Goal: Communication & Community: Answer question/provide support

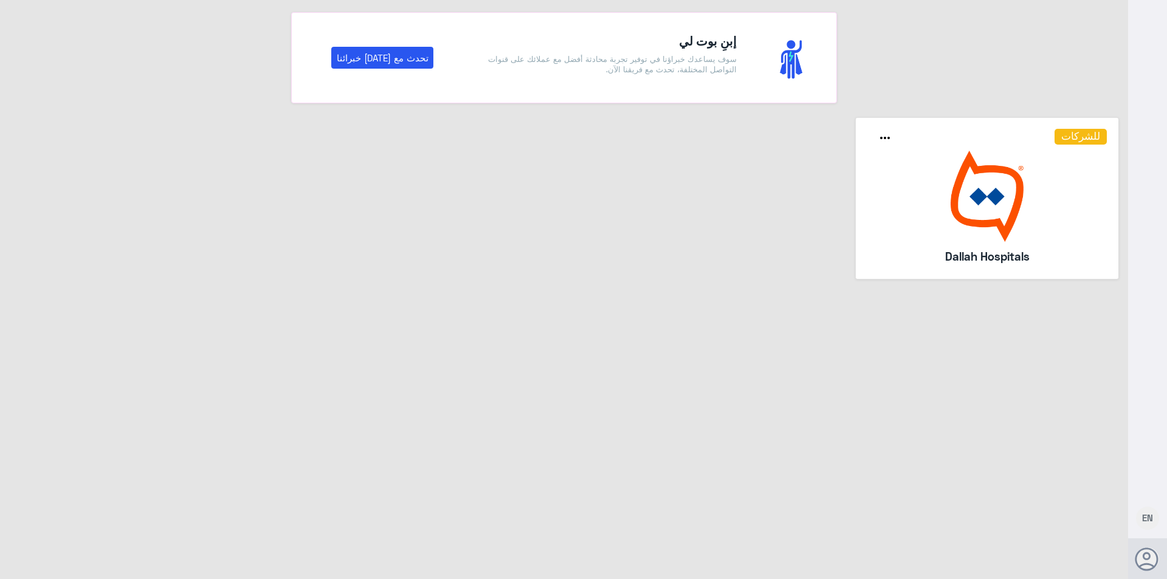
click at [994, 216] on img at bounding box center [987, 196] width 240 height 91
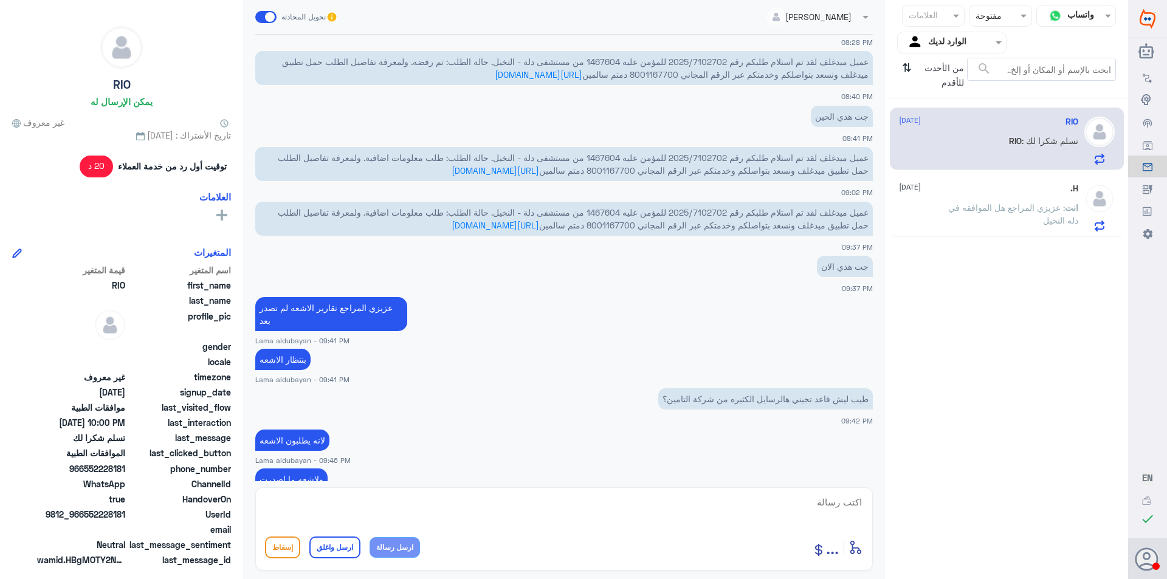
scroll to position [285, 0]
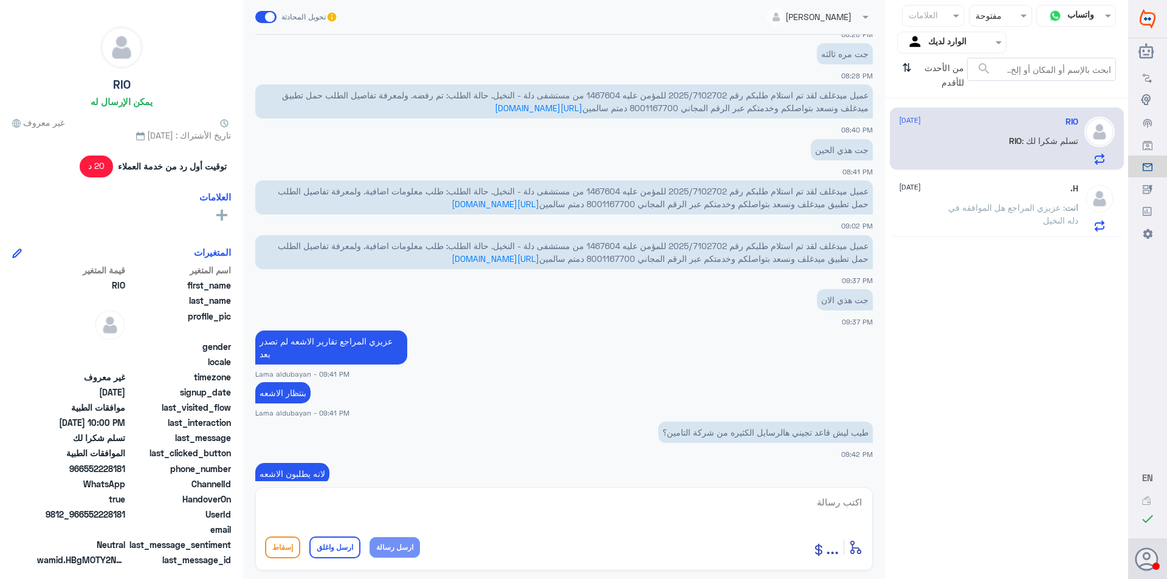
click at [607, 191] on span "عميل ميدغلف لقد تم استلام طلبكم رقم 2025/7102702 للمؤمن عليه 1467604 من مستشفى …" at bounding box center [573, 197] width 591 height 23
click at [599, 192] on span "عميل ميدغلف لقد تم استلام طلبكم رقم 2025/7102702 للمؤمن عليه 1467604 من مستشفى …" at bounding box center [573, 197] width 591 height 23
drag, startPoint x: 584, startPoint y: 190, endPoint x: 599, endPoint y: 190, distance: 14.6
click at [599, 190] on span "عميل ميدغلف لقد تم استلام طلبكم رقم 2025/7102702 للمؤمن عليه 1467604 من مستشفى …" at bounding box center [573, 197] width 591 height 23
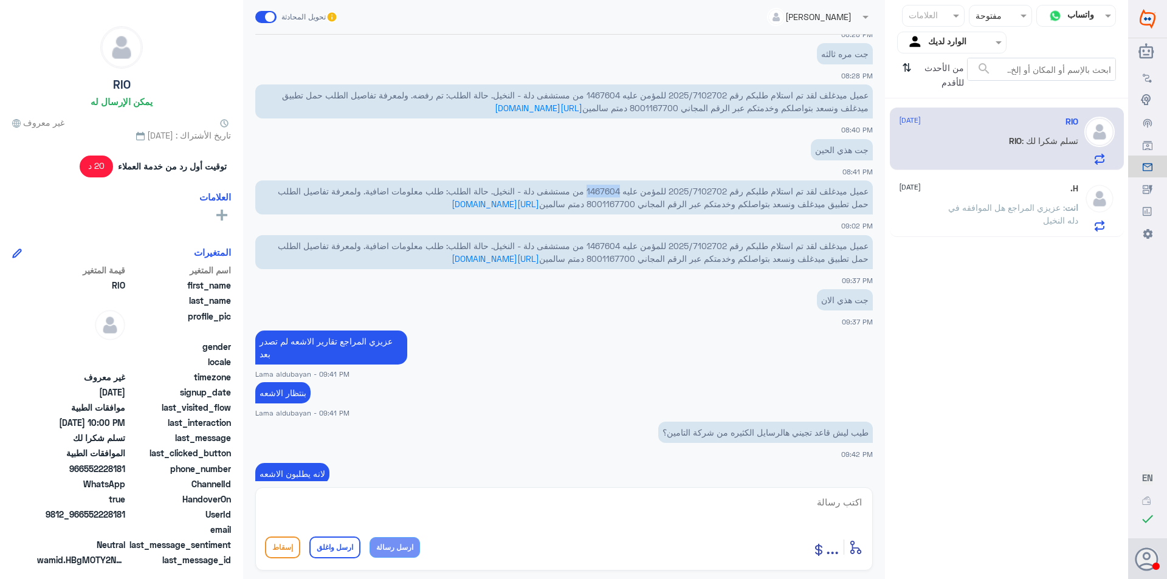
drag, startPoint x: 617, startPoint y: 192, endPoint x: 583, endPoint y: 192, distance: 34.0
click at [583, 192] on span "عميل ميدغلف لقد تم استلام طلبكم رقم 2025/7102702 للمؤمن عليه 1467604 من مستشفى …" at bounding box center [573, 197] width 591 height 23
copy span "1467604"
click at [704, 189] on span "عميل ميدغلف لقد تم استلام طلبكم رقم 2025/7102702 للمؤمن عليه 1467604 من مستشفى …" at bounding box center [573, 197] width 591 height 23
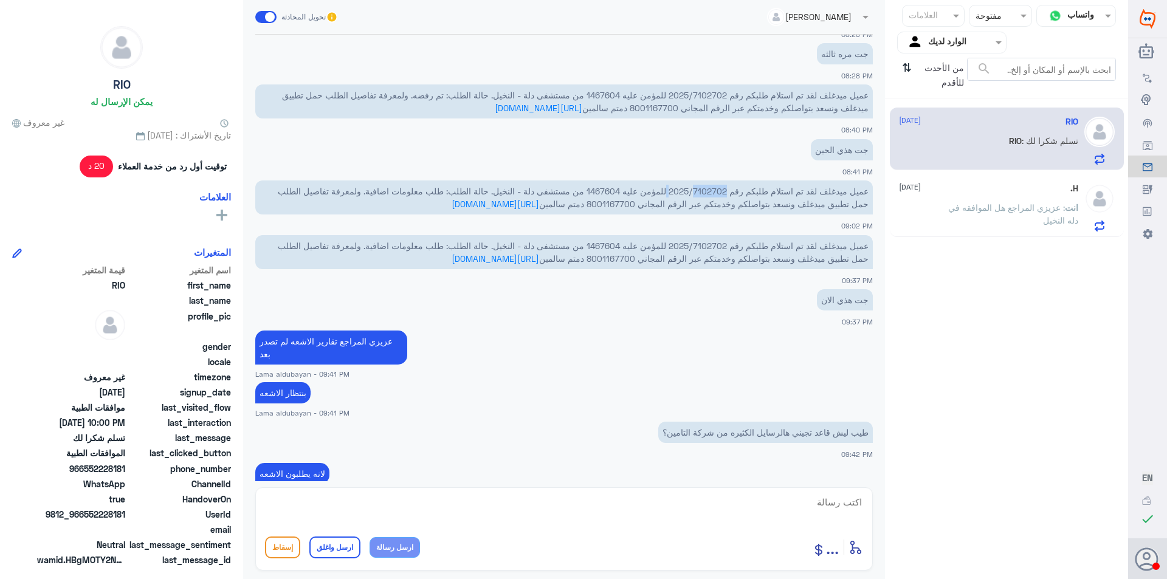
click at [701, 191] on span "عميل ميدغلف لقد تم استلام طلبكم رقم 2025/7102702 للمؤمن عليه 1467604 من مستشفى …" at bounding box center [573, 197] width 591 height 23
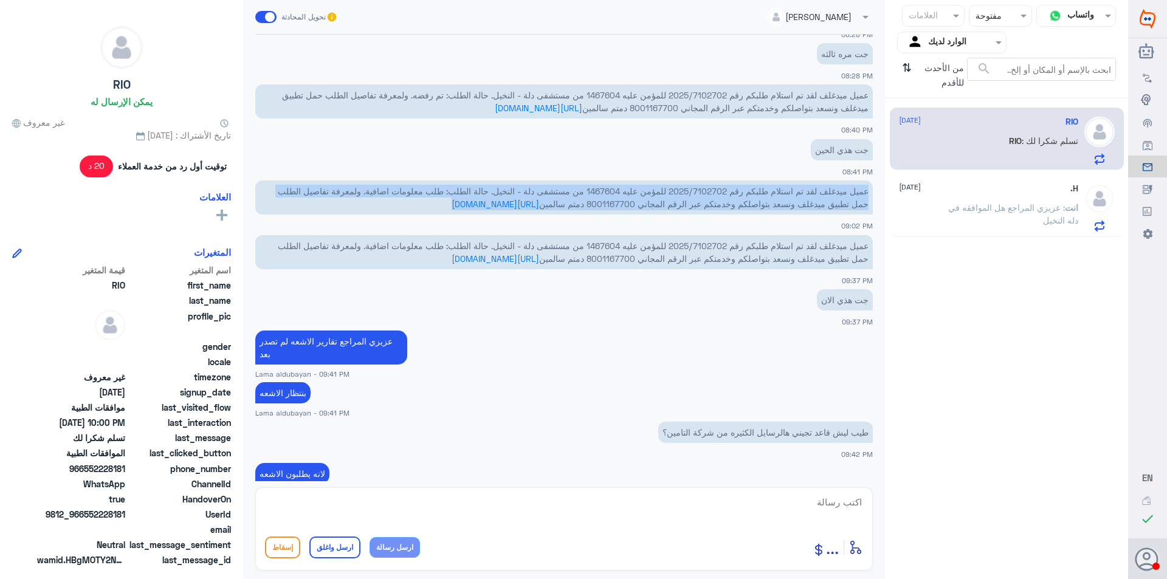
click at [701, 191] on span "عميل ميدغلف لقد تم استلام طلبكم رقم 2025/7102702 للمؤمن عليه 1467604 من مستشفى …" at bounding box center [573, 197] width 591 height 23
click at [698, 191] on span "عميل ميدغلف لقد تم استلام طلبكم رقم 2025/7102702 للمؤمن عليه 1467604 من مستشفى …" at bounding box center [573, 197] width 591 height 23
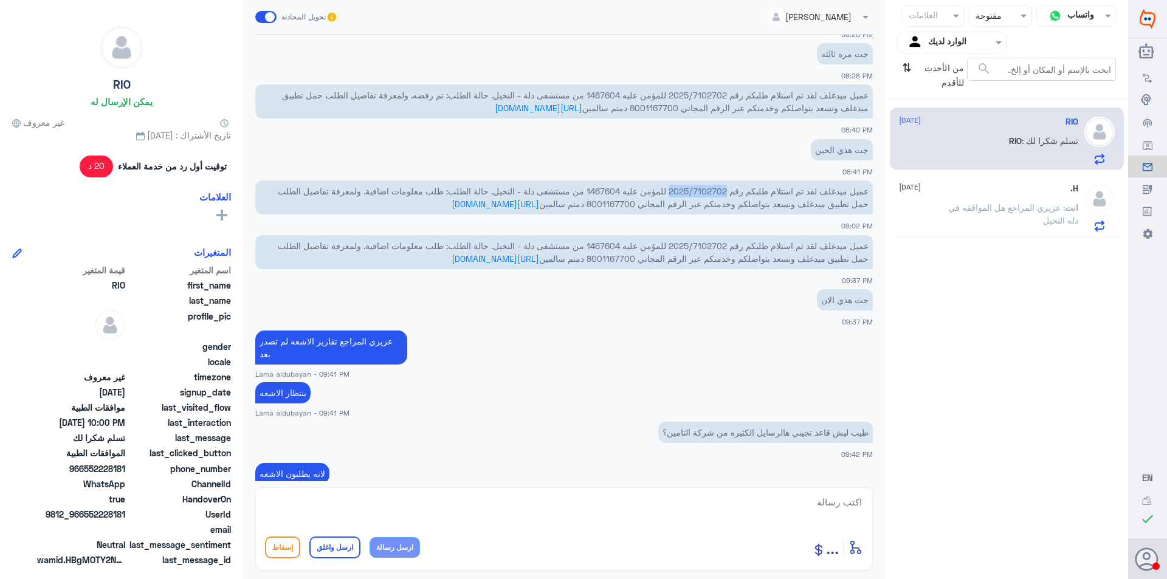
drag, startPoint x: 665, startPoint y: 191, endPoint x: 723, endPoint y: 192, distance: 58.4
click at [723, 192] on span "عميل ميدغلف لقد تم استلام طلبكم رقم 2025/7102702 للمؤمن عليه 1467604 من مستشفى …" at bounding box center [573, 197] width 591 height 23
copy span "2025/7102702"
click at [488, 514] on textarea at bounding box center [564, 509] width 598 height 30
type textarea "j"
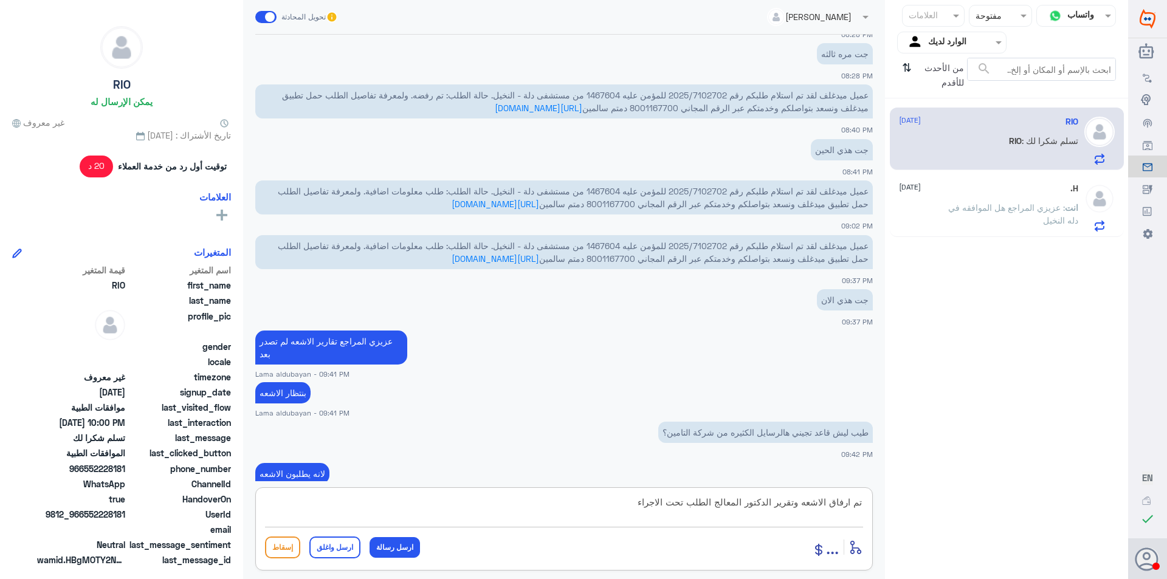
type textarea "تم ارفاق الاشعه وتقرير الدكتور المعالج الطلب تحت الاجراء"
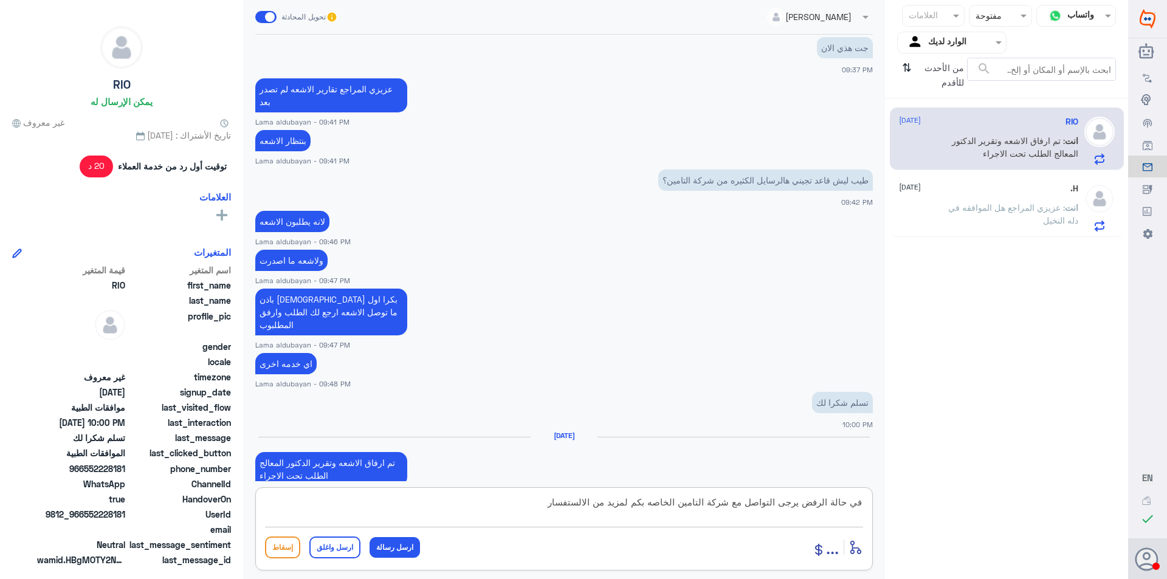
type textarea "في حالة الرفض يرجى التواصل مع شركة التامين الخاصه بكم لمزيد من الالستفسار"
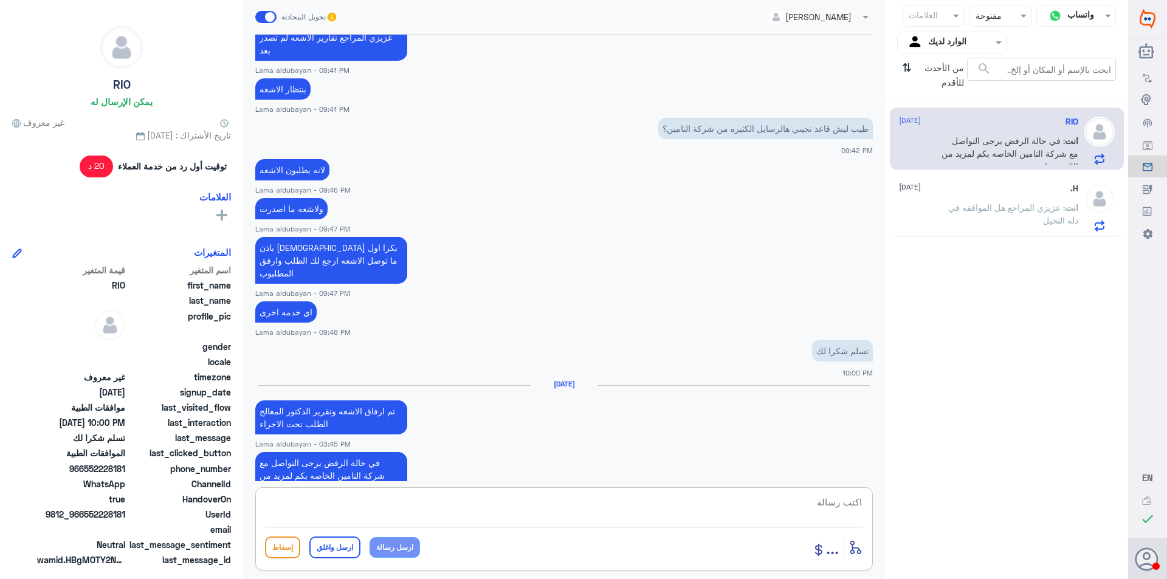
click at [512, 517] on textarea at bounding box center [564, 509] width 598 height 30
paste textarea "نشكر تواصلك مع مستشفيات دلة"
type textarea "نشكر تواصلك مع مستشفيات دلة"
click at [325, 549] on button "ارسل واغلق" at bounding box center [334, 548] width 51 height 22
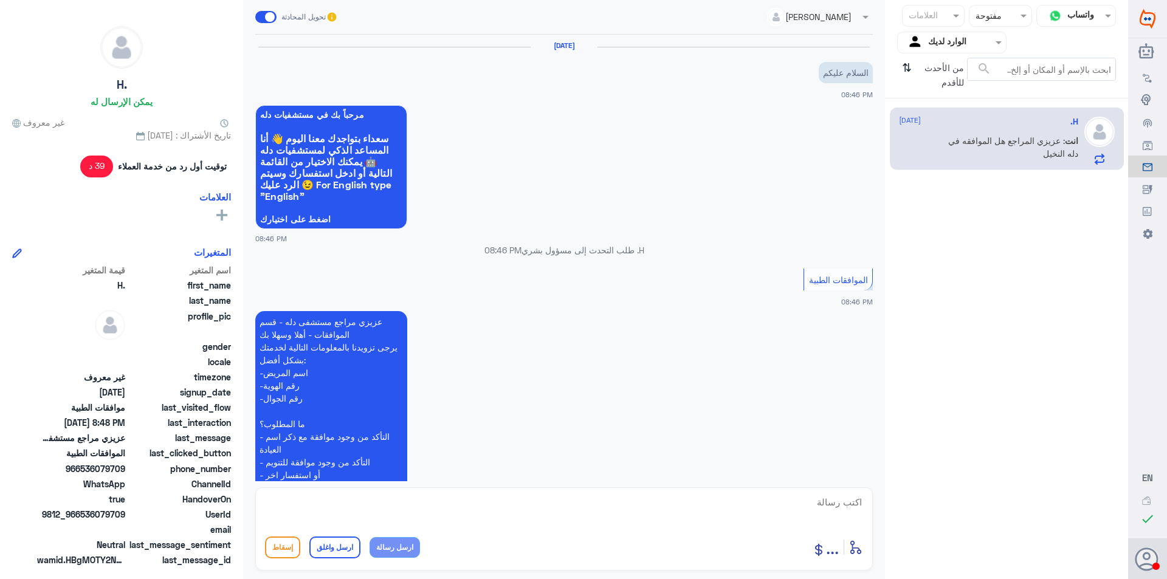
scroll to position [430, 0]
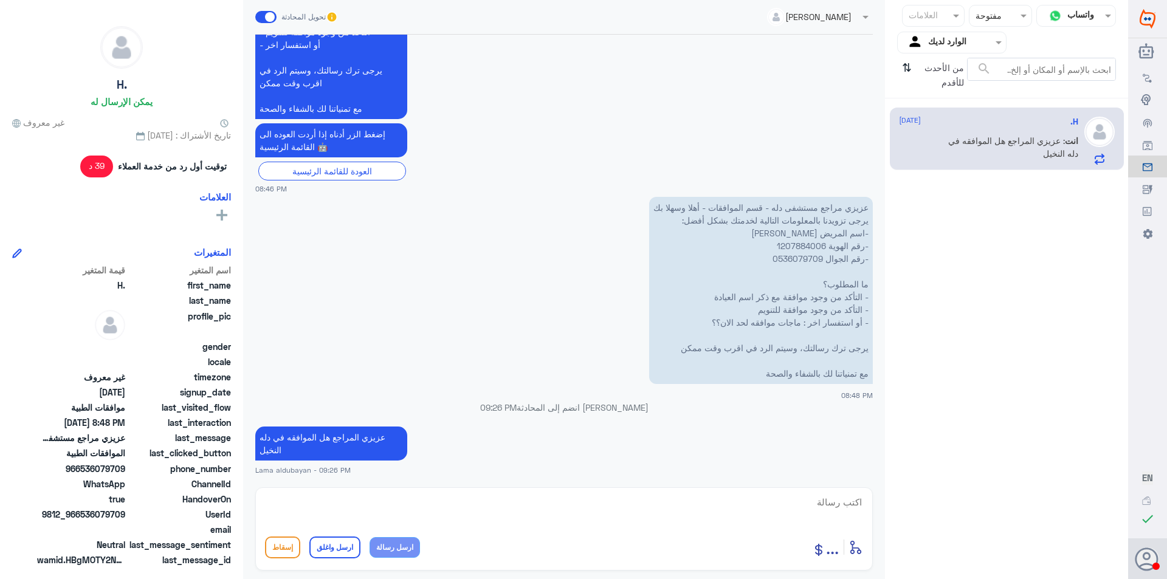
click at [639, 508] on textarea at bounding box center [564, 509] width 598 height 30
paste textarea "نشكر تواصلك مع مستشفيات دلة"
type textarea "نشكر تواصلك مع مستشفيات دلة"
click at [328, 545] on button "ارسل واغلق" at bounding box center [334, 548] width 51 height 22
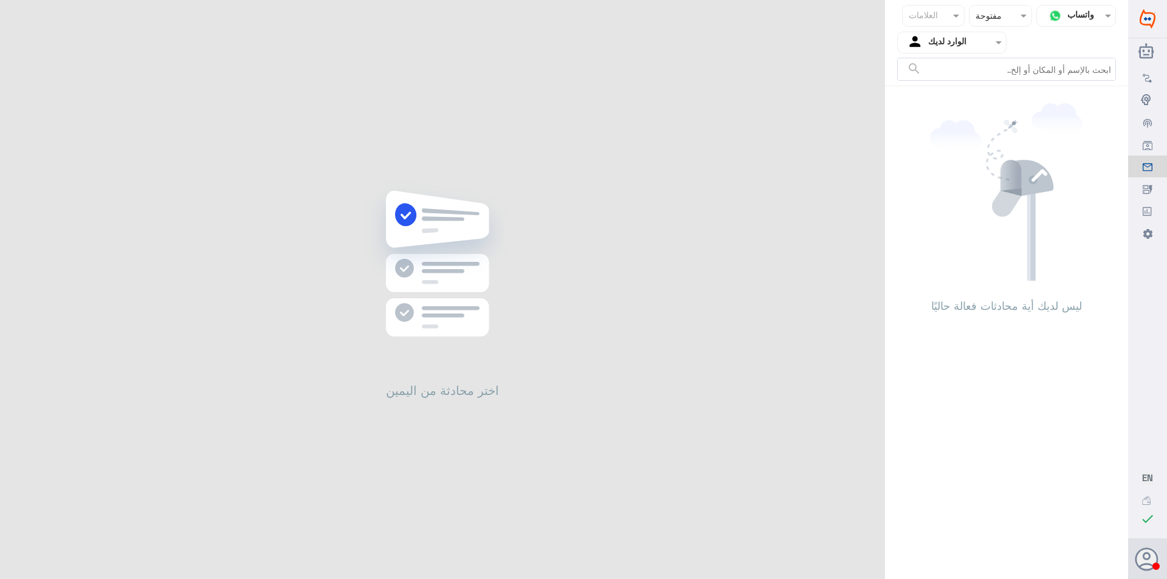
click at [937, 47] on input "text" at bounding box center [961, 42] width 67 height 14
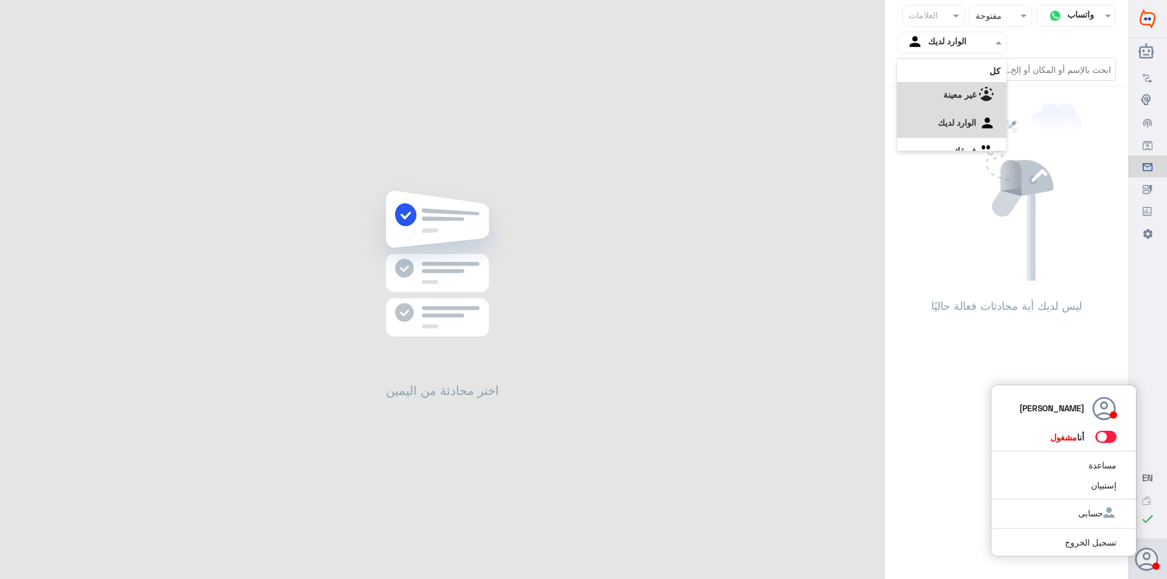
click at [1155, 556] on icon at bounding box center [1147, 560] width 24 height 24
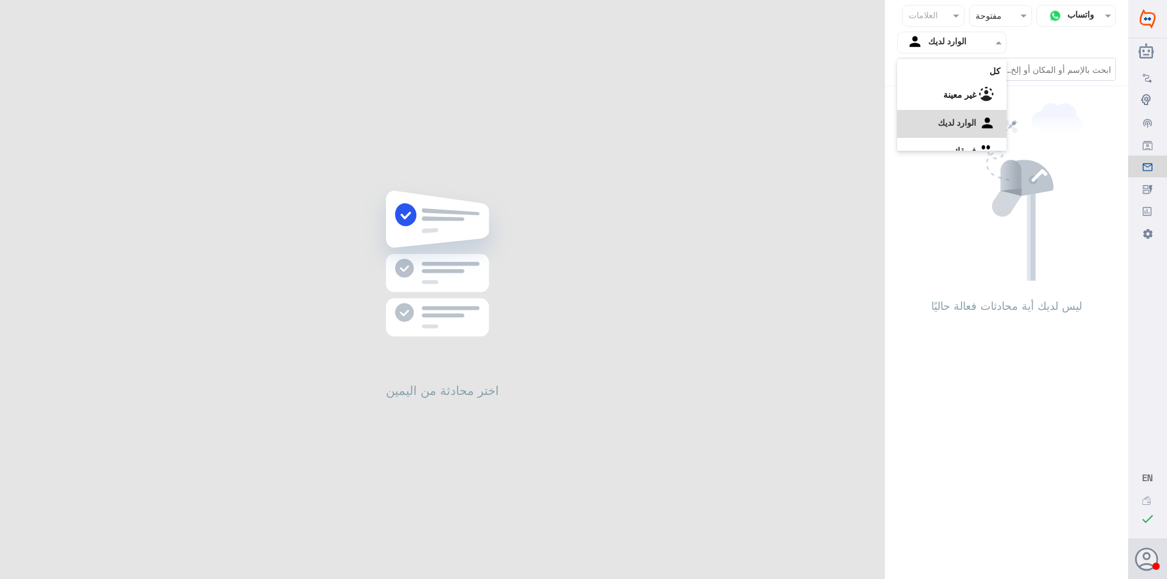
click at [984, 47] on input "text" at bounding box center [961, 42] width 67 height 14
click at [969, 137] on b "فريقك" at bounding box center [964, 135] width 23 height 10
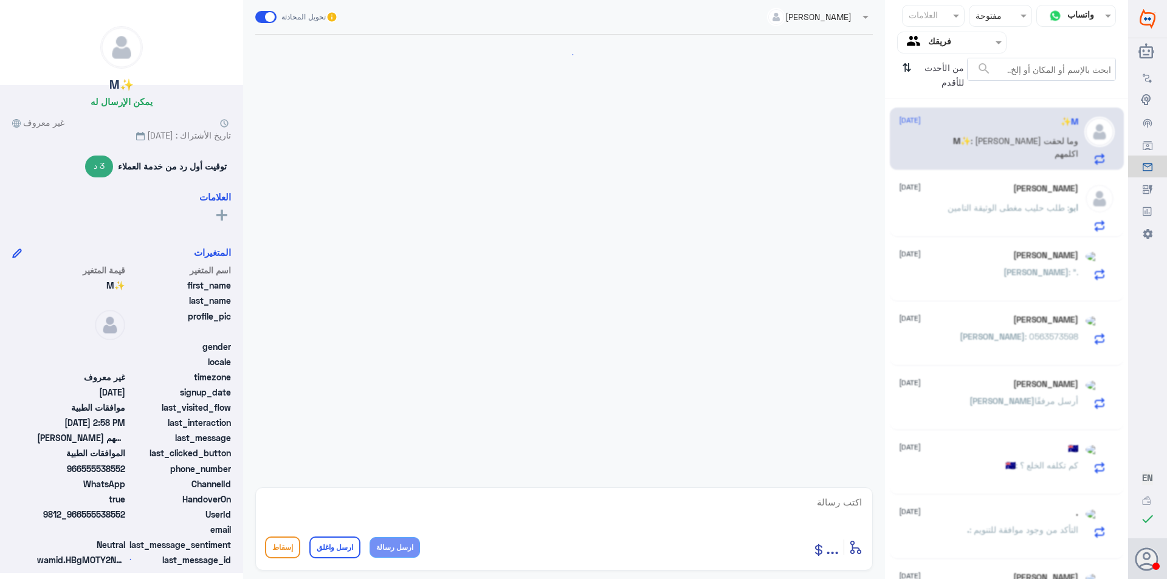
scroll to position [457, 0]
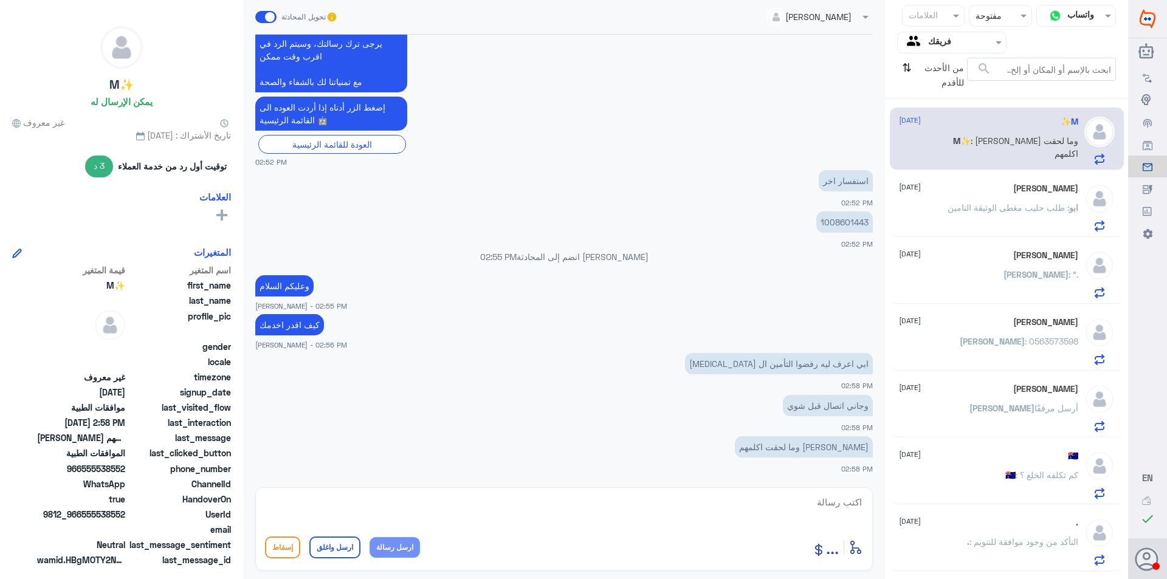
click at [847, 218] on p "1008601443" at bounding box center [844, 222] width 57 height 21
copy p "1008601443"
click at [771, 513] on textarea at bounding box center [564, 509] width 598 height 30
paste textarea "1)Service is not covered under the member policy."
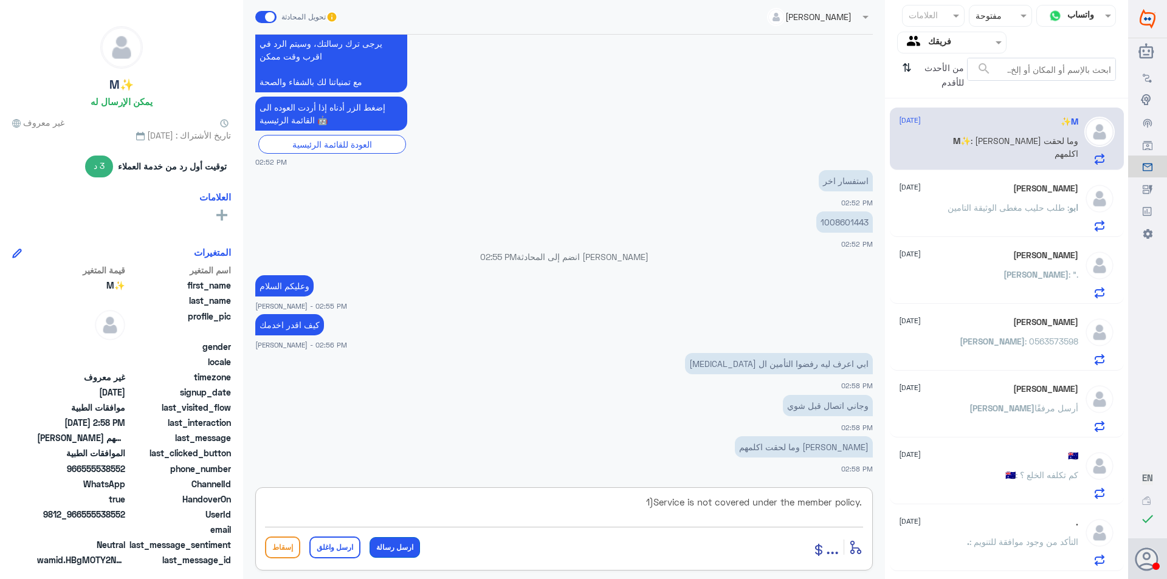
type textarea "1)Service is not covered under the member policy."
drag, startPoint x: 395, startPoint y: 548, endPoint x: 408, endPoint y: 548, distance: 12.8
click at [395, 549] on button "ارسل رسالة" at bounding box center [395, 547] width 50 height 21
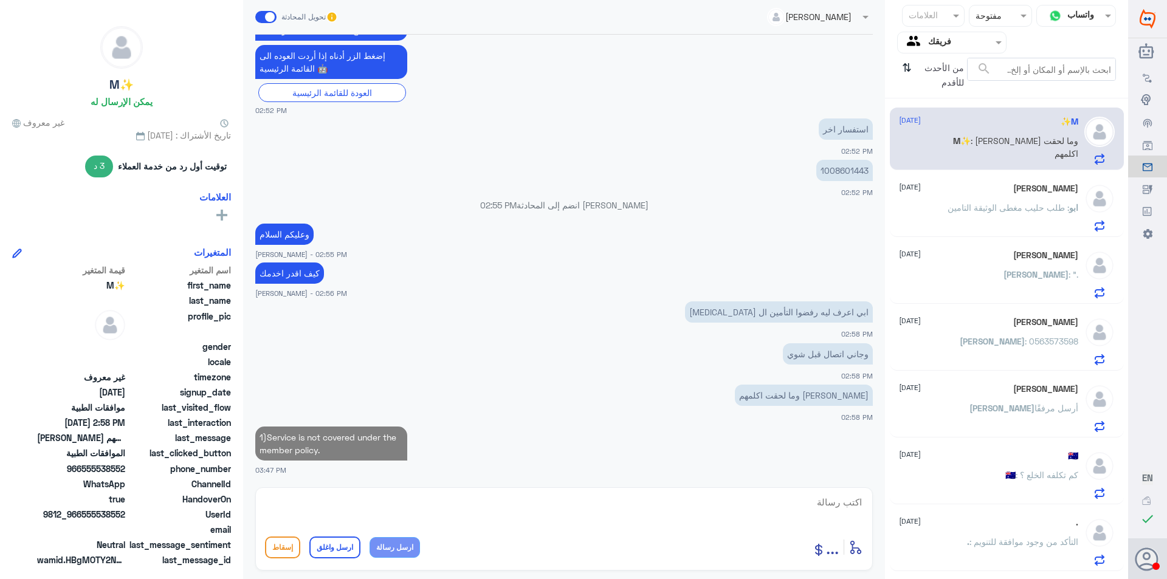
click at [370, 537] on button "ارسل رسالة" at bounding box center [395, 547] width 50 height 21
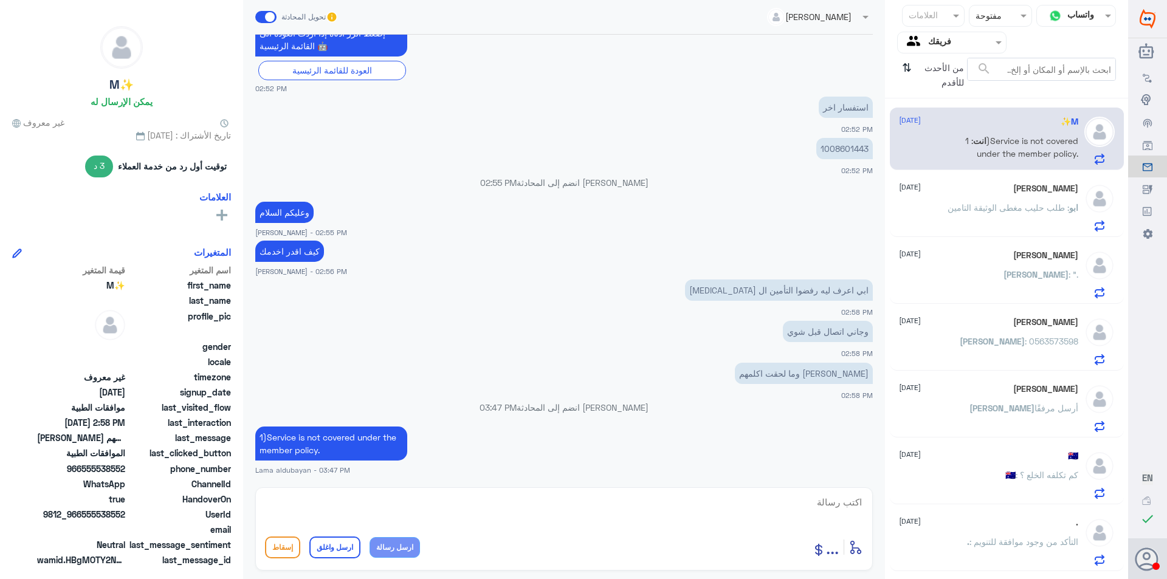
click at [370, 537] on button "ارسل رسالة" at bounding box center [395, 547] width 50 height 21
click at [534, 508] on textarea at bounding box center [564, 509] width 598 height 30
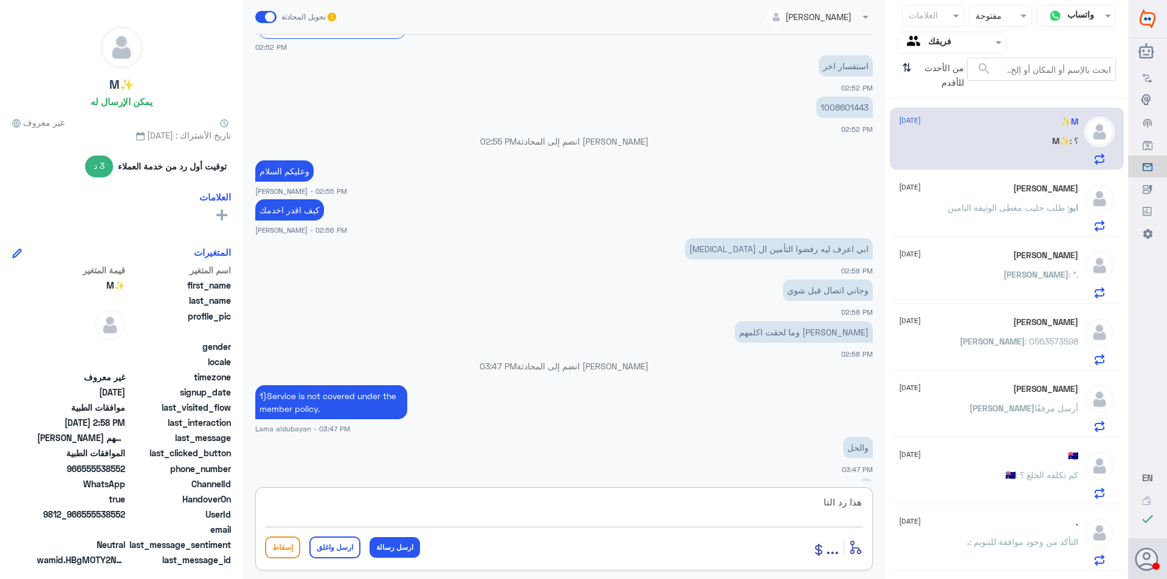
scroll to position [591, 0]
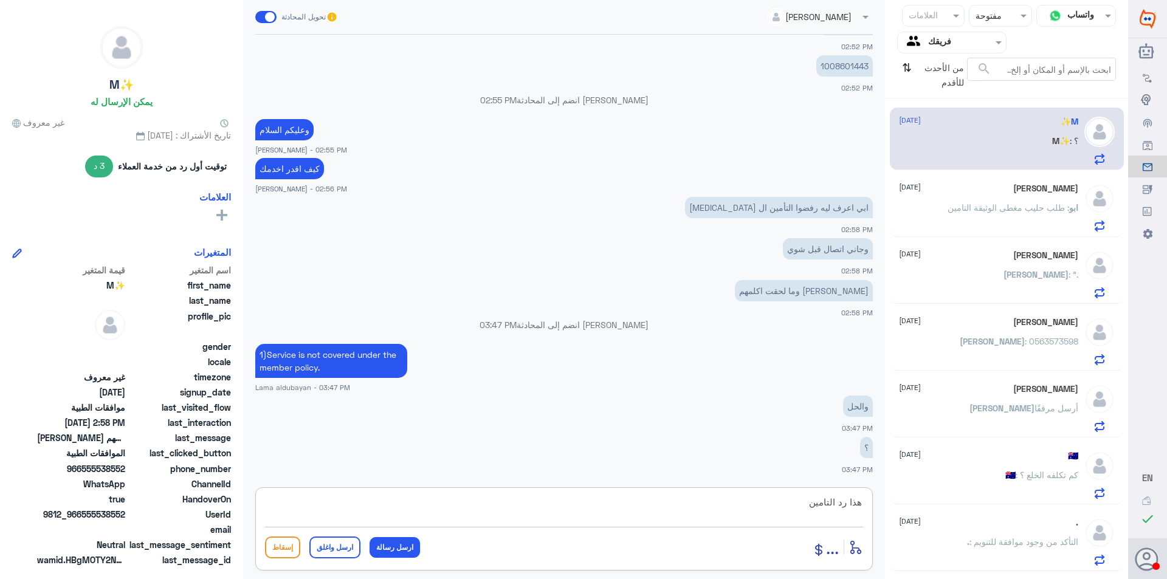
type textarea "هذا رد التامين"
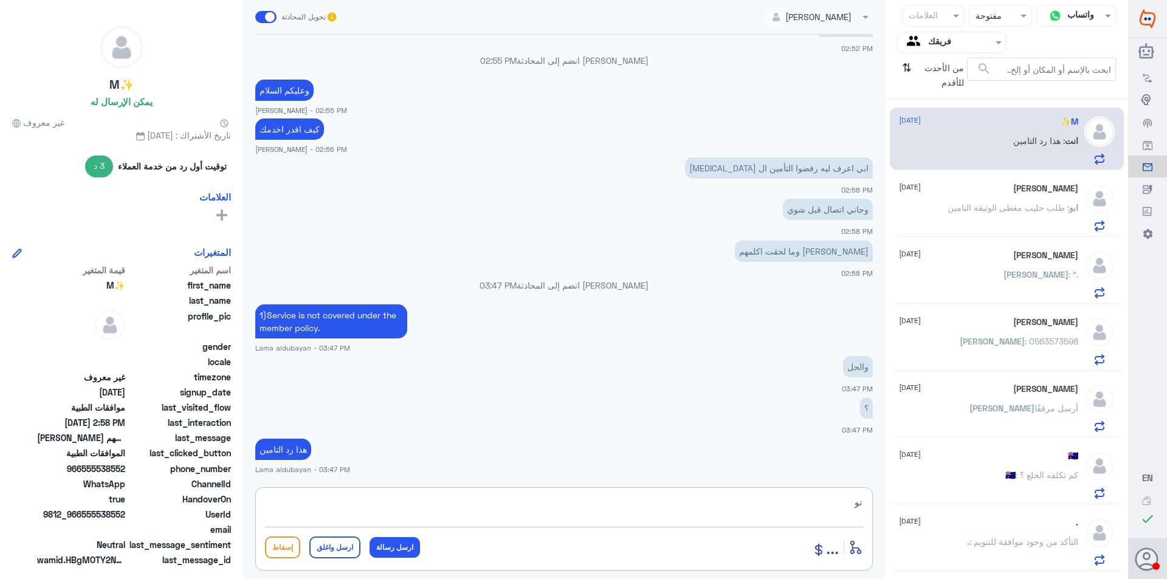
type textarea "ت"
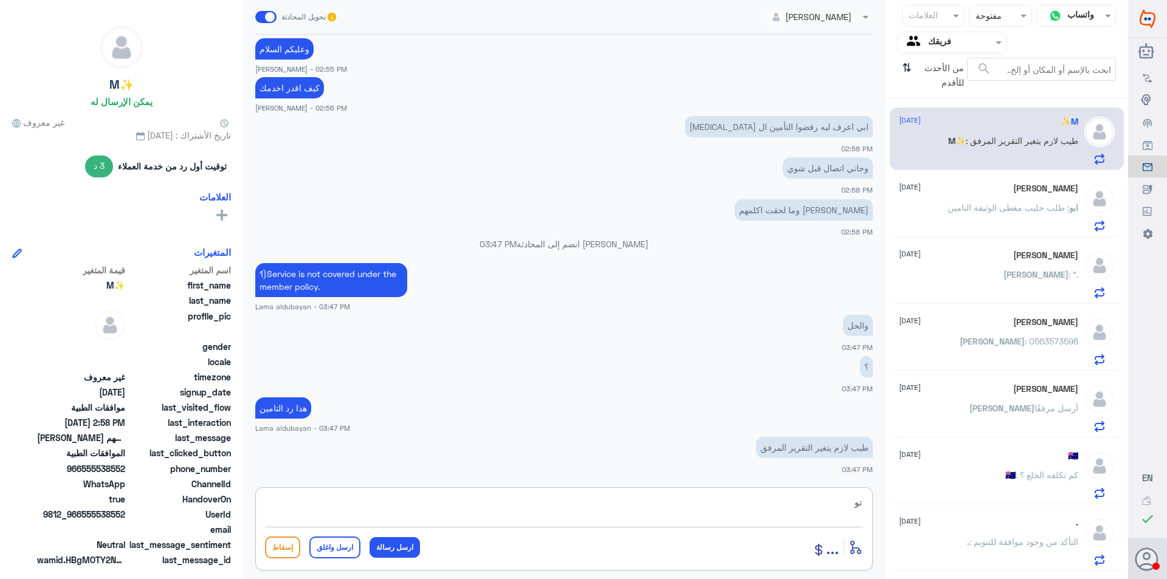
type textarea "ت"
type textarea "ا"
type textarea "لازم الطبيب يغير لك التقرير ويتاكد من التشخيص"
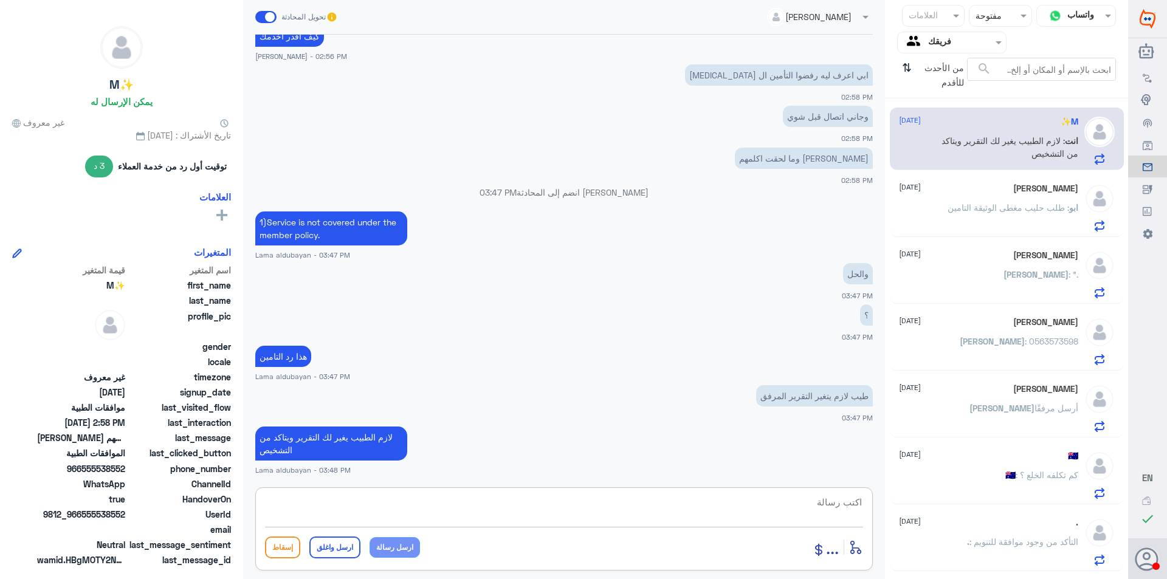
type textarea "ت"
type textarea "ا"
type textarea "ب"
type textarea "اي خدمهاخرى"
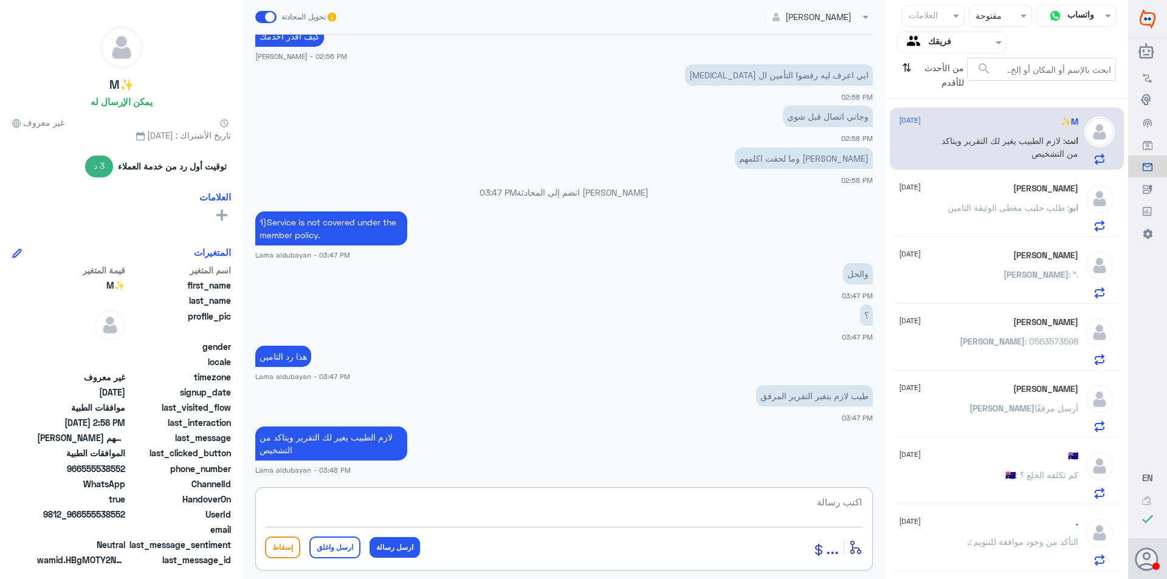
scroll to position [763, 0]
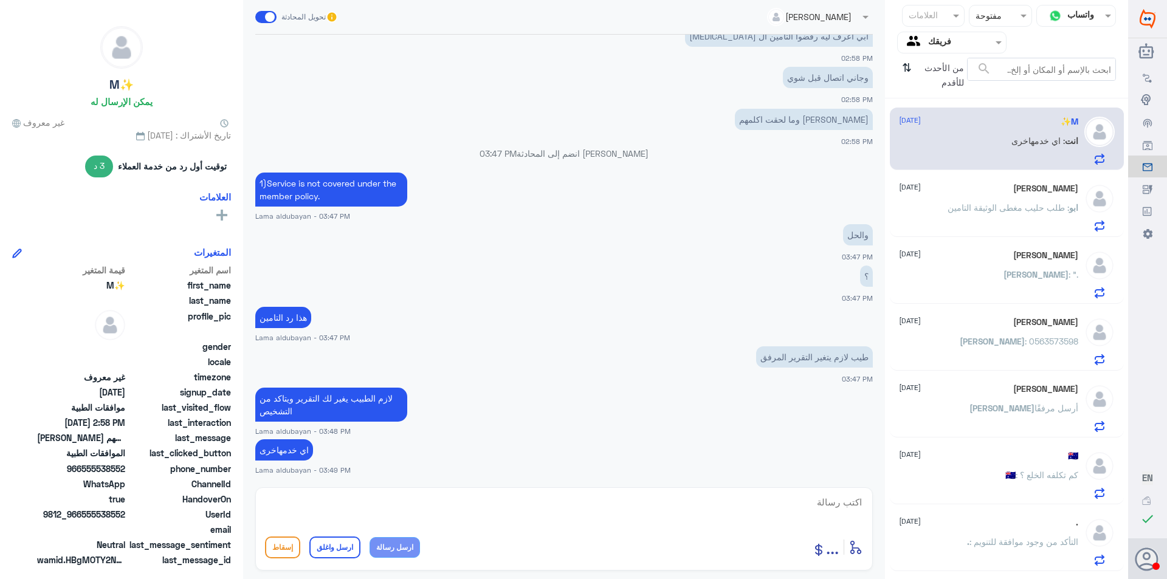
click at [1022, 204] on span ": طلب حليب مغطى الوثيقة التامين" at bounding box center [1009, 207] width 122 height 10
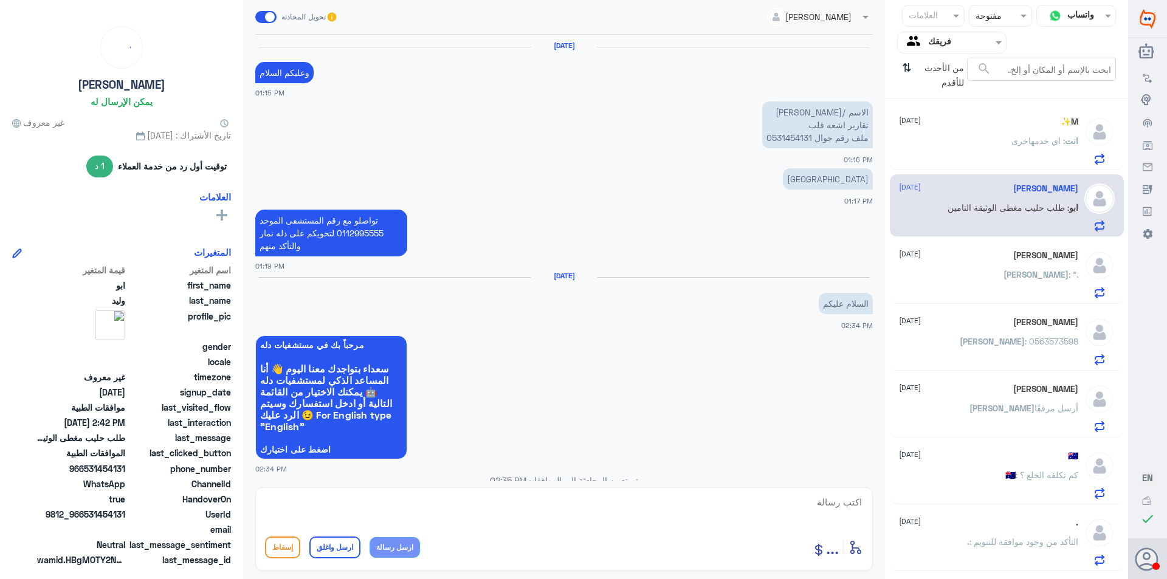
scroll to position [857, 0]
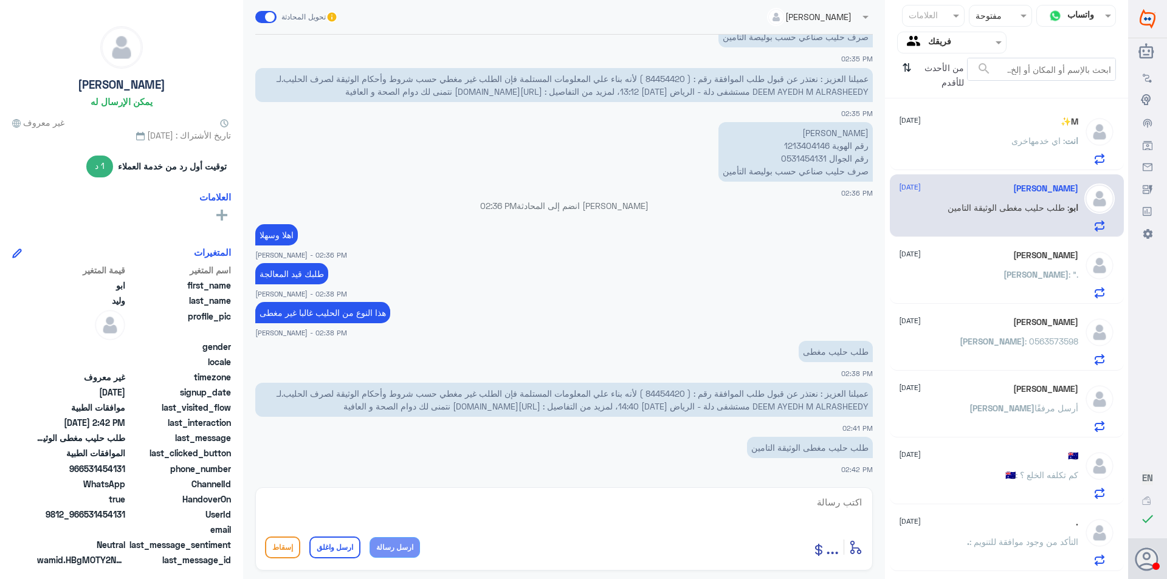
click at [956, 283] on div "[PERSON_NAME] : "." at bounding box center [988, 284] width 179 height 27
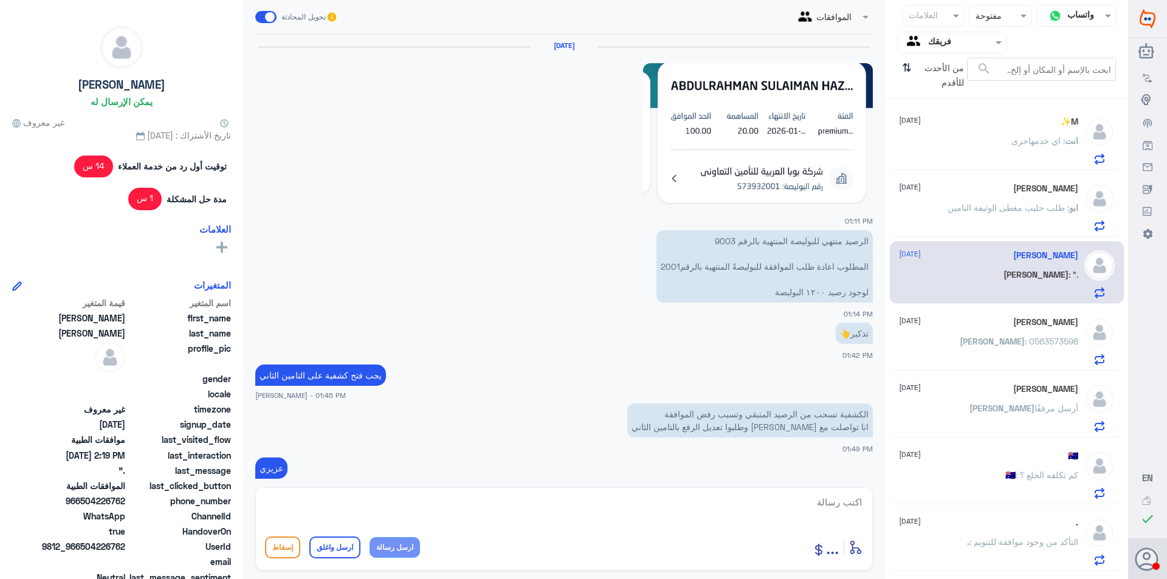
scroll to position [1093, 0]
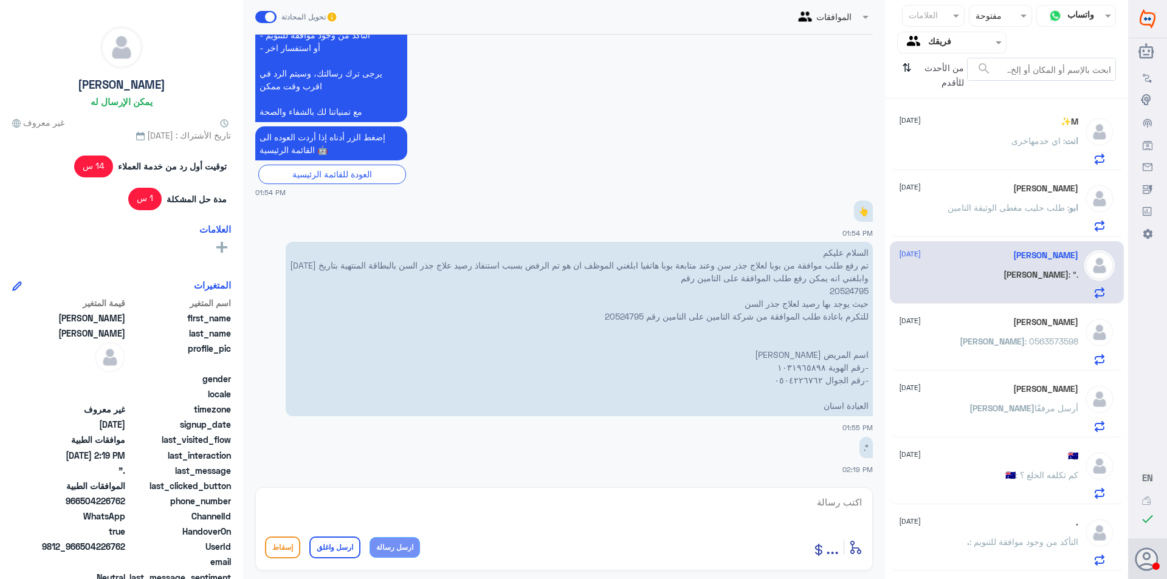
click at [977, 230] on p "ابو : طلب حليب مغطى الوثيقة التامين" at bounding box center [1013, 216] width 131 height 30
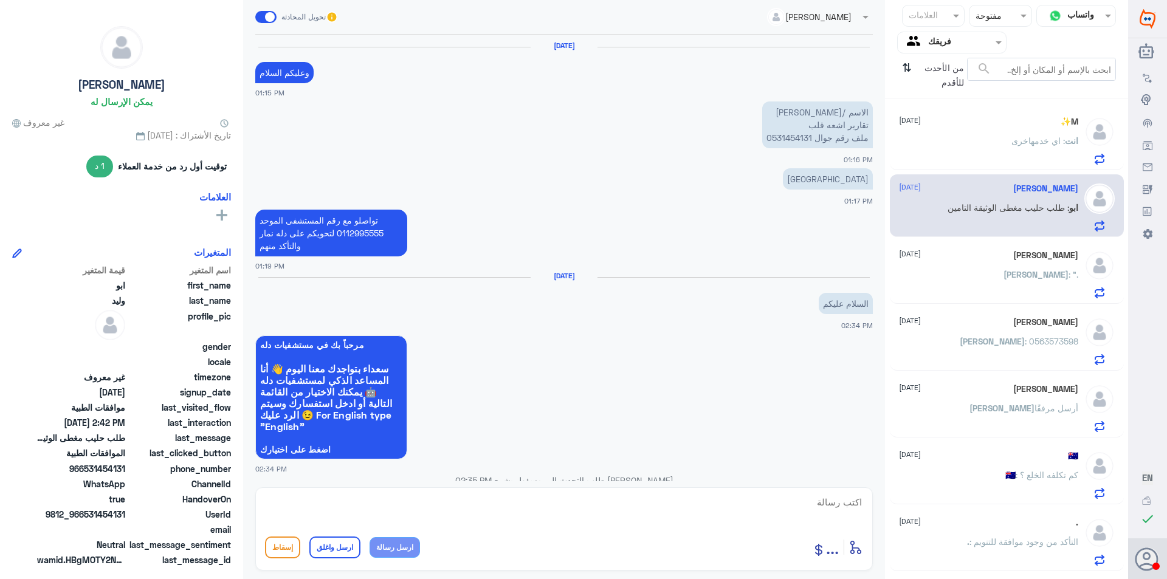
scroll to position [857, 0]
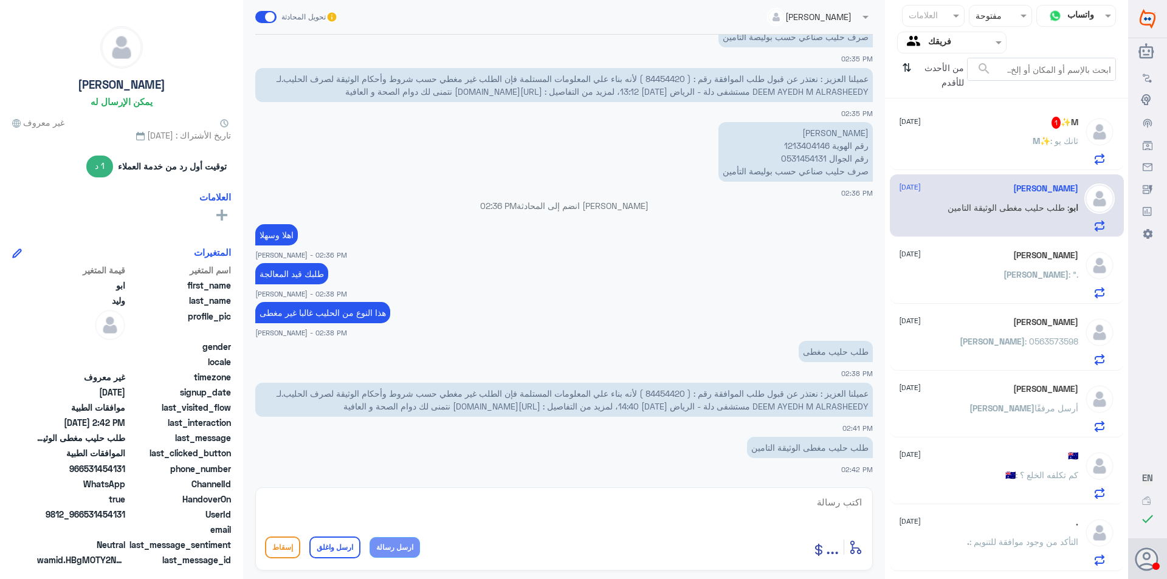
click at [998, 136] on div "M✨ 1 [DATE] M✨ : ثانك يو" at bounding box center [988, 141] width 179 height 48
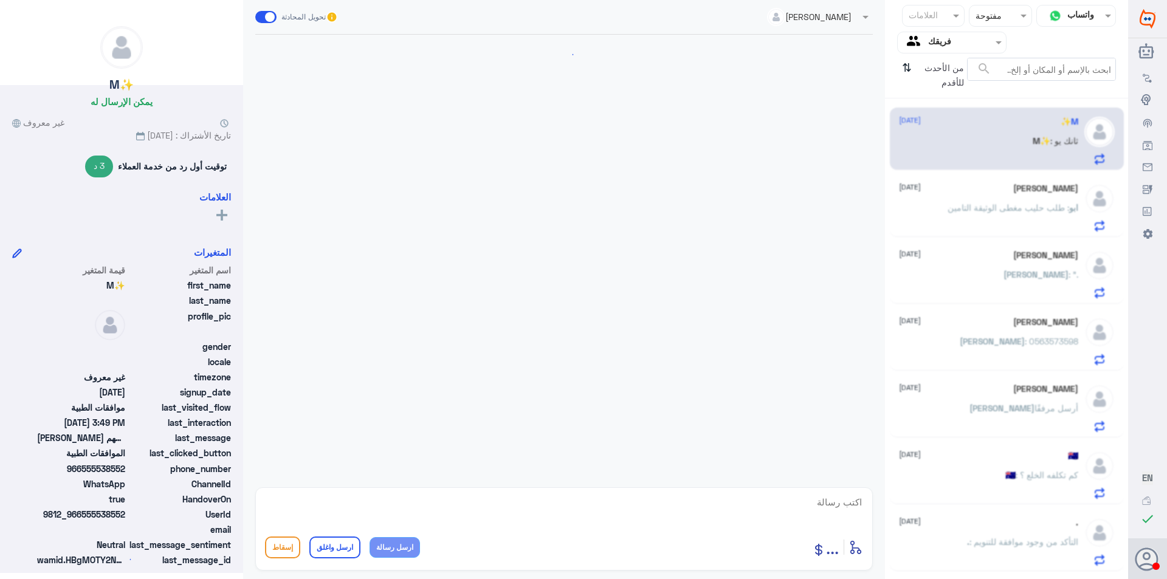
scroll to position [645, 0]
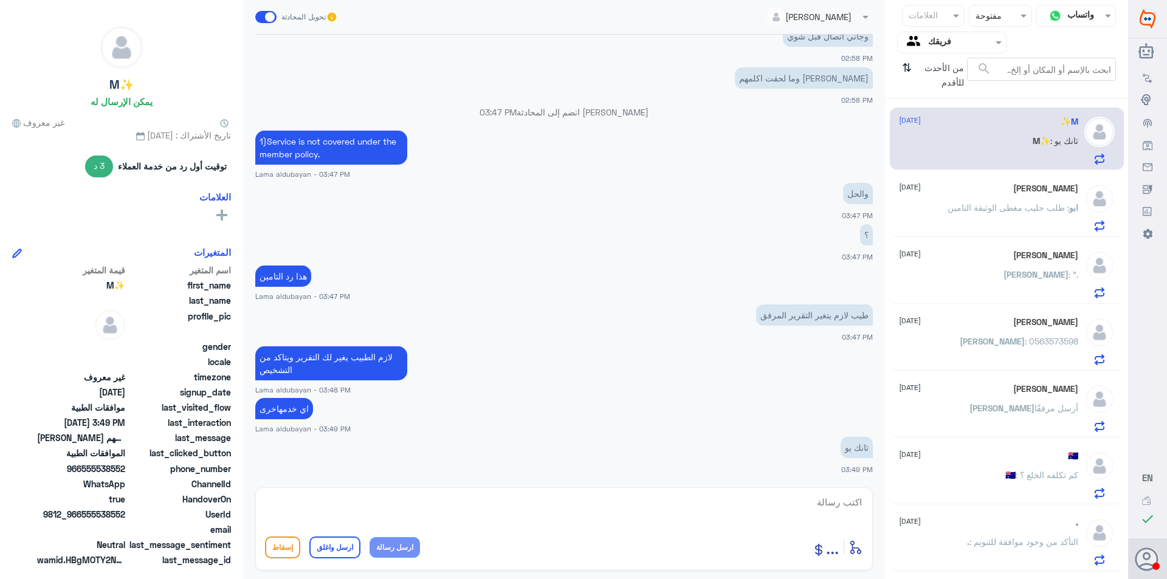
click at [496, 511] on textarea at bounding box center [564, 509] width 598 height 30
paste textarea "نشكر تواصلك مع مستشفيات دلة"
type textarea "نشكر تواصلك مع مستشفيات دلة"
click at [331, 555] on button "ارسل واغلق" at bounding box center [334, 548] width 51 height 22
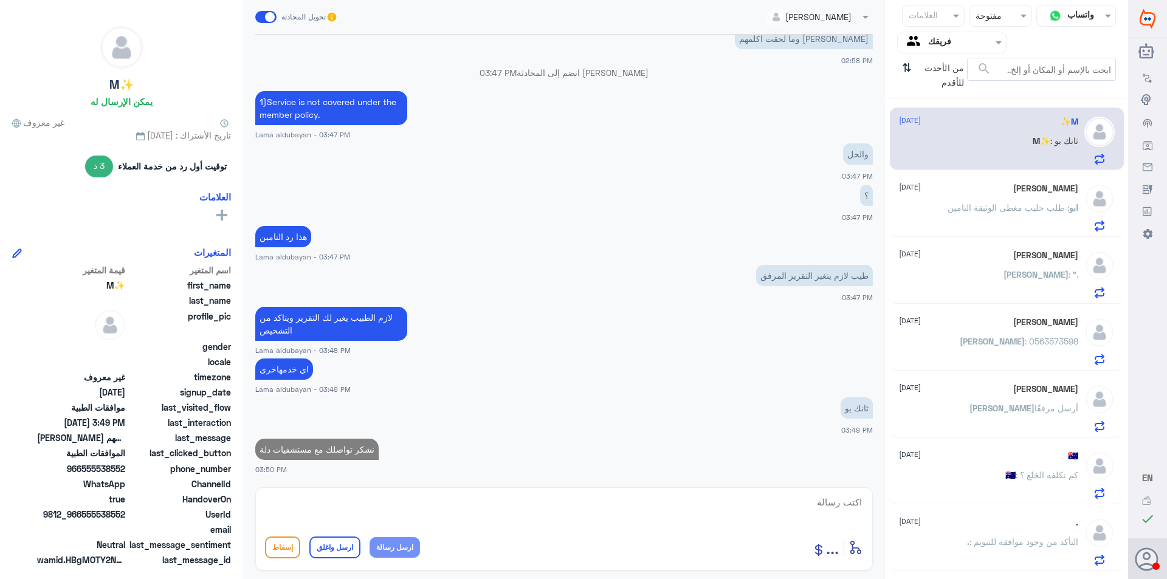
click at [1017, 208] on span ": طلب حليب مغطى الوثيقة التامين" at bounding box center [1009, 207] width 122 height 10
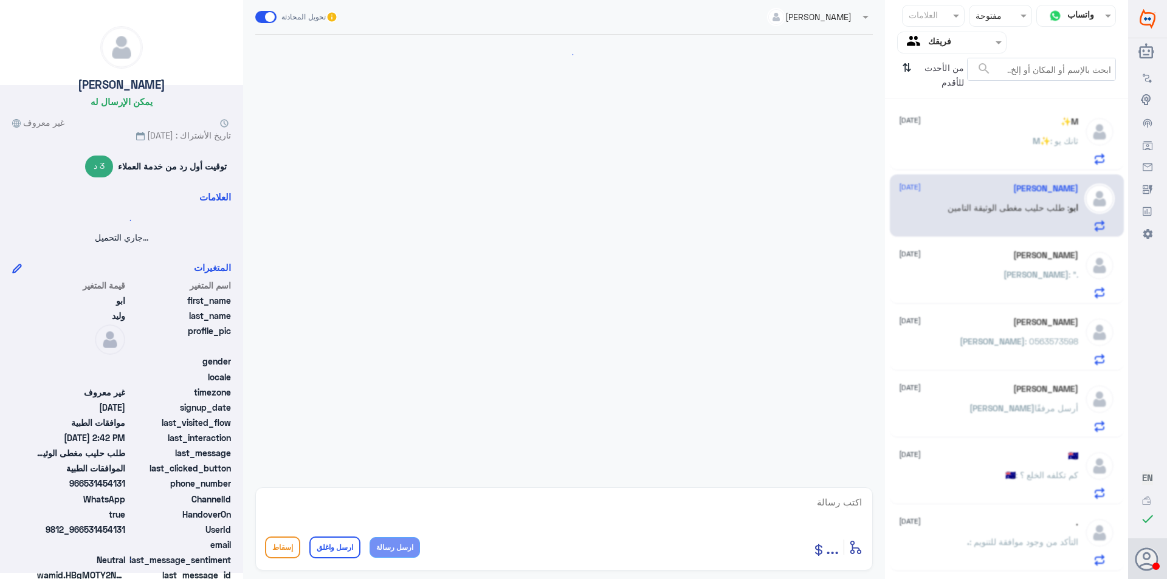
click at [1010, 280] on div "[PERSON_NAME] : "." at bounding box center [988, 284] width 179 height 27
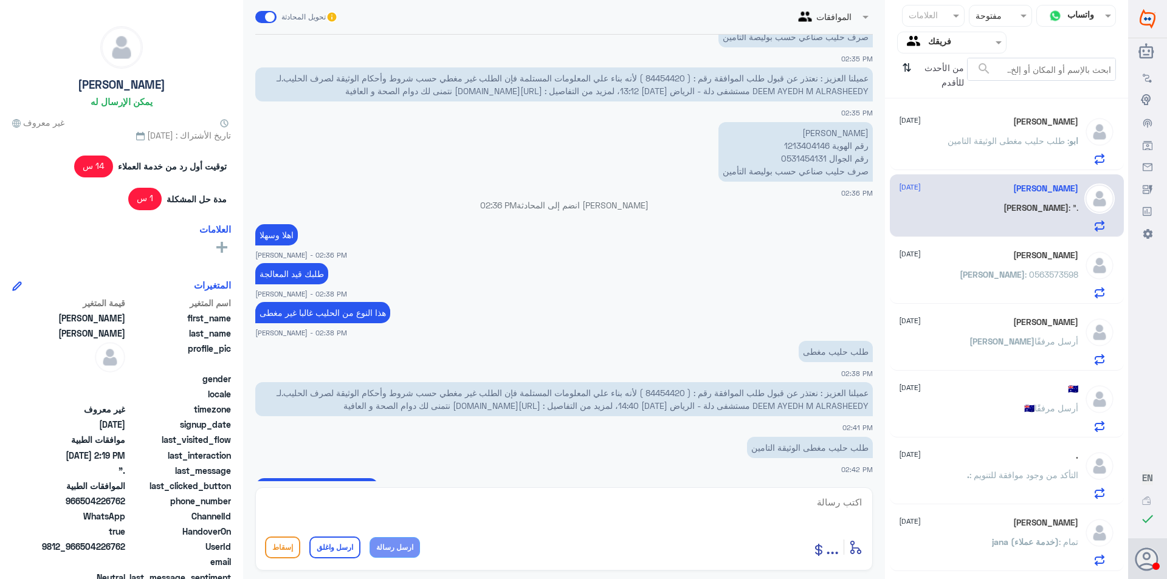
scroll to position [2405, 0]
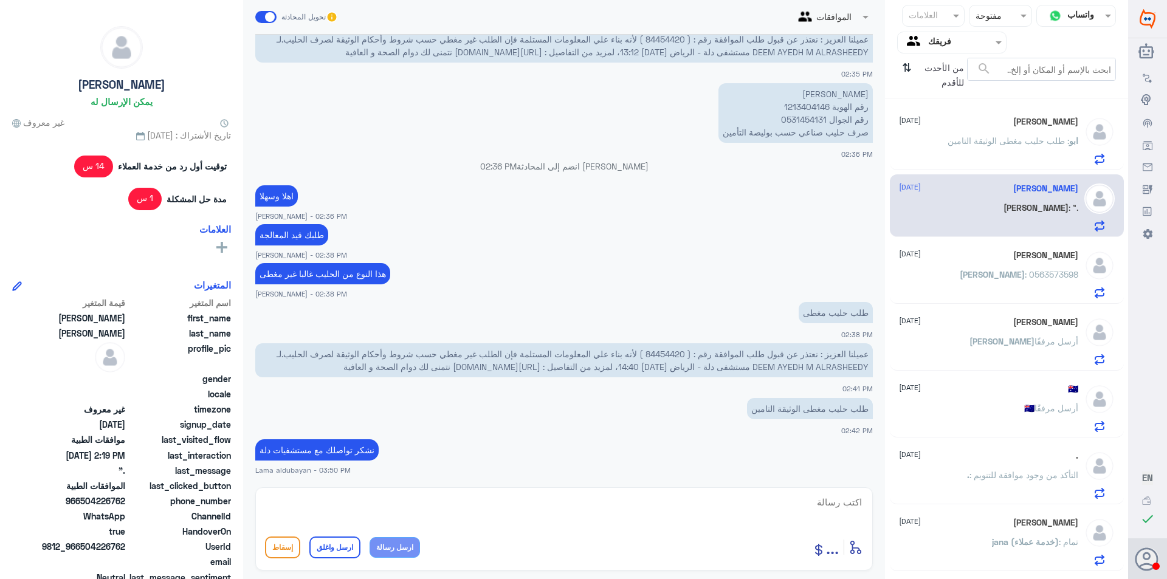
click at [1003, 287] on p "[PERSON_NAME] : 0563573598" at bounding box center [1019, 283] width 119 height 30
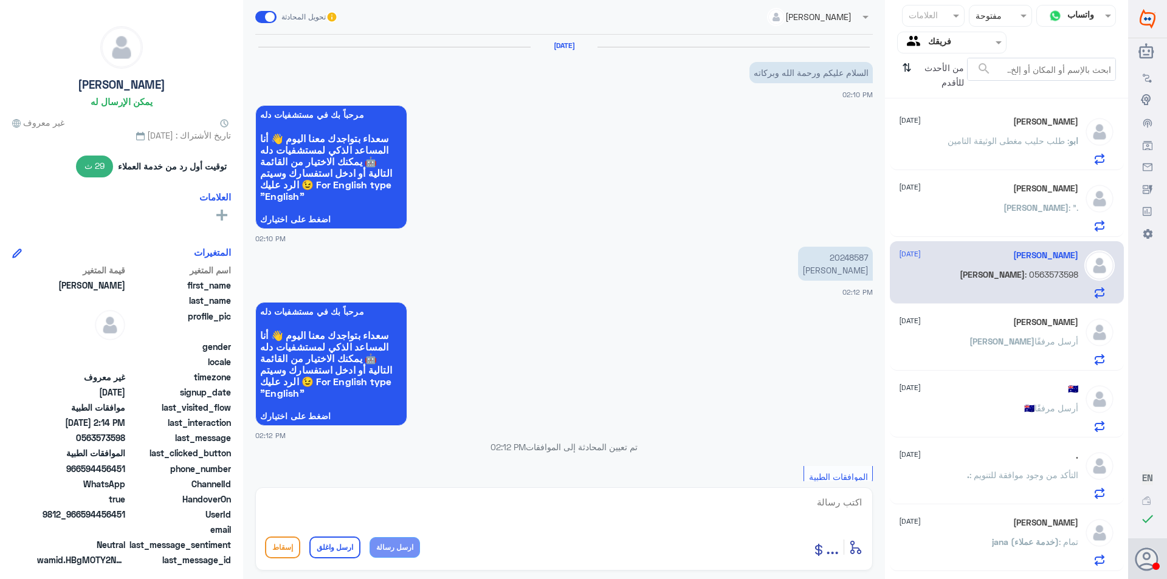
scroll to position [571, 0]
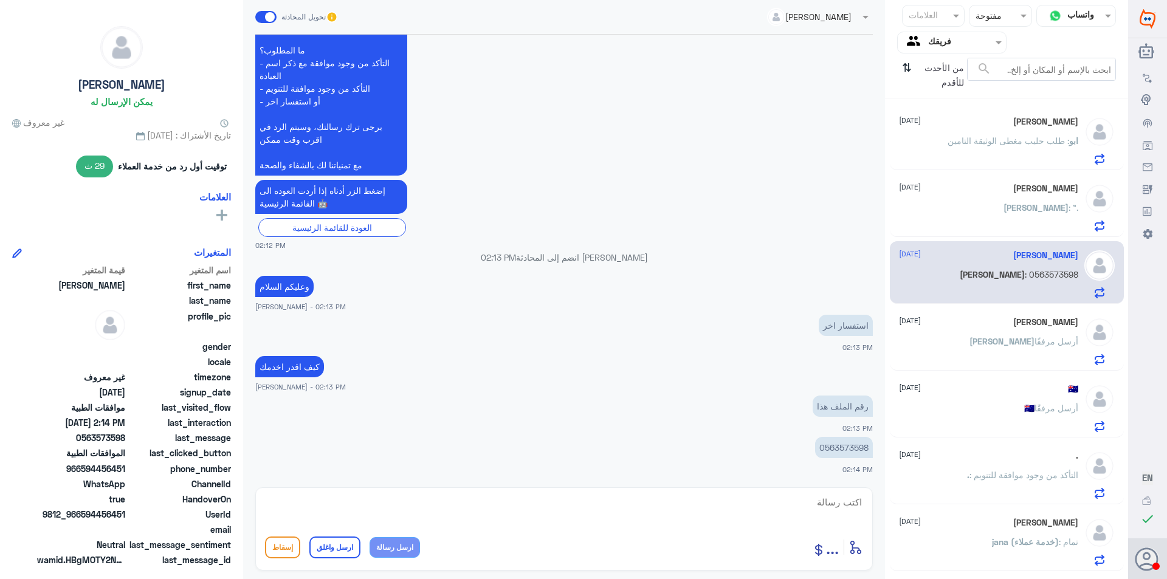
click at [1004, 212] on div "[PERSON_NAME] : "." at bounding box center [988, 217] width 179 height 27
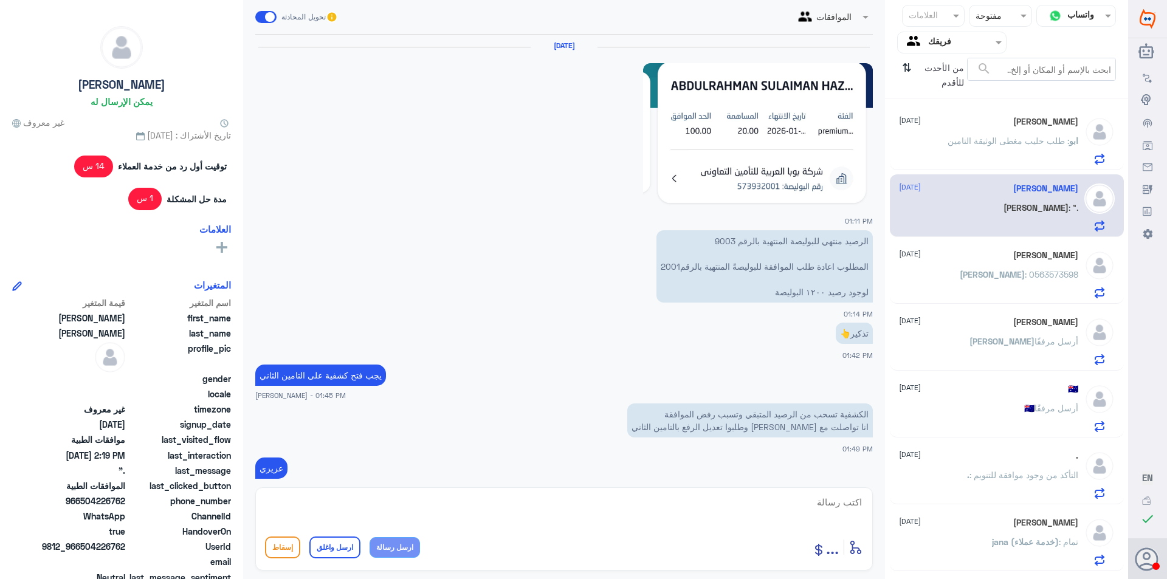
scroll to position [1093, 0]
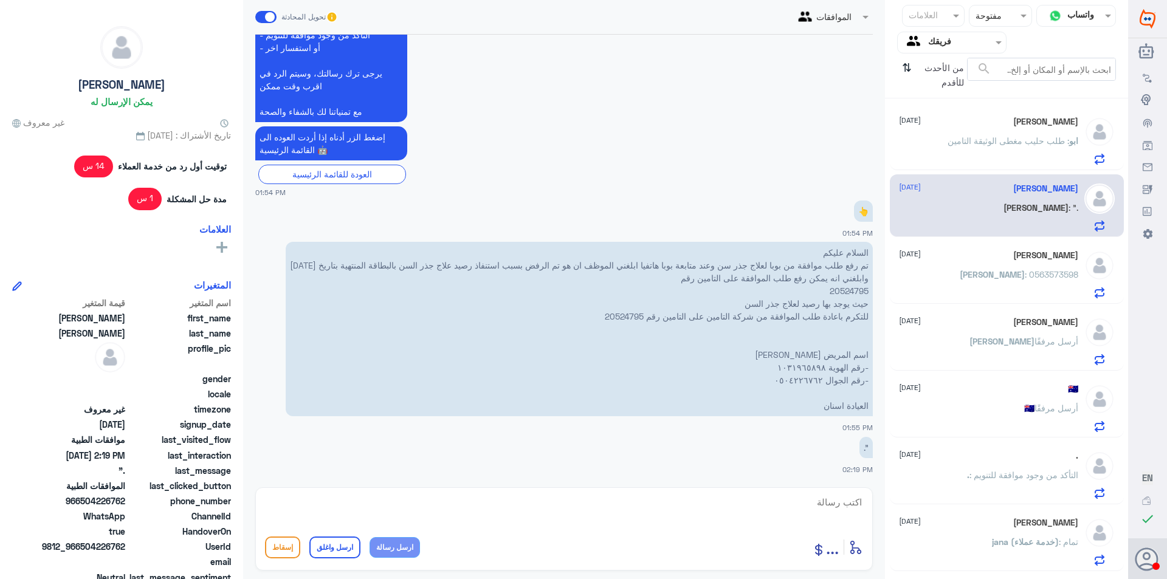
click at [852, 288] on p "السلام عليكم تم رفع طلب موافقة من بوبا لعلاج جذر سن وعند متابعة بوبا هاتفيا ابل…" at bounding box center [579, 329] width 587 height 174
copy p "20524795"
click at [636, 497] on textarea at bounding box center [564, 509] width 598 height 30
type textarea "1031965898"
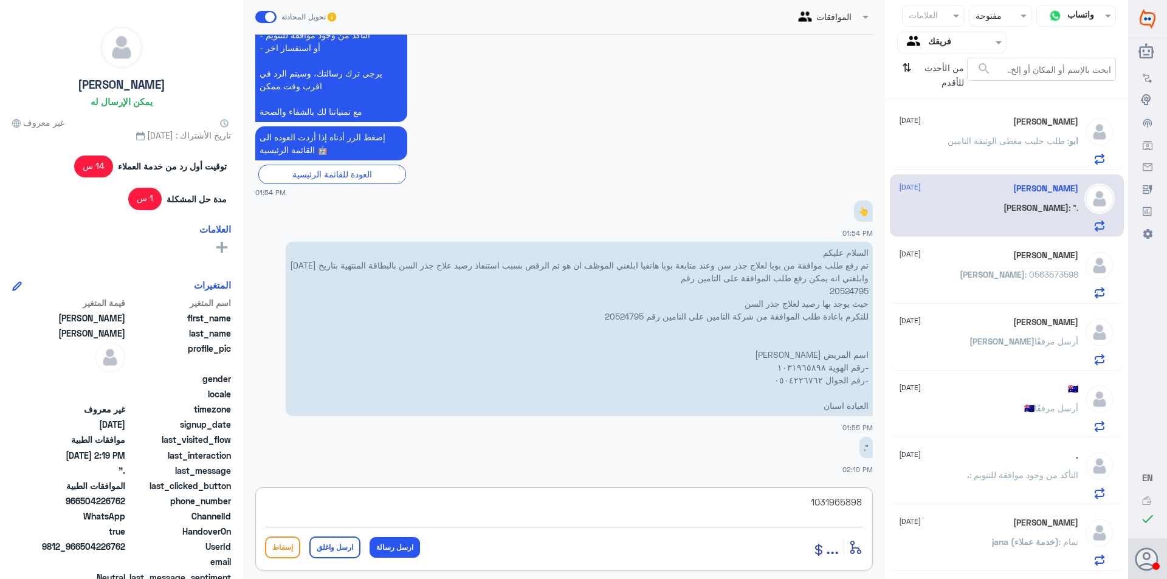
drag, startPoint x: 987, startPoint y: 500, endPoint x: 1004, endPoint y: 501, distance: 17.6
click at [1004, 501] on div "قناة واتساب Status × مفتوحة العلامات Agent Filter فريقك search من الأحدث للأقدم…" at bounding box center [564, 291] width 1128 height 583
type textarea "ه"
type textarea "في دله النخيل اخر موافقه كانت [DATE]"
click at [400, 554] on button "ارسل رسالة" at bounding box center [395, 547] width 50 height 21
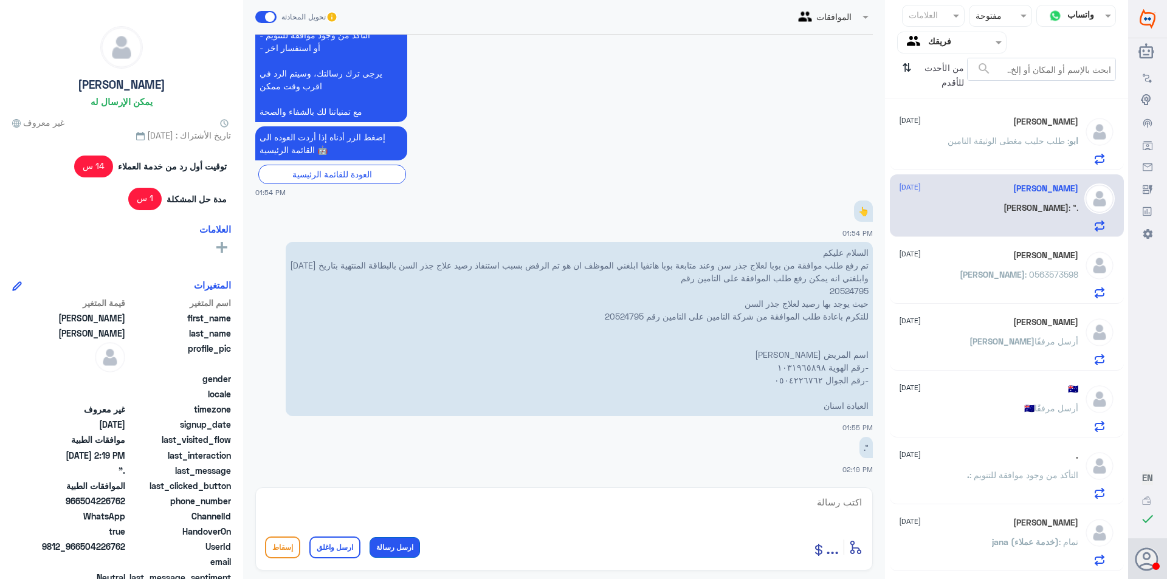
scroll to position [1145, 0]
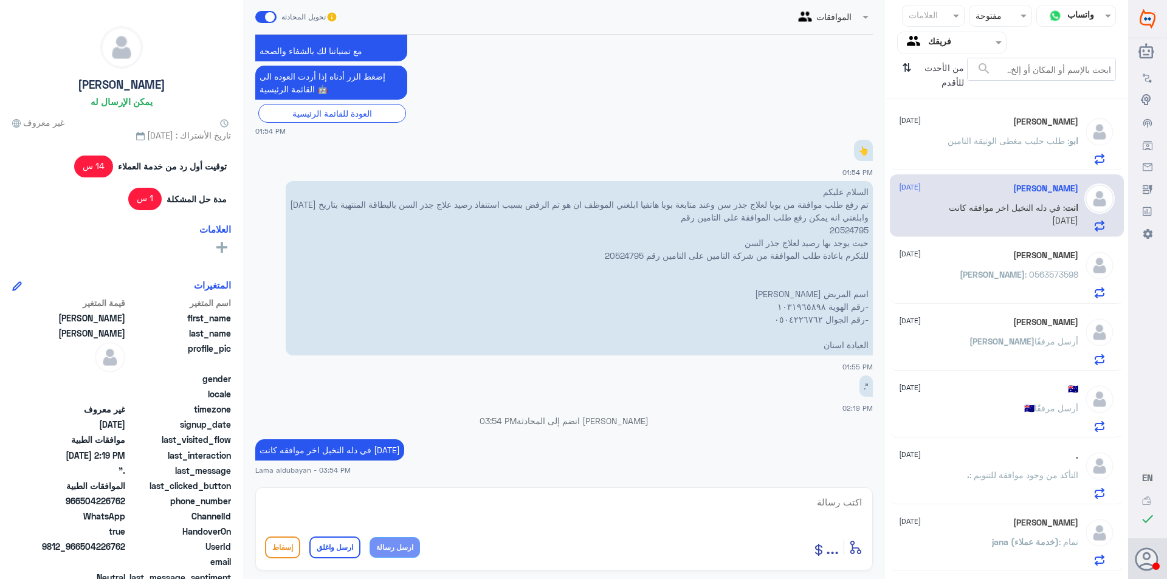
click at [669, 509] on textarea at bounding box center [564, 509] width 598 height 30
type textarea "ل"
click at [465, 498] on textarea at bounding box center [564, 509] width 598 height 30
type textarea "ل"
click at [1030, 270] on span ": 0563573598" at bounding box center [1051, 274] width 53 height 10
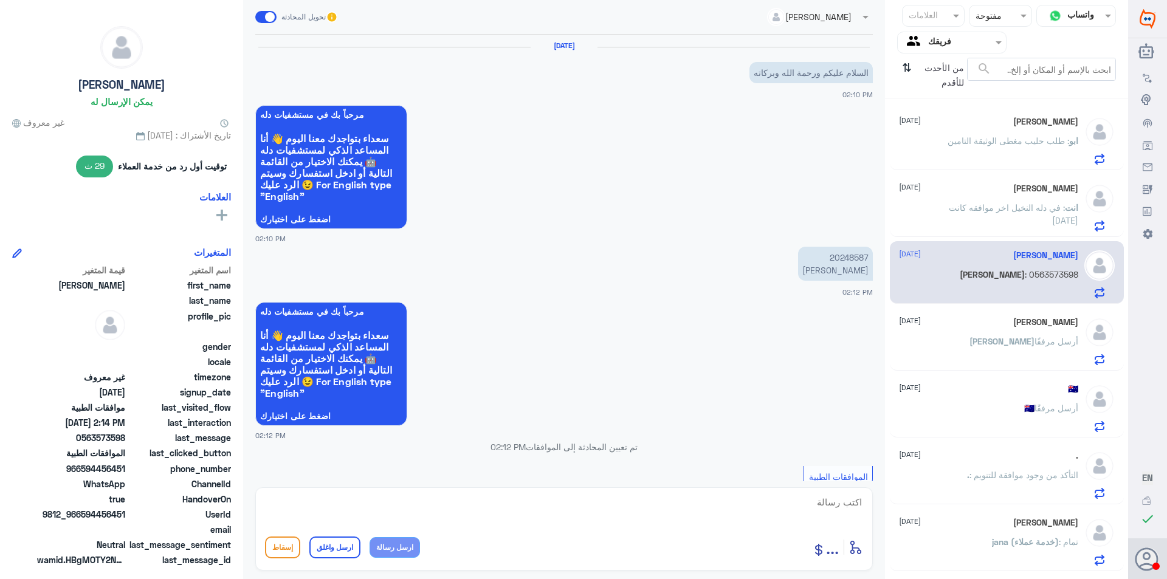
click at [974, 360] on div "[PERSON_NAME] أرسل مرفقًا" at bounding box center [988, 351] width 179 height 27
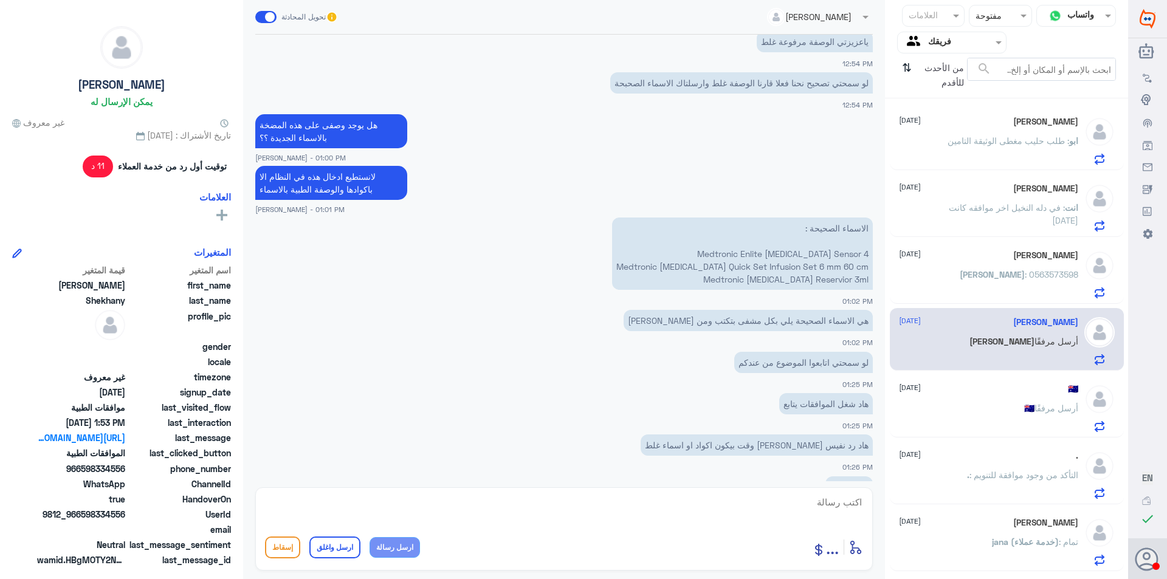
scroll to position [2389, 0]
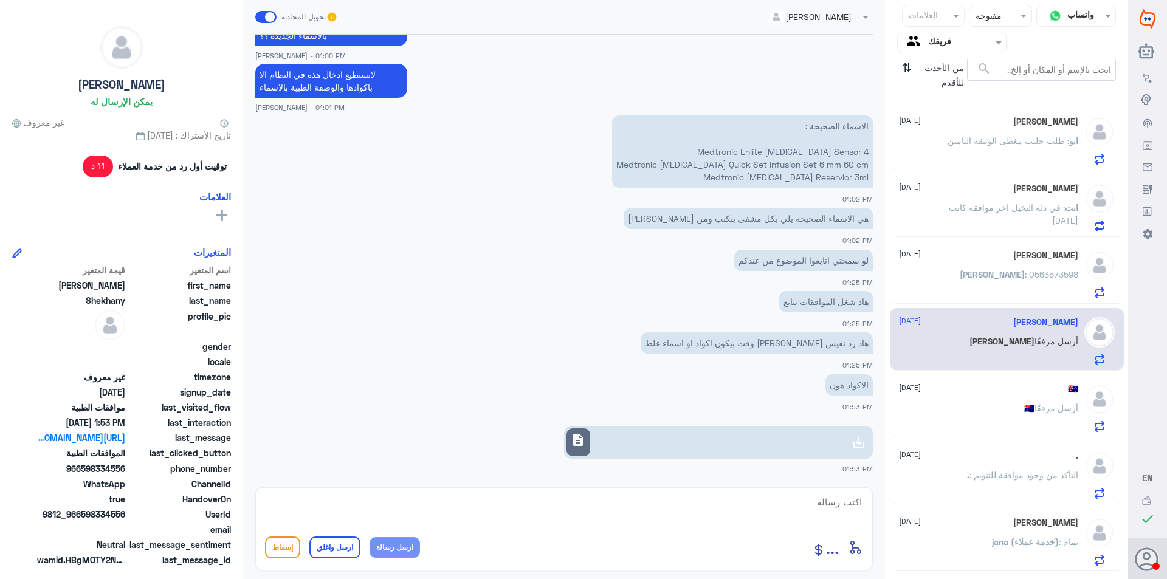
click at [855, 444] on icon at bounding box center [859, 442] width 15 height 15
click at [1013, 145] on span ": طلب حليب مغطى الوثيقة التامين" at bounding box center [1009, 141] width 122 height 10
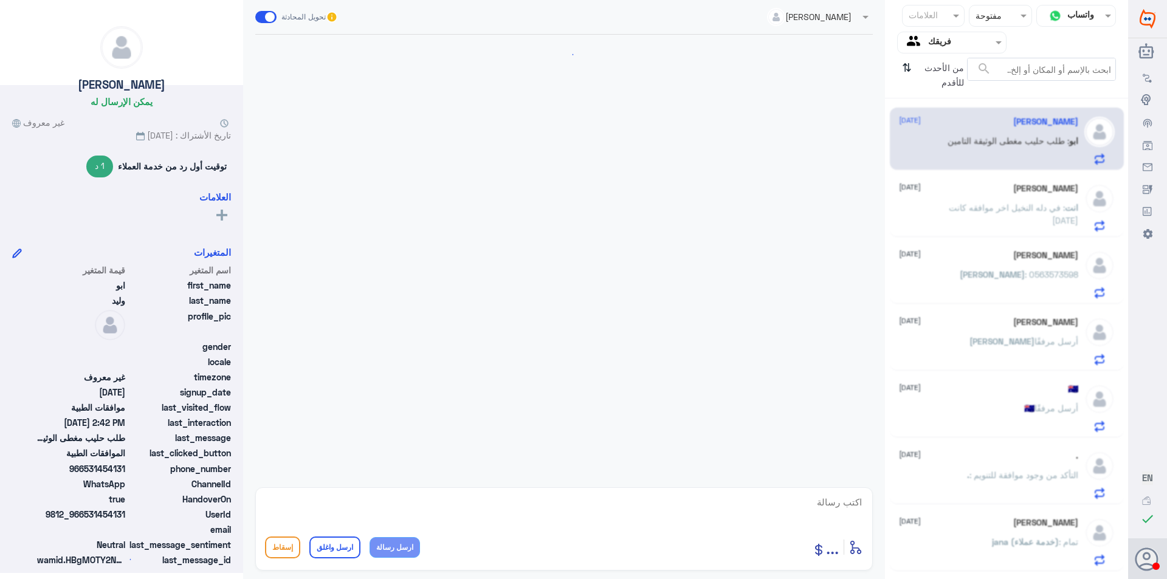
scroll to position [857, 0]
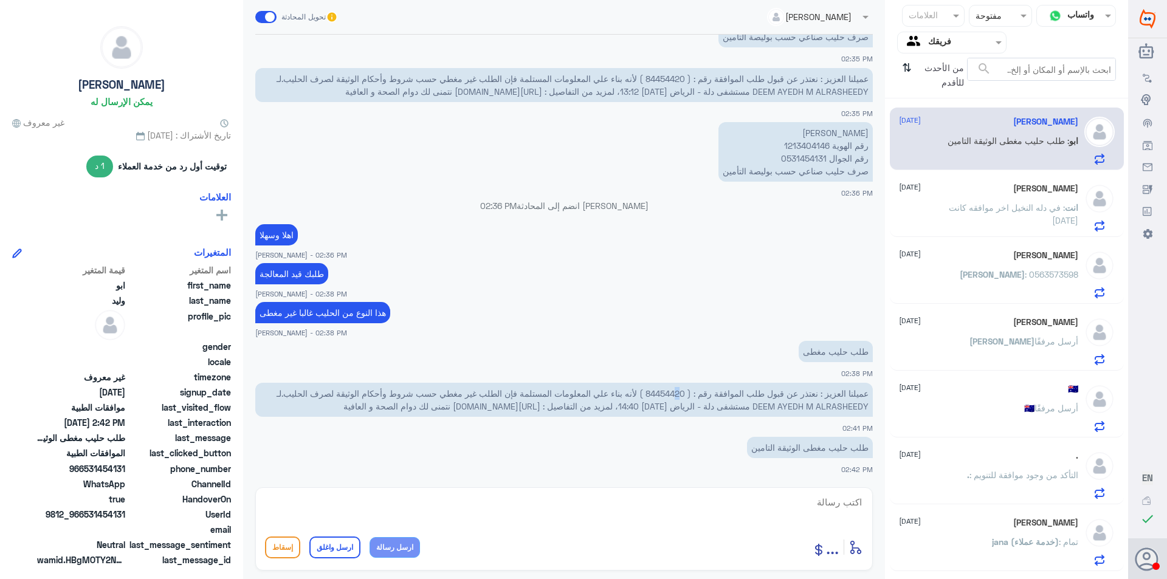
click at [677, 394] on span "عميلنا العزيز : نعتذر عن قبول طلب الموافقة رقم : ( 84454420 ) لأنه بناء علي الم…" at bounding box center [573, 399] width 592 height 23
click at [656, 394] on span "عميلنا العزيز : نعتذر عن قبول طلب الموافقة رقم : ( 84454420 ) لأنه بناء علي الم…" at bounding box center [573, 399] width 592 height 23
copy span "84454420"
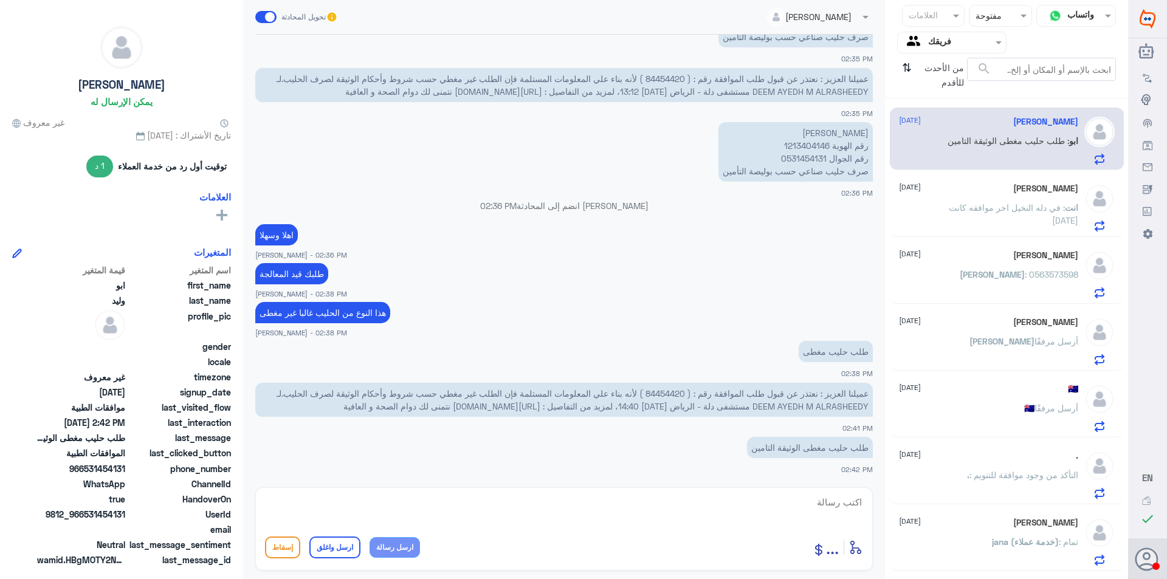
click at [601, 492] on div "أدخل اسم مجموعة الرسائل ... إسقاط ارسل واغلق ارسل رسالة" at bounding box center [564, 528] width 618 height 83
click at [683, 504] on textarea at bounding box center [564, 509] width 598 height 30
type textarea "بناء على رد التامين غير مغطى"
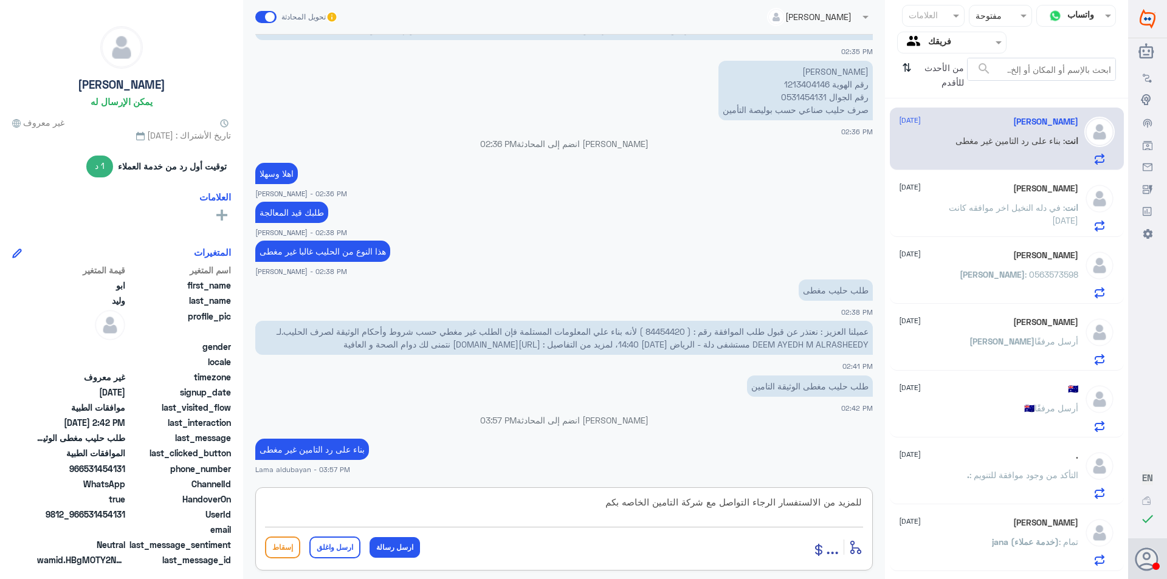
type textarea "للمزيد من الالستفسار الرجاء التواصل مع شركة التامين الخاصه بكم"
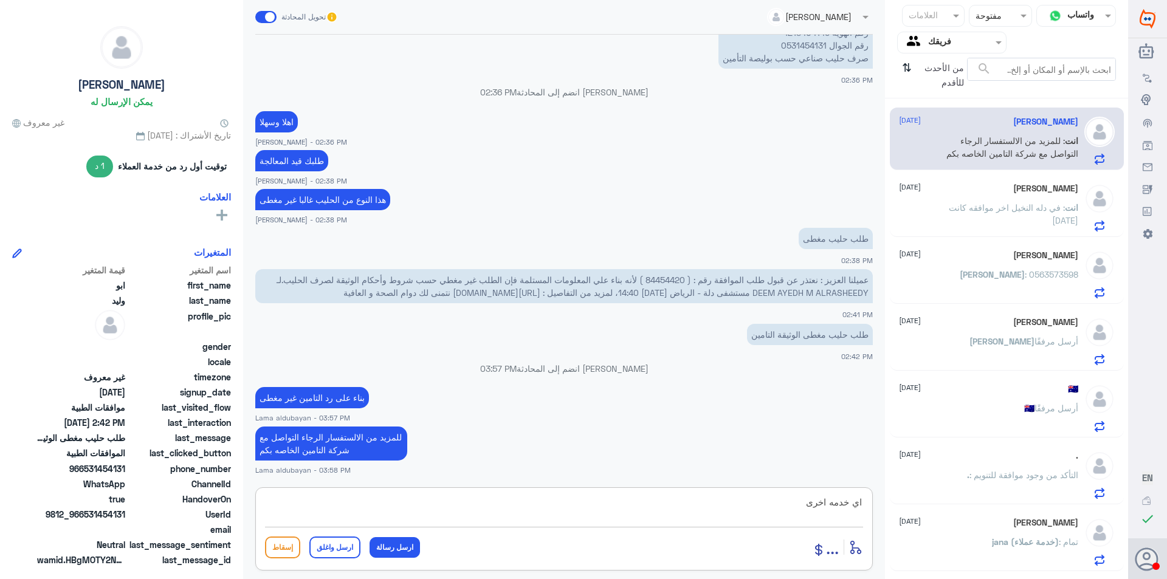
type textarea "اي خدمه اخرى ؟"
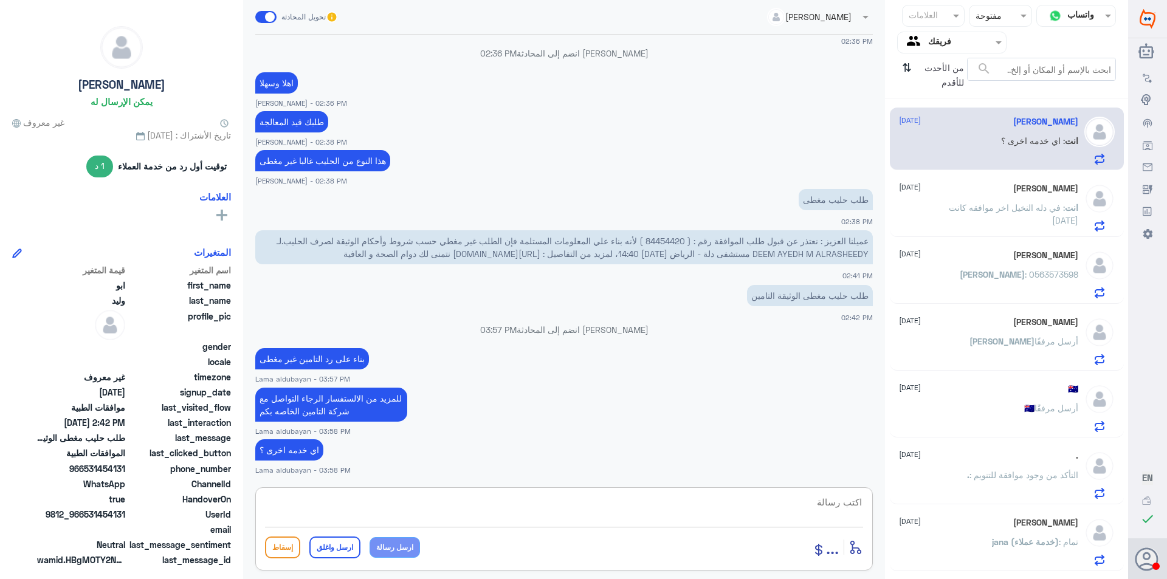
click at [928, 43] on div at bounding box center [952, 42] width 108 height 14
click at [952, 111] on لديك "الوارد لديك" at bounding box center [957, 107] width 38 height 10
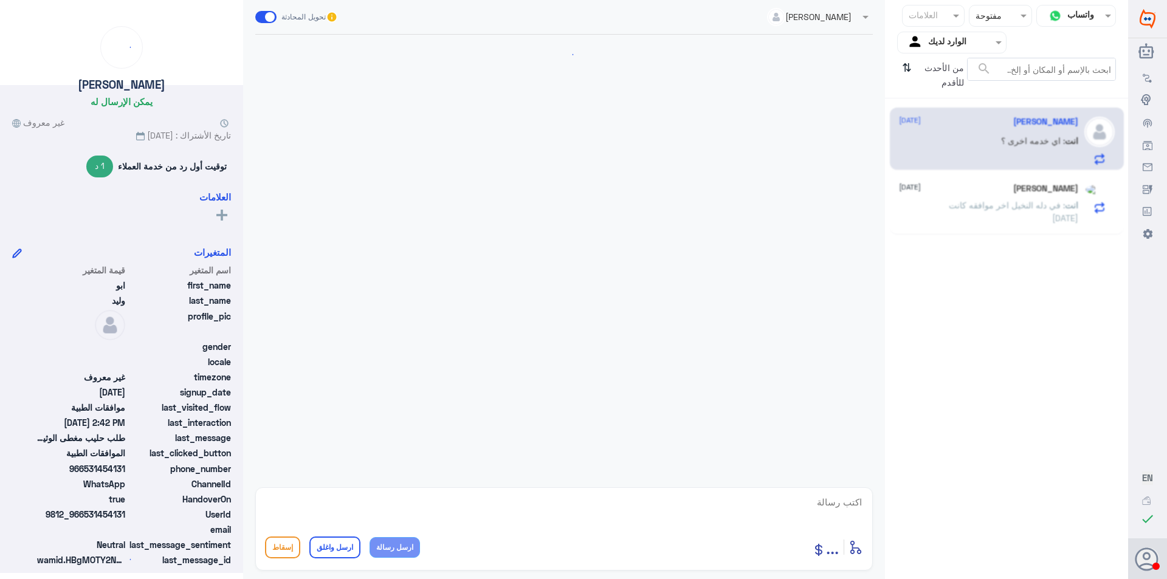
scroll to position [779, 0]
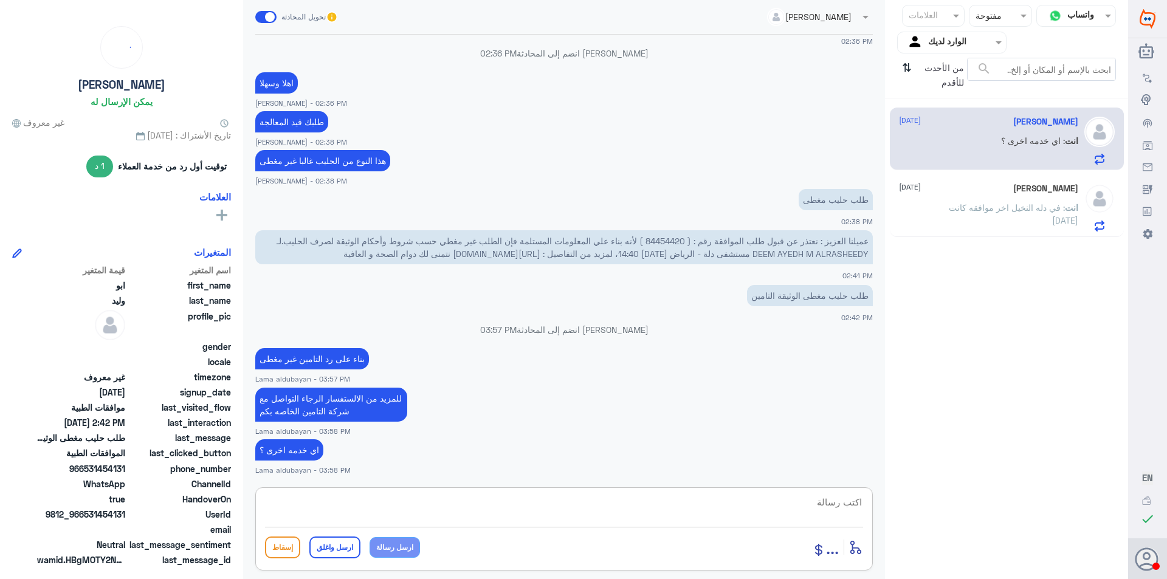
click at [373, 495] on textarea at bounding box center [564, 509] width 598 height 30
paste textarea "نشكر تواصلك مع مستشفيات دلة"
type textarea "نشكر تواصلك مع مستشفيات دلة"
click at [335, 548] on button "ارسل واغلق" at bounding box center [334, 548] width 51 height 22
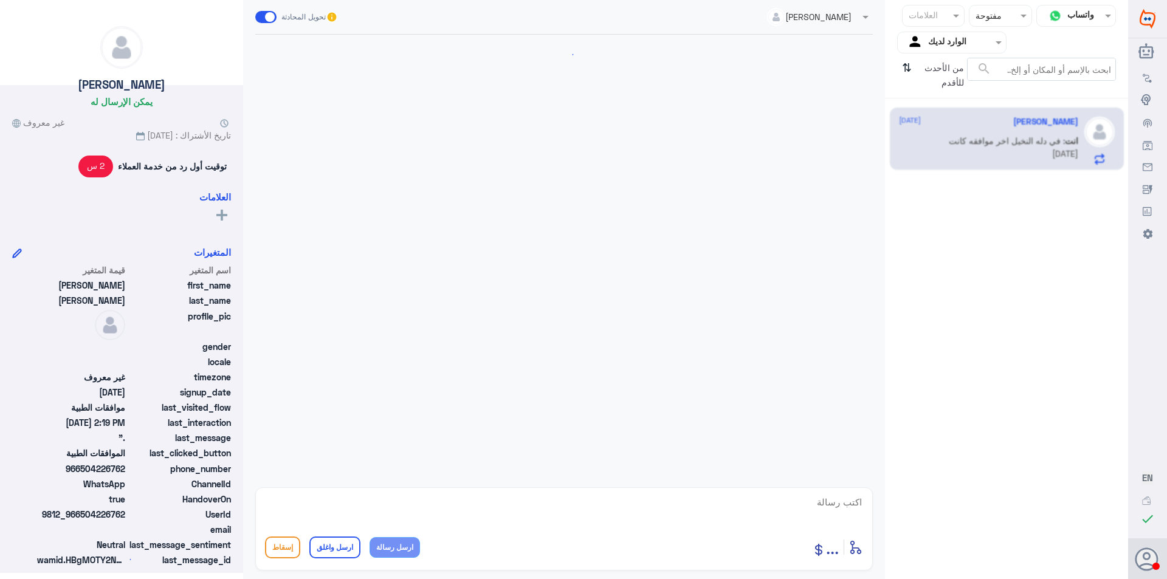
scroll to position [906, 0]
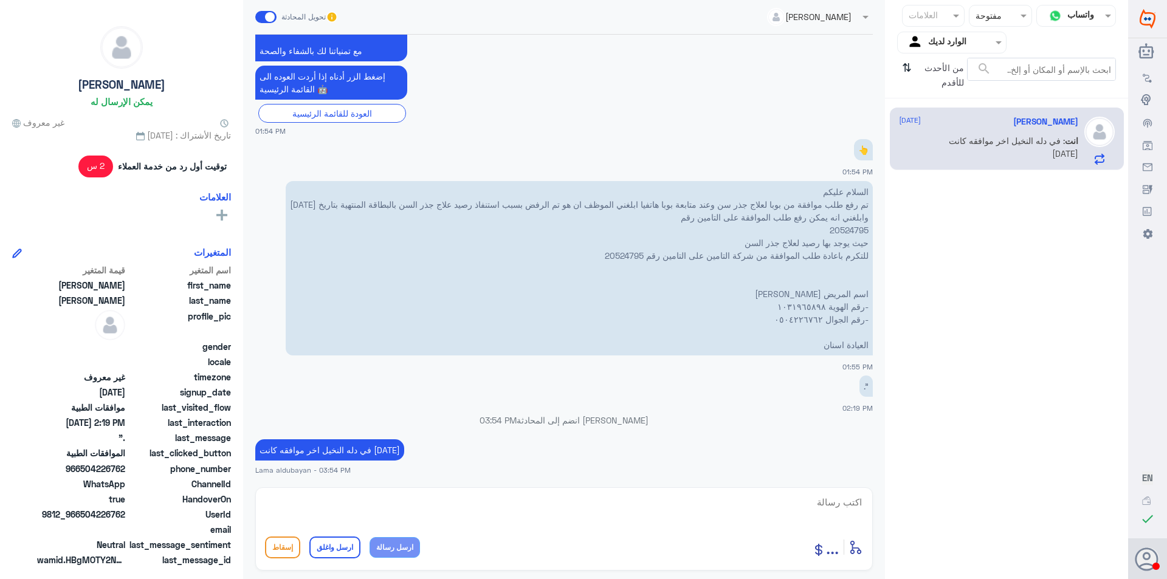
click at [952, 46] on input "text" at bounding box center [961, 42] width 67 height 14
click at [968, 137] on b "فريقك" at bounding box center [964, 135] width 23 height 10
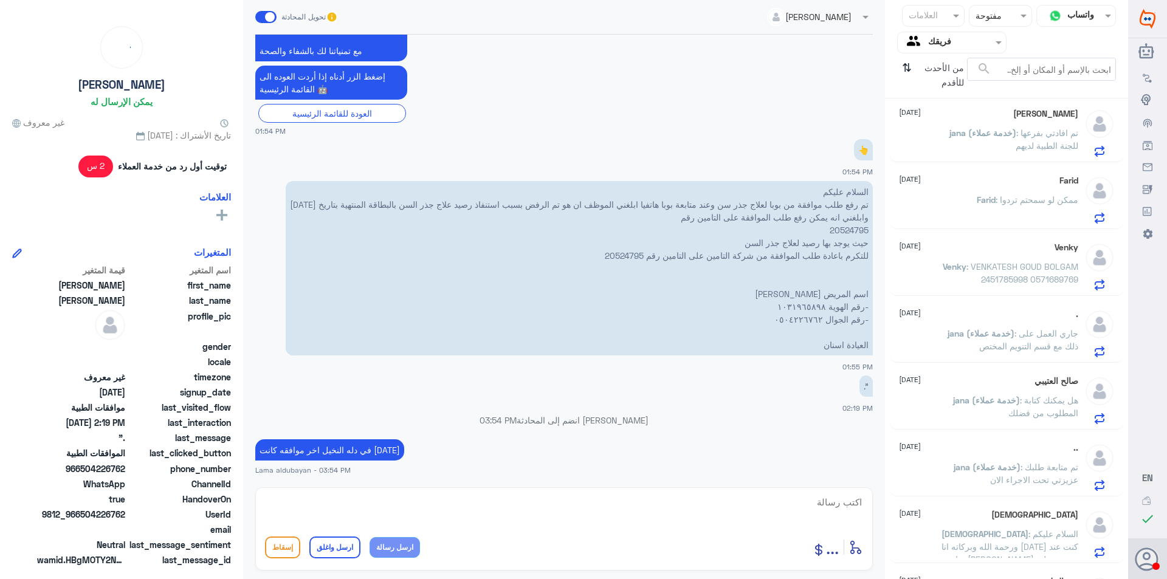
scroll to position [661, 0]
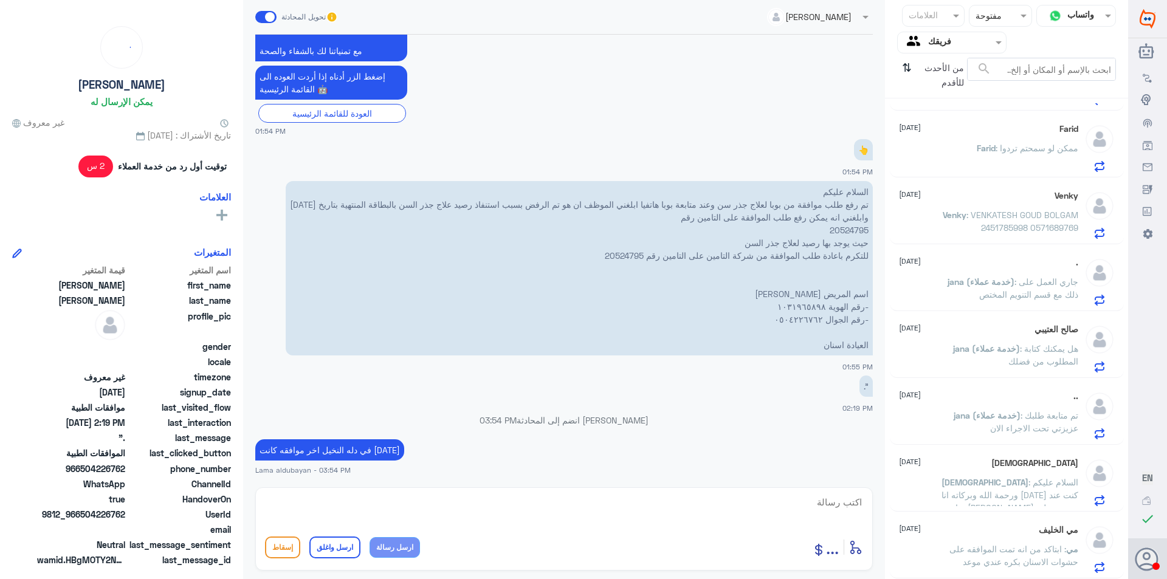
click at [1003, 559] on span ": ابتاكد من انه تمت الموافقه على حشوات الاسنان بكره عندي موعد" at bounding box center [1013, 555] width 129 height 23
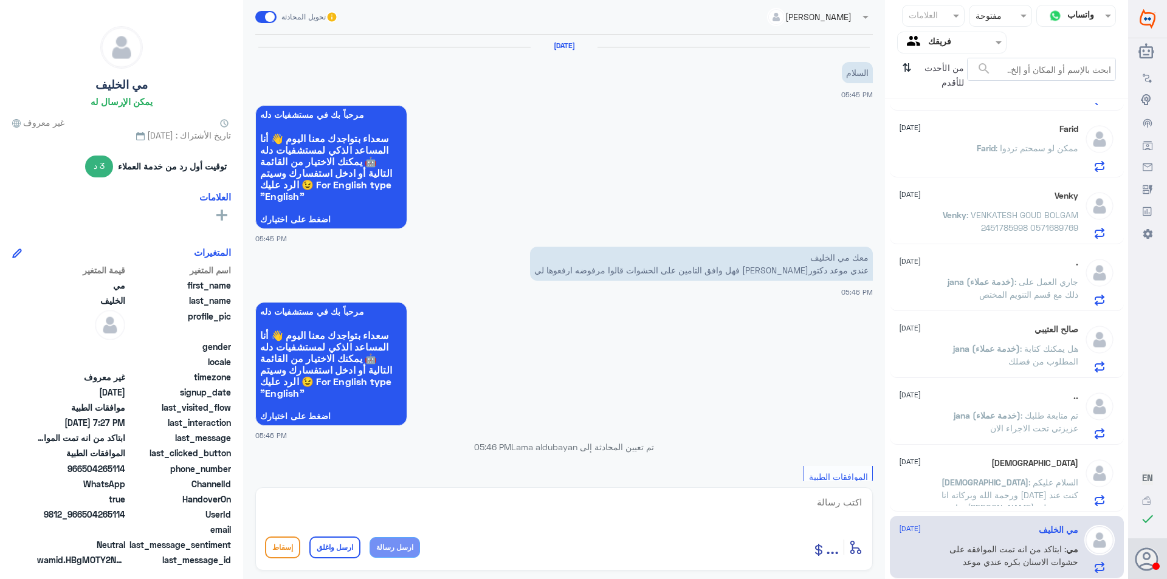
scroll to position [698, 0]
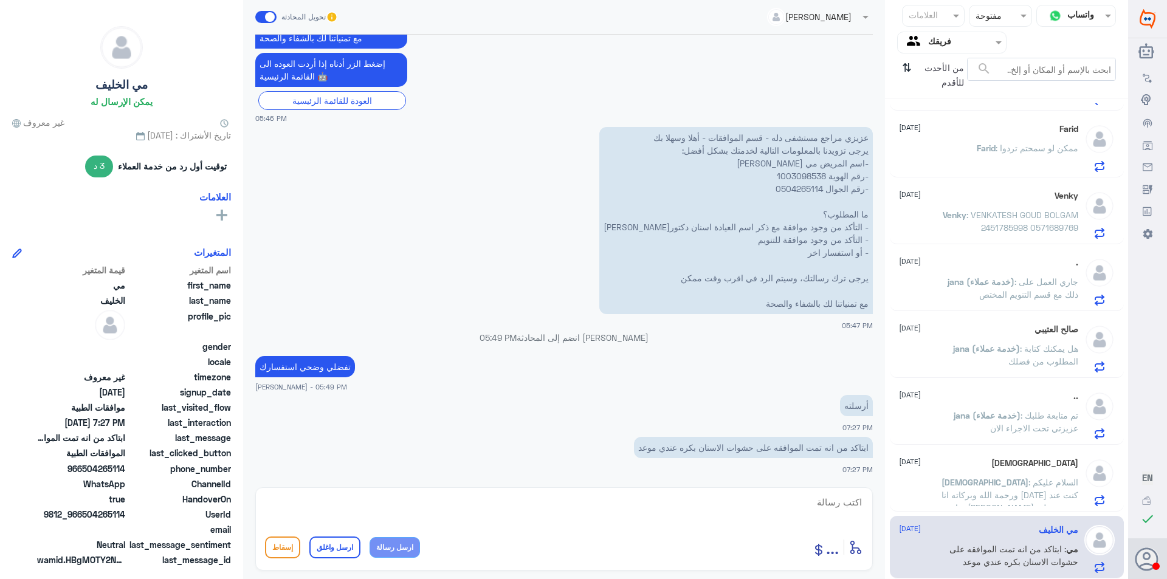
click at [796, 175] on p "عزيزي مراجع مستشفى دله - قسم الموافقات - أهلا وسهلا بك يرجى تزويدنا بالمعلومات …" at bounding box center [736, 220] width 274 height 187
copy p "1003098538"
click at [712, 504] on textarea at bounding box center [564, 509] width 598 height 30
paste textarea "SORRY CONSUMED DENTAL LIMIT"
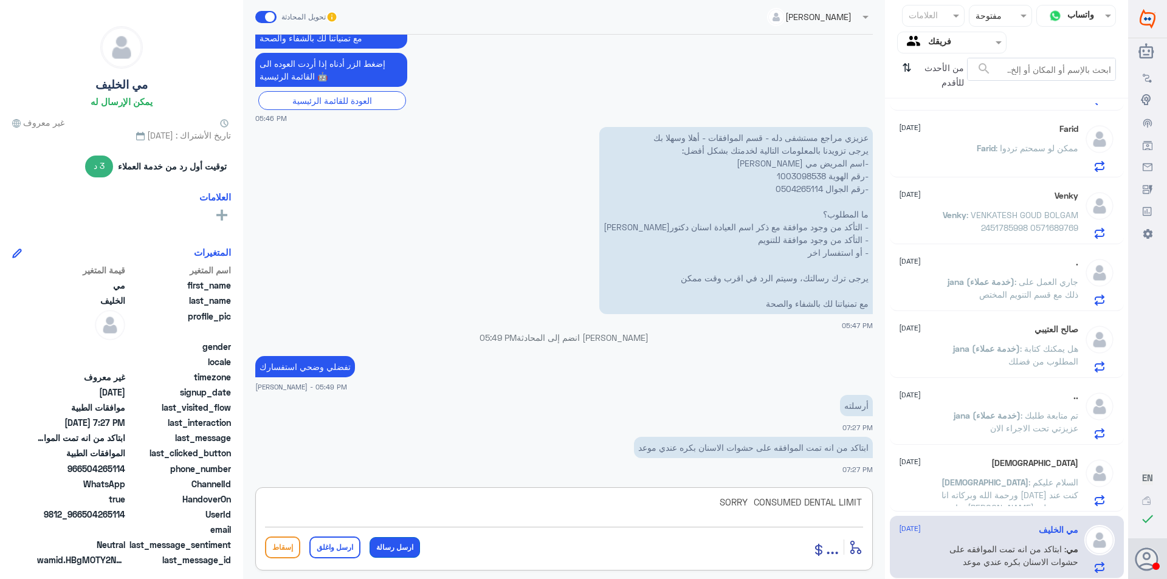
type textarea "SORRY CONSUMED DENTAL LIMIT"
drag, startPoint x: 396, startPoint y: 546, endPoint x: 418, endPoint y: 532, distance: 25.6
click at [396, 546] on button "ارسل رسالة" at bounding box center [395, 547] width 50 height 21
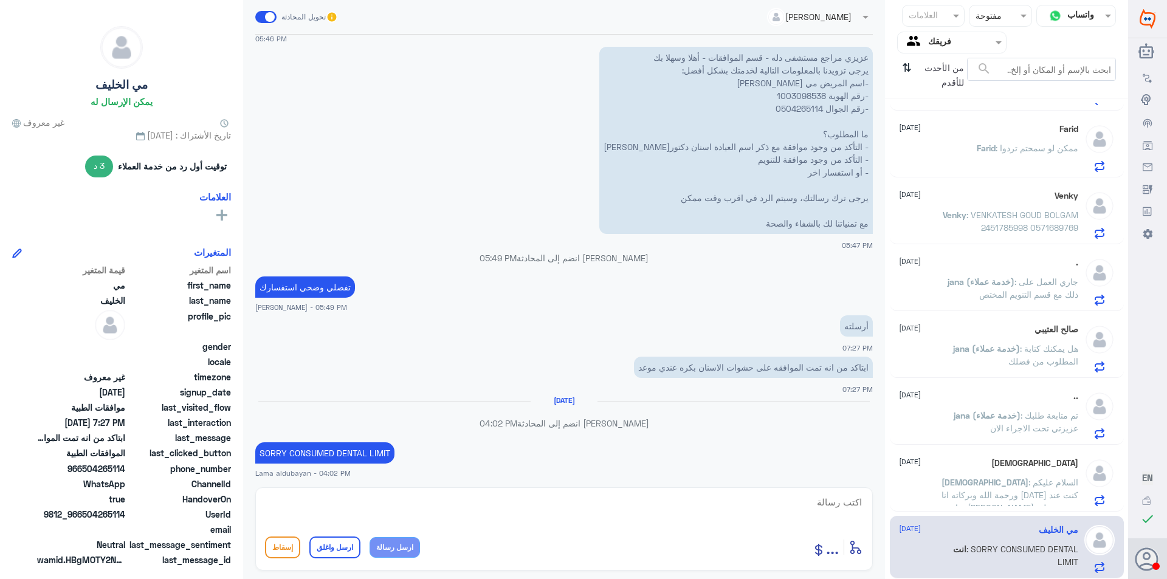
scroll to position [759, 0]
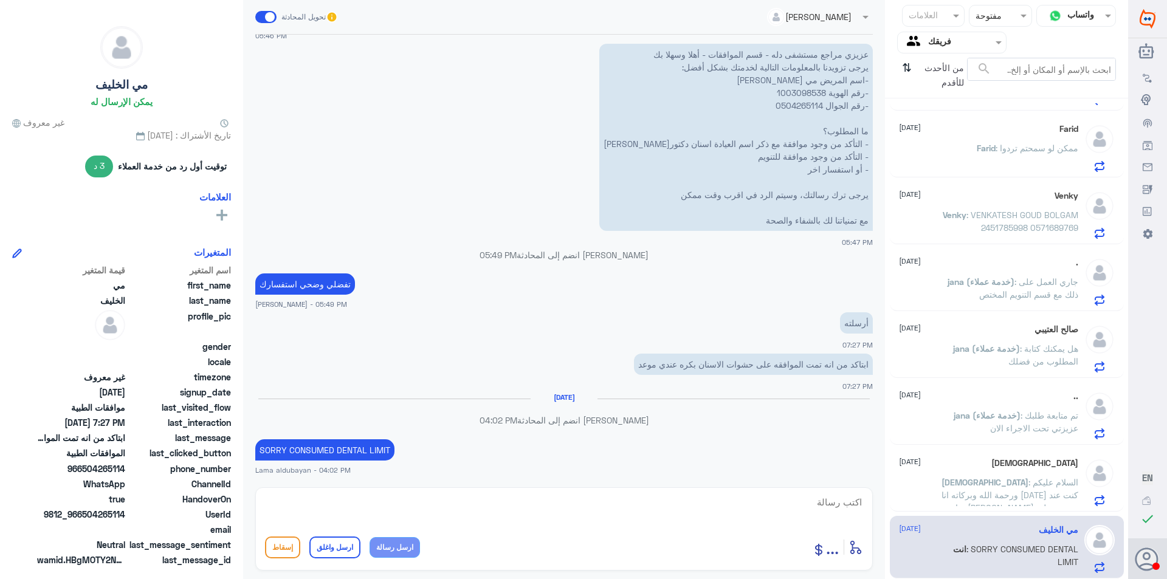
click at [489, 494] on textarea at bounding box center [564, 509] width 598 height 30
click at [495, 505] on textarea at bounding box center [564, 509] width 598 height 30
type textarea "هذا رد التامني"
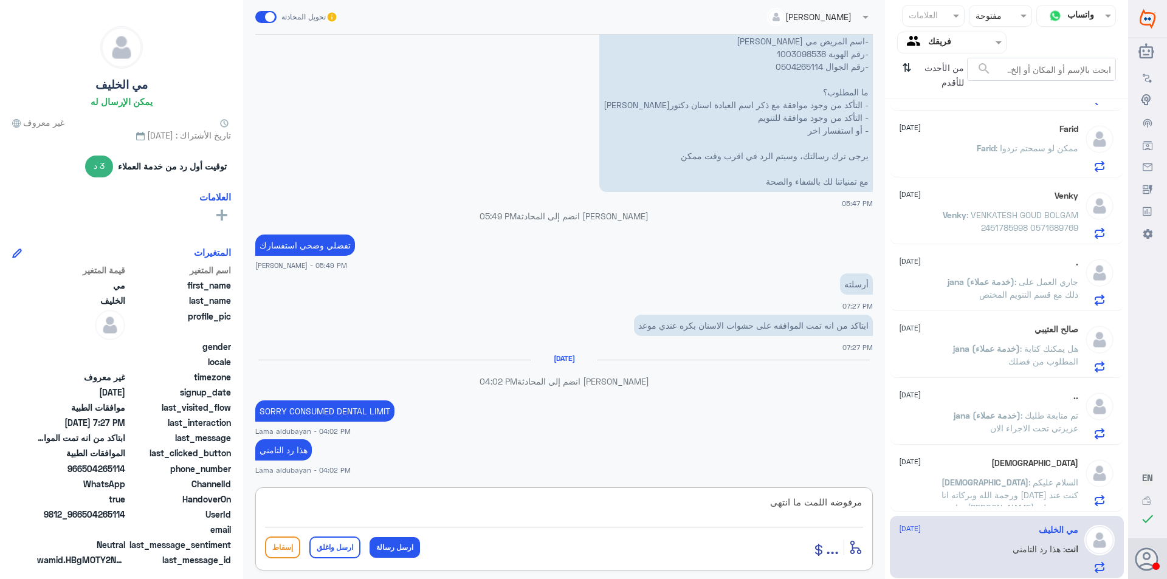
type textarea "مرفوضه اللمت ما انتهى"
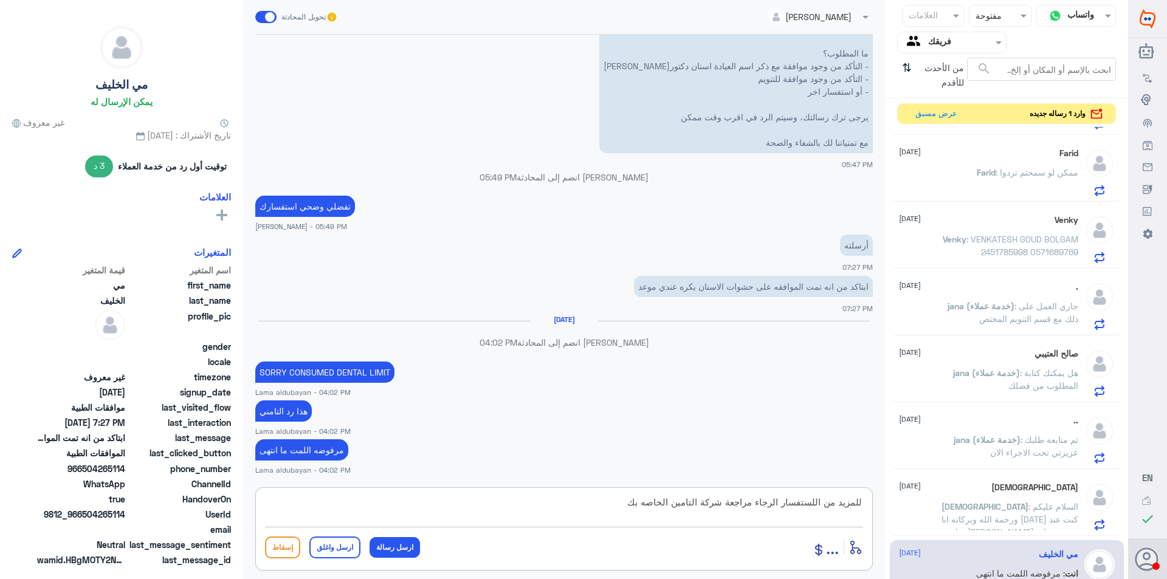
type textarea "للمزيد من اللستفسار الرجاء مراجعة شركة التامين الخاصه بك"
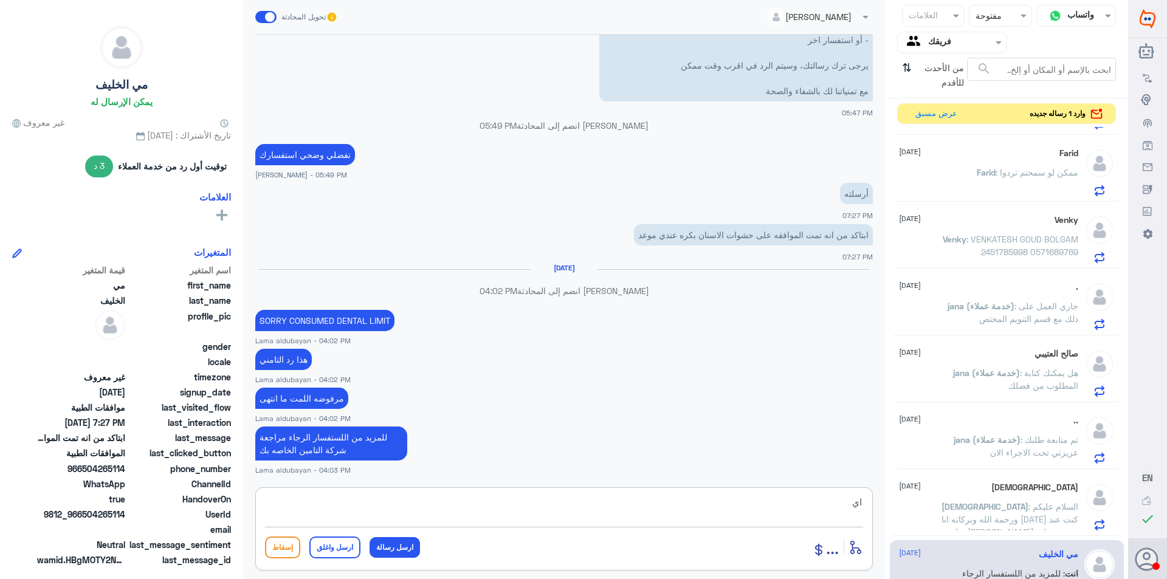
type textarea "ا"
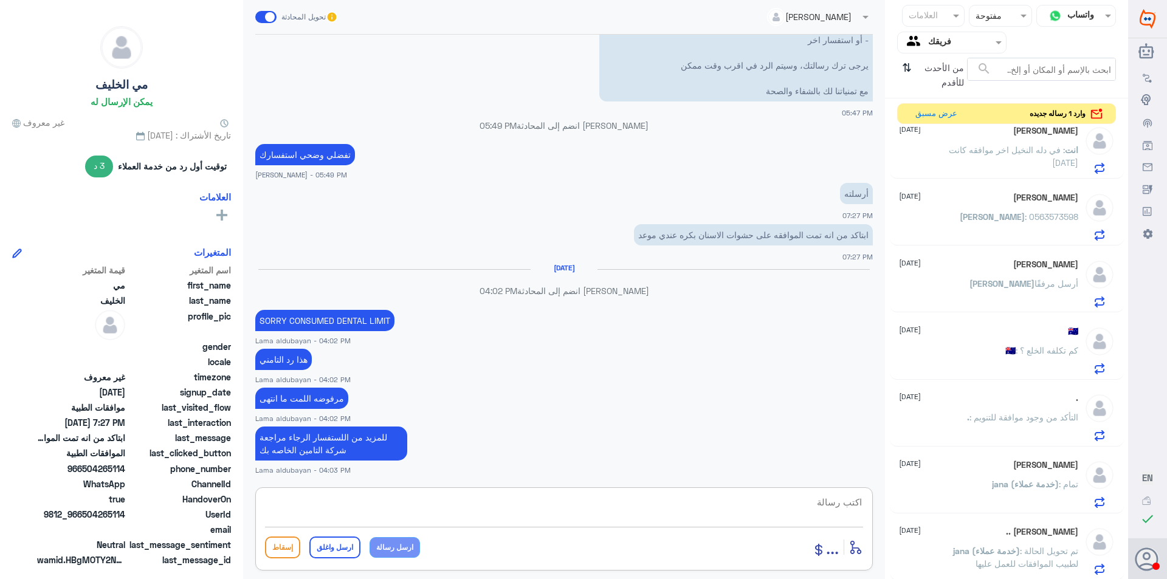
scroll to position [0, 0]
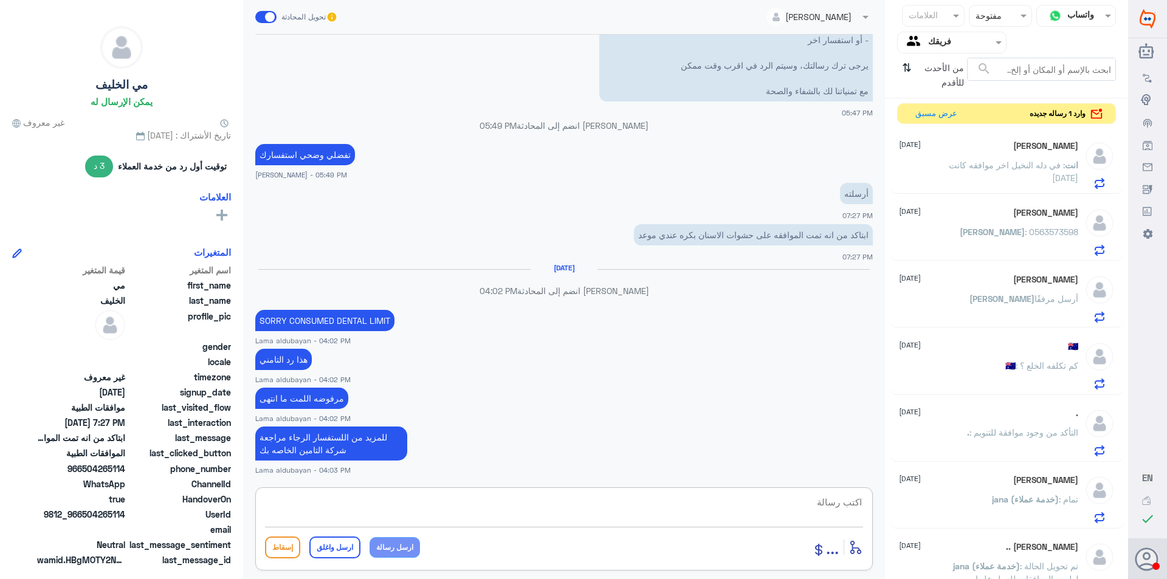
click at [660, 517] on textarea at bounding box center [564, 509] width 598 height 30
paste textarea "نشكر تواصلك مع مستشفيات دلة"
type textarea "نشكر تواصلك مع مستشفيات دلة"
drag, startPoint x: 715, startPoint y: 509, endPoint x: 1041, endPoint y: 531, distance: 325.9
click at [1040, 531] on div "قناة واتساب Status × مفتوحة العلامات Agent Filter فريقك search من الأحدث للأقدم…" at bounding box center [564, 291] width 1128 height 583
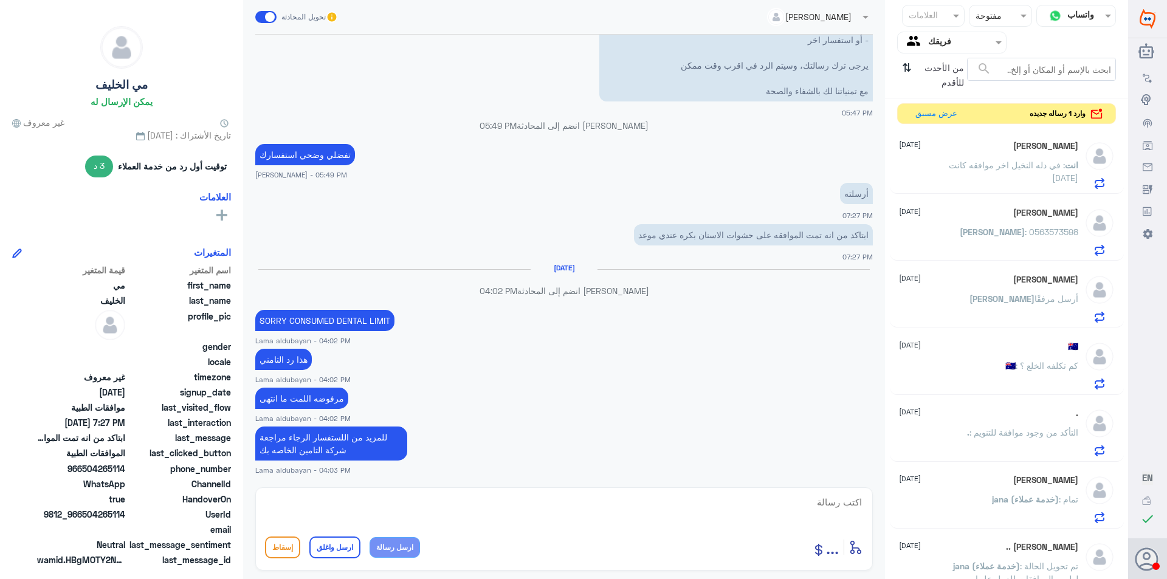
click at [985, 362] on div "🇦🇺 [DATE] 🇦🇺 : كم تكلفه الخلع ؟" at bounding box center [988, 366] width 179 height 48
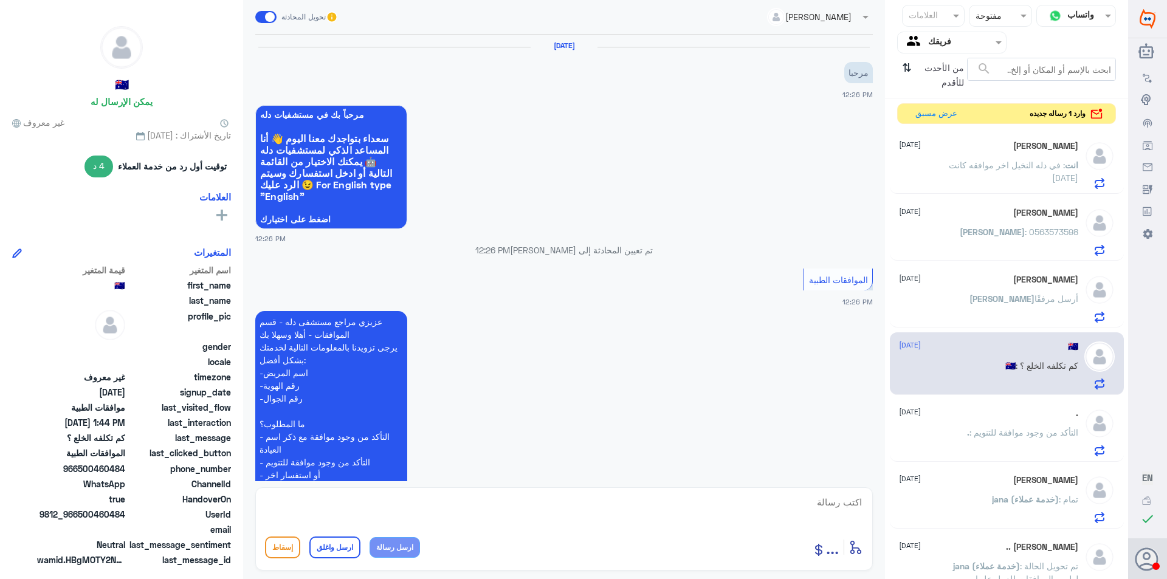
scroll to position [493, 0]
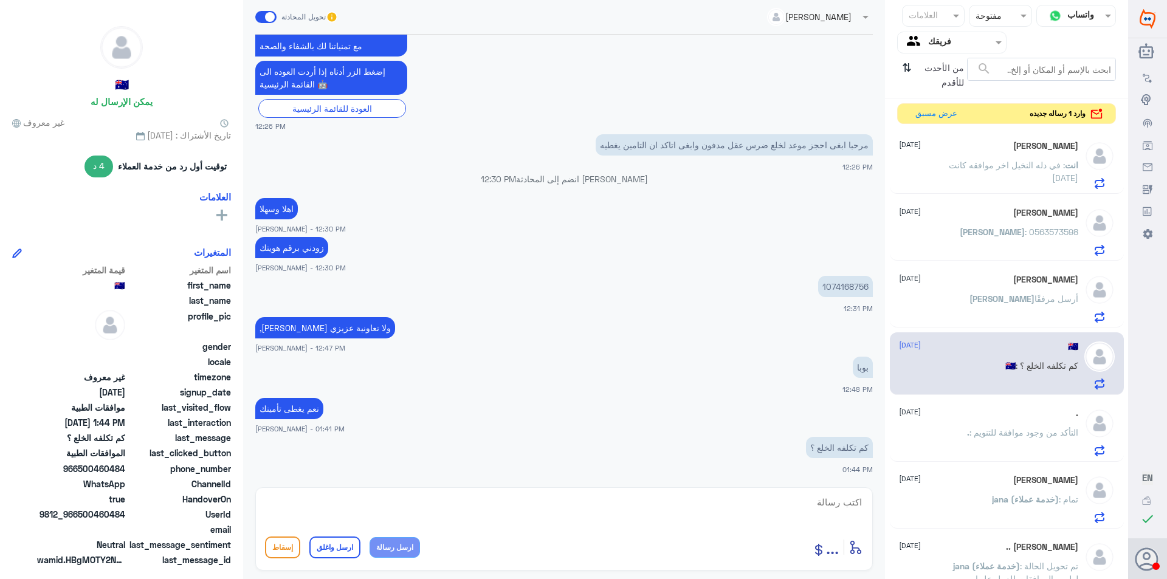
click at [570, 513] on textarea at bounding box center [564, 509] width 598 height 30
paste textarea "يرجى التواصل مع قسم المواعيد عن طريق الاتصال بشكل مباشر على الرقم 92001222"
type textarea "يرجى التواصل مع قسم المواعيد عن طريق الاتصال بشكل مباشر على الرقم 92001222"
drag, startPoint x: 408, startPoint y: 552, endPoint x: 422, endPoint y: 553, distance: 14.0
click at [409, 552] on button "ارسل رسالة" at bounding box center [395, 547] width 50 height 21
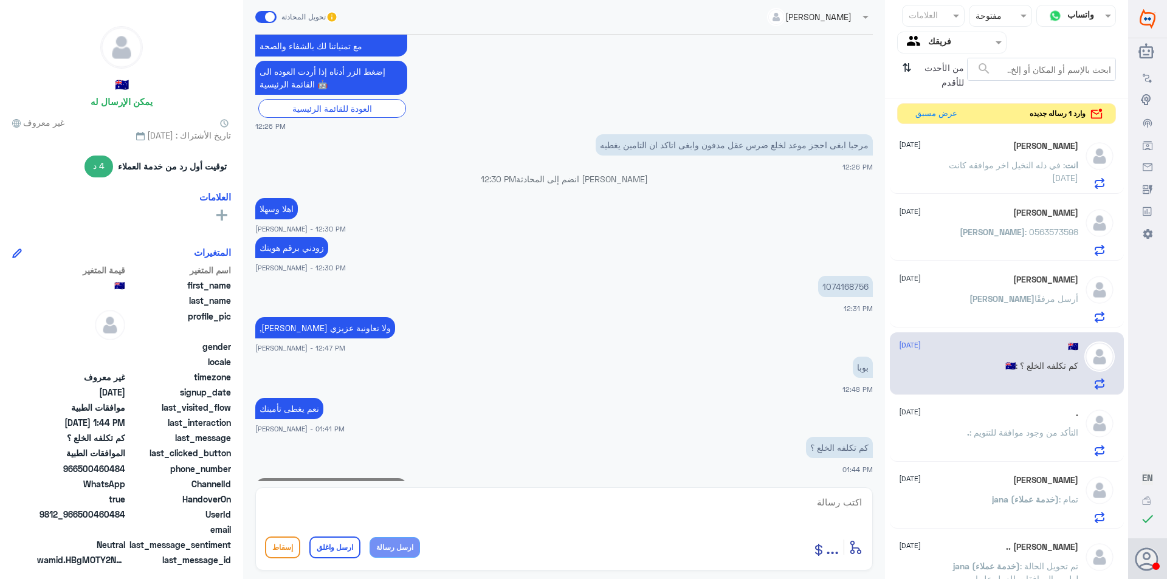
scroll to position [558, 0]
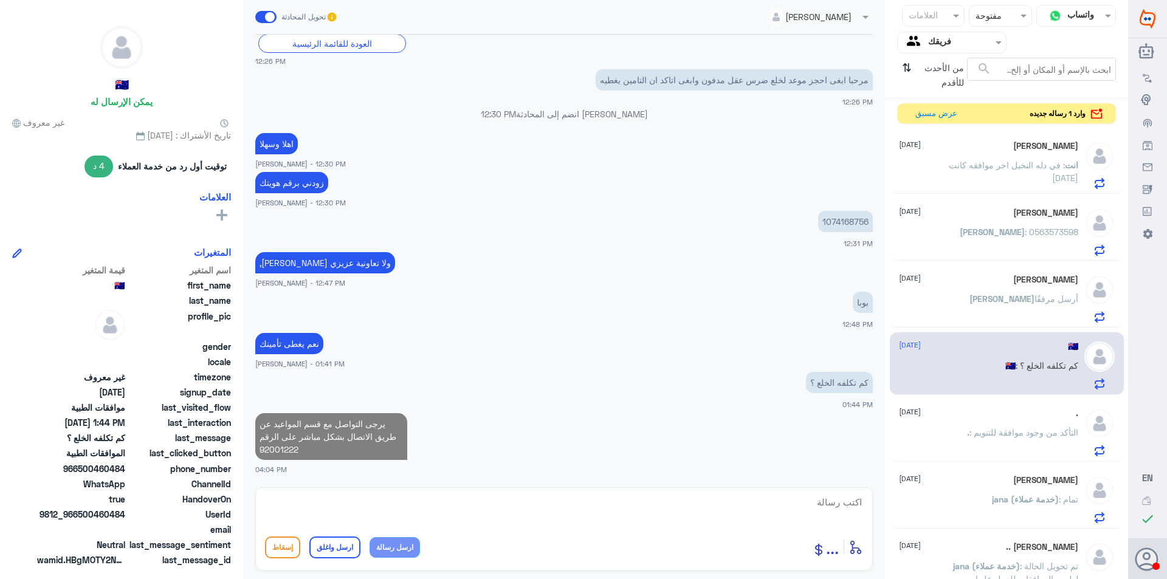
click at [450, 525] on div at bounding box center [564, 510] width 598 height 33
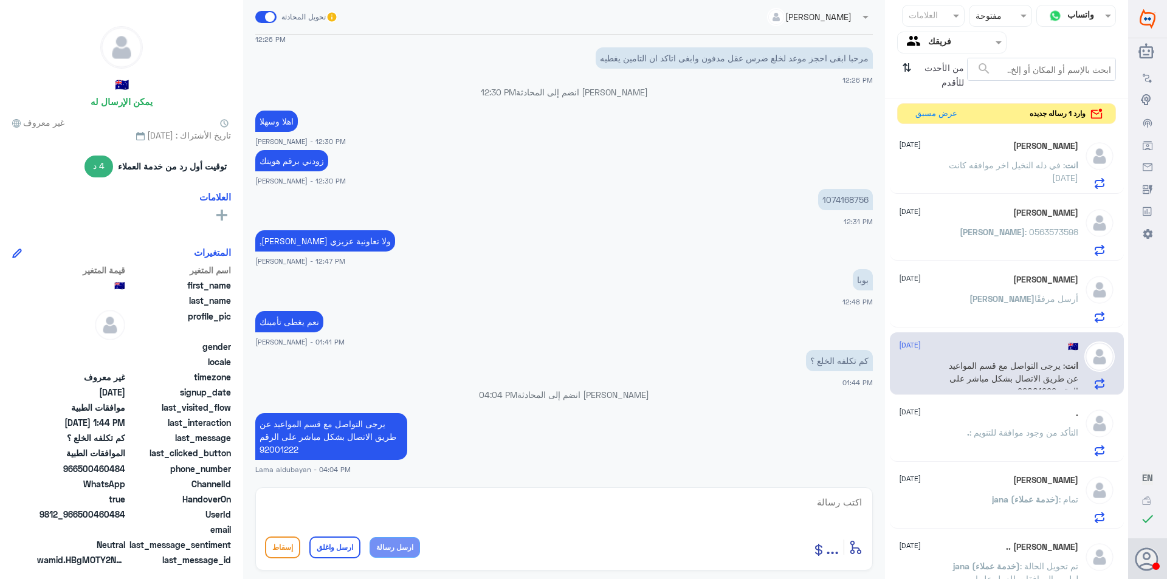
click at [451, 509] on textarea at bounding box center [564, 509] width 598 height 30
type textarea "راح يفيدونك"
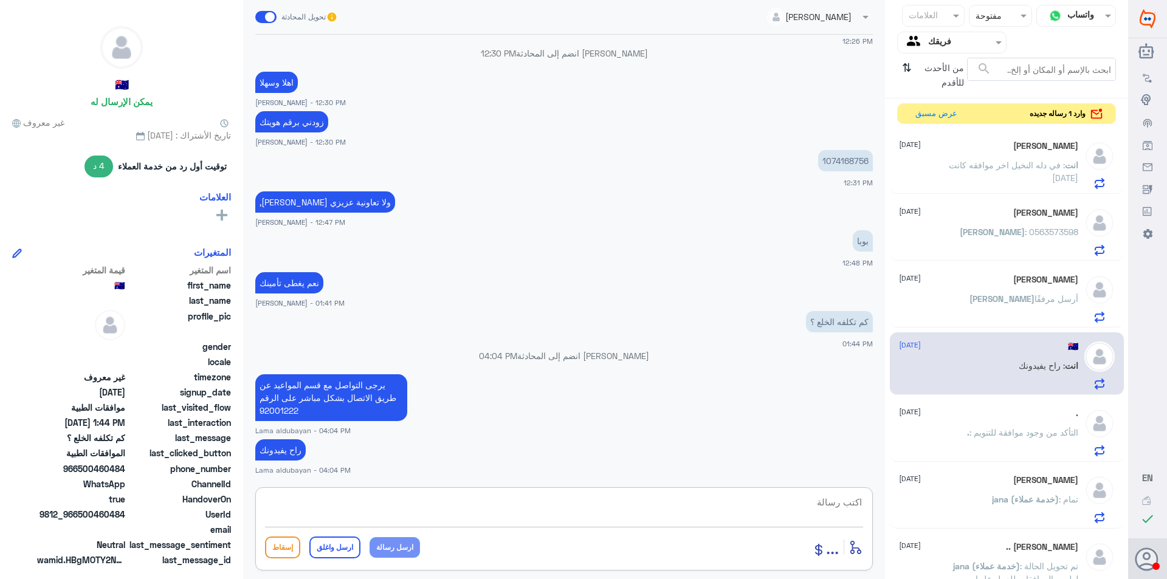
click at [382, 506] on textarea at bounding box center [564, 509] width 598 height 30
paste textarea "نشكر تواصلك مع مستشفيات دلة"
type textarea "نشكر تواصلك مع مستشفيات دلة"
click at [345, 540] on button "ارسل واغلق" at bounding box center [334, 548] width 51 height 22
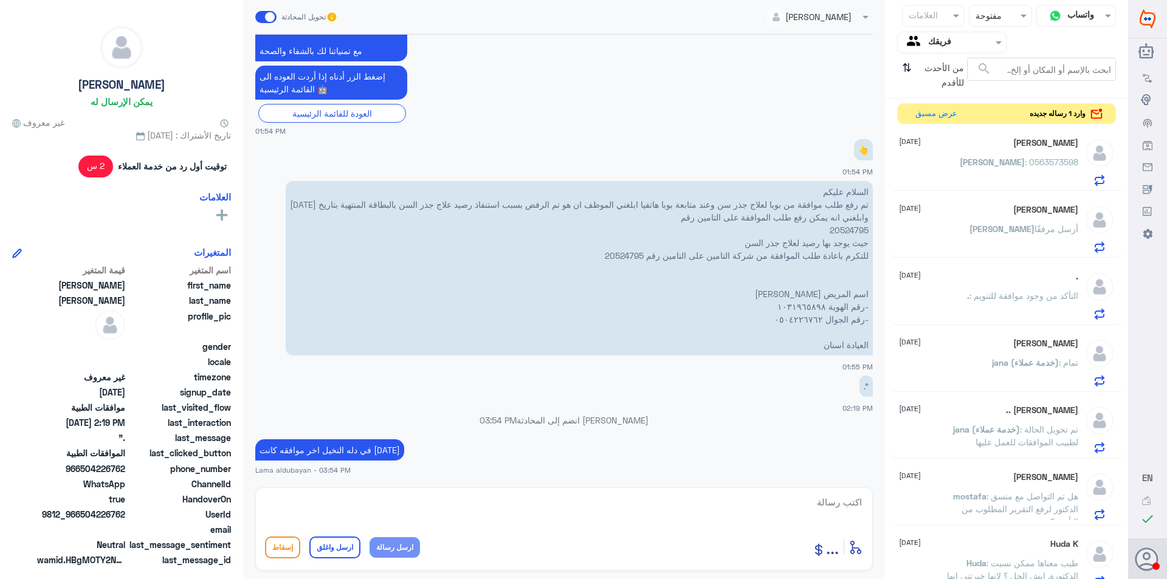
scroll to position [182, 0]
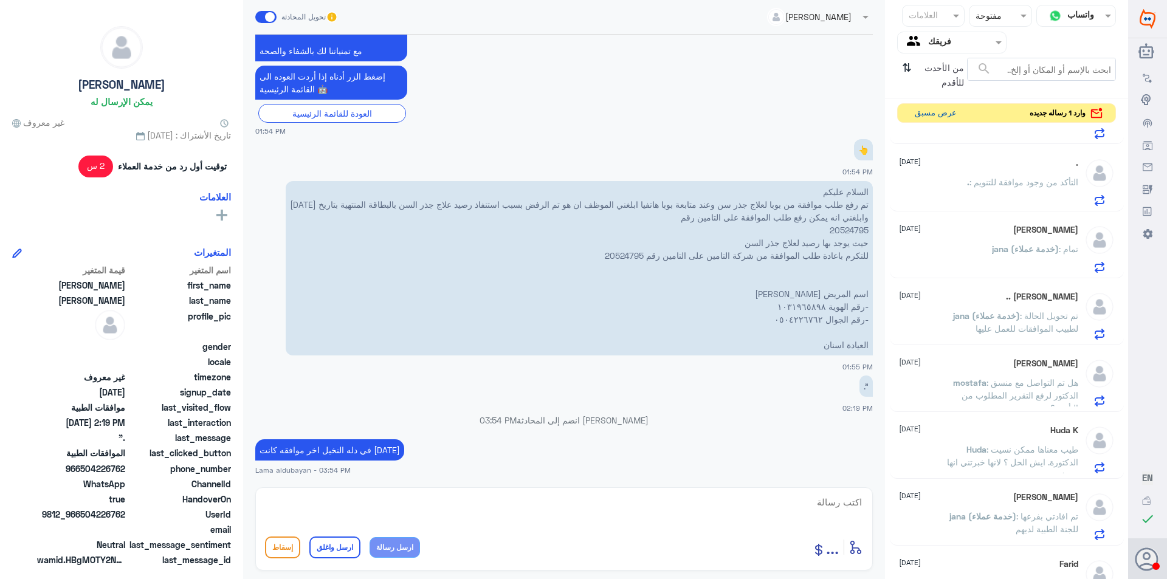
click at [927, 118] on button "عرض مسبق" at bounding box center [935, 113] width 51 height 19
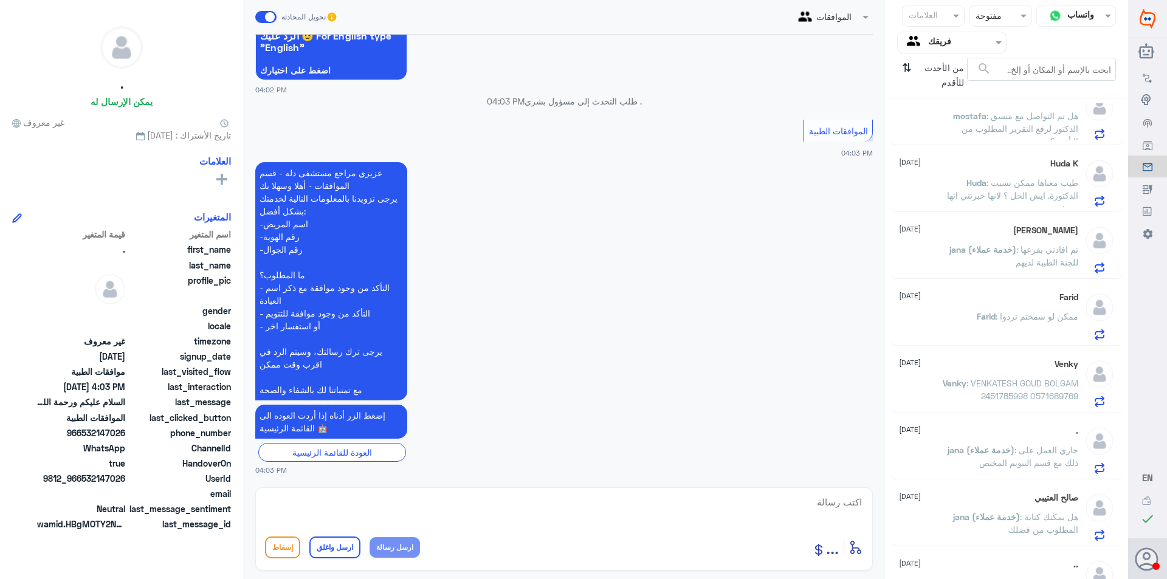
scroll to position [661, 0]
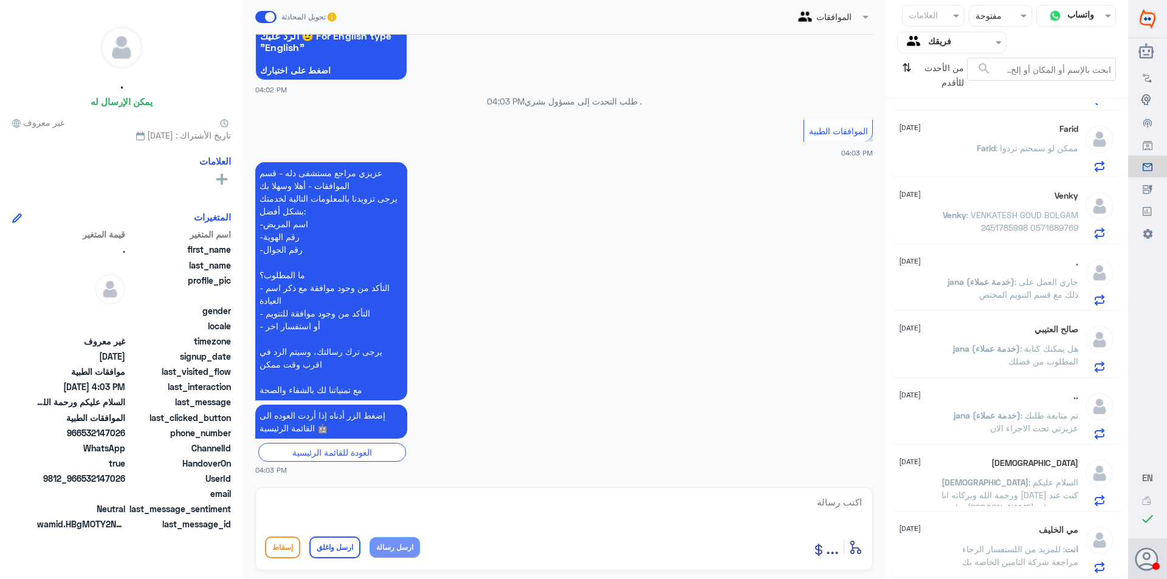
click at [1027, 549] on span ": للمزيد من اللستفسار الرجاء مراجعة شركة التامين الخاصه بك" at bounding box center [1020, 555] width 116 height 23
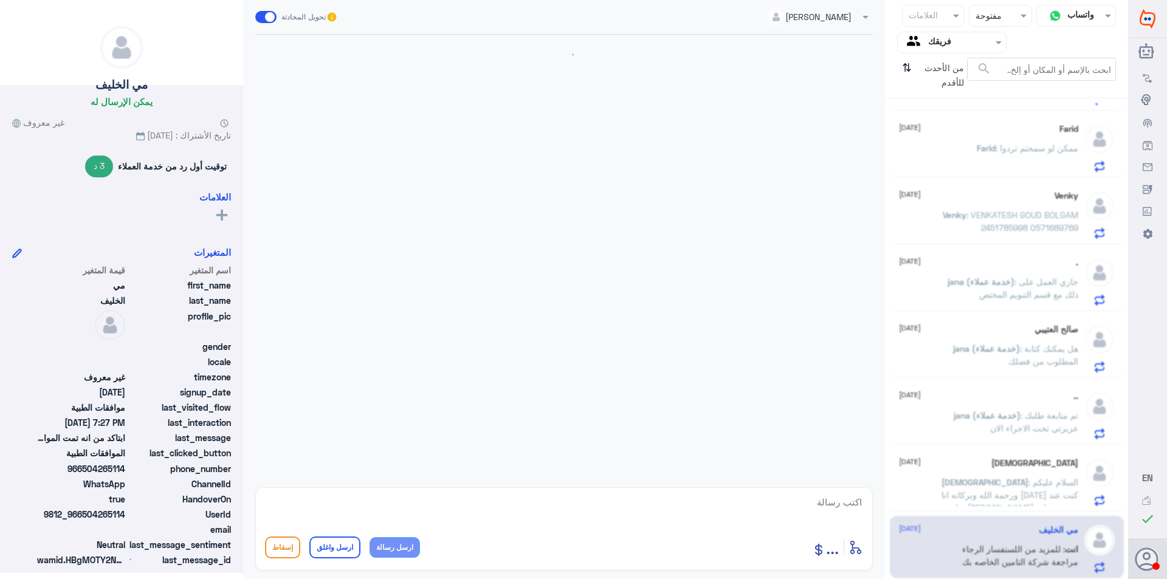
scroll to position [910, 0]
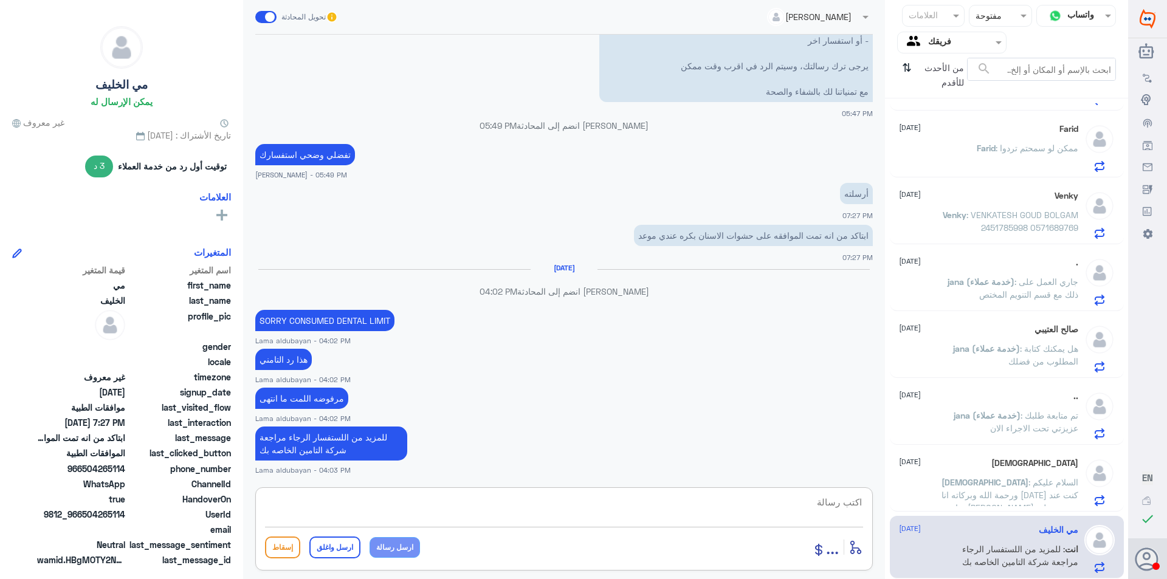
click at [404, 511] on textarea at bounding box center [564, 509] width 598 height 30
paste textarea "نشكر تواصلك مع مستشفيات دلة"
type textarea "نشكر تواصلك مع مستشفيات دلة"
click at [347, 546] on button "ارسل واغلق" at bounding box center [334, 548] width 51 height 22
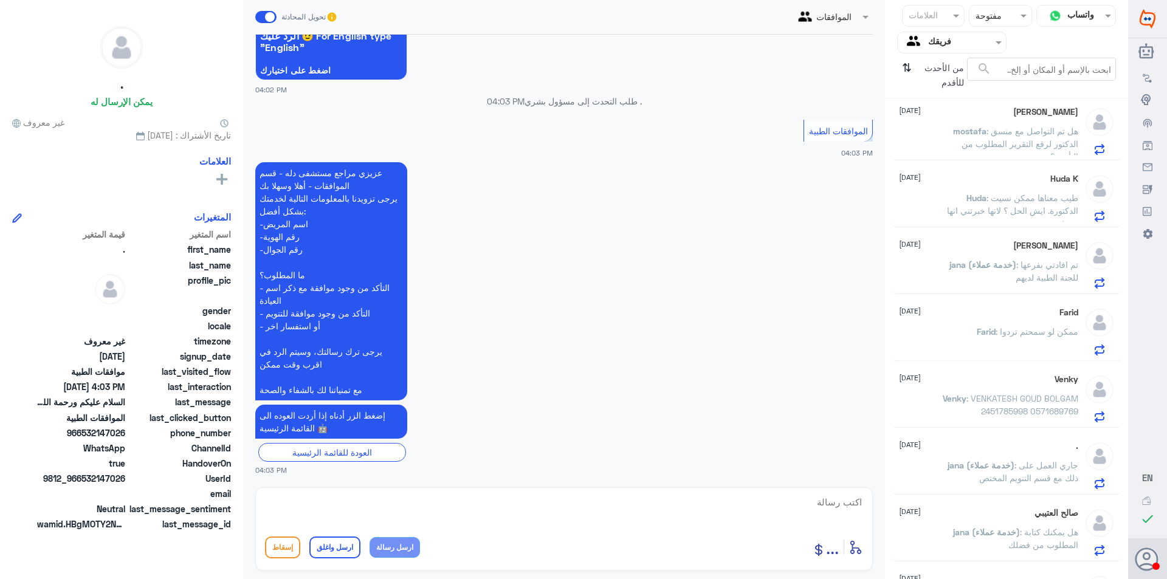
scroll to position [412, 0]
click at [1013, 406] on p "Farid : ممكن لو سمحتم تردوا" at bounding box center [1028, 406] width 102 height 30
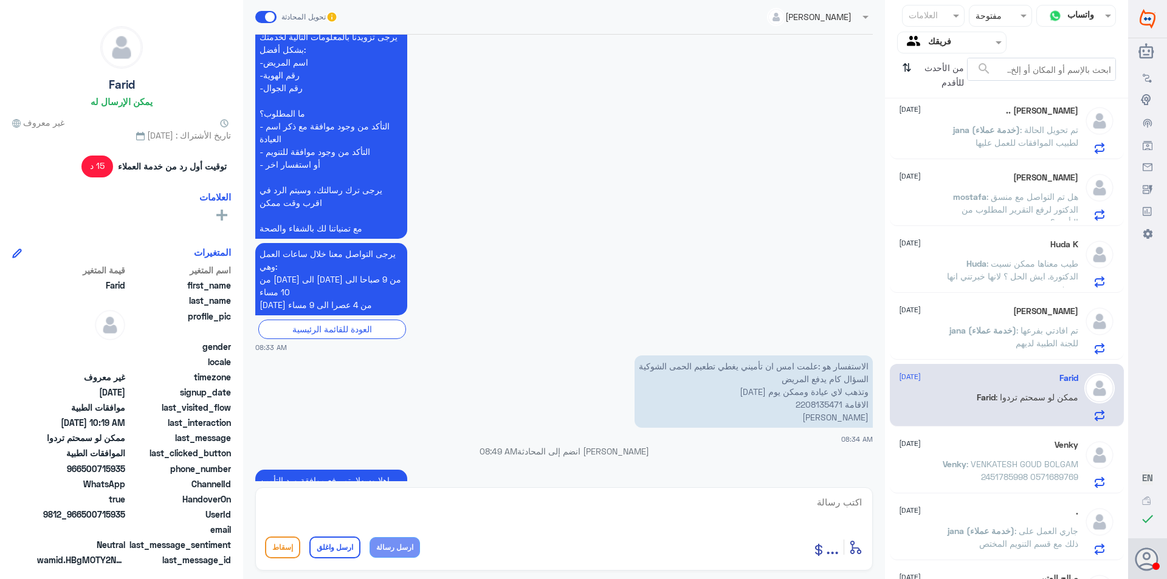
scroll to position [2057, 0]
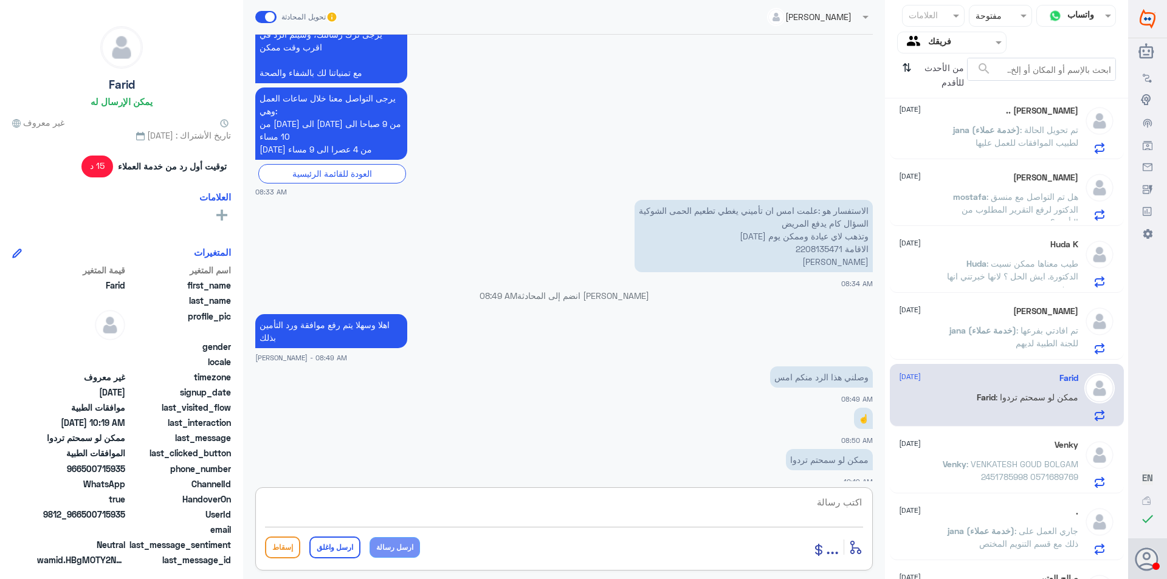
click at [680, 523] on textarea at bounding box center [564, 509] width 598 height 30
paste textarea "يرجى التواصل مع قسم المواعيد عن طريق الاتصال بشكل مباشر على الرقم 92001222"
type textarea "يرجى التواصل مع قسم المواعيد عن طريق الاتصال بشكل مباشر على الرقم 92001222"
click at [384, 545] on button "ارسل رسالة" at bounding box center [395, 547] width 50 height 21
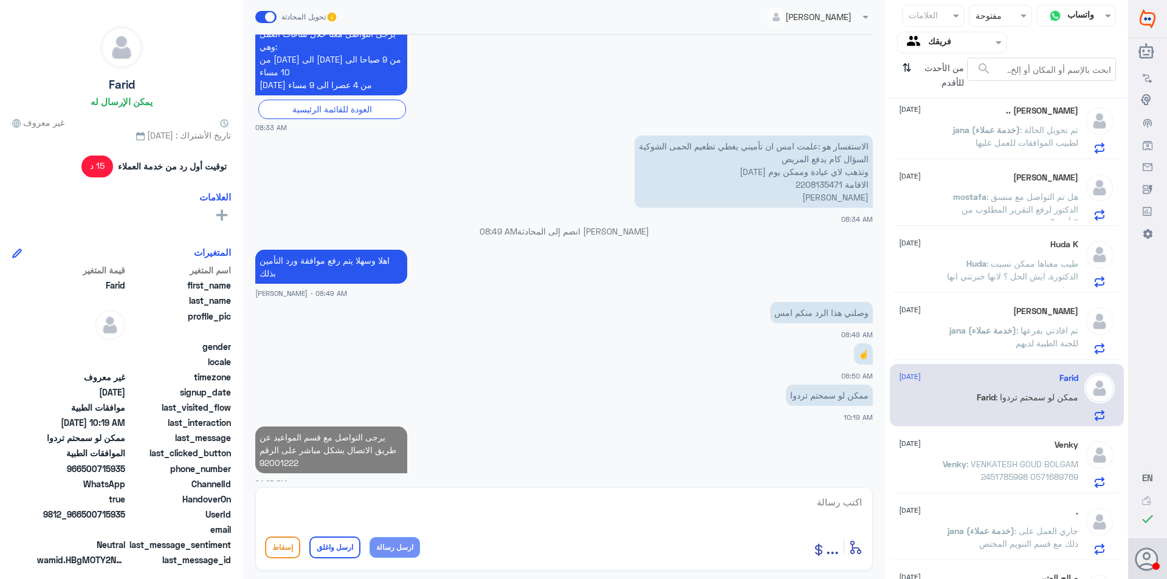
click at [370, 537] on button "ارسل رسالة" at bounding box center [395, 547] width 50 height 21
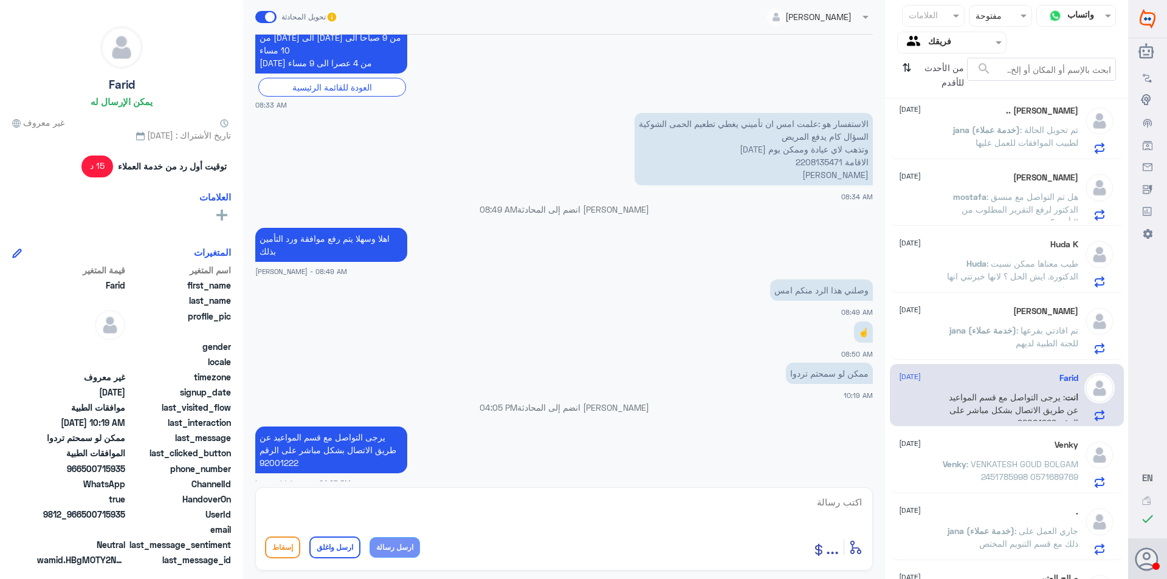
click at [370, 537] on button "ارسل رسالة" at bounding box center [395, 547] width 50 height 21
click at [477, 509] on textarea at bounding box center [564, 509] width 598 height 30
type textarea "راح يفدونك بخصوص الدفع"
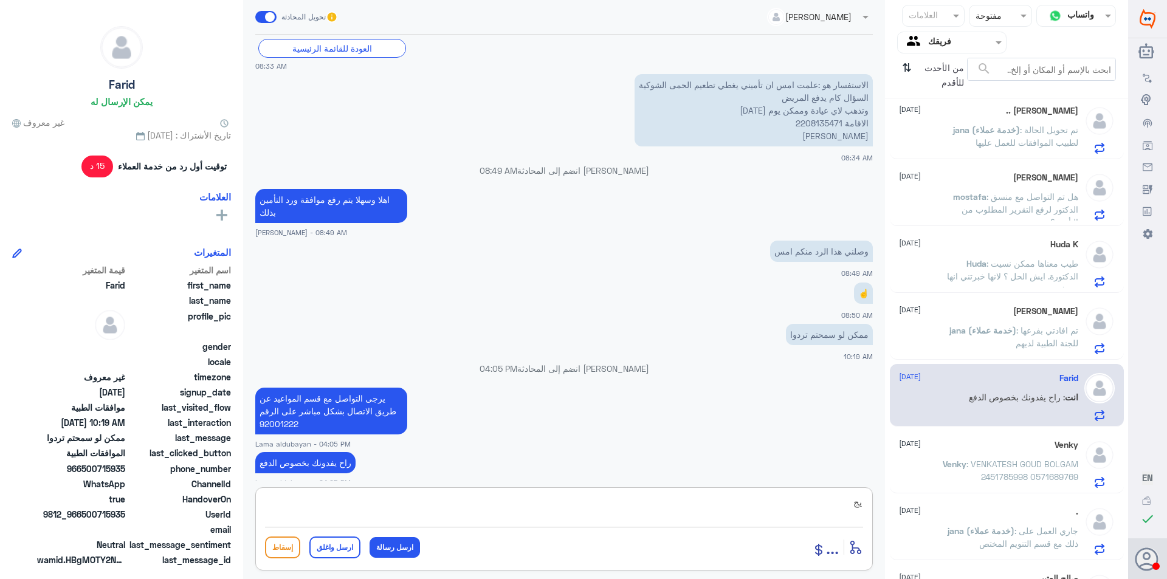
type textarea "ي"
type textarea "يجب رفع الموافقه من قبل الطبيب المعالج"
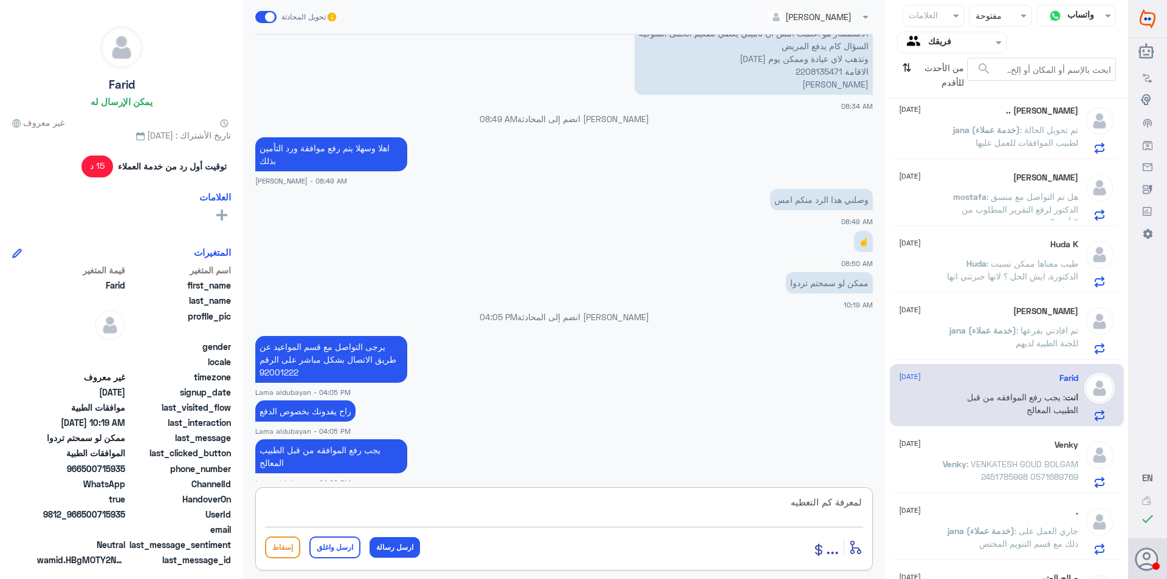
type textarea "لمعرفة كم التغطيه"
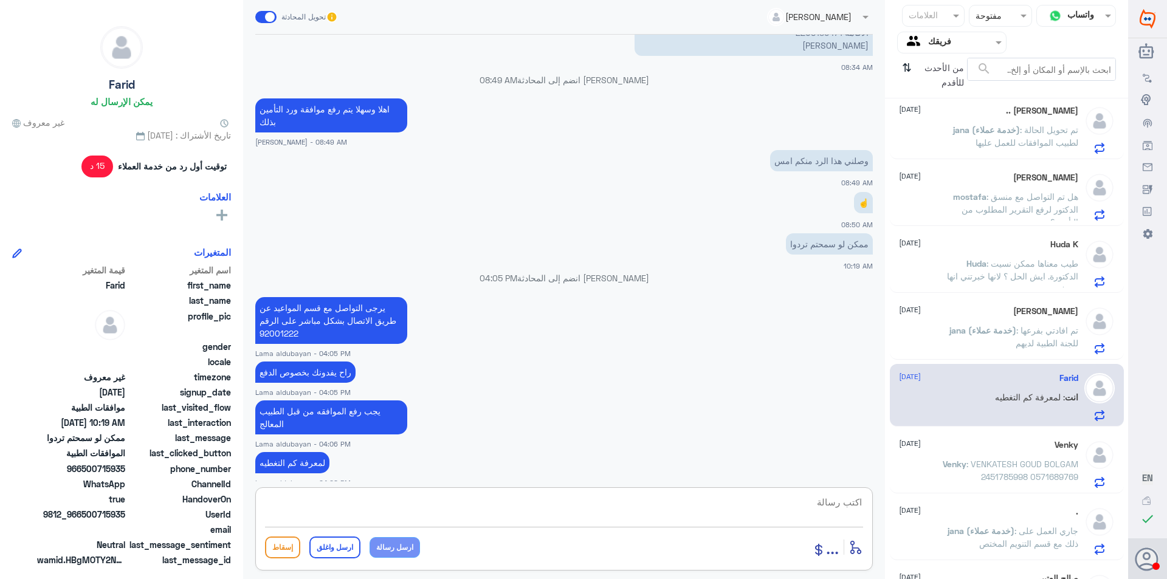
click at [478, 520] on textarea at bounding box center [564, 509] width 598 height 30
type textarea "اي خدمه اخرى ؟"
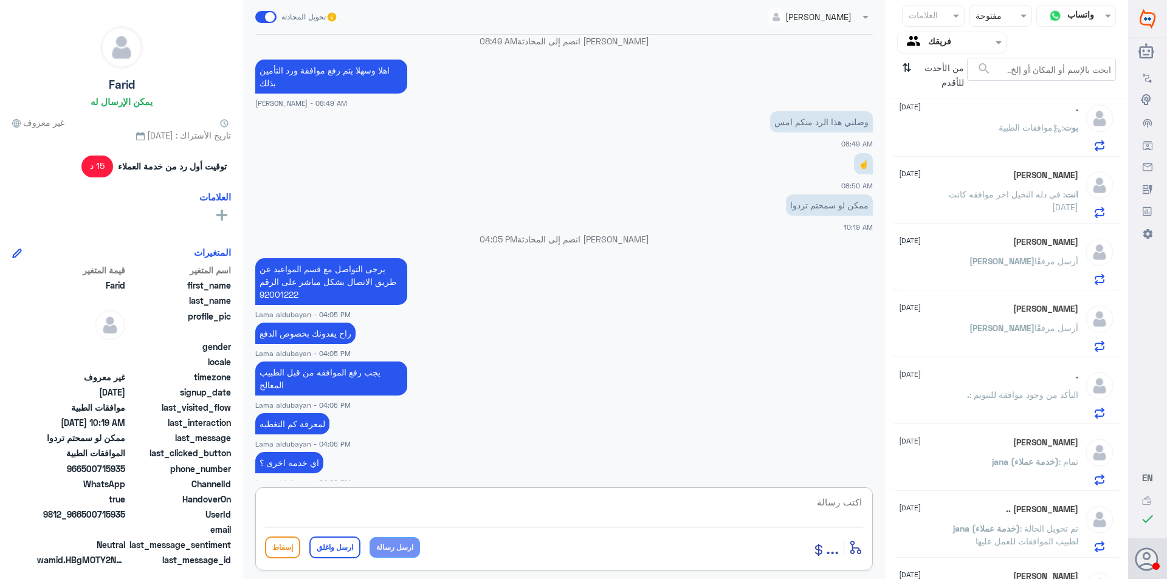
scroll to position [0, 0]
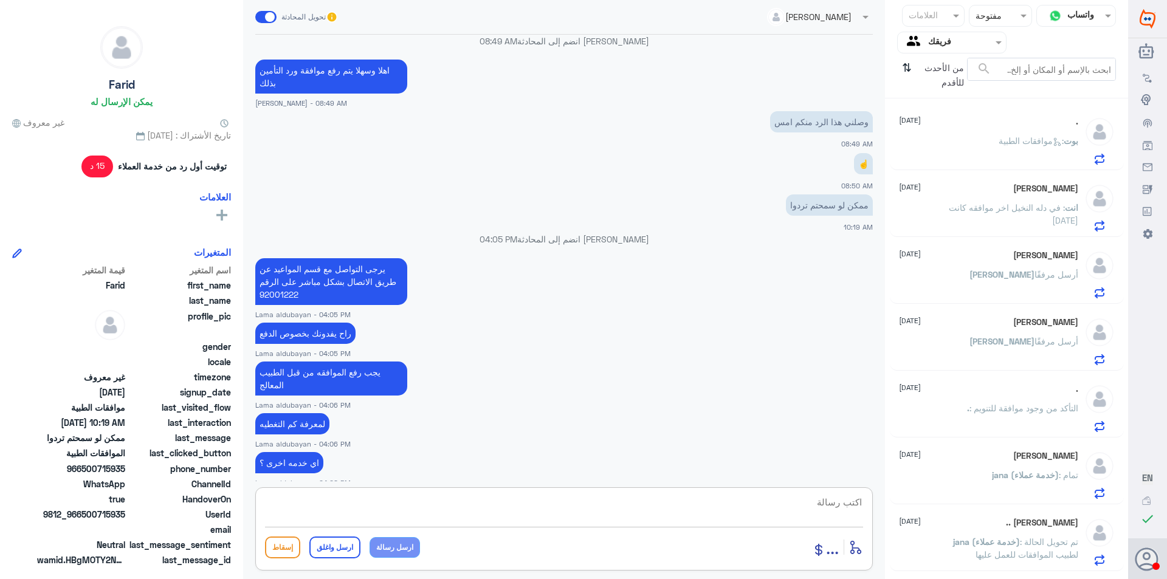
click at [996, 340] on div "[PERSON_NAME] أرسل مرفقًا" at bounding box center [988, 351] width 179 height 27
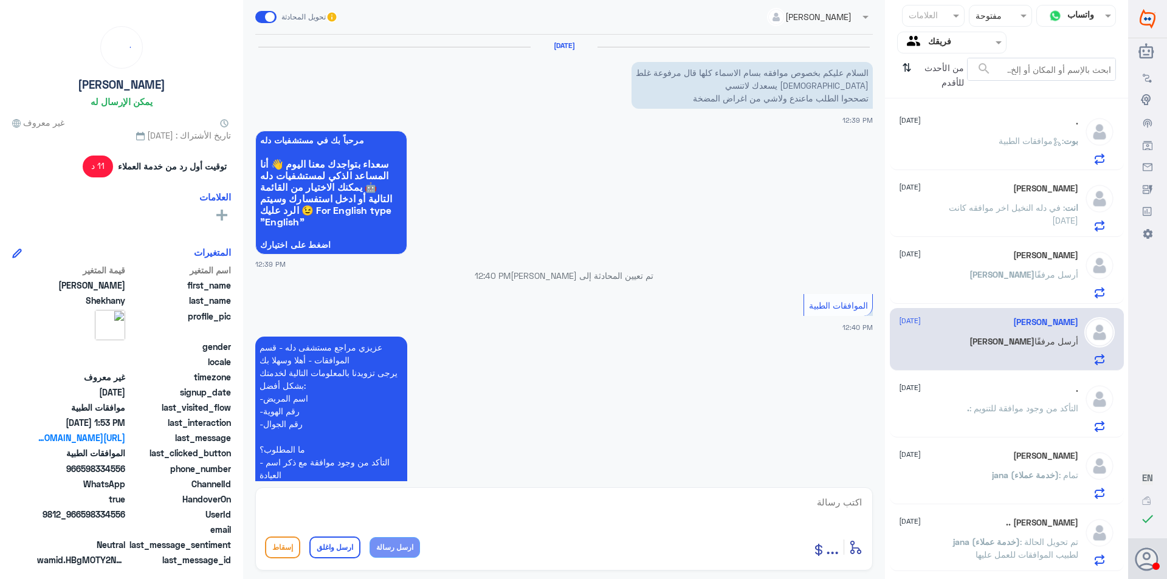
scroll to position [865, 0]
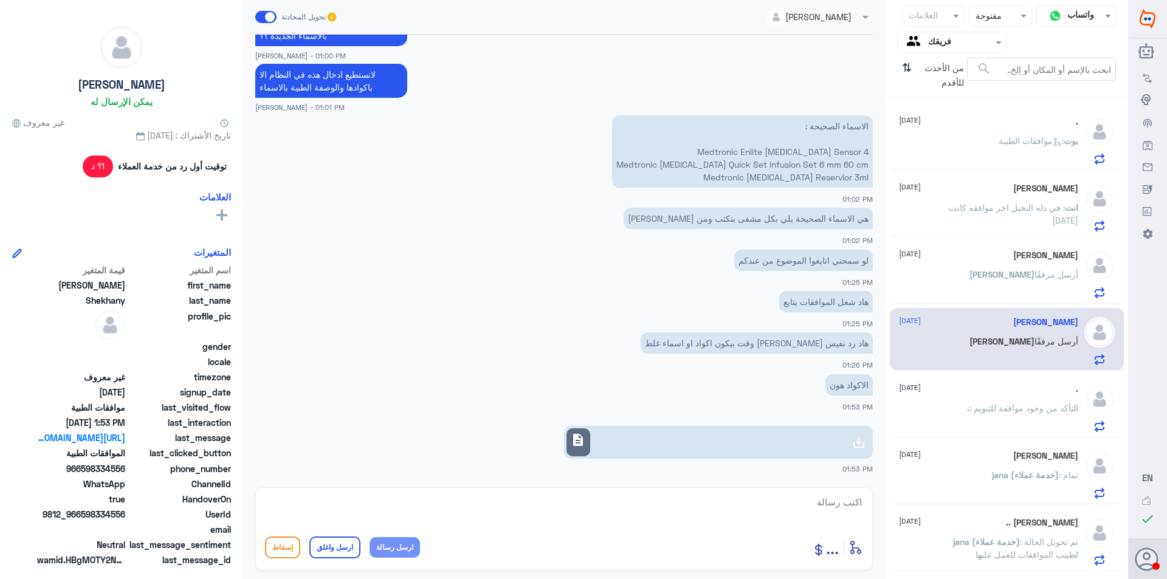
click at [985, 267] on div "[PERSON_NAME] [DATE] [PERSON_NAME] مرفقًا" at bounding box center [988, 274] width 179 height 48
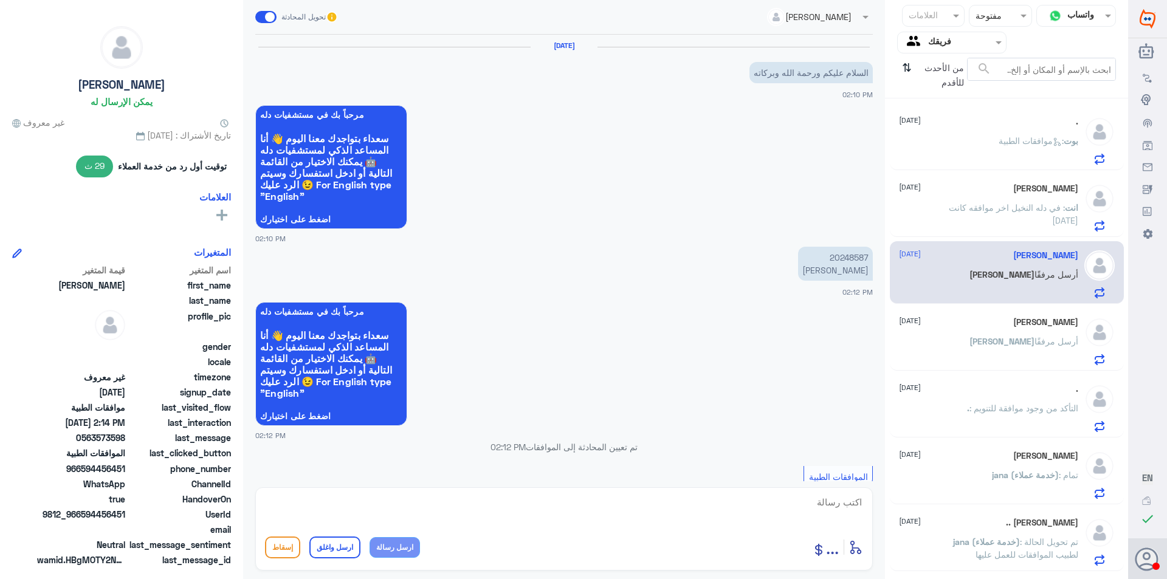
scroll to position [571, 0]
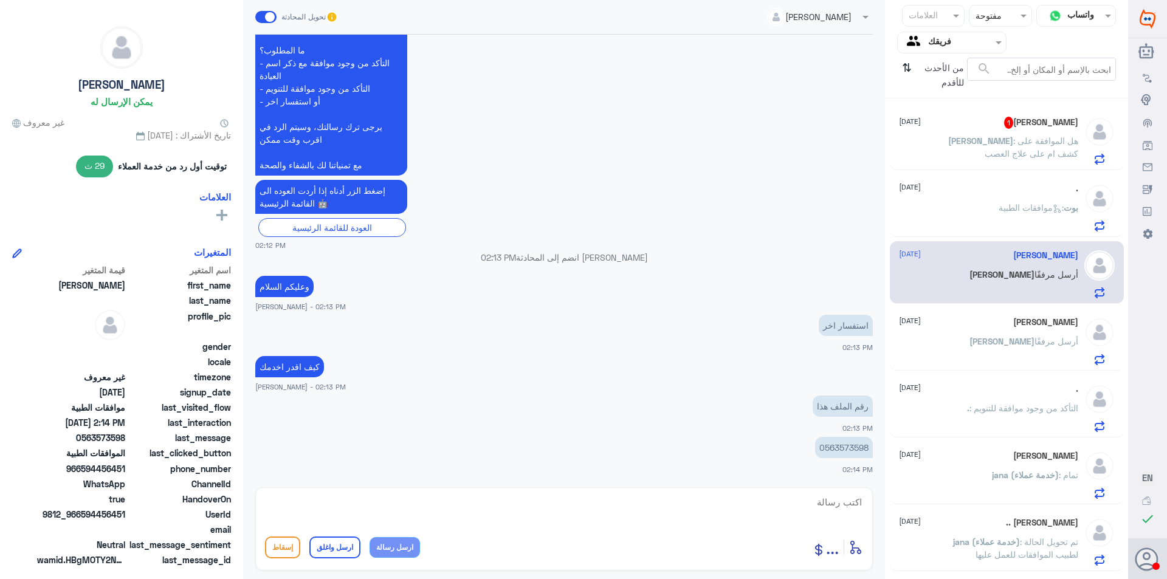
click at [844, 450] on p "0563573598" at bounding box center [844, 447] width 58 height 21
copy p "0563573598"
click at [468, 508] on textarea at bounding box center [564, 509] width 598 height 30
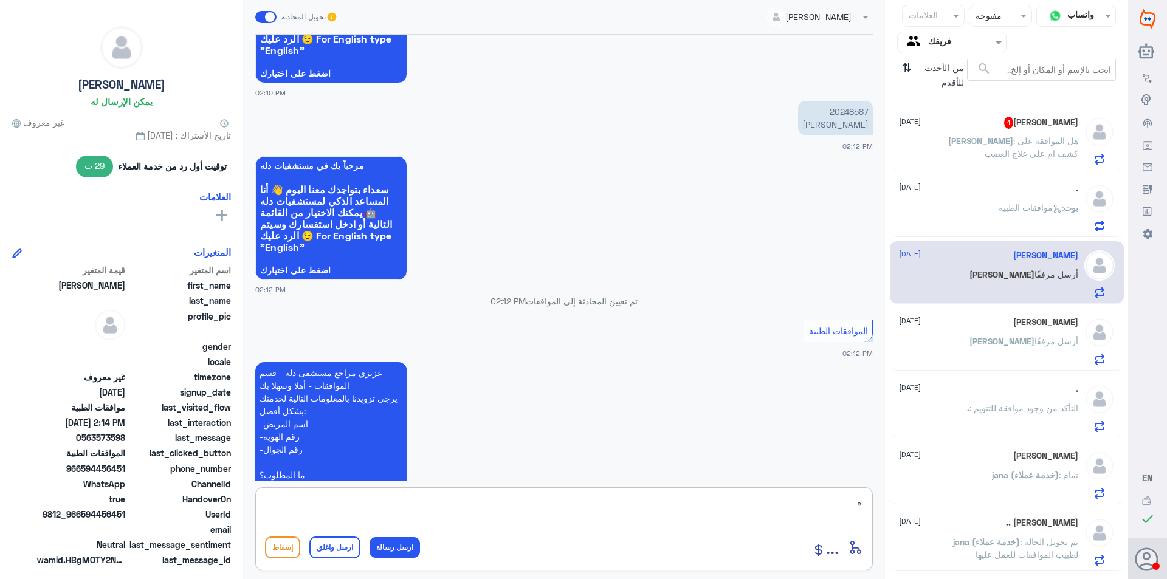
scroll to position [145, 0]
type textarea "هل الملف في دله النخيل"
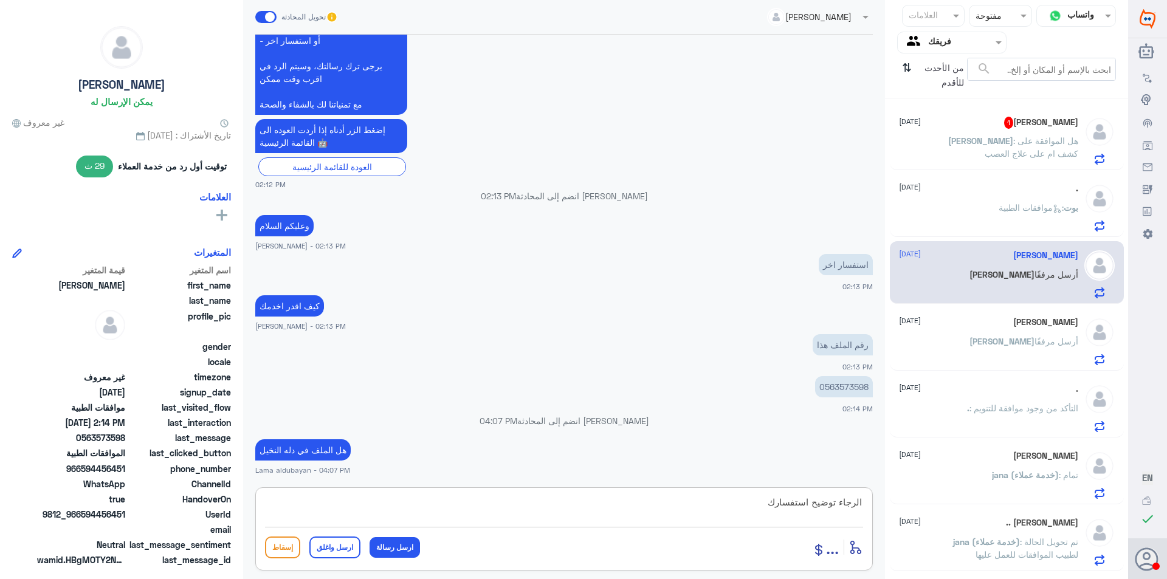
type textarea "الرجاء توضيح استفسارك"
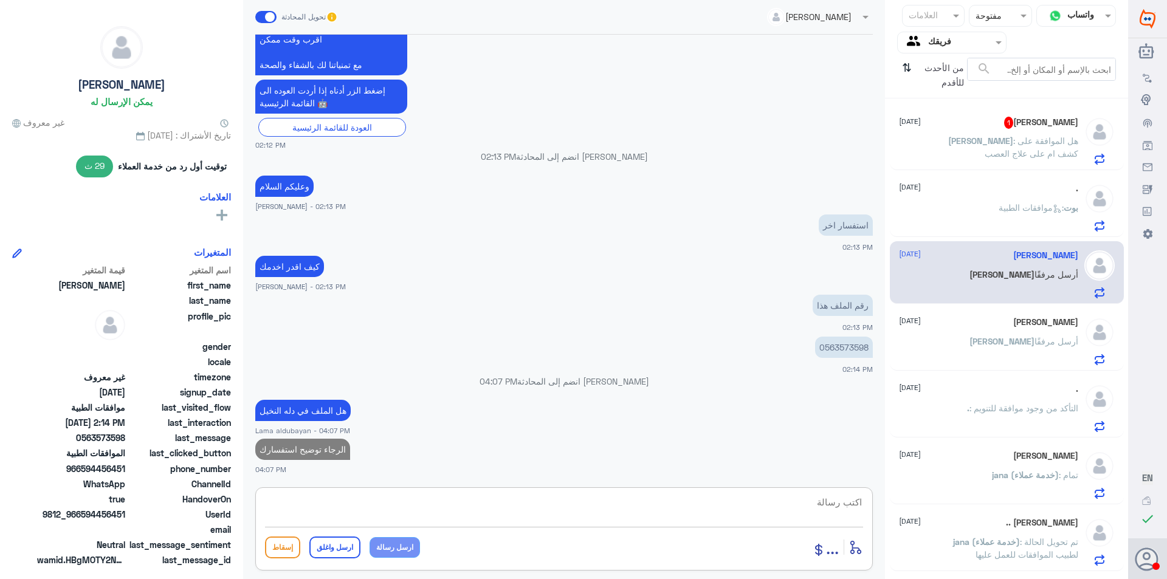
click at [985, 143] on span ": هل الموافقة على كشف ام على علاج العصب" at bounding box center [1032, 147] width 94 height 23
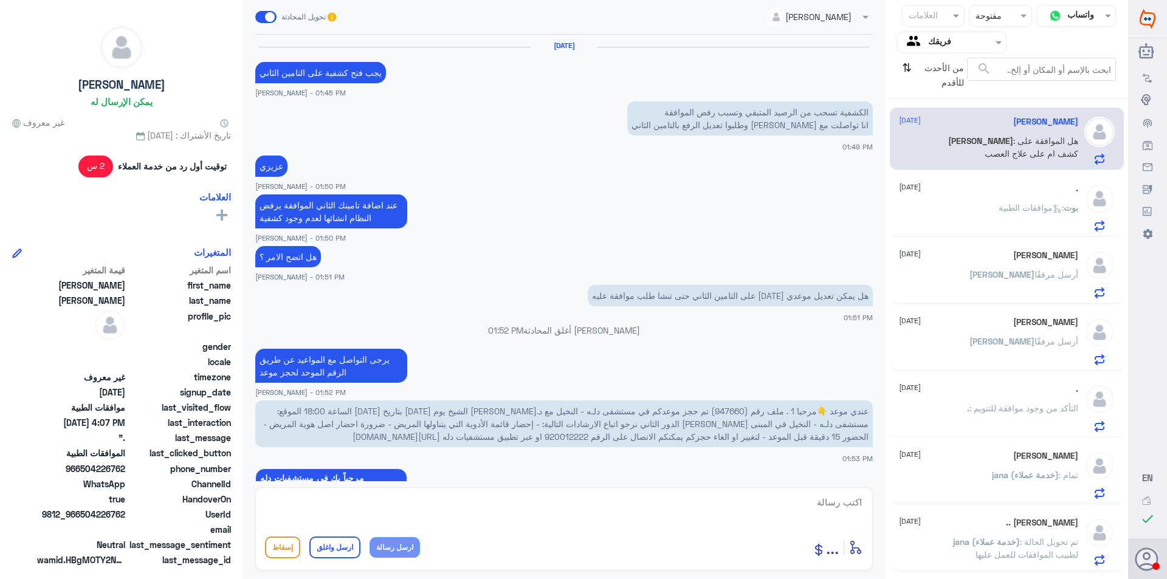
scroll to position [906, 0]
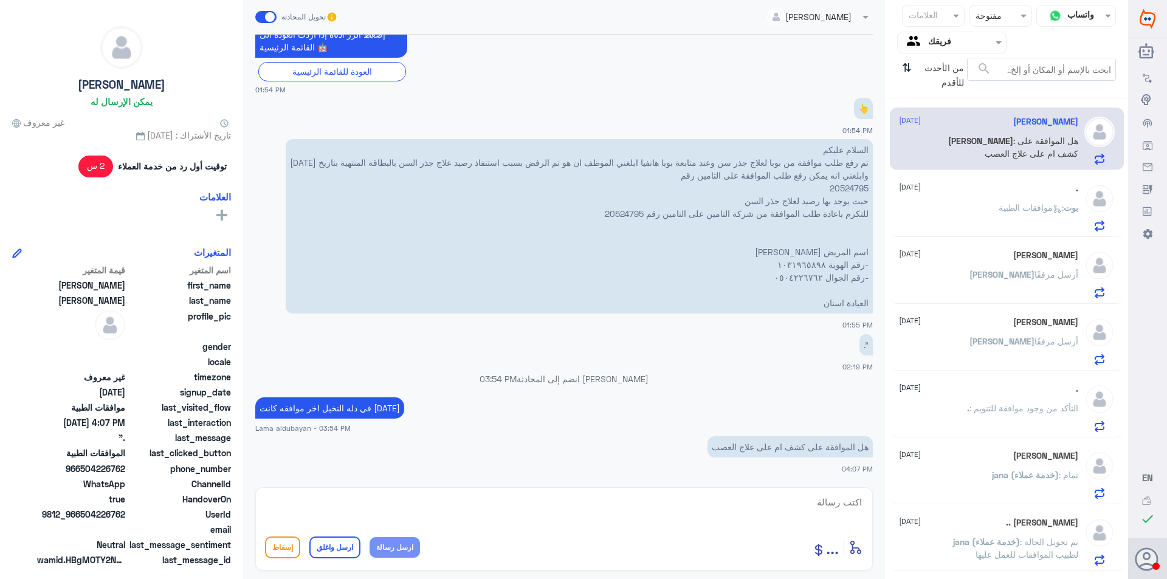
click at [813, 512] on textarea at bounding box center [564, 509] width 598 height 30
click at [806, 252] on p "السلام عليكم تم رفع طلب موافقة من بوبا لعلاج جذر سن وعند متابعة بوبا هاتفيا ابل…" at bounding box center [579, 226] width 587 height 174
copy p "١٠٣١٩٦٥٨٩٨"
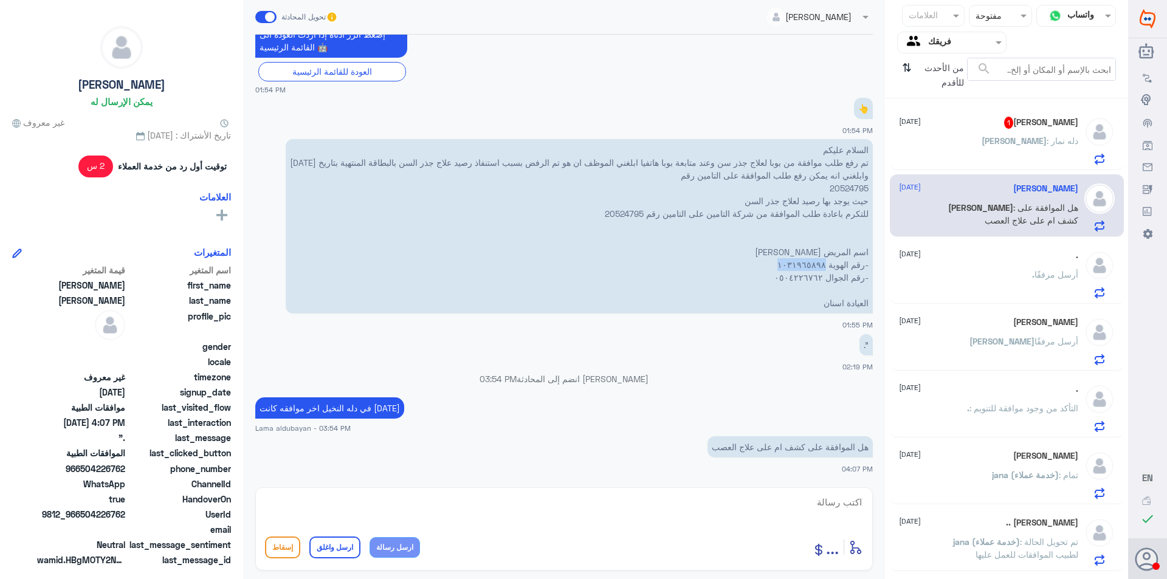
copy p "١٠٣١٩٦٥٨٩٨"
click at [751, 493] on div "أدخل اسم مجموعة الرسائل ... إسقاط ارسل واغلق ارسل رسالة" at bounding box center [564, 528] width 618 height 83
click at [760, 514] on textarea at bounding box center [564, 509] width 598 height 30
type textarea "الموافقه على الكشف"
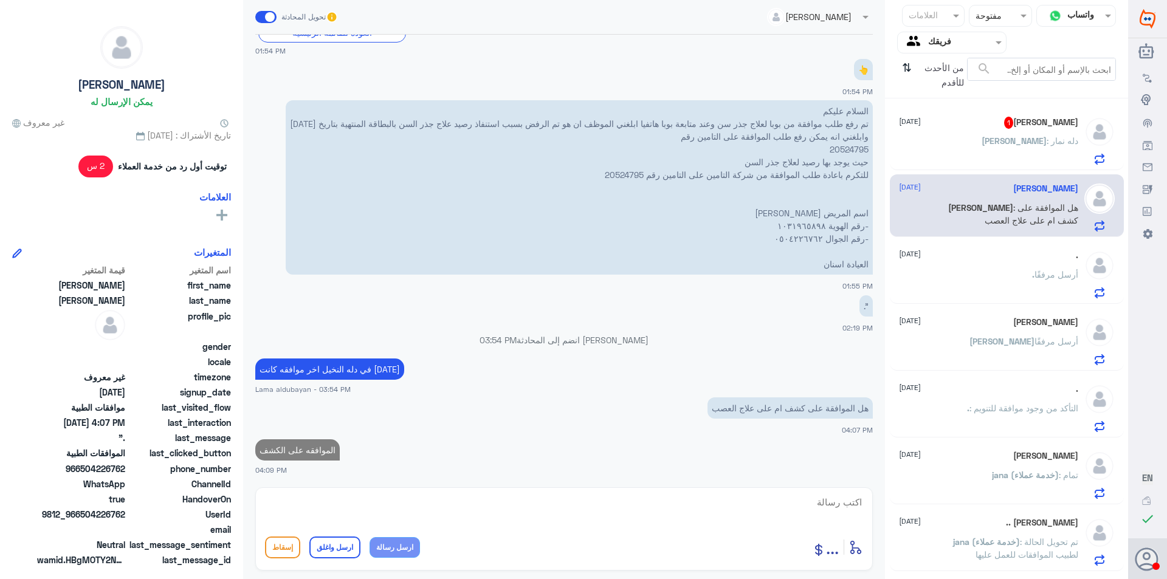
click at [1022, 150] on div "[PERSON_NAME] : دله نمار" at bounding box center [988, 150] width 179 height 27
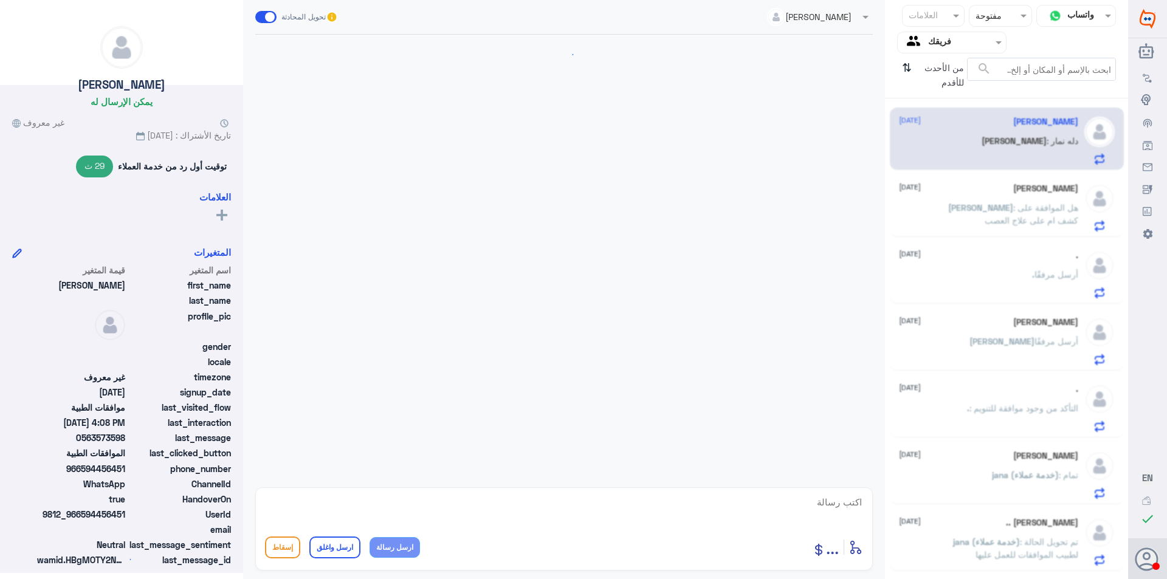
scroll to position [712, 0]
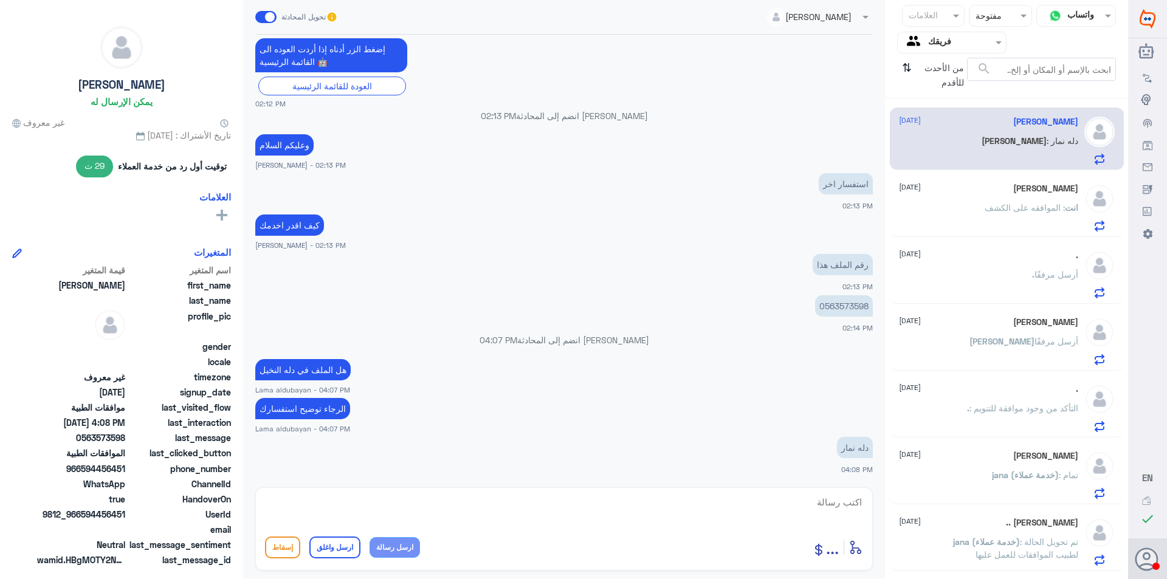
click at [496, 498] on textarea at bounding box center [564, 509] width 598 height 30
paste textarea "( 0112995140 , 0546022896 )"
type textarea "يرجى التواصل مع فرع دله نمار لخدمتك بشكل اسرع ( 0112995140 , 0546022896 )"
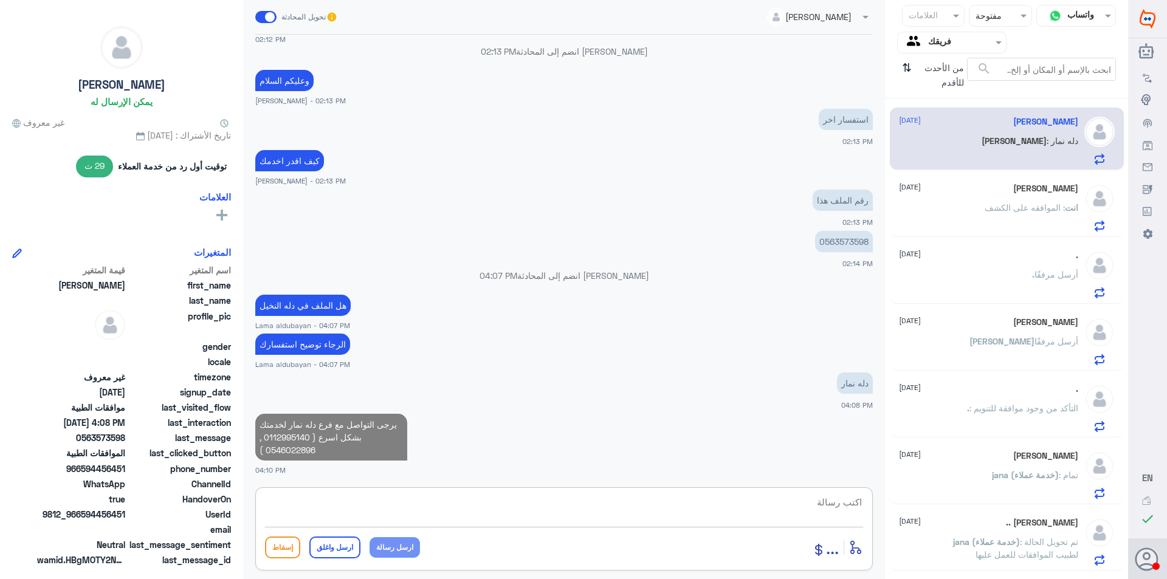
click at [419, 517] on textarea at bounding box center [564, 509] width 598 height 30
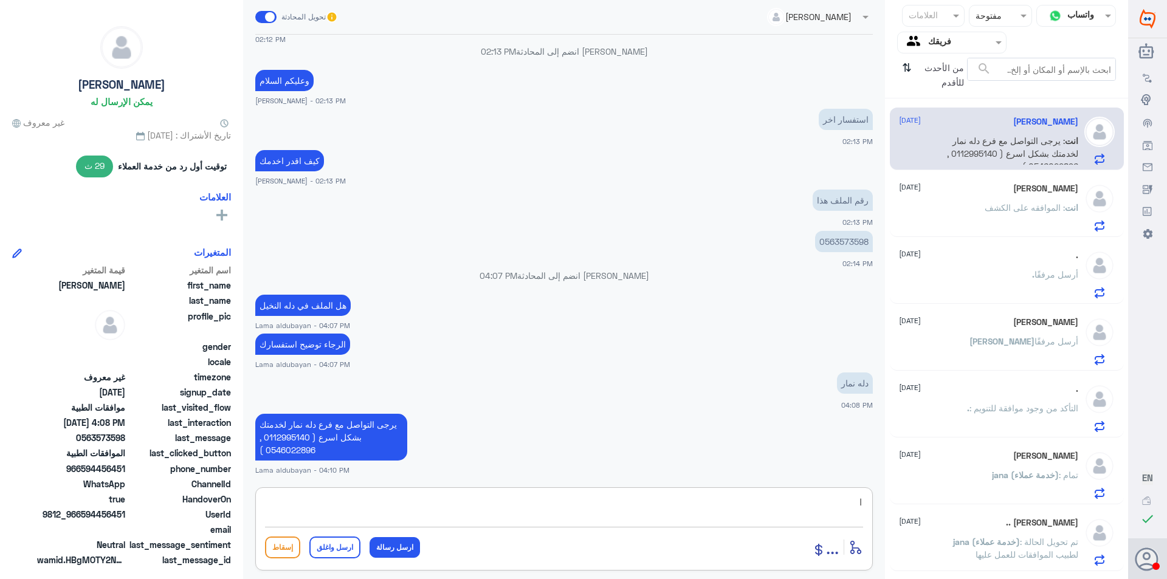
type textarea "ا"
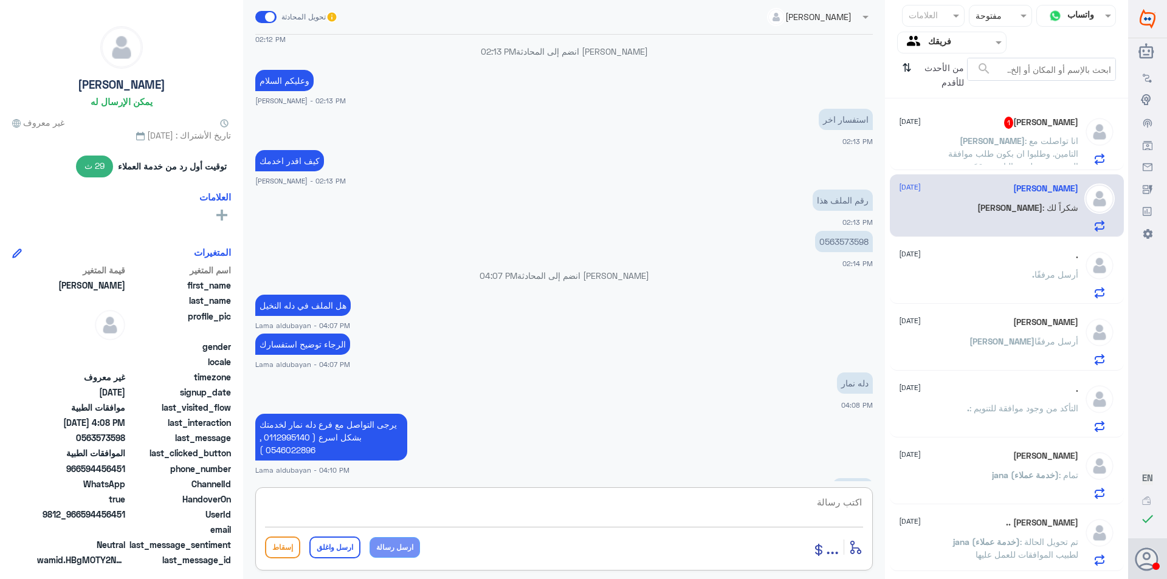
scroll to position [819, 0]
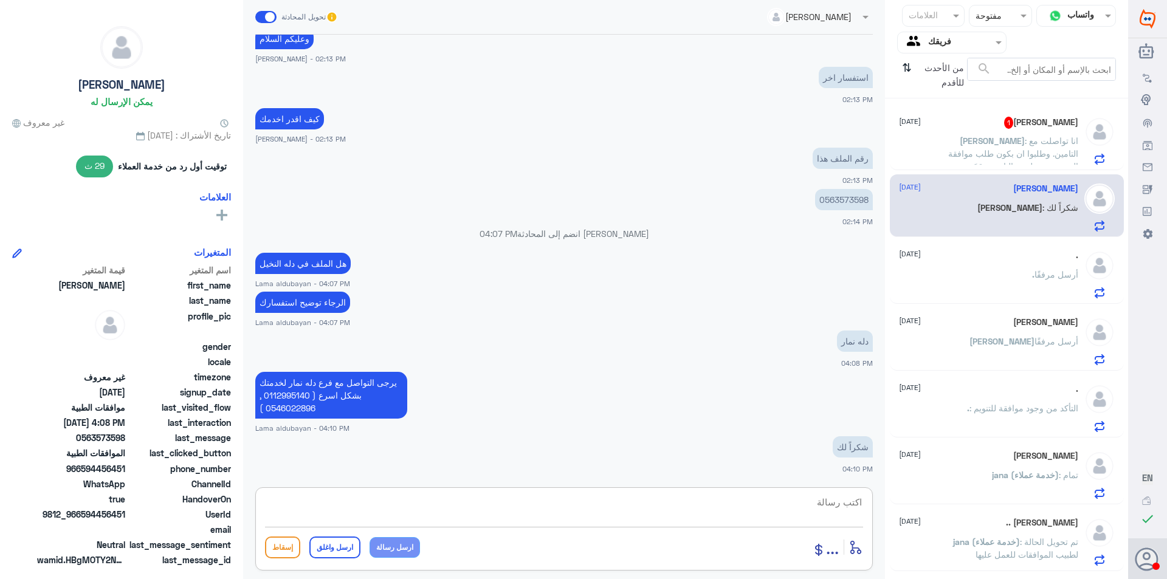
click at [466, 506] on textarea at bounding box center [564, 509] width 598 height 30
paste textarea "نشكر تواصلك مع مستشفيات دلة"
type textarea "نشكر تواصلك مع مستشفيات دلة النخيل"
click at [345, 543] on button "ارسل واغلق" at bounding box center [334, 548] width 51 height 22
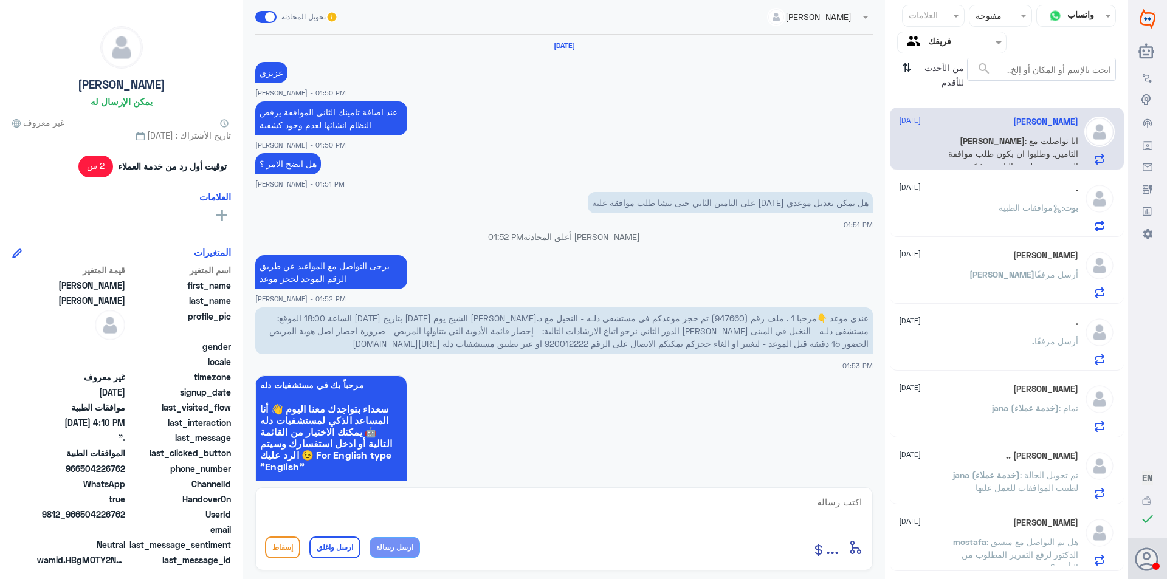
scroll to position [906, 0]
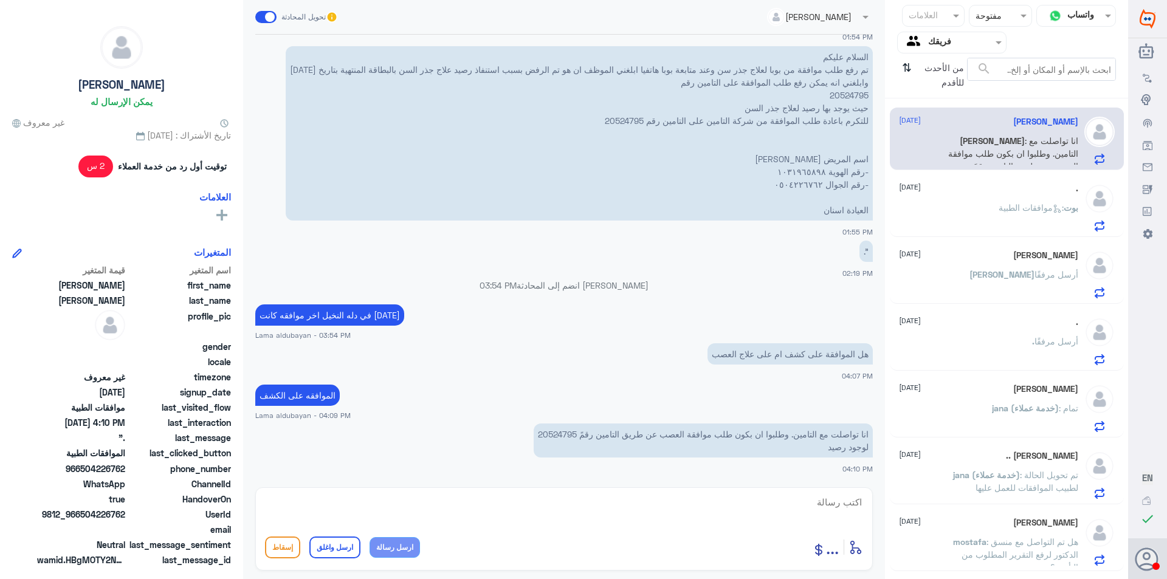
click at [814, 503] on textarea at bounding box center [564, 509] width 598 height 30
type textarea "ق"
type textarea "و"
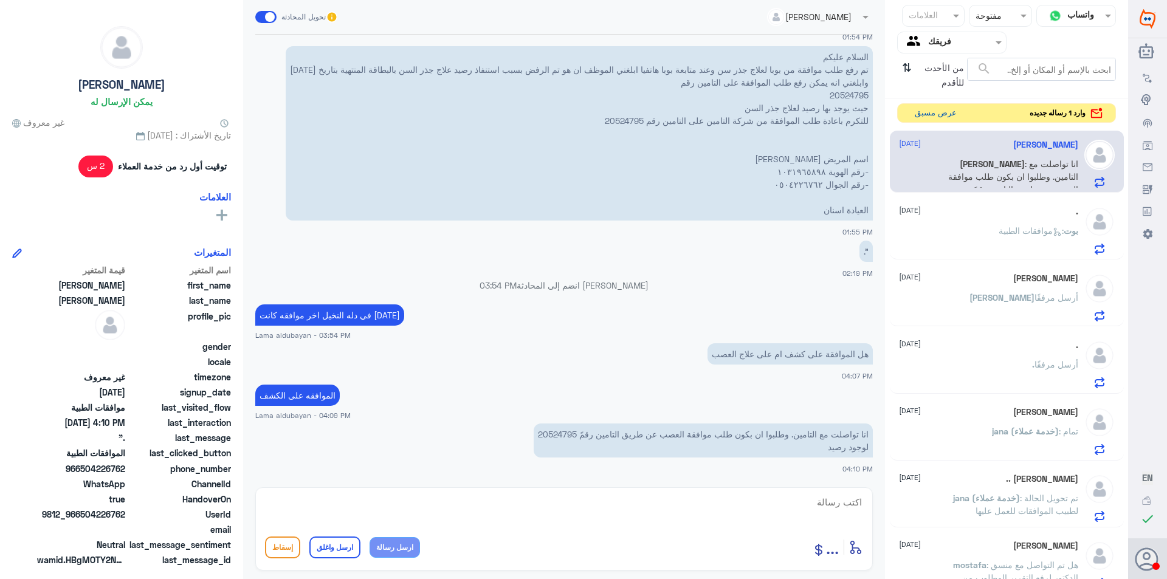
click at [938, 112] on button "عرض مسبق" at bounding box center [935, 113] width 51 height 19
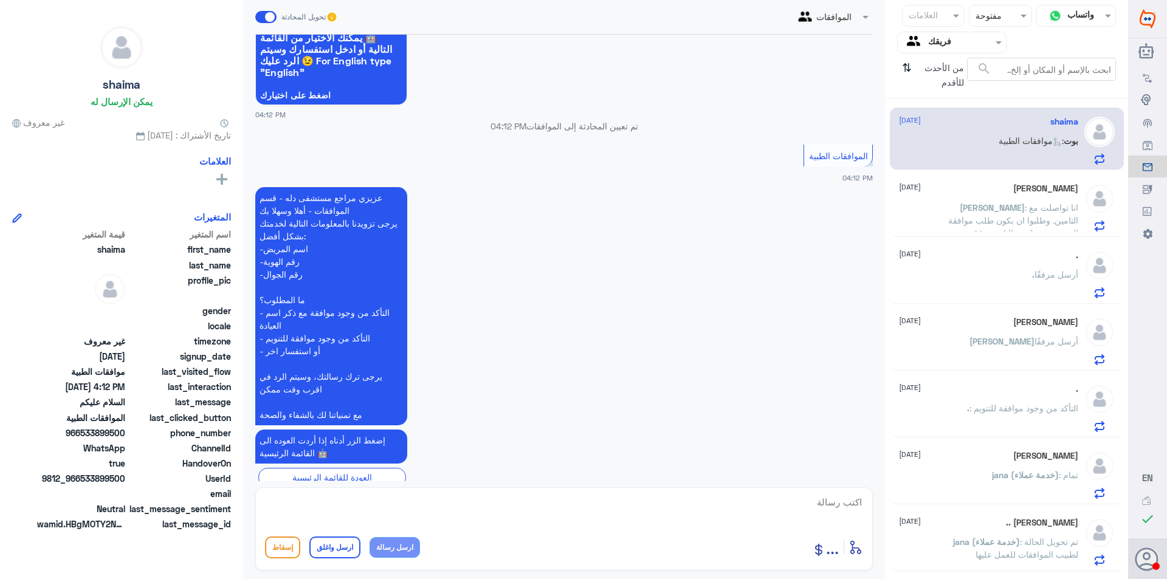
scroll to position [149, 0]
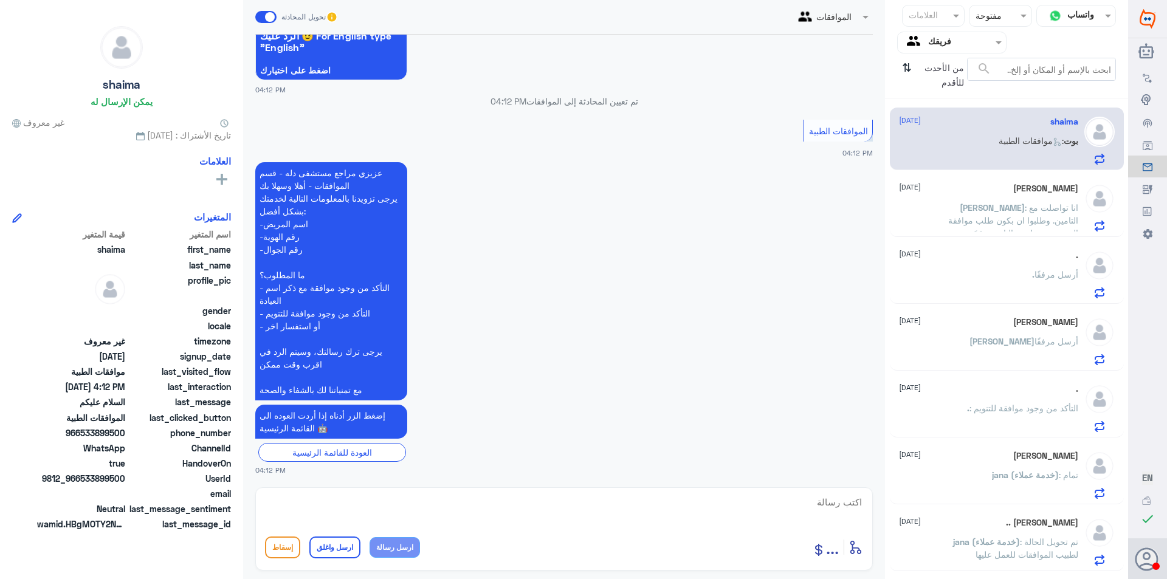
click at [983, 289] on div ". أرسل مرفقًا" at bounding box center [988, 284] width 179 height 27
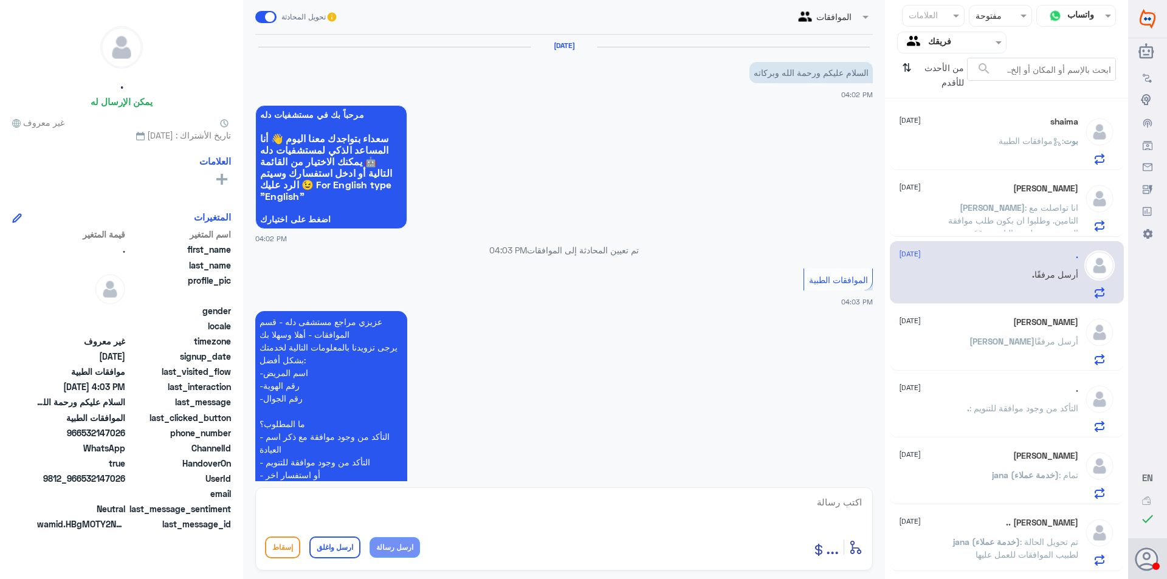
click at [746, 491] on div "أدخل اسم مجموعة الرسائل ... إسقاط ارسل واغلق ارسل رسالة" at bounding box center [564, 528] width 618 height 83
click at [747, 500] on textarea at bounding box center [564, 509] width 598 height 30
type textarea "وعليكم السلام تفضل كيف اقدر اخدمك"
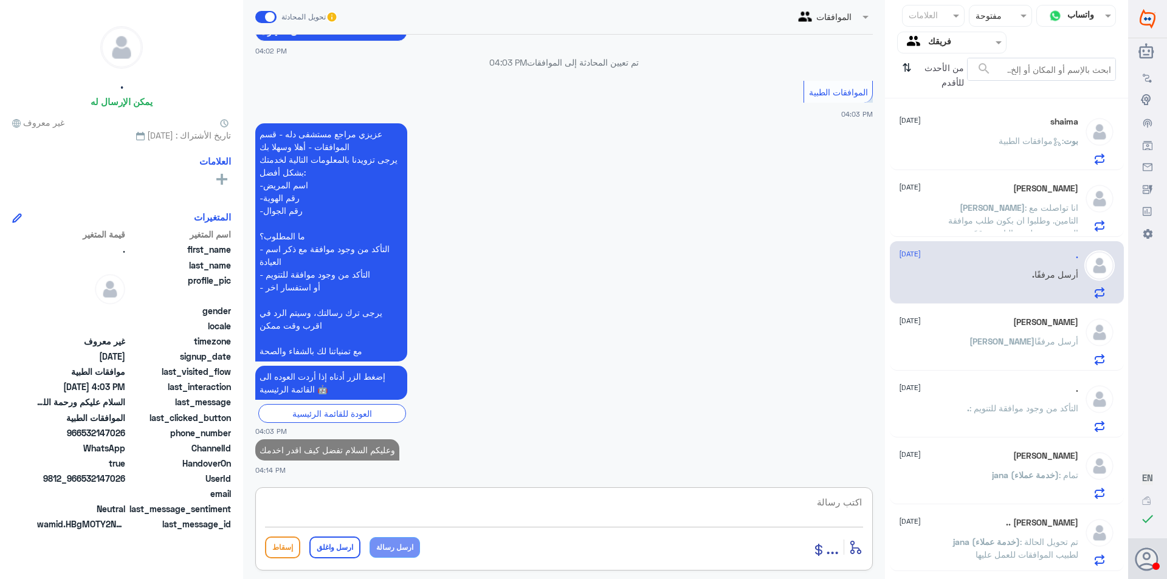
click at [370, 449] on p "وعليكم السلام تفضل كيف اقدر اخدمك" at bounding box center [327, 449] width 144 height 21
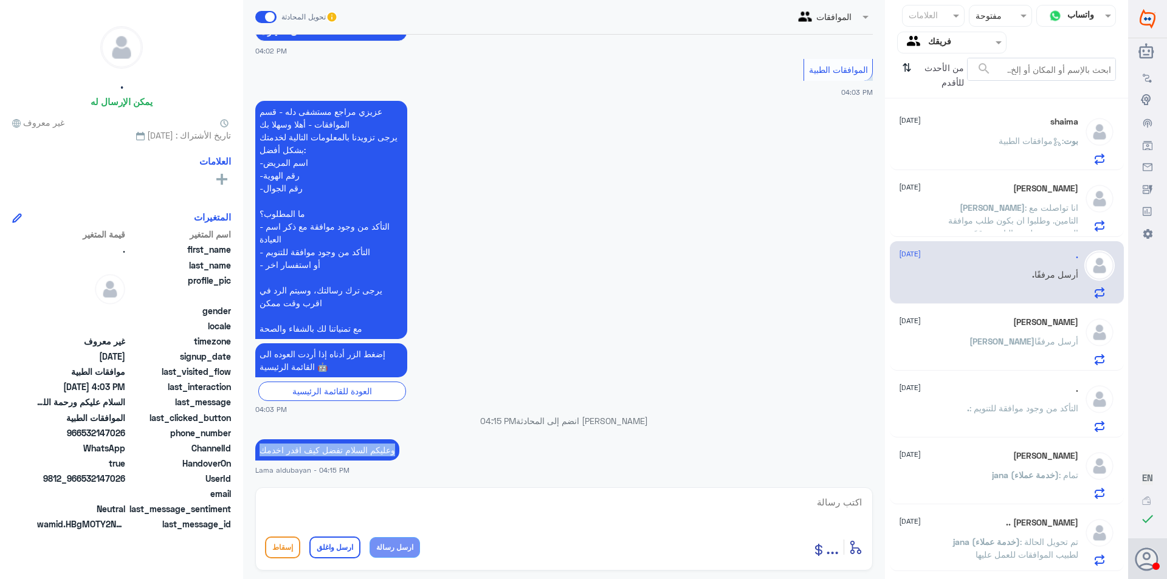
copy p "وعليكم السلام تفضل كيف اقدر اخدمك"
click at [1002, 153] on p "بوت : موافقات الطبية" at bounding box center [1039, 149] width 80 height 30
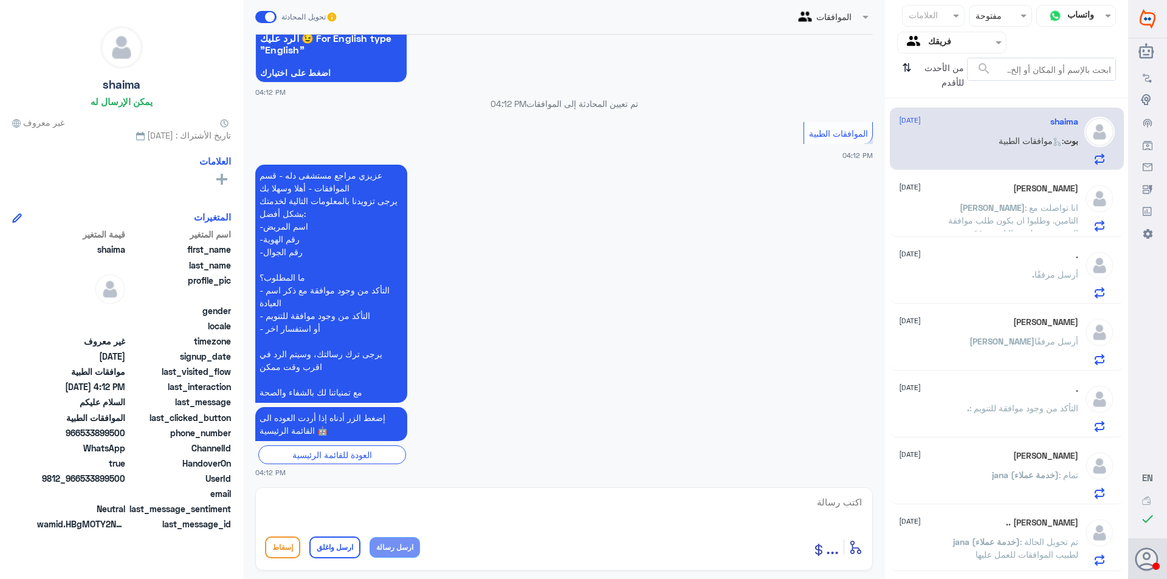
scroll to position [149, 0]
click at [676, 514] on textarea at bounding box center [564, 509] width 598 height 30
paste textarea "وعليكم السلام تفضل كيف اقدر اخدمك"
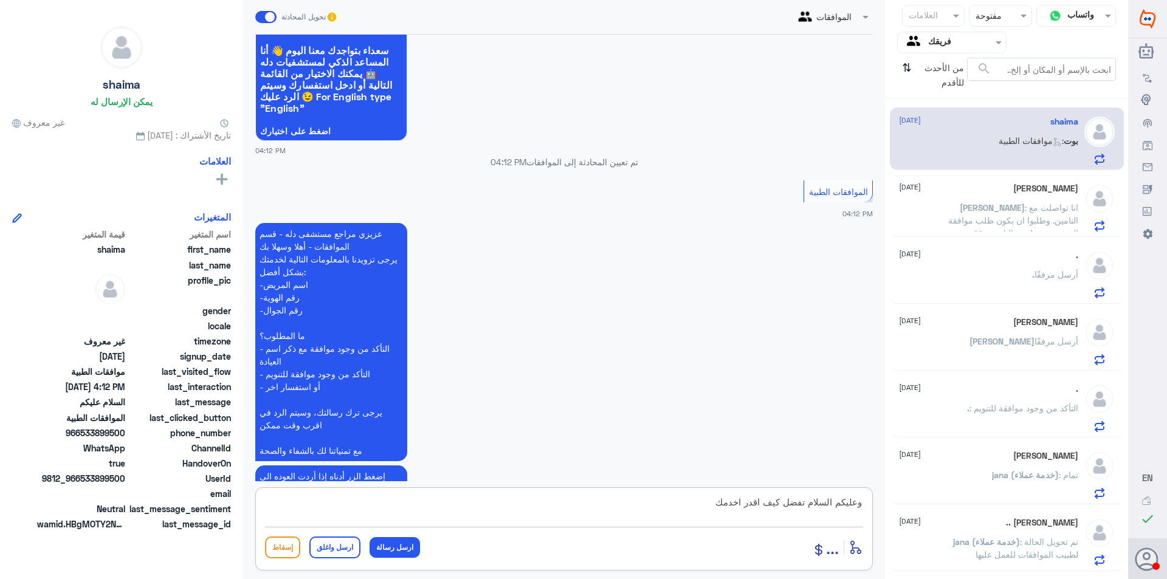
scroll to position [0, 0]
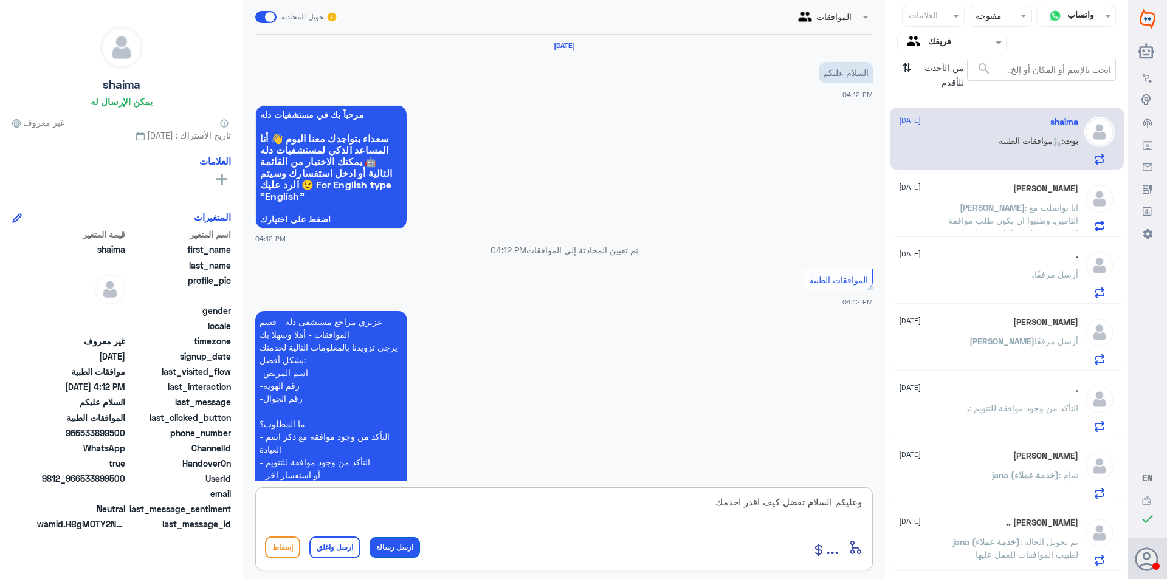
type textarea "وعليكم السلام تفضل كيف اقدر اخدمك"
click at [396, 550] on button "ارسل رسالة" at bounding box center [395, 547] width 50 height 21
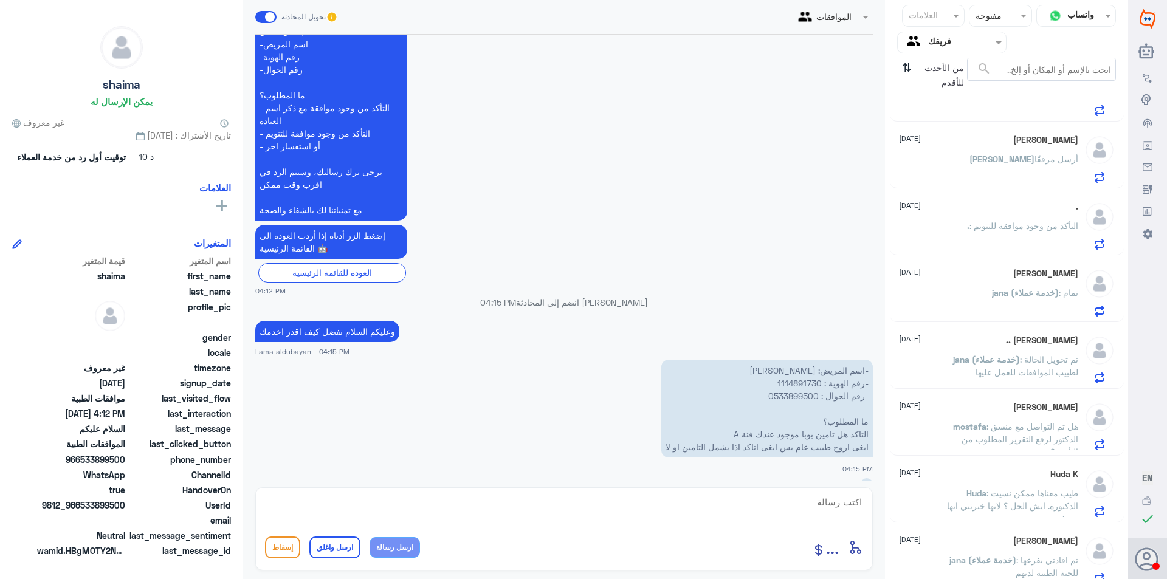
scroll to position [348, 0]
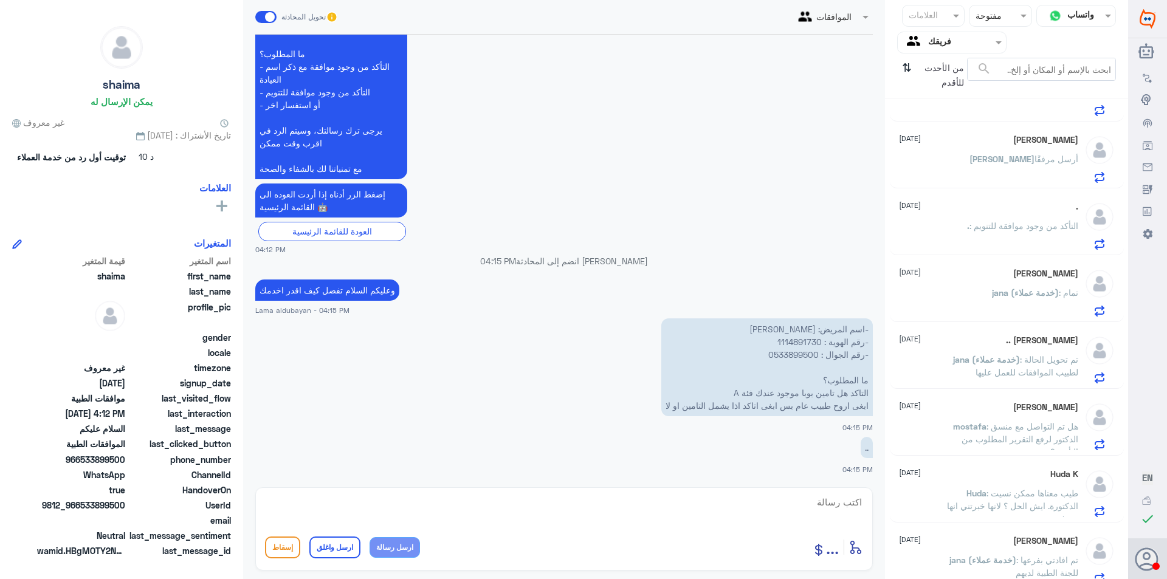
click at [805, 344] on p "-اسم المريض: [PERSON_NAME] -رقم الهوية : 1114891730 -رقم الجوال : 0533899500 ما…" at bounding box center [767, 368] width 212 height 98
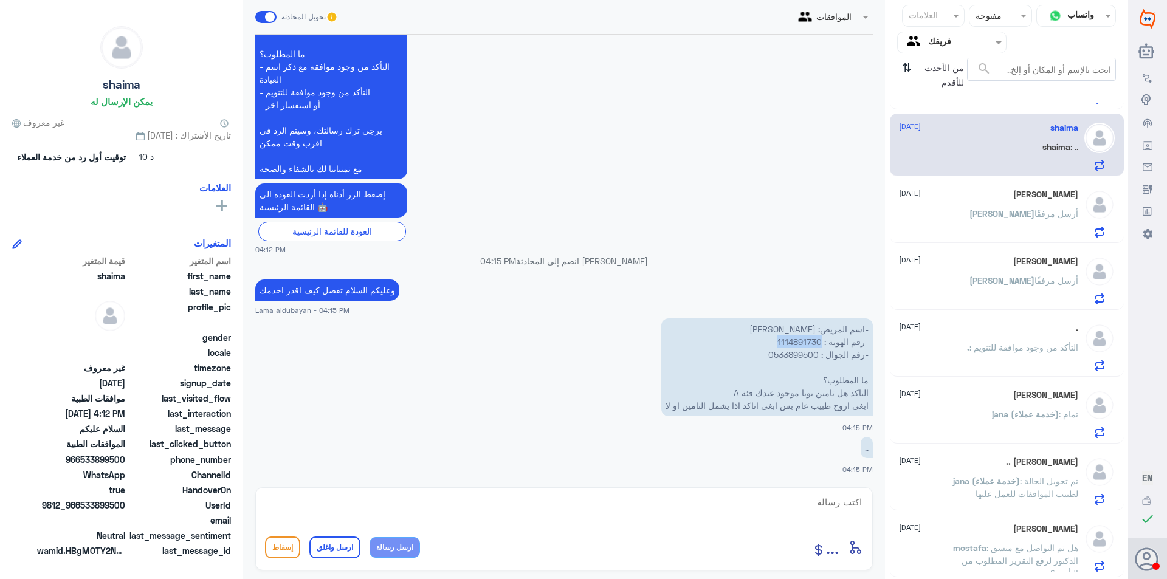
scroll to position [0, 0]
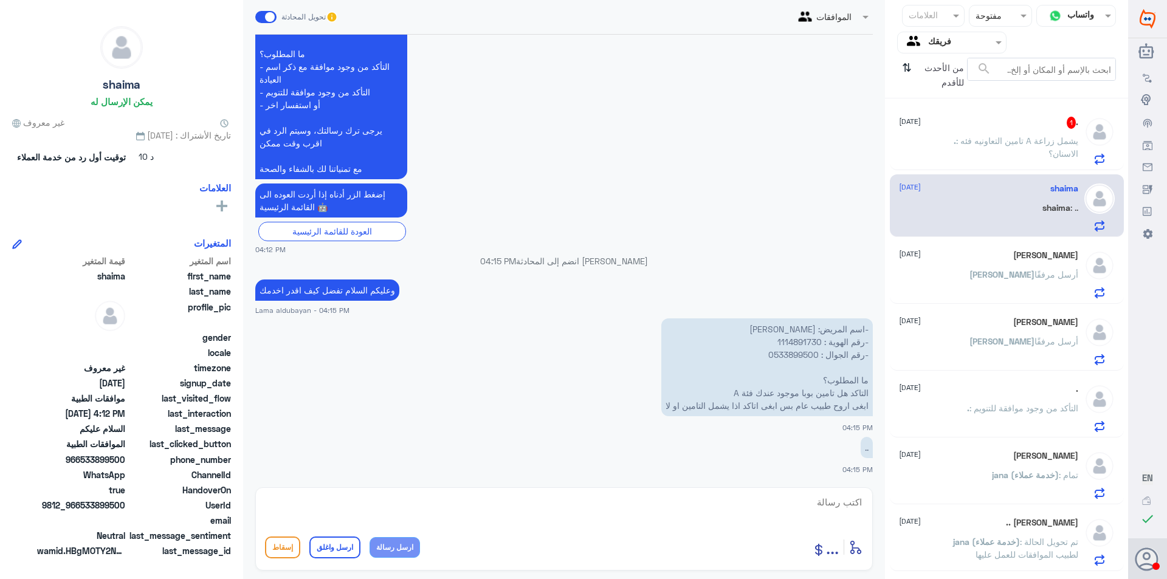
click at [1002, 143] on span ": تامين التعاونيه فئه A يشمل زراعة الاسنان؟" at bounding box center [1017, 147] width 122 height 23
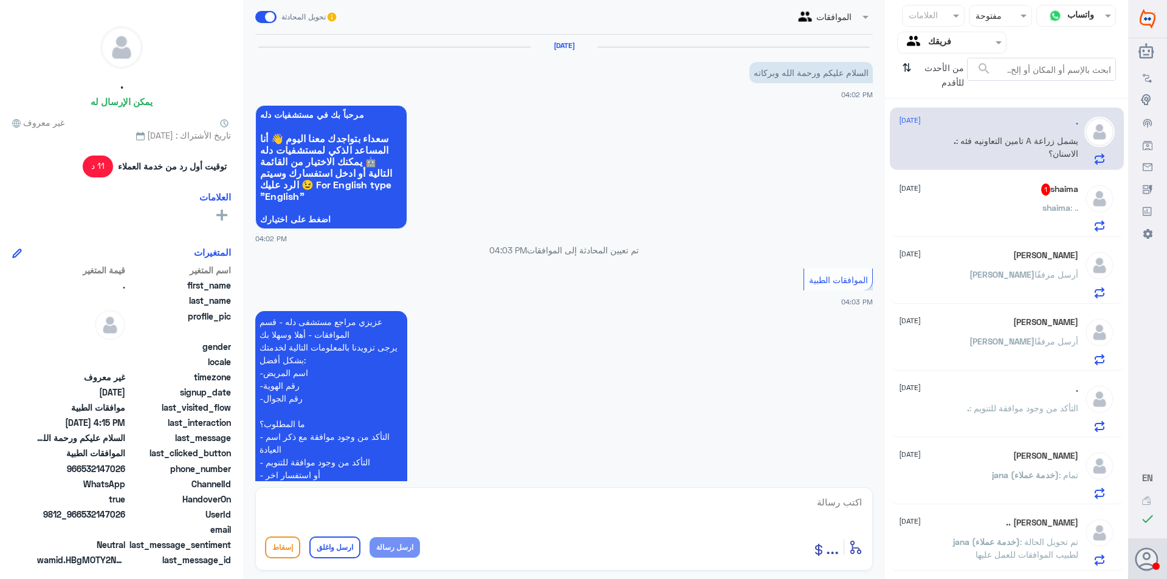
scroll to position [252, 0]
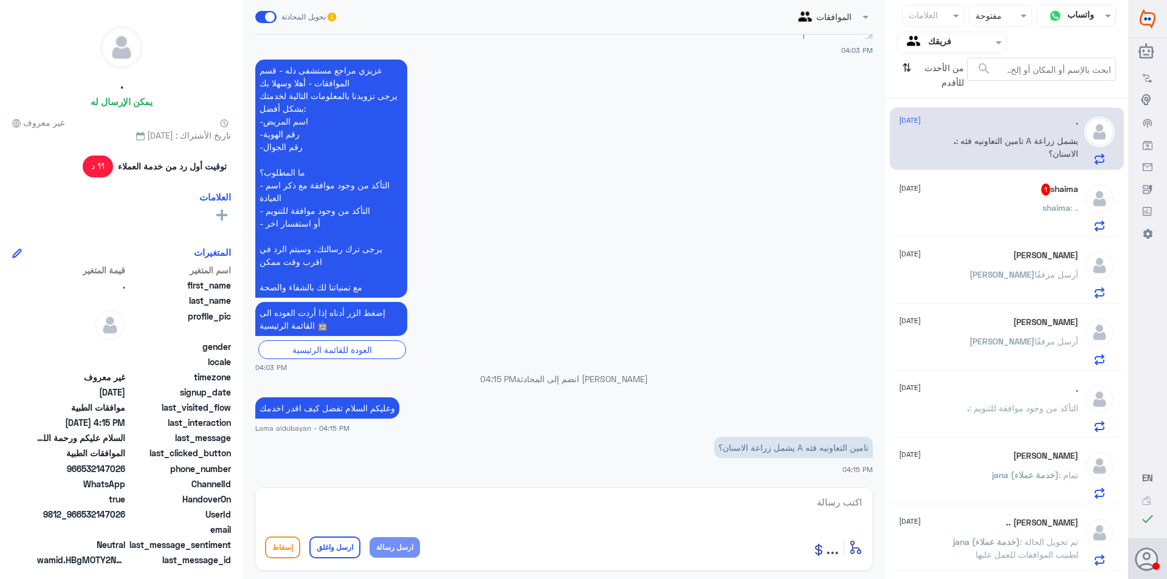
drag, startPoint x: 749, startPoint y: 498, endPoint x: 749, endPoint y: 505, distance: 6.7
click at [748, 504] on textarea at bounding box center [564, 509] width 598 height 30
type textarea "على حسب تغطيات [PERSON_NAME]"
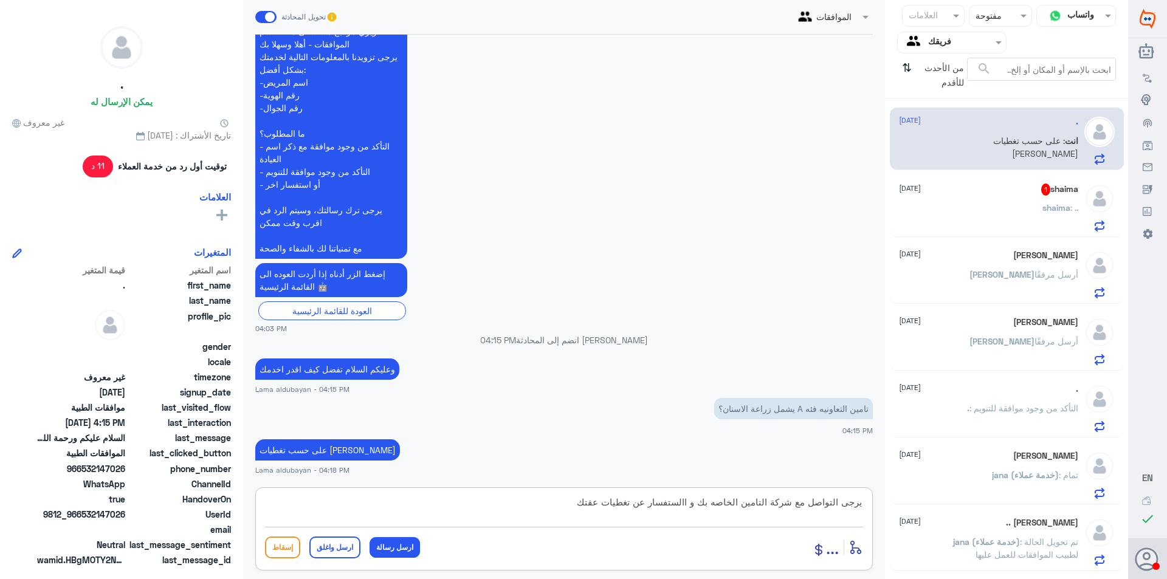
type textarea "يرجى التواصل مع شركة التامين الخاصه بك و االستفسار عن تغطيات عقتك"
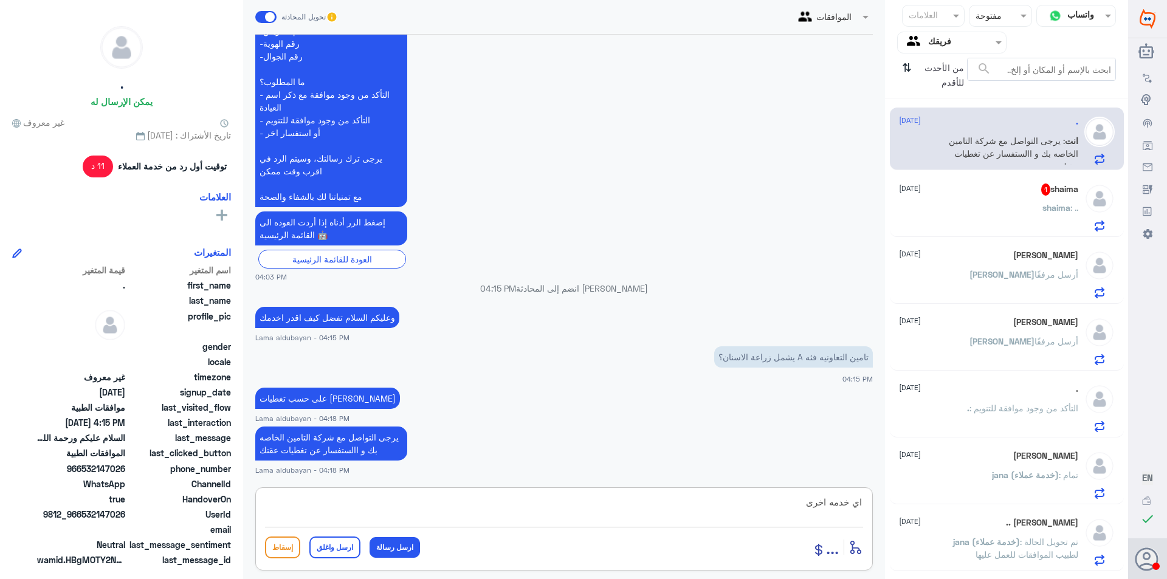
type textarea "اي خدمه اخرى"
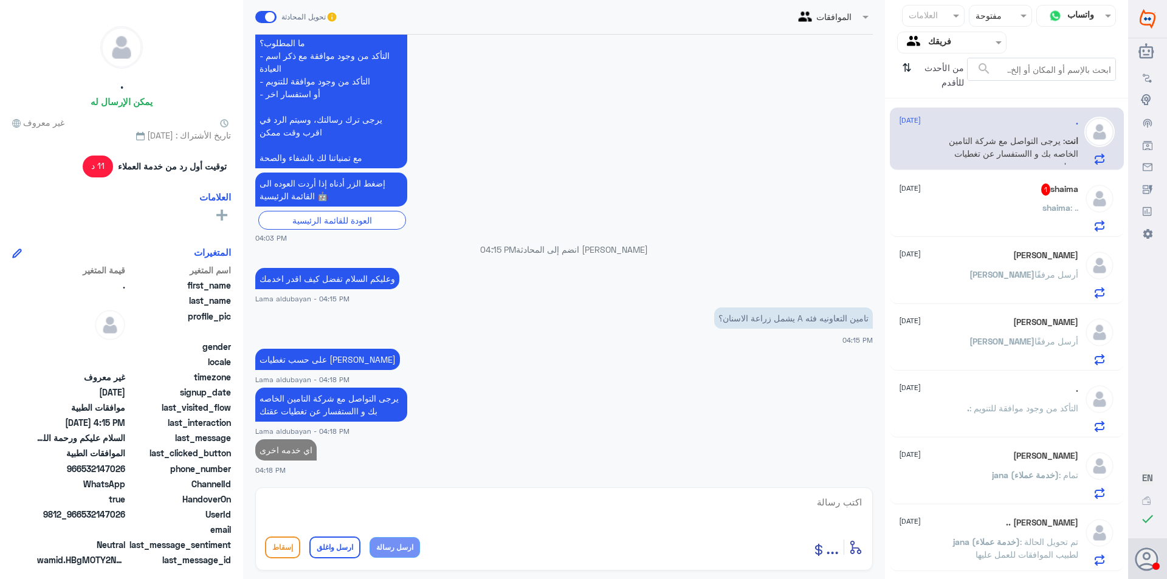
click at [1013, 195] on div "shaima 1 [DATE]" at bounding box center [988, 190] width 179 height 12
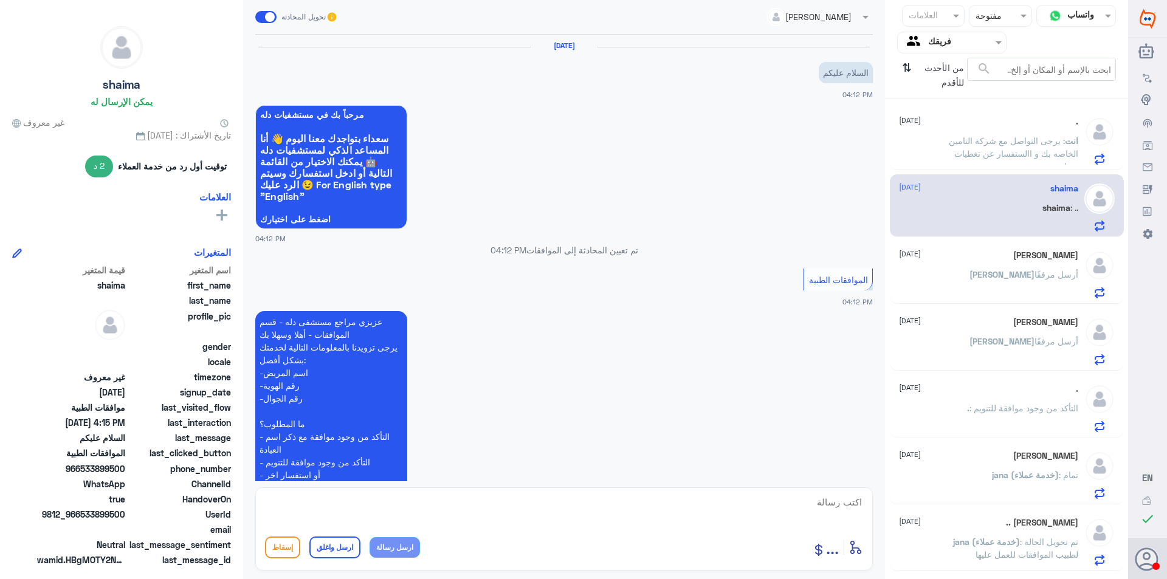
scroll to position [370, 0]
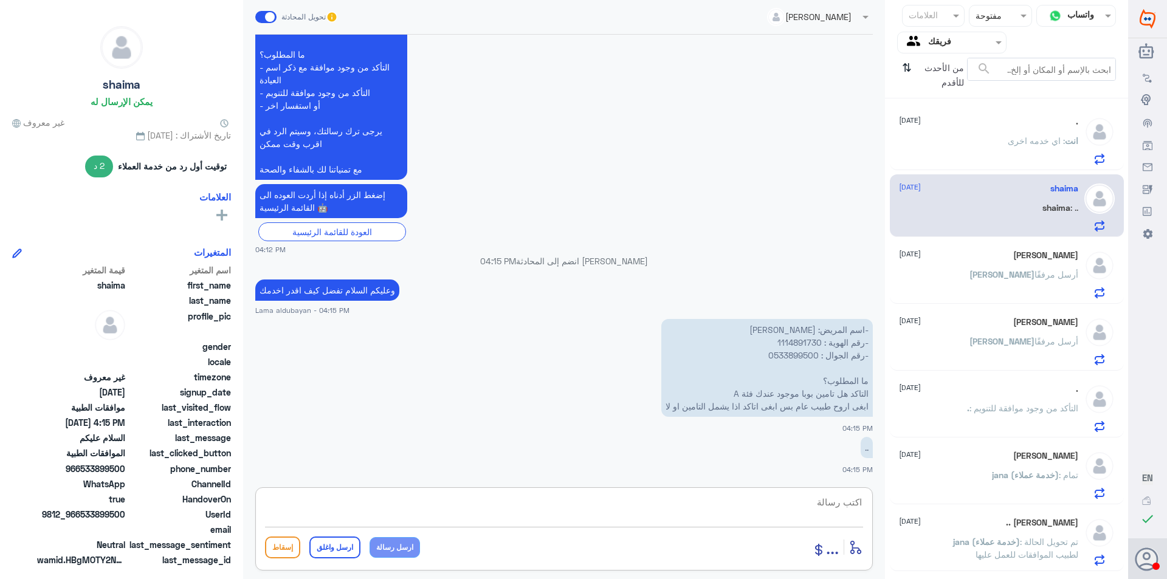
click at [771, 506] on textarea at bounding box center [564, 509] width 598 height 30
click at [980, 146] on div "انت : اي خدمه اخرى" at bounding box center [988, 150] width 179 height 27
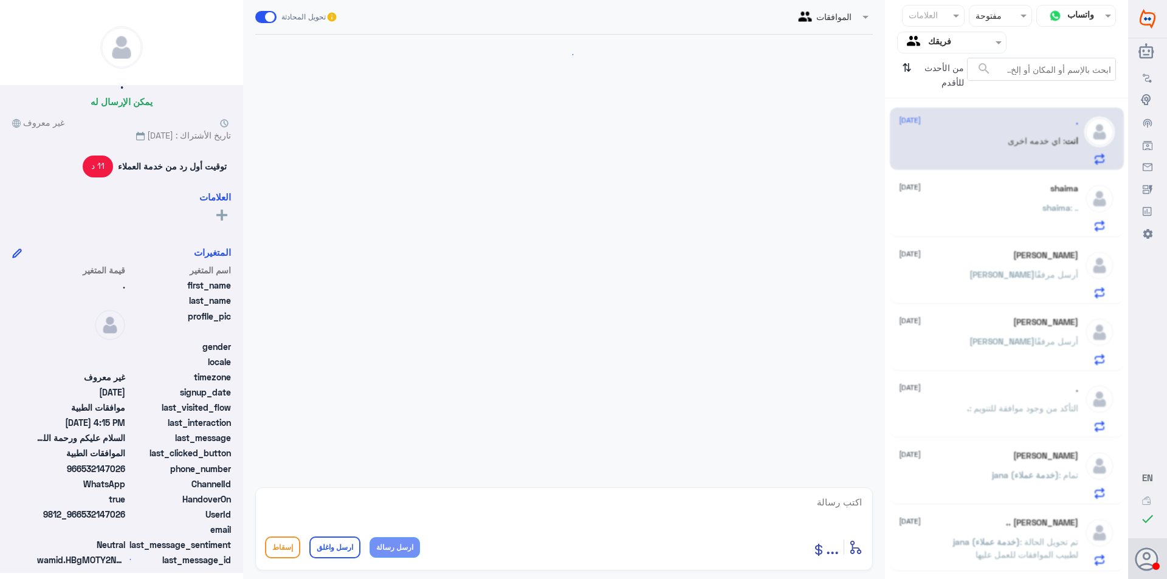
scroll to position [381, 0]
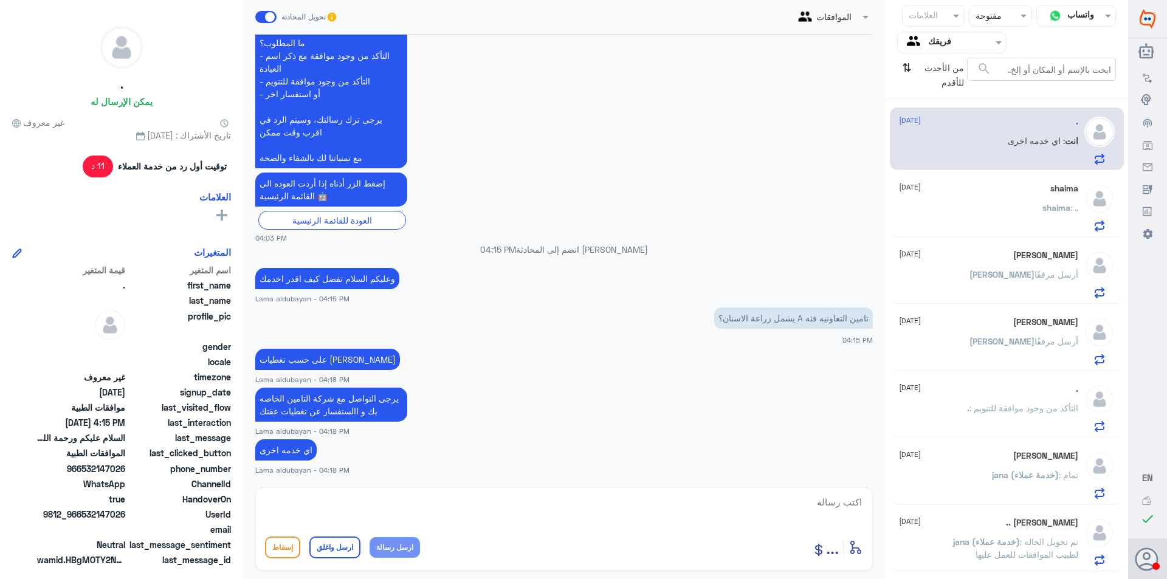
click at [1002, 229] on div "shaima : .." at bounding box center [988, 217] width 179 height 27
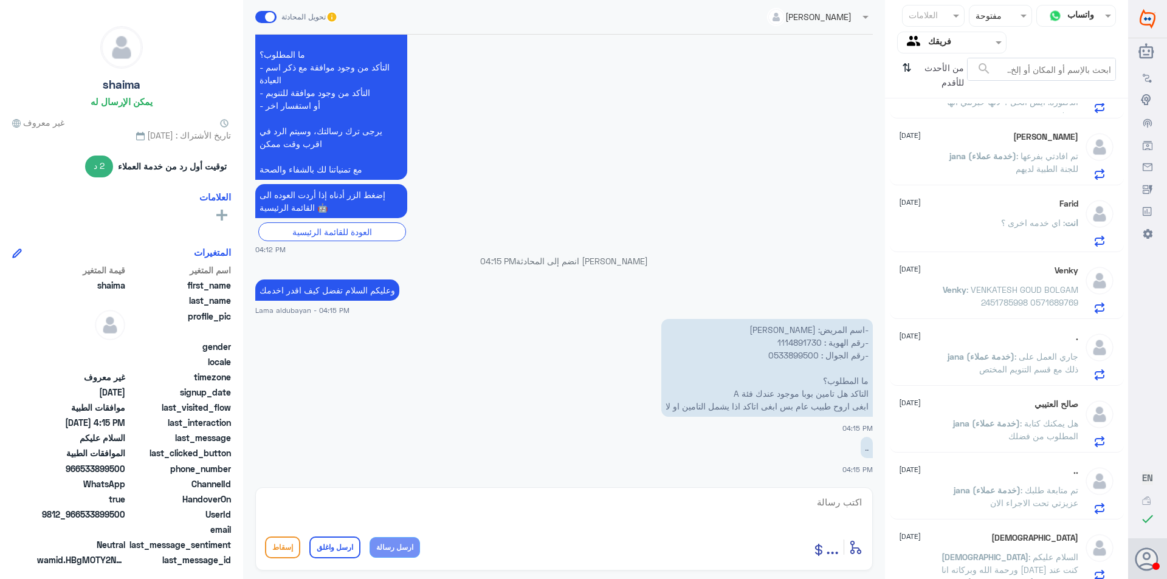
scroll to position [594, 0]
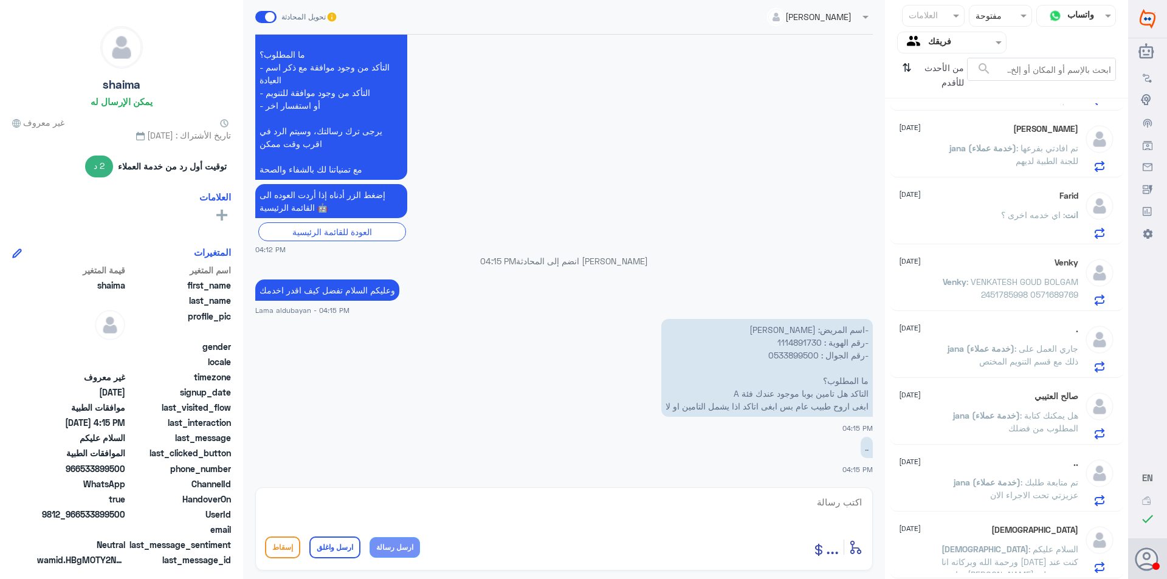
click at [979, 495] on p "jana (خدمة عملاء) : تم متابعة طلبك عزيزتي تحت الاجراء الان" at bounding box center [1010, 491] width 137 height 30
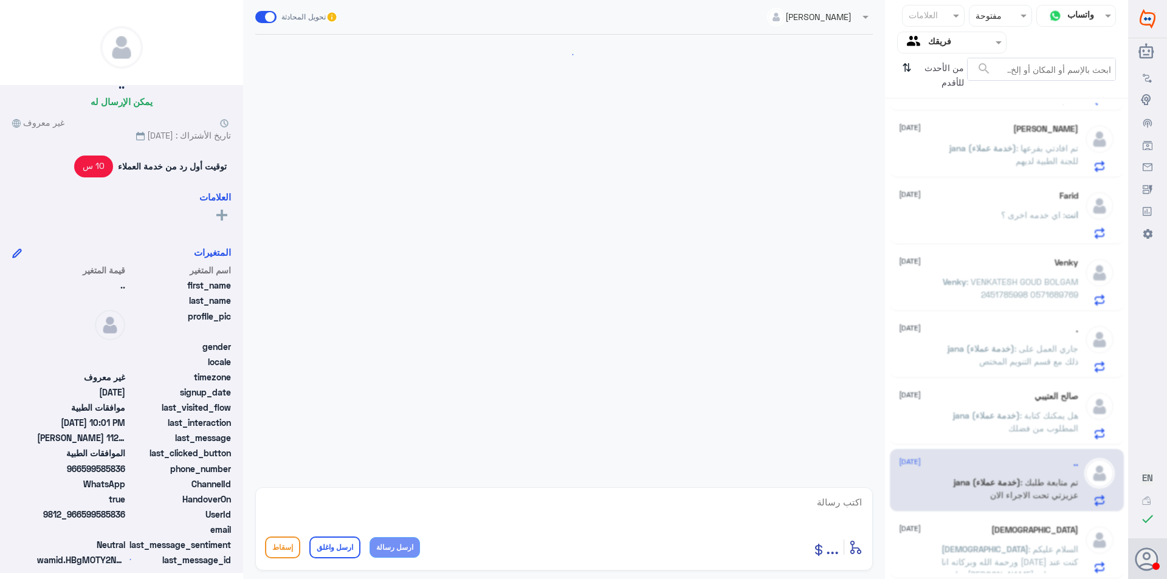
scroll to position [363, 0]
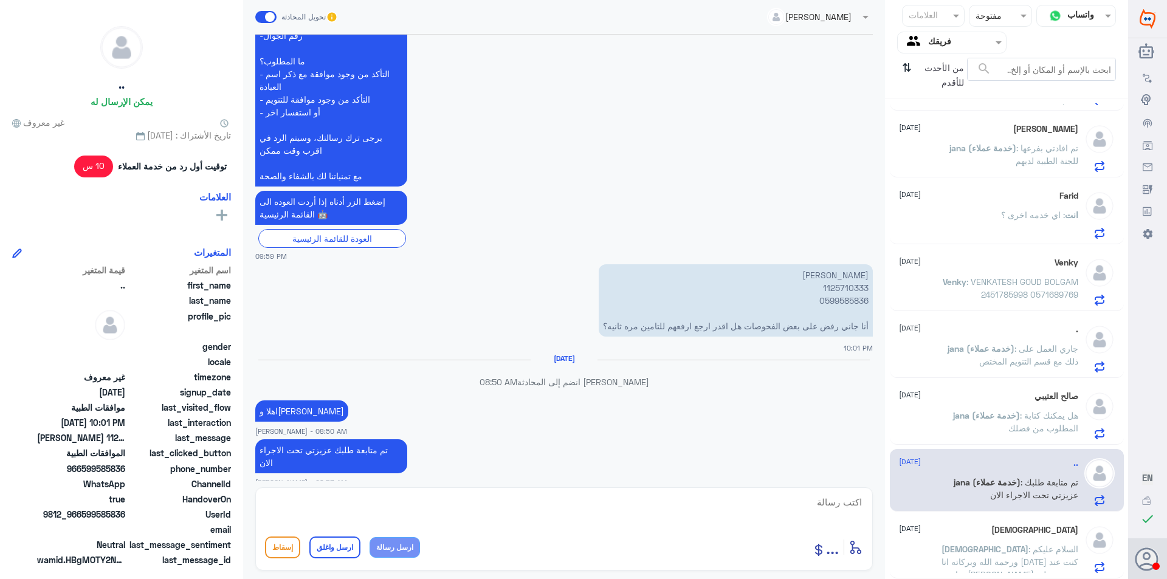
click at [850, 291] on p "[PERSON_NAME] 1125710333 0599585836 أنا جاني رفض على بعض الفحوصات هل اقدر ارجع …" at bounding box center [736, 300] width 274 height 72
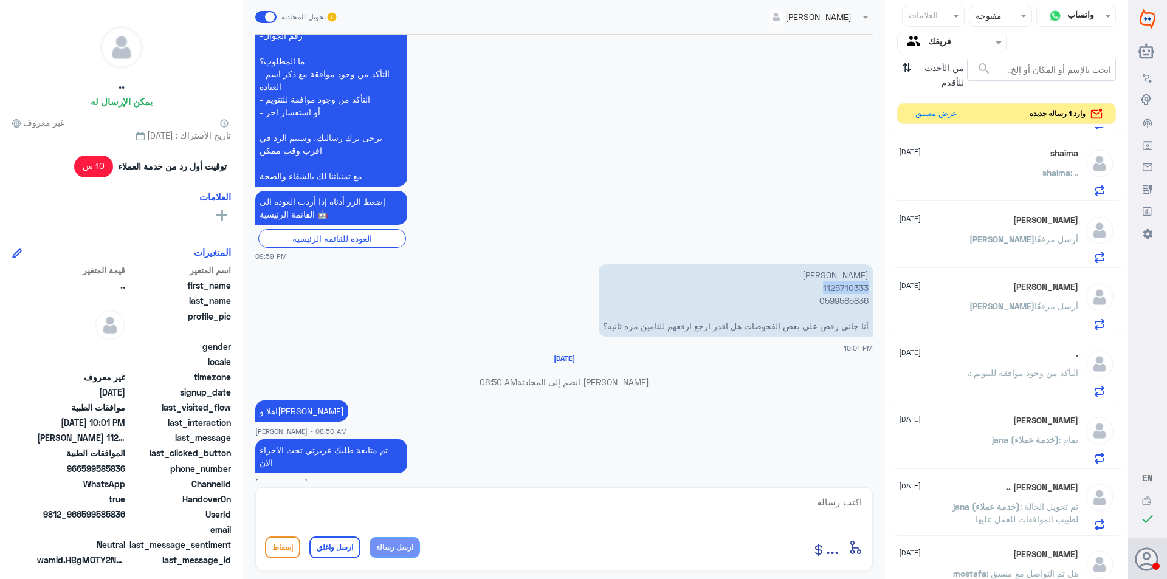
scroll to position [0, 0]
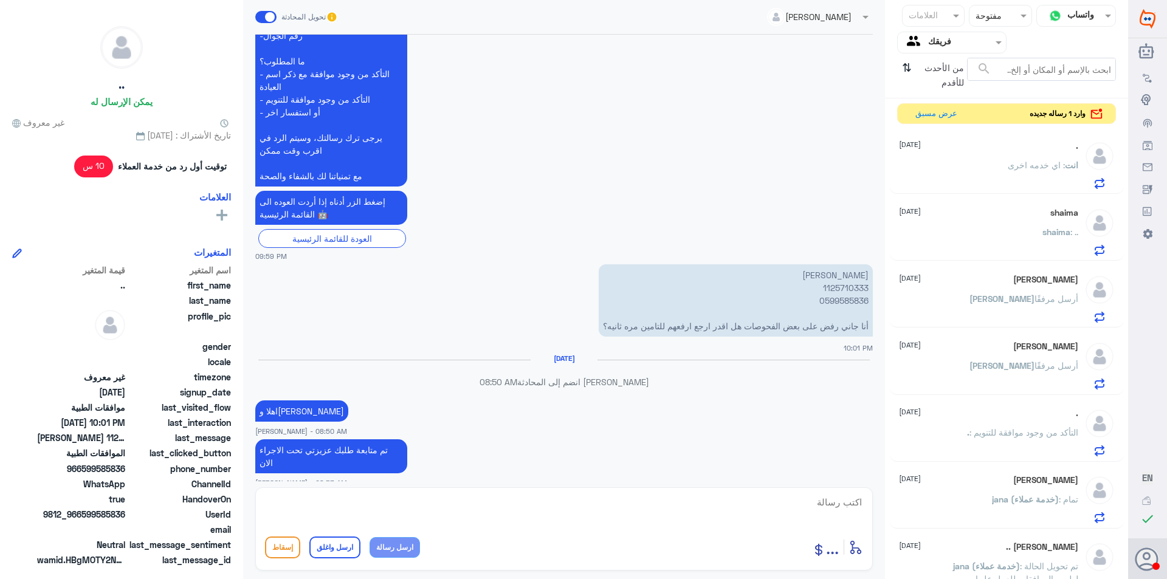
click at [1032, 230] on div "shaima : .." at bounding box center [988, 242] width 179 height 27
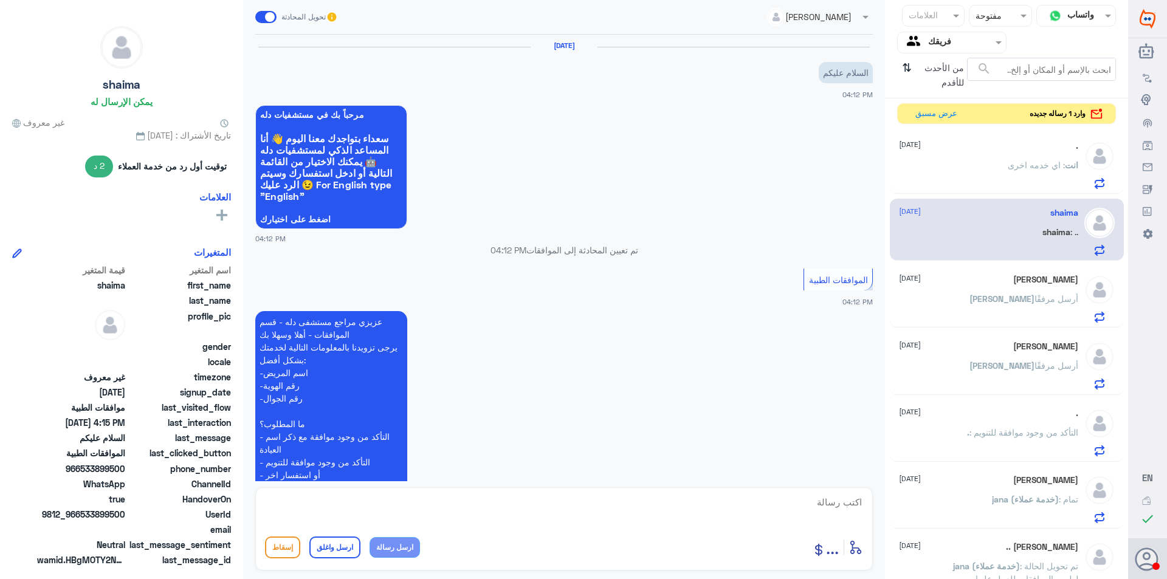
scroll to position [370, 0]
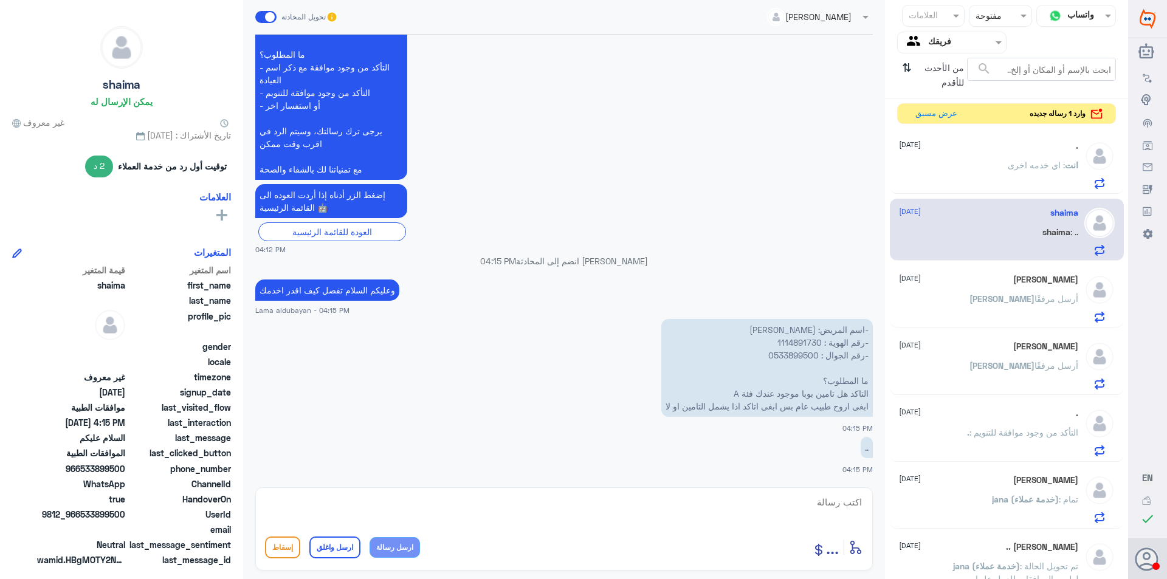
drag, startPoint x: 1012, startPoint y: 160, endPoint x: 1013, endPoint y: 167, distance: 6.2
click at [1012, 164] on span ": اي خدمه اخرى" at bounding box center [1036, 165] width 57 height 10
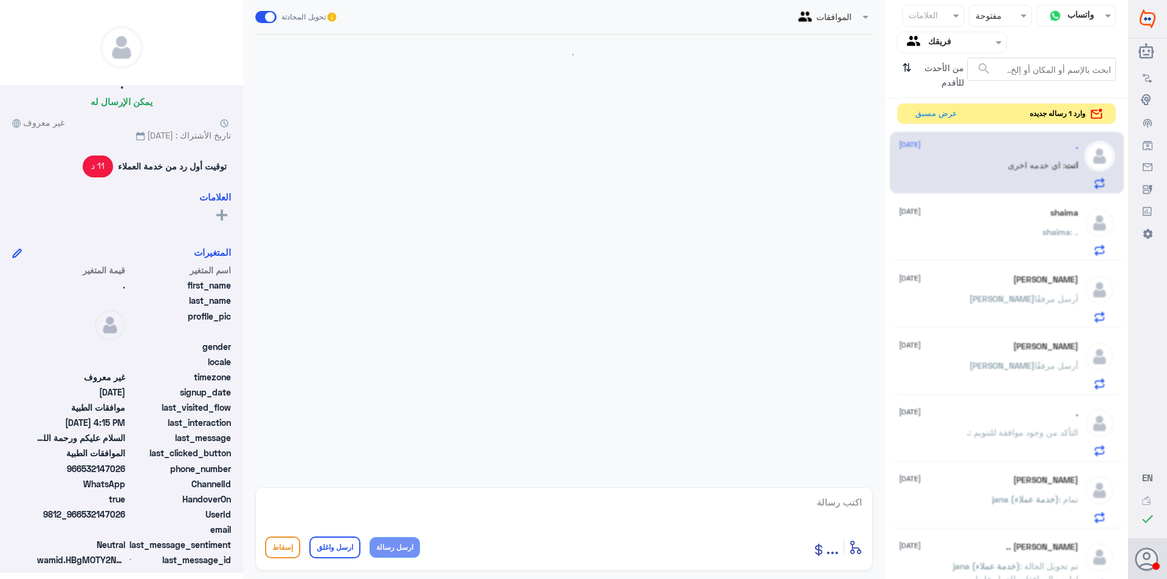
scroll to position [381, 0]
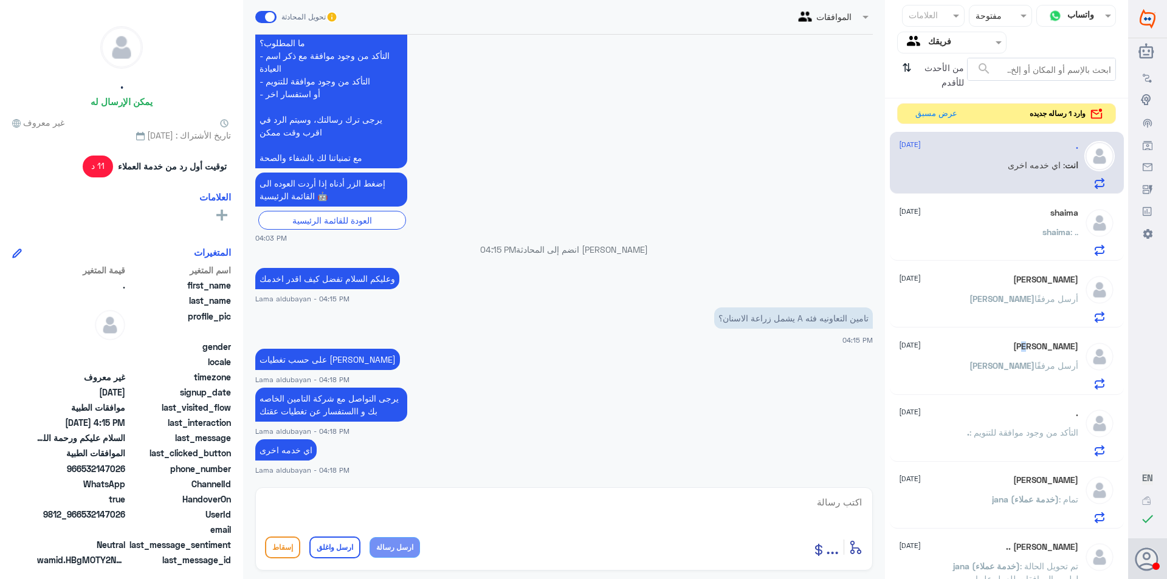
click at [1020, 334] on div "[PERSON_NAME] [DATE] [PERSON_NAME] أرسل مرفقًا" at bounding box center [1007, 363] width 234 height 63
click at [1010, 383] on div "[PERSON_NAME] أرسل مرفقًا" at bounding box center [988, 375] width 179 height 27
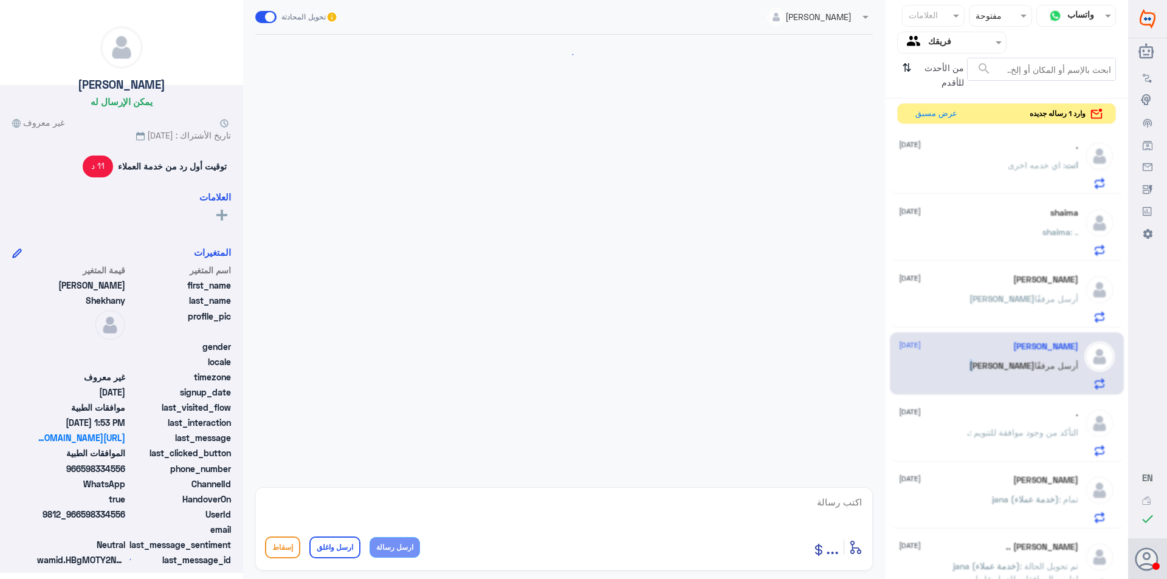
scroll to position [865, 0]
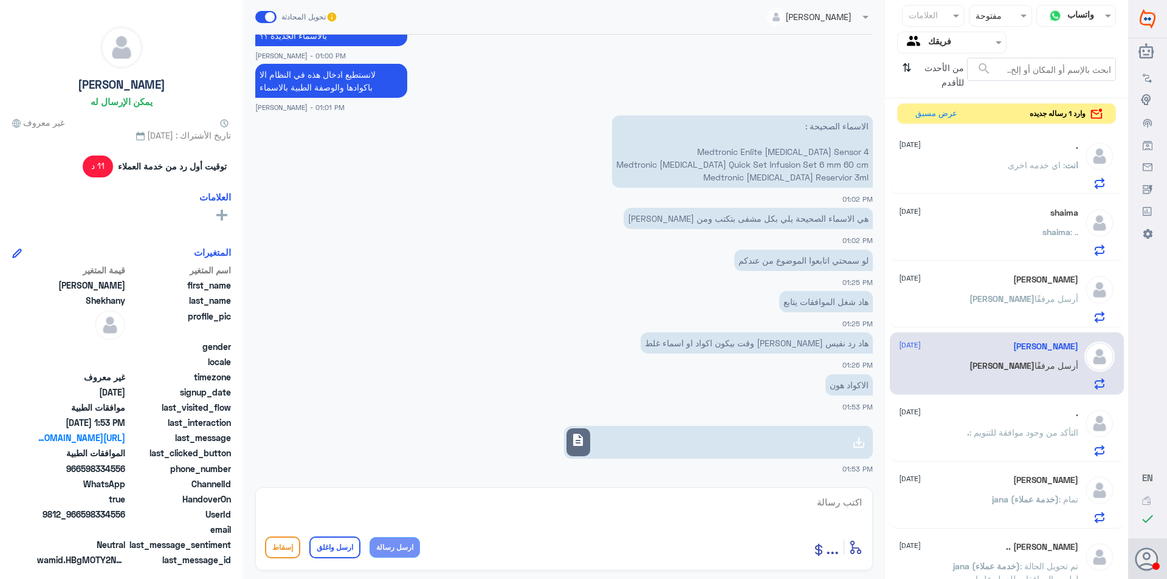
click at [1035, 303] on span "أرسل مرفقًا" at bounding box center [1057, 299] width 44 height 10
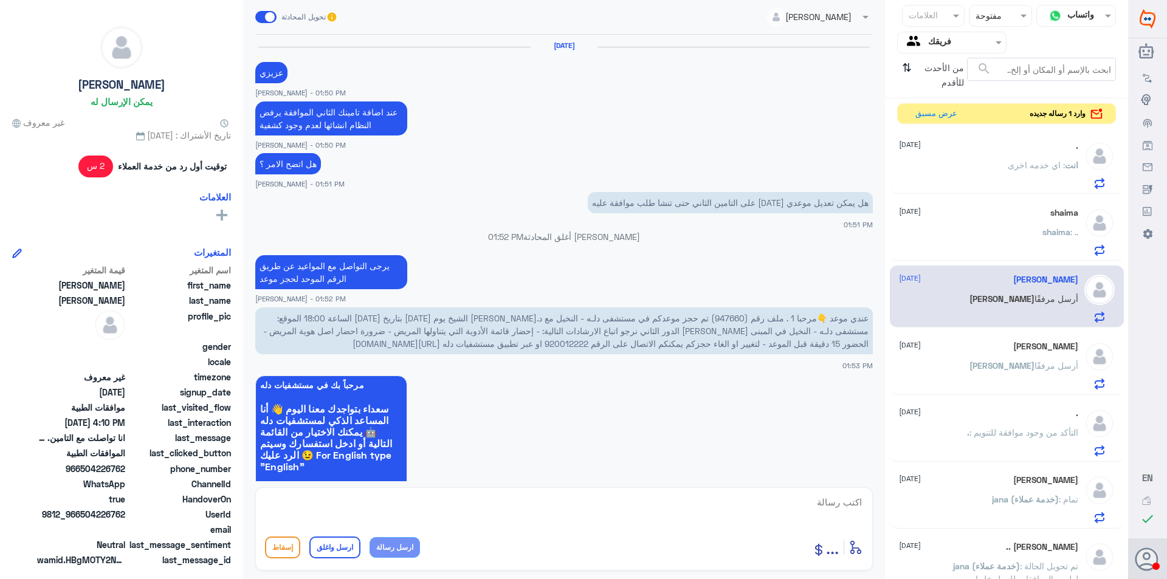
scroll to position [906, 0]
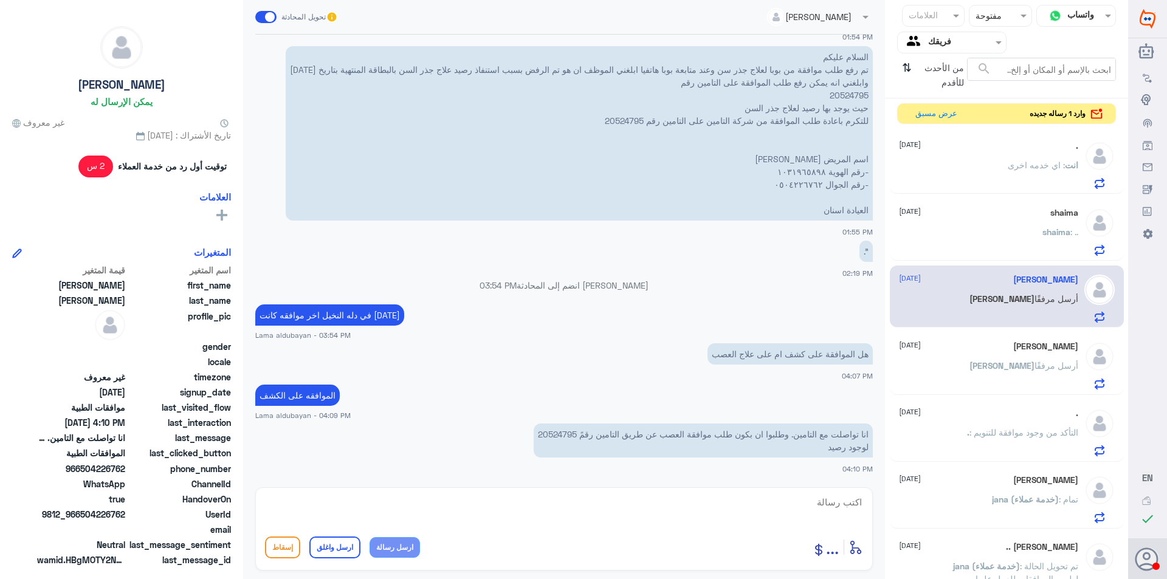
click at [770, 501] on textarea at bounding box center [564, 509] width 598 height 30
type textarea "ا"
type textarea "الوثيقه الثانيه غير معمده في [GEOGRAPHIC_DATA]"
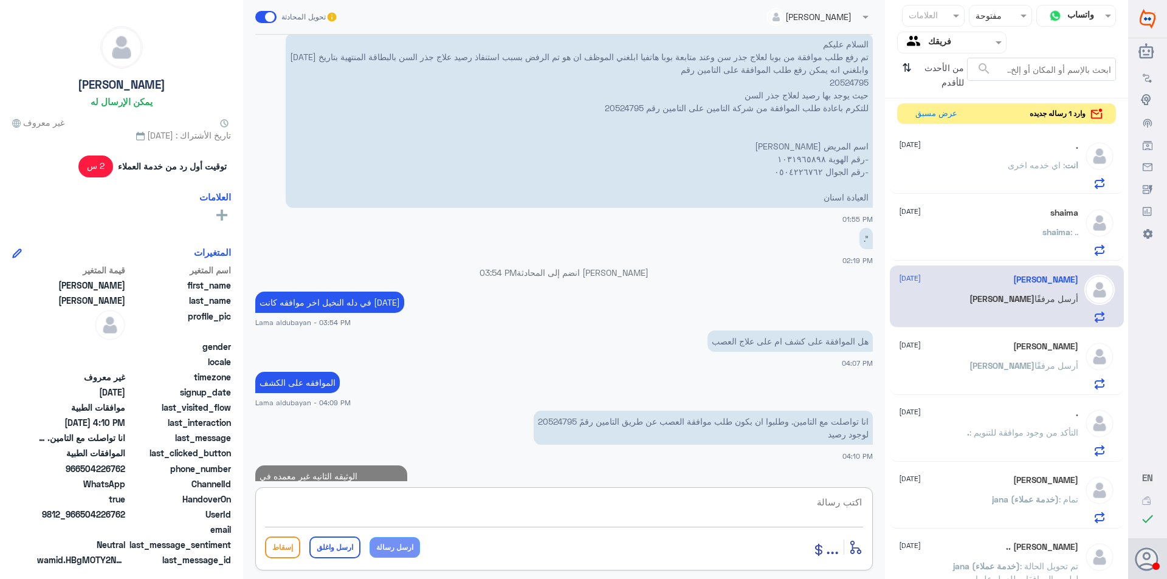
scroll to position [945, 0]
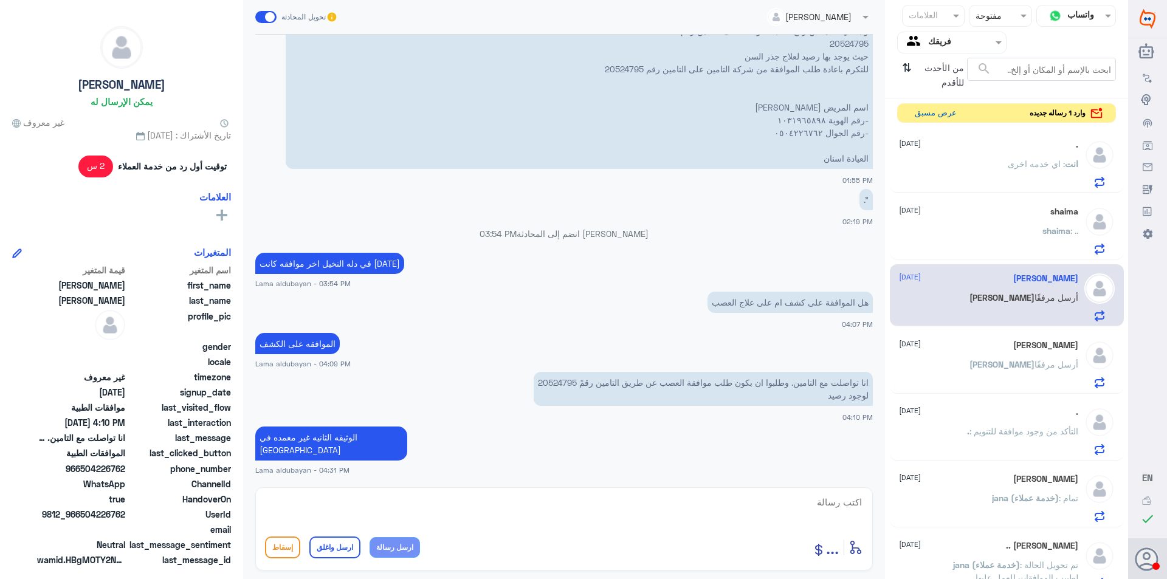
click at [928, 113] on button "عرض مسبق" at bounding box center [935, 113] width 51 height 19
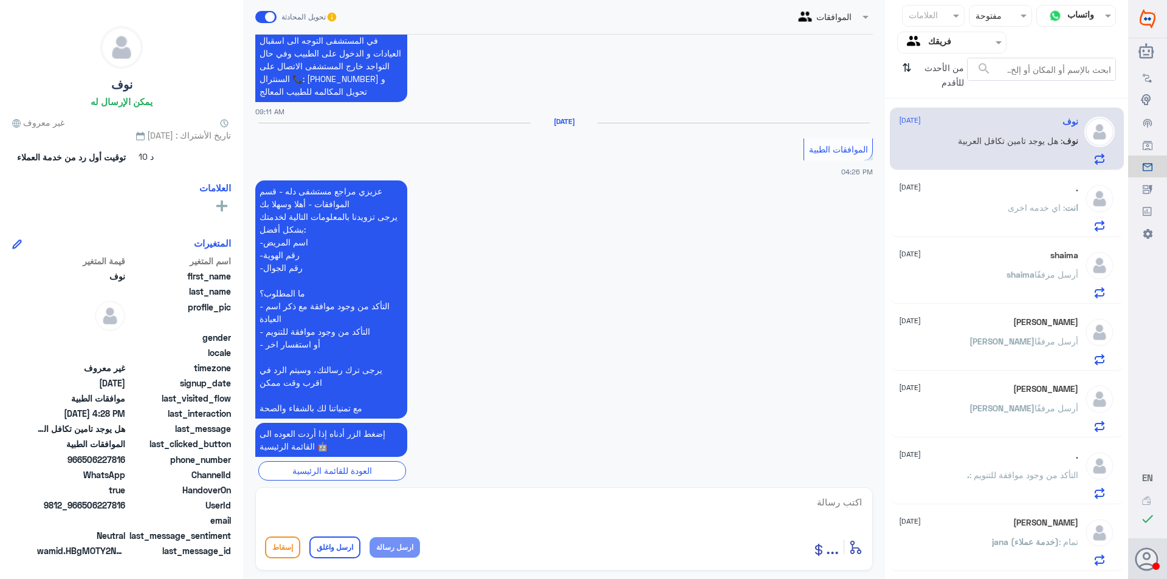
scroll to position [331, 0]
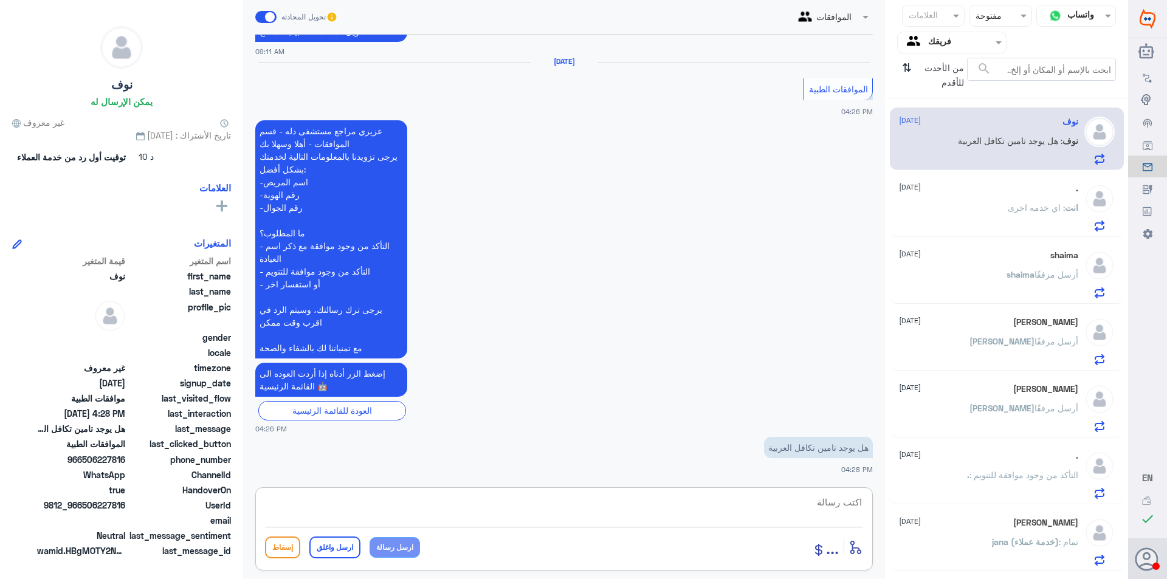
click at [548, 509] on textarea at bounding box center [564, 509] width 598 height 30
type textarea "ت"
type textarea "زوديني برقم الهويه"
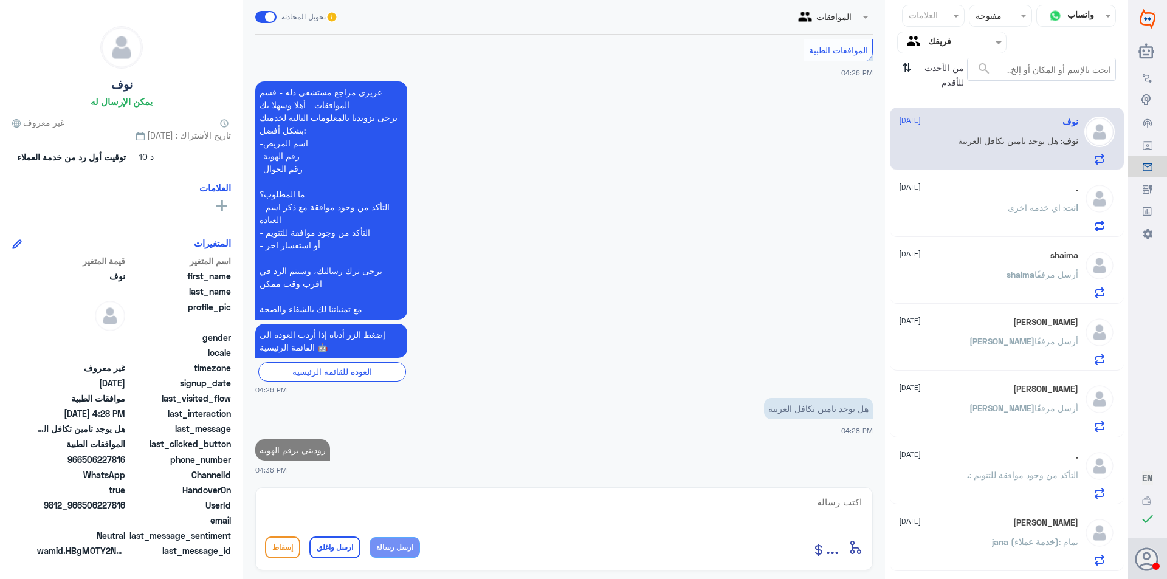
click at [951, 205] on div "انت : اي خدمه اخرى" at bounding box center [988, 217] width 179 height 27
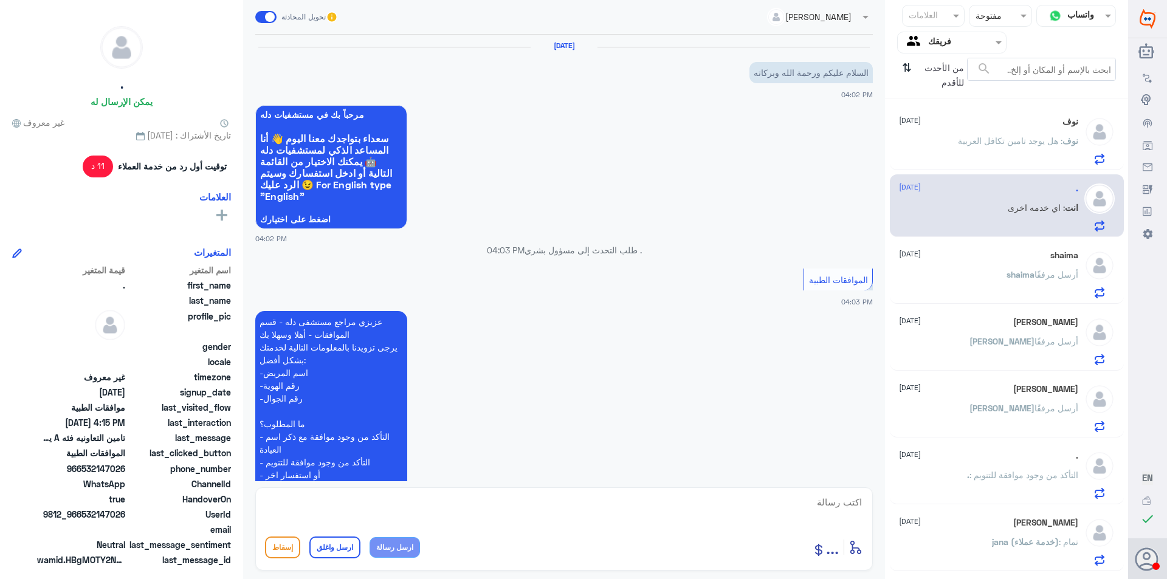
scroll to position [381, 0]
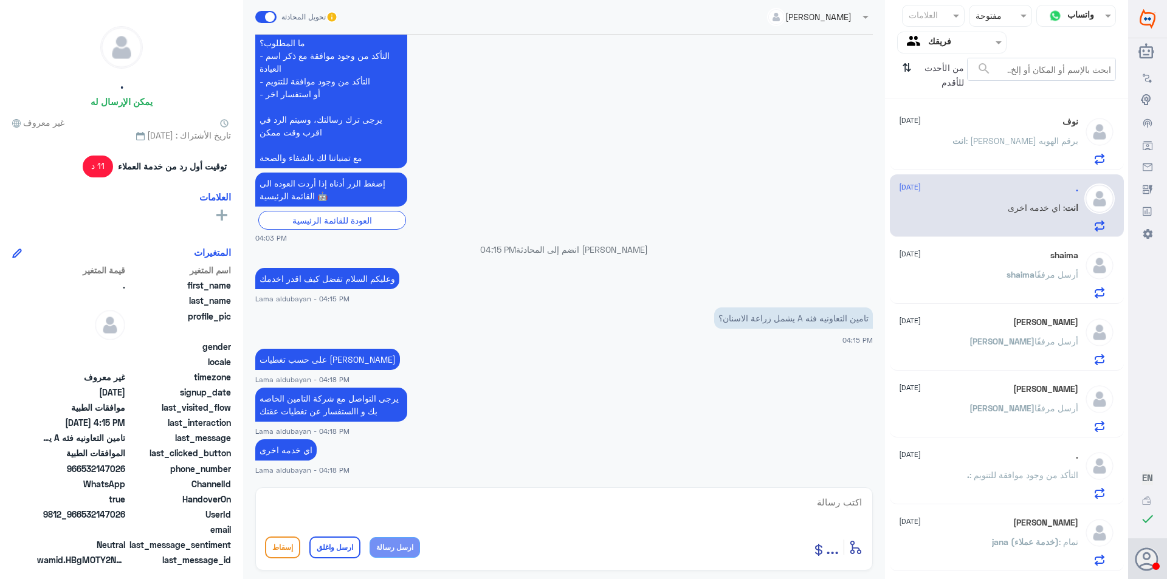
drag, startPoint x: 391, startPoint y: 492, endPoint x: 314, endPoint y: 543, distance: 92.6
click at [391, 496] on div "أدخل اسم مجموعة الرسائل ... إسقاط ارسل واغلق ارسل رسالة" at bounding box center [564, 528] width 618 height 83
click at [354, 500] on textarea at bounding box center [564, 509] width 598 height 30
paste textarea "نشكر تواصلك مع مستشفيات دلة"
type textarea "نشكر تواصلك مع مستشفيات دلة"
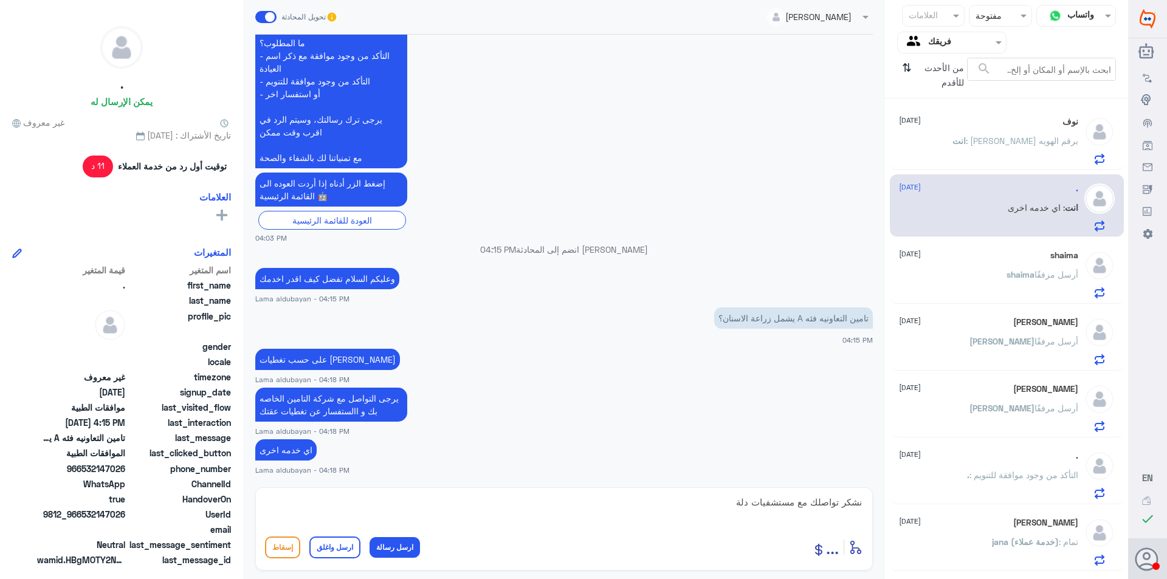
click at [329, 554] on button "ارسل واغلق" at bounding box center [334, 548] width 51 height 22
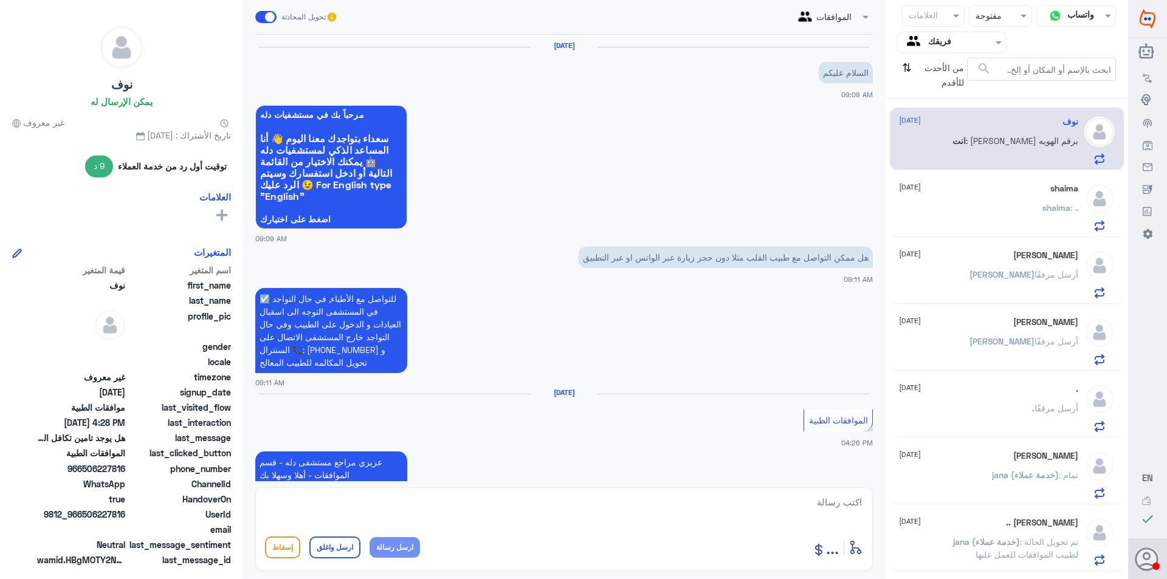
scroll to position [392, 0]
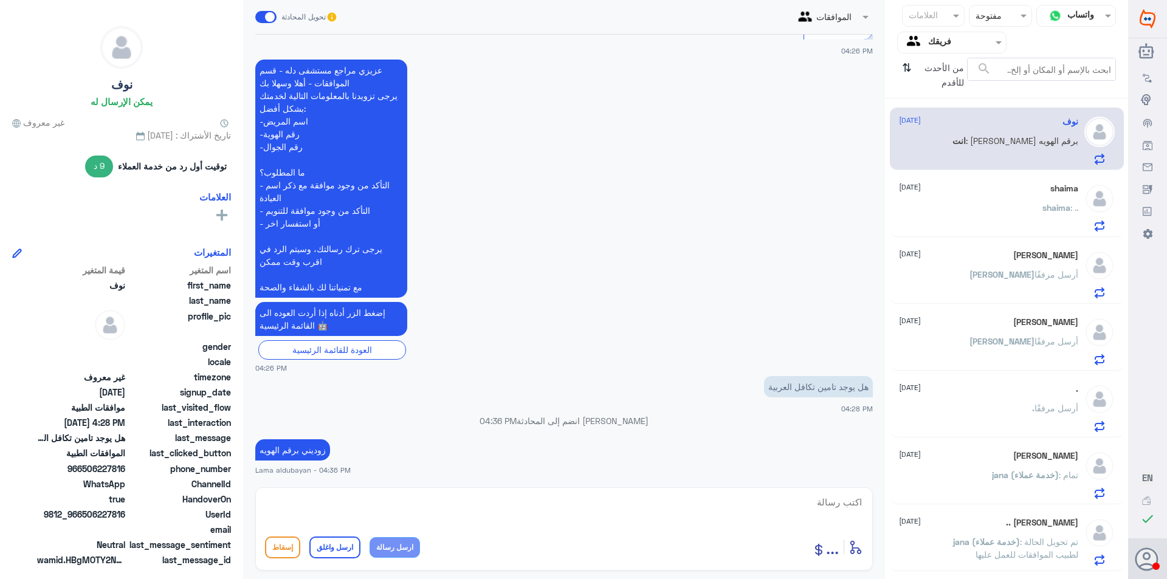
click at [1021, 198] on div "shaima [DATE] shaima : .." at bounding box center [988, 208] width 179 height 48
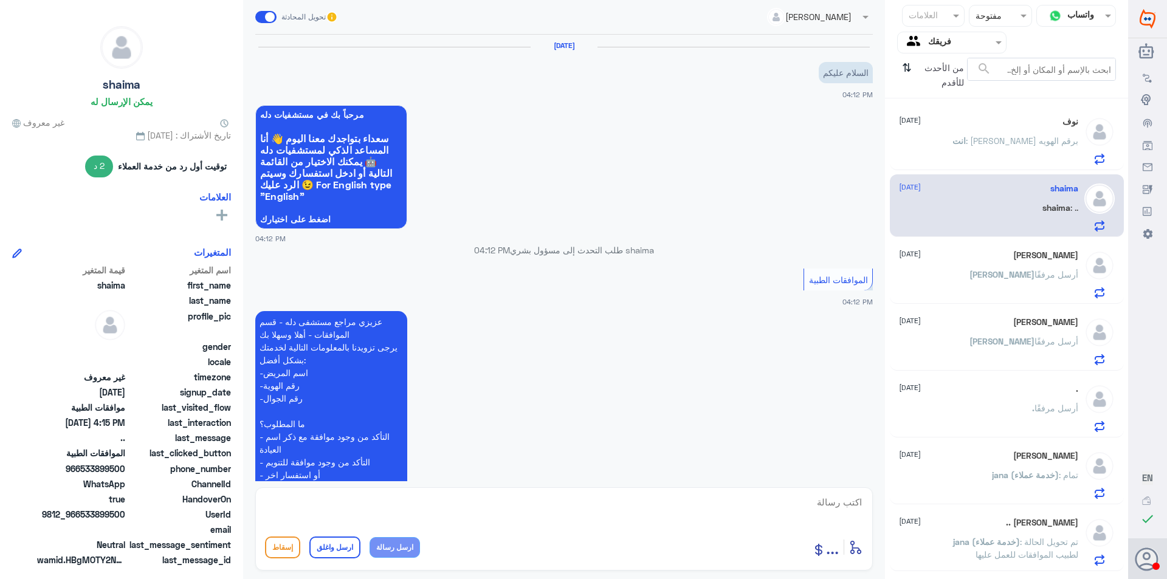
scroll to position [370, 0]
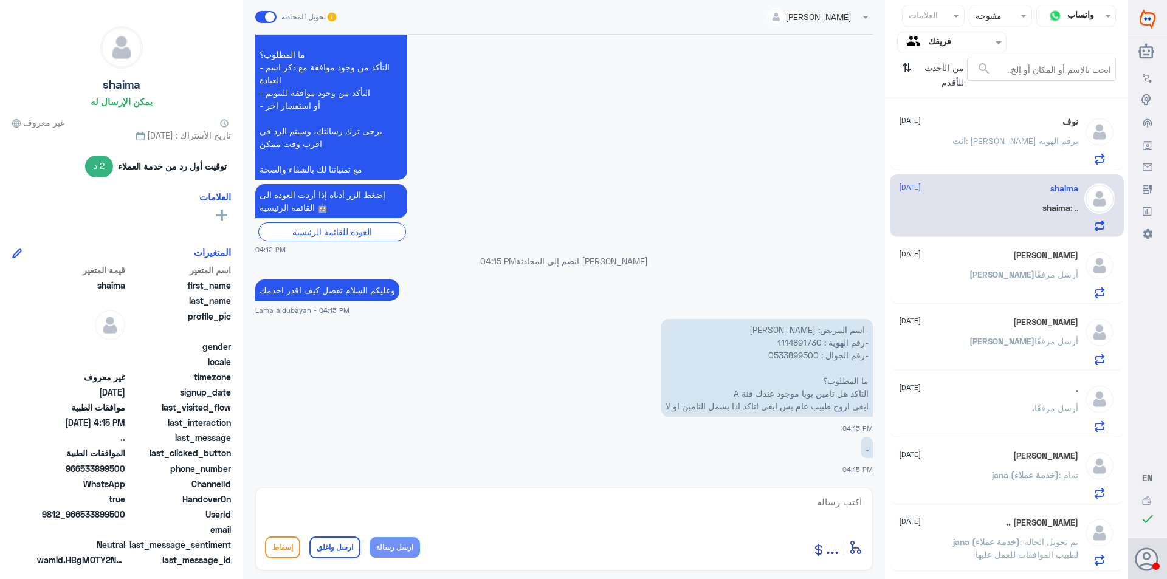
click at [968, 272] on div "[PERSON_NAME] أرسل مرفقًا" at bounding box center [988, 284] width 179 height 27
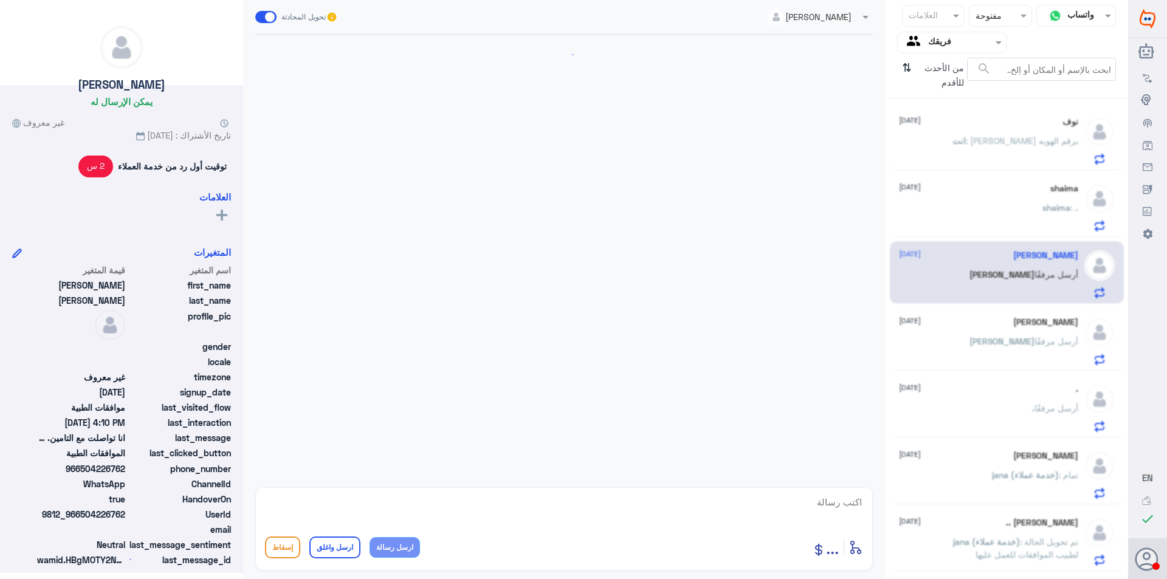
scroll to position [906, 0]
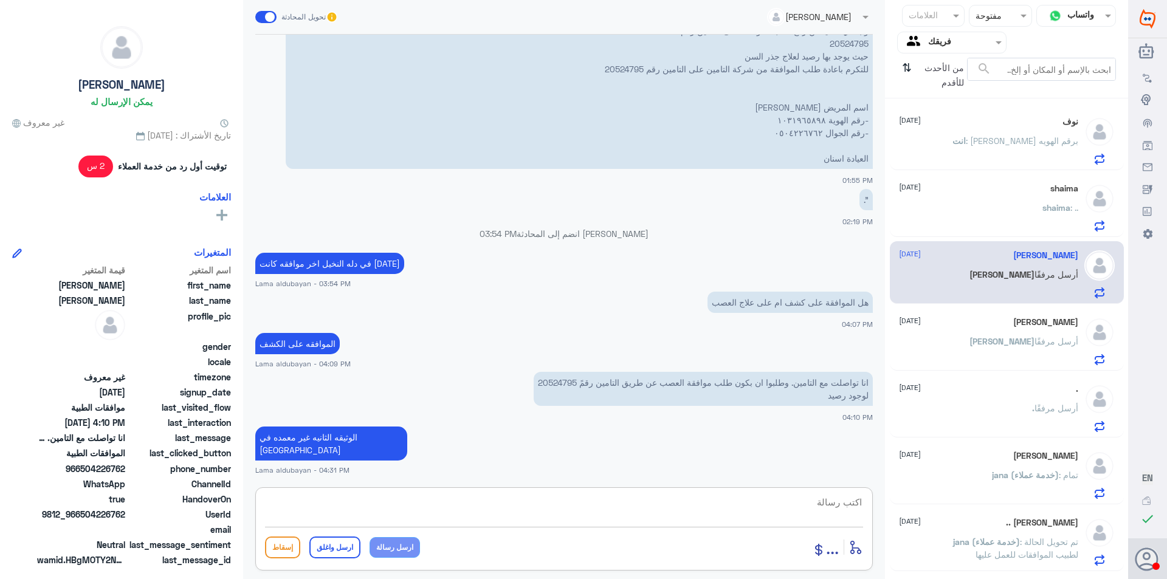
click at [359, 506] on textarea at bounding box center [564, 509] width 598 height 30
paste textarea "نشكر تواصلك مع مستشفيات دلة"
type textarea "نشكر تواصلك مع مستشفيات دلة"
click at [400, 545] on button "ارسل رسالة" at bounding box center [395, 547] width 50 height 21
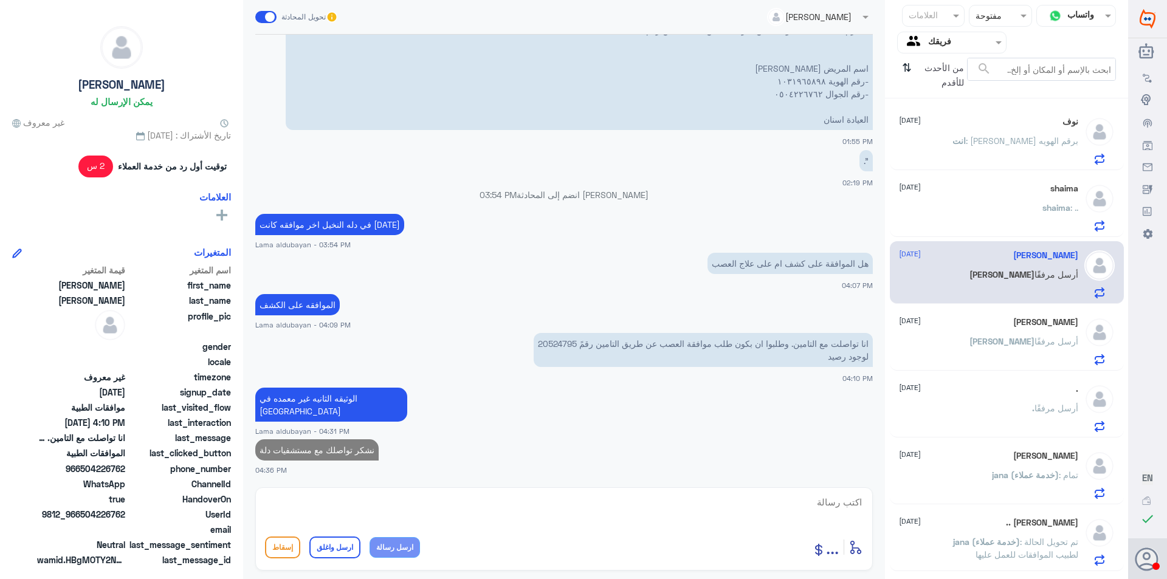
click at [1041, 359] on p "[PERSON_NAME] أرسل مرفقًا" at bounding box center [1023, 350] width 109 height 30
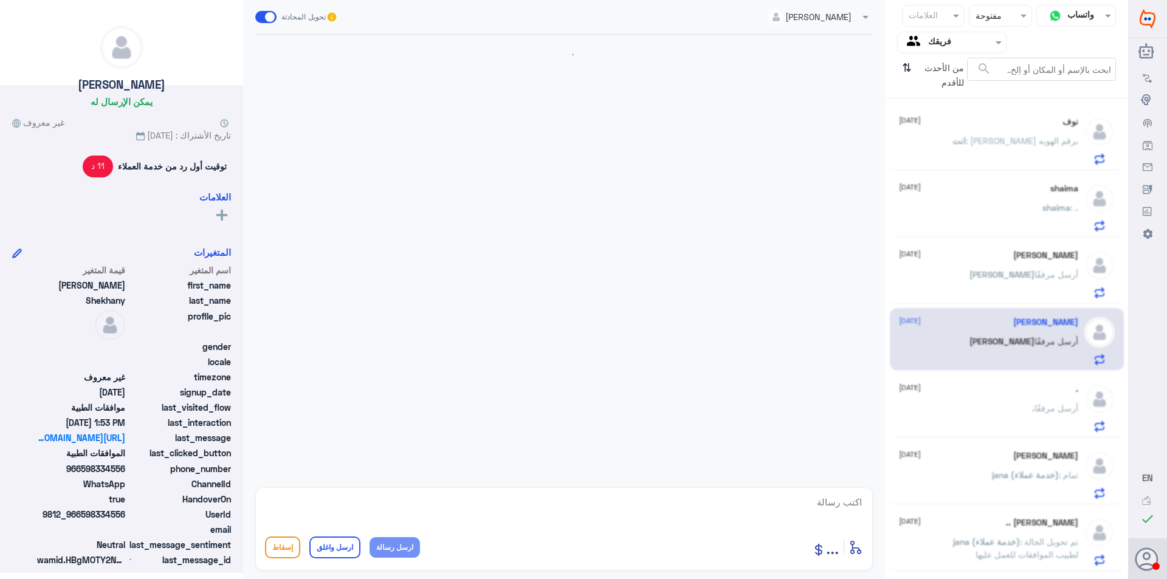
scroll to position [865, 0]
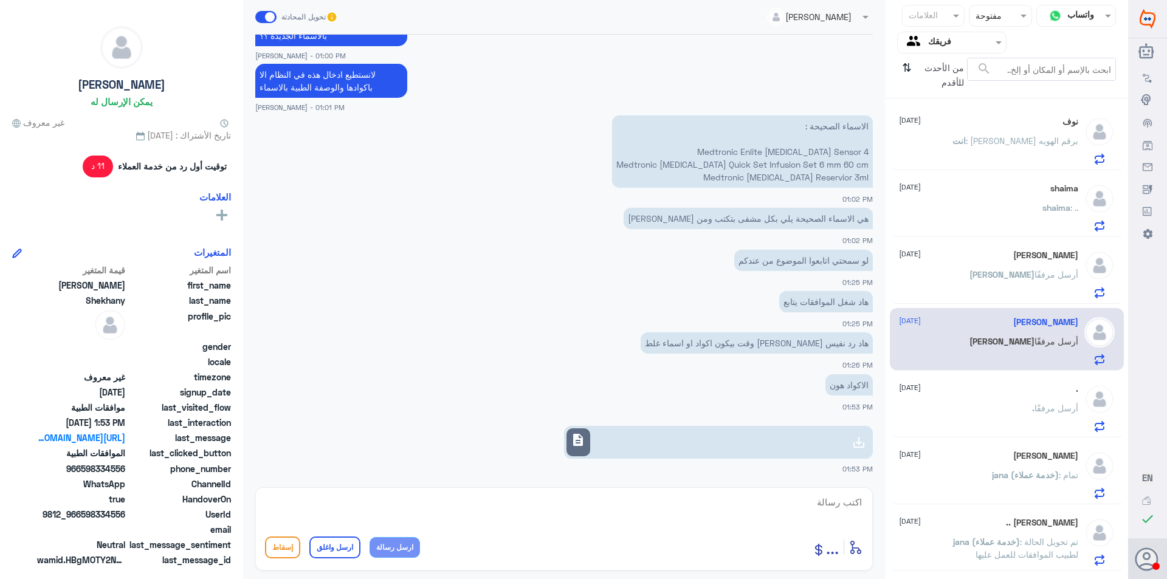
click at [992, 410] on div ". أرسل مرفقًا" at bounding box center [988, 418] width 179 height 27
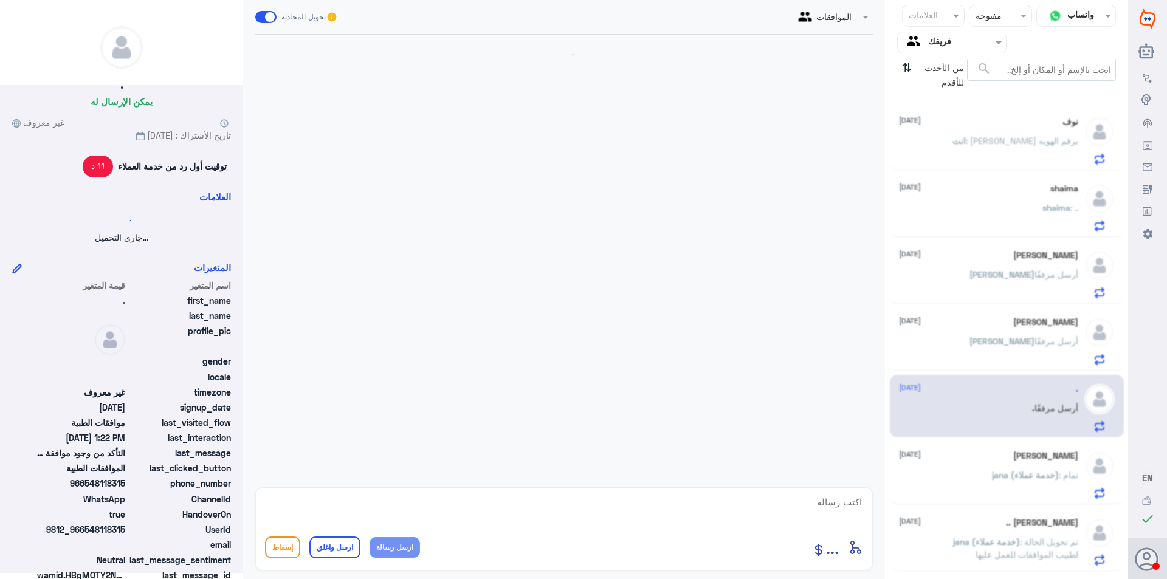
scroll to position [274, 0]
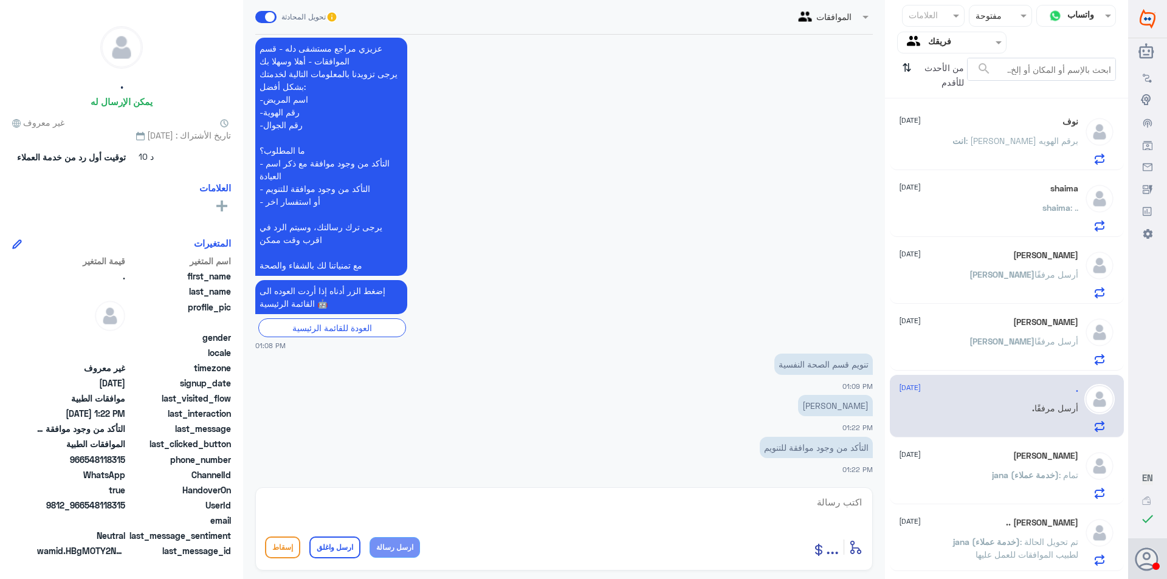
click at [1008, 130] on div "نوف [DATE] انت : [PERSON_NAME] برقم الهويه" at bounding box center [988, 141] width 179 height 48
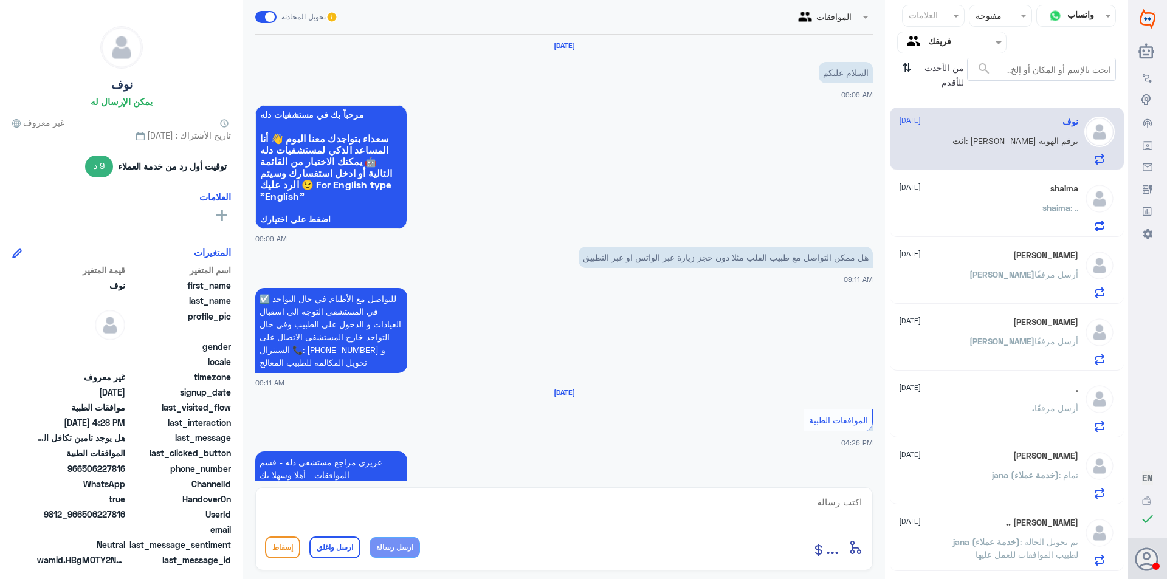
scroll to position [392, 0]
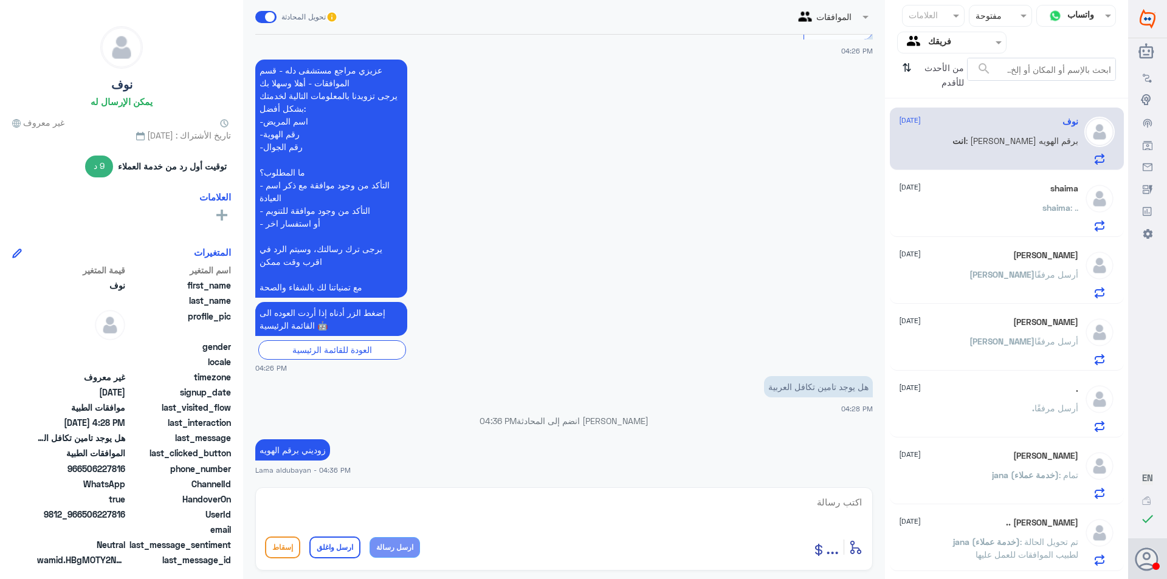
click at [1042, 204] on span "shaima" at bounding box center [1056, 207] width 28 height 10
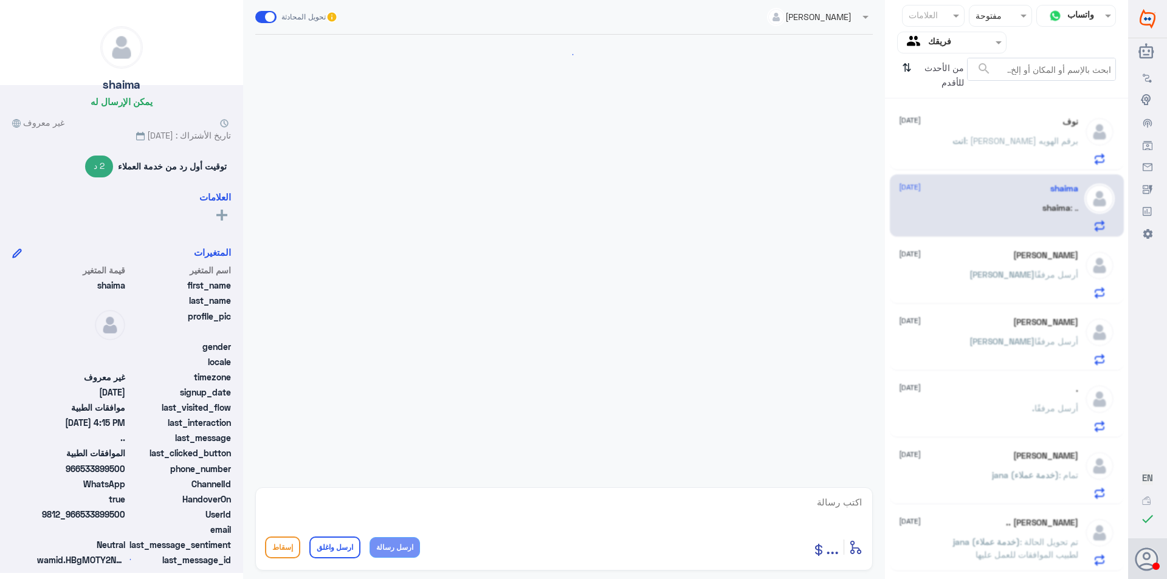
scroll to position [370, 0]
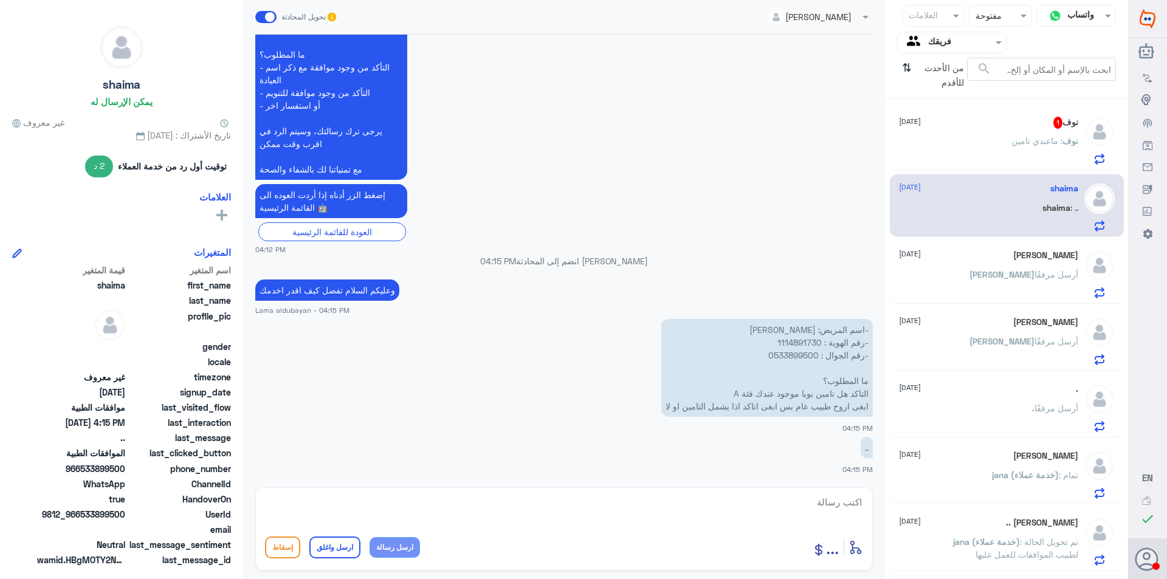
click at [1029, 142] on span ": ماعندي تامين" at bounding box center [1036, 141] width 51 height 10
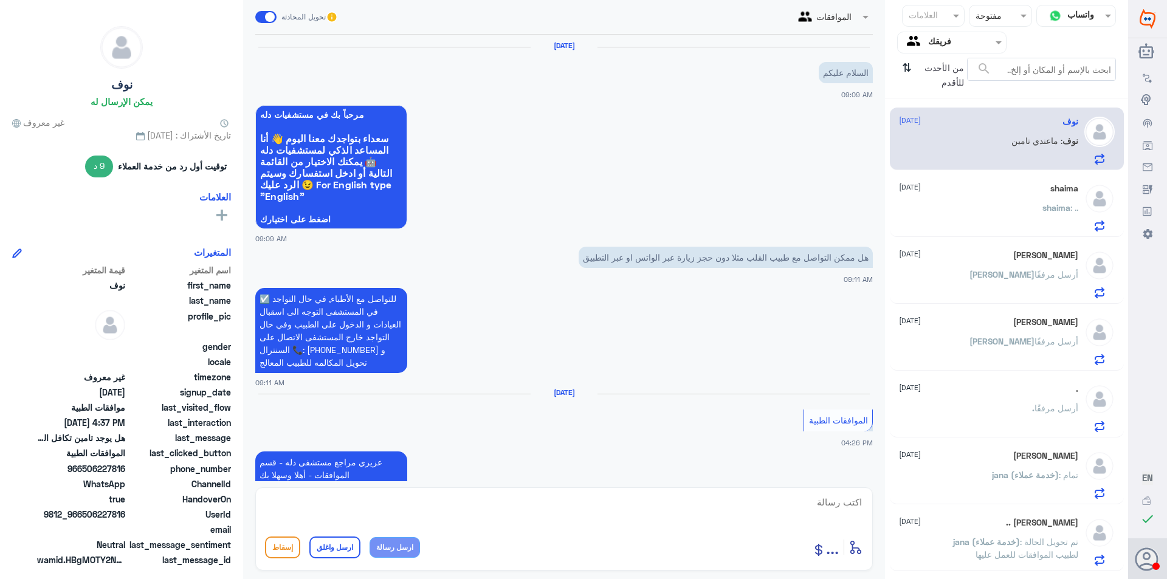
scroll to position [434, 0]
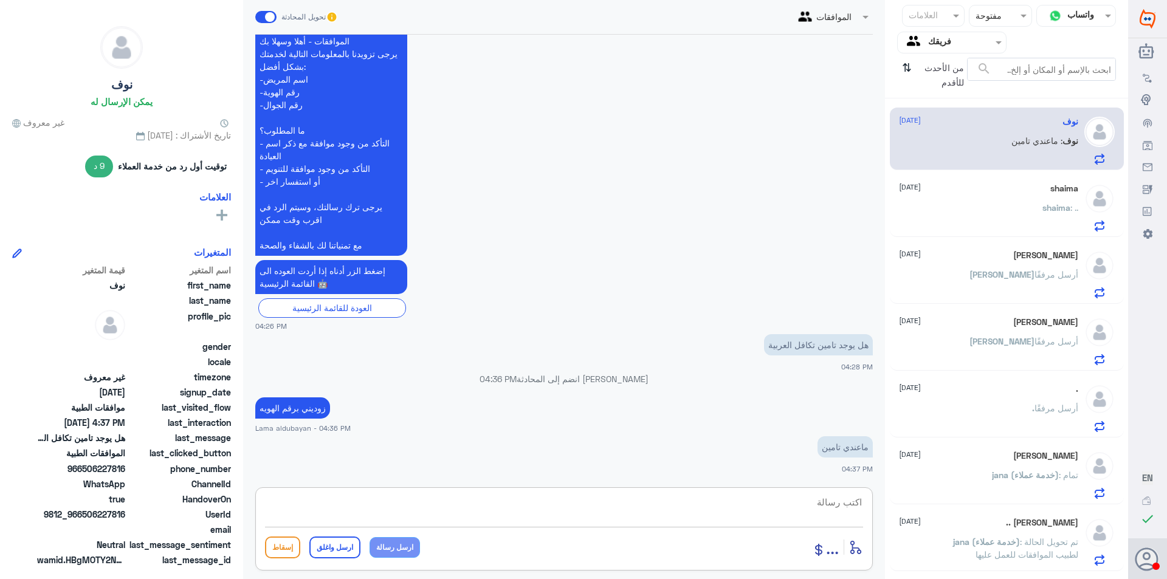
click at [774, 503] on textarea at bounding box center [564, 509] width 598 height 30
type textarea "وضحي استفسارك عزيزتي"
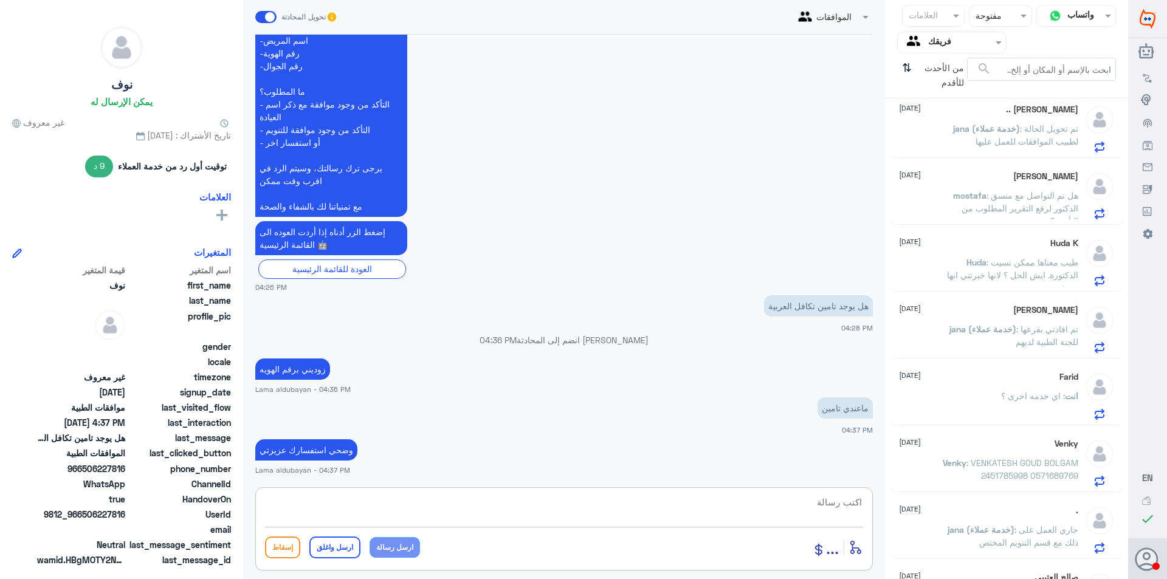
scroll to position [547, 0]
click at [1004, 257] on span ": اي خدمه اخرى ؟" at bounding box center [1033, 262] width 64 height 10
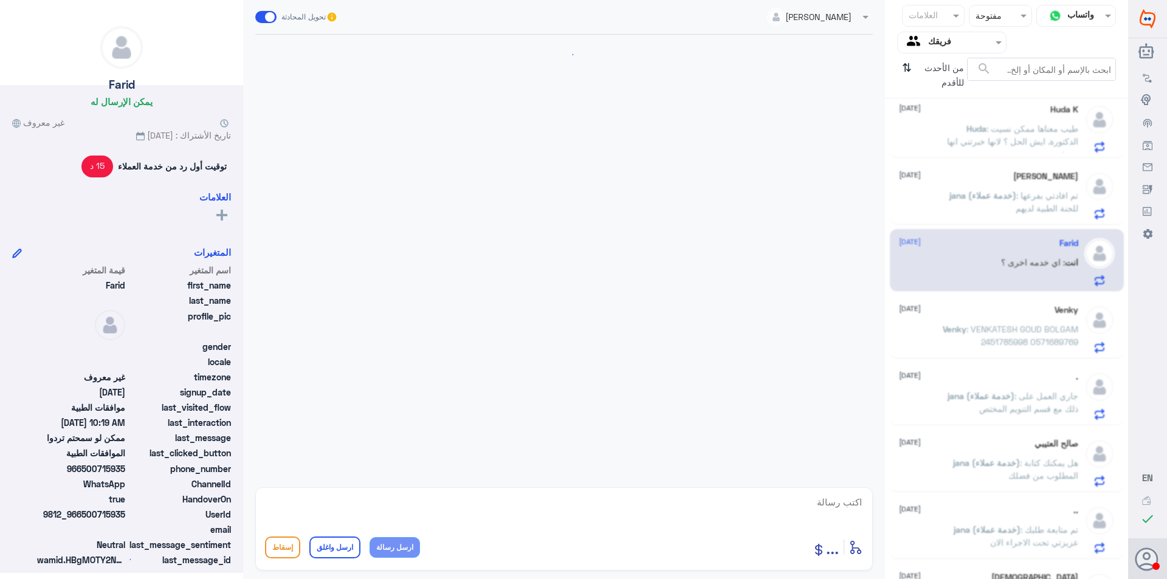
scroll to position [870, 0]
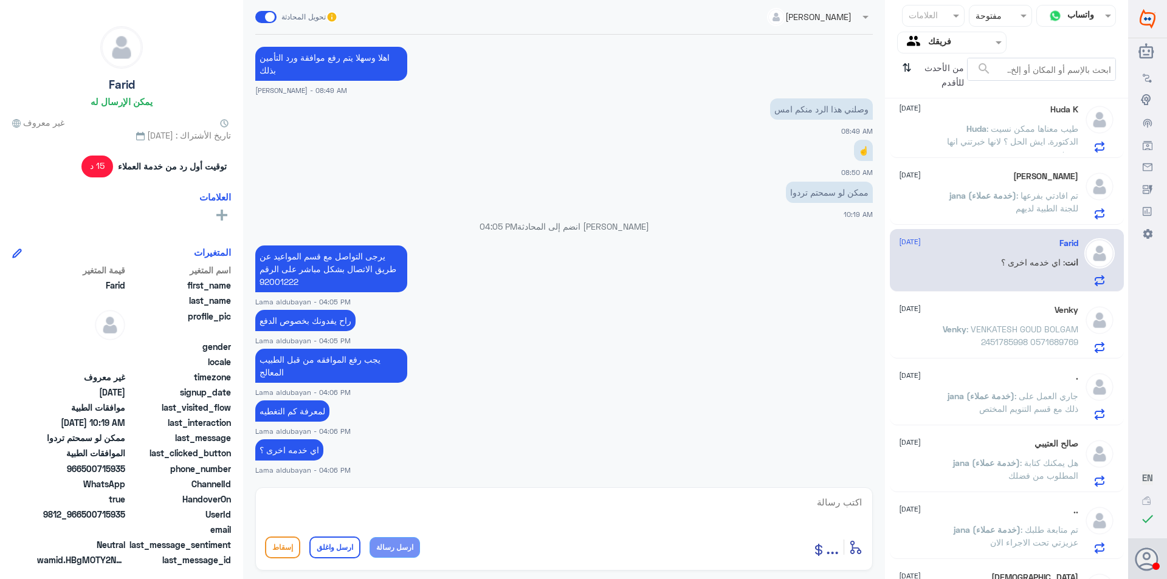
click at [420, 511] on textarea at bounding box center [564, 509] width 598 height 30
paste textarea "نشكر تواصلك مع مستشفيات دلة"
type textarea "نشكر تواصلك مع مستشفيات دلة"
click at [348, 544] on button "ارسل واغلق" at bounding box center [334, 548] width 51 height 22
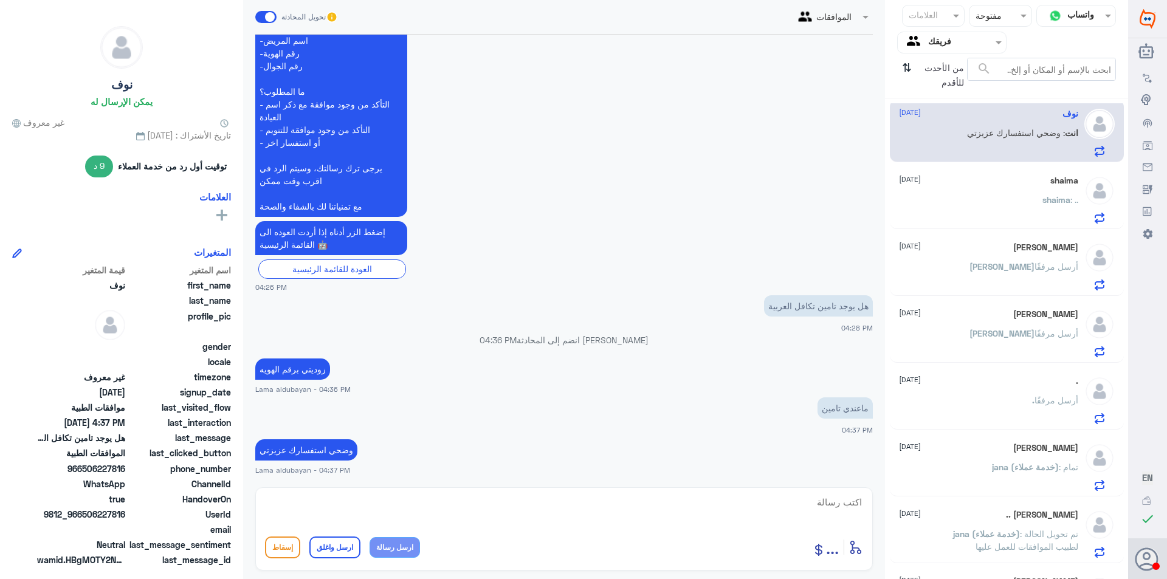
scroll to position [0, 0]
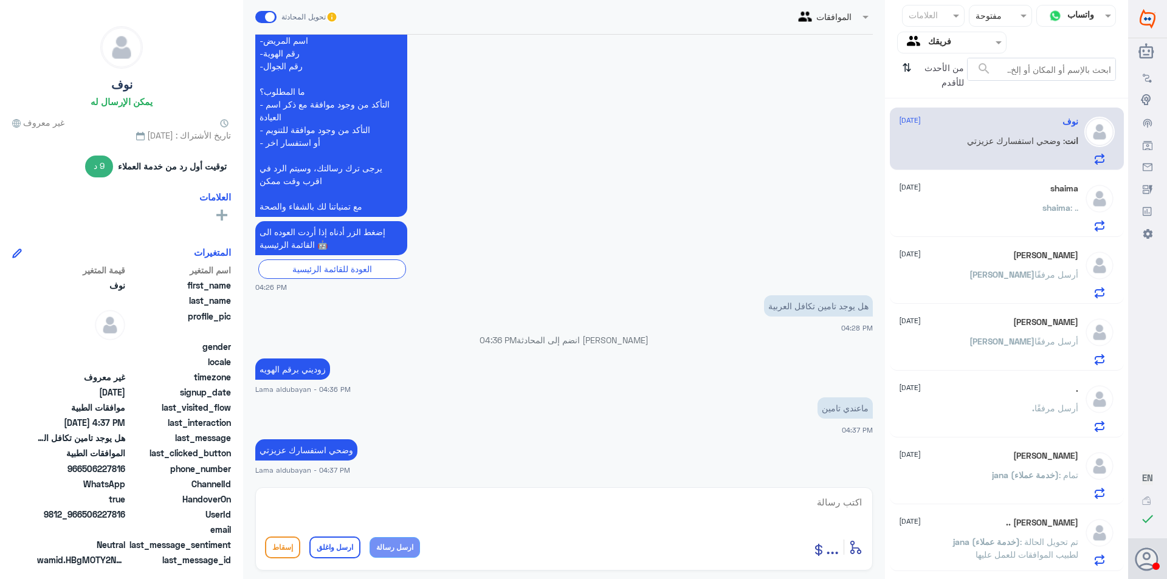
click at [1045, 226] on p "shaima : .." at bounding box center [1060, 216] width 36 height 30
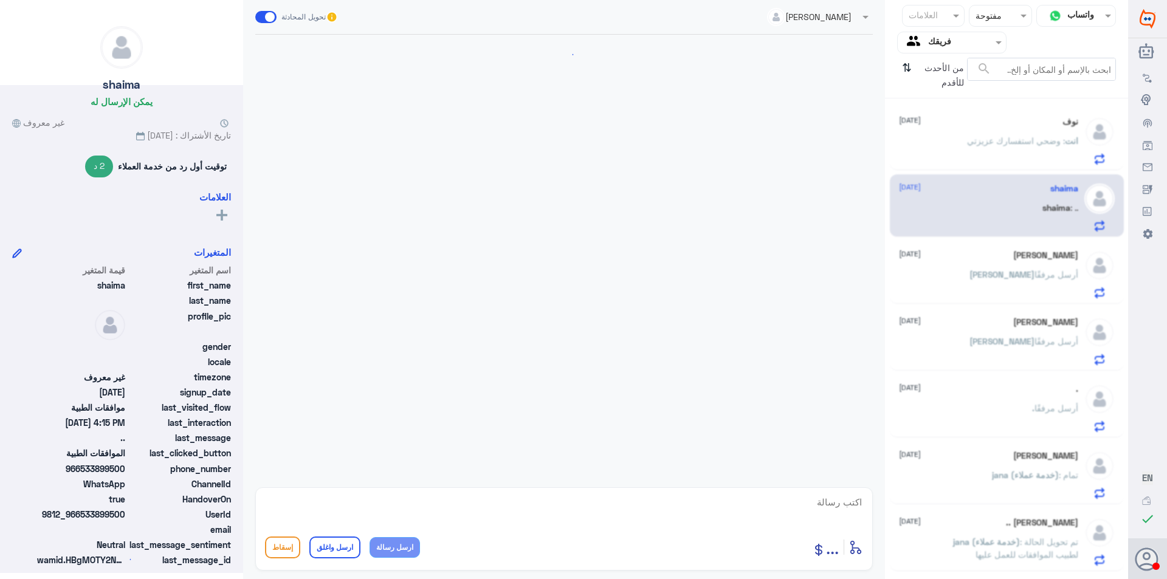
scroll to position [370, 0]
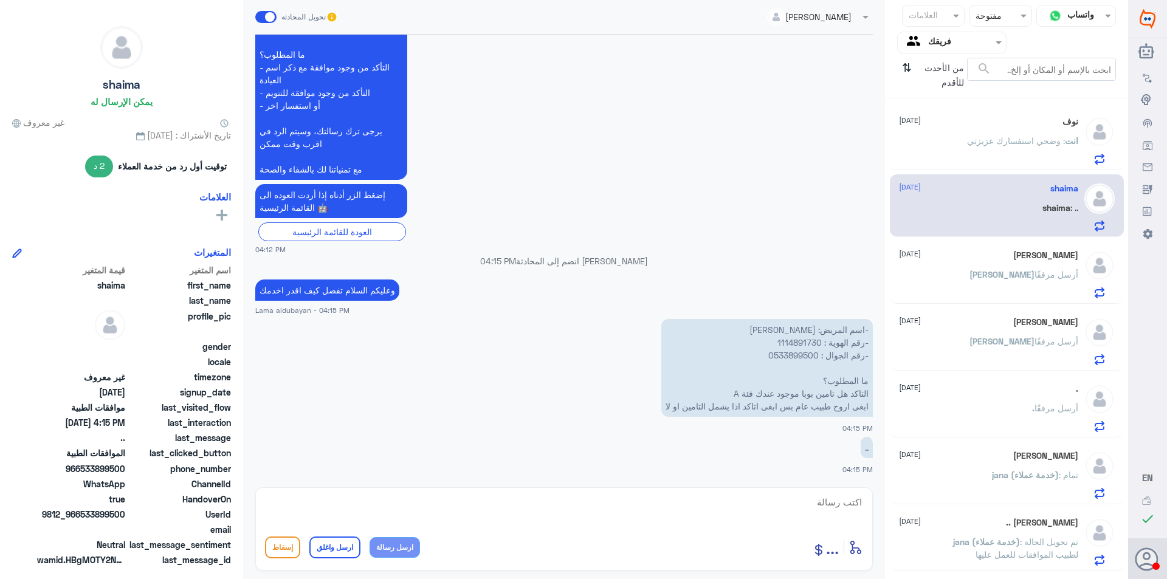
click at [1032, 291] on p "[PERSON_NAME] أرسل مرفقًا" at bounding box center [1023, 283] width 109 height 30
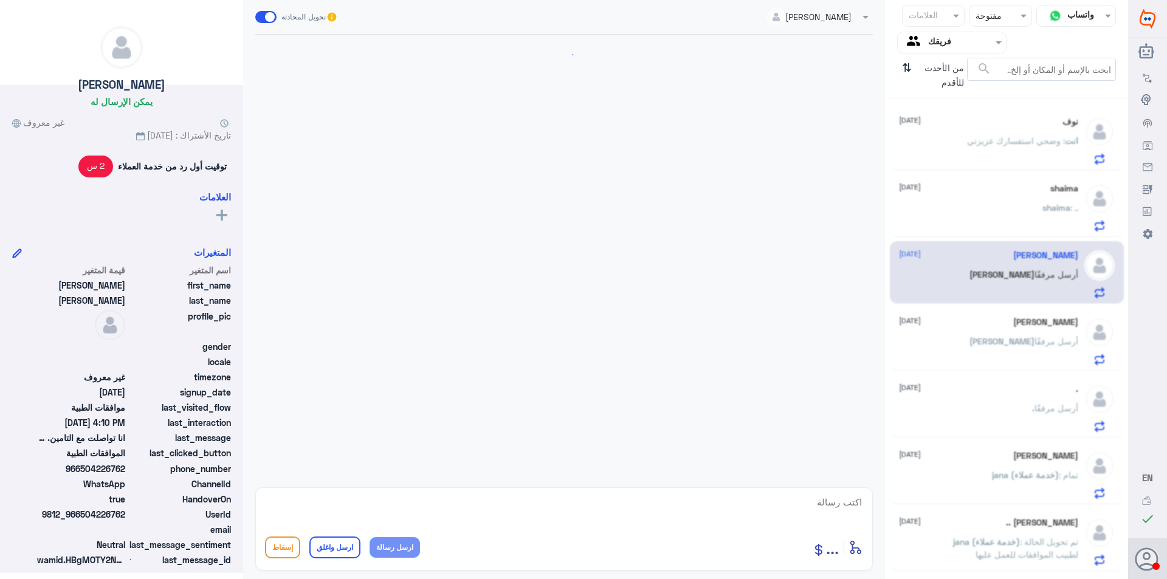
scroll to position [894, 0]
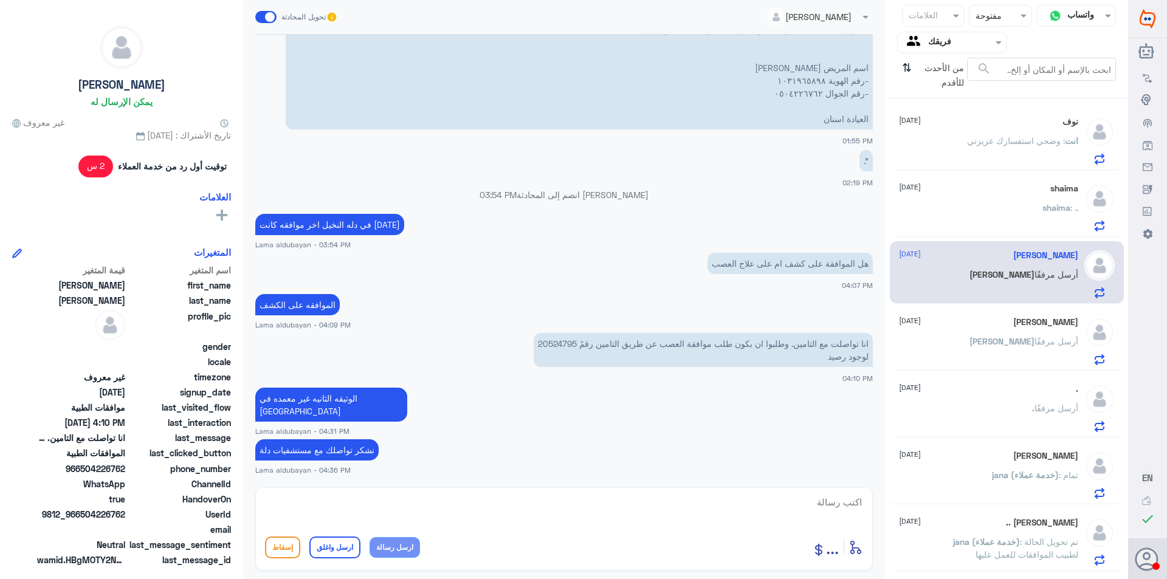
click at [268, 19] on span at bounding box center [265, 17] width 21 height 12
click at [0, 0] on input "checkbox" at bounding box center [0, 0] width 0 height 0
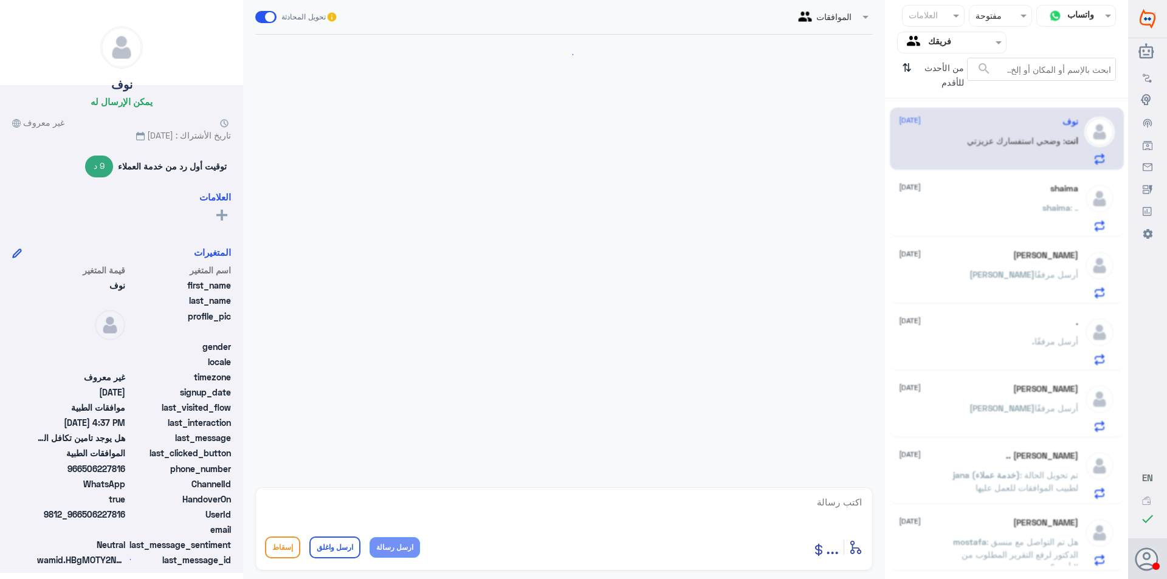
scroll to position [473, 0]
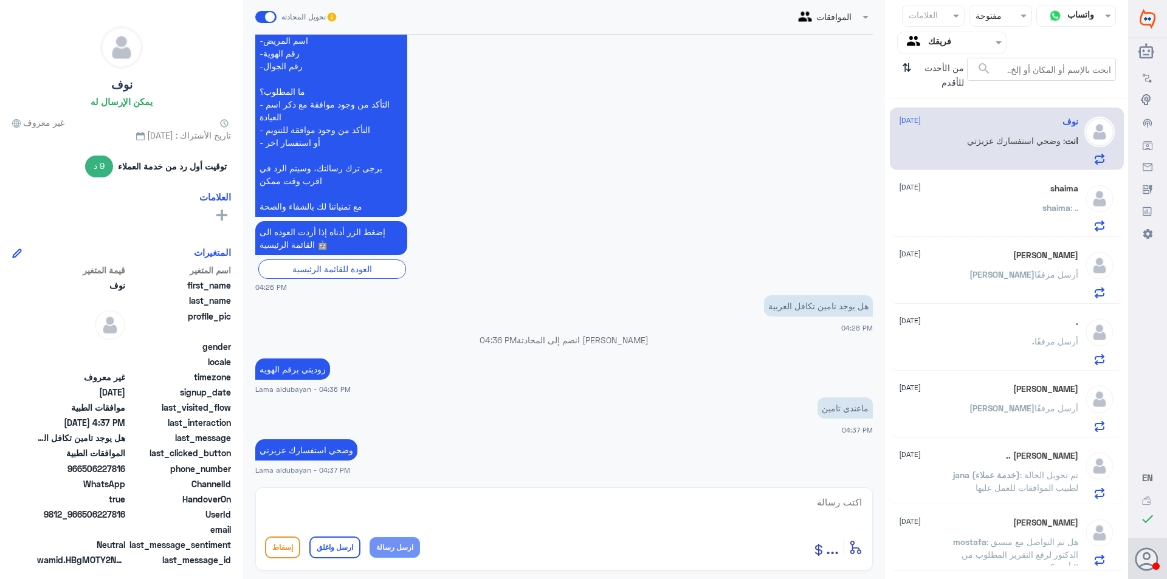
click at [968, 212] on div "shaima : .." at bounding box center [988, 217] width 179 height 27
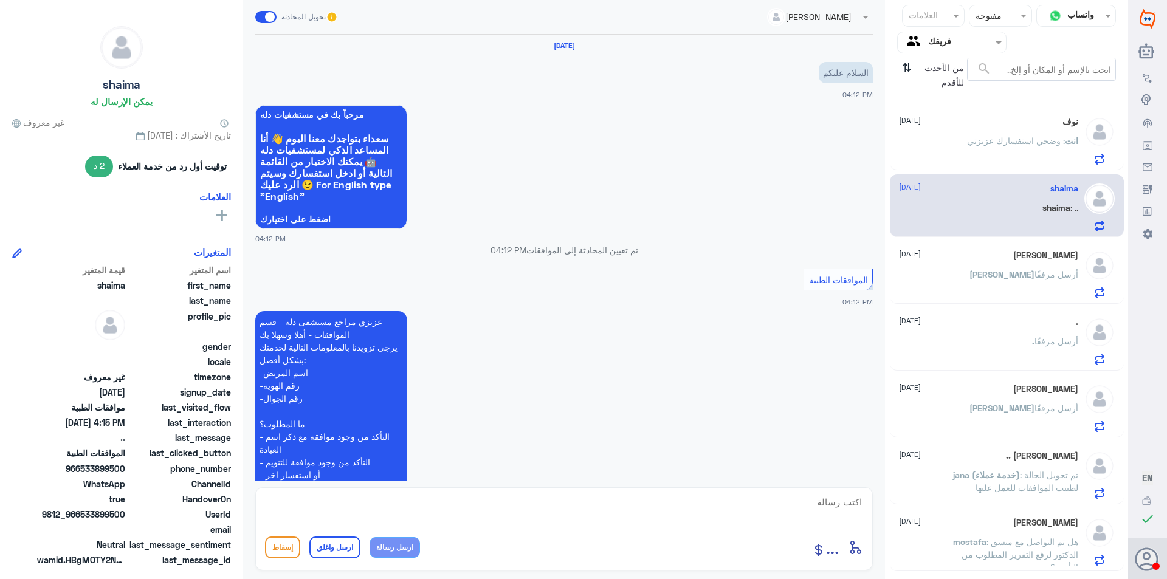
scroll to position [370, 0]
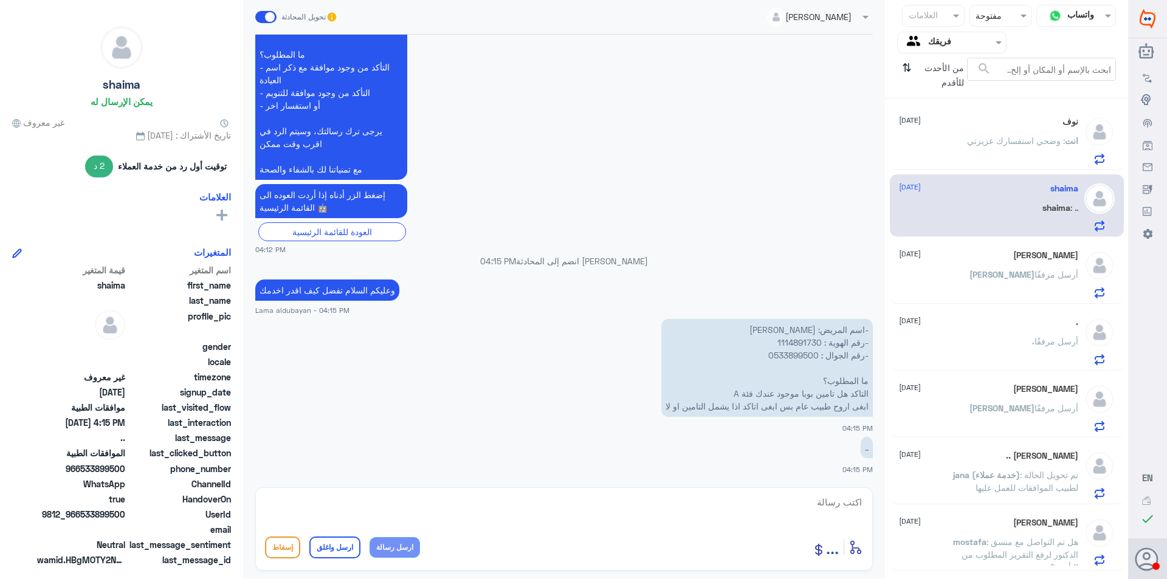
drag, startPoint x: 968, startPoint y: 296, endPoint x: 962, endPoint y: 300, distance: 6.6
click at [964, 300] on div "[PERSON_NAME] [DATE] [PERSON_NAME] أرسل مرفقًا" at bounding box center [1007, 272] width 234 height 63
click at [962, 286] on div "[PERSON_NAME] أرسل مرفقًا" at bounding box center [988, 284] width 179 height 27
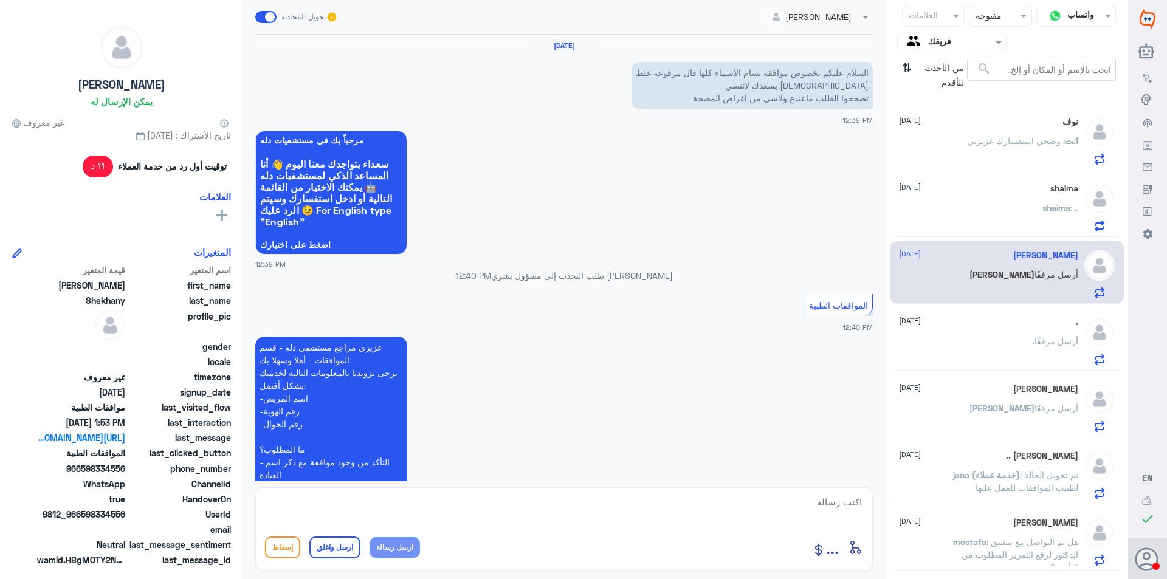
scroll to position [865, 0]
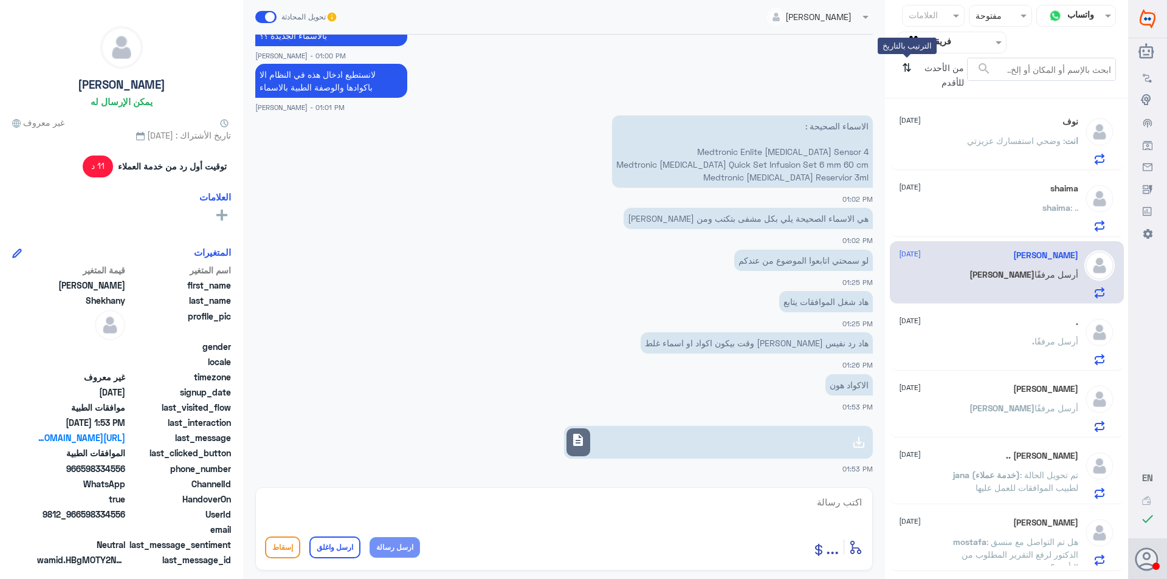
click at [908, 61] on icon "⇅" at bounding box center [907, 73] width 10 height 31
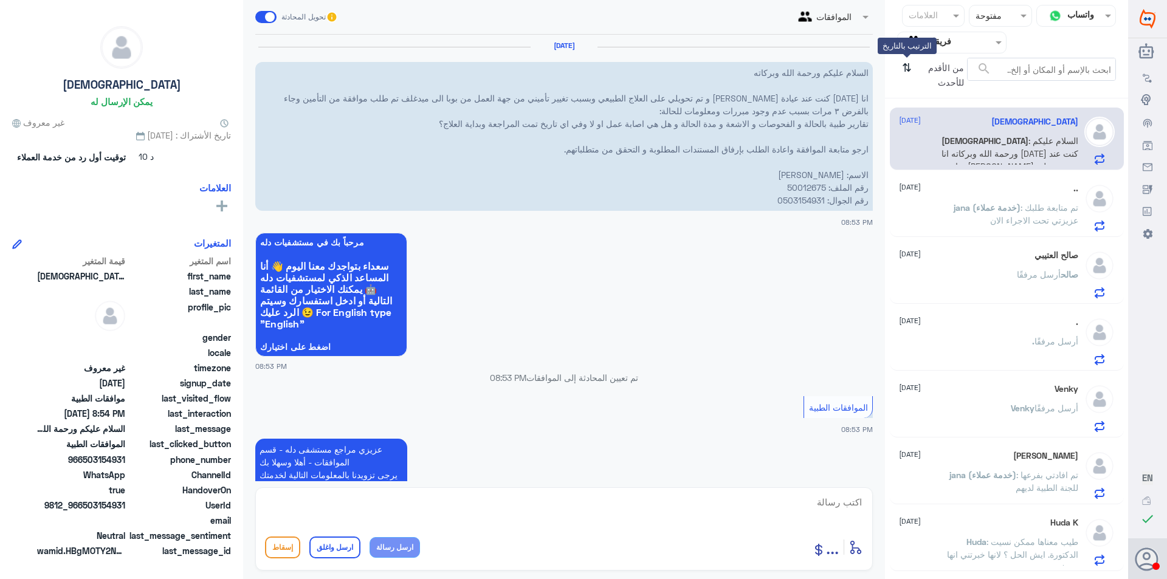
scroll to position [458, 0]
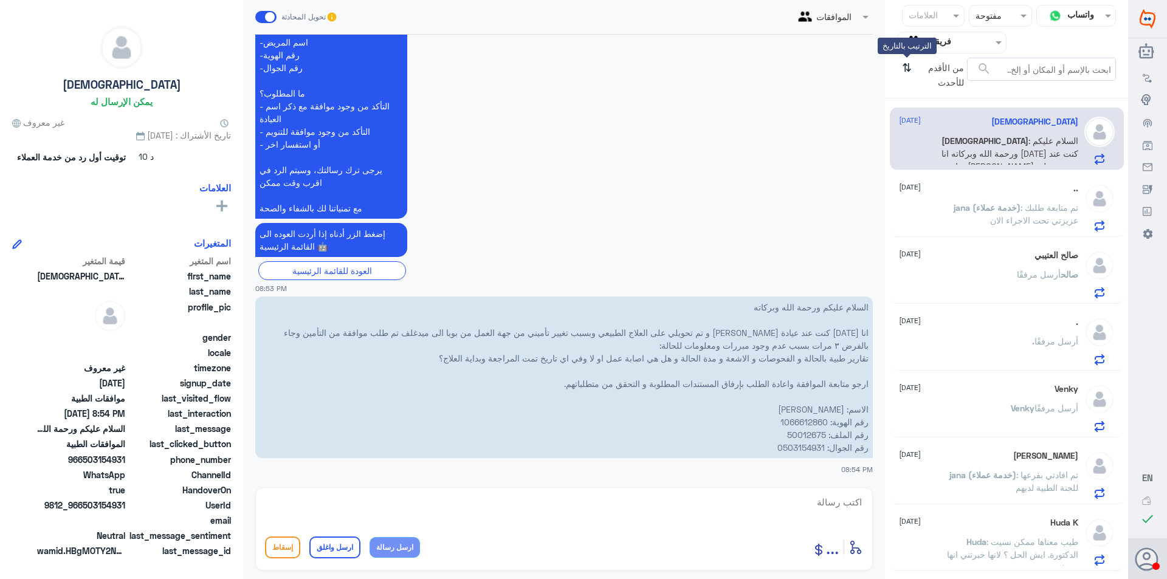
click at [906, 63] on icon "⇅" at bounding box center [907, 73] width 10 height 31
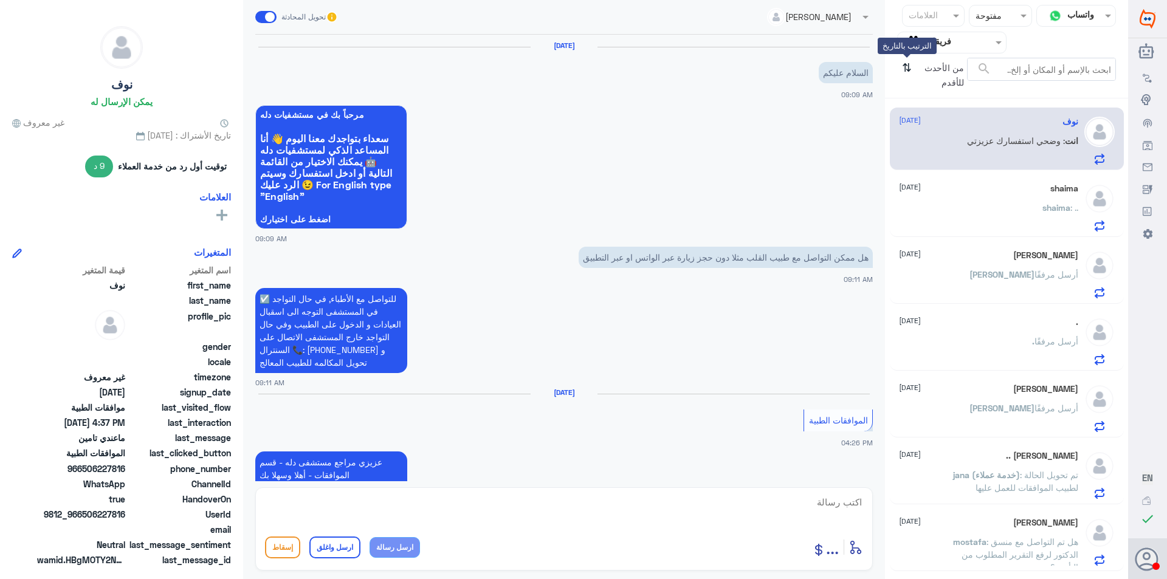
scroll to position [473, 0]
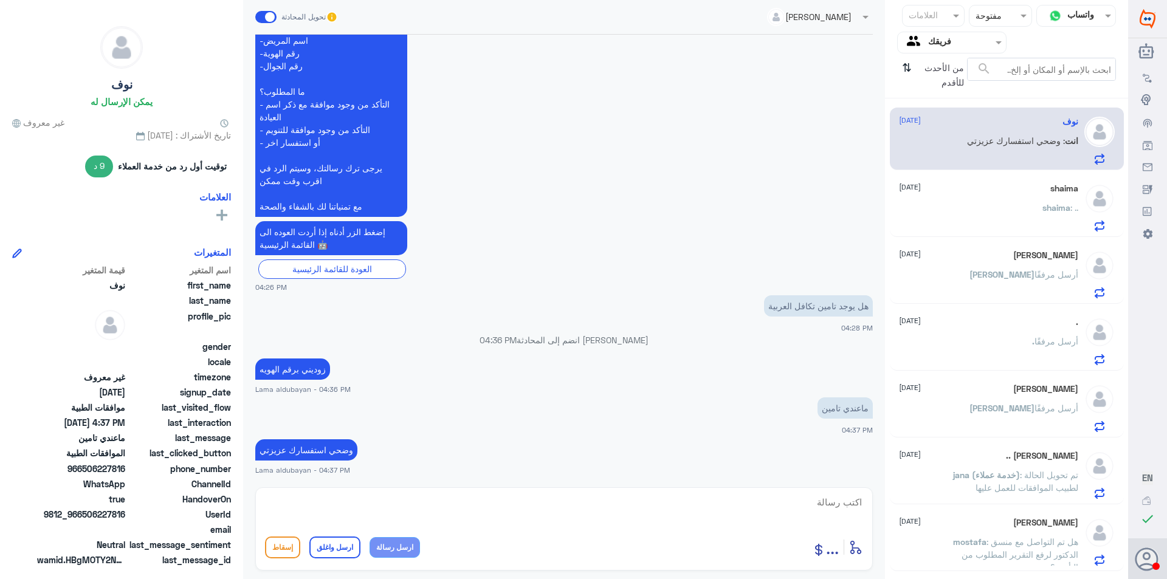
click at [1010, 230] on div "shaima : .." at bounding box center [988, 217] width 179 height 27
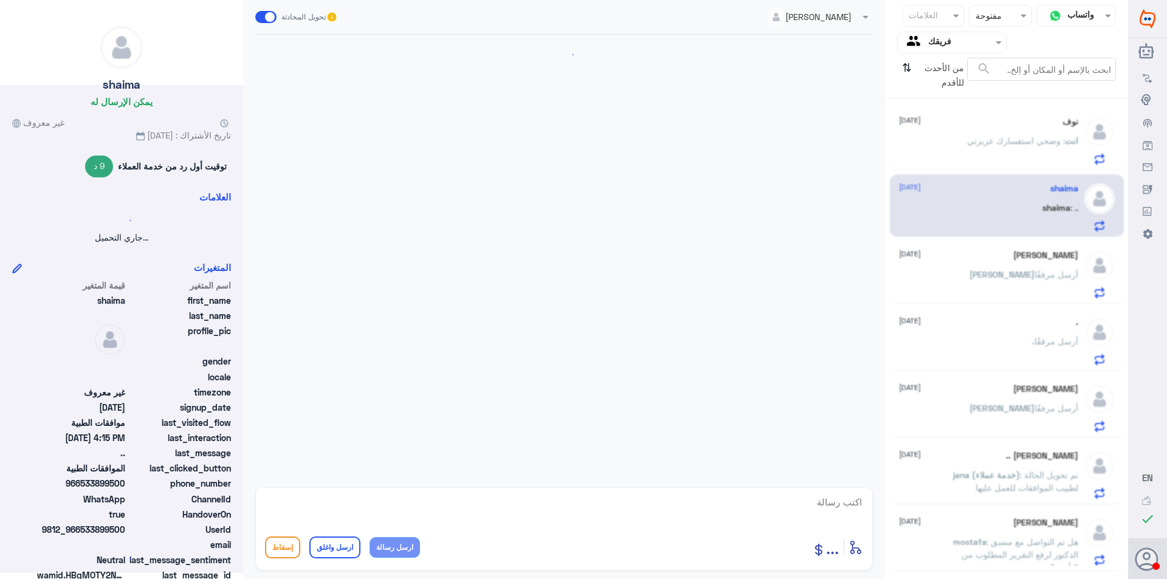
scroll to position [370, 0]
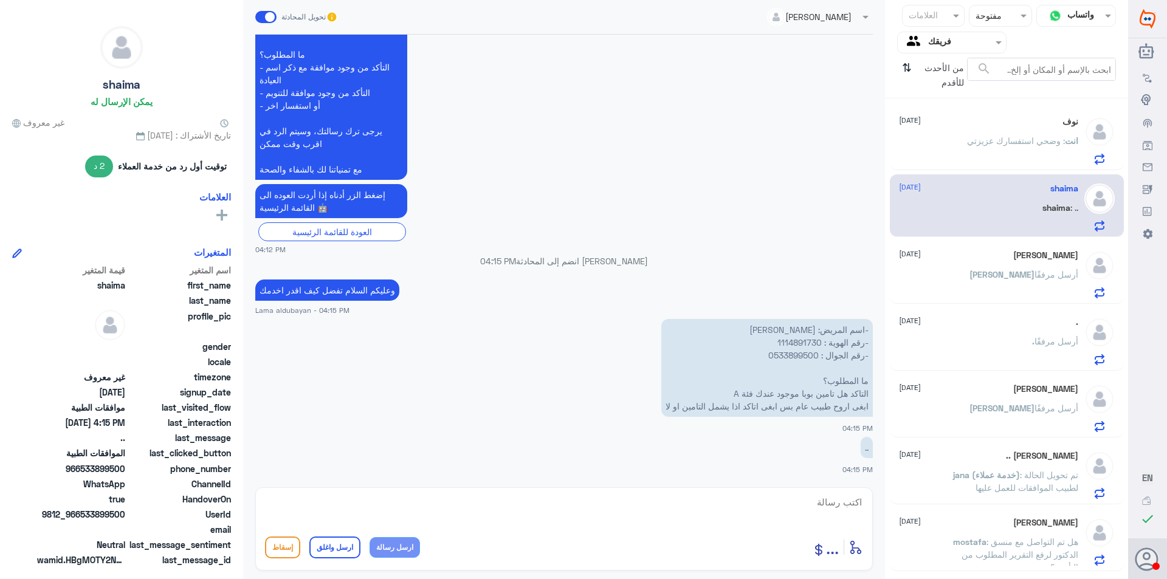
click at [1006, 156] on p "انت : وضحي استفسارك عزيزتي" at bounding box center [1022, 149] width 111 height 30
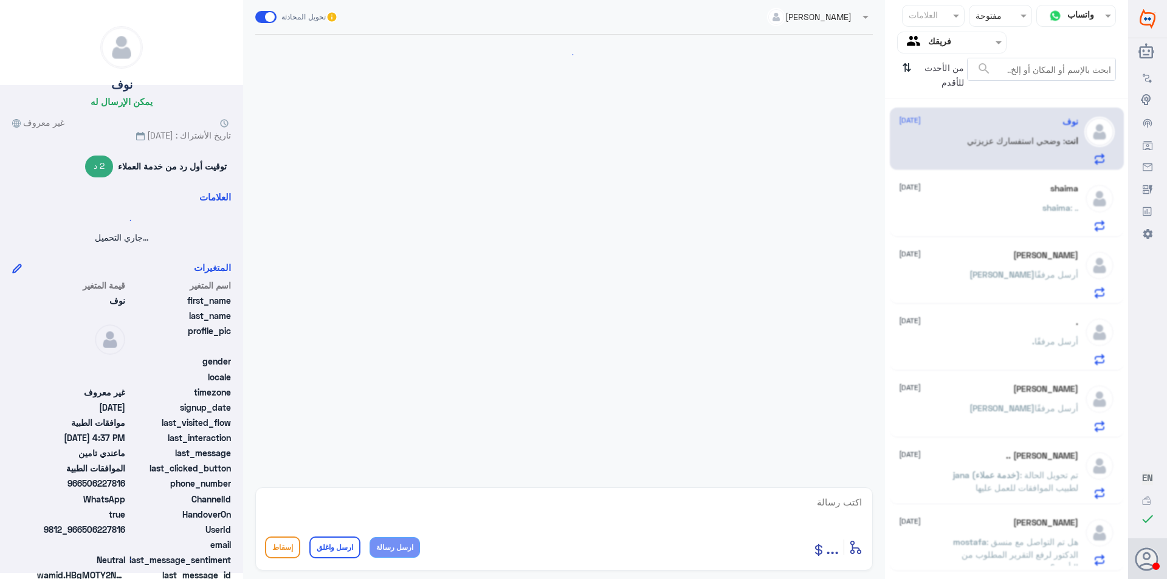
scroll to position [473, 0]
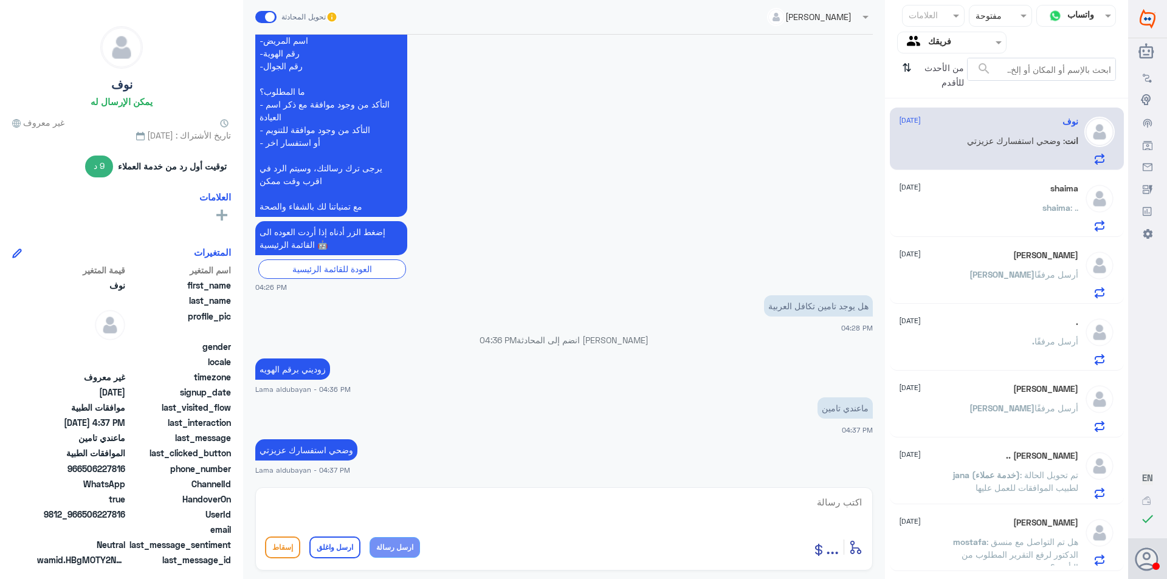
click at [999, 227] on div "shaima : .." at bounding box center [988, 217] width 179 height 27
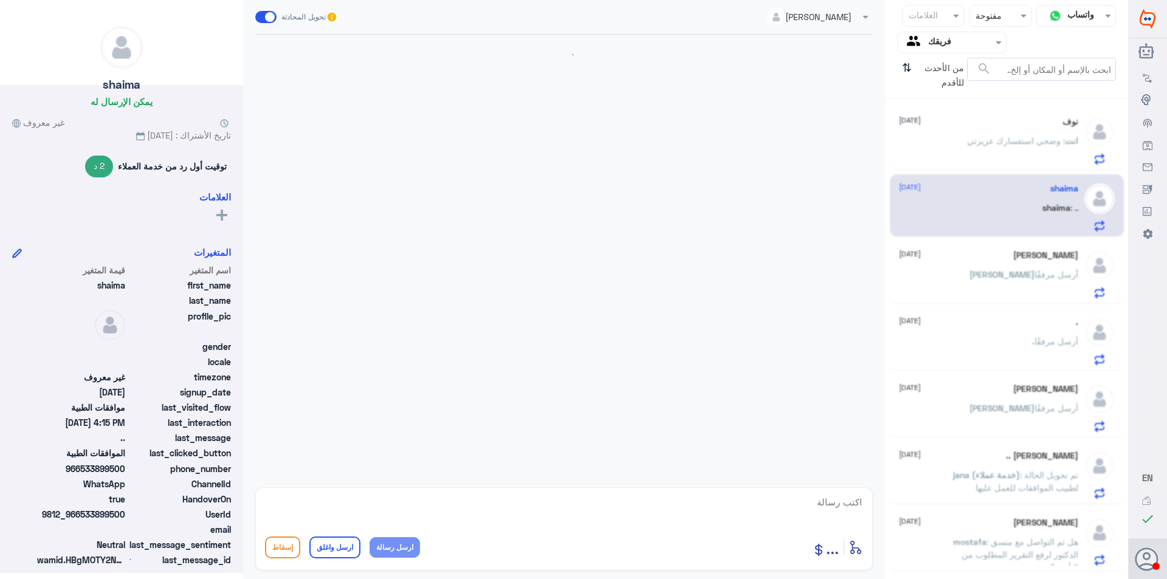
scroll to position [370, 0]
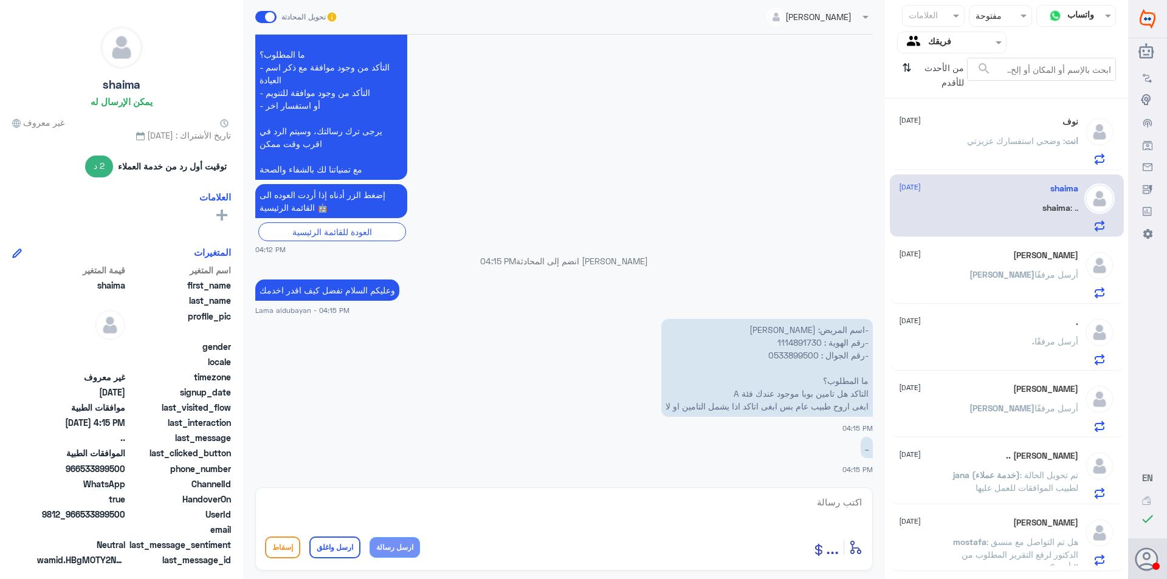
click at [977, 298] on div "[PERSON_NAME] أرسل مرفقًا" at bounding box center [988, 284] width 179 height 27
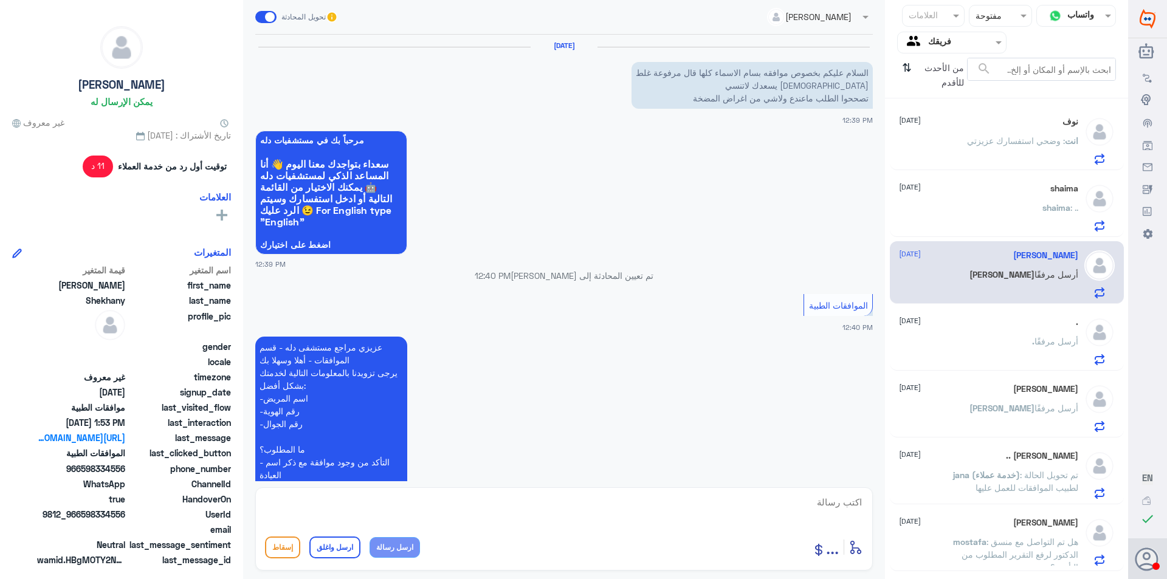
scroll to position [865, 0]
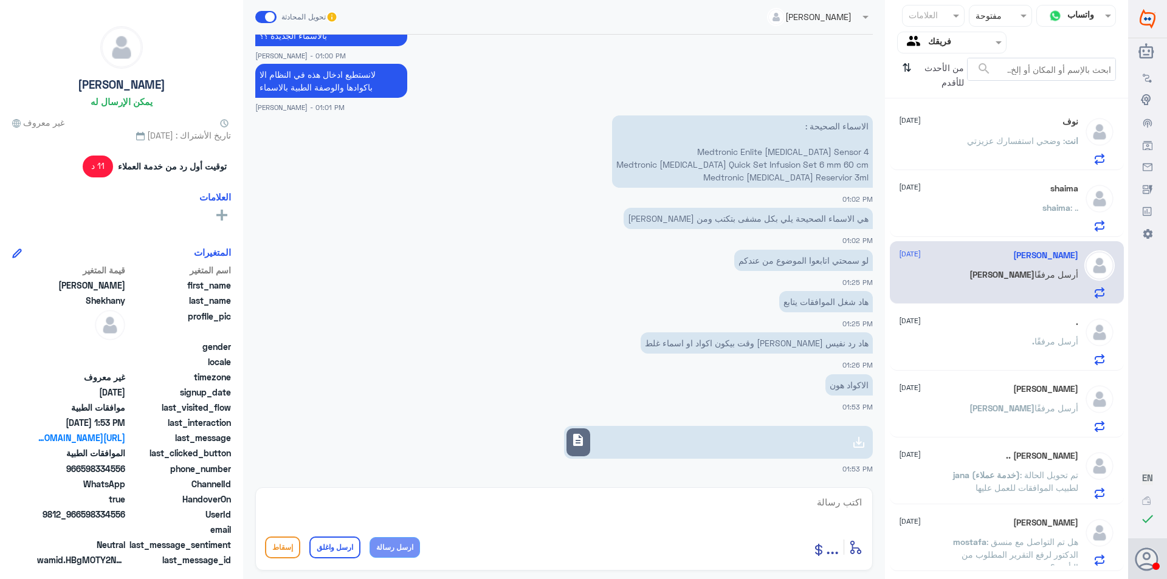
click at [978, 348] on div ". أرسل مرفقًا" at bounding box center [988, 351] width 179 height 27
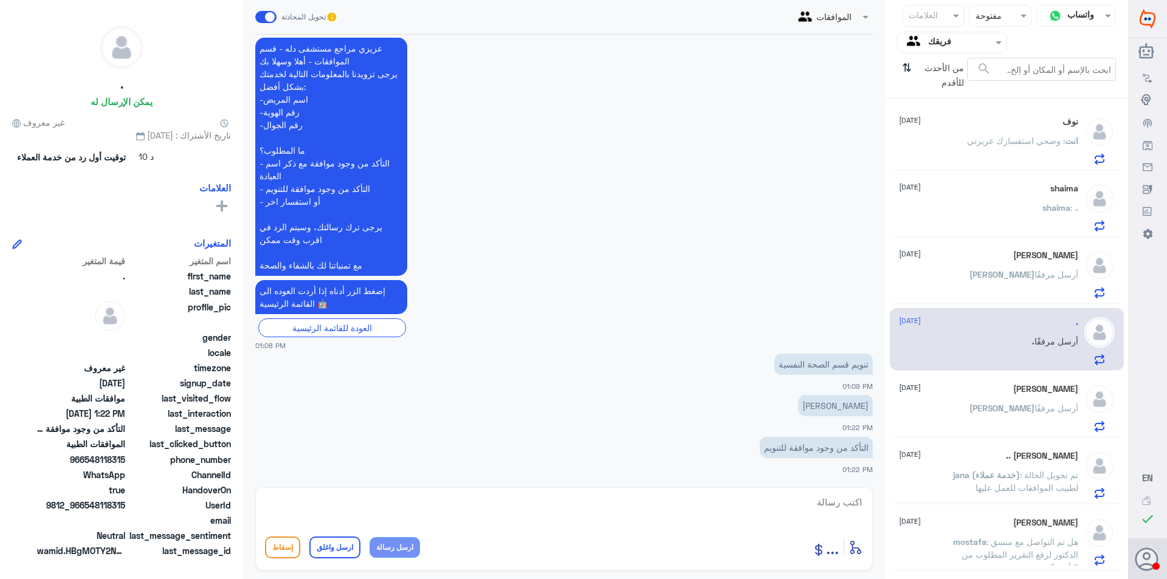
click at [825, 491] on div "أدخل اسم مجموعة الرسائل ... إسقاط ارسل واغلق ارسل رسالة" at bounding box center [564, 528] width 618 height 83
click at [824, 496] on textarea at bounding box center [564, 509] width 598 height 30
type textarea "زوديني برقم الملف او الهويه"
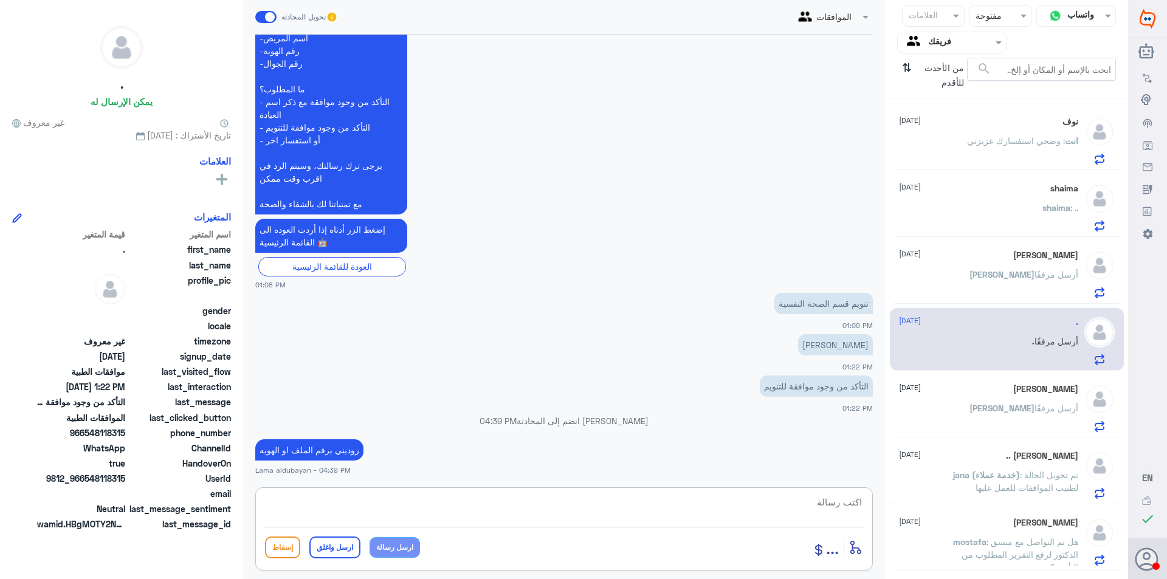
click at [1011, 396] on div "[PERSON_NAME] [DATE] [PERSON_NAME] أرسل مرفقًا" at bounding box center [988, 408] width 179 height 48
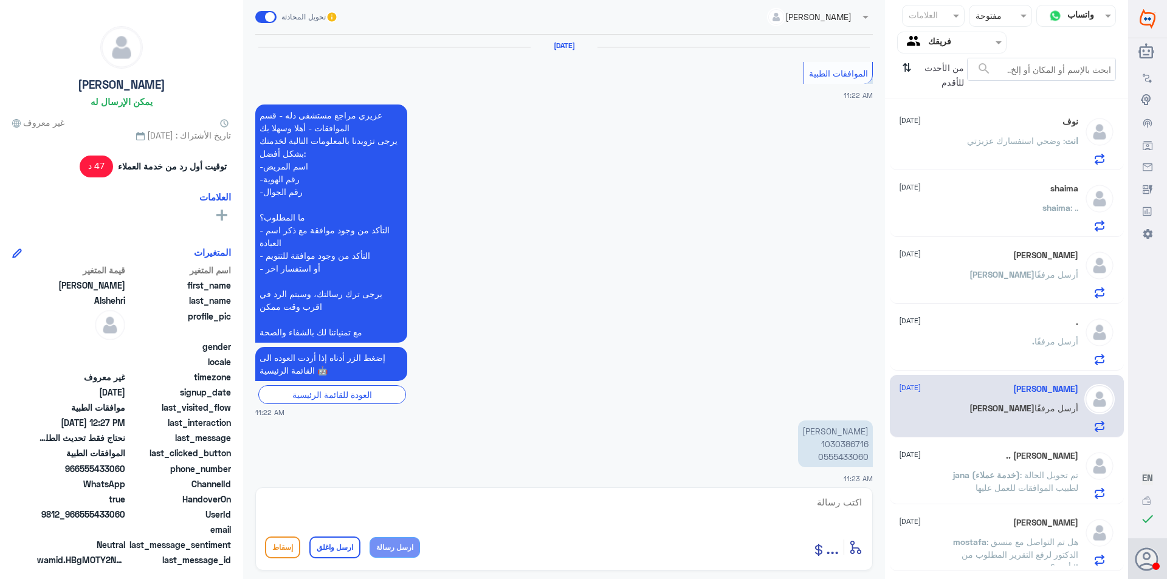
scroll to position [836, 0]
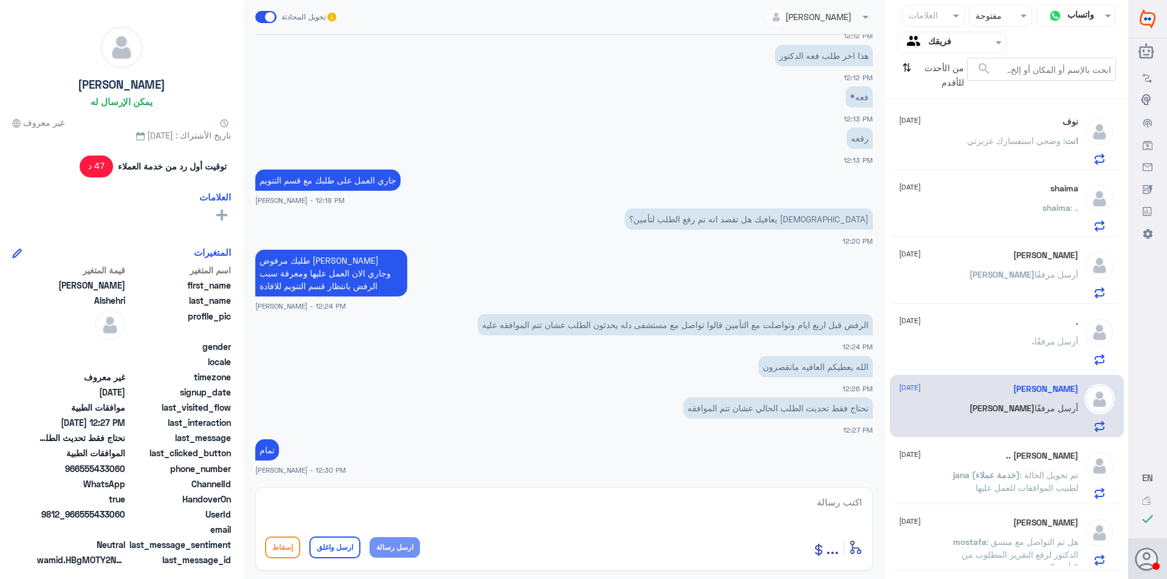
click at [534, 506] on textarea at bounding box center [564, 509] width 598 height 30
paste textarea "نشكر تواصلك مع مستشفيات دلة"
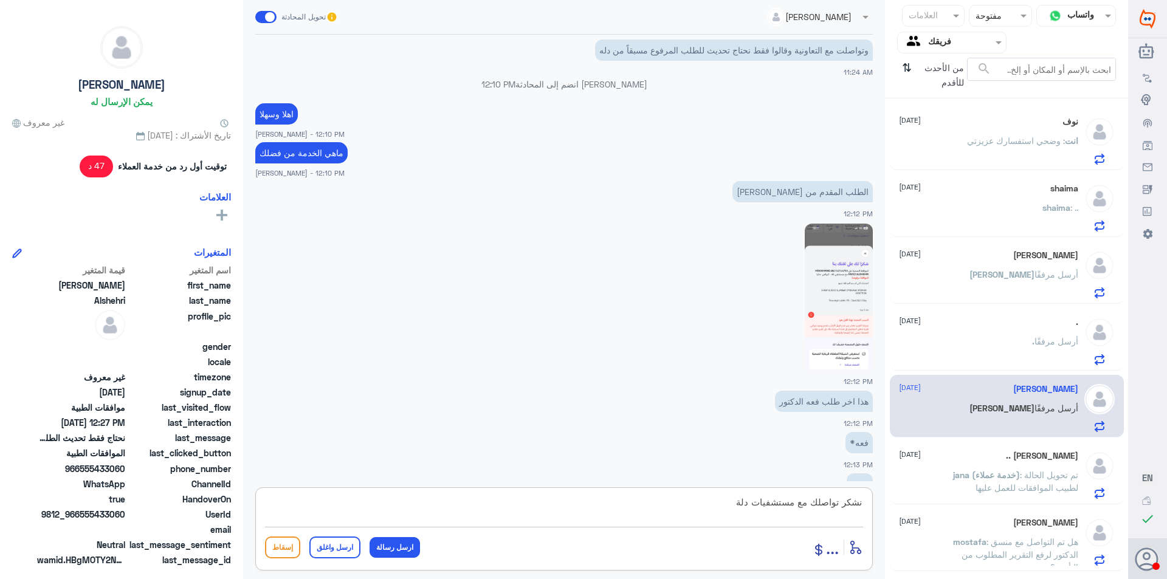
scroll to position [350, 0]
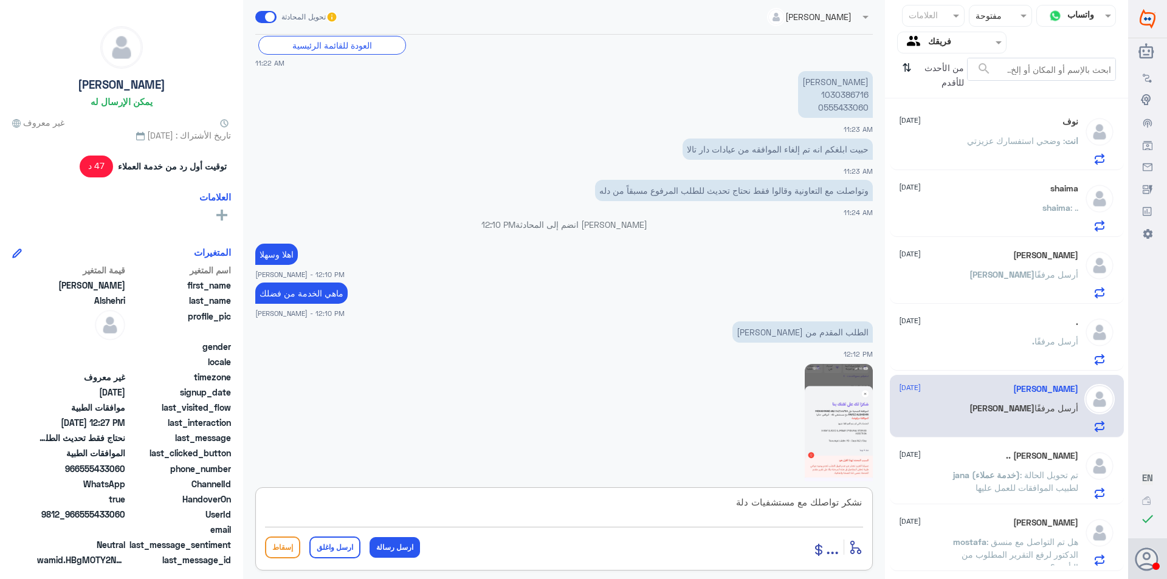
type textarea "نشكر تواصلك مع مستشفيات دلة"
click at [842, 98] on p "[PERSON_NAME] 1030386716 0555433060" at bounding box center [835, 94] width 75 height 47
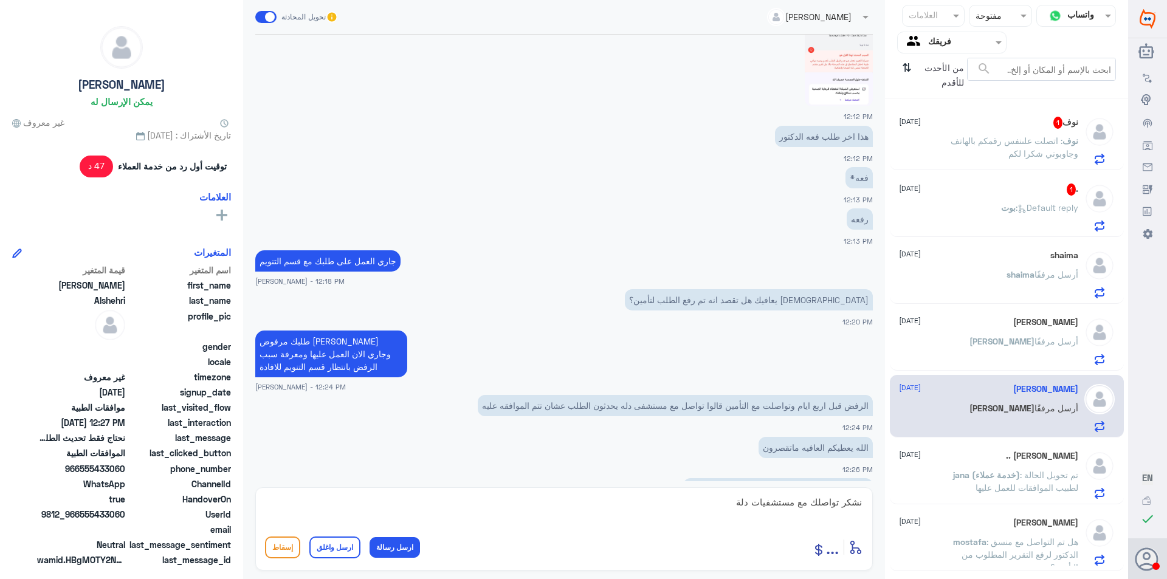
scroll to position [775, 0]
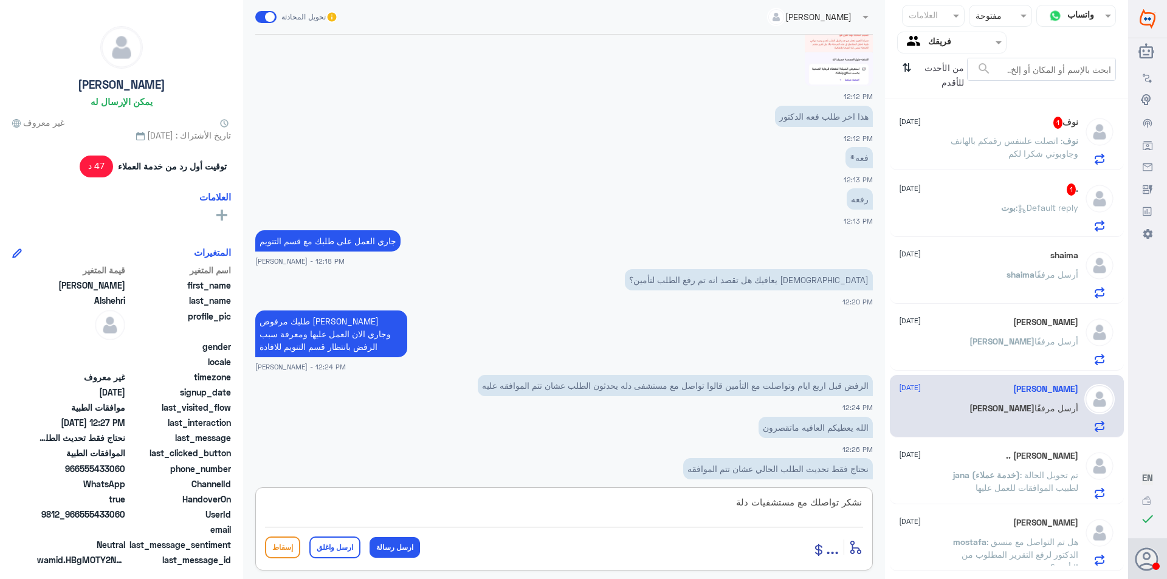
drag, startPoint x: 699, startPoint y: 503, endPoint x: 954, endPoint y: 545, distance: 258.8
click at [954, 545] on div "قناة واتساب Status × مفتوحة العلامات Agent Filter فريقك search من الأحدث للأقدم…" at bounding box center [564, 291] width 1128 height 583
click at [1035, 146] on p "نوف : اتصلت علىنفس رقمكم بالهاتف وجاوبوني شكرا لكم" at bounding box center [1010, 149] width 137 height 30
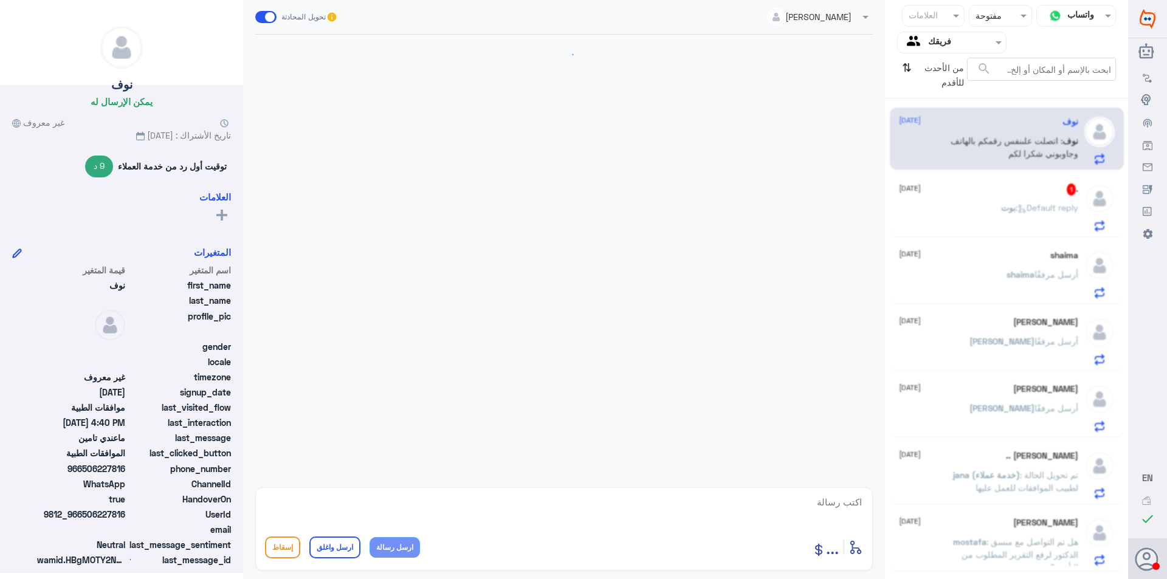
scroll to position [514, 0]
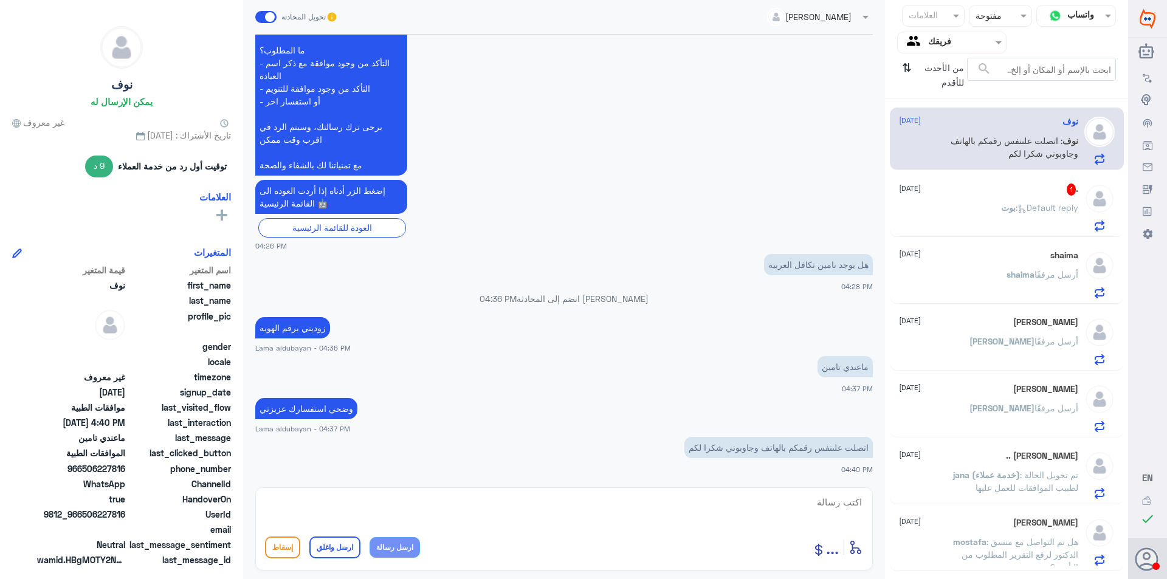
click at [580, 515] on textarea at bounding box center [564, 509] width 598 height 30
paste textarea "نشكر تواصلك مع مستشفيات دلة"
type textarea "نشكر تواصلك مع مستشفيات دلة"
click at [325, 552] on button "ارسل واغلق" at bounding box center [334, 548] width 51 height 22
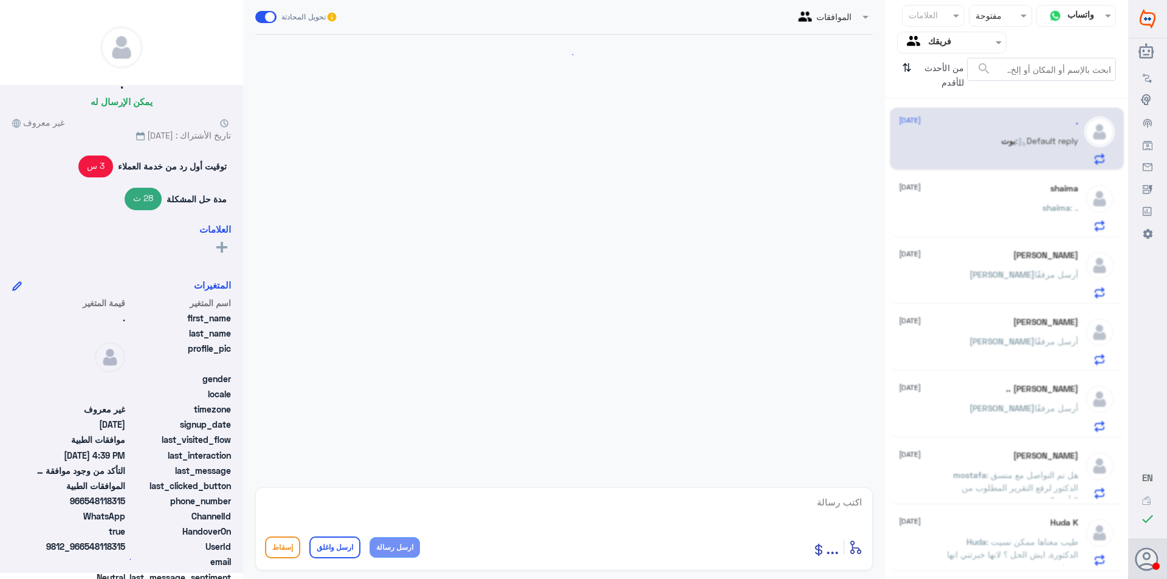
scroll to position [542, 0]
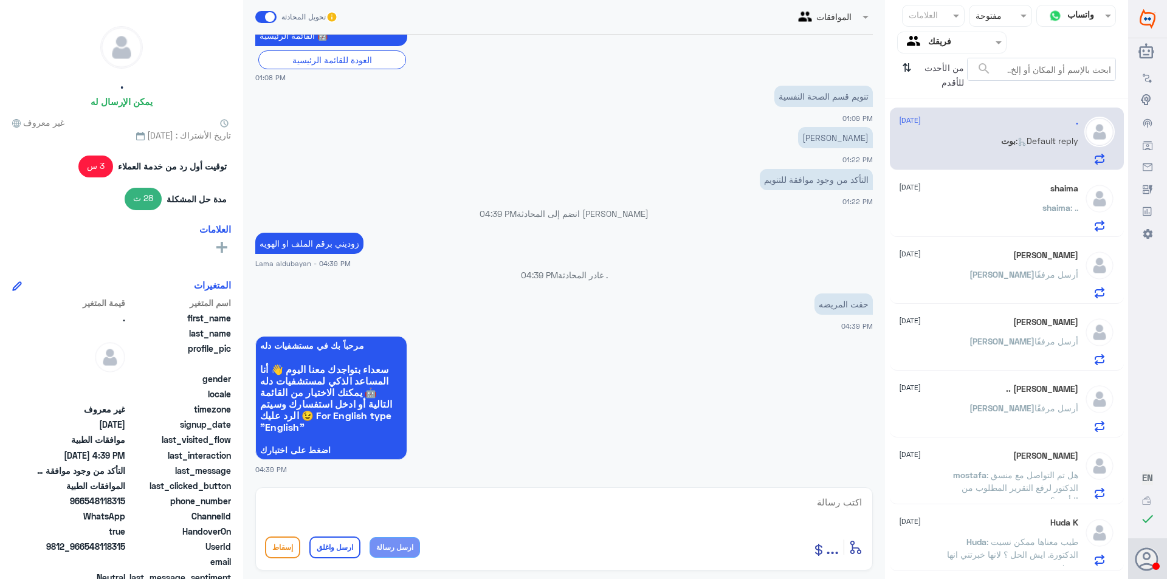
click at [1035, 215] on div "shaima : .." at bounding box center [988, 217] width 179 height 27
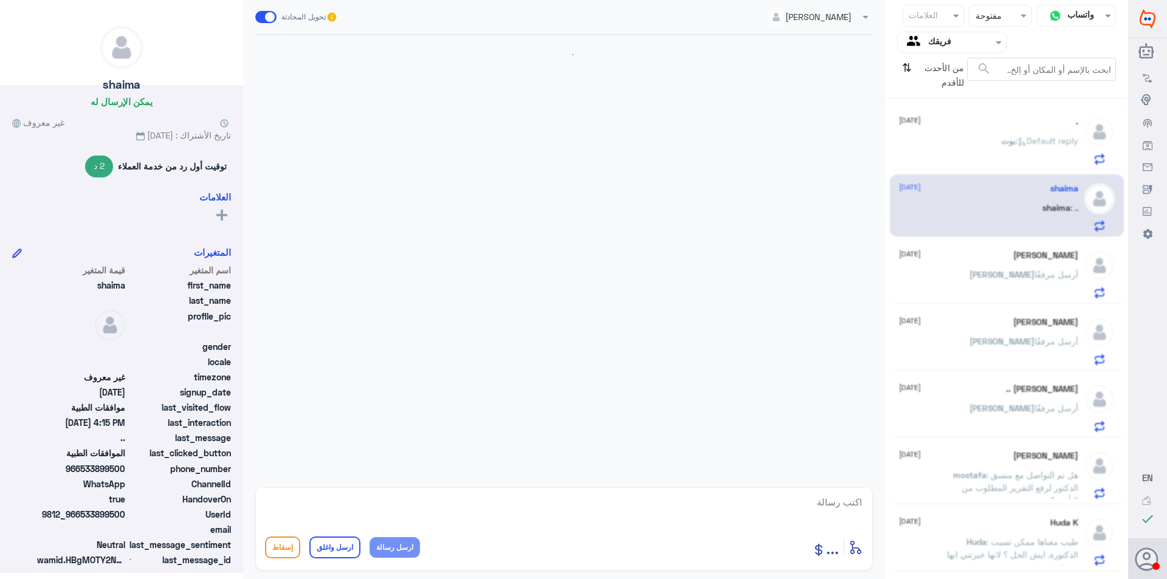
scroll to position [370, 0]
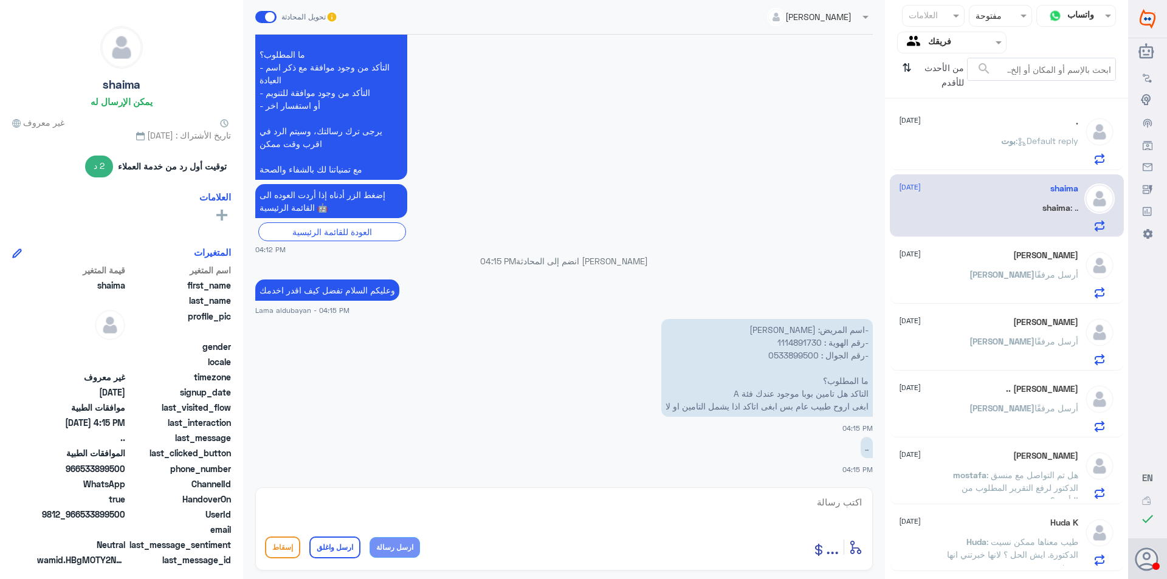
click at [972, 146] on div "[PERSON_NAME] : Default reply" at bounding box center [988, 150] width 179 height 27
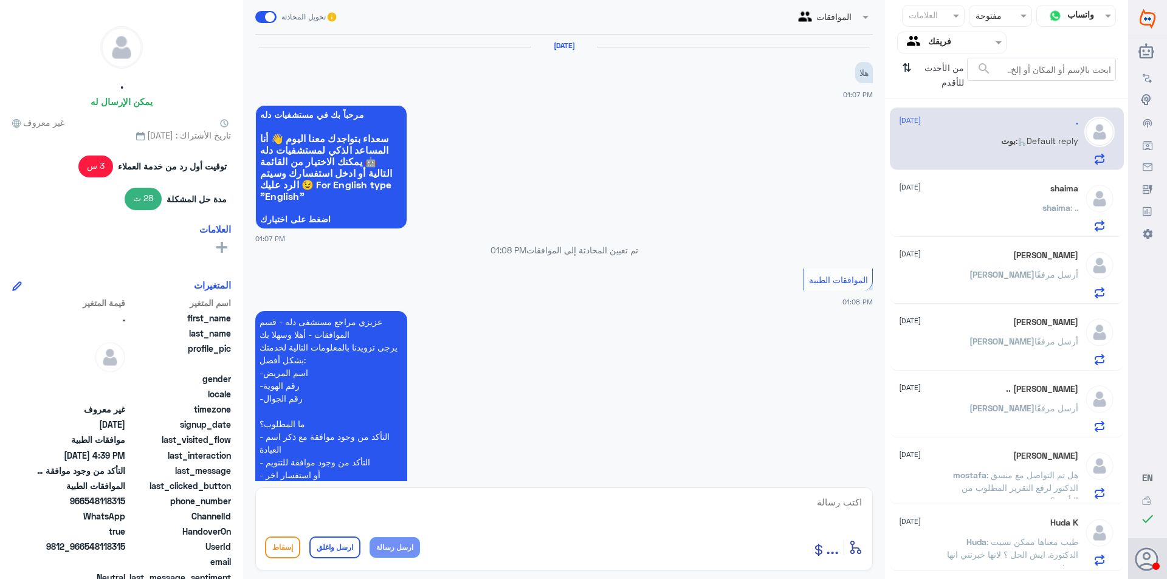
scroll to position [542, 0]
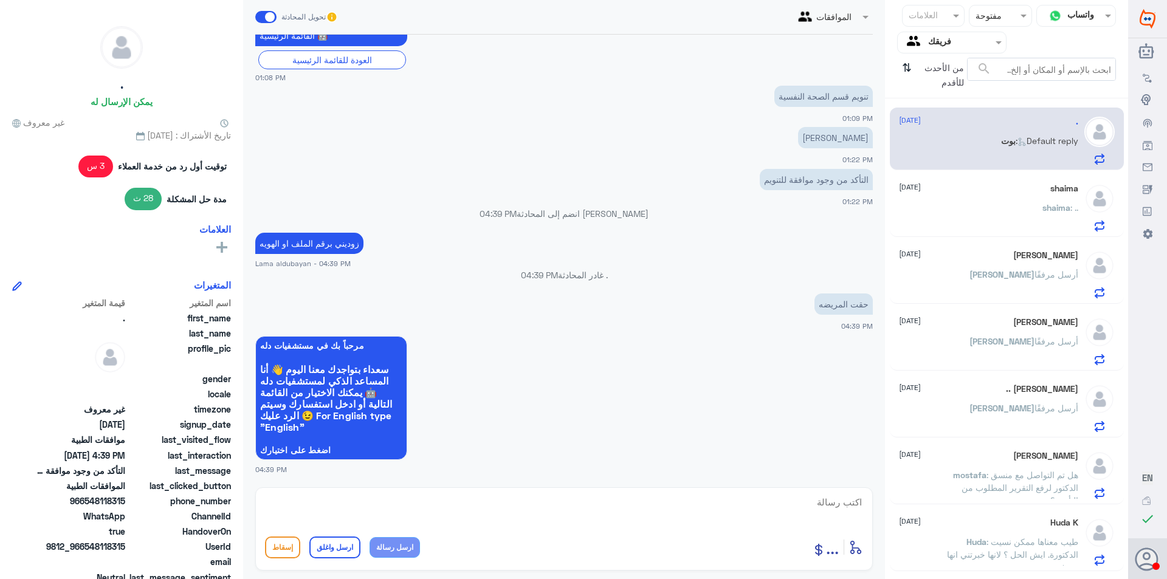
click at [703, 508] on textarea at bounding box center [564, 509] width 598 height 30
type textarea "نعم عزيزتي"
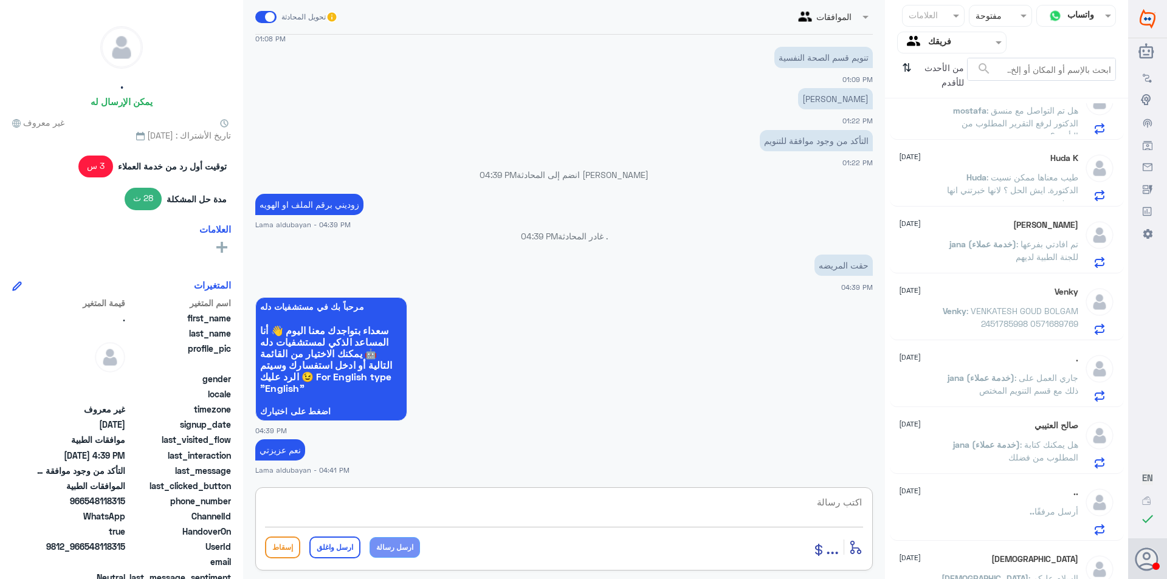
scroll to position [394, 0]
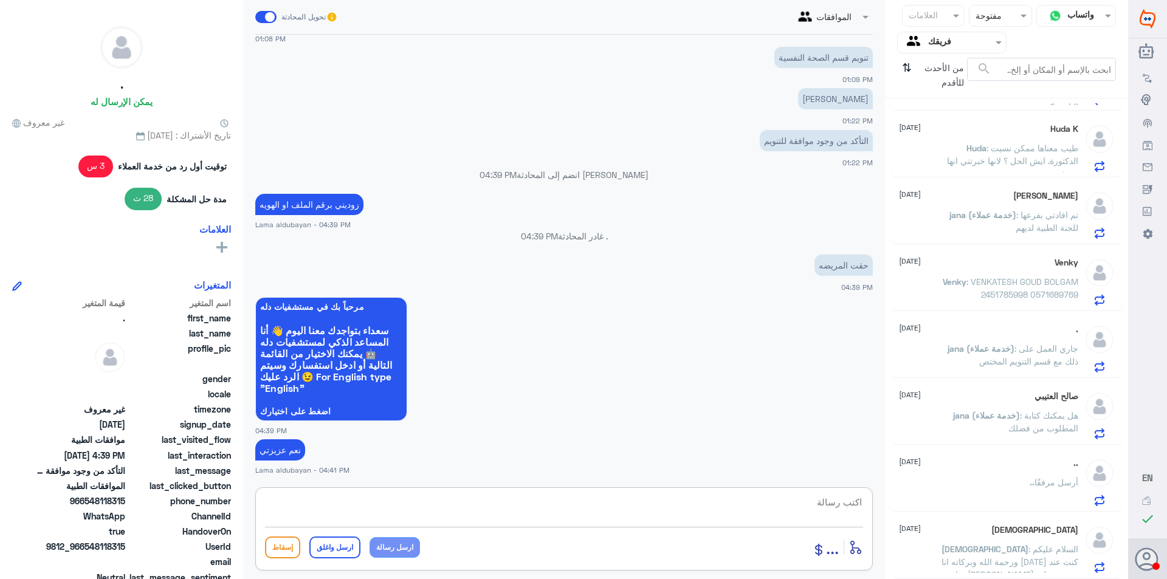
click at [1016, 427] on span ": هل يمكنك كتابة المطلوب من فضلك" at bounding box center [1043, 421] width 70 height 23
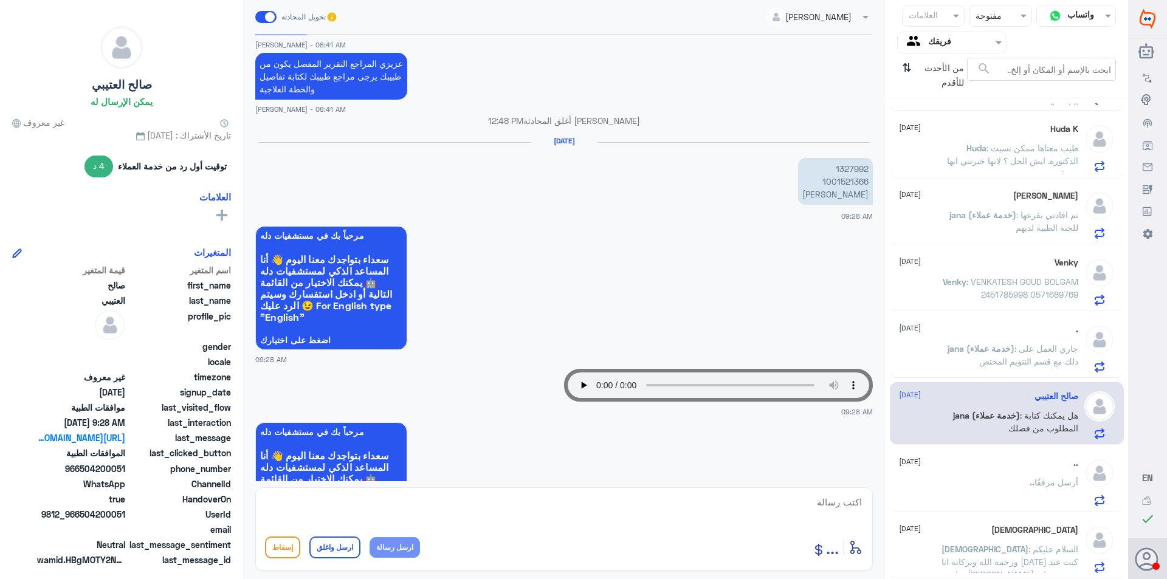
scroll to position [611, 0]
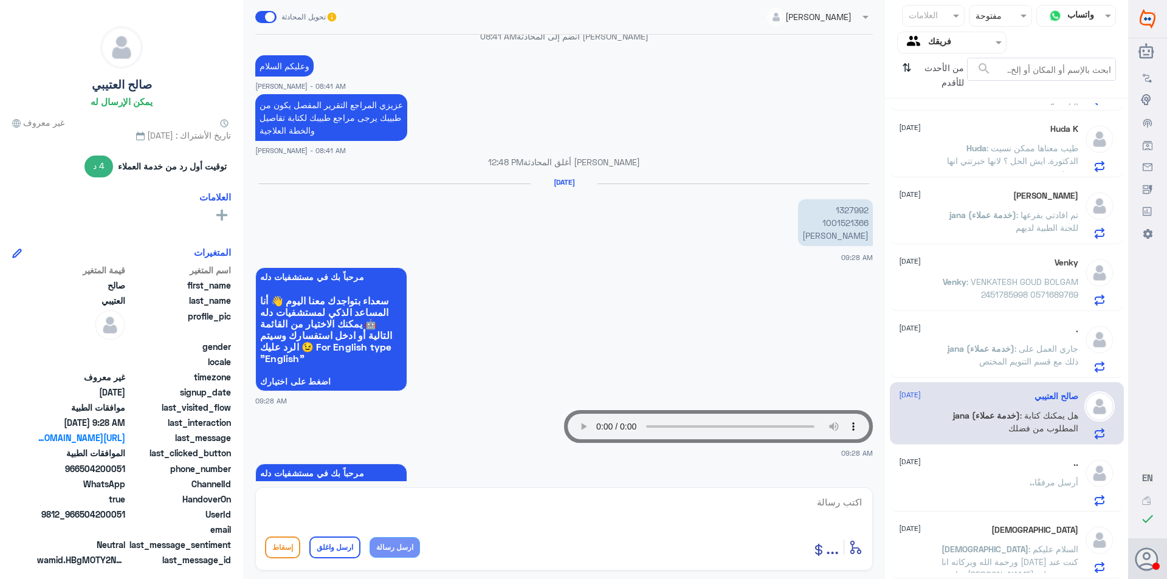
click at [853, 210] on p "1327992 1001521366 [PERSON_NAME]" at bounding box center [835, 222] width 75 height 47
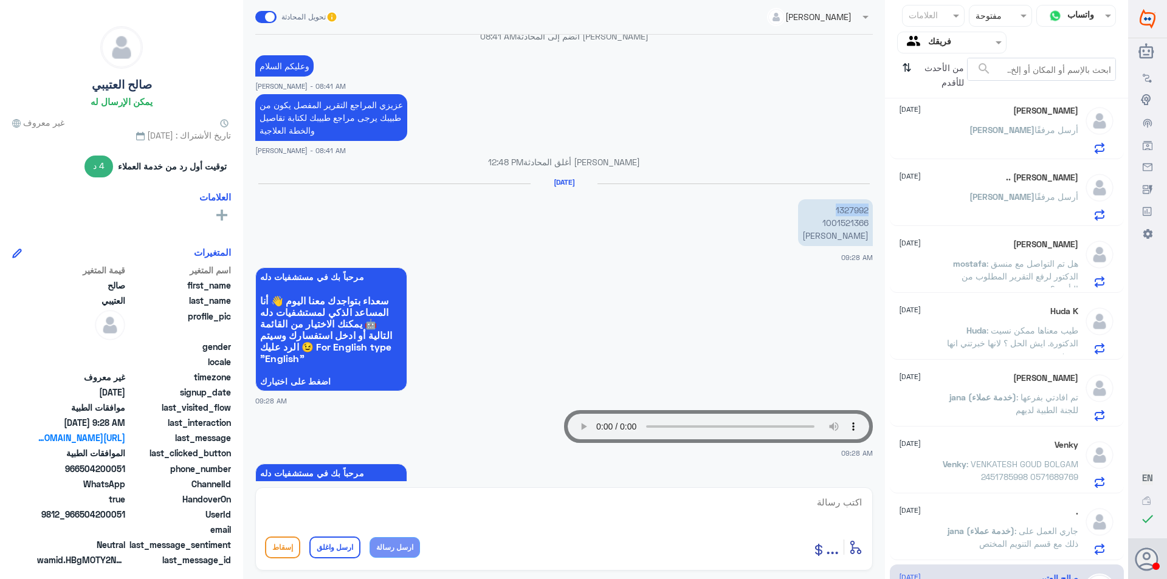
scroll to position [0, 0]
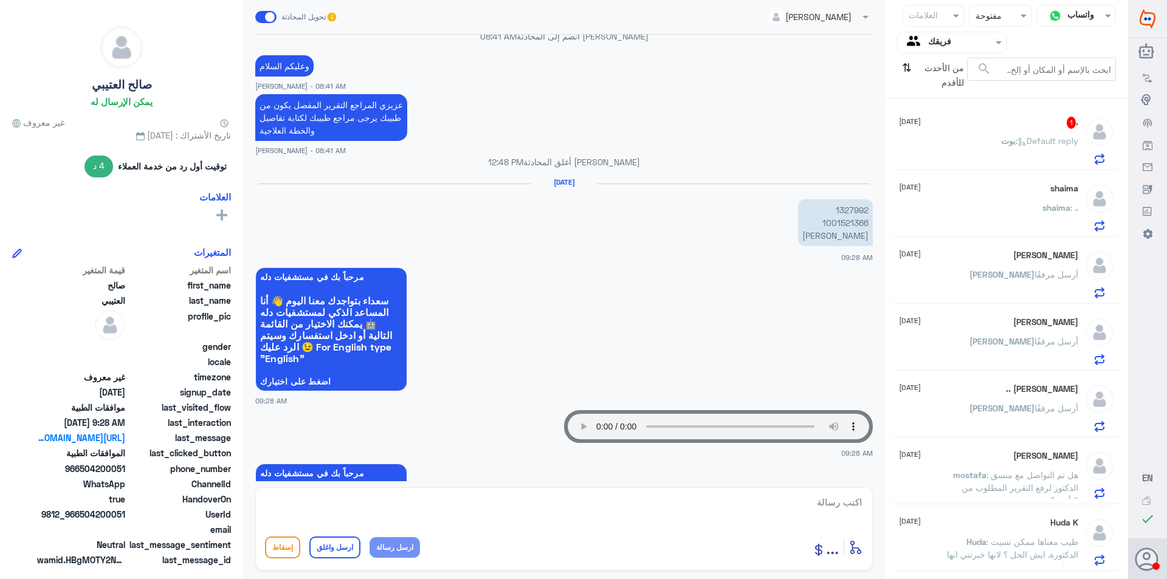
click at [993, 131] on div ". 1 [DATE] [PERSON_NAME] : Default reply" at bounding box center [988, 141] width 179 height 48
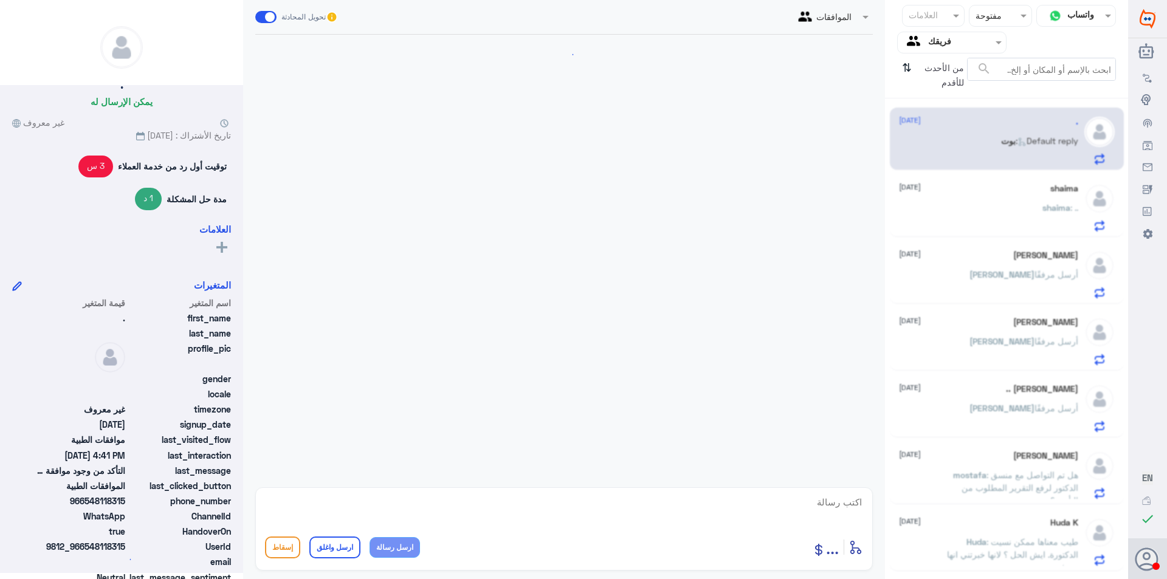
scroll to position [765, 0]
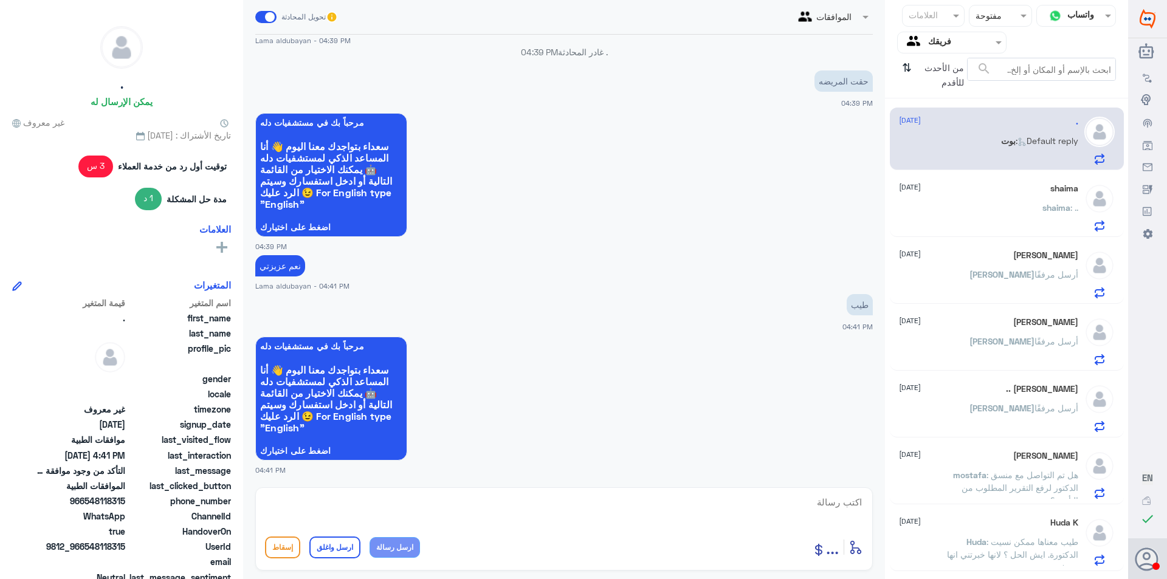
click at [982, 211] on div "shaima : .." at bounding box center [988, 217] width 179 height 27
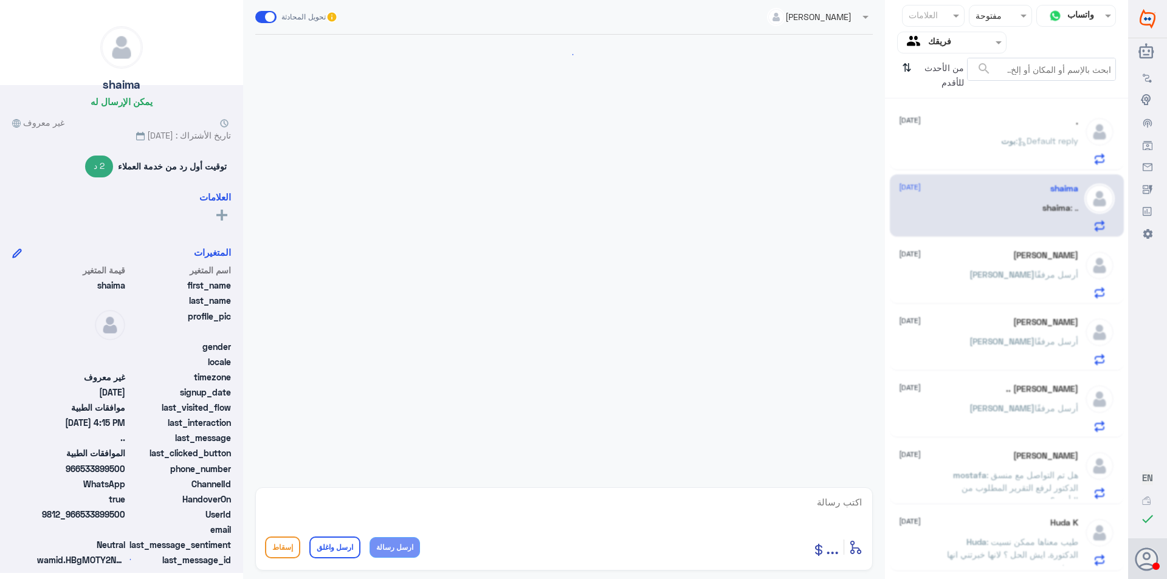
scroll to position [370, 0]
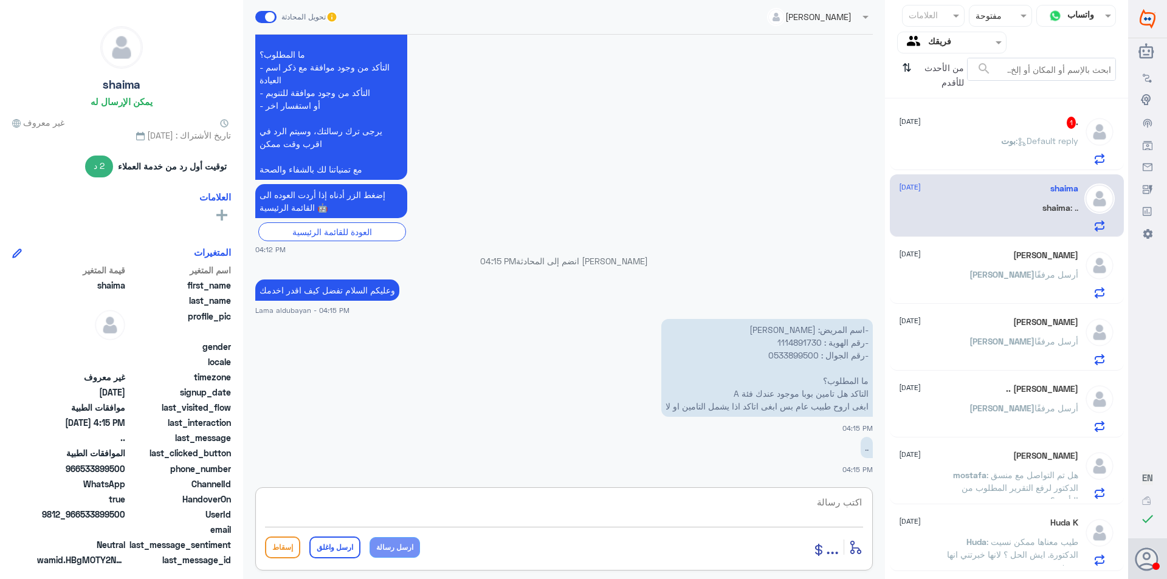
click at [694, 511] on textarea at bounding box center [564, 509] width 598 height 30
type textarea "تم التاكد غير مغى في دله النخيل"
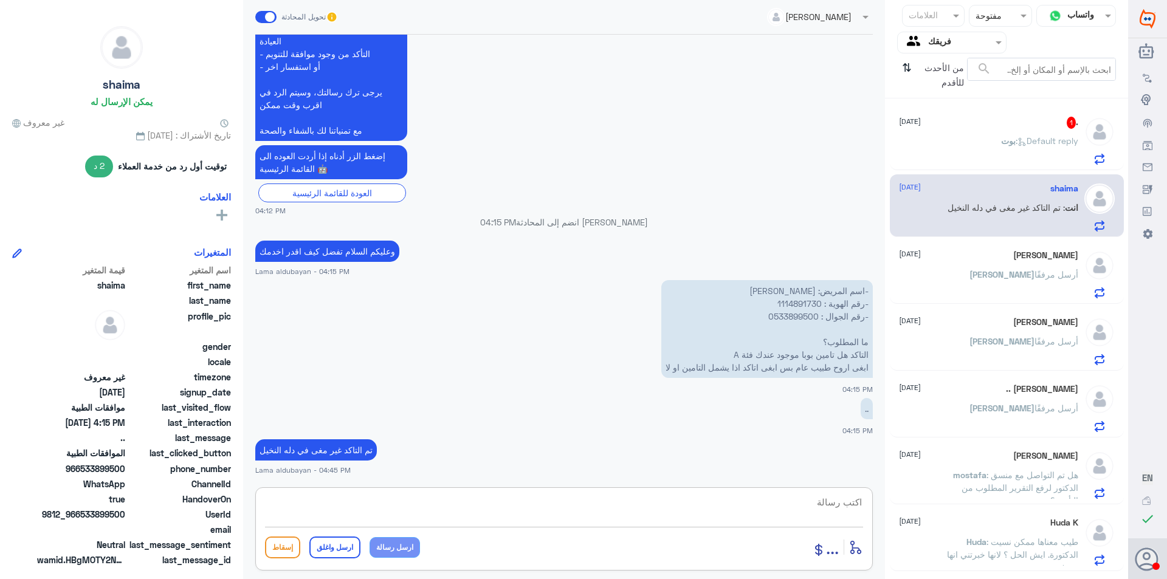
click at [449, 514] on textarea at bounding box center [564, 509] width 598 height 30
type textarea "اي خدمه اخرى"
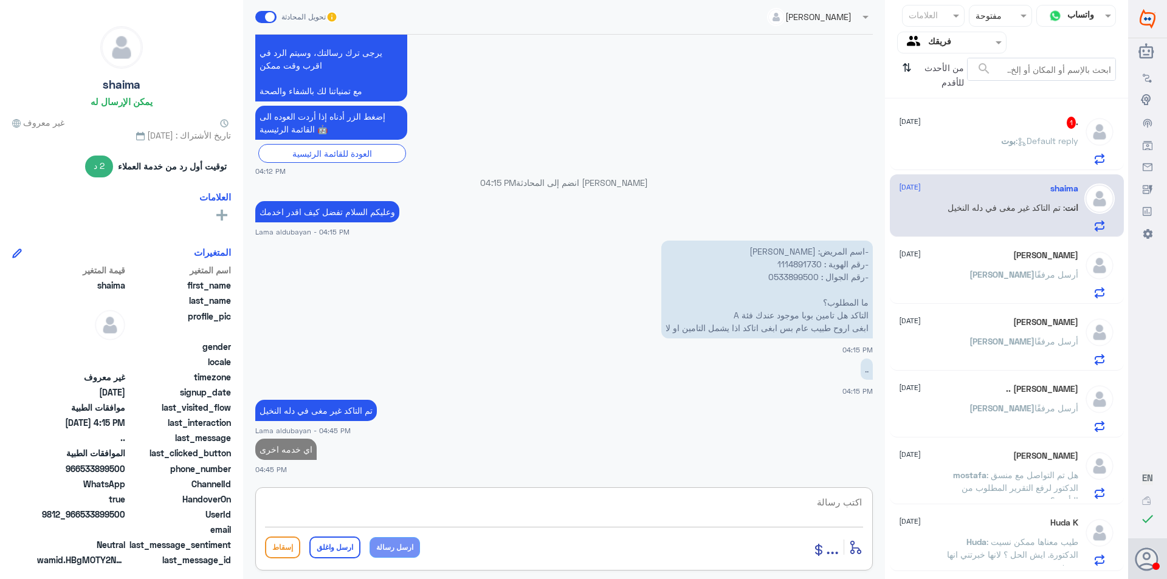
click at [1053, 133] on div ". 1 [DATE] [PERSON_NAME] : Default reply" at bounding box center [988, 141] width 179 height 48
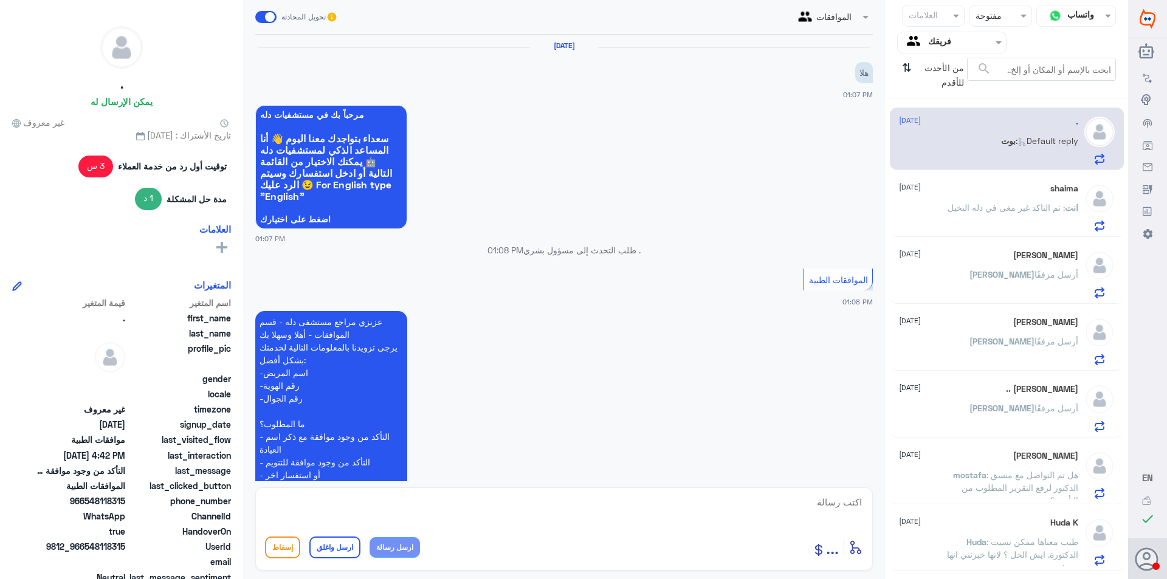
scroll to position [1076, 0]
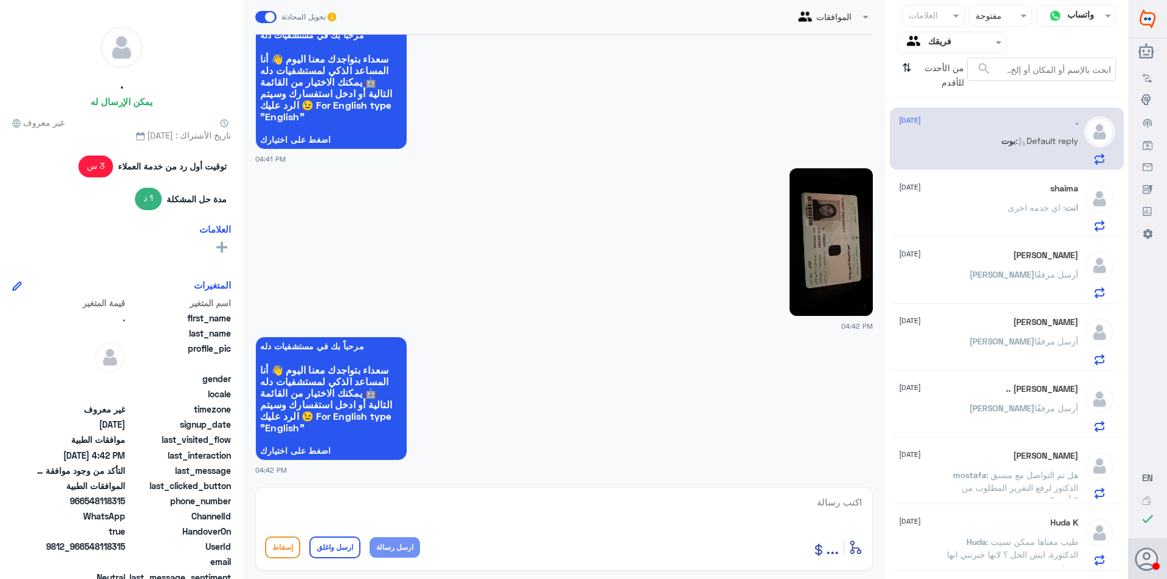
click at [817, 292] on img at bounding box center [831, 242] width 83 height 148
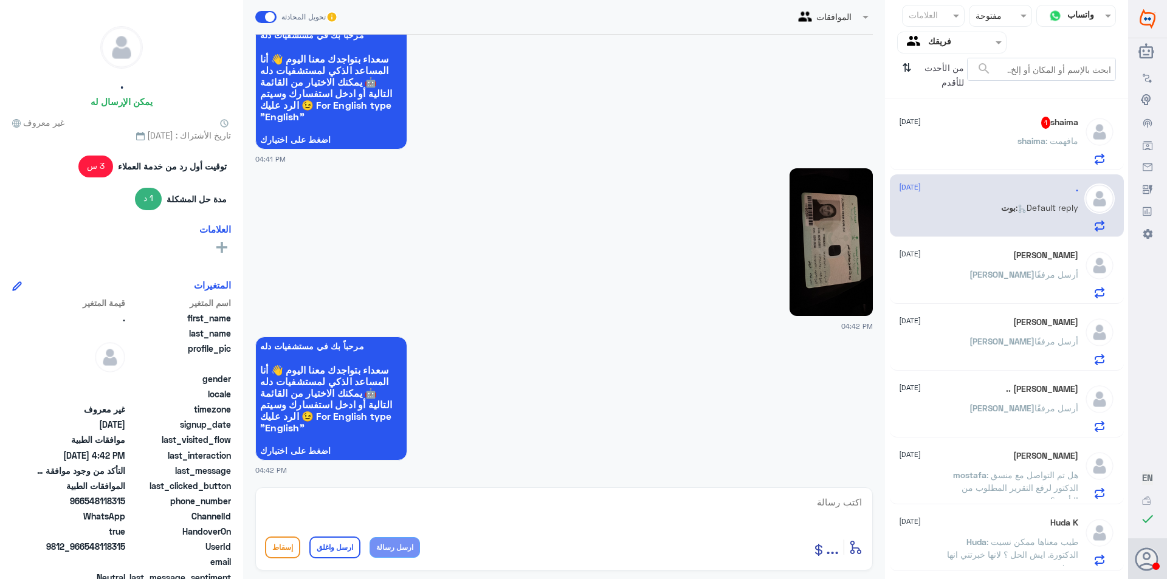
drag, startPoint x: 497, startPoint y: 500, endPoint x: 515, endPoint y: 517, distance: 25.4
click at [501, 511] on textarea at bounding box center [564, 509] width 598 height 30
click at [515, 515] on textarea at bounding box center [564, 509] width 598 height 30
type textarea "هل الموافقه في دله النخيل"
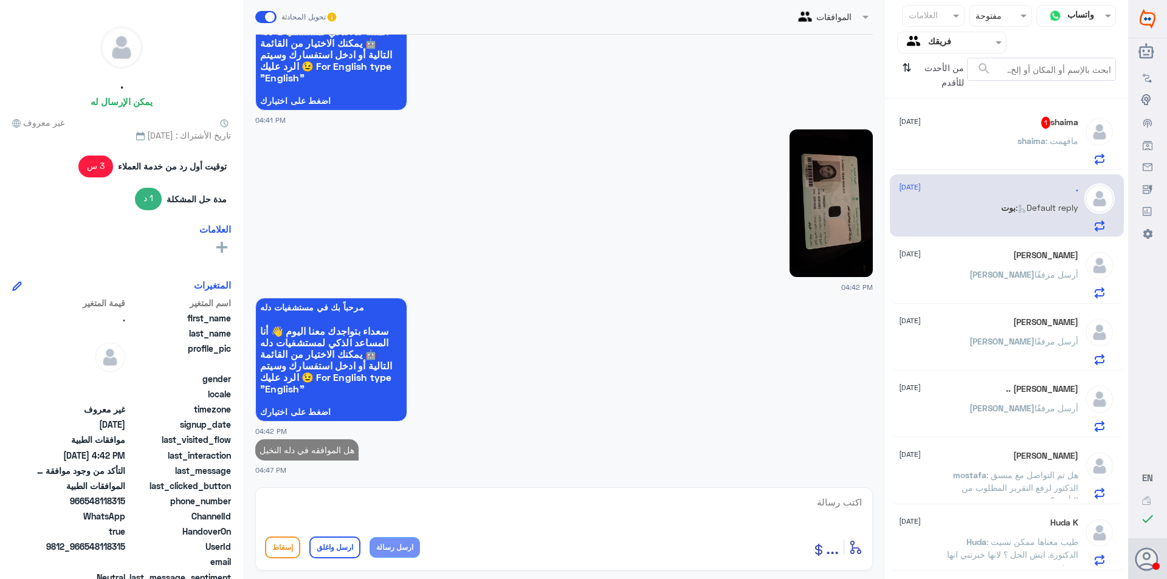
click at [971, 123] on div "shaima 1 [DATE]" at bounding box center [988, 123] width 179 height 12
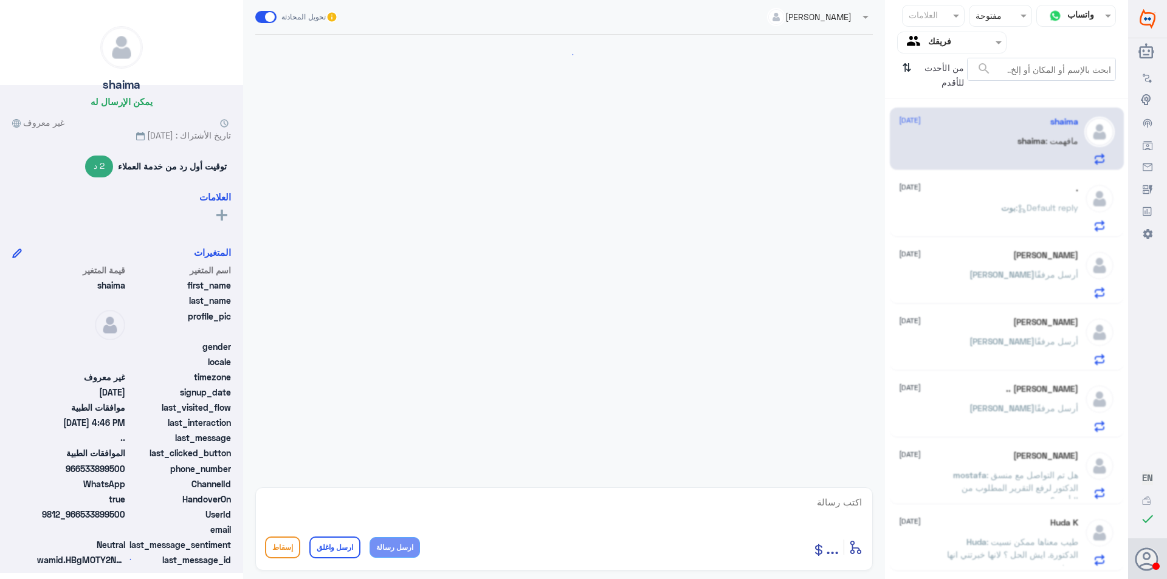
scroll to position [489, 0]
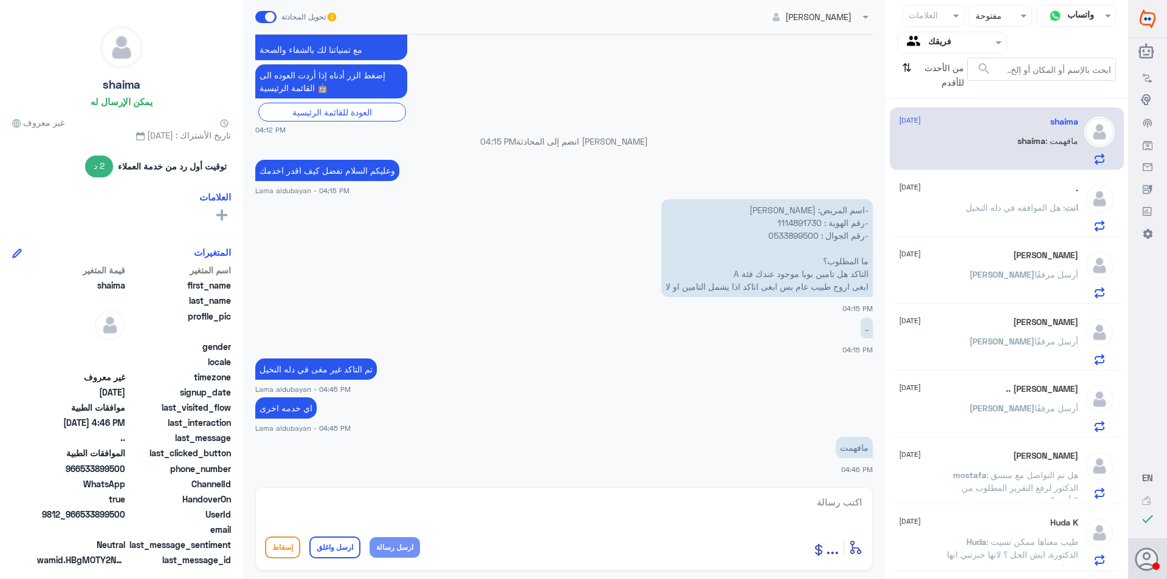
click at [654, 514] on textarea at bounding box center [564, 509] width 598 height 30
type textarea "غير مغطى التامين فيه دله"
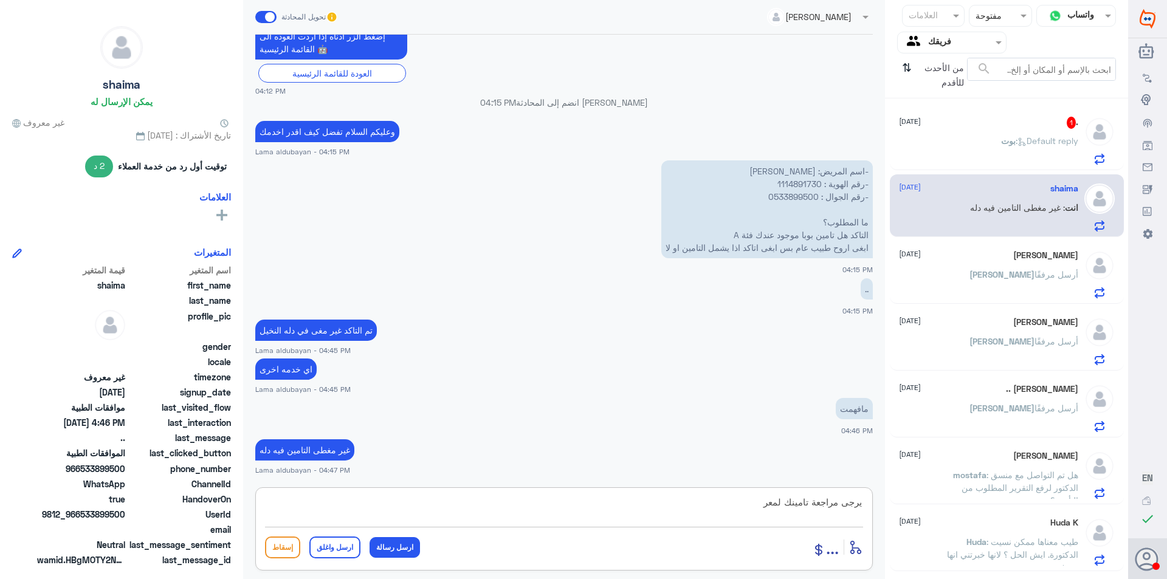
scroll to position [570, 0]
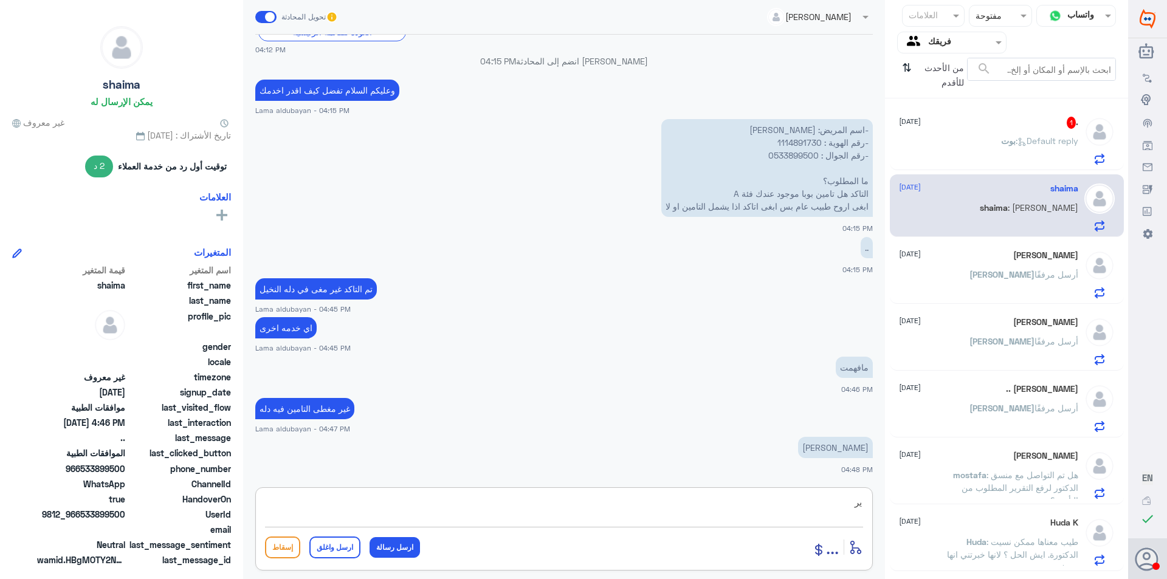
type textarea "ي"
drag, startPoint x: 419, startPoint y: 515, endPoint x: 360, endPoint y: 538, distance: 62.5
click at [410, 517] on textarea at bounding box center [564, 509] width 598 height 30
paste textarea "نشكر تواصلك مع مستشفيات دلة"
type textarea "نشكر تواصلك مع مستشفيات دلة"
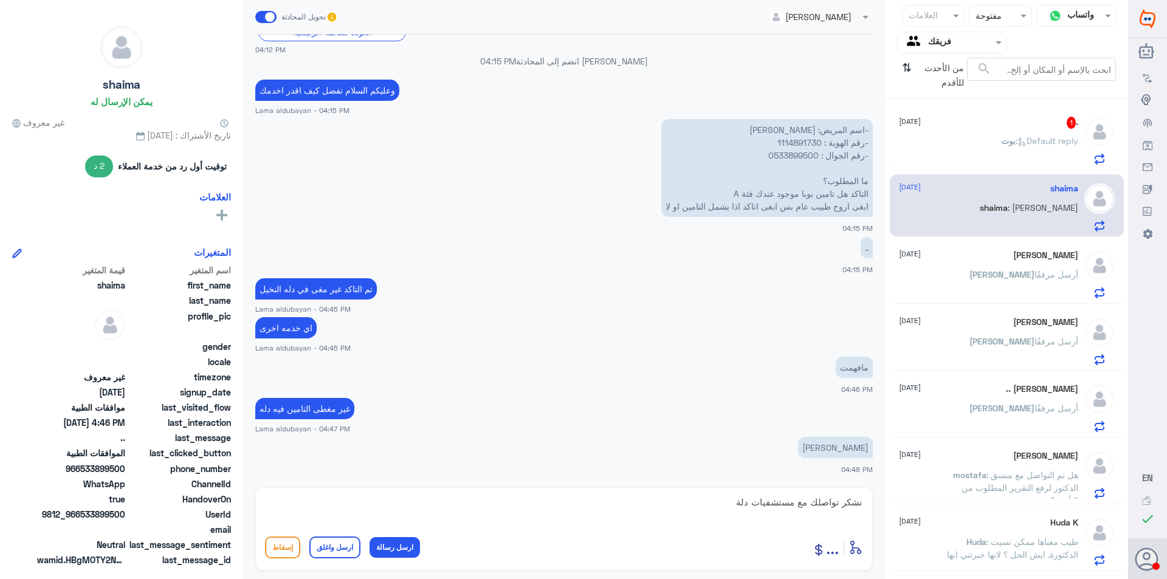
click at [342, 545] on button "ارسل واغلق" at bounding box center [334, 548] width 51 height 22
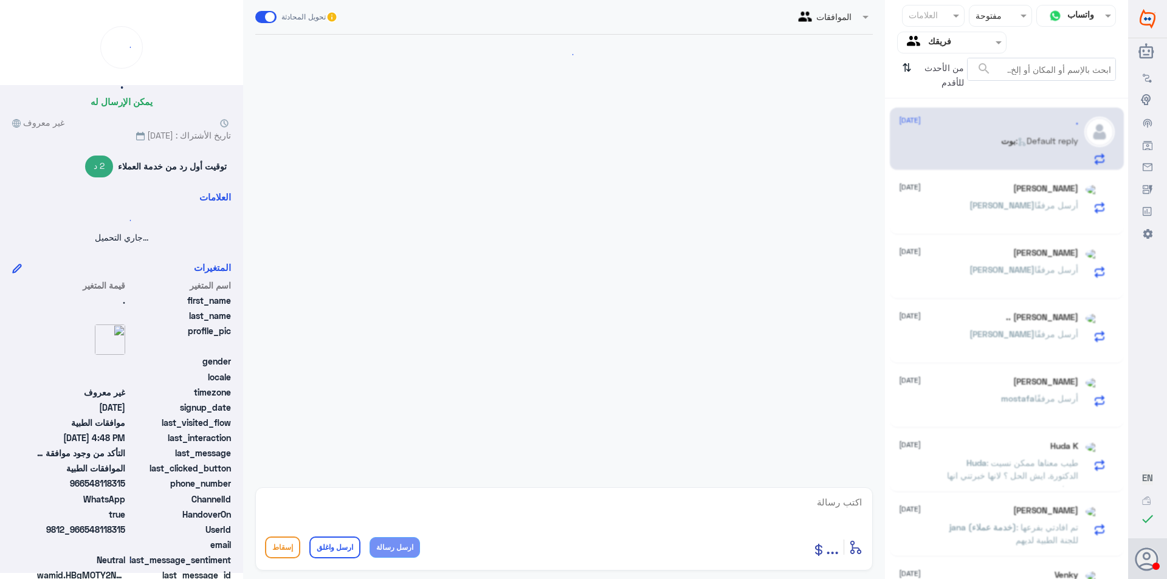
scroll to position [0, 0]
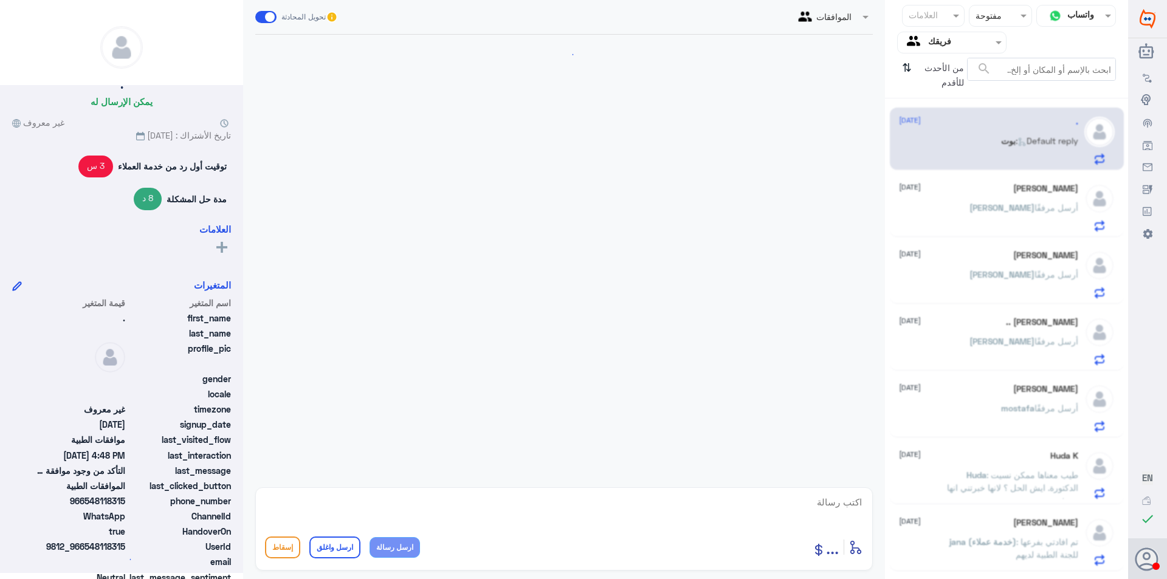
click at [1024, 133] on div ". [DATE] [PERSON_NAME] : Default reply" at bounding box center [988, 141] width 179 height 48
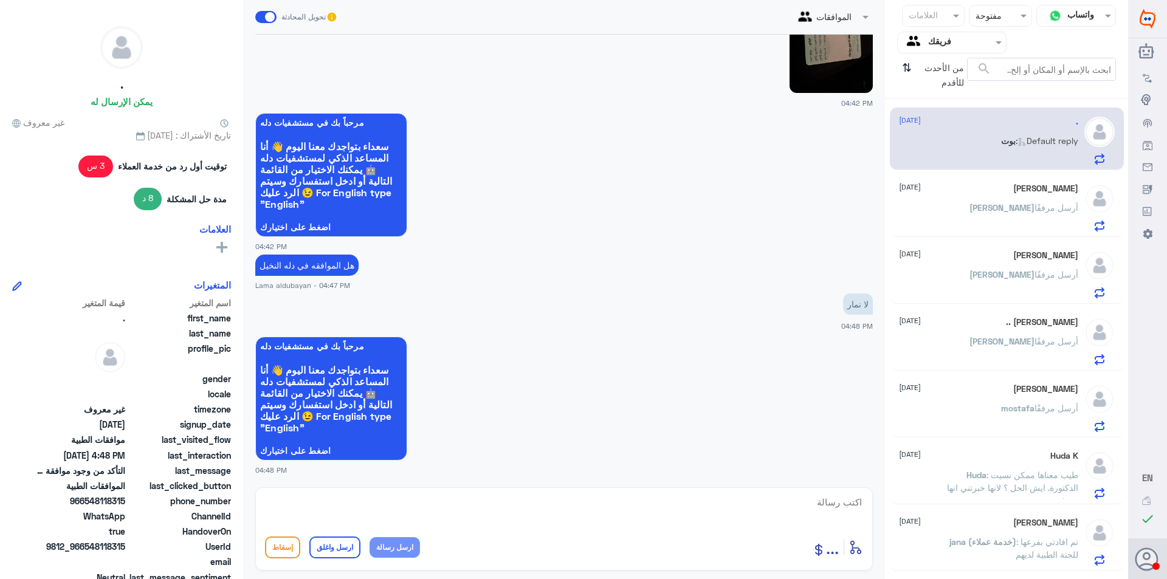
click at [768, 508] on textarea at bounding box center [564, 509] width 598 height 30
click at [514, 503] on textarea at bounding box center [564, 509] width 598 height 30
click at [801, 501] on textarea "يرجى التواصل م [PERSON_NAME]" at bounding box center [564, 509] width 598 height 30
click at [807, 505] on textarea "يرجى التواصل م [PERSON_NAME]" at bounding box center [564, 509] width 598 height 30
click at [805, 505] on textarea "يرجى التواصل م [PERSON_NAME]" at bounding box center [564, 509] width 598 height 30
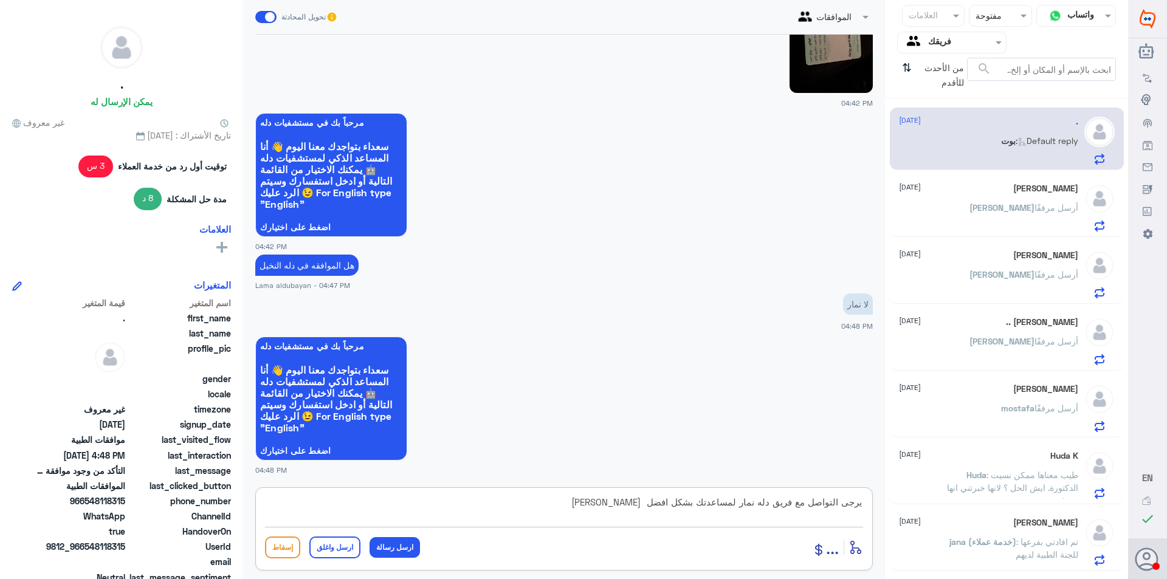
drag, startPoint x: 648, startPoint y: 504, endPoint x: 483, endPoint y: 491, distance: 165.2
click at [484, 491] on div "يرجى التواصل مع فريق دله نمار لمساعدتك بشكل افضل [PERSON_NAME] أدخل اسم مجموعة …" at bounding box center [564, 528] width 618 height 83
paste textarea "( 0112995140 , 0546022896 )"
type textarea "يرجى التواصل مع فريق دله نمار لمساعدتك بشكل افضل ( 0112995140 , 0546022896 )"
click at [395, 545] on button "ارسل رسالة" at bounding box center [395, 547] width 50 height 21
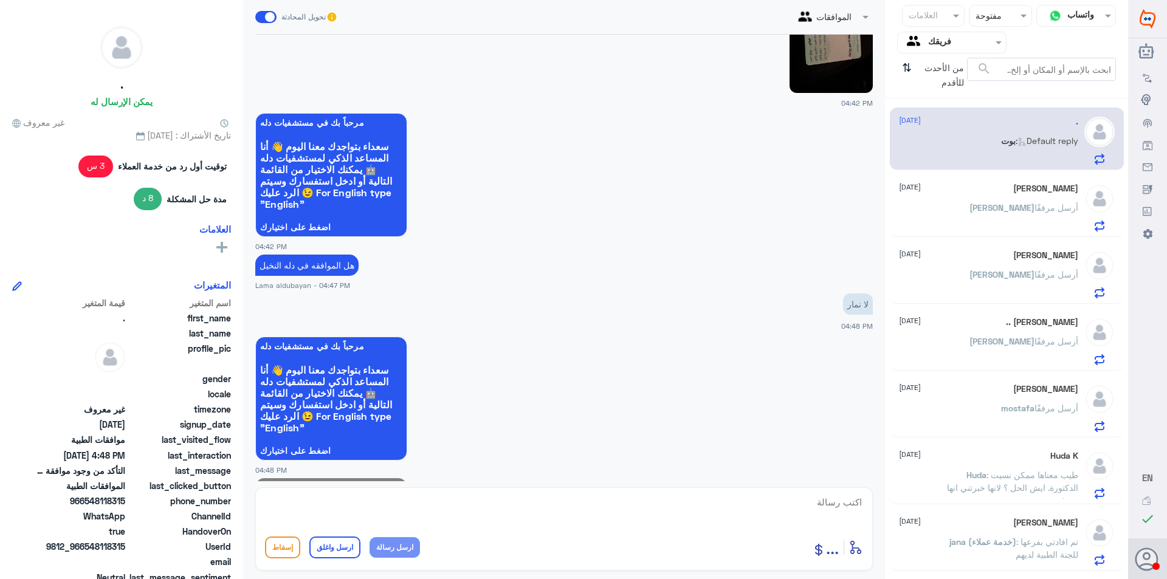
scroll to position [1182, 0]
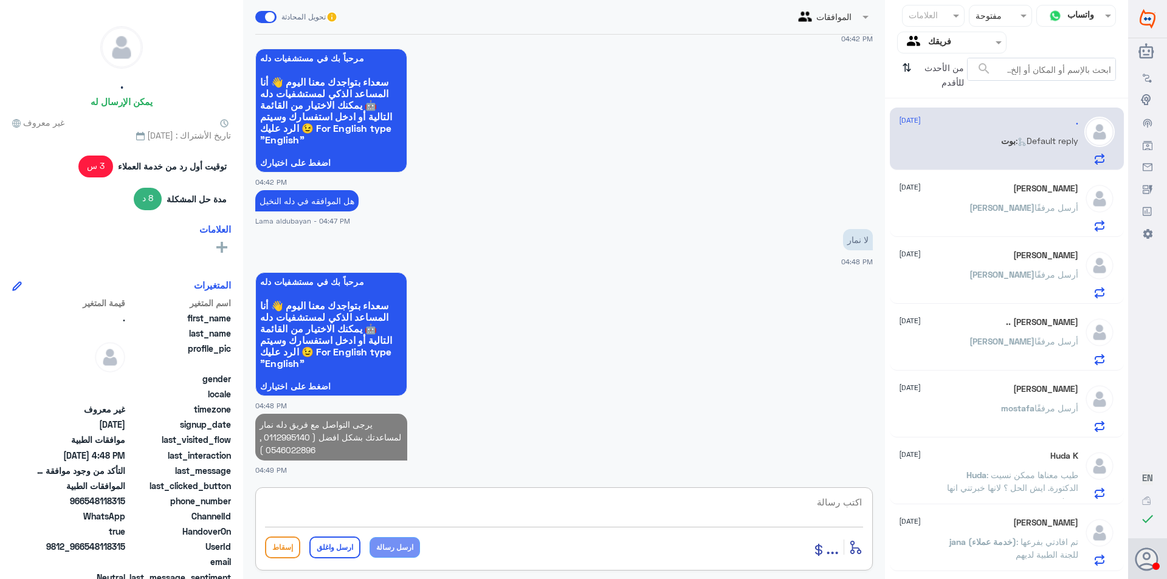
click at [430, 508] on textarea at bounding box center [564, 509] width 598 height 30
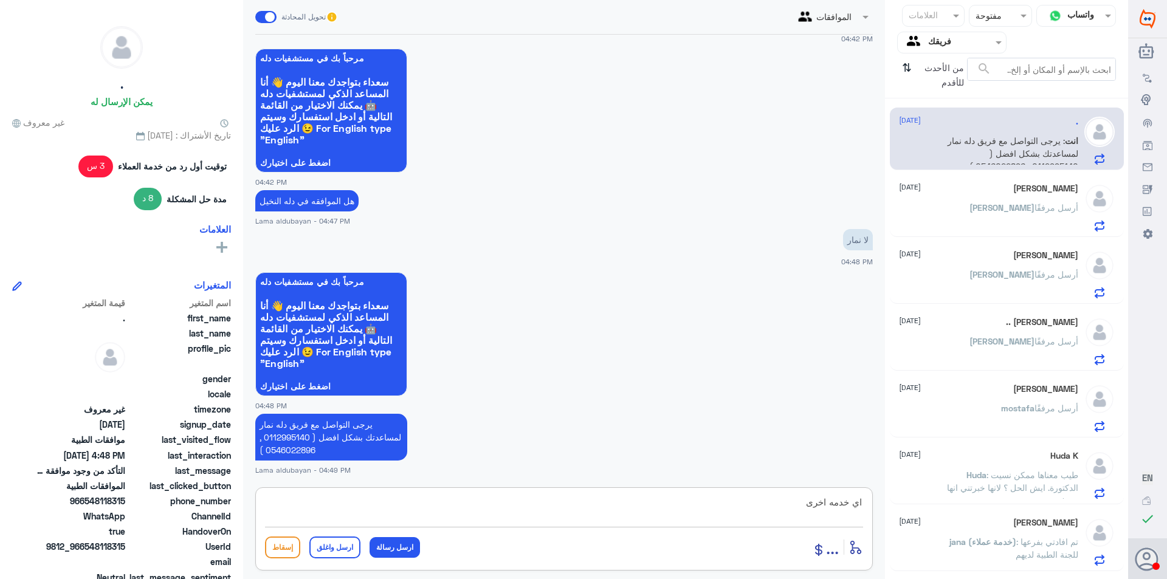
type textarea "اي خدمه اخرى"
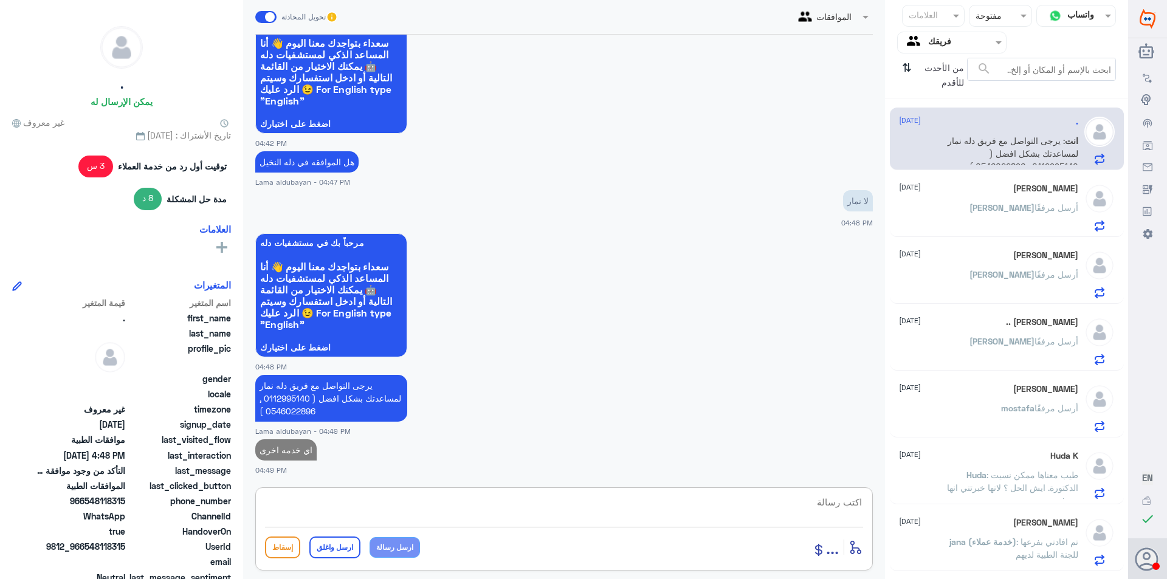
click at [997, 227] on div "[PERSON_NAME] أرسل مرفقًا" at bounding box center [988, 217] width 179 height 27
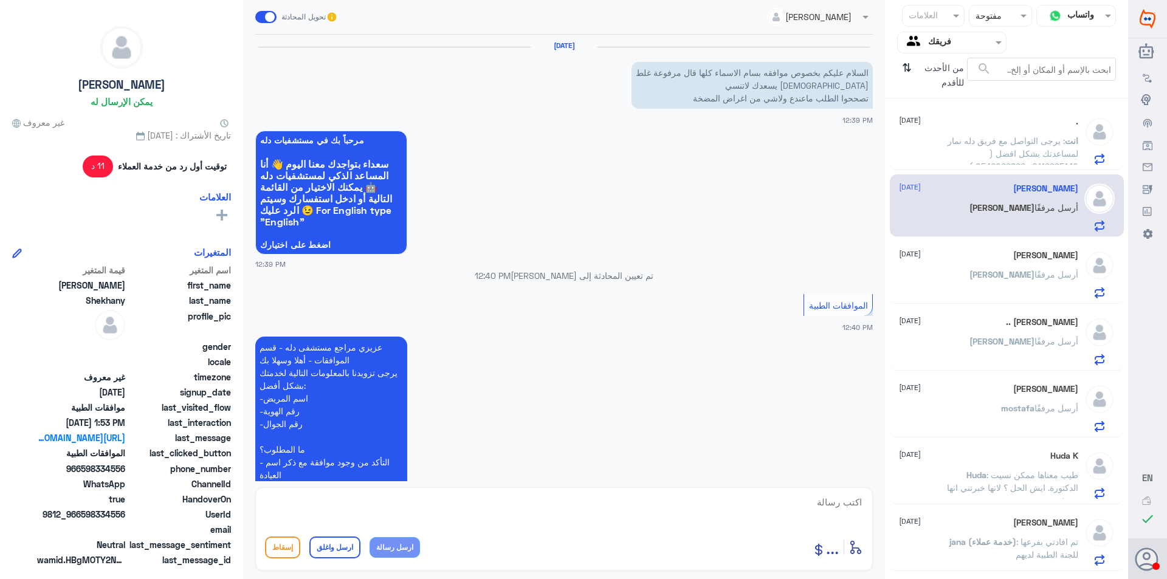
scroll to position [865, 0]
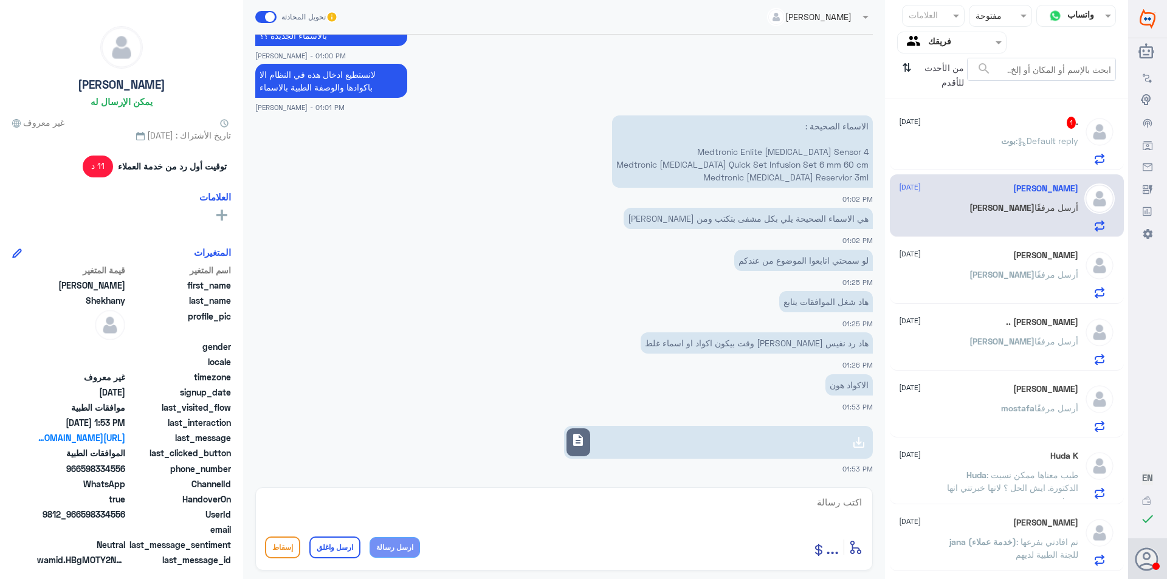
click at [970, 144] on div "[PERSON_NAME] : Default reply" at bounding box center [988, 150] width 179 height 27
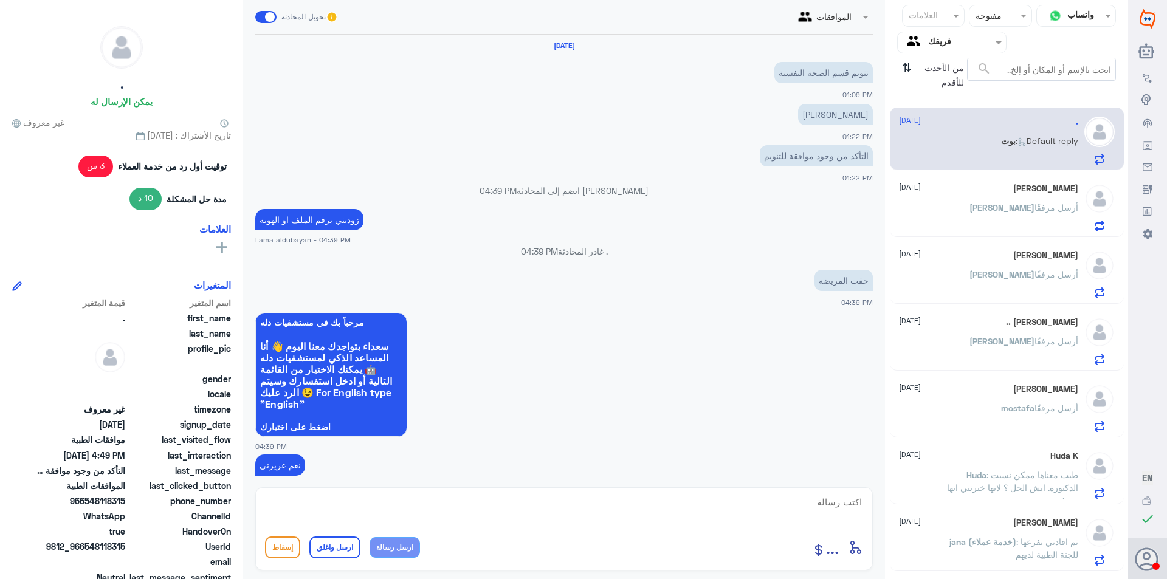
scroll to position [1022, 0]
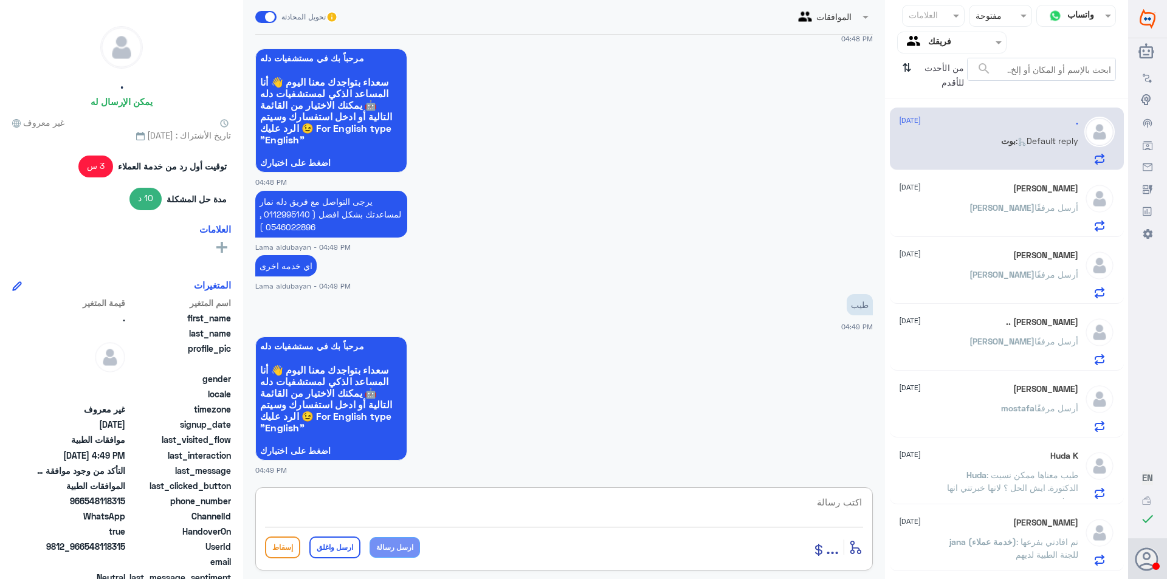
click at [654, 520] on textarea at bounding box center [564, 509] width 598 height 30
paste textarea "نشكر تواصلك مع مستشفيات دلة"
type textarea "نشكر تواصلك مع مستشفيات دلة النخيل"
click at [351, 546] on button "ارسل واغلق" at bounding box center [334, 548] width 51 height 22
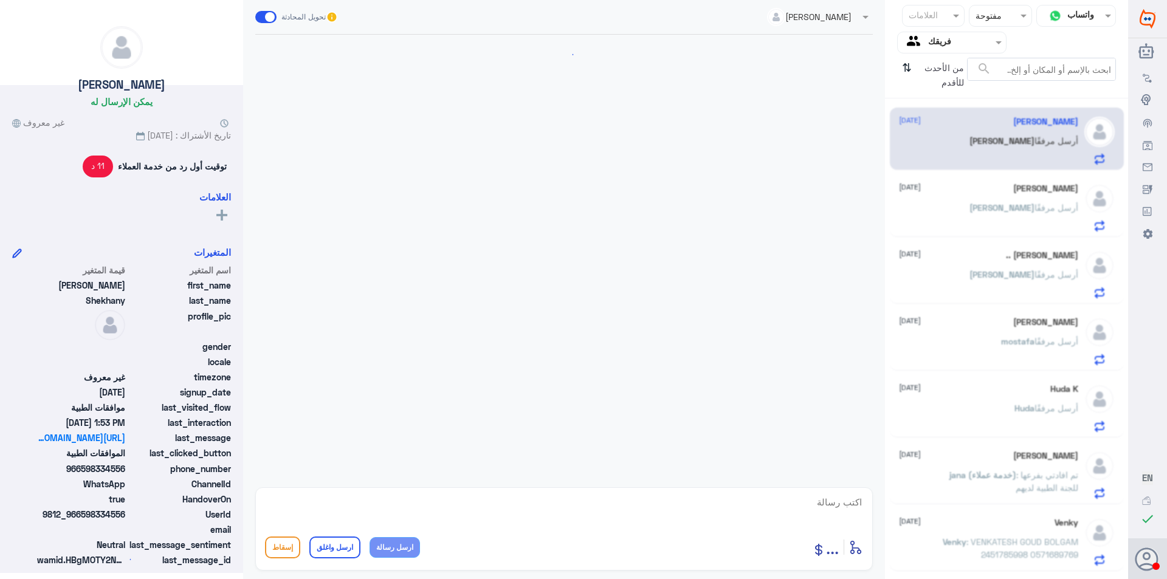
scroll to position [865, 0]
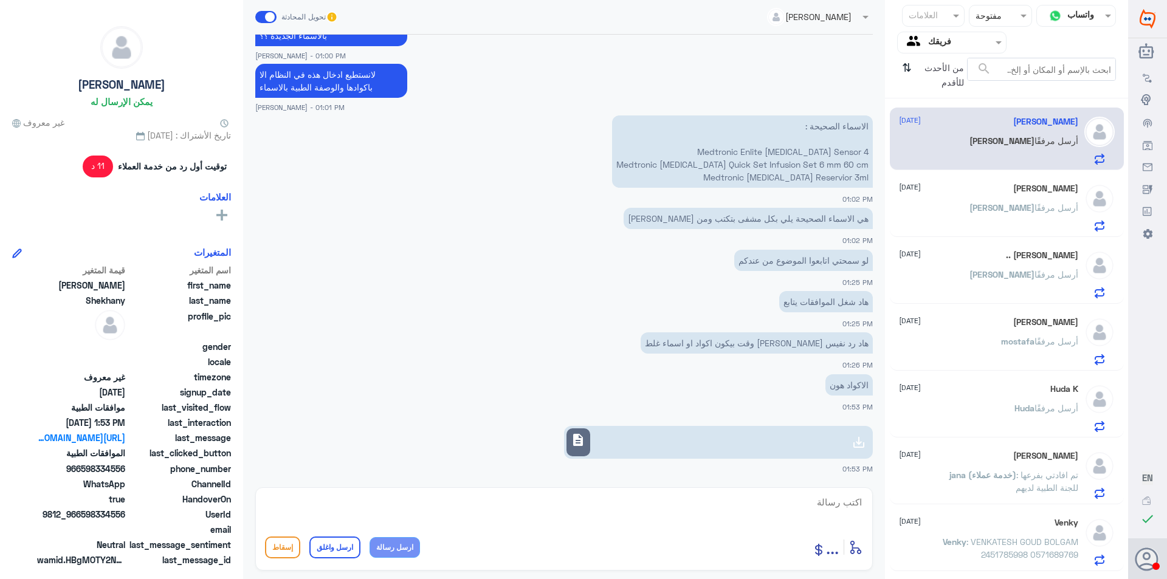
click at [1014, 204] on span "[PERSON_NAME]" at bounding box center [1001, 207] width 65 height 10
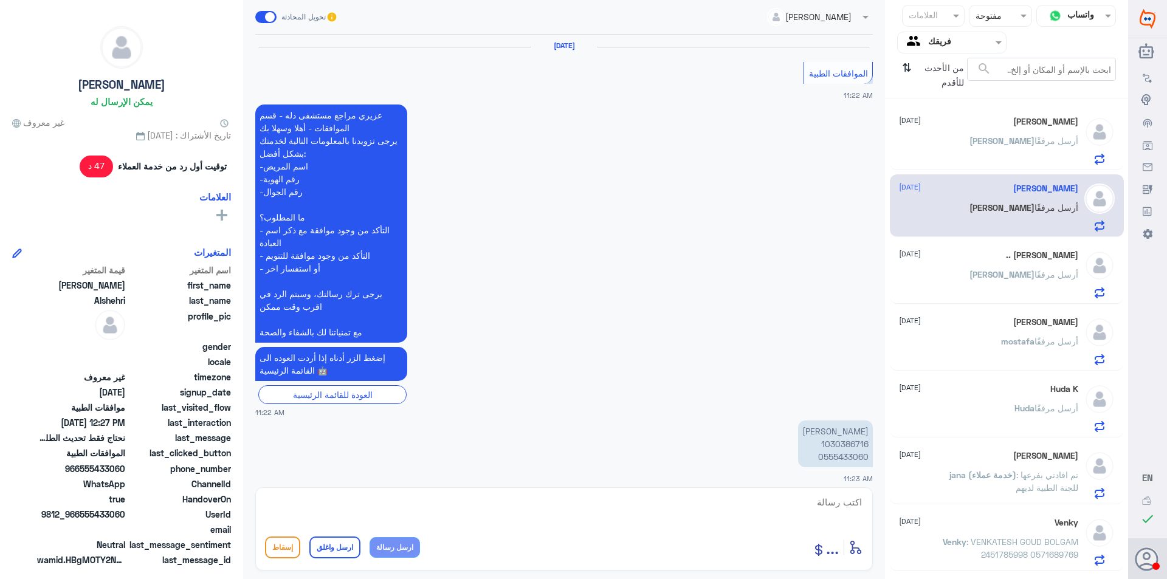
scroll to position [836, 0]
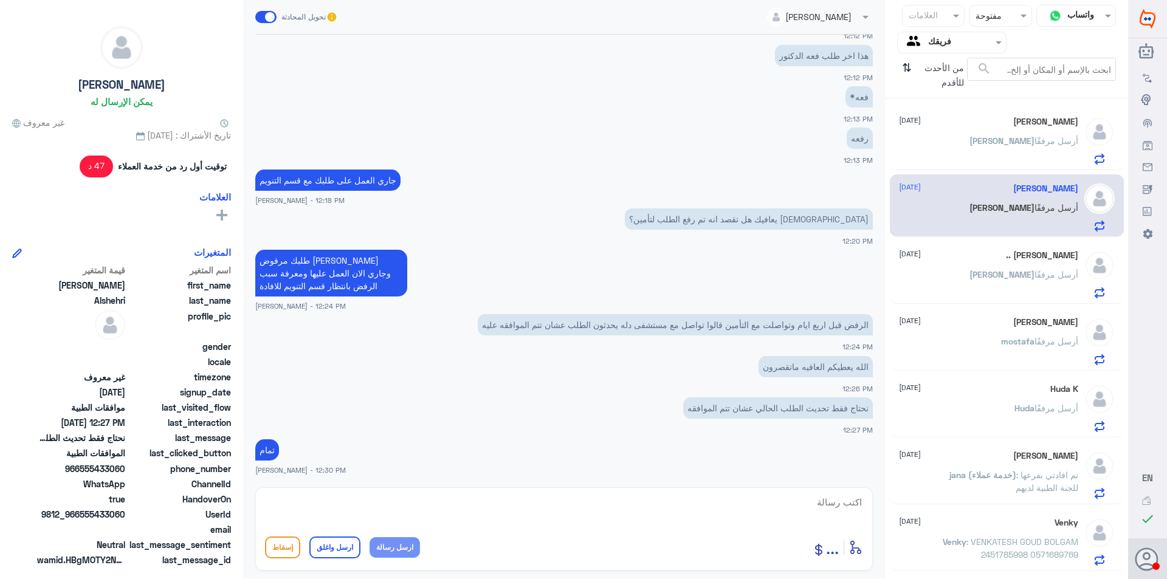
click at [966, 159] on div "[PERSON_NAME] أرسل مرفقًا" at bounding box center [988, 150] width 179 height 27
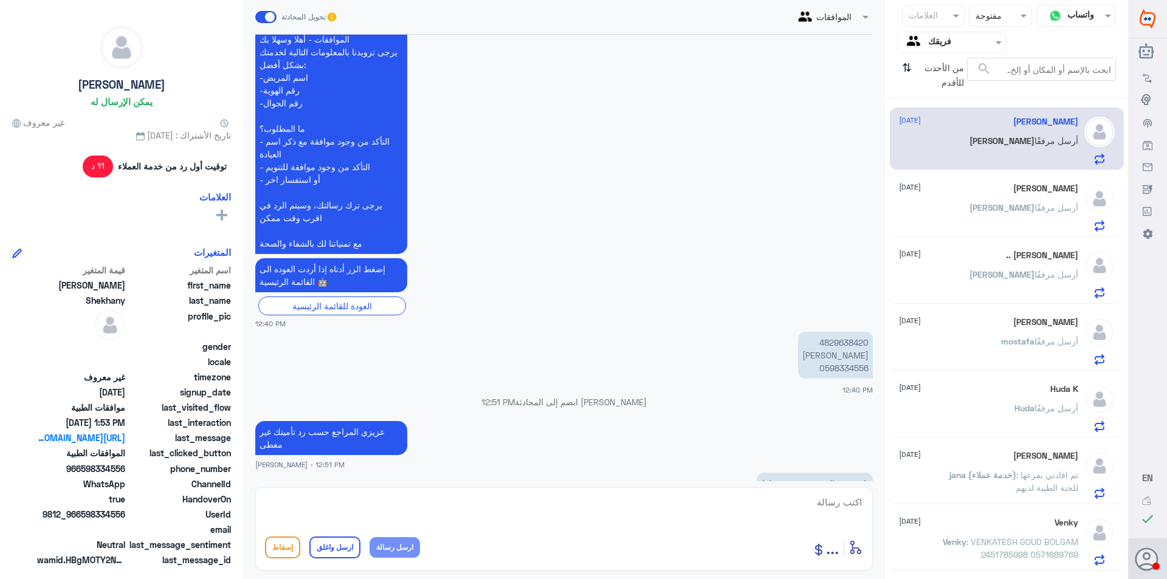
scroll to position [318, 0]
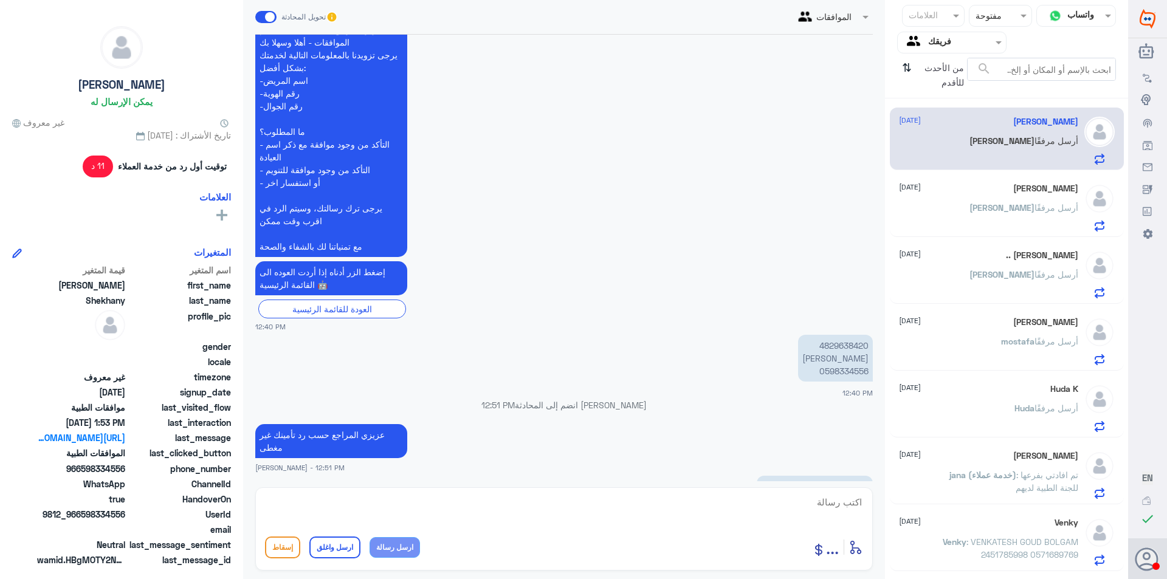
click at [847, 372] on p "4829638420 [PERSON_NAME] 0598334556" at bounding box center [835, 358] width 75 height 47
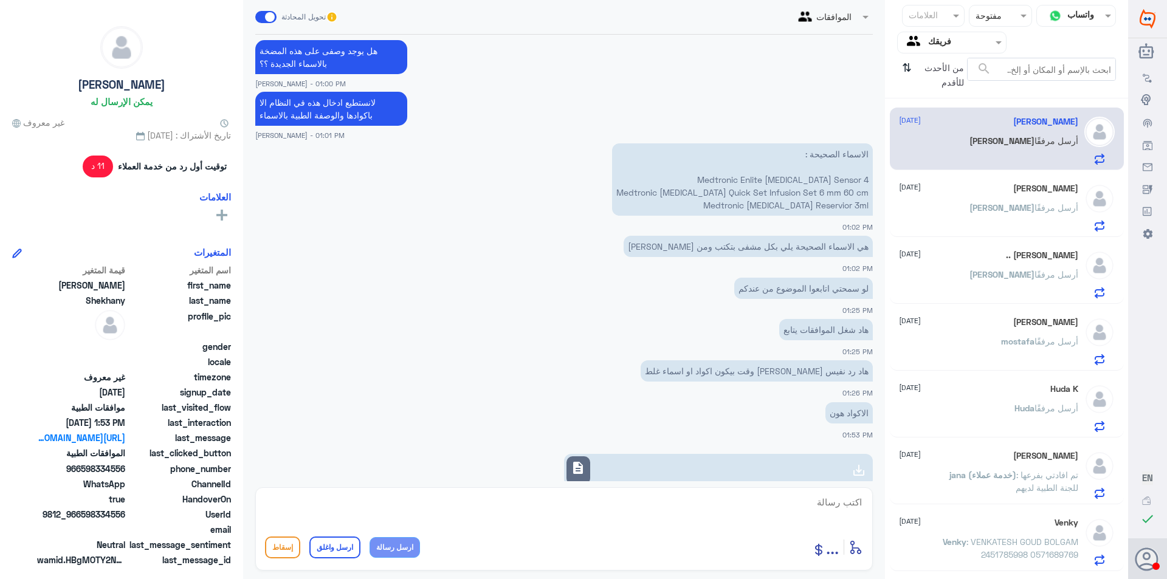
scroll to position [865, 0]
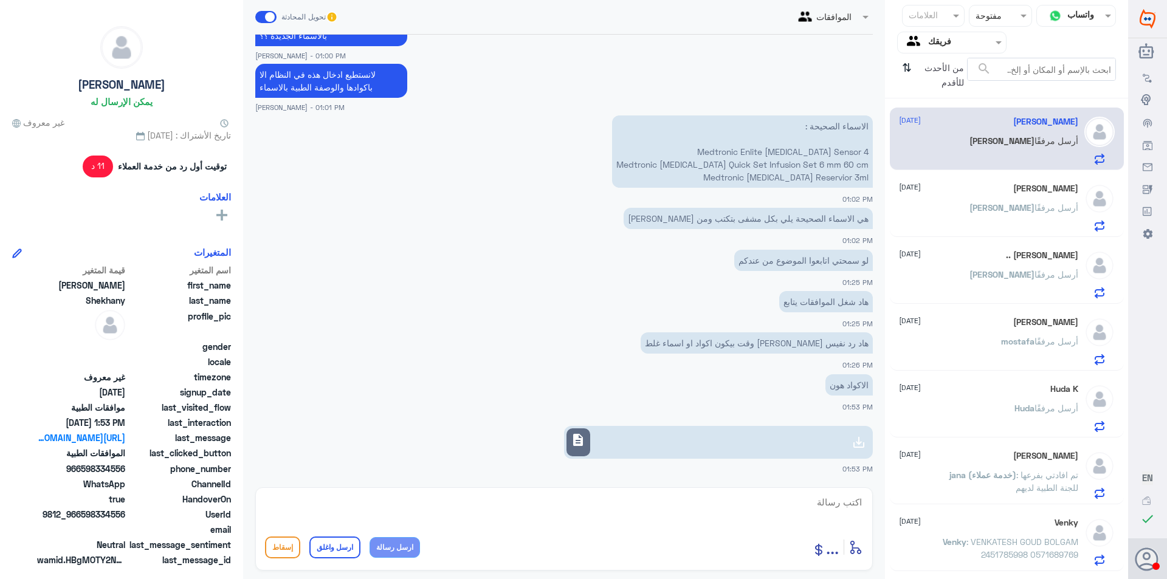
click at [858, 447] on use at bounding box center [859, 442] width 15 height 15
click at [664, 526] on div at bounding box center [564, 510] width 598 height 33
click at [677, 518] on textarea at bounding box center [564, 509] width 598 height 30
drag, startPoint x: 809, startPoint y: 501, endPoint x: 808, endPoint y: 513, distance: 12.2
click at [808, 502] on textarea "هل الموافقه كانت في دله" at bounding box center [564, 509] width 598 height 30
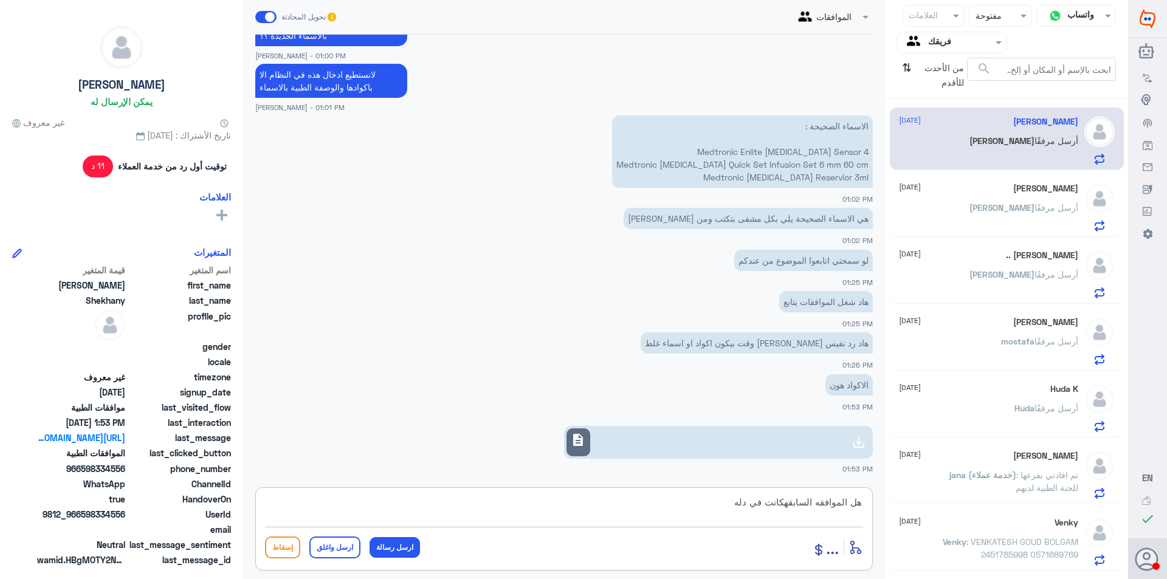
type textarea "هل الموافقه السابقه كانت في [GEOGRAPHIC_DATA]"
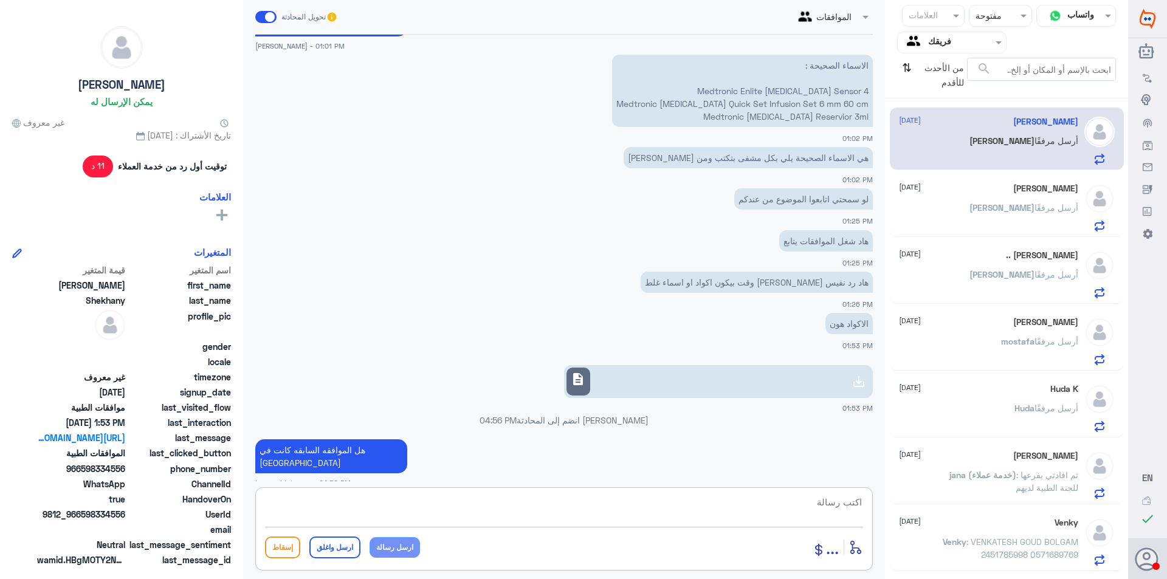
click at [971, 210] on div "[PERSON_NAME] أرسل مرفقًا" at bounding box center [988, 217] width 179 height 27
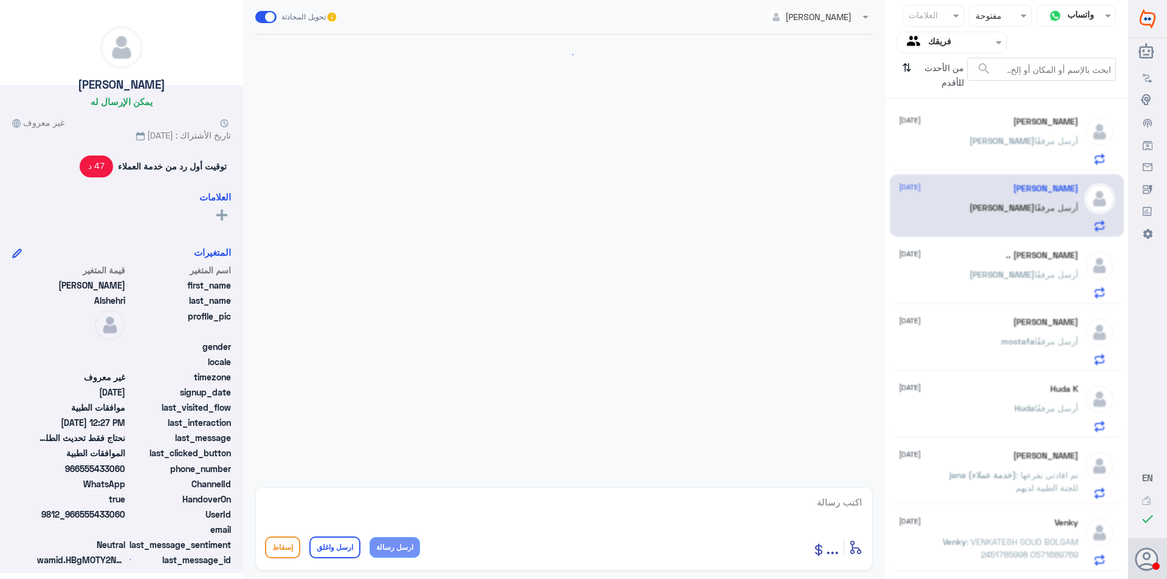
scroll to position [836, 0]
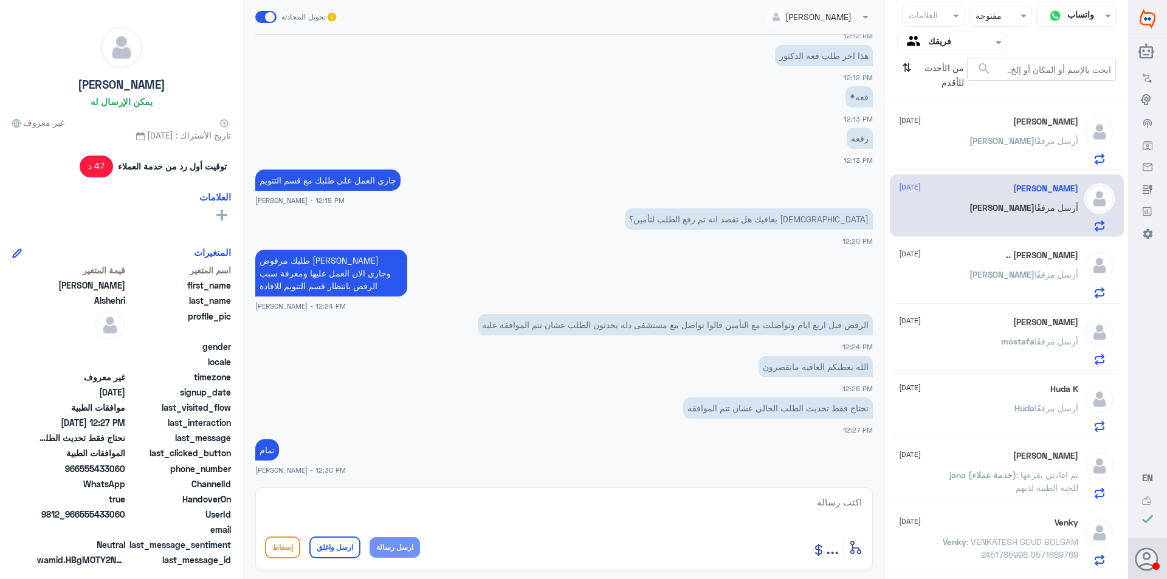
click at [986, 160] on div "[PERSON_NAME] أرسل مرفقًا" at bounding box center [988, 150] width 179 height 27
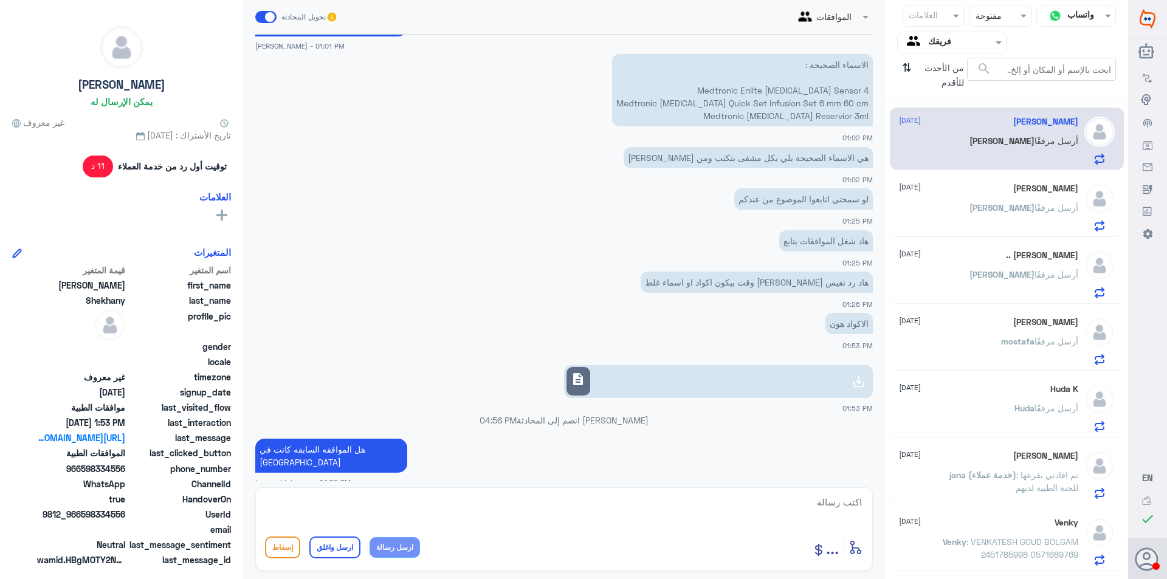
click at [860, 16] on span at bounding box center [865, 16] width 15 height 13
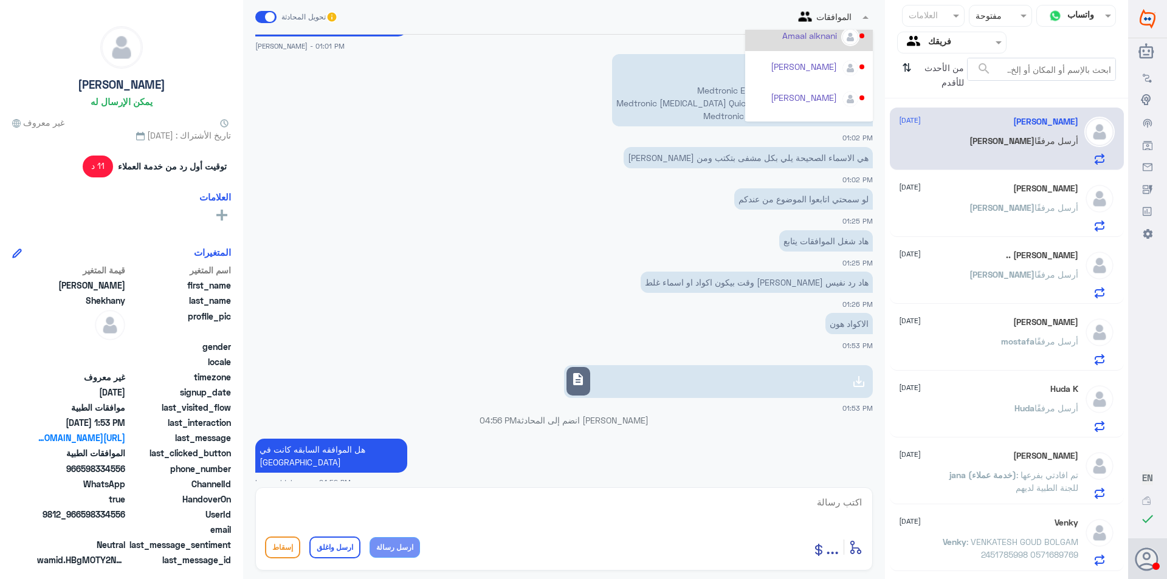
scroll to position [122, 0]
click at [834, 73] on div "Afnan Salem" at bounding box center [812, 70] width 50 height 13
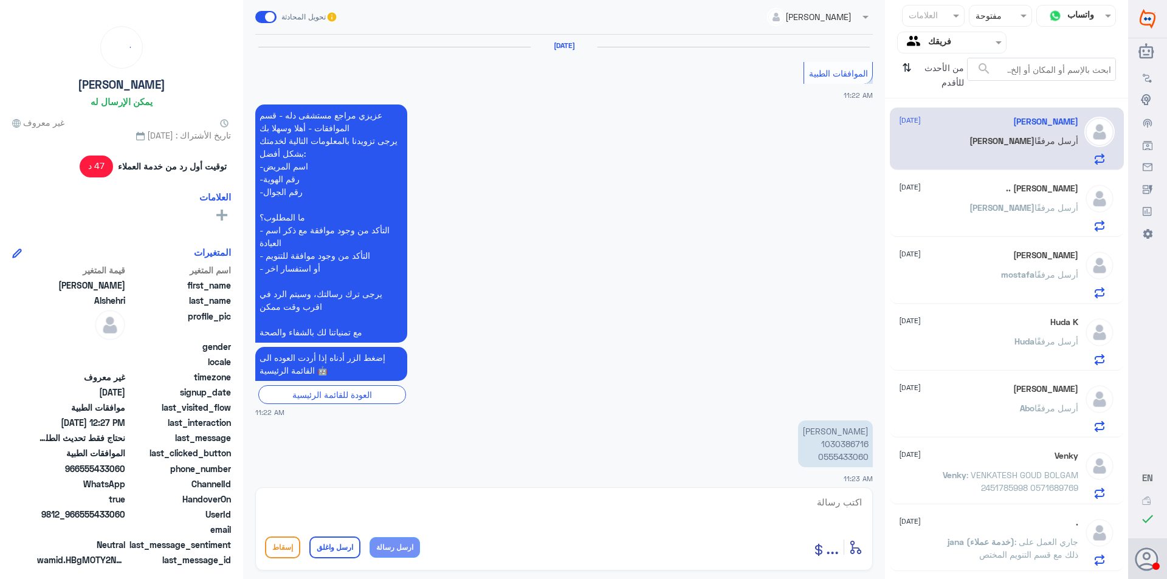
scroll to position [836, 0]
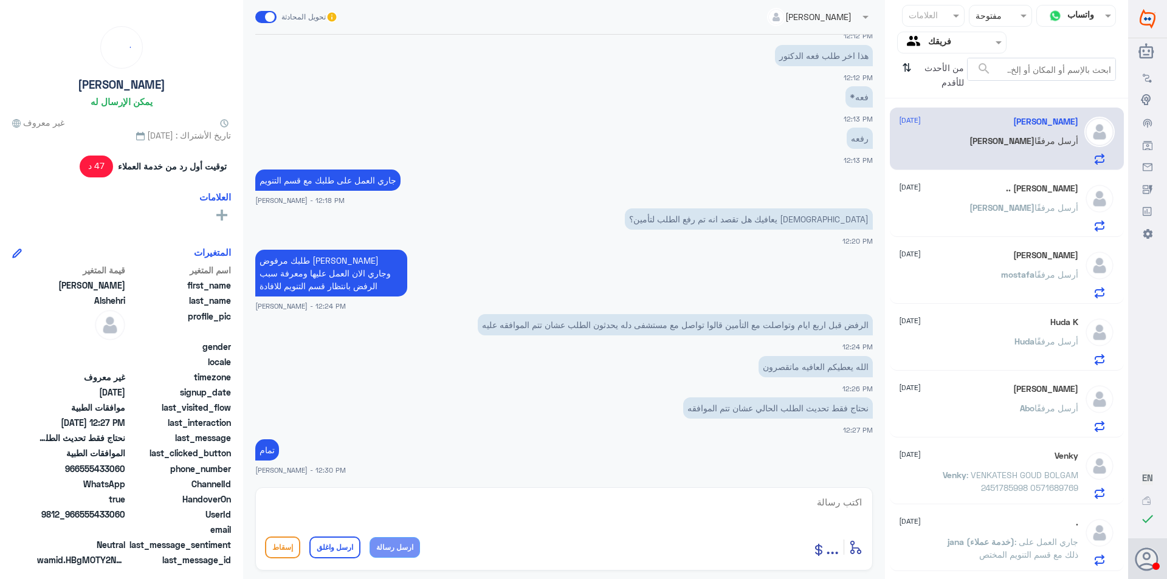
click at [983, 211] on div "[PERSON_NAME] مرفقًا" at bounding box center [988, 217] width 179 height 27
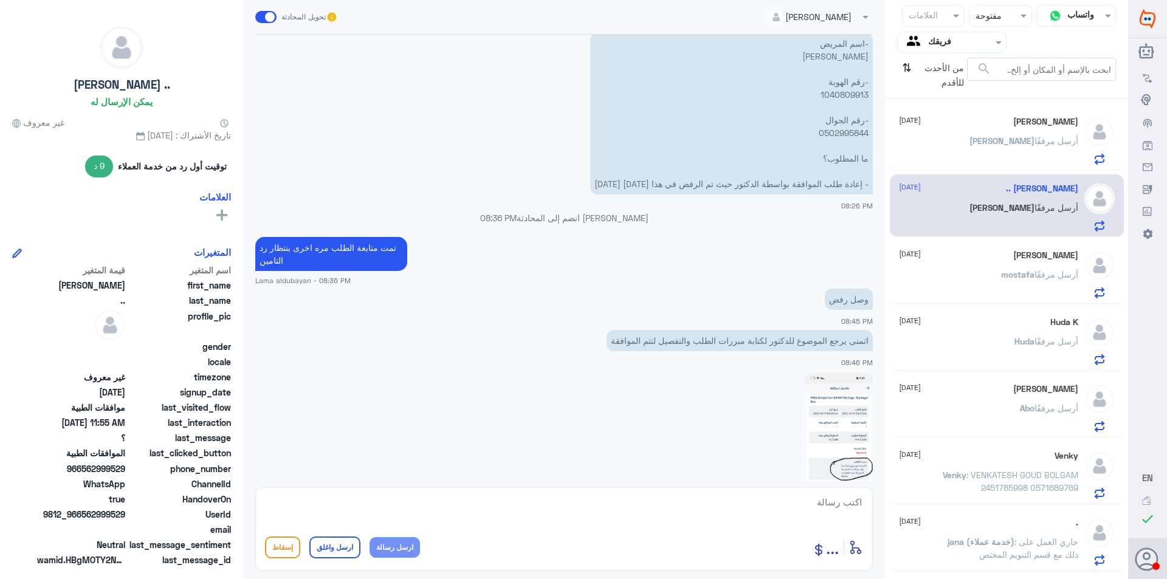
scroll to position [527, 0]
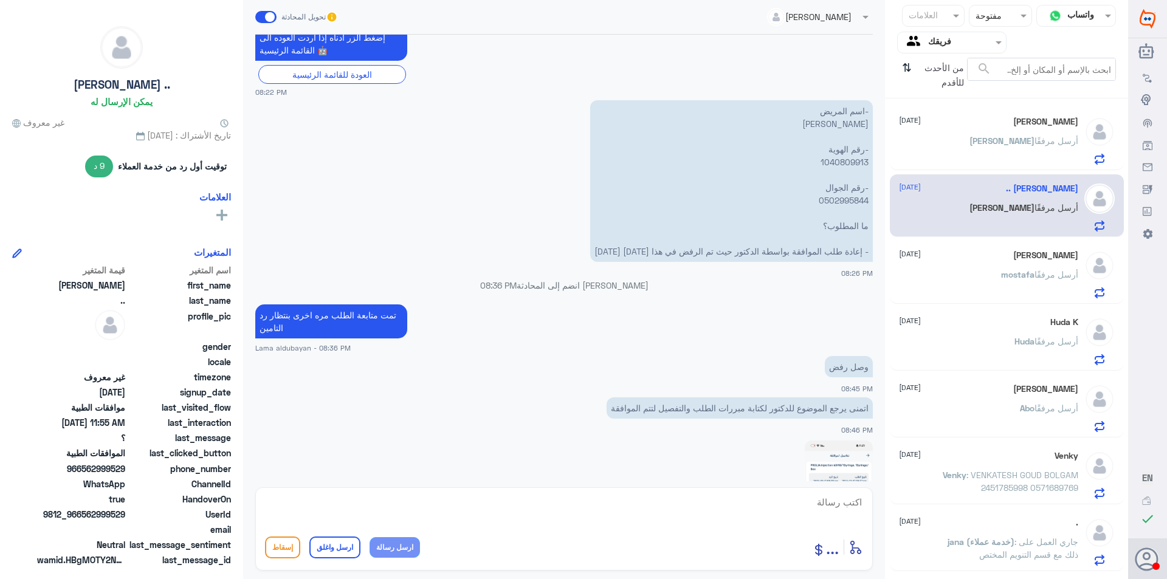
click at [848, 163] on p "-اسم المريض [PERSON_NAME] -رقم الهوية 1040809913 -رقم الجوال 0502995844 ما المط…" at bounding box center [731, 181] width 283 height 162
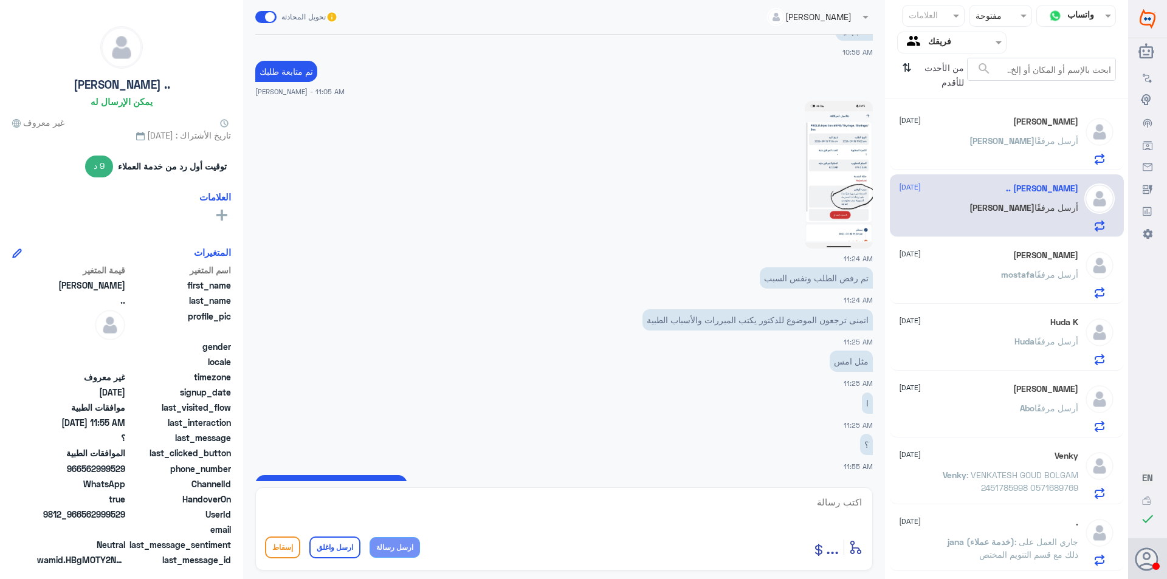
scroll to position [2263, 0]
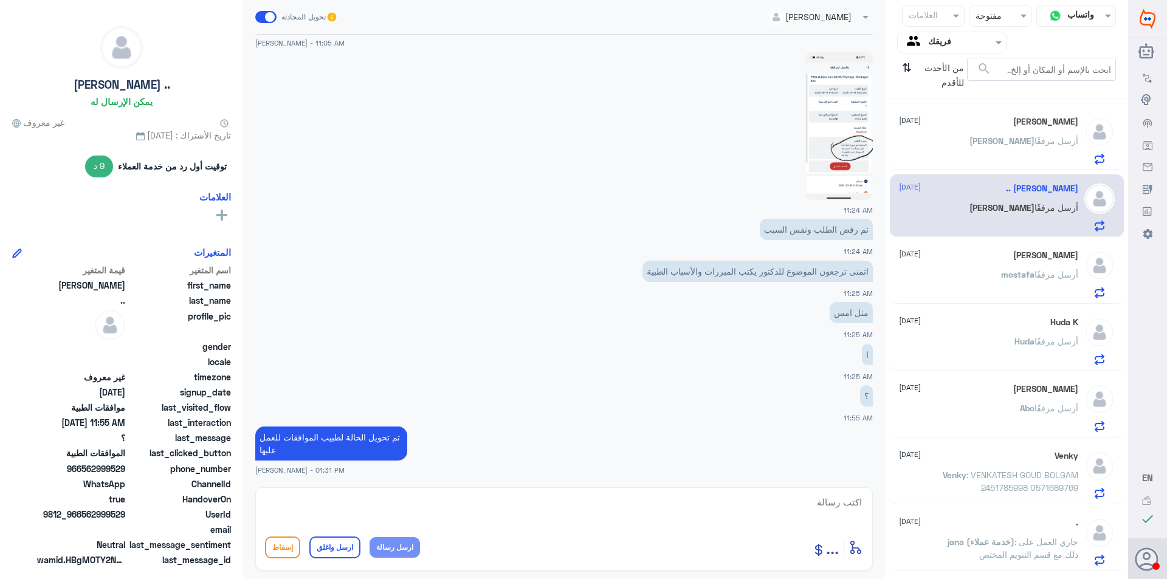
click at [947, 278] on div "[PERSON_NAME] أرسل مرفقًا" at bounding box center [988, 284] width 179 height 27
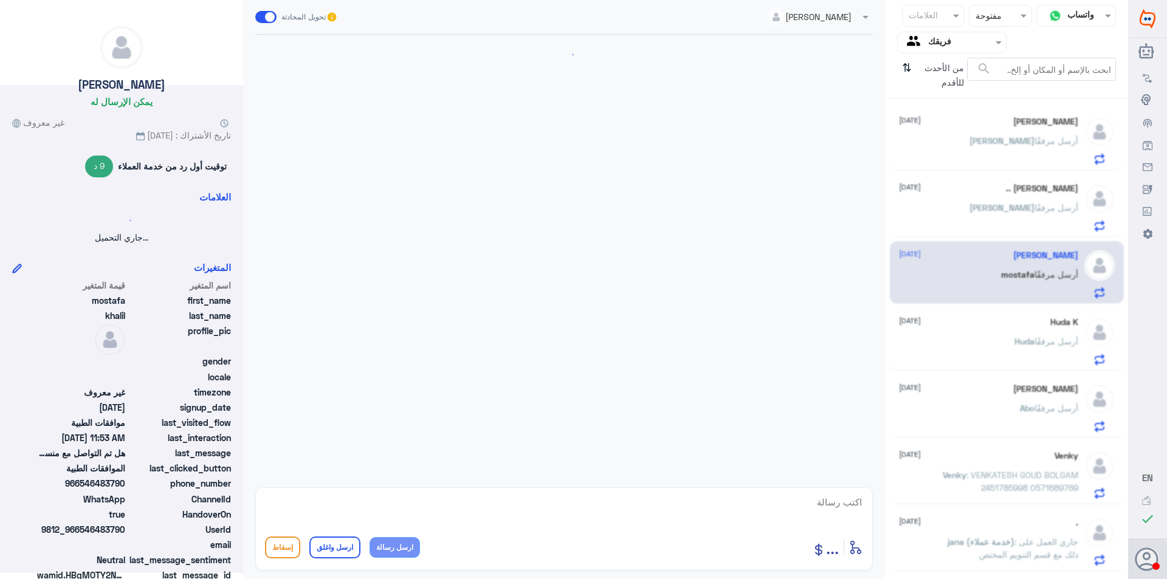
click at [939, 199] on div "[PERSON_NAME] .. [DATE] [PERSON_NAME] أرسل مرفقًا" at bounding box center [988, 208] width 179 height 48
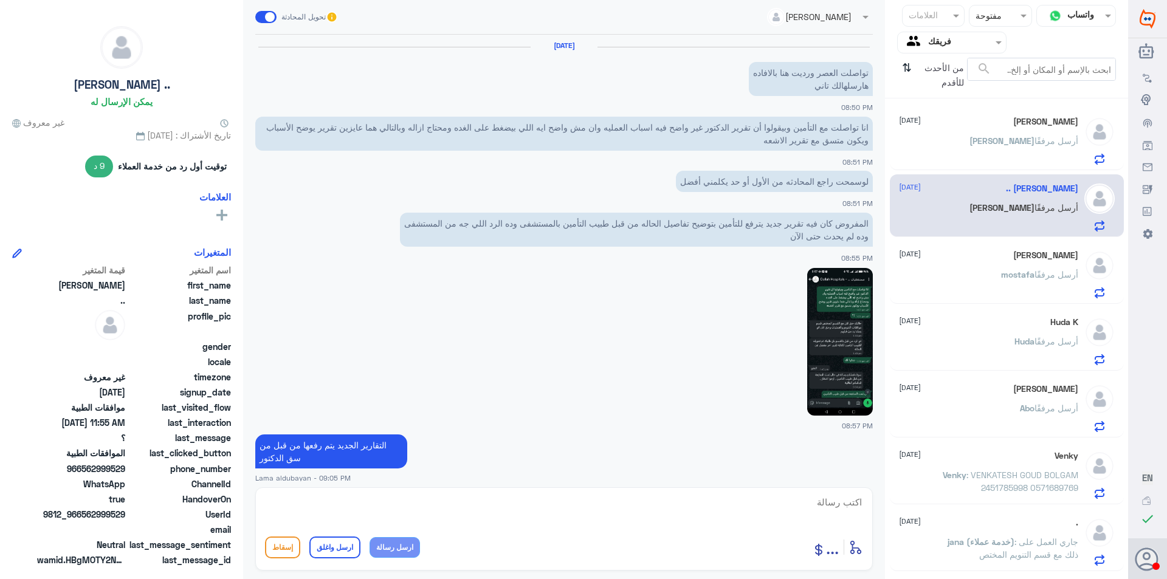
scroll to position [2605, 0]
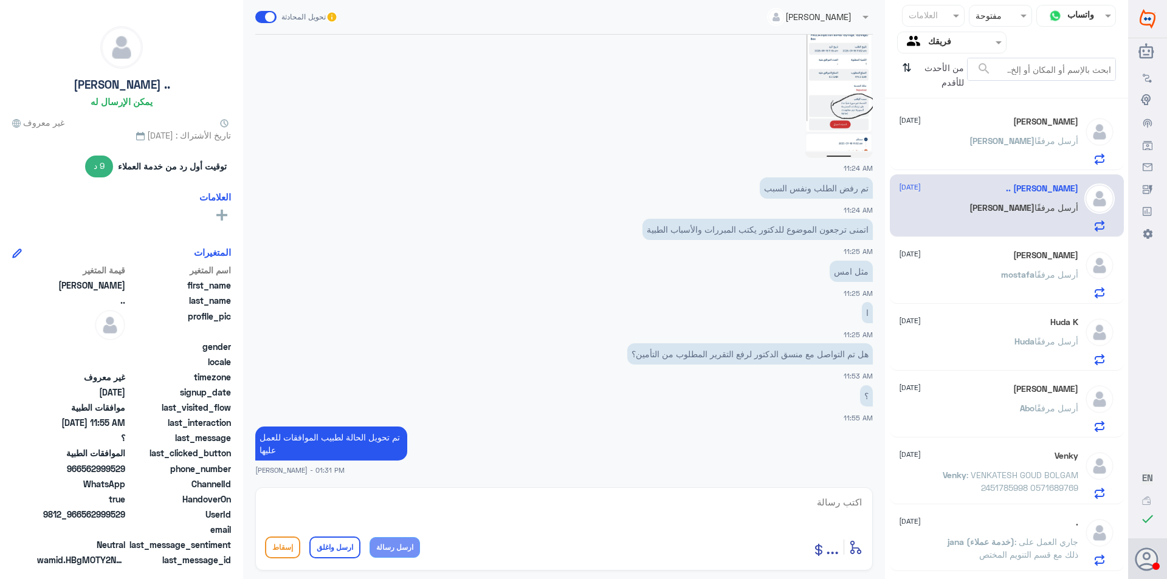
click at [1015, 353] on p "[PERSON_NAME] أرسل مرفقًا" at bounding box center [1046, 350] width 64 height 30
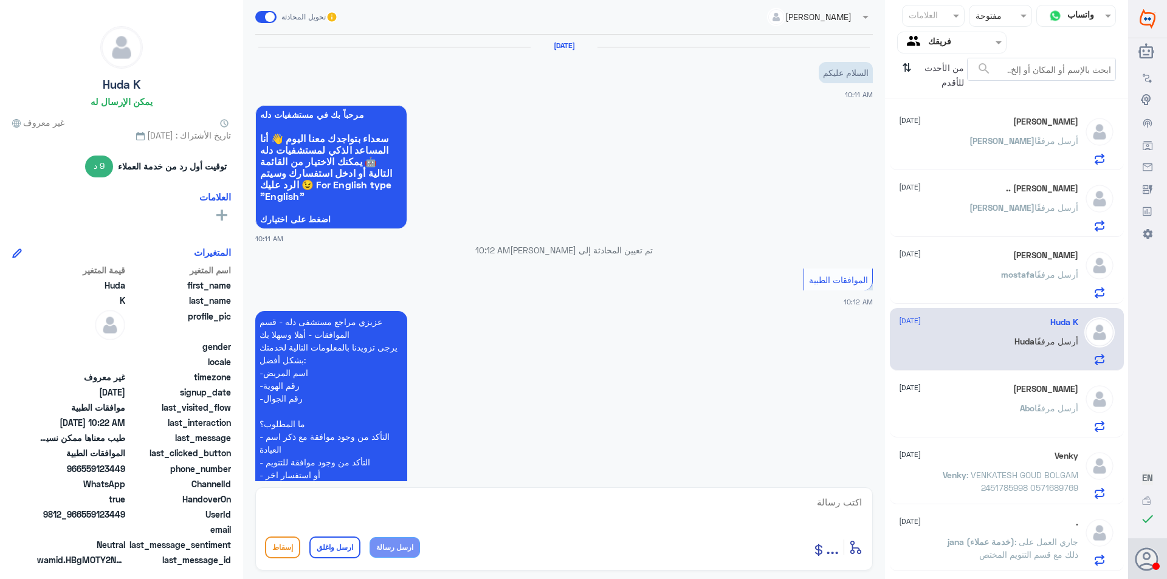
scroll to position [383, 0]
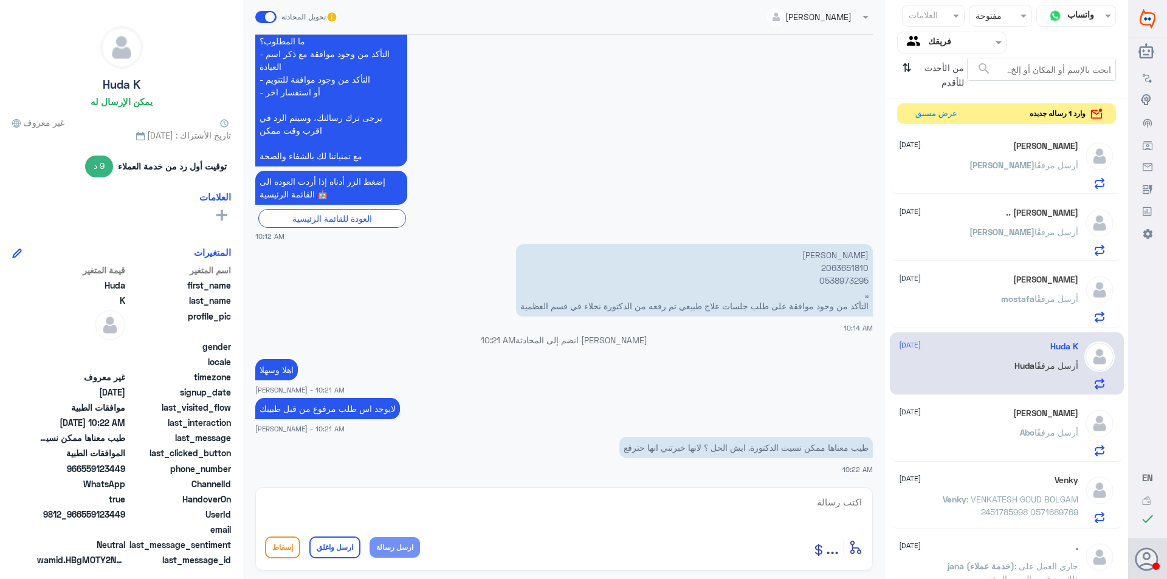
click at [810, 511] on textarea at bounding box center [564, 509] width 598 height 30
type textarea "سوف يتم التواصل معك من قسم العلاج الطبيعي"
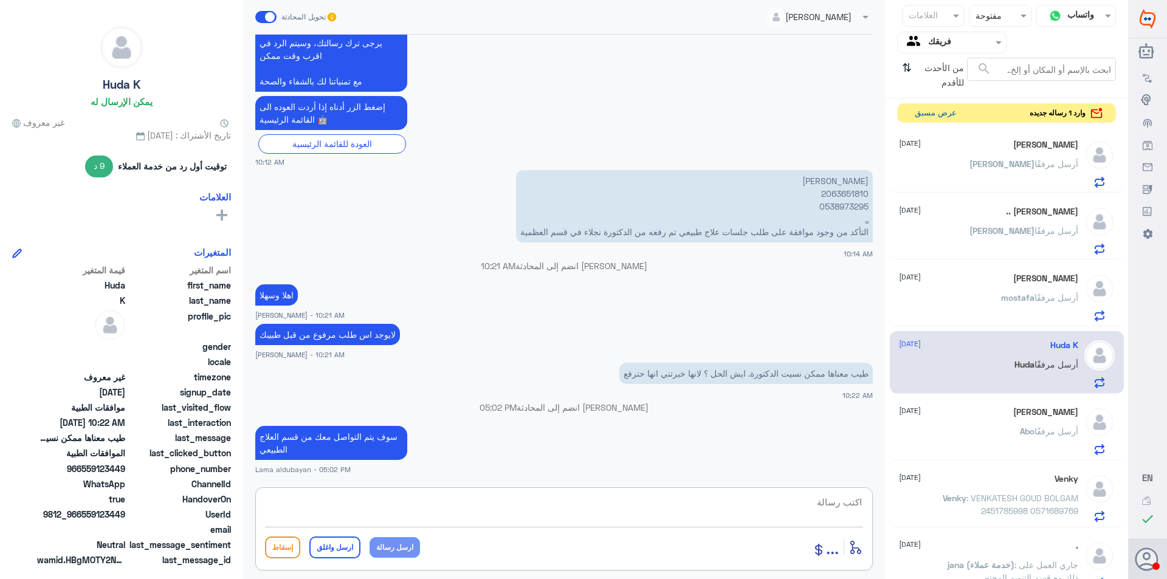
click at [916, 113] on button "عرض مسبق" at bounding box center [935, 113] width 51 height 19
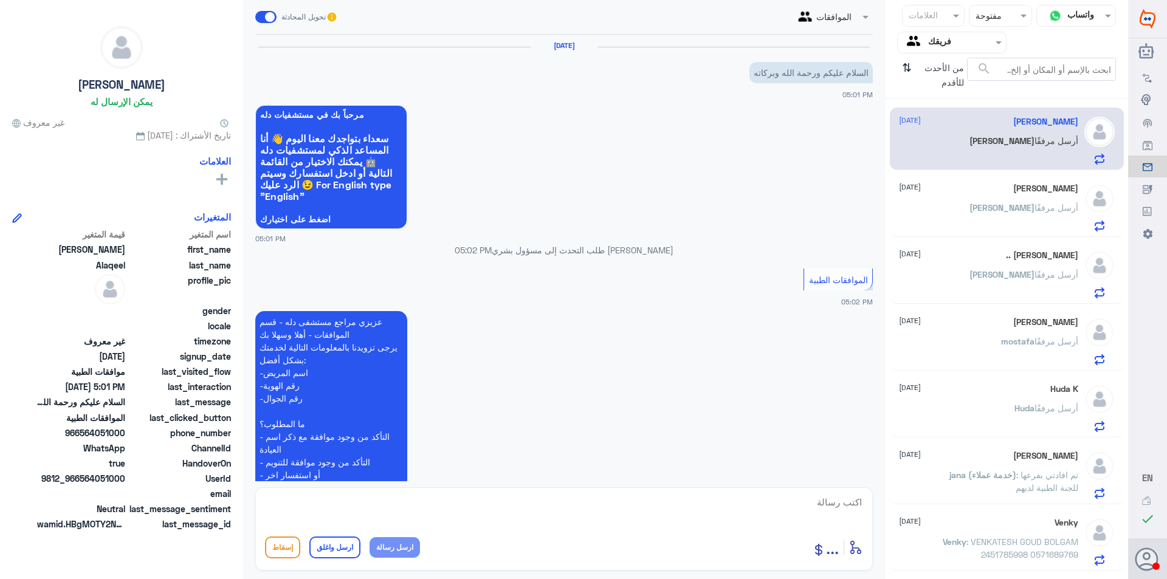
scroll to position [149, 0]
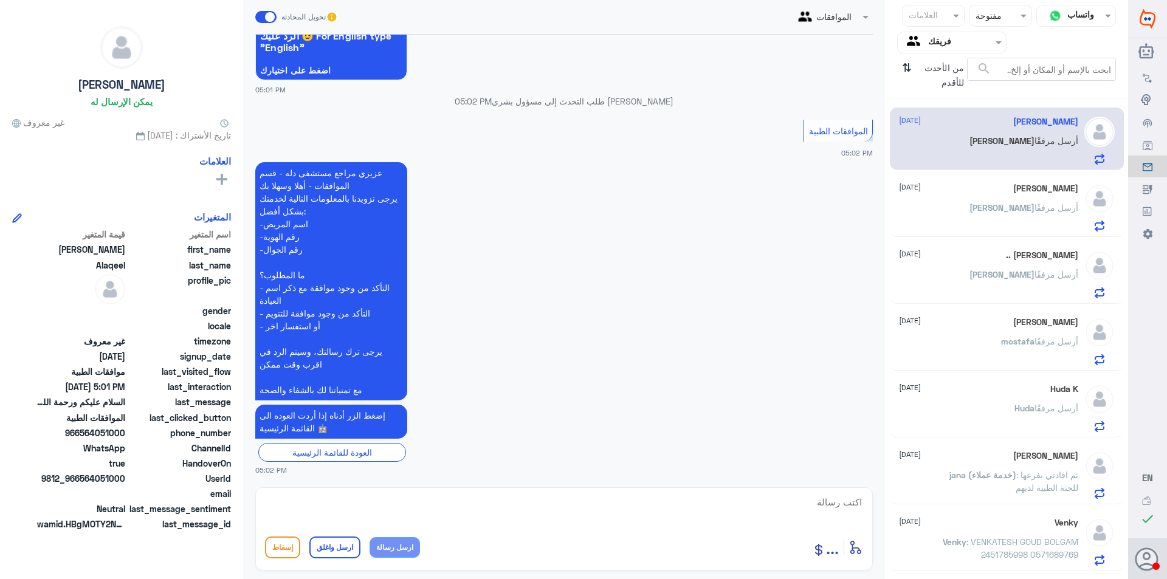
click at [970, 218] on div "[PERSON_NAME] أرسل مرفقًا" at bounding box center [988, 217] width 179 height 27
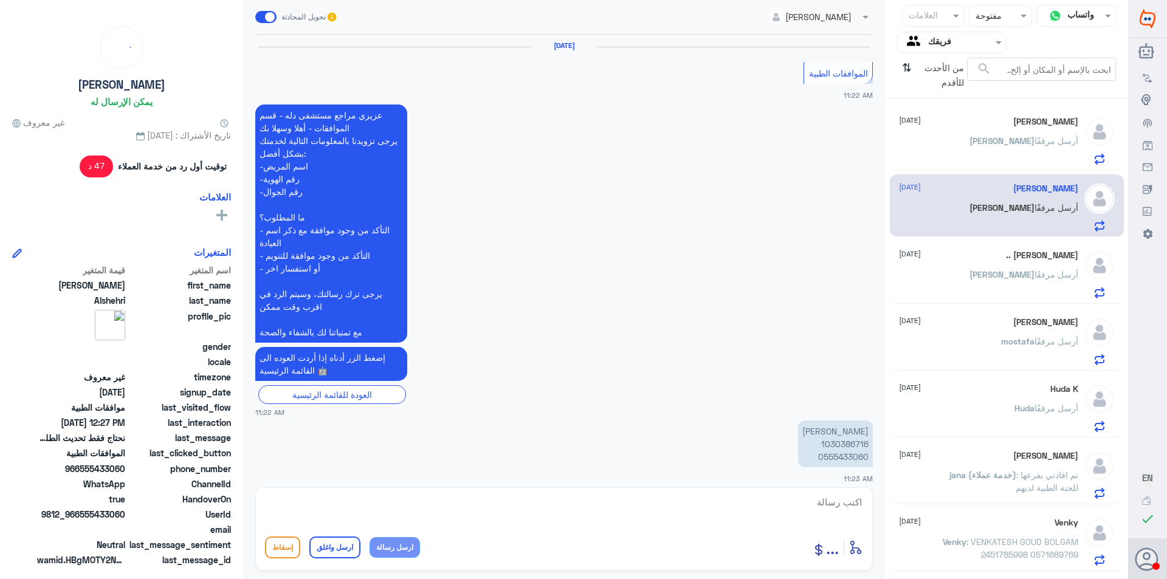
scroll to position [836, 0]
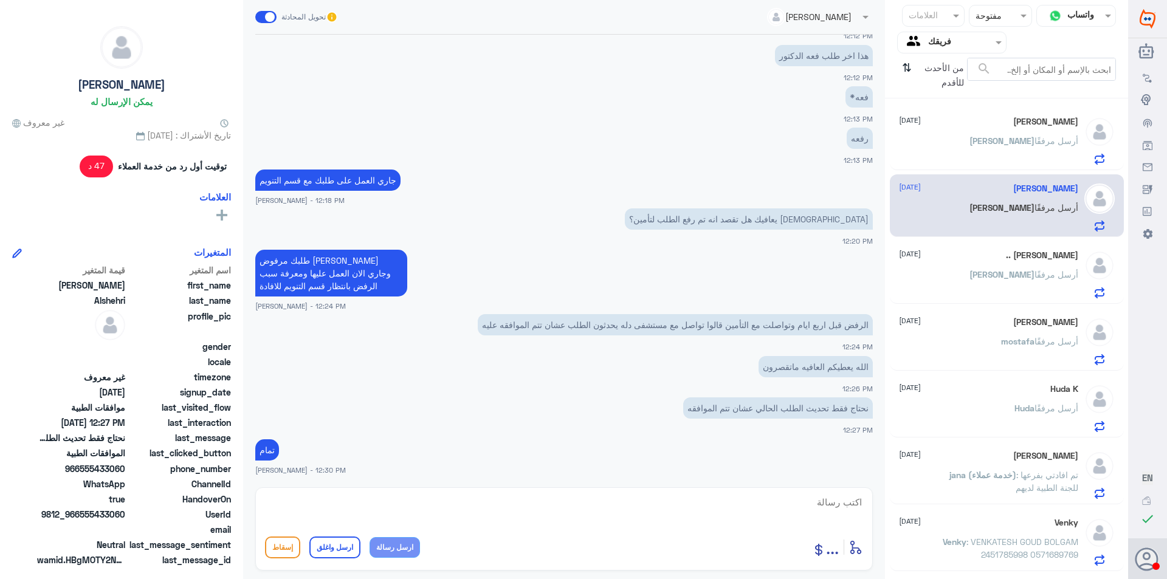
click at [974, 173] on div "[PERSON_NAME] [DATE] [PERSON_NAME] أرسل مرفقًا [PERSON_NAME] [DATE] [PERSON_NAM…" at bounding box center [1006, 343] width 243 height 480
click at [1061, 139] on span "أرسل مرفقًا" at bounding box center [1057, 141] width 44 height 10
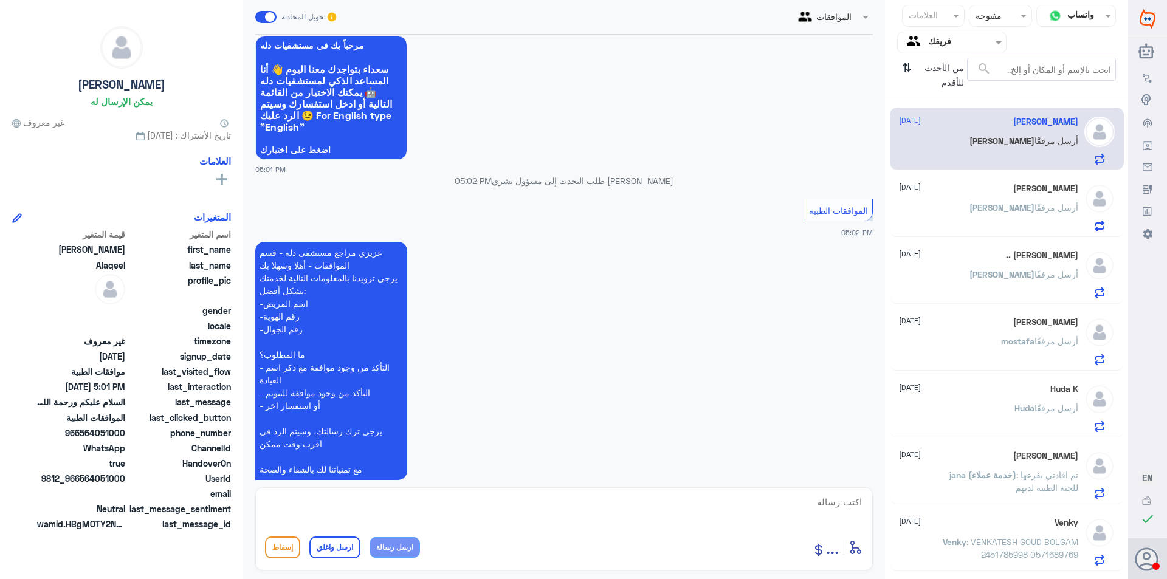
scroll to position [149, 0]
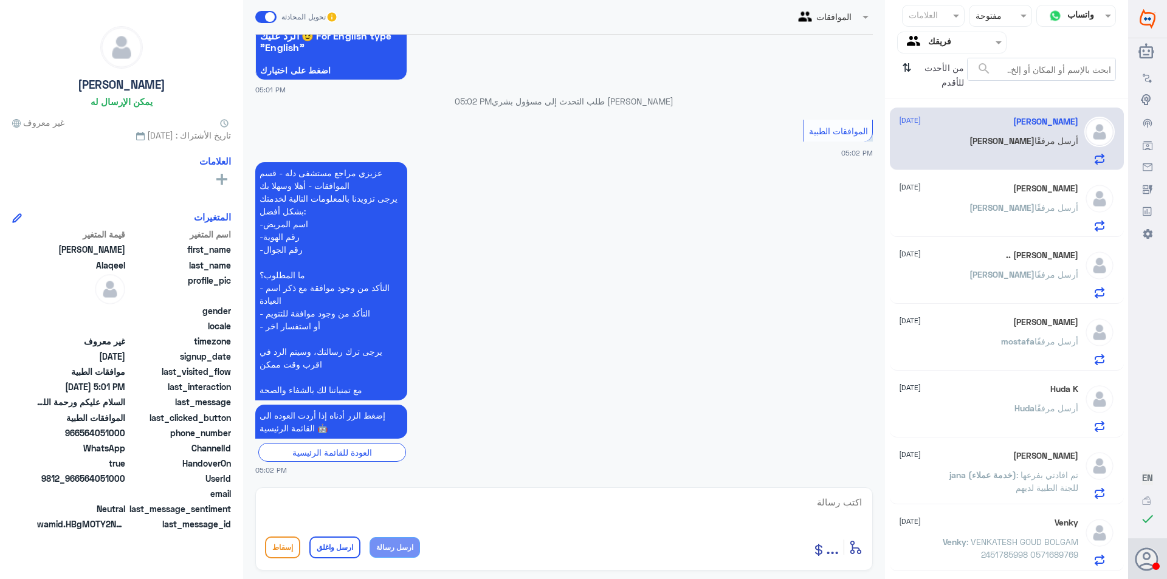
click at [806, 505] on textarea at bounding box center [564, 509] width 598 height 30
type textarea "وعليك السلام تفضل كيف اقدر اخدمك"
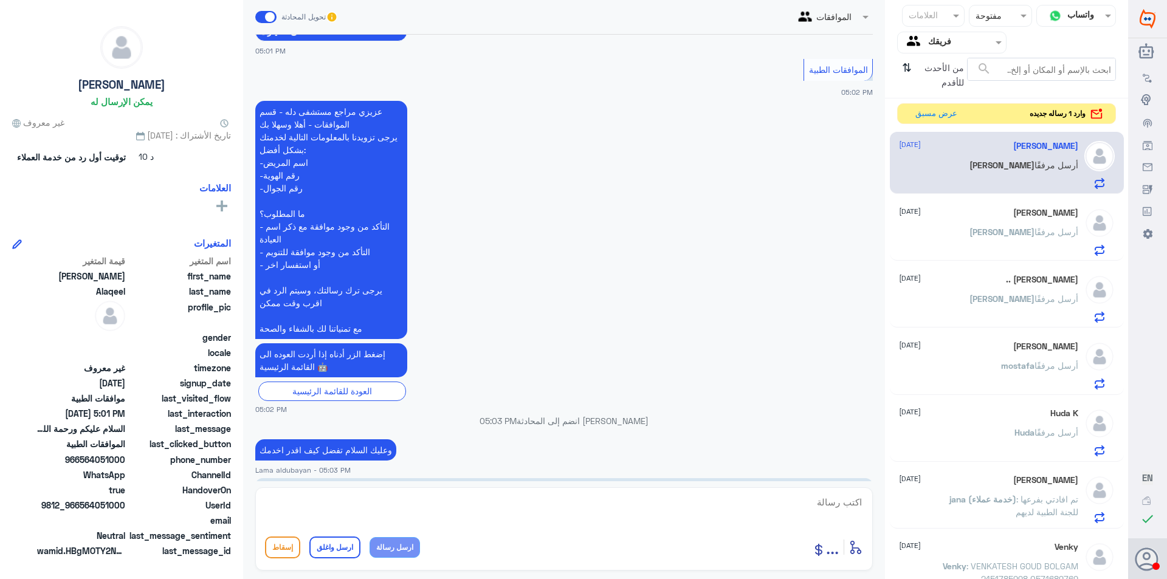
scroll to position [255, 0]
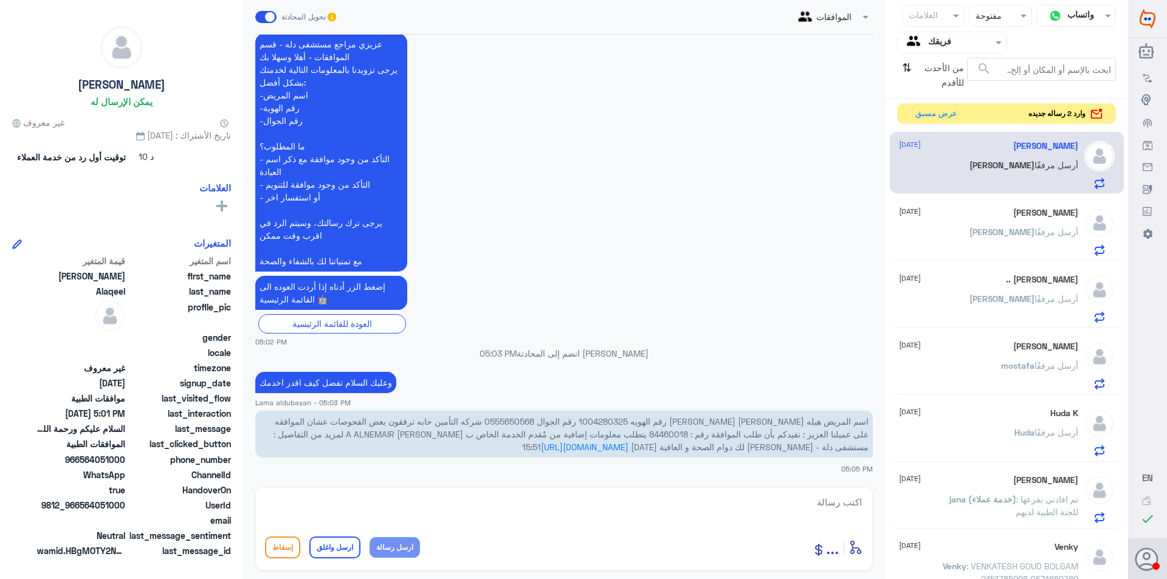
click at [736, 435] on span "اسم المريض هيله [PERSON_NAME] [PERSON_NAME] رقم الهويه 1004280325 رقم الجوال 05…" at bounding box center [571, 434] width 595 height 36
click at [620, 503] on textarea at bounding box center [564, 509] width 598 height 30
click at [602, 508] on textarea at bounding box center [564, 509] width 598 height 30
type textarea "سوف يتم تحول الطلب للقسم المختص لمراجة الطلب مره اخرى"
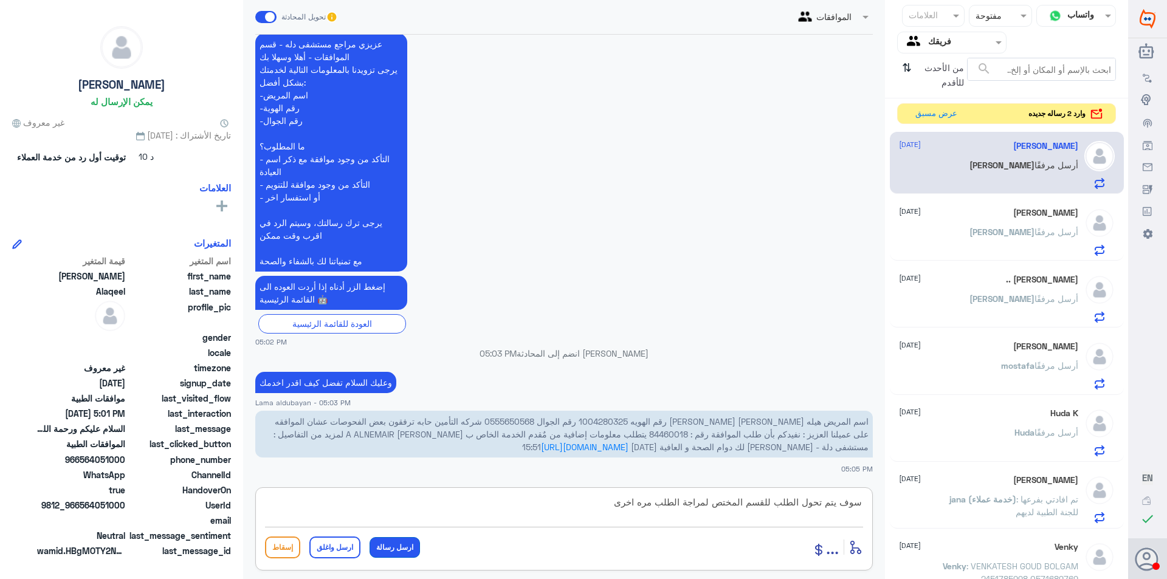
click at [390, 551] on button "ارسل رسالة" at bounding box center [395, 547] width 50 height 21
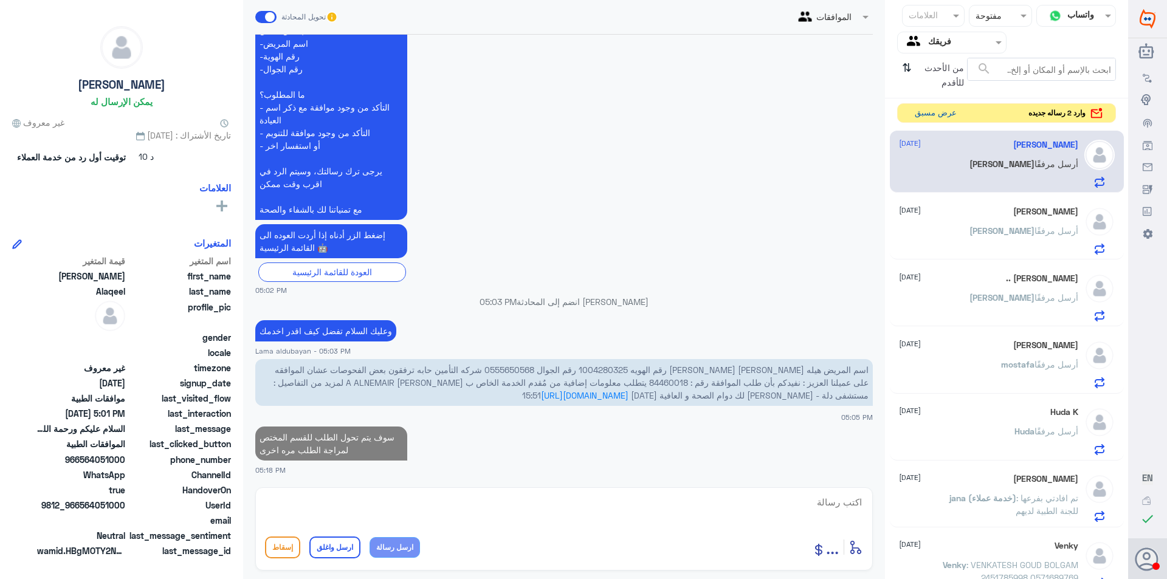
click at [924, 123] on div "وارد 2 رساله جديده عرض مسبق" at bounding box center [1006, 113] width 219 height 20
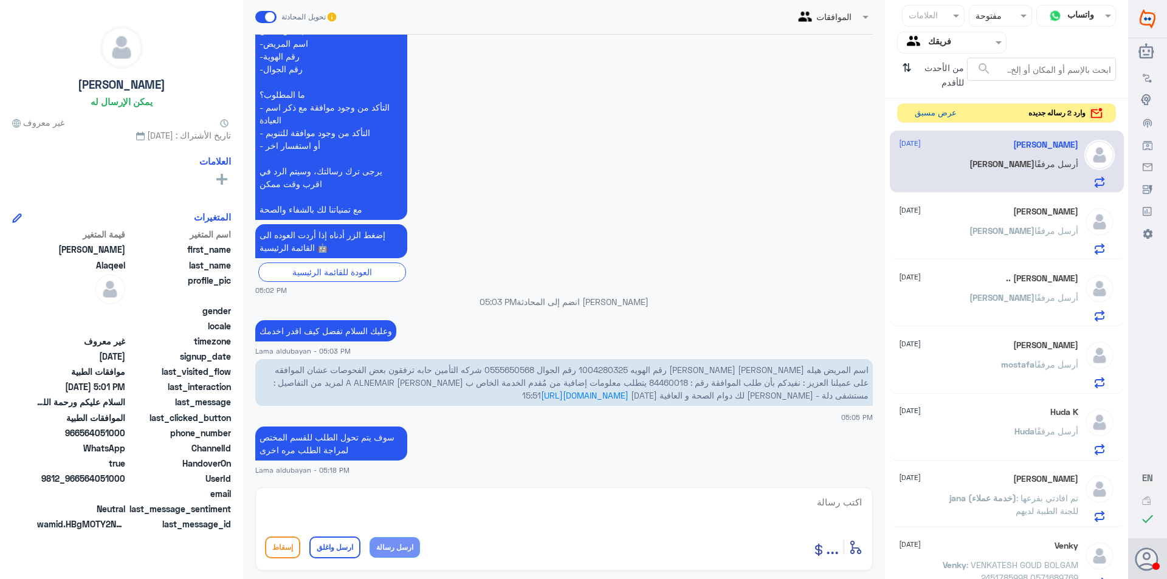
click at [928, 113] on button "عرض مسبق" at bounding box center [935, 113] width 51 height 19
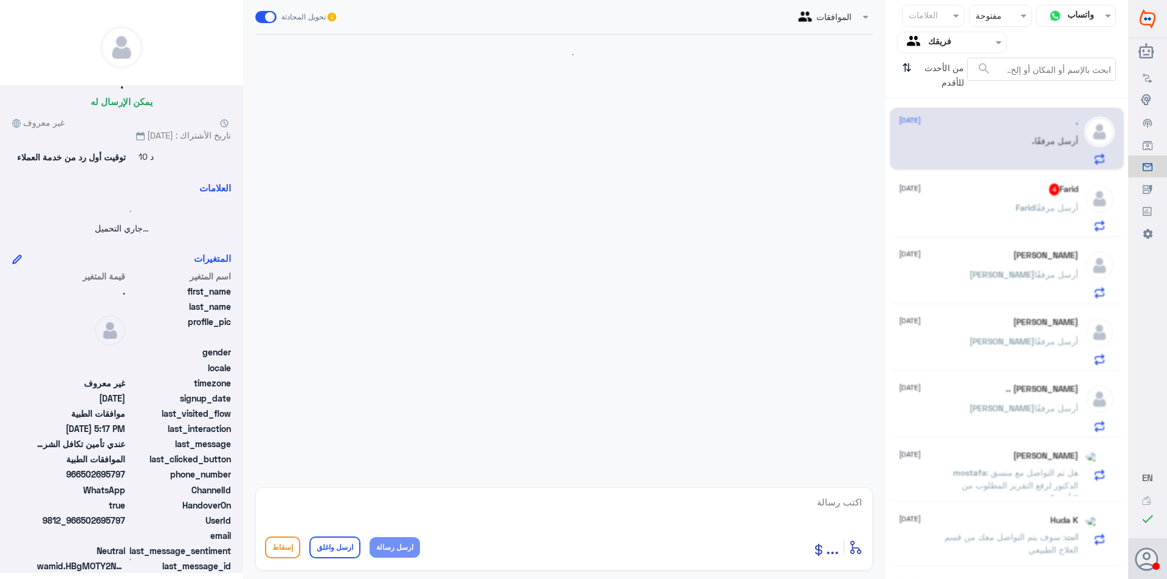
scroll to position [480, 0]
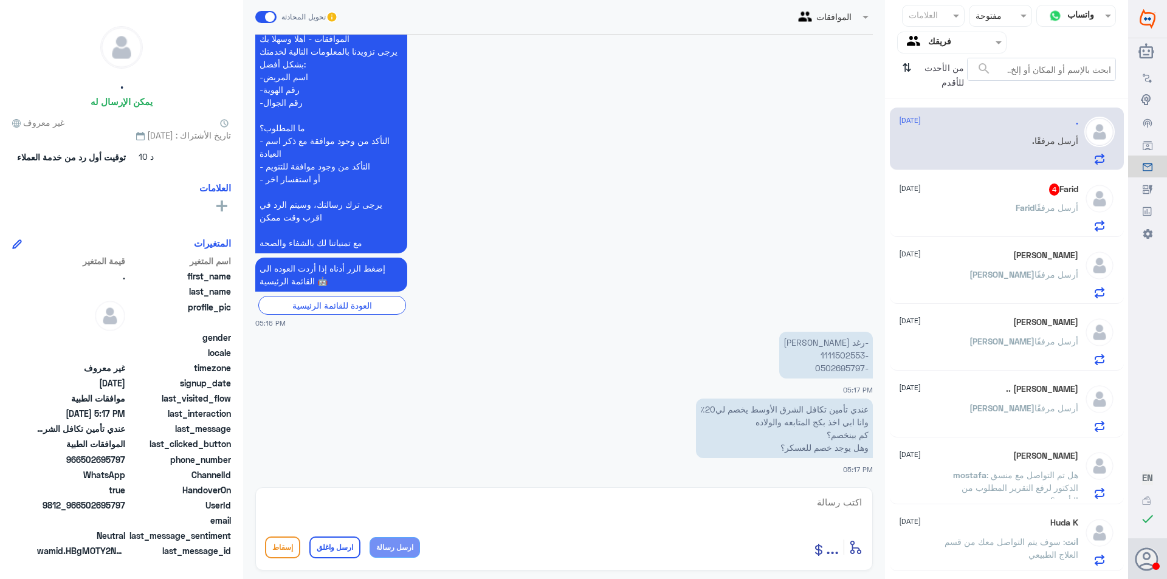
click at [954, 215] on div "[PERSON_NAME] أرسل مرفقًا" at bounding box center [988, 217] width 179 height 27
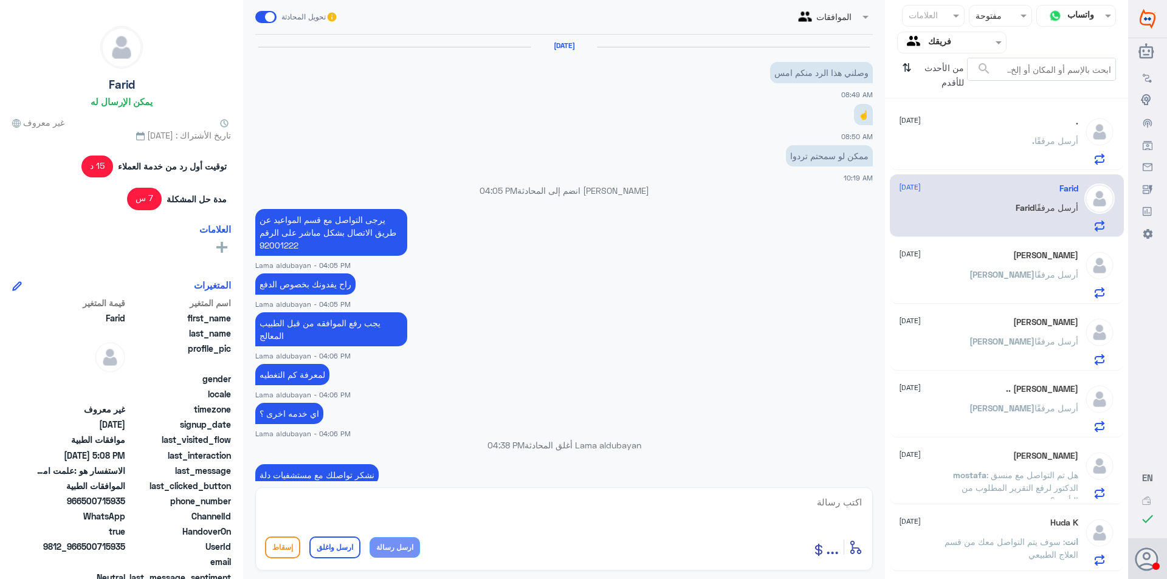
scroll to position [880, 0]
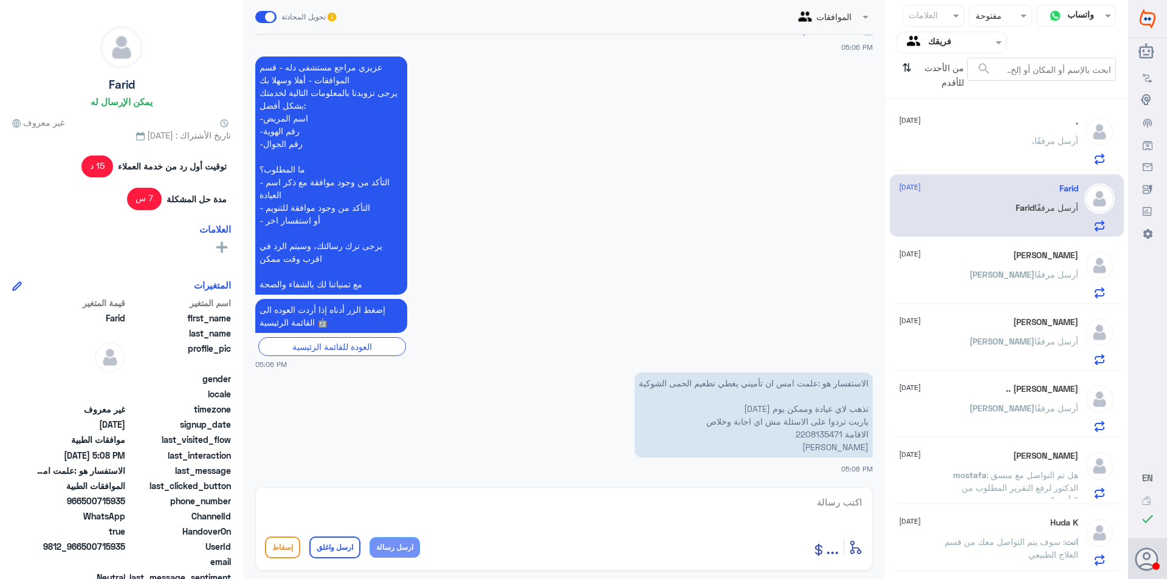
click at [970, 146] on div ". أرسل مرفقًا" at bounding box center [988, 150] width 179 height 27
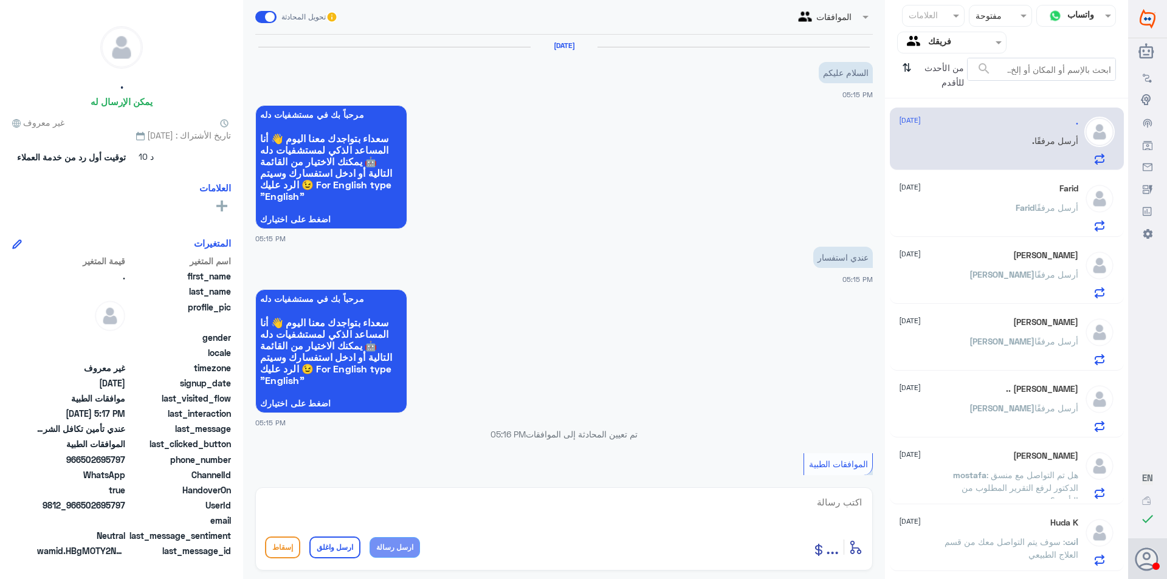
scroll to position [480, 0]
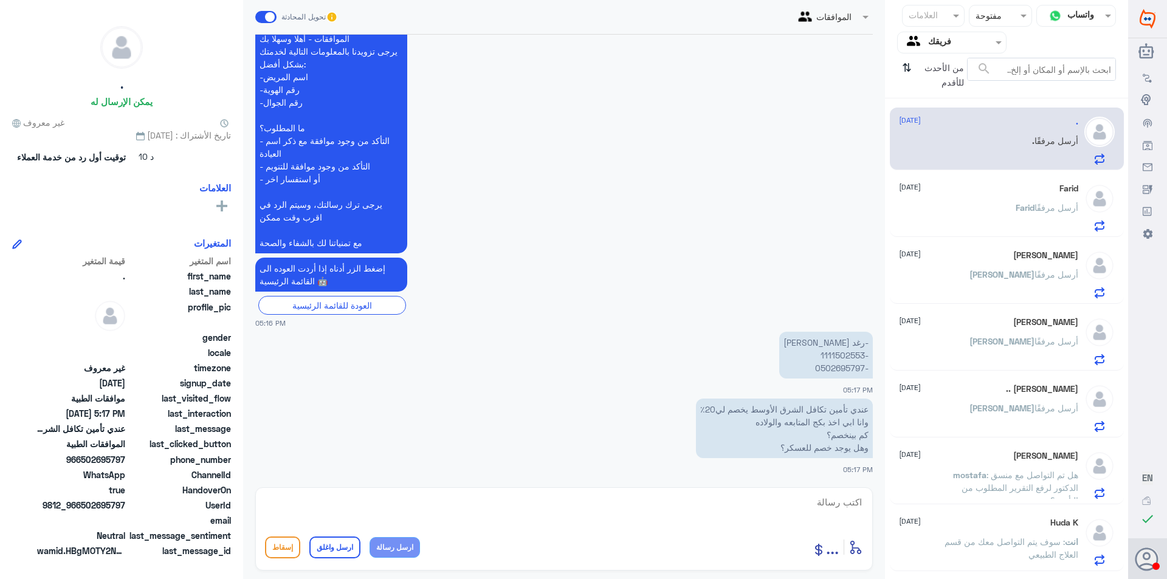
click at [848, 415] on p "عندي تأمين تكافل الشرق الأوسط يخصم لي20٪ وانا ابي اخذ بكج المتابعه والولاده كم …" at bounding box center [784, 429] width 177 height 60
click at [848, 413] on p "عندي تأمين تكافل الشرق الأوسط يخصم لي20٪ وانا ابي اخذ بكج المتابعه والولاده كم …" at bounding box center [784, 429] width 177 height 60
click at [864, 416] on p "عندي تأمين تكافل الشرق الأوسط يخصم لي20٪ وانا ابي اخذ بكج المتابعه والولاده كم …" at bounding box center [784, 429] width 177 height 60
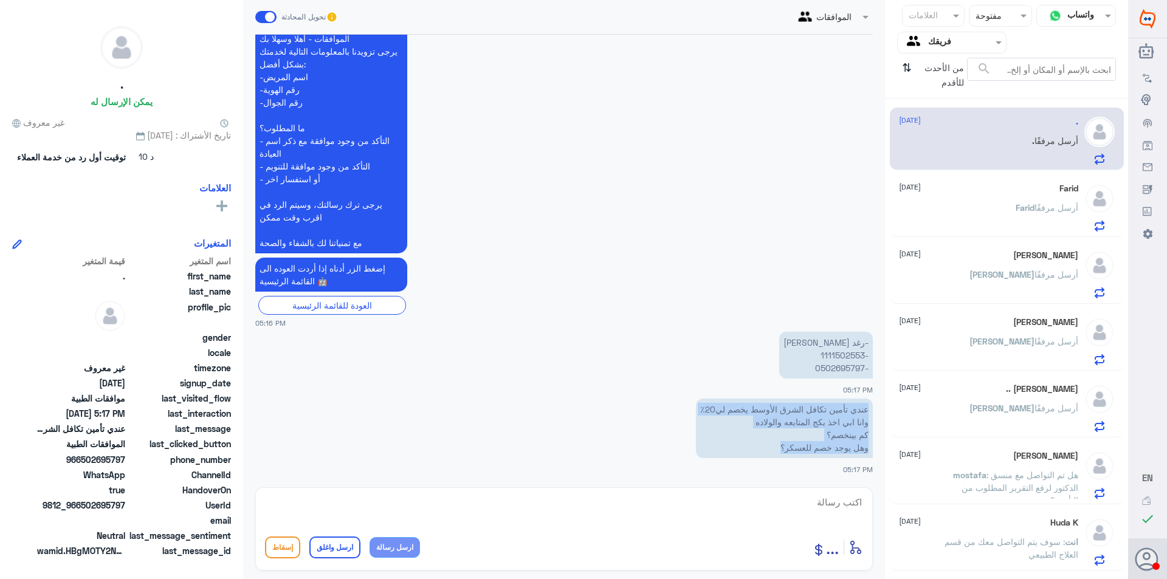
drag, startPoint x: 867, startPoint y: 408, endPoint x: 776, endPoint y: 450, distance: 100.4
click at [776, 450] on p "عندي تأمين تكافل الشرق الأوسط يخصم لي20٪ وانا ابي اخذ بكج المتابعه والولاده كم …" at bounding box center [784, 429] width 177 height 60
click at [1052, 200] on div "Farid [DATE] [PERSON_NAME] أرسل مرفقًا" at bounding box center [988, 208] width 179 height 48
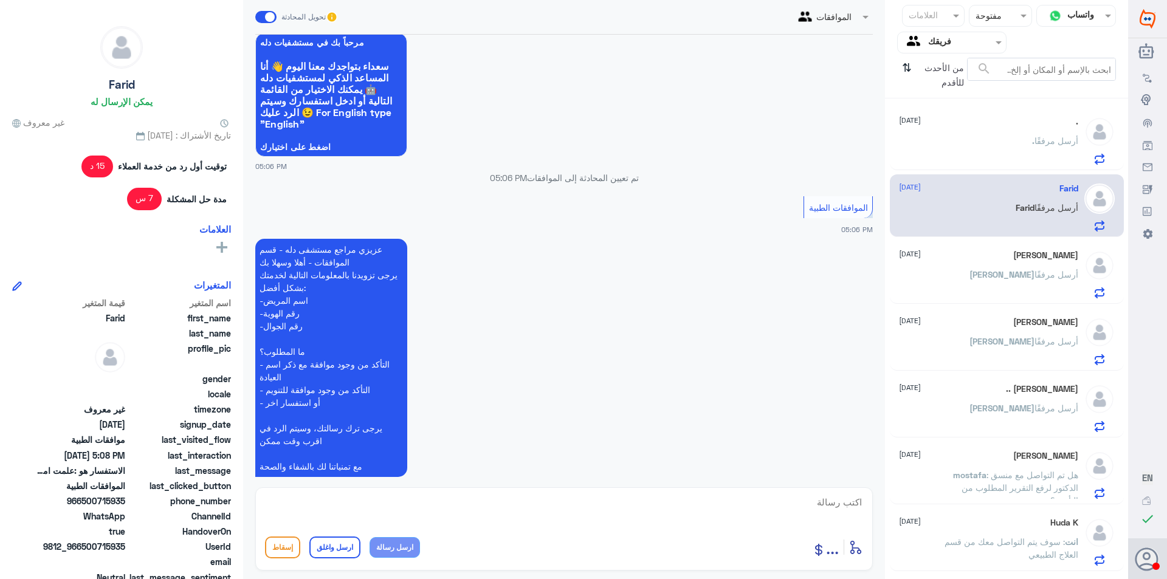
scroll to position [880, 0]
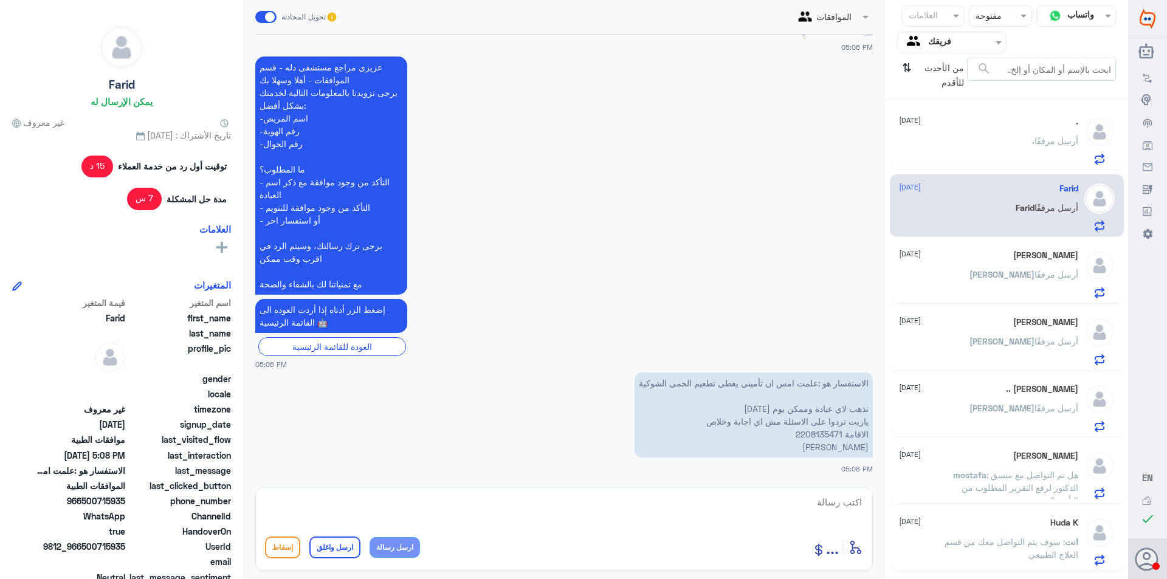
click at [815, 437] on p "الاستفسار هو :علمت امس ان تأميني يغطي تطعيم الحمى الشوكية تذهب لاي عيادة وممكن …" at bounding box center [754, 415] width 238 height 85
click at [853, 383] on p "الاستفسار هو :علمت امس ان تأميني يغطي تطعيم الحمى الشوكية تذهب لاي عيادة وممكن …" at bounding box center [754, 415] width 238 height 85
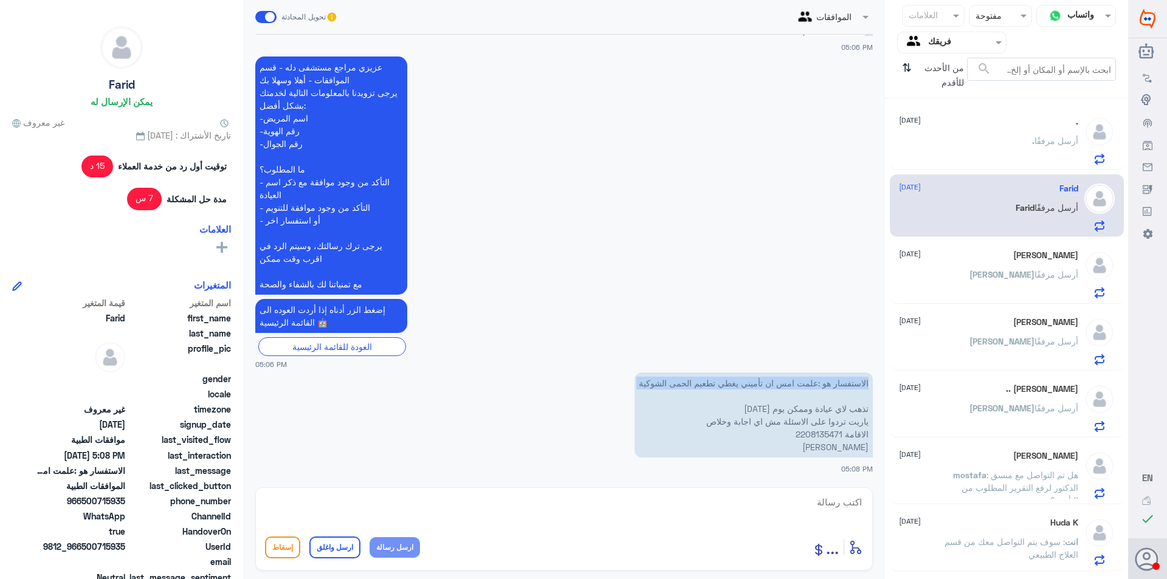
click at [853, 383] on p "الاستفسار هو :علمت امس ان تأميني يغطي تطعيم الحمى الشوكية تذهب لاي عيادة وممكن …" at bounding box center [754, 415] width 238 height 85
click at [841, 393] on p "الاستفسار هو :علمت امس ان تأميني يغطي تطعيم الحمى الشوكية تذهب لاي عيادة وممكن …" at bounding box center [754, 415] width 238 height 85
drag, startPoint x: 867, startPoint y: 381, endPoint x: 828, endPoint y: 443, distance: 73.2
click at [828, 443] on p "الاستفسار هو :علمت امس ان تأميني يغطي تطعيم الحمى الشوكية تذهب لاي عيادة وممكن …" at bounding box center [754, 415] width 238 height 85
click at [1019, 132] on div ". [DATE] . أرسل مرفقًا" at bounding box center [988, 141] width 179 height 48
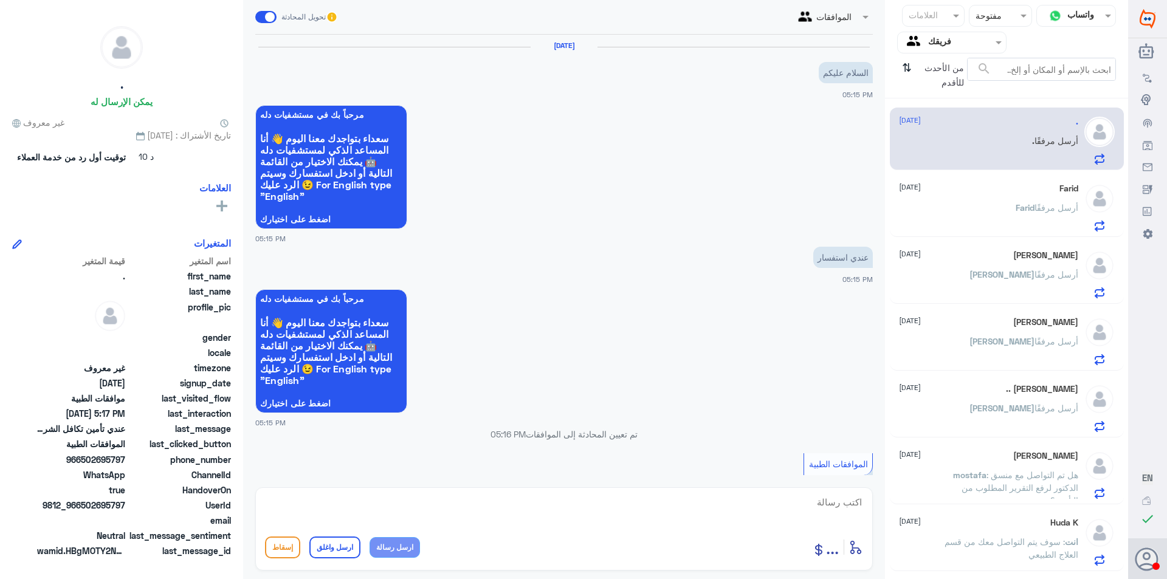
scroll to position [480, 0]
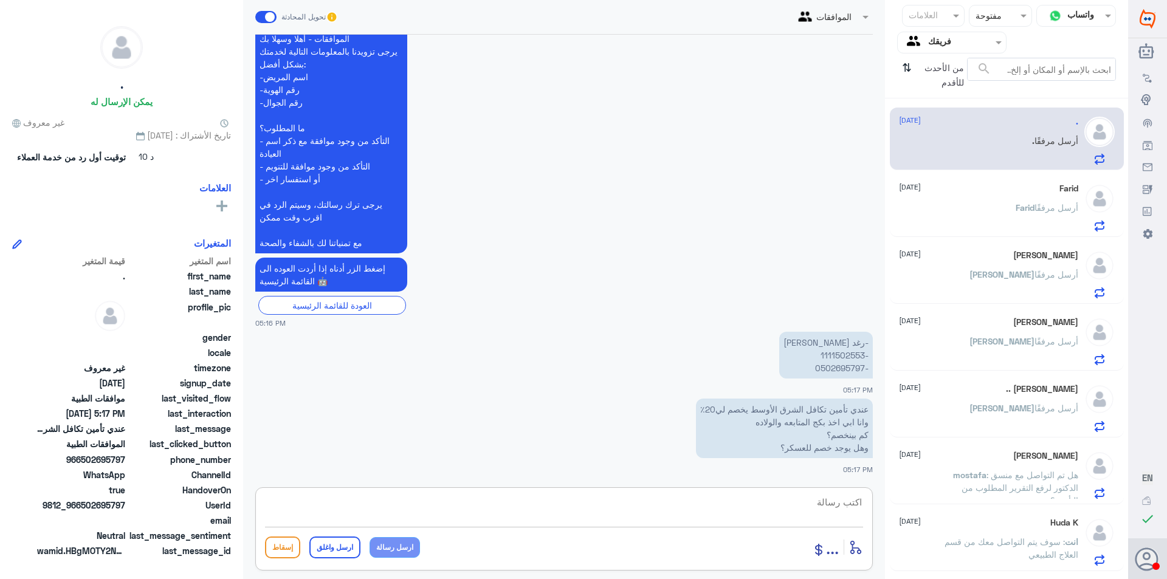
click at [798, 505] on textarea at bounding box center [564, 509] width 598 height 30
paste textarea "بلغيها الرجاء التواصل هاتفياً مع خدمات العملاء 920012222 لإفادتك فيما يخص الخصم"
drag, startPoint x: 839, startPoint y: 500, endPoint x: 922, endPoint y: 492, distance: 83.0
click at [921, 492] on div "قناة واتساب Status × مفتوحة العلامات Agent Filter فريقك search من الأحدث للأقدم…" at bounding box center [564, 291] width 1128 height 583
type textarea "الرجاء التواصل هاتفياً مع خدمات العملاء 920012222 لإفادتك فيما يخص الخصم"
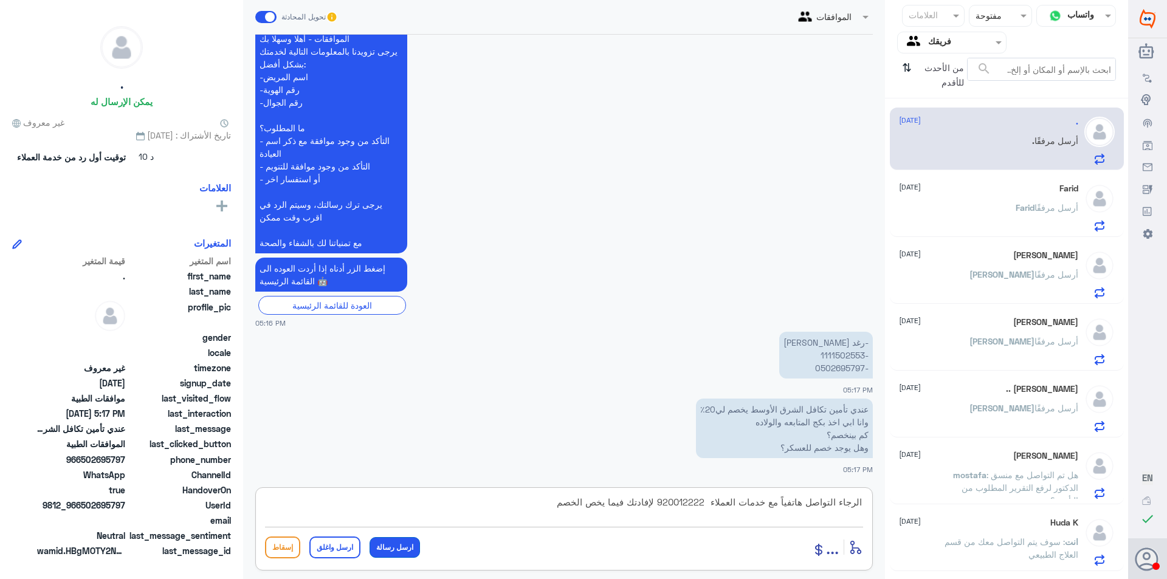
click at [406, 548] on button "ارسل رسالة" at bounding box center [395, 547] width 50 height 21
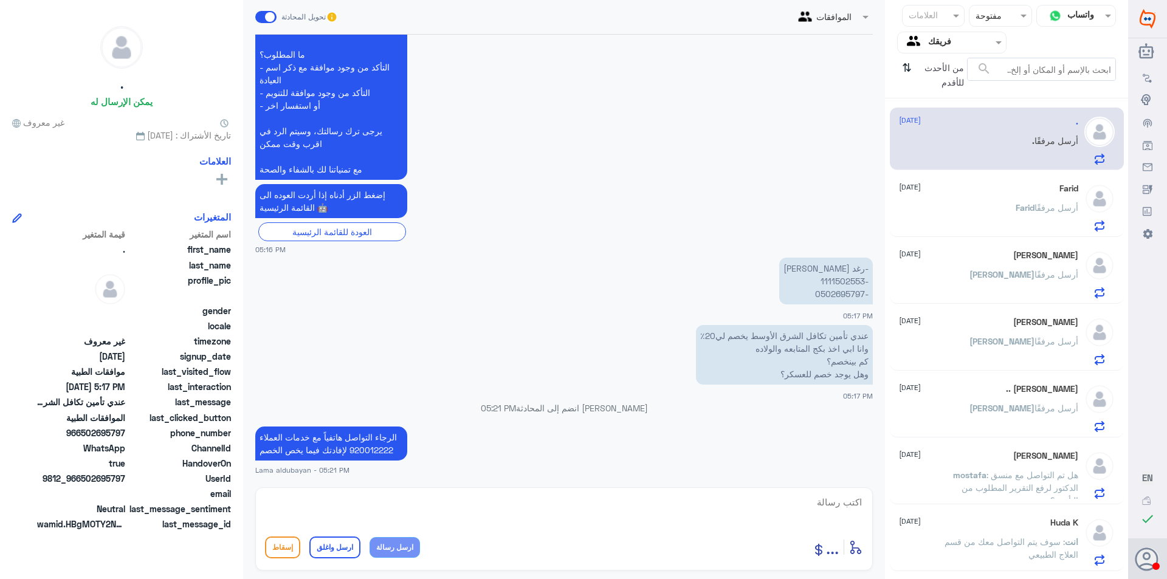
click at [999, 213] on div "[PERSON_NAME] أرسل مرفقًا" at bounding box center [988, 217] width 179 height 27
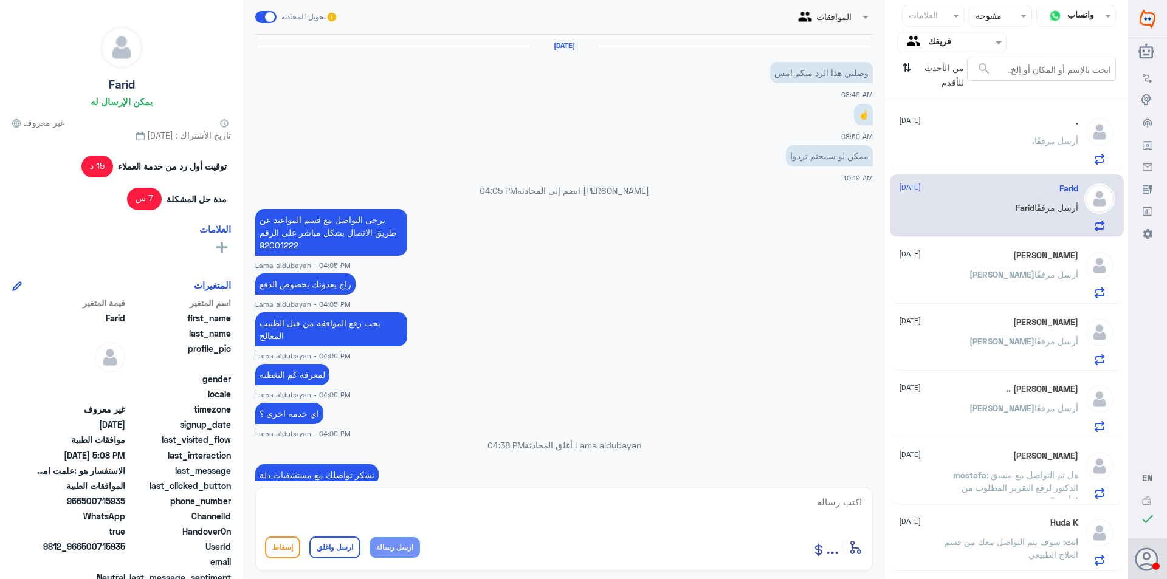
scroll to position [880, 0]
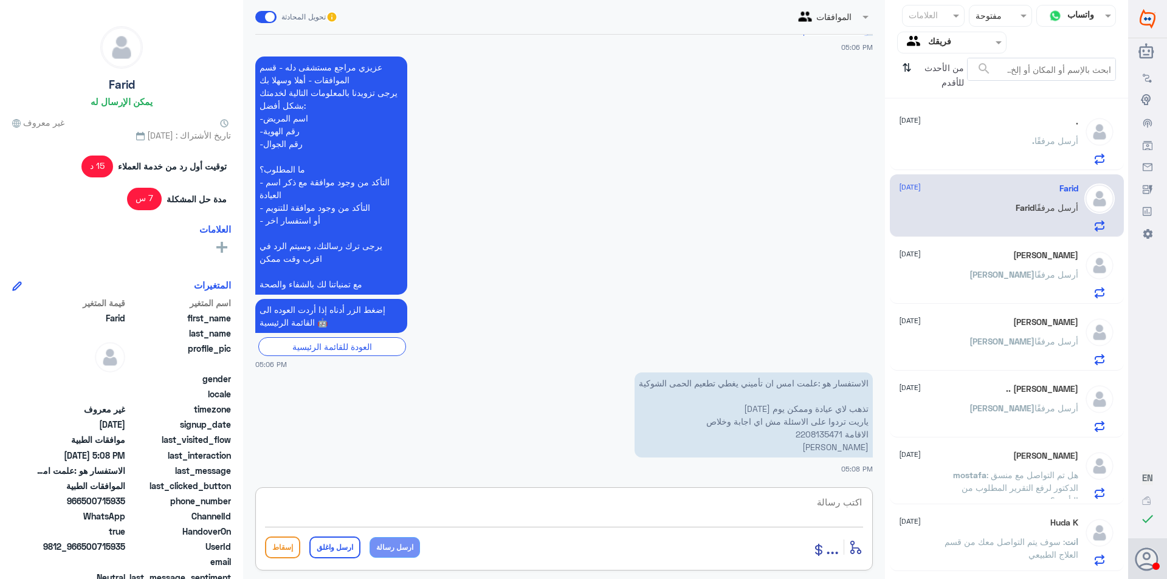
click at [732, 511] on textarea at bounding box center [564, 509] width 598 height 30
type textarea "هنا فقط موافقات التامين"
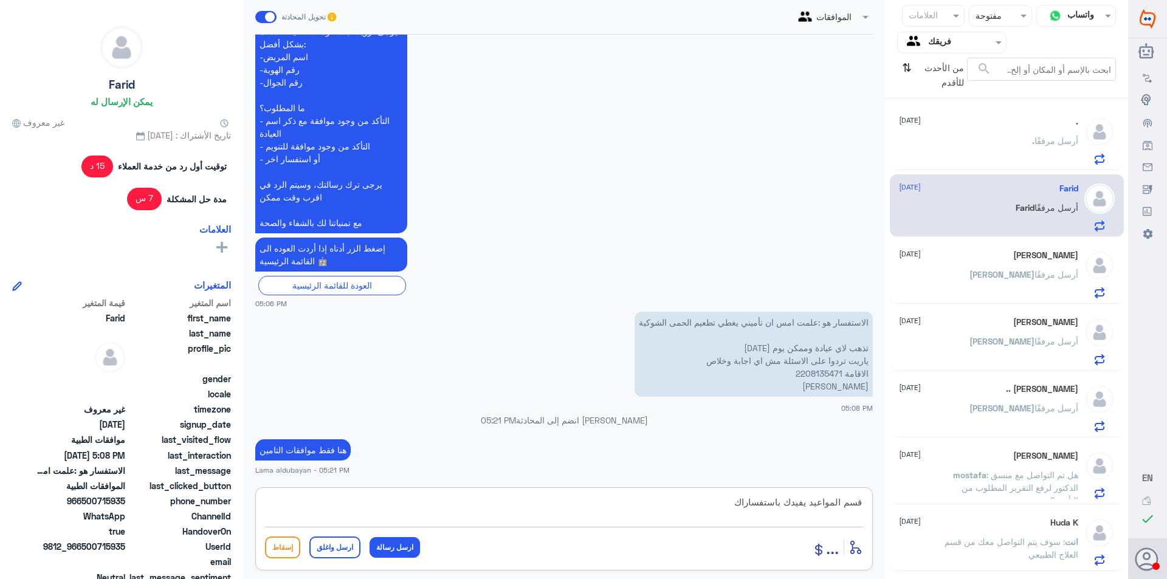
type textarea "قسم المواعيد يفيدك باستفساراك"
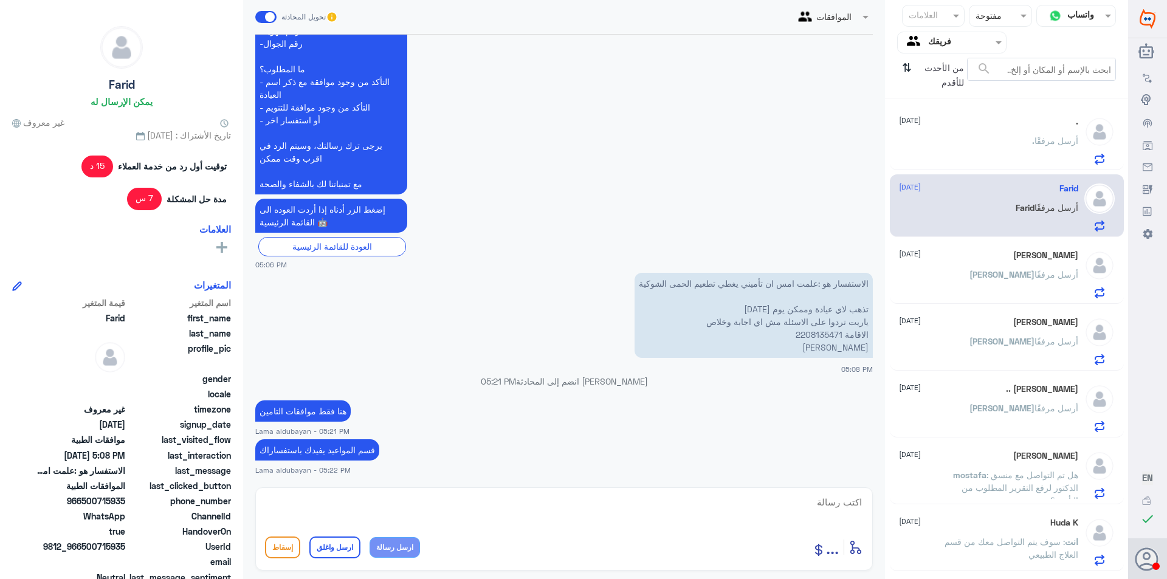
click at [1059, 280] on p "[PERSON_NAME] أرسل مرفقًا" at bounding box center [1023, 283] width 109 height 30
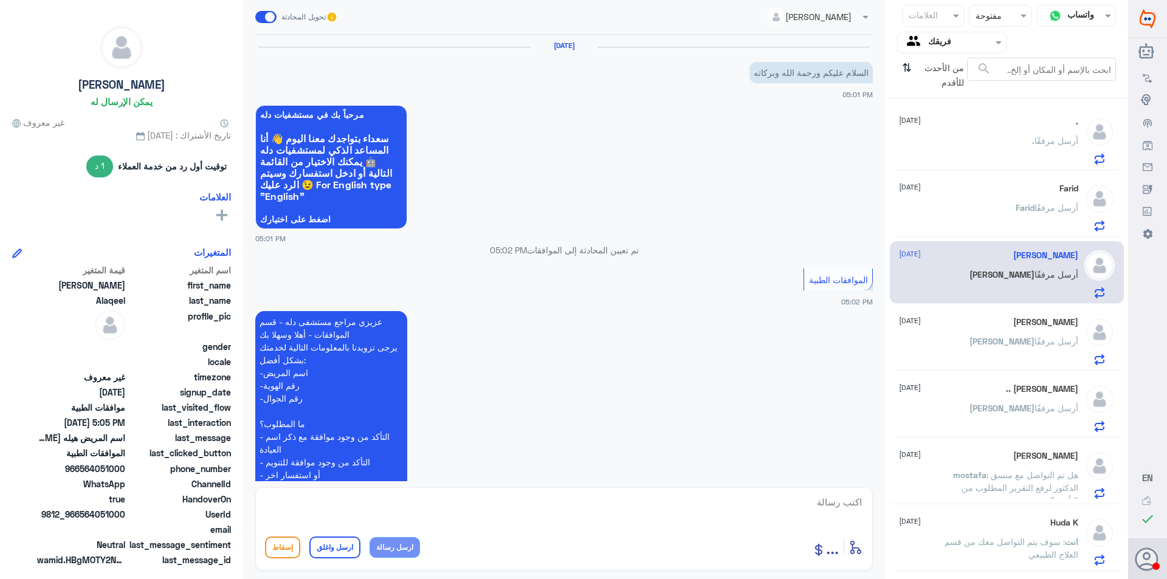
scroll to position [329, 0]
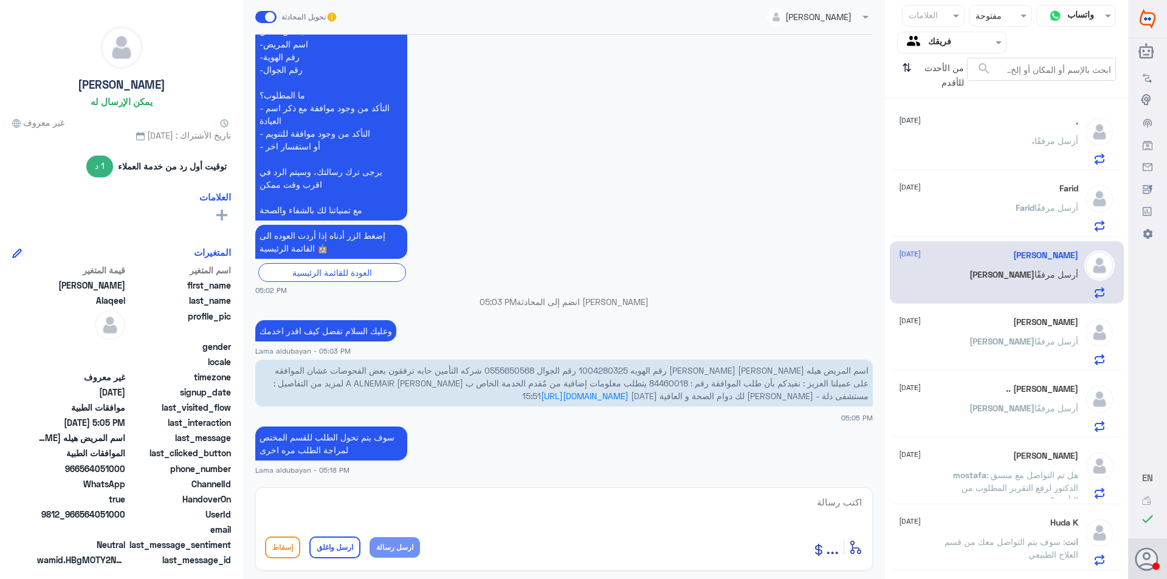
click at [1027, 331] on div "[PERSON_NAME] [DATE] [PERSON_NAME] أرسل مرفقًا" at bounding box center [988, 341] width 179 height 48
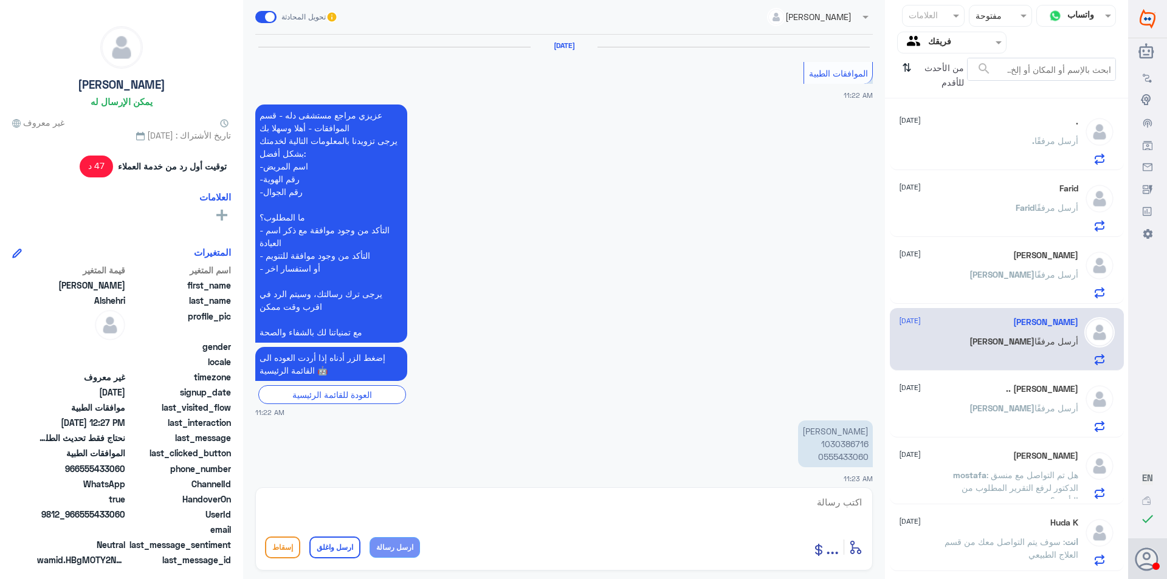
scroll to position [836, 0]
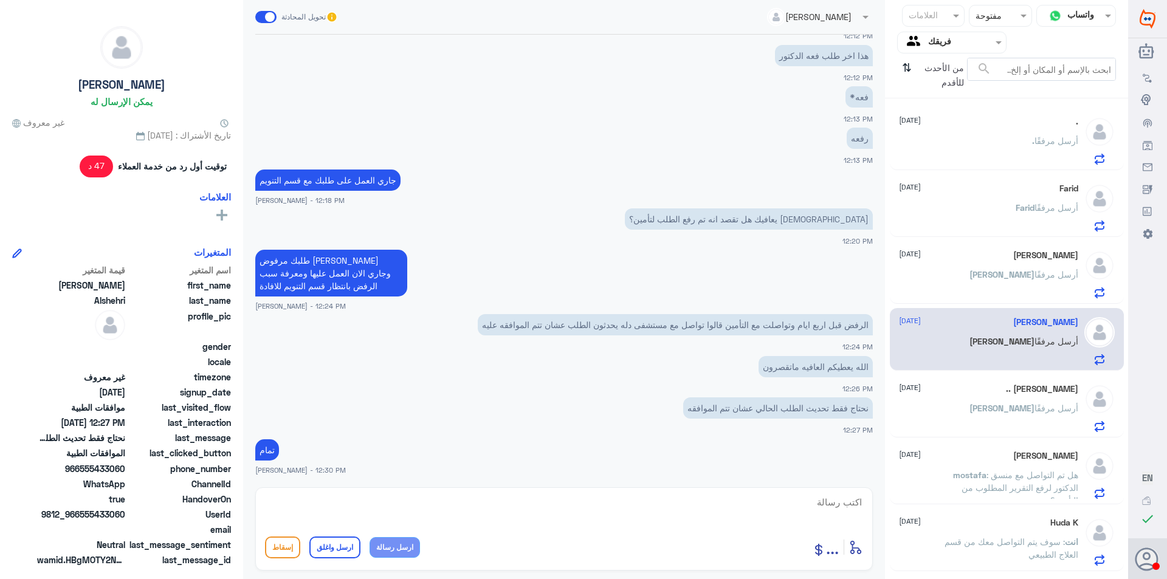
click at [1011, 118] on div ". [DATE]" at bounding box center [988, 122] width 179 height 10
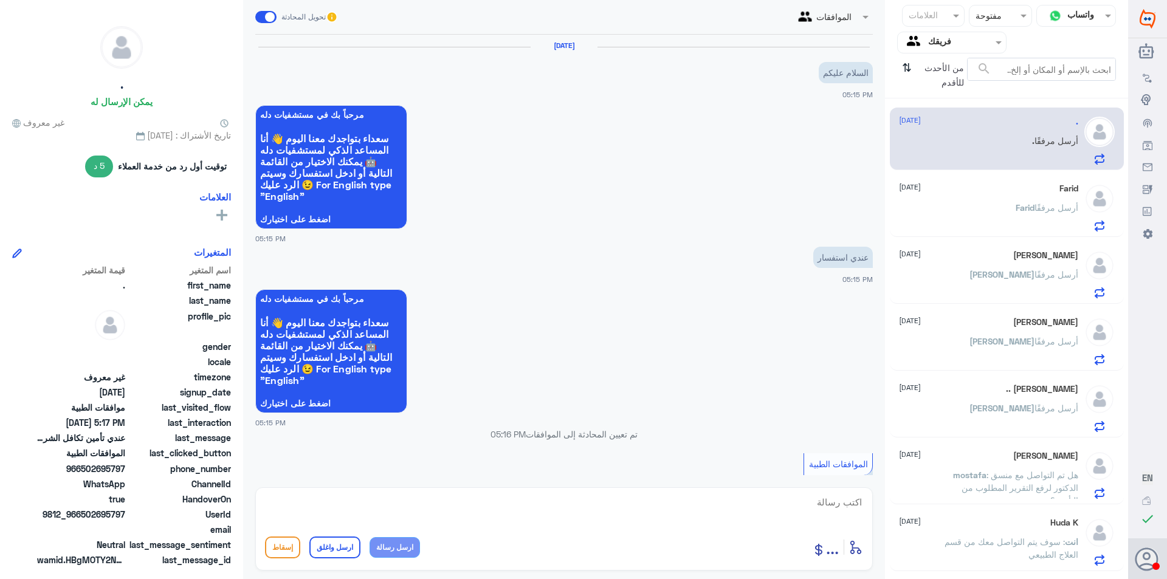
scroll to position [554, 0]
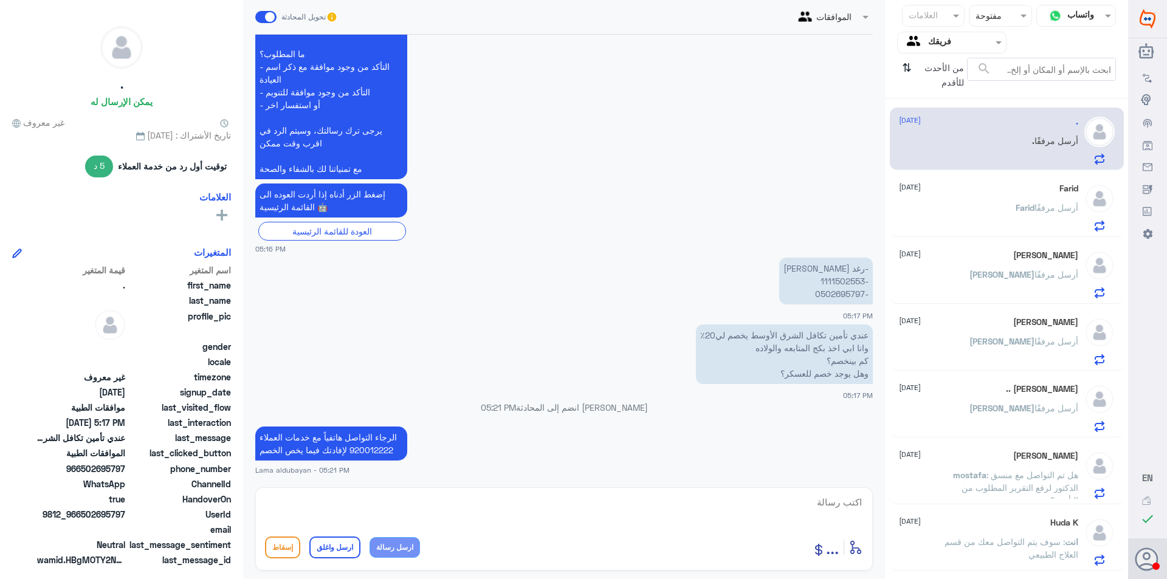
click at [350, 435] on p "الرجاء التواصل هاتفياً مع خدمات العملاء 920012222 لإفادتك فيما يخص الخصم" at bounding box center [331, 444] width 152 height 34
click at [1047, 209] on span "أرسل مرفقًا" at bounding box center [1057, 207] width 44 height 10
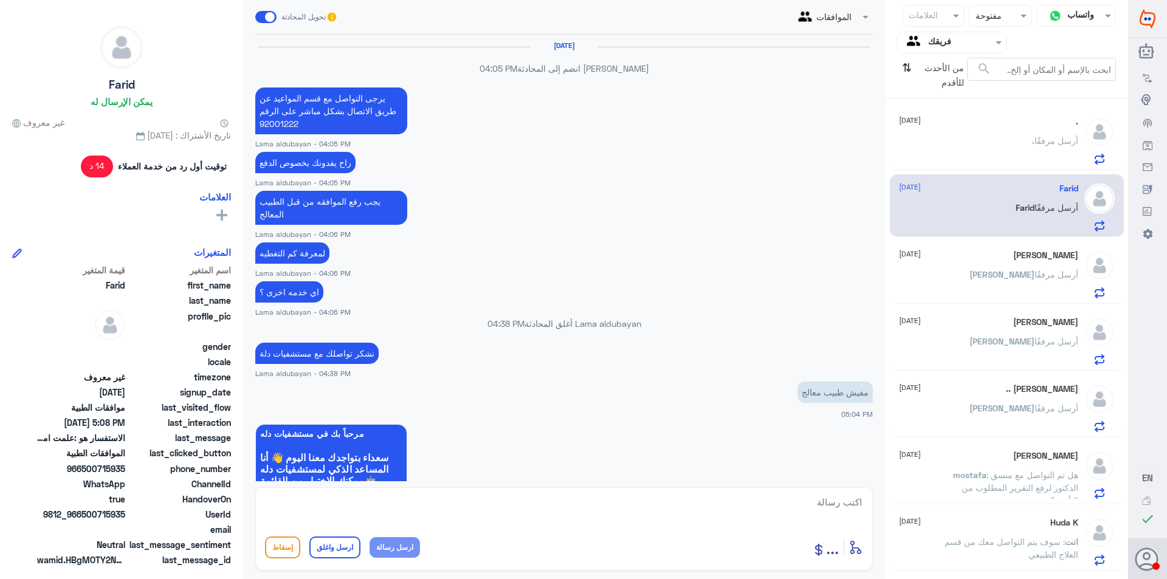
scroll to position [858, 0]
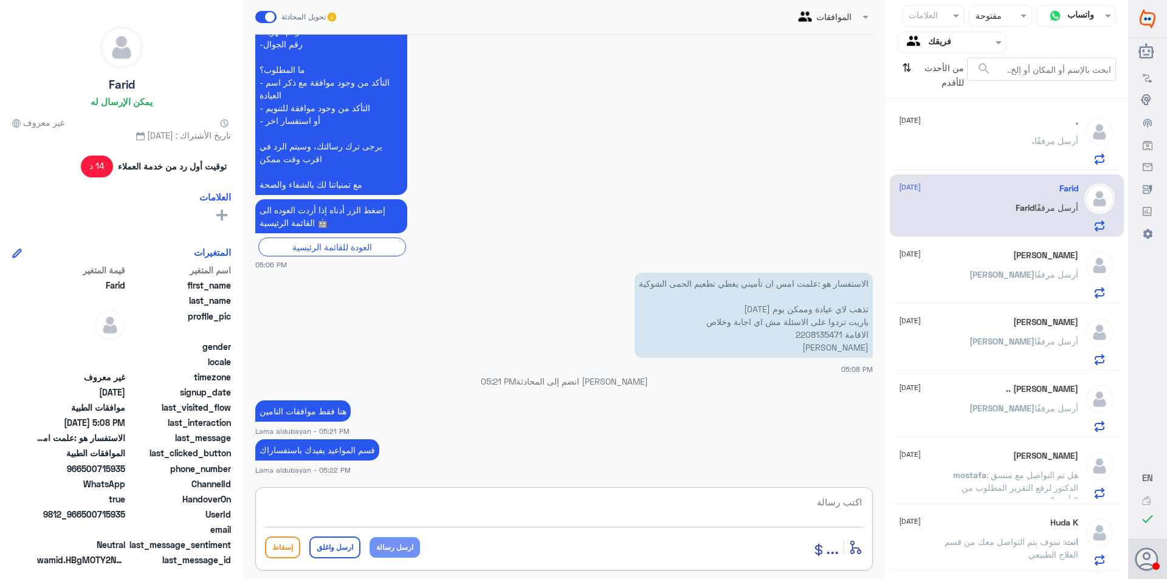
click at [579, 500] on textarea at bounding box center [564, 509] width 598 height 30
paste textarea "الرجاء التواصل هاتفياً مع خدمات العملاء 920012222 لإفادتك فيما يخص الخصم"
type textarea "الرجاء التواصل هاتفياً مع خدمات العملاء 920012222 لإفادتك فيما يخص الخصم"
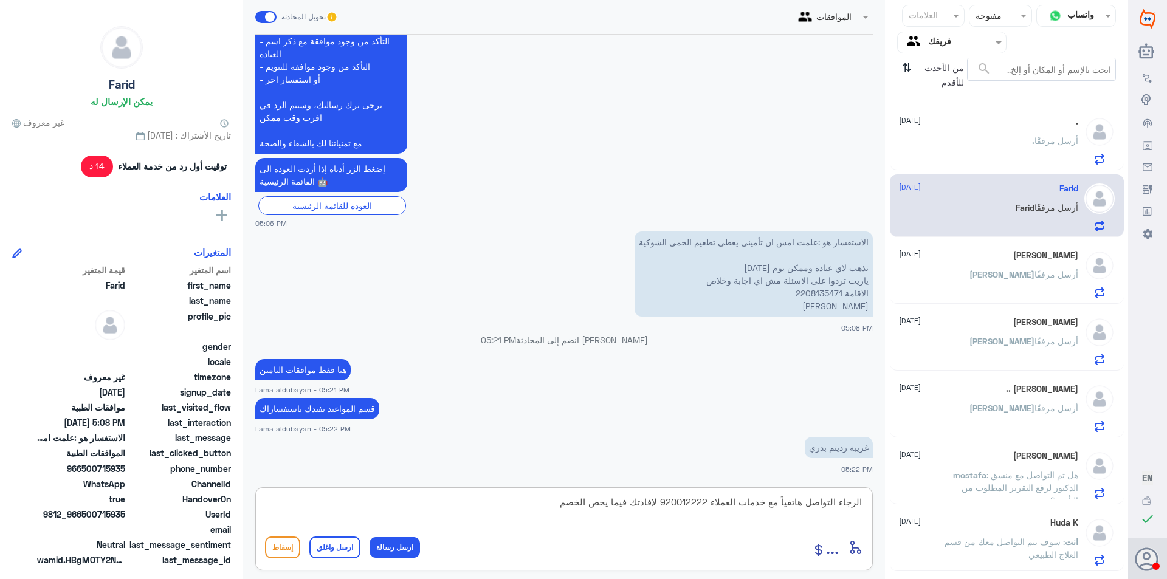
drag, startPoint x: 539, startPoint y: 506, endPoint x: 889, endPoint y: 494, distance: 350.9
click at [889, 494] on div "قناة واتساب Status × مفتوحة العلامات Agent Filter فريقك search من الأحدث للأقدم…" at bounding box center [564, 291] width 1128 height 583
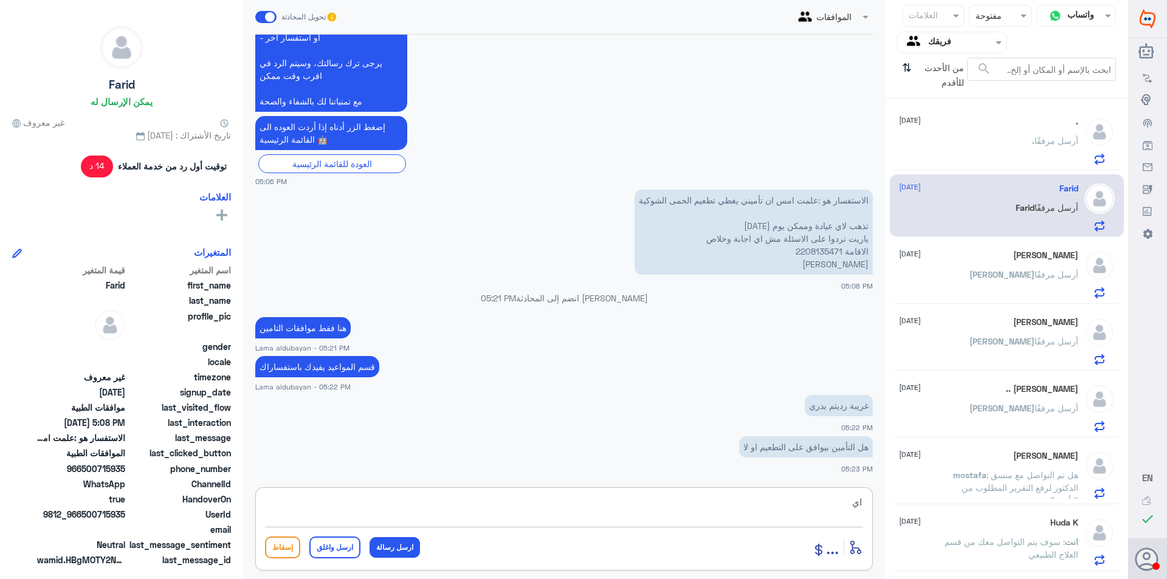
type textarea "ا"
type textarea "لازم ترتفع كا موافقه ونشوف رد التامين"
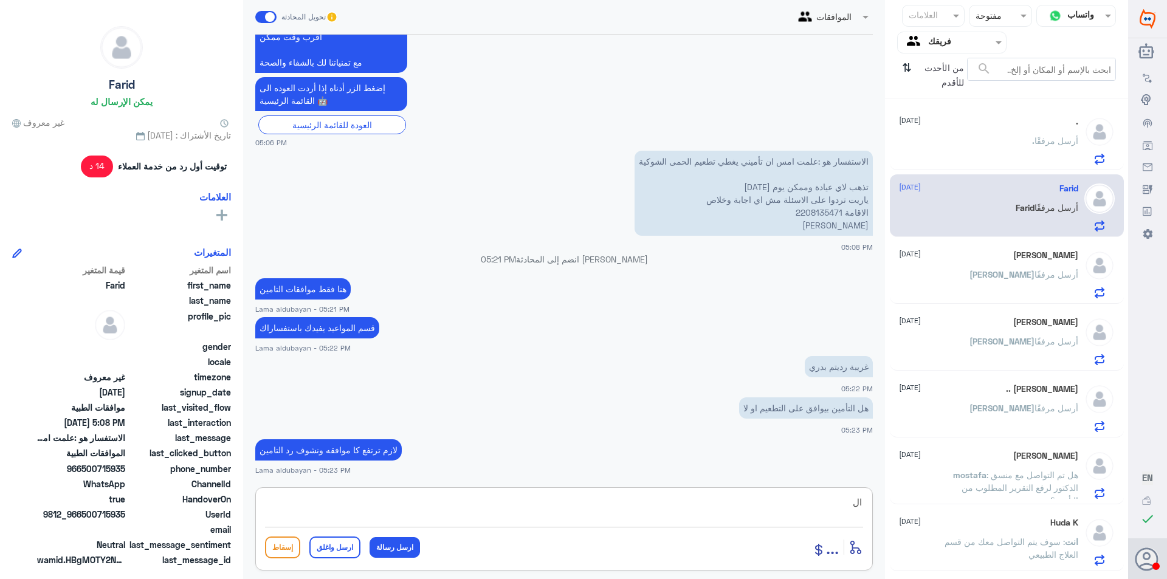
type textarea "ا"
type textarea "اي خدمه اخرى ؟"
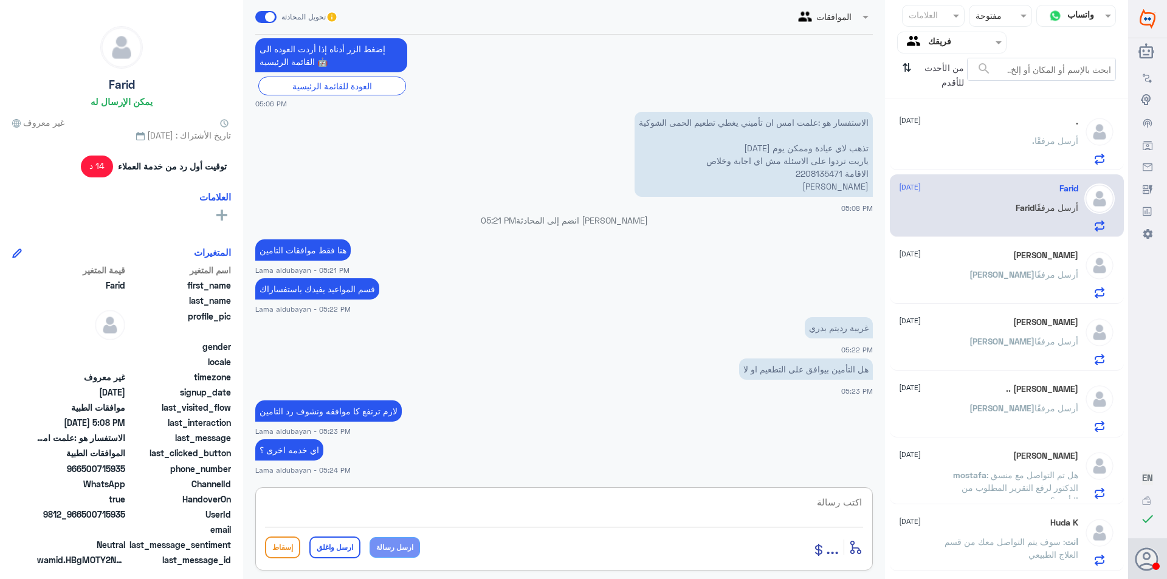
click at [1010, 284] on p "[PERSON_NAME] أرسل مرفقًا" at bounding box center [1023, 283] width 109 height 30
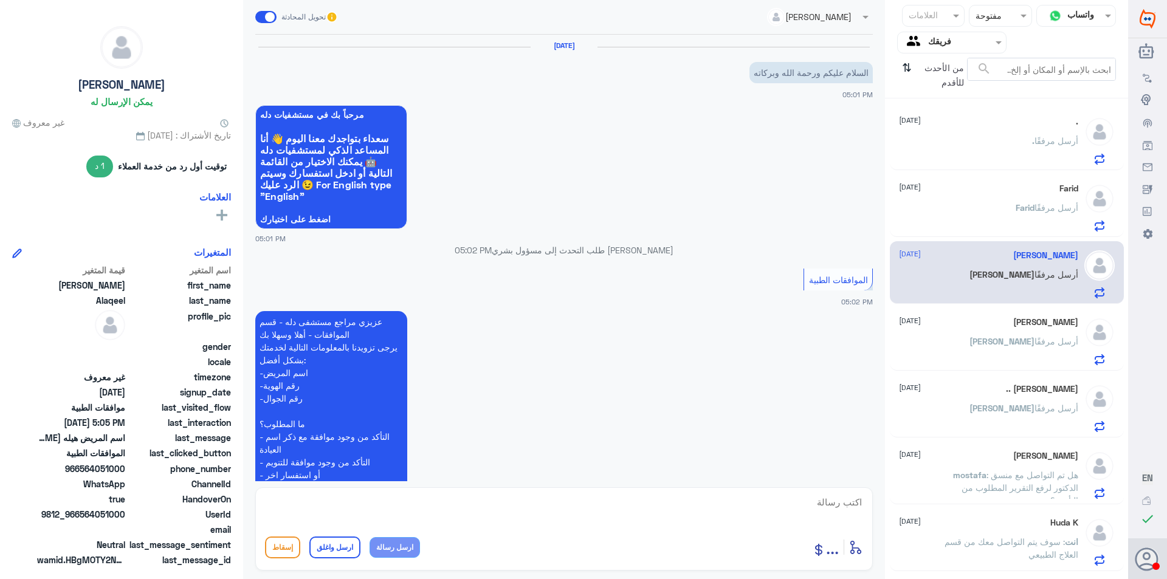
scroll to position [329, 0]
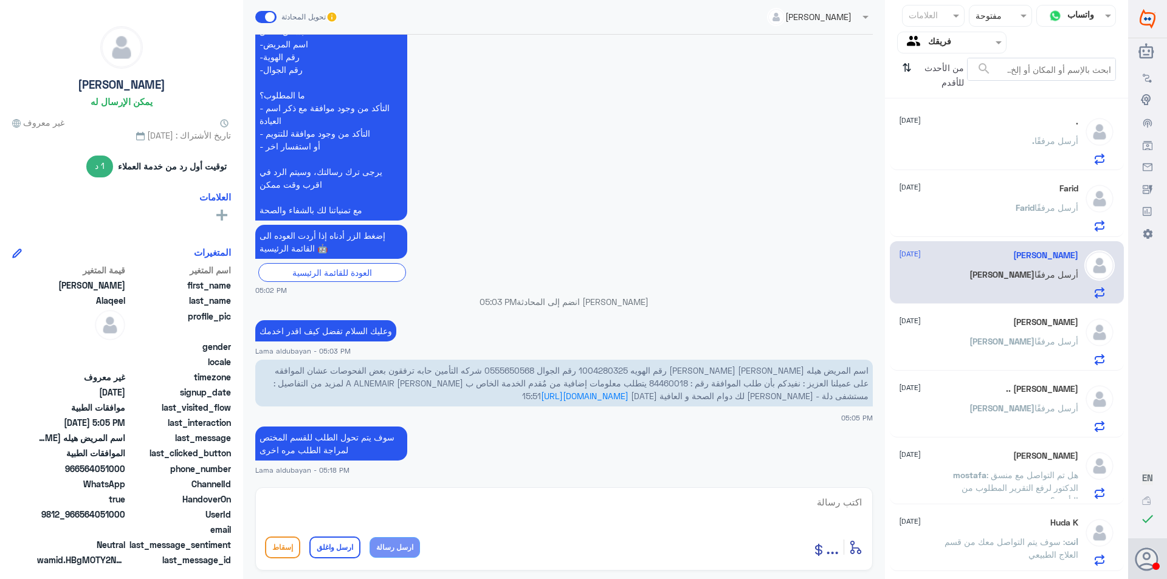
click at [999, 212] on div "[PERSON_NAME] أرسل مرفقًا" at bounding box center [988, 217] width 179 height 27
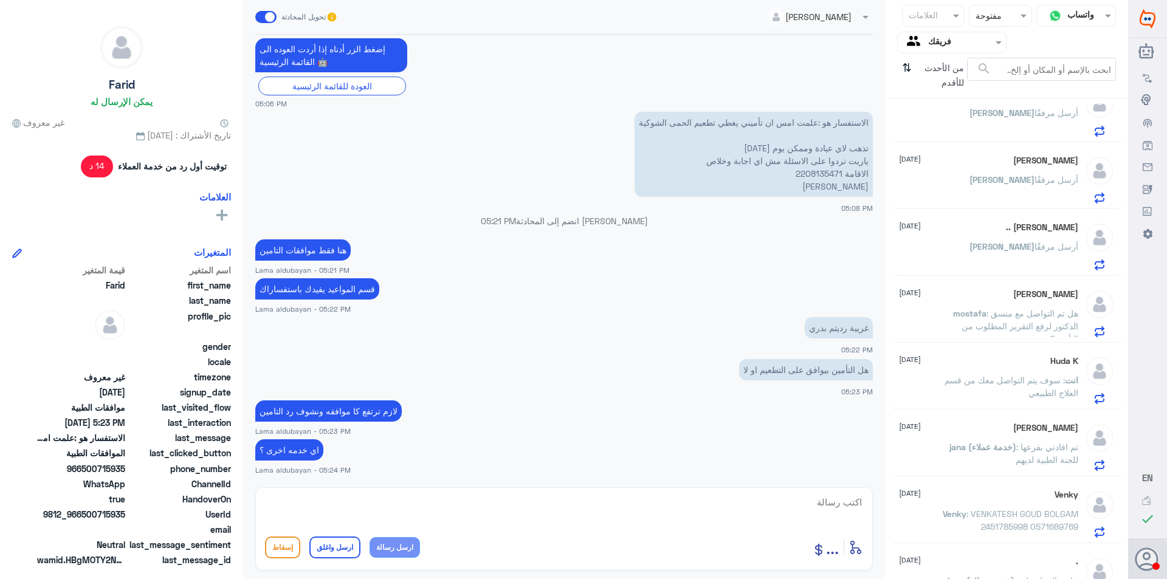
scroll to position [182, 0]
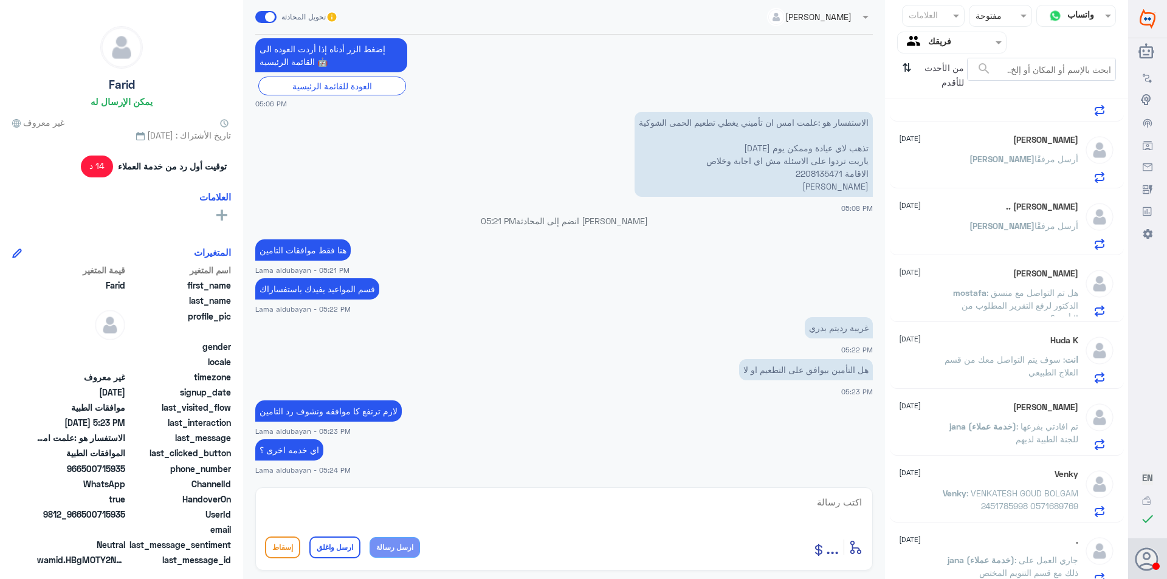
click at [1053, 439] on span ": تم افادتي بفرعها للجنة الطبية لديهم" at bounding box center [1047, 432] width 63 height 23
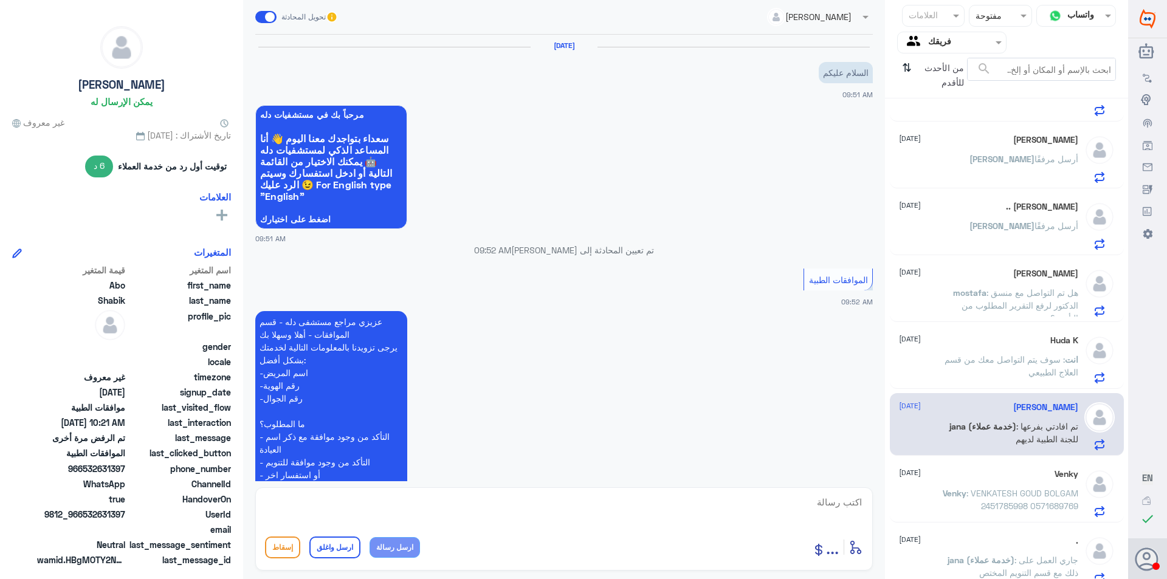
scroll to position [573, 0]
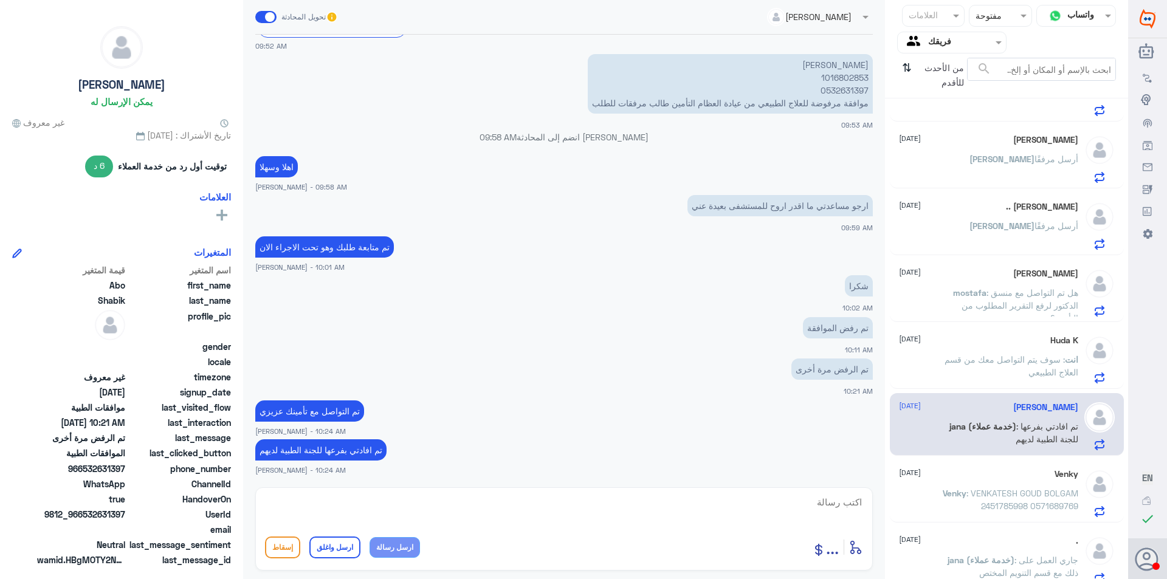
click at [972, 478] on div "Venky [DATE]" at bounding box center [988, 474] width 179 height 10
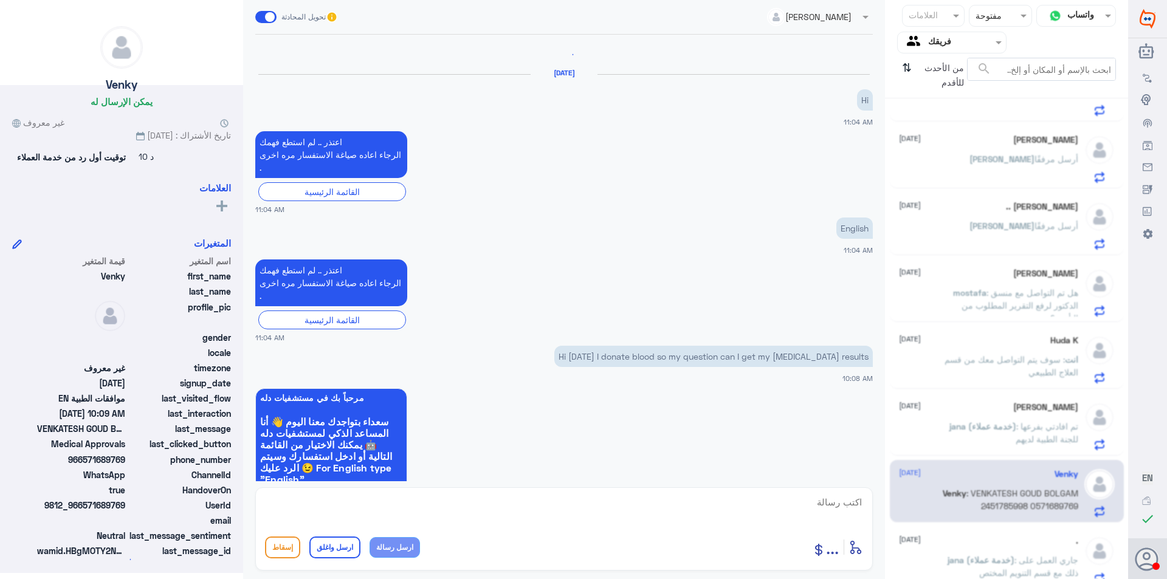
click at [1007, 399] on div "Abo Shabik [DATE] jana (خدمة عملاء) : تم افادتي بفرعها للجنة الطبية لديهم" at bounding box center [1007, 424] width 234 height 63
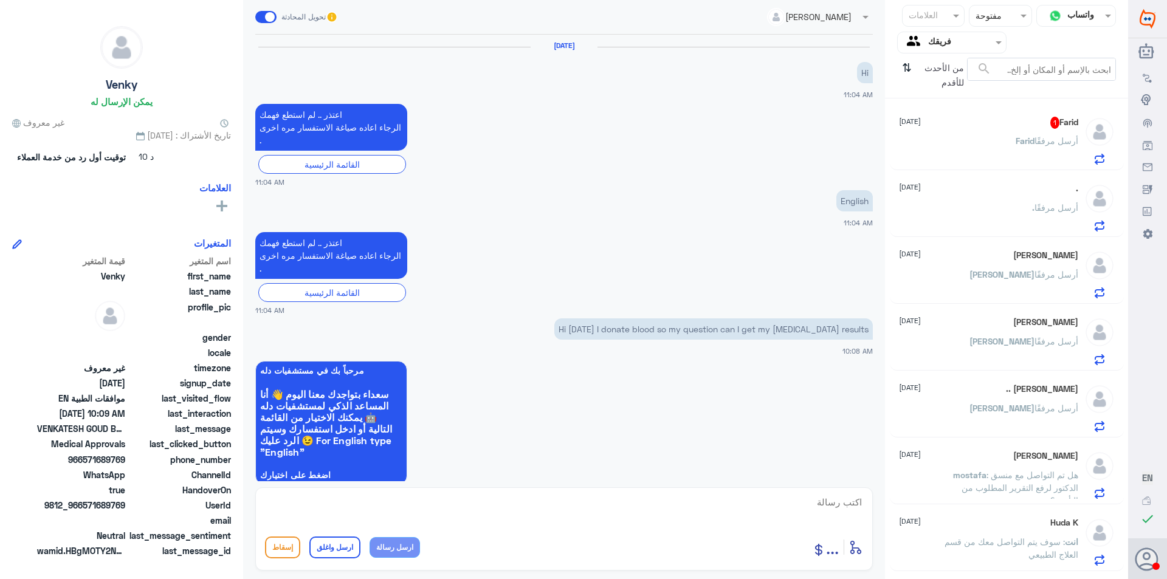
click at [1016, 142] on span "Farid" at bounding box center [1025, 141] width 19 height 10
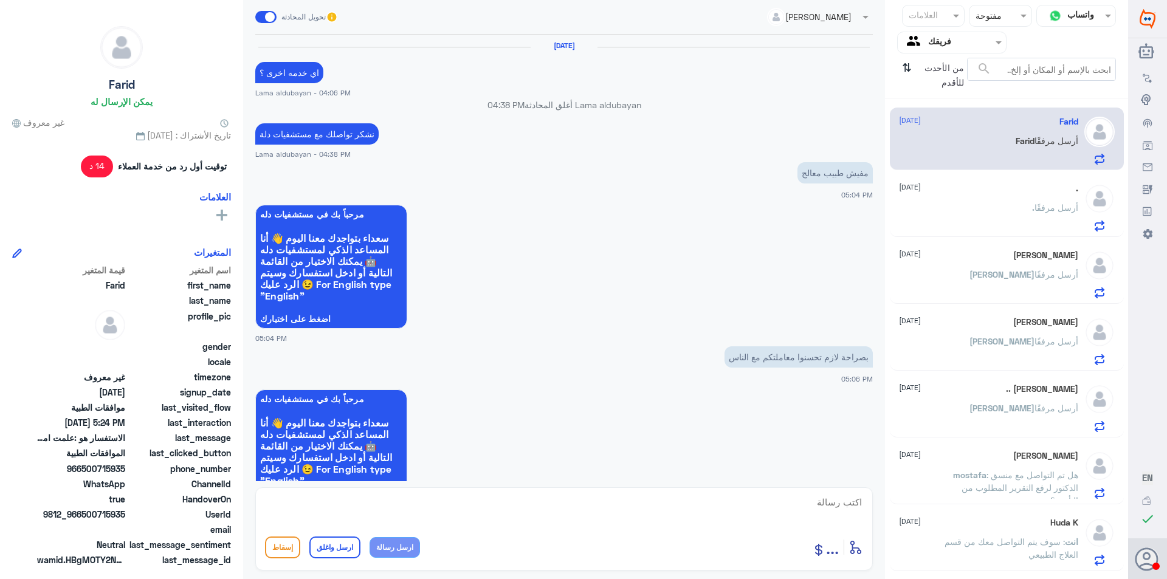
scroll to position [842, 0]
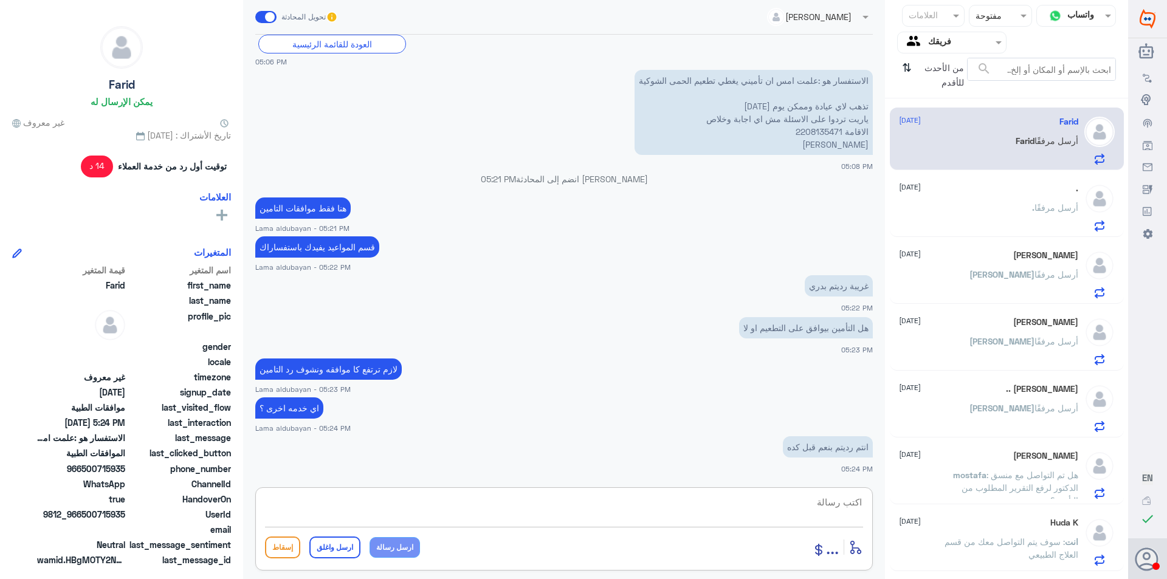
click at [817, 505] on textarea at bounding box center [564, 509] width 598 height 30
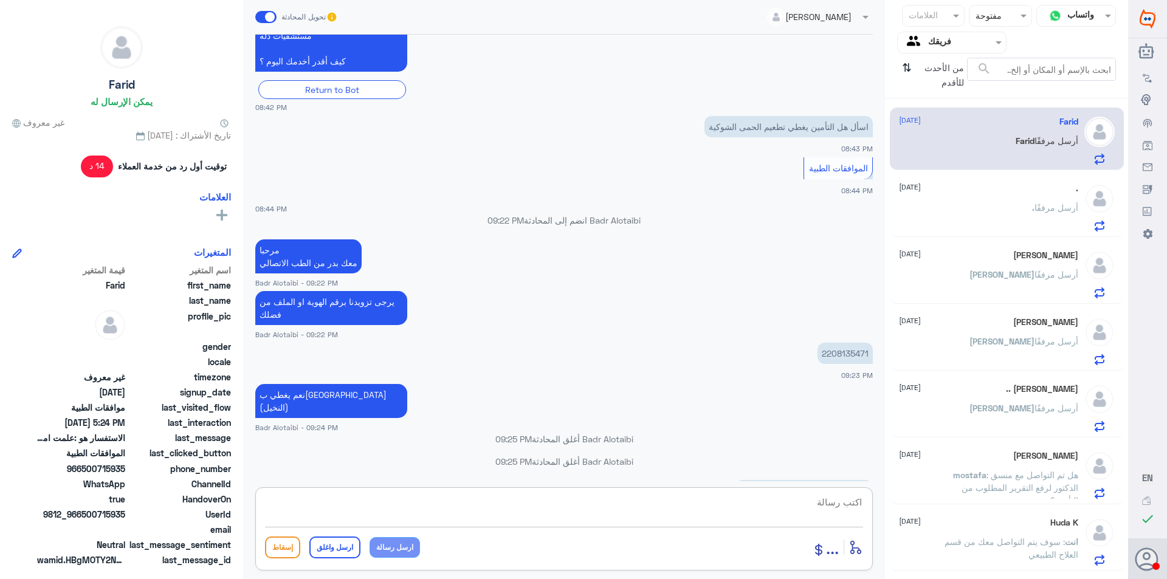
scroll to position [1529, 0]
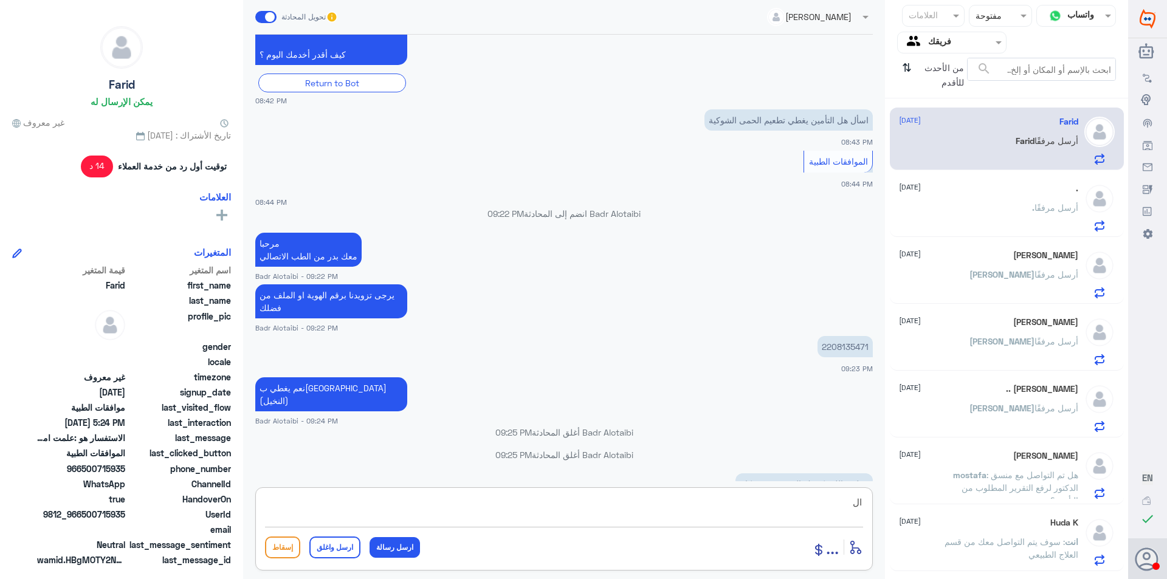
type textarea "ا"
type textarea "عزيزي المراجع تامينك يتغطى عندنا"
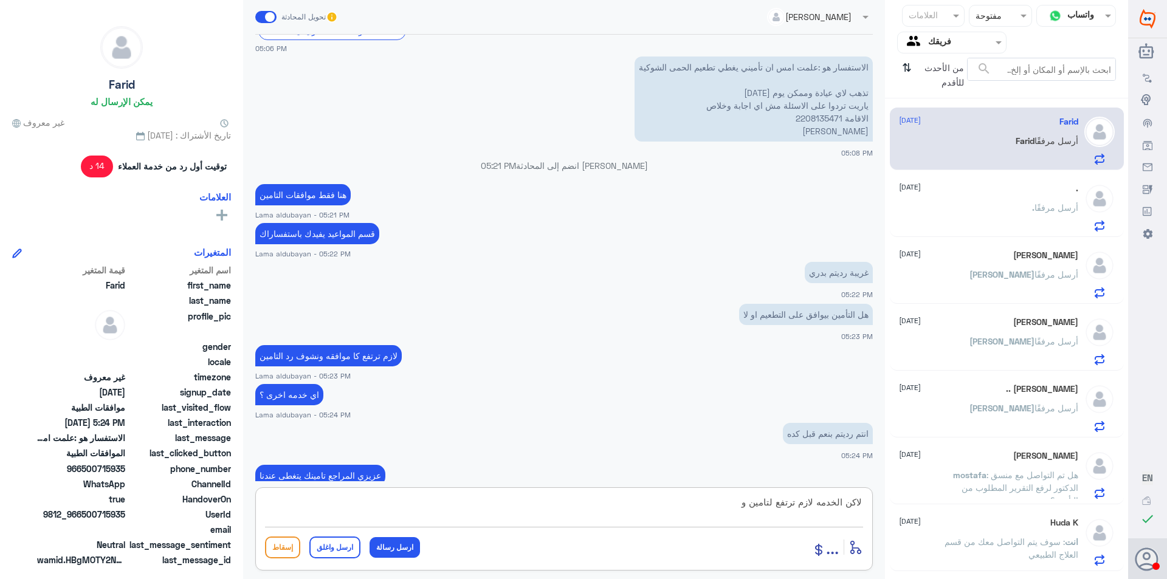
scroll to position [4649, 0]
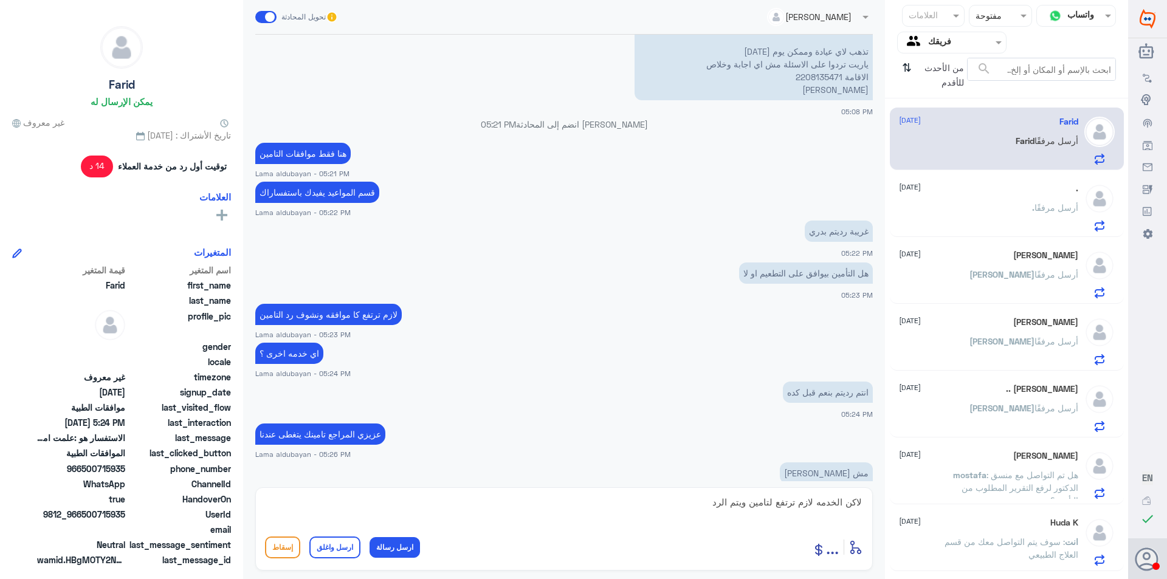
drag, startPoint x: 864, startPoint y: 505, endPoint x: 814, endPoint y: 514, distance: 50.7
click at [814, 514] on div "لاكن الخدمه لازم ترتفع لتامين ويتم الرد أدخل اسم مجموعة الرسائل ... إسقاط ارسل …" at bounding box center [564, 528] width 618 height 83
drag, startPoint x: 697, startPoint y: 506, endPoint x: 884, endPoint y: 510, distance: 187.3
click at [884, 510] on div "Lama aldubayan تحويل المحادثة [DATE] اهلا عزيزي المراجع _ التامين يطلب تخطيط لل…" at bounding box center [564, 291] width 642 height 583
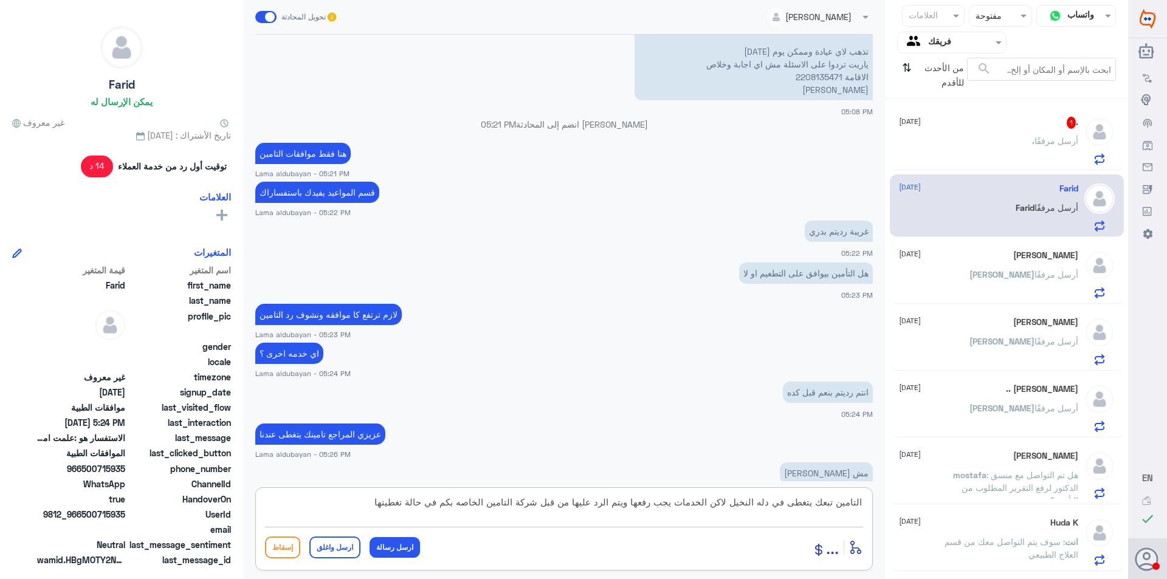
click at [631, 502] on textarea "التامين تبعك يتغطى في دله النخيل لاكن الخدمات يجب رفعها ويتم الرد عليها من قبل …" at bounding box center [564, 509] width 598 height 30
type textarea "التامين تبعك يتغطى في دله النخيل لاكن الخدمات يجب رفعها من قبل الطبيب ويتم الرد…"
click at [398, 548] on button "ارسل رسالة" at bounding box center [395, 547] width 50 height 21
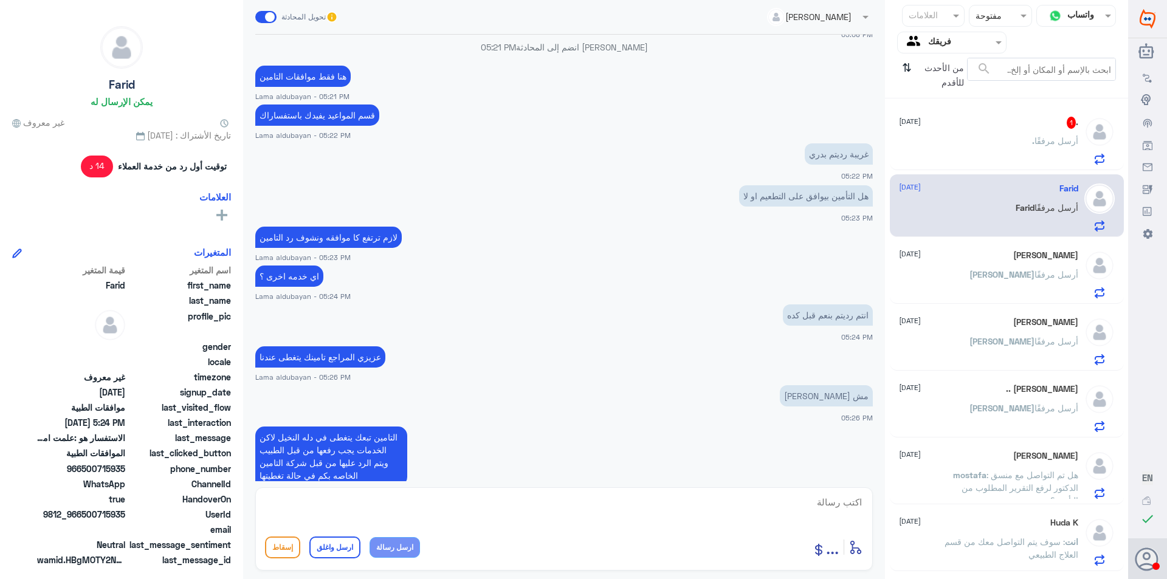
drag, startPoint x: 449, startPoint y: 504, endPoint x: 460, endPoint y: 509, distance: 12.5
click at [449, 504] on textarea at bounding box center [564, 509] width 598 height 30
type textarea "ل"
click at [1064, 136] on span "أرسل مرفقًا" at bounding box center [1057, 141] width 44 height 10
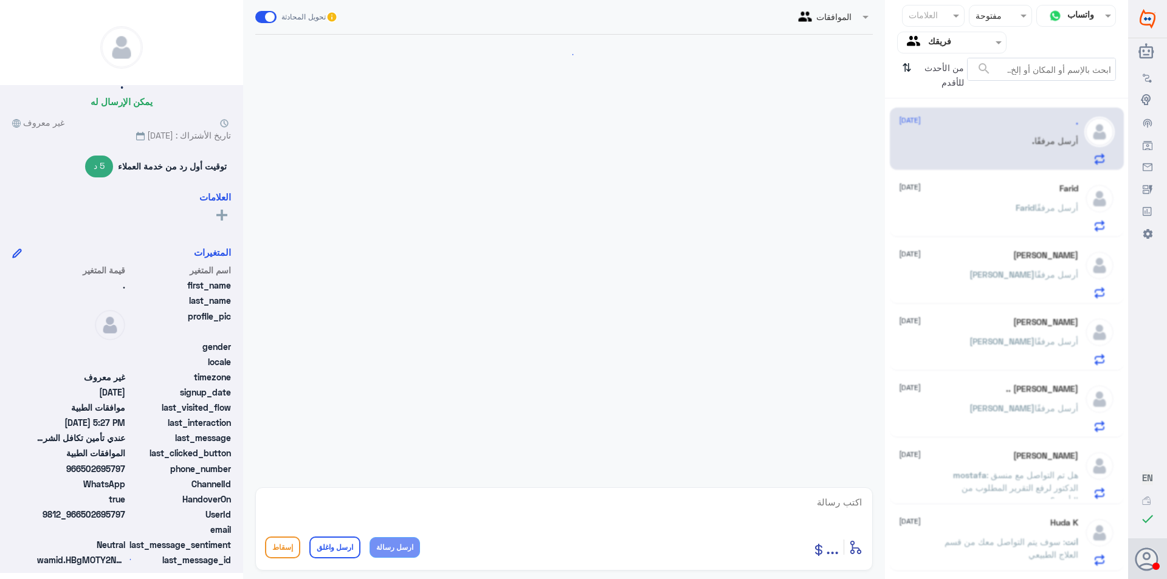
scroll to position [596, 0]
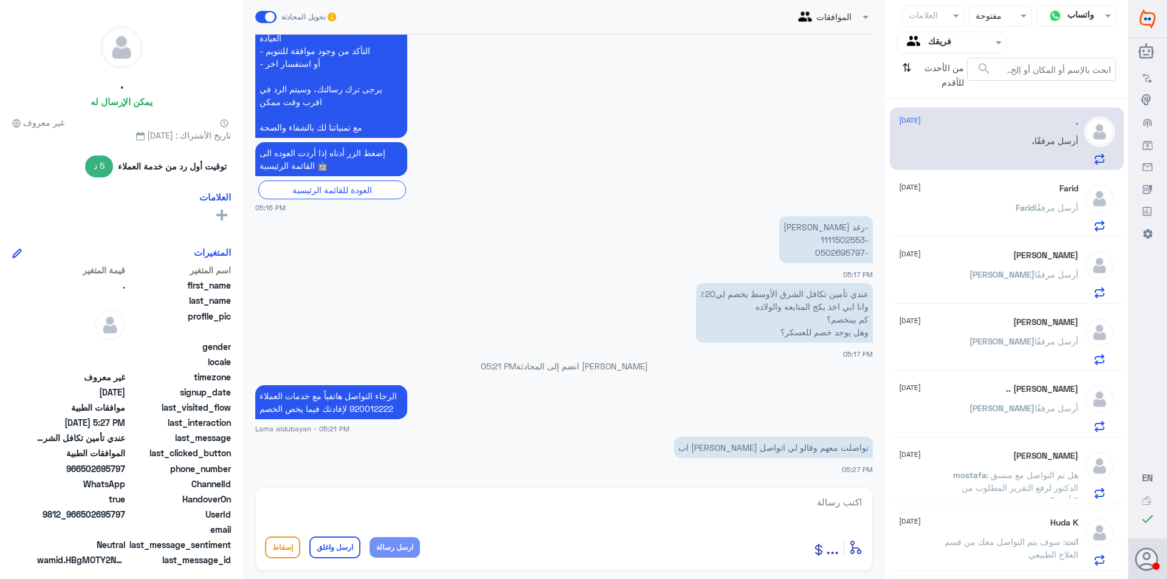
click at [660, 506] on textarea at bounding box center [564, 509] width 598 height 30
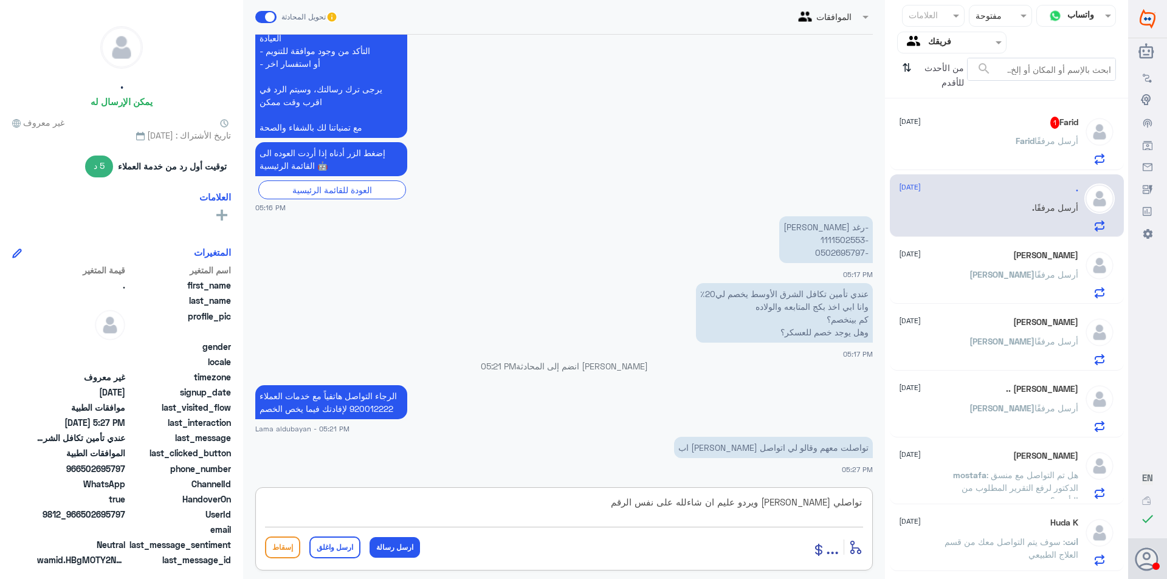
paste textarea "920012222"
type textarea "تواصلي [PERSON_NAME] ويردو عليم ان شاءلله على نفس الرقم 920012222"
click at [401, 546] on button "ارسل رسالة" at bounding box center [395, 547] width 50 height 21
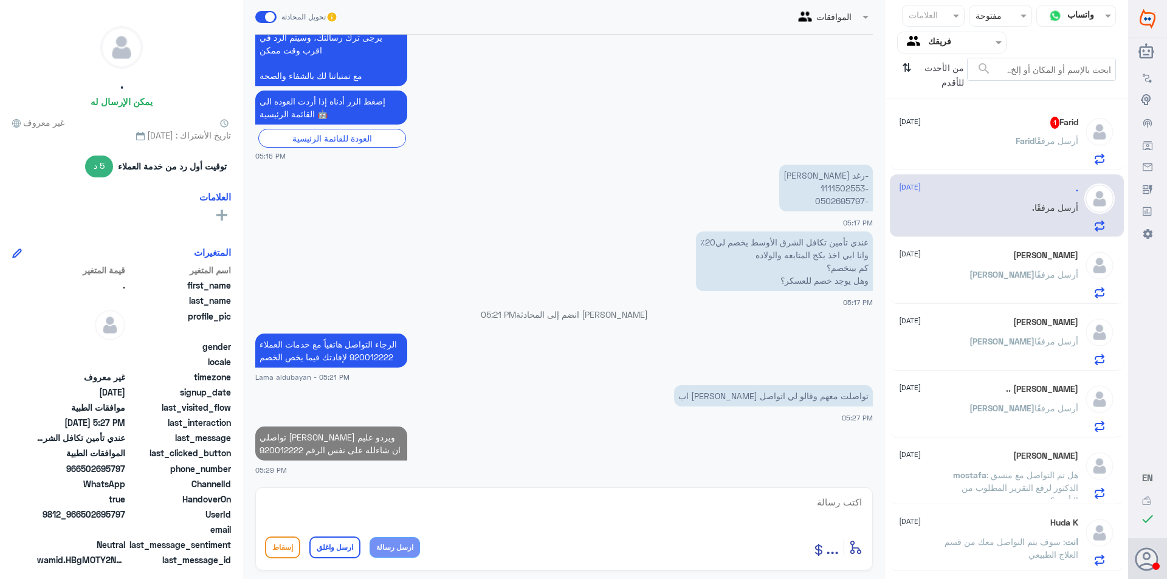
click at [391, 509] on textarea at bounding box center [564, 509] width 598 height 30
click at [404, 505] on textarea at bounding box center [564, 509] width 598 height 30
type textarea "اي خدمه اخرى ؟"
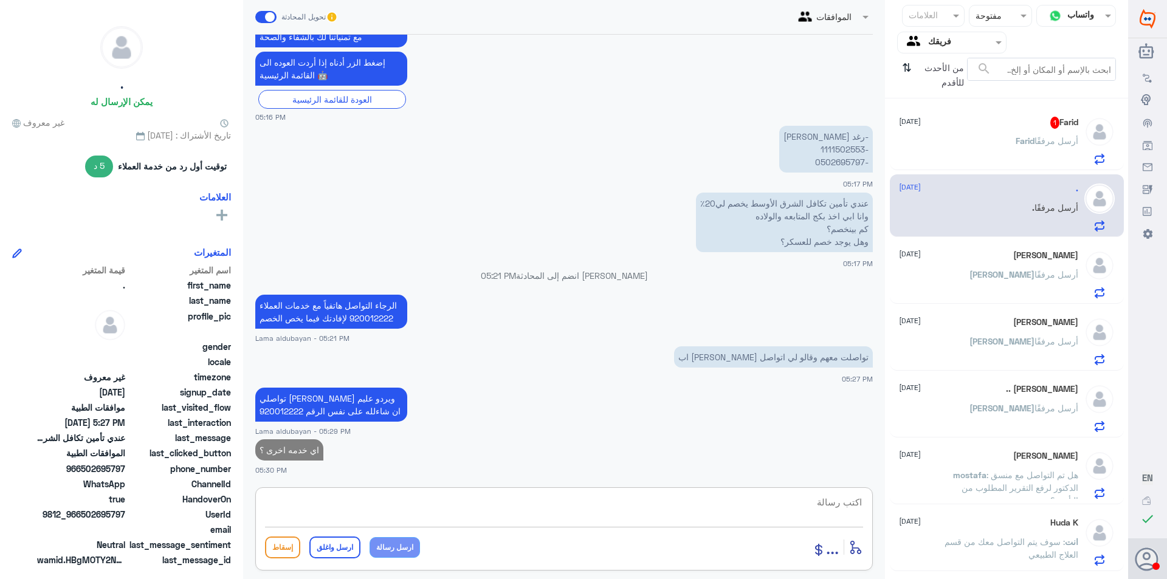
click at [1006, 143] on div "[PERSON_NAME] أرسل مرفقًا" at bounding box center [988, 150] width 179 height 27
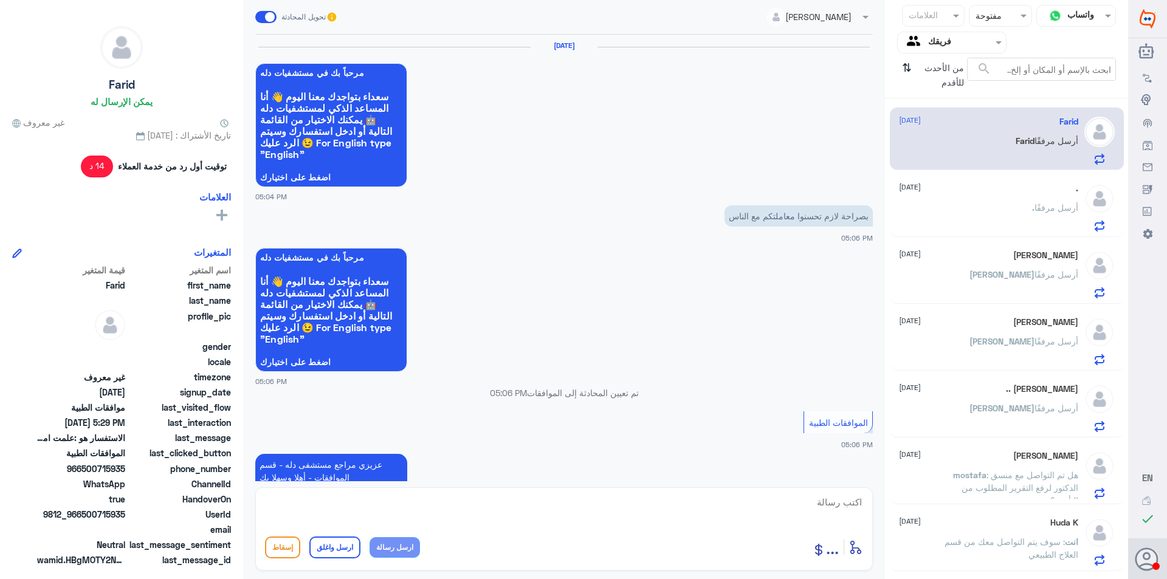
scroll to position [900, 0]
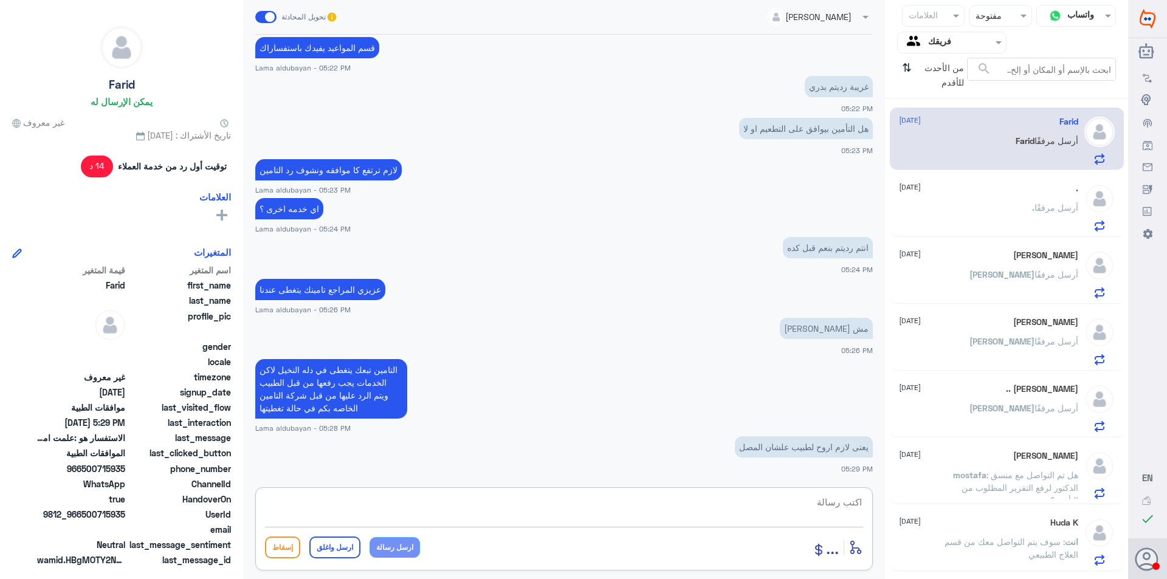
click at [750, 512] on textarea at bounding box center [564, 509] width 598 height 30
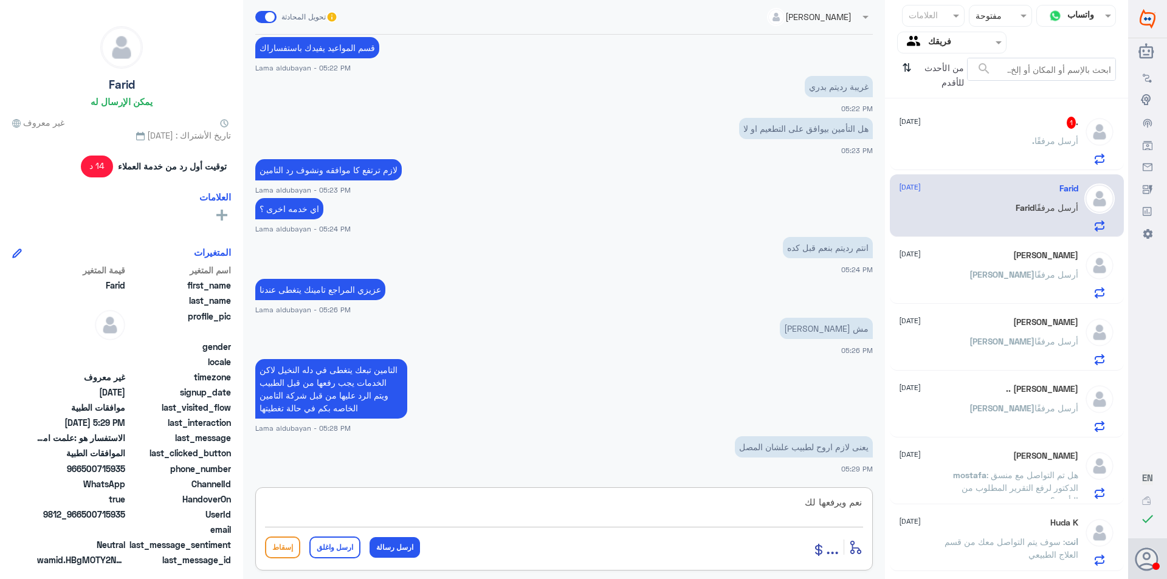
type textarea "نعم ويرفعها لك"
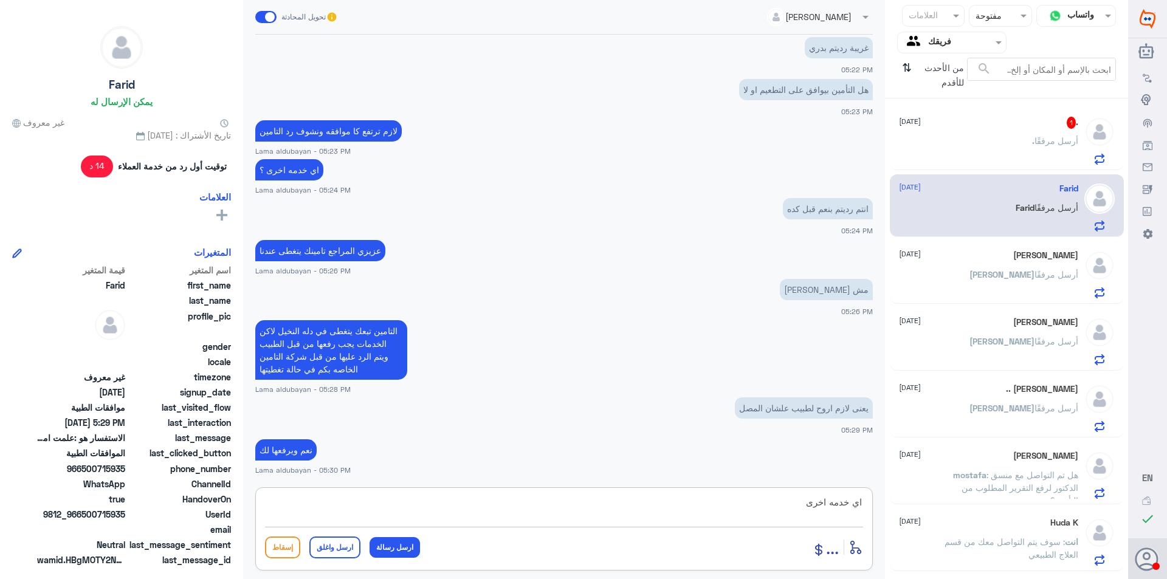
type textarea "اي خدمه اخرى"
click at [1041, 136] on div ". 1 [DATE] . أرسل مرفقًا" at bounding box center [988, 141] width 179 height 48
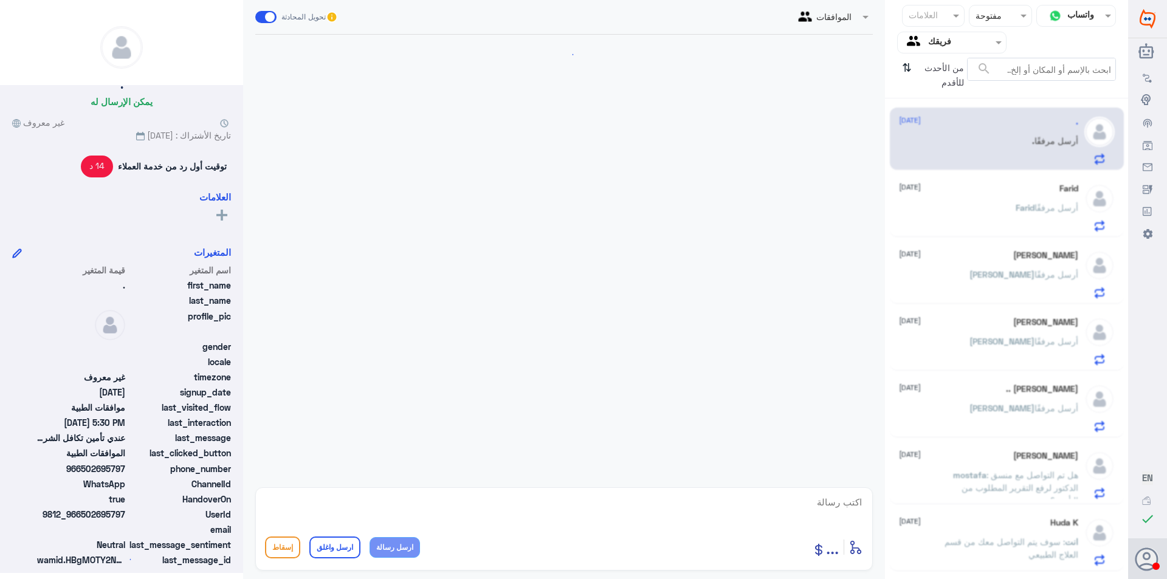
scroll to position [728, 0]
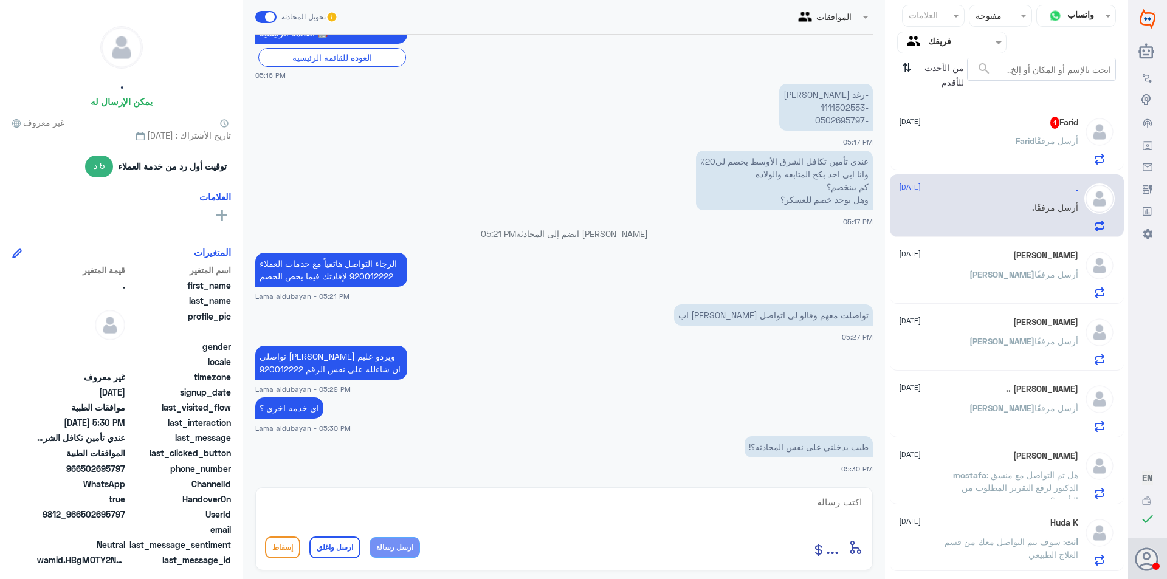
click at [867, 21] on span at bounding box center [865, 16] width 15 height 13
click at [761, 512] on textarea at bounding box center [564, 509] width 598 height 30
click at [290, 542] on button "إسقاط" at bounding box center [282, 548] width 35 height 22
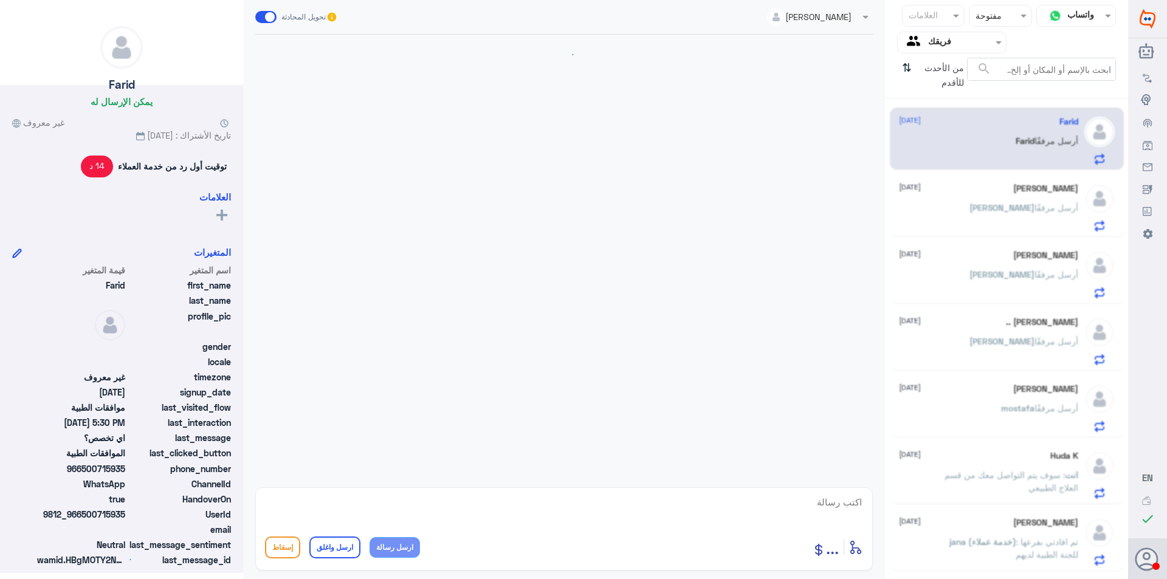
scroll to position [796, 0]
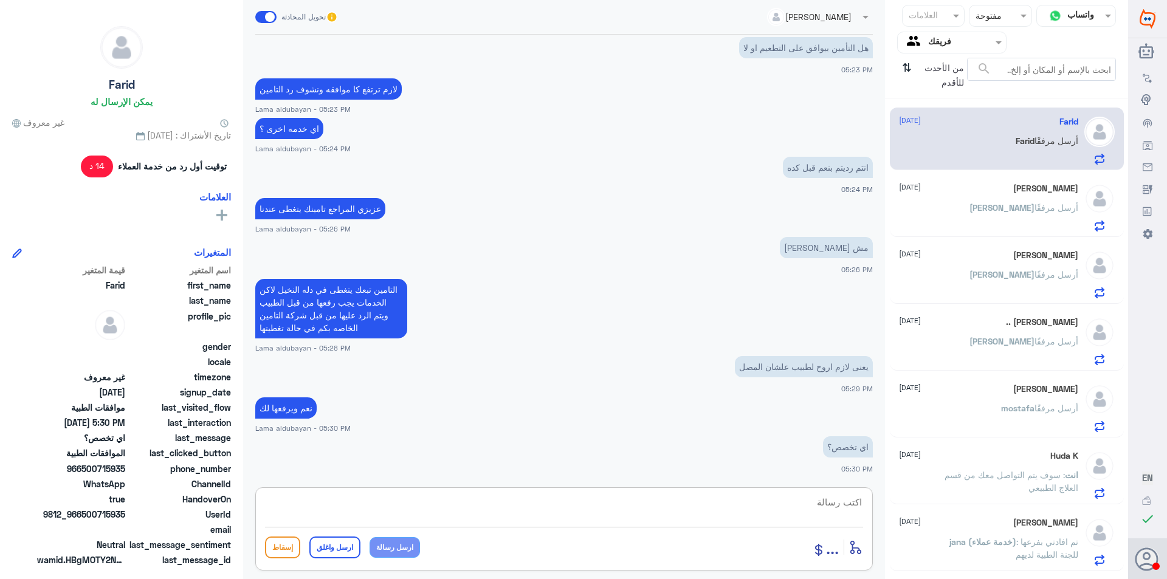
click at [831, 500] on textarea at bounding box center [564, 509] width 598 height 30
type textarea "قسم المواعيد يفيدونك"
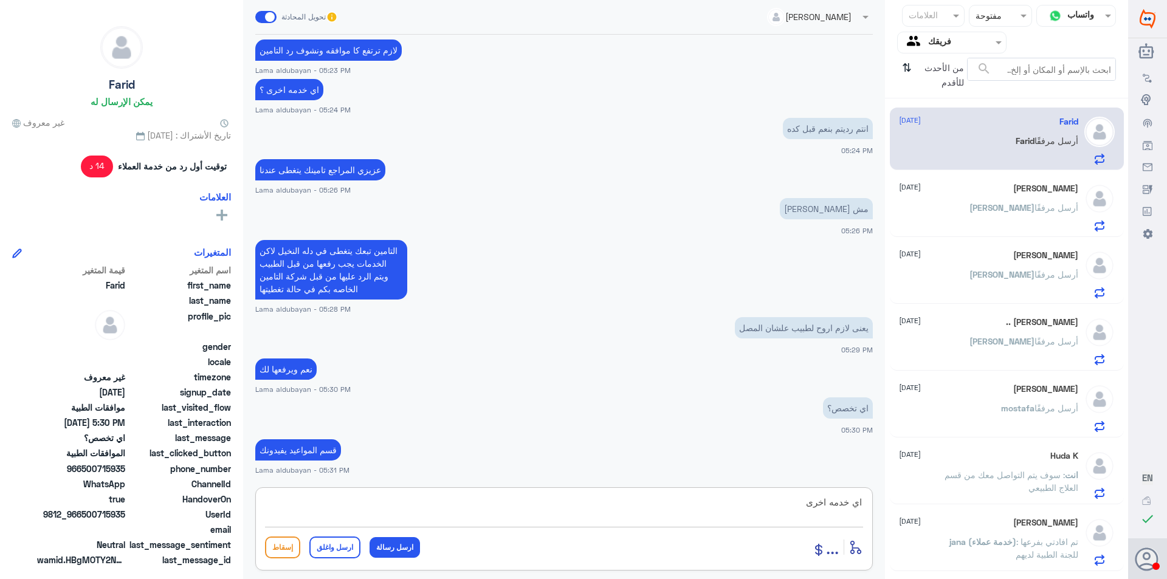
type textarea "اي خدمه اخرى ؟"
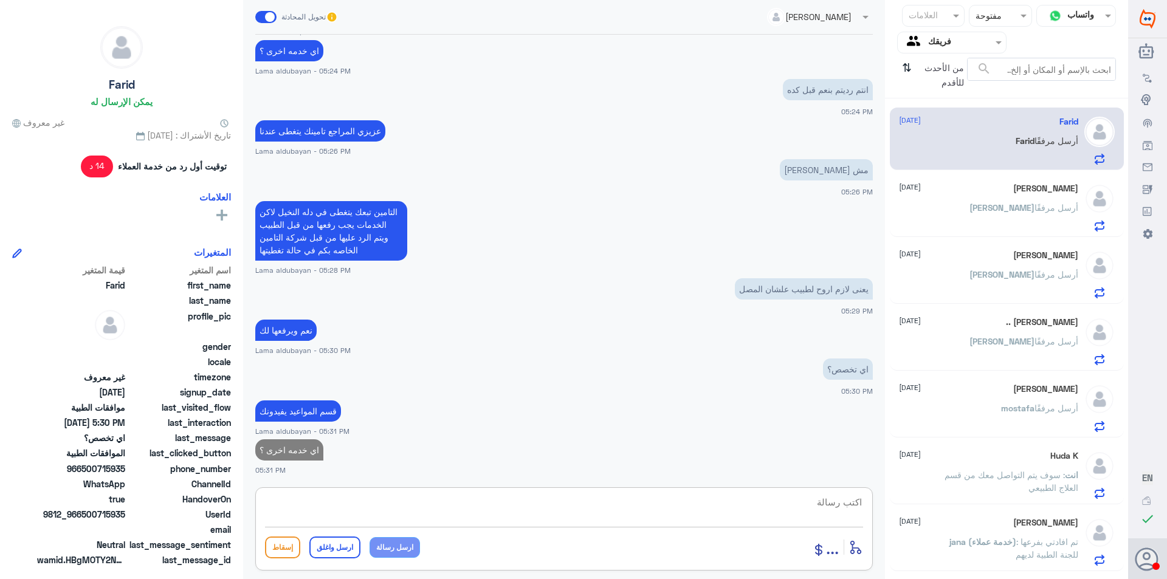
click at [981, 202] on div "[PERSON_NAME] [DATE] [PERSON_NAME] أرسل مرفقًا" at bounding box center [988, 208] width 179 height 48
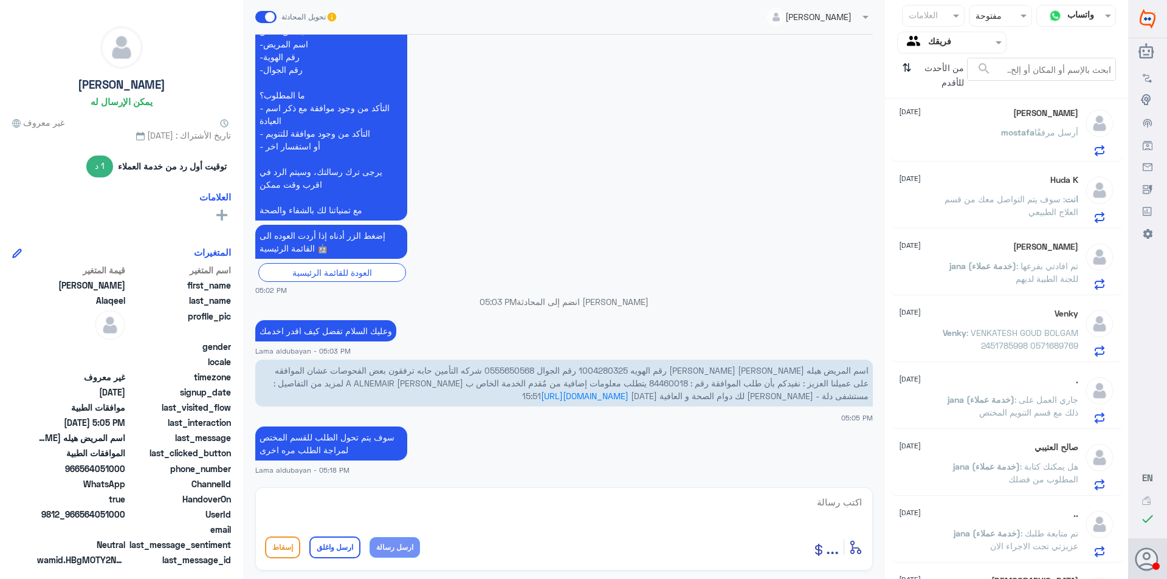
scroll to position [327, 0]
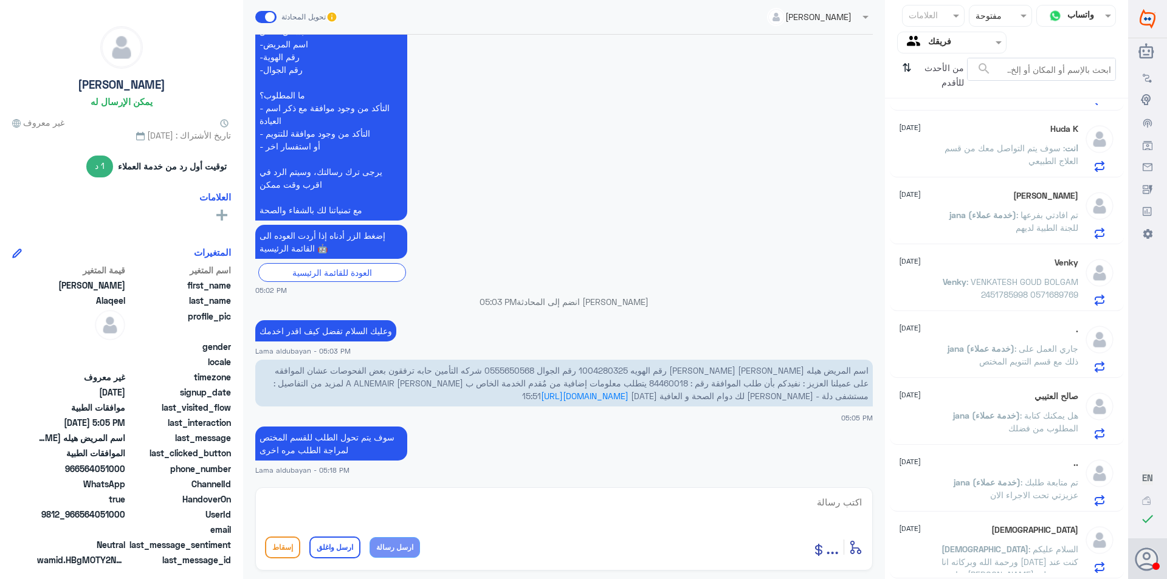
click at [1014, 540] on div "[PERSON_NAME] [DATE] [PERSON_NAME] : السلام عليكم ورحمة الله وبركاته انا [DATE]…" at bounding box center [988, 549] width 179 height 48
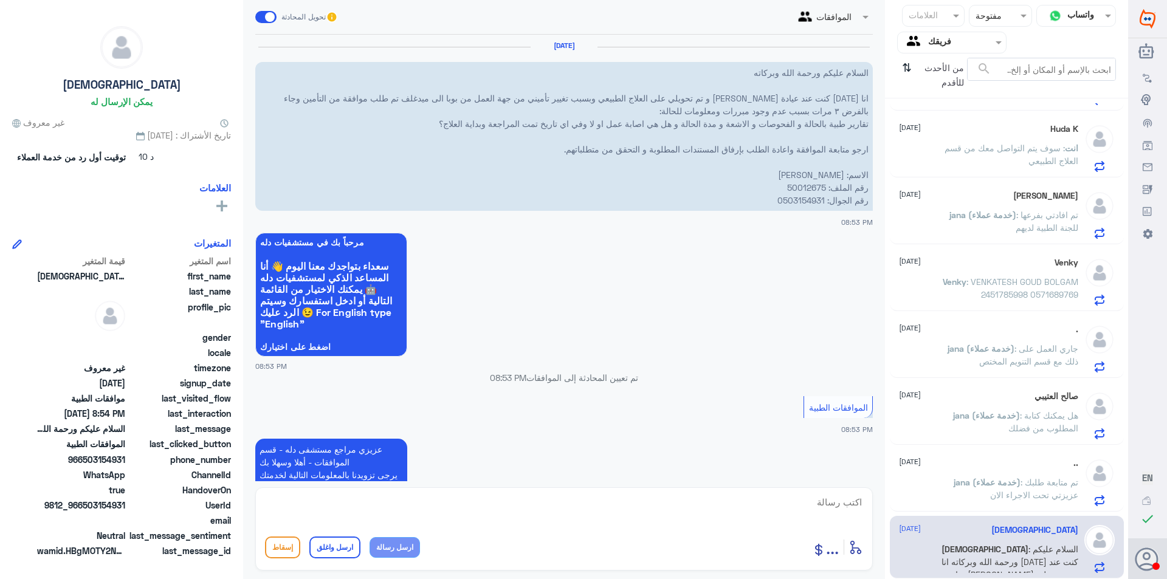
scroll to position [458, 0]
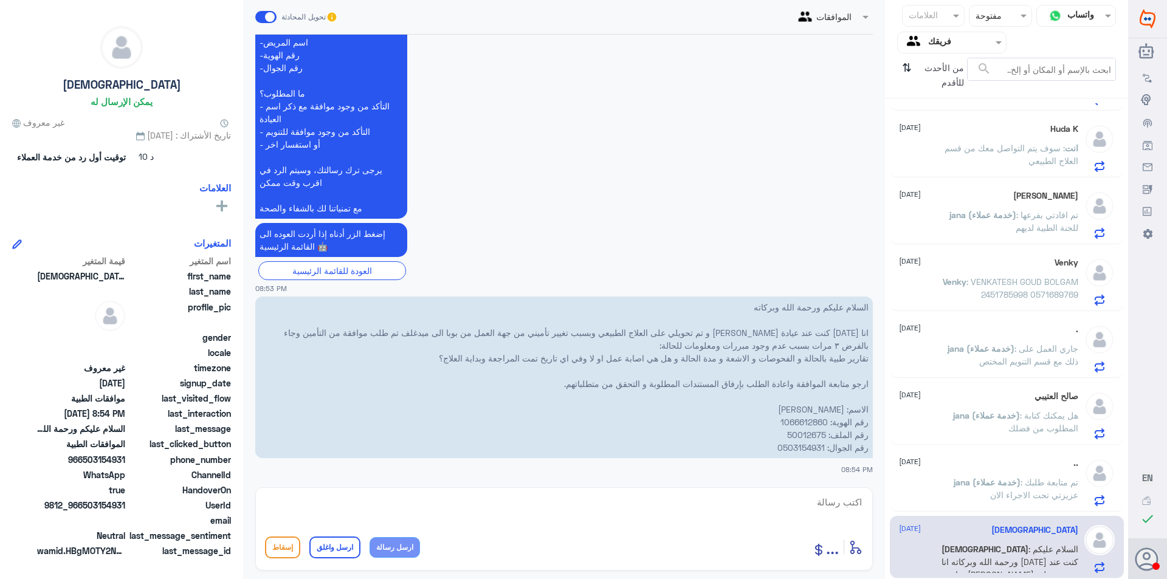
click at [812, 422] on p "السلام عليكم ورحمة الله وبركاته انا [DATE] كنت عند عيادة [PERSON_NAME] و تم تحو…" at bounding box center [564, 378] width 618 height 162
click at [805, 438] on p "السلام عليكم ورحمة الله وبركاته انا [DATE] كنت عند عيادة [PERSON_NAME] و تم تحو…" at bounding box center [564, 378] width 618 height 162
click at [806, 436] on p "السلام عليكم ورحمة الله وبركاته انا [DATE] كنت عند عيادة [PERSON_NAME] و تم تحو…" at bounding box center [564, 378] width 618 height 162
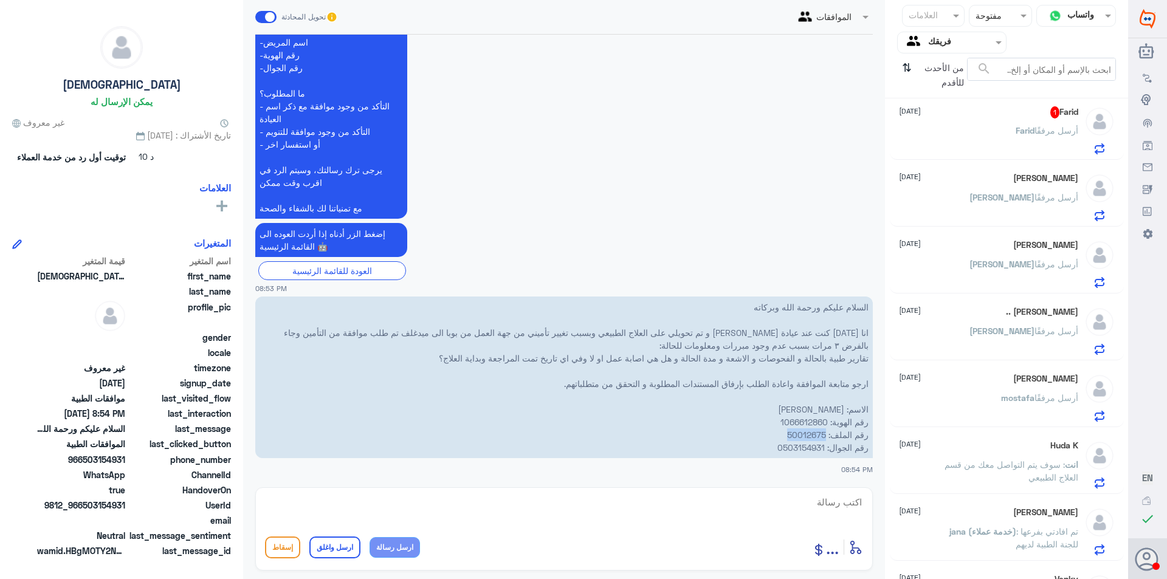
scroll to position [0, 0]
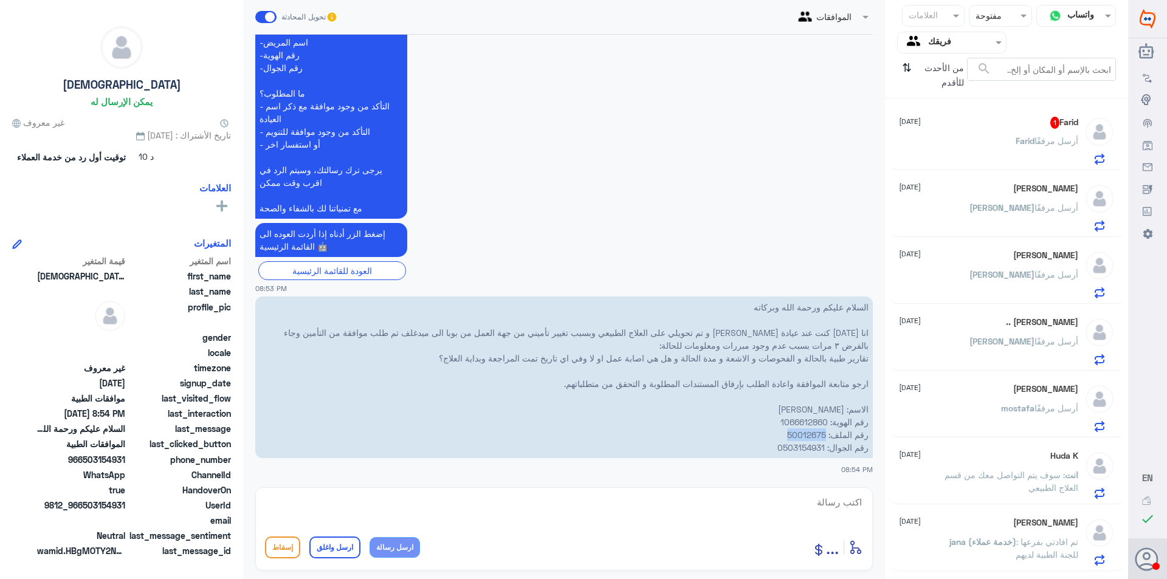
click at [1018, 158] on p "[PERSON_NAME] أرسل مرفقًا" at bounding box center [1047, 149] width 63 height 30
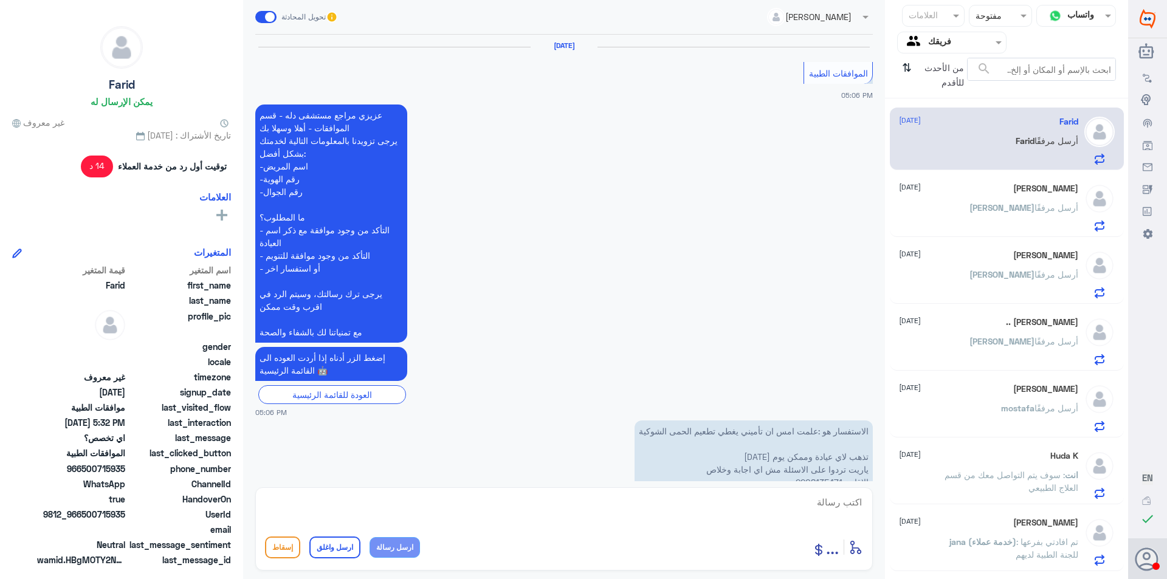
scroll to position [750, 0]
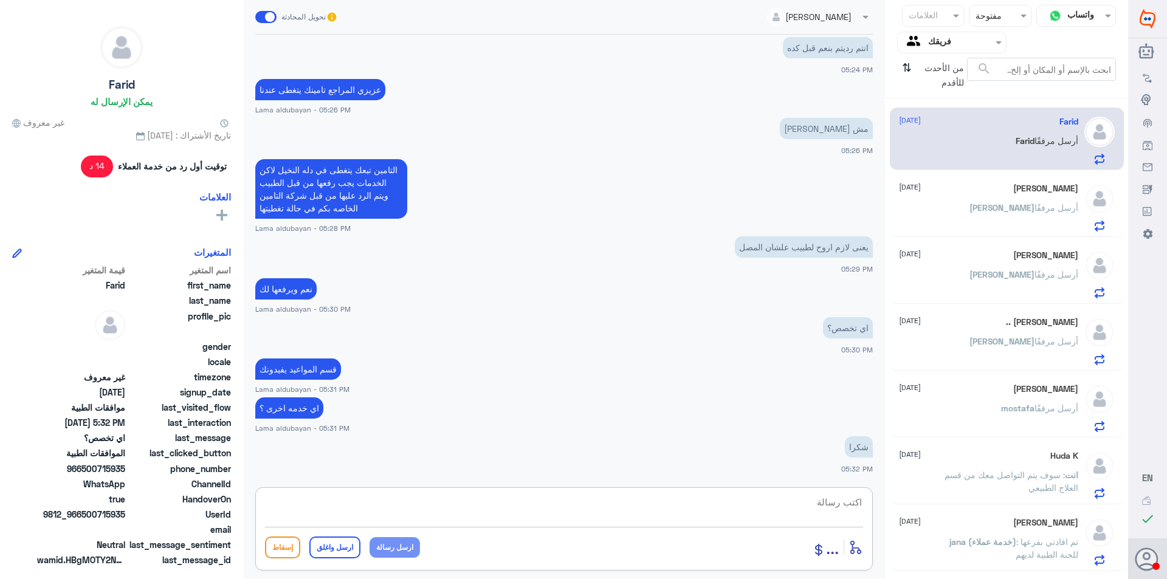
click at [464, 504] on textarea at bounding box center [564, 509] width 598 height 30
paste textarea "نشكر تواصلك مع مستشفيات دلة"
type textarea "نشكر تواصلك مع مستشفيات دلة"
click at [323, 554] on button "ارسل واغلق" at bounding box center [334, 548] width 51 height 22
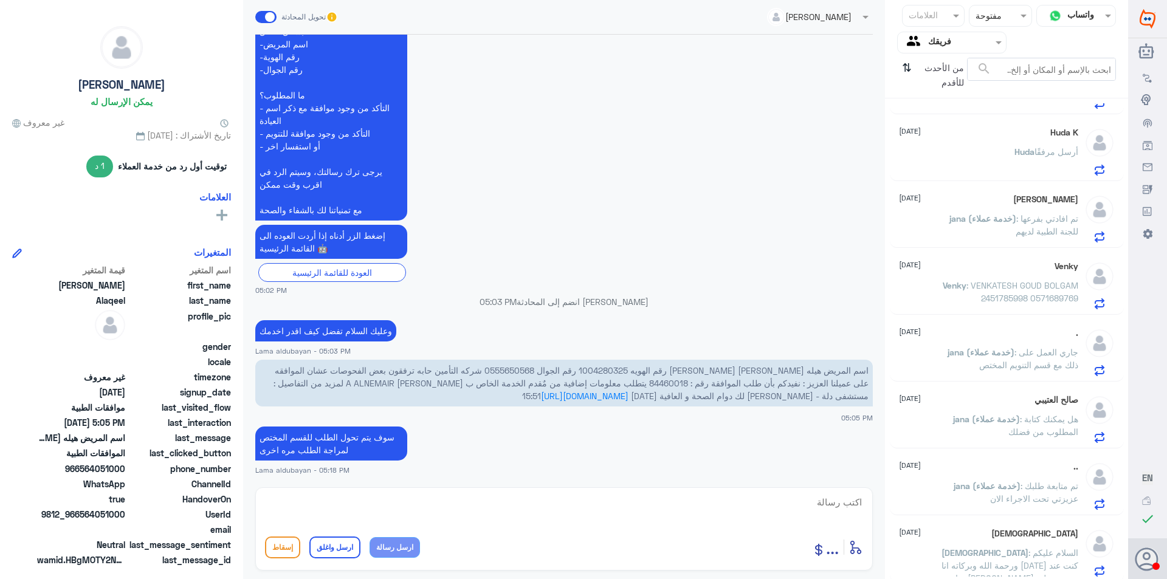
scroll to position [260, 0]
click at [1043, 224] on span ": تم افادتي بفرعها للجنة الطبية لديهم" at bounding box center [1047, 221] width 63 height 23
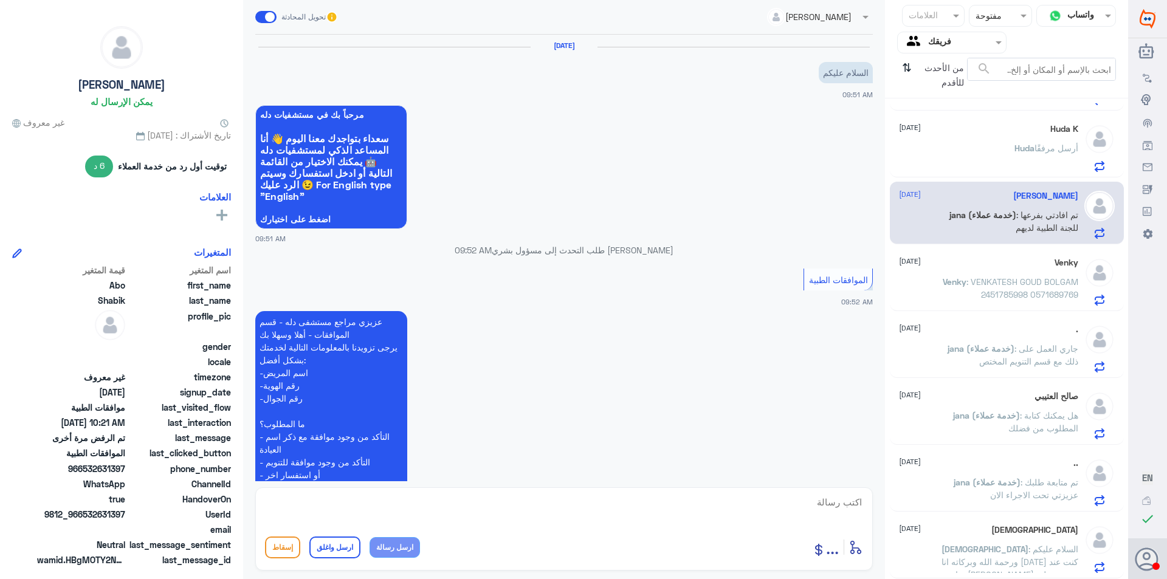
scroll to position [573, 0]
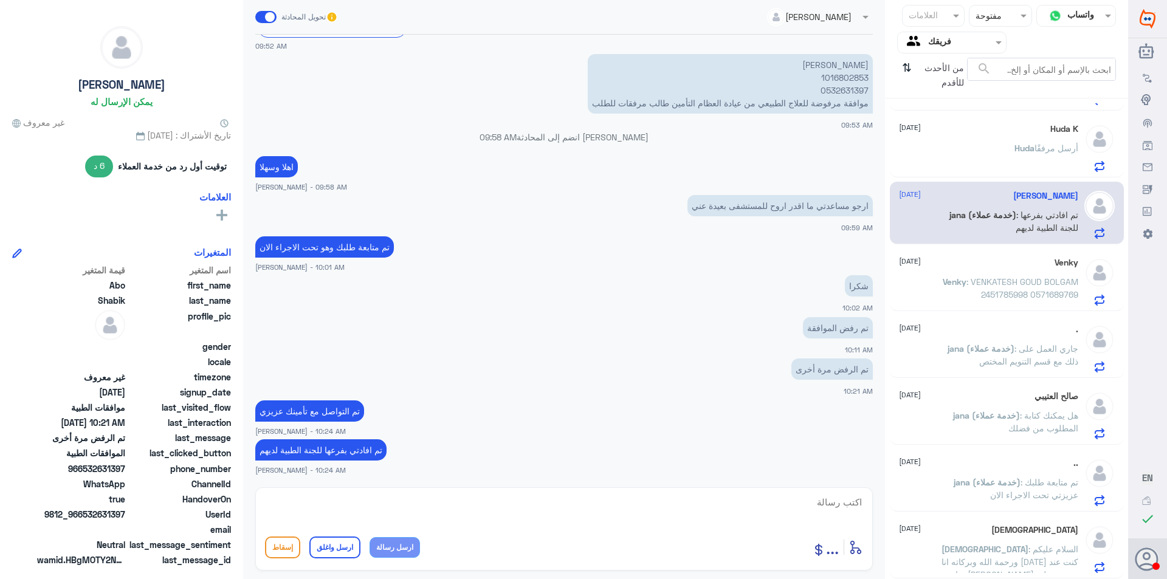
click at [1031, 159] on p "[PERSON_NAME] أرسل مرفقًا" at bounding box center [1046, 157] width 64 height 30
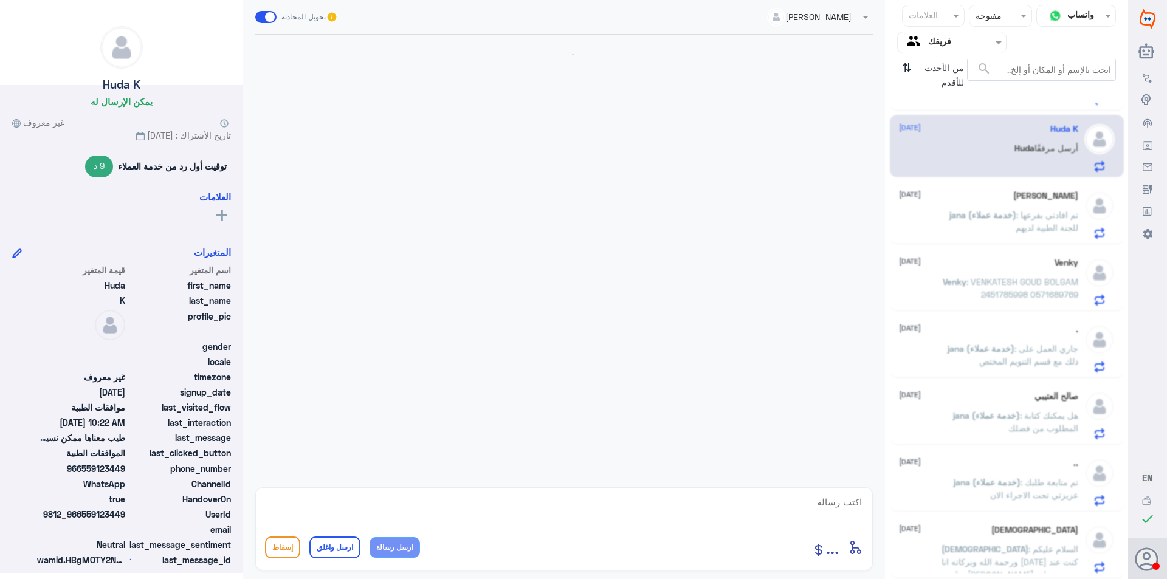
scroll to position [457, 0]
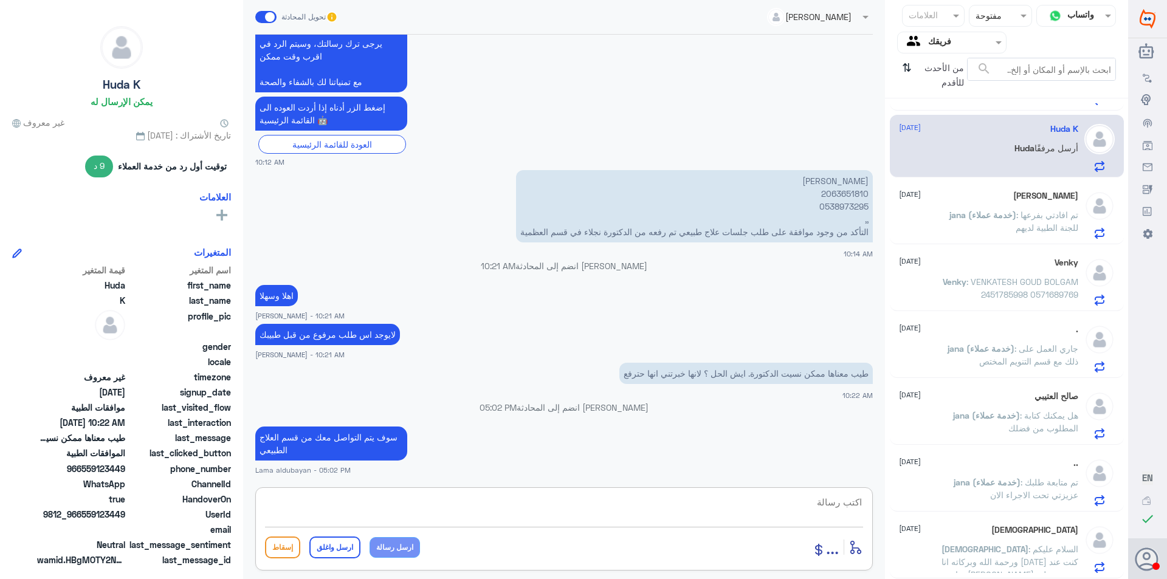
drag, startPoint x: 502, startPoint y: 511, endPoint x: 596, endPoint y: 543, distance: 99.2
click at [505, 515] on textarea at bounding box center [564, 509] width 598 height 30
paste textarea "نشكر تواصلك مع مستشفيات دلة"
type textarea "نشكر تواصلك مع مستشفيات دلة"
click at [342, 549] on button "ارسل واغلق" at bounding box center [334, 548] width 51 height 22
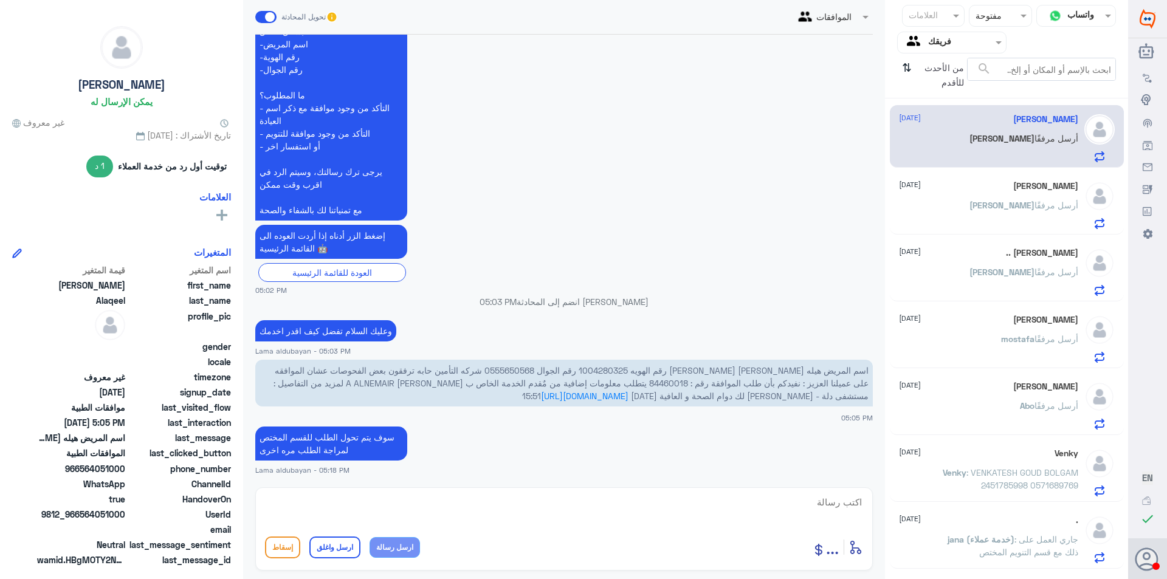
scroll to position [0, 0]
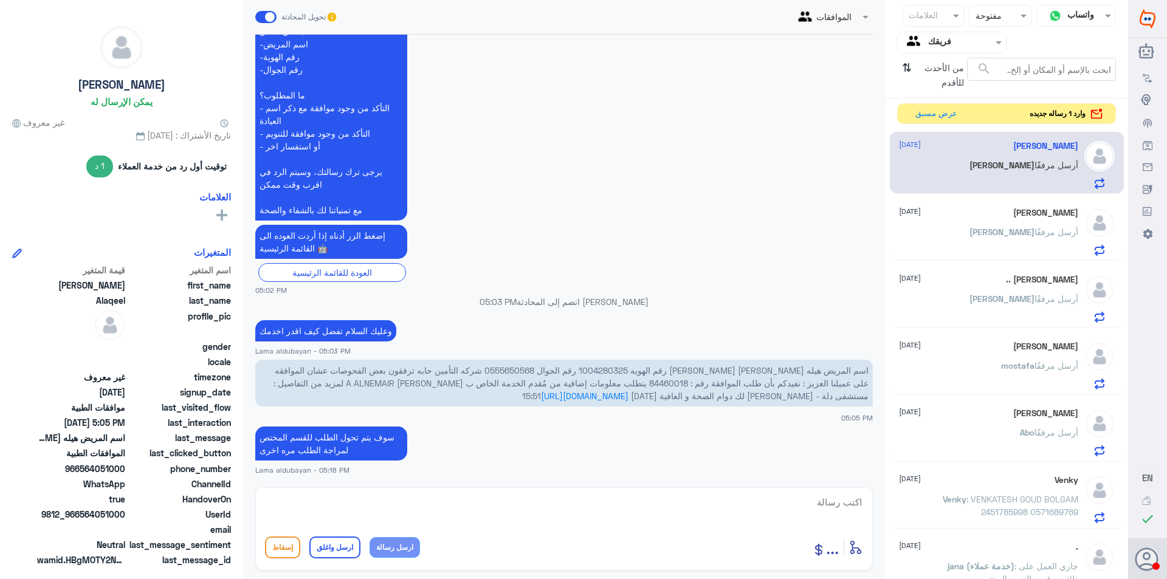
click at [909, 115] on div "وارد 1 رساله جديده عرض مسبق" at bounding box center [1006, 113] width 219 height 21
click at [918, 109] on button "عرض مسبق" at bounding box center [935, 113] width 51 height 19
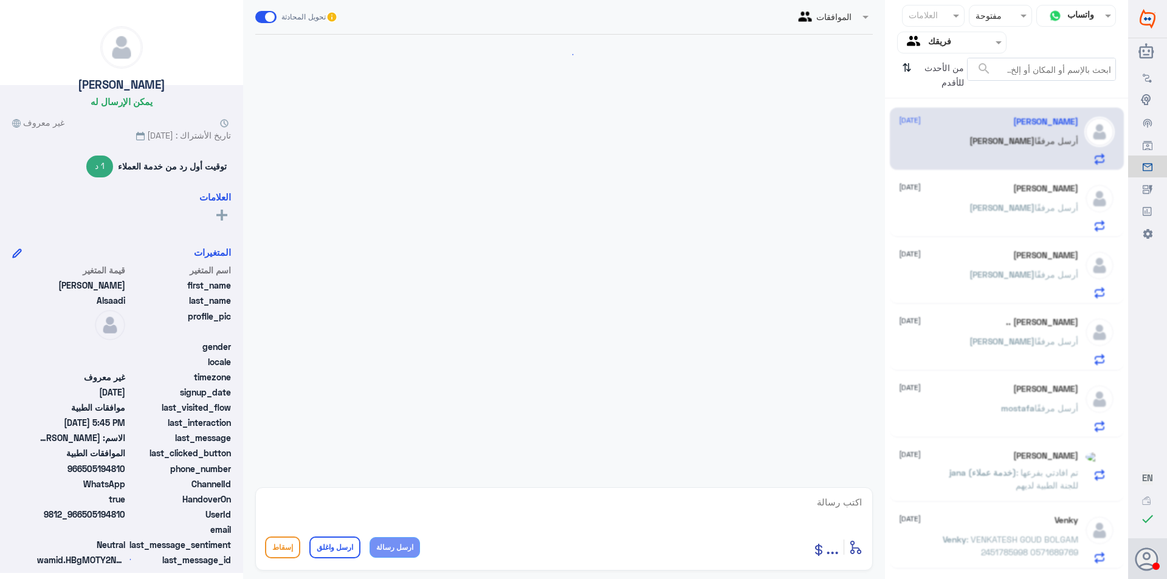
scroll to position [216, 0]
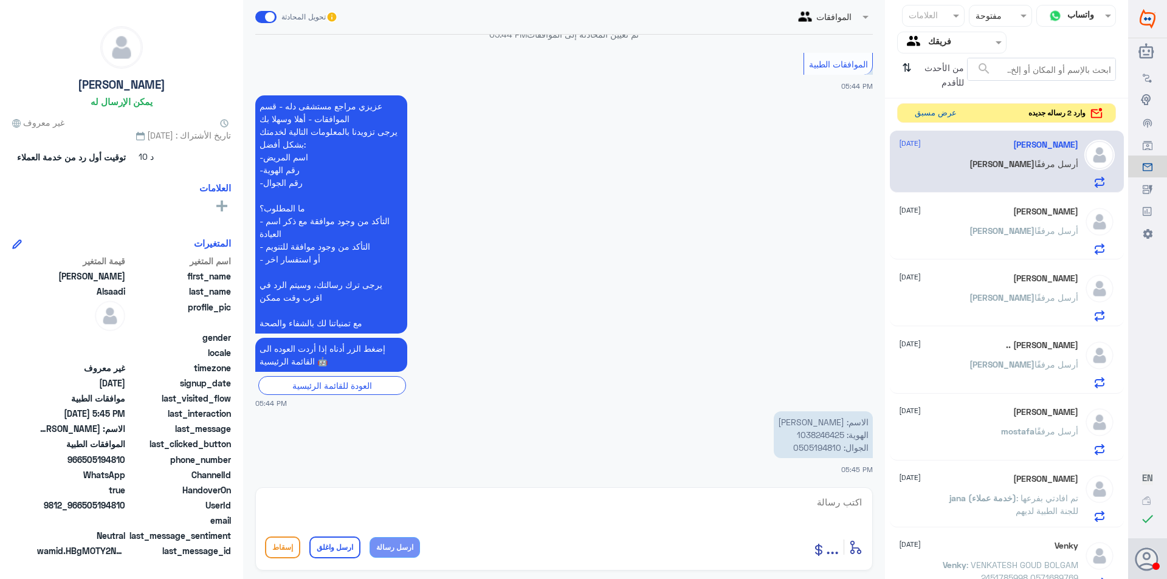
click at [927, 112] on button "عرض مسبق" at bounding box center [935, 113] width 51 height 19
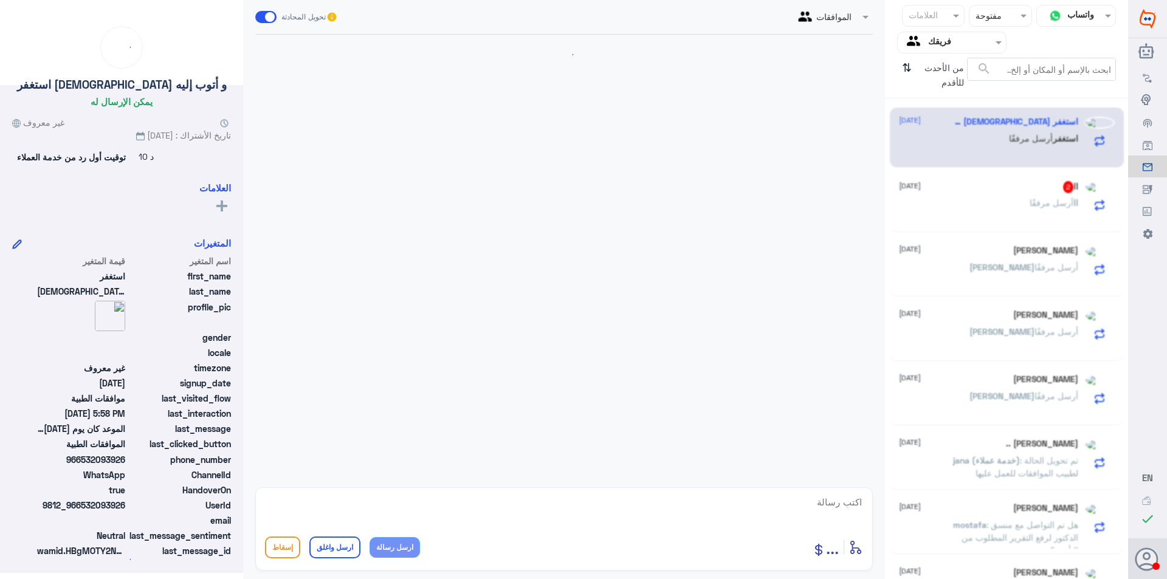
scroll to position [354, 0]
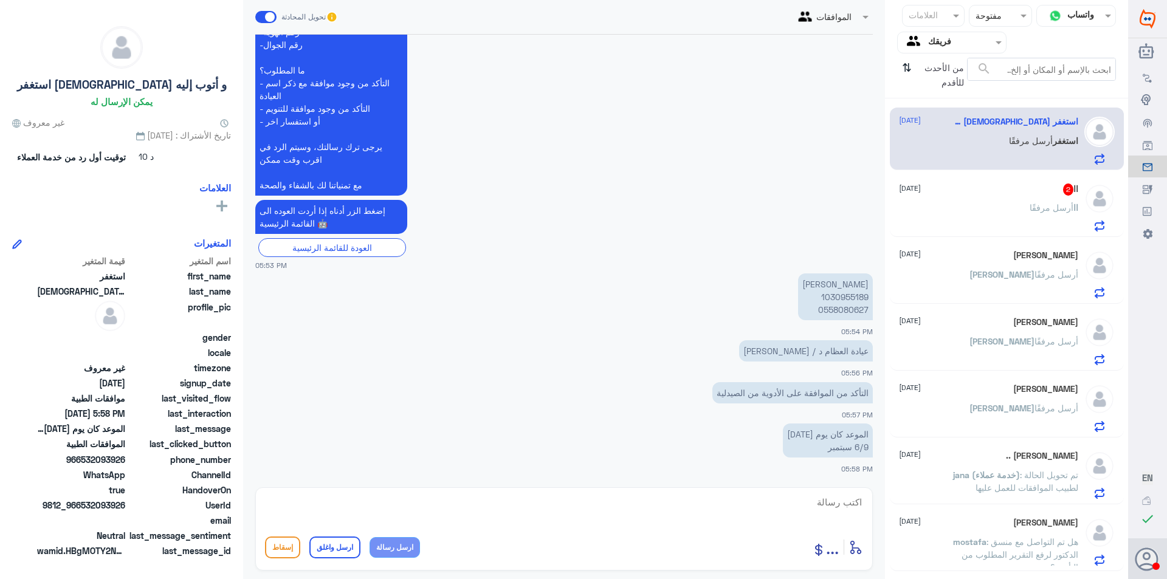
click at [844, 294] on p "[PERSON_NAME] 1030955189 0558080627" at bounding box center [835, 297] width 75 height 47
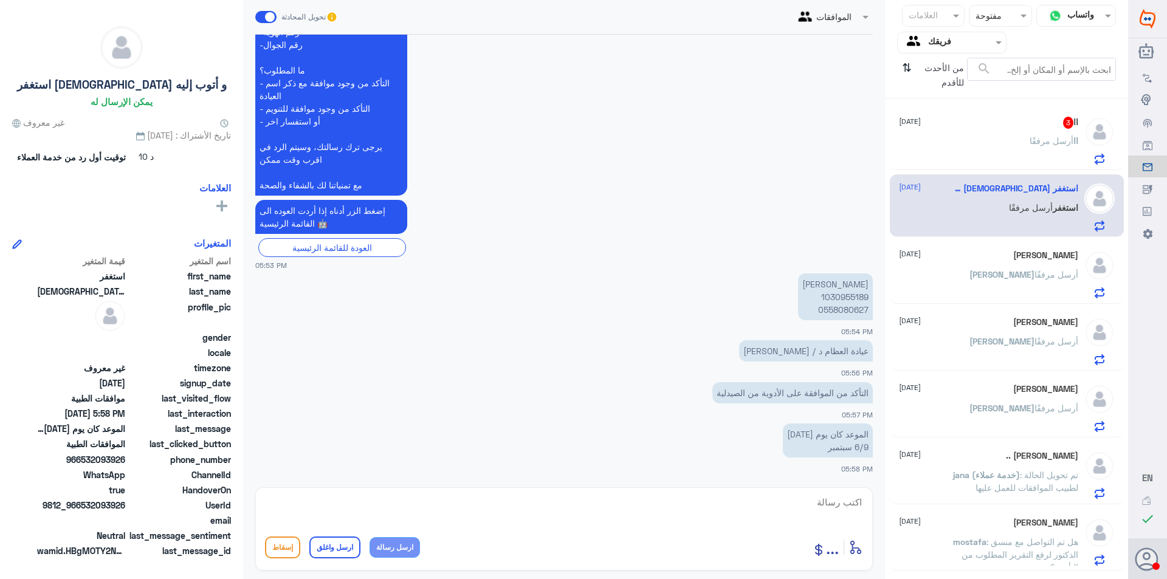
click at [1014, 156] on div "اا أرسل مرفقًا" at bounding box center [988, 150] width 179 height 27
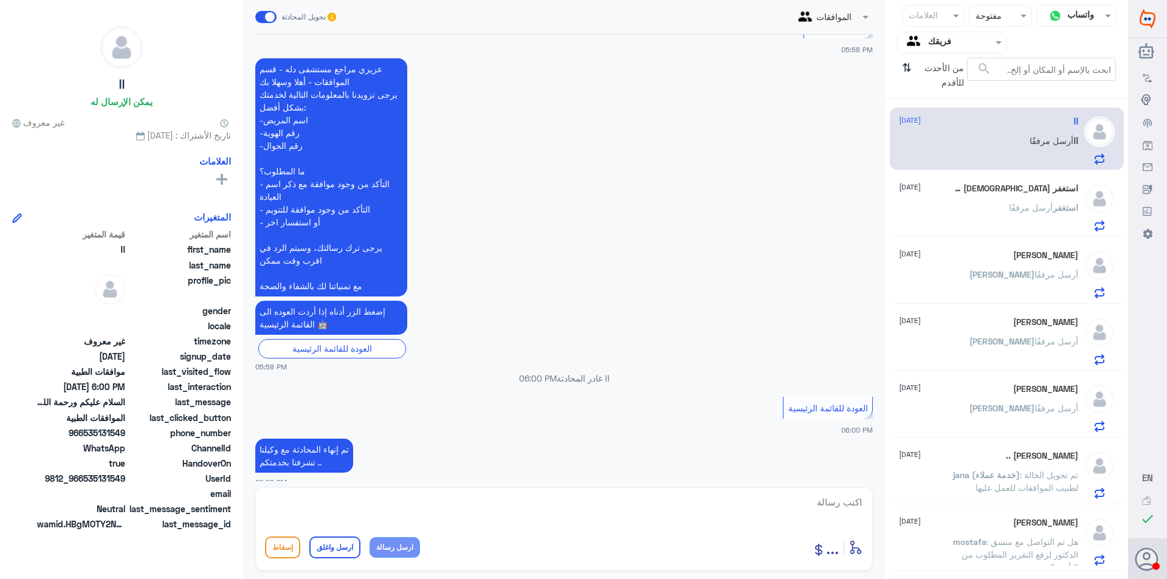
scroll to position [631, 0]
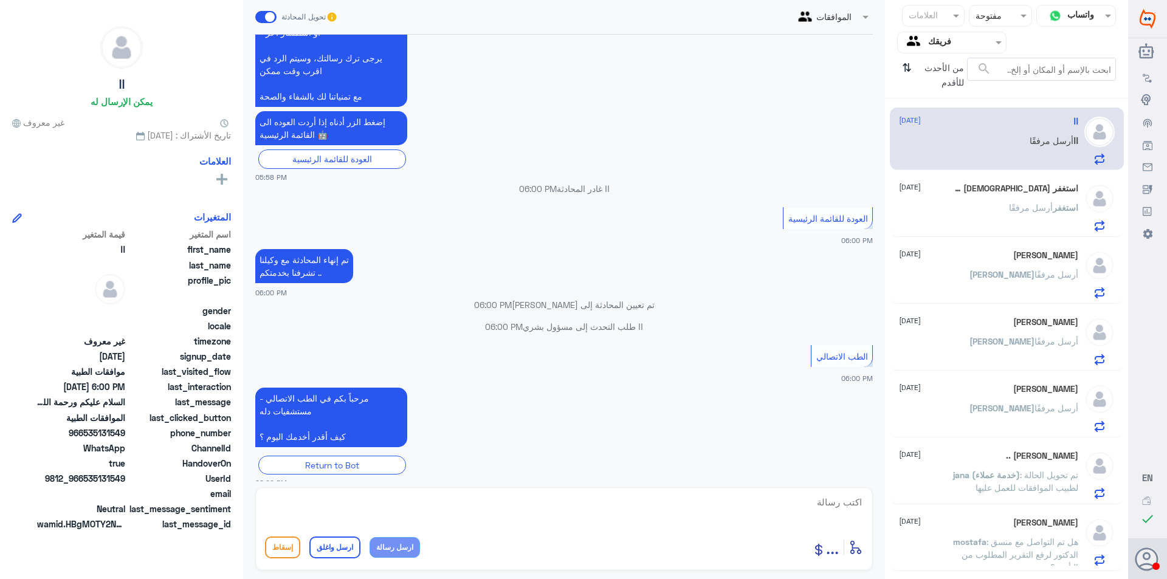
click at [943, 46] on input "text" at bounding box center [961, 42] width 67 height 14
click at [938, 111] on لديك "الوارد لديك" at bounding box center [957, 107] width 38 height 10
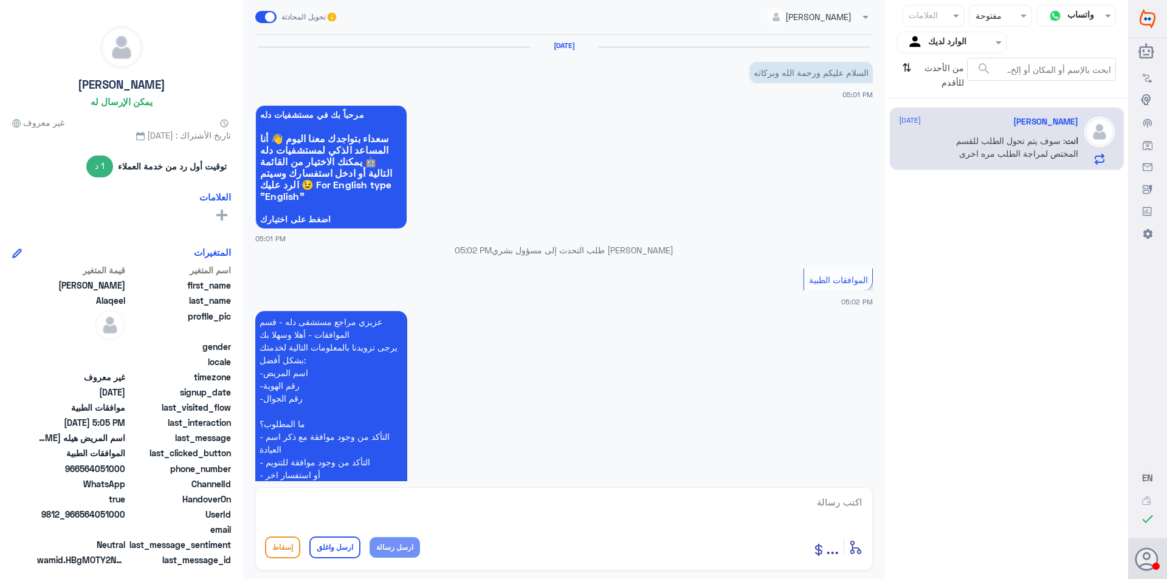
scroll to position [329, 0]
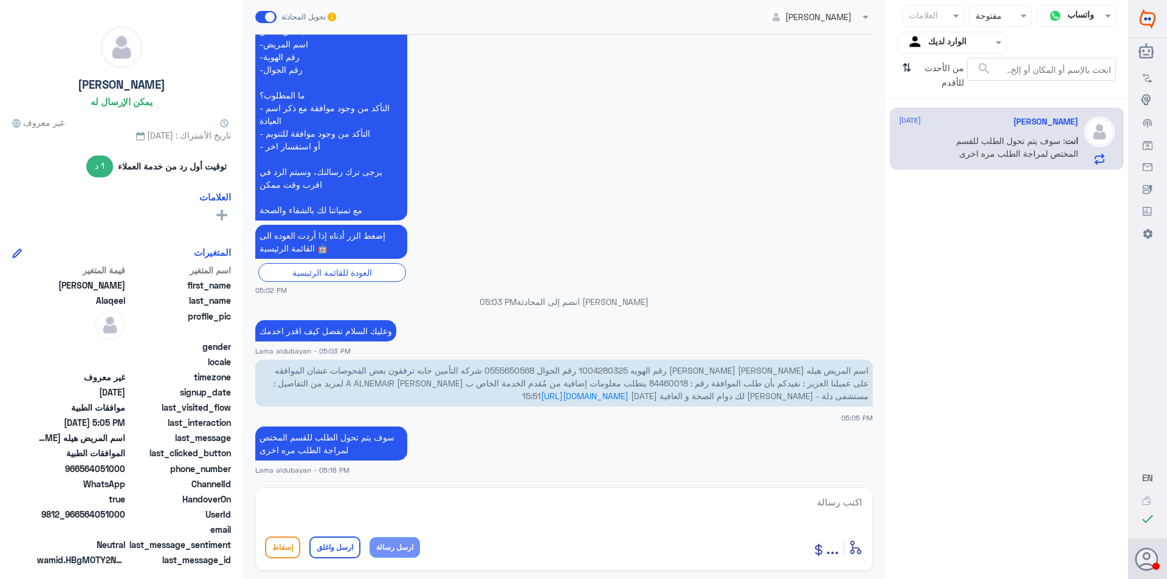
click at [959, 48] on input "text" at bounding box center [961, 42] width 67 height 14
click at [953, 137] on b "فريقك" at bounding box center [964, 135] width 23 height 10
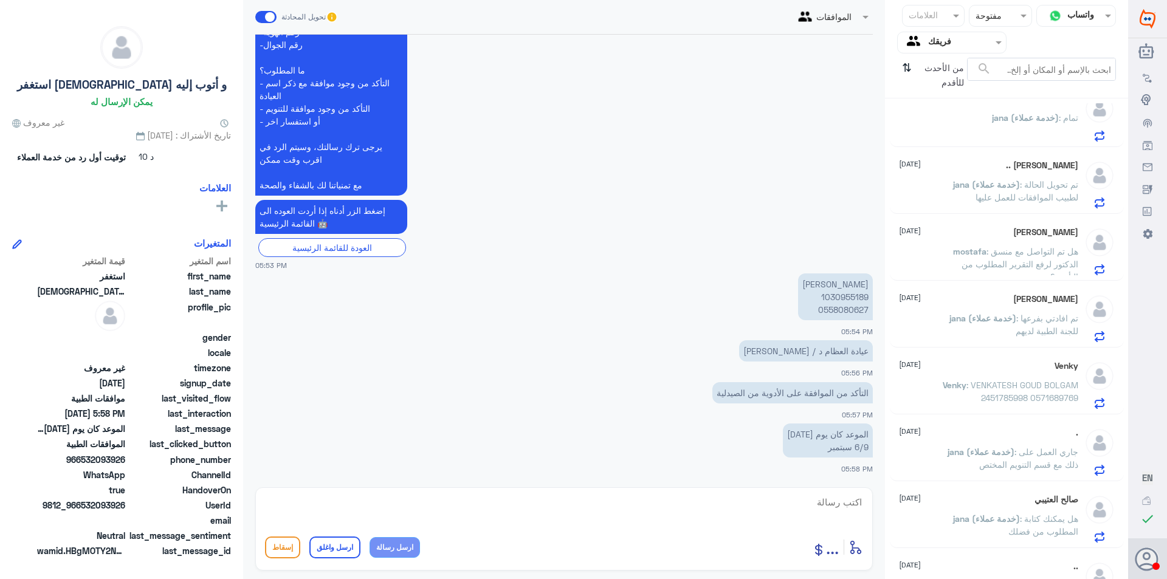
scroll to position [205, 0]
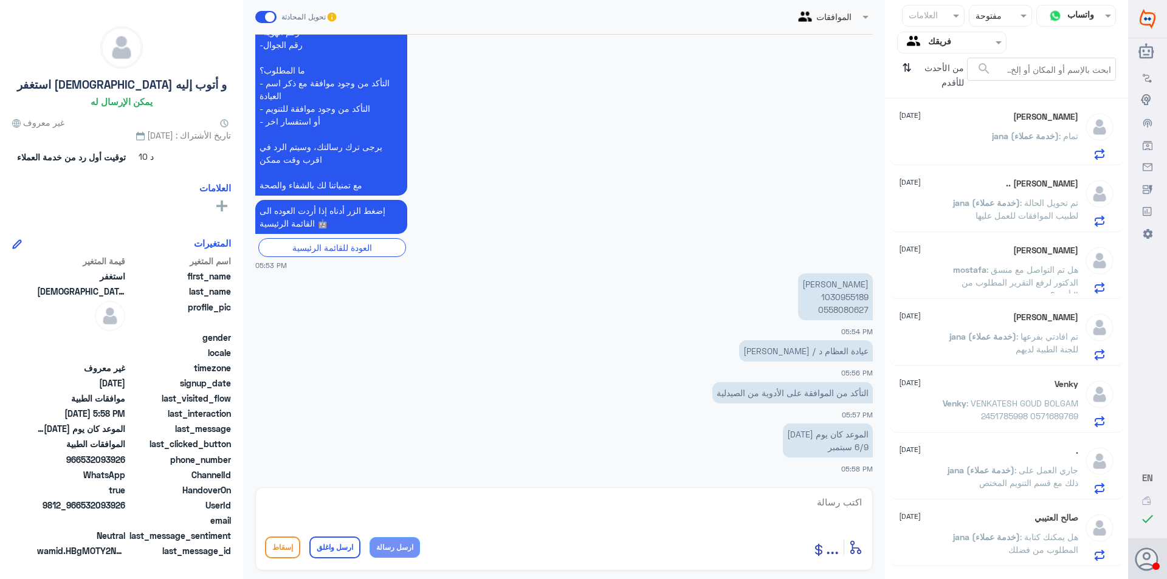
click at [1028, 288] on span ": هل تم التواصل مع منسق الدكتور لرفع التقرير المطلوب من التأمين؟" at bounding box center [1020, 282] width 117 height 36
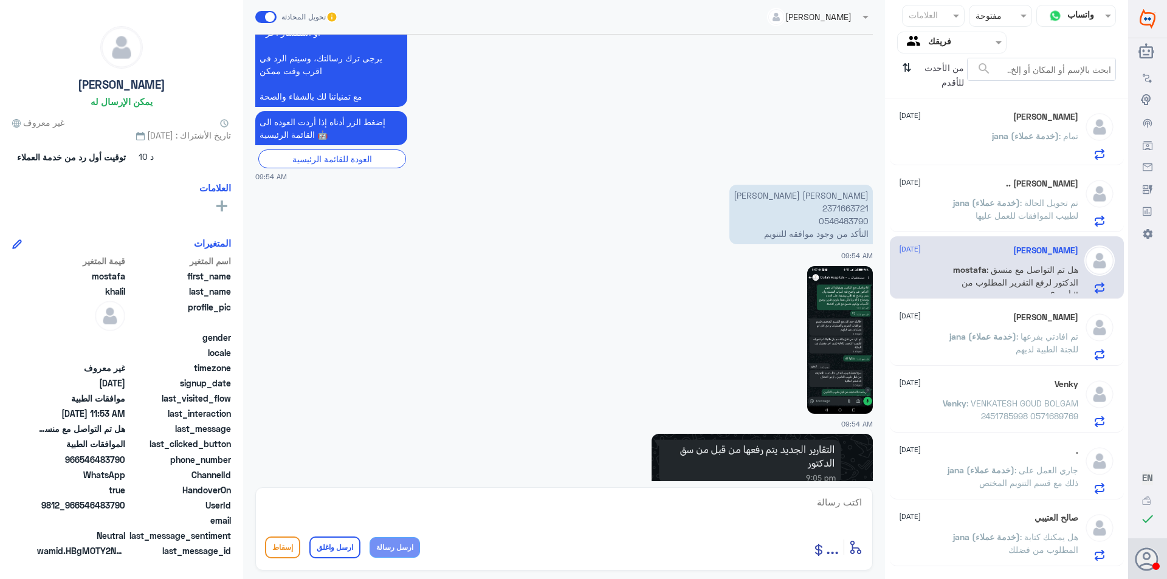
scroll to position [966, 0]
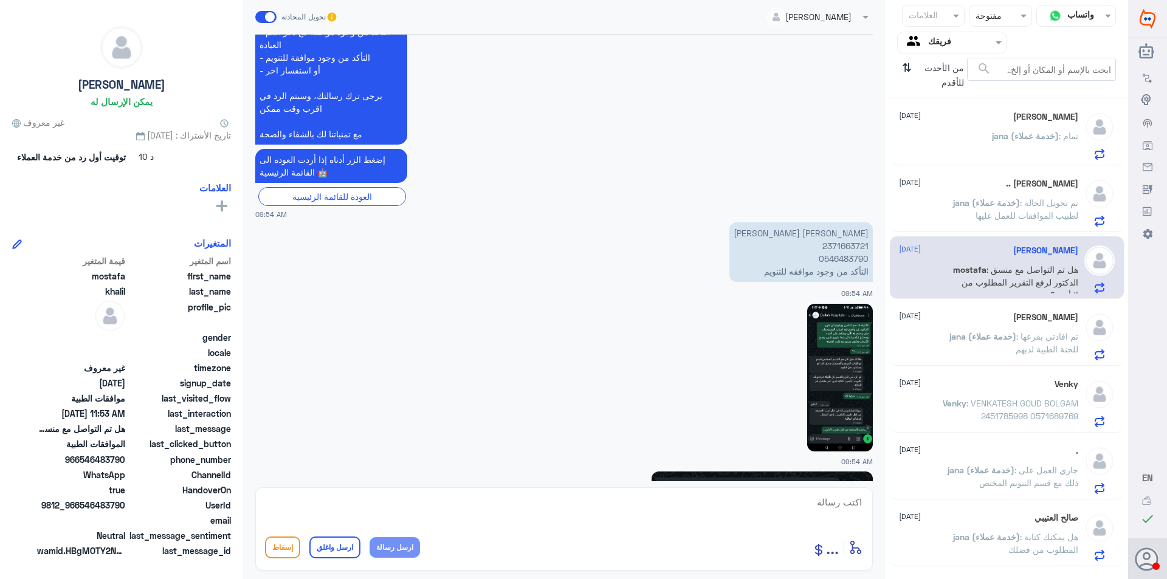
click at [853, 247] on p "[PERSON_NAME] [PERSON_NAME] 2371663721 0546483790 التأكد من وجود موافقه للتنويم" at bounding box center [800, 252] width 143 height 60
click at [856, 393] on img at bounding box center [840, 378] width 66 height 148
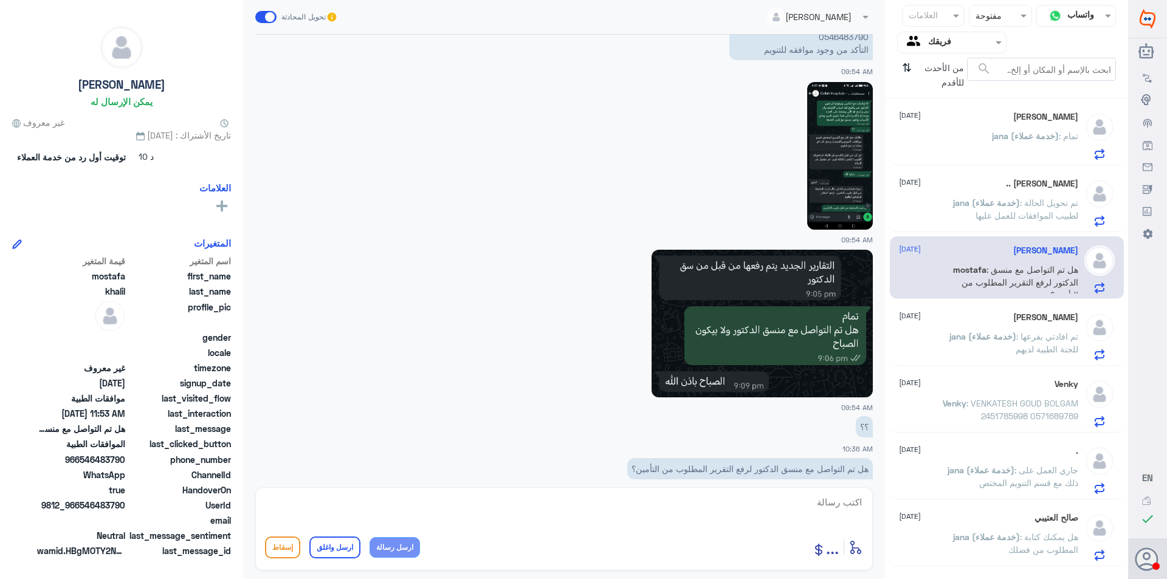
scroll to position [1209, 0]
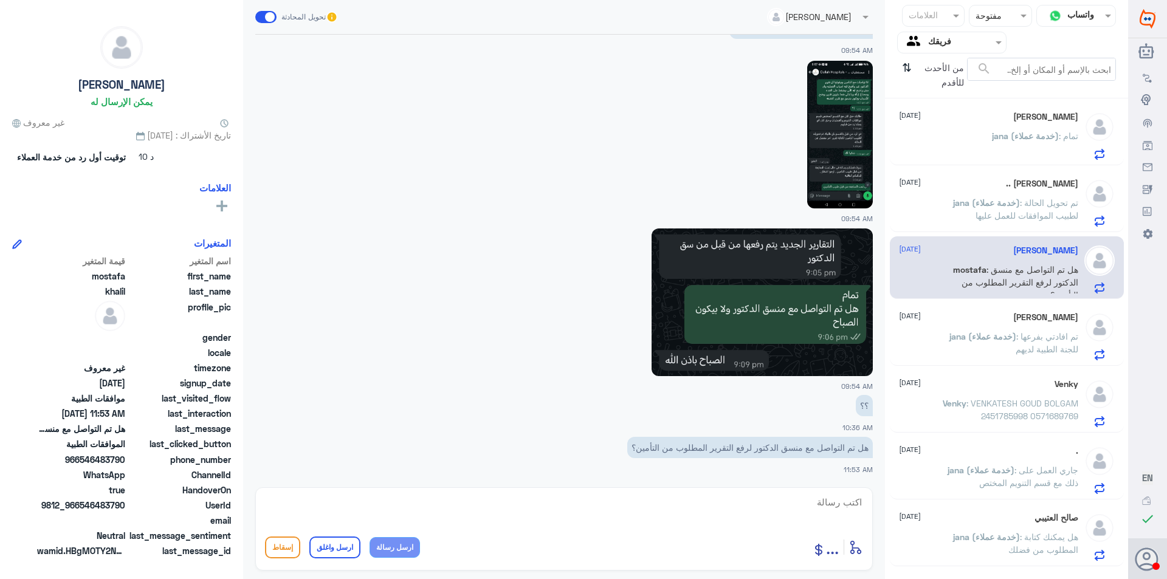
click at [1027, 328] on div "Abo Shabik [DATE] jana (خدمة عملاء) : تم افادتي بفرعها للجنة الطبية لديهم" at bounding box center [988, 336] width 179 height 48
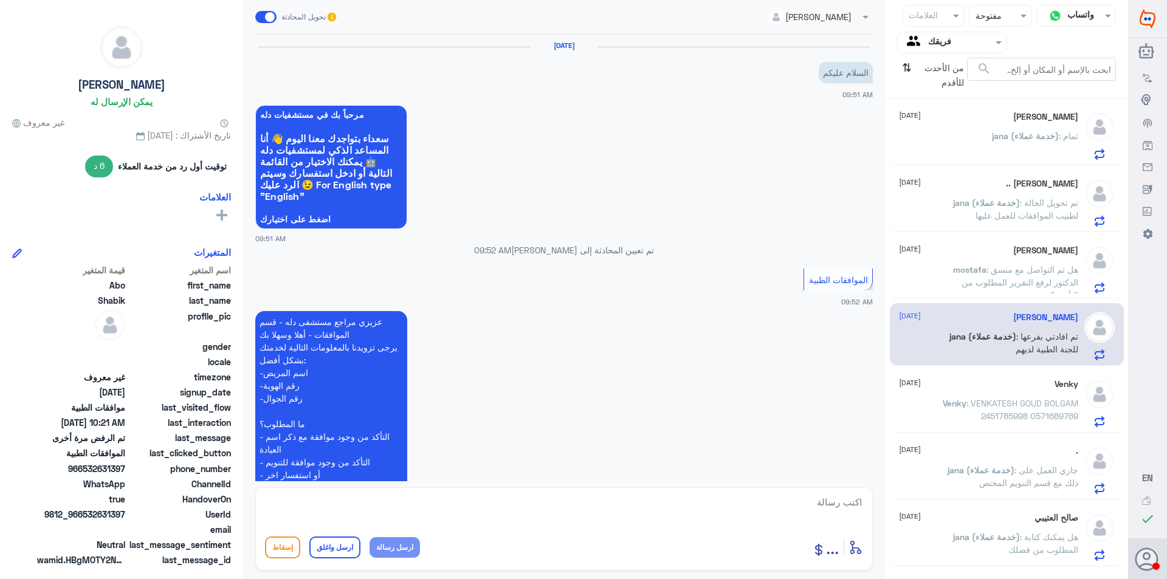
scroll to position [573, 0]
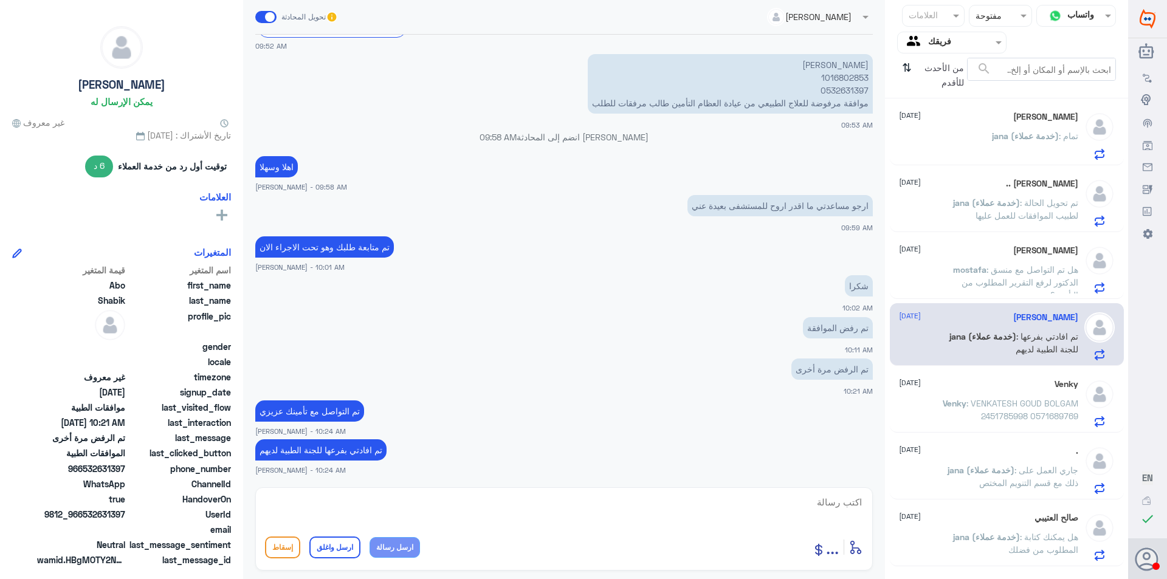
click at [983, 430] on div "Venky [DATE] Venky : VENKATESH GOUD BOLGAM 2451785998 0571689769" at bounding box center [1007, 401] width 234 height 63
click at [993, 499] on div ". [DATE] jana (خدمة عملاء) : جاري العمل على ذلك مع قسم التنويم المختص" at bounding box center [1007, 468] width 234 height 63
click at [996, 480] on span ": جاري العمل على ذلك مع قسم التنويم المختص" at bounding box center [1028, 476] width 99 height 23
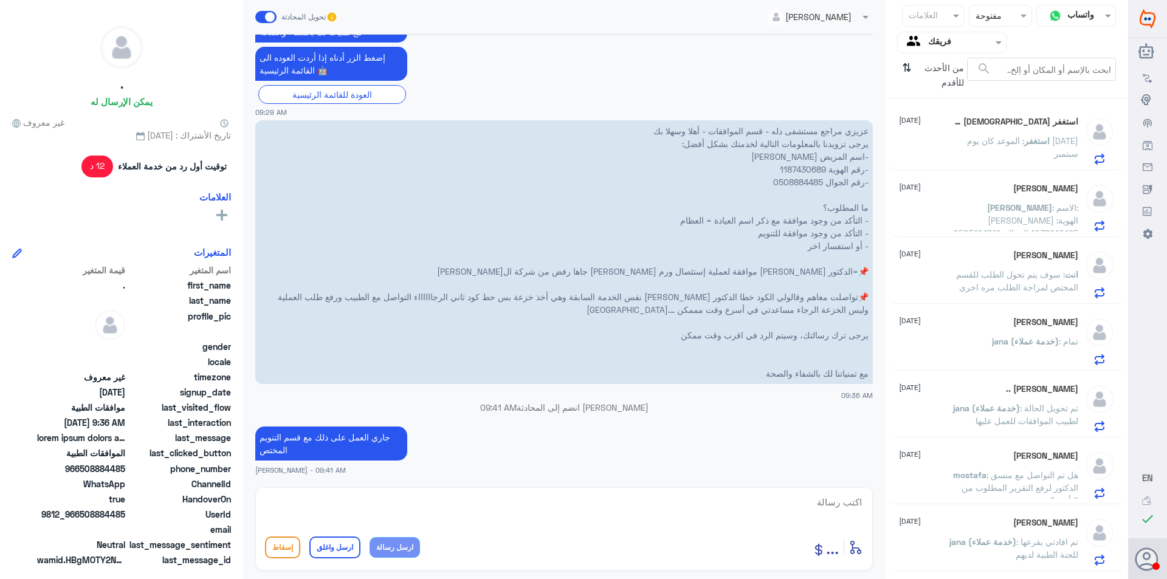
click at [1020, 150] on p "استغفر : الموعد كان يوم [DATE] سبتمبر" at bounding box center [1010, 149] width 137 height 30
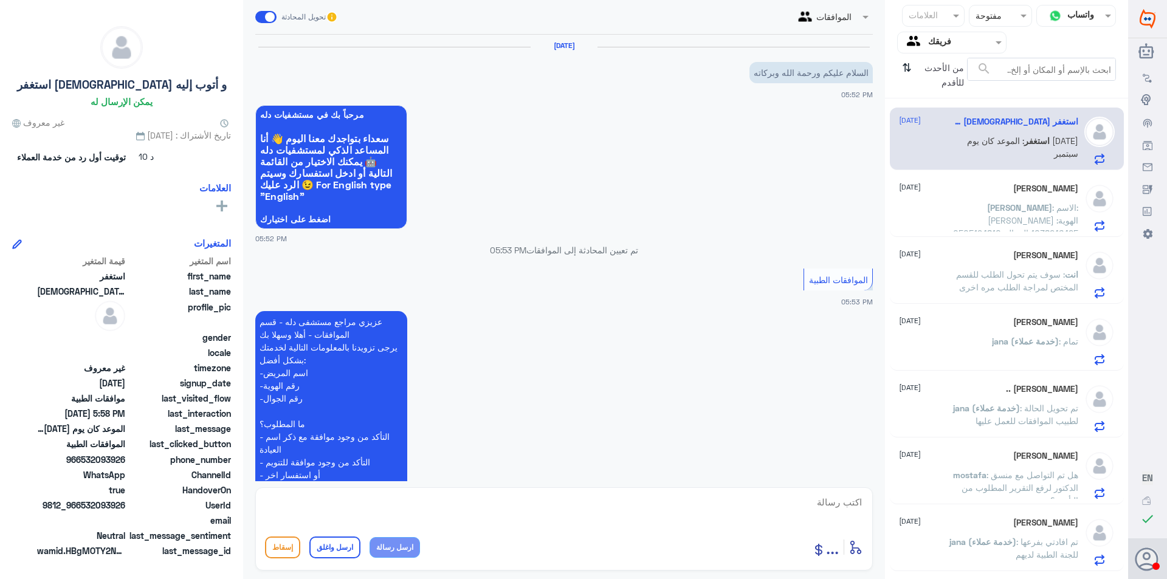
scroll to position [354, 0]
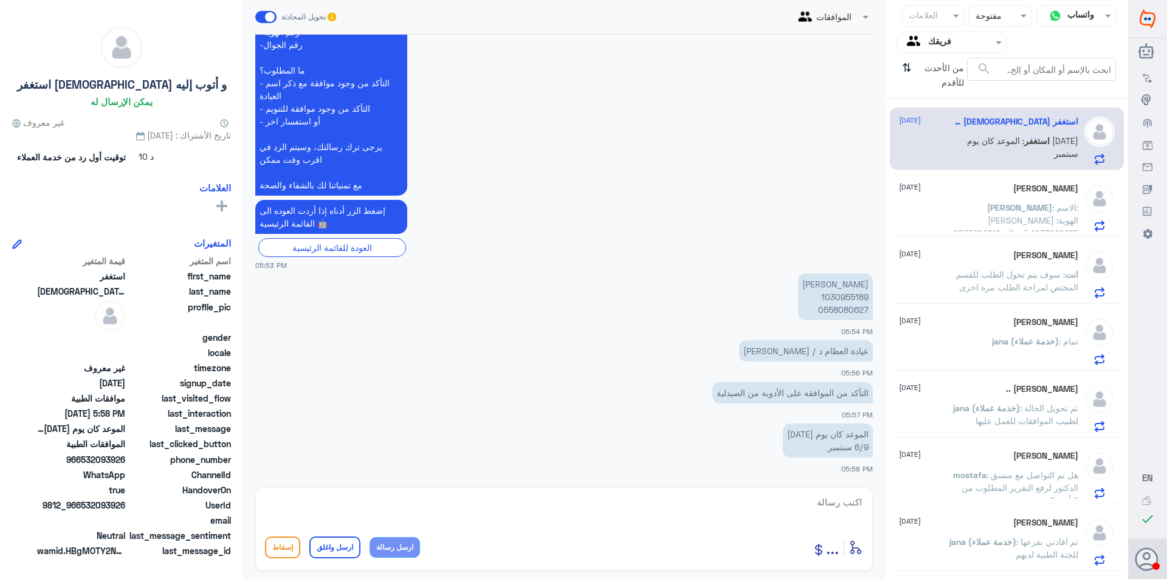
click at [1015, 190] on h5 "[PERSON_NAME]" at bounding box center [1045, 189] width 65 height 10
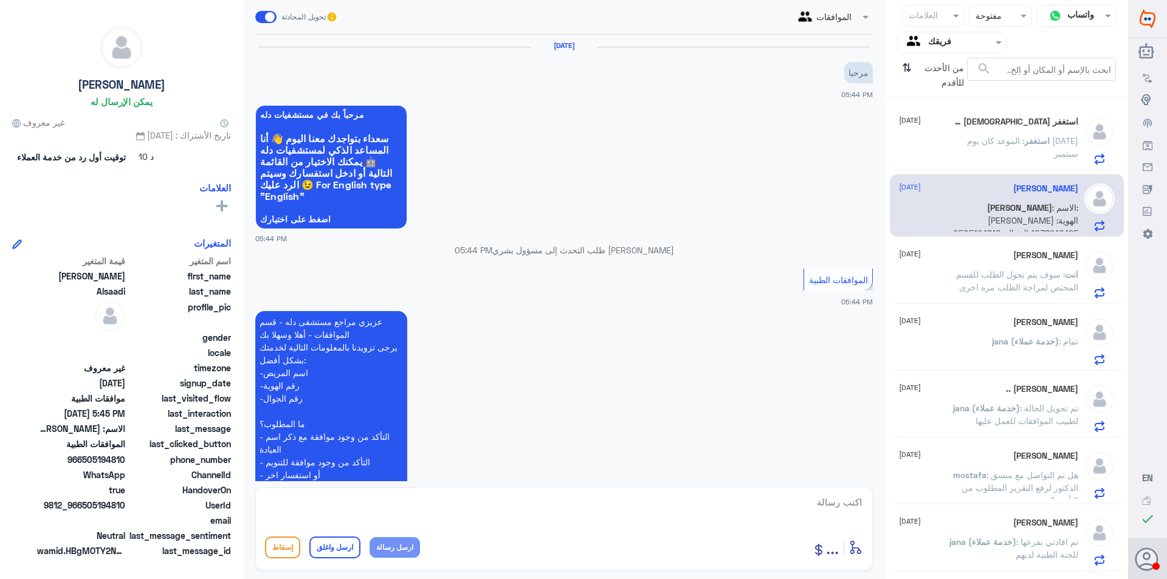
scroll to position [216, 0]
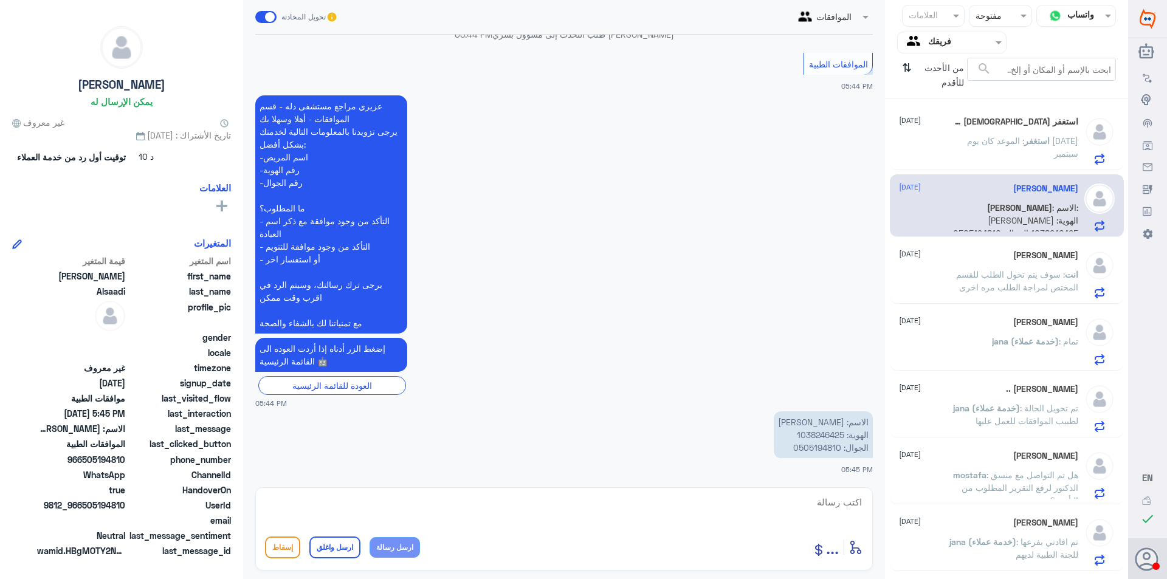
click at [1021, 136] on span ": الموعد كان يوم [DATE] سبتمبر" at bounding box center [1022, 147] width 111 height 23
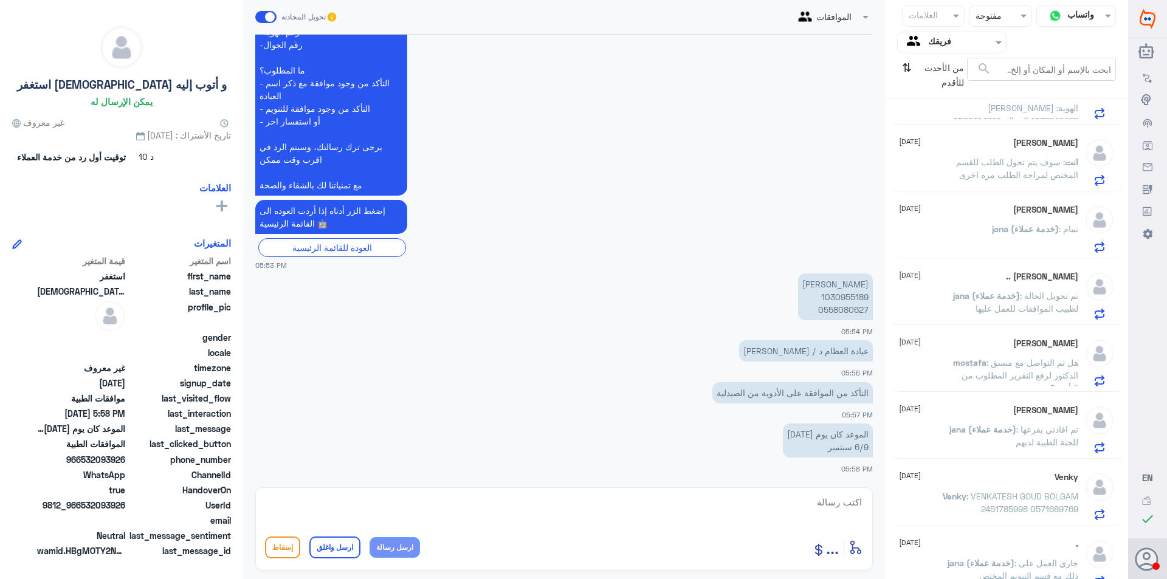
scroll to position [327, 0]
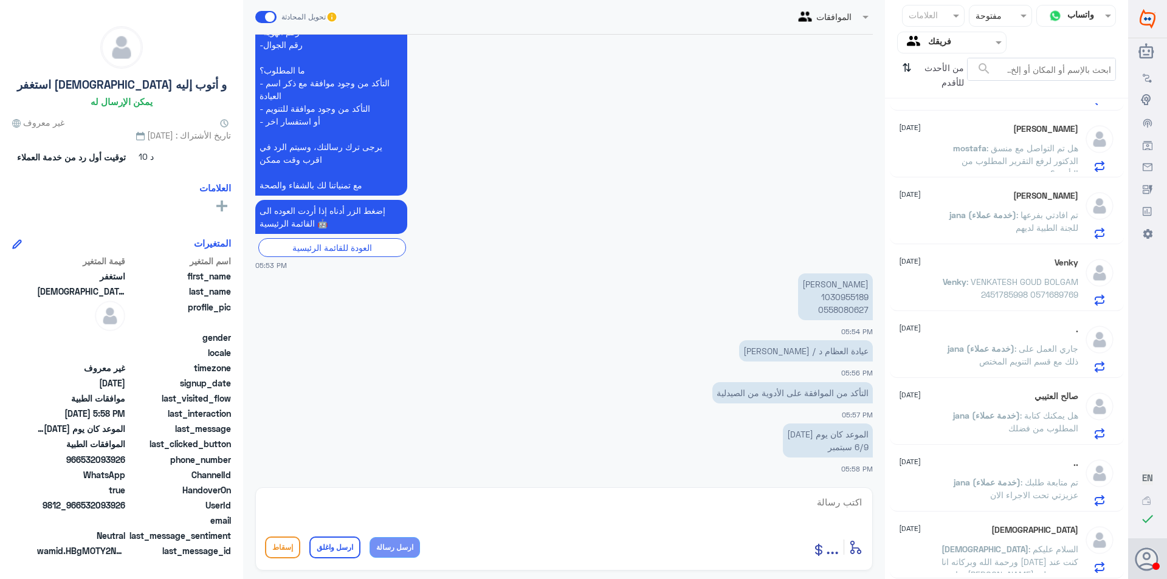
click at [1047, 215] on span ": تم افادتي بفرعها للجنة الطبية لديهم" at bounding box center [1047, 221] width 63 height 23
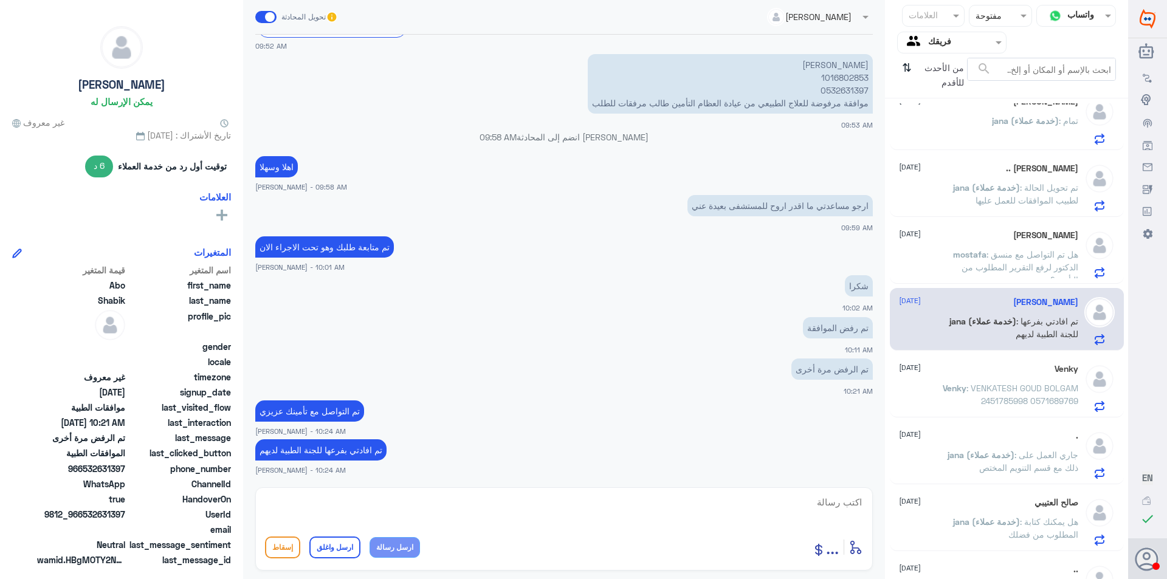
scroll to position [145, 0]
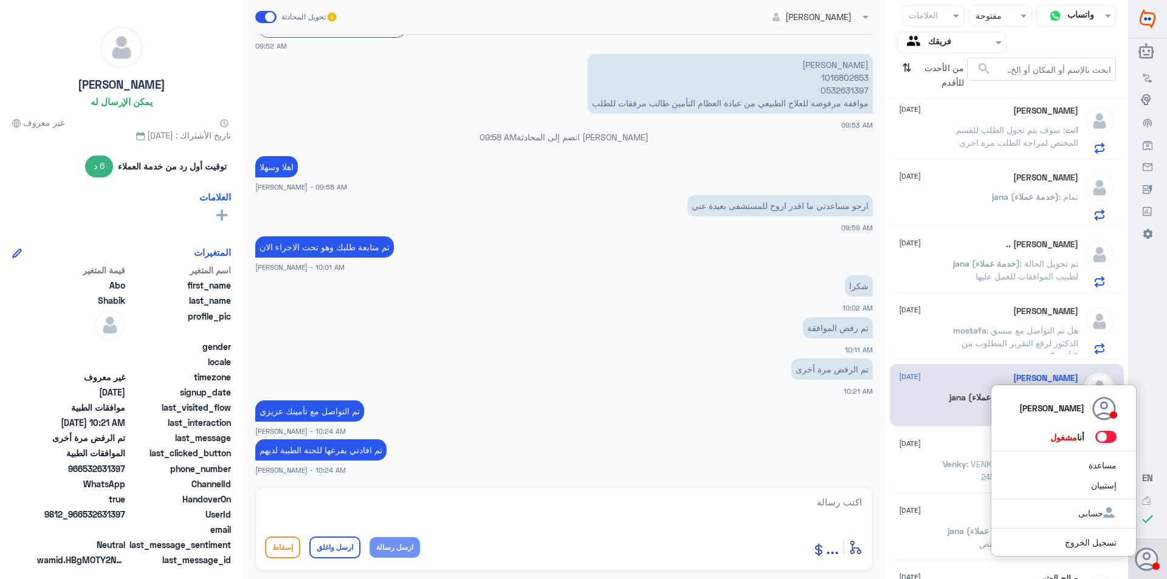
click at [1155, 555] on icon at bounding box center [1147, 560] width 24 height 24
click at [1106, 437] on span at bounding box center [1105, 437] width 21 height 12
click at [0, 0] on input "checkbox" at bounding box center [0, 0] width 0 height 0
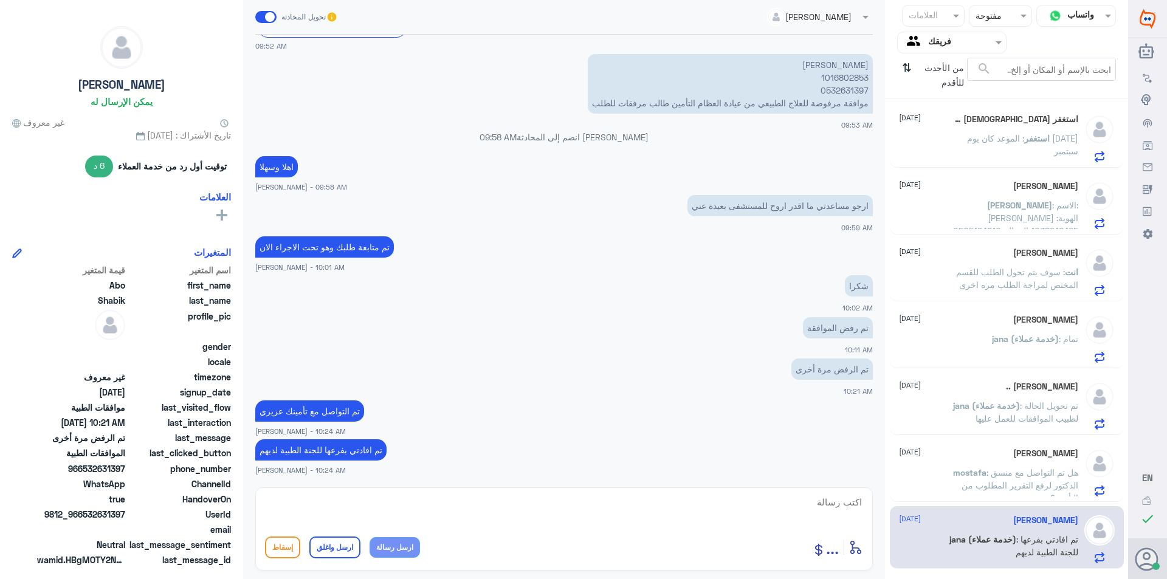
scroll to position [0, 0]
click at [935, 44] on input "text" at bounding box center [961, 42] width 67 height 14
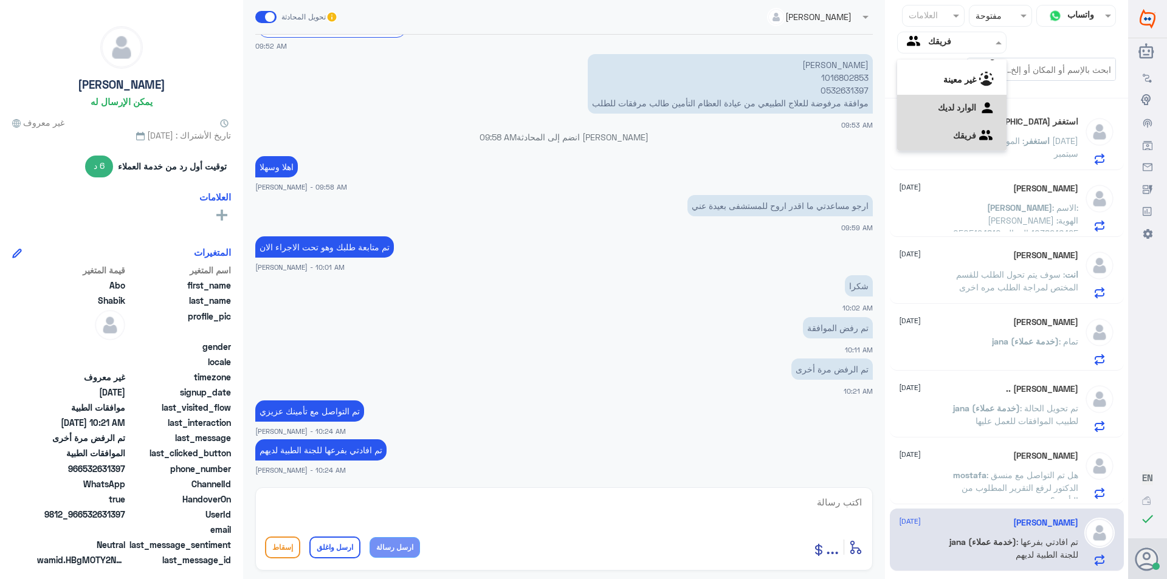
click at [945, 108] on لديك "الوارد لديك" at bounding box center [957, 107] width 38 height 10
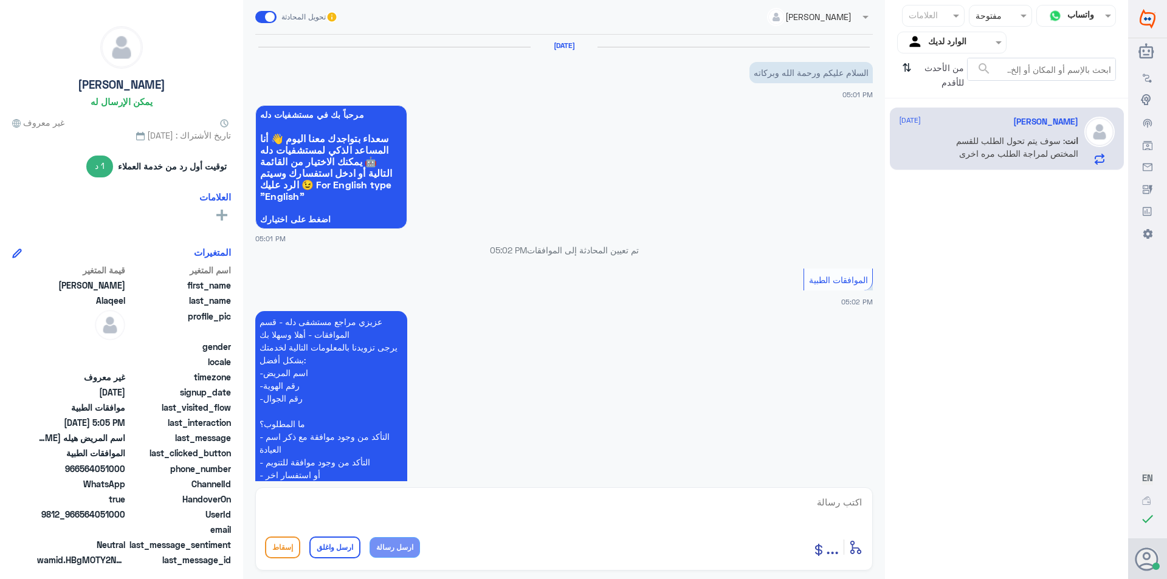
scroll to position [329, 0]
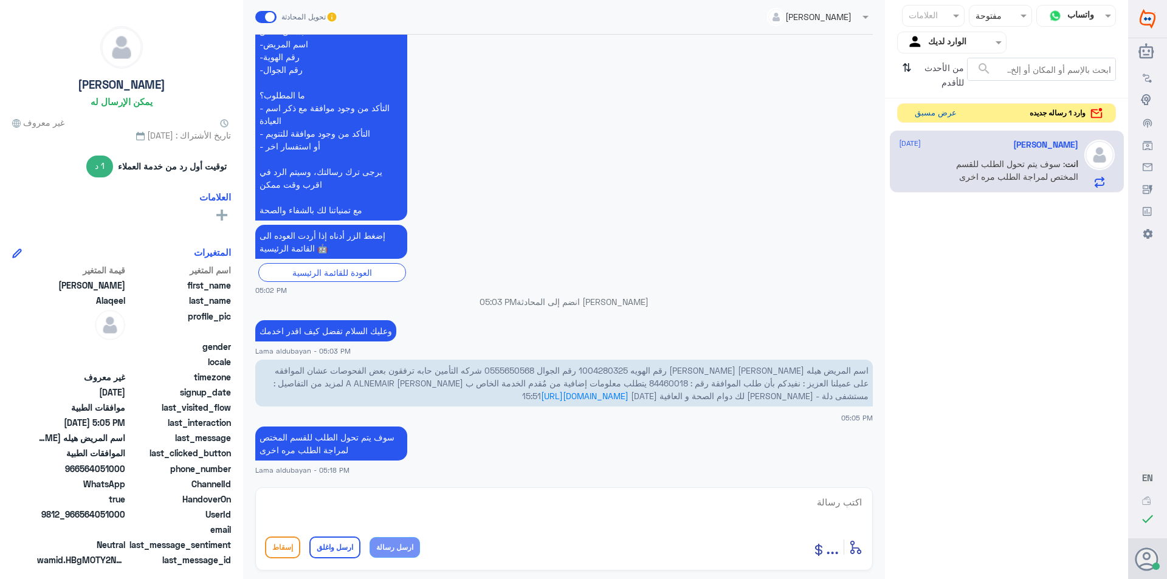
click at [946, 119] on button "عرض مسبق" at bounding box center [935, 113] width 51 height 19
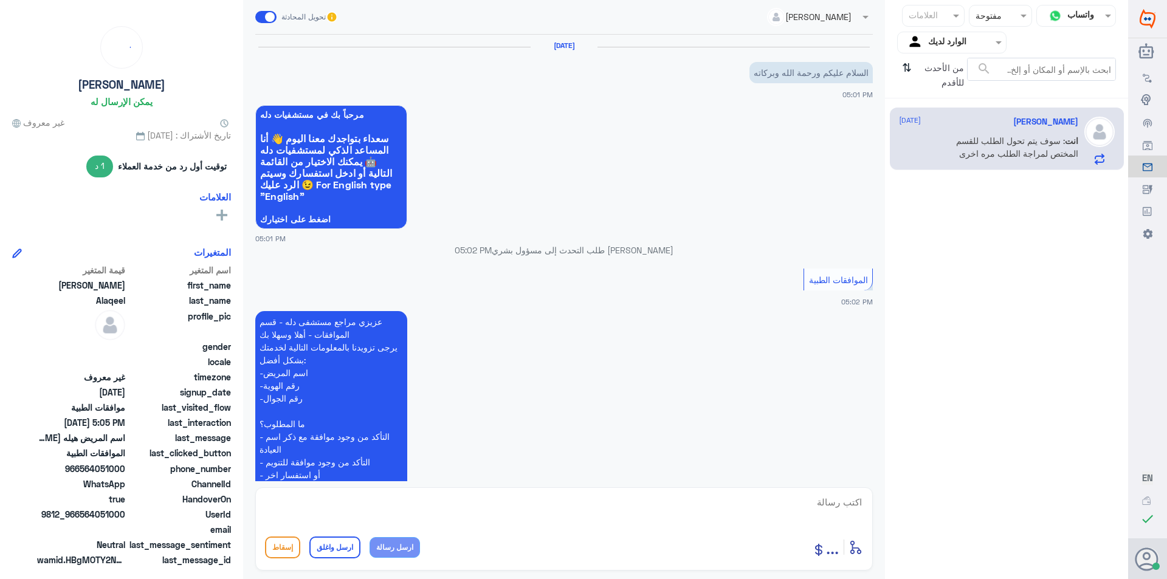
scroll to position [329, 0]
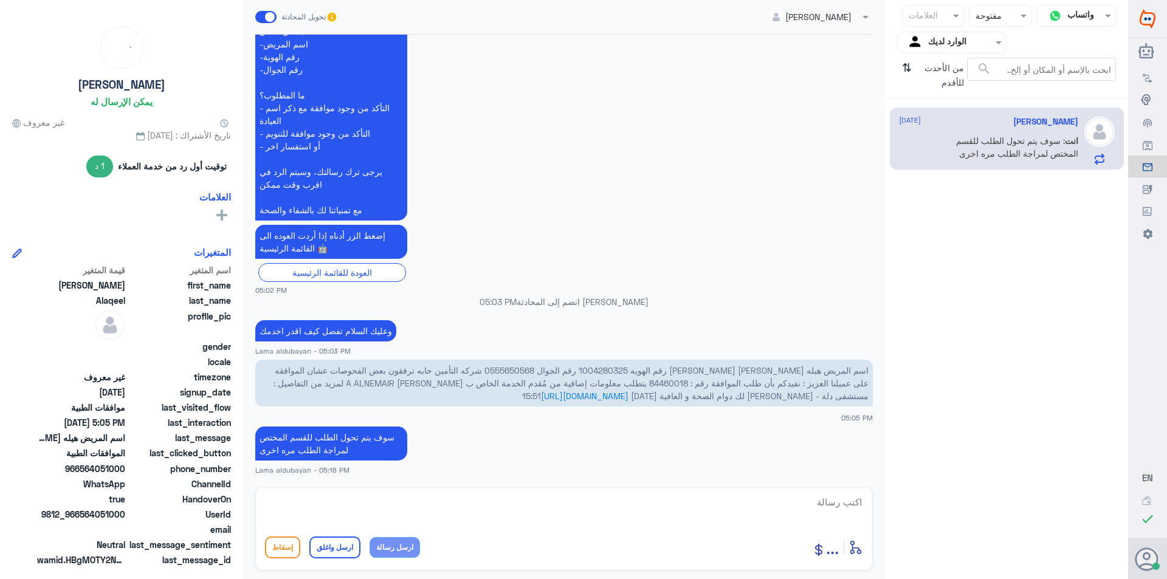
click at [960, 45] on input "text" at bounding box center [961, 42] width 67 height 14
click at [967, 129] on div "فريقك" at bounding box center [951, 137] width 109 height 28
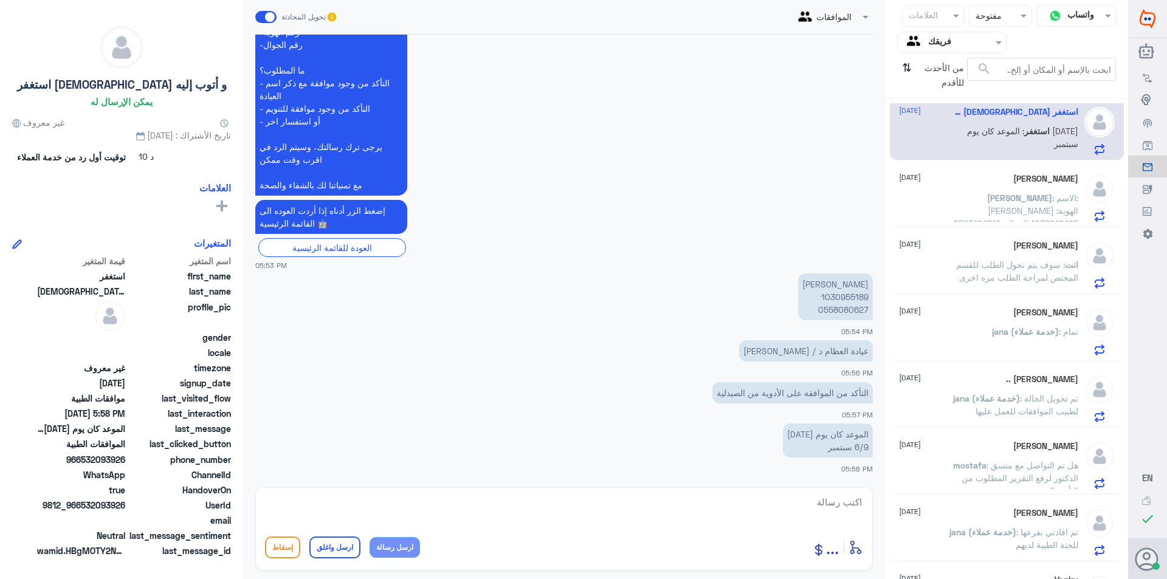
scroll to position [0, 0]
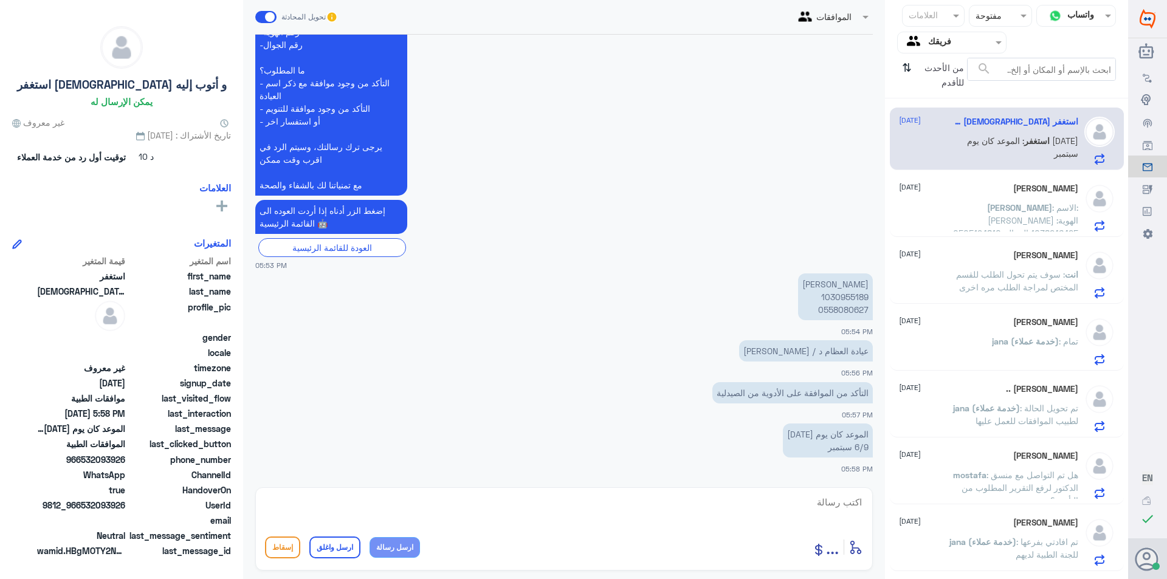
click at [961, 45] on input "text" at bounding box center [961, 42] width 67 height 14
click at [962, 112] on لديك "الوارد لديك" at bounding box center [957, 107] width 38 height 10
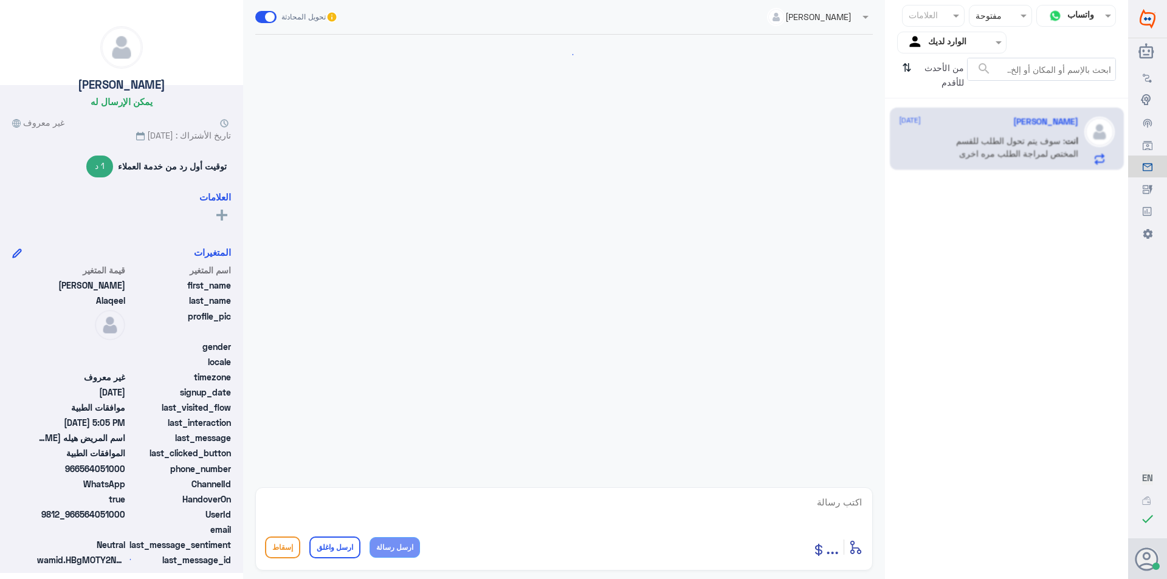
scroll to position [329, 0]
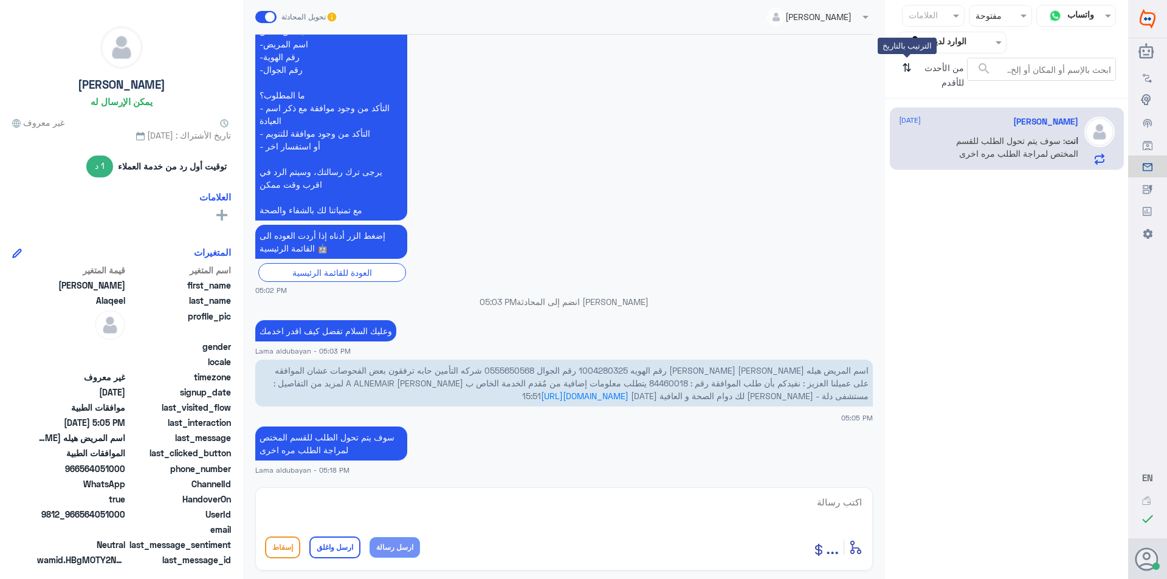
click at [905, 64] on icon "⇅" at bounding box center [907, 73] width 10 height 31
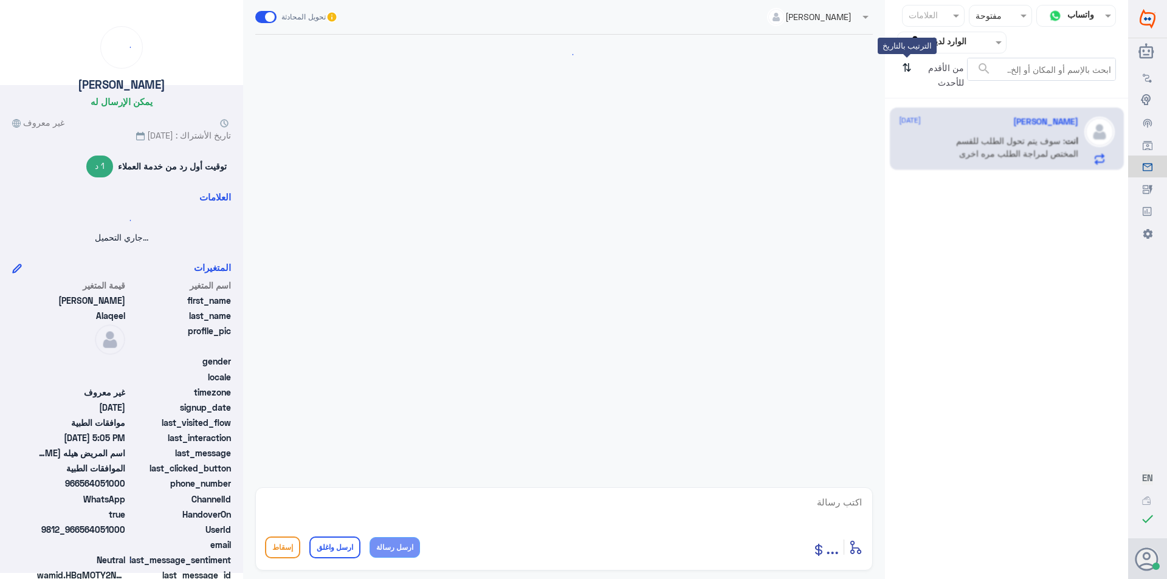
click at [905, 64] on icon "⇅" at bounding box center [907, 73] width 10 height 31
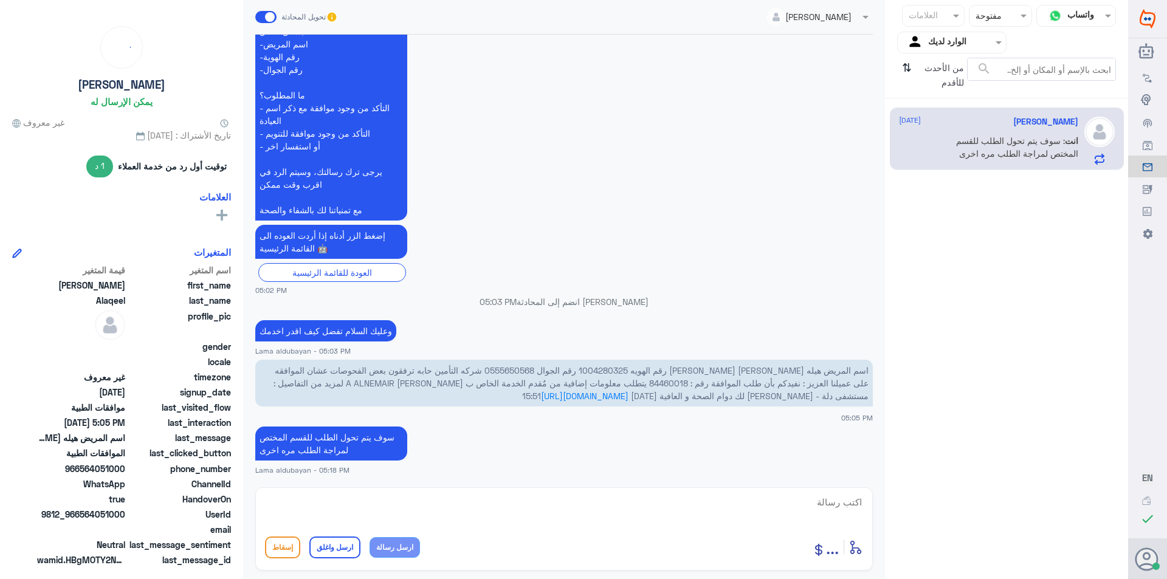
click at [912, 67] on div "من الأحدث للأقدم ⇅" at bounding box center [932, 75] width 70 height 35
click at [904, 64] on icon "⇅" at bounding box center [907, 73] width 10 height 31
click at [962, 46] on input "text" at bounding box center [961, 42] width 67 height 14
click at [971, 140] on b "فريقك" at bounding box center [964, 135] width 23 height 10
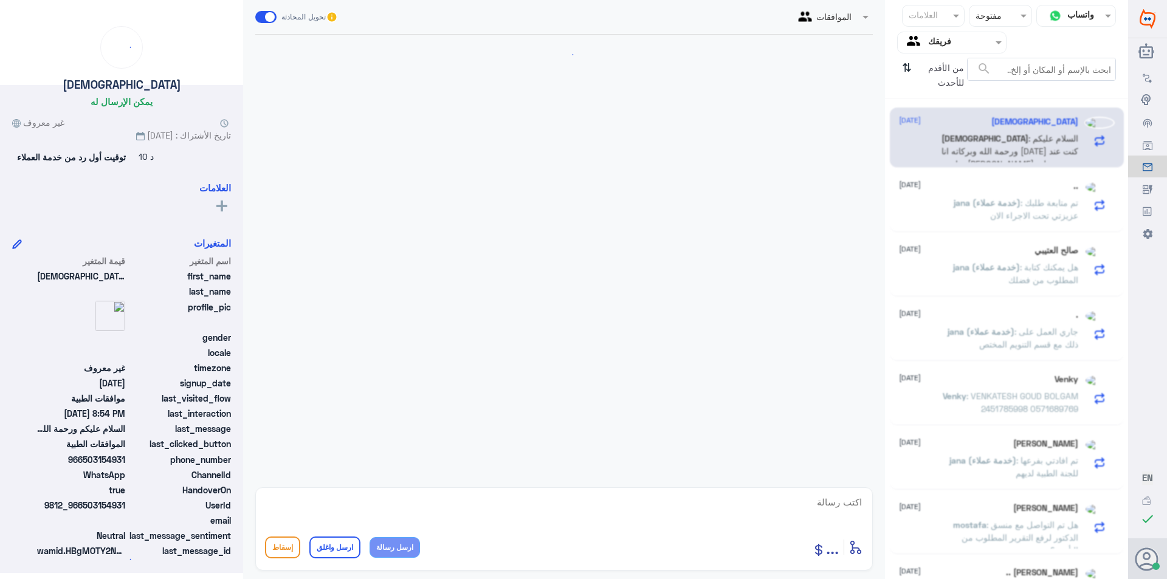
scroll to position [458, 0]
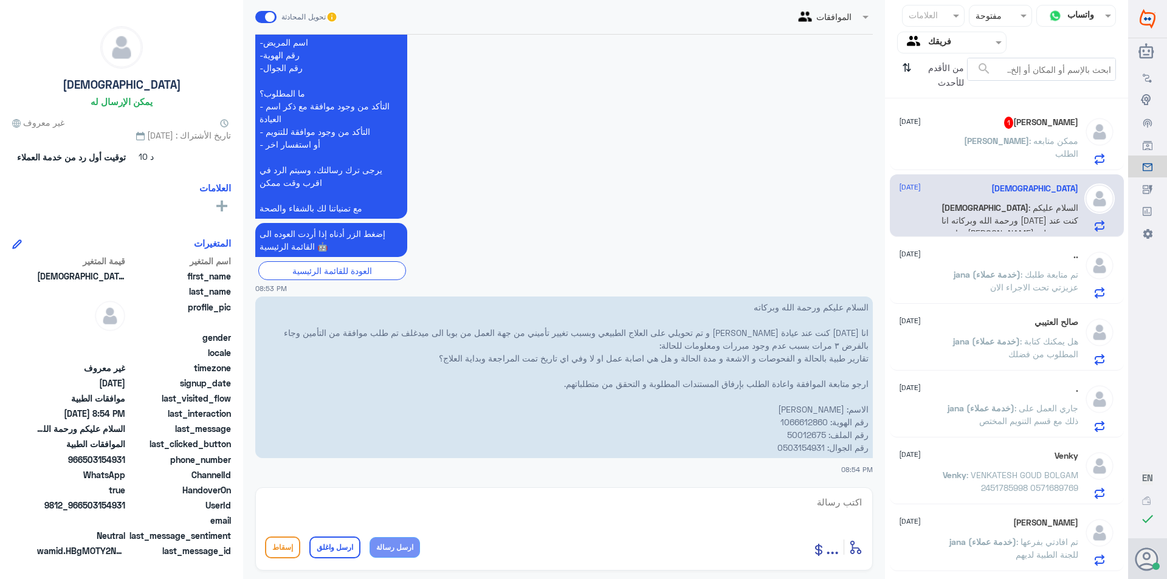
click at [1029, 136] on span ": ممكن متابعه الطلب" at bounding box center [1053, 147] width 49 height 23
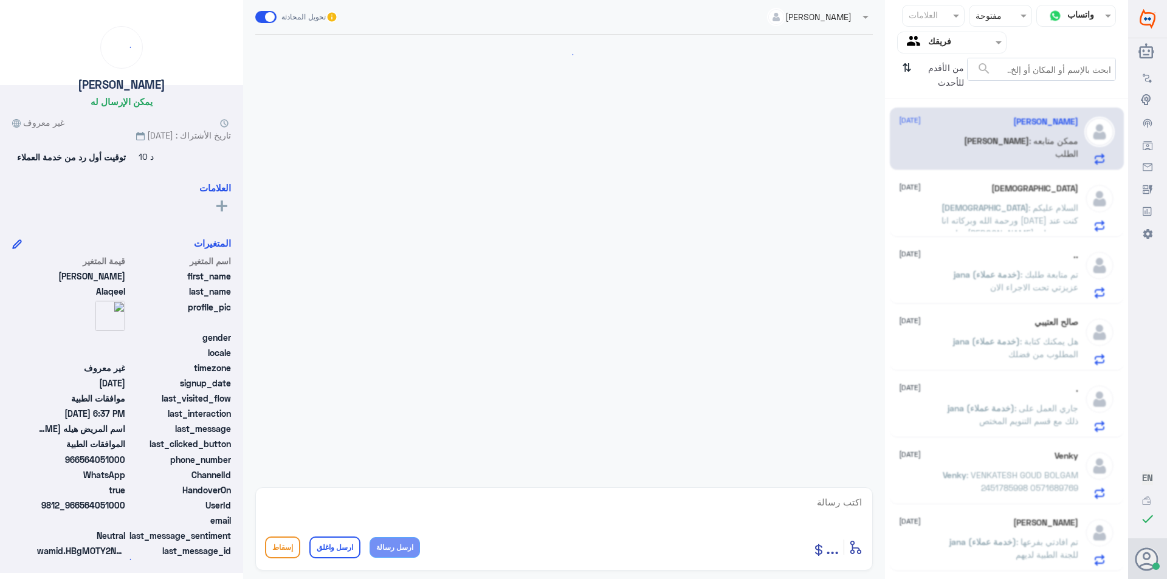
scroll to position [370, 0]
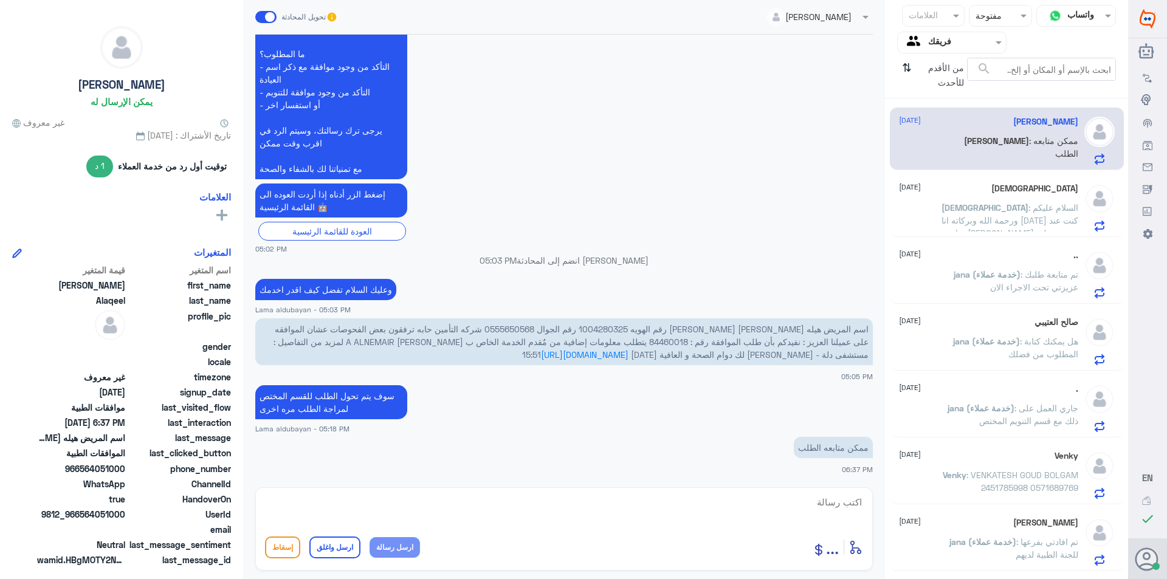
click at [689, 329] on span "اسم المريض هيله [PERSON_NAME] [PERSON_NAME] رقم الهويه 1004280325 رقم الجوال 05…" at bounding box center [571, 342] width 595 height 36
click at [1028, 222] on span ": السلام عليكم ورحمة الله وبركاته انا [DATE] كنت عند عيادة [PERSON_NAME] و تم ت…" at bounding box center [1010, 309] width 137 height 215
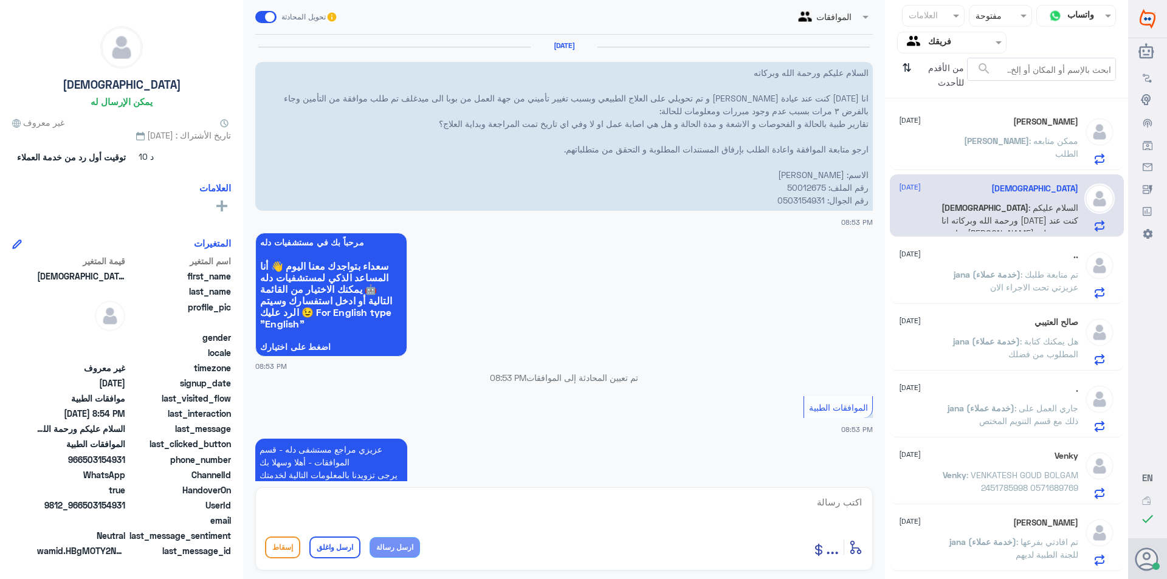
scroll to position [458, 0]
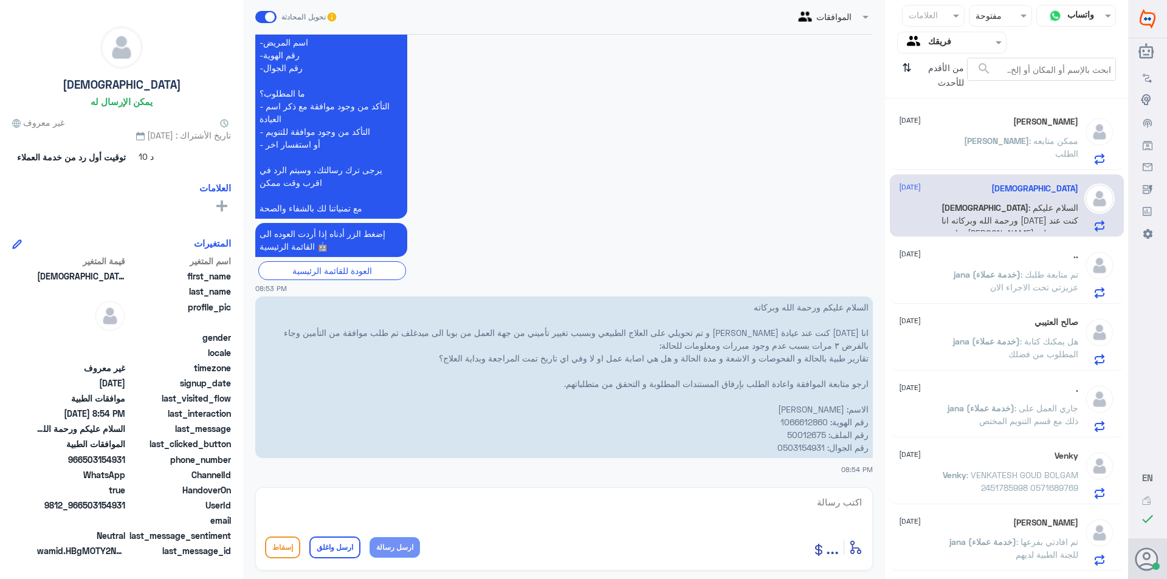
click at [1009, 274] on span "jana (خدمة عملاء)" at bounding box center [987, 274] width 67 height 10
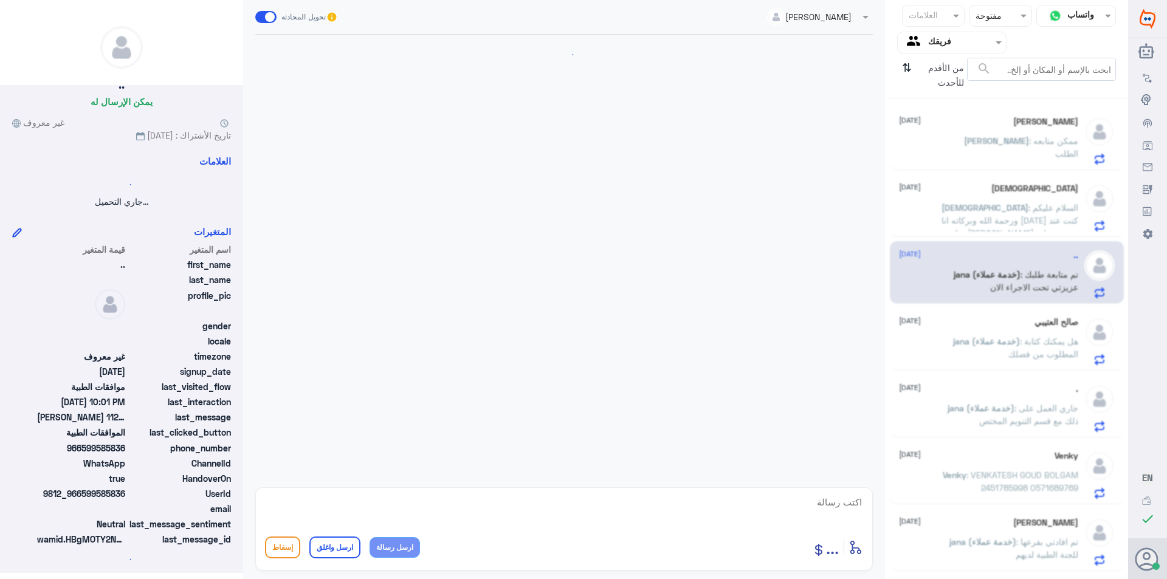
click at [1002, 355] on p "jana (خدمة عملاء) : هل يمكنك كتابة المطلوب من فضلك" at bounding box center [1010, 350] width 137 height 30
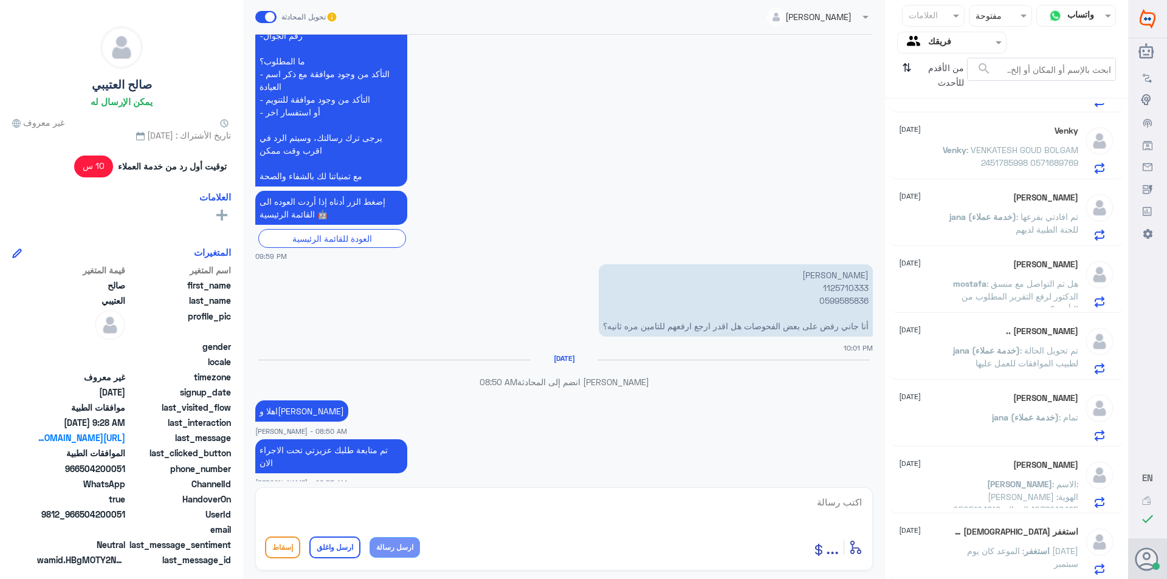
scroll to position [327, 0]
click at [1005, 495] on span ": الاسم: [PERSON_NAME] الهوية: 1038246425 الجوال: 0505194810" at bounding box center [1015, 495] width 125 height 36
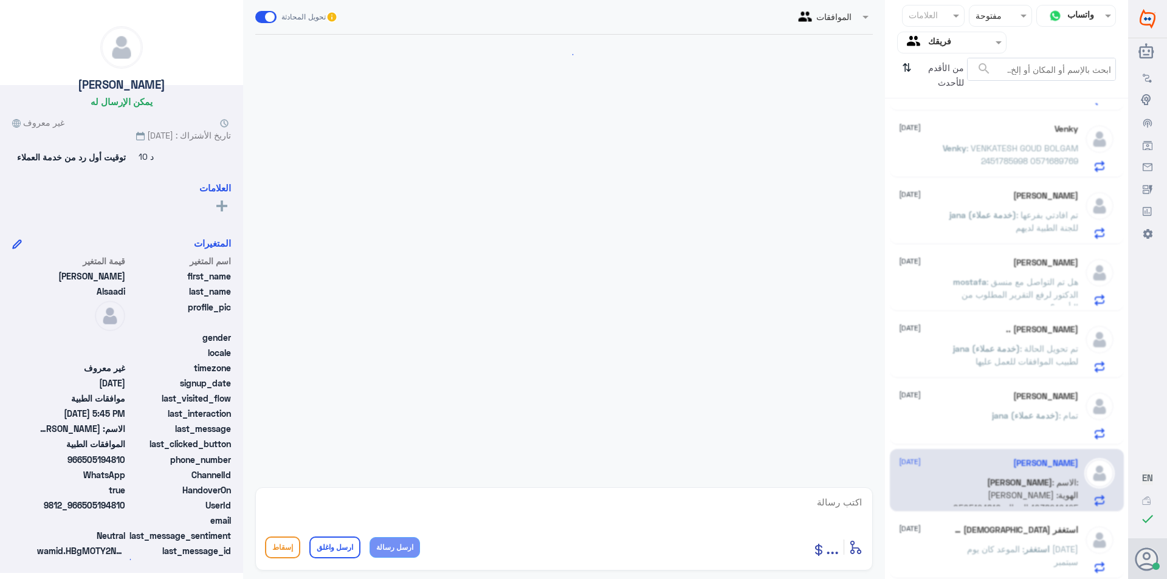
scroll to position [216, 0]
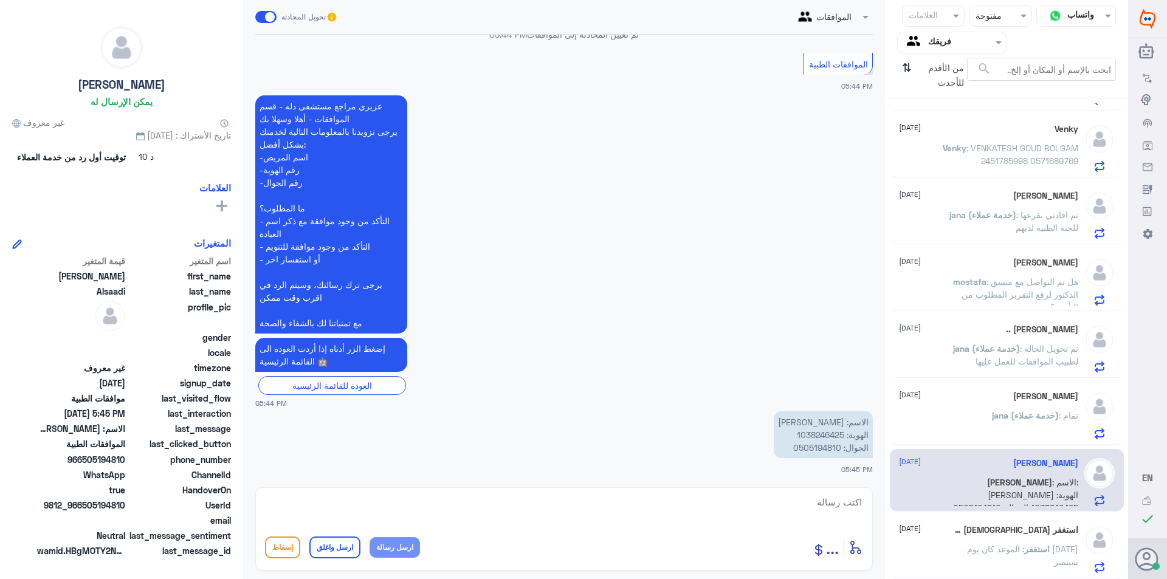
click at [1007, 414] on span "jana (خدمة عملاء)" at bounding box center [1025, 415] width 67 height 10
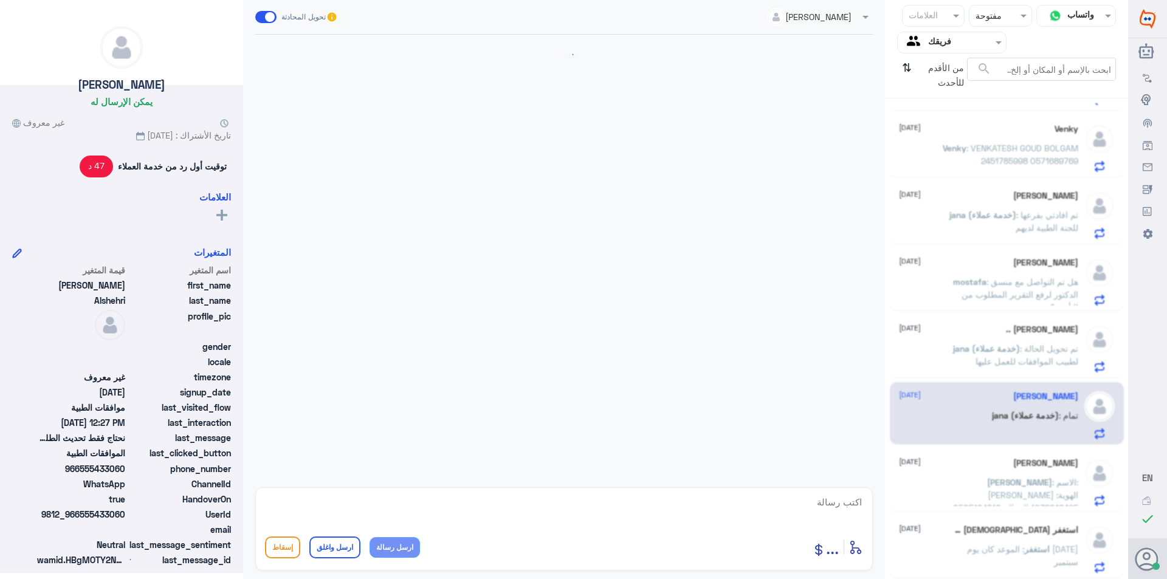
click at [1005, 346] on span "jana (خدمة عملاء)" at bounding box center [986, 348] width 67 height 10
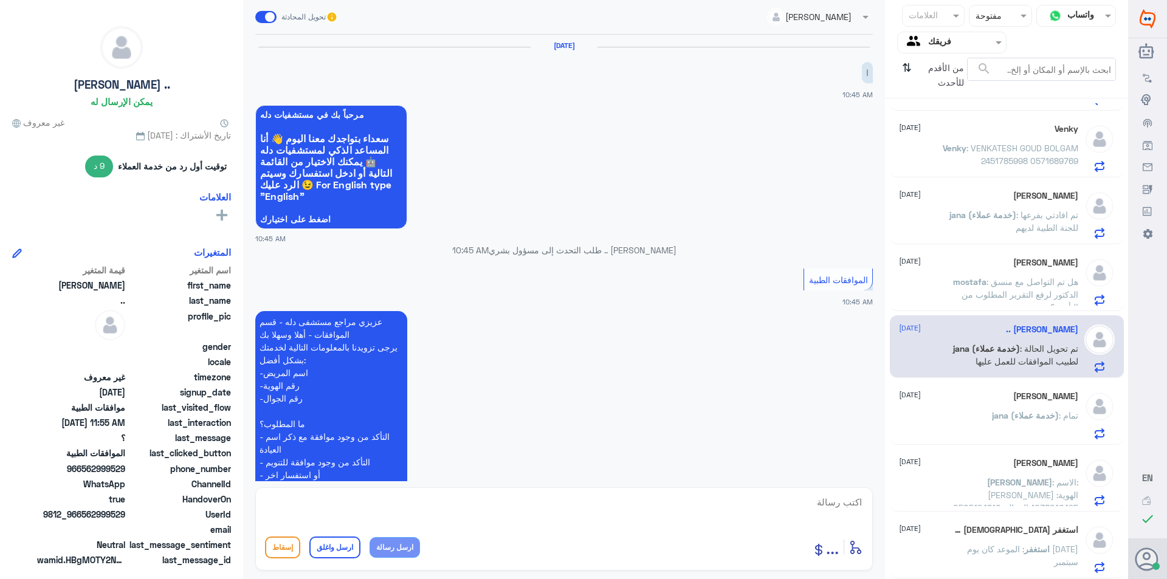
scroll to position [979, 0]
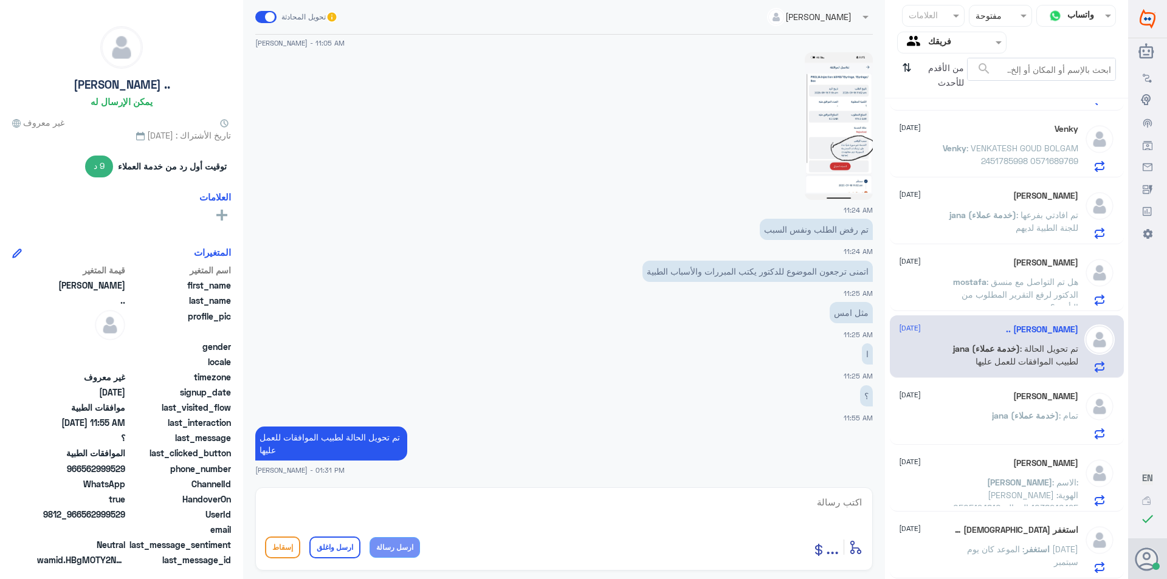
click at [1003, 289] on p "mostafa : هل تم التواصل مع منسق الدكتور لرفع التقرير المطلوب من التأمين؟" at bounding box center [1010, 290] width 137 height 30
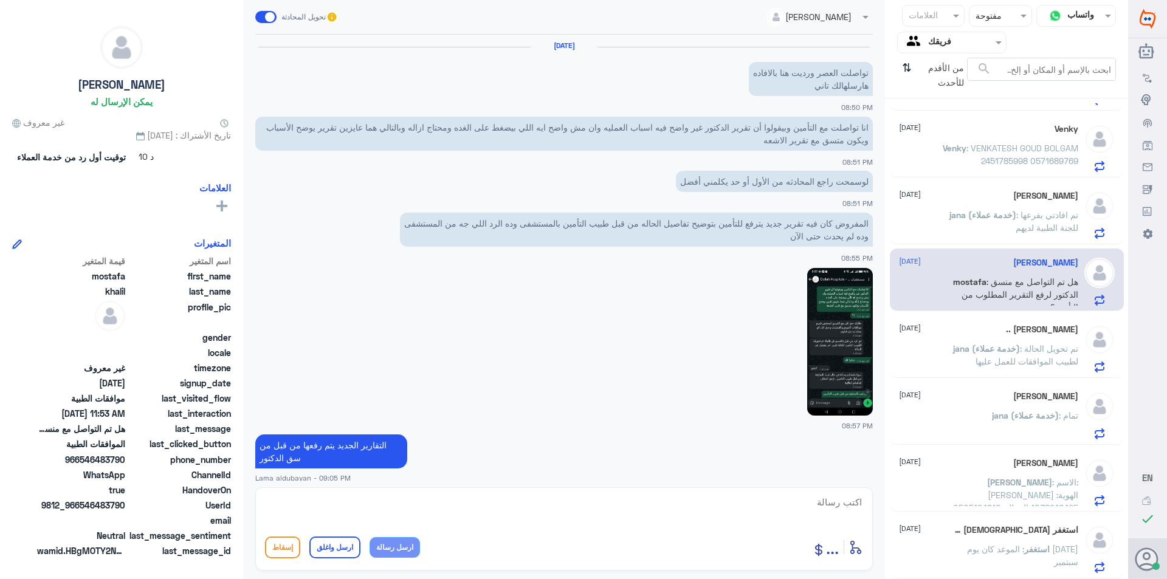
scroll to position [1209, 0]
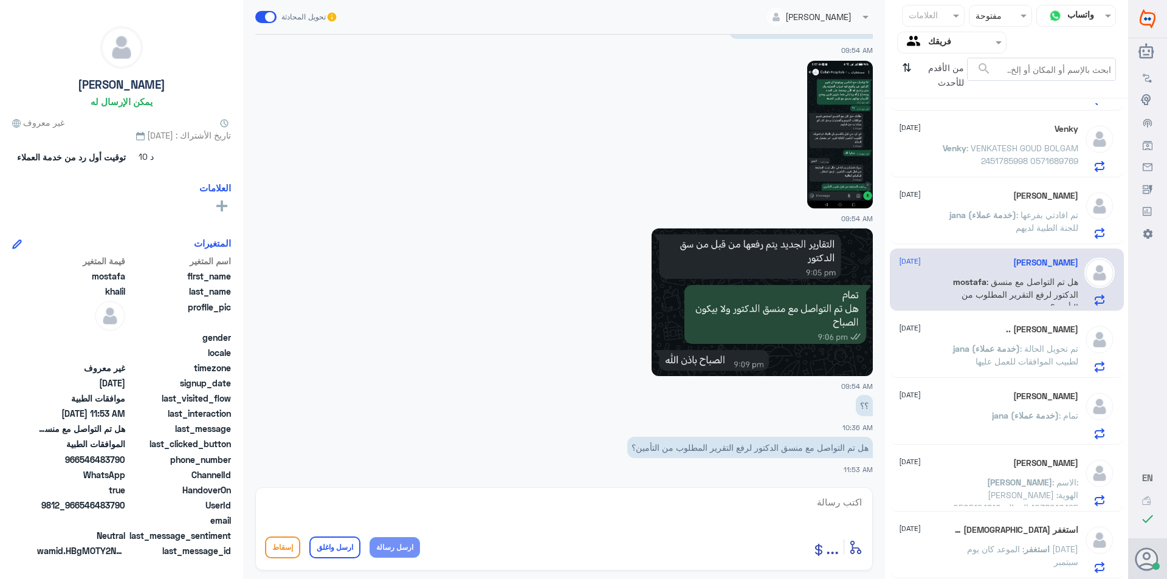
click at [1017, 351] on span ": تم تحويل الحالة لطبيب الموافقات للعمل عليها" at bounding box center [1027, 354] width 103 height 23
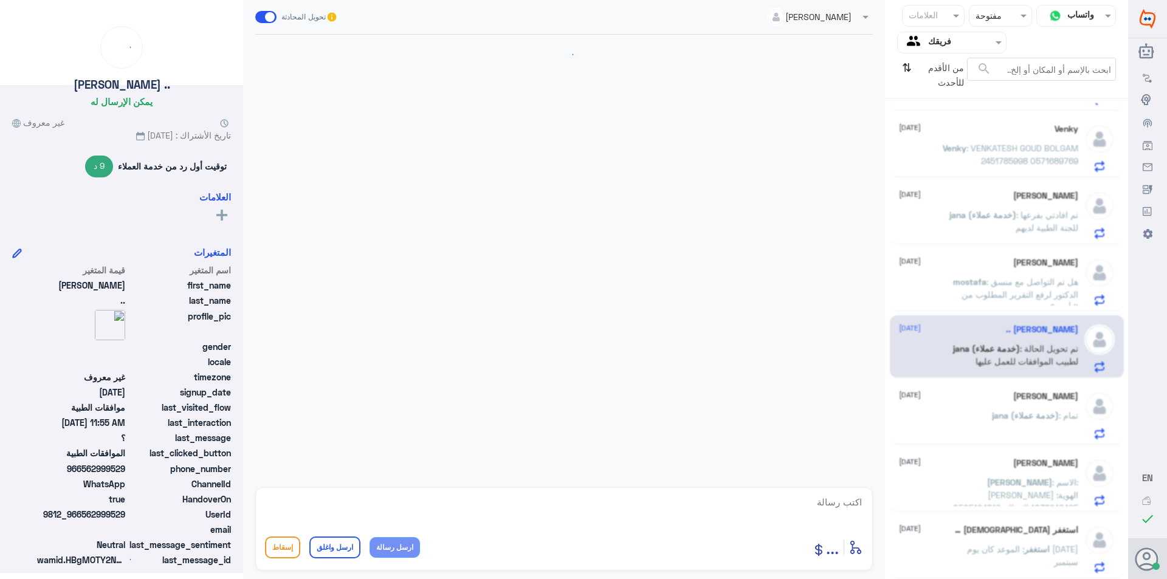
click at [1014, 302] on p "mostafa : هل تم التواصل مع منسق الدكتور لرفع التقرير المطلوب من التأمين؟" at bounding box center [1010, 290] width 137 height 30
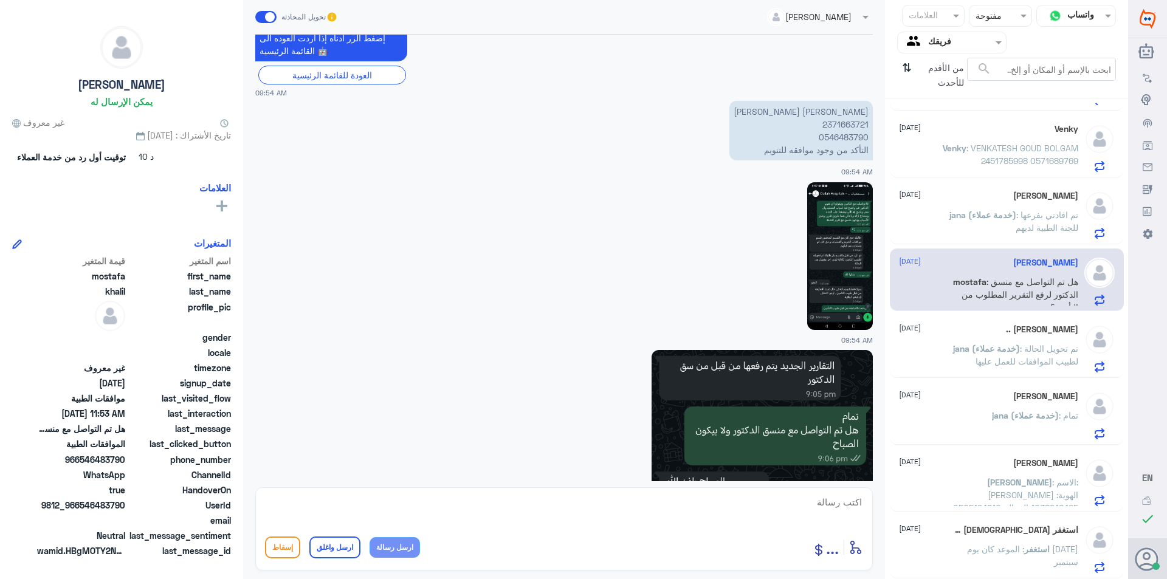
scroll to position [1209, 0]
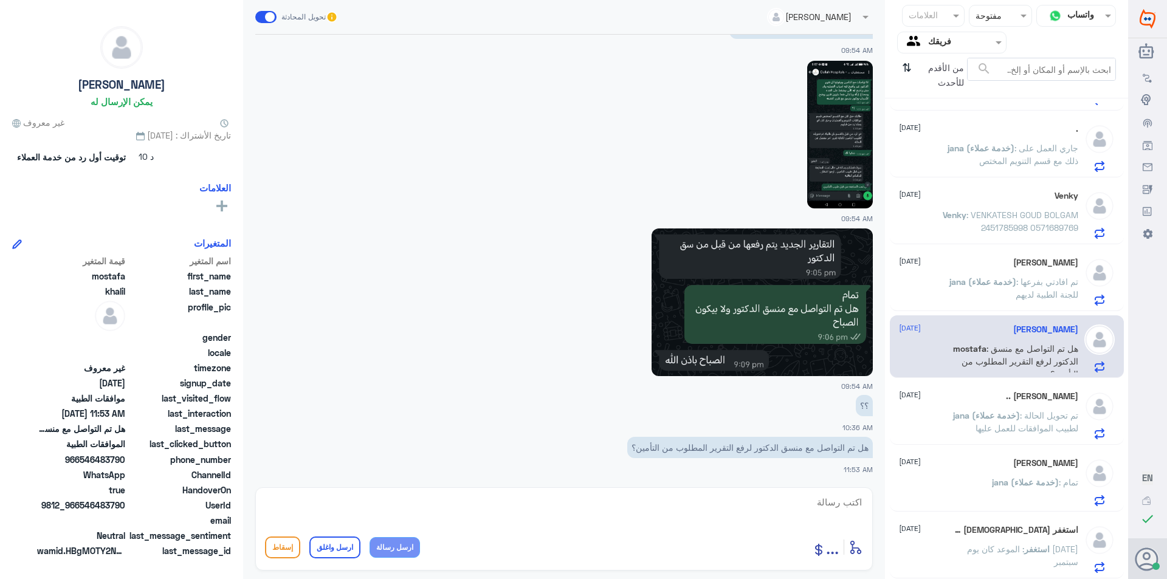
click at [607, 517] on textarea at bounding box center [564, 509] width 598 height 30
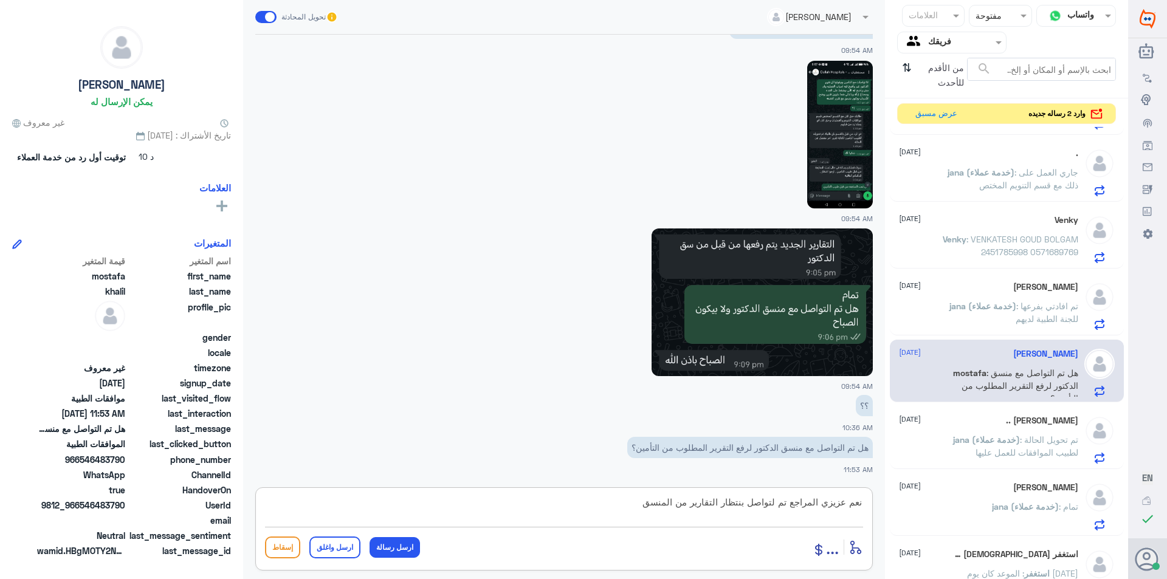
type textarea "نعم عزيزي المراجع تم لتواصل بنتظار التقارير من المنسق"
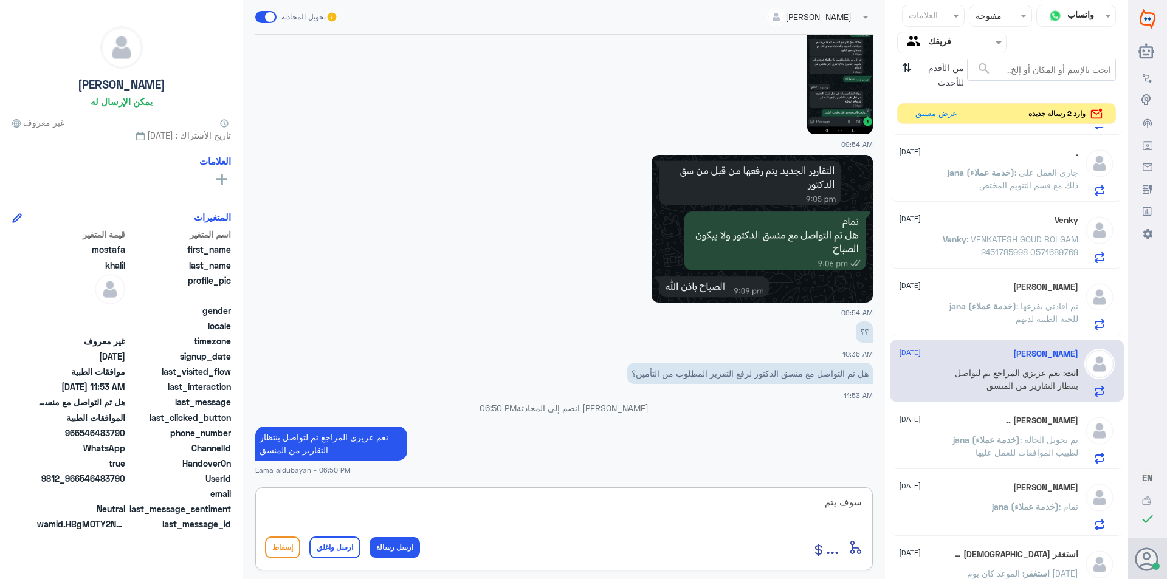
scroll to position [1258, 0]
type textarea "سوف يتم التواصل معك من قبل المنسق في حالة الموافقه"
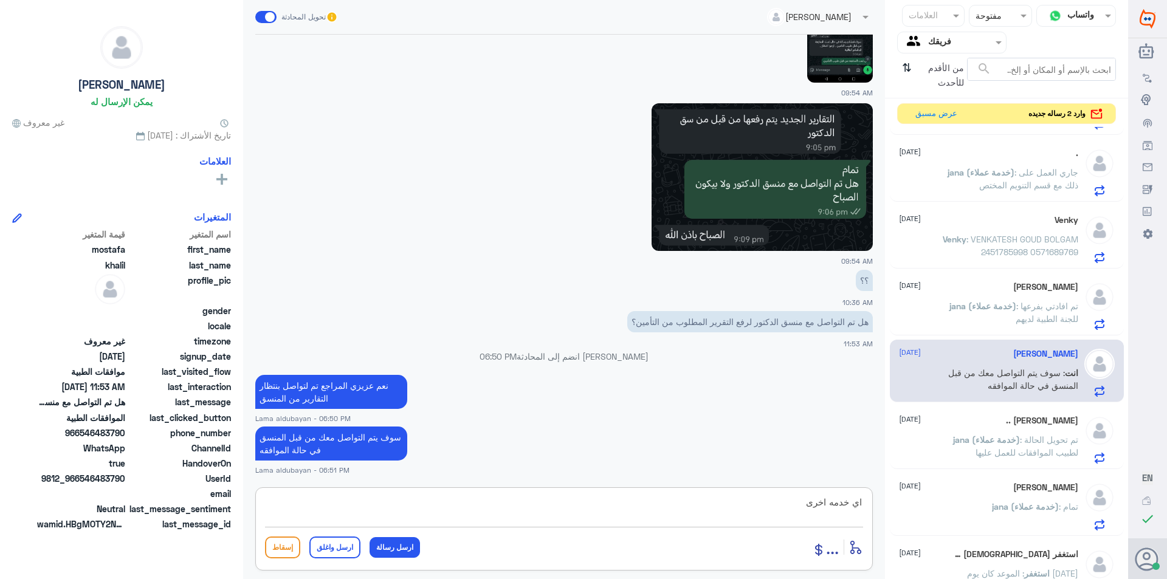
type textarea "اي خدمه اخرى؟"
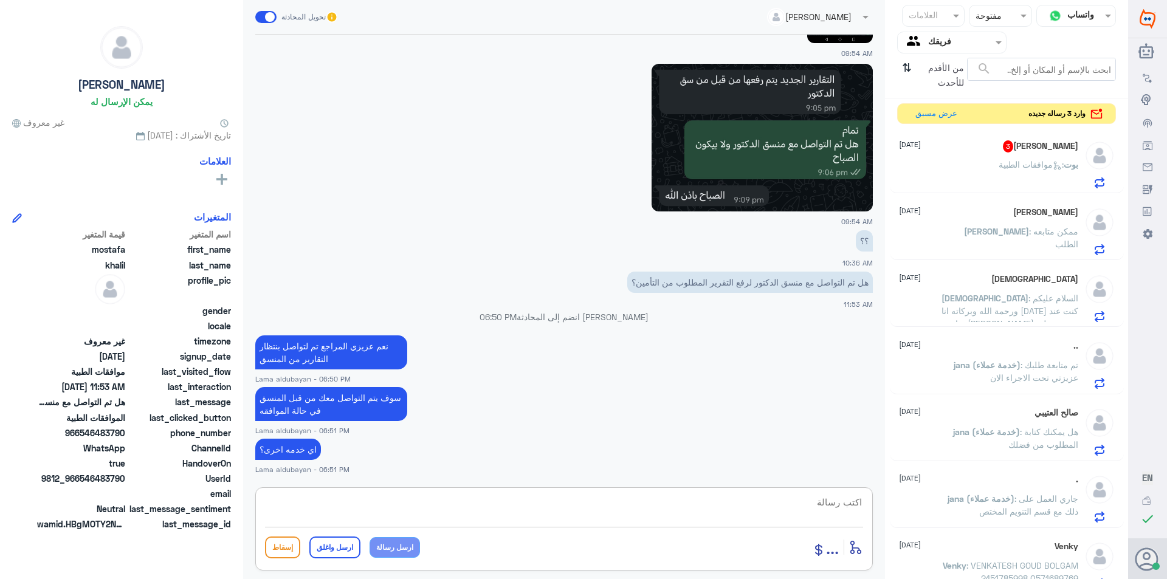
scroll to position [0, 0]
click at [1023, 176] on p "بوت : موافقات الطبية" at bounding box center [1039, 174] width 80 height 30
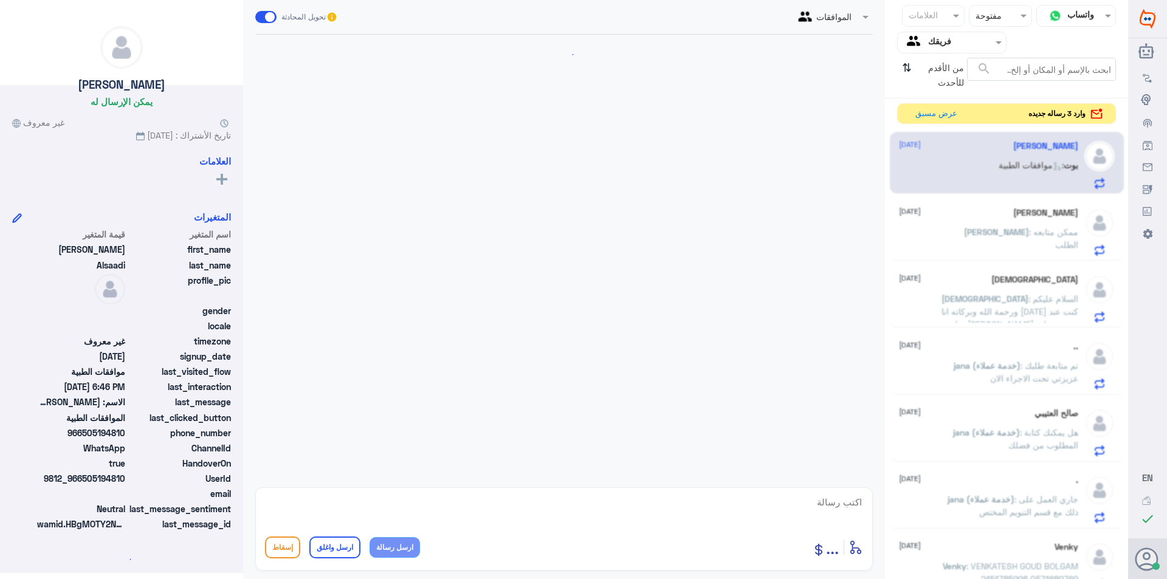
scroll to position [897, 0]
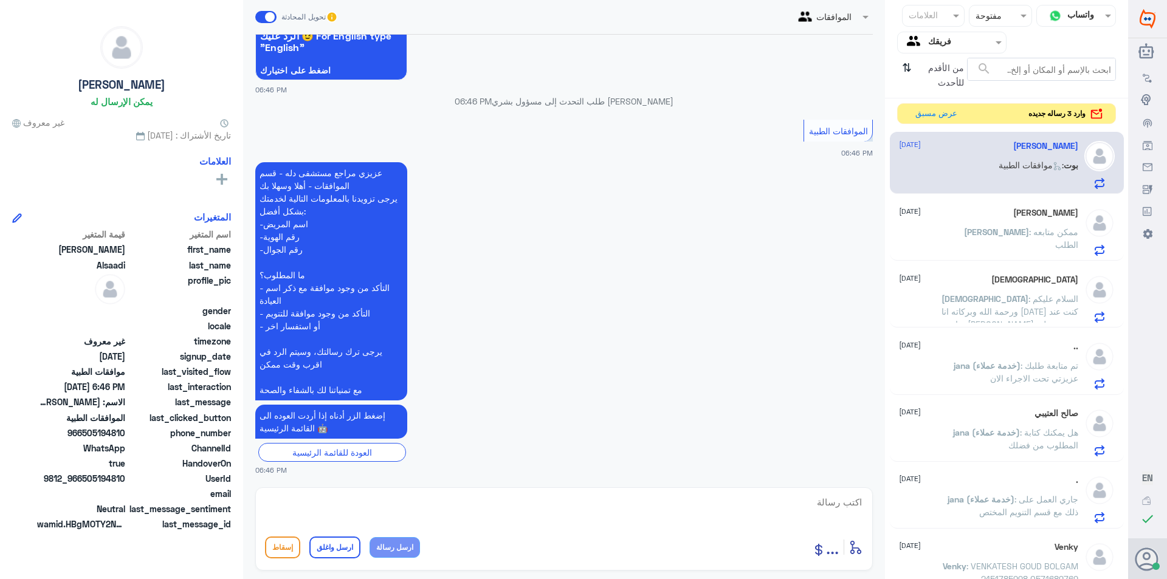
click at [1010, 251] on p "[PERSON_NAME] : ممكن متابعه الطلب" at bounding box center [1010, 241] width 137 height 30
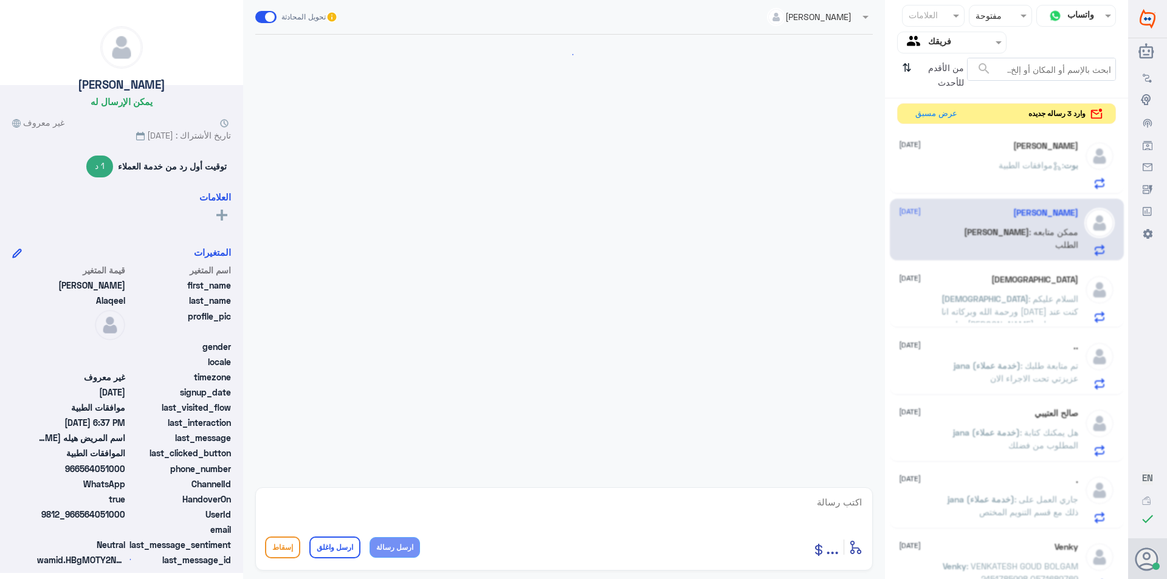
scroll to position [370, 0]
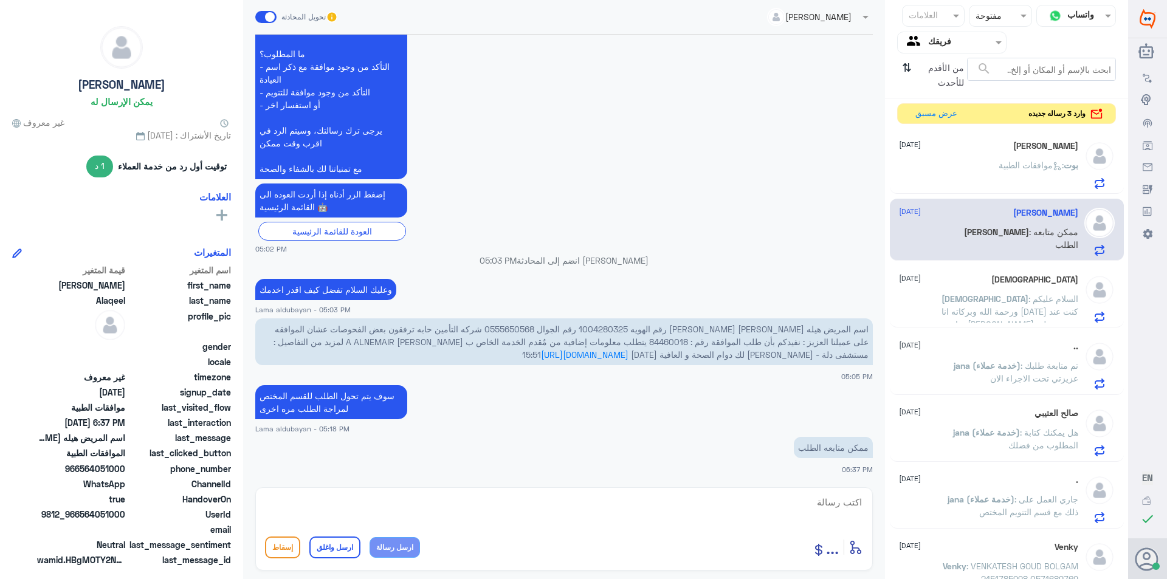
click at [847, 515] on textarea at bounding box center [564, 509] width 598 height 30
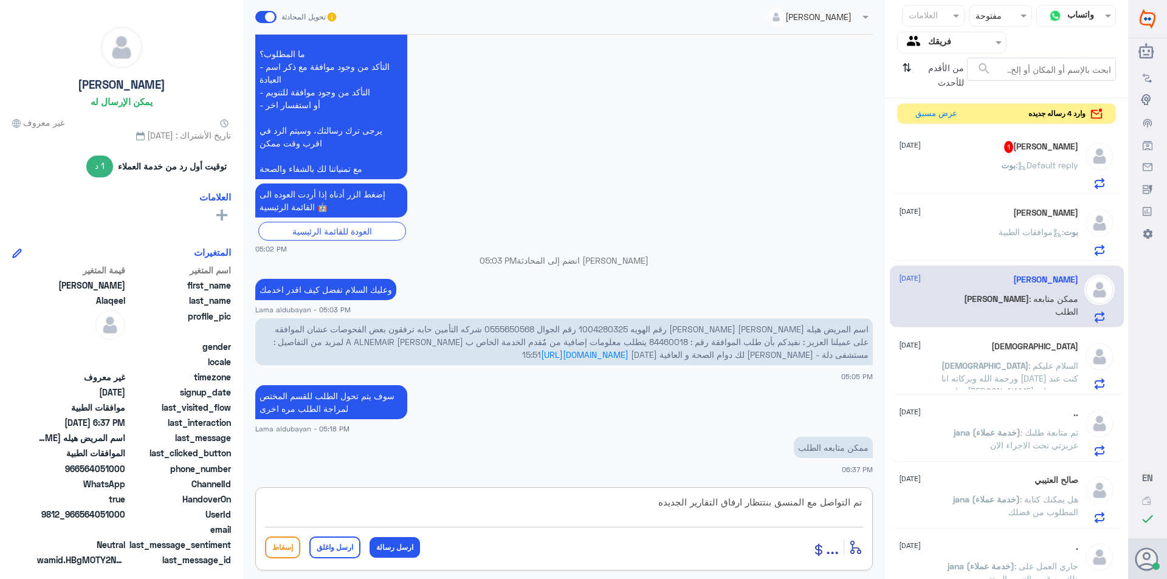
type textarea "تم التواصل مع المنسق بنتتظار ارفاق التقارير الجديده"
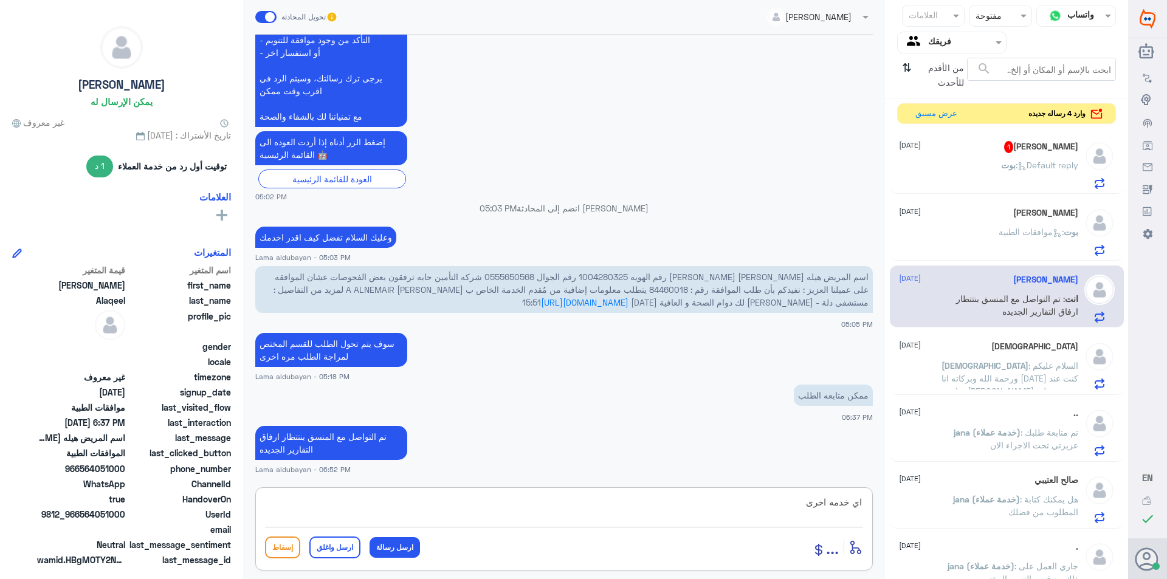
type textarea "اي خدمه اخرى؟"
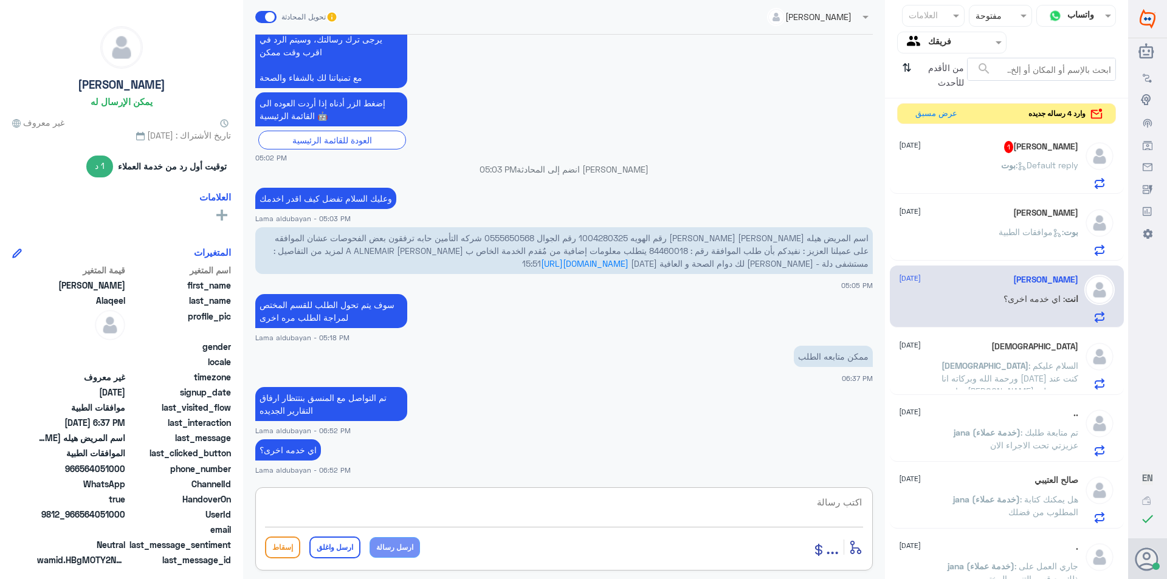
click at [1072, 160] on span ": Default reply" at bounding box center [1047, 165] width 63 height 10
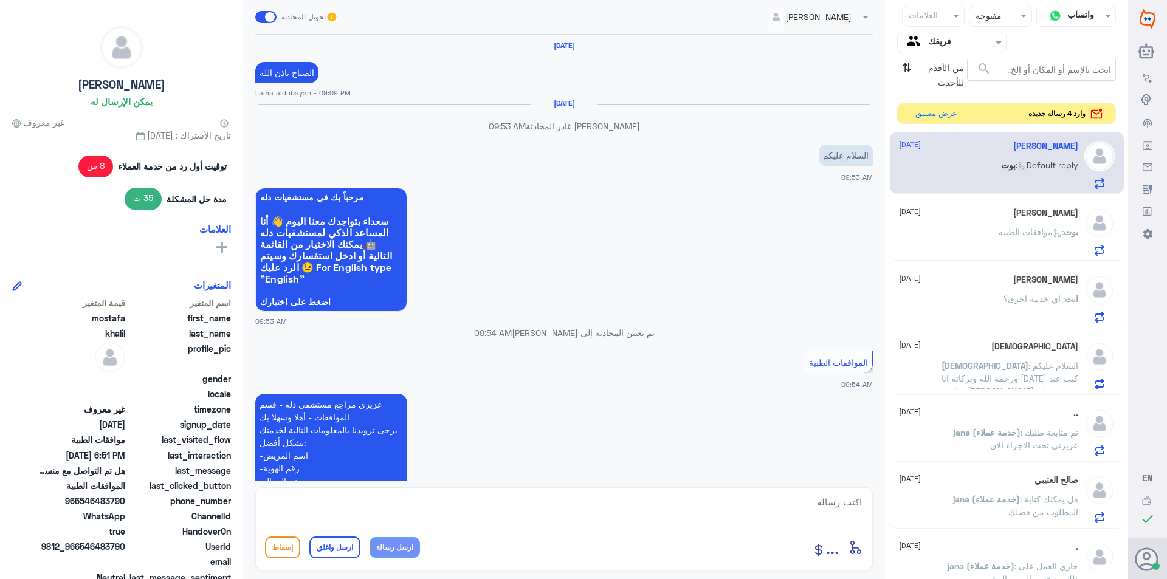
scroll to position [1101, 0]
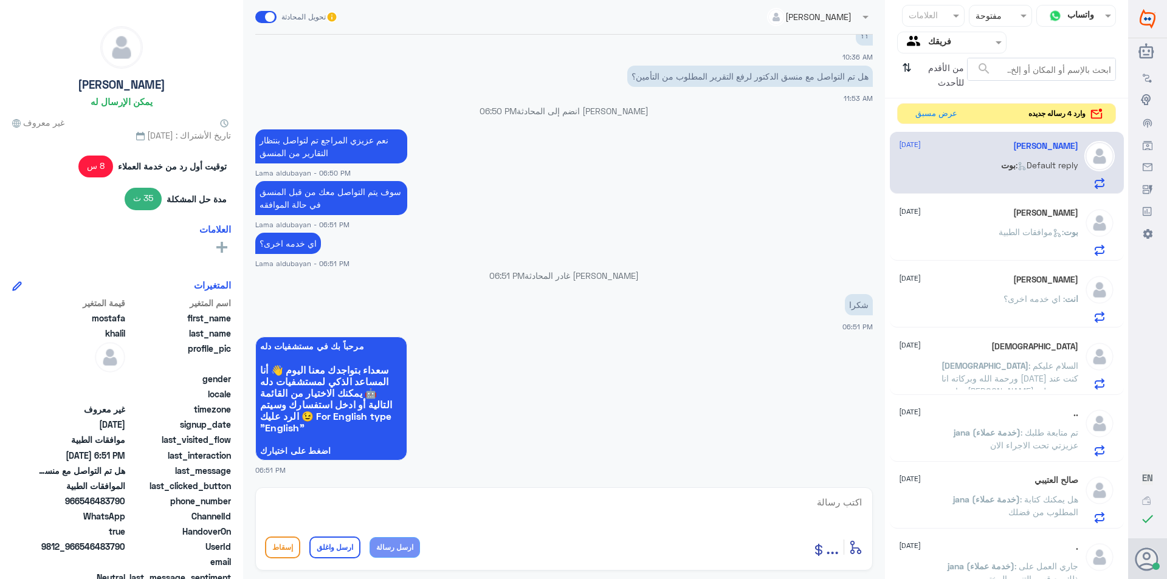
click at [569, 495] on textarea at bounding box center [564, 509] width 598 height 30
paste textarea "نشكر تواصلك مع مستشفيات دلة"
type textarea "نشكر تواصلك مع مستشفيات دلة"
click at [340, 545] on button "ارسل واغلق" at bounding box center [334, 548] width 51 height 22
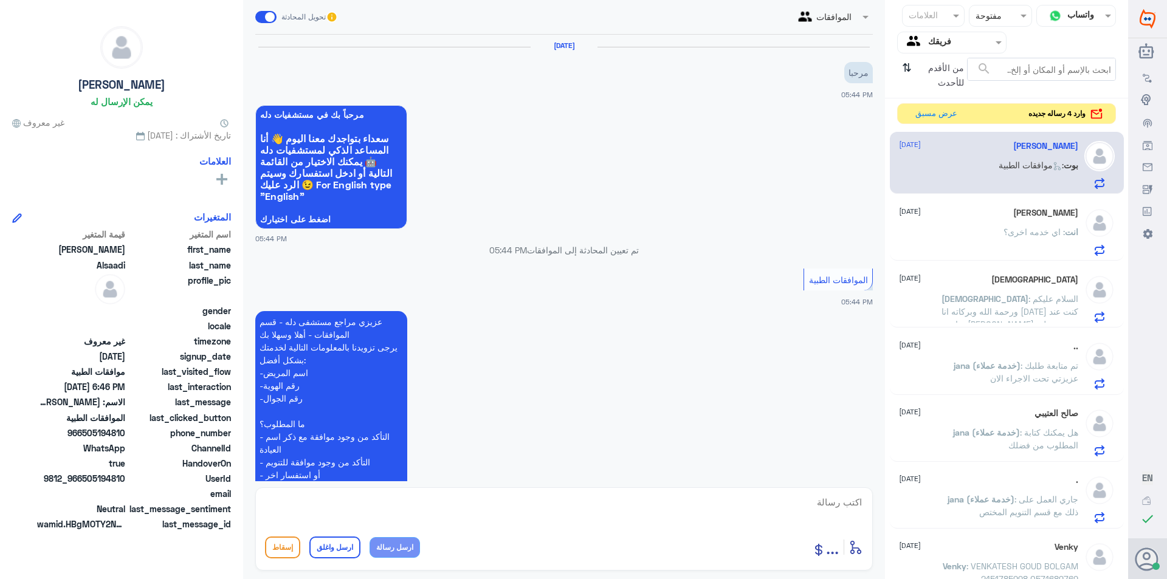
scroll to position [897, 0]
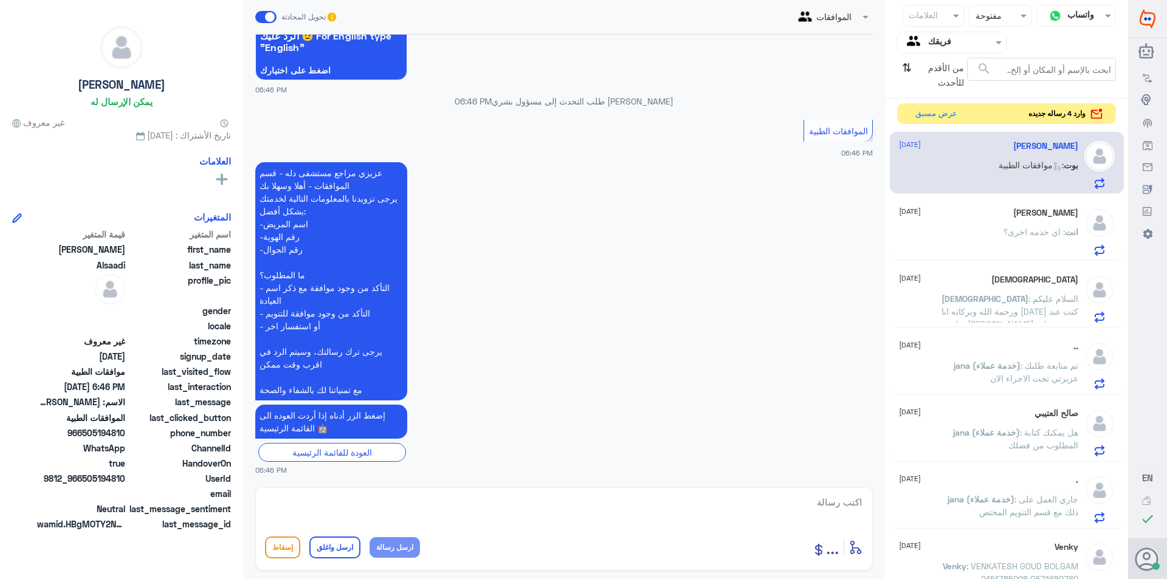
click at [955, 236] on div "انت : اي خدمه اخرى؟" at bounding box center [988, 242] width 179 height 27
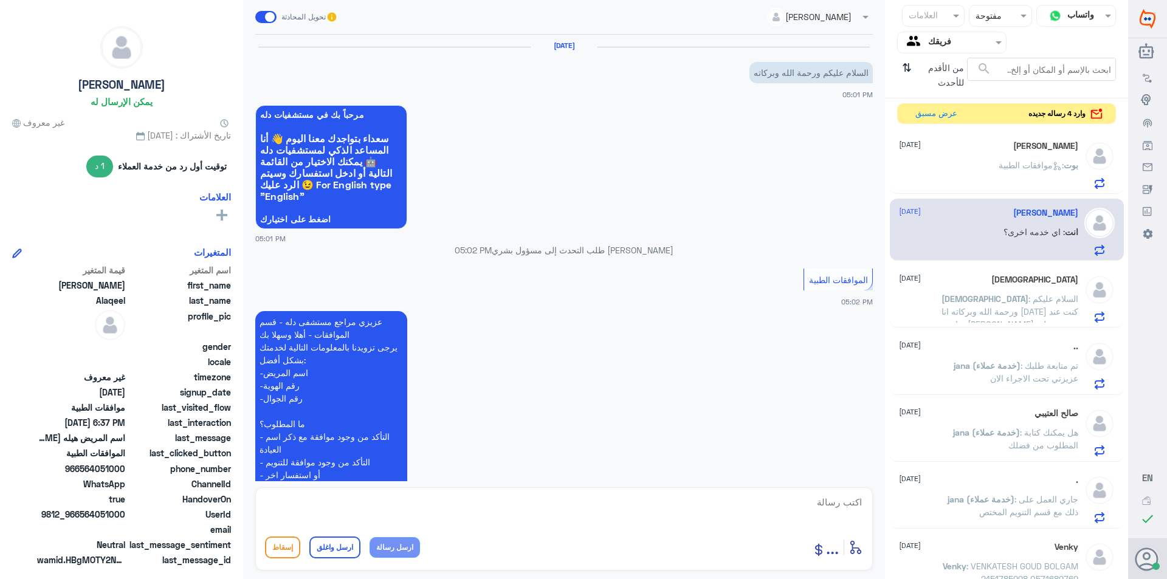
scroll to position [461, 0]
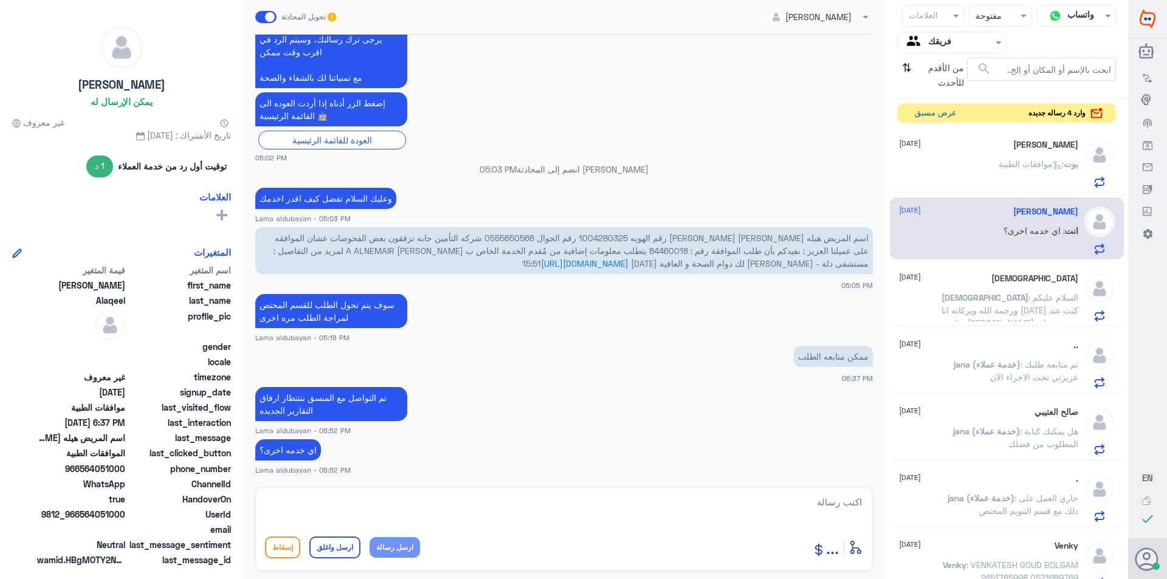
click at [920, 110] on button "عرض مسبق" at bounding box center [935, 113] width 51 height 19
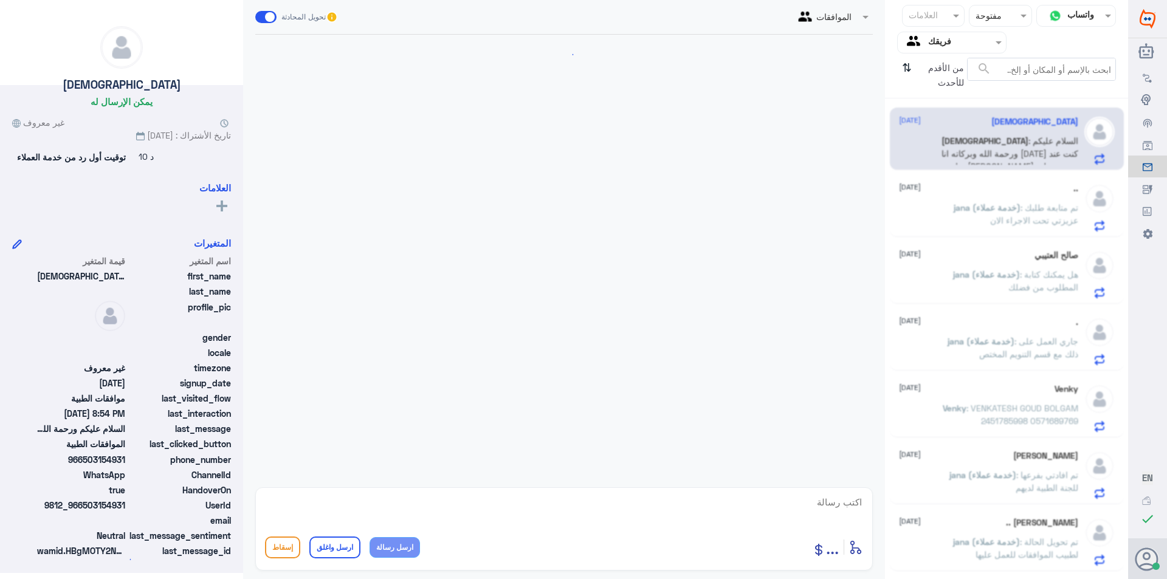
scroll to position [458, 0]
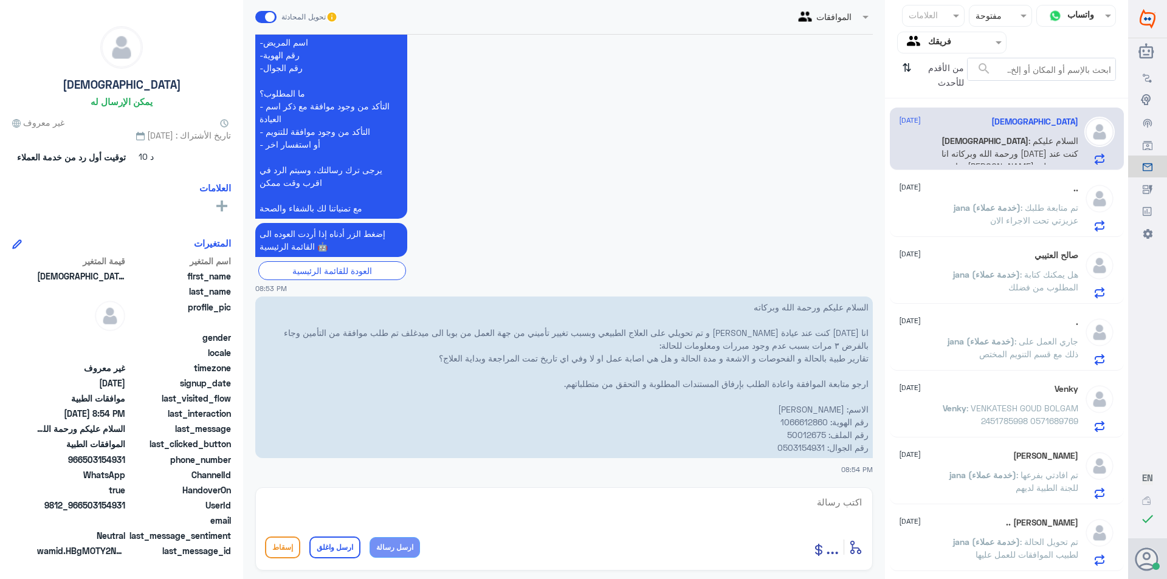
click at [963, 215] on p "jana (خدمة عملاء) : تم متابعة طلبك عزيزتي تحت الاجراء الان" at bounding box center [1010, 216] width 137 height 30
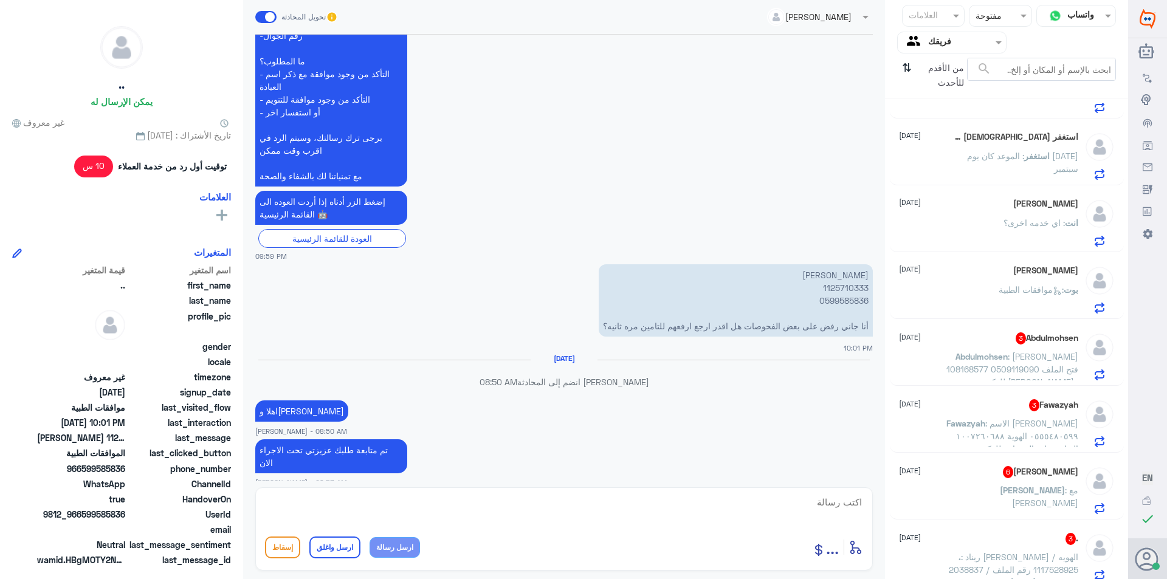
scroll to position [528, 0]
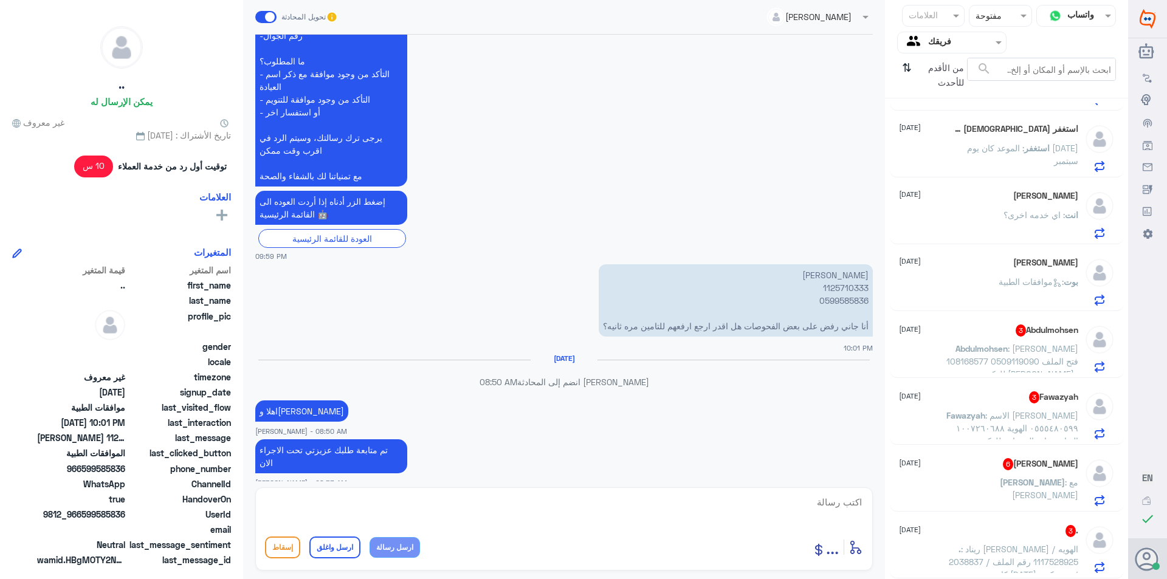
click at [925, 74] on span "من الأقدم للأحدث" at bounding box center [941, 75] width 51 height 35
click at [907, 71] on icon "⇅" at bounding box center [907, 73] width 10 height 31
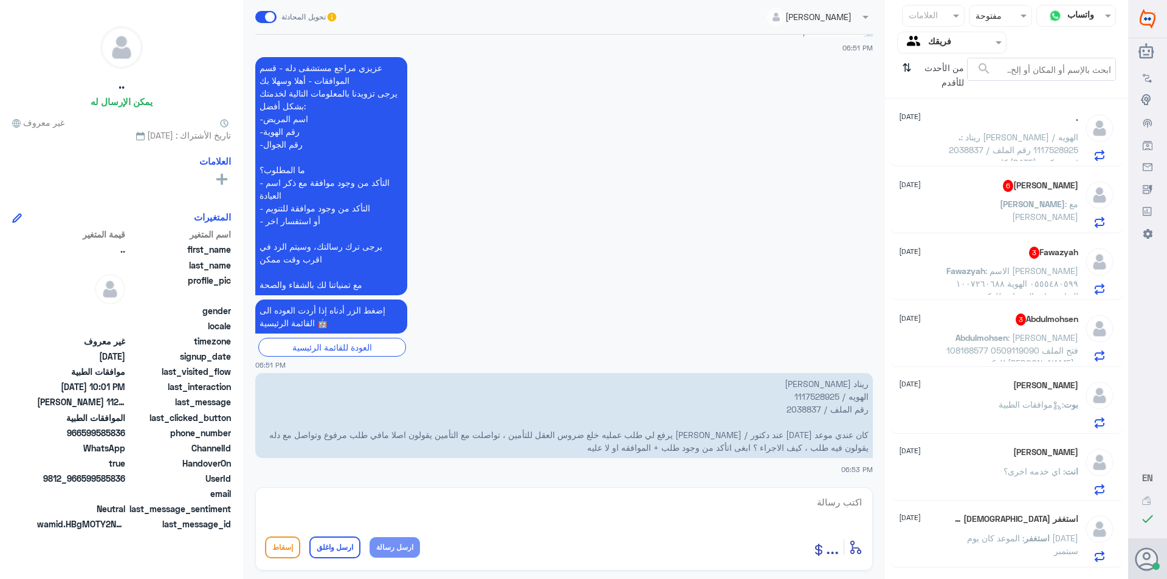
scroll to position [0, 0]
click at [996, 152] on span ": ريناد [PERSON_NAME] الهويه / 1117528925 رقم الملف / 2038837 كان عندي موعد [DA…" at bounding box center [1013, 192] width 130 height 112
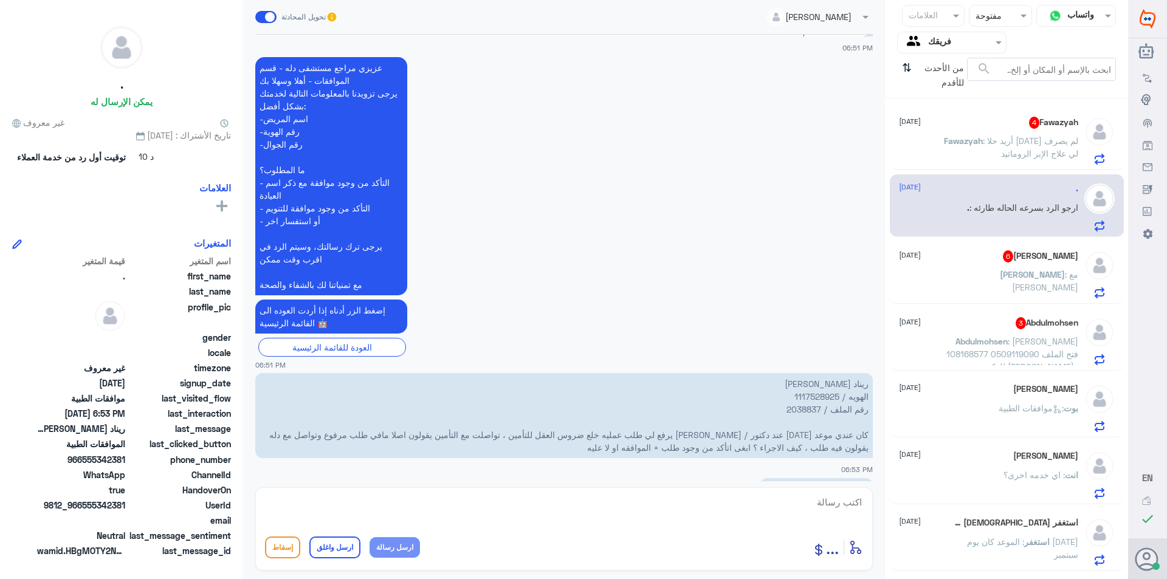
scroll to position [296, 0]
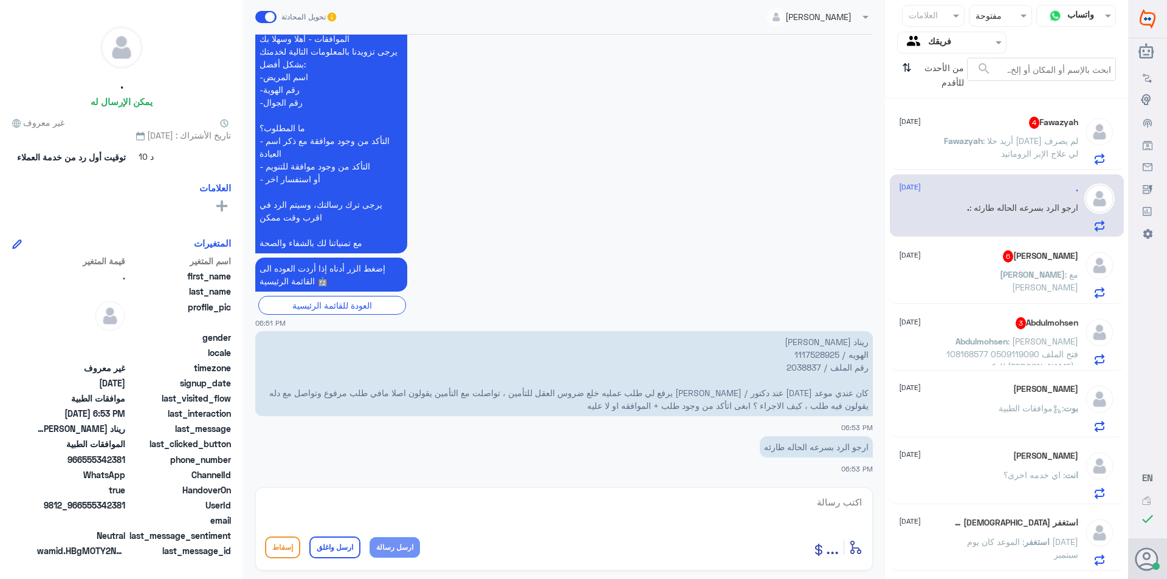
click at [823, 353] on p "ريناد [PERSON_NAME] الهويه / 1117528925 رقم الملف / 2038837 كان عندي موعد [DATE…" at bounding box center [564, 373] width 618 height 85
click at [802, 365] on p "ريناد [PERSON_NAME] الهويه / 1117528925 رقم الملف / 2038837 كان عندي موعد [DATE…" at bounding box center [564, 373] width 618 height 85
click at [800, 365] on p "ريناد [PERSON_NAME] الهويه / 1117528925 رقم الملف / 2038837 كان عندي موعد [DATE…" at bounding box center [564, 373] width 618 height 85
click at [720, 511] on textarea at bounding box center [564, 509] width 598 height 30
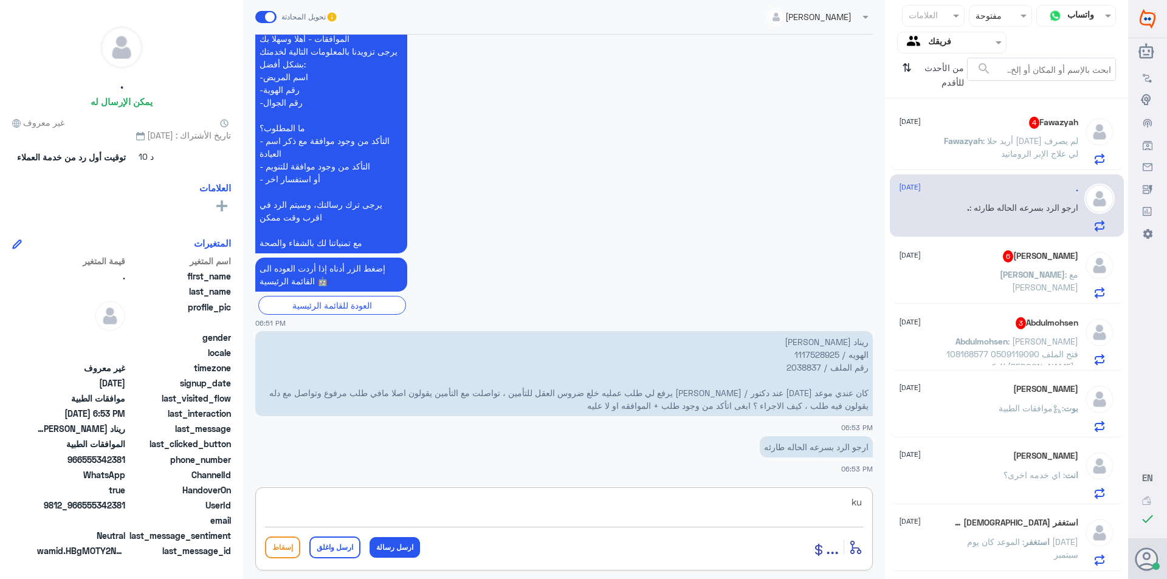
type textarea "k"
click at [757, 503] on textarea "نعم عزيزتي يتم ارفاق جميع الطلب قبل" at bounding box center [564, 509] width 598 height 30
click at [689, 499] on textarea "نعم عزيزتي يتم ارفاق جميع التقارير الطلب قبل" at bounding box center [564, 509] width 598 height 30
type textarea "نعم عزيزتي يتم ارفاق جميع التقارير الطلب قبل الارسال"
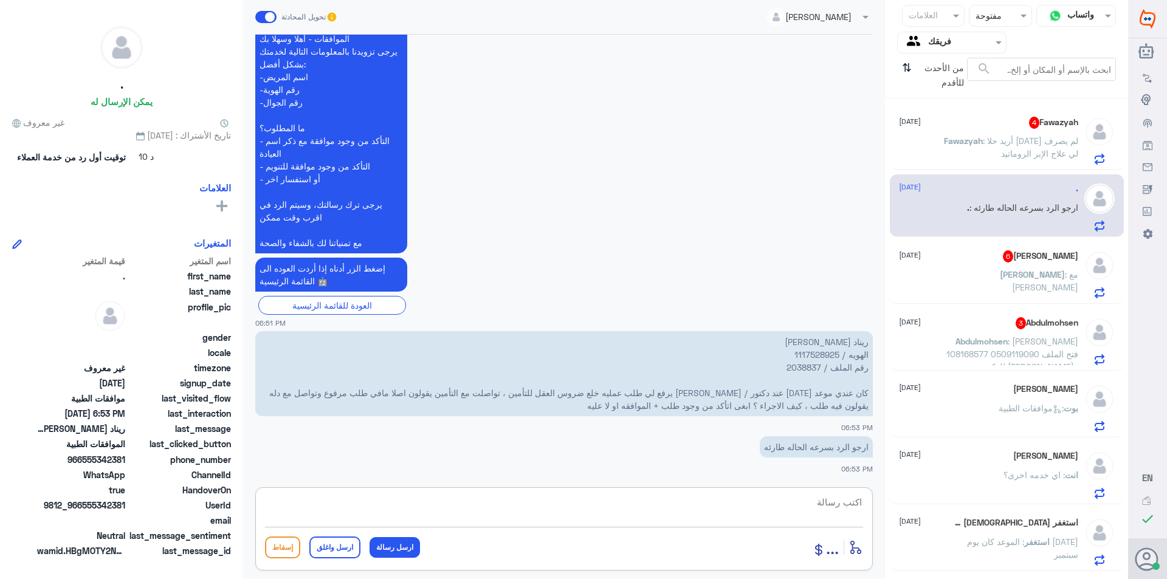
scroll to position [348, 0]
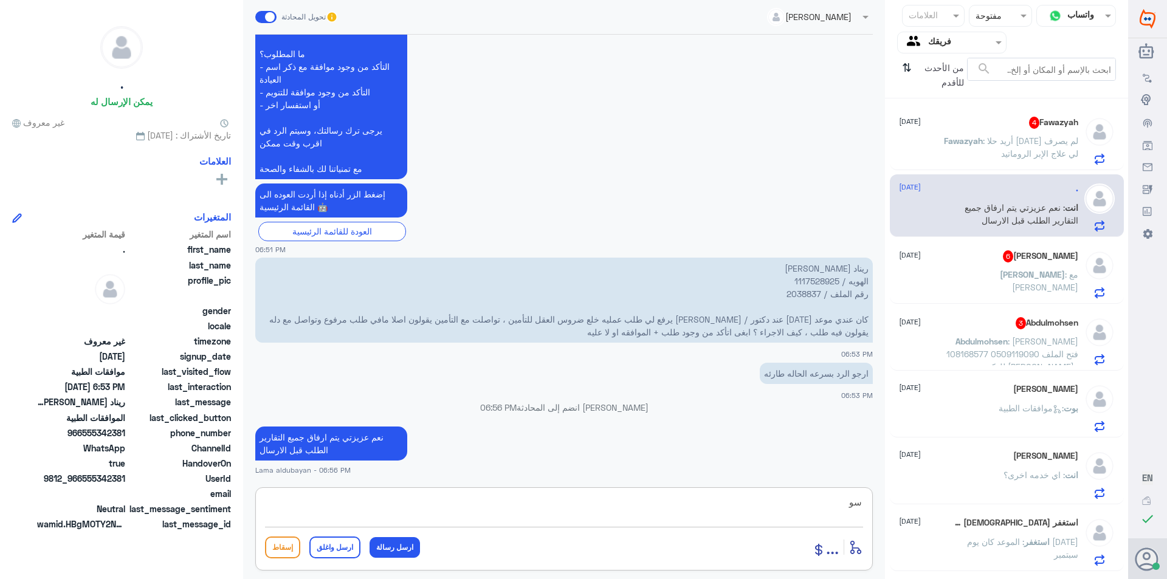
type textarea "س"
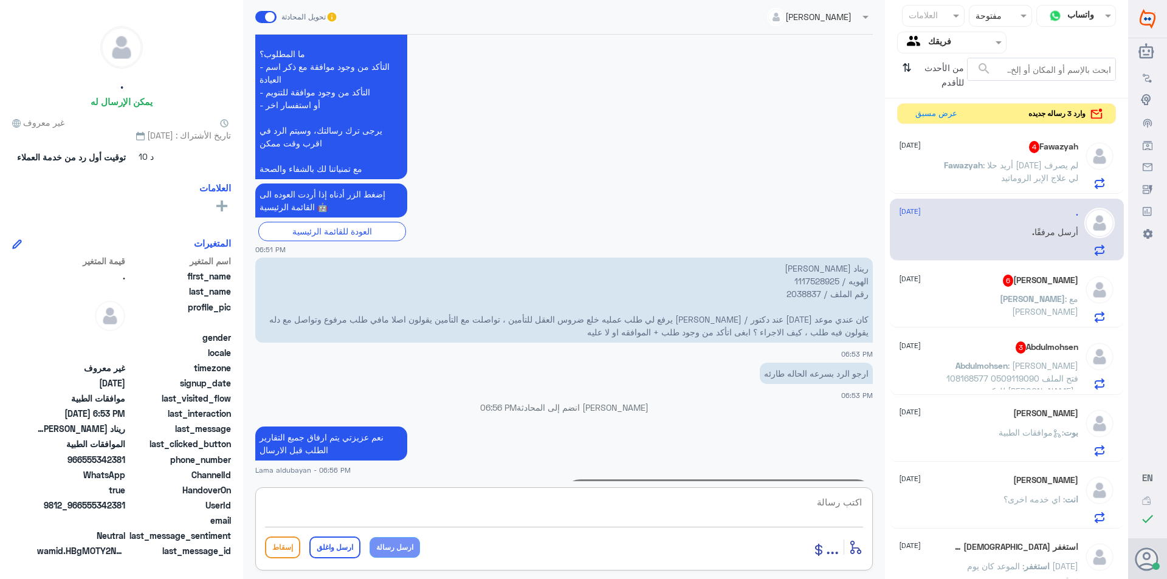
scroll to position [401, 0]
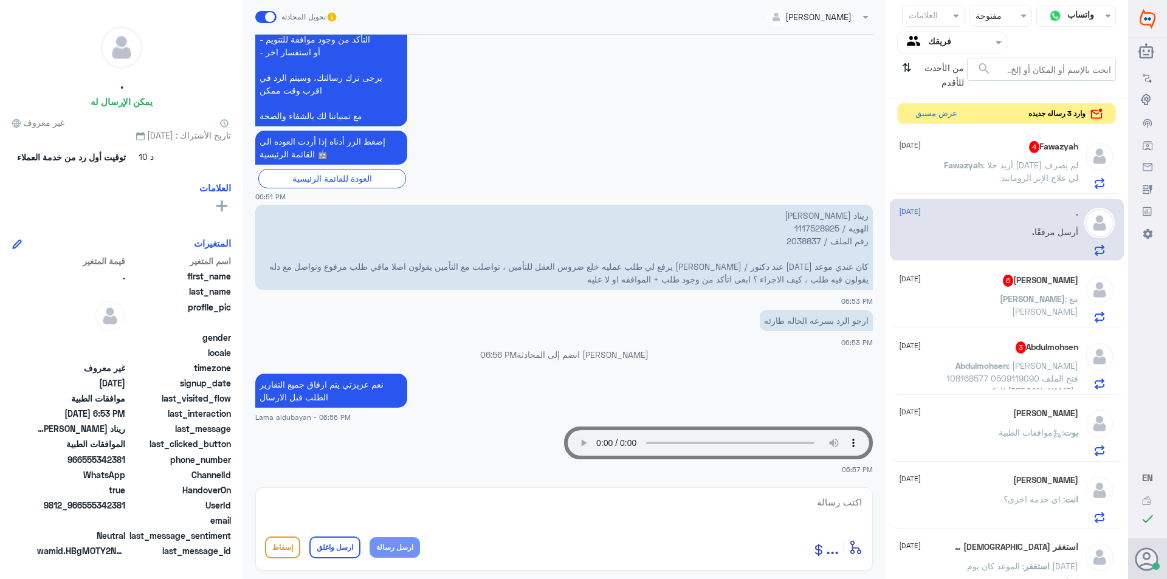
click at [804, 239] on p "ريناد [PERSON_NAME] الهويه / 1117528925 رقم الملف / 2038837 كان عندي موعد [DATE…" at bounding box center [564, 247] width 618 height 85
click at [517, 523] on textarea at bounding box center [564, 509] width 598 height 30
paste textarea "2038837"
type textarea "2038837"
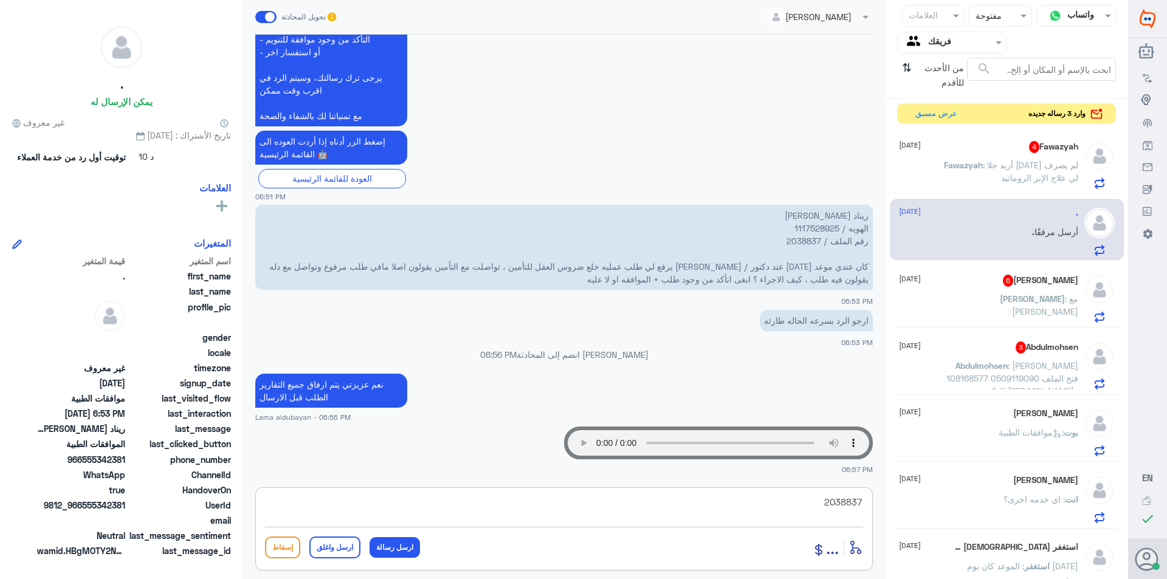
drag, startPoint x: 626, startPoint y: 514, endPoint x: 973, endPoint y: 528, distance: 346.7
click at [971, 533] on div "قناة واتساب Status × مفتوحة العلامات Agent Filter فريقك search من الأحدث للأقدم…" at bounding box center [564, 291] width 1128 height 583
drag, startPoint x: 836, startPoint y: 504, endPoint x: 813, endPoint y: 503, distance: 23.1
click at [813, 503] on textarea "ابشري حبيبتي تم تحويل الحاله للقسم المختص لمتابعة الحاله" at bounding box center [564, 509] width 598 height 30
type textarea "ابشري عزيزتي تم تحويل الحاله للقسم المختص لمتابعة الحاله"
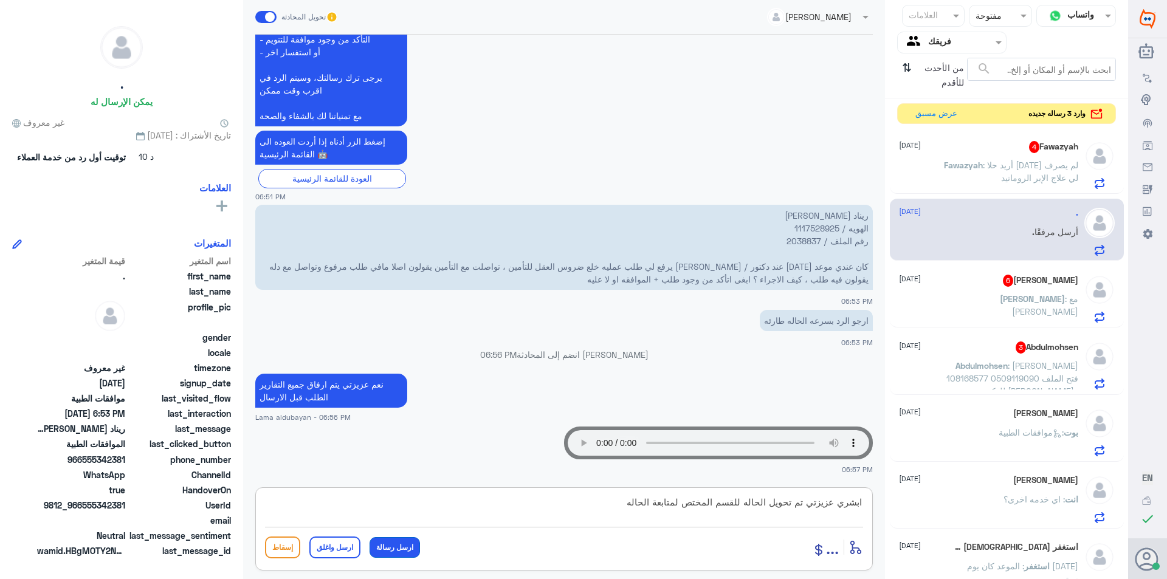
click at [406, 546] on button "ارسل رسالة" at bounding box center [395, 547] width 50 height 21
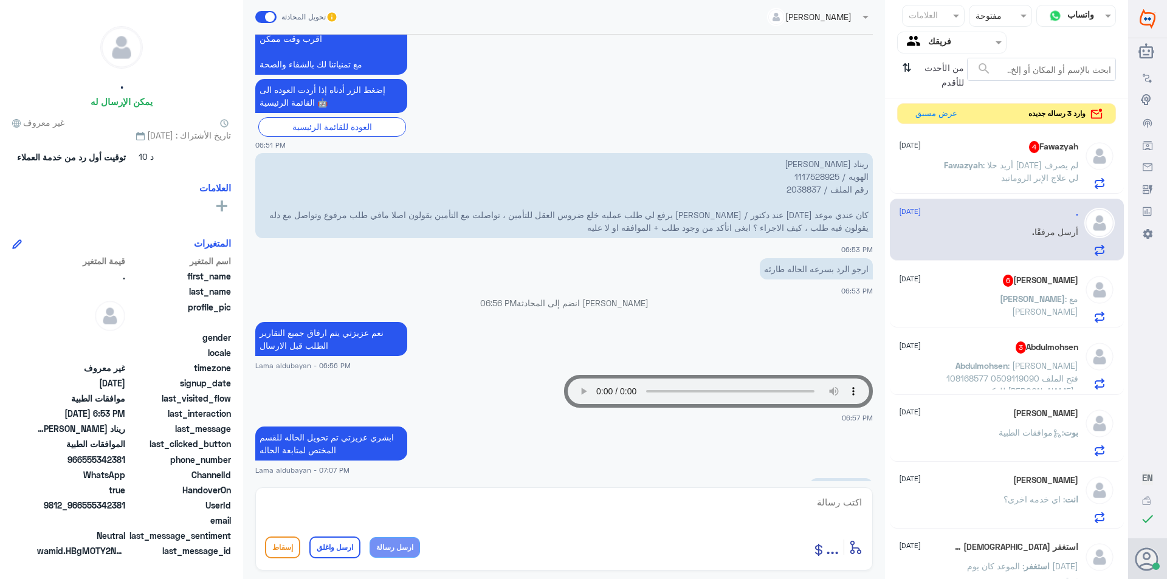
scroll to position [494, 0]
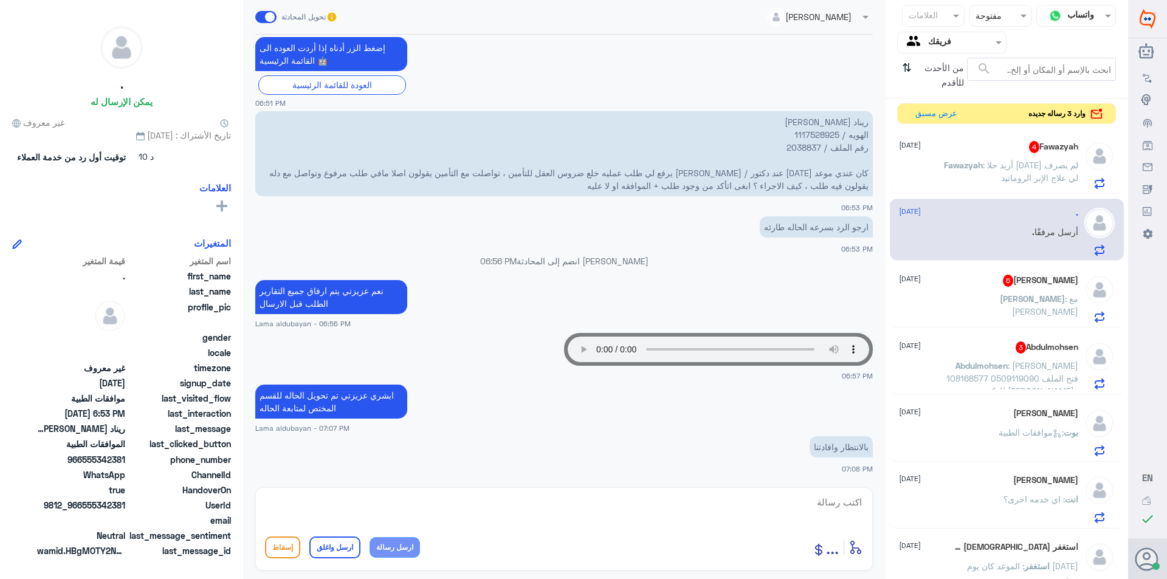
click at [1025, 382] on span ": [PERSON_NAME] 108168577 0509119090 فتح الملف للدكتور [PERSON_NAME]ه ال[PERSON…" at bounding box center [1012, 390] width 132 height 61
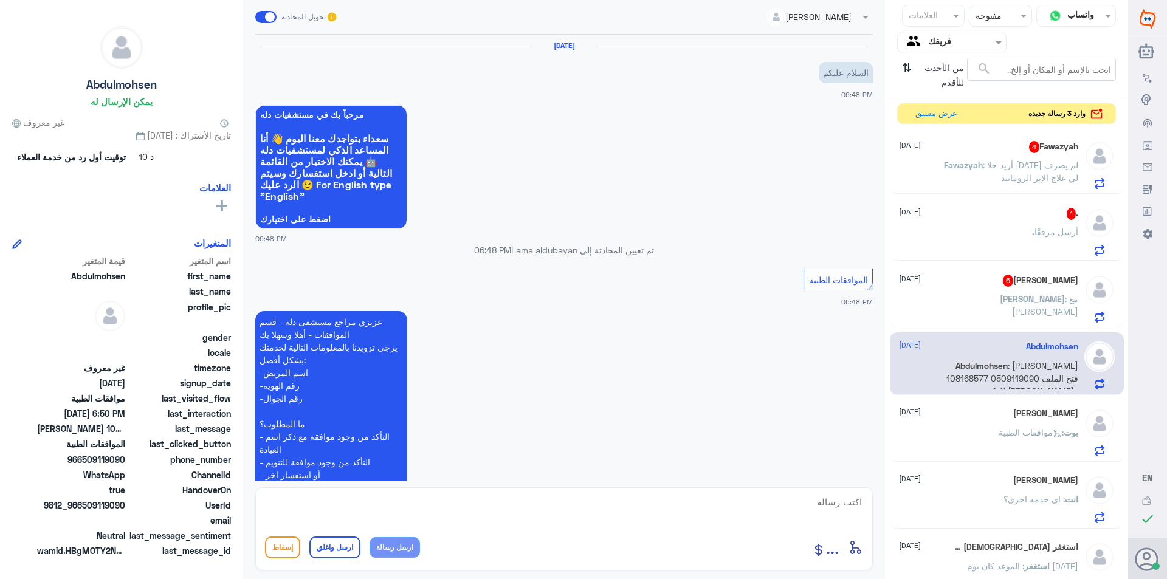
scroll to position [254, 0]
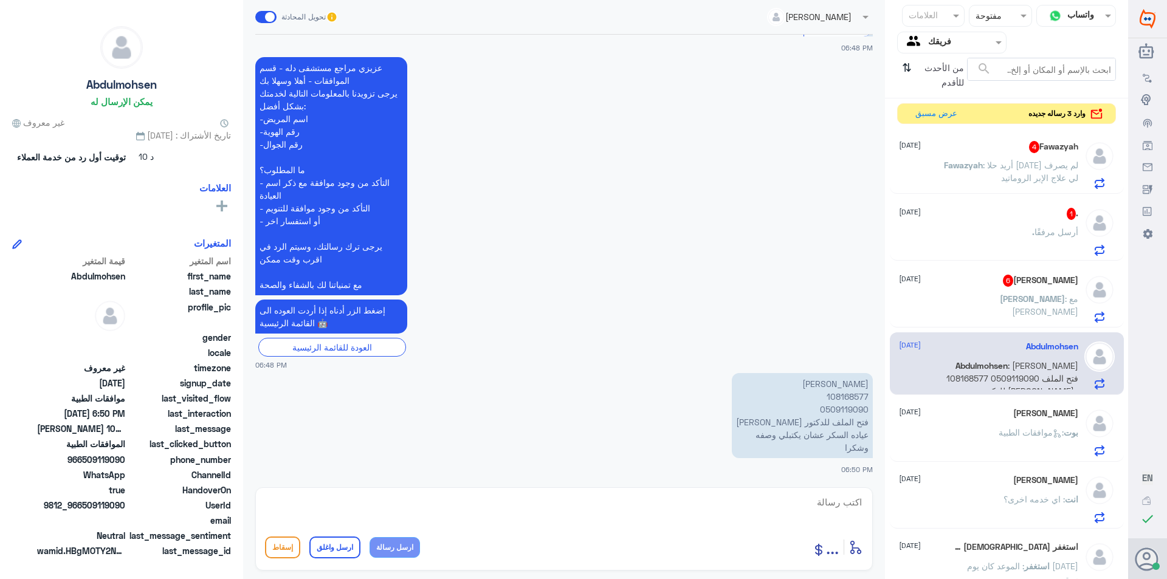
click at [633, 517] on textarea at bounding box center [564, 509] width 598 height 30
paste textarea "يرجى التواصل مع قسم المواعيد عن طريق الاتصال بشكل مباشر على الرقم 92001222"
type textarea "يرجى التواصل مع قسم المواعيد عن طريق الاتصال بشكل مباشر على الرقم 92001222"
click at [380, 546] on button "ارسل رسالة" at bounding box center [395, 547] width 50 height 21
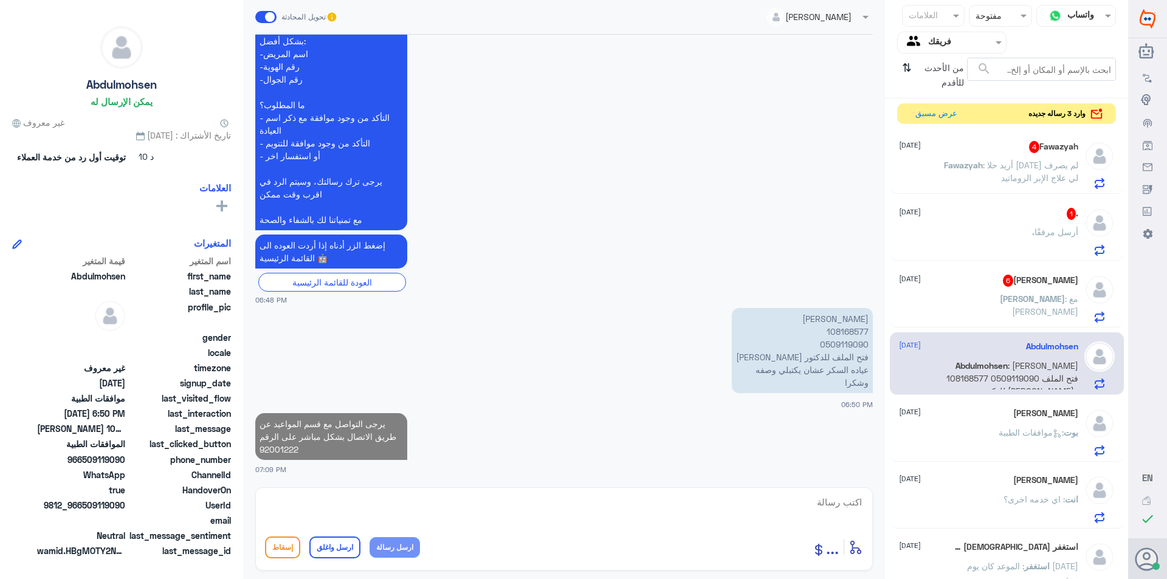
click at [999, 306] on p "[PERSON_NAME] : مع [PERSON_NAME]" at bounding box center [1010, 307] width 137 height 30
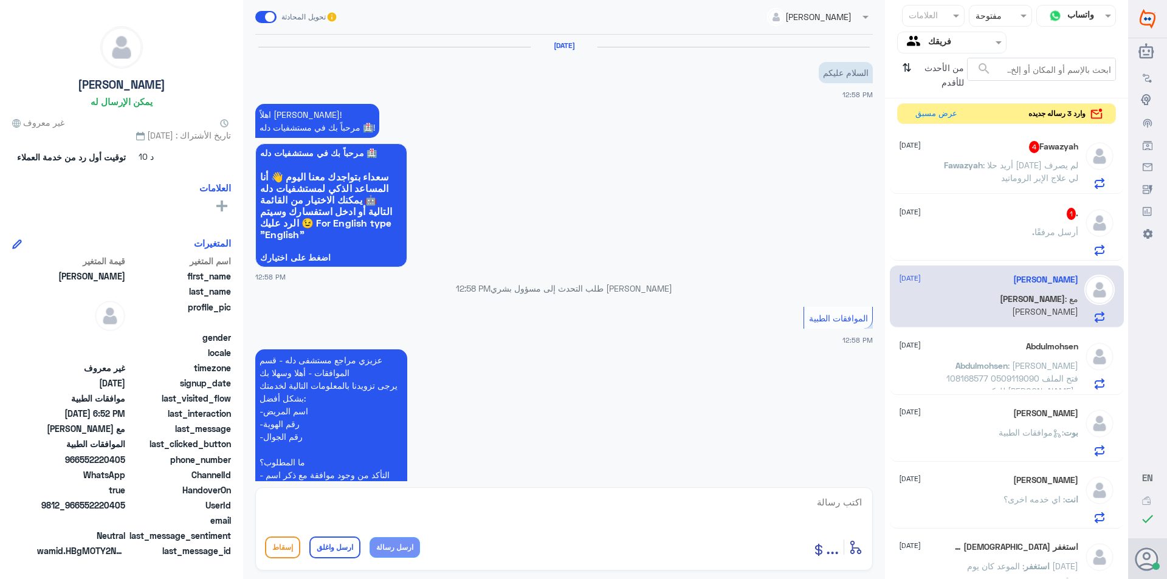
scroll to position [1135, 0]
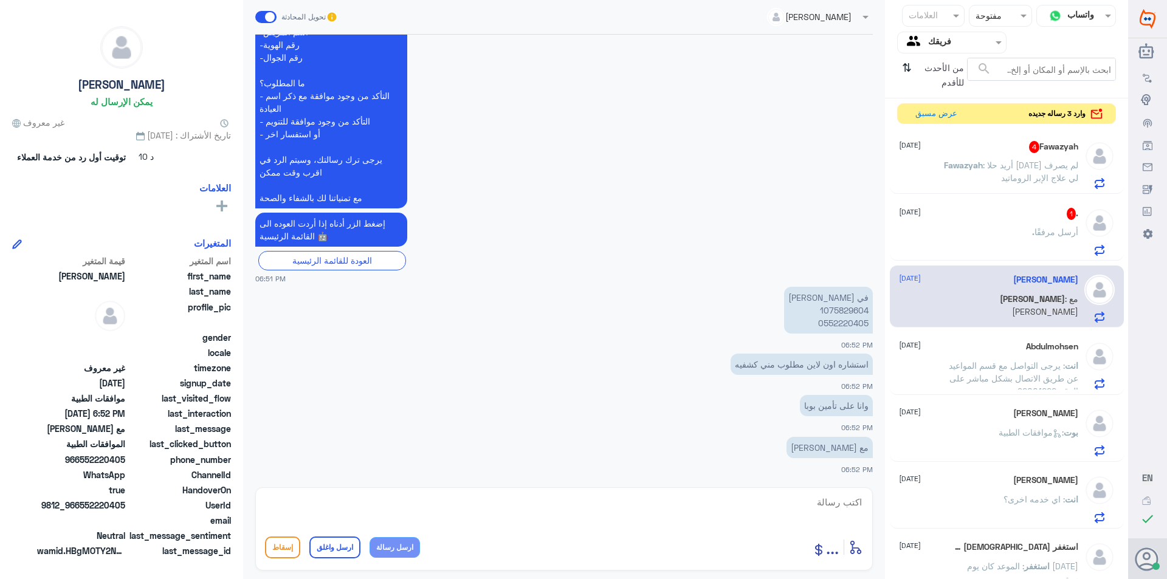
click at [816, 22] on input "text" at bounding box center [824, 16] width 74 height 14
click at [814, 72] on div "[PERSON_NAME]" at bounding box center [804, 70] width 66 height 13
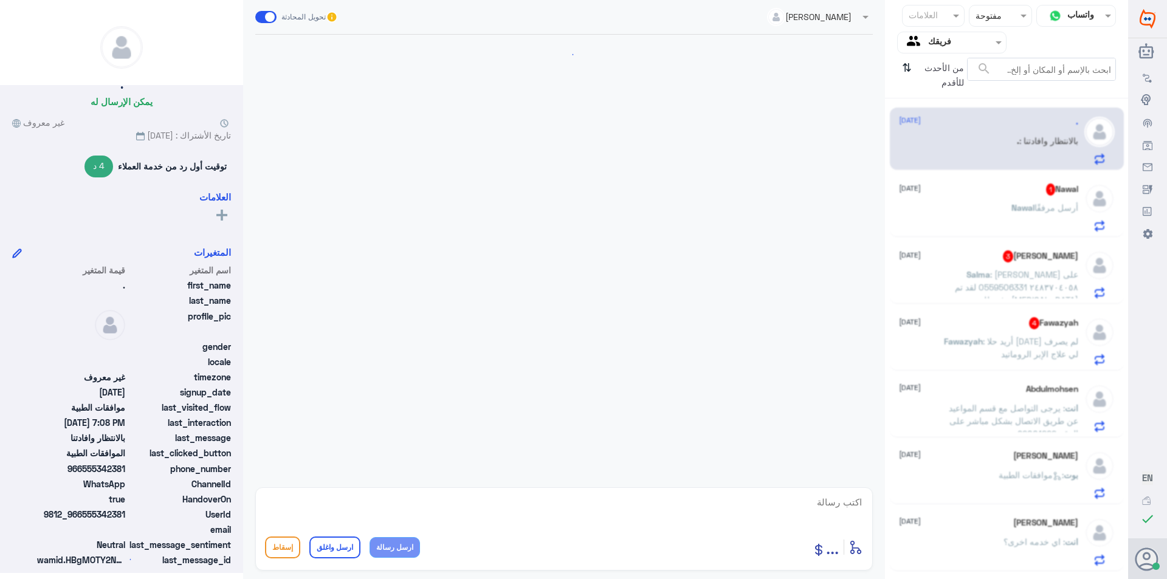
scroll to position [516, 0]
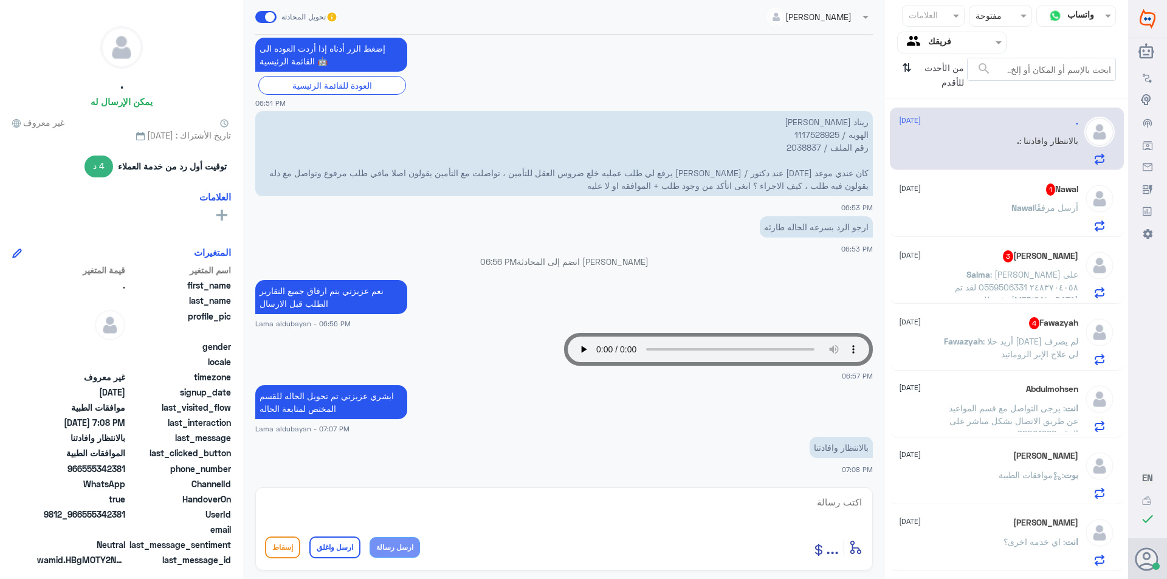
click at [1018, 209] on span "Nawal" at bounding box center [1022, 207] width 23 height 10
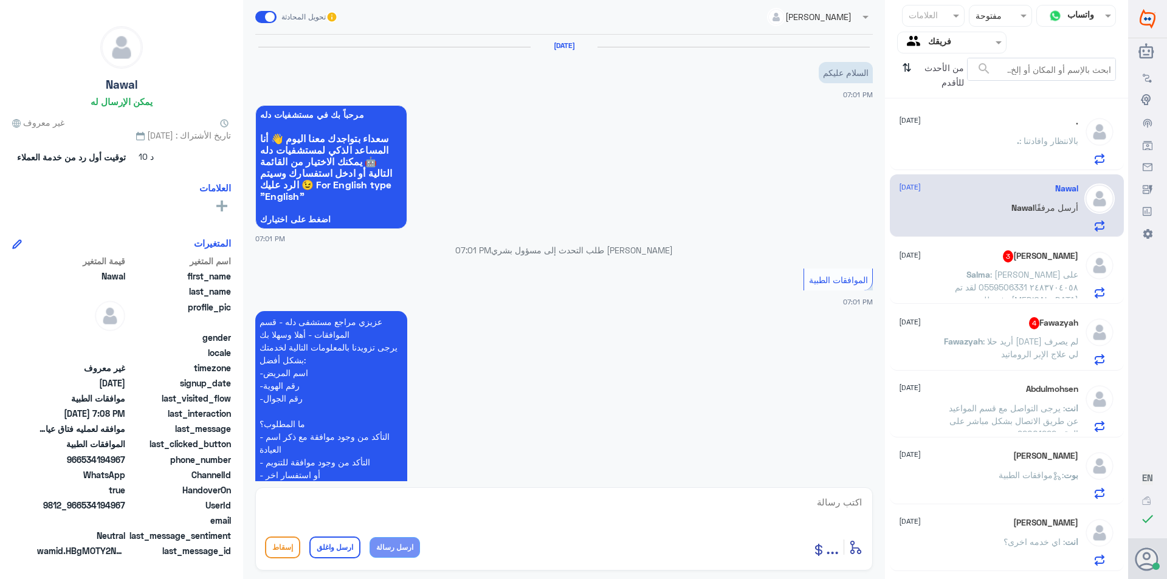
scroll to position [299, 0]
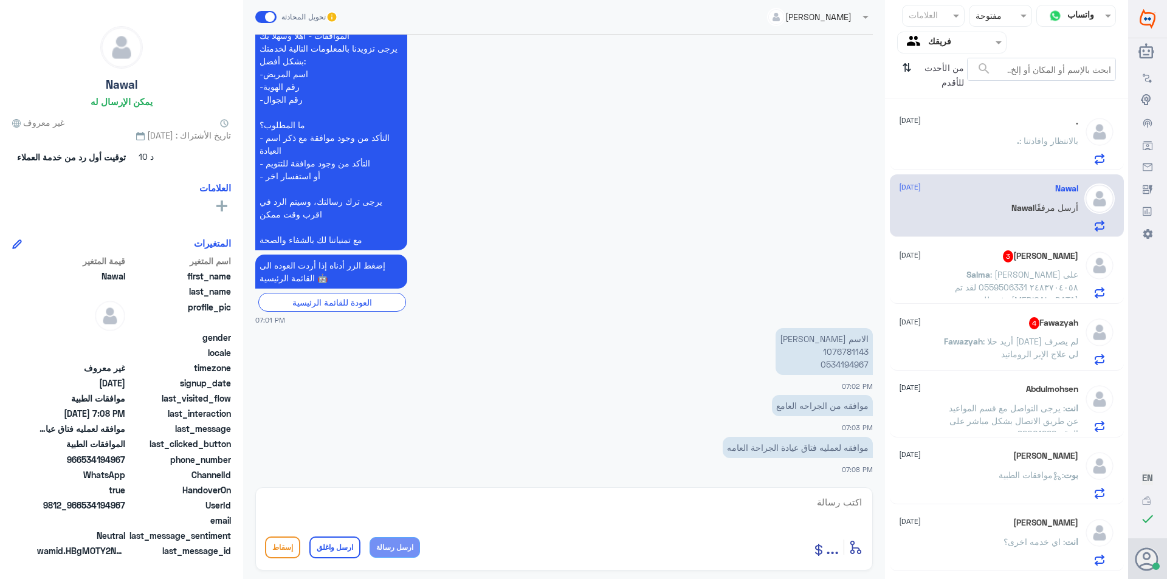
click at [1034, 279] on span ": [PERSON_NAME] على ٢٤٨٣٧٠٤٠٥٨ 0559506331 لقد تم رفع طلب [MEDICAL_DATA] [MEDICA…" at bounding box center [1010, 338] width 136 height 138
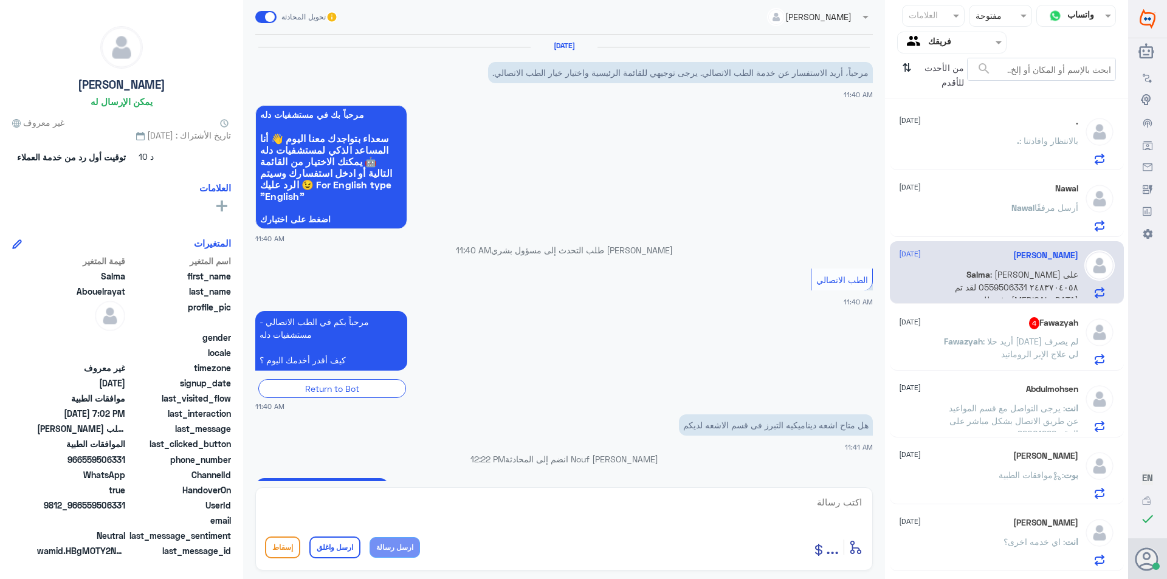
scroll to position [827, 0]
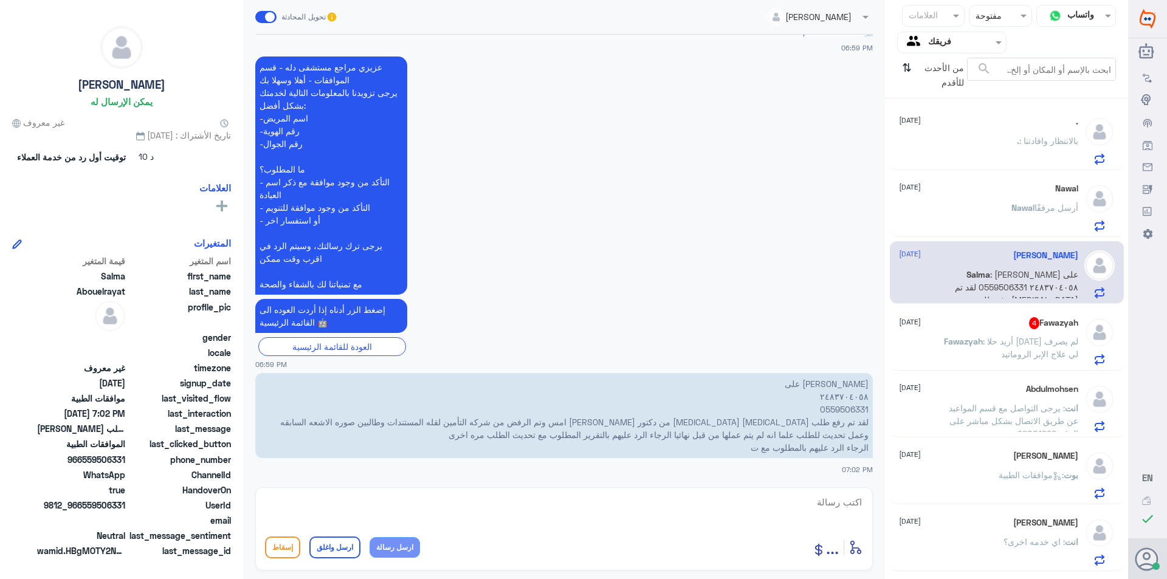
click at [842, 413] on p "[PERSON_NAME] على ٢٤٨٣٧٠٤٠٥٨ 0559506331 لقد تم رفع طلب [MEDICAL_DATA] [MEDICAL_…" at bounding box center [564, 415] width 618 height 85
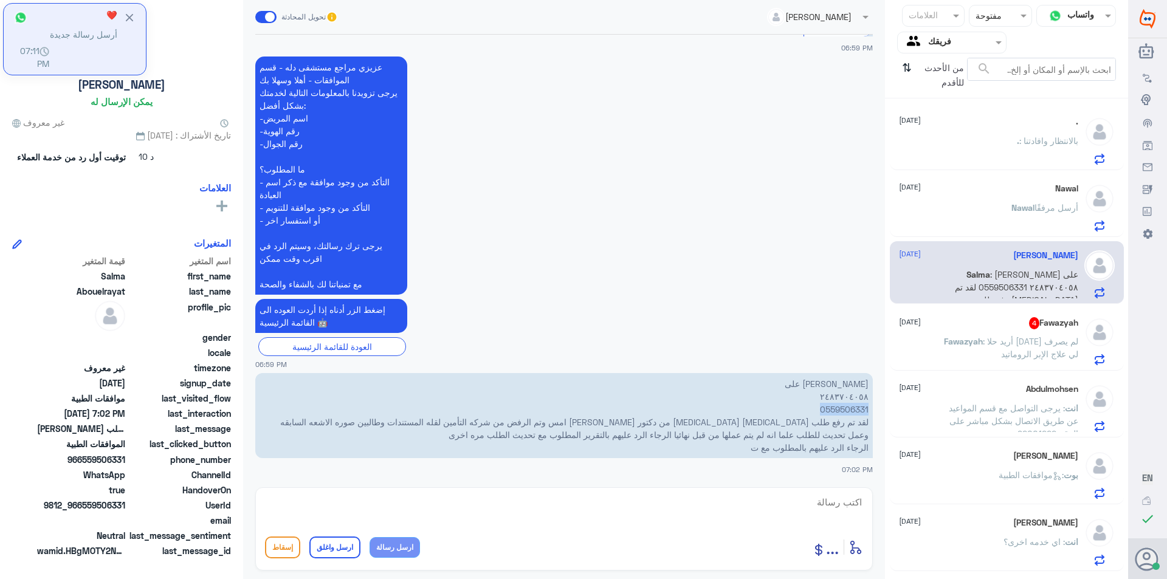
click at [946, 331] on div "Fawazyah 4 [DATE] Fawazyah : أريد حلا [DATE] لم يصرف لي علاج الإبر الروماتيد" at bounding box center [988, 341] width 179 height 48
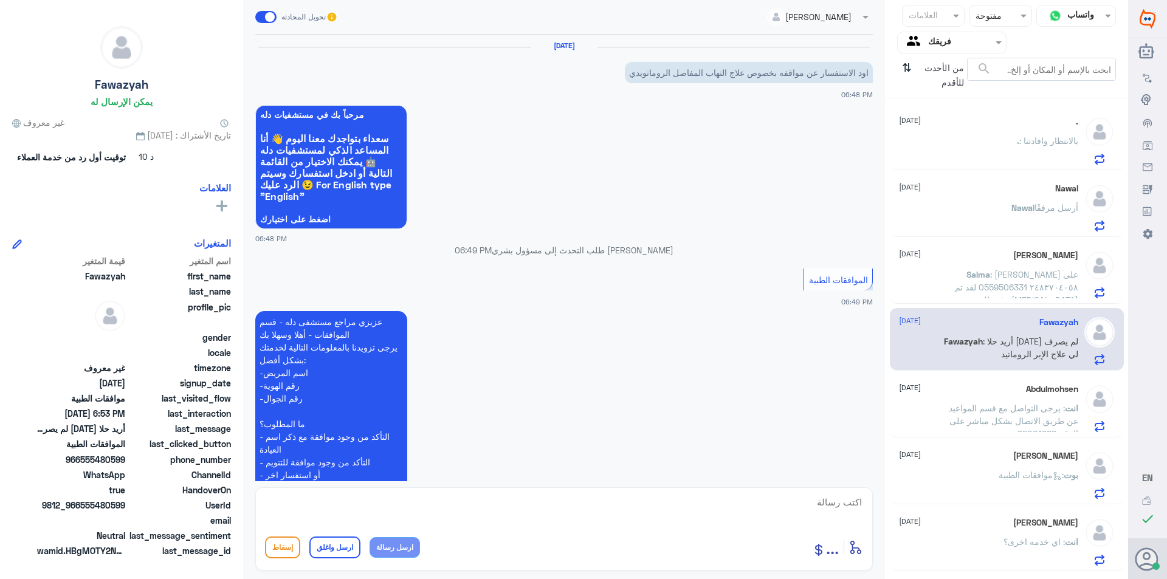
scroll to position [296, 0]
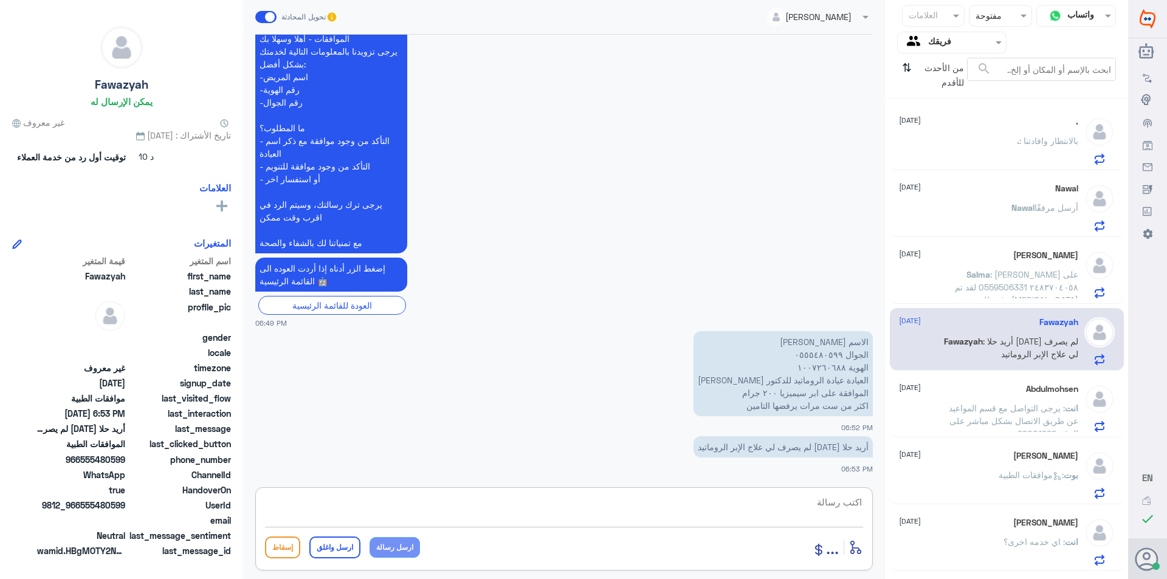
click at [819, 503] on textarea at bounding box center [564, 509] width 598 height 30
type textarea "0555480599"
drag, startPoint x: 787, startPoint y: 502, endPoint x: 1016, endPoint y: 507, distance: 229.2
click at [1006, 507] on div "قناة واتساب Status × مفتوحة العلامات Agent Filter فريقك search من الأحدث للأقدم…" at bounding box center [564, 291] width 1128 height 583
click at [1018, 279] on span ": [PERSON_NAME] على ٢٤٨٣٧٠٤٠٥٨ 0559506331 لقد تم رفع طلب [MEDICAL_DATA] [MEDICA…" at bounding box center [1010, 338] width 136 height 138
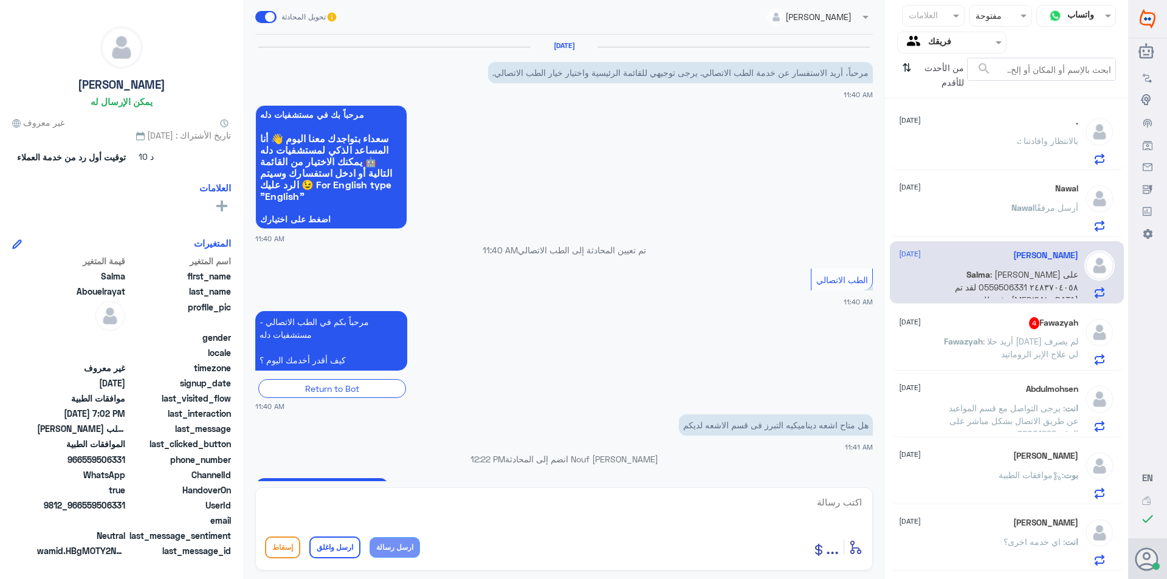
scroll to position [827, 0]
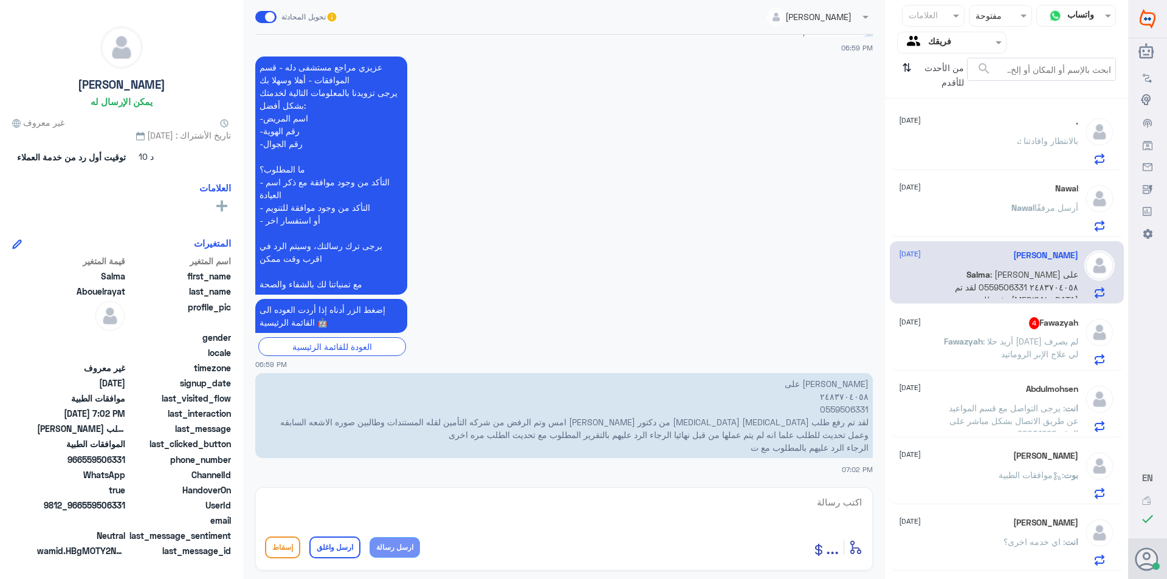
click at [778, 506] on textarea at bounding box center [564, 509] width 598 height 30
type textarea "سوف يتم تحويل الحاله للقسم المختص لمتابعة الطلب"
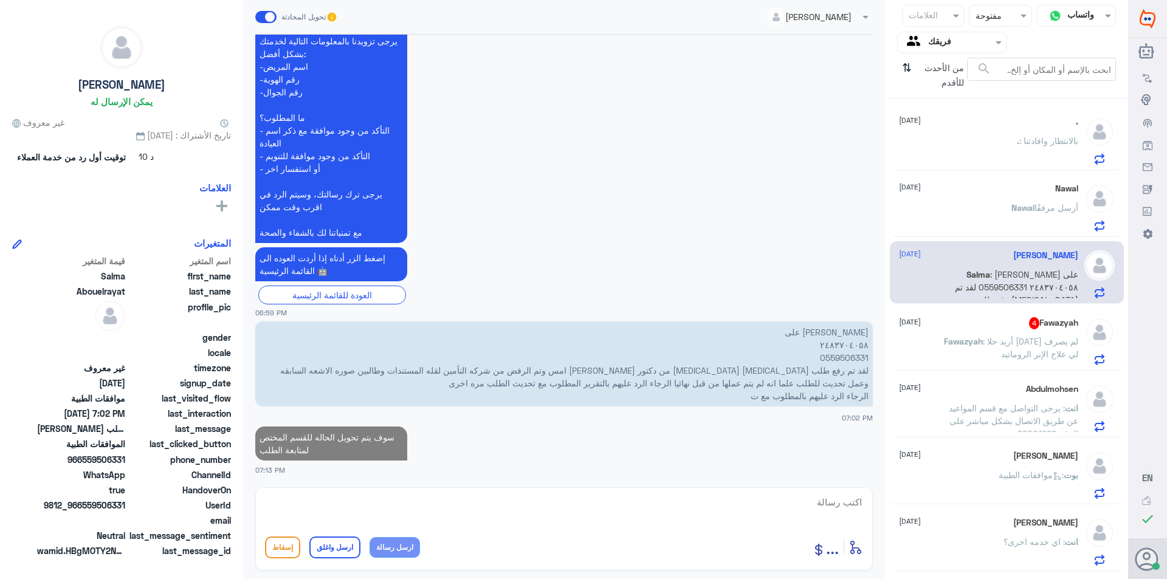
click at [1039, 353] on span ": أريد حلا [DATE] لم يصرف لي علاج الإبر الروماتيد" at bounding box center [1030, 347] width 95 height 23
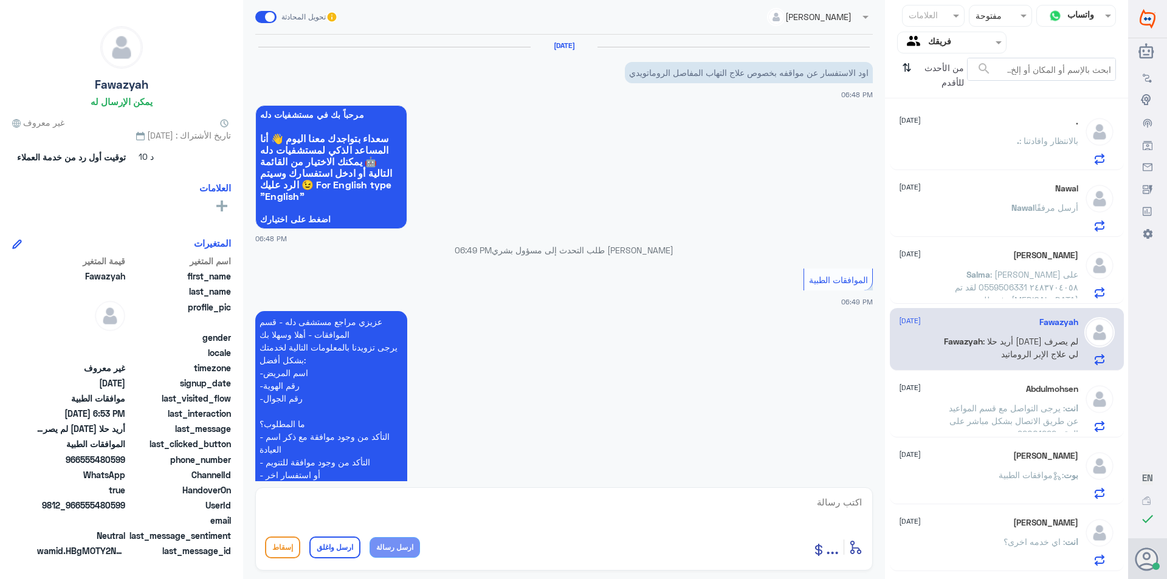
scroll to position [296, 0]
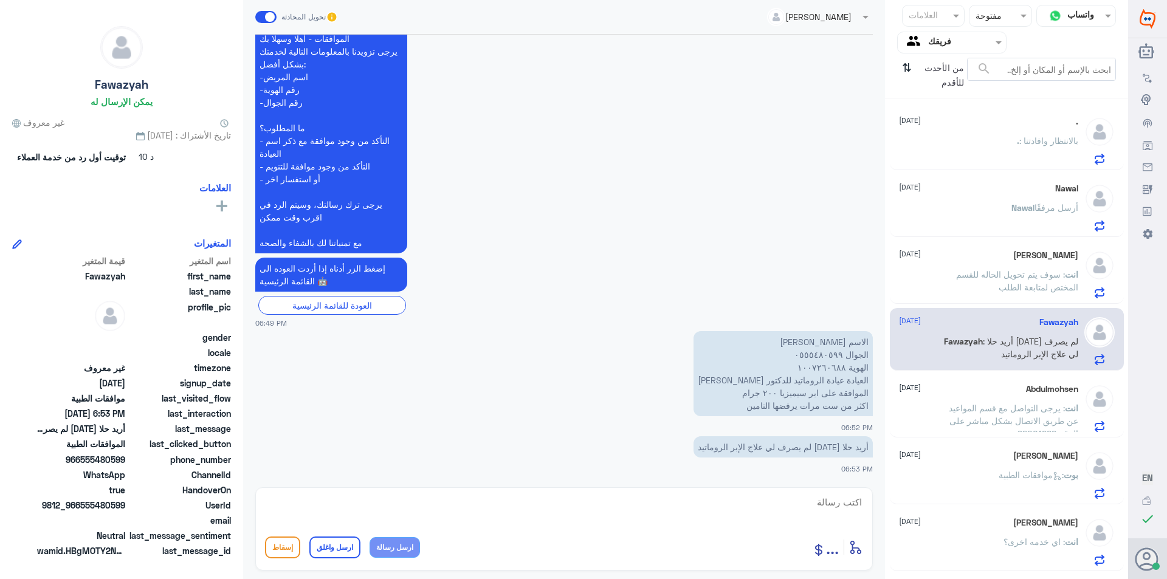
click at [1004, 401] on div "[PERSON_NAME] [DATE] انت : يرجى التواصل مع قسم المواعيد عن طريق الاتصال بشكل مب…" at bounding box center [988, 408] width 179 height 48
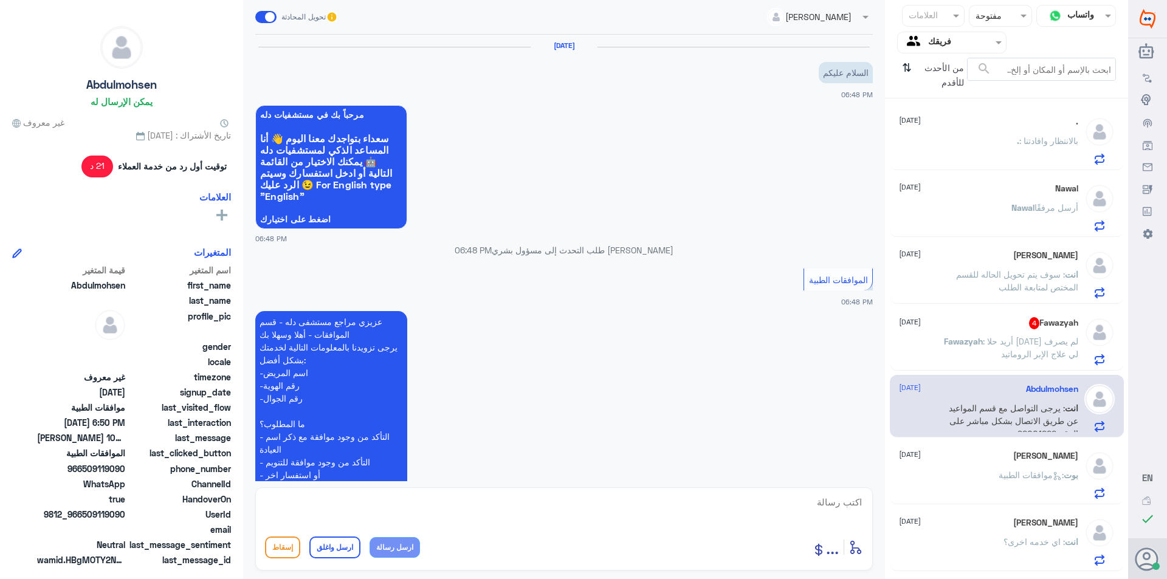
scroll to position [341, 0]
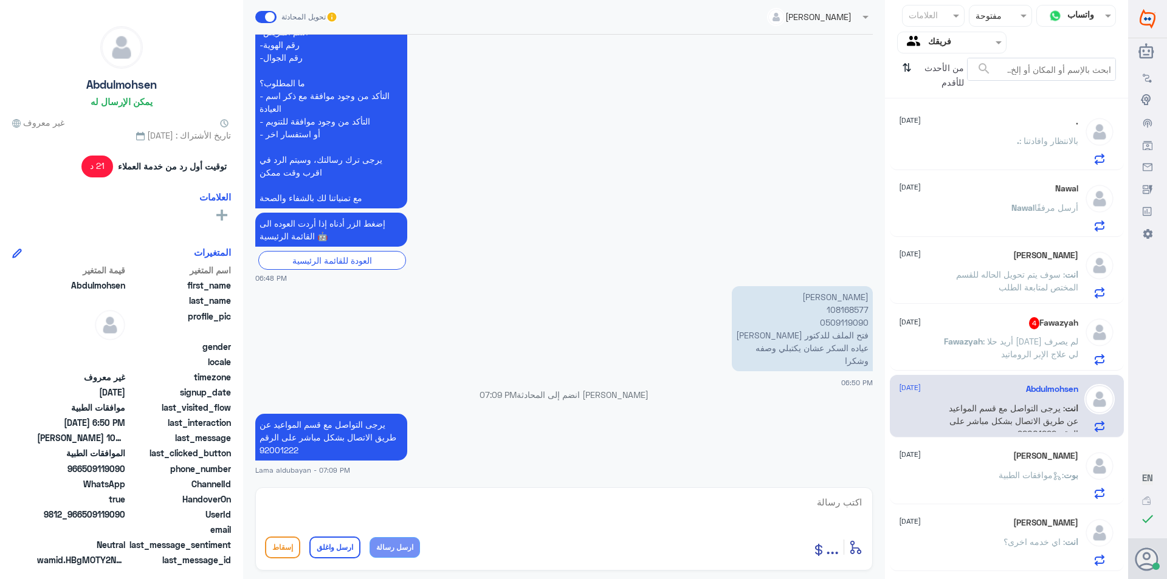
click at [973, 461] on div "[PERSON_NAME] [DATE] بوت : موافقات الطبية" at bounding box center [988, 475] width 179 height 48
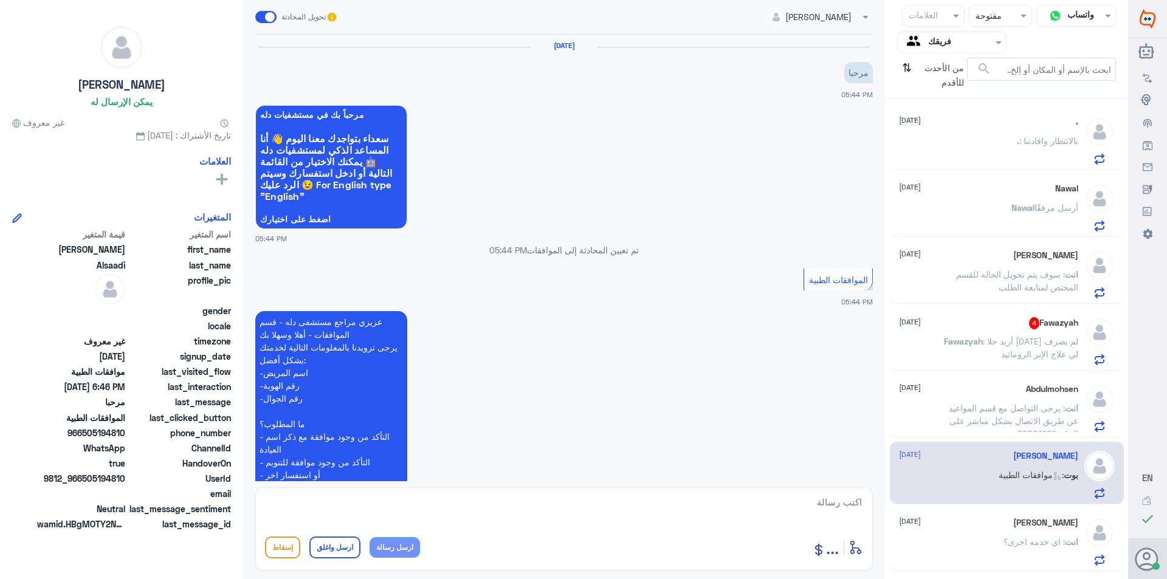
scroll to position [897, 0]
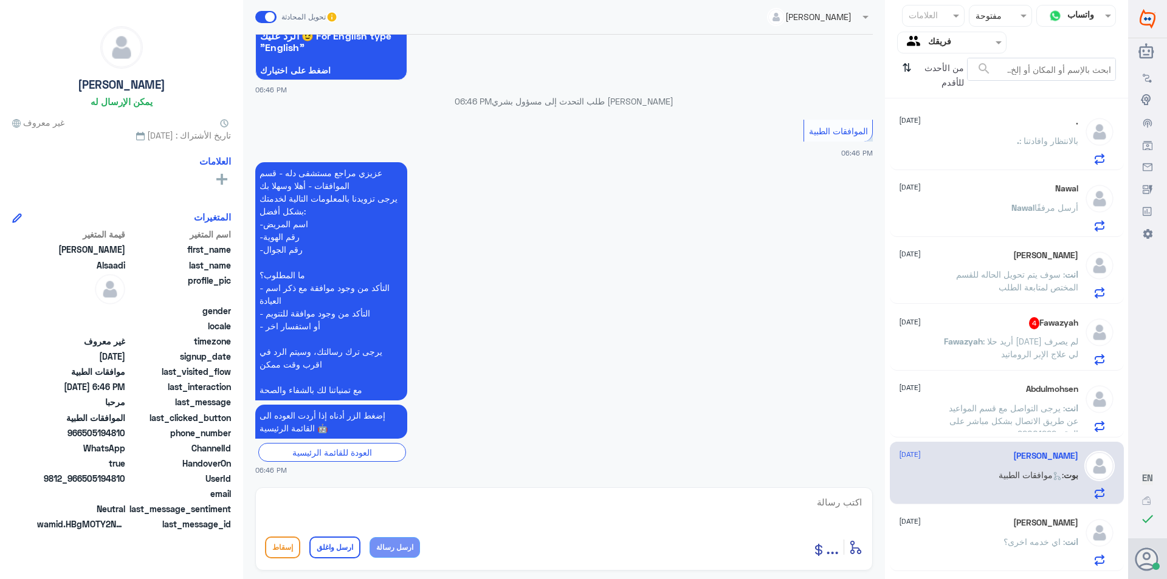
click at [979, 422] on span ": يرجى التواصل مع قسم المواعيد عن طريق الاتصال بشكل مباشر على الرقم 92001222" at bounding box center [1013, 421] width 129 height 36
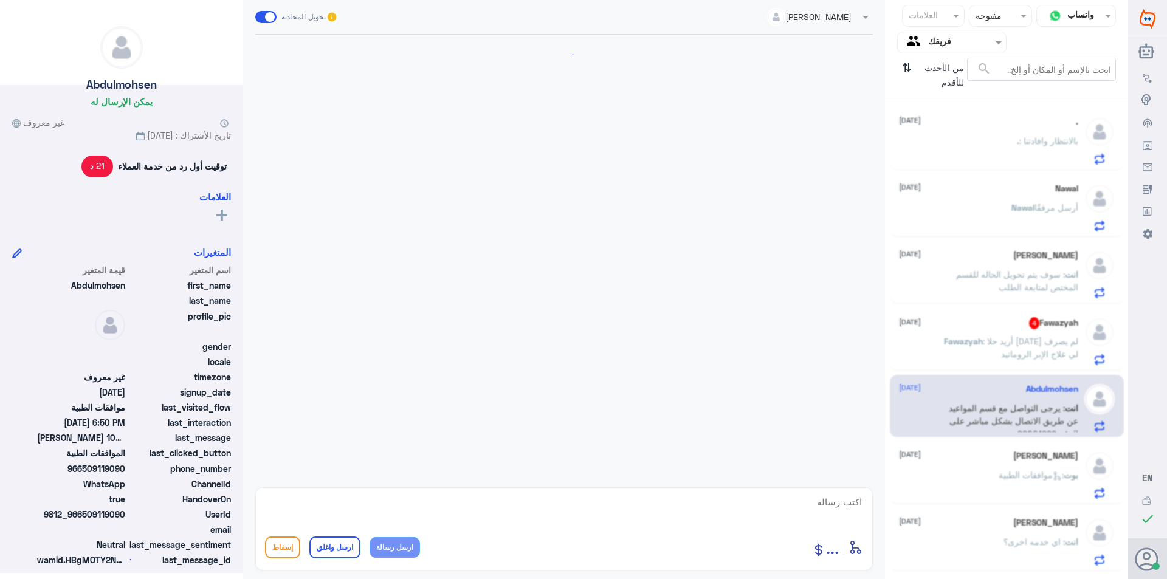
scroll to position [341, 0]
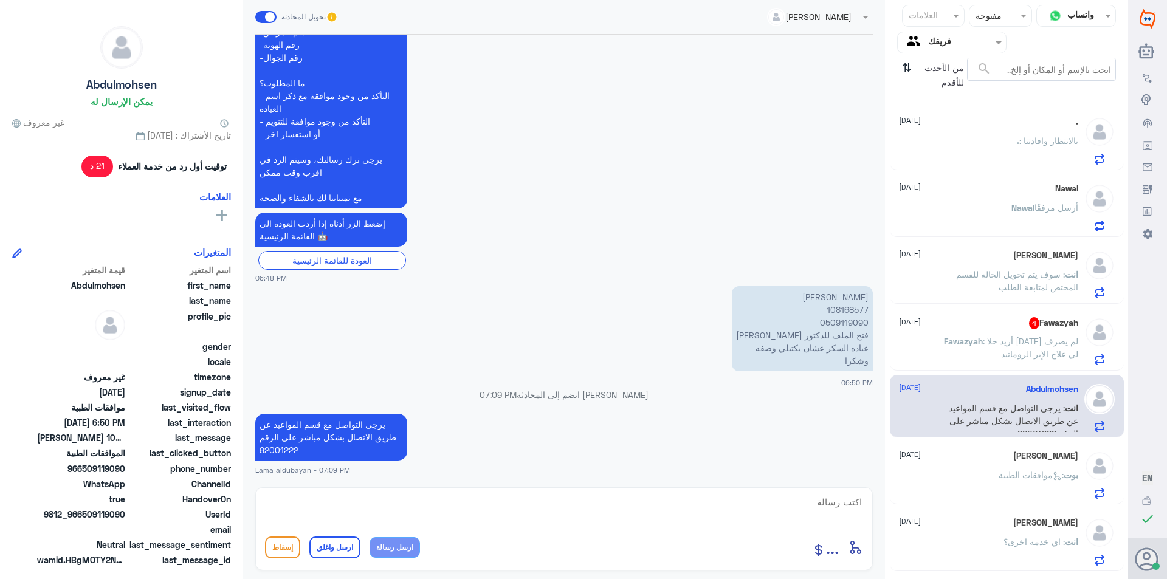
click at [990, 462] on div "[PERSON_NAME] [DATE] بوت : موافقات الطبية" at bounding box center [988, 475] width 179 height 48
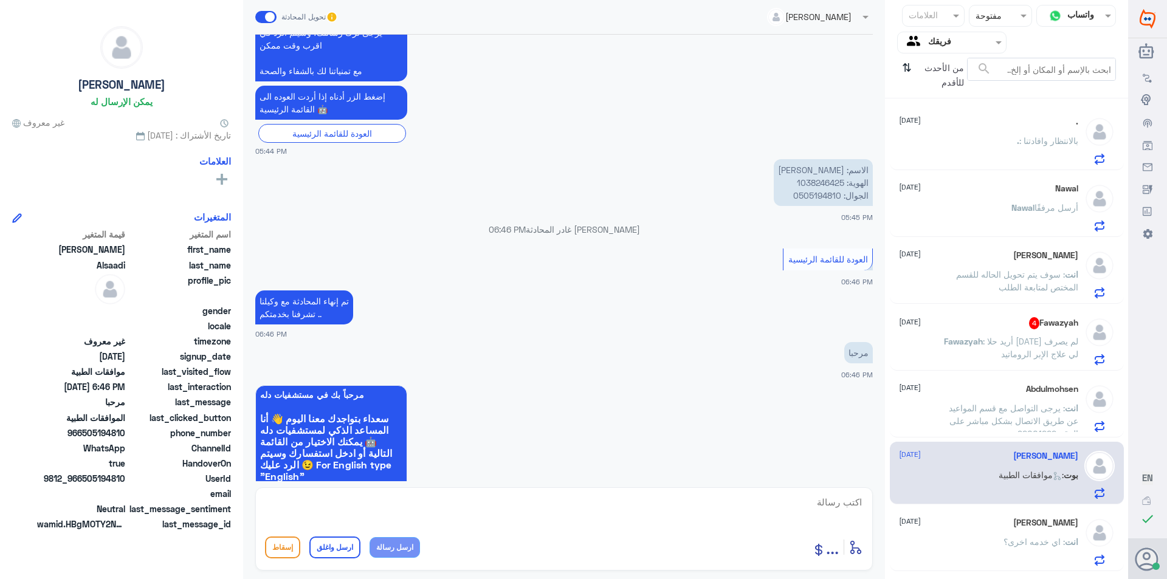
scroll to position [411, 0]
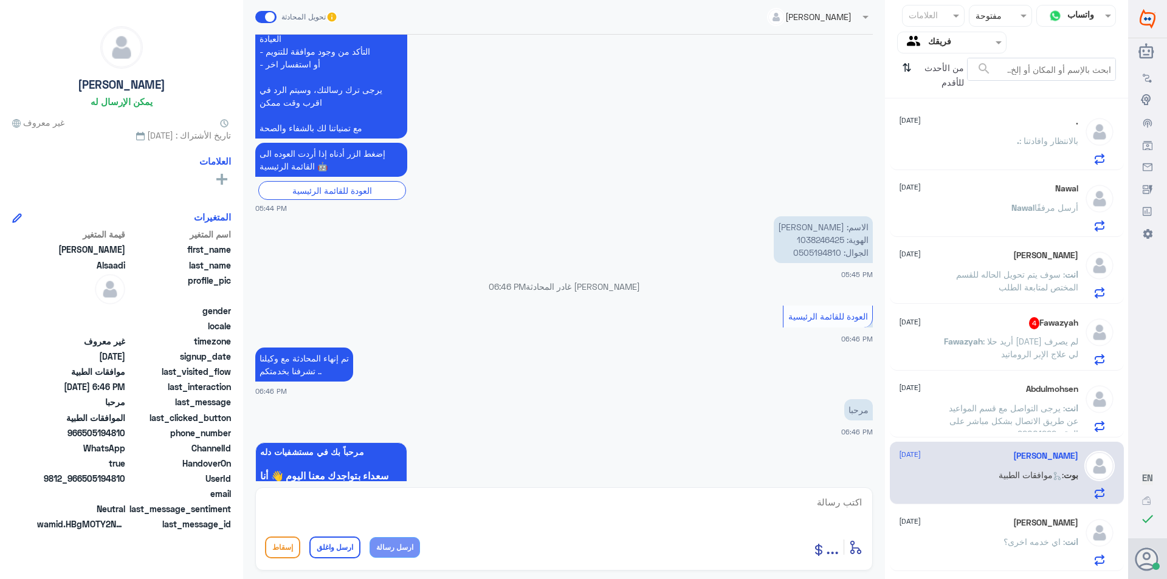
click at [827, 238] on p "الاسم: [PERSON_NAME] الهوية: 1038246425 الجوال: 0505194810" at bounding box center [823, 239] width 99 height 47
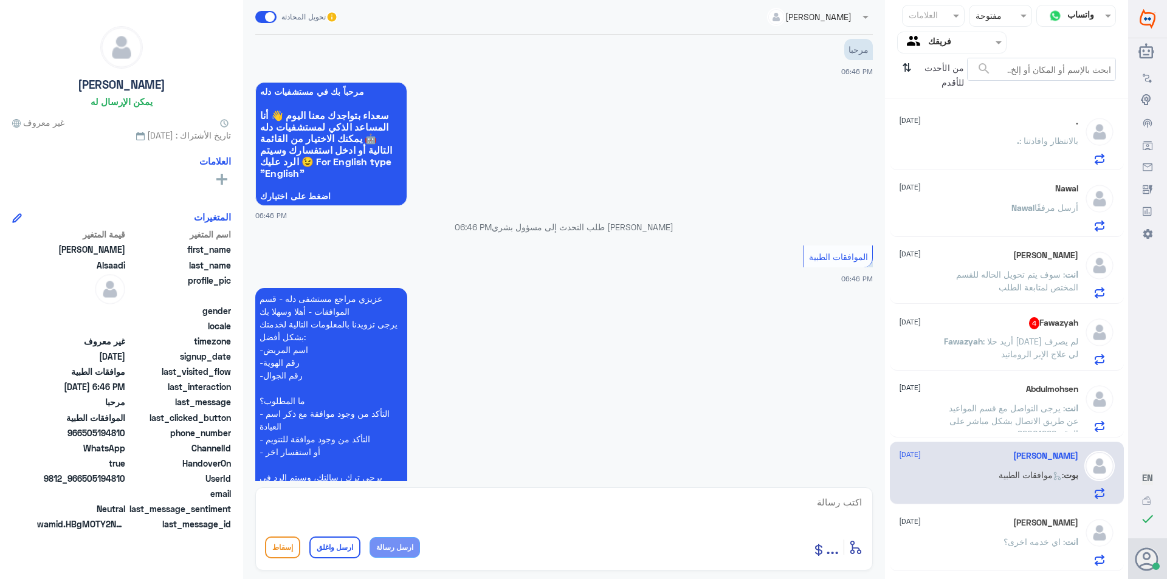
scroll to position [897, 0]
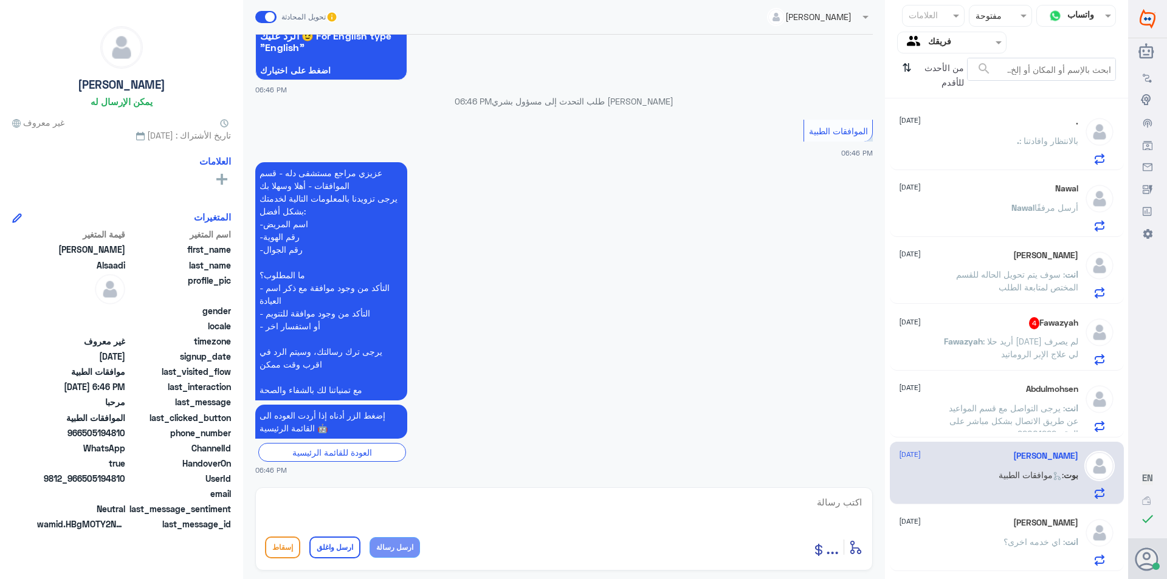
click at [682, 503] on textarea at bounding box center [564, 509] width 598 height 30
type textarea "تفضل كيف اقدر اخدمك ؟"
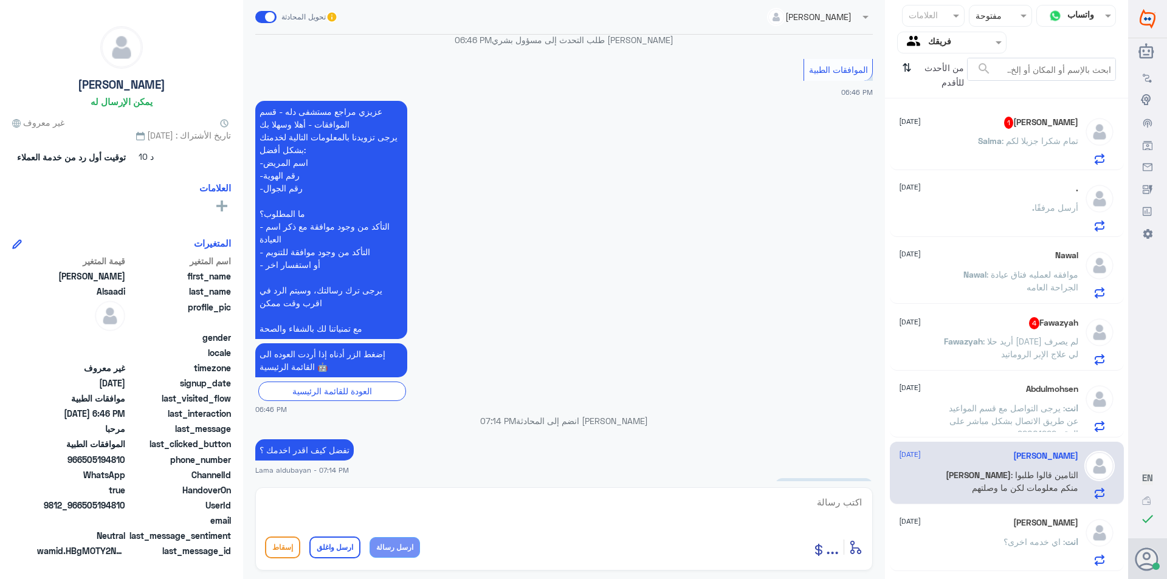
scroll to position [1019, 0]
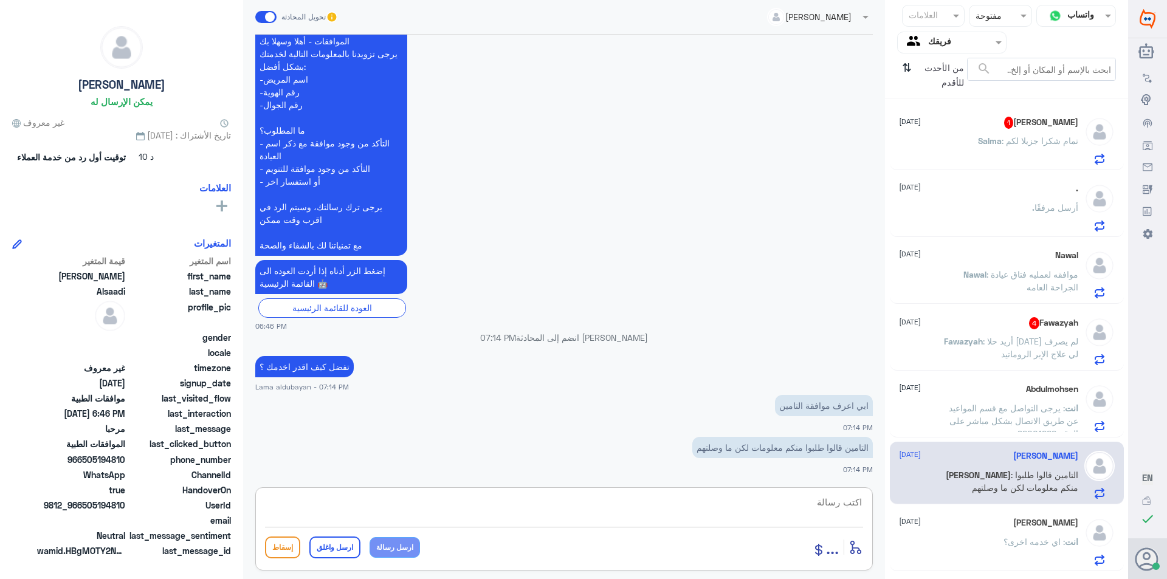
click at [828, 509] on textarea at bounding box center [564, 509] width 598 height 30
type textarea "ل"
drag, startPoint x: 825, startPoint y: 501, endPoint x: 850, endPoint y: 526, distance: 34.8
click at [825, 502] on textarea "هل يوجد اشعه" at bounding box center [564, 509] width 598 height 30
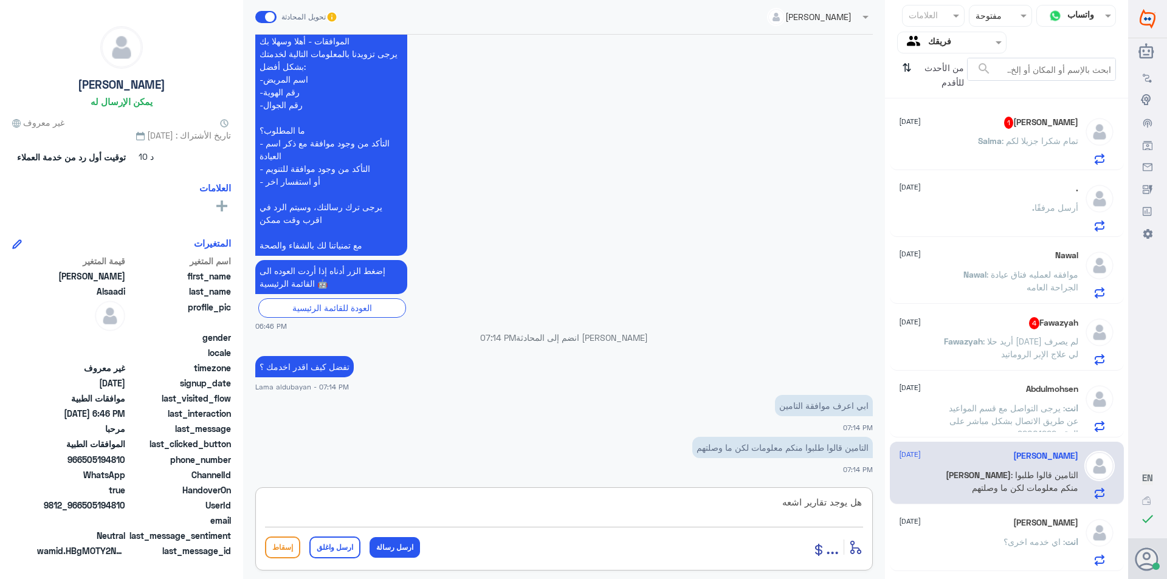
click at [775, 513] on textarea "هل يوجد تقارير اشعه" at bounding box center [564, 509] width 598 height 30
type textarea "هل يوجد تقارير اشعه"
click at [406, 542] on button "ارسل رسالة" at bounding box center [395, 547] width 50 height 21
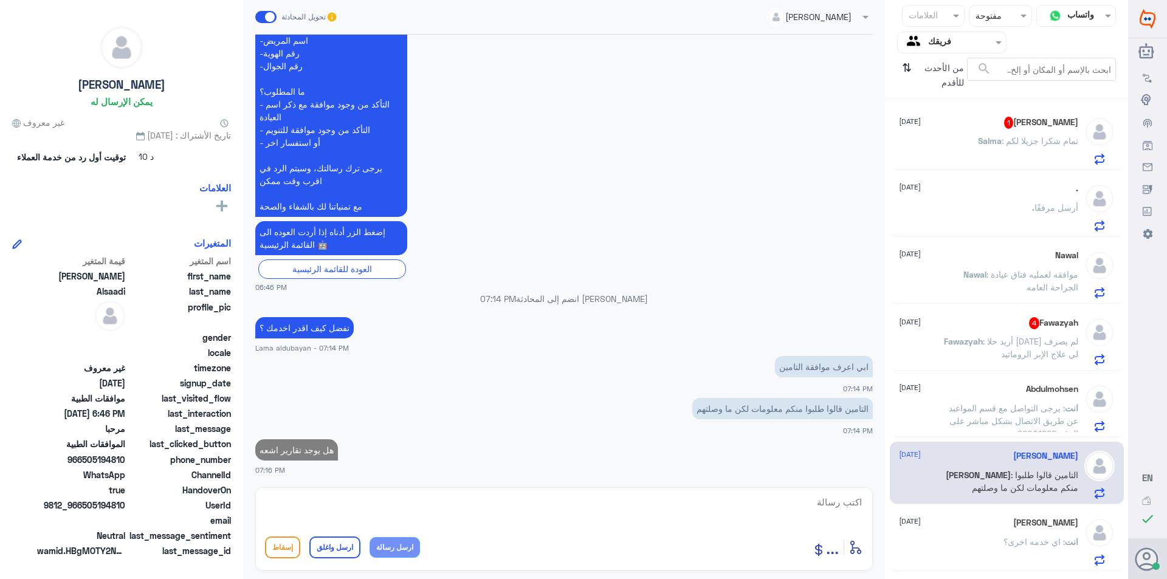
click at [497, 500] on textarea at bounding box center [564, 509] width 598 height 30
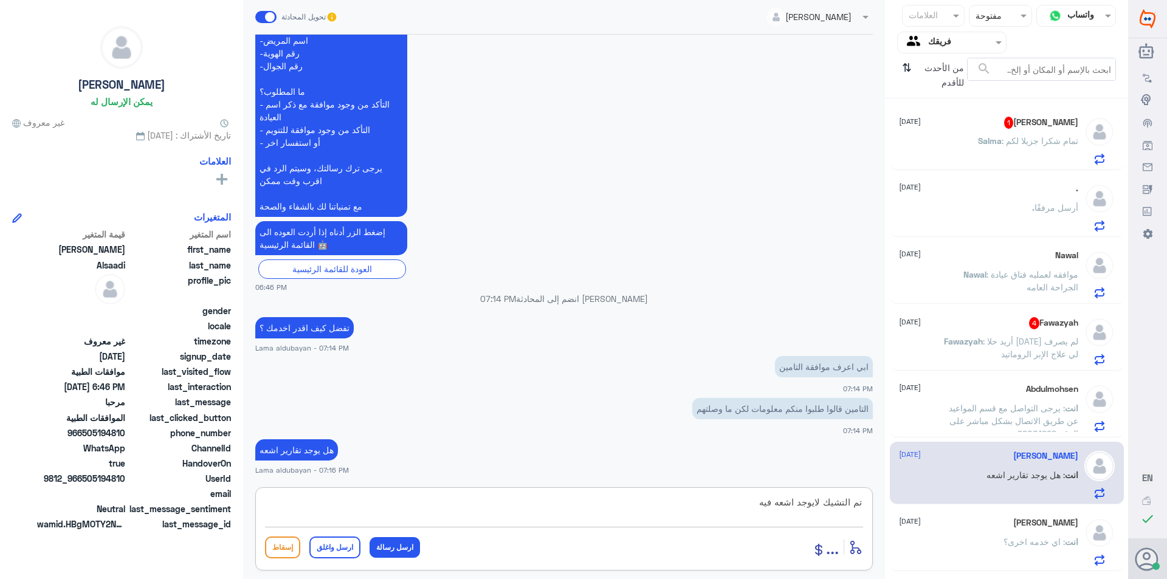
scroll to position [1100, 0]
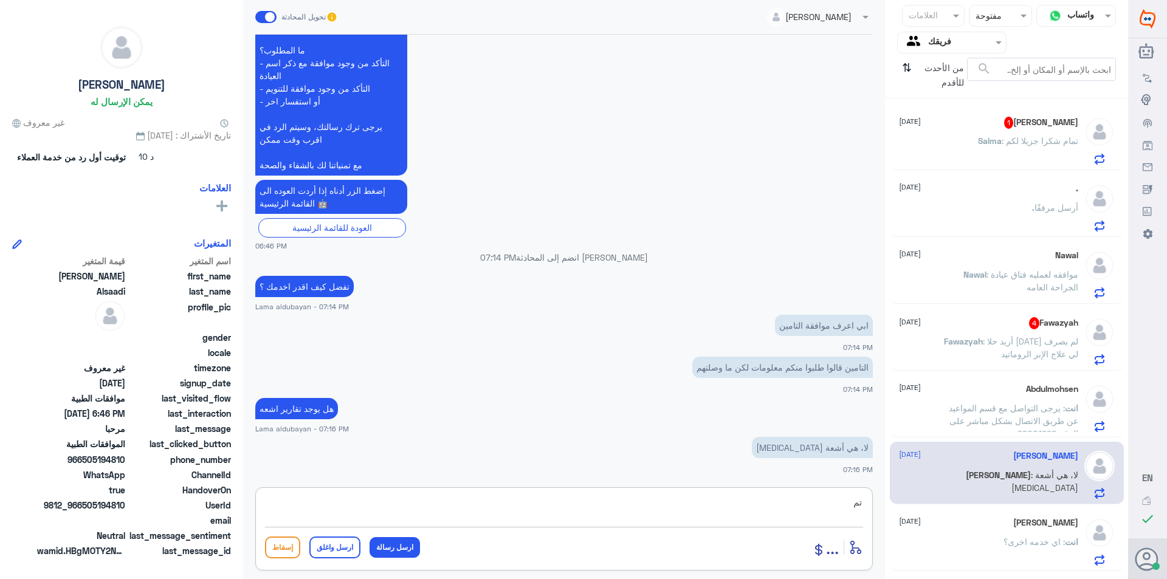
type textarea "ت"
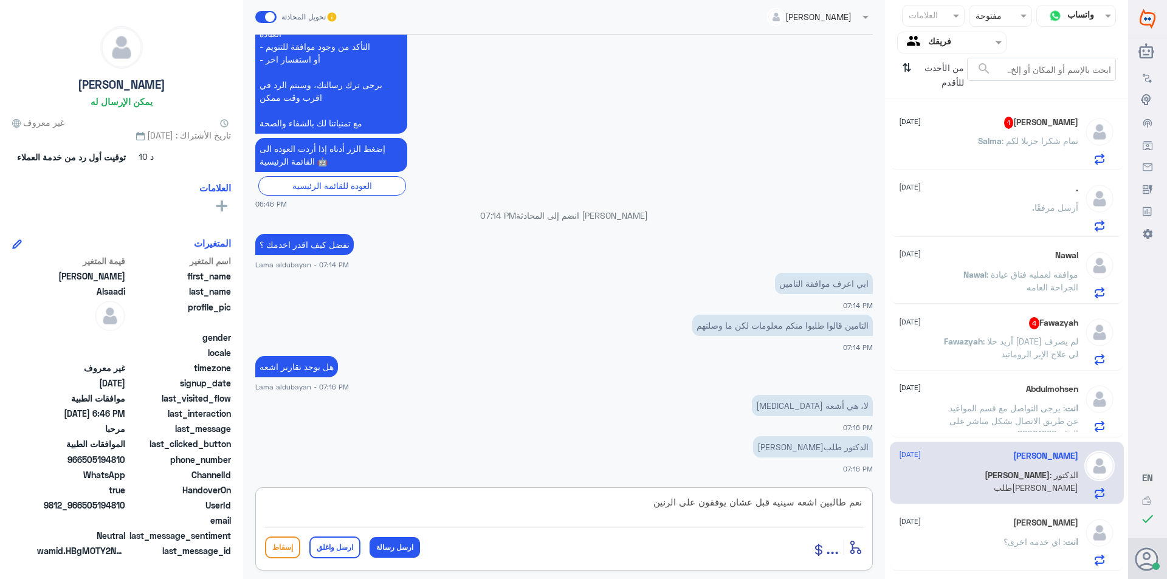
type textarea "نعم طالبين اشعه سينيه قبل عشان يوفقون على الرنين"
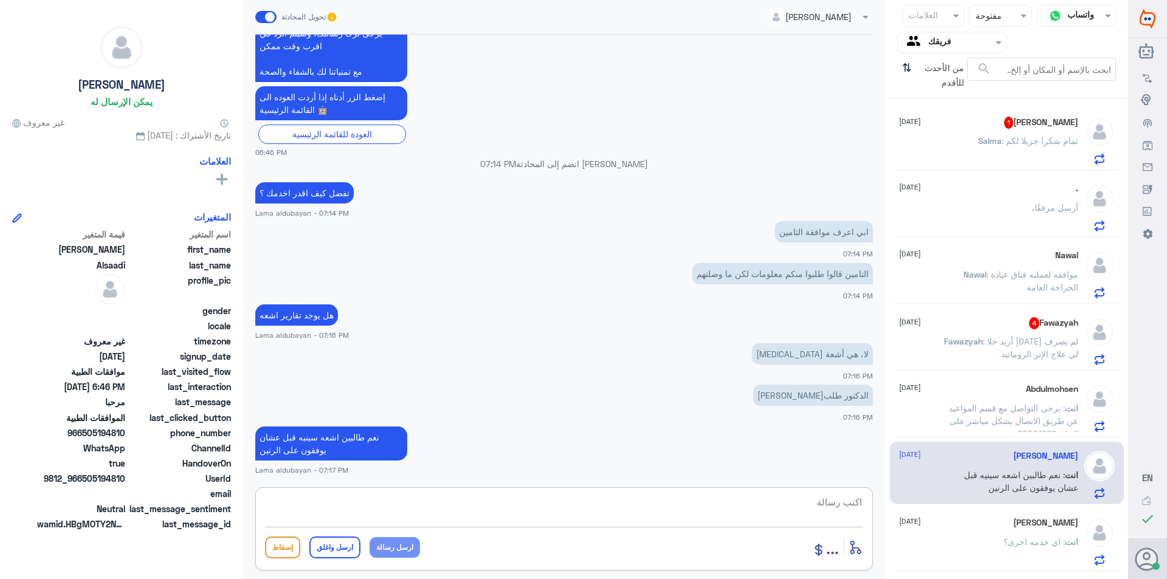
click at [1033, 141] on span ": تمام شكرا جزيلا لكم" at bounding box center [1040, 141] width 77 height 10
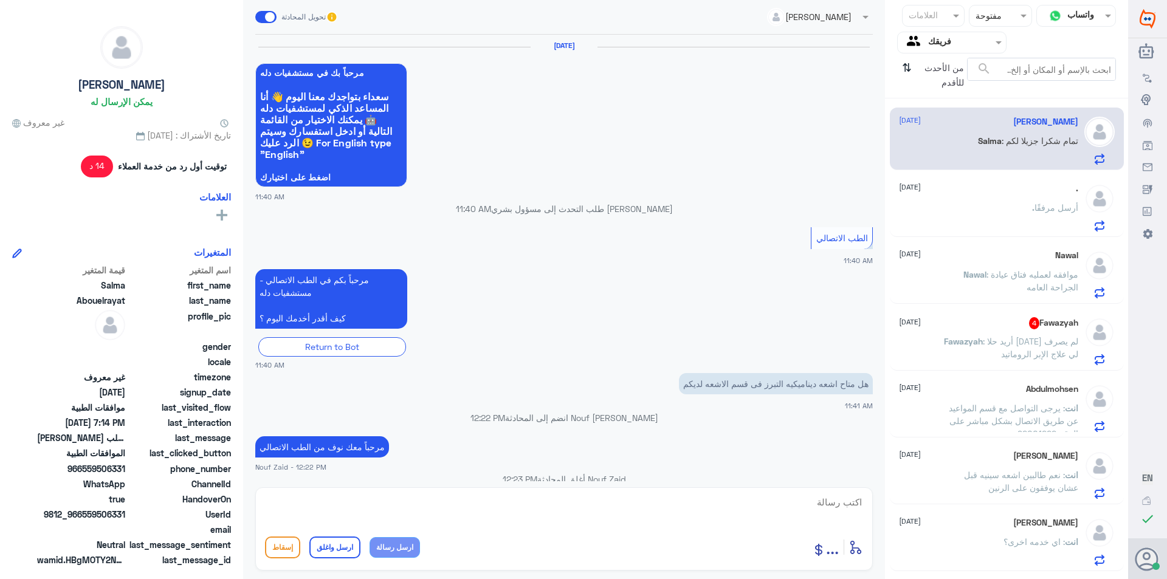
scroll to position [914, 0]
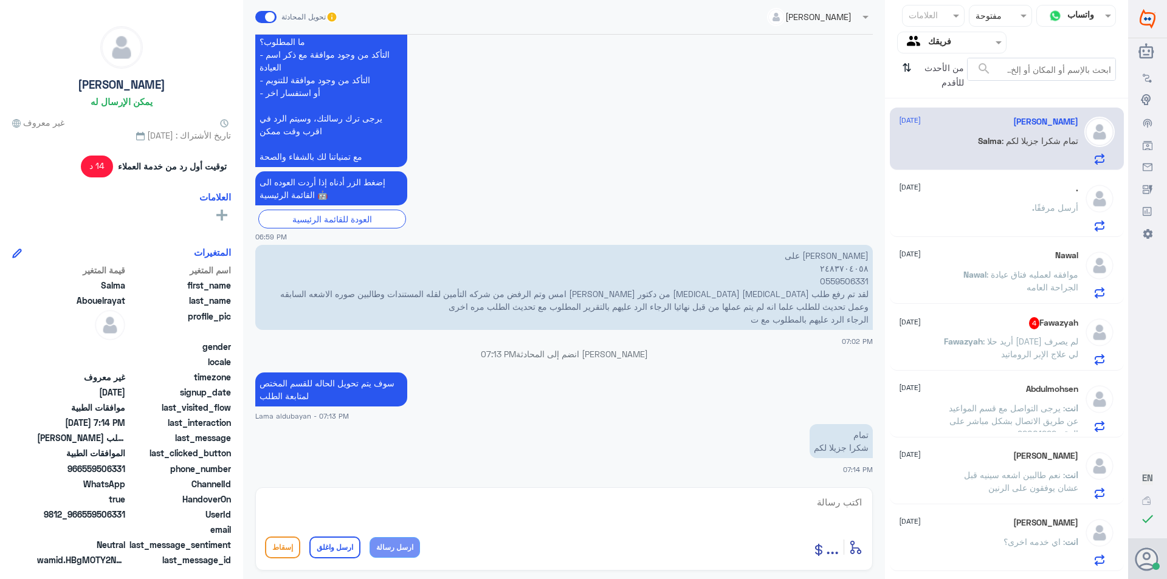
click at [1010, 216] on div ". أرسل مرفقًا" at bounding box center [988, 217] width 179 height 27
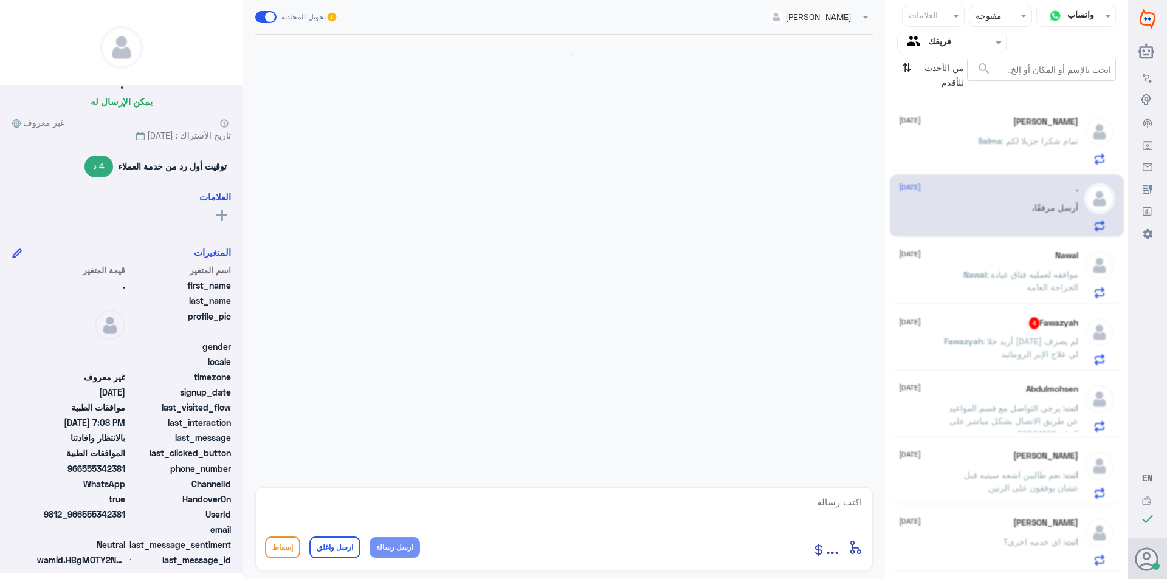
scroll to position [516, 0]
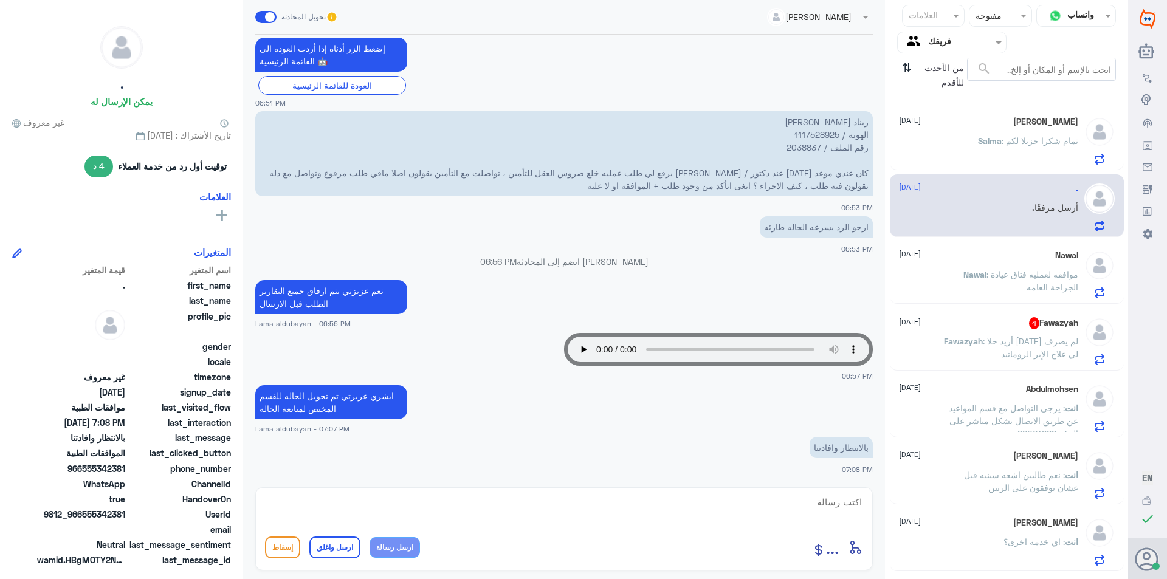
click at [983, 284] on p "Nawal : موافقه لعمليه فتاق عيادة الجراحة العامه" at bounding box center [1010, 283] width 137 height 30
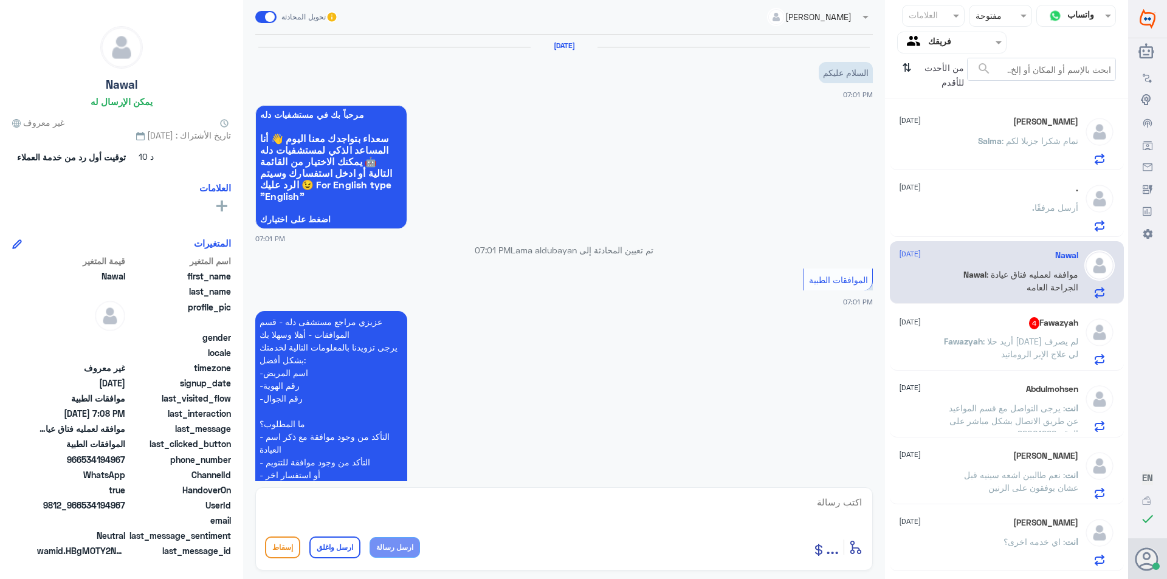
scroll to position [299, 0]
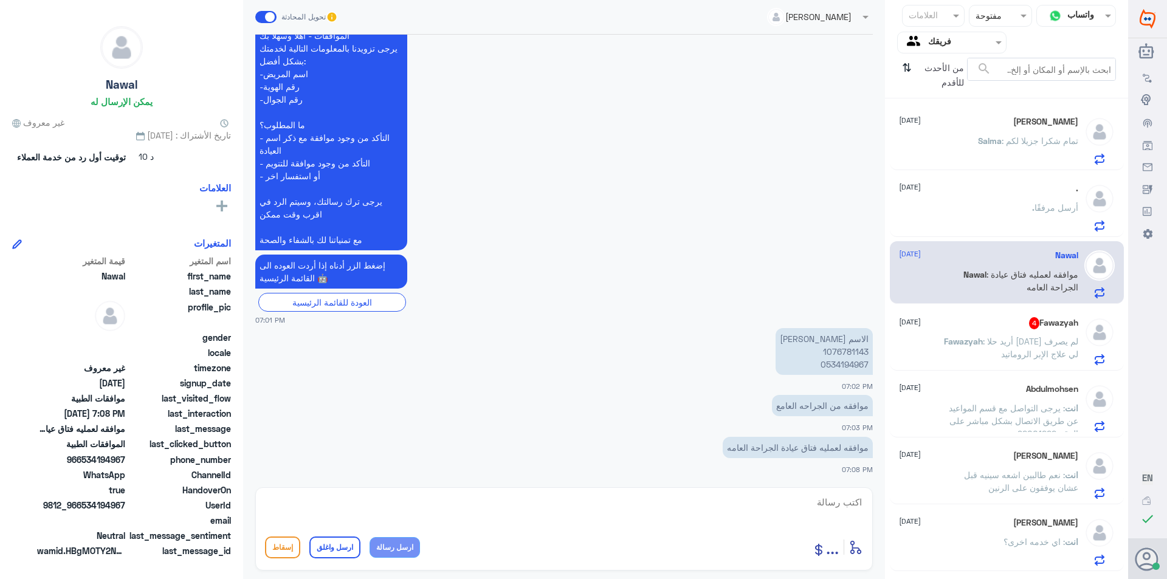
click at [1012, 336] on p "Fawazyah : أريد حلا [DATE] لم يصرف لي علاج الإبر الروماتيد" at bounding box center [1010, 350] width 137 height 30
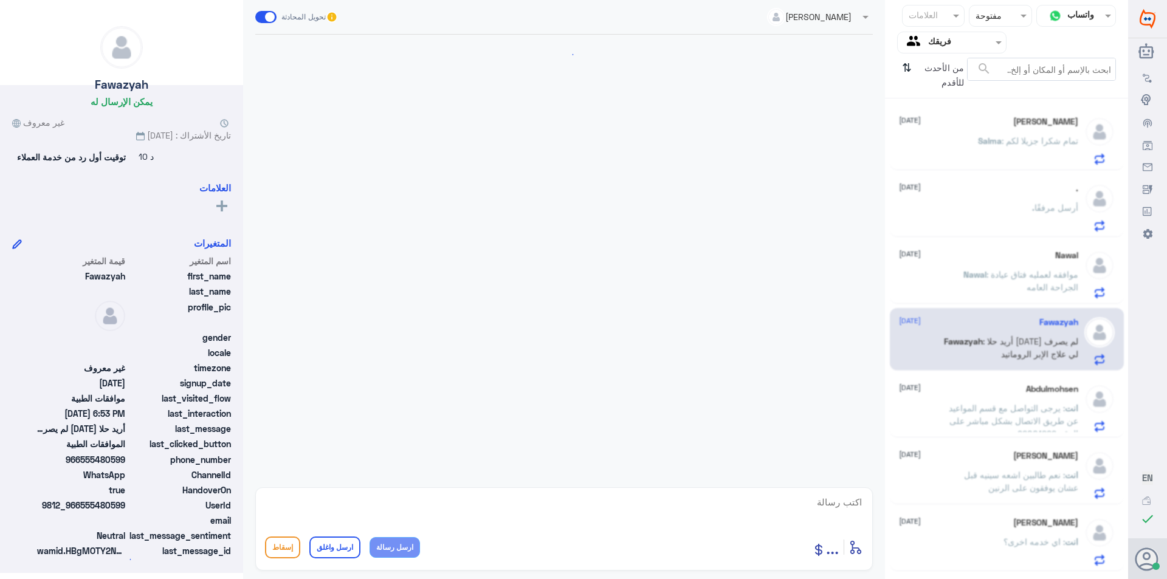
scroll to position [296, 0]
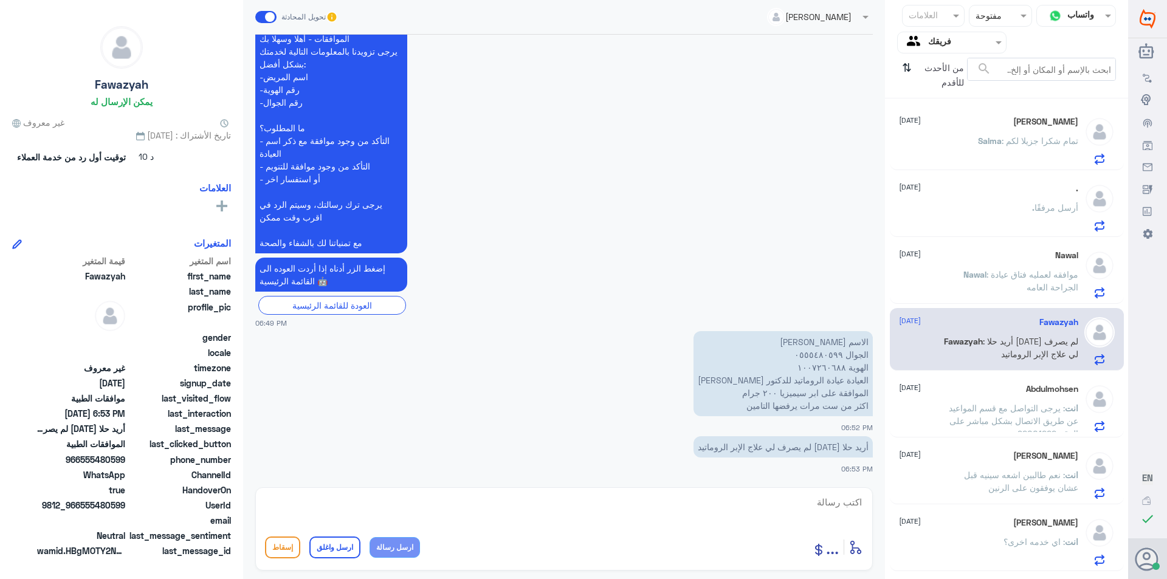
click at [1000, 150] on p "Salma : تمام شكرا جزيلا لكم" at bounding box center [1028, 149] width 100 height 30
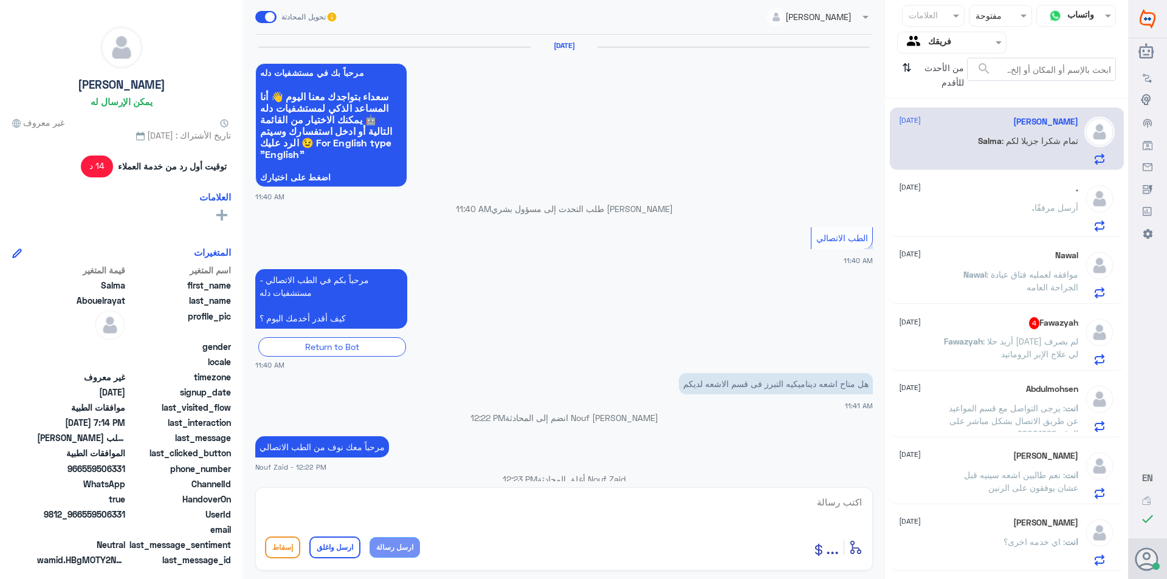
scroll to position [914, 0]
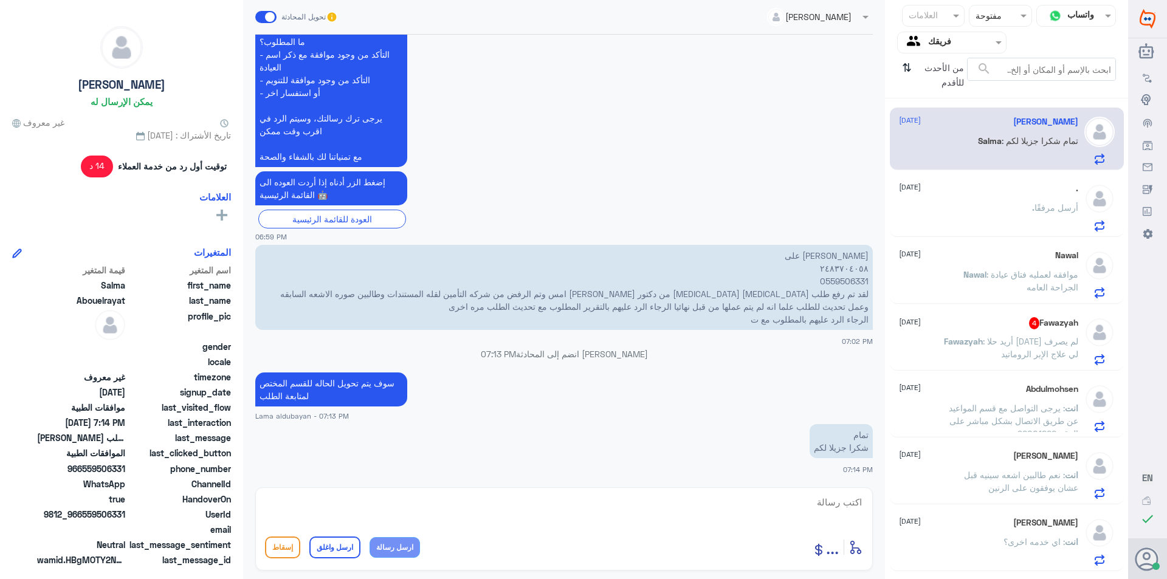
click at [652, 508] on textarea at bounding box center [564, 509] width 598 height 30
type textarea "العفو بالخدمه"
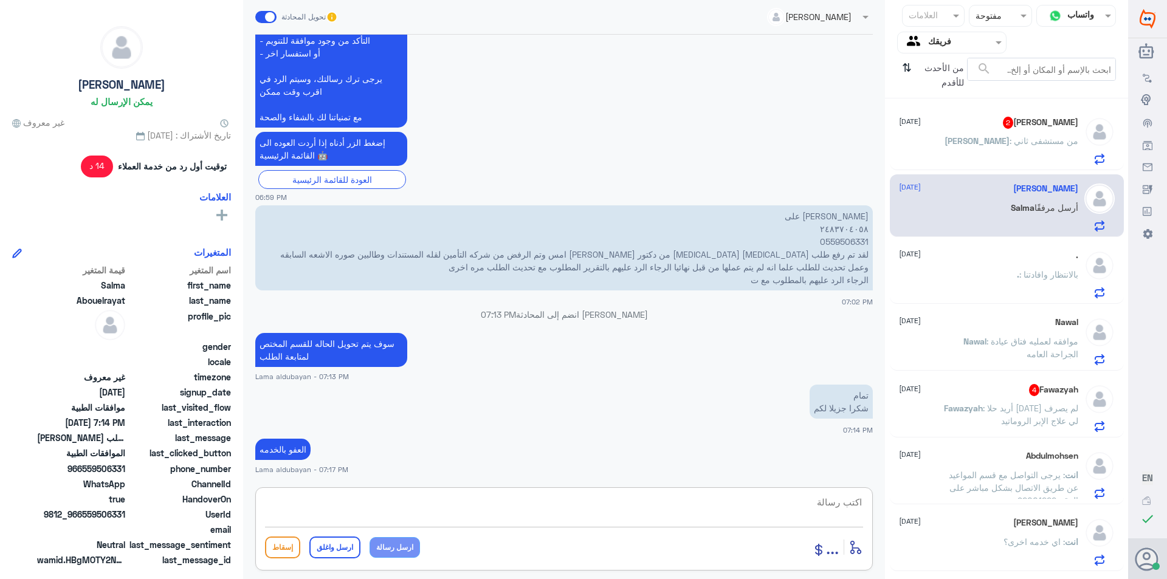
click at [1027, 279] on span ": بالانتظار وافادتنا" at bounding box center [1048, 274] width 59 height 10
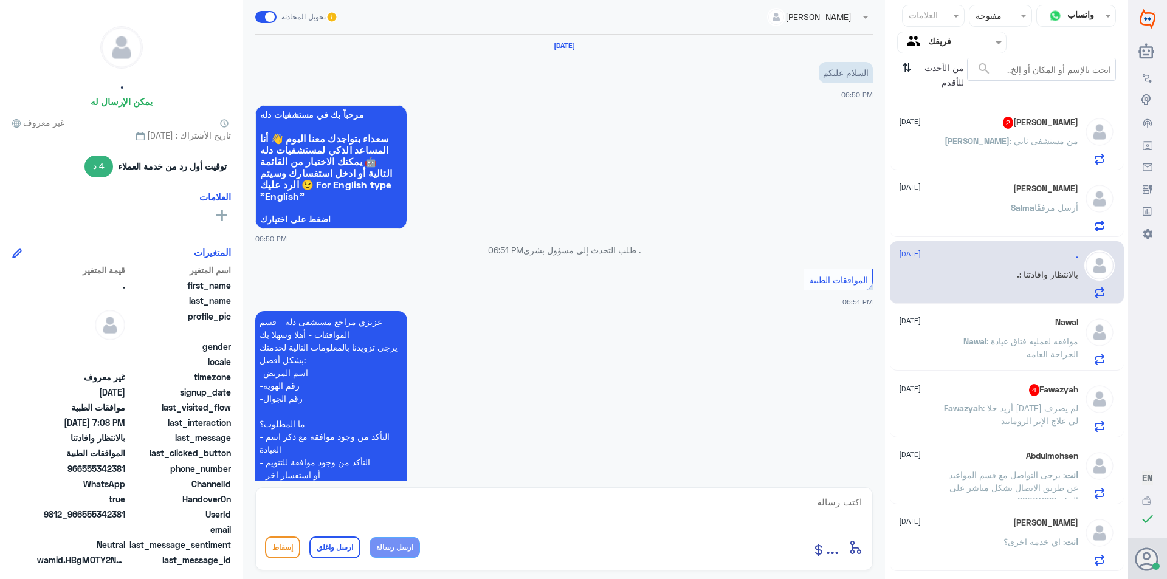
scroll to position [516, 0]
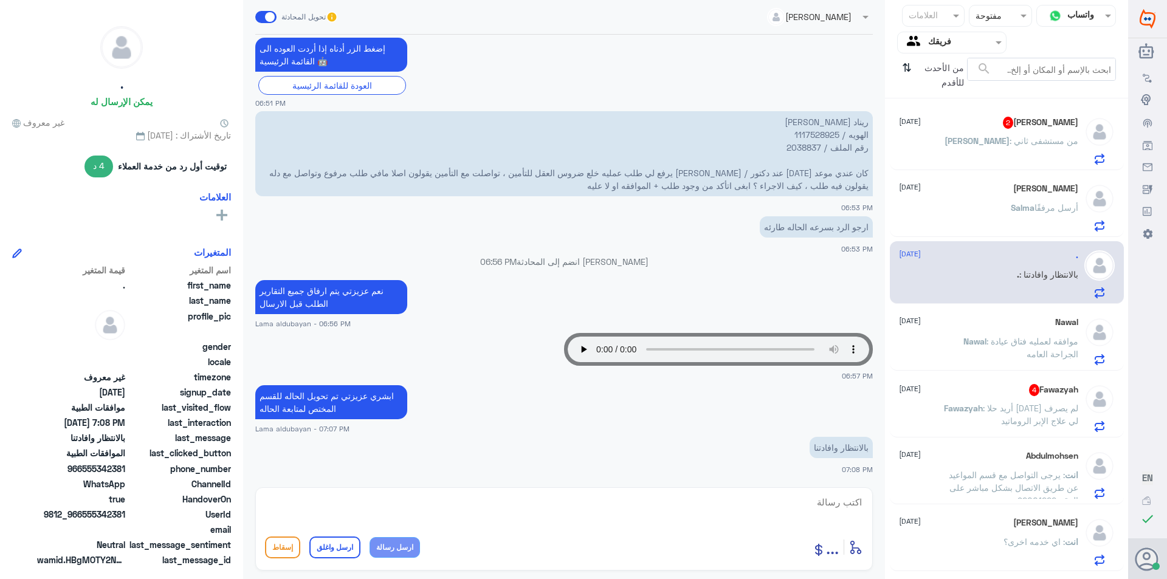
click at [1023, 345] on span ": موافقه لعمليه فتاق عيادة الجراحة العامه" at bounding box center [1033, 347] width 92 height 23
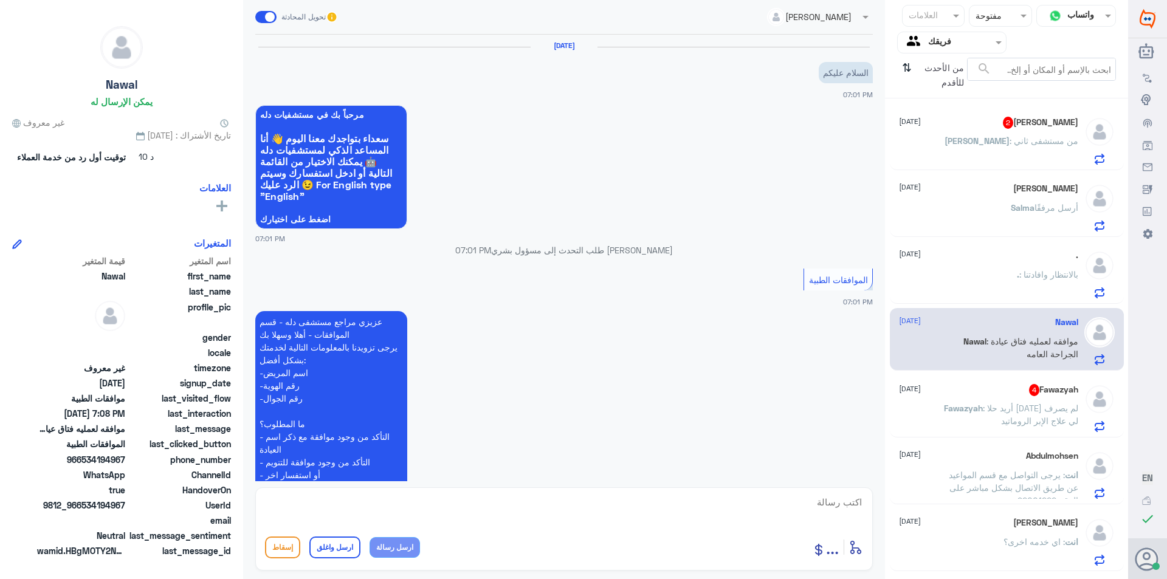
scroll to position [299, 0]
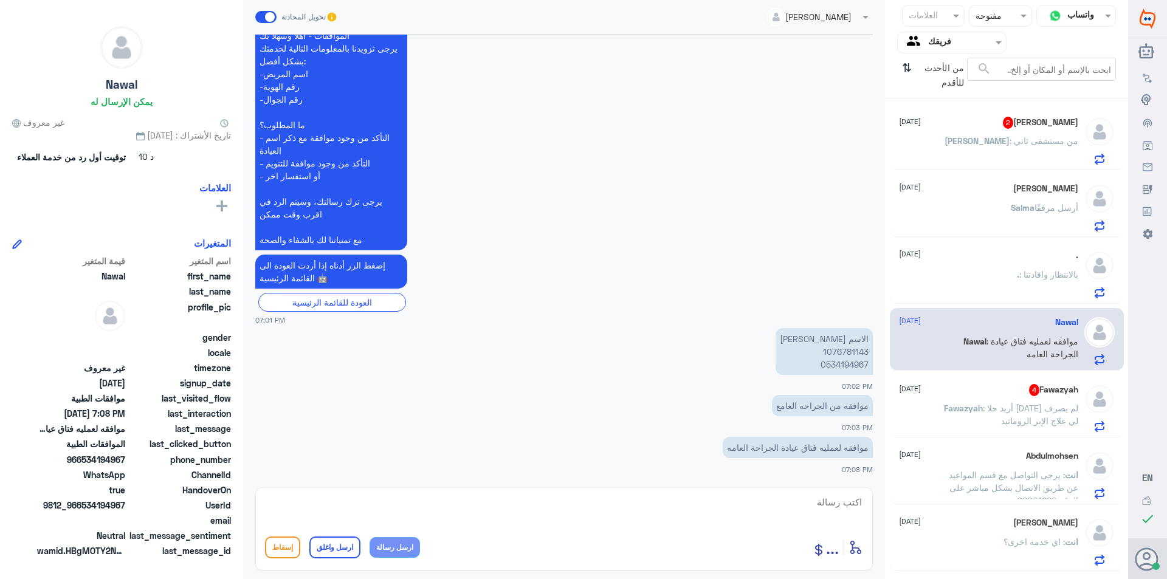
click at [983, 416] on span ": أريد حلا [DATE] لم يصرف لي علاج الإبر الروماتيد" at bounding box center [1030, 414] width 95 height 23
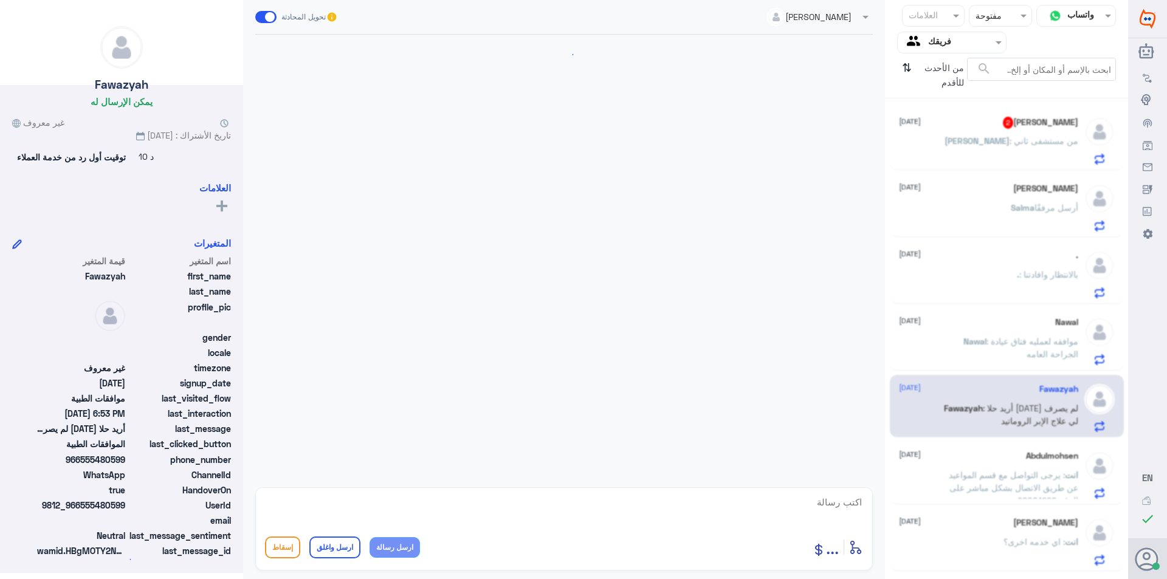
scroll to position [296, 0]
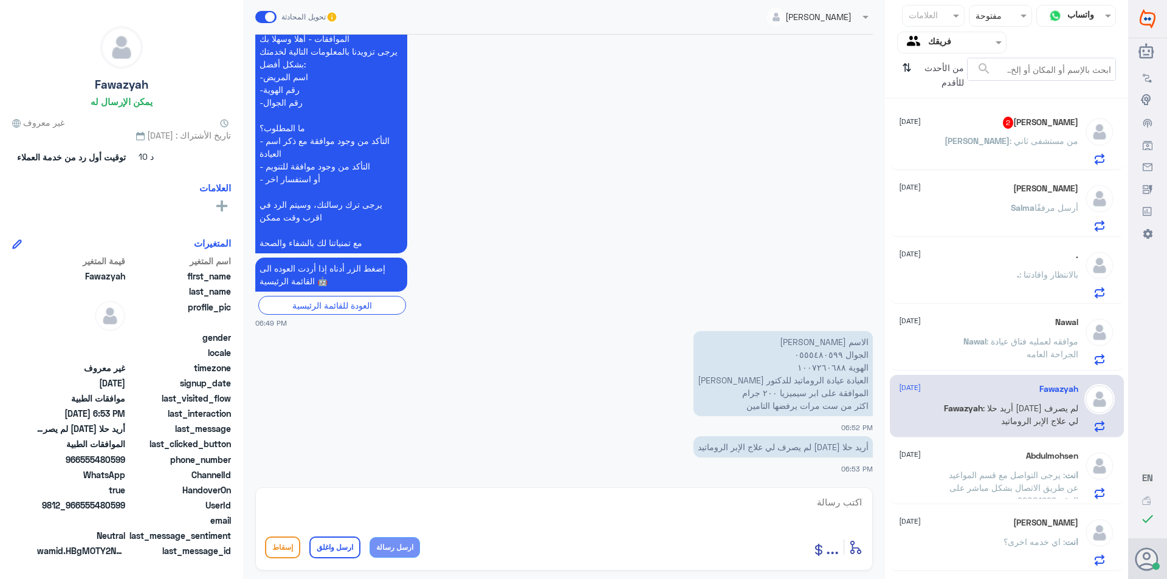
click at [711, 495] on textarea at bounding box center [564, 509] width 598 height 30
click at [657, 507] on textarea at bounding box center [564, 509] width 598 height 30
type textarea "تمت متابعة الطلب"
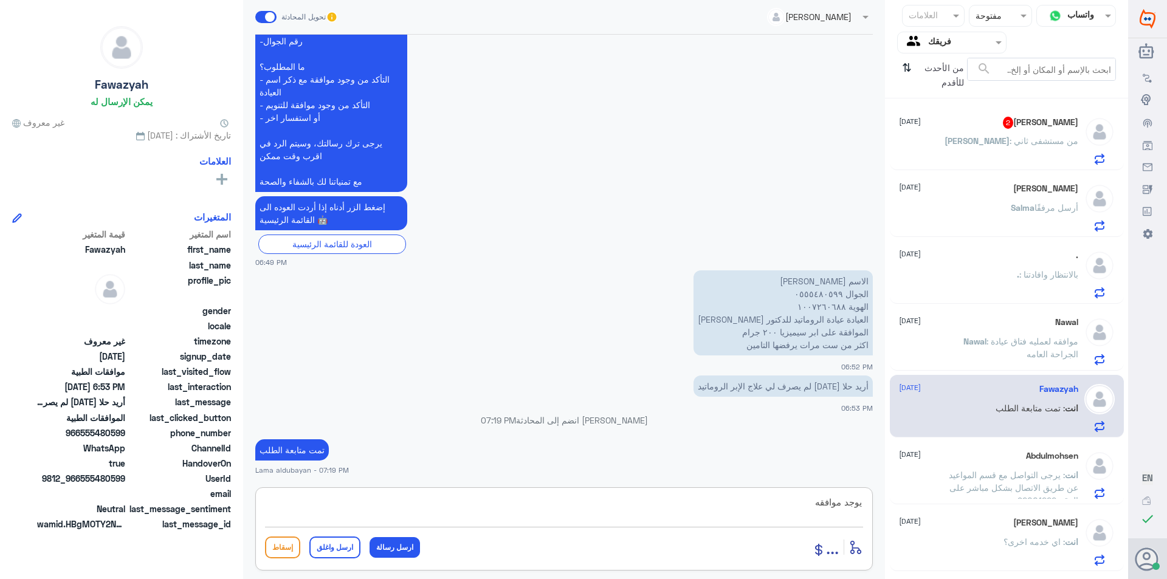
type textarea "يوجد موافقه"
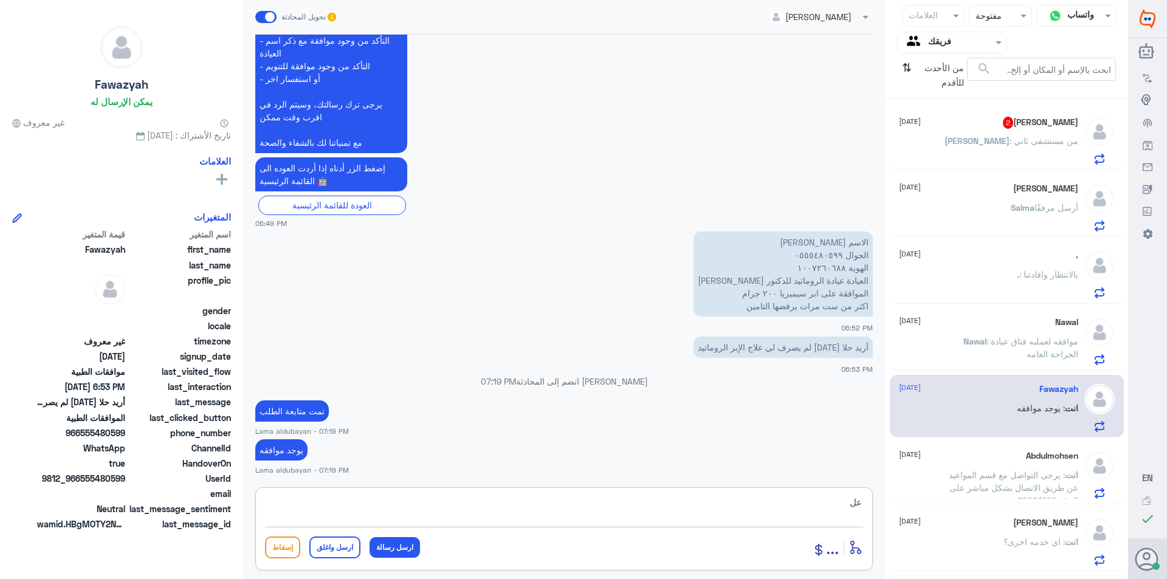
type textarea "ع"
type textarea "اي خدمه اخرى"
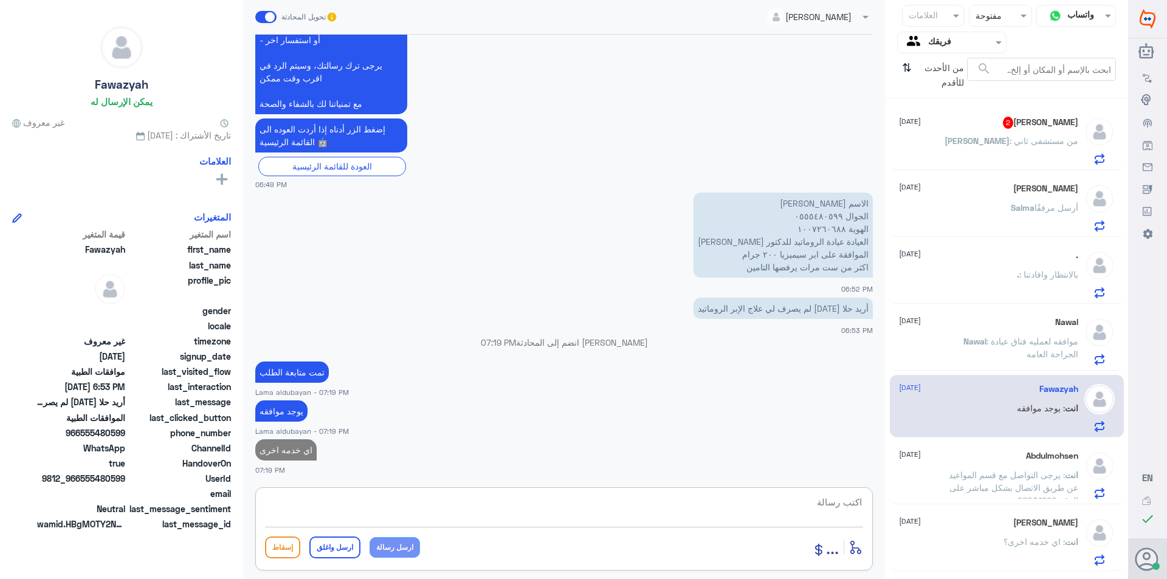
click at [1038, 144] on span ": من مستشفى ثاني" at bounding box center [1044, 141] width 69 height 10
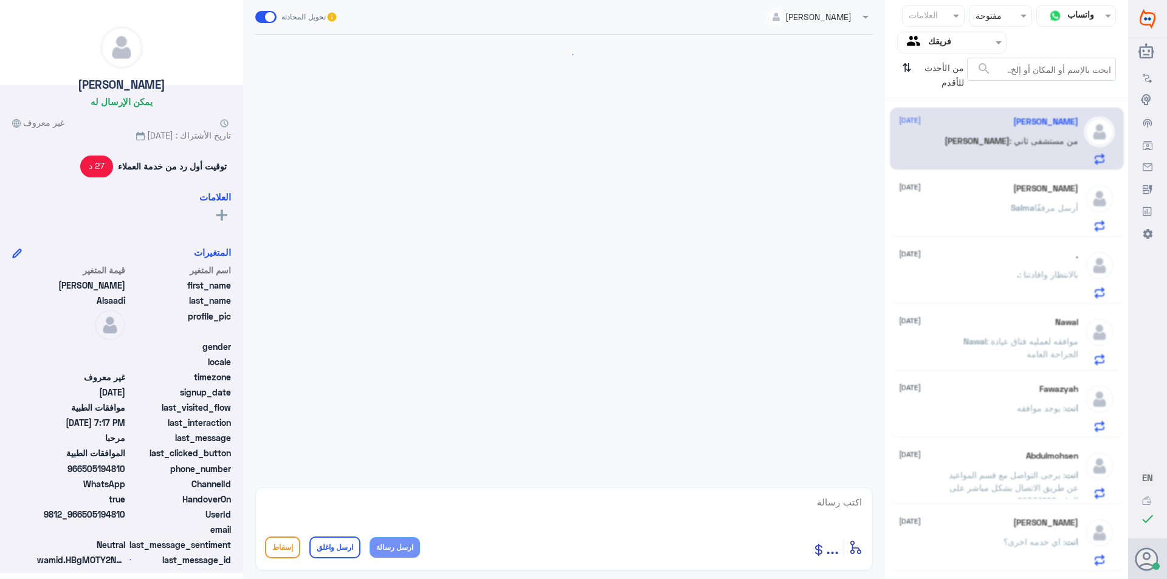
scroll to position [733, 0]
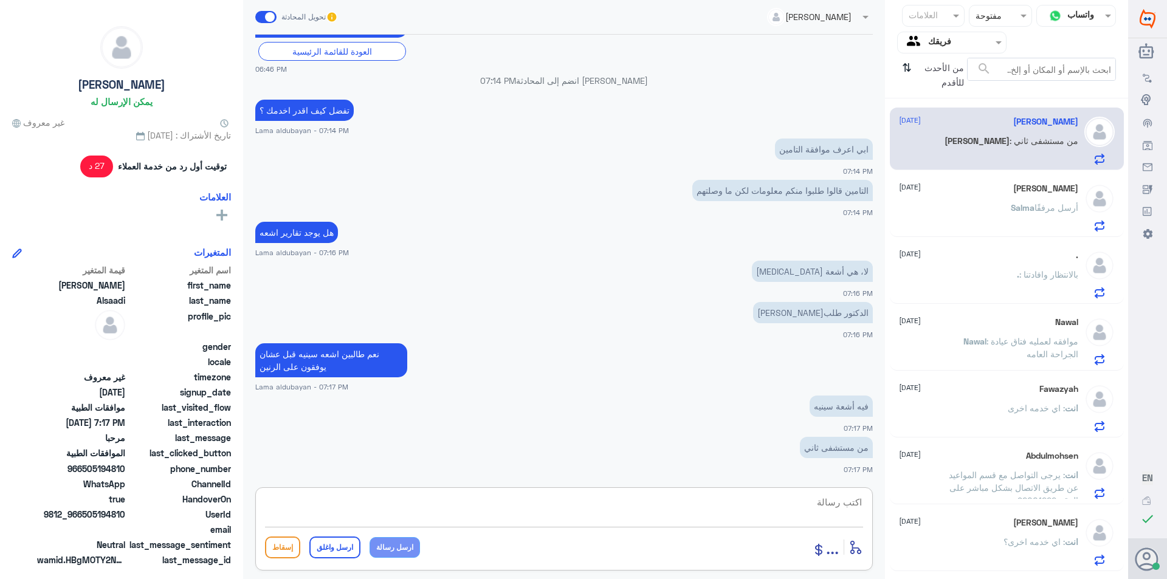
click at [779, 508] on textarea at bounding box center [564, 509] width 598 height 30
type textarea "ممكن تزودني بالتقرير عشان ارفق"
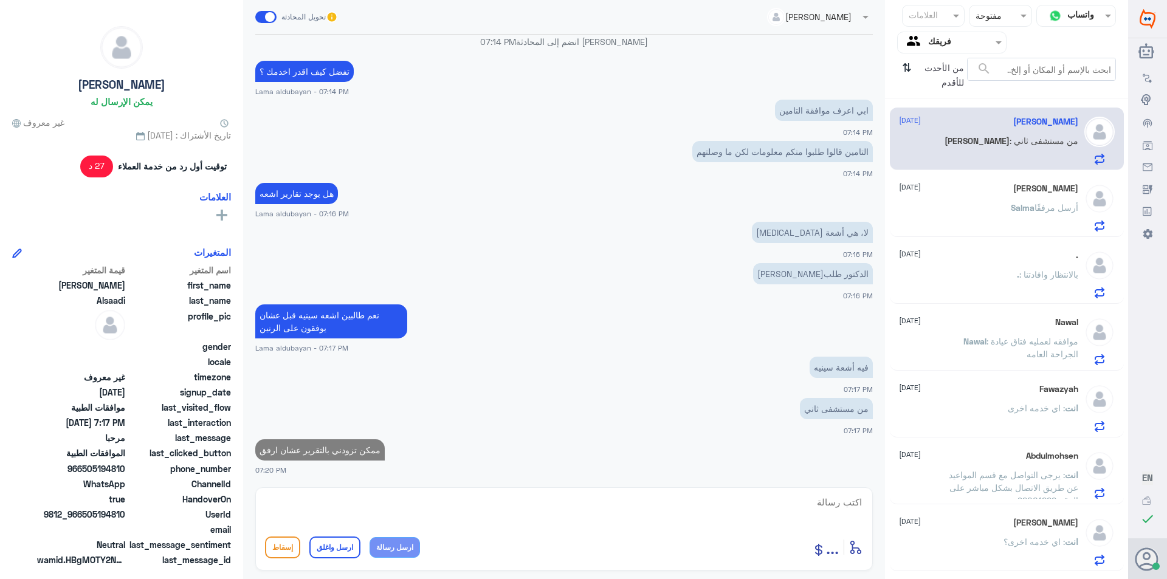
click at [1016, 192] on h5 "[PERSON_NAME]" at bounding box center [1045, 189] width 65 height 10
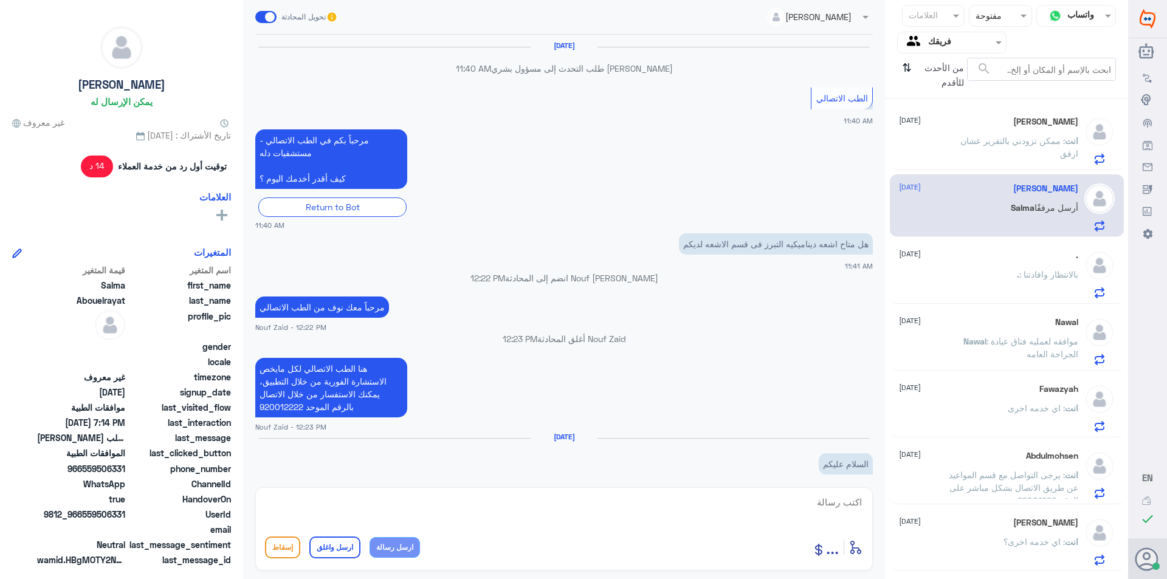
scroll to position [813, 0]
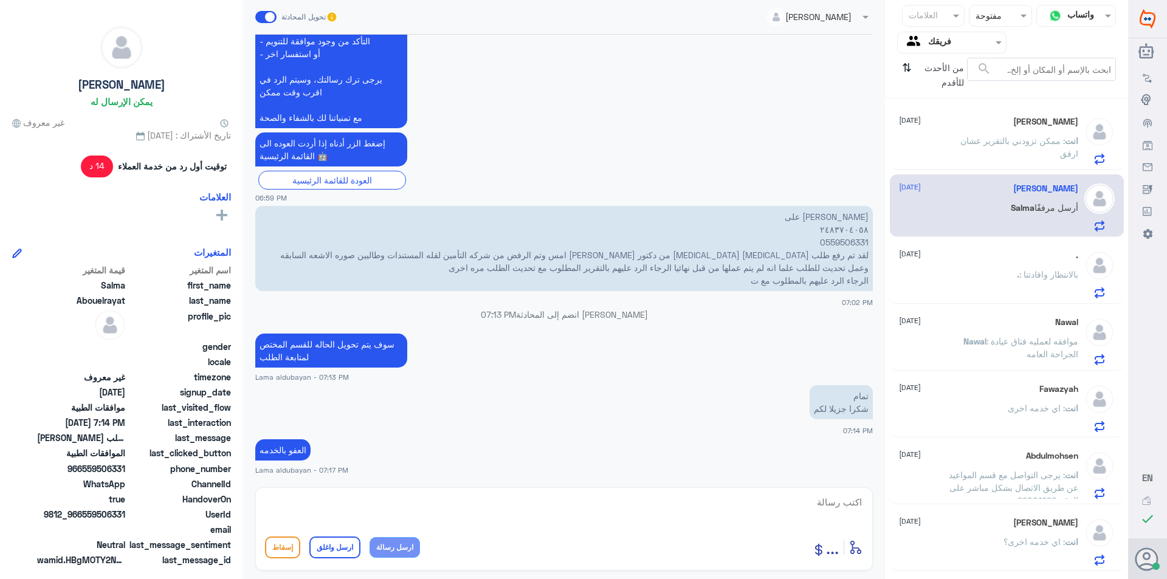
click at [980, 151] on p "انت : ممكن تزودني بالتقرير عشان ارفق" at bounding box center [1010, 149] width 137 height 30
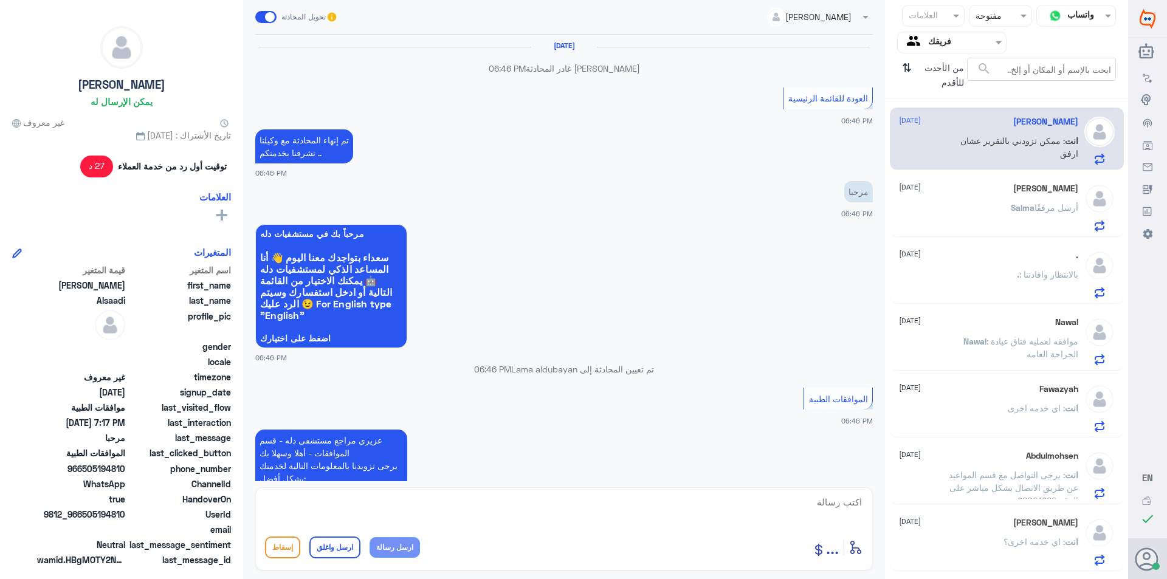
scroll to position [708, 0]
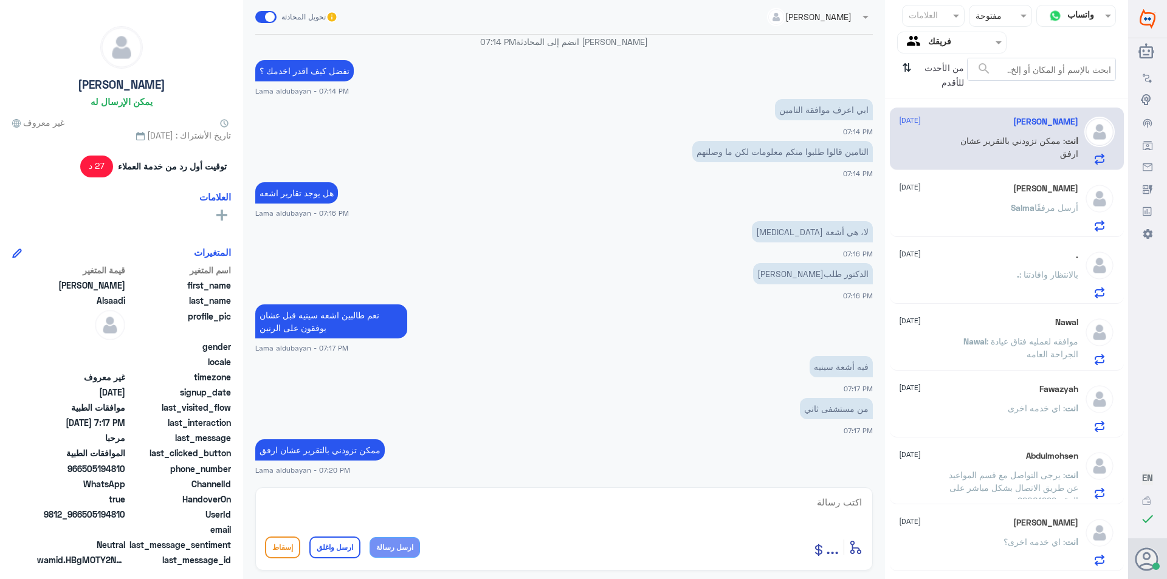
click at [1011, 225] on p "[PERSON_NAME] أرسل مرفقًا" at bounding box center [1044, 216] width 67 height 30
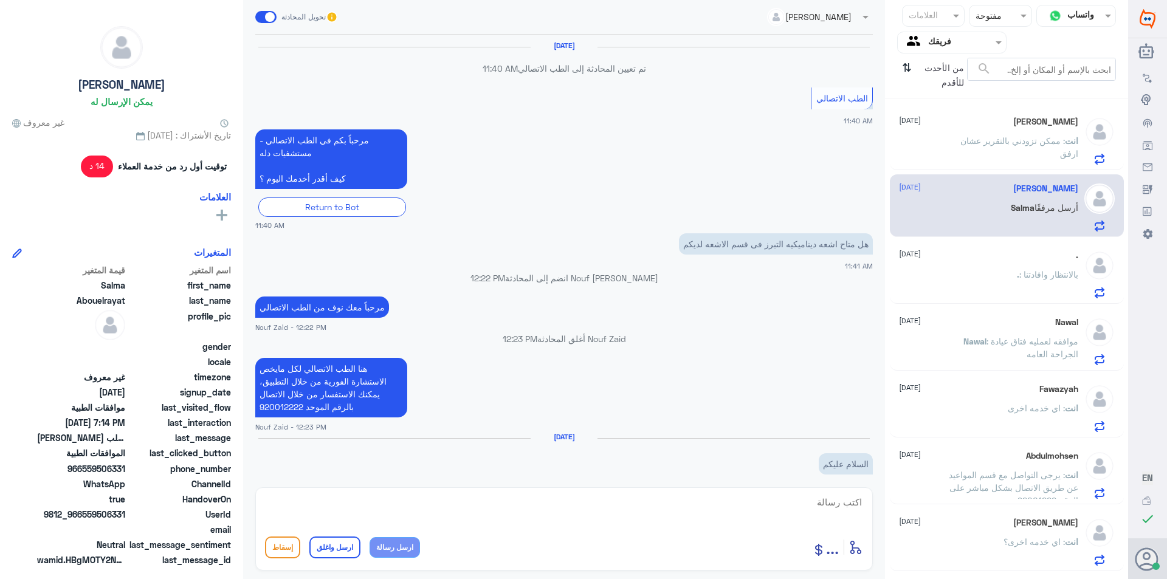
scroll to position [813, 0]
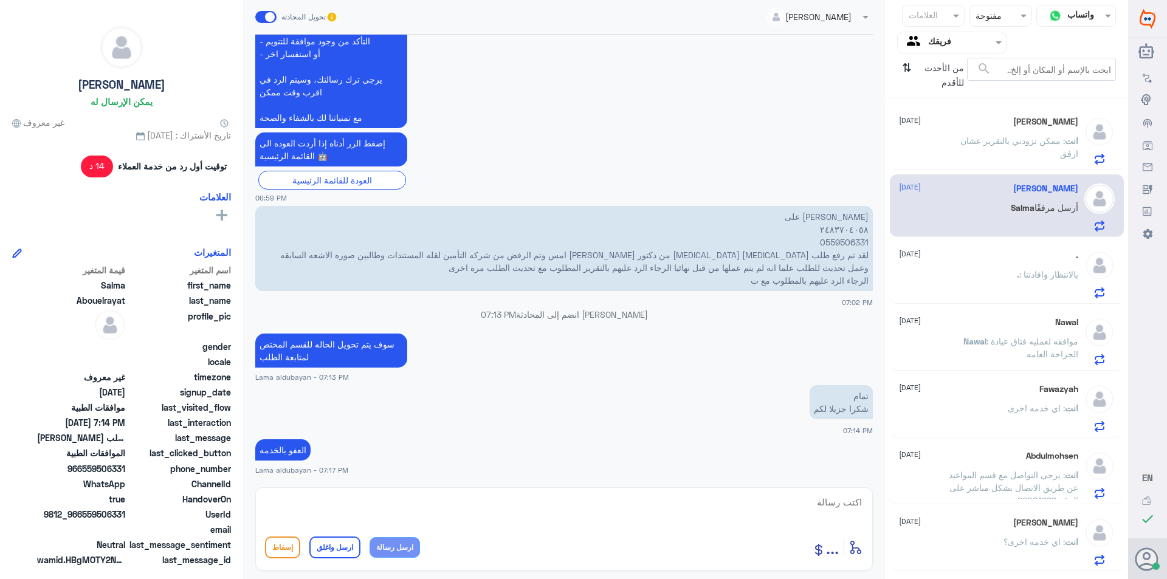
click at [1002, 268] on div ". [DATE] . : بالانتظار وافادتنا" at bounding box center [988, 274] width 179 height 48
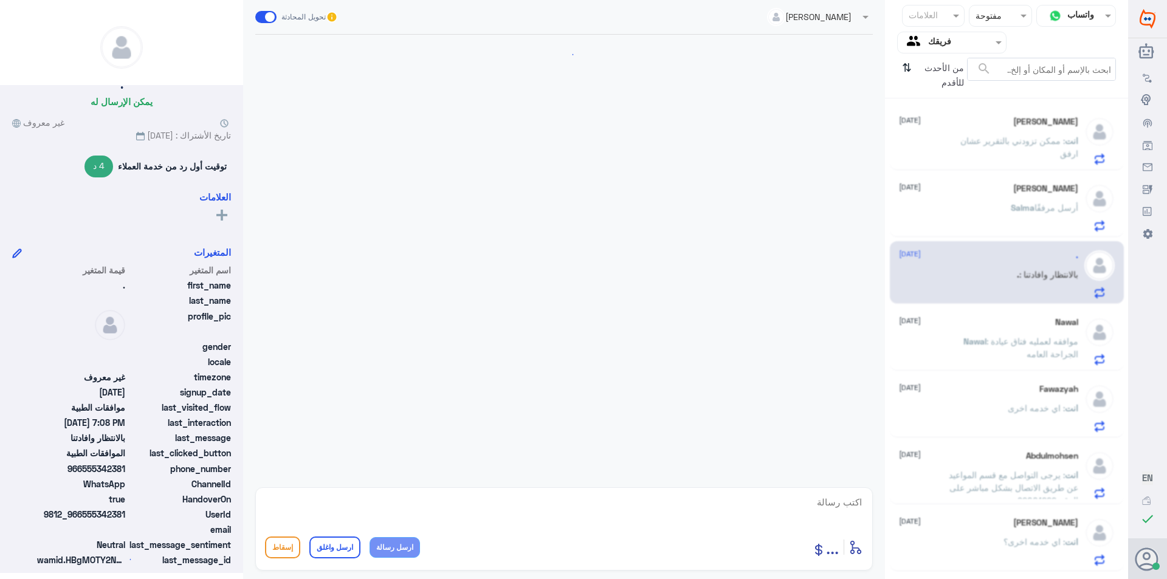
scroll to position [516, 0]
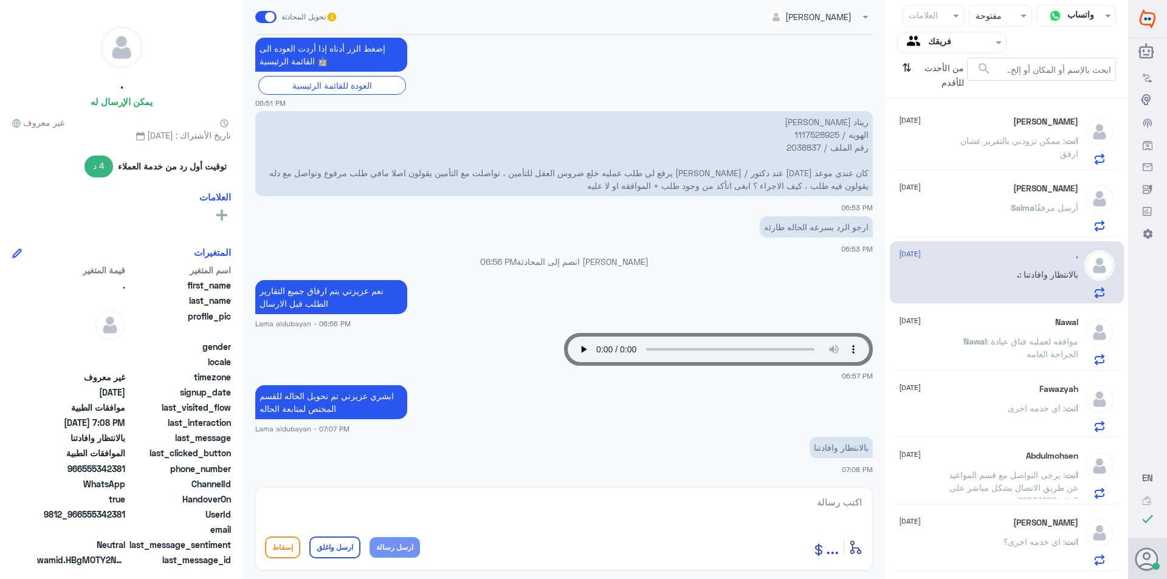
click at [1018, 352] on p "Nawal : موافقه لعمليه فتاق عيادة الجراحة العامه" at bounding box center [1010, 350] width 137 height 30
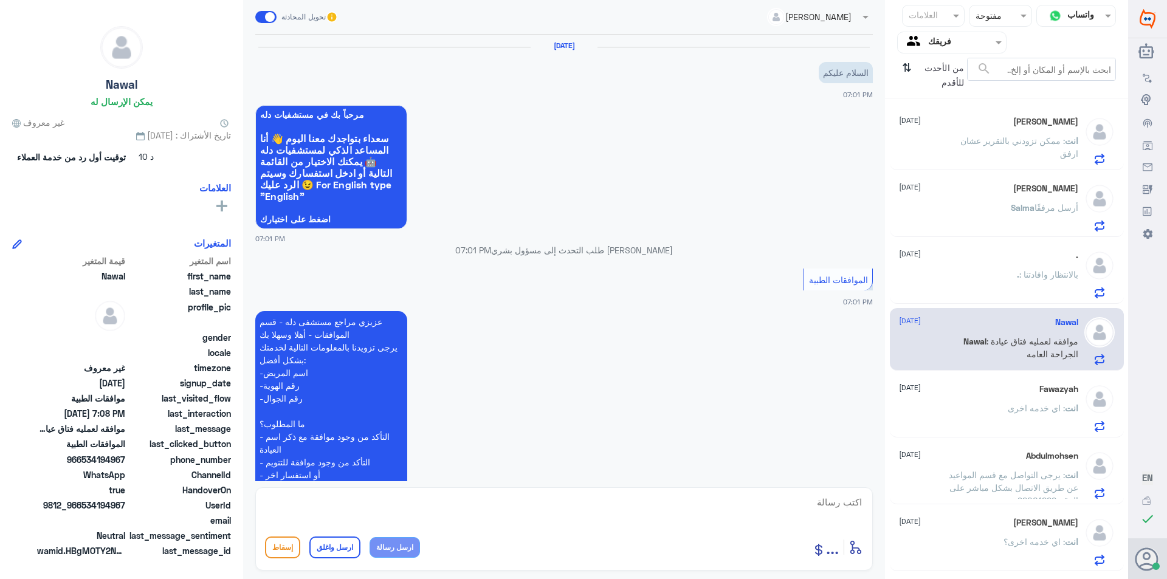
scroll to position [299, 0]
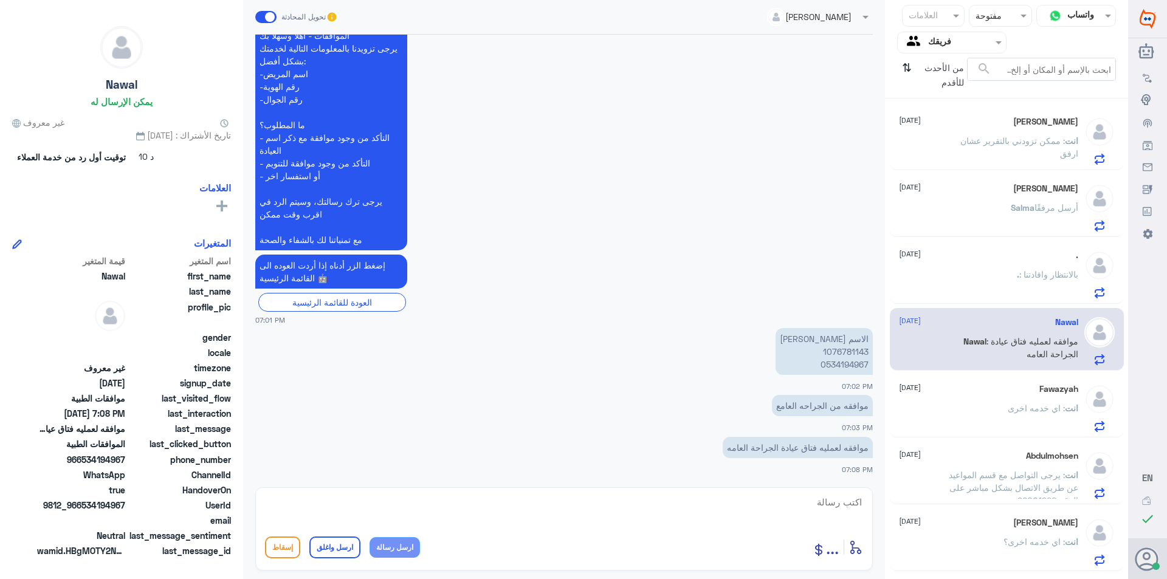
click at [850, 350] on p "الاسم [PERSON_NAME] 1076781143 0534194967" at bounding box center [824, 351] width 97 height 47
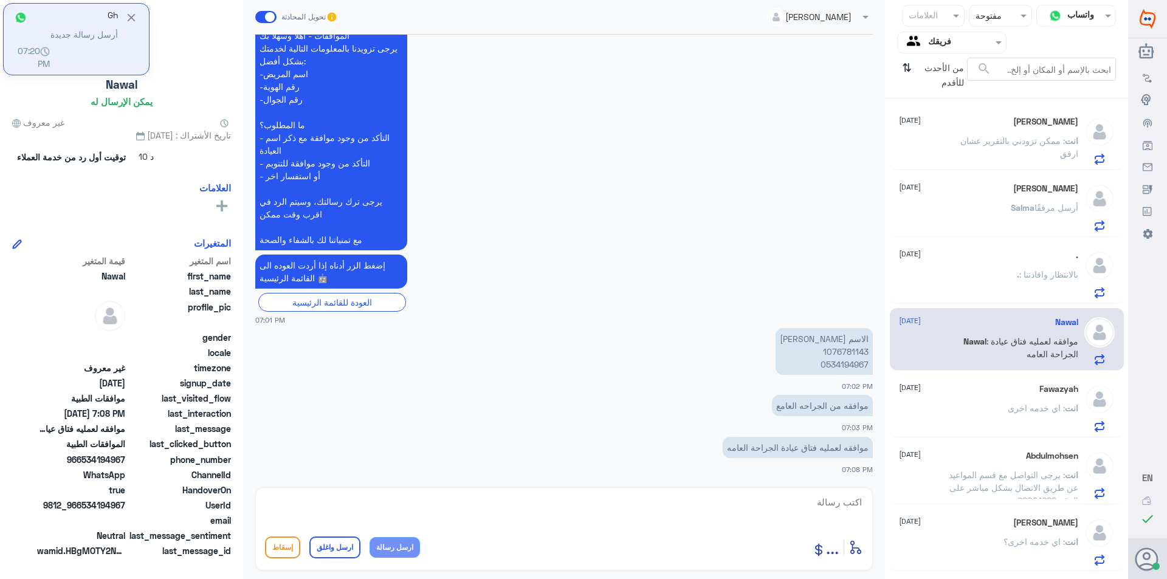
click at [692, 503] on textarea at bounding box center [564, 509] width 598 height 30
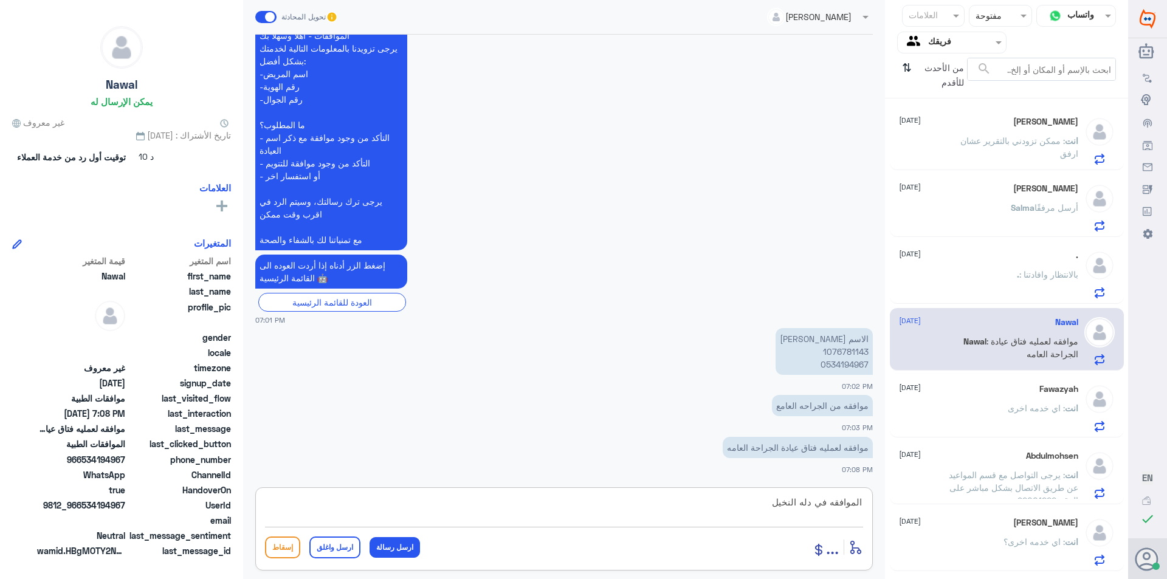
type textarea "الموافقه في دله النخيل ؟"
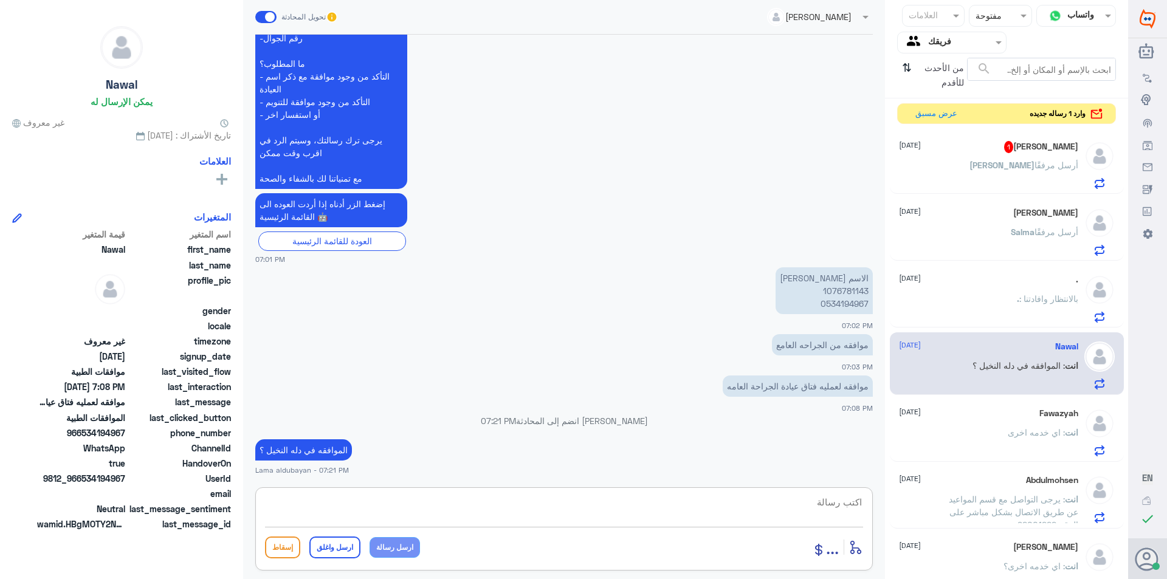
click at [1000, 179] on p "[PERSON_NAME] أرسل مرفقًا" at bounding box center [1023, 174] width 109 height 30
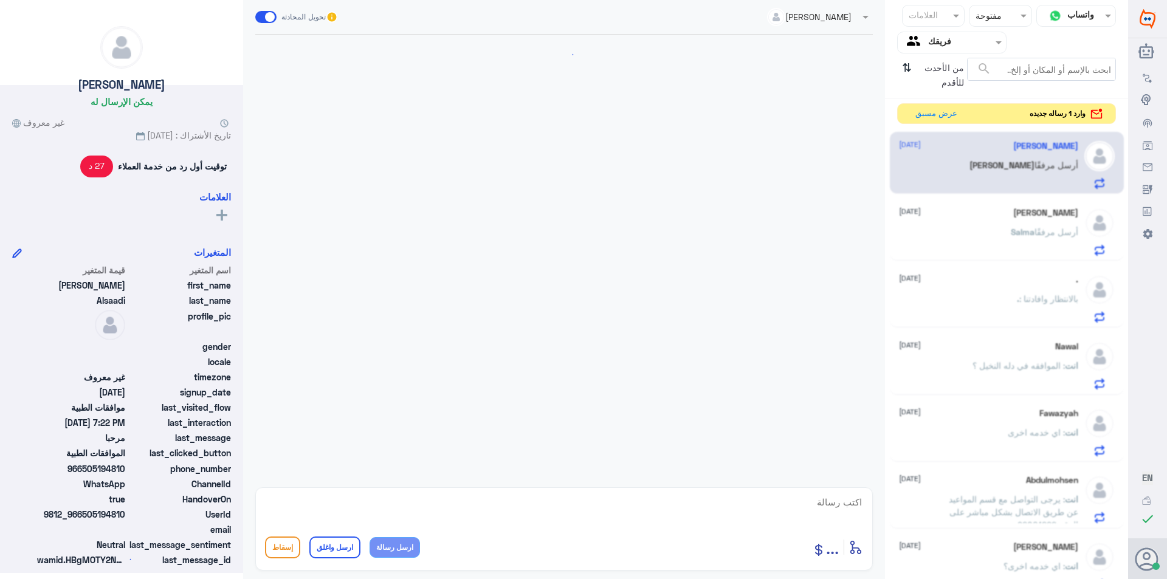
scroll to position [977, 0]
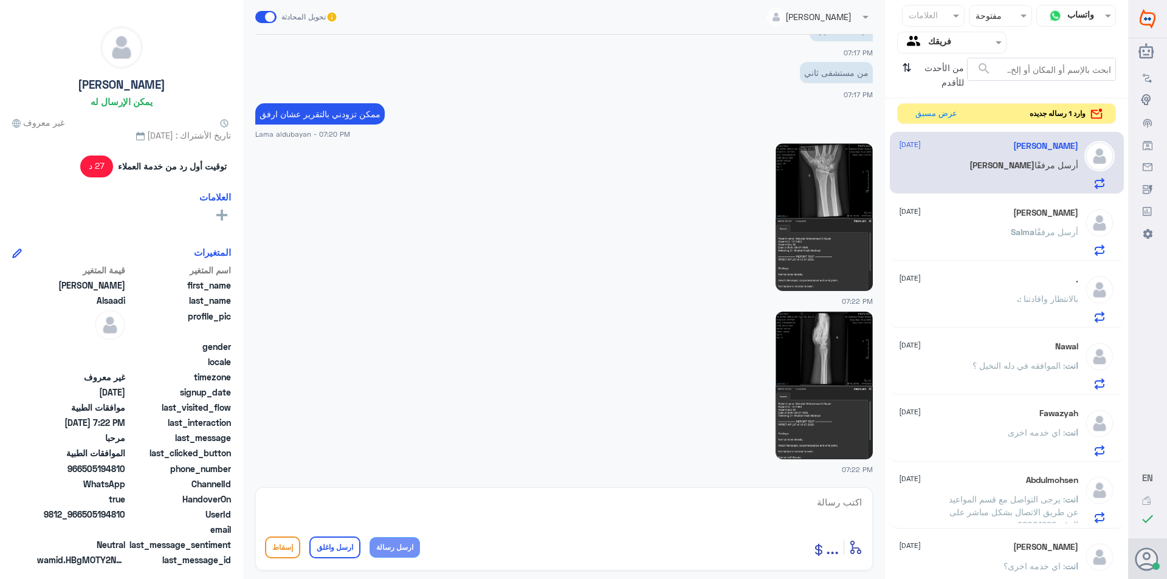
click at [812, 251] on img at bounding box center [824, 217] width 97 height 148
click at [796, 382] on img at bounding box center [824, 386] width 97 height 148
click at [689, 504] on textarea at bounding box center [564, 509] width 598 height 30
type textarea "احتاج التقرير اذاممكن"
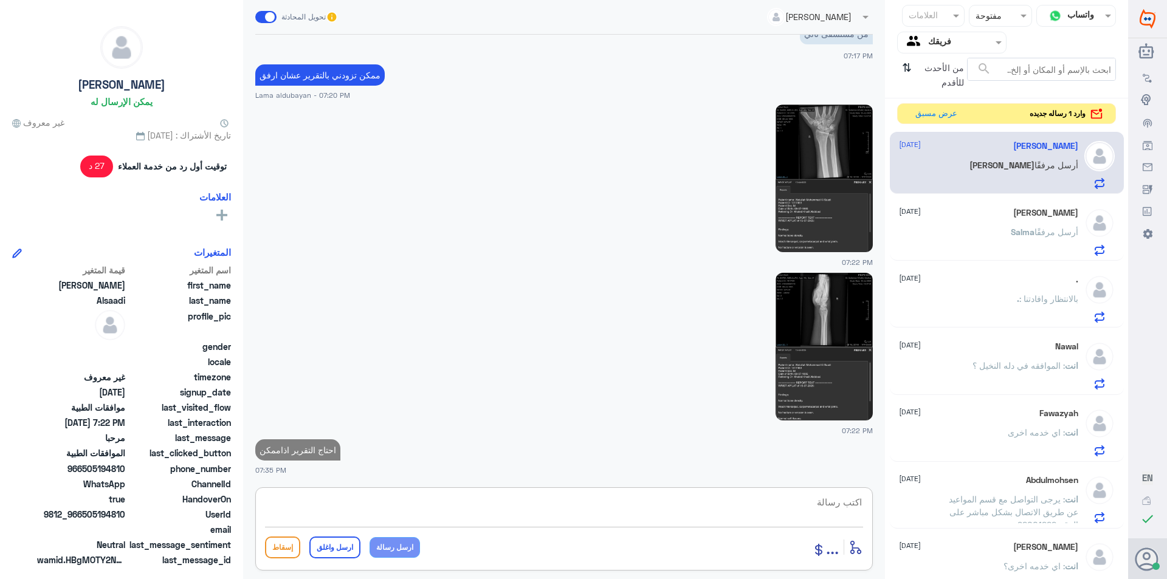
click at [827, 222] on img at bounding box center [824, 179] width 97 height 148
click at [838, 211] on img at bounding box center [824, 179] width 97 height 148
click at [814, 366] on img at bounding box center [824, 347] width 97 height 148
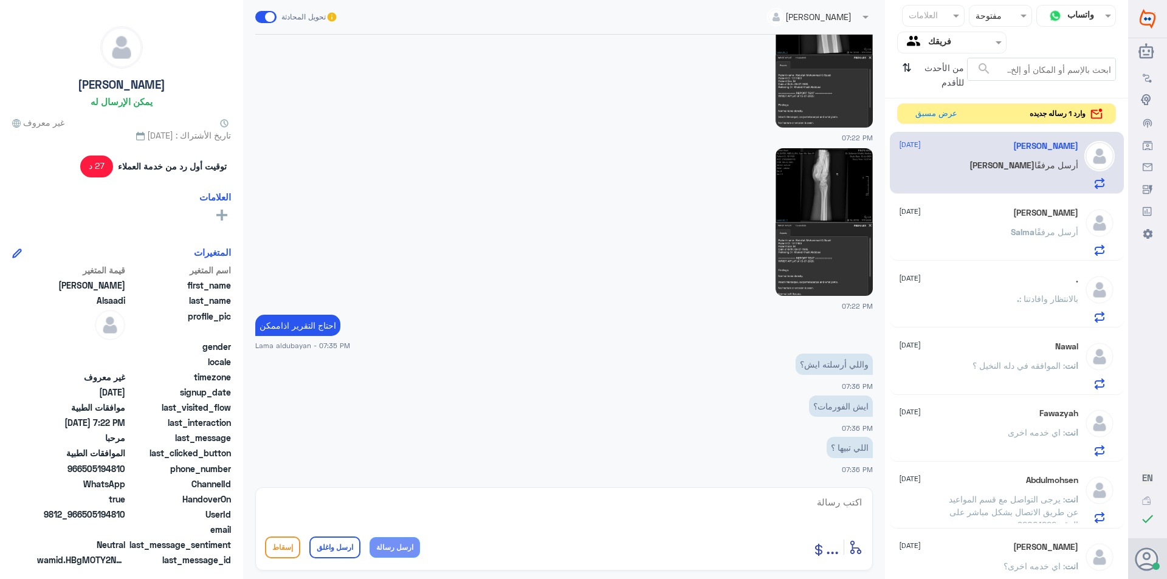
click at [820, 504] on textarea at bounding box center [564, 509] width 598 height 30
type textarea "ا"
type textarea "الي تحت التقرير هو ال مهم"
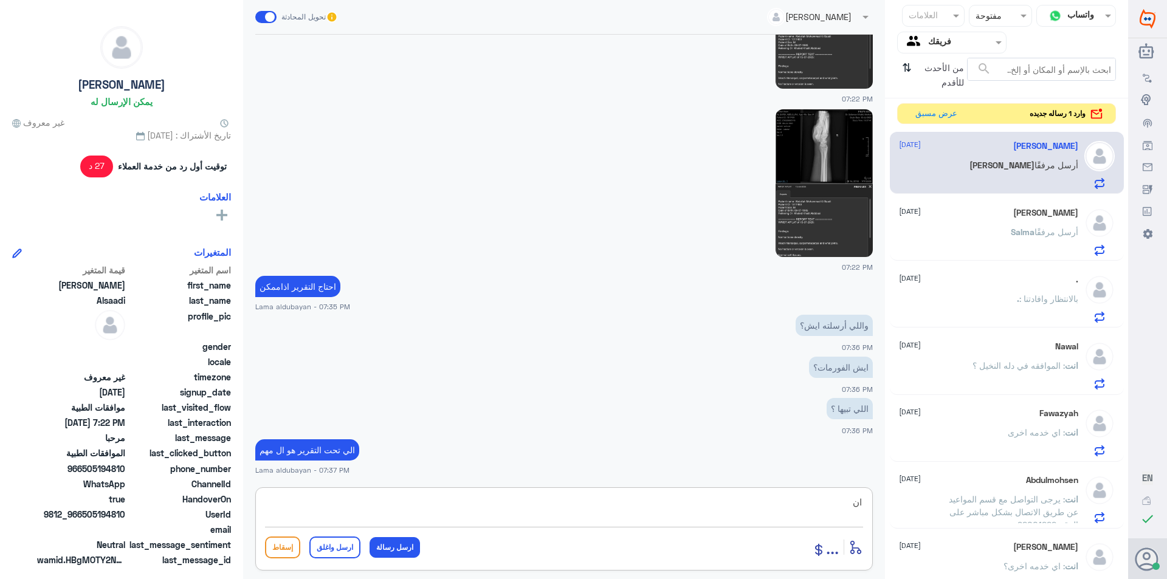
type textarea "ا"
type textarea "م"
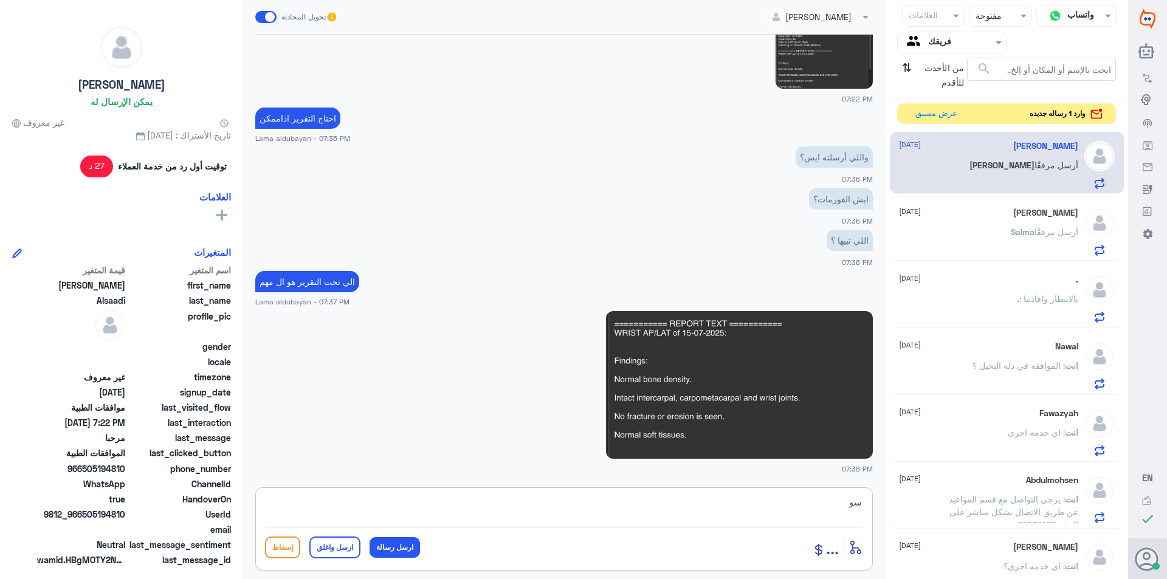
type textarea "س"
click at [726, 402] on img at bounding box center [739, 385] width 267 height 148
click at [715, 505] on textarea at bounding box center [564, 509] width 598 height 30
type textarea "سوف يتم ارفاقها في حالة تم الرفض مره اخرى يرجى التواصل مع شركة التامين الخاصه ب…"
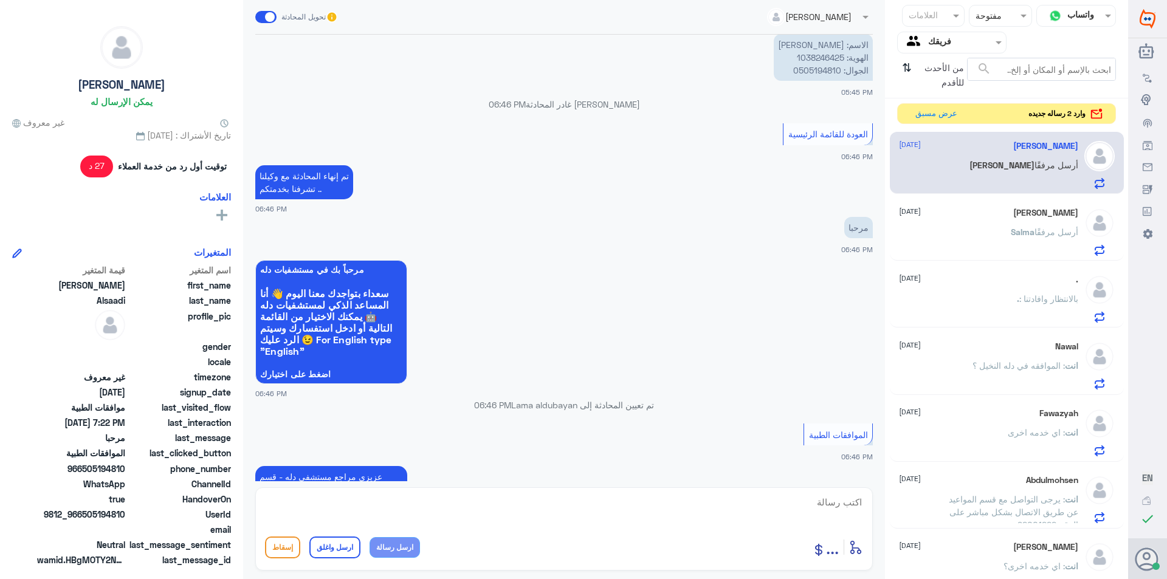
scroll to position [487, 0]
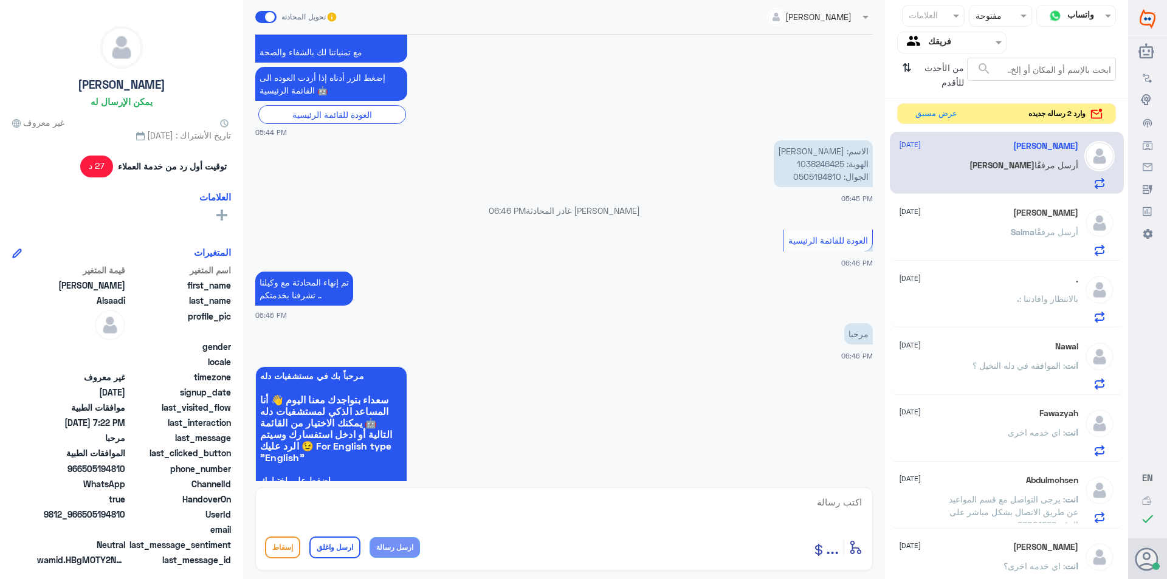
click at [827, 165] on p "الاسم: [PERSON_NAME] الهوية: 1038246425 الجوال: 0505194810" at bounding box center [823, 163] width 99 height 47
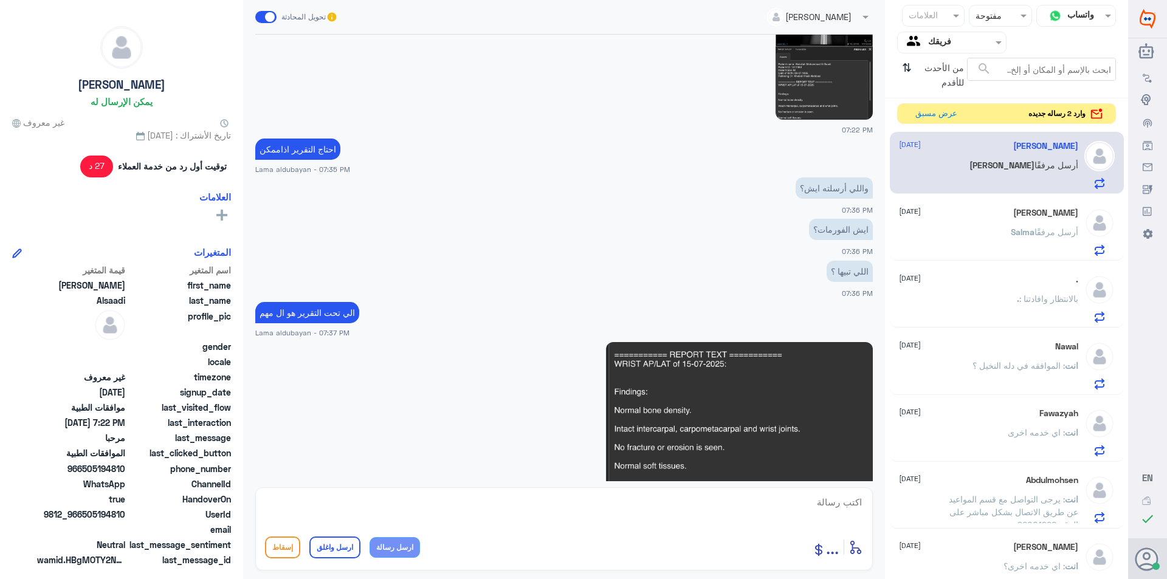
scroll to position [2109, 0]
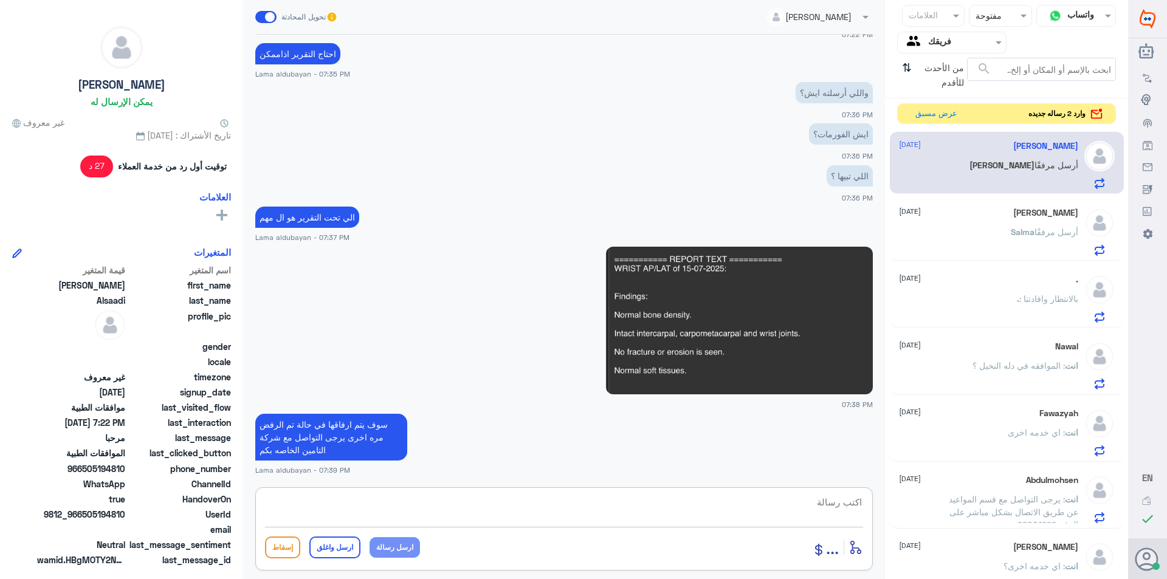
click at [480, 503] on textarea at bounding box center [564, 509] width 598 height 30
type textarea "الطب تحت الاجراء اي خدمه اخرى؟"
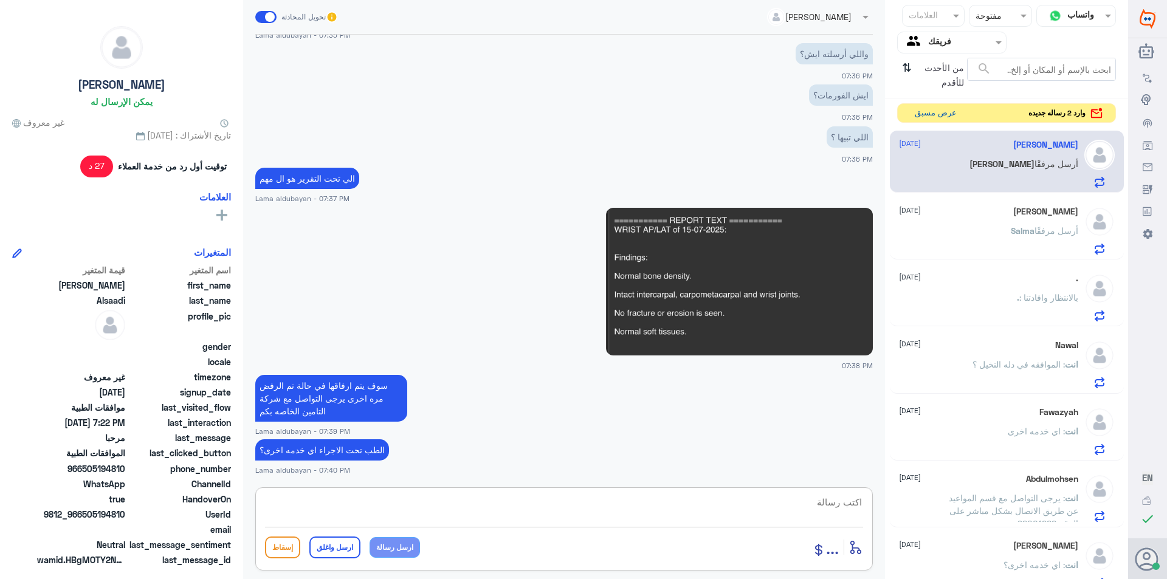
click at [937, 117] on button "عرض مسبق" at bounding box center [935, 113] width 51 height 19
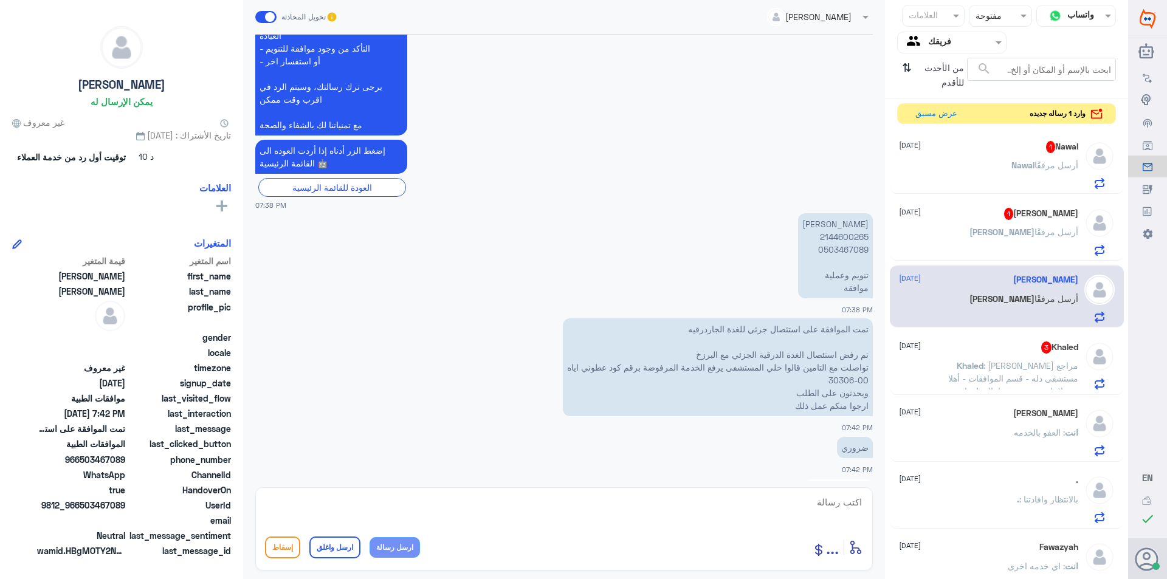
scroll to position [1495, 0]
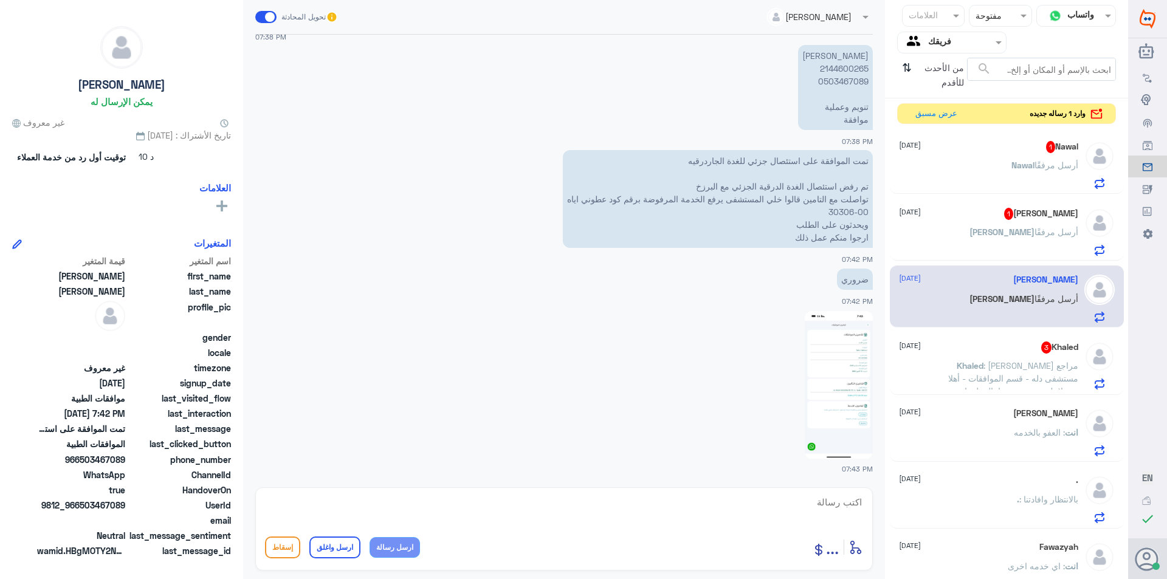
click at [1036, 165] on span "أرسل مرفقًا" at bounding box center [1057, 165] width 44 height 10
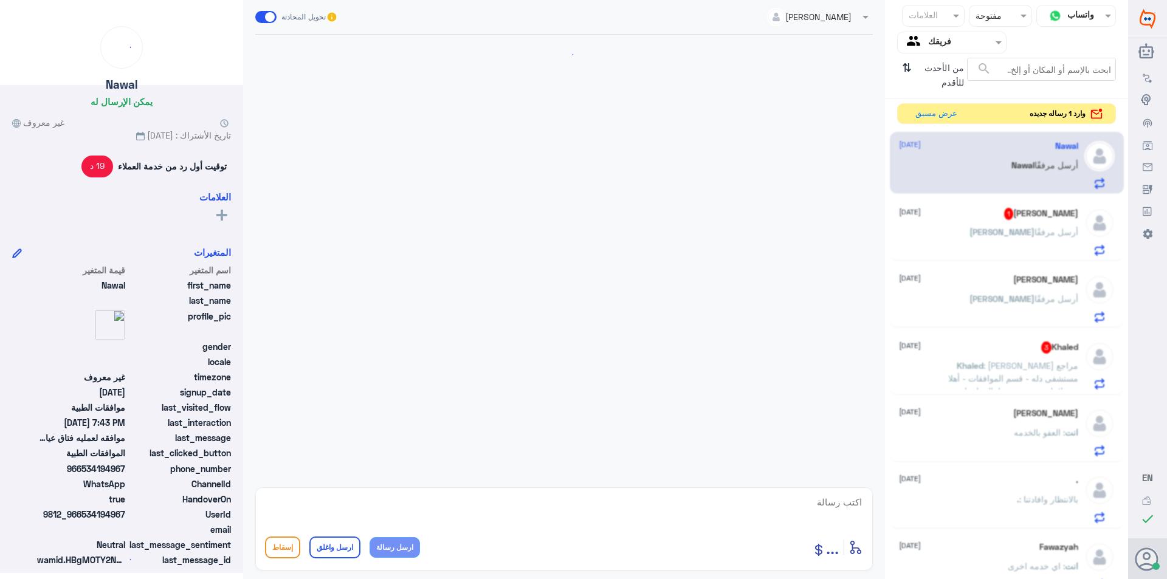
scroll to position [402, 0]
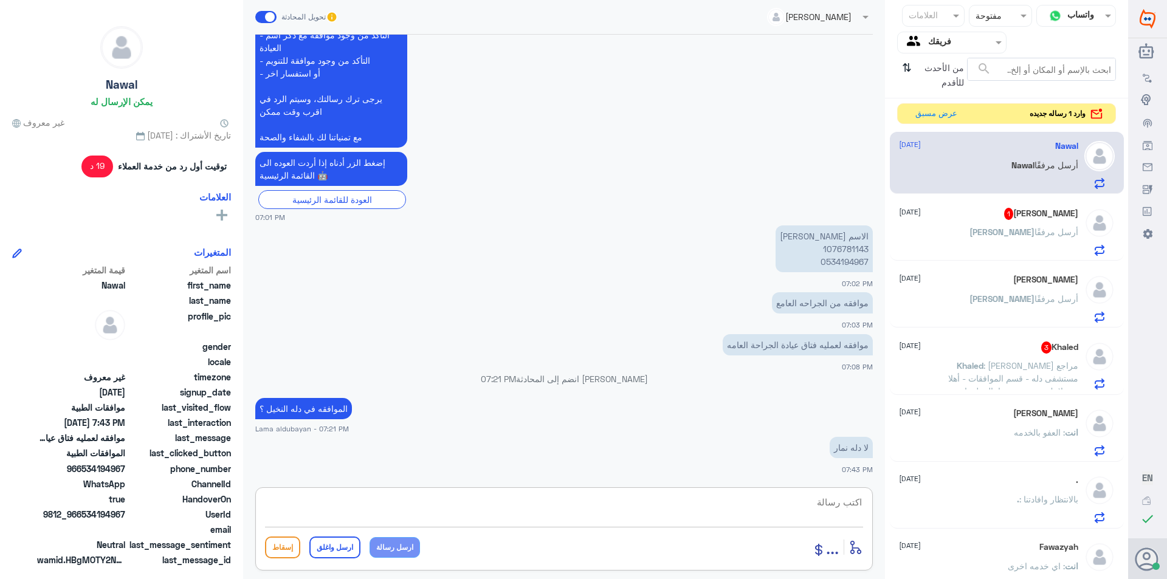
click at [589, 513] on textarea at bounding box center [564, 509] width 598 height 30
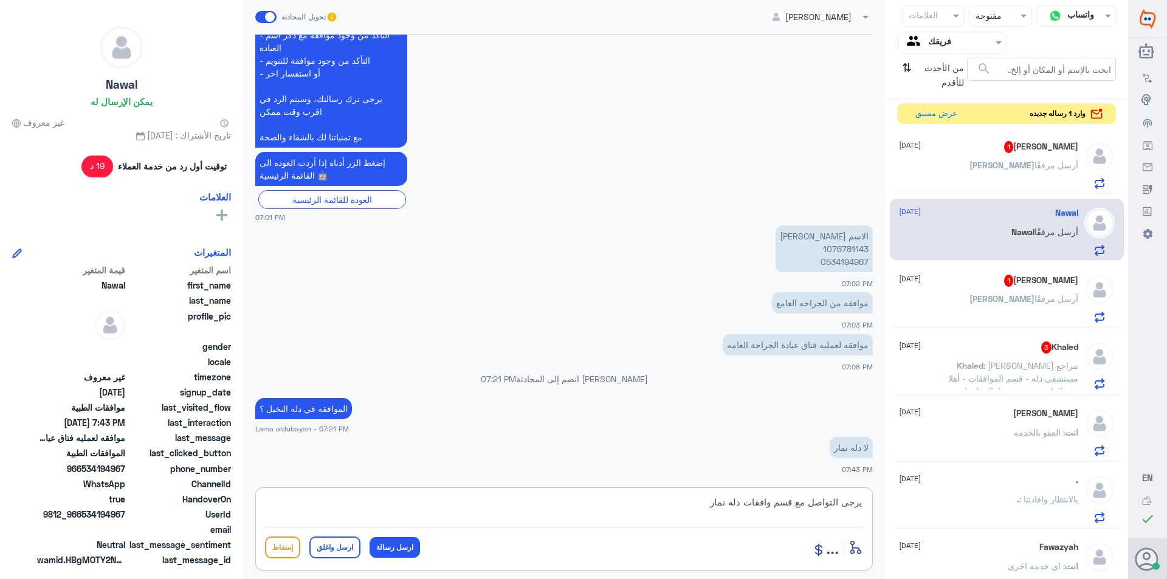
paste textarea "( 0112995140 , 0546022896 )"
type textarea "يرجى التواصل مع قسم وافقات دله نمار ( 0112995140 , 0546022896 )"
click at [404, 549] on button "ارسل رسالة" at bounding box center [395, 547] width 50 height 21
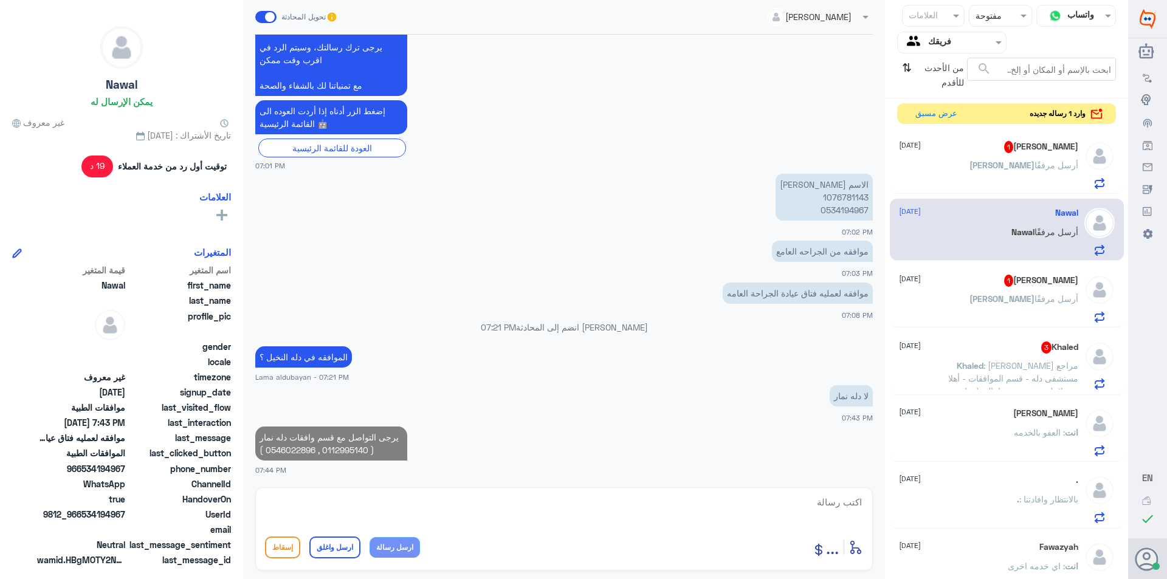
click at [413, 508] on textarea at bounding box center [564, 509] width 598 height 30
type textarea "اي خدمه اخرى"
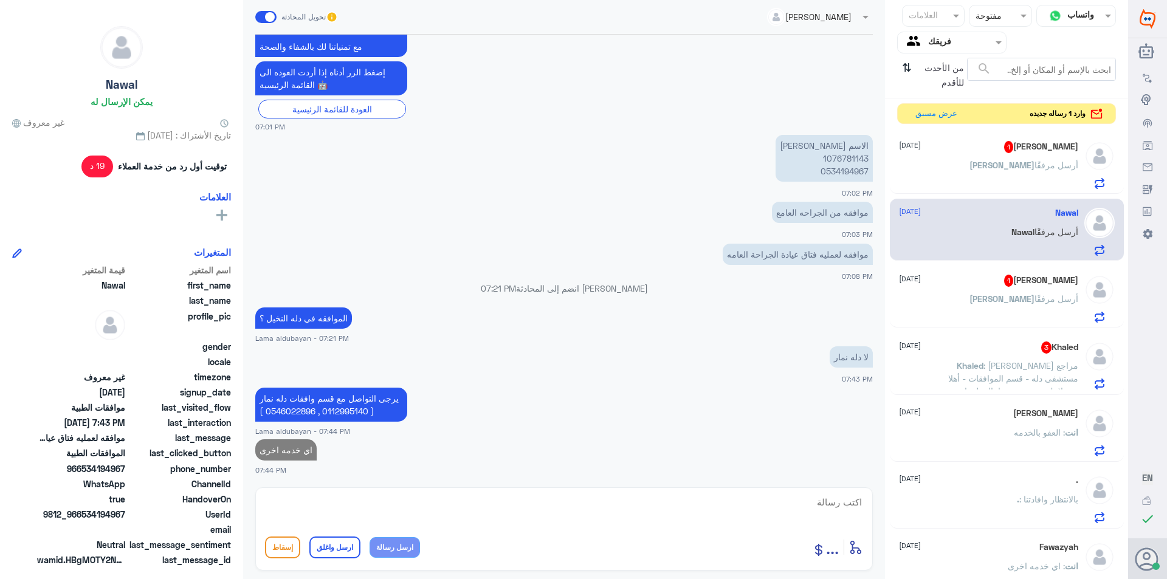
click at [977, 146] on div "[PERSON_NAME] 1 [DATE]" at bounding box center [988, 147] width 179 height 12
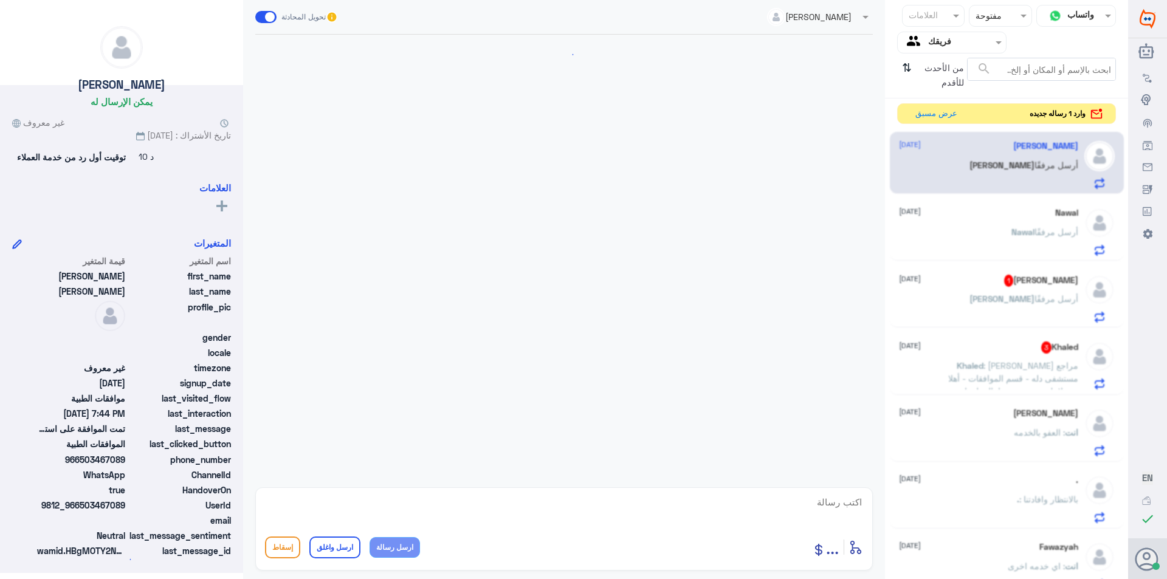
scroll to position [1396, 0]
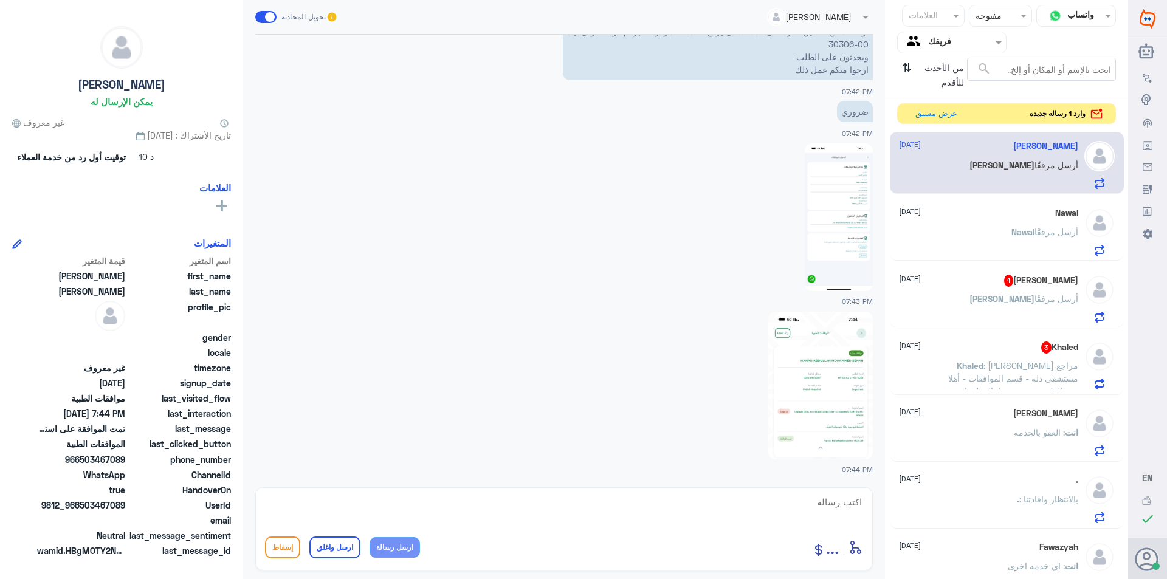
click at [987, 308] on div "[PERSON_NAME] أرسل مرفقًا" at bounding box center [988, 308] width 179 height 27
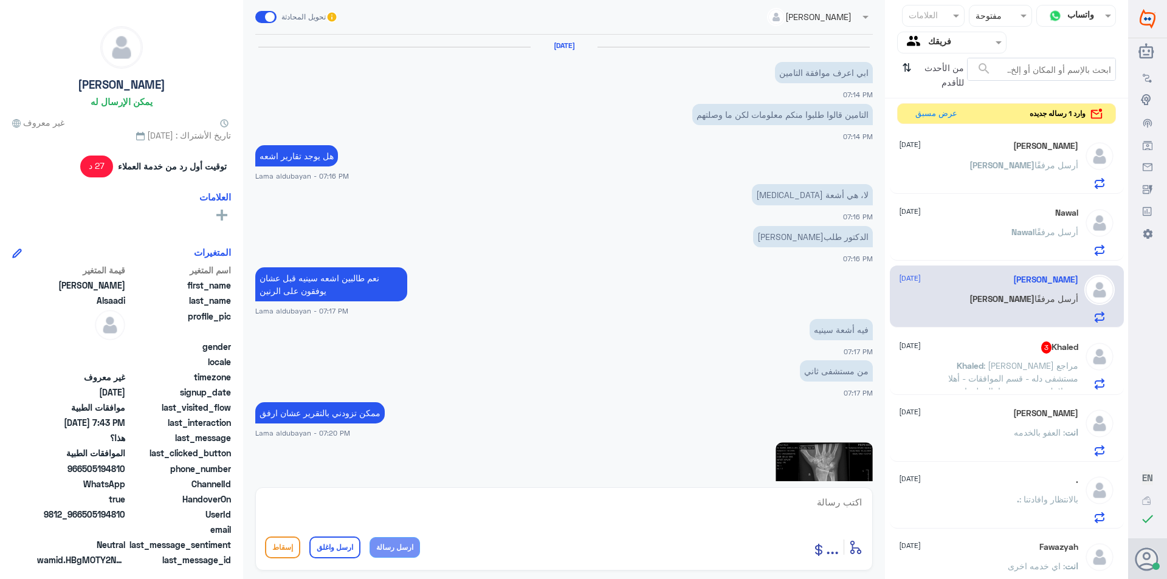
scroll to position [814, 0]
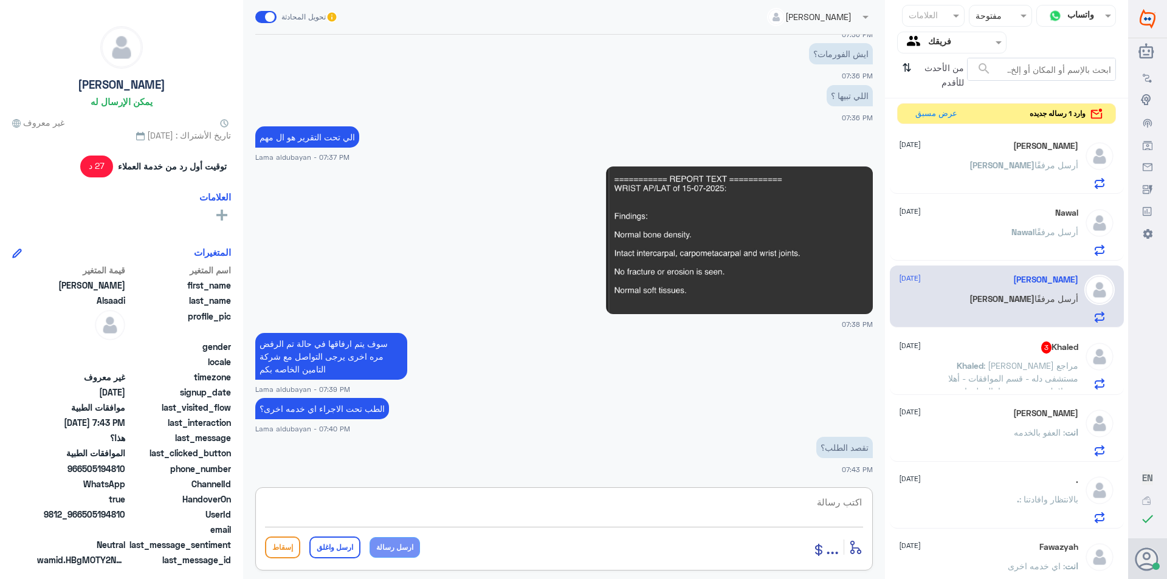
click at [746, 509] on textarea at bounding box center [564, 509] width 598 height 30
click at [845, 503] on textarea "نعم الموافقه" at bounding box center [564, 509] width 598 height 30
click at [760, 498] on textarea "نعم طلب الموافقه" at bounding box center [564, 509] width 598 height 30
type textarea "نعم طلب الموافقه تحت الاجراء"
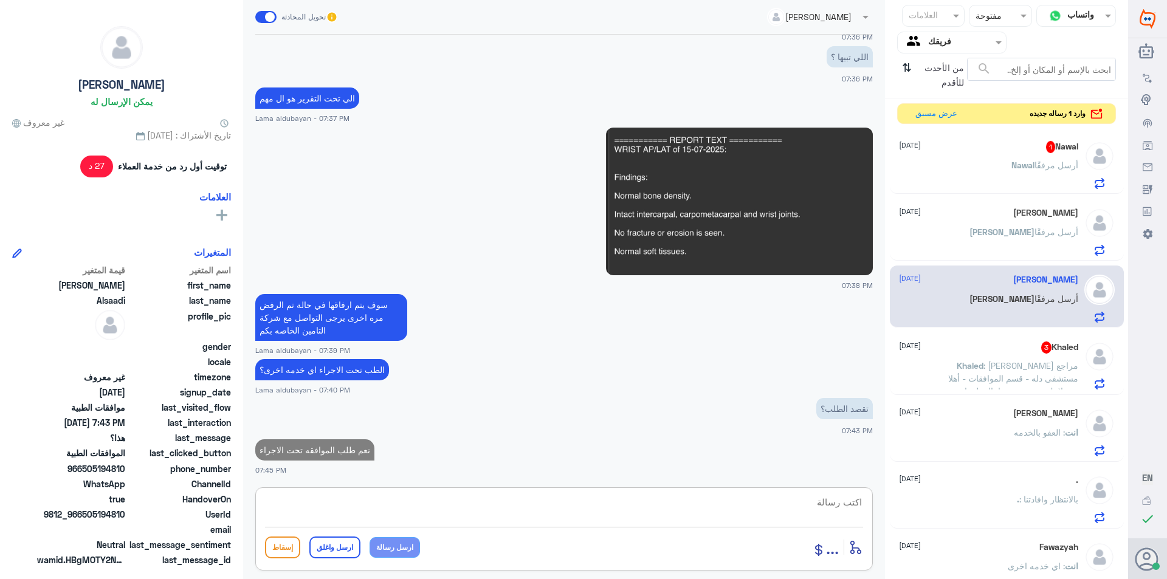
click at [999, 178] on div "[PERSON_NAME] أرسل مرفقًا" at bounding box center [988, 175] width 179 height 27
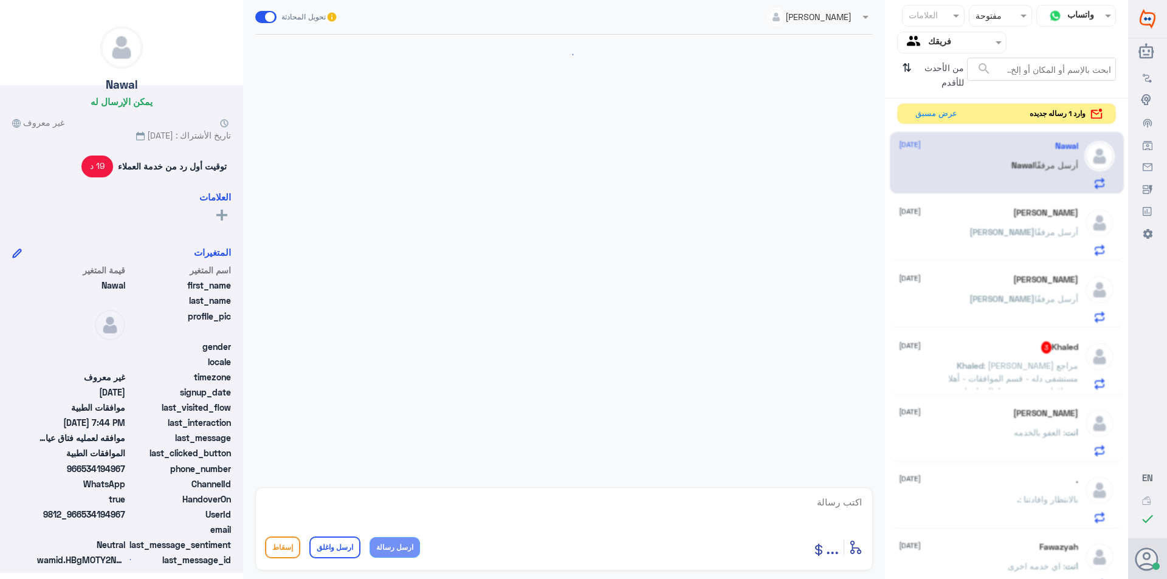
scroll to position [534, 0]
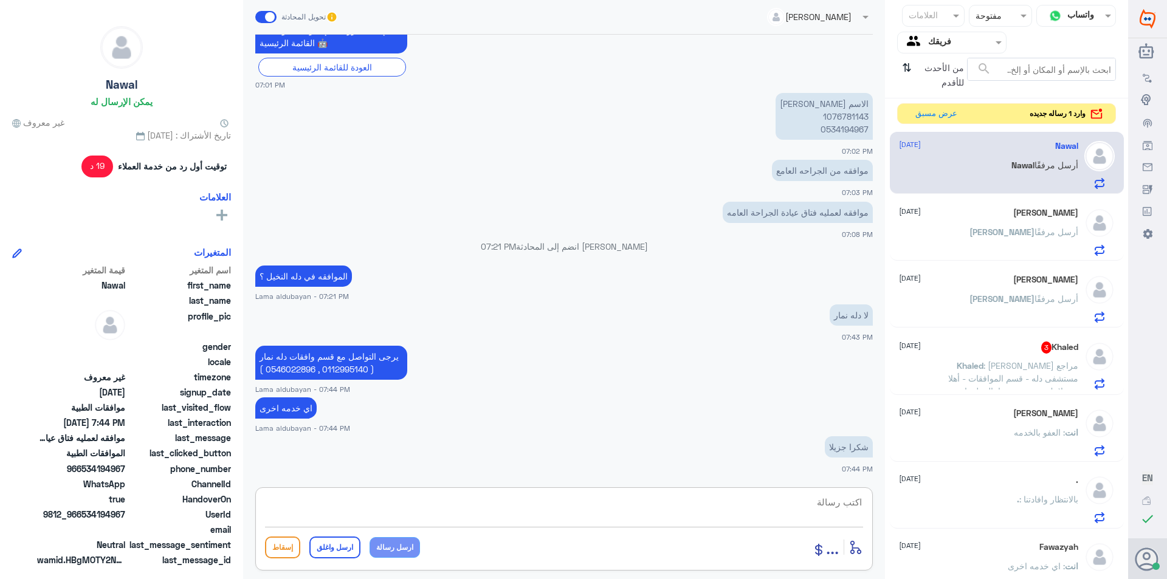
click at [549, 517] on textarea at bounding box center [564, 509] width 598 height 30
paste textarea "نشكر تواصلك مع مستشفيات دلة"
type textarea "نشكر تواصلك مع مستشفيات دلة النخيل"
click at [345, 547] on button "ارسل واغلق" at bounding box center [334, 548] width 51 height 22
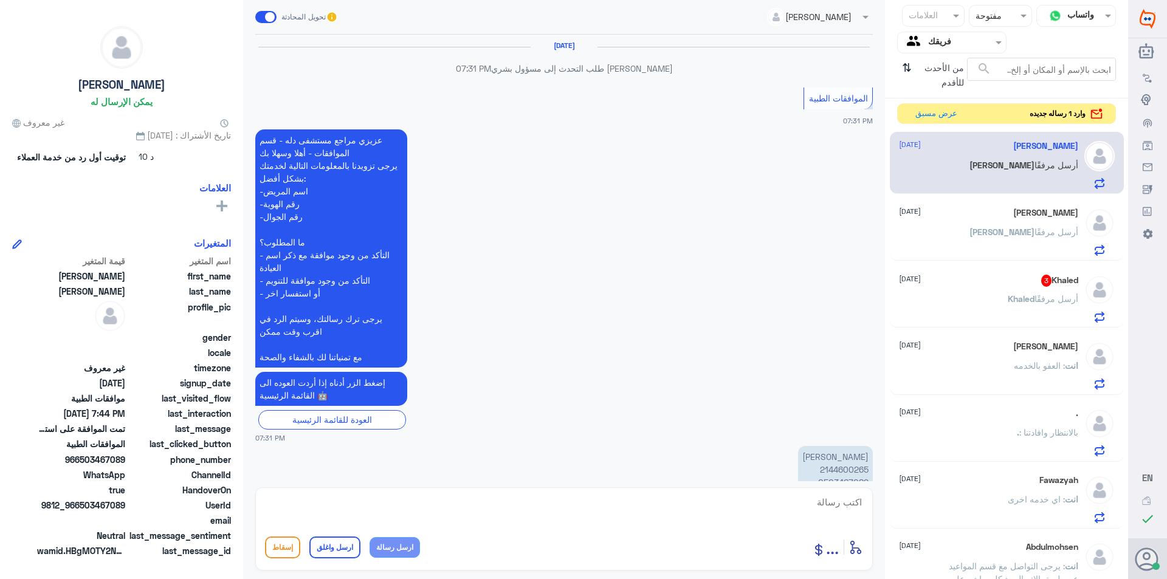
scroll to position [1396, 0]
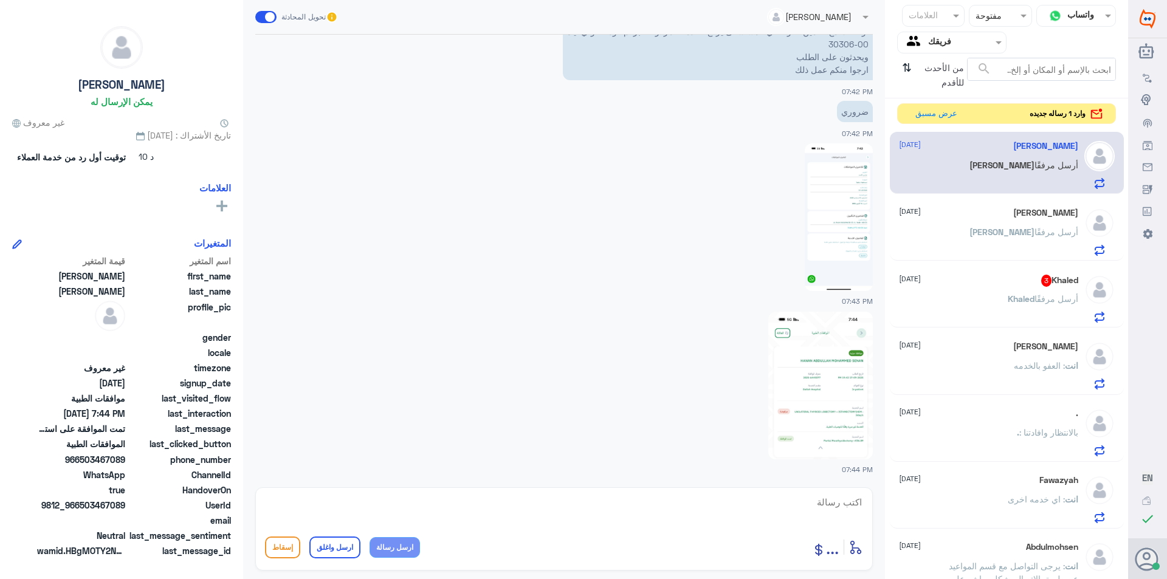
click at [1011, 289] on div "Khaled 3 [DATE] [PERSON_NAME] أرسل مرفقًا" at bounding box center [988, 299] width 179 height 48
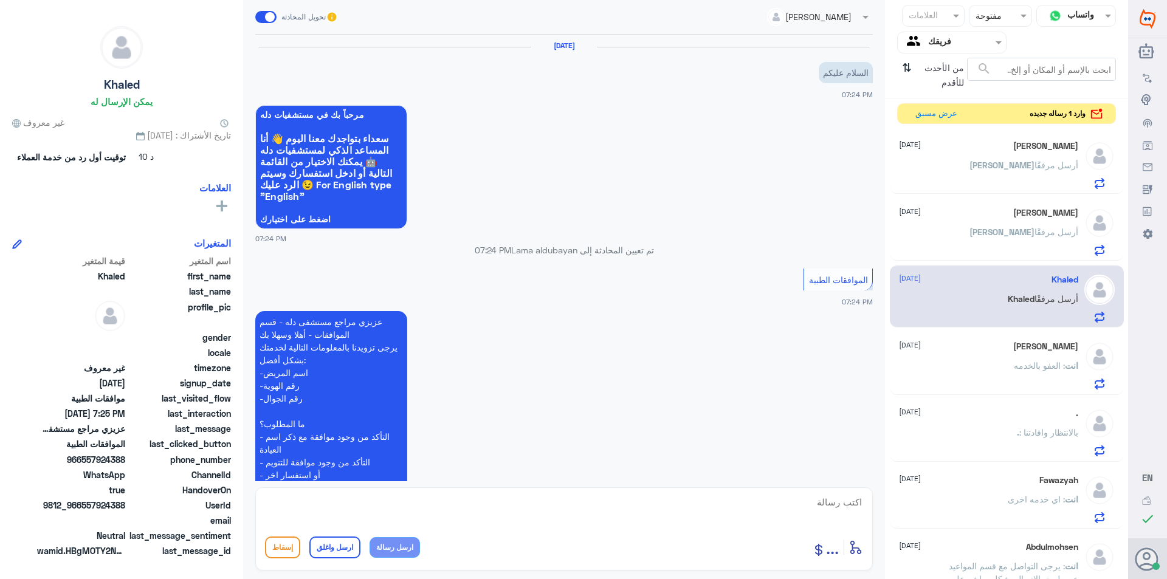
scroll to position [356, 0]
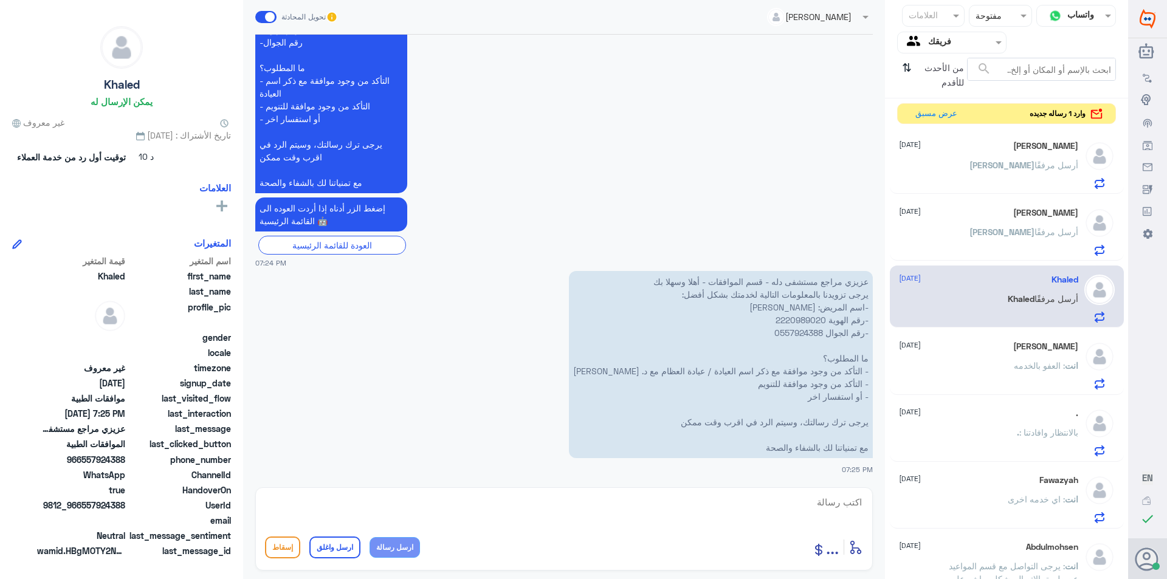
click at [979, 158] on div "[PERSON_NAME] [DATE] [PERSON_NAME] أرسل مرفقًا" at bounding box center [988, 165] width 179 height 48
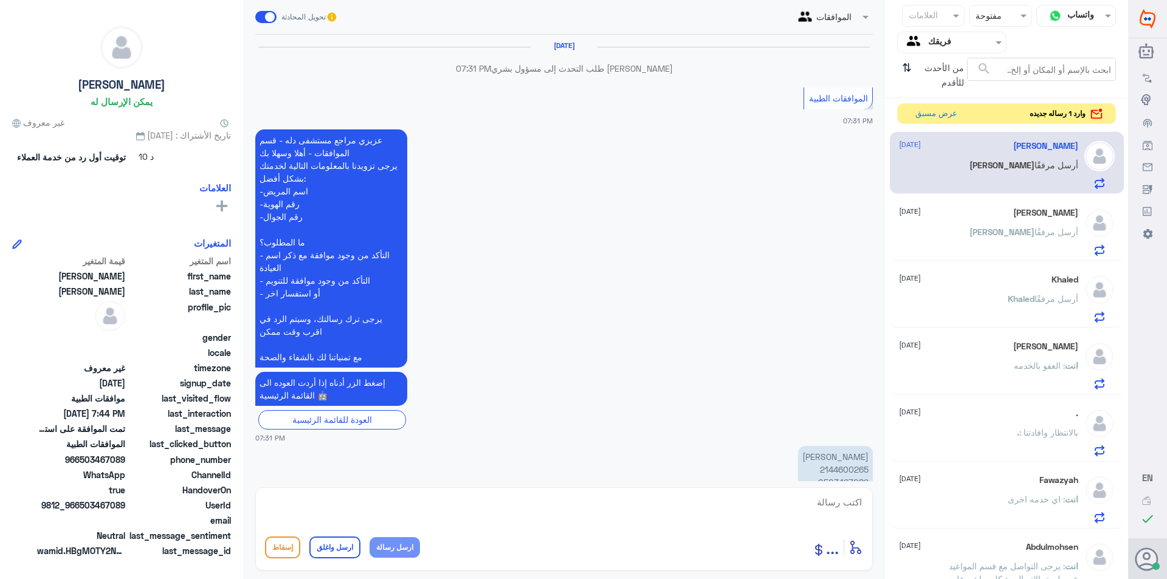
scroll to position [1396, 0]
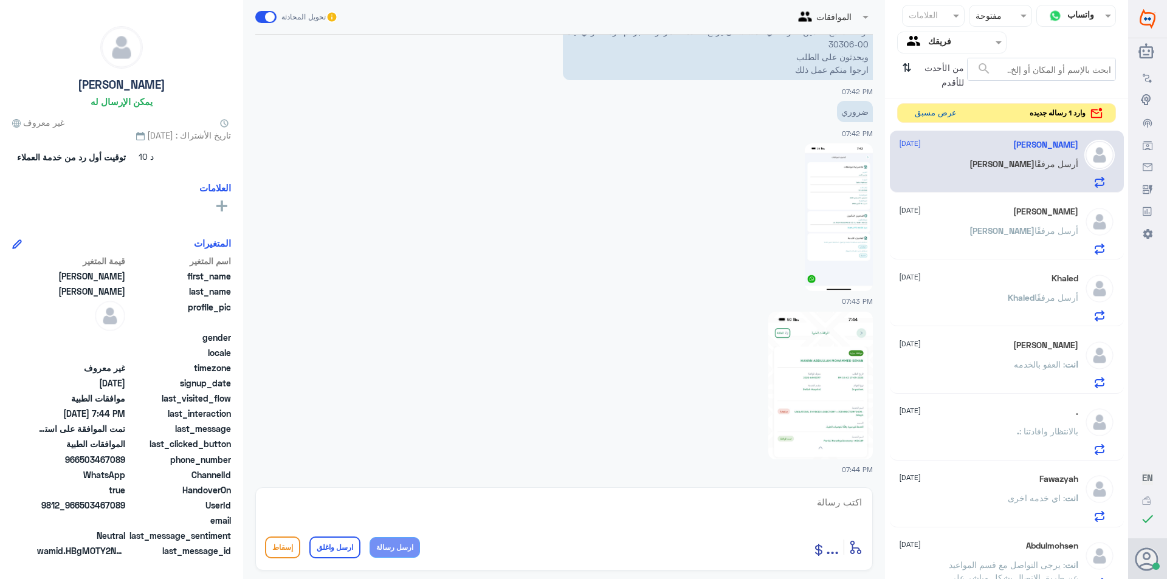
click at [943, 119] on button "عرض مسبق" at bounding box center [935, 113] width 51 height 19
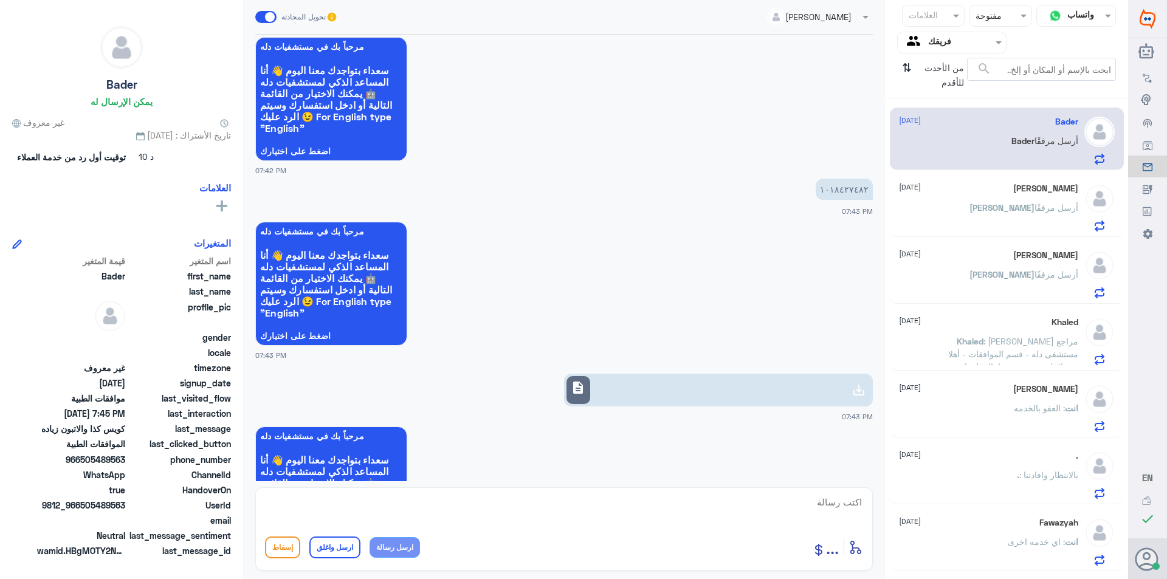
scroll to position [248, 0]
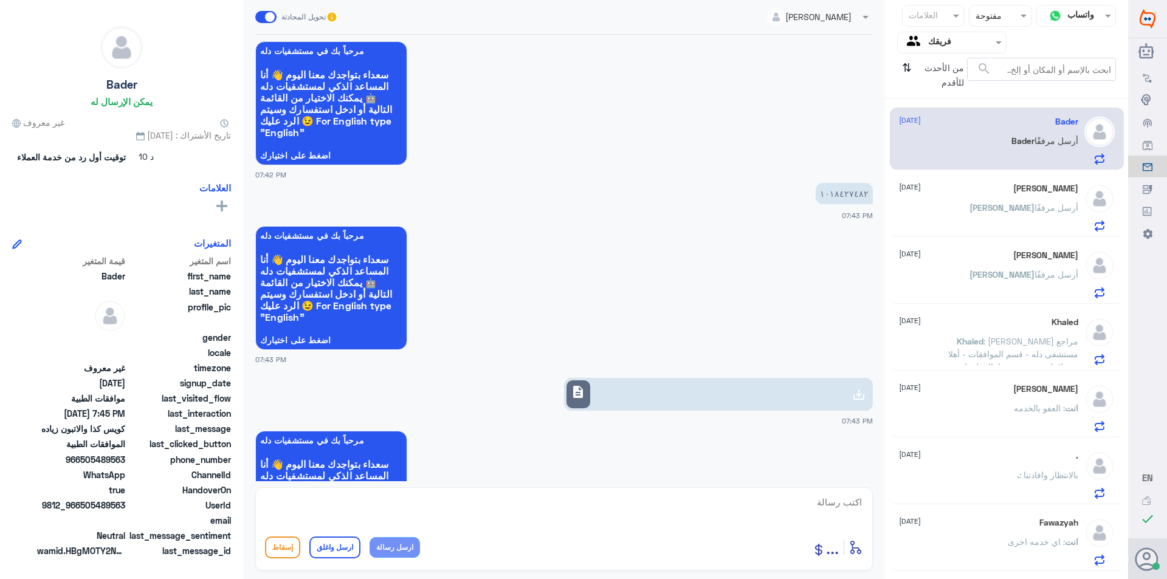
click at [845, 193] on p "١٠١٨٤٢٧٤٨٢" at bounding box center [844, 193] width 57 height 21
click at [514, 499] on textarea at bounding box center [564, 509] width 598 height 30
drag, startPoint x: 792, startPoint y: 509, endPoint x: 981, endPoint y: 477, distance: 191.8
click at [974, 483] on div "قناة واتساب Status × مفتوحة العلامات Agent Filter فريقك search من الأحدث للأقدم…" at bounding box center [564, 291] width 1128 height 583
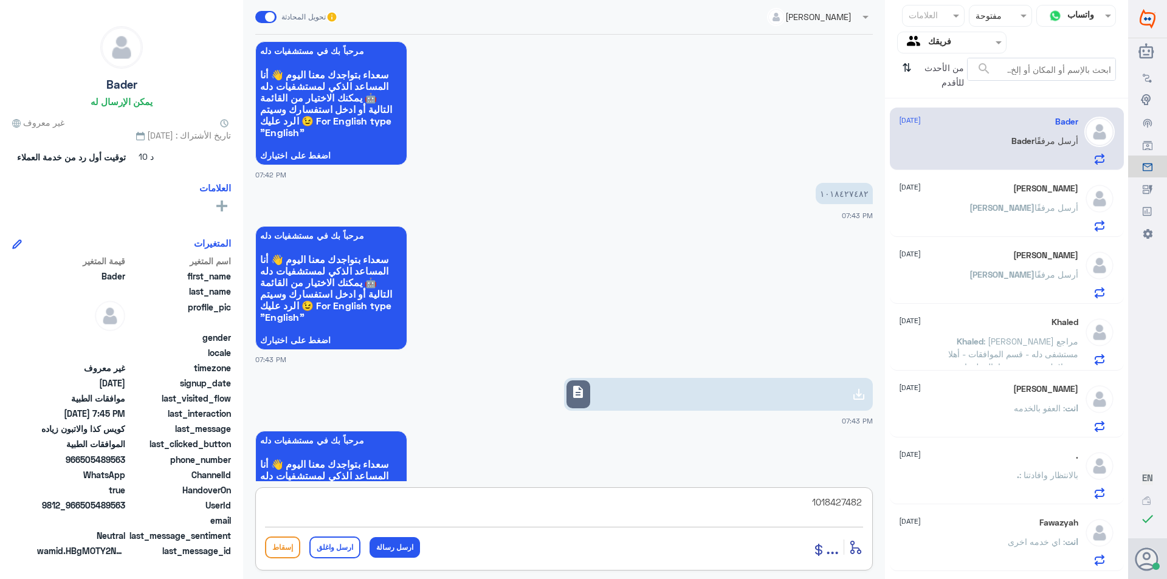
paste textarea "١٠١٨٤٢٧٤٨٢"
type textarea "١٠١٨٤٢٧٤٨"
drag, startPoint x: 810, startPoint y: 508, endPoint x: 974, endPoint y: 506, distance: 164.1
click at [971, 505] on div "قناة واتساب Status × مفتوحة العلامات Agent Filter فريقك search من الأحدث للأقدم…" at bounding box center [564, 291] width 1128 height 583
type textarea "1018427482"
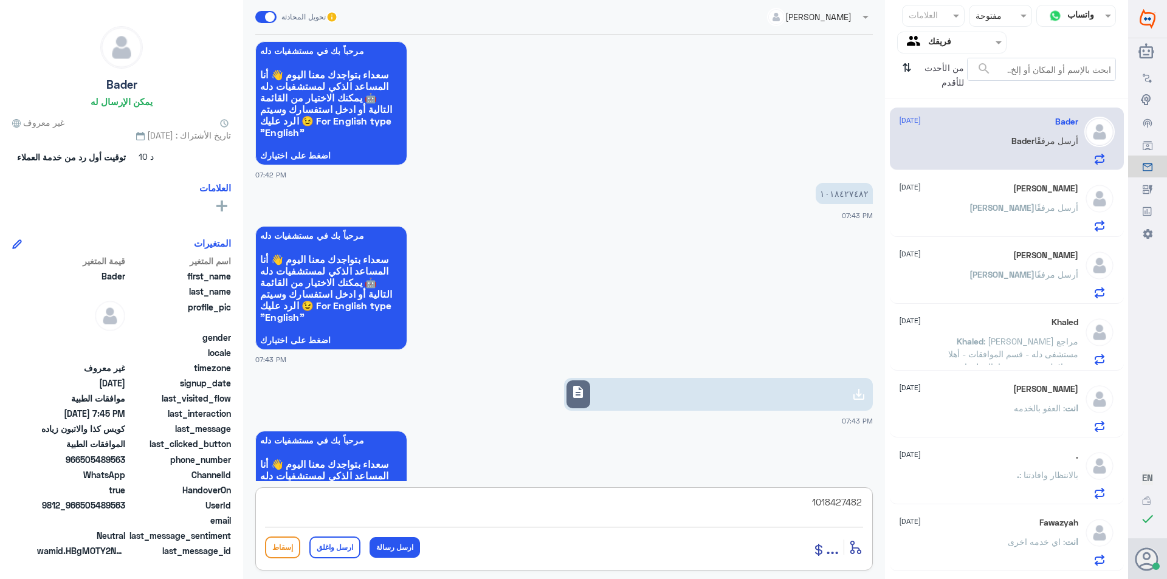
drag, startPoint x: 850, startPoint y: 497, endPoint x: 1003, endPoint y: 474, distance: 154.9
click at [998, 472] on div "قناة واتساب Status × مفتوحة العلامات Agent Filter فريقك search من الأحدث للأقدم…" at bounding box center [564, 291] width 1128 height 583
click at [618, 381] on link "description" at bounding box center [718, 394] width 309 height 33
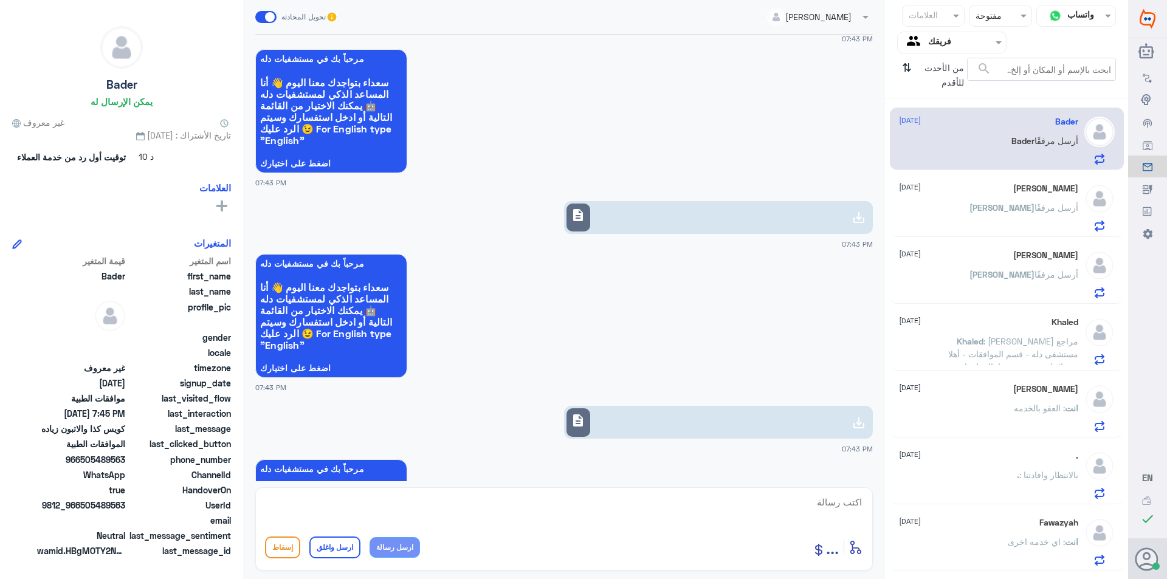
scroll to position [430, 0]
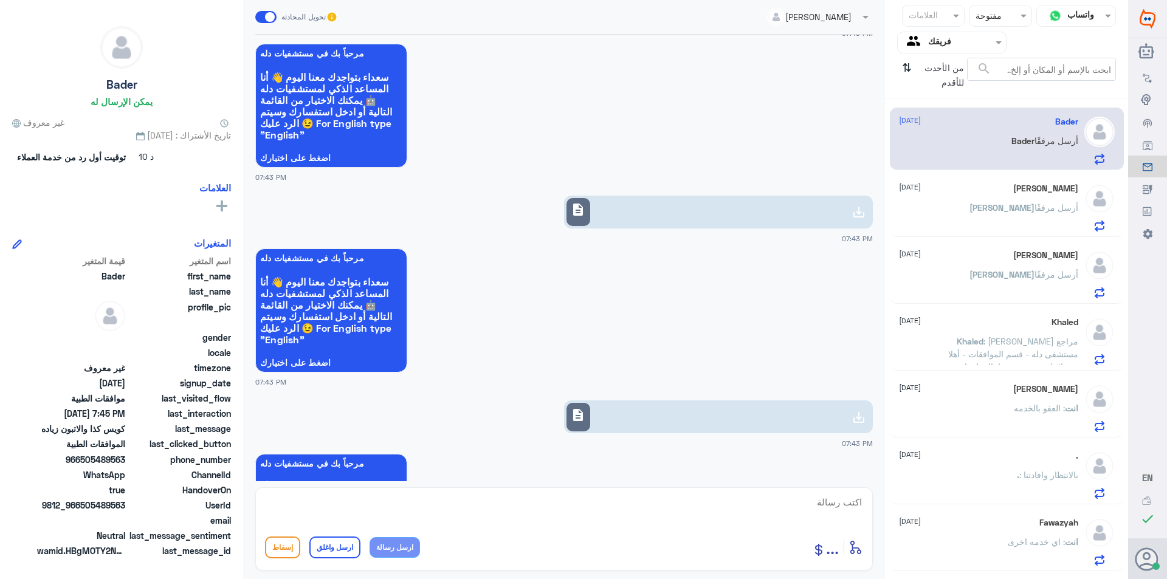
click at [754, 406] on link "description" at bounding box center [718, 417] width 309 height 33
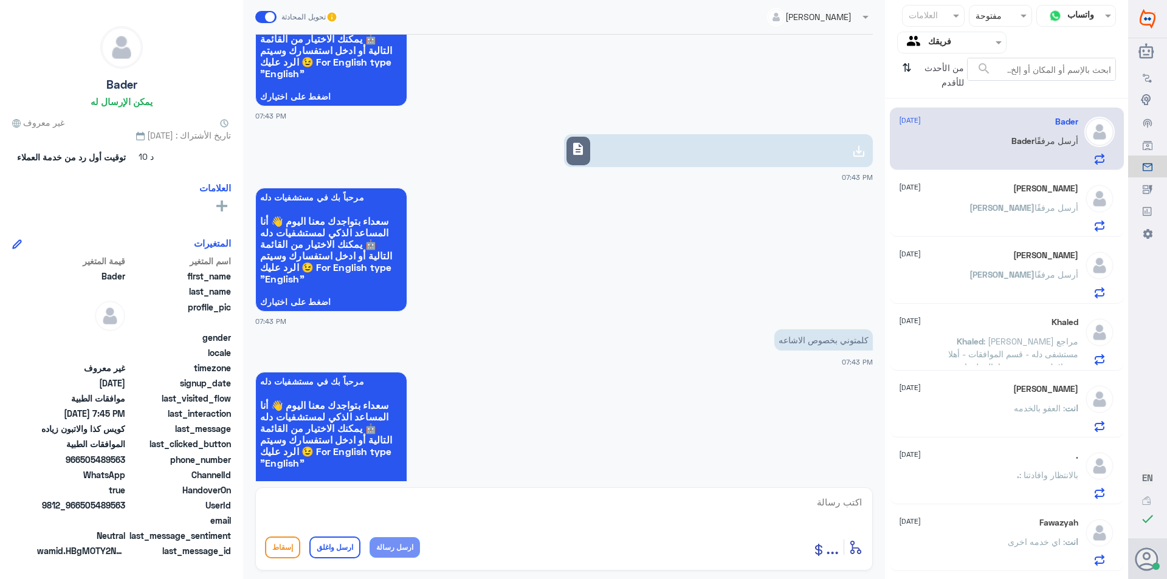
scroll to position [795, 0]
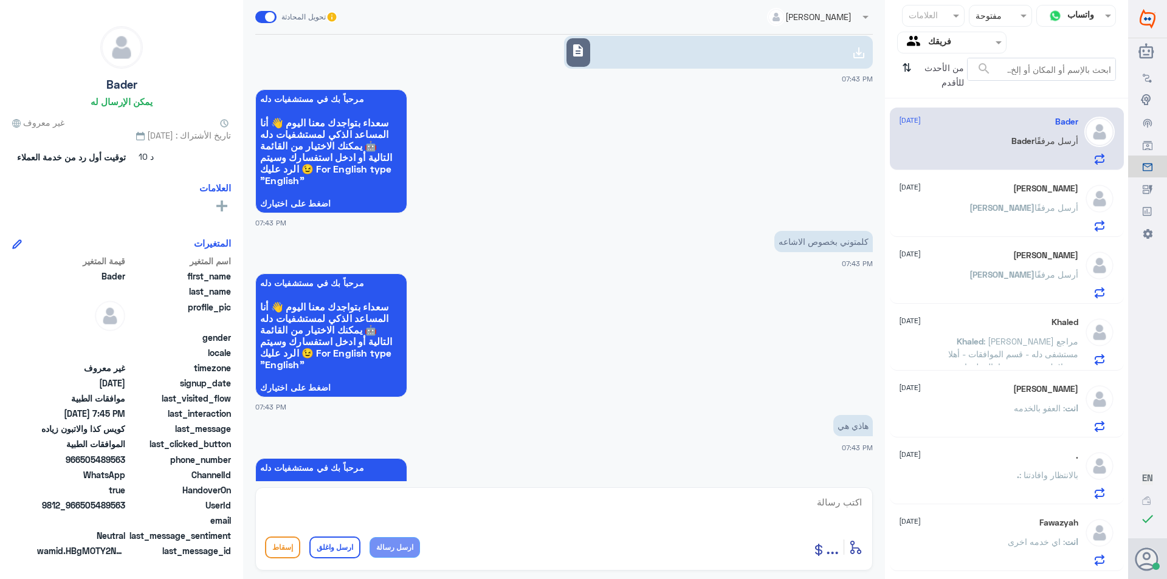
click at [672, 521] on textarea at bounding box center [564, 509] width 598 height 30
type textarea "وصل سوف يتم متابعة الطلب بالمرفقات لحظات من فضلك"
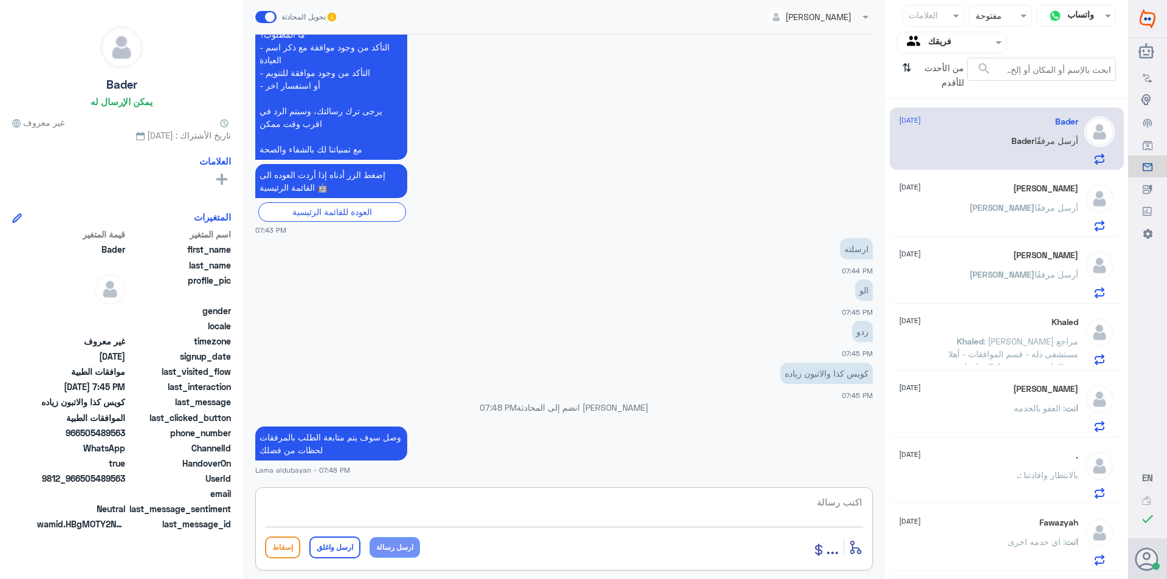
click at [462, 498] on textarea at bounding box center [564, 509] width 598 height 30
type textarea "تم ارفاقها الطلب تحت الاجراء اي خدمه اخرى"
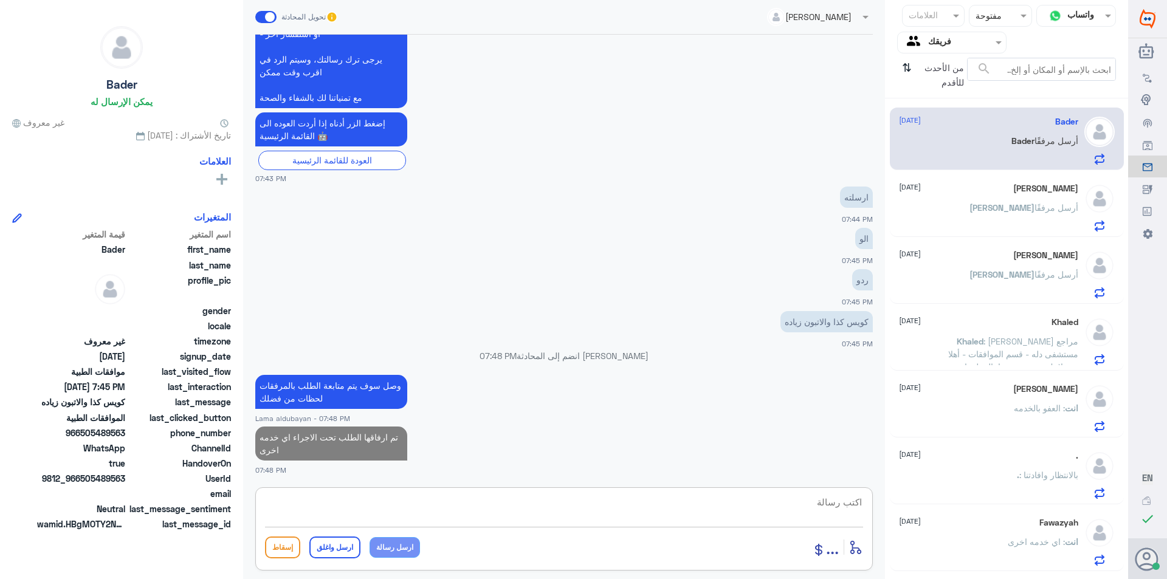
click at [990, 222] on div "[PERSON_NAME] أرسل مرفقًا" at bounding box center [988, 217] width 179 height 27
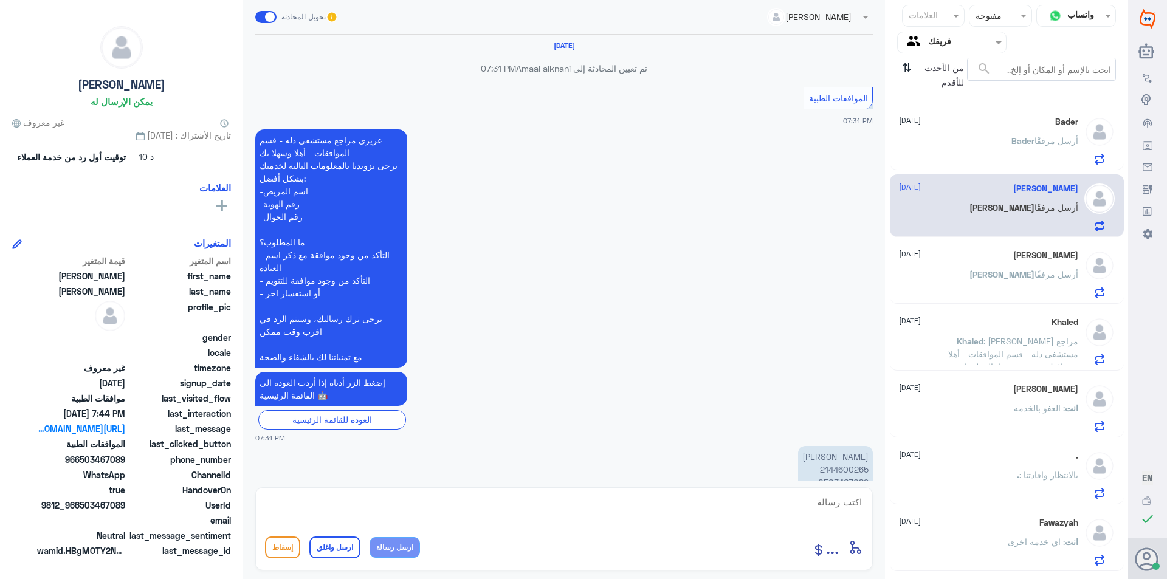
scroll to position [1396, 0]
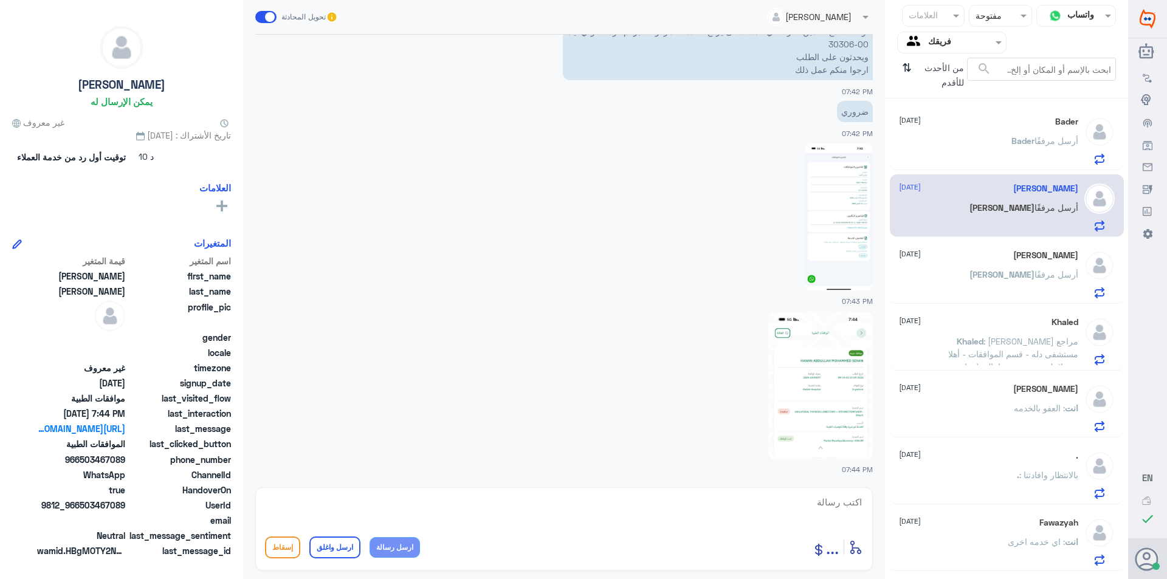
click at [966, 294] on div "[PERSON_NAME] أرسل مرفقًا" at bounding box center [988, 284] width 179 height 27
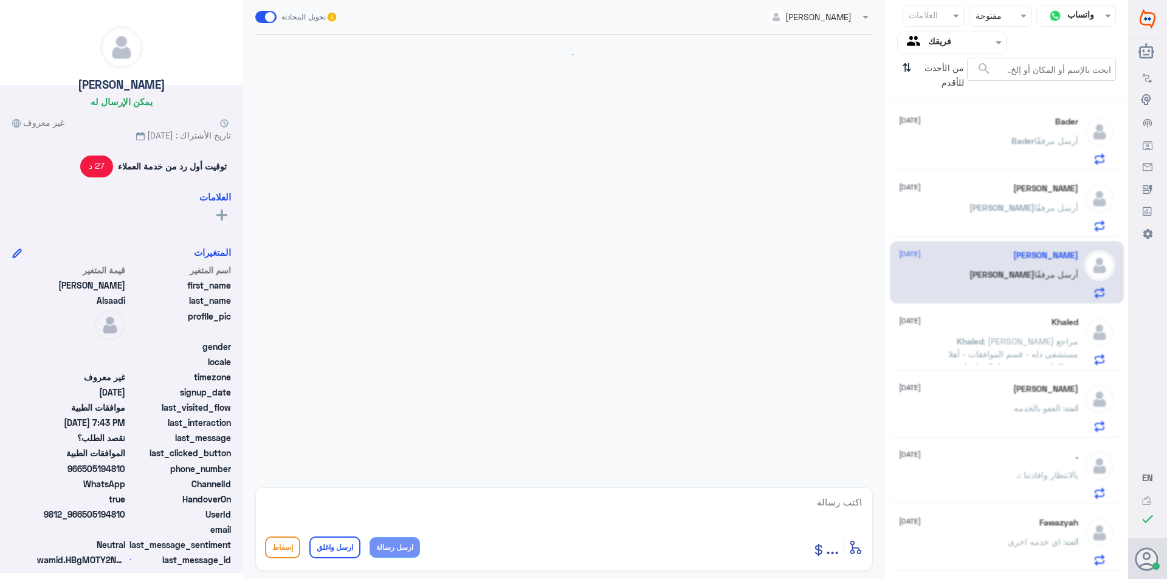
scroll to position [812, 0]
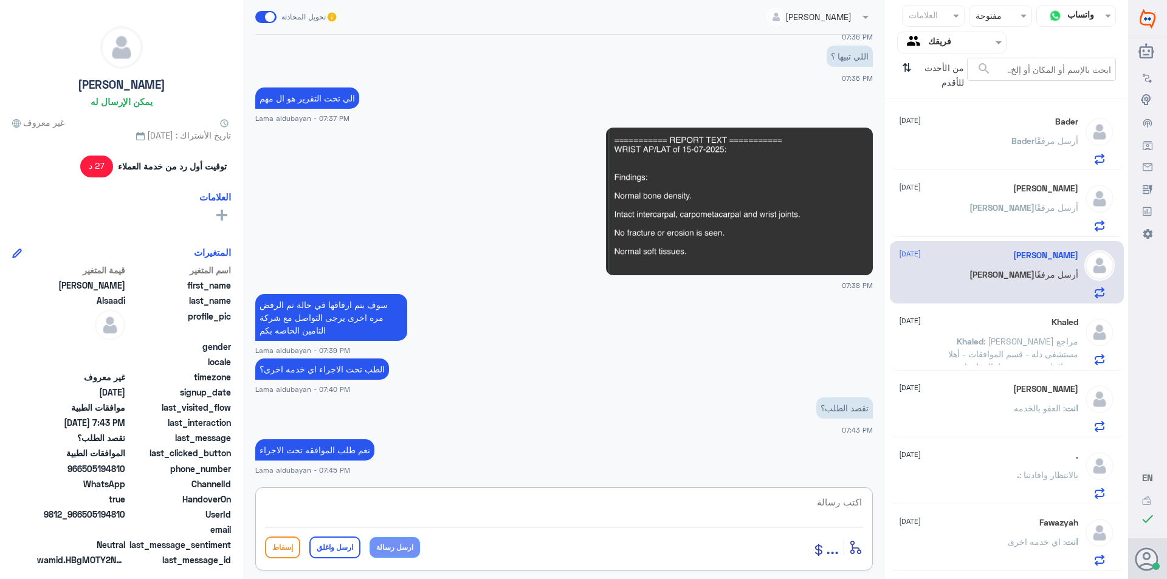
click at [665, 509] on textarea at bounding box center [564, 509] width 598 height 30
type textarea "اي خدمه اخرى ؟"
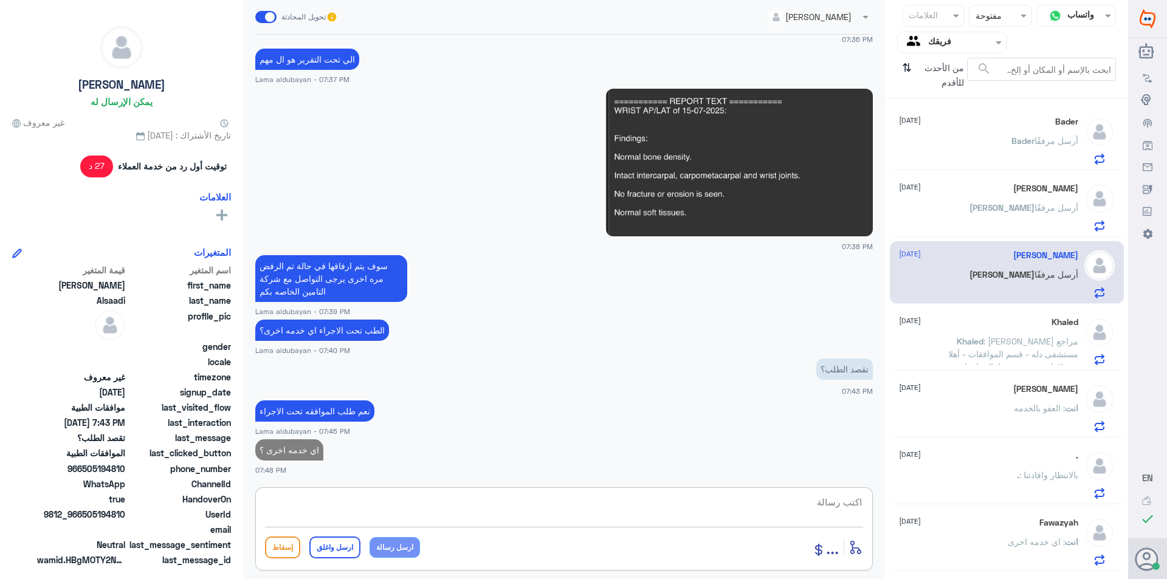
click at [1055, 338] on span ": [PERSON_NAME] مراجع مستشفى دله - قسم الموافقات - أهلا وسهلا بك يرجى تزويدنا ب…" at bounding box center [1011, 418] width 134 height 164
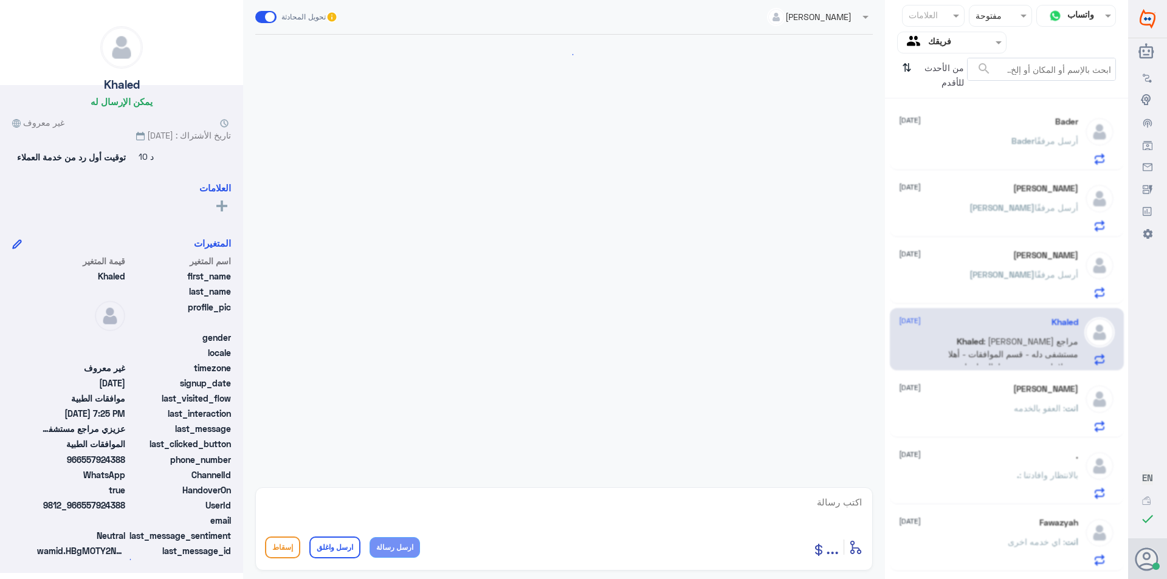
scroll to position [356, 0]
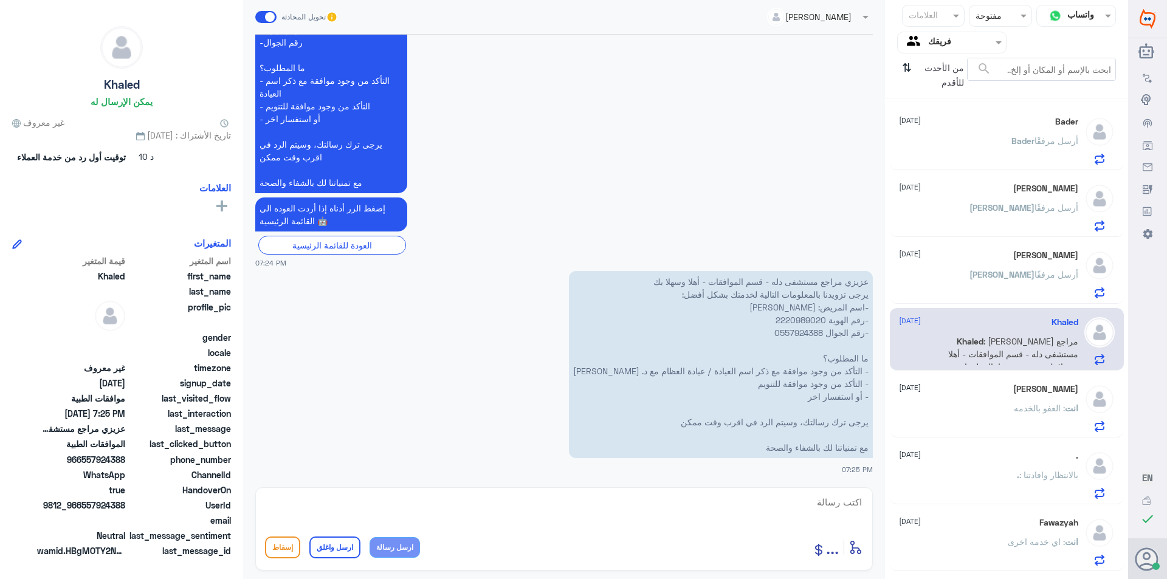
click at [798, 322] on p "عزيزي مراجع مستشفى دله - قسم الموافقات - أهلا وسهلا بك يرجى تزويدنا بالمعلومات …" at bounding box center [721, 364] width 304 height 187
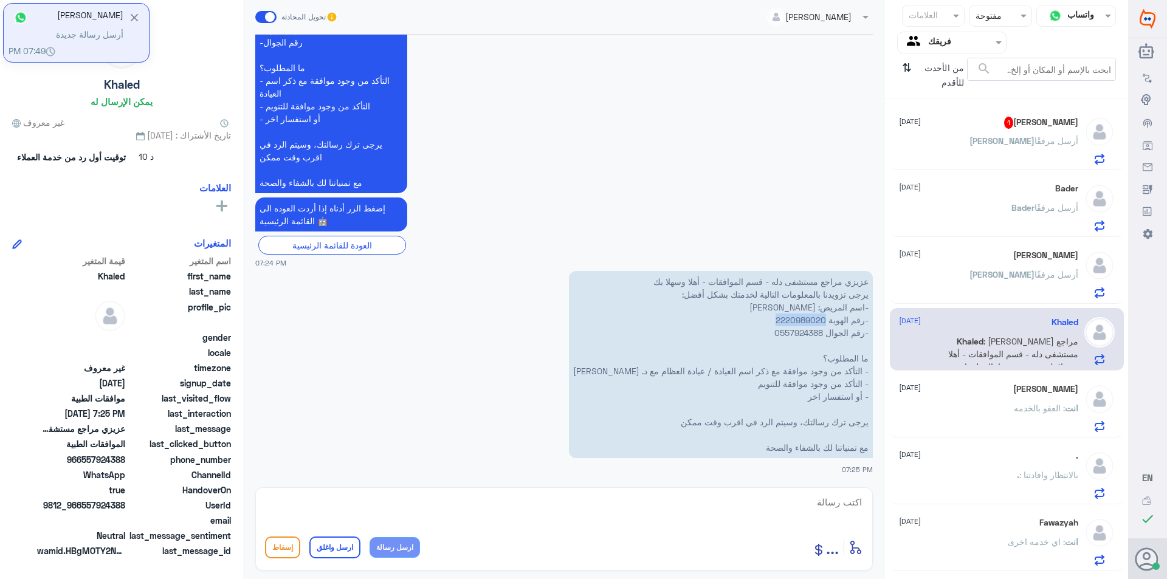
click at [526, 505] on textarea at bounding box center [564, 509] width 598 height 30
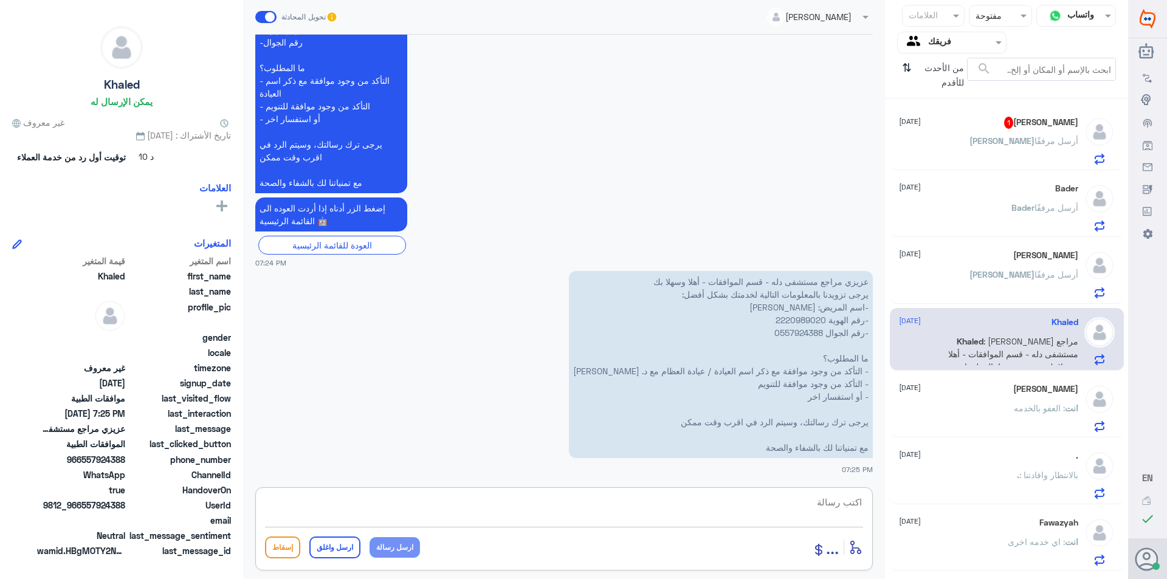
paste textarea "Please note that this request has already been approved through another healthc…"
type textarea "Please note that this request has already been approved through another healthc…"
click at [398, 551] on button "ارسل رسالة" at bounding box center [395, 547] width 50 height 21
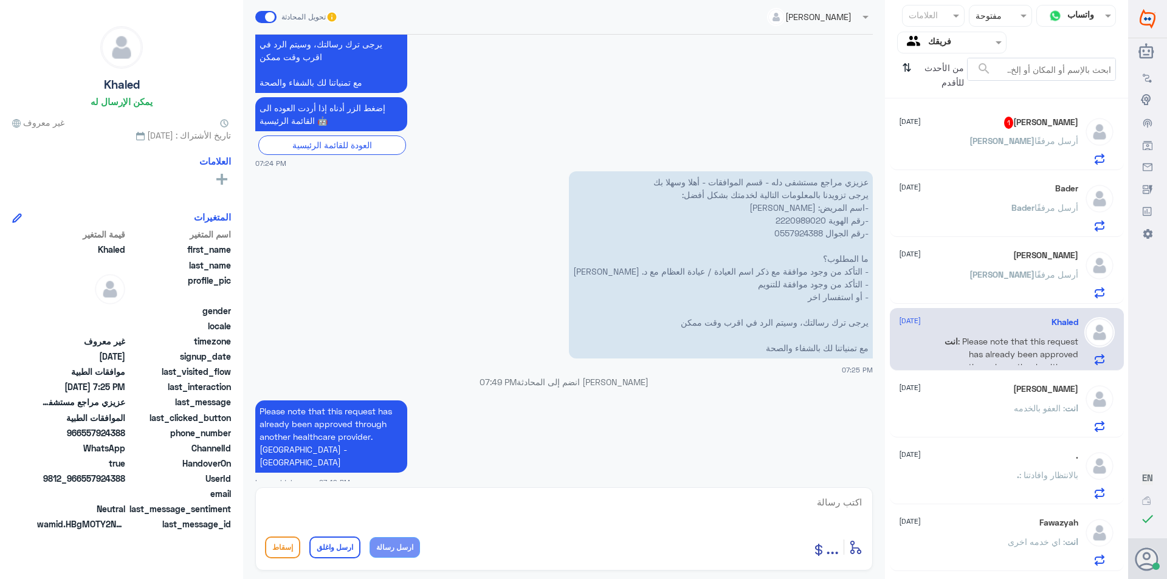
click at [370, 537] on button "ارسل رسالة" at bounding box center [395, 547] width 50 height 21
click at [452, 507] on textarea at bounding box center [564, 509] width 598 height 30
type textarea "u"
type textarea "عزيزي العميل هذا رد التامين"
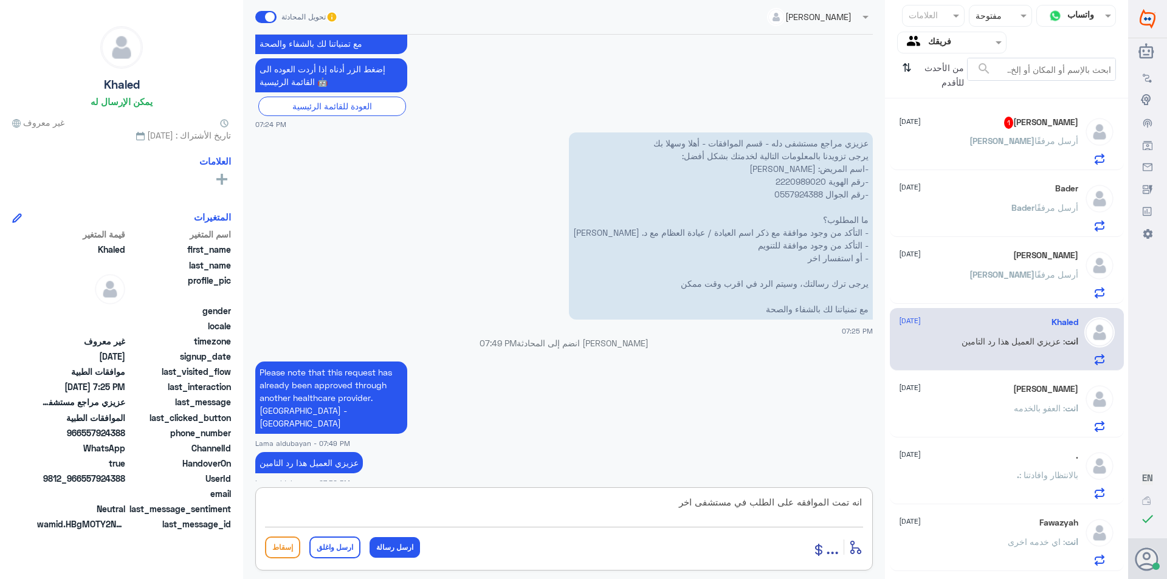
type textarea "انه تمت الموافقه على الطلب في مستشفى اخر"
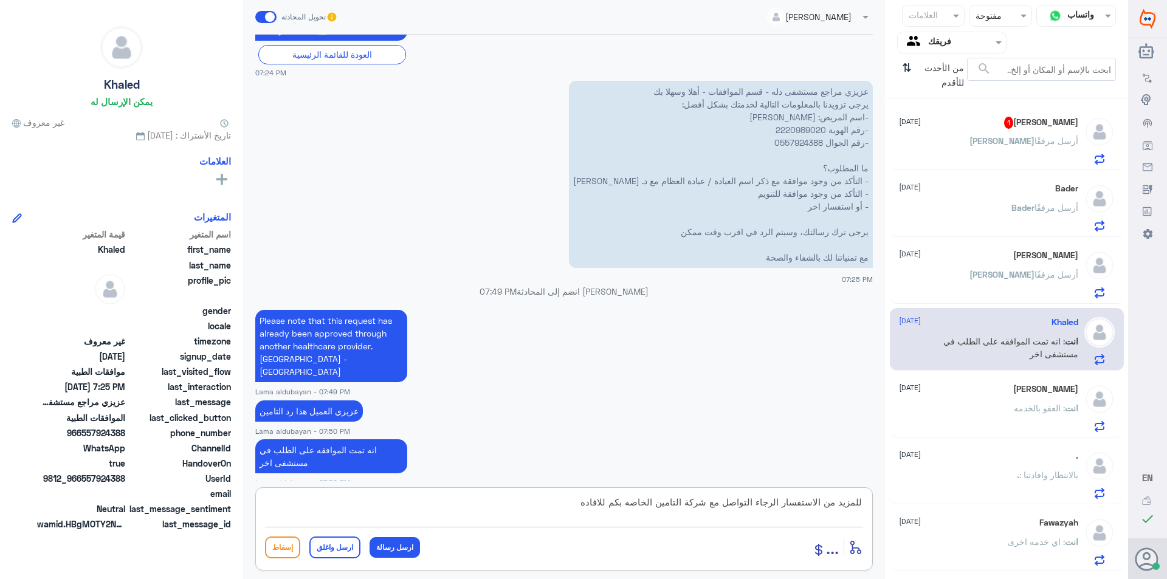
type textarea "للمزيد من الاستفسار الرجاء التواصل مع شركة التامين الخاصه بكم للافاده"
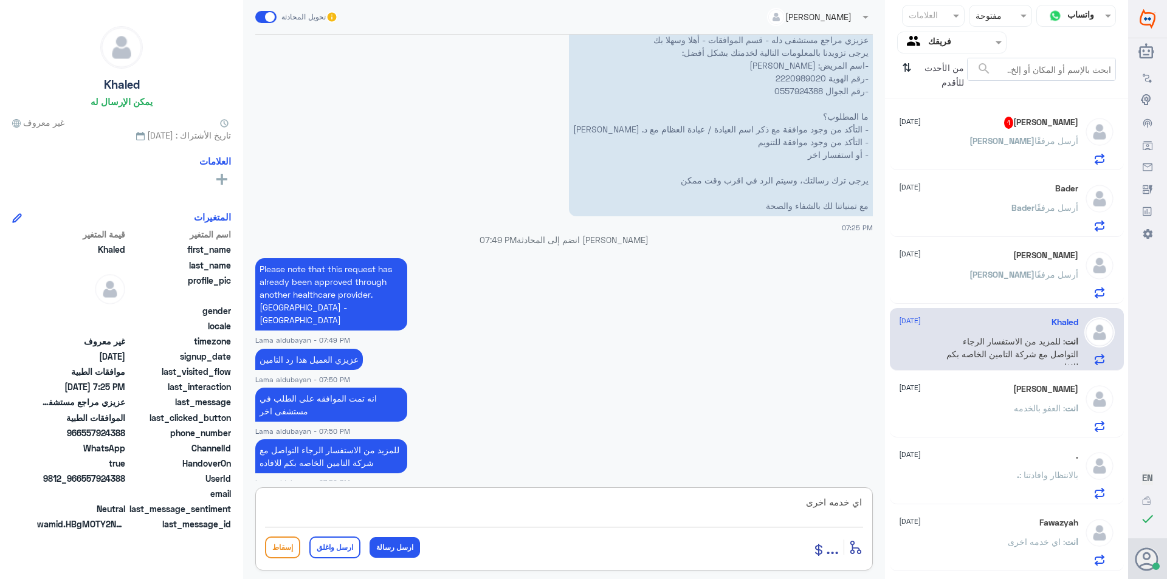
type textarea "اي خدمه اخرى؟"
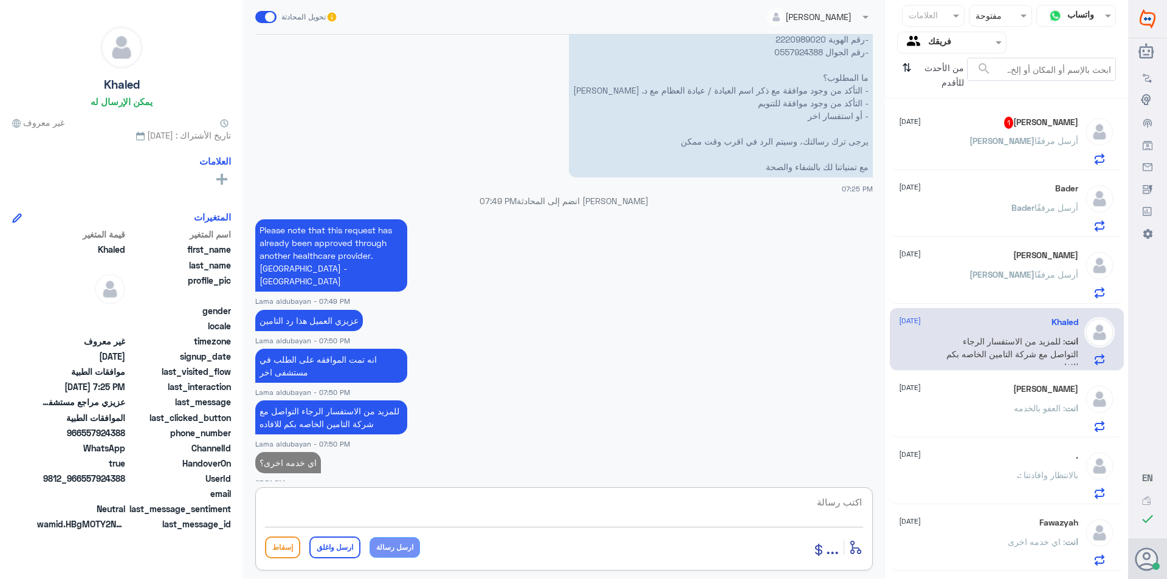
click at [1009, 134] on div "[PERSON_NAME] 1 [DATE] [PERSON_NAME] أرسل مرفقًا" at bounding box center [988, 141] width 179 height 48
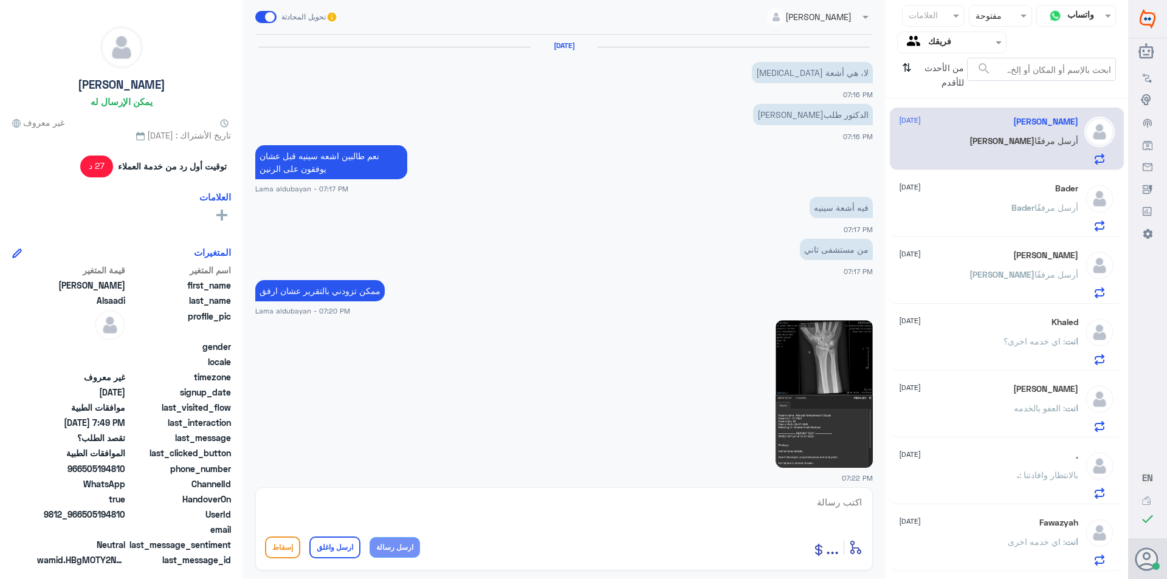
scroll to position [812, 0]
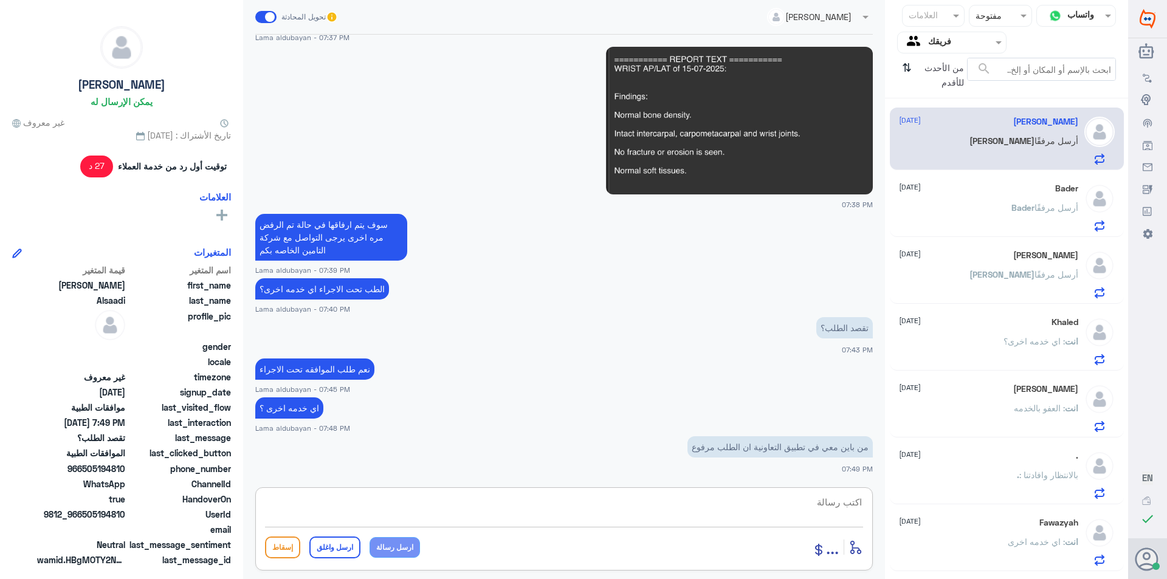
click at [786, 511] on textarea at bounding box center [564, 509] width 598 height 30
click at [817, 503] on textarea "نفس الطلب يتم ارفاق التقارير للتتم الموافقه" at bounding box center [564, 509] width 598 height 30
type textarea "نفس الطلب المرفوض يتم ارفاق التقارير للتتم الموافقه"
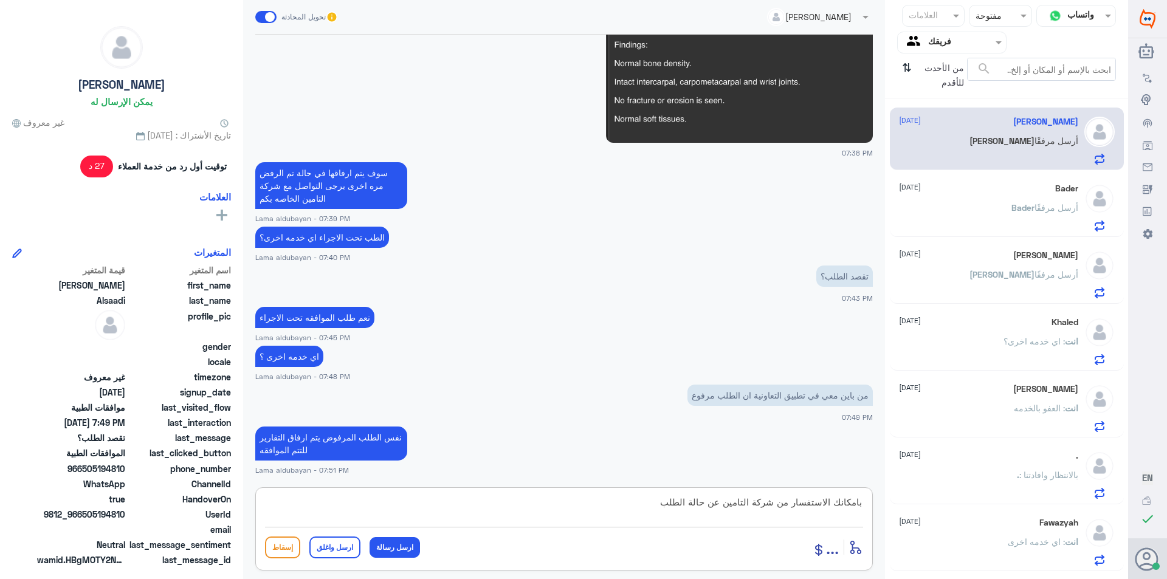
type textarea "بامكانك الاستفسار من شركة التامين عن حالة الطلب"
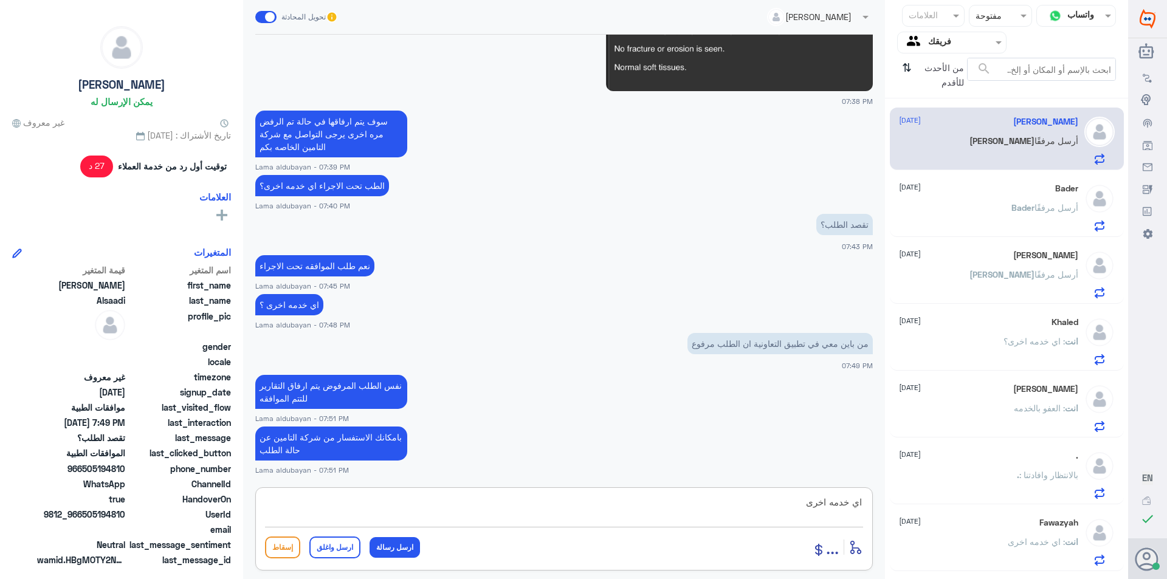
type textarea "اي خدمه اخرى"
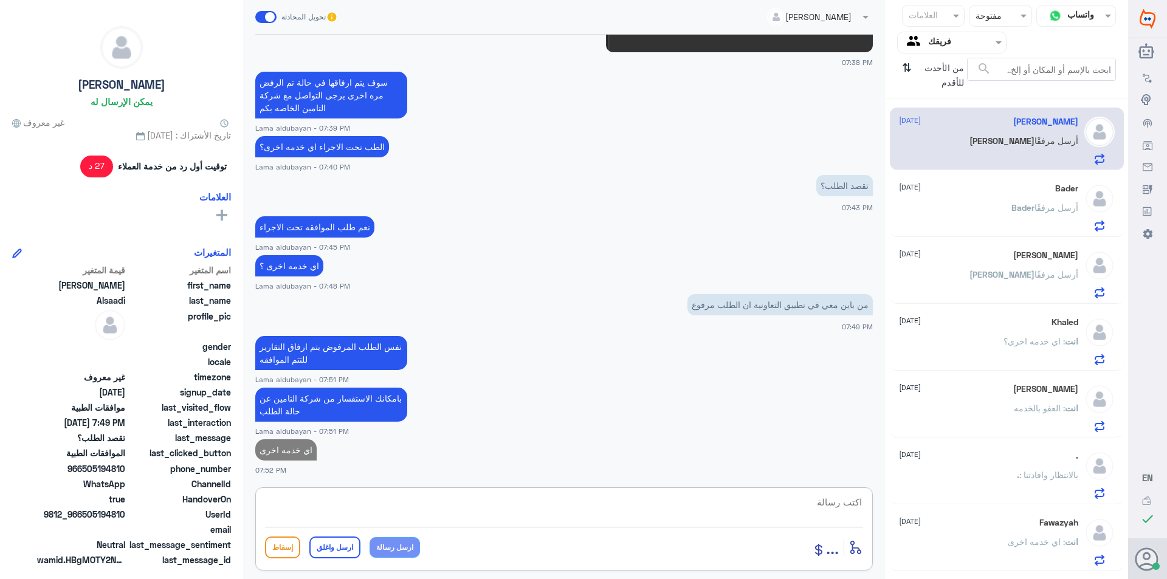
click at [1029, 227] on p "[PERSON_NAME] أرسل مرفقًا" at bounding box center [1044, 216] width 67 height 30
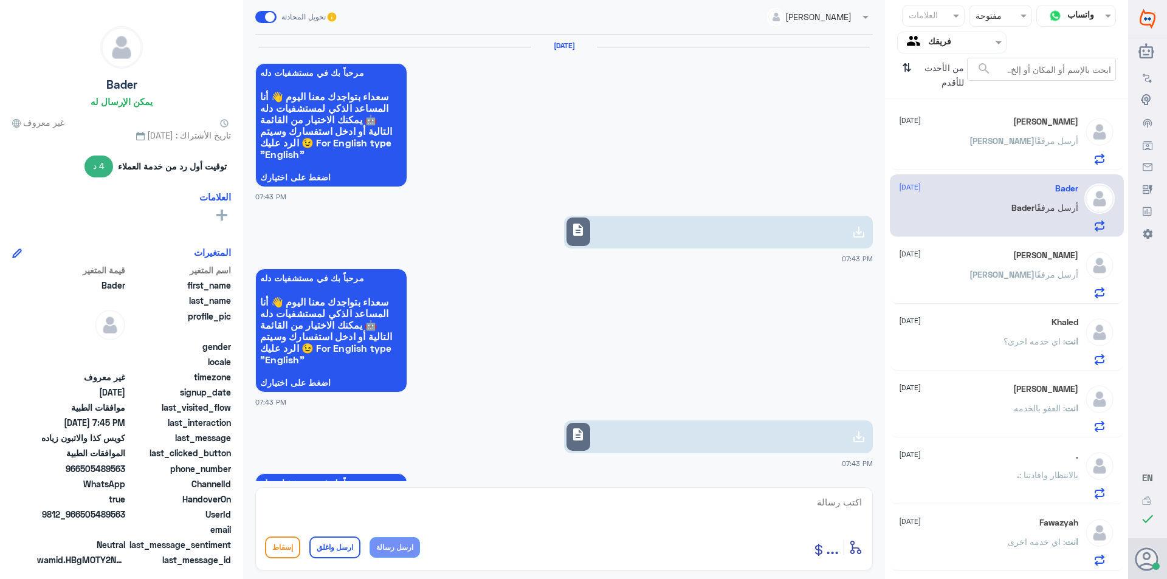
scroll to position [1179, 0]
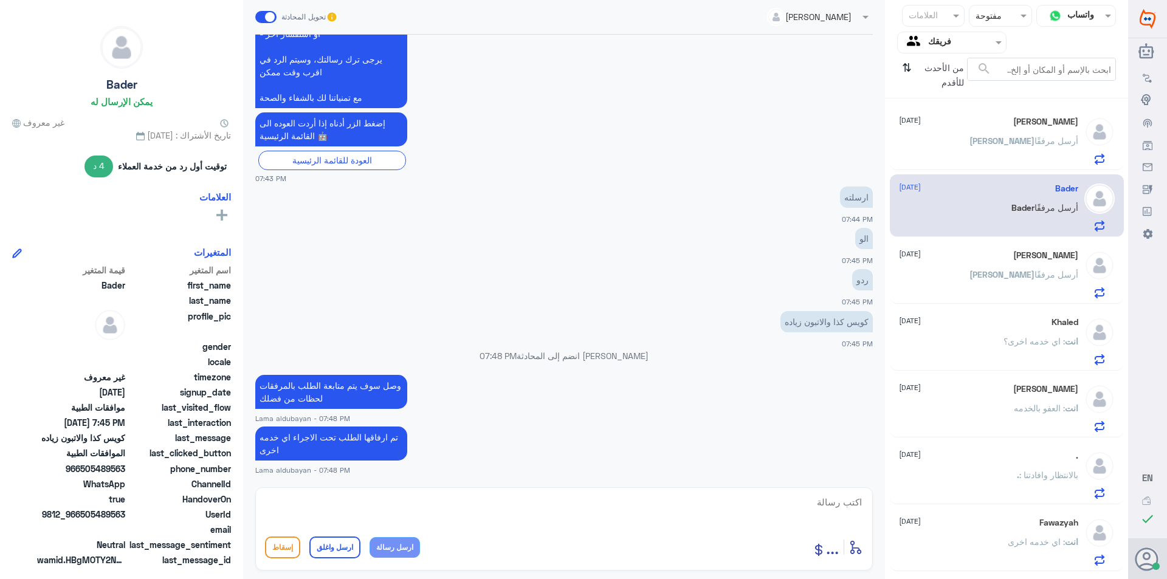
click at [993, 290] on div "[PERSON_NAME] أرسل مرفقًا" at bounding box center [988, 284] width 179 height 27
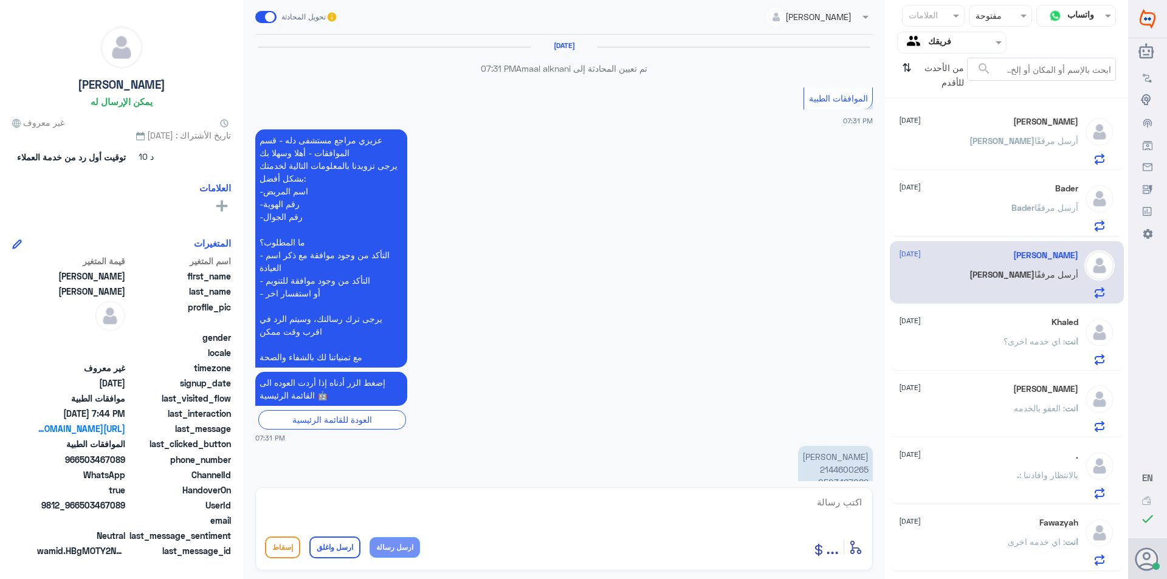
scroll to position [1396, 0]
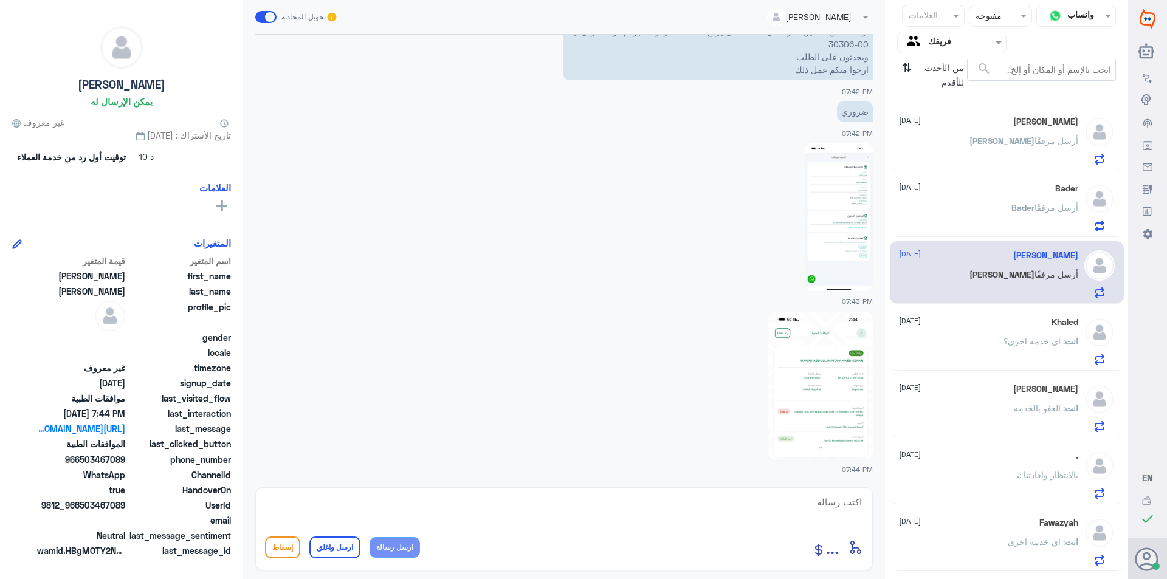
click at [1004, 211] on div "[PERSON_NAME] أرسل مرفقًا" at bounding box center [988, 217] width 179 height 27
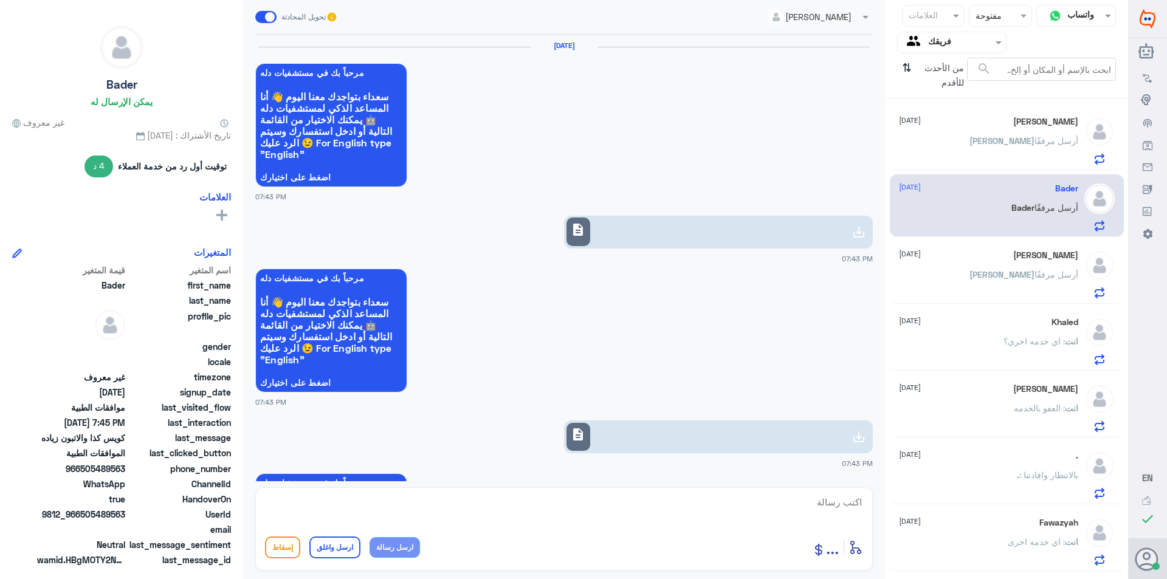
click at [1011, 146] on span "[PERSON_NAME]" at bounding box center [1001, 141] width 65 height 10
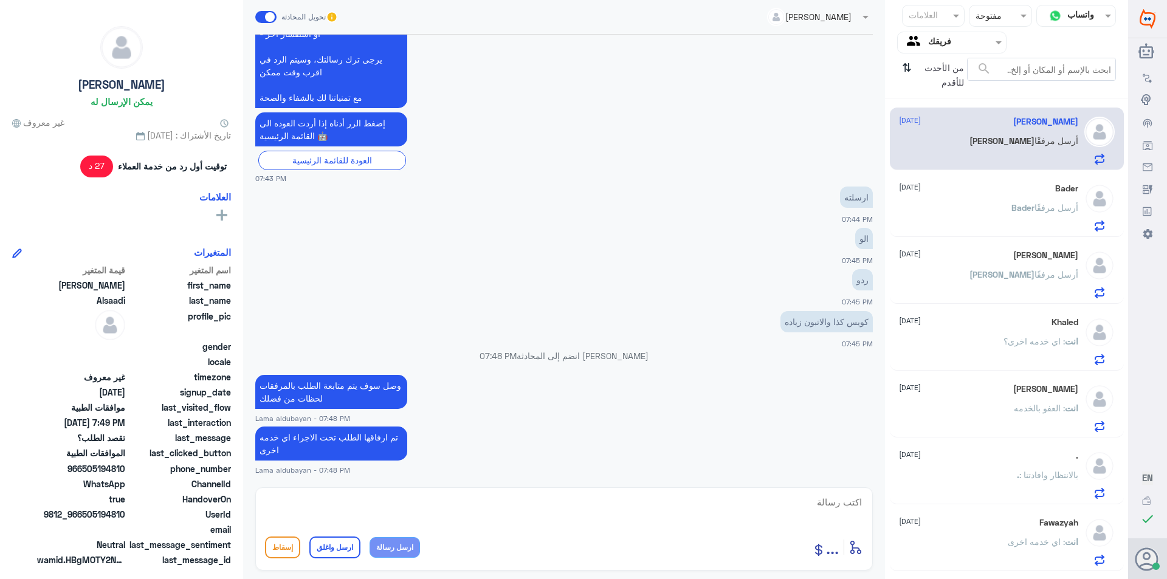
scroll to position [1220, 0]
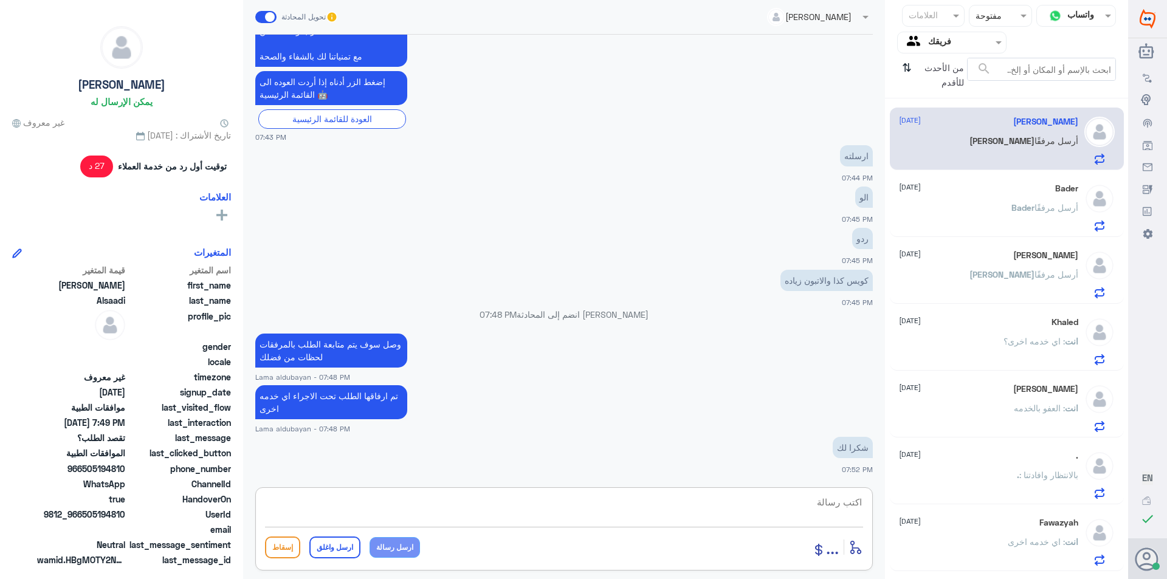
click at [536, 509] on textarea at bounding box center [564, 509] width 598 height 30
paste textarea "نشكر تواصلك مع مستشفيات دلة"
type textarea "نشكر تواصلك مع مستشفيات دلة"
click at [337, 545] on button "ارسل واغلق" at bounding box center [334, 548] width 51 height 22
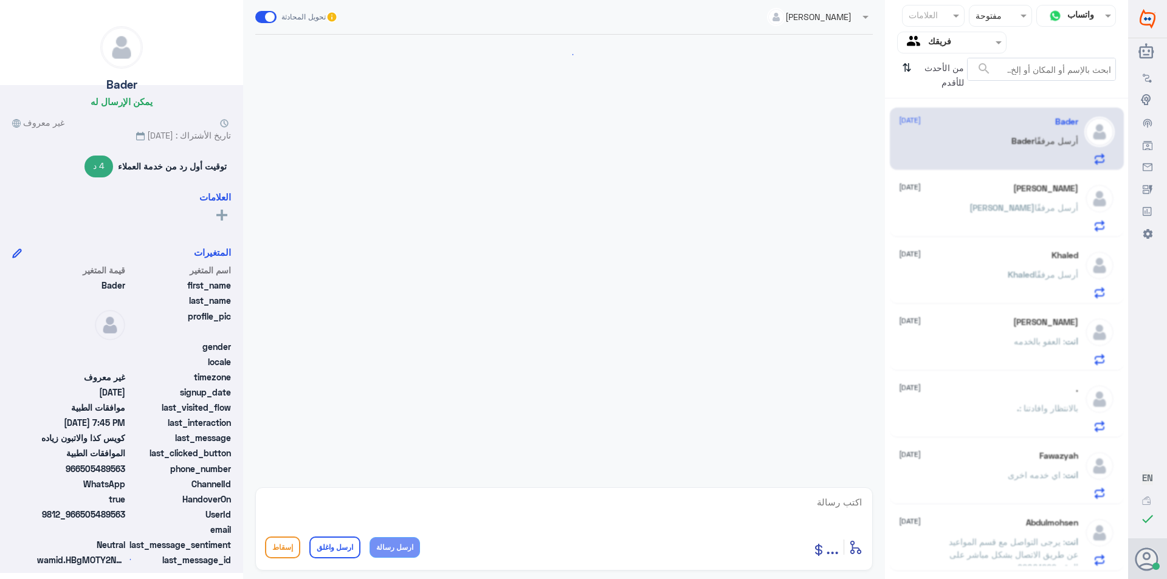
scroll to position [1179, 0]
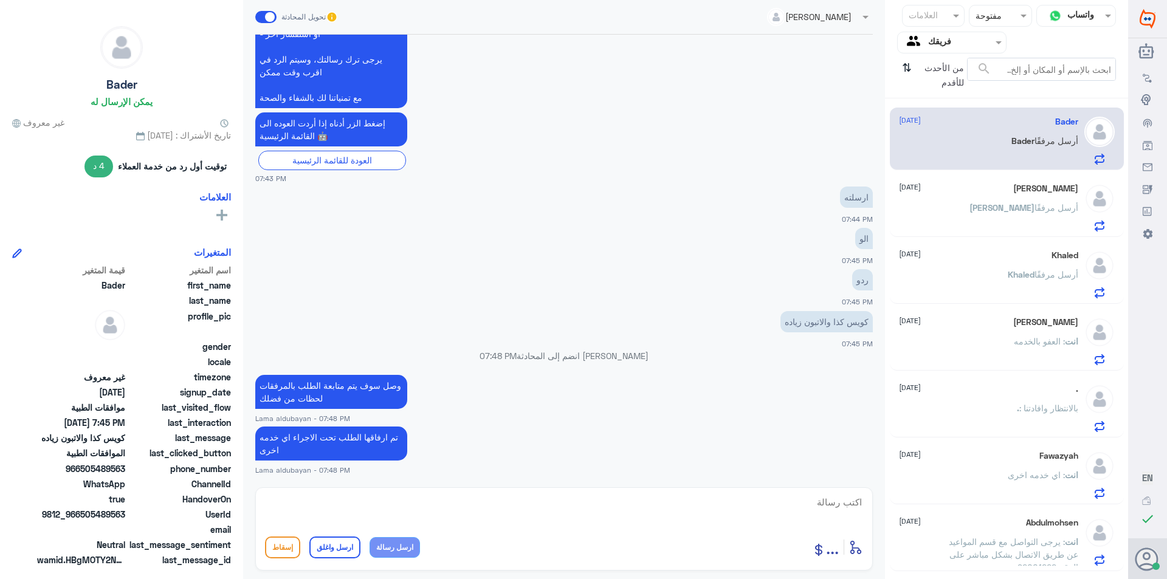
click at [980, 187] on div "[PERSON_NAME] [DATE]" at bounding box center [988, 189] width 179 height 10
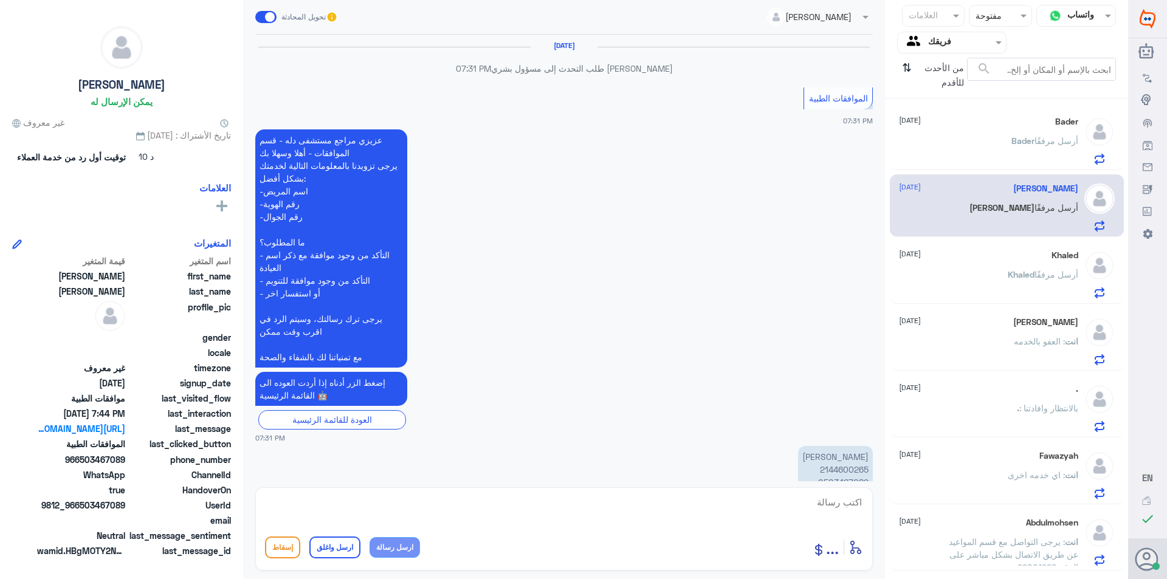
scroll to position [1396, 0]
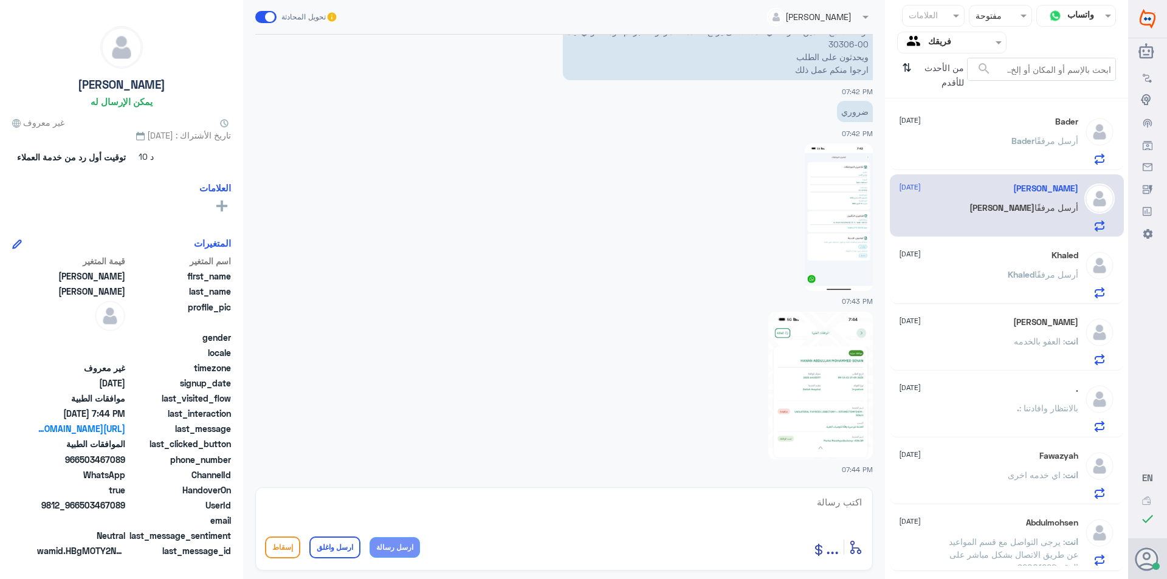
click at [977, 160] on div "[PERSON_NAME] أرسل مرفقًا" at bounding box center [988, 150] width 179 height 27
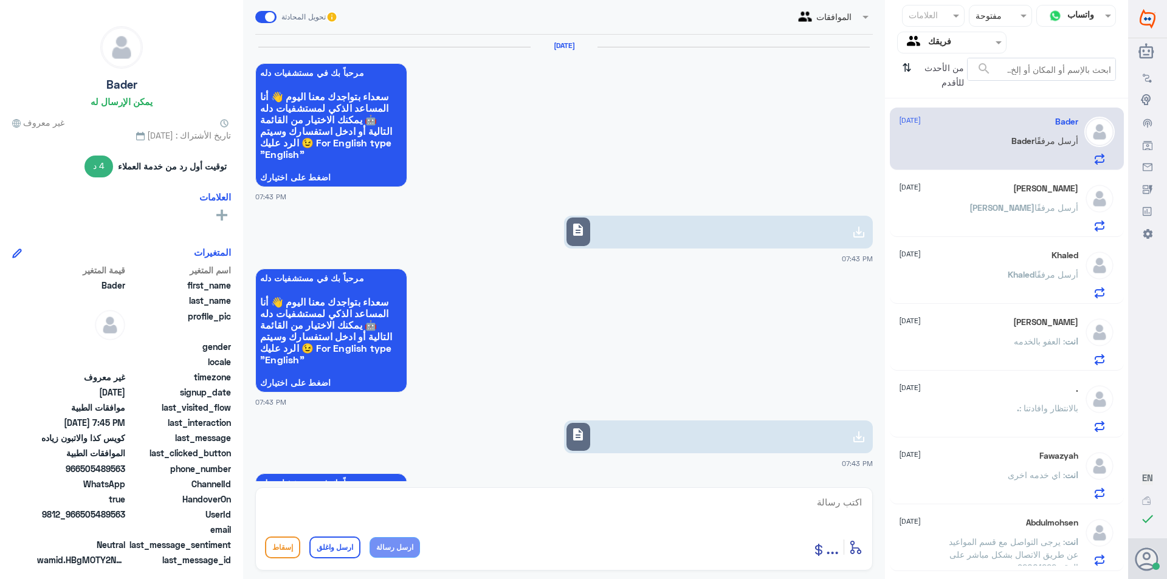
scroll to position [1179, 0]
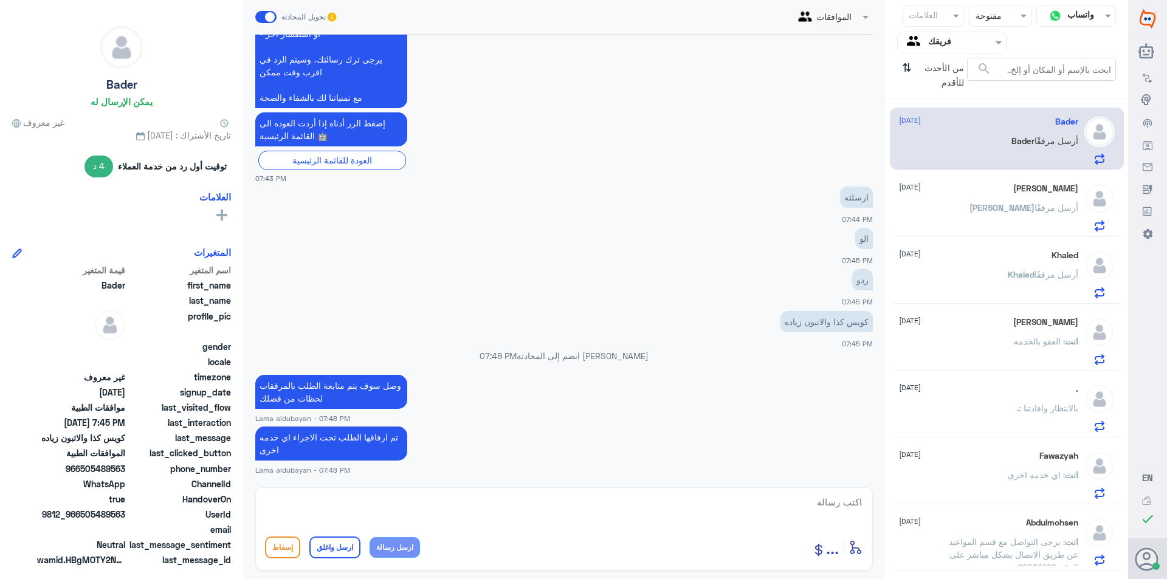
click at [995, 287] on div "[PERSON_NAME] أرسل مرفقًا" at bounding box center [988, 284] width 179 height 27
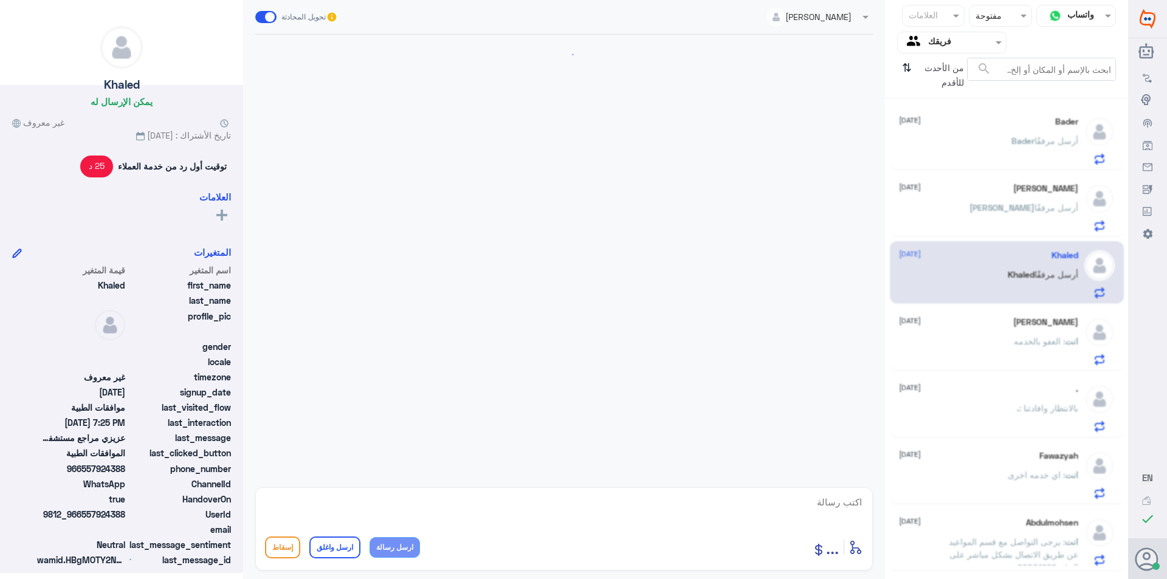
scroll to position [637, 0]
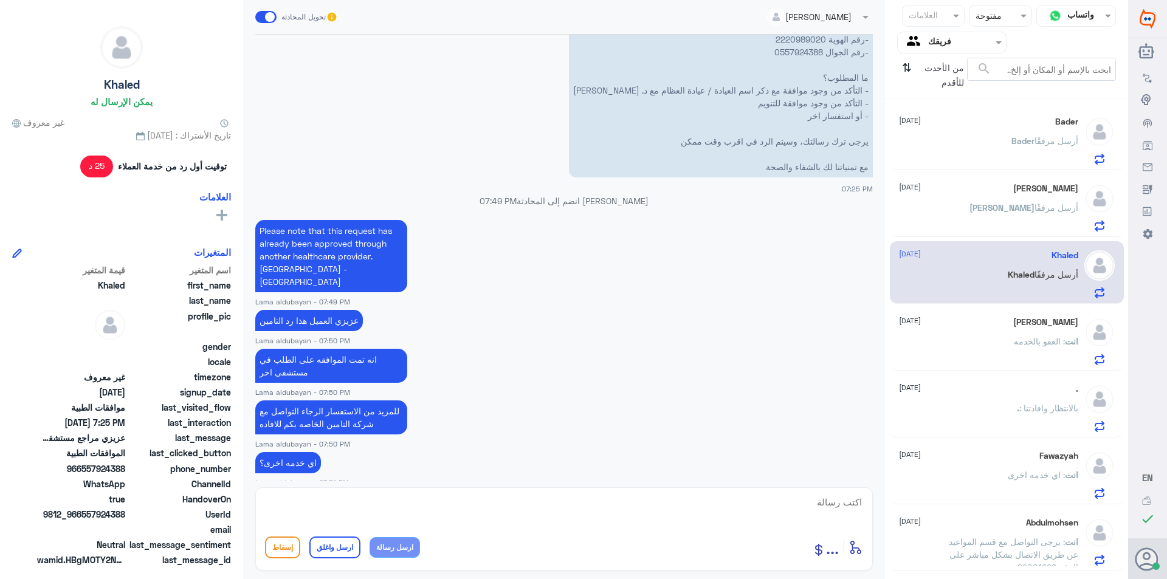
click at [965, 204] on div "[PERSON_NAME] أرسل مرفقًا" at bounding box center [988, 217] width 179 height 27
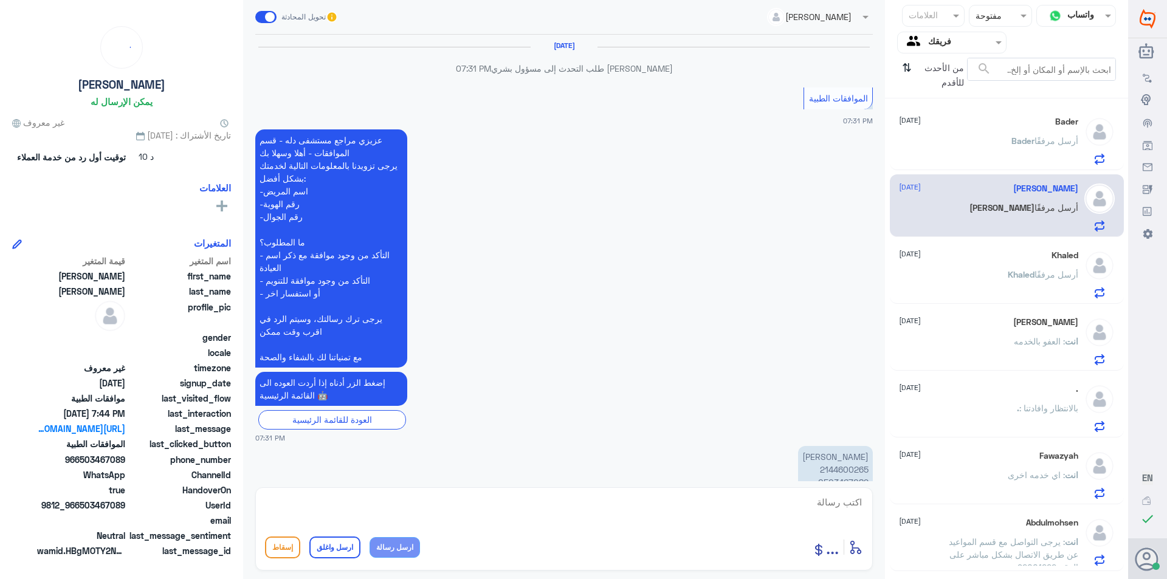
scroll to position [1396, 0]
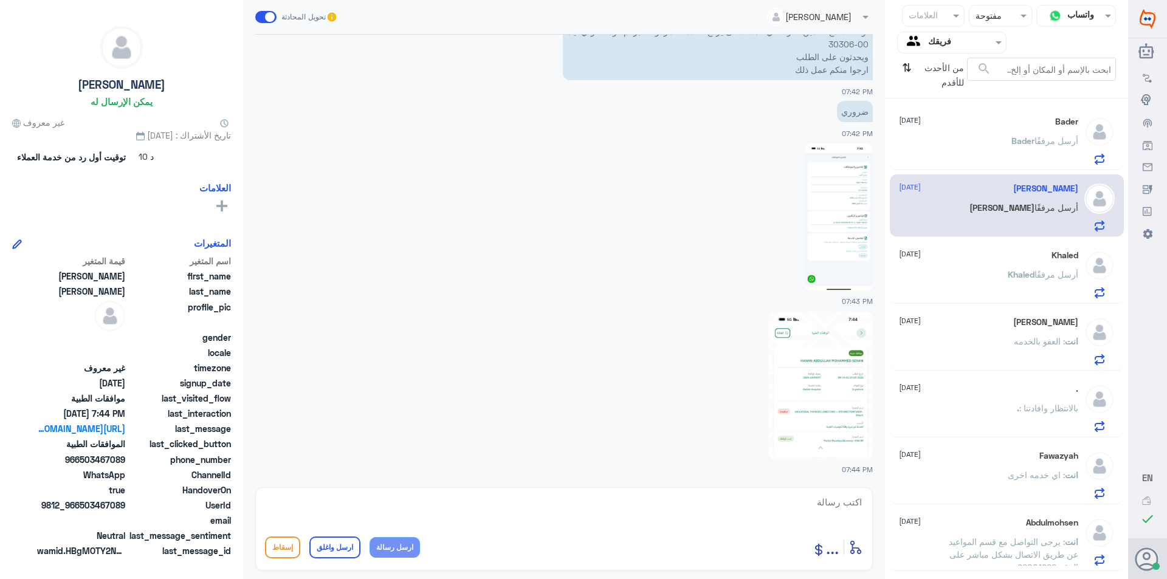
click at [985, 277] on div "[PERSON_NAME] أرسل مرفقًا" at bounding box center [988, 284] width 179 height 27
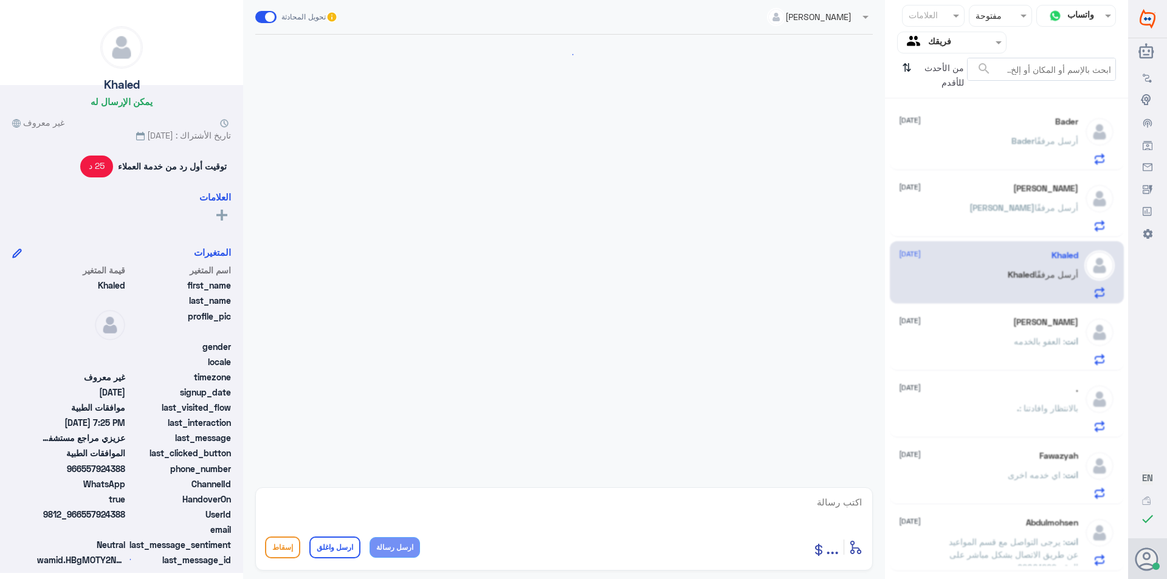
scroll to position [637, 0]
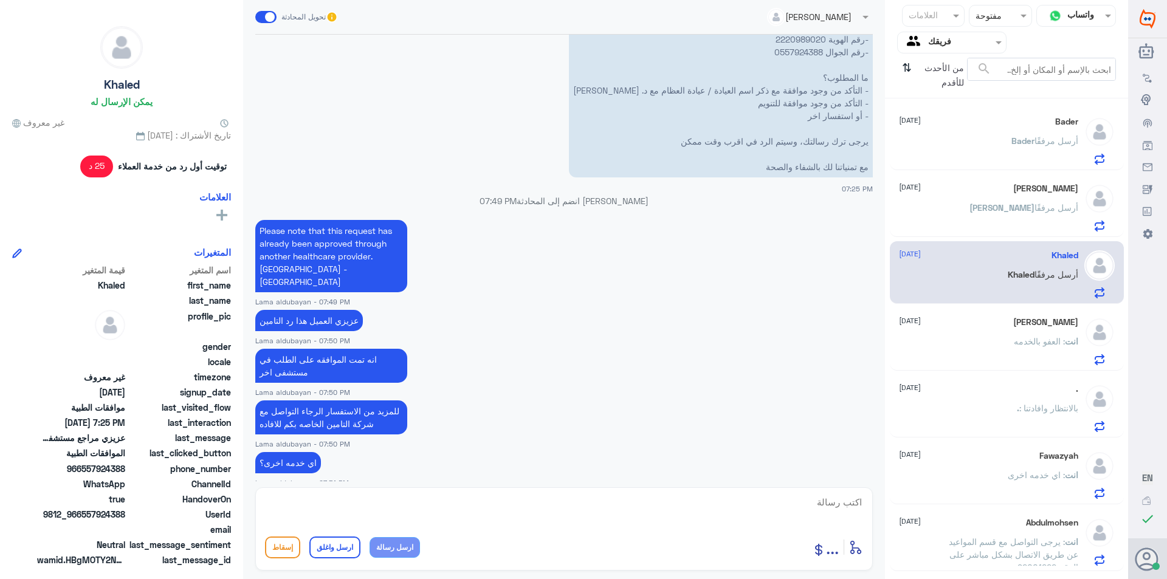
click at [994, 219] on div "[PERSON_NAME] أرسل مرفقًا" at bounding box center [988, 217] width 179 height 27
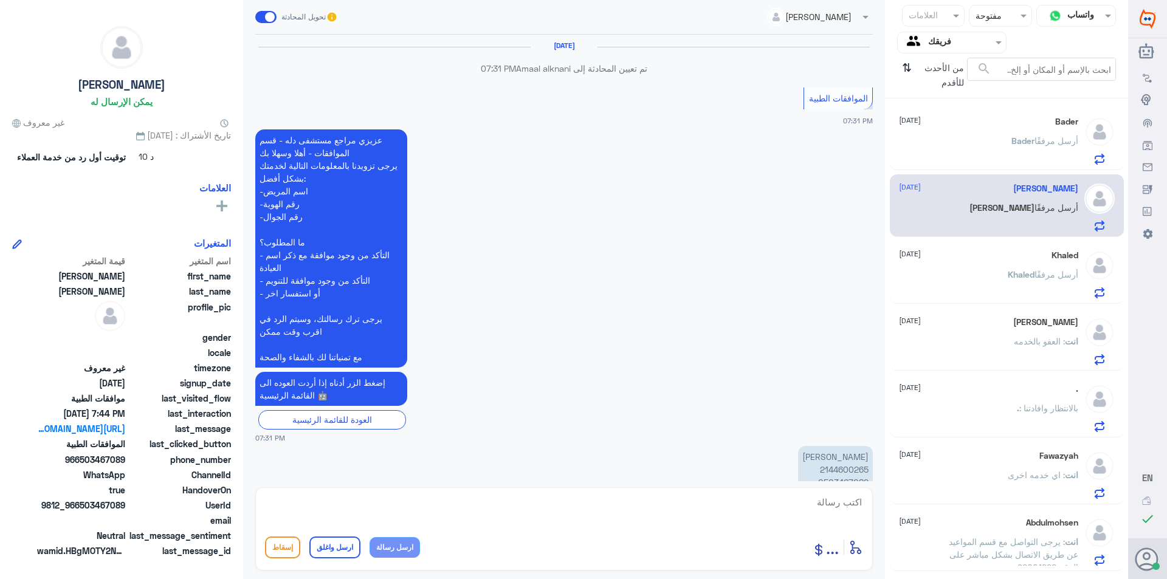
scroll to position [1396, 0]
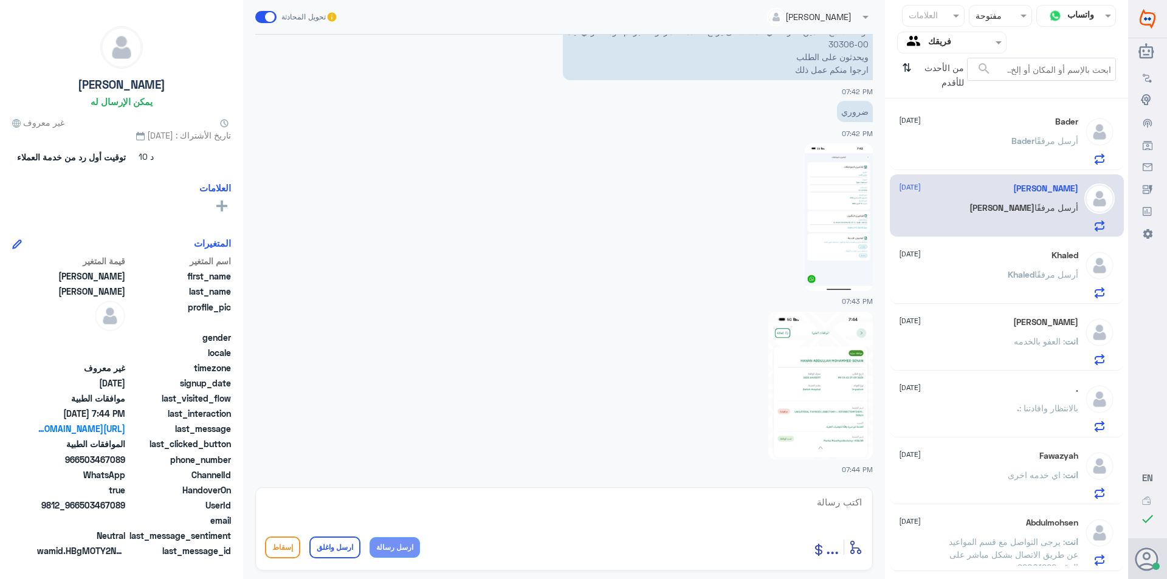
click at [772, 500] on textarea at bounding box center [564, 509] width 598 height 30
type textarea "ت"
type textarea "تم ابلاغ القسم المختص سوف يتم مراجعة الطلب"
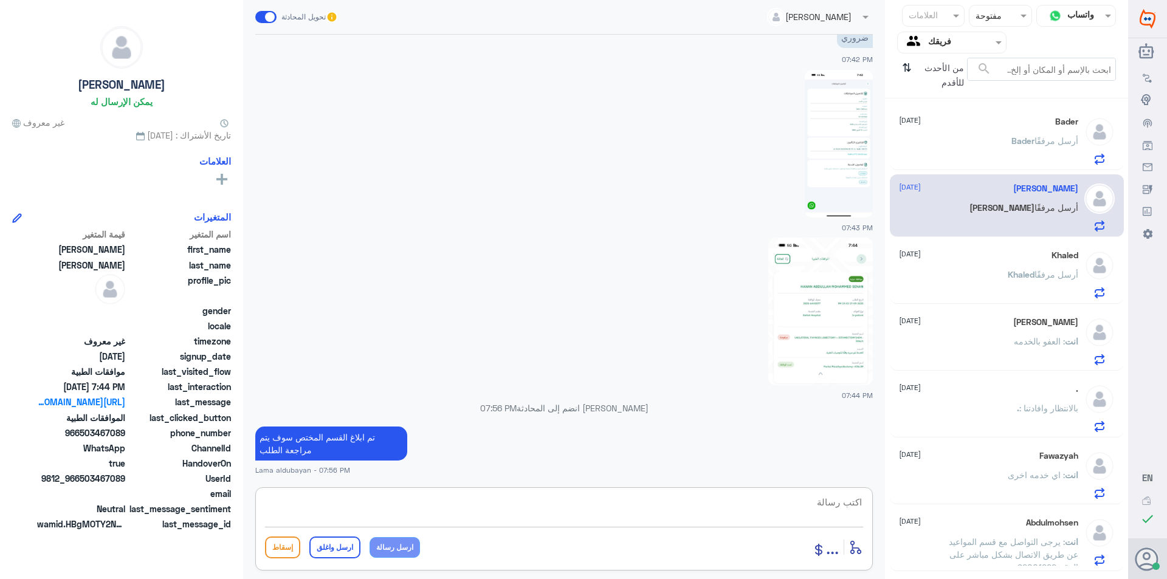
scroll to position [1444, 0]
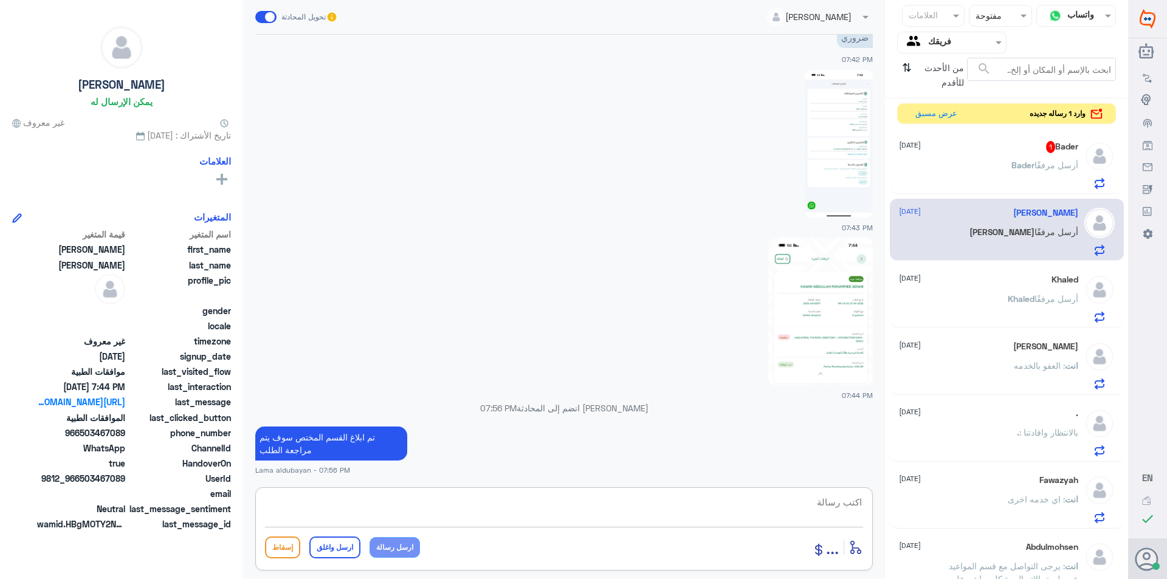
click at [967, 172] on div "[PERSON_NAME] أرسل مرفقًا" at bounding box center [988, 175] width 179 height 27
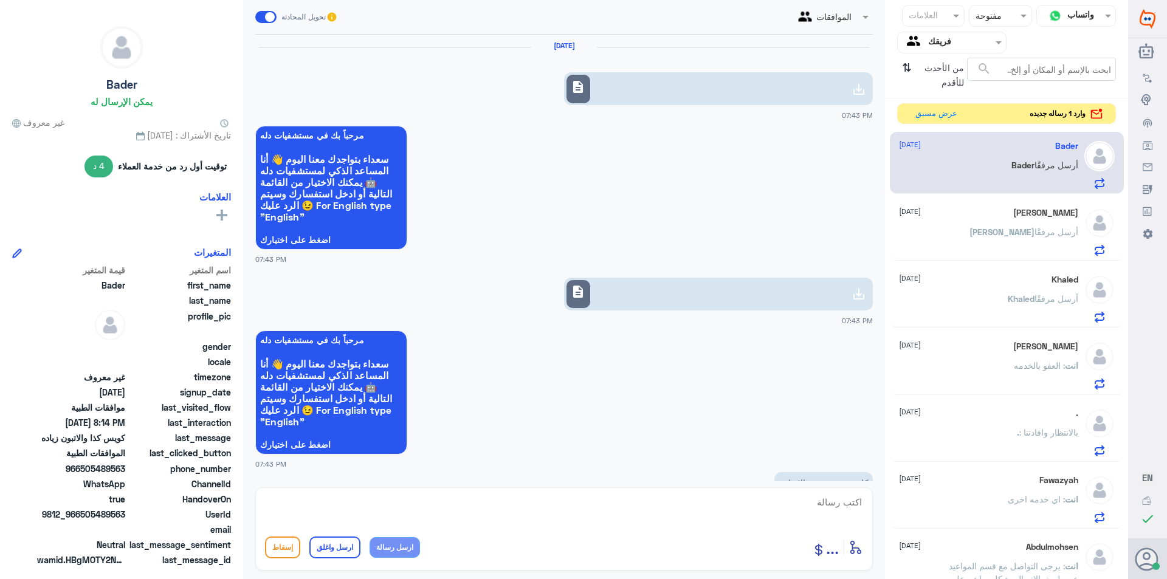
scroll to position [1077, 0]
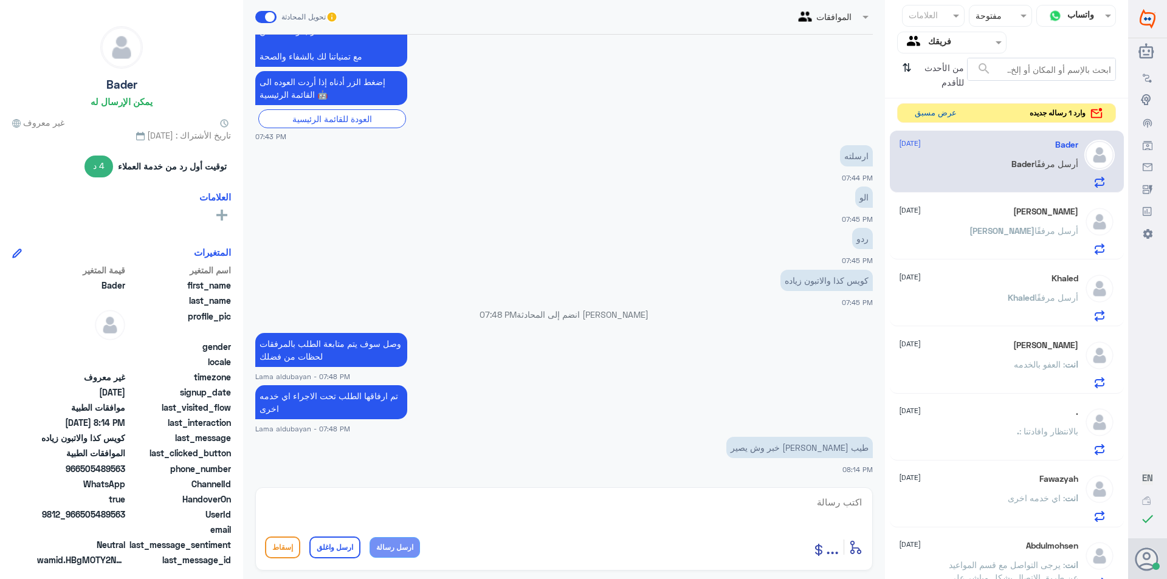
click at [949, 112] on button "عرض مسبق" at bounding box center [935, 113] width 51 height 19
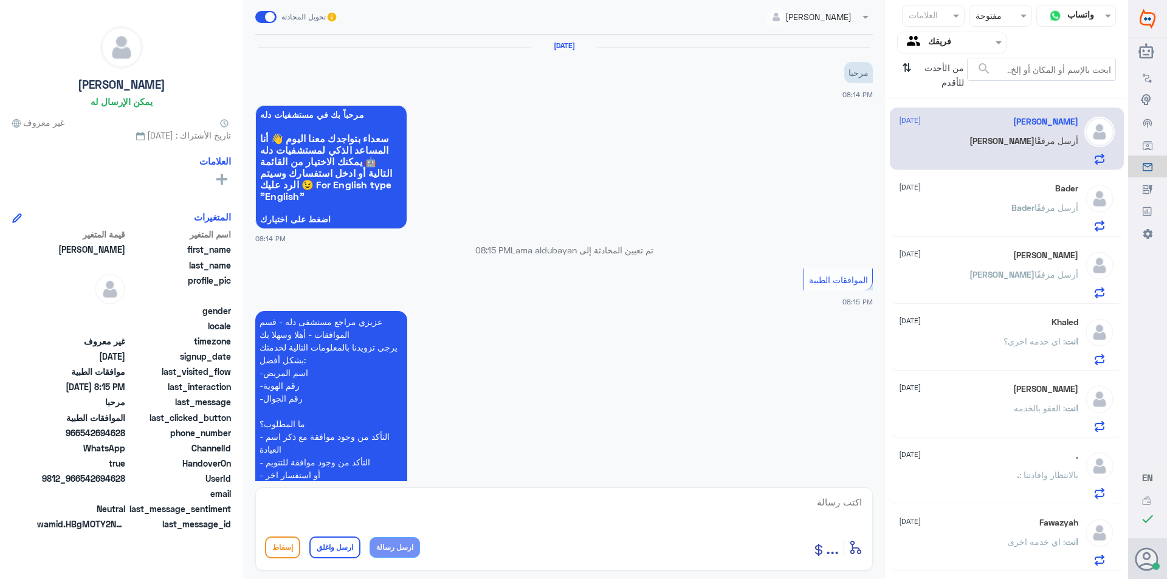
click at [1024, 219] on p "[PERSON_NAME] أرسل مرفقًا" at bounding box center [1044, 216] width 67 height 30
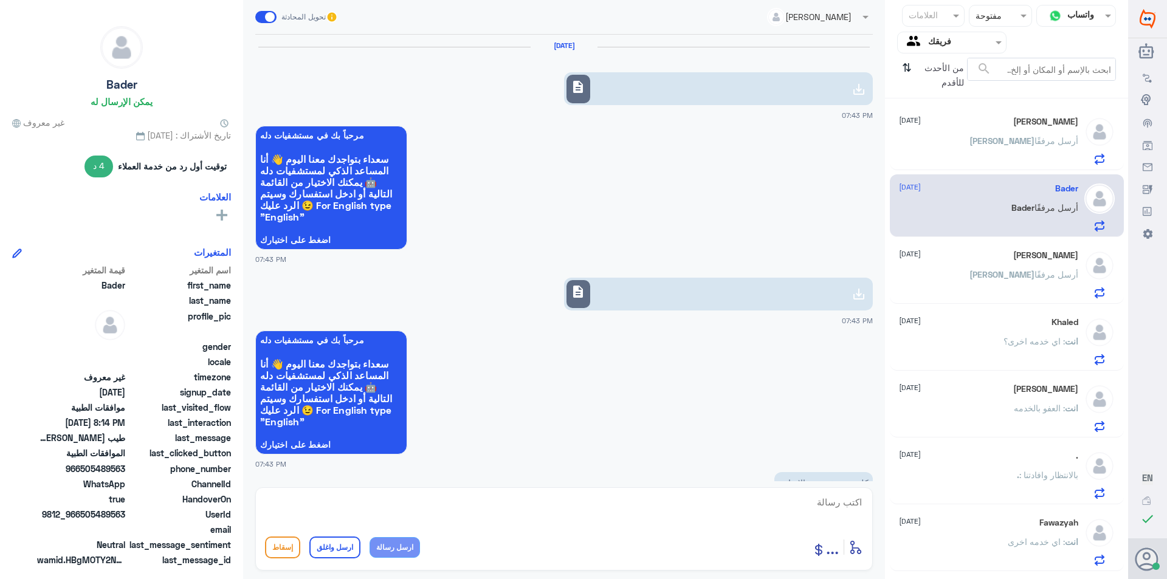
scroll to position [1077, 0]
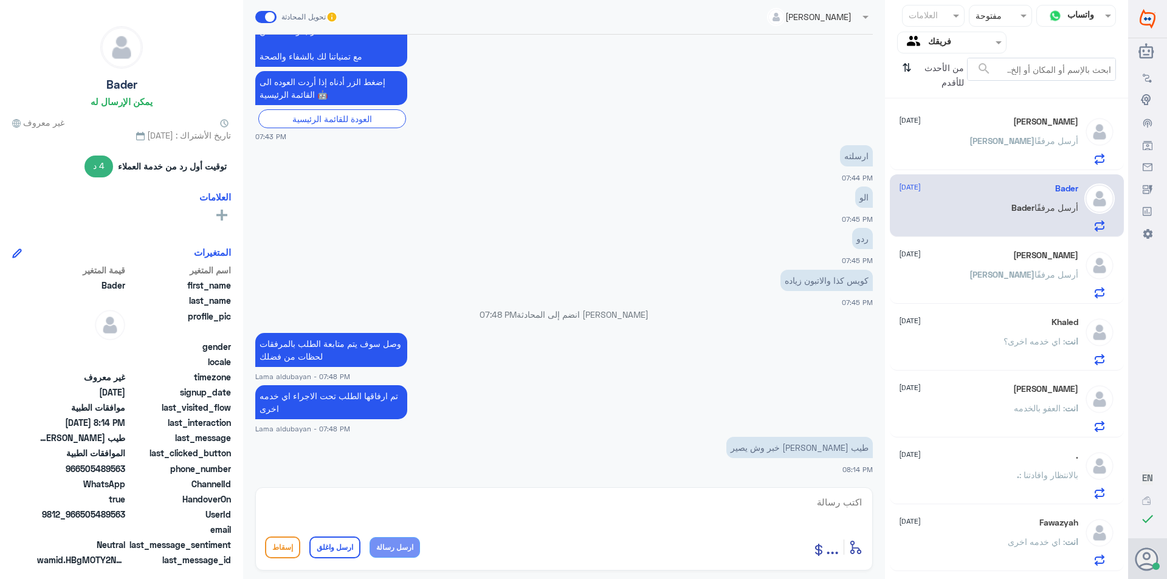
click at [777, 509] on textarea at bounding box center [564, 509] width 598 height 30
type textarea "سوف تصلك رساله بالتحديث"
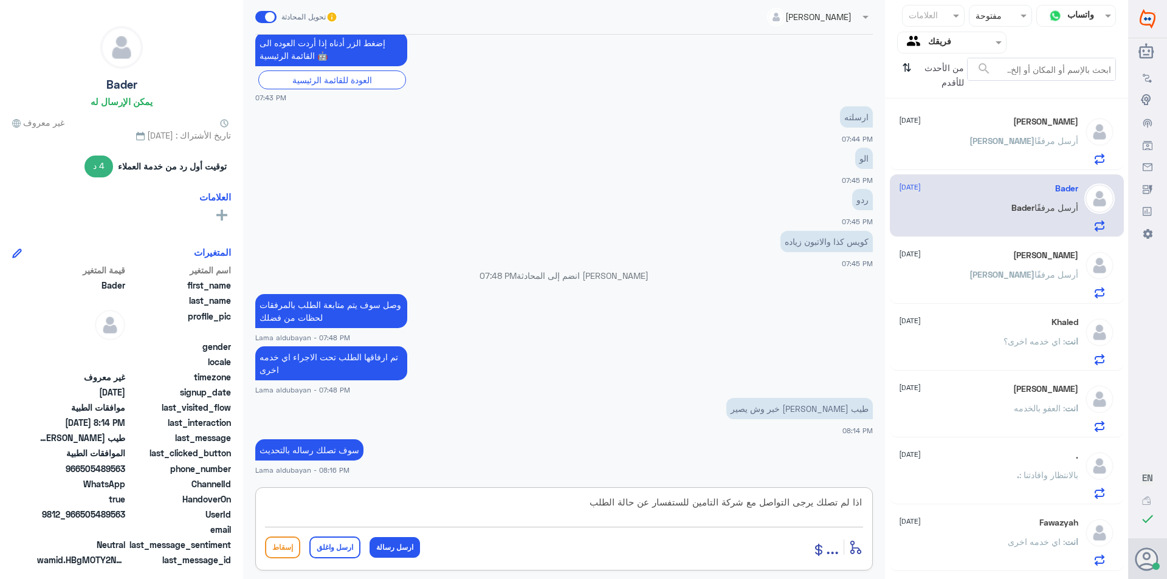
type textarea "اذا لم تصلك يرجى التواصل مع شركة التامين للستفسار عن حالة الطلب"
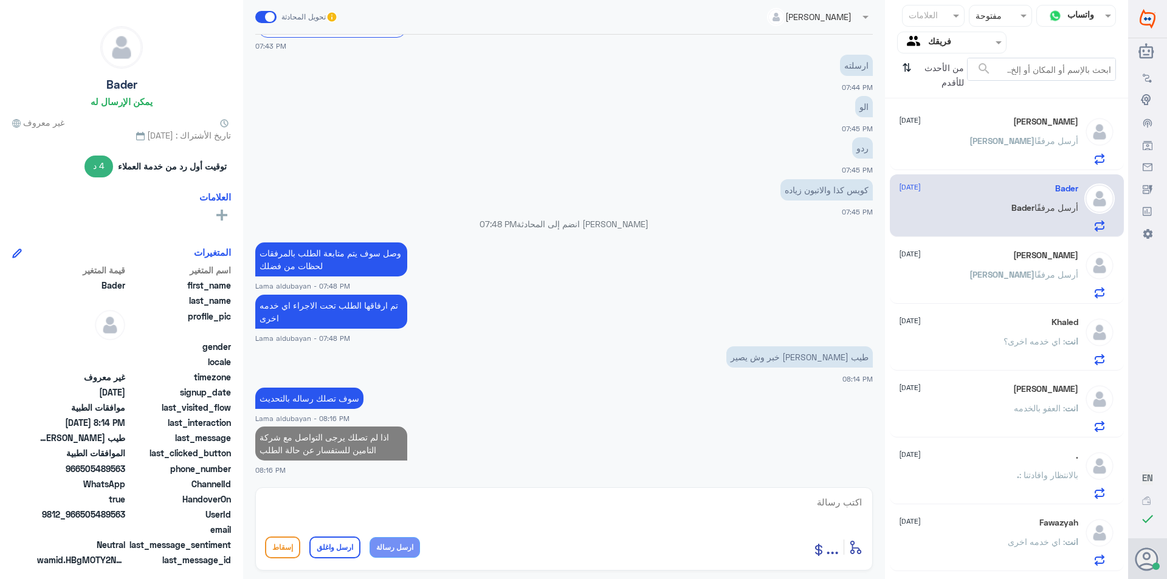
click at [999, 269] on div "[PERSON_NAME] [DATE] [PERSON_NAME] أرسل مرفقًا" at bounding box center [988, 274] width 179 height 48
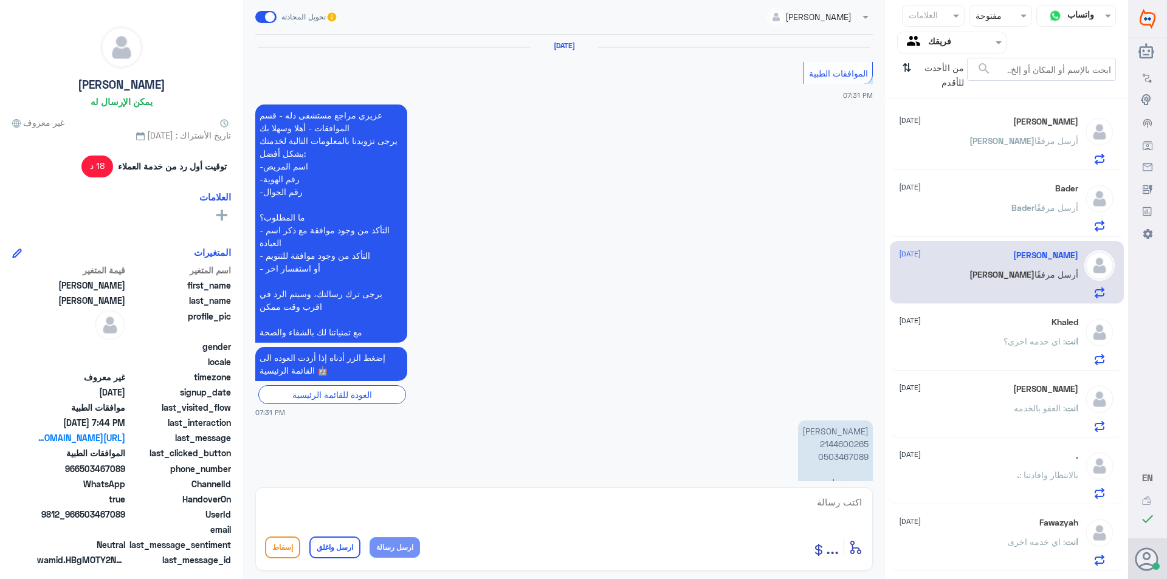
scroll to position [1444, 0]
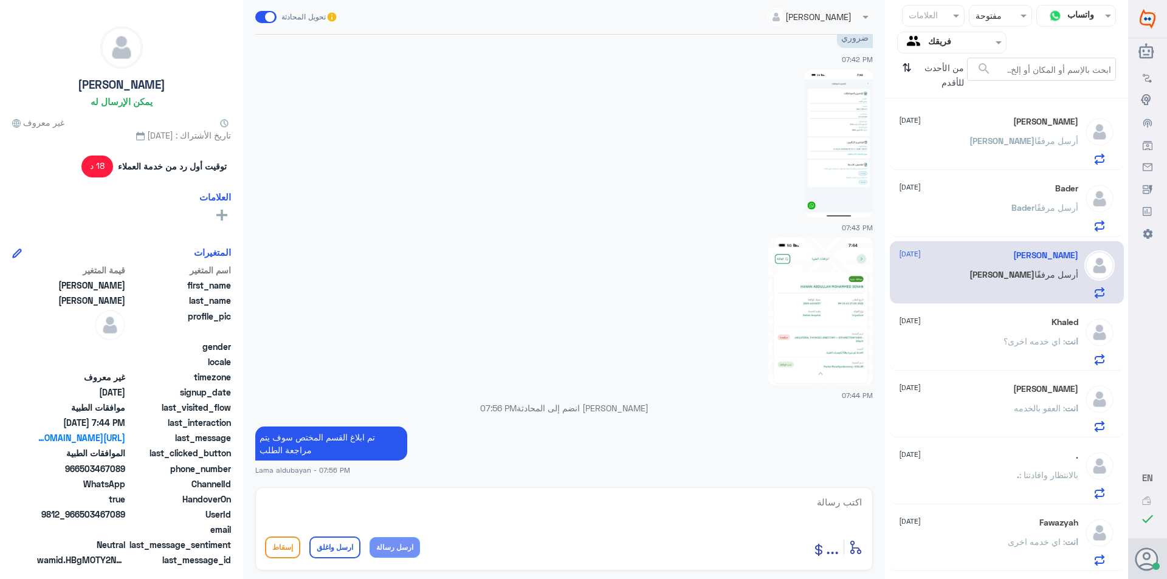
click at [979, 145] on div "[PERSON_NAME] أرسل مرفقًا" at bounding box center [988, 150] width 179 height 27
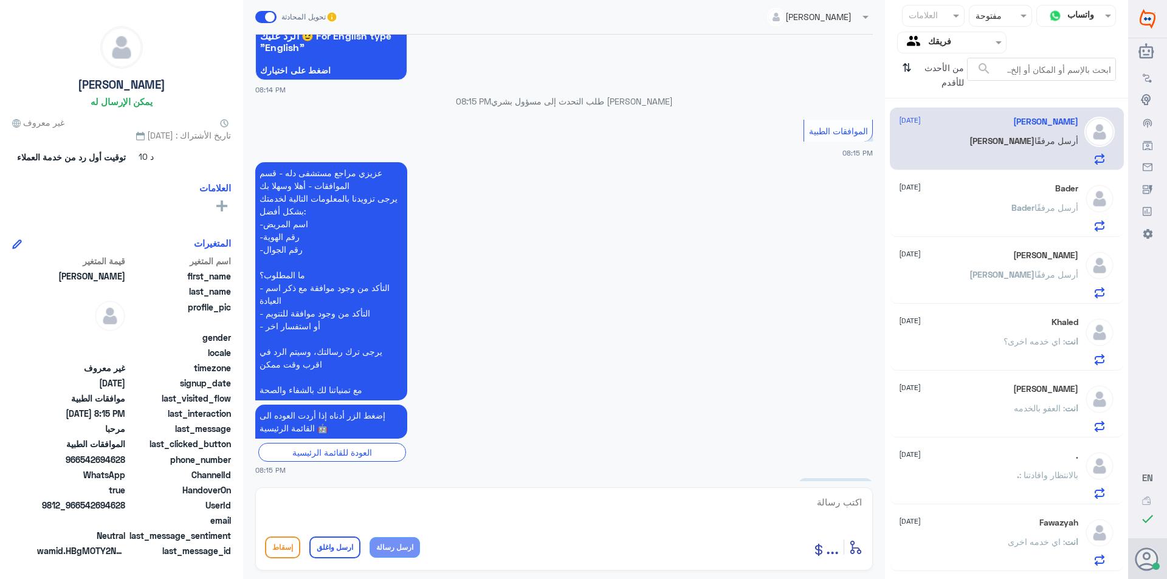
scroll to position [241, 0]
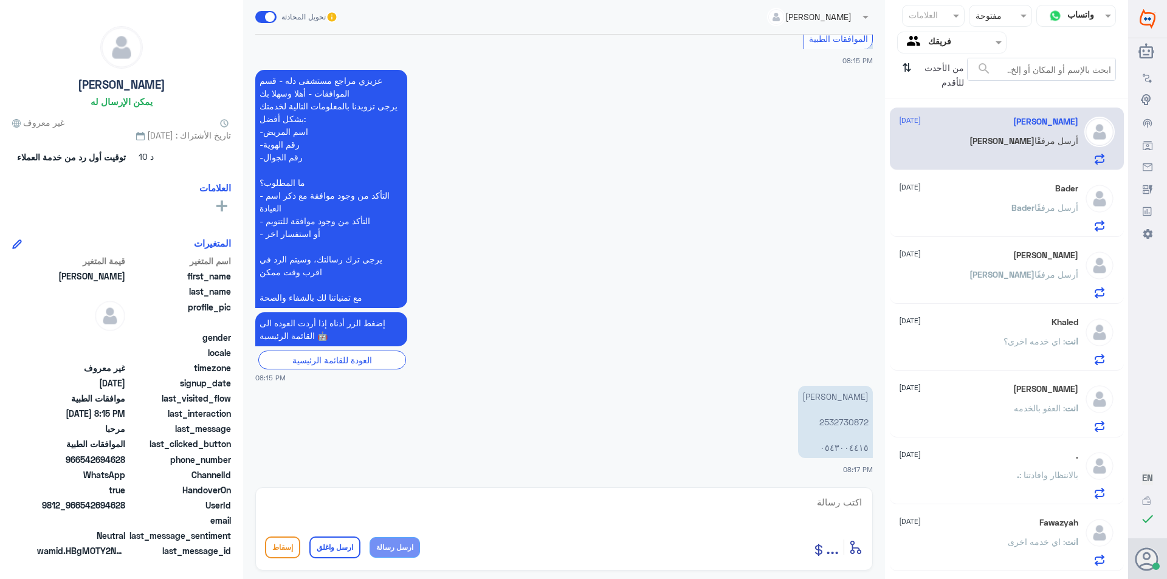
click at [849, 425] on p "[PERSON_NAME] 2532730872 ٠٥٤٣٠٠٤٤١٥" at bounding box center [835, 422] width 75 height 72
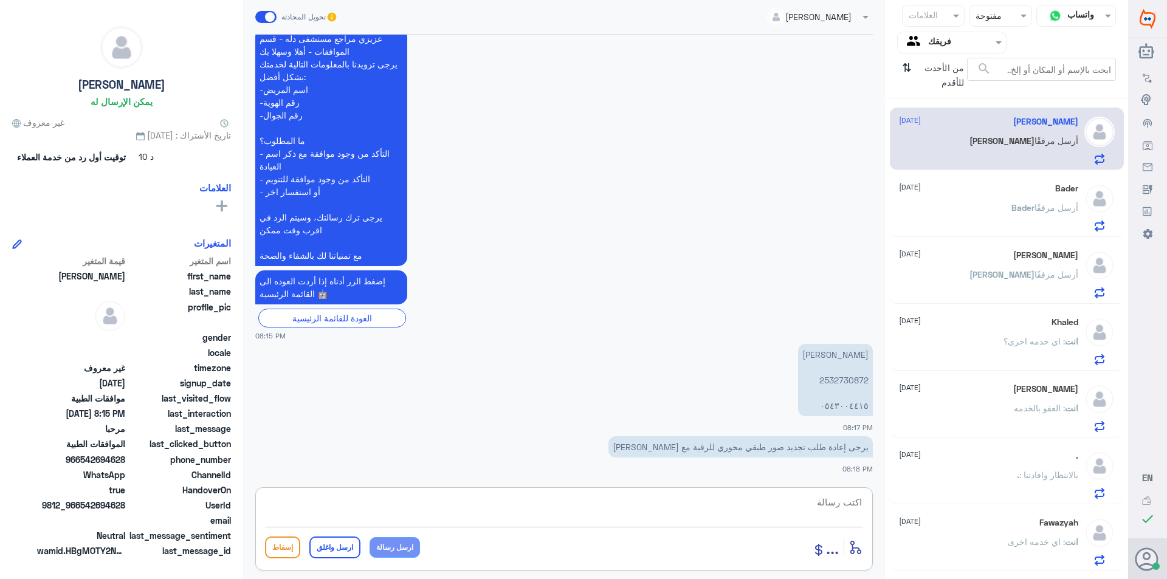
click at [689, 512] on textarea at bounding box center [564, 509] width 598 height 30
type textarea "تفضل يرجى توضيح استفسارك"
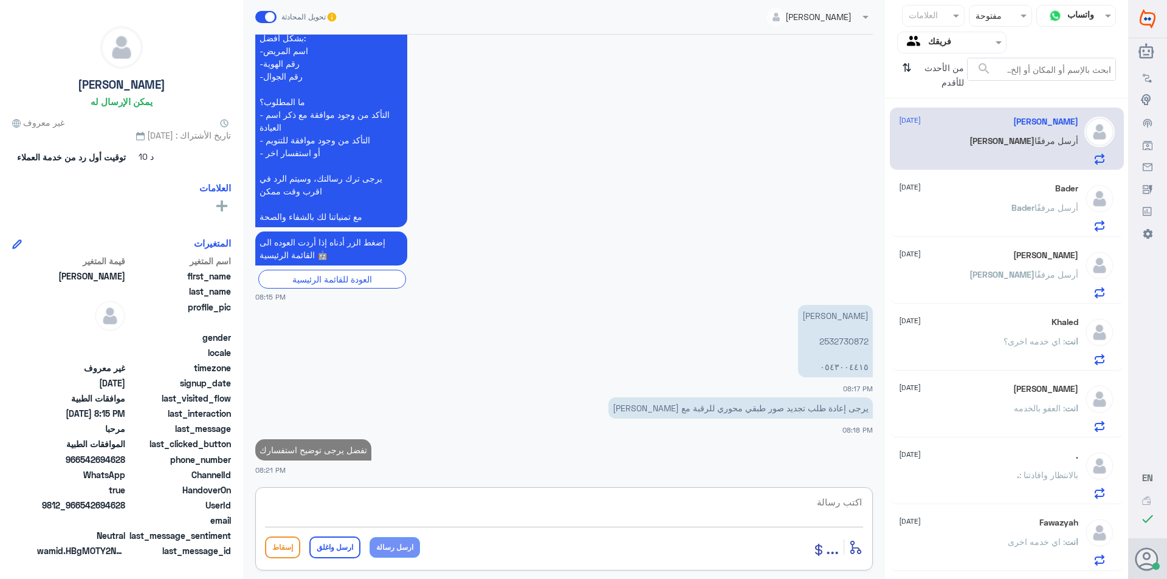
click at [1016, 227] on p "[PERSON_NAME] أرسل مرفقًا" at bounding box center [1044, 216] width 67 height 30
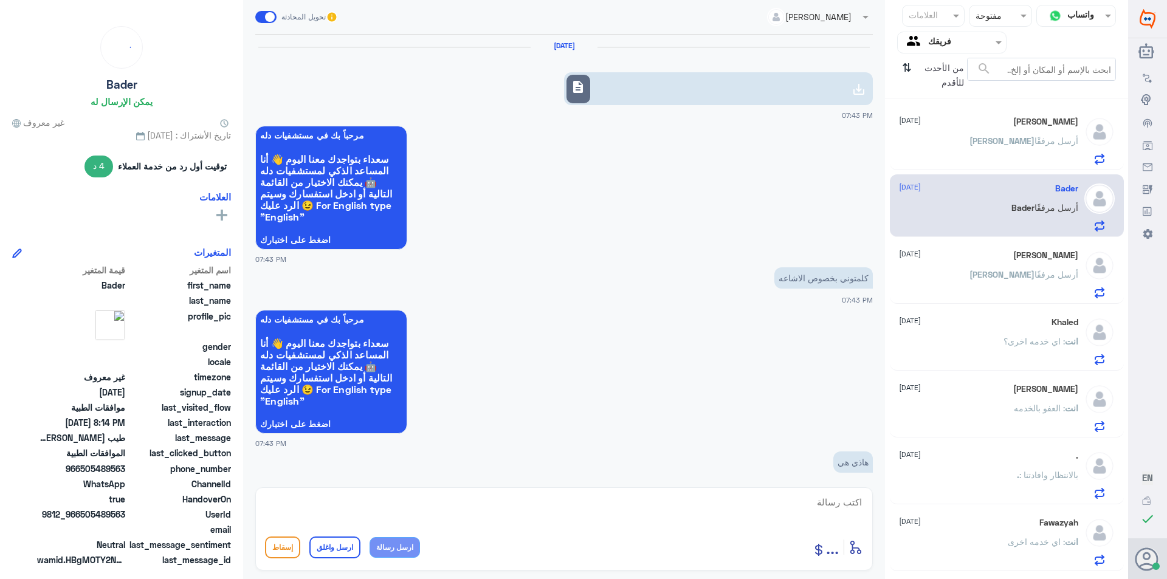
scroll to position [963, 0]
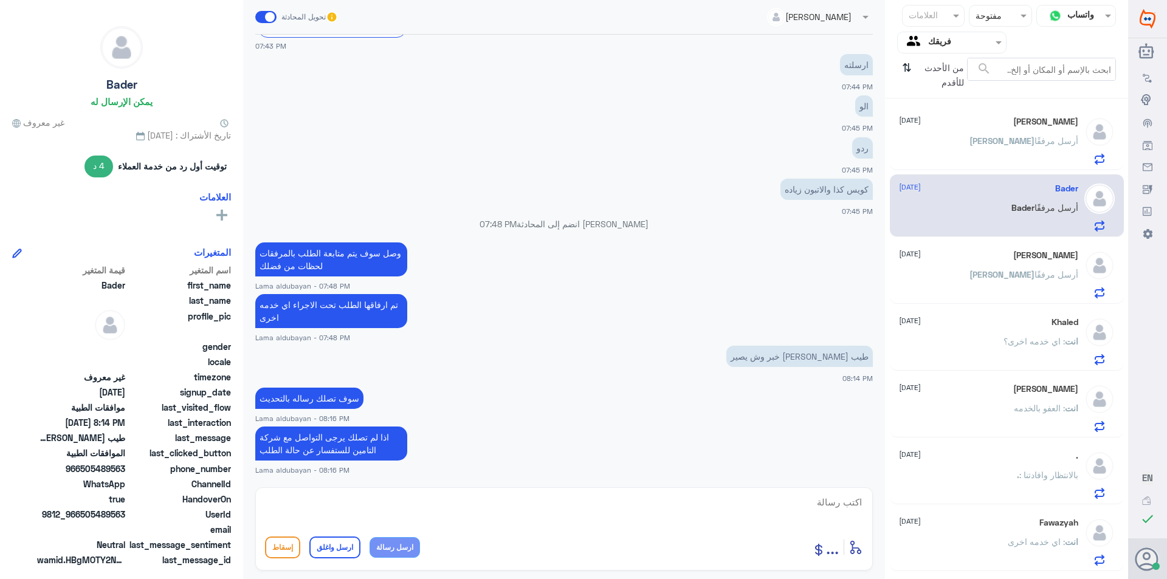
click at [1000, 269] on div "[PERSON_NAME] [DATE] [PERSON_NAME] أرسل مرفقًا" at bounding box center [988, 274] width 179 height 48
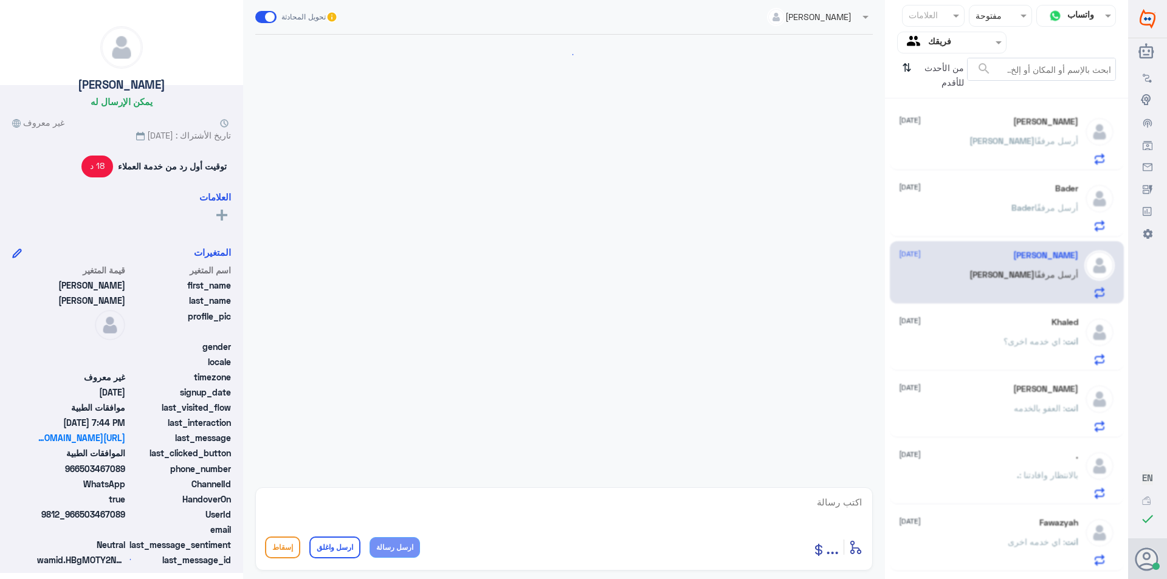
scroll to position [1444, 0]
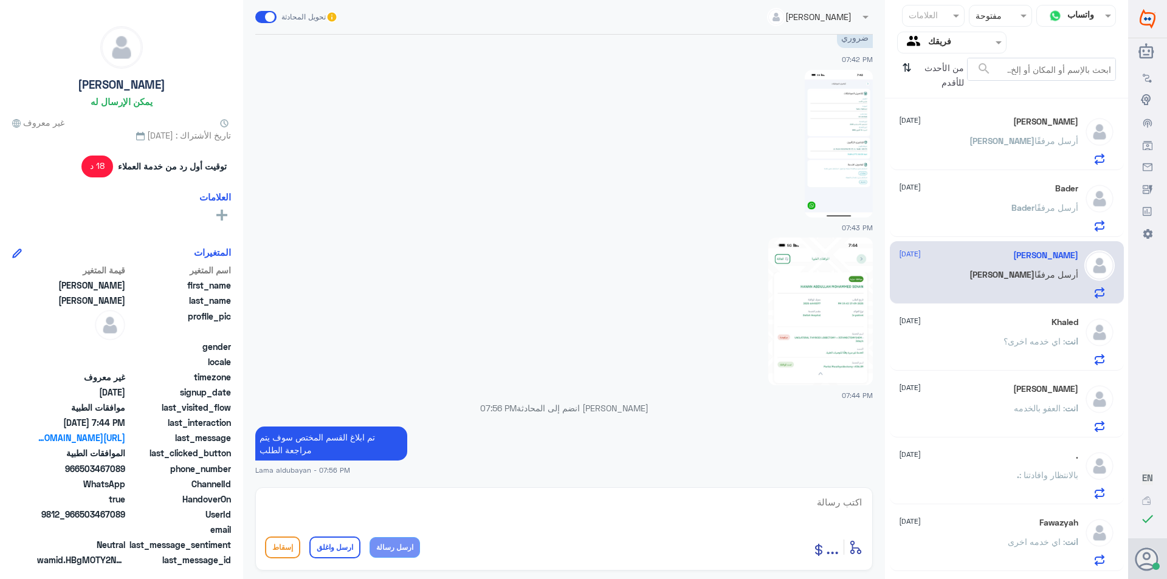
click at [1069, 348] on p "انت : اي خدمه اخرى؟" at bounding box center [1041, 350] width 75 height 30
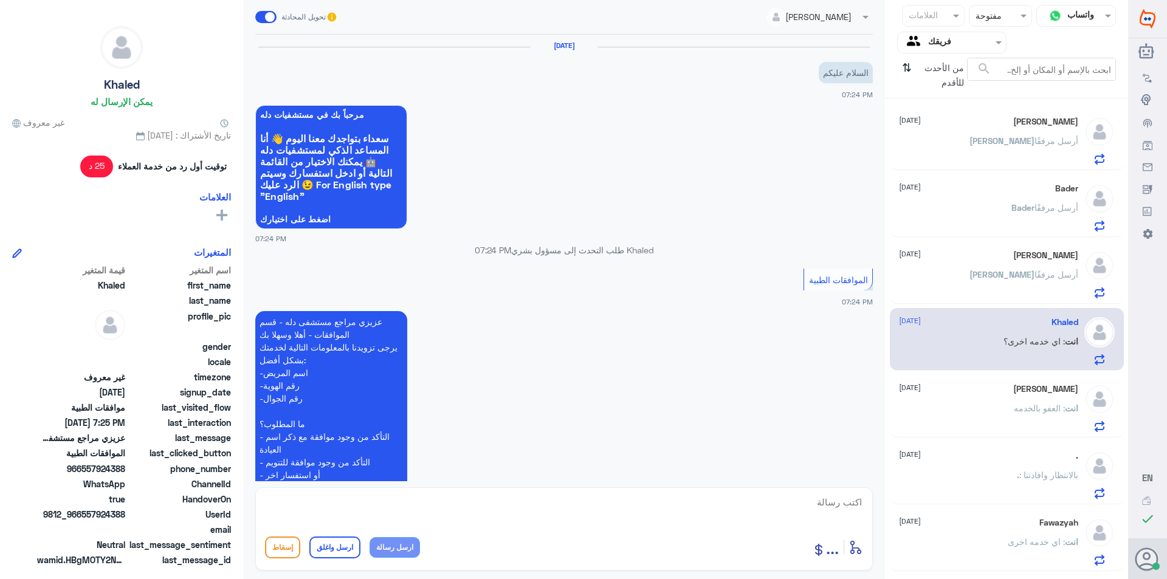
scroll to position [637, 0]
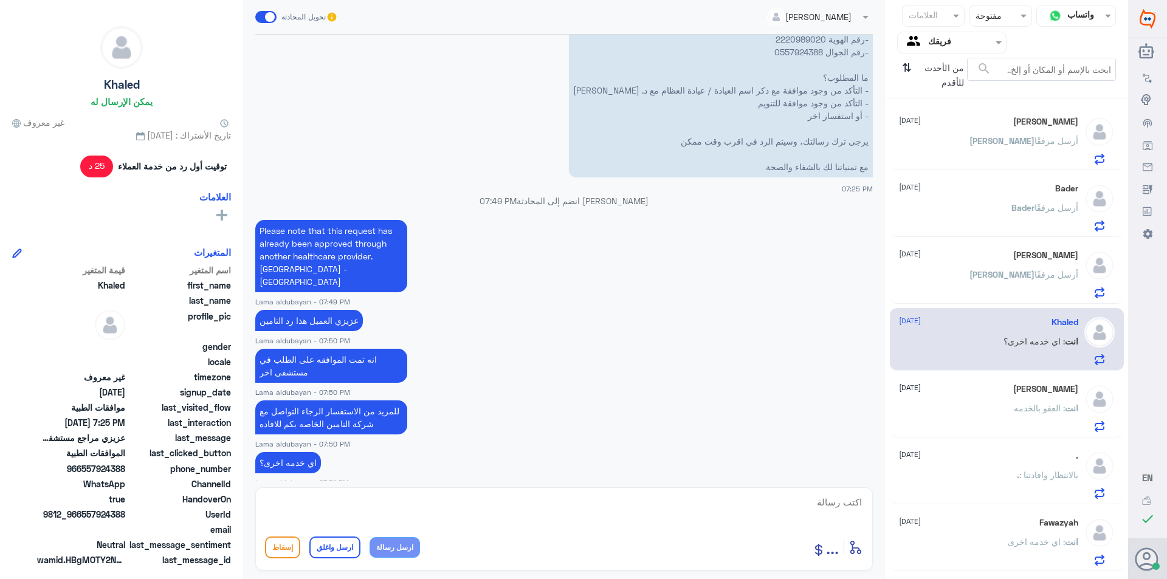
click at [1001, 416] on div "انت : العفو بالخدمه" at bounding box center [988, 418] width 179 height 27
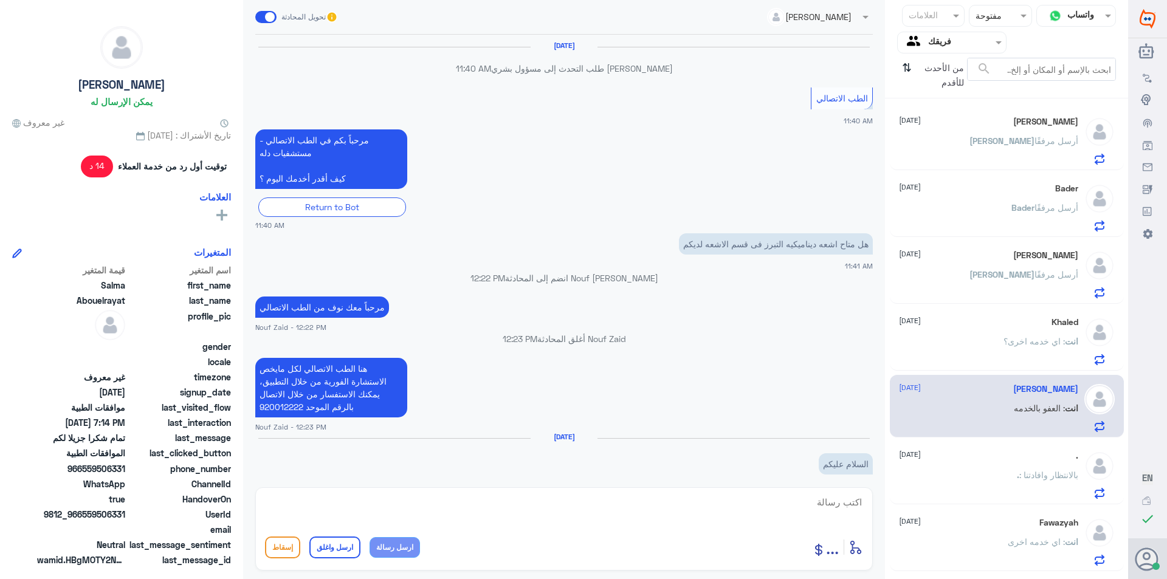
scroll to position [813, 0]
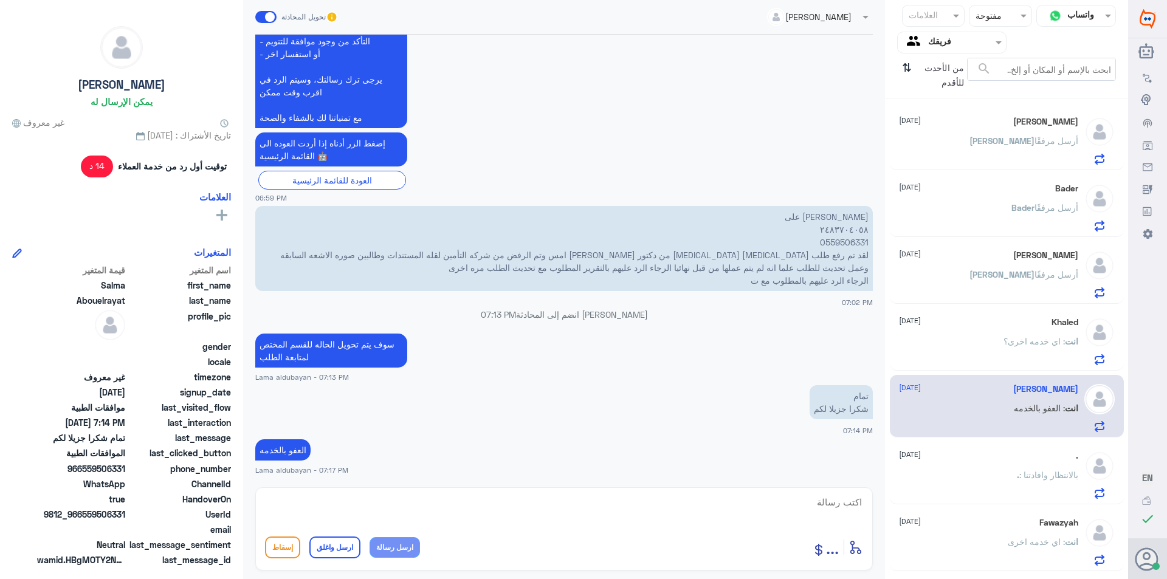
click at [999, 160] on div "[PERSON_NAME] أرسل مرفقًا" at bounding box center [988, 150] width 179 height 27
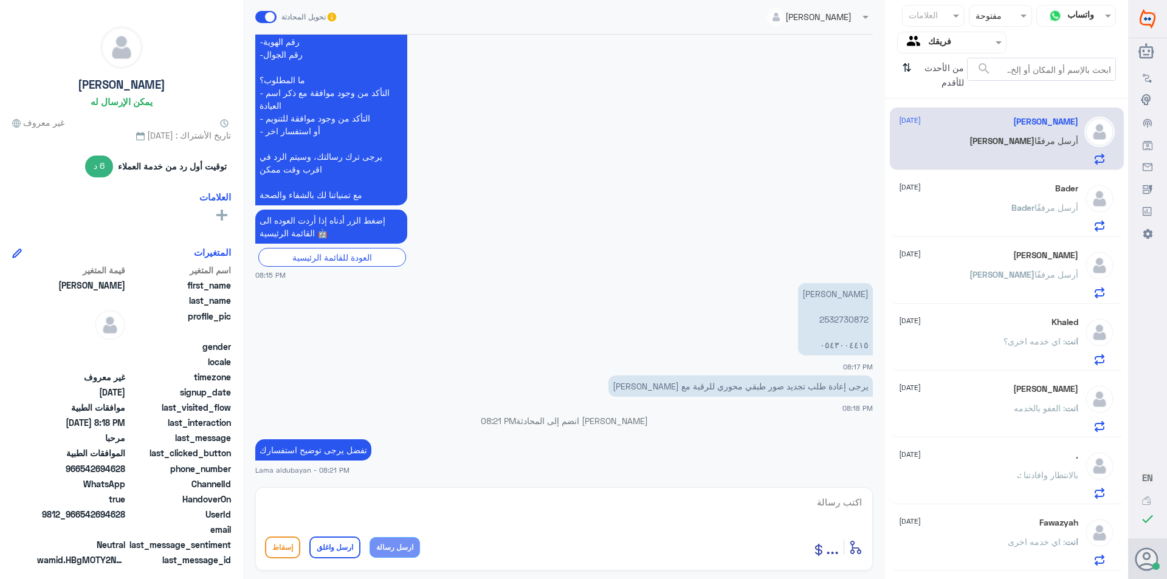
click at [956, 50] on div "Agent Filter فريقك" at bounding box center [944, 42] width 93 height 18
click at [949, 112] on لديك "الوارد لديك" at bounding box center [957, 107] width 38 height 10
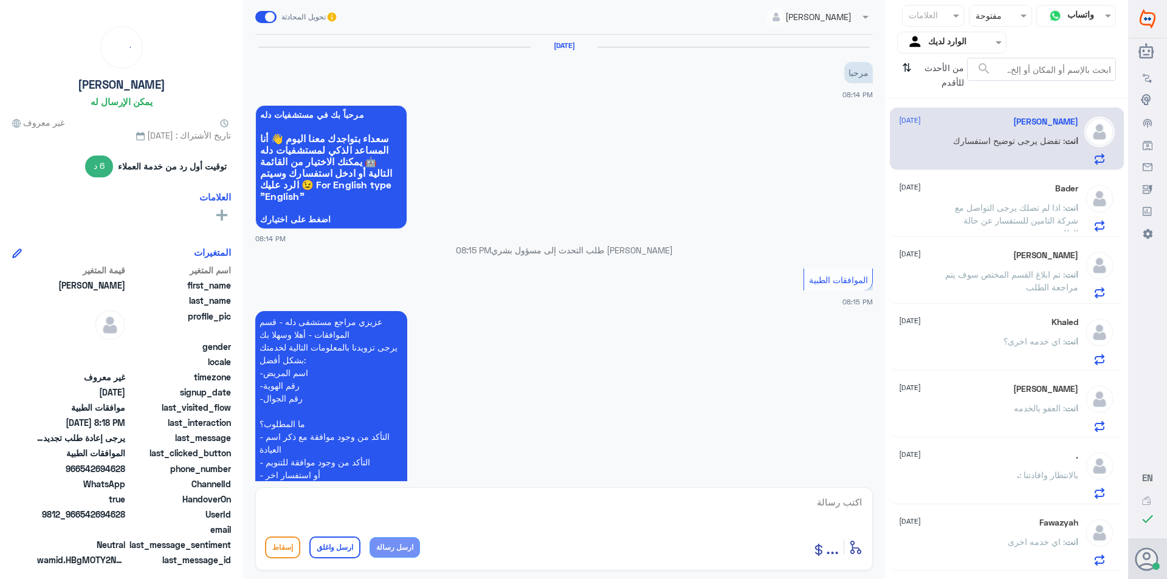
scroll to position [344, 0]
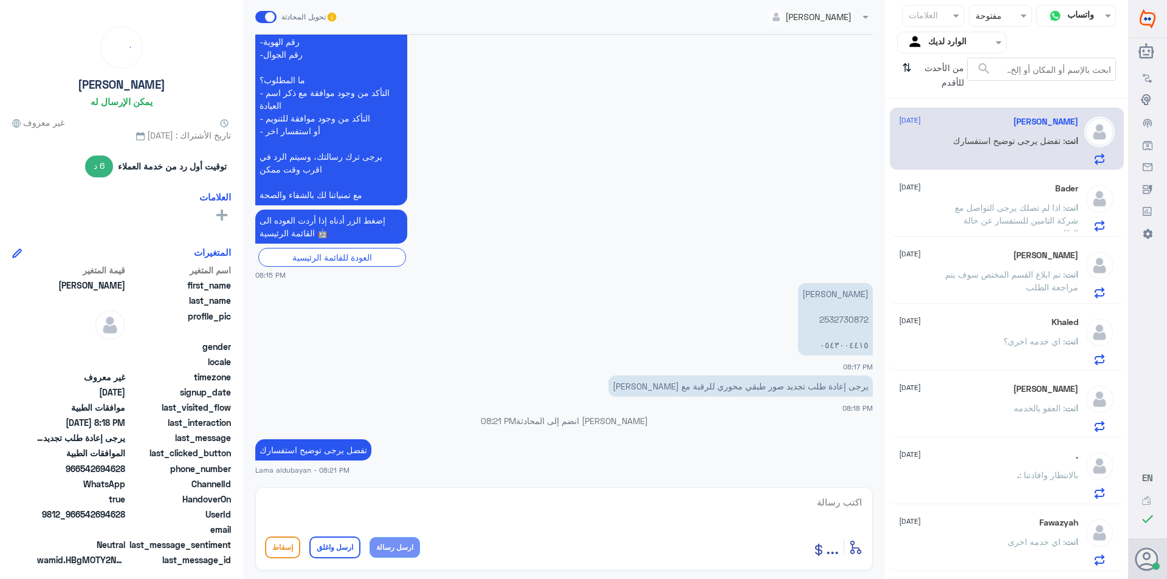
click at [1042, 539] on span ": اي خدمه اخرى" at bounding box center [1036, 542] width 57 height 10
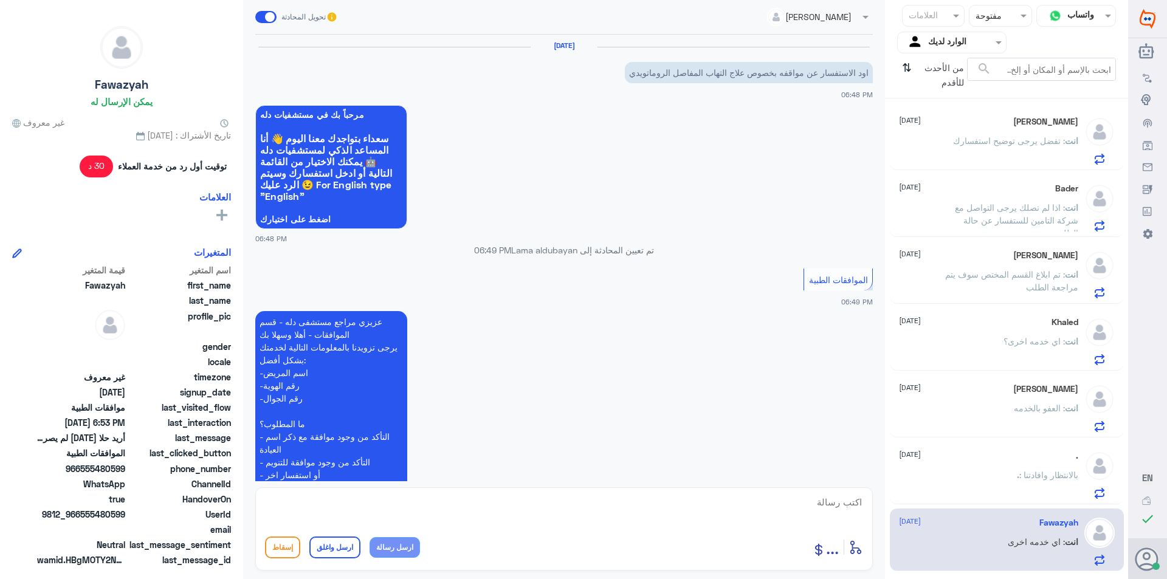
scroll to position [435, 0]
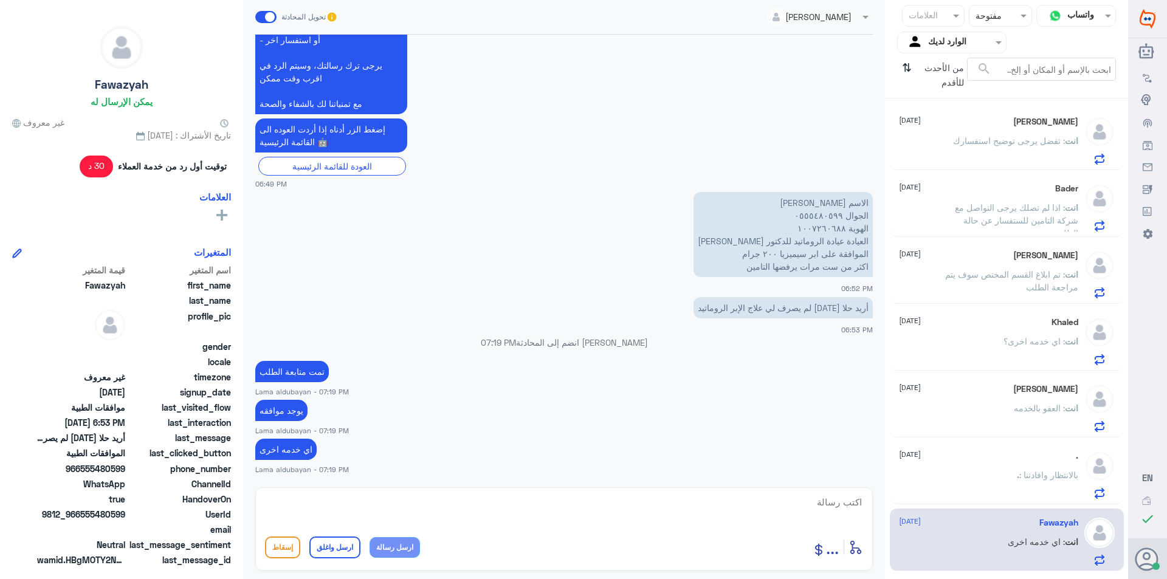
click at [423, 489] on div "أدخل اسم مجموعة الرسائل ... إسقاط ارسل واغلق ارسل رسالة" at bounding box center [564, 528] width 618 height 83
click at [761, 509] on textarea at bounding box center [564, 509] width 598 height 30
paste textarea "نشكر تواصلك مع مستشفيات دلة"
type textarea "نشكر تواصلك مع مستشفيات دلة"
click at [325, 546] on button "ارسل واغلق" at bounding box center [334, 548] width 51 height 22
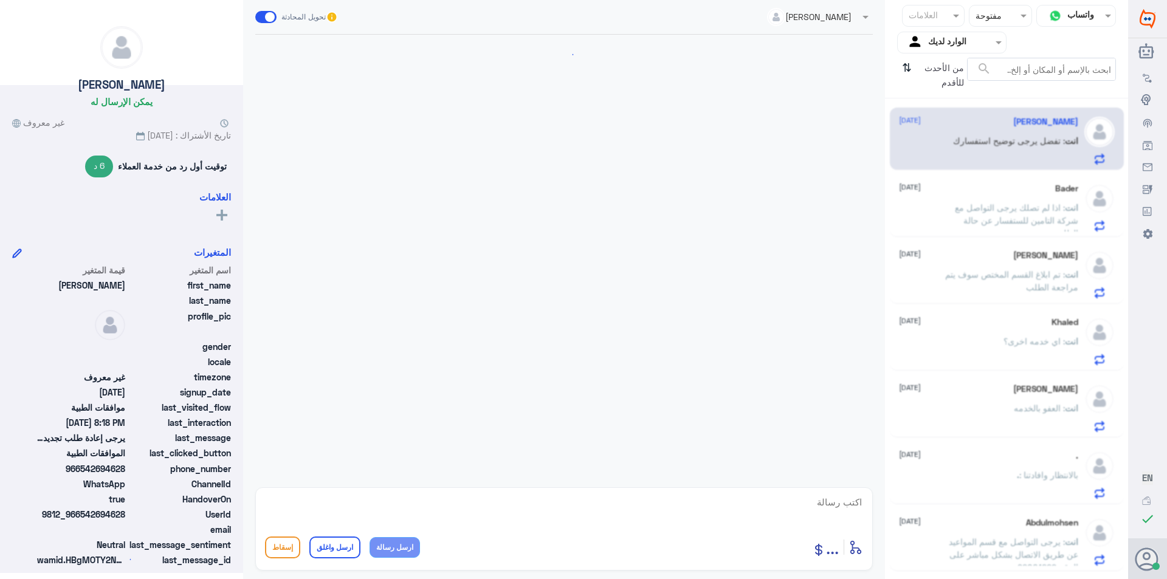
scroll to position [344, 0]
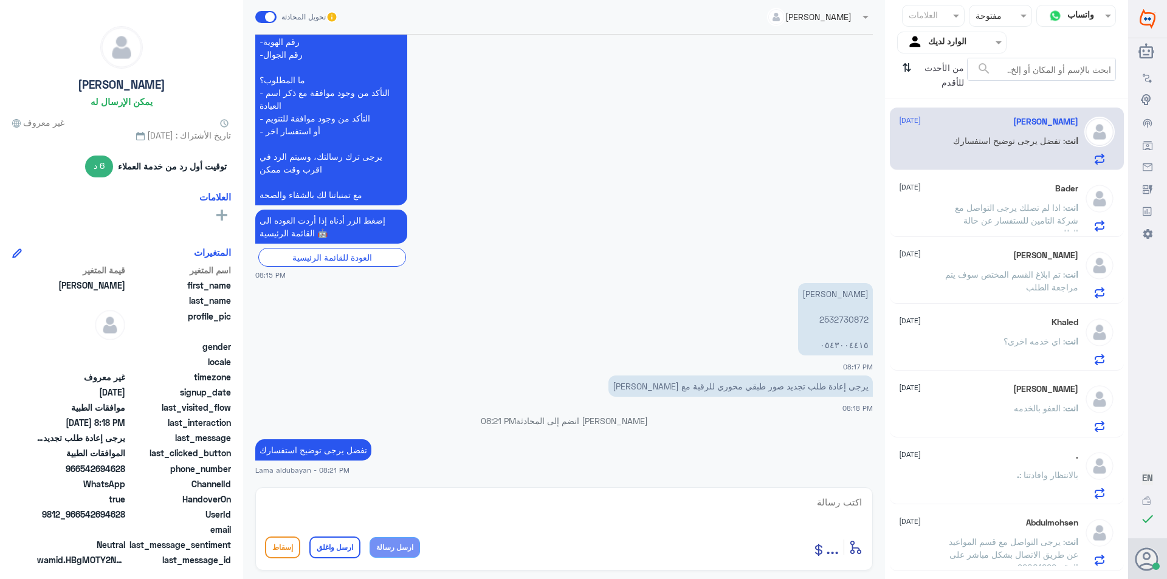
click at [1015, 422] on p "انت : العفو بالخدمه" at bounding box center [1046, 417] width 64 height 30
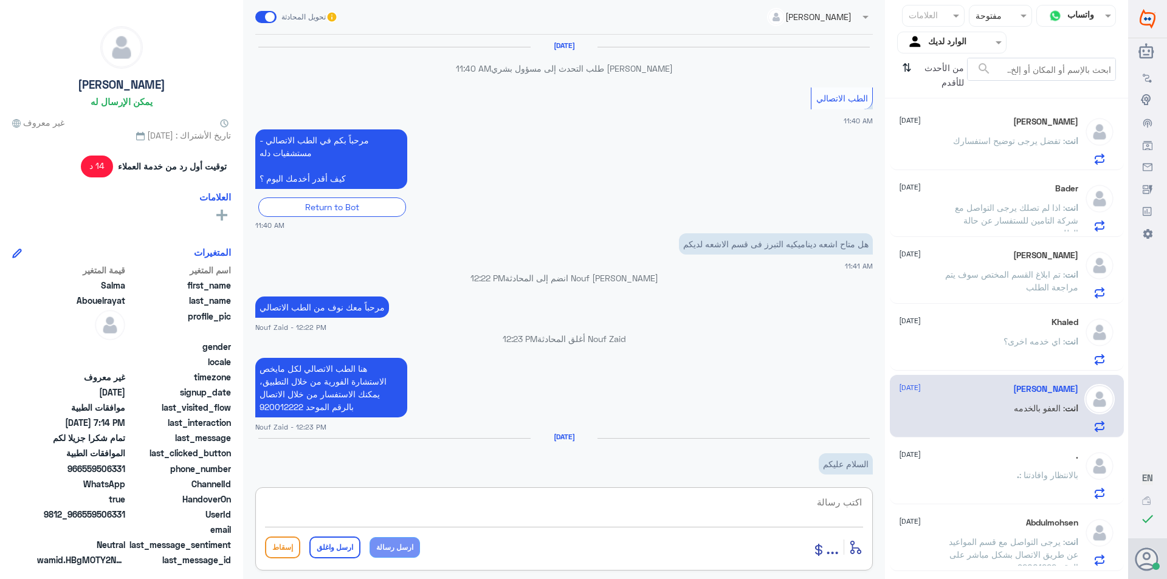
scroll to position [813, 0]
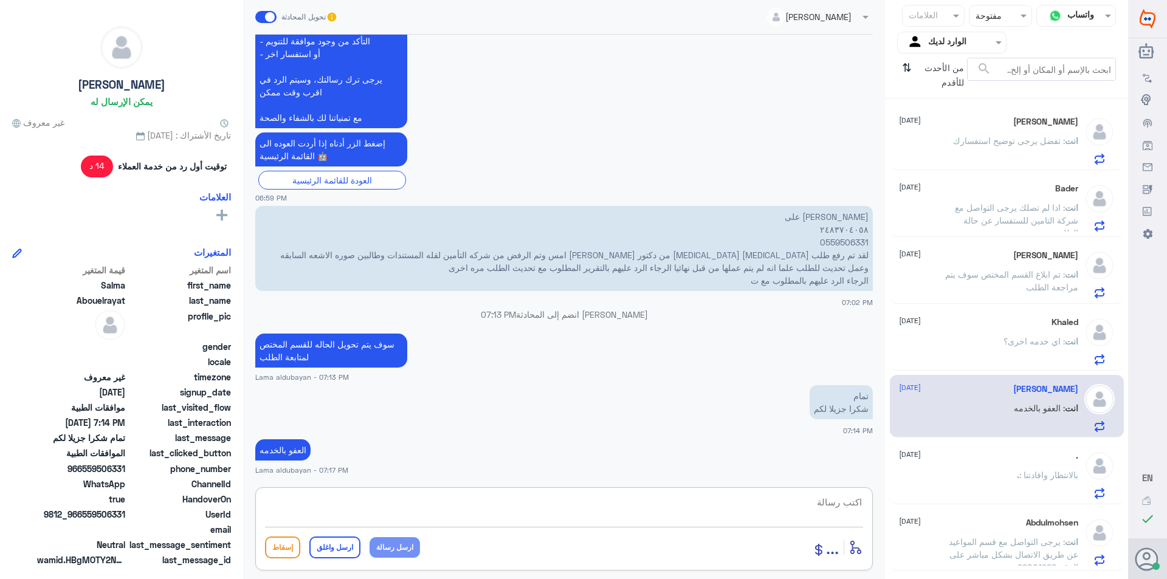
click at [682, 501] on textarea at bounding box center [564, 509] width 598 height 30
paste textarea "نشكر تواصلك مع مستشفيات دلة"
type textarea "نشكر تواصلك مع مستشفيات دلة"
click at [315, 546] on button "ارسل واغلق" at bounding box center [334, 548] width 51 height 22
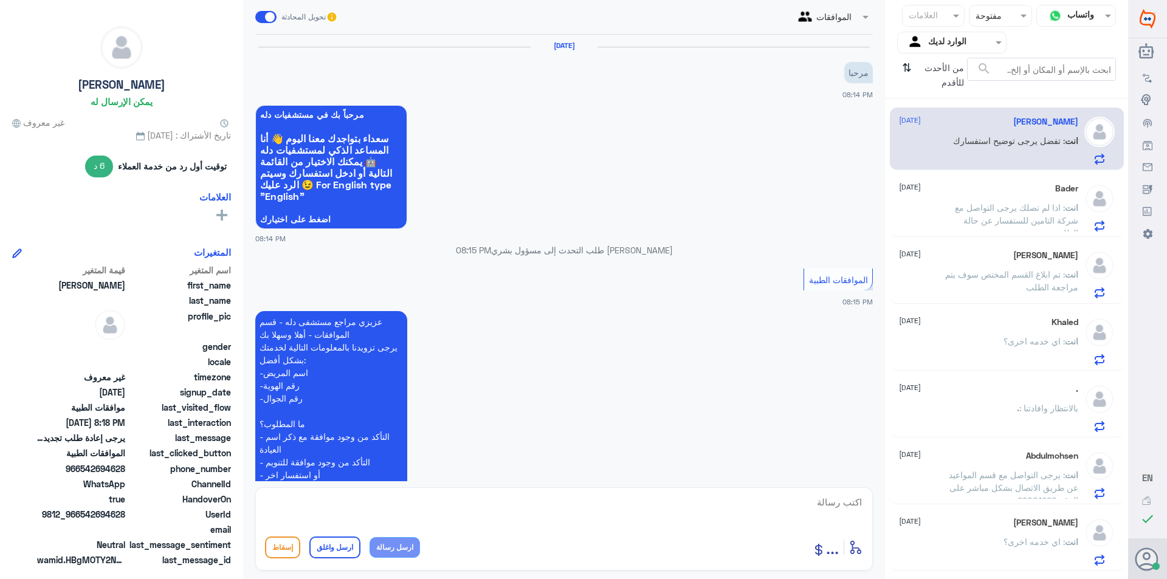
scroll to position [344, 0]
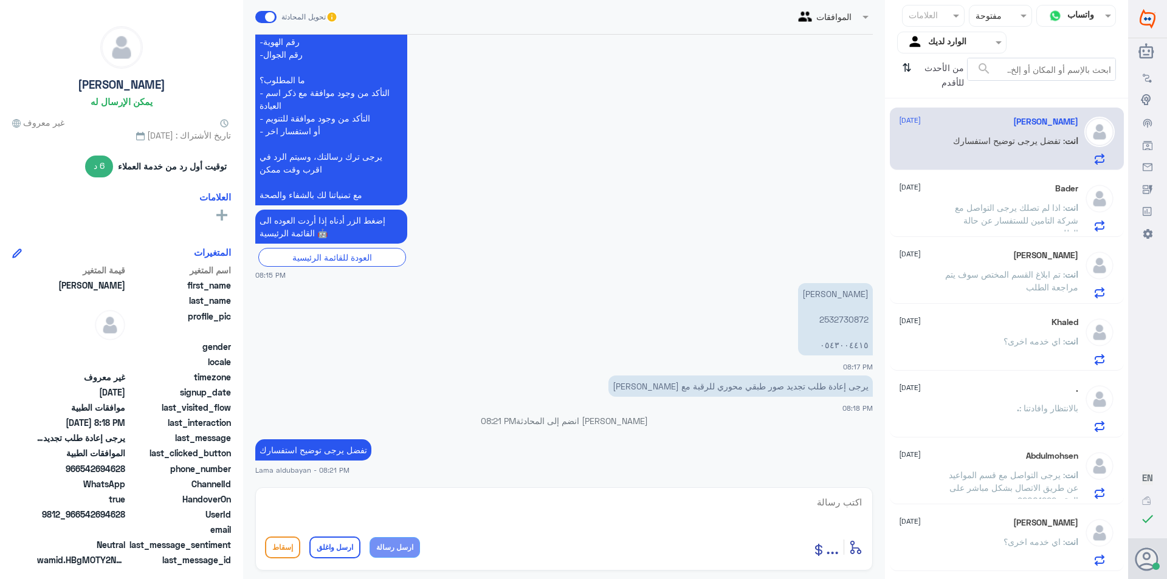
click at [1010, 356] on p "انت : اي خدمه اخرى؟" at bounding box center [1041, 350] width 75 height 30
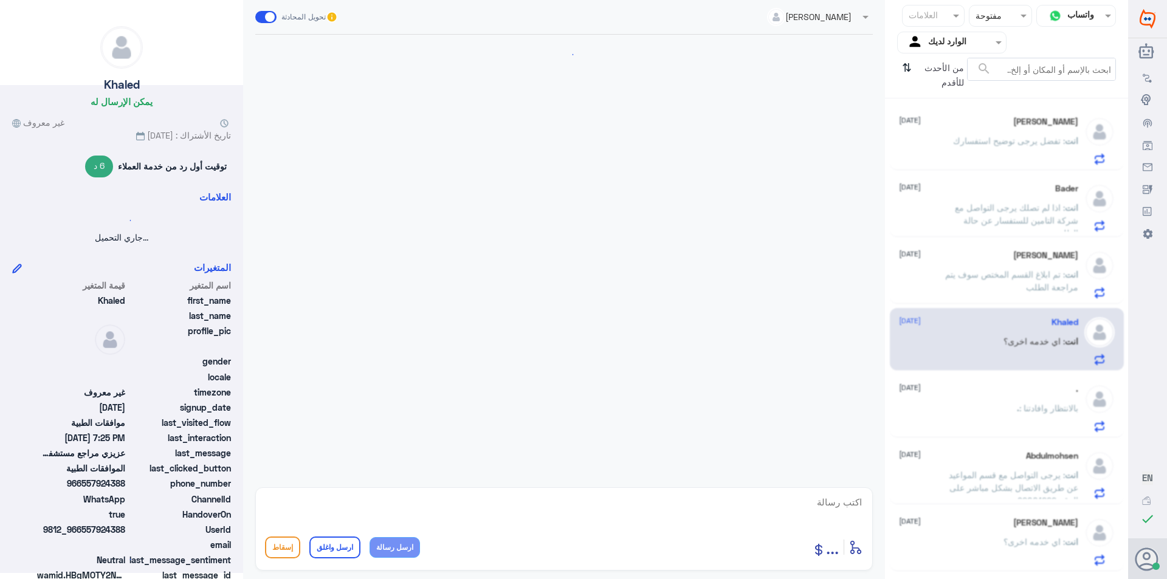
scroll to position [637, 0]
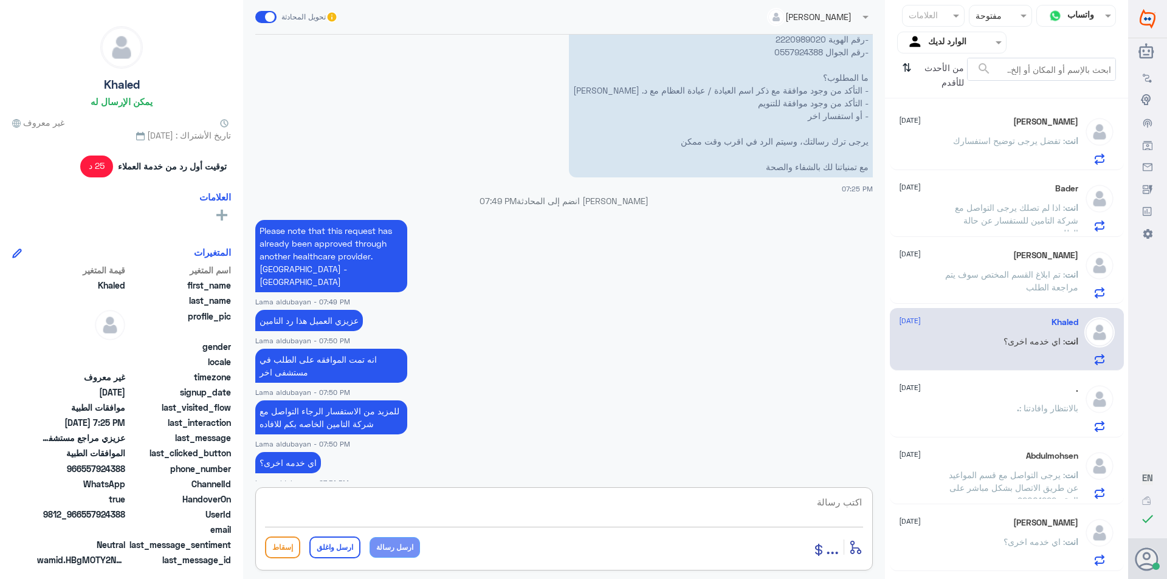
click at [356, 502] on textarea at bounding box center [564, 509] width 598 height 30
paste textarea "نشكر تواصلك مع مستشفيات دلة"
type textarea "نشكر تواصلك مع مستشفيات دلة"
click at [336, 551] on button "ارسل واغلق" at bounding box center [334, 548] width 51 height 22
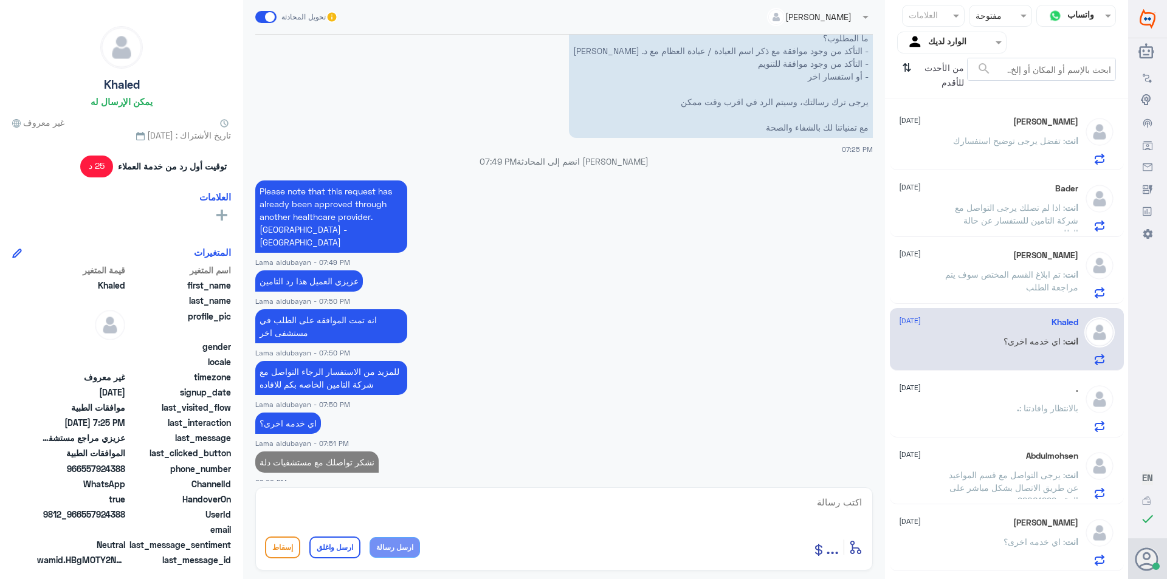
scroll to position [0, 0]
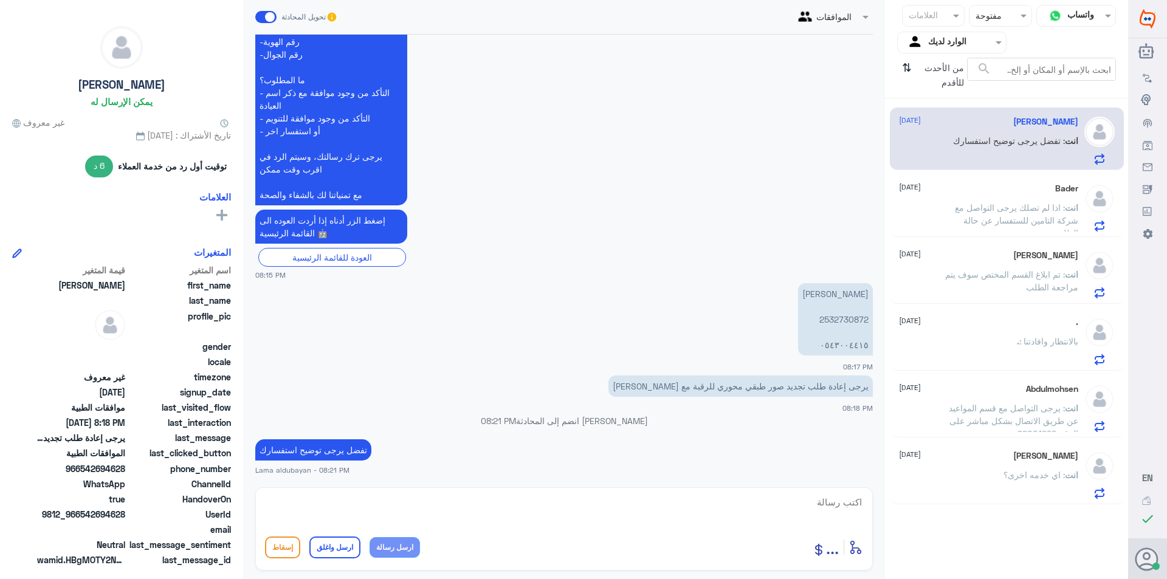
click at [1058, 209] on span ": اذا لم تصلك يرجى التواصل مع شركة التامين للستفسار عن حالة الطلب" at bounding box center [1016, 220] width 123 height 36
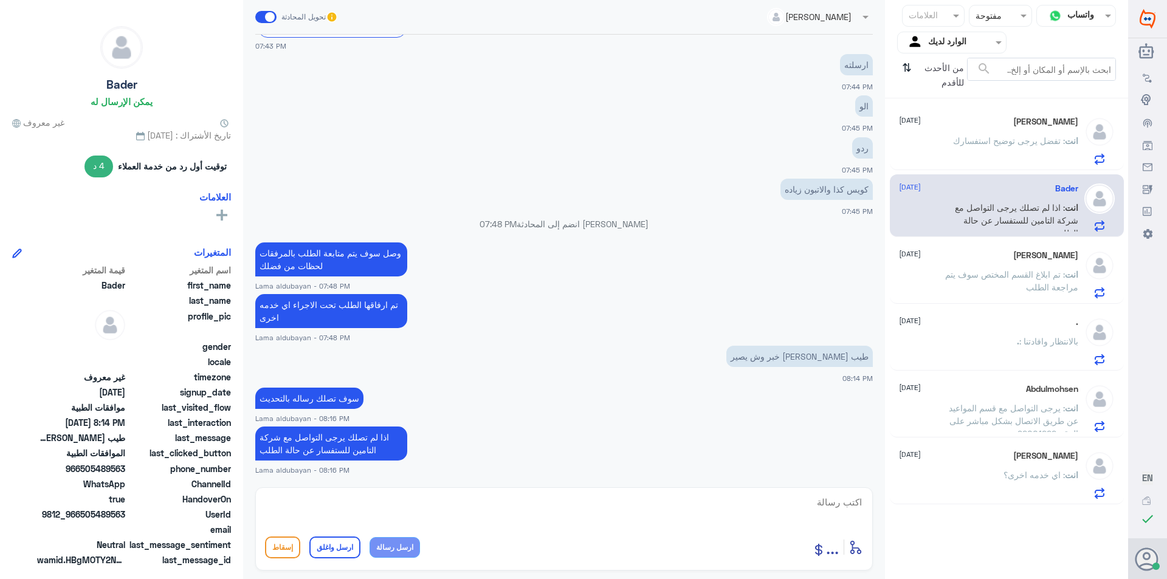
click at [396, 497] on textarea at bounding box center [564, 509] width 598 height 30
paste textarea "نشكر تواصلك مع مستشفيات دلة"
type textarea "نشكر تواصلك مع مستشفيات دلة"
drag, startPoint x: 722, startPoint y: 501, endPoint x: 963, endPoint y: 512, distance: 240.9
click at [962, 512] on div "قناة واتساب Status × مفتوحة العلامات Agent Filter الوارد لديك search من الأحدث …" at bounding box center [564, 291] width 1128 height 583
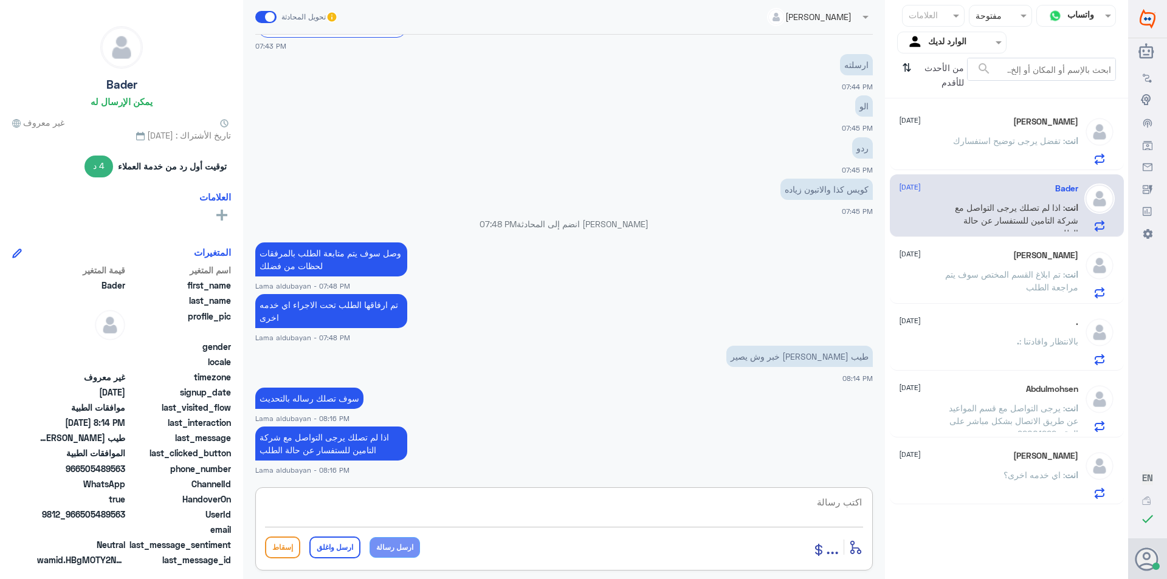
click at [961, 477] on div "انت : اي خدمه اخرى؟" at bounding box center [988, 485] width 179 height 27
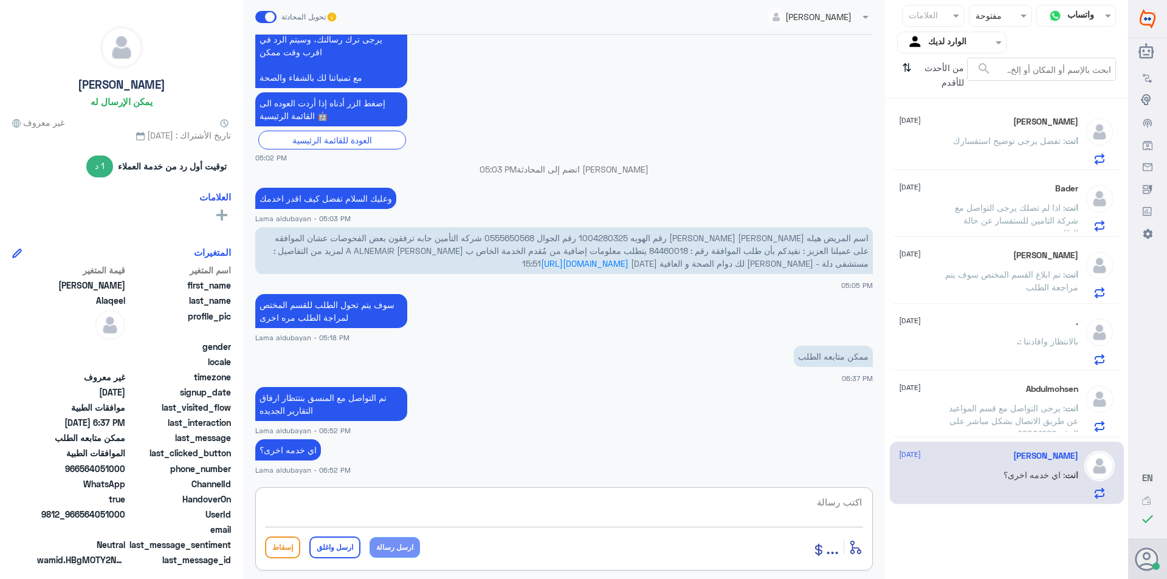
click at [667, 497] on textarea at bounding box center [564, 509] width 598 height 30
paste textarea "نشكر تواصلك مع مستشفيات دلة"
type textarea "نشكر تواصلك مع مستشفيات دلة"
click at [329, 543] on button "ارسل واغلق" at bounding box center [334, 548] width 51 height 22
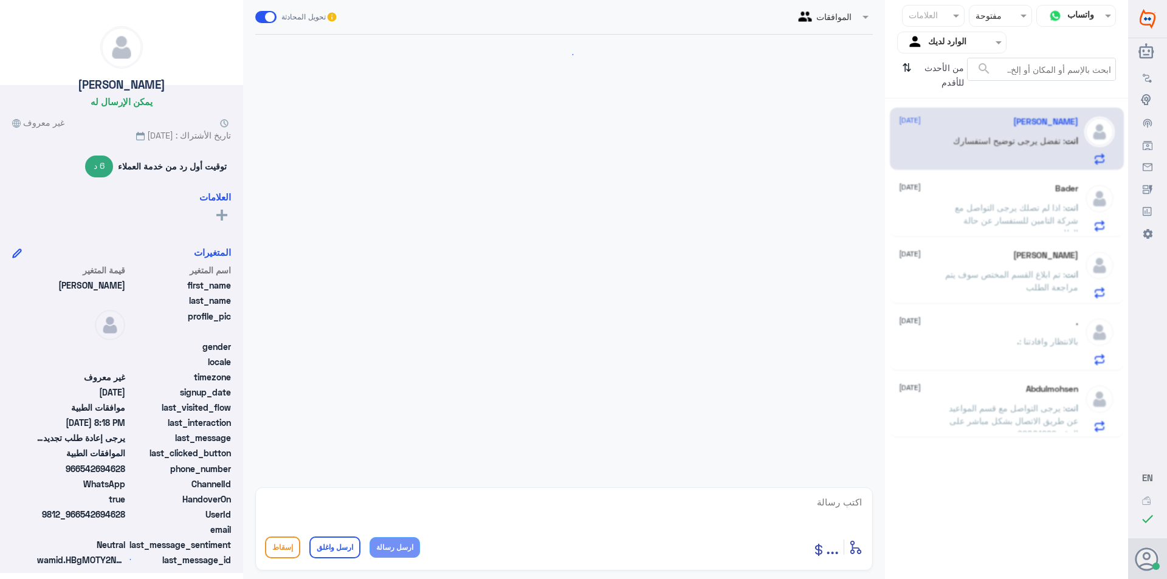
click at [1057, 419] on span ": يرجى التواصل مع قسم المواعيد عن طريق الاتصال بشكل مباشر على الرقم 92001222" at bounding box center [1013, 421] width 129 height 36
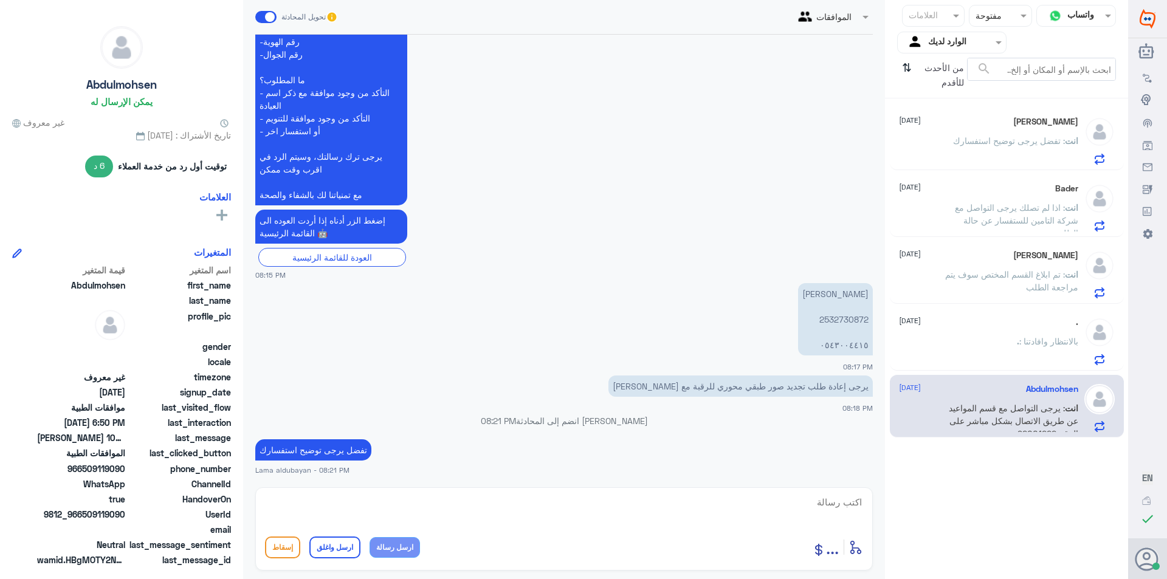
click at [1004, 351] on div ". : بالانتظار وافادتنا" at bounding box center [988, 351] width 179 height 27
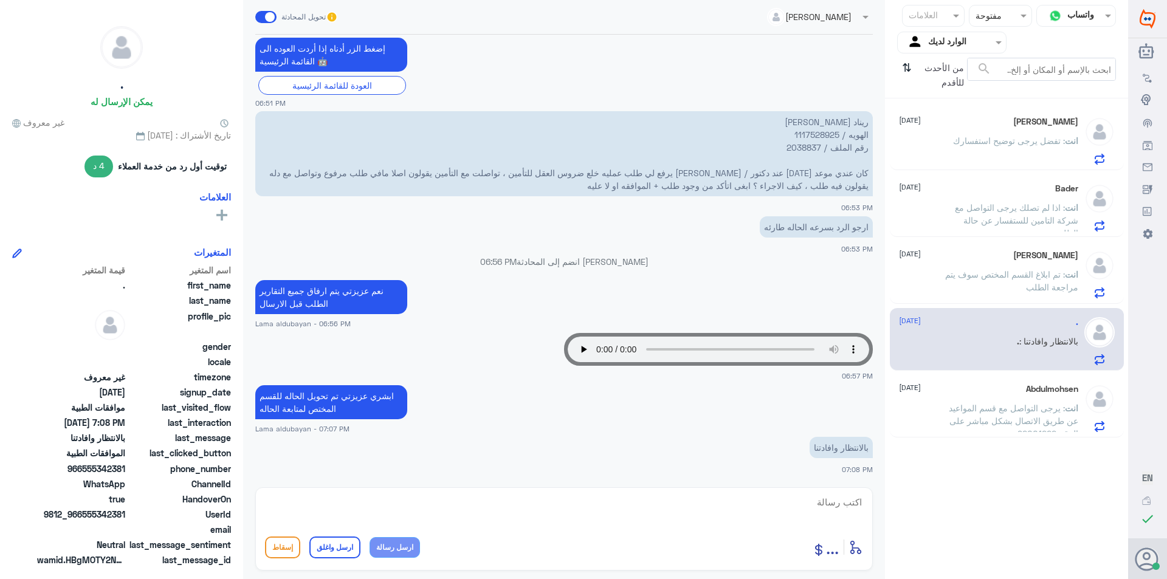
click at [990, 405] on span ": يرجى التواصل مع قسم المواعيد عن طريق الاتصال بشكل مباشر على الرقم 92001222" at bounding box center [1013, 421] width 129 height 36
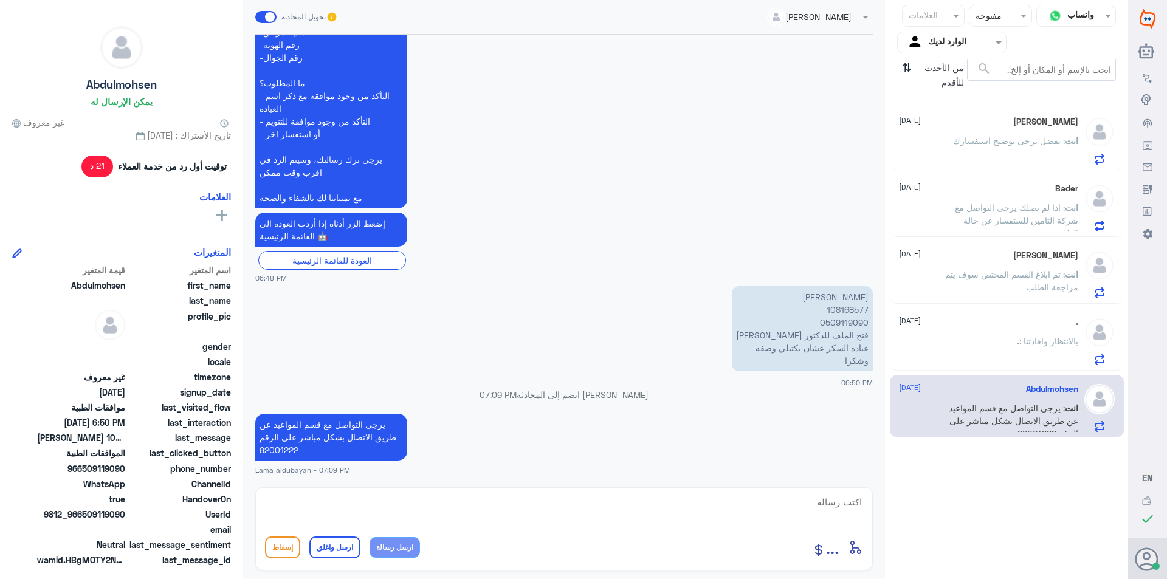
click at [647, 512] on textarea at bounding box center [564, 509] width 598 height 30
paste textarea "نشكر تواصلك مع مستشفيات دلة"
type textarea "نشكر تواصلك مع مستشفيات دلة"
click at [345, 545] on button "ارسل واغلق" at bounding box center [334, 548] width 51 height 22
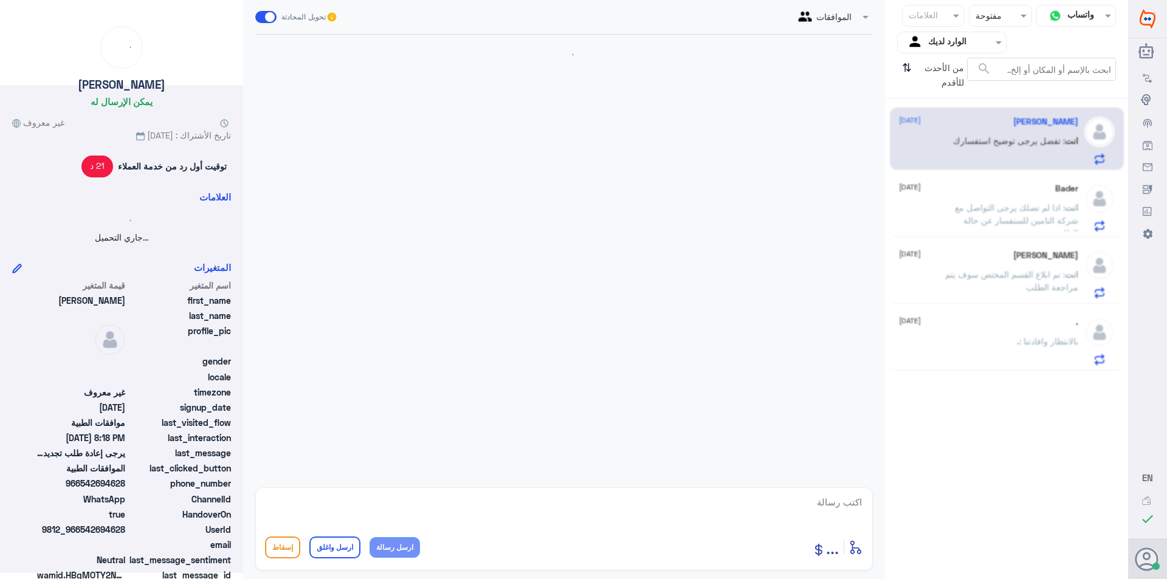
click at [1059, 346] on span ": بالانتظار وافادتنا" at bounding box center [1048, 341] width 59 height 10
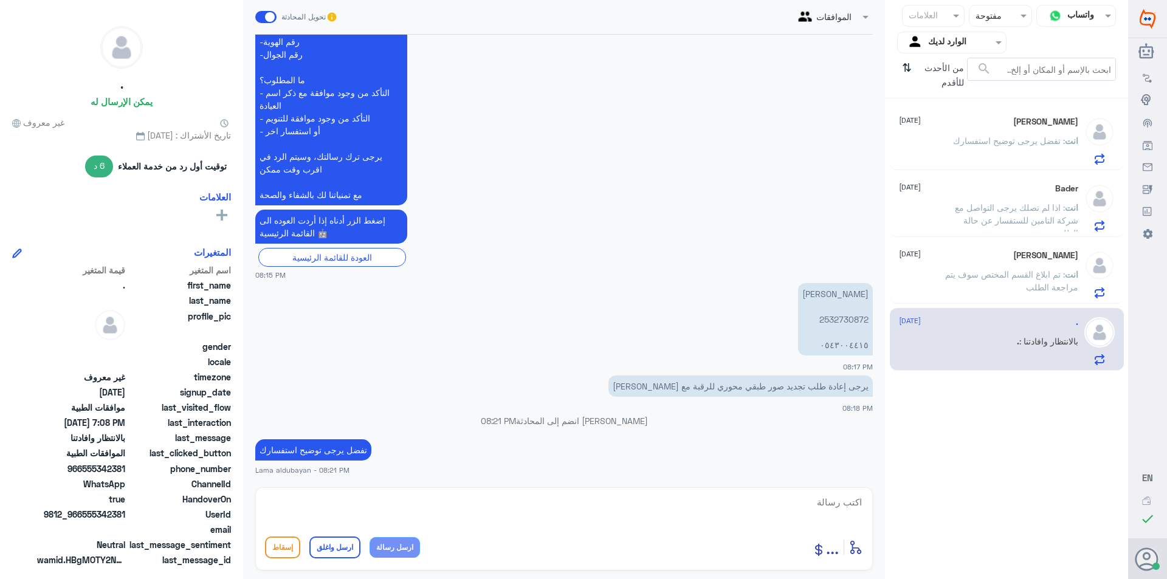
click at [1051, 268] on p "انت : تم ابلاغ القسم المختص سوف يتم مراجعة الطلب" at bounding box center [1010, 283] width 137 height 30
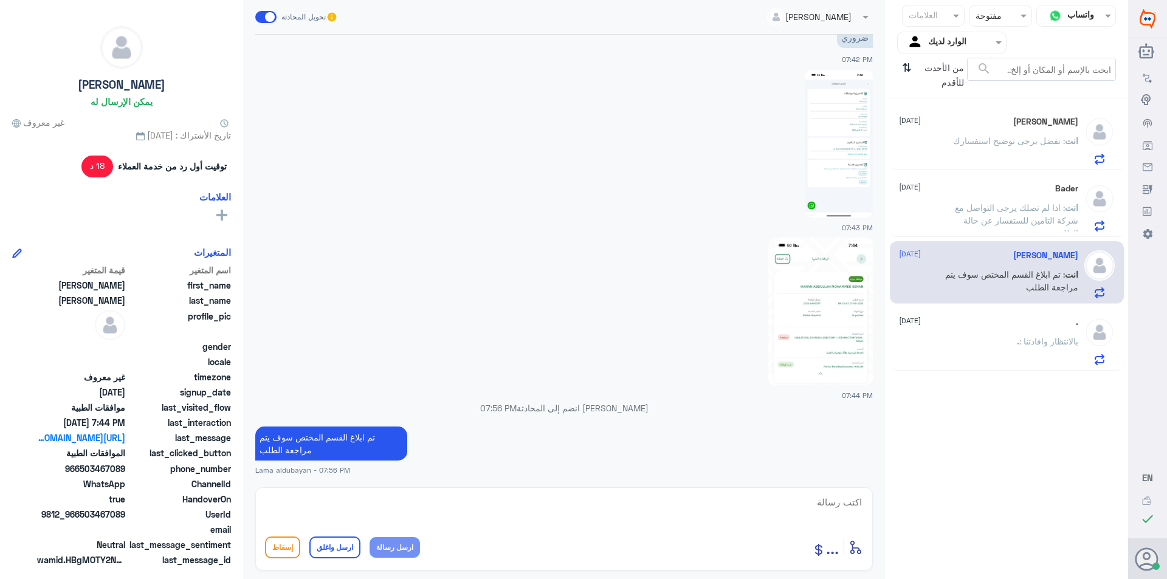
click at [698, 508] on textarea at bounding box center [564, 509] width 598 height 30
paste textarea "نشكر تواصلك مع مستشفيات دلة"
drag, startPoint x: 661, startPoint y: 501, endPoint x: 647, endPoint y: 525, distance: 27.3
click at [647, 525] on div "نشكر تواصلك مع مستشفيات دلة" at bounding box center [564, 510] width 598 height 33
type textarea "نشكر تواصلك مع مستشفيات دلة"
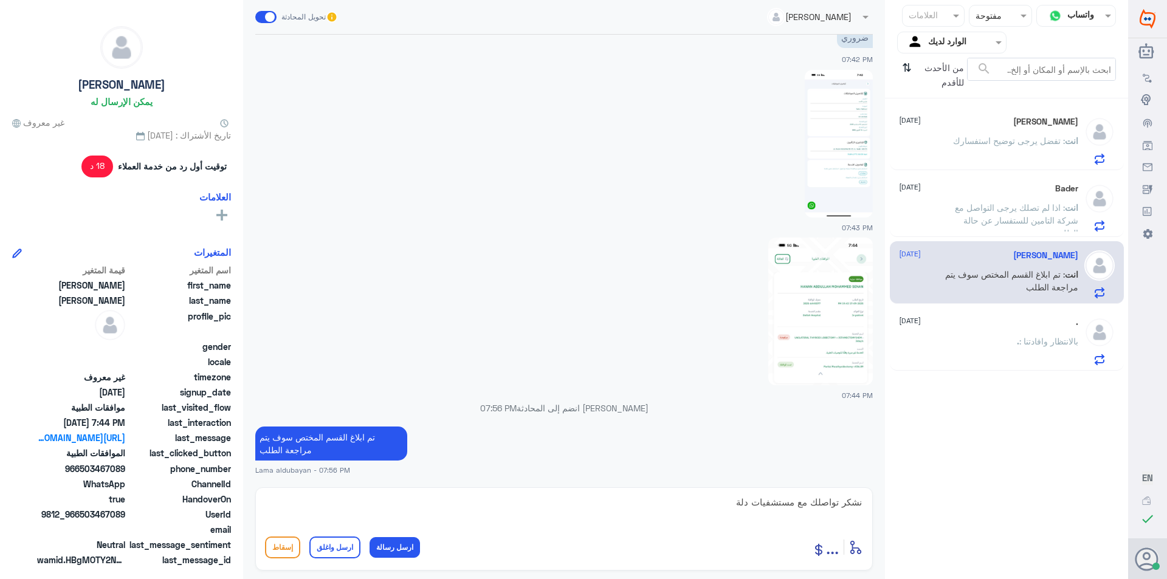
click at [336, 551] on button "ارسل واغلق" at bounding box center [334, 548] width 51 height 22
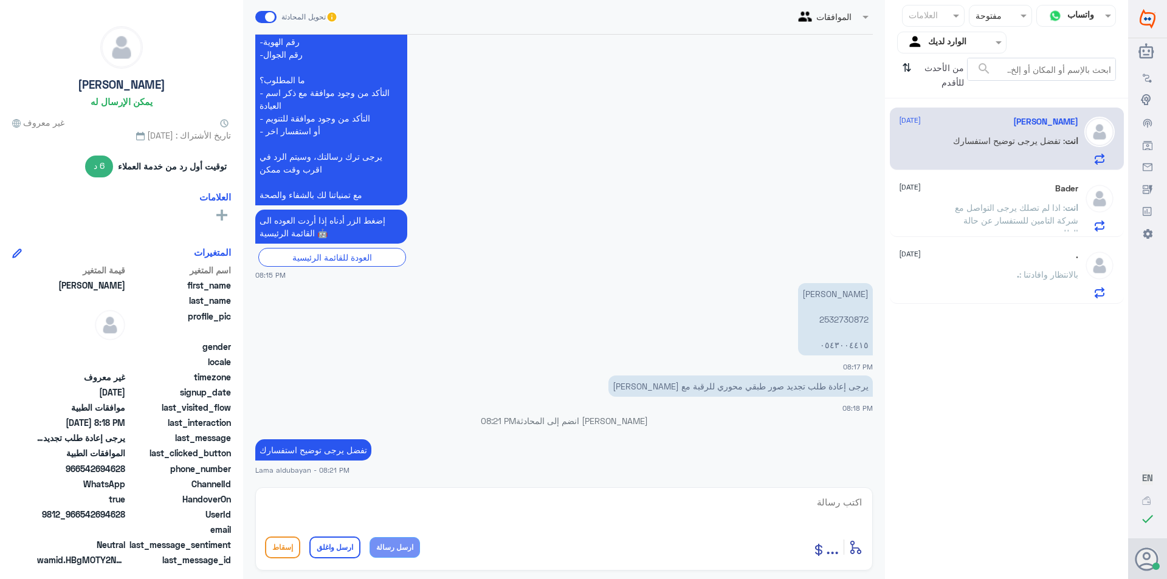
click at [1043, 195] on div "Bader [DATE] انت : اذا لم تصلك يرجى التواصل مع شركة التامين للستفسار عن حالة ال…" at bounding box center [988, 208] width 179 height 48
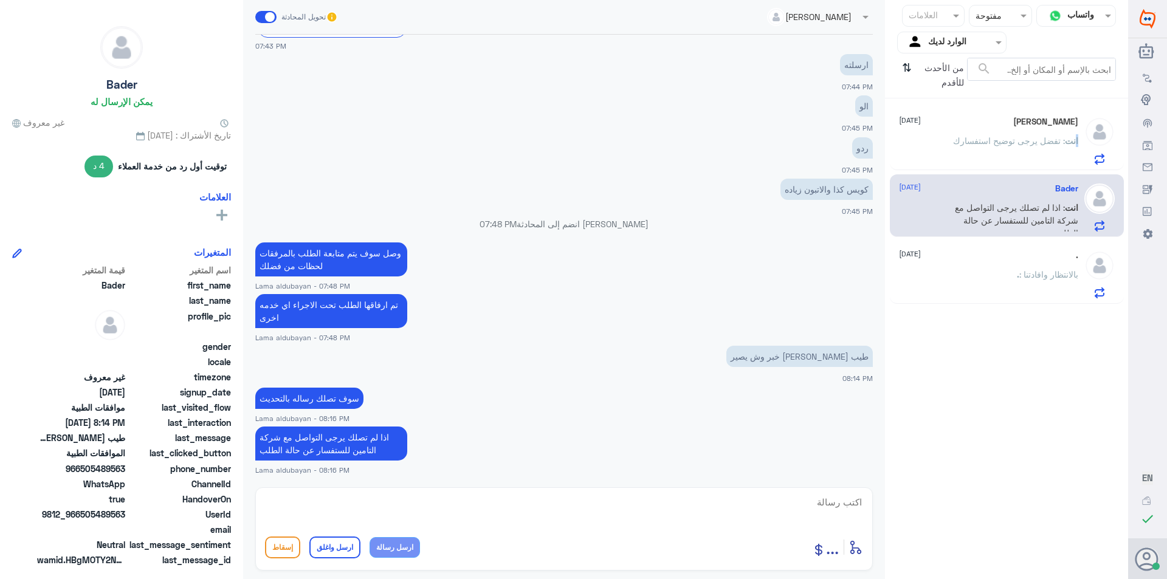
click at [1074, 149] on div "[PERSON_NAME] [DATE] انت : تفضل يرجى توضيح استفسارك" at bounding box center [1007, 141] width 216 height 48
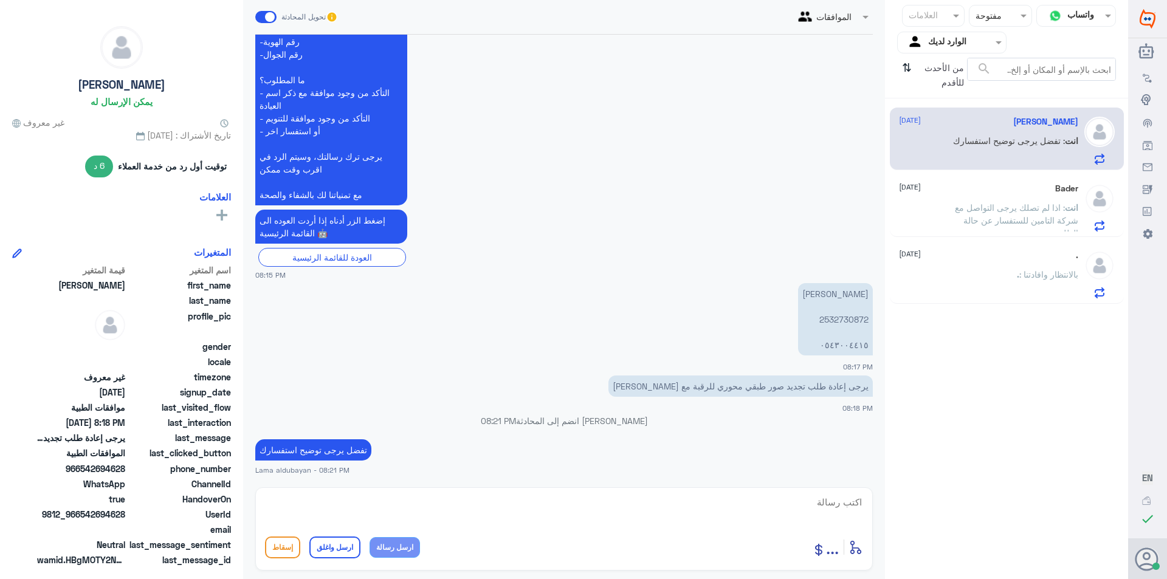
click at [983, 269] on div ". [DATE] . : بالانتظار وافادتنا" at bounding box center [988, 274] width 179 height 48
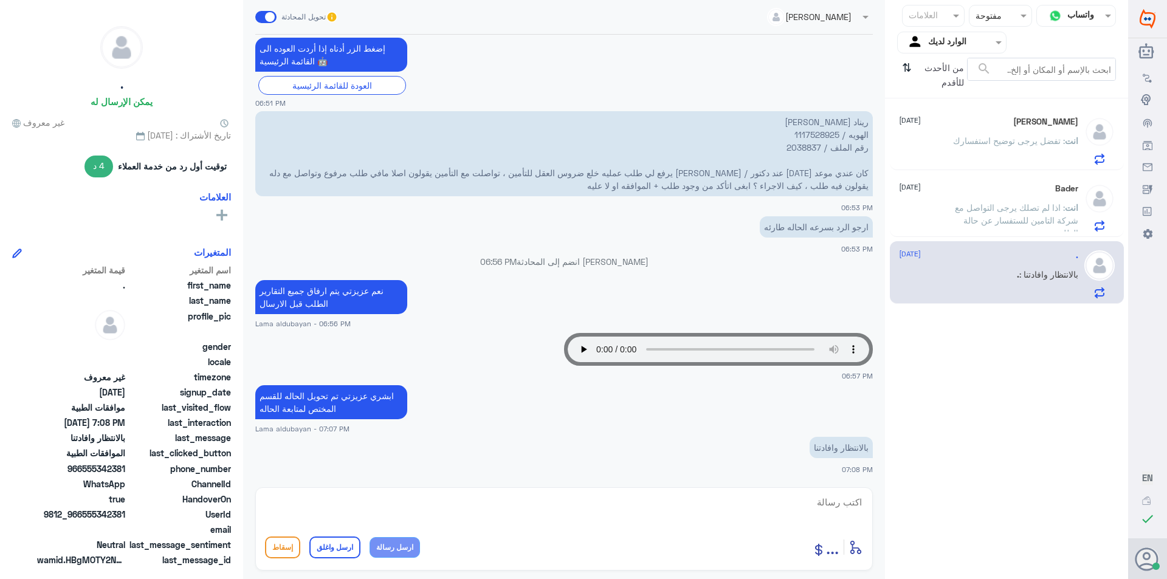
click at [948, 163] on div "انت : تفضل يرجى توضيح استفسارك" at bounding box center [988, 150] width 179 height 27
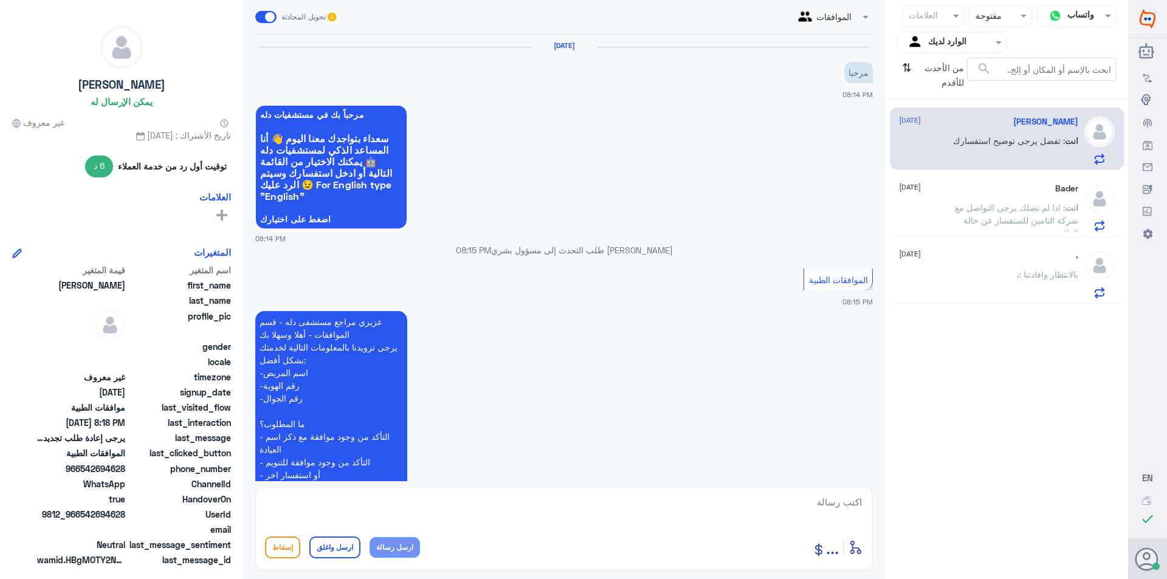
scroll to position [344, 0]
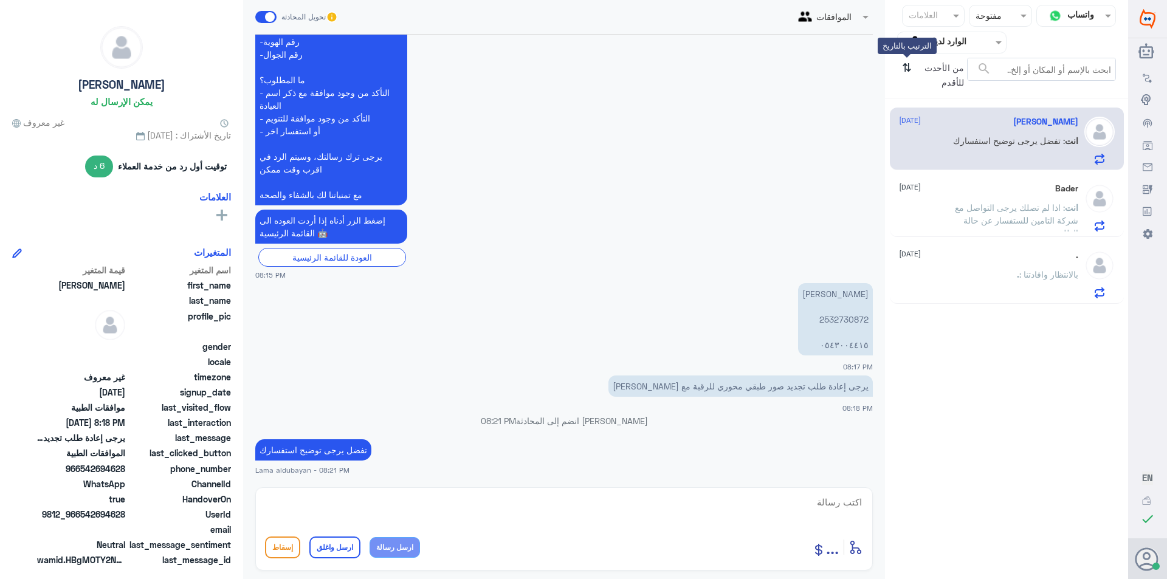
click at [906, 64] on icon "⇅" at bounding box center [907, 73] width 10 height 31
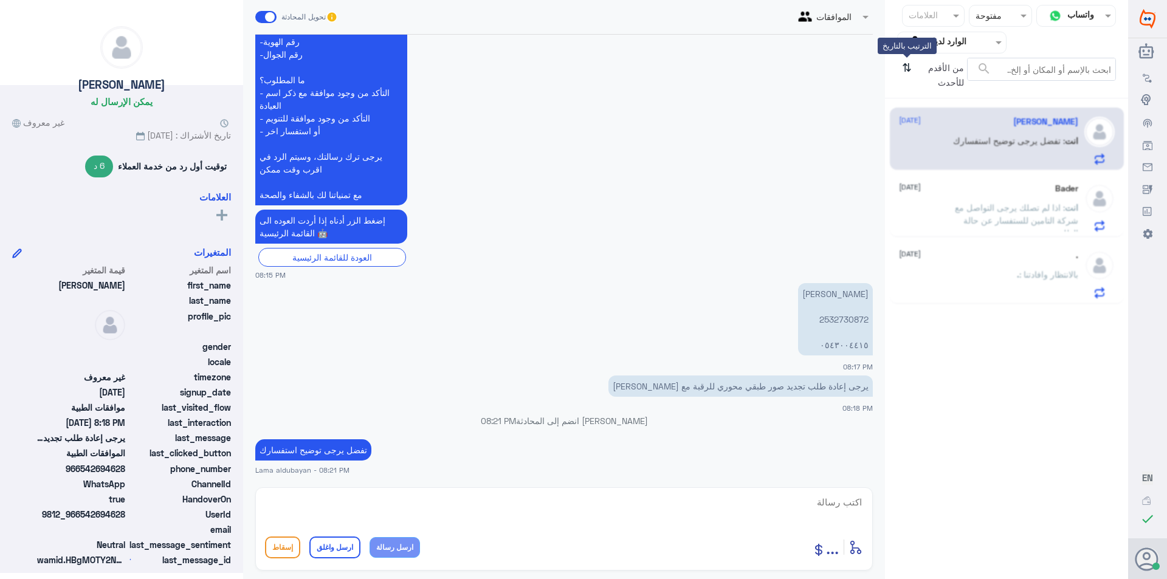
scroll to position [0, 0]
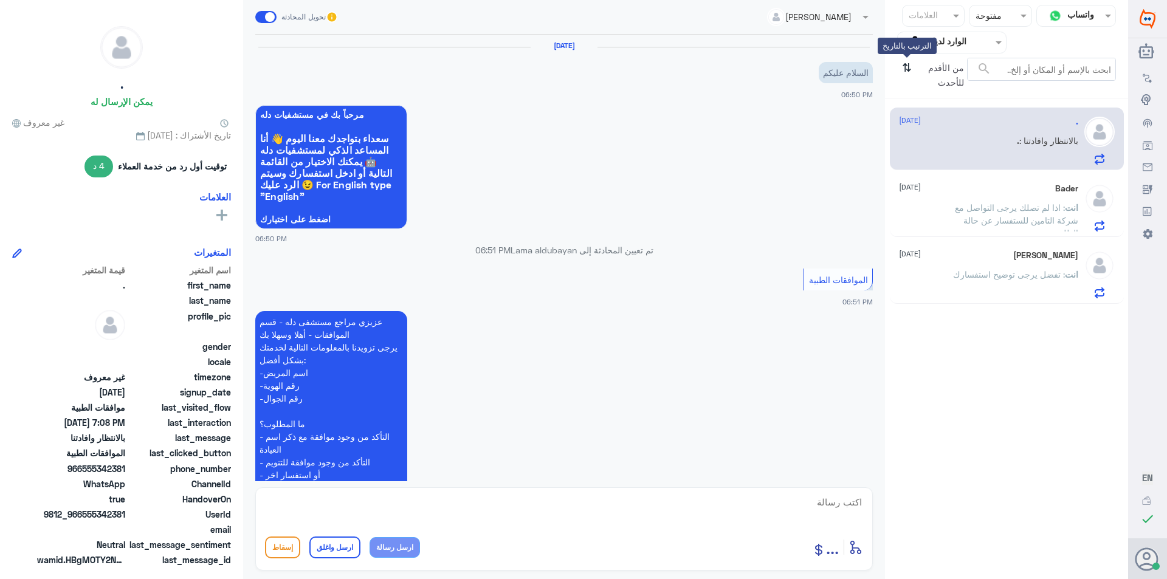
click at [906, 64] on icon "⇅" at bounding box center [907, 73] width 10 height 31
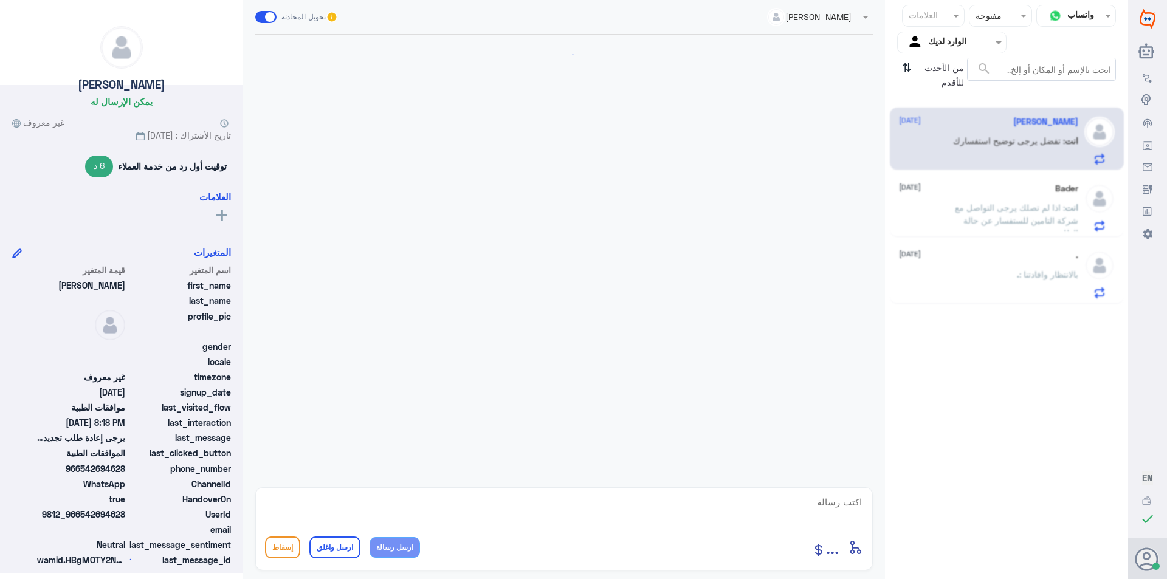
scroll to position [344, 0]
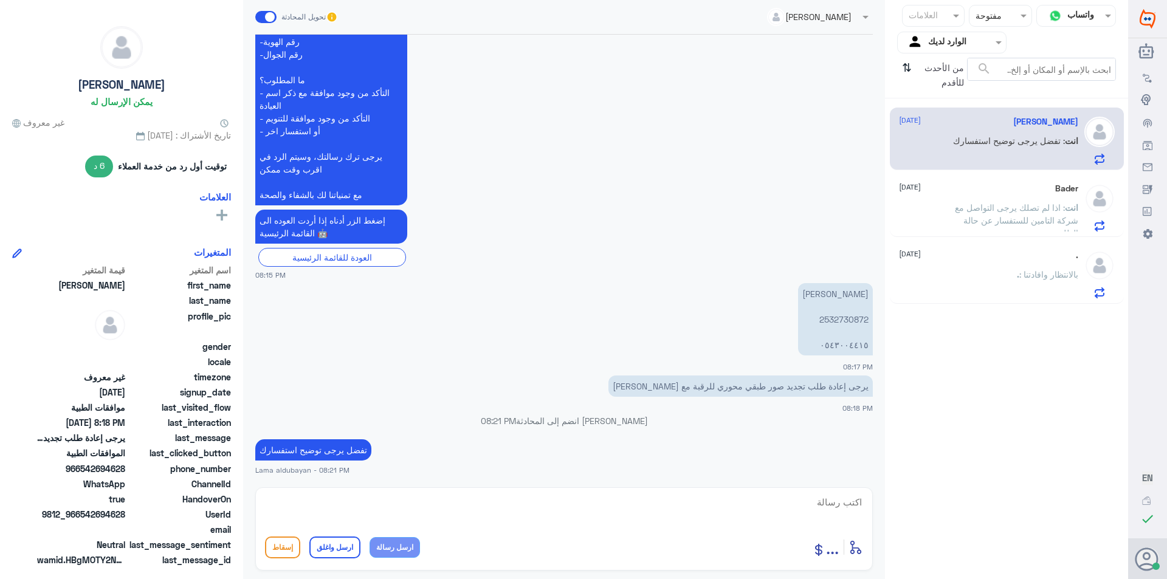
click at [946, 44] on input "text" at bounding box center [961, 42] width 67 height 14
click at [959, 142] on div "فريقك" at bounding box center [951, 137] width 109 height 28
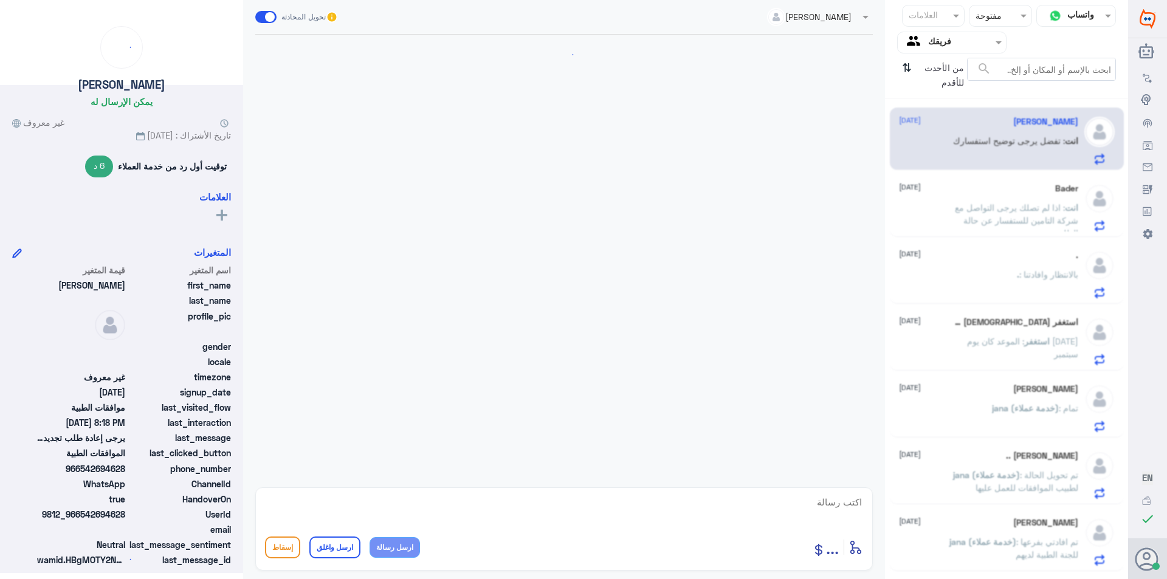
scroll to position [344, 0]
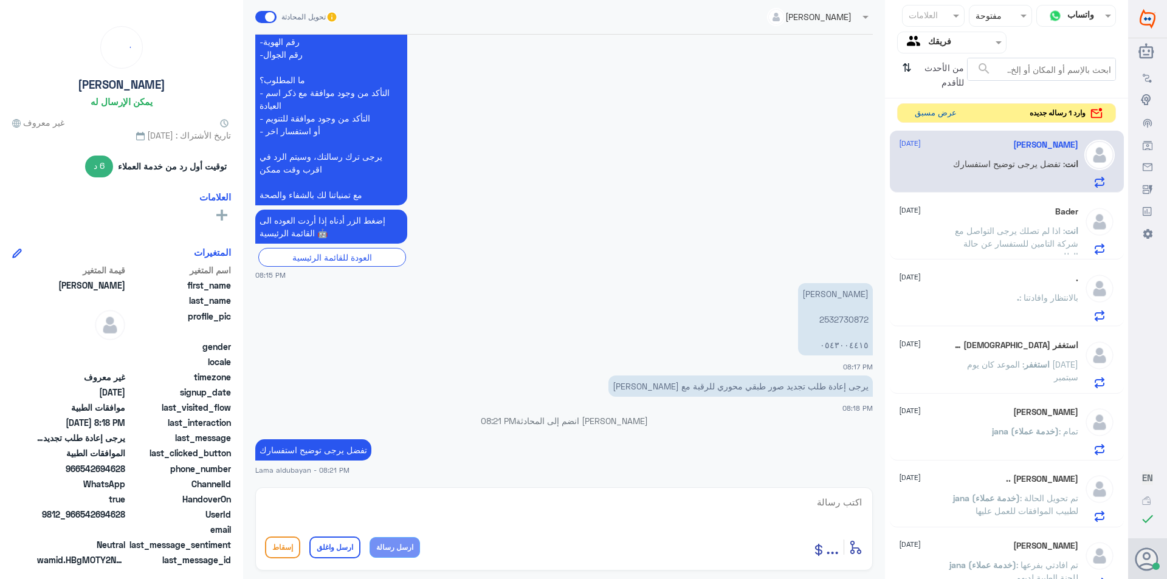
click at [938, 109] on button "عرض مسبق" at bounding box center [935, 113] width 51 height 19
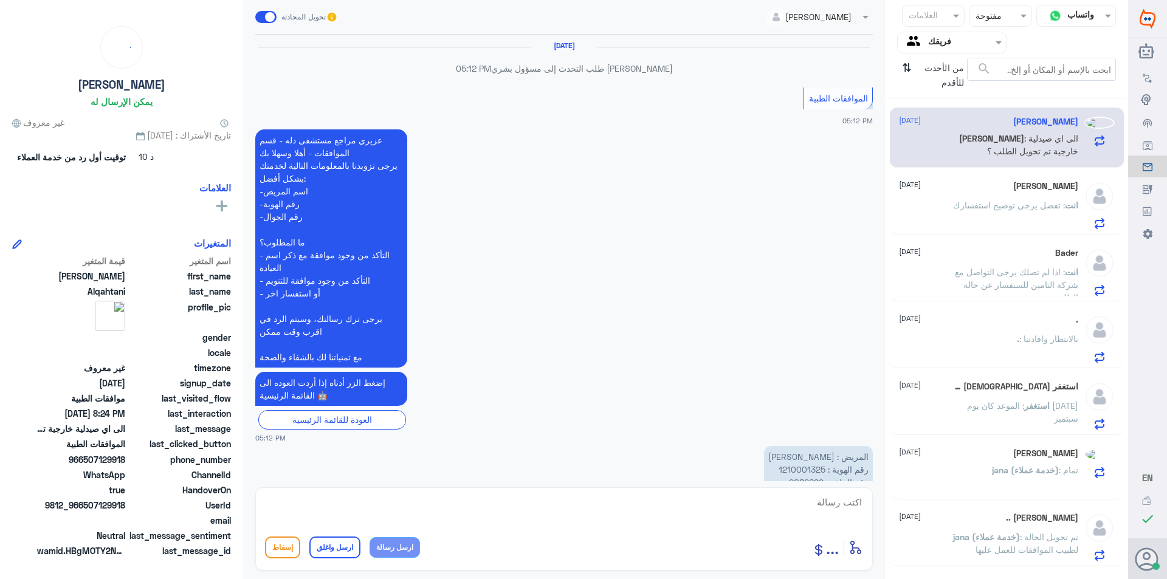
scroll to position [1006, 0]
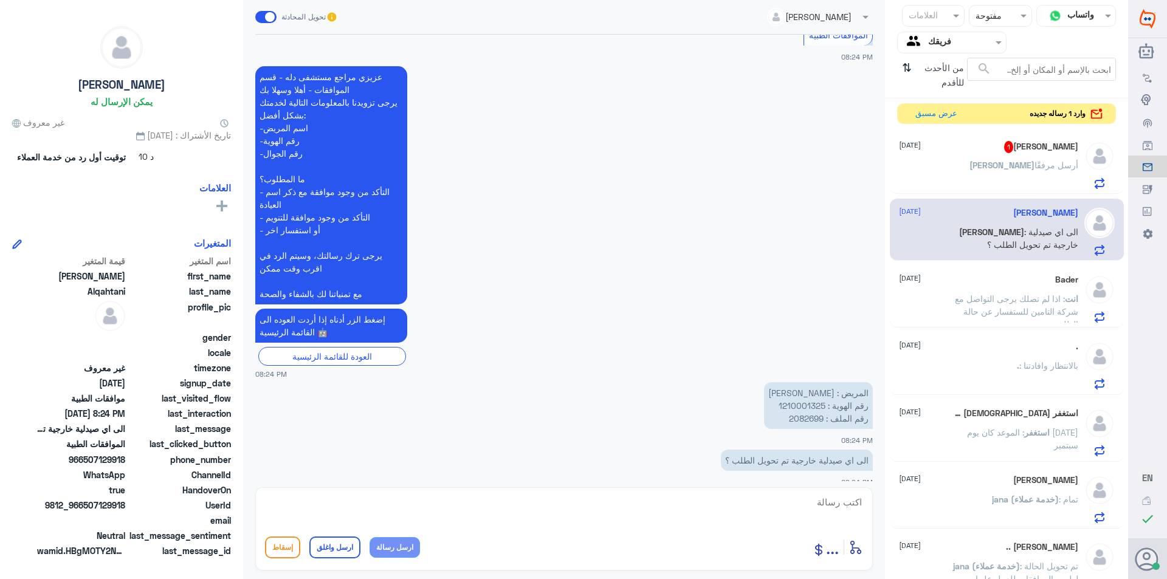
click at [6, 129] on div "[PERSON_NAME] يمكن الإرسال له غير معروف تاريخ الأشتراك : [DATE] 10 د توقيت أول …" at bounding box center [121, 291] width 243 height 583
click at [1017, 144] on div "[PERSON_NAME] 1 [DATE]" at bounding box center [988, 147] width 179 height 12
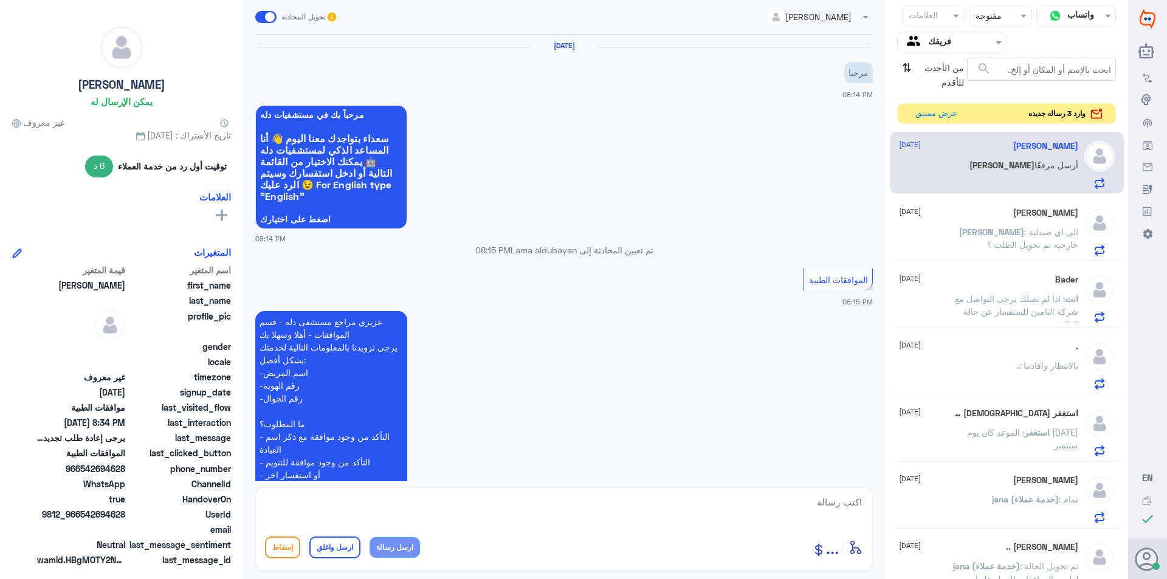
scroll to position [398, 0]
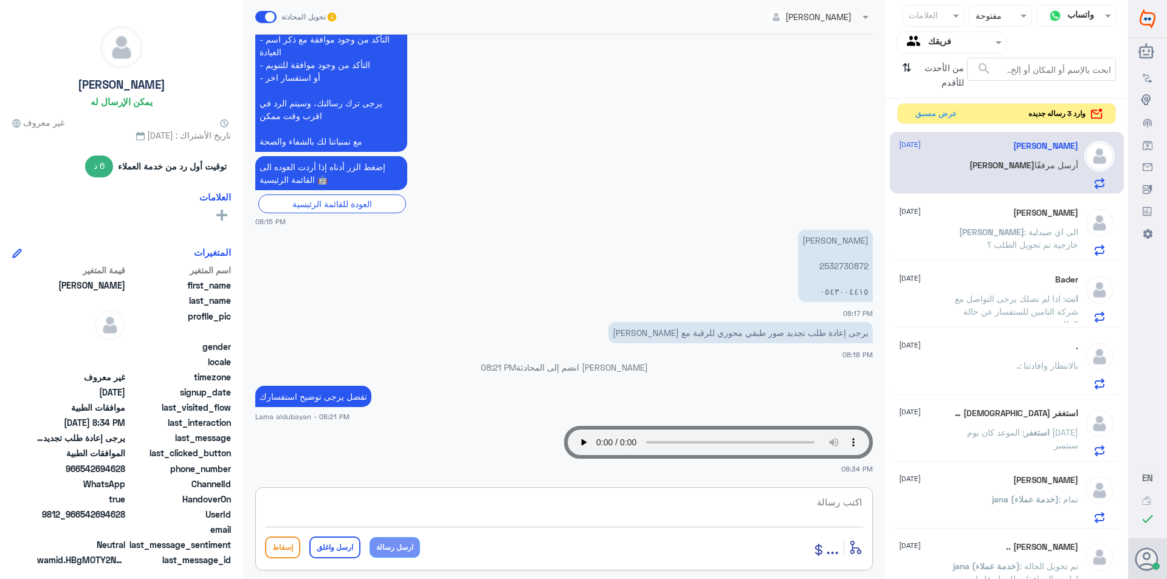
click at [739, 515] on textarea at bounding box center [564, 509] width 598 height 30
type textarea "h"
type textarea "ا"
click at [941, 116] on button "عرض مسبق" at bounding box center [935, 113] width 51 height 19
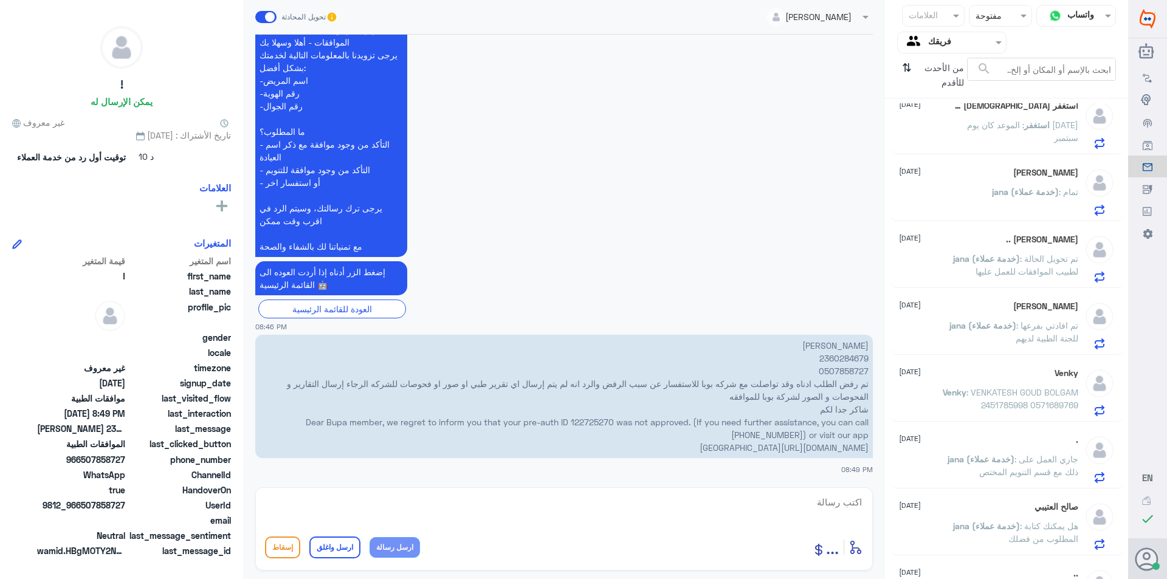
scroll to position [528, 0]
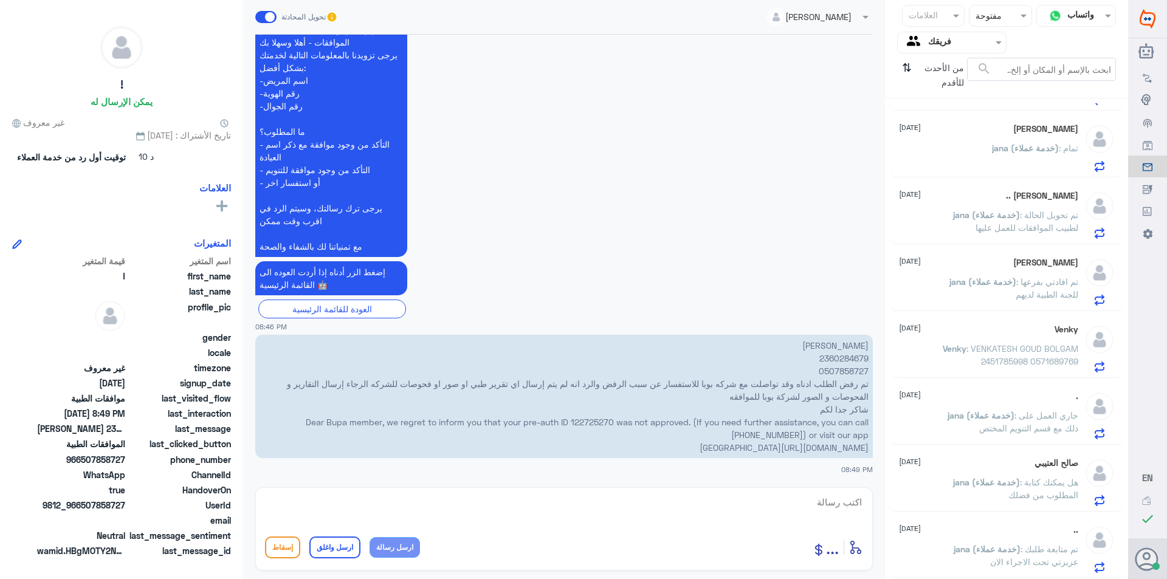
click at [978, 47] on input "text" at bounding box center [961, 42] width 67 height 14
click at [962, 106] on لديك "الوارد لديك" at bounding box center [957, 107] width 38 height 10
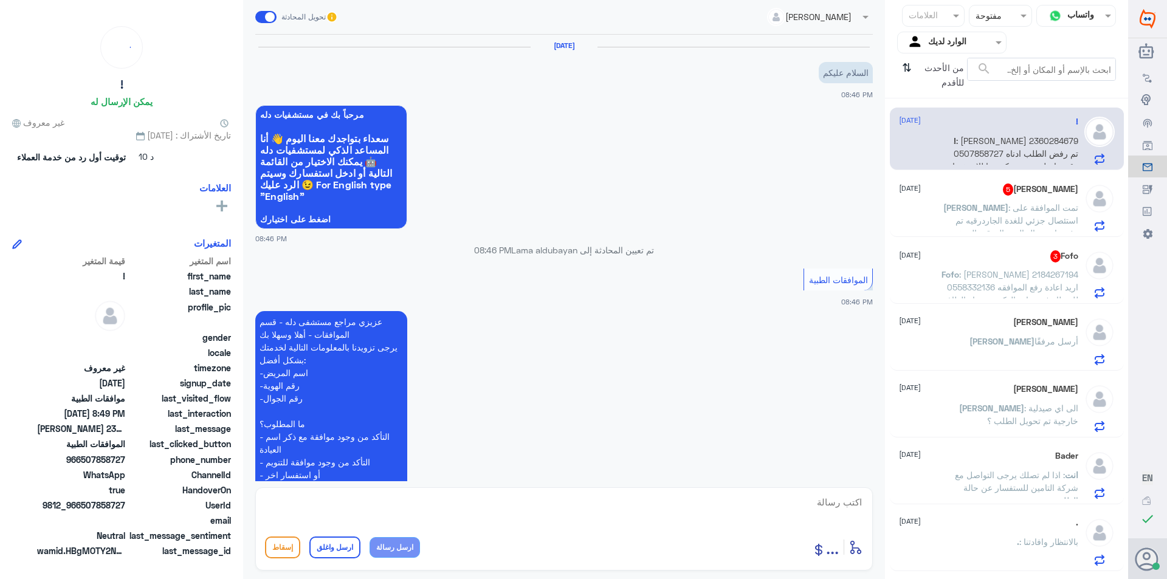
scroll to position [292, 0]
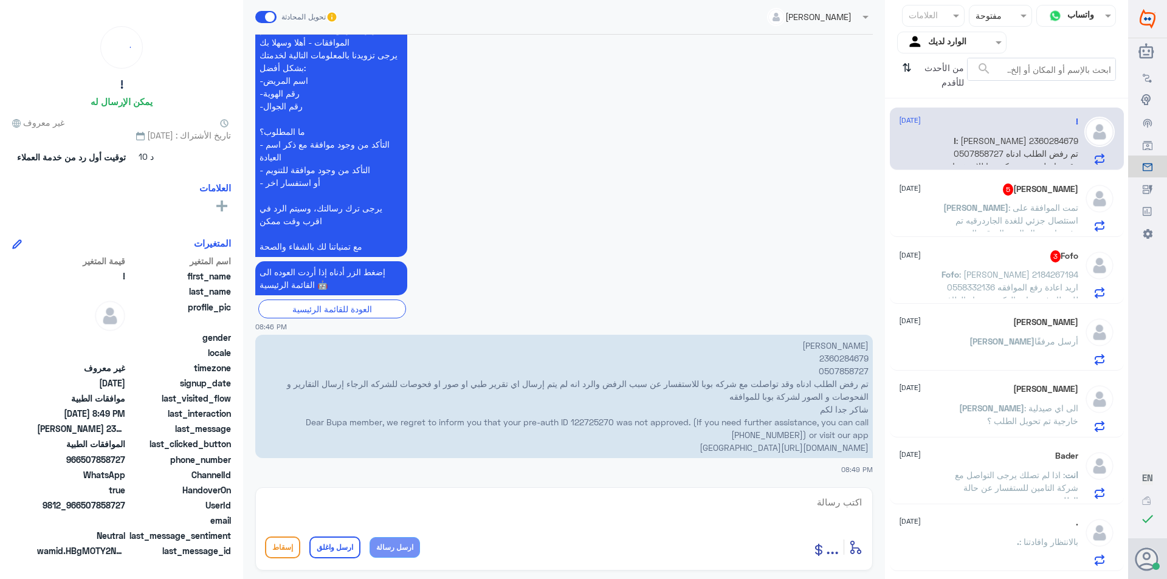
click at [988, 220] on span ": تمت الموافقة على استئصال جزئي للغدة الجاردرقيه تم رفض استئصال الغدة الدرقية ا…" at bounding box center [1010, 252] width 136 height 100
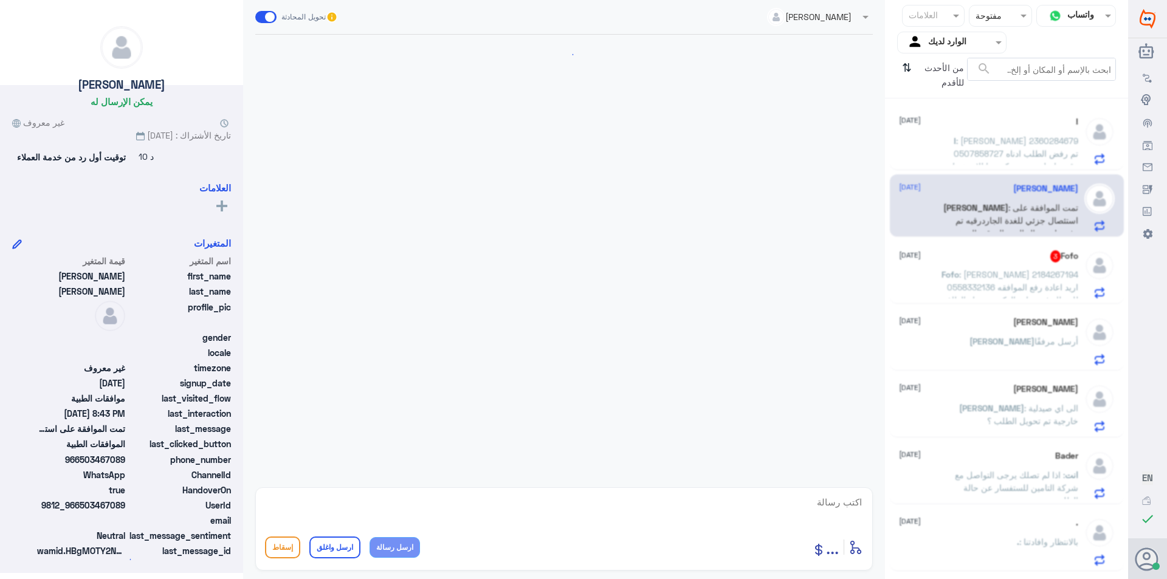
scroll to position [1509, 0]
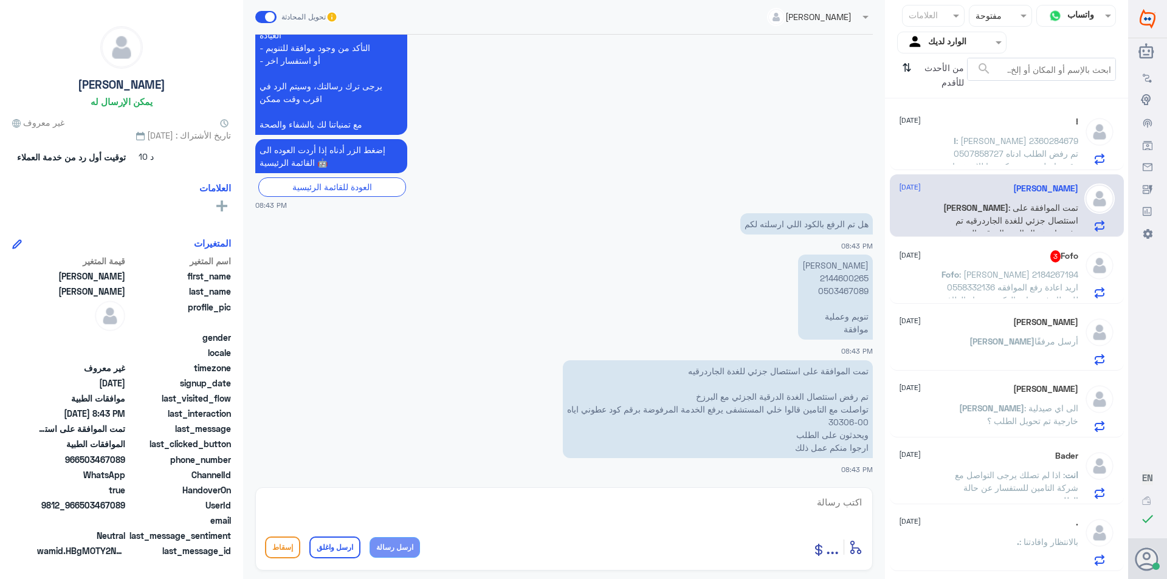
click at [1007, 265] on div "Fofo 3 [DATE] Fofo : [PERSON_NAME] 2184267194 0558332136 اريد اعادة رفع الموافق…" at bounding box center [988, 274] width 179 height 48
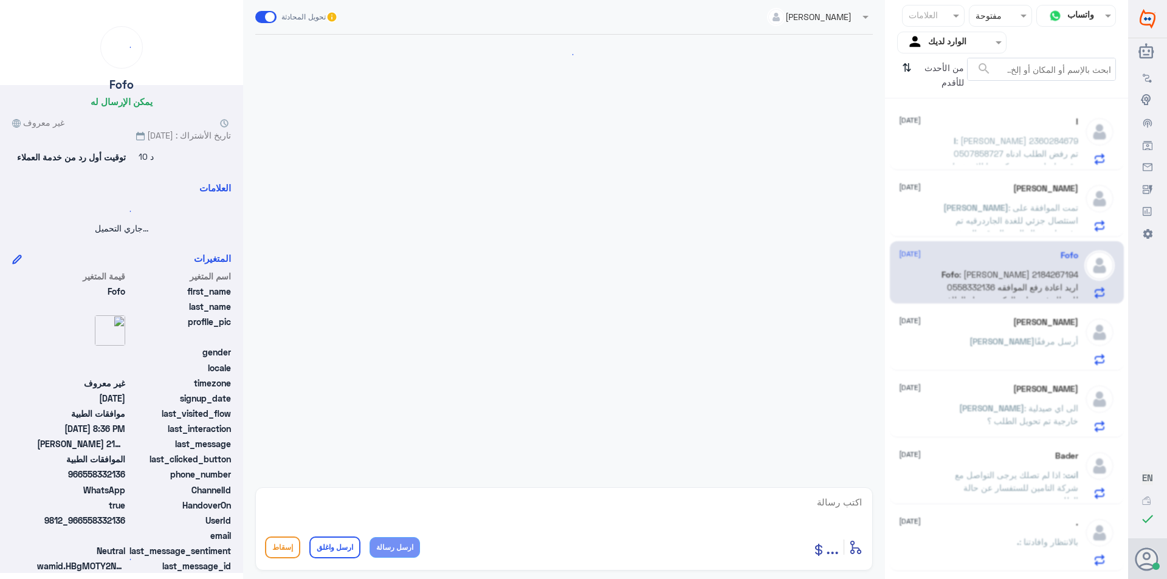
scroll to position [229, 0]
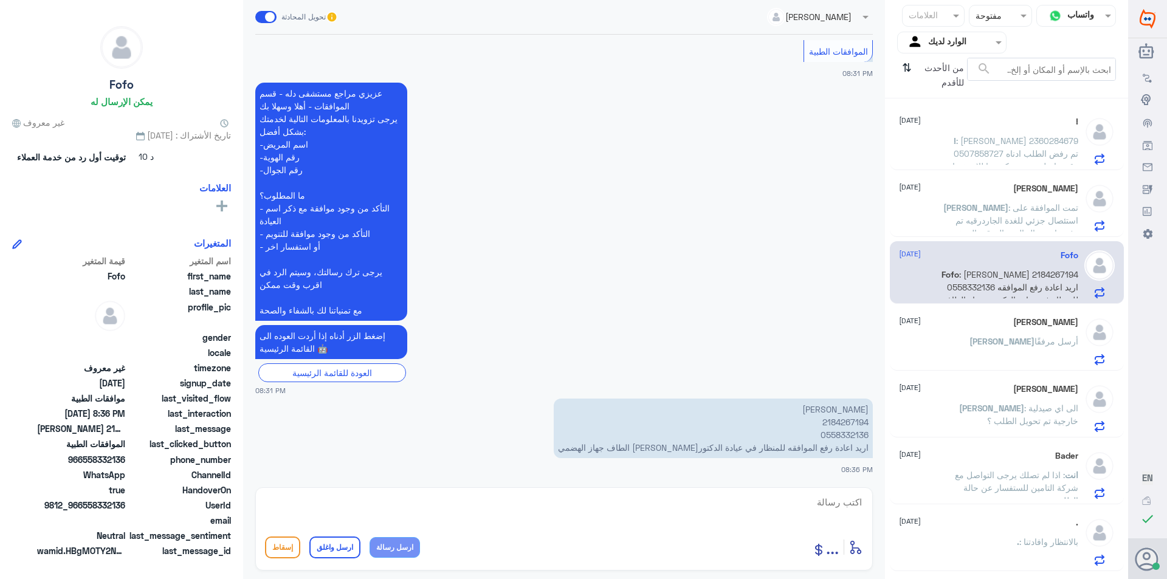
click at [971, 356] on div "[PERSON_NAME] أرسل مرفقًا" at bounding box center [988, 351] width 179 height 27
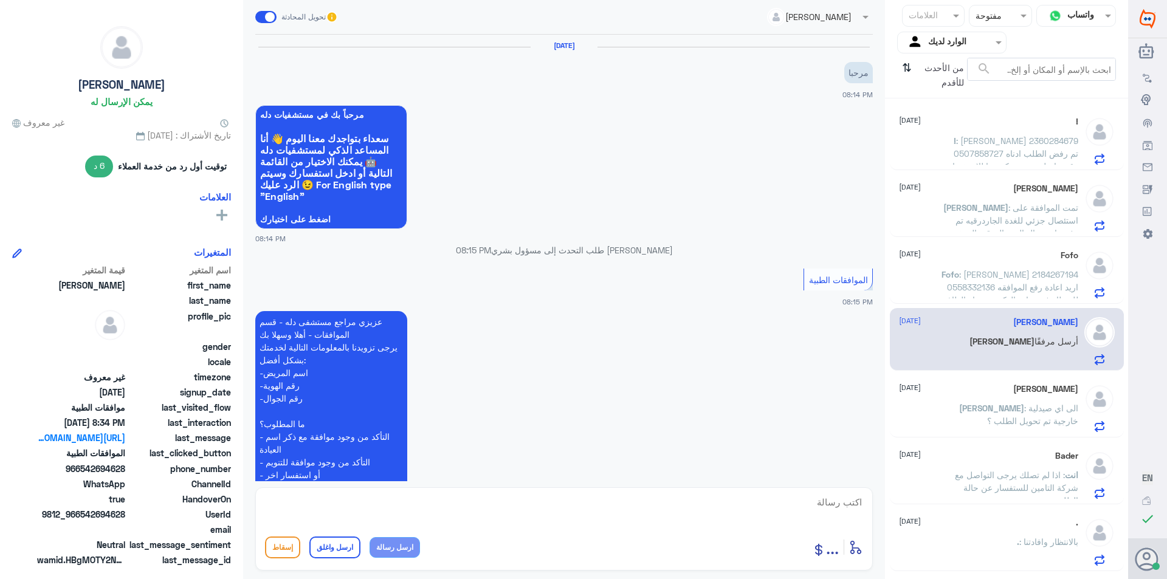
scroll to position [398, 0]
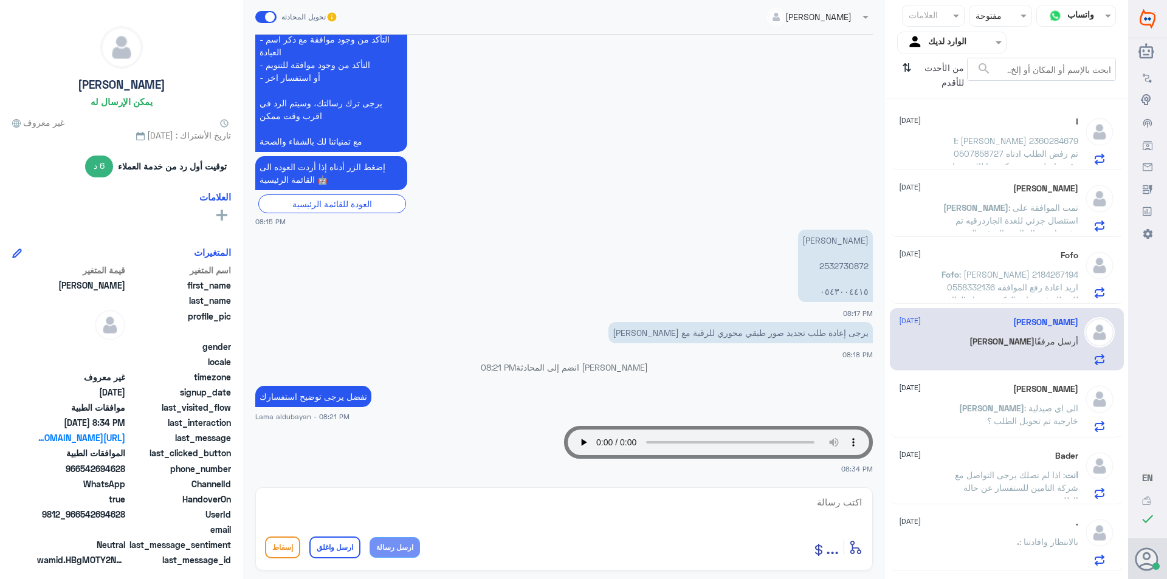
click at [1028, 166] on div "! [DATE] ! : [PERSON_NAME] 2360284679 0507858727 تم رفض الطلب ادناه وقد تواصلت …" at bounding box center [1007, 139] width 234 height 63
click at [956, 47] on input "text" at bounding box center [961, 42] width 67 height 14
click at [940, 136] on div "فريقك" at bounding box center [951, 137] width 109 height 28
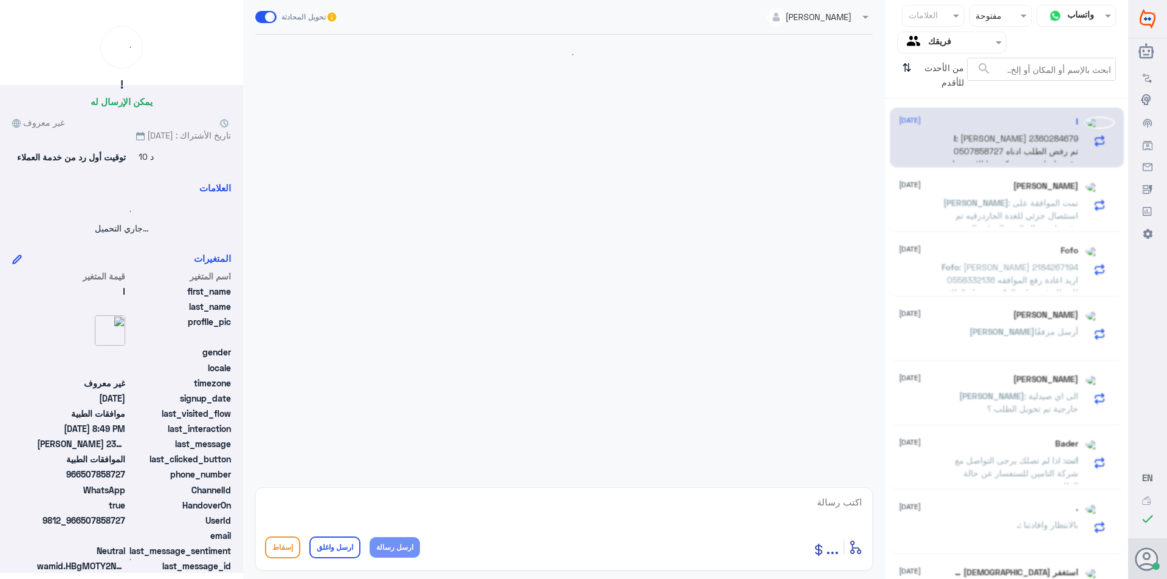
scroll to position [292, 0]
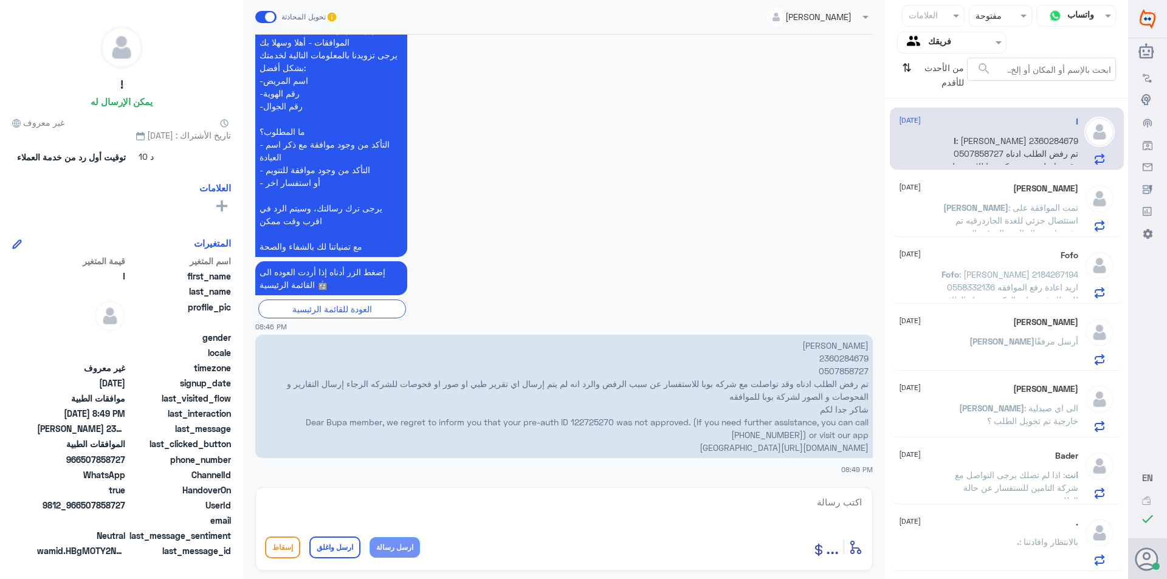
click at [958, 213] on span "[PERSON_NAME]" at bounding box center [975, 207] width 65 height 10
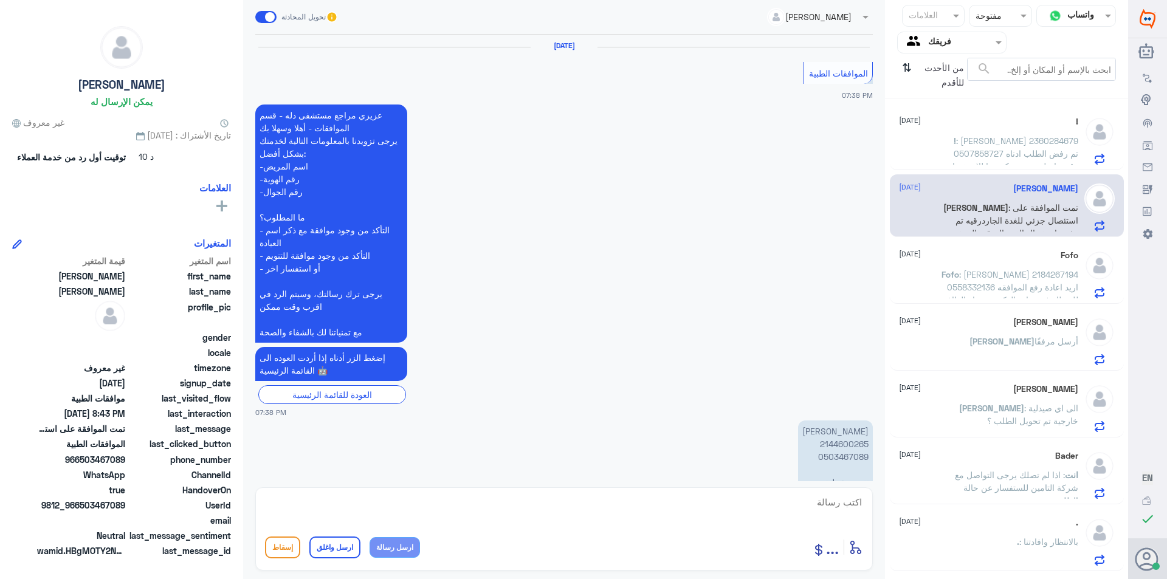
click at [989, 349] on div "[PERSON_NAME] أرسل مرفقًا" at bounding box center [988, 351] width 179 height 27
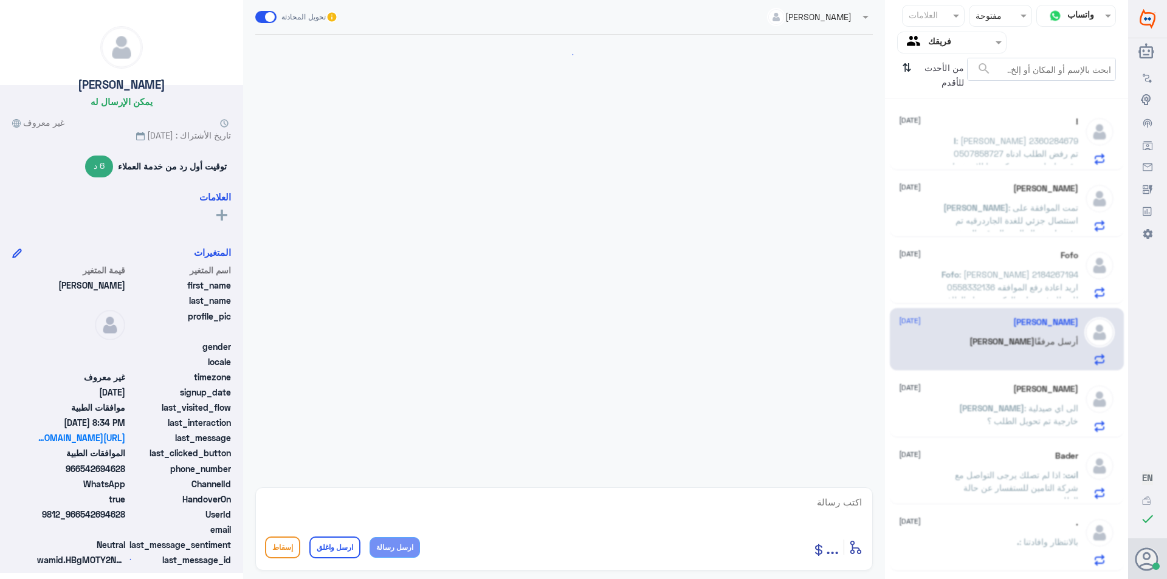
scroll to position [398, 0]
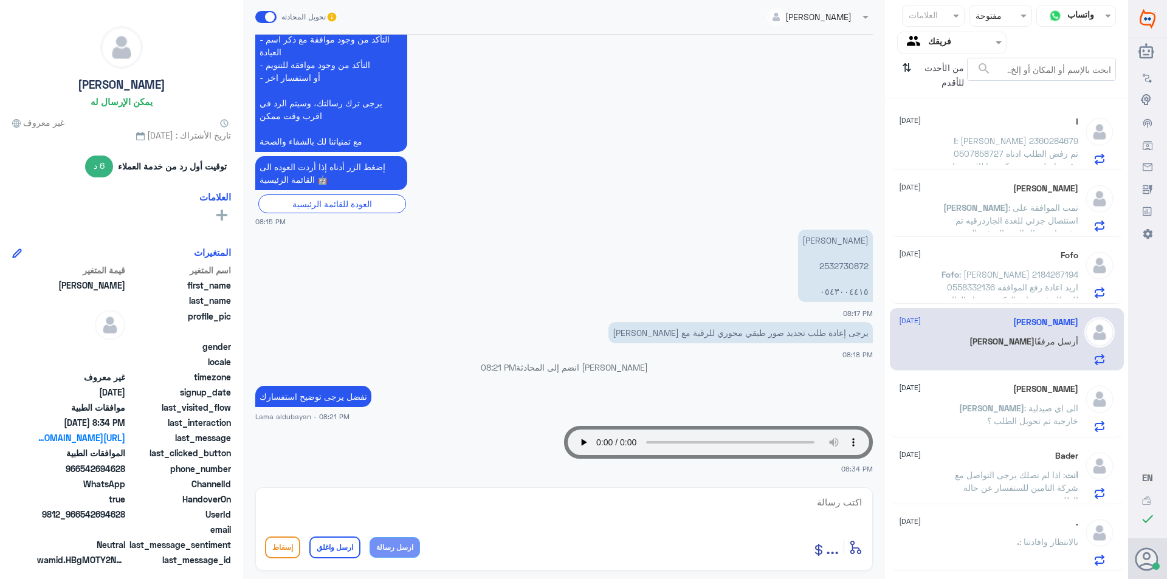
click at [635, 511] on textarea at bounding box center [564, 509] width 598 height 30
type textarea "ا"
click at [847, 260] on p "[PERSON_NAME] 2532730872 ٠٥٤٣٠٠٤٤١٥" at bounding box center [835, 266] width 75 height 72
click at [848, 264] on p "[PERSON_NAME] 2532730872 ٠٥٤٣٠٠٤٤١٥" at bounding box center [835, 266] width 75 height 72
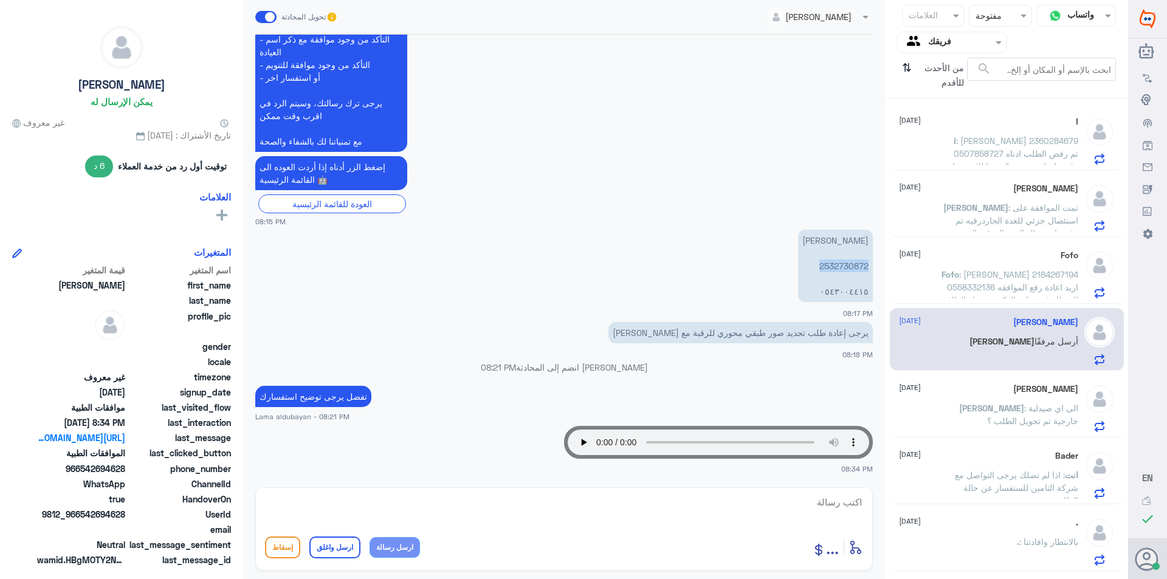
click at [848, 264] on p "[PERSON_NAME] 2532730872 ٠٥٤٣٠٠٤٤١٥" at bounding box center [835, 266] width 75 height 72
copy p "2532730872"
click at [481, 512] on textarea at bounding box center [564, 509] width 598 height 30
type textarea "م"
type textarea "الموفقه متاحه الى يوم 25.9.2025"
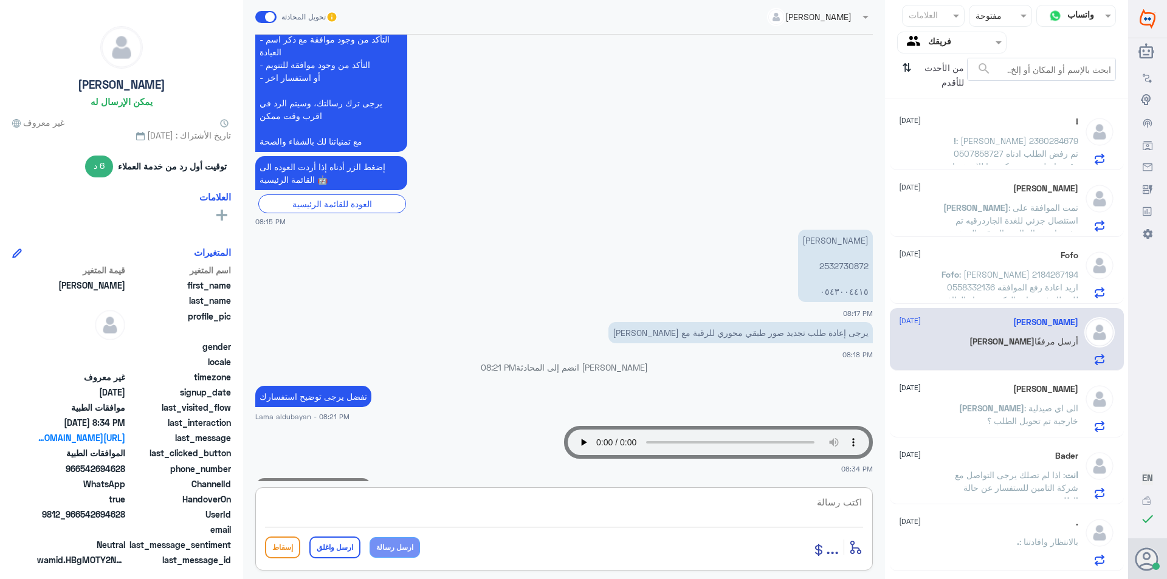
scroll to position [436, 0]
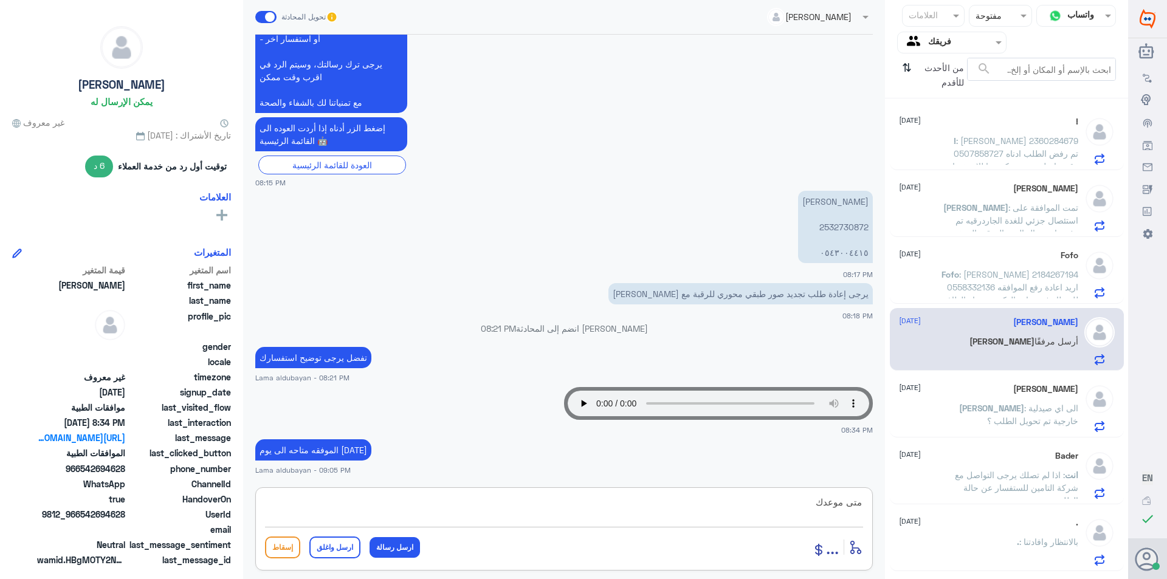
type textarea "متى موعدك"
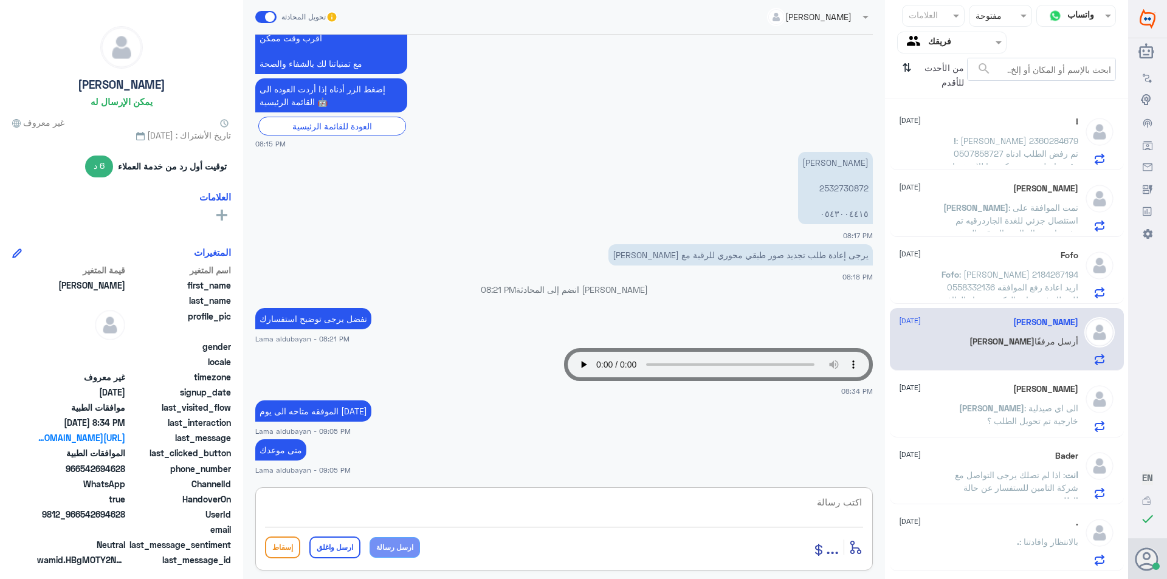
click at [1004, 151] on span ": [PERSON_NAME] 2360284679 0507858727 تم رفض الطلب ادناه وقد تواصلت مع شركه بوب…" at bounding box center [1010, 230] width 137 height 189
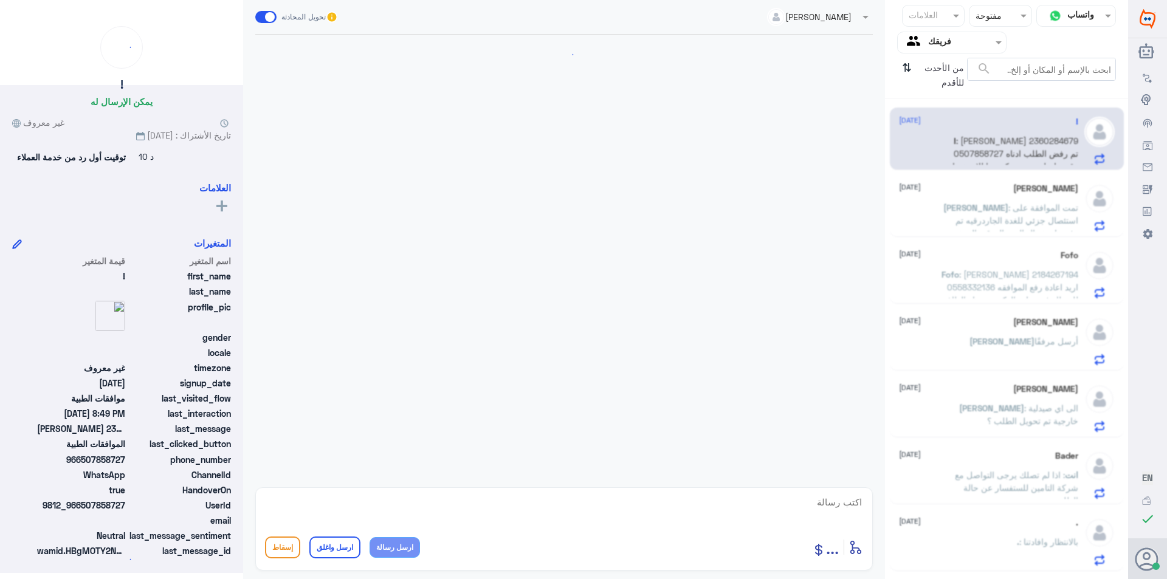
scroll to position [292, 0]
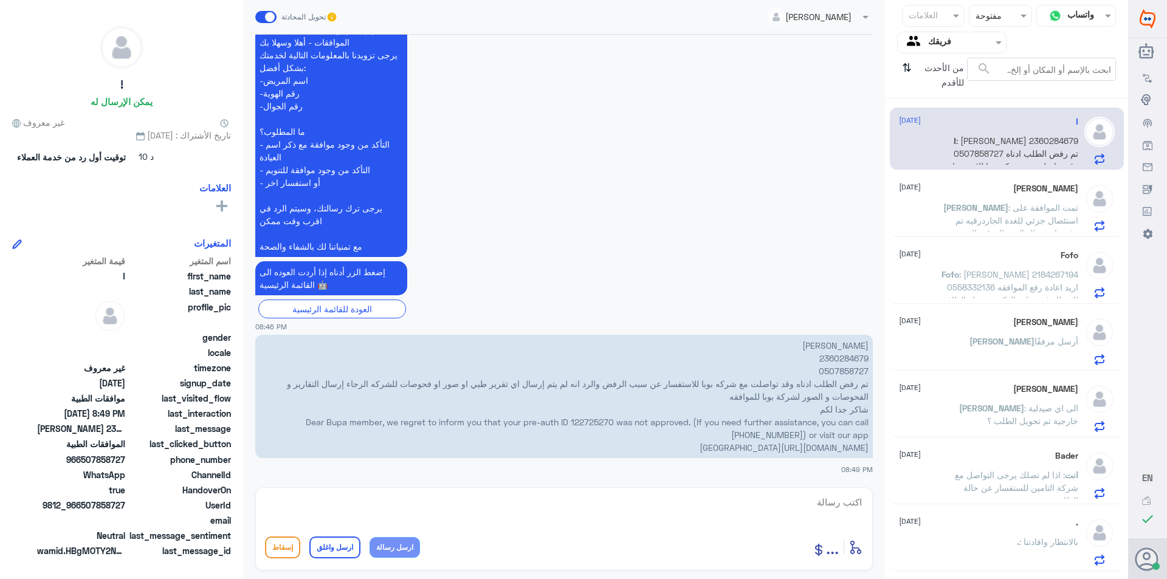
click at [997, 206] on span ": تمت الموافقة على استئصال جزئي للغدة الجاردرقيه تم رفض استئصال الغدة الدرقية ا…" at bounding box center [1010, 252] width 136 height 100
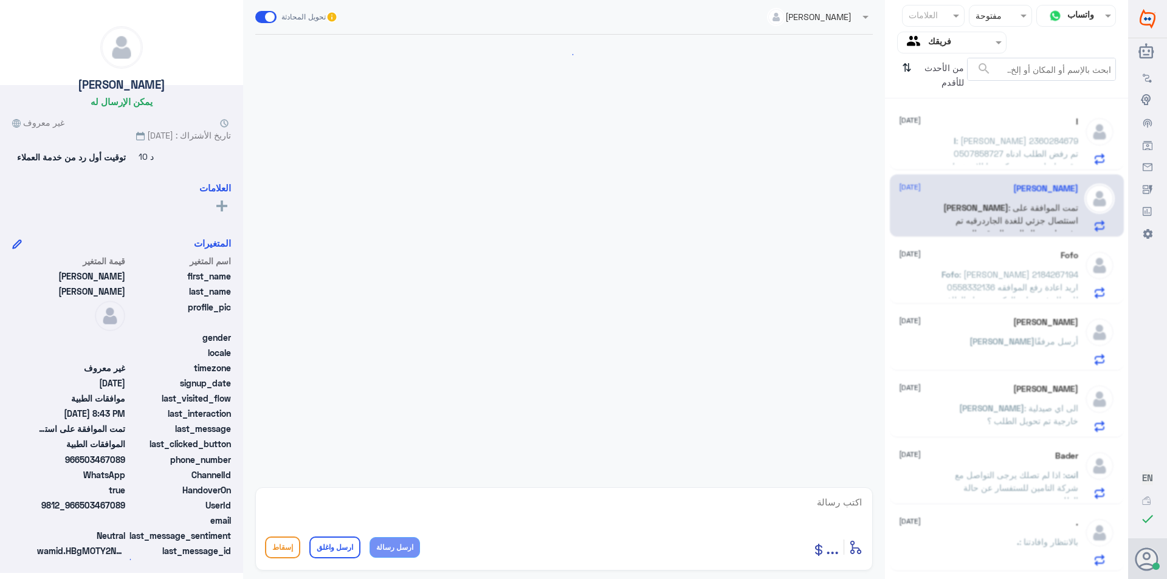
click at [1020, 284] on span ": [PERSON_NAME] 2184267194 0558332136 اريد اعادة رفع الموافقه للمنظار في عيادة …" at bounding box center [1011, 293] width 136 height 49
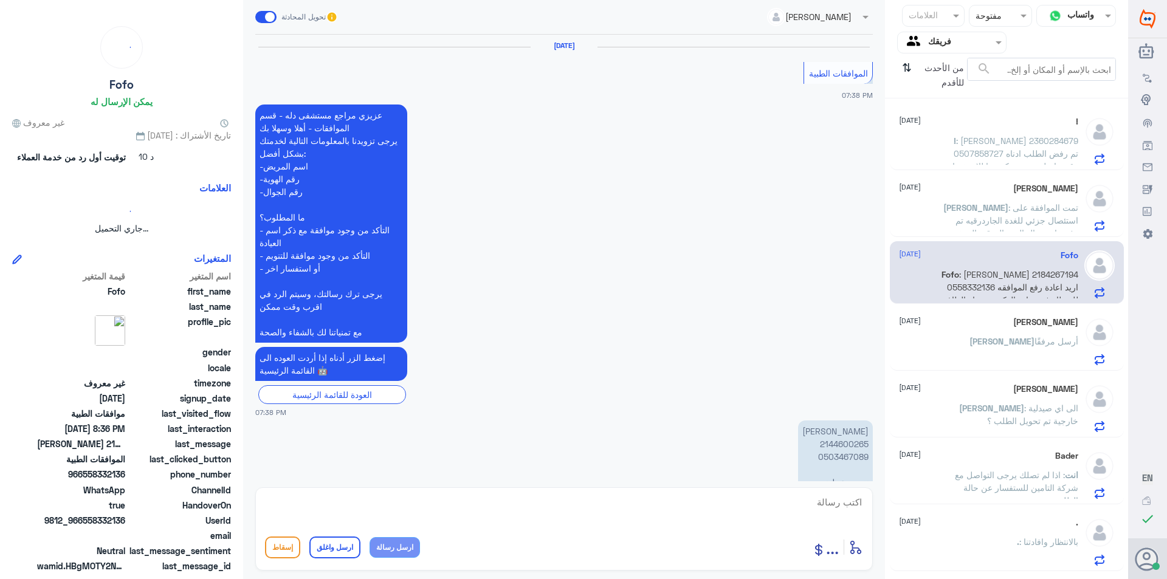
scroll to position [1509, 0]
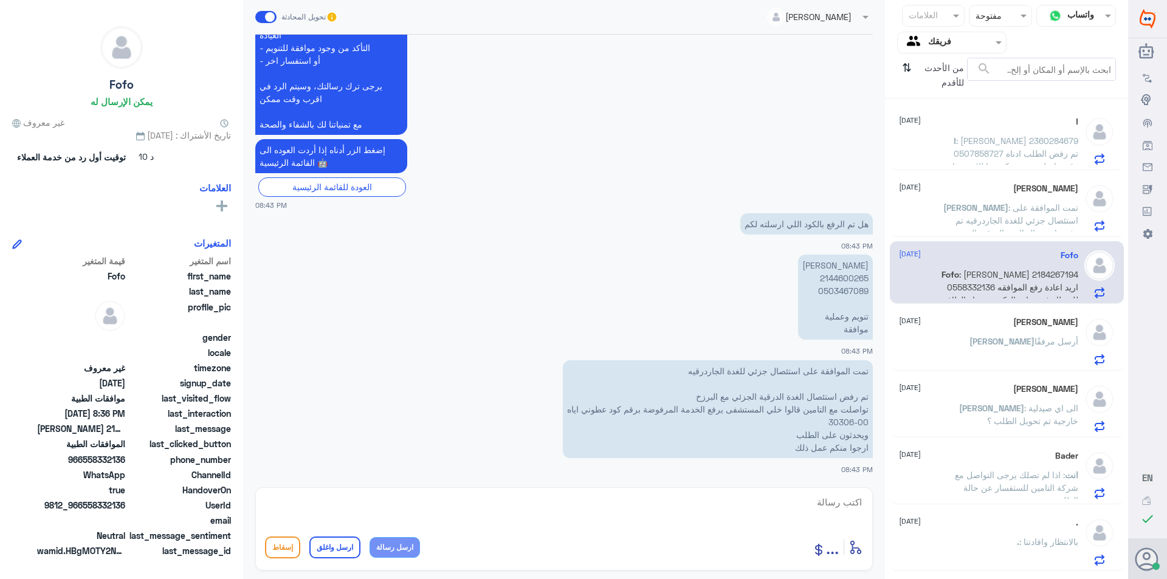
click at [1004, 215] on p "Omar : تمت الموافقة على استئصال جزئي للغدة الجاردرقيه تم رفض استئصال الغدة الدر…" at bounding box center [1010, 216] width 137 height 30
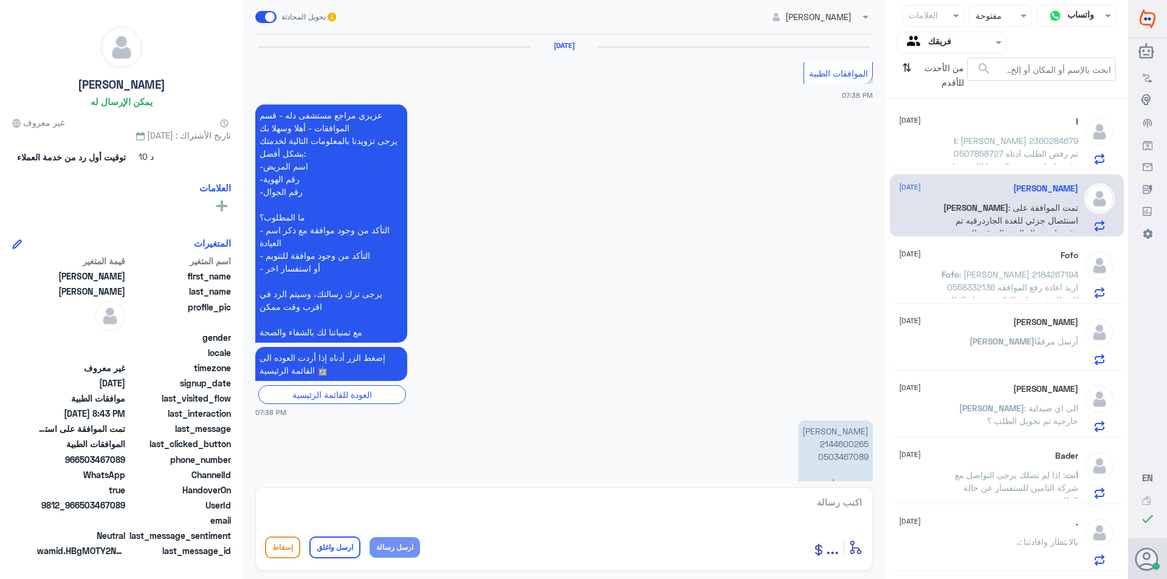
scroll to position [1509, 0]
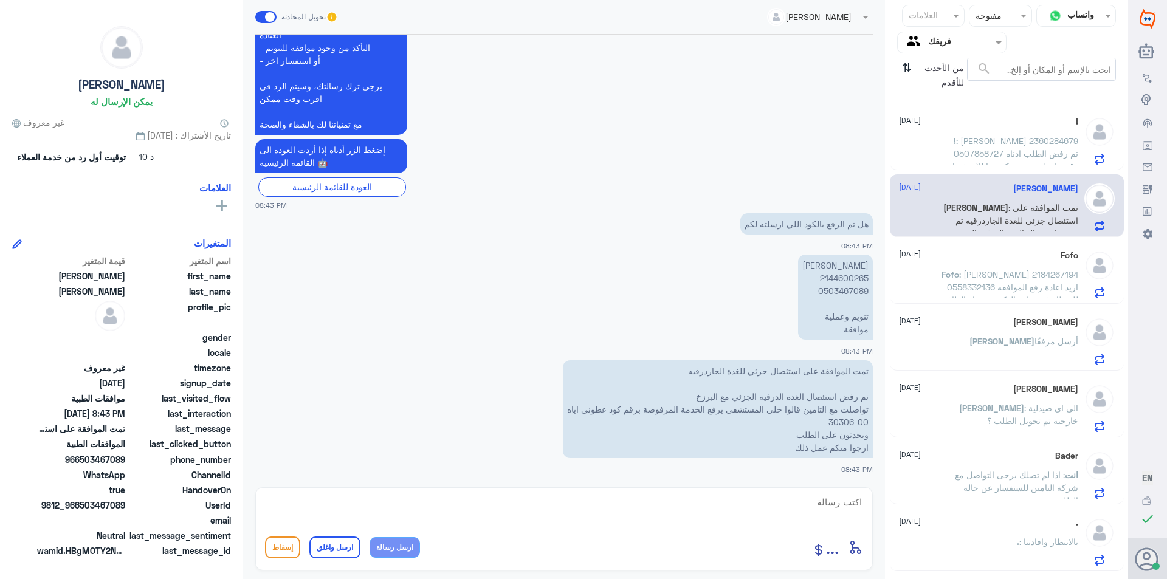
click at [997, 263] on div "Fofo 18 September Fofo : ريم يحيى الحرازي 2184267194 0558332136 اريد اعادة رفع …" at bounding box center [988, 274] width 179 height 48
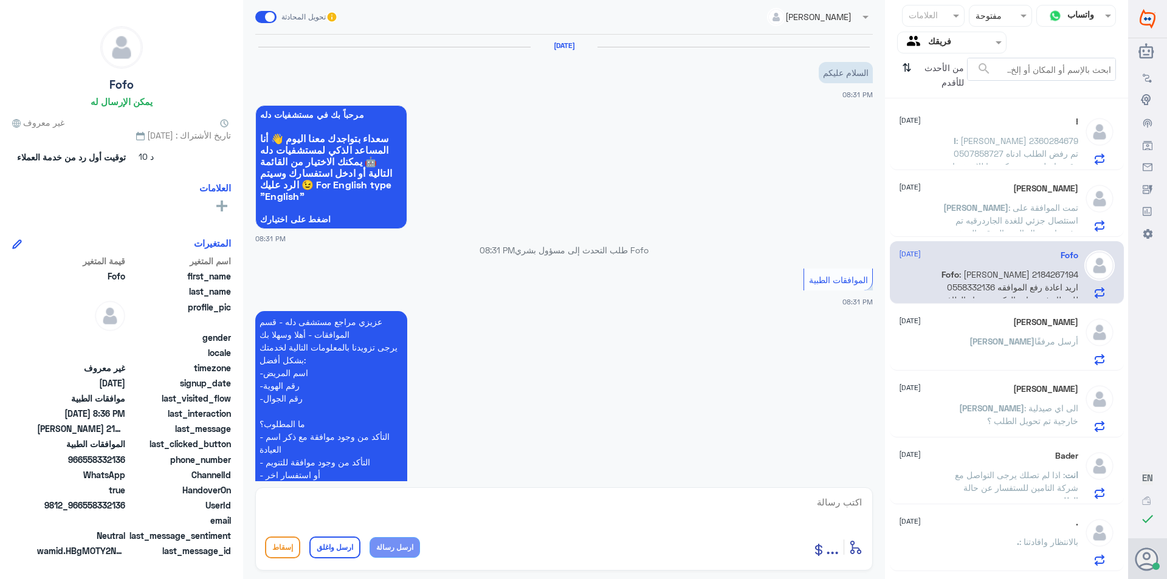
scroll to position [229, 0]
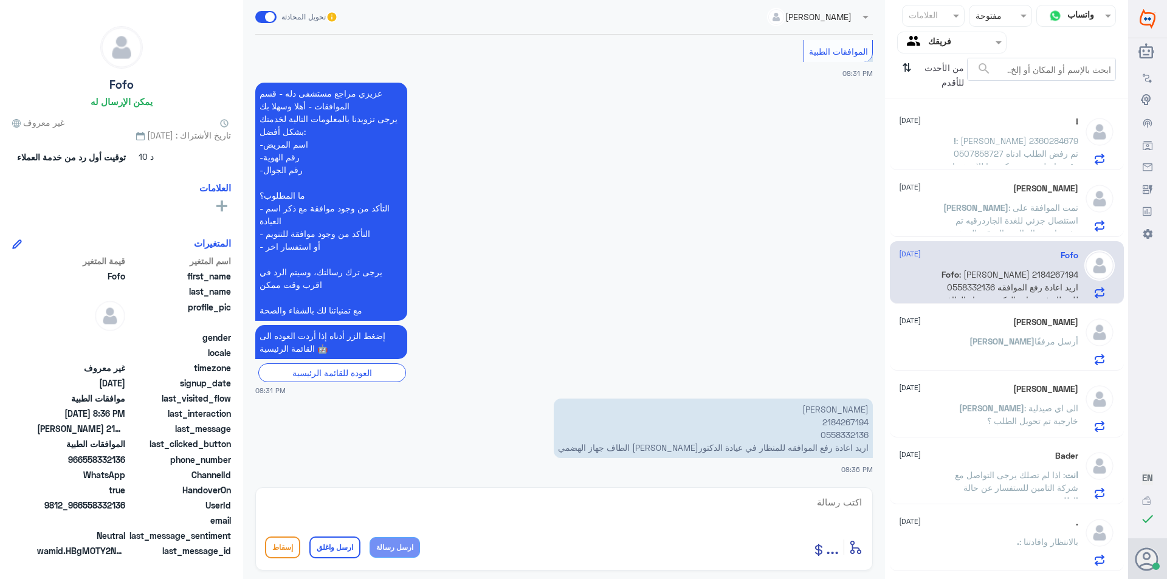
click at [856, 419] on p "ريم يحيى الحرازي 2184267194 0558332136 اريد اعادة رفع الموافقه للمنظار في عيادة…" at bounding box center [713, 429] width 319 height 60
copy p "2184267194"
click at [843, 432] on p "ريم يحيى الحرازي 2184267194 0558332136 اريد اعادة رفع الموافقه للمنظار في عيادة…" at bounding box center [713, 429] width 319 height 60
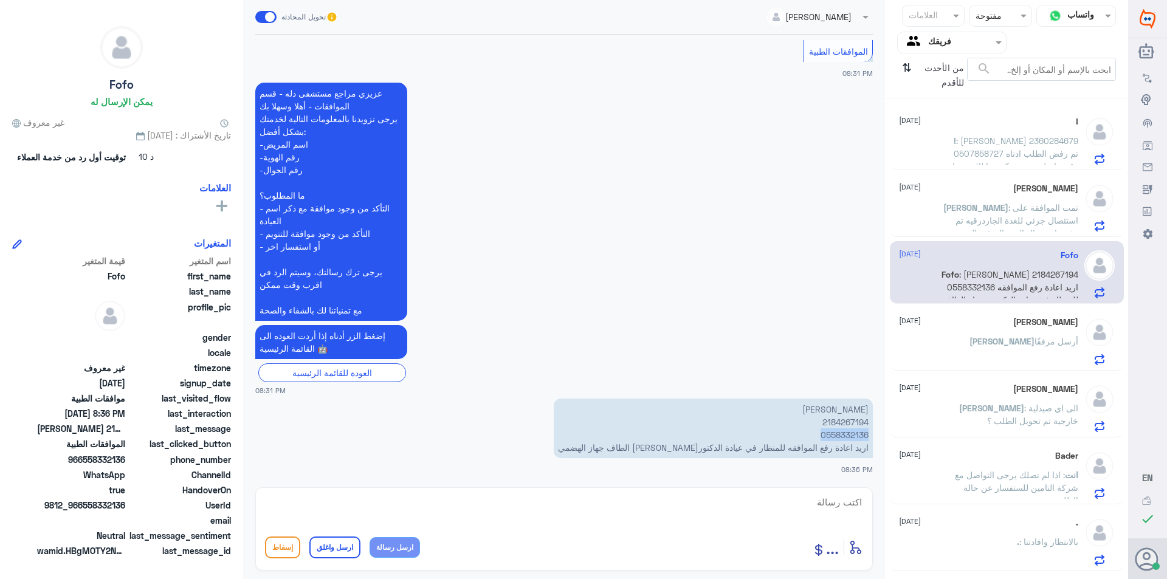
copy p "0558332136"
click at [555, 491] on div "أدخل اسم مجموعة الرسائل ... إسقاط ارسل واغلق ارسل رسالة" at bounding box center [564, 528] width 618 height 83
click at [557, 506] on textarea at bounding box center [564, 509] width 598 height 30
type textarea "ا"
click at [862, 505] on textarea "هل الزياره في دله النخيل" at bounding box center [564, 509] width 598 height 30
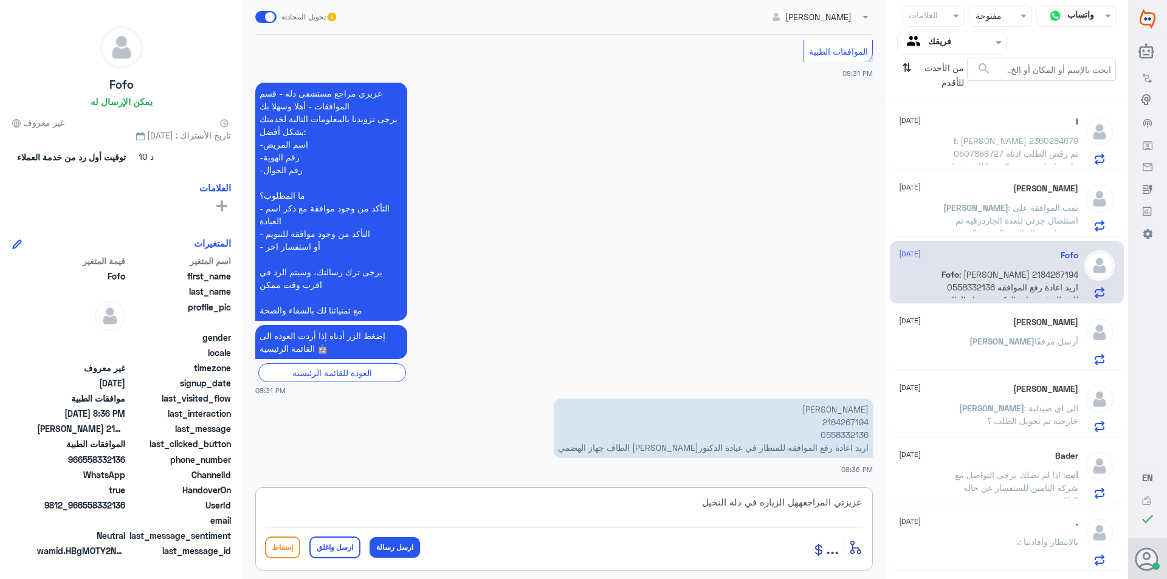
type textarea "عزيزتي المراجعه هل الزياره في دله النخيل"
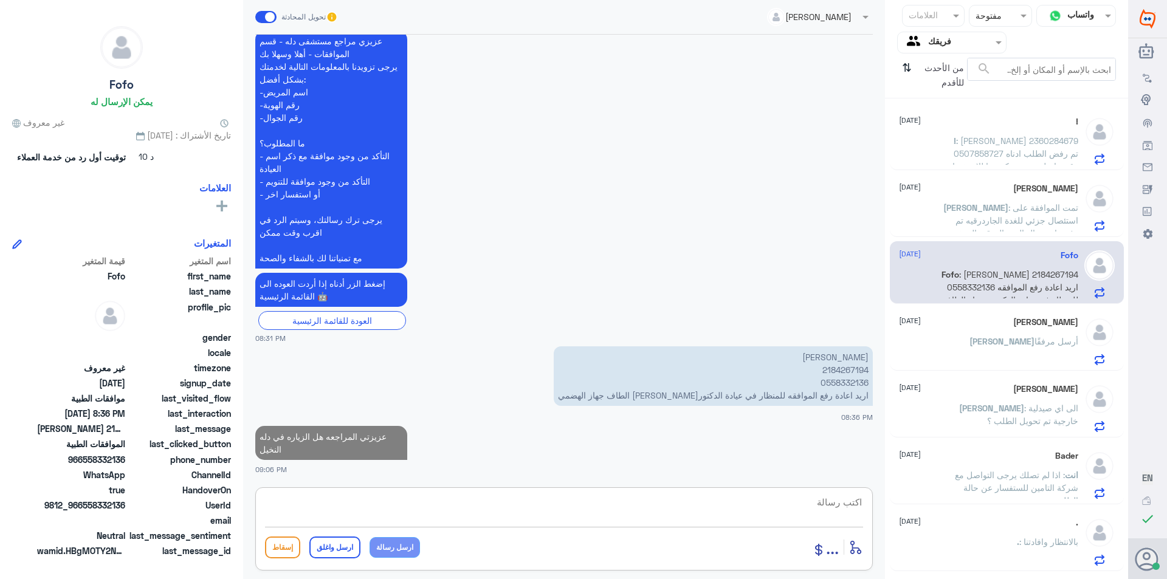
click at [1044, 329] on div "Ahmad 18 September Ahmad أرسل مرفقًا" at bounding box center [988, 341] width 179 height 48
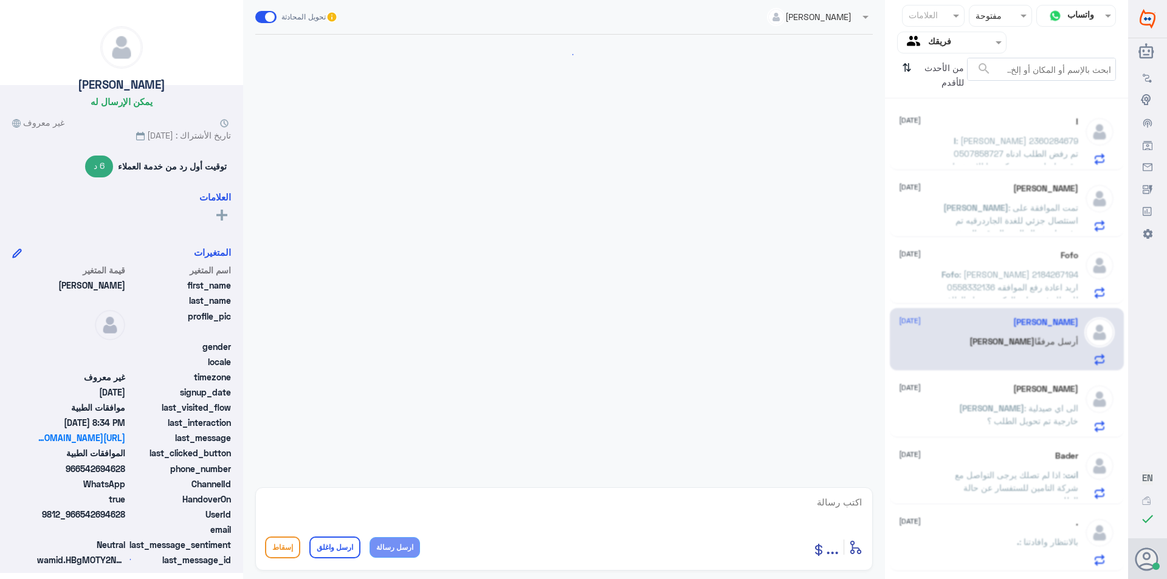
scroll to position [475, 0]
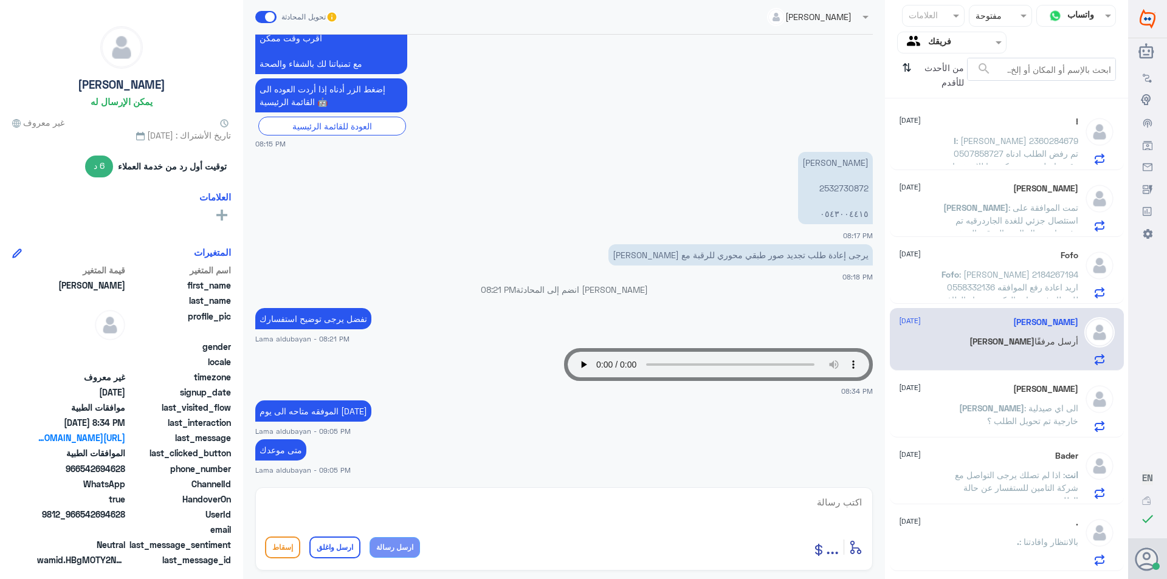
click at [1013, 393] on h5 "[PERSON_NAME]" at bounding box center [1045, 389] width 65 height 10
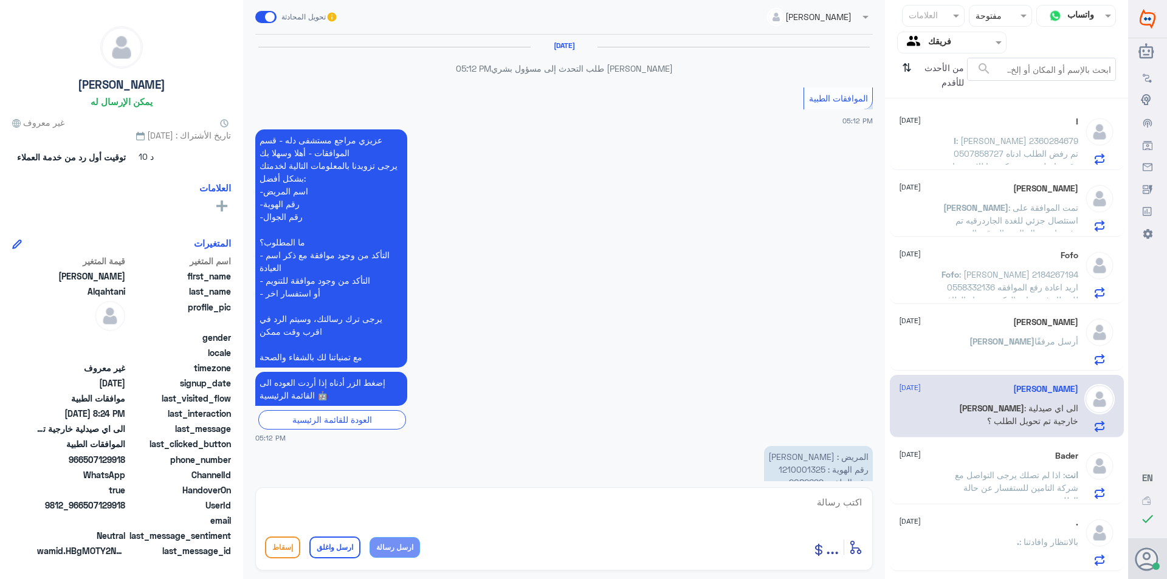
scroll to position [1006, 0]
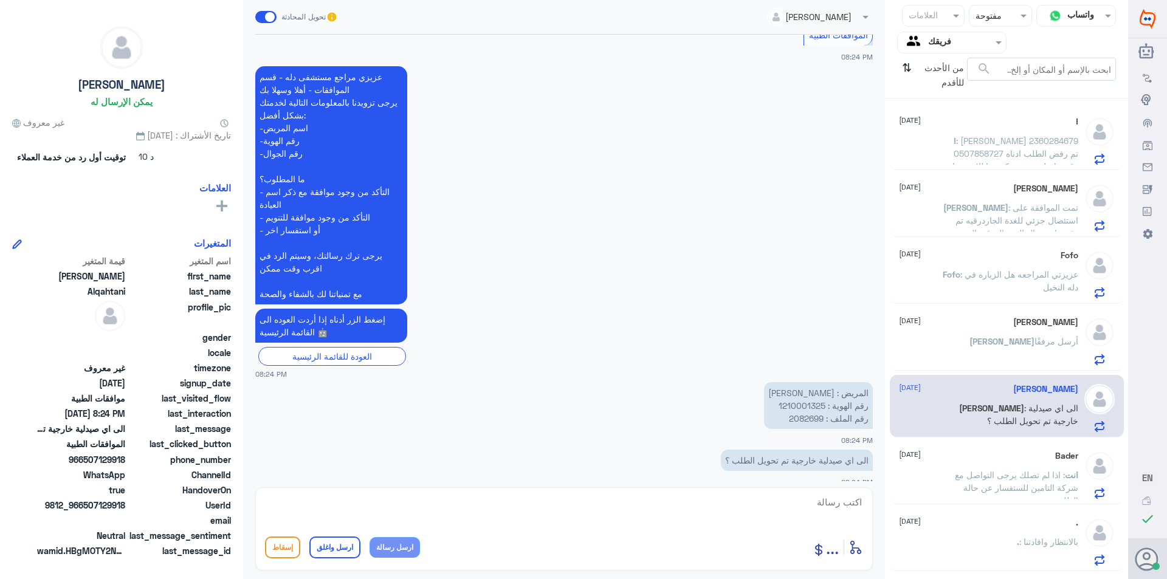
click at [1016, 156] on span ": [PERSON_NAME] 2360284679 0507858727 تم رفض الطلب ادناه وقد تواصلت مع شركه بوب…" at bounding box center [1010, 230] width 137 height 189
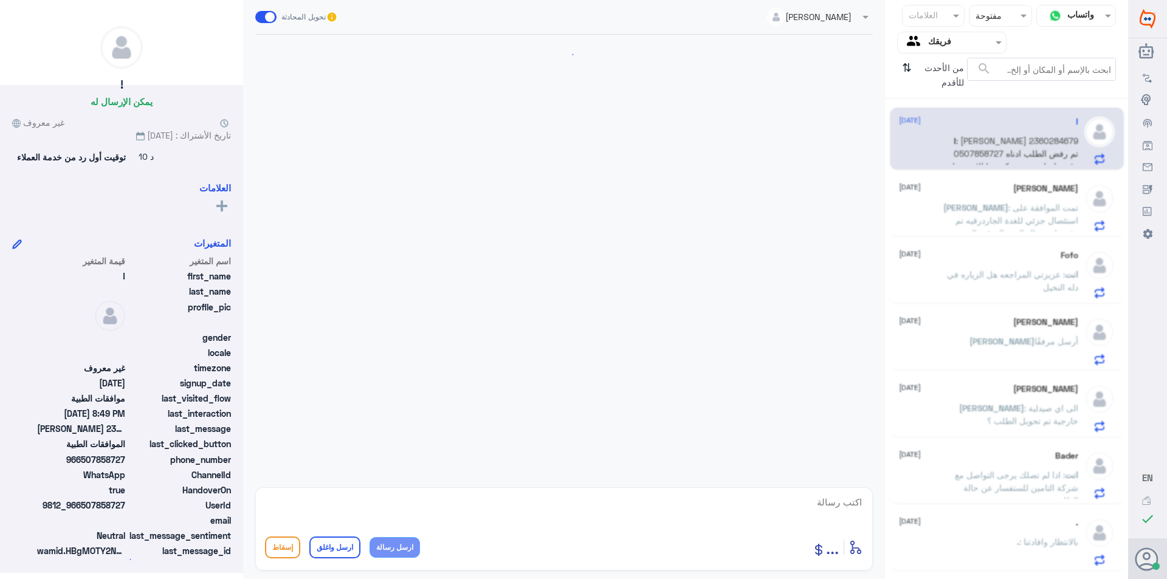
scroll to position [292, 0]
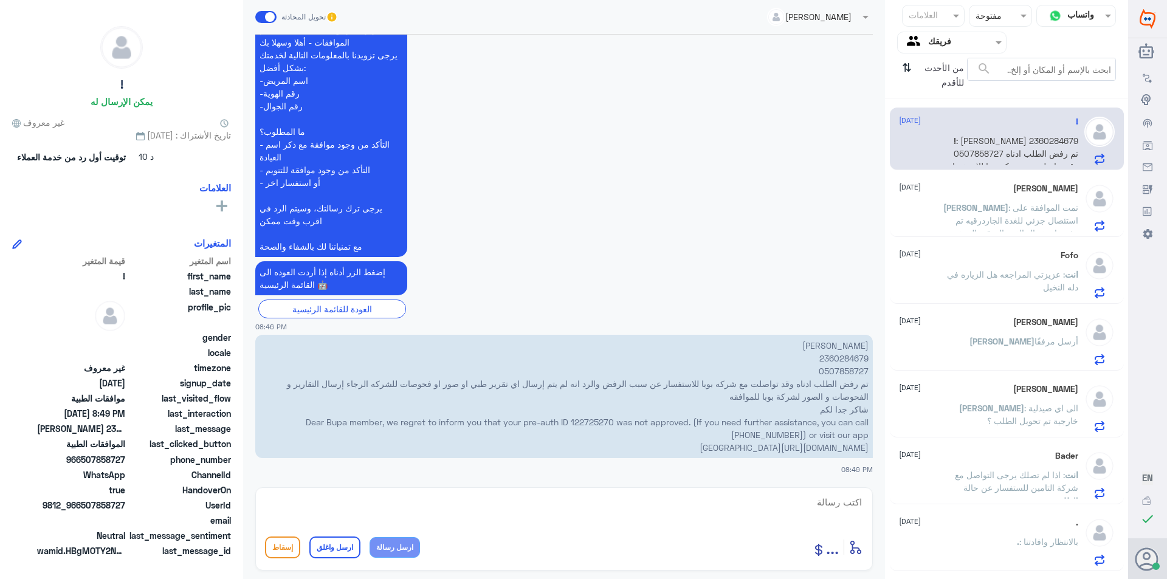
click at [846, 357] on p "عبدالله سليم المليح 2360284679 0507858727 تم رفض الطلب ادناه وقد تواصلت مع شركه…" at bounding box center [564, 396] width 618 height 123
copy p "2360284679"
click at [839, 368] on p "عبدالله سليم المليح 2360284679 0507858727 تم رفض الطلب ادناه وقد تواصلت مع شركه…" at bounding box center [564, 396] width 618 height 123
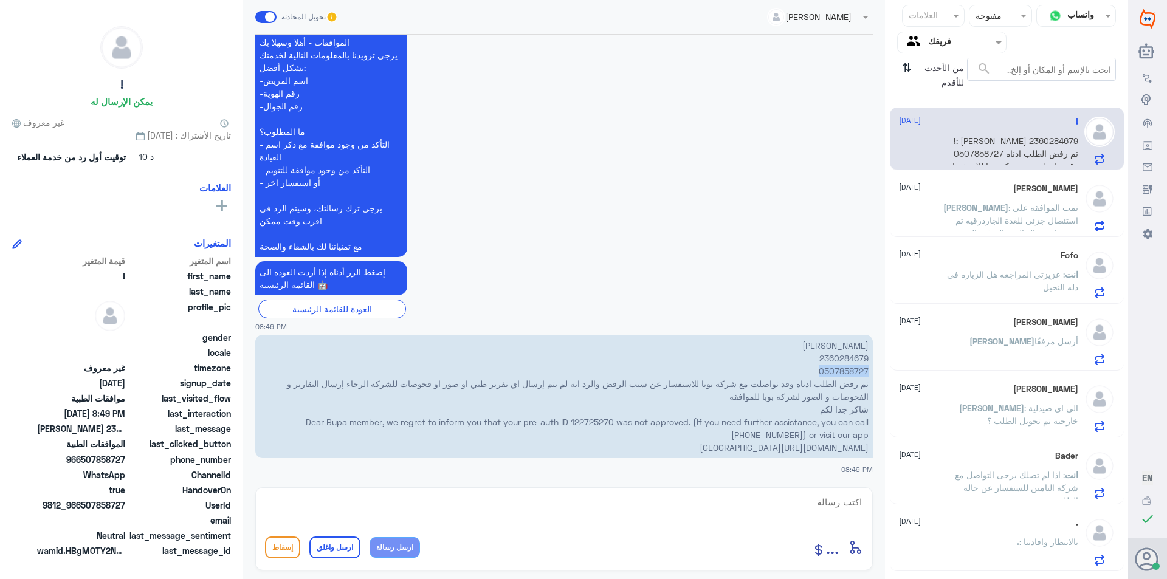
copy p "0507858727"
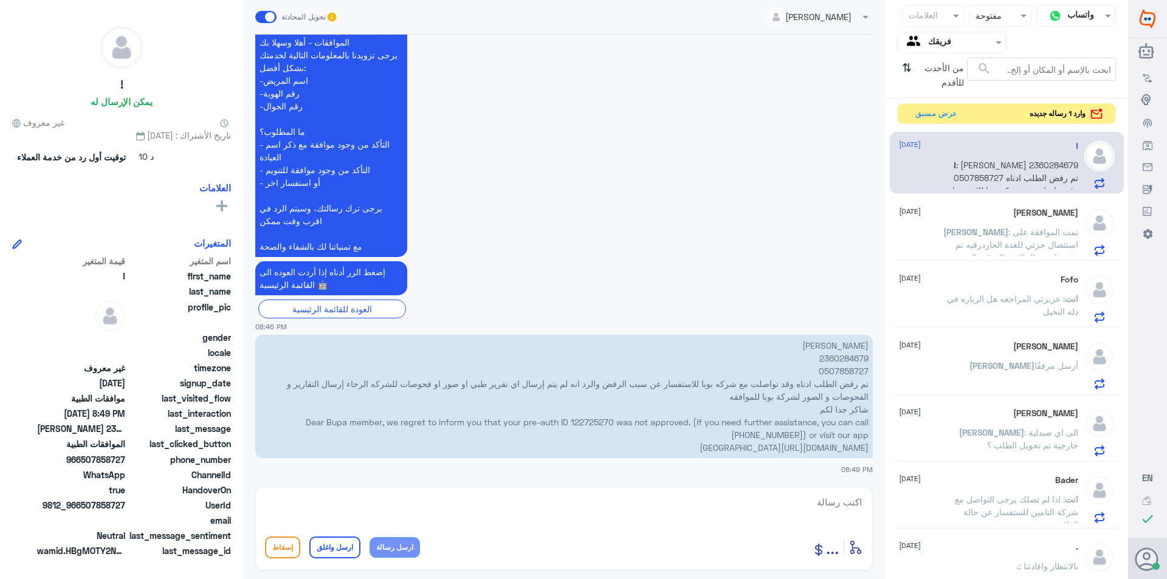
drag, startPoint x: 532, startPoint y: 508, endPoint x: 543, endPoint y: 494, distance: 18.2
click at [532, 509] on textarea at bounding box center [564, 509] width 598 height 30
type textarea "s,t djl vtu hgphgi ggrsl hglojw glvh[um hg'gf lvi hovn"
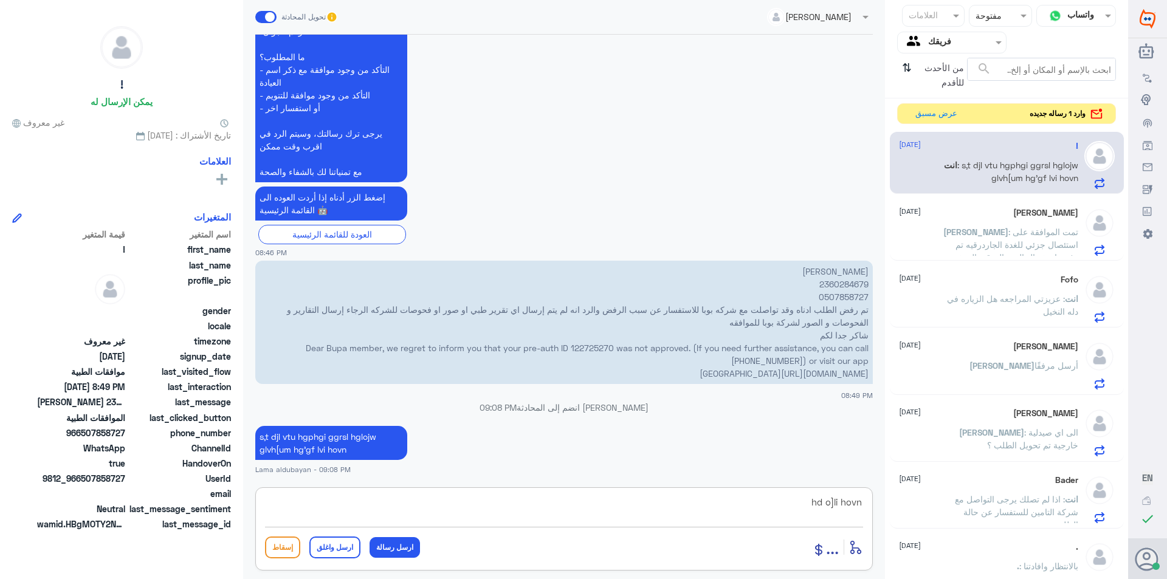
type textarea "hd o]li hovn ?"
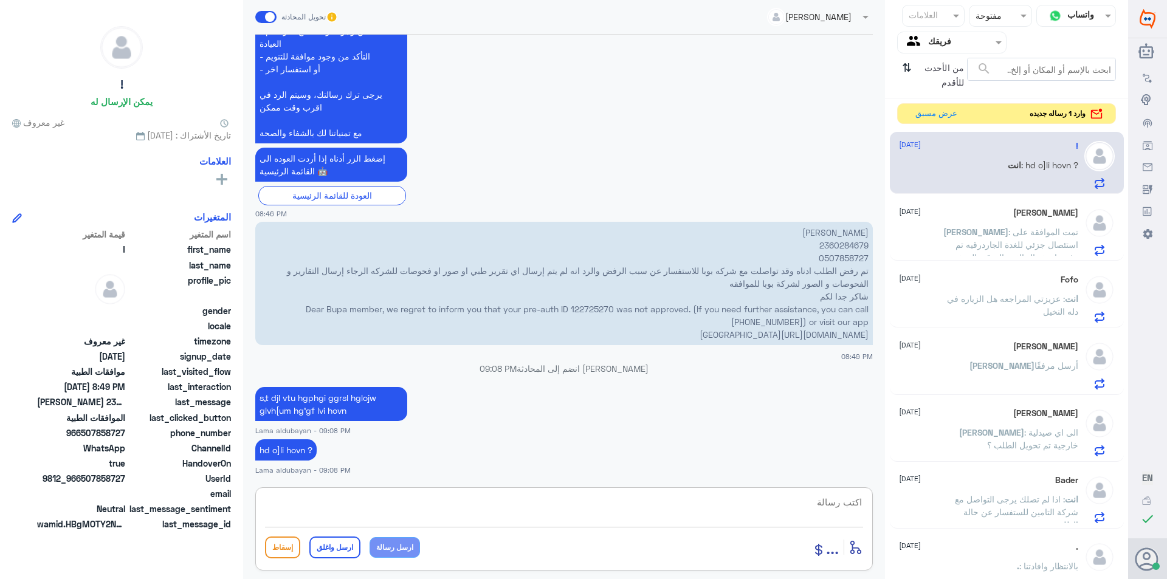
drag, startPoint x: 362, startPoint y: 511, endPoint x: 370, endPoint y: 500, distance: 13.7
click at [365, 508] on textarea at bounding box center [564, 509] width 598 height 30
type textarea "عذرا"
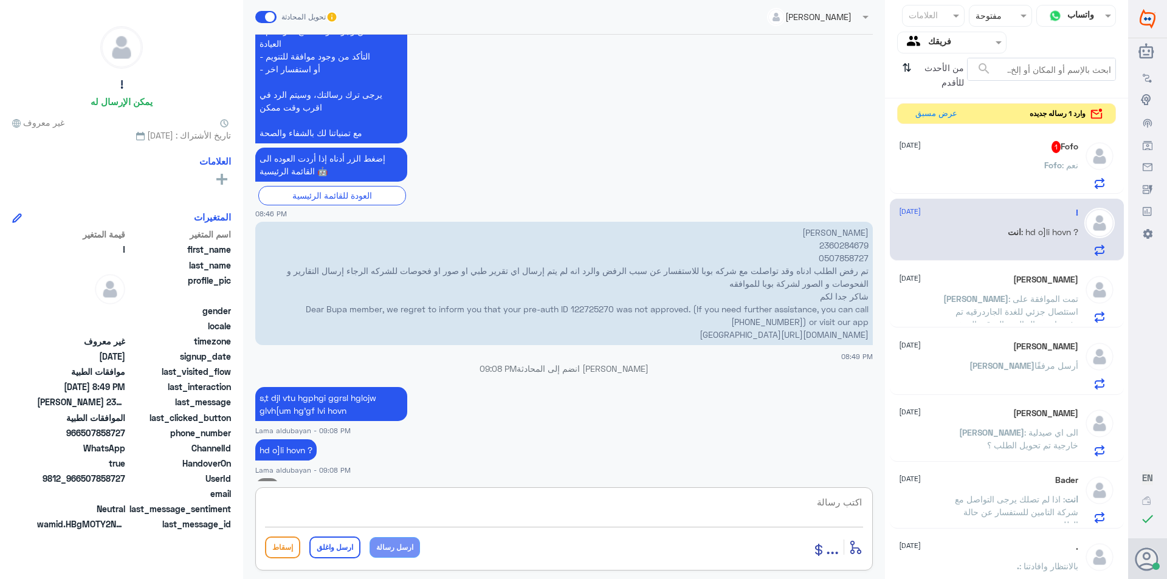
scroll to position [422, 0]
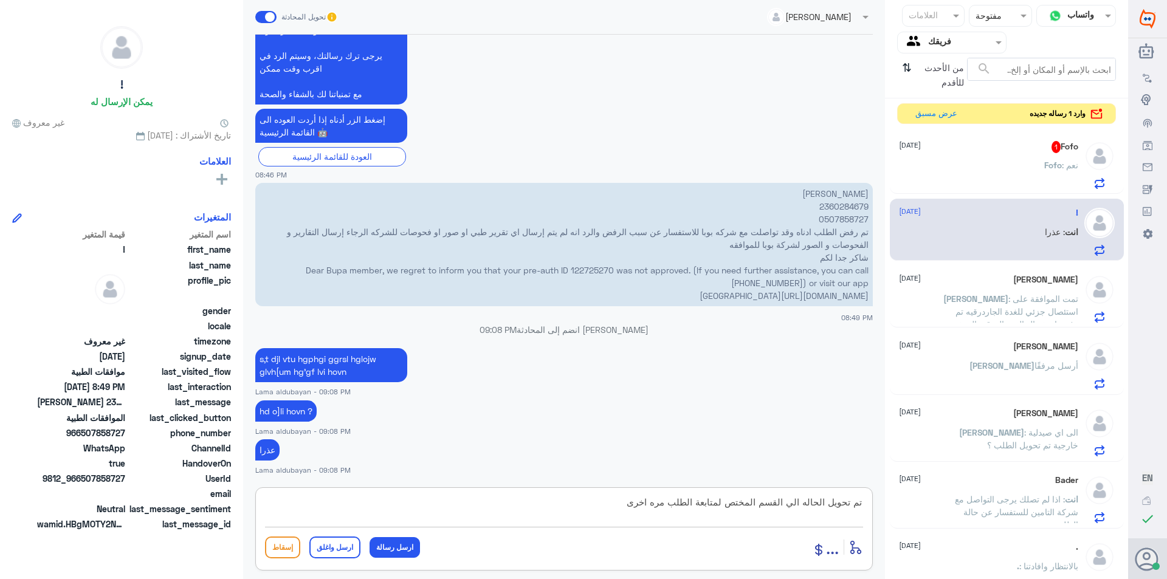
type textarea "تم تحويل الحاله الي القسم المختص لمتابعة الطلب مره اخرى"
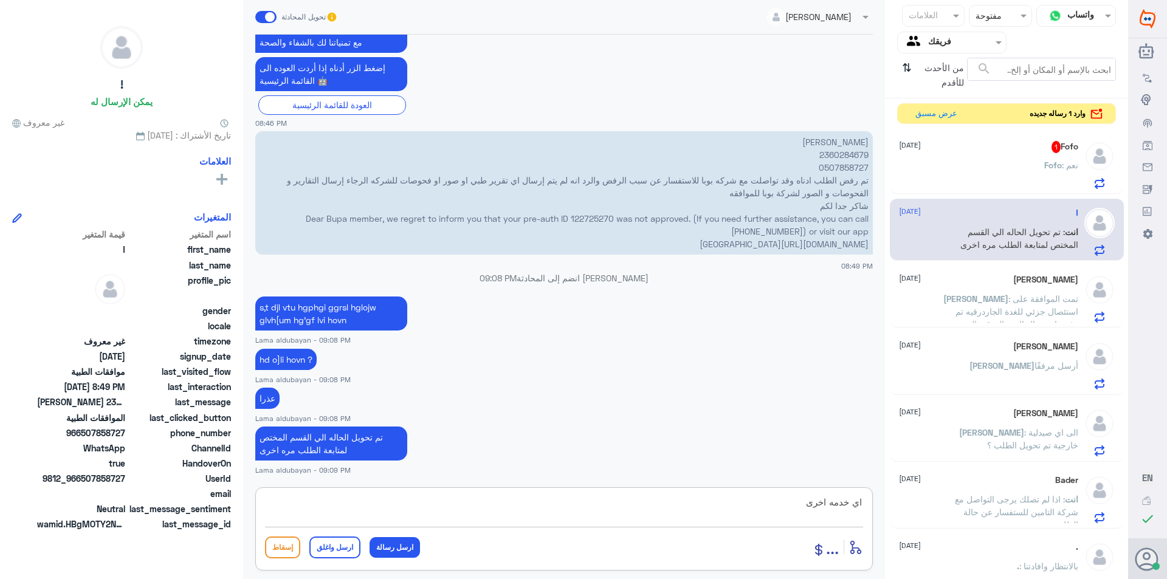
type textarea "اي خدمه اخرى ؟"
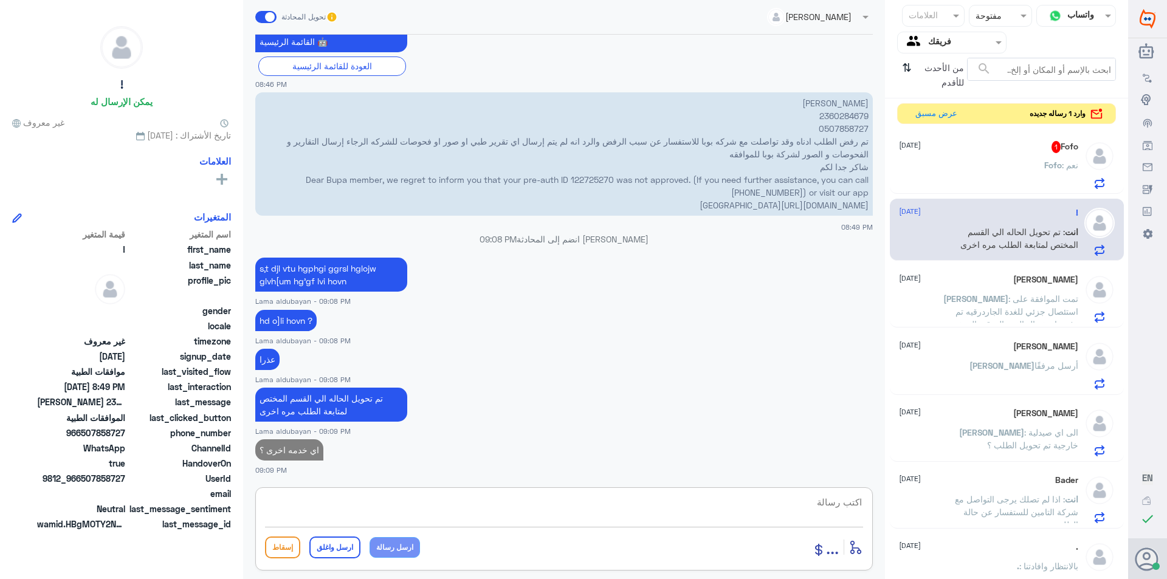
click at [1075, 154] on div "Fofo 1 18 September Fofo : نعم" at bounding box center [1007, 165] width 216 height 48
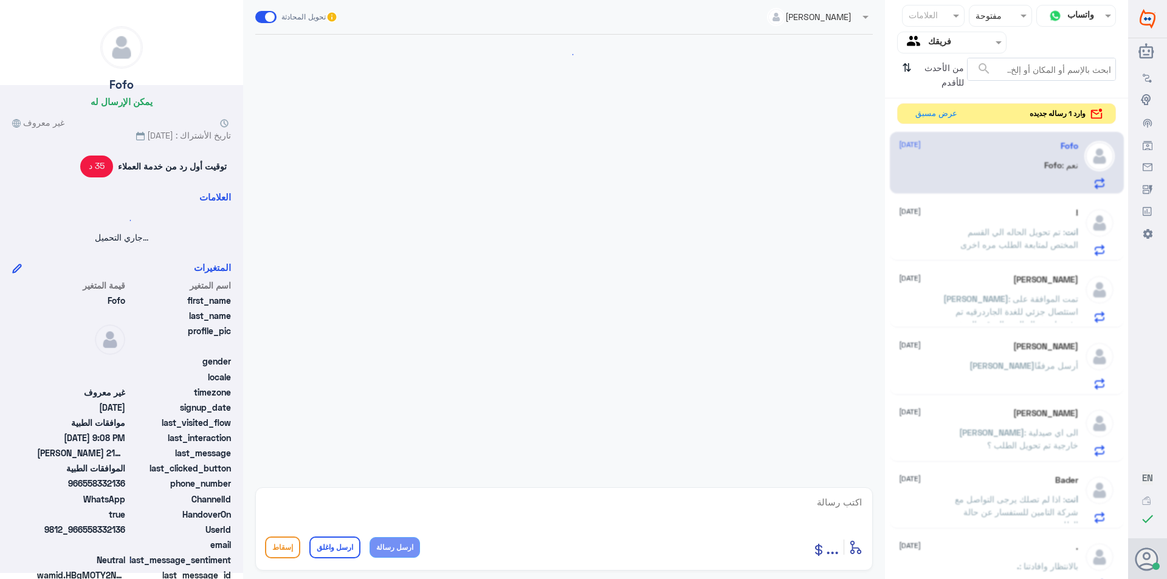
scroll to position [344, 0]
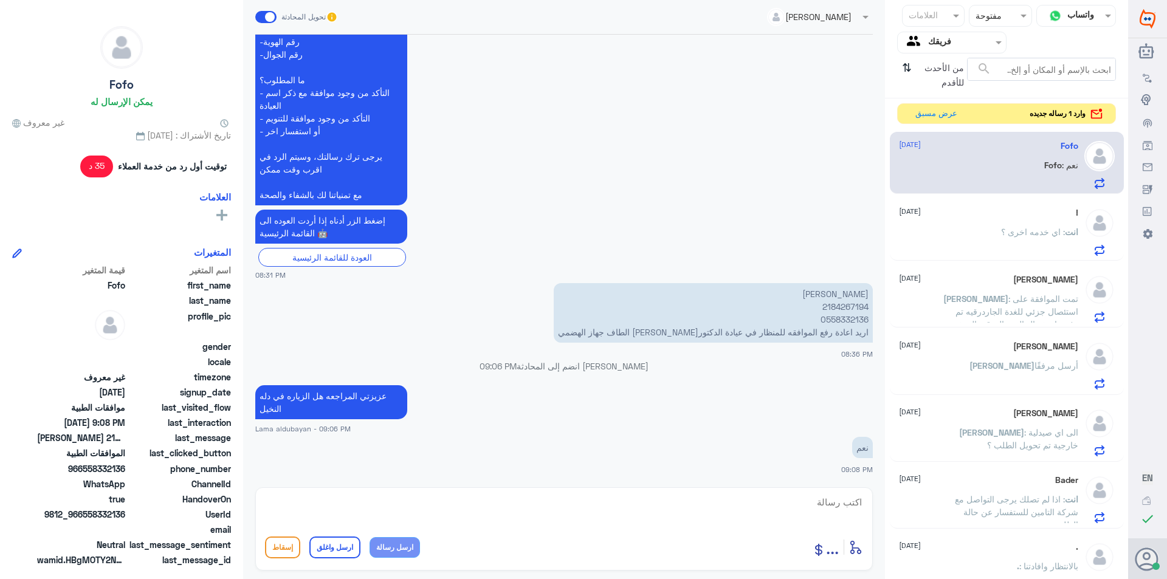
click at [861, 309] on p "ريم يحيى الحرازي 2184267194 0558332136 اريد اعادة رفع الموافقه للمنظار في عيادة…" at bounding box center [713, 313] width 319 height 60
copy p "2184267194"
click at [855, 320] on p "ريم يحيى الحرازي 2184267194 0558332136 اريد اعادة رفع الموافقه للمنظار في عيادة…" at bounding box center [713, 313] width 319 height 60
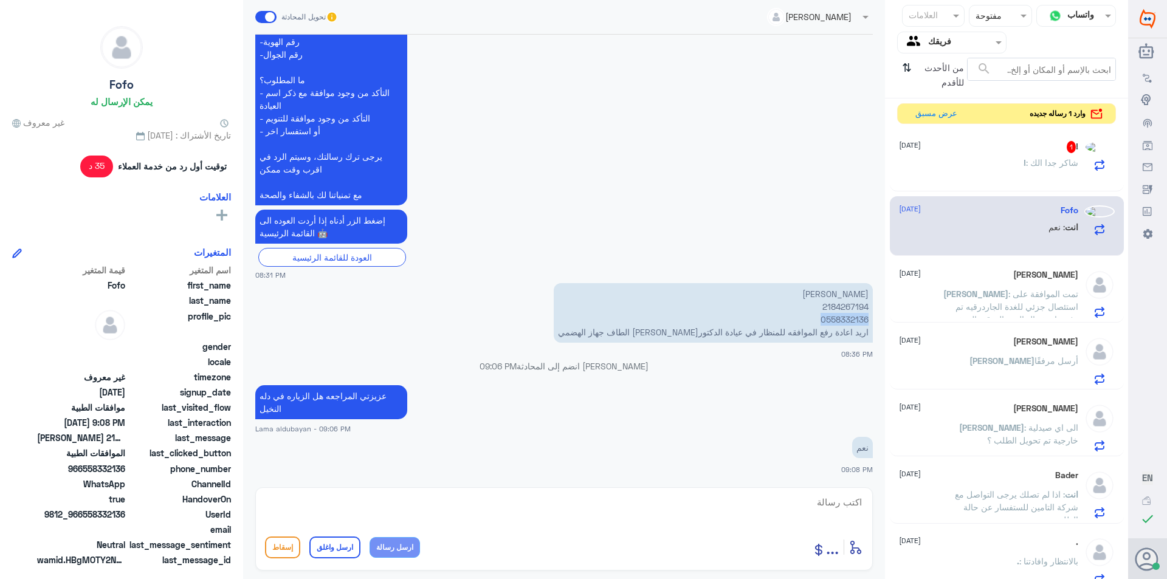
copy p "0558332136"
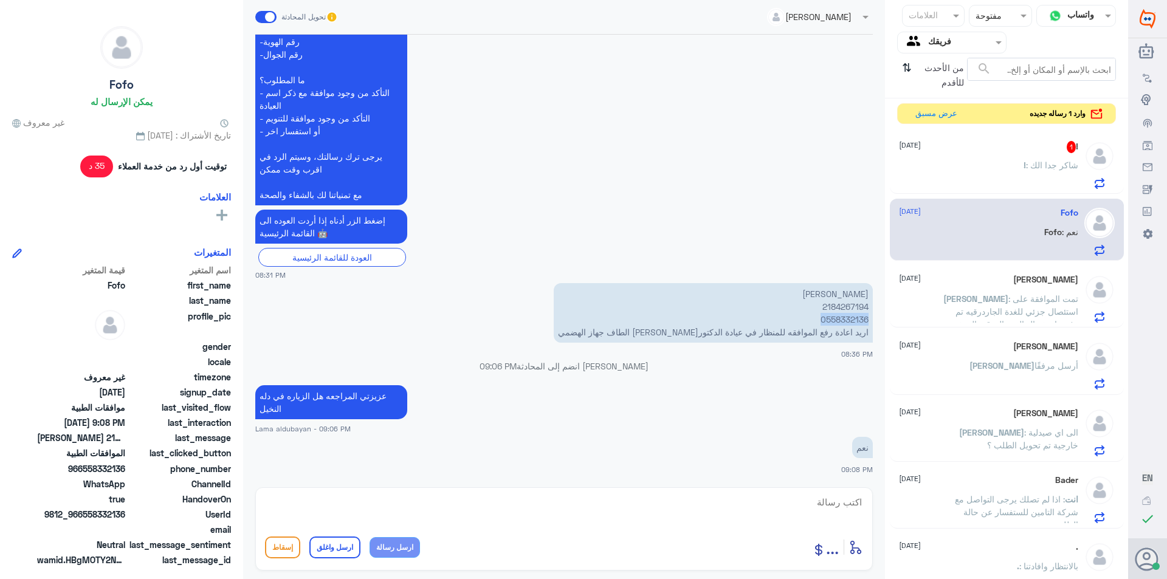
click at [575, 507] on textarea at bounding box center [564, 509] width 598 height 30
type textarea "لا يوجد اي طب في دله النخيل"
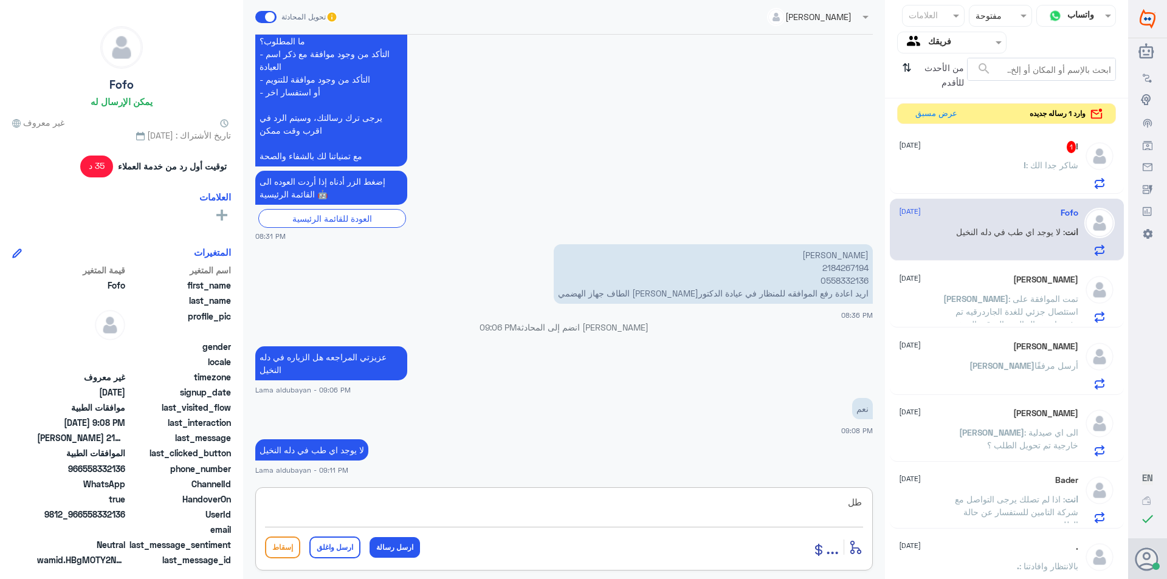
type textarea "طلب"
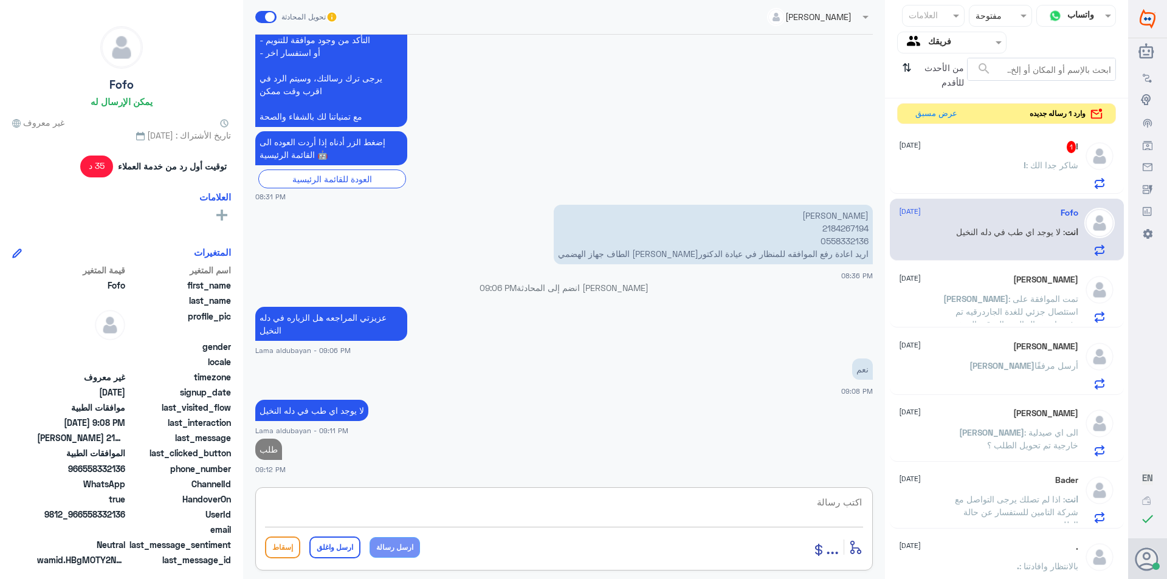
click at [994, 143] on div "! 1 18 September ! : شاكر جدا الك" at bounding box center [1007, 163] width 234 height 63
drag, startPoint x: 1005, startPoint y: 155, endPoint x: 1007, endPoint y: 175, distance: 20.1
click at [1005, 157] on div "! 1 18 September ! : شاكر جدا الك" at bounding box center [988, 165] width 179 height 48
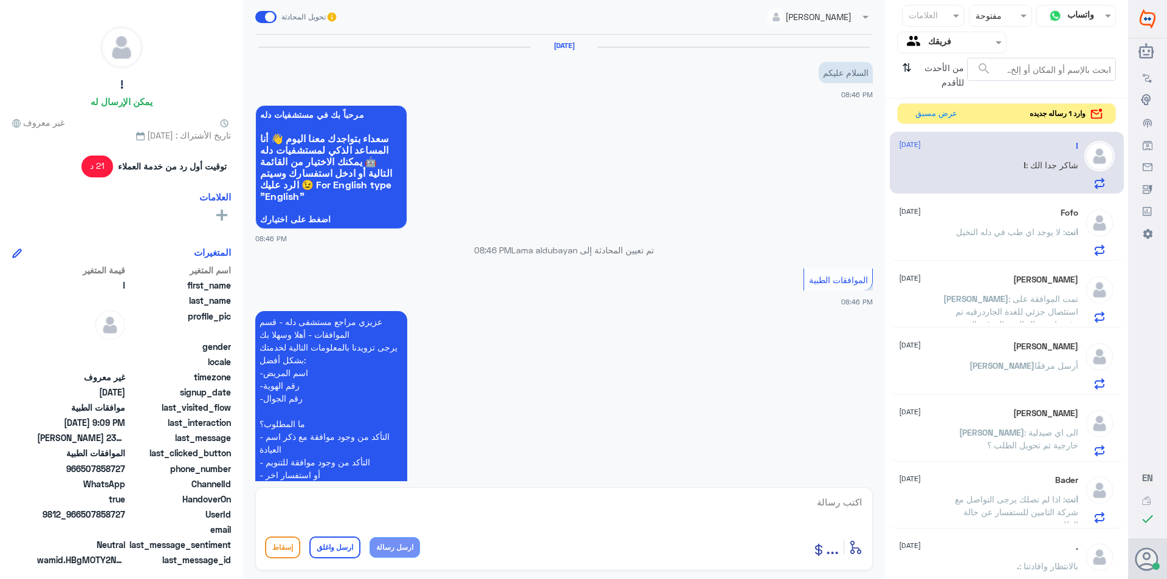
scroll to position [577, 0]
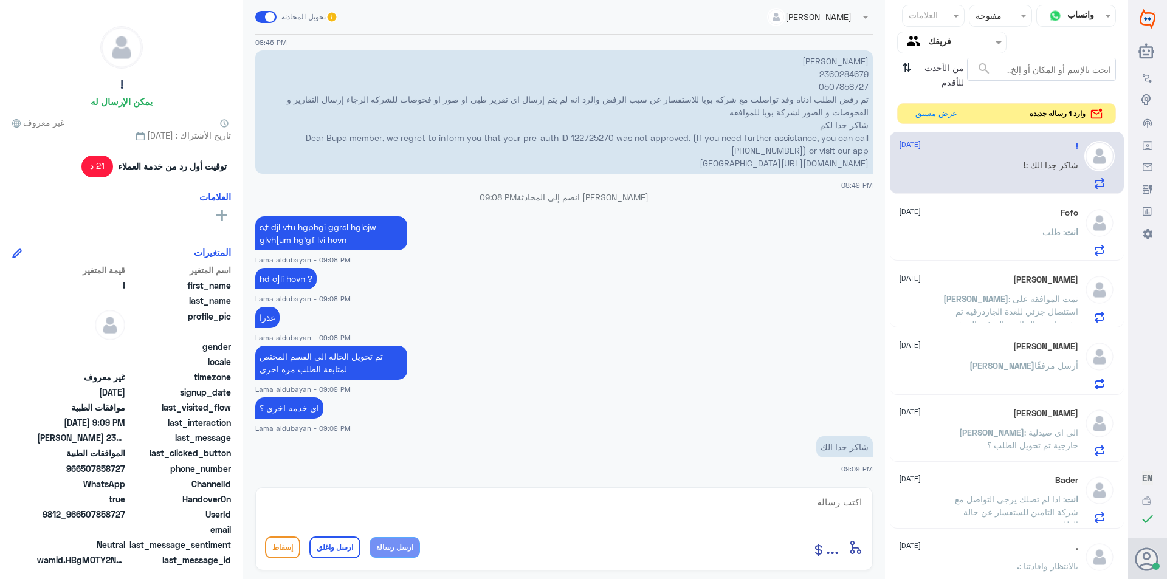
click at [649, 511] on textarea at bounding box center [564, 509] width 598 height 30
type textarea "العفو بالخدمه"
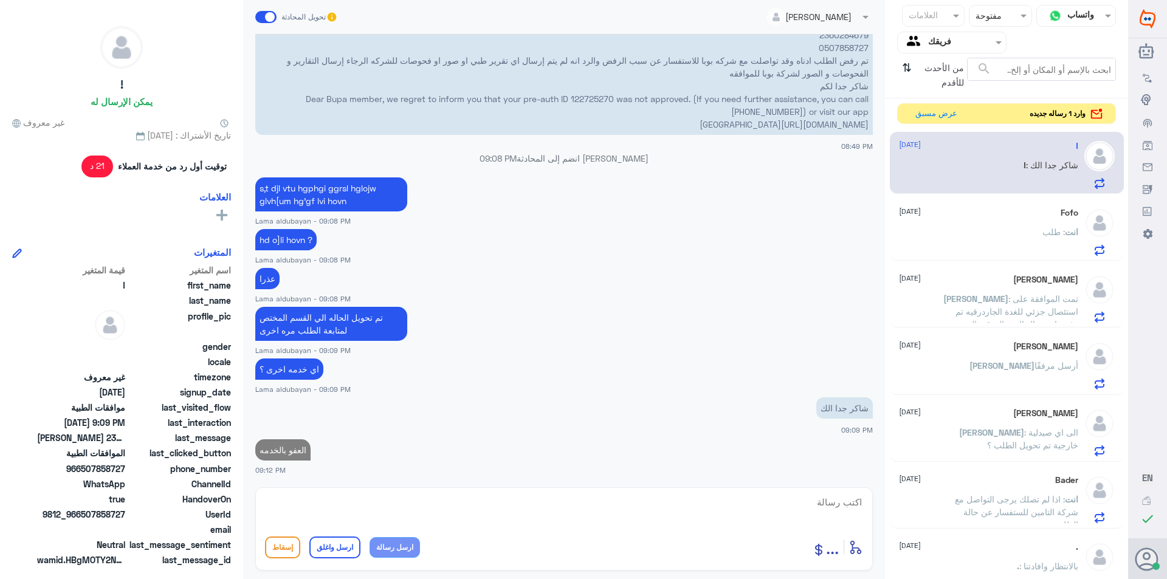
click at [1021, 224] on div "Fofo 18 September انت : طلب" at bounding box center [988, 232] width 179 height 48
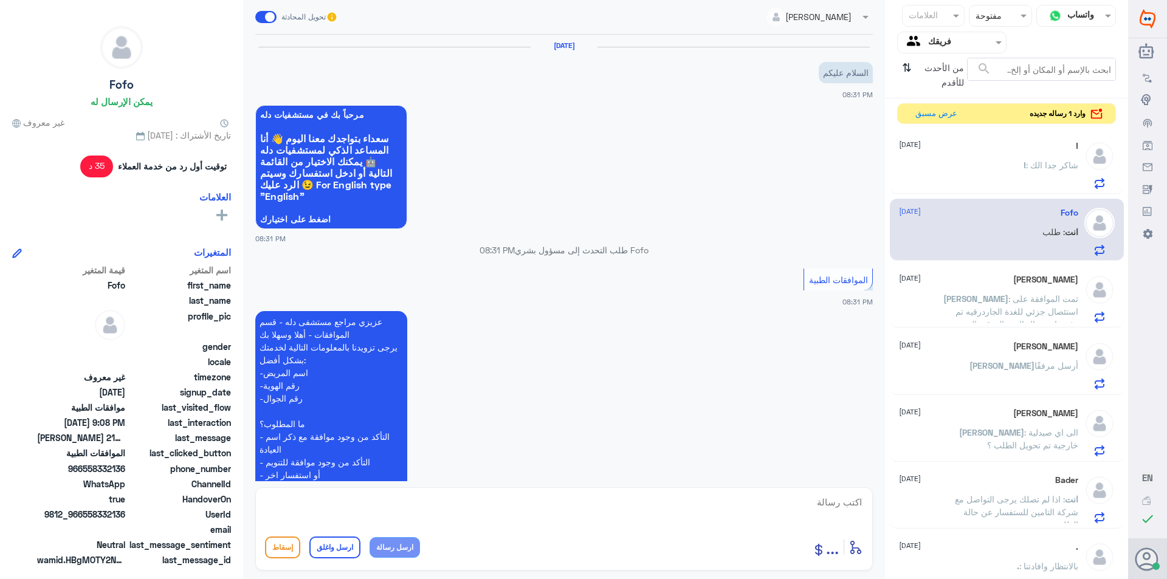
scroll to position [422, 0]
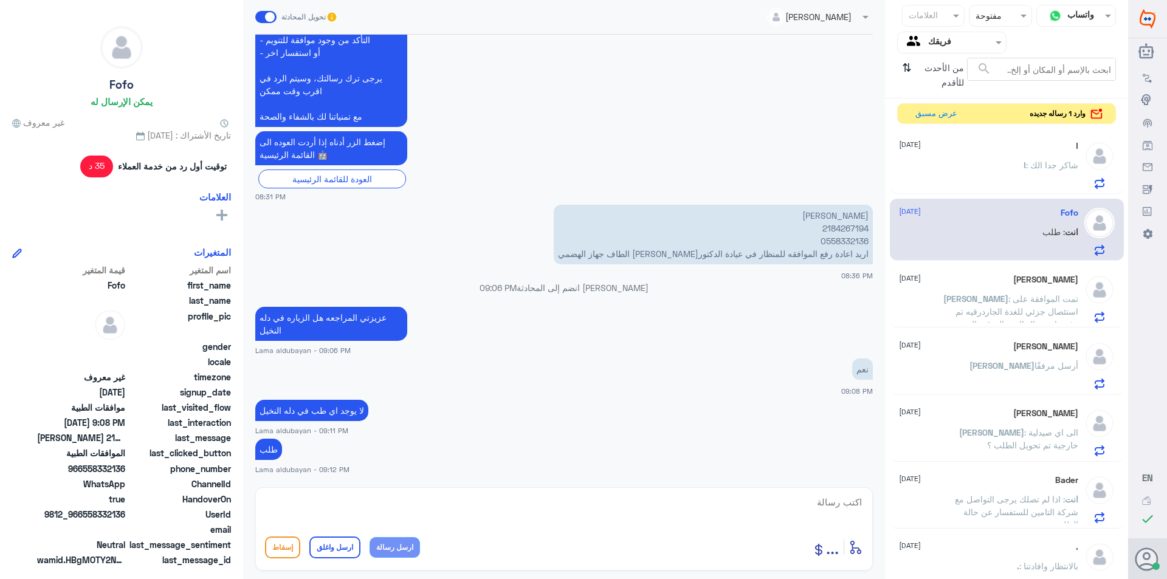
click at [993, 160] on div "! 18 September ! : شاكر جدا الك" at bounding box center [988, 165] width 179 height 48
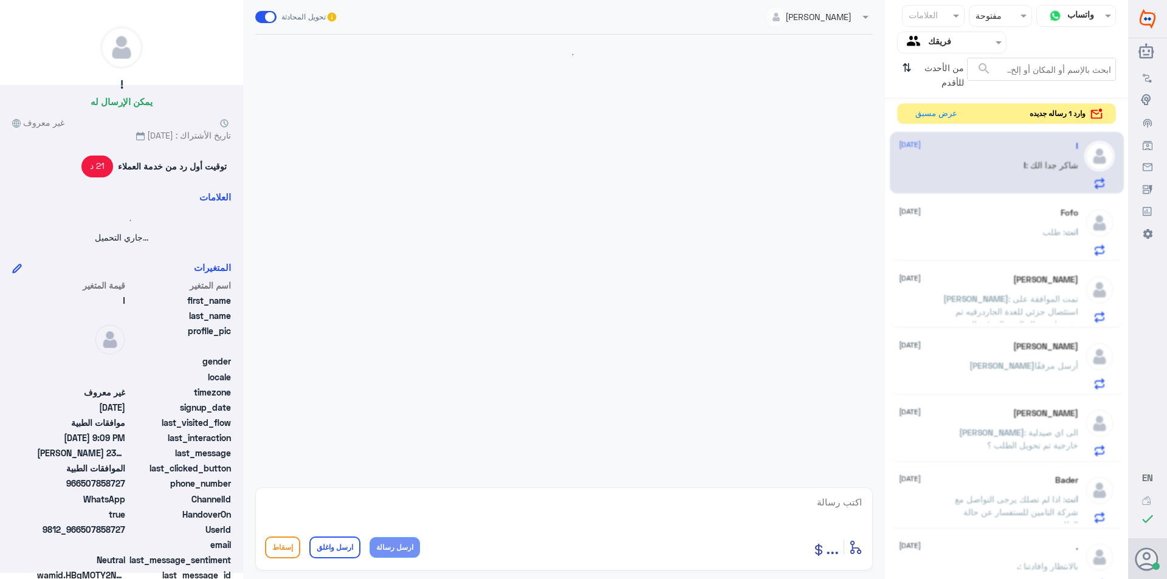
scroll to position [616, 0]
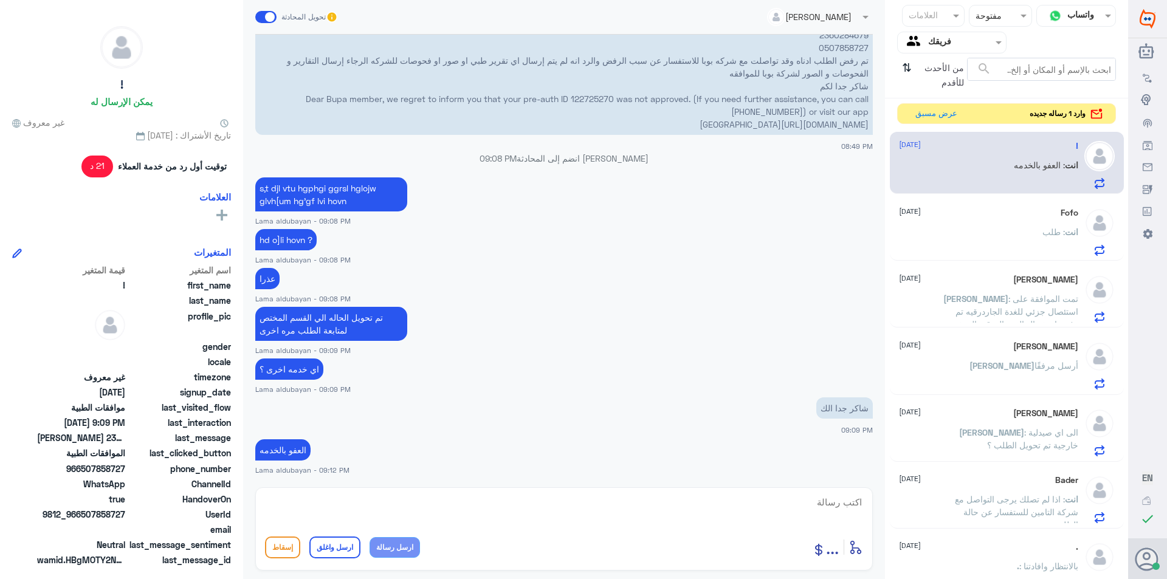
click at [588, 505] on textarea at bounding box center [564, 509] width 598 height 30
paste textarea "نشكر تواصلك مع مستشفيات دلة"
type textarea "نشكر تواصلك مع مستشفيات دلة"
drag, startPoint x: 332, startPoint y: 551, endPoint x: 362, endPoint y: 537, distance: 32.6
click at [334, 549] on button "ارسل واغلق" at bounding box center [334, 548] width 51 height 22
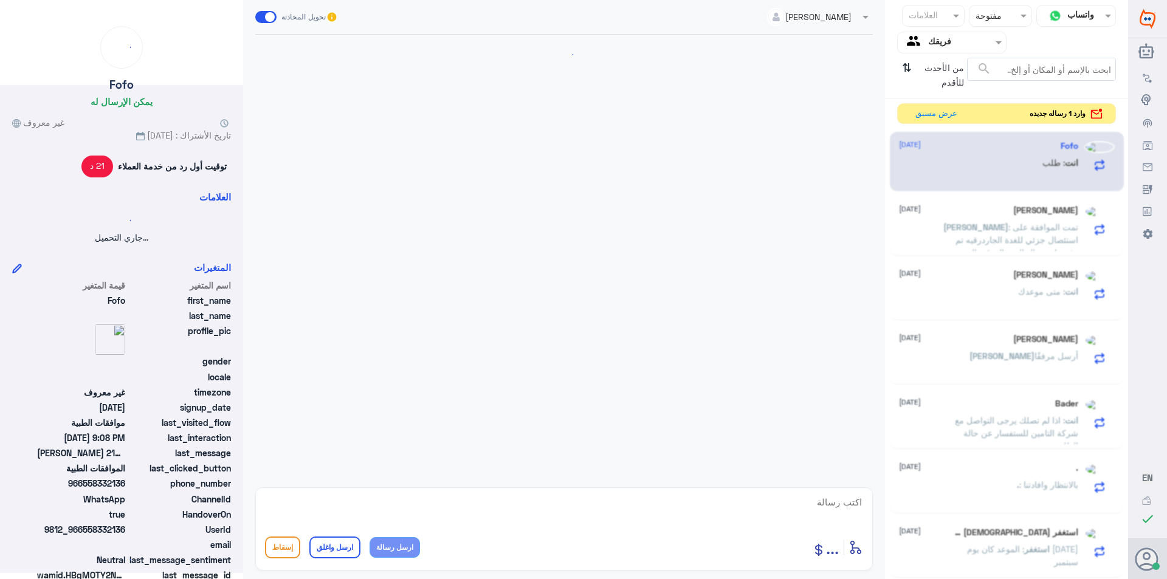
scroll to position [0, 0]
click at [1045, 242] on span ": تمت الموافقة على استئصال جزئي للغدة الجاردرقيه تم رفض استئصال الغدة الدرقية ا…" at bounding box center [1010, 272] width 136 height 100
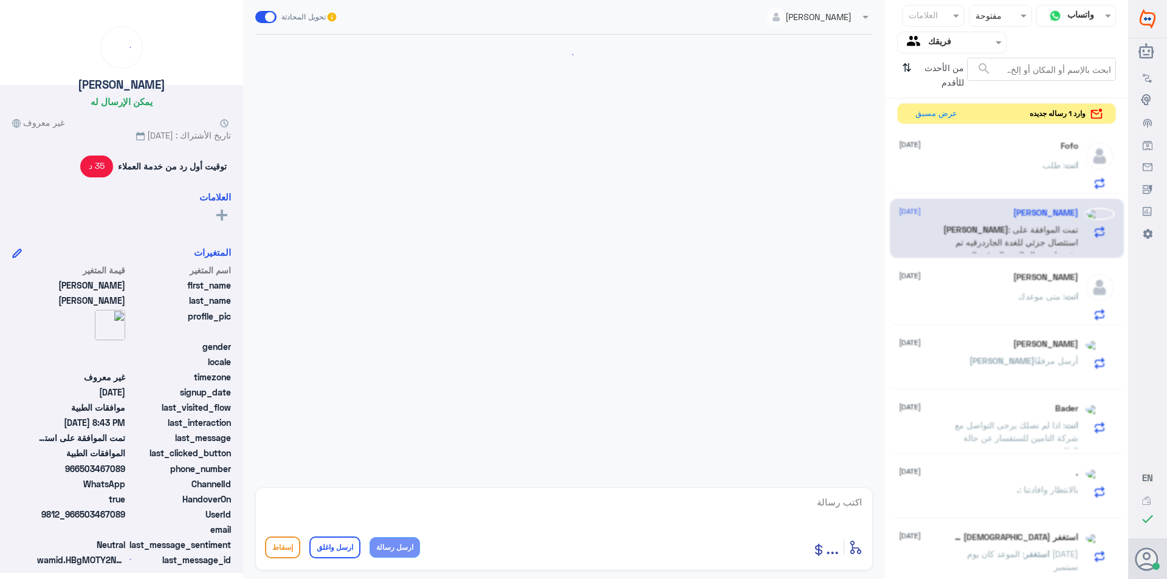
scroll to position [422, 0]
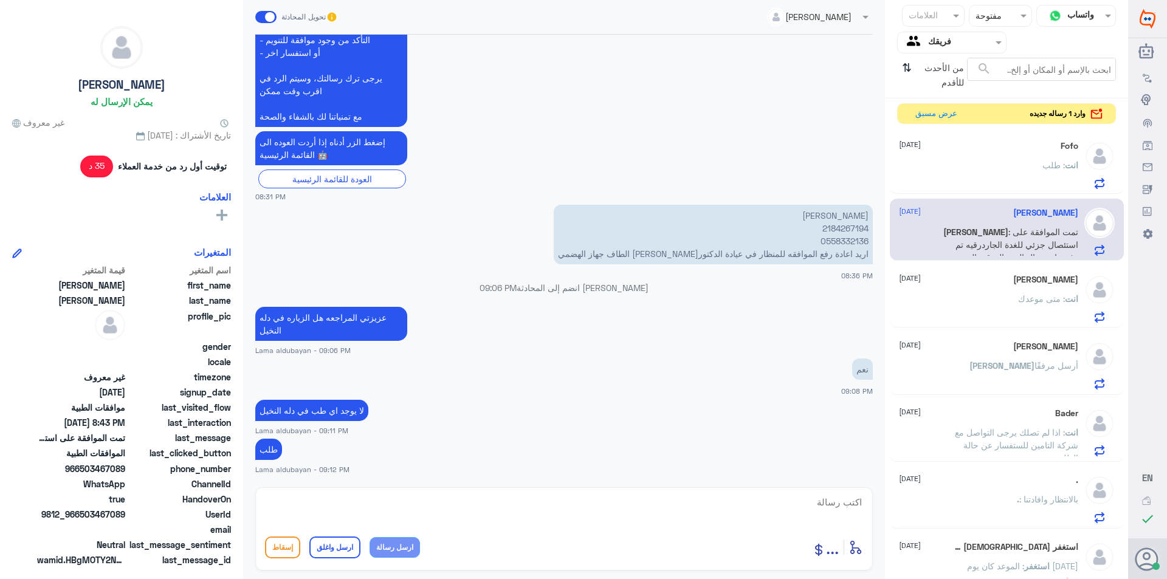
click at [1030, 307] on p "انت : متى موعدك" at bounding box center [1048, 307] width 60 height 30
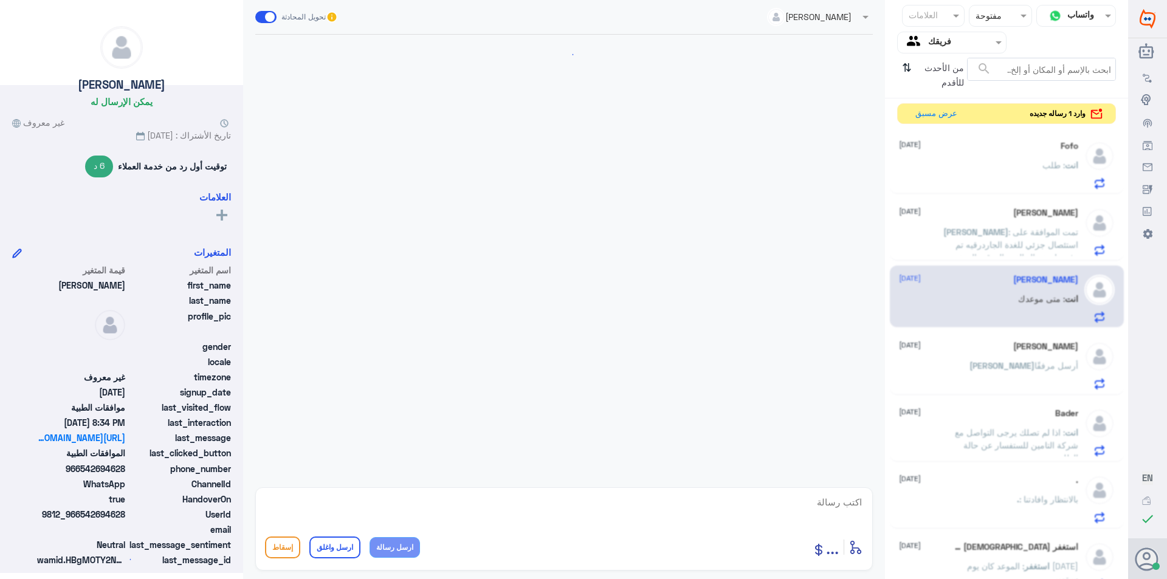
scroll to position [475, 0]
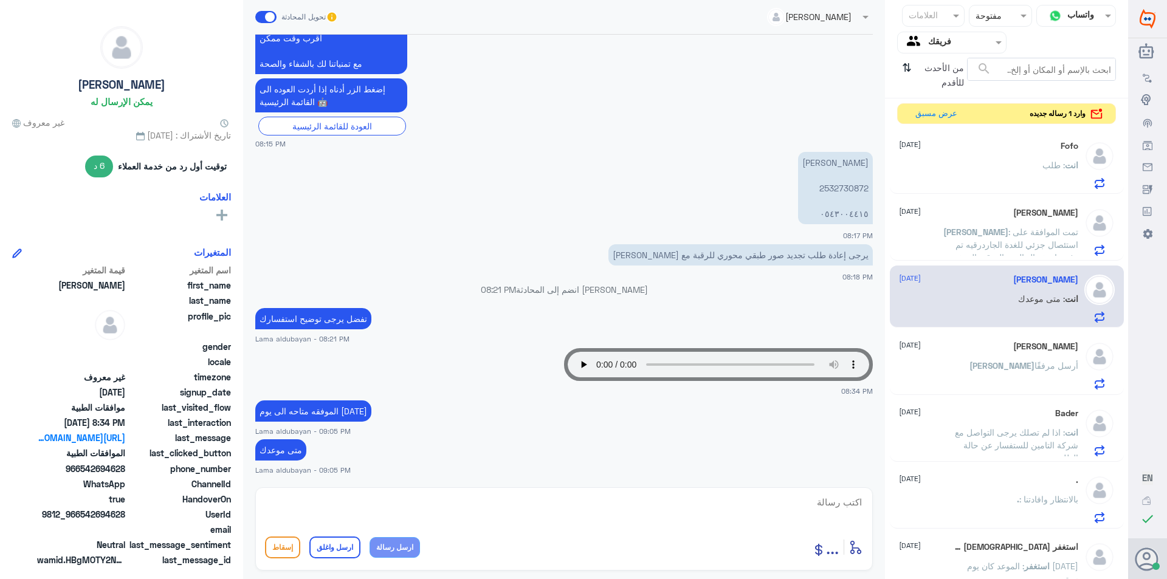
click at [1014, 359] on p "Abdulaziz أرسل مرفقًا" at bounding box center [1023, 374] width 109 height 30
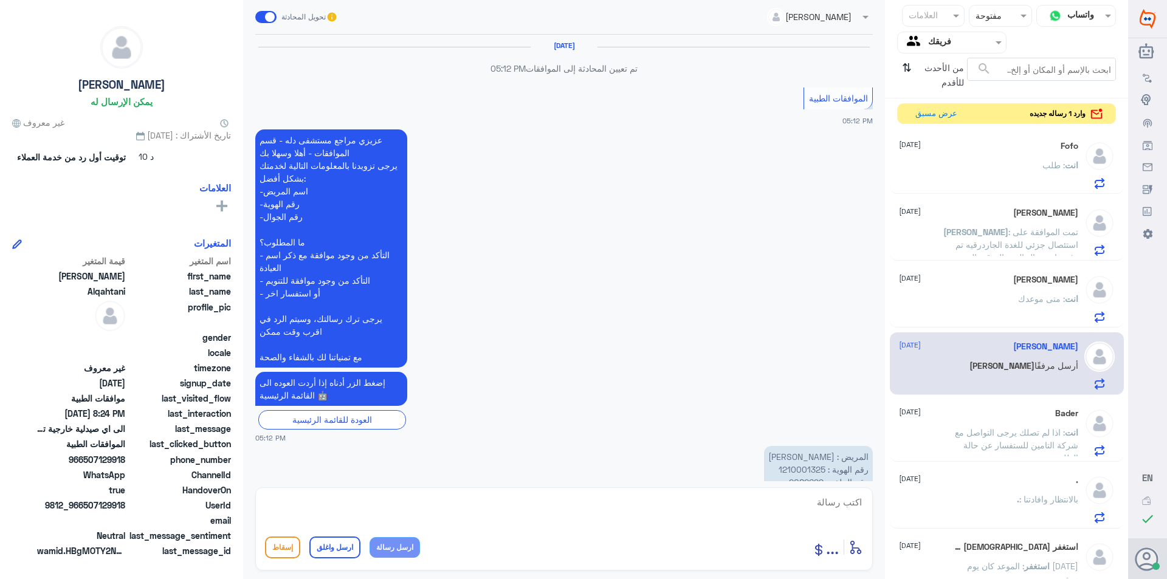
scroll to position [1006, 0]
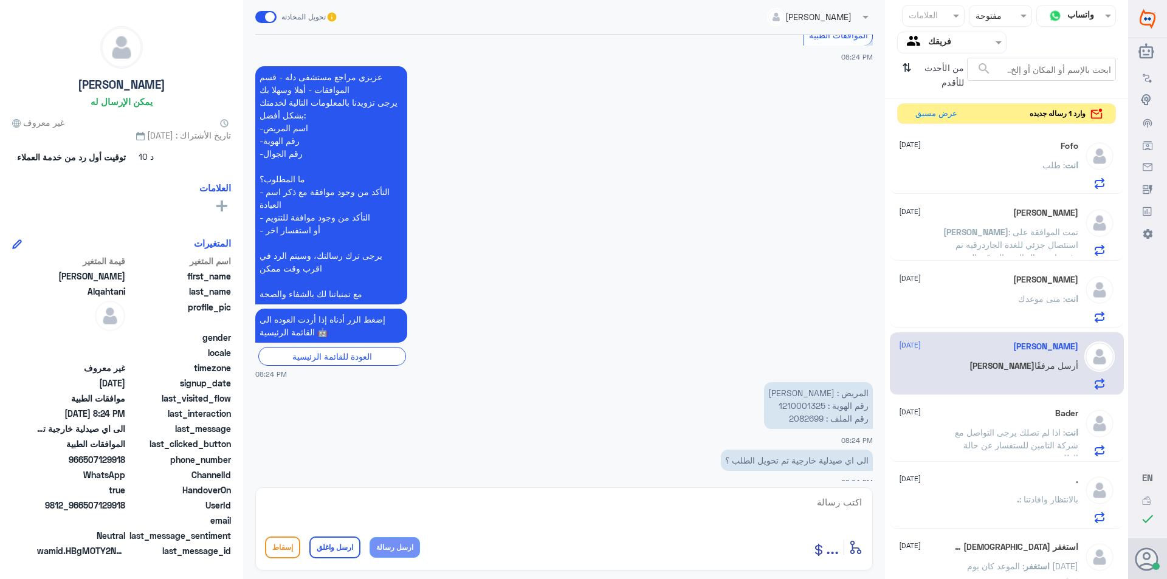
click at [810, 407] on p "المريض : شوق عبدالعزيز القحطاني رقم الهوية : 1210001325 رقم الملف : 2082699" at bounding box center [818, 405] width 109 height 47
copy p "2082699"
click at [547, 517] on textarea at bounding box center [564, 509] width 598 height 30
paste textarea "1)Al Nahdi Medical Company under Preauth ID 122680326"
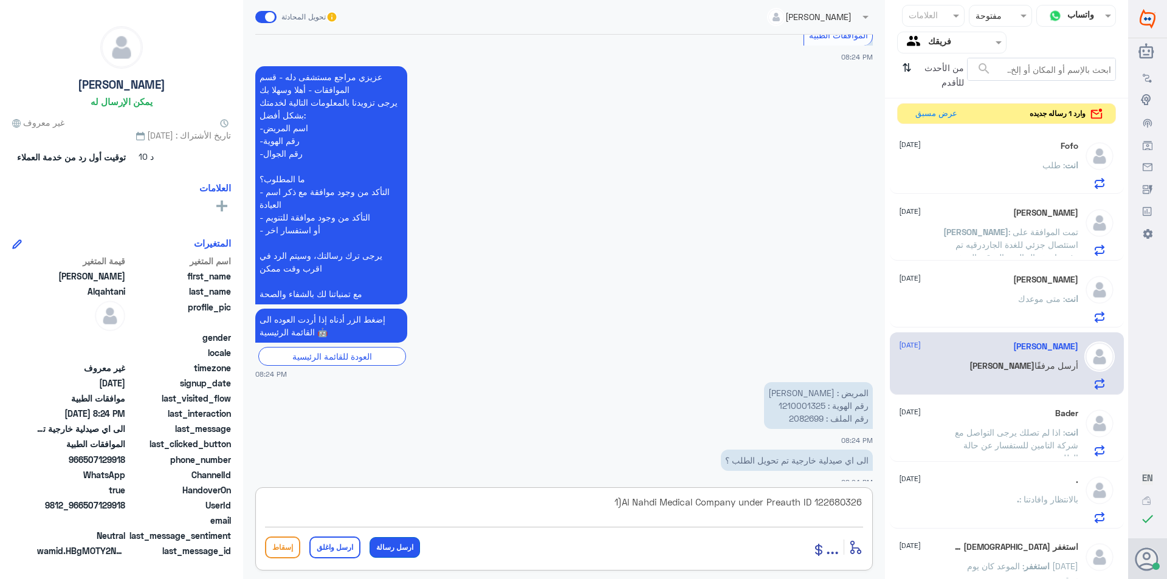
type textarea "1)Al Nahdi Medical Company under Preauth ID 122680326"
click at [385, 556] on button "ارسل رسالة" at bounding box center [395, 547] width 50 height 21
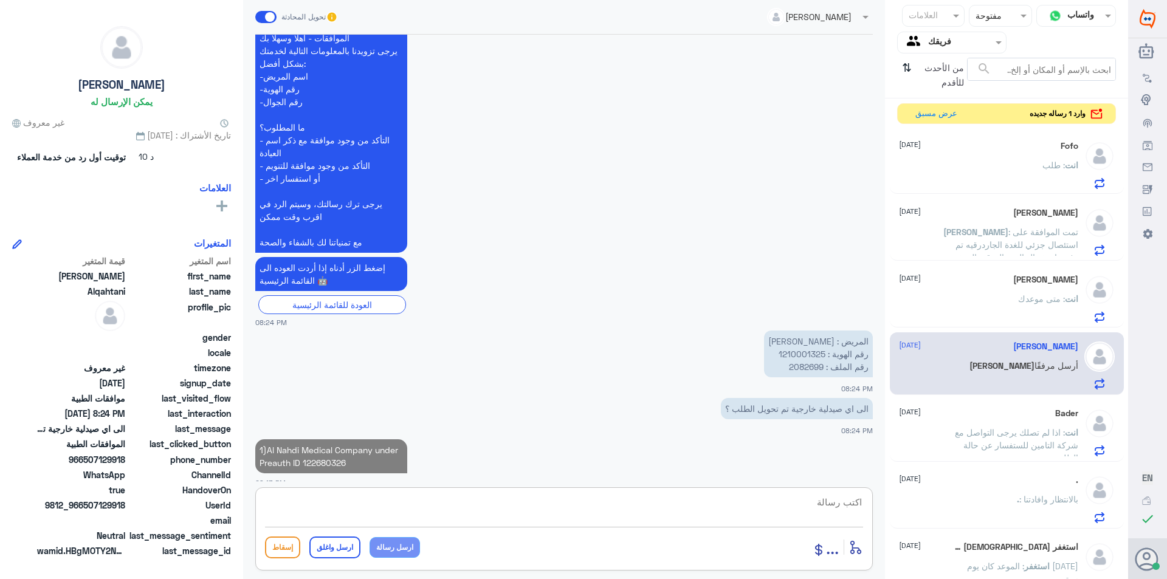
click at [428, 508] on textarea at bounding box center [564, 509] width 598 height 30
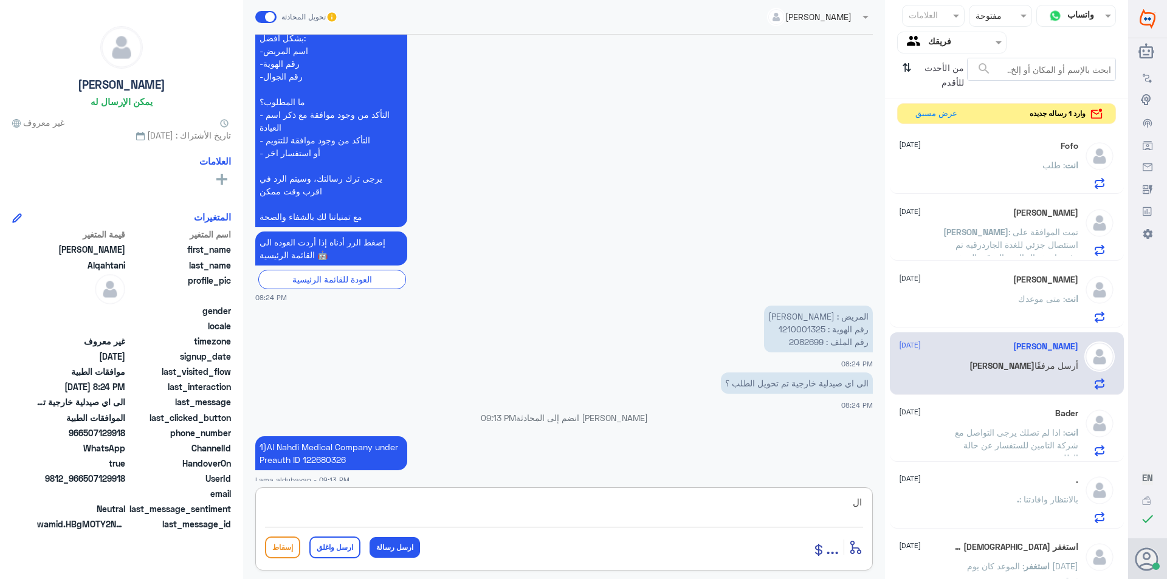
scroll to position [1055, 0]
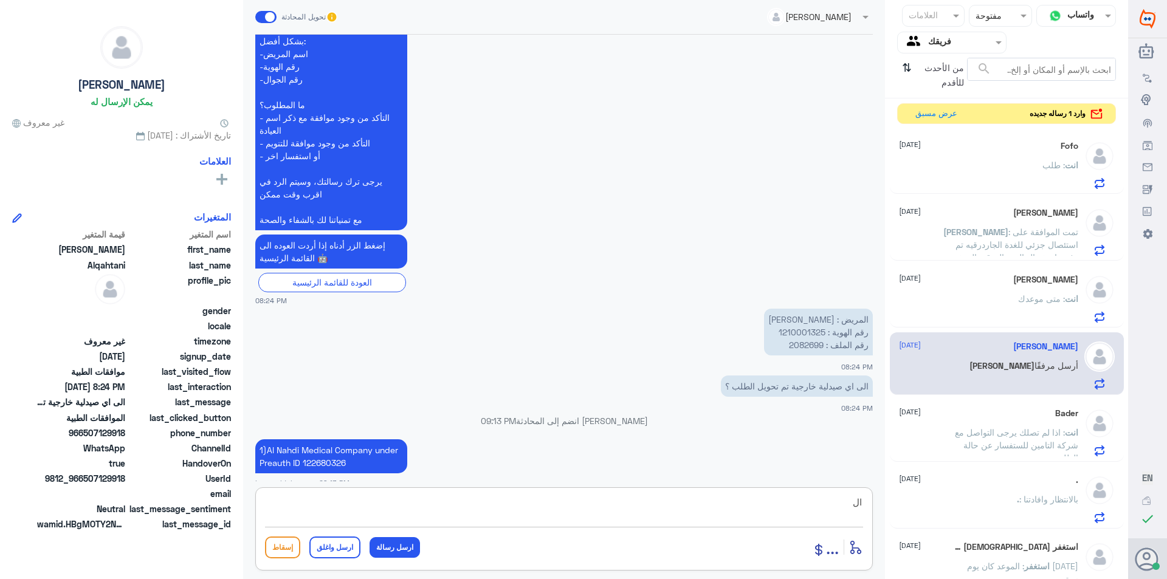
type textarea "ا"
type textarea "صيدلية النهدي"
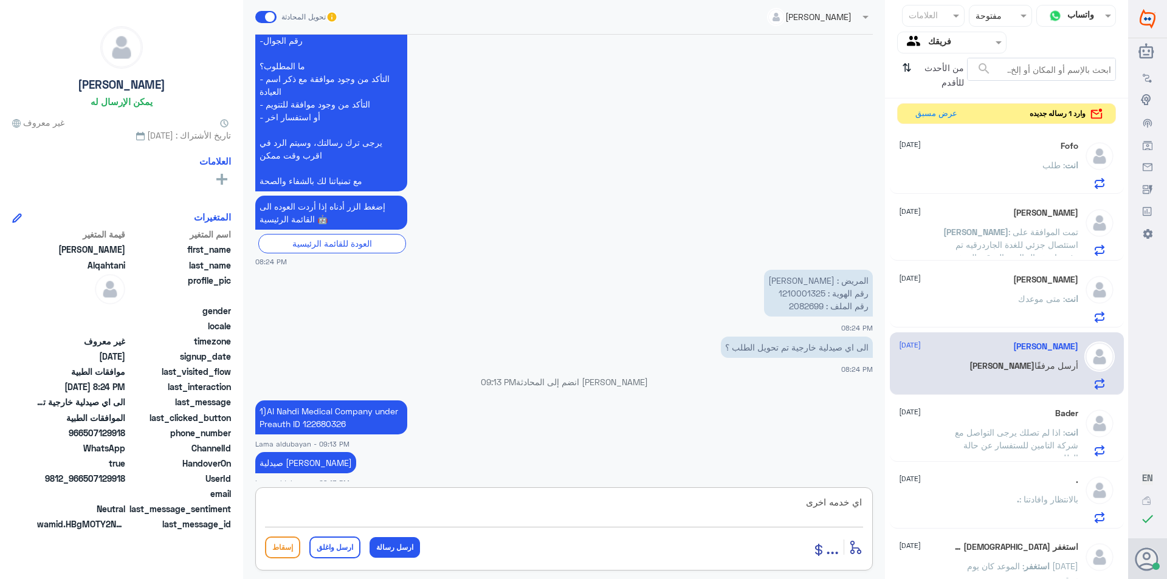
type textarea "اي خدمه اخرى"
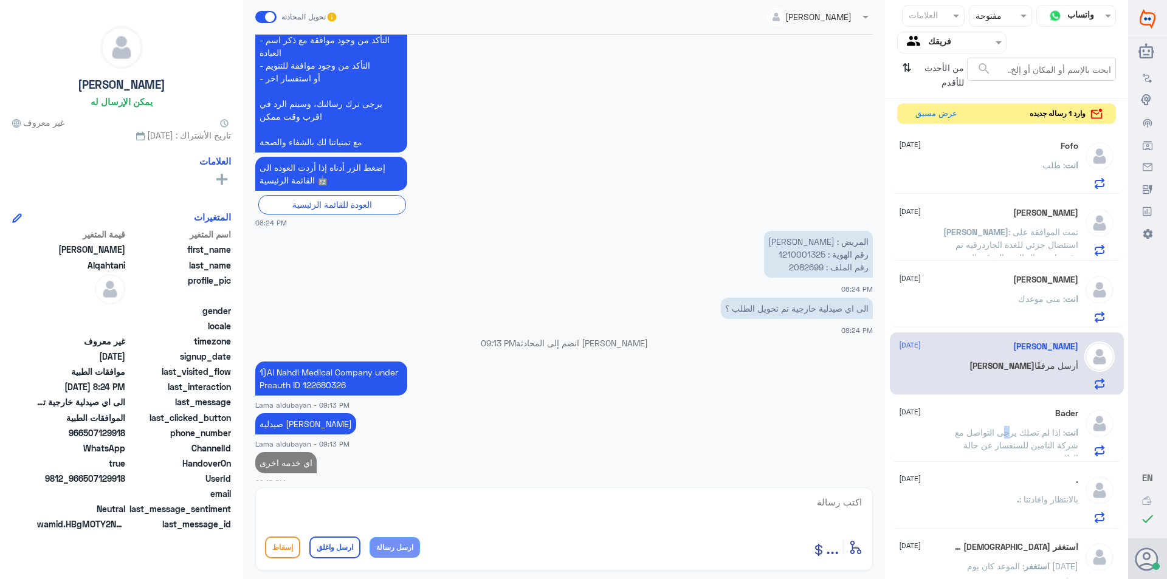
drag, startPoint x: 1007, startPoint y: 438, endPoint x: 1002, endPoint y: 446, distance: 8.4
click at [1004, 439] on p "انت : اذا لم تصلك يرجى التواصل مع شركة التامين للستفسار عن حالة الطلب" at bounding box center [1010, 441] width 137 height 30
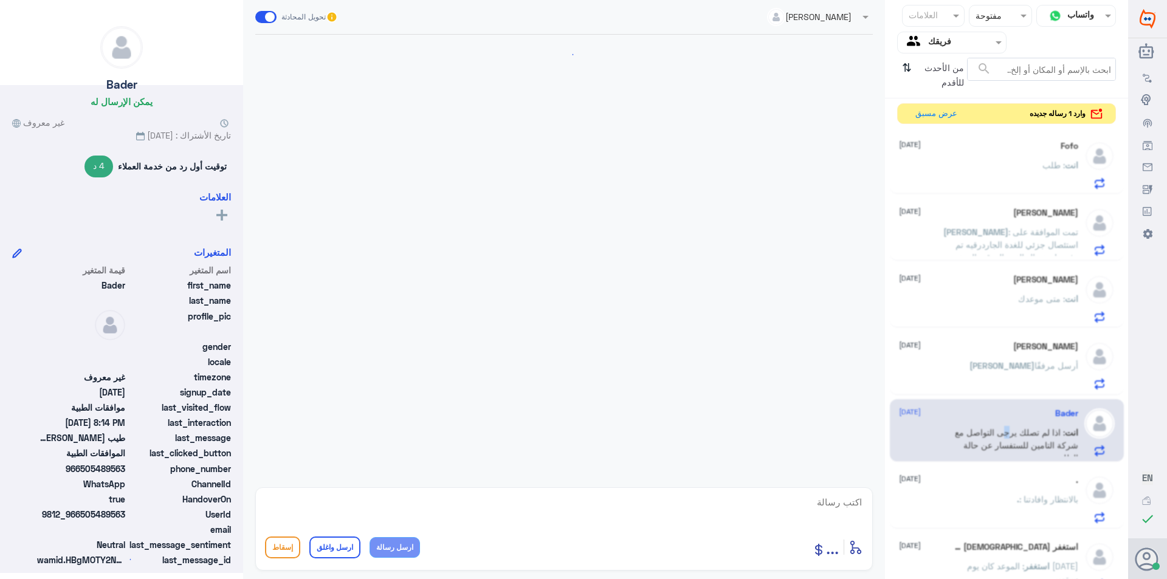
scroll to position [963, 0]
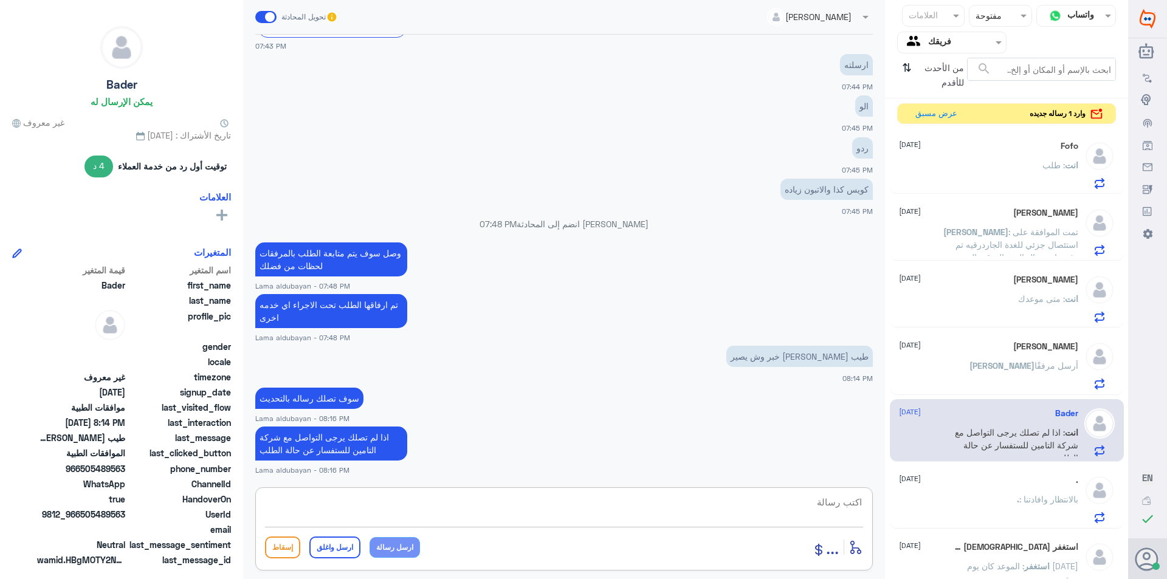
click at [506, 508] on textarea at bounding box center [564, 509] width 598 height 30
paste textarea "نشكر تواصلك مع مستشفيات دلة"
type textarea "نشكر تواصلك مع مستشفيات دلة"
click at [336, 539] on button "ارسل واغلق" at bounding box center [334, 548] width 51 height 22
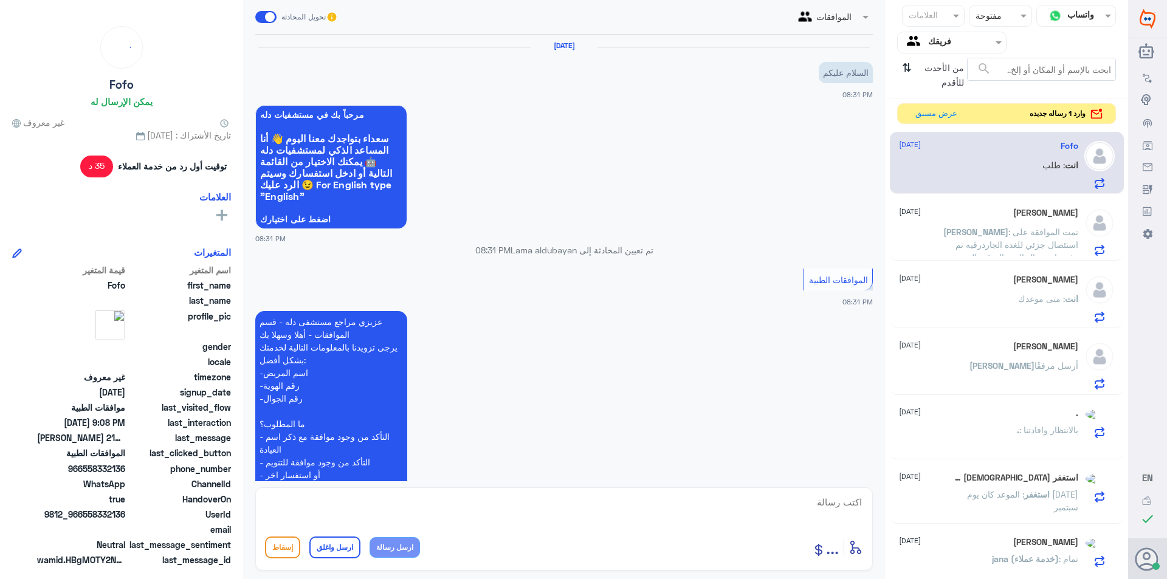
scroll to position [422, 0]
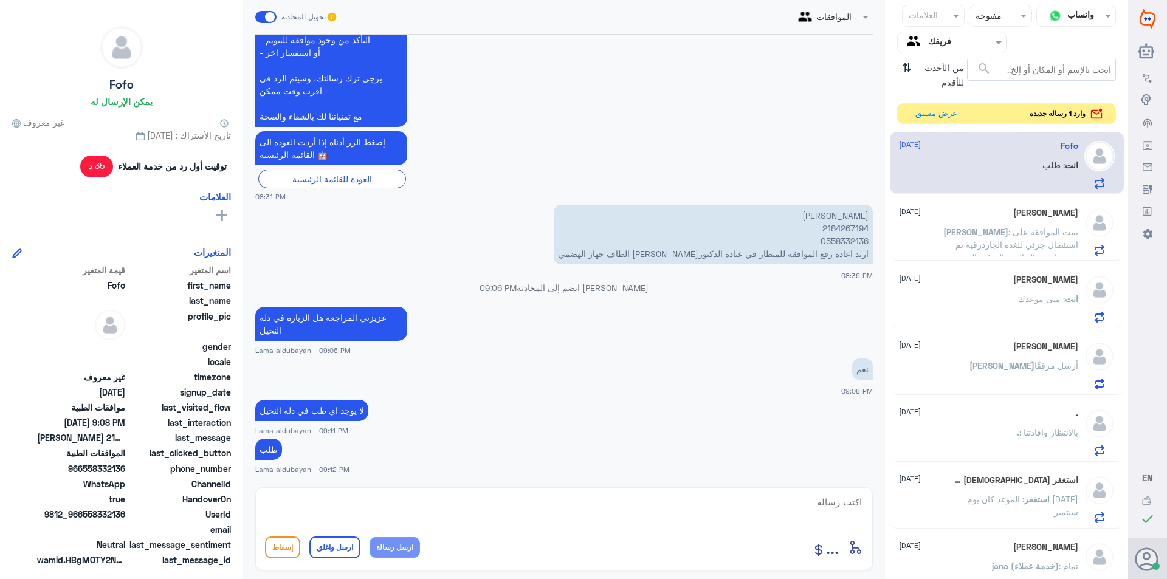
click at [1006, 235] on span ": تمت الموافقة على استئصال جزئي للغدة الجاردرقيه تم رفض استئصال الغدة الدرقية ا…" at bounding box center [1010, 277] width 136 height 100
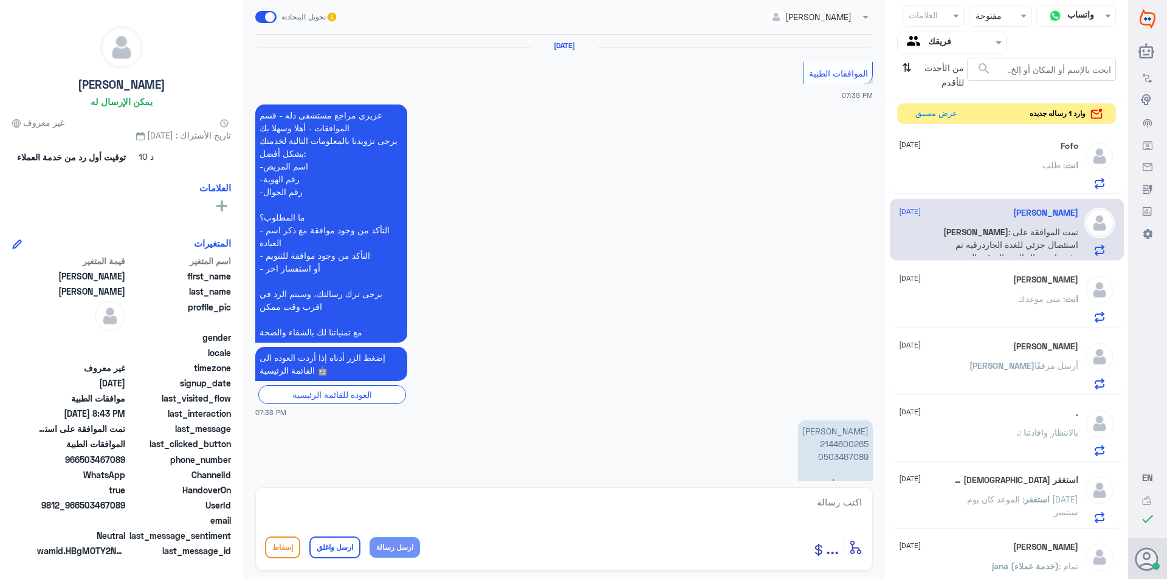
scroll to position [1509, 0]
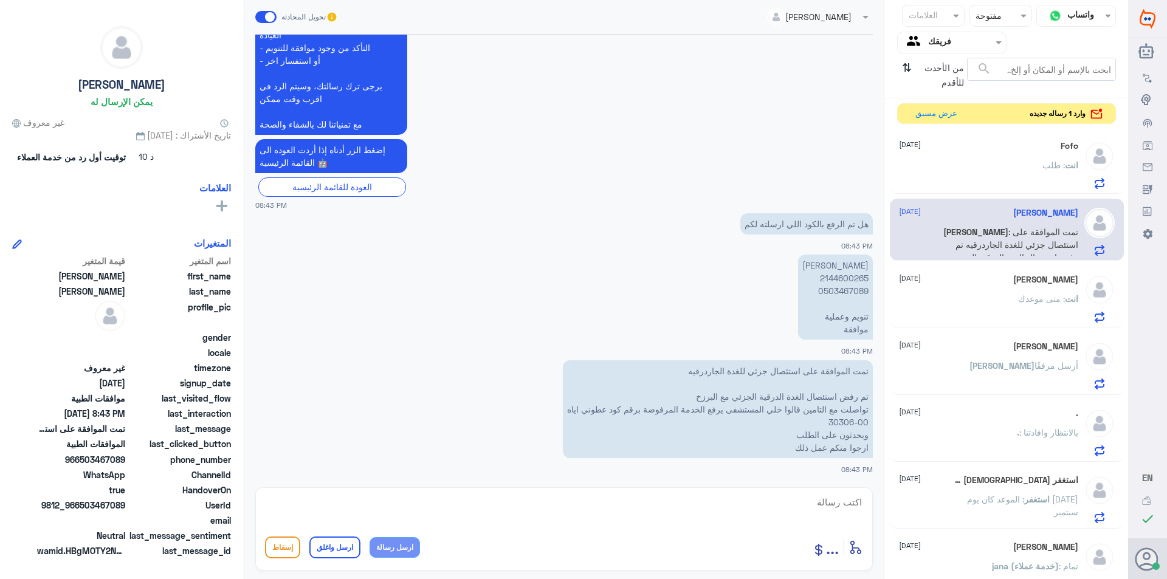
click at [1018, 301] on span ": متى موعدك" at bounding box center [1041, 299] width 47 height 10
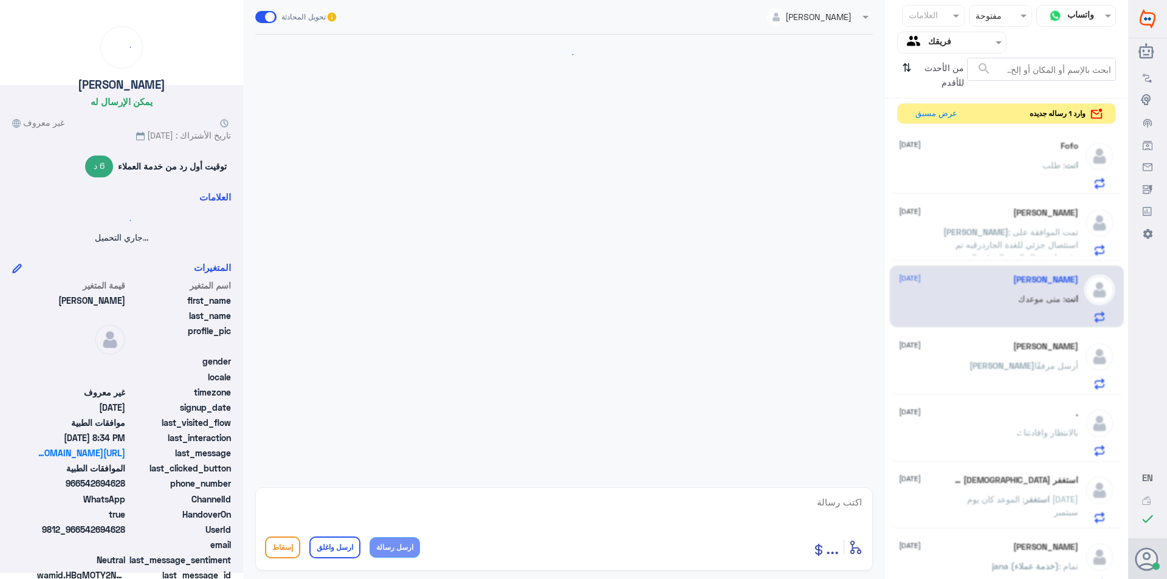
scroll to position [475, 0]
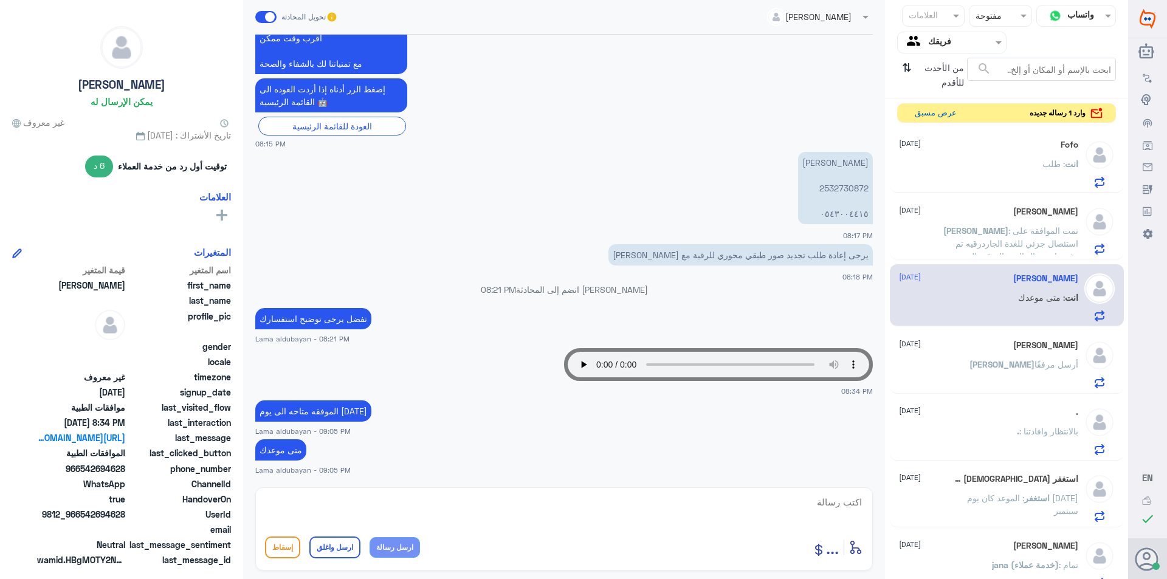
click at [948, 119] on button "عرض مسبق" at bounding box center [935, 113] width 51 height 19
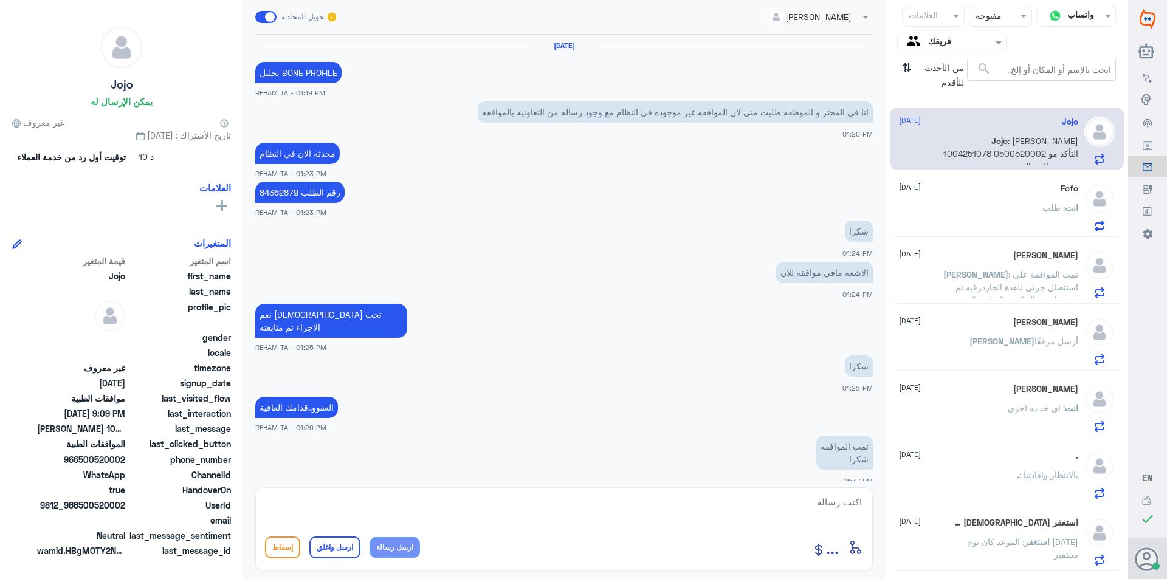
scroll to position [797, 0]
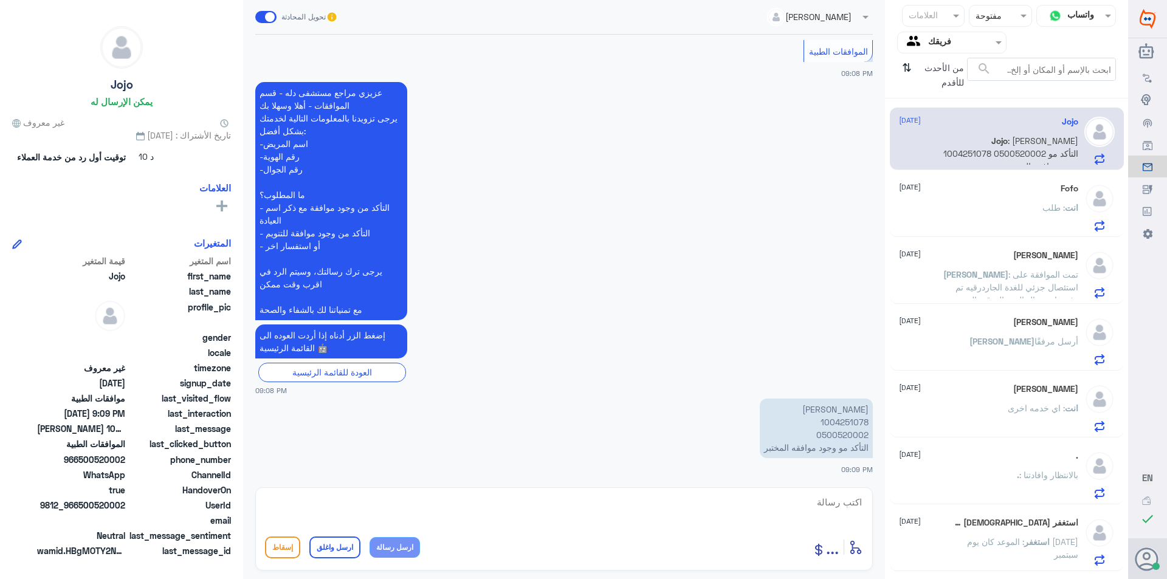
click at [845, 424] on p "جيهان حكيم 1004251078 0500520002 التأكد مو وجود موافقه المختبر" at bounding box center [816, 429] width 113 height 60
copy p "1004251078"
click at [455, 511] on textarea at bounding box center [564, 509] width 598 height 30
click at [545, 500] on textarea "نعم توجد موافقه" at bounding box center [564, 509] width 598 height 30
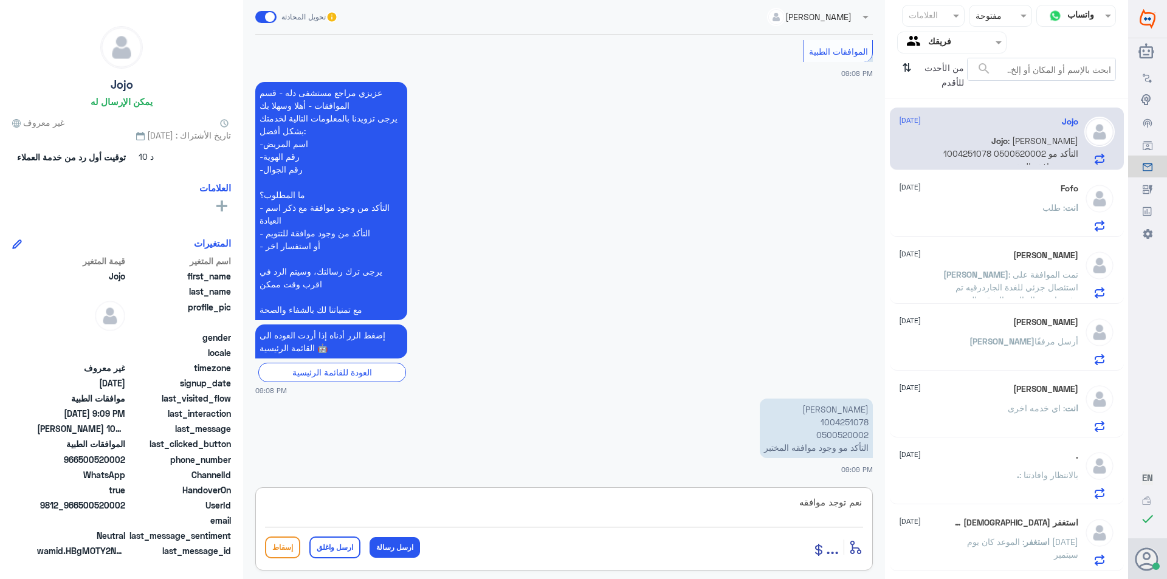
paste textarea "84362879"
type textarea "نعم توجد موافقه 84362879"
click at [408, 548] on button "ارسل رسالة" at bounding box center [395, 547] width 50 height 21
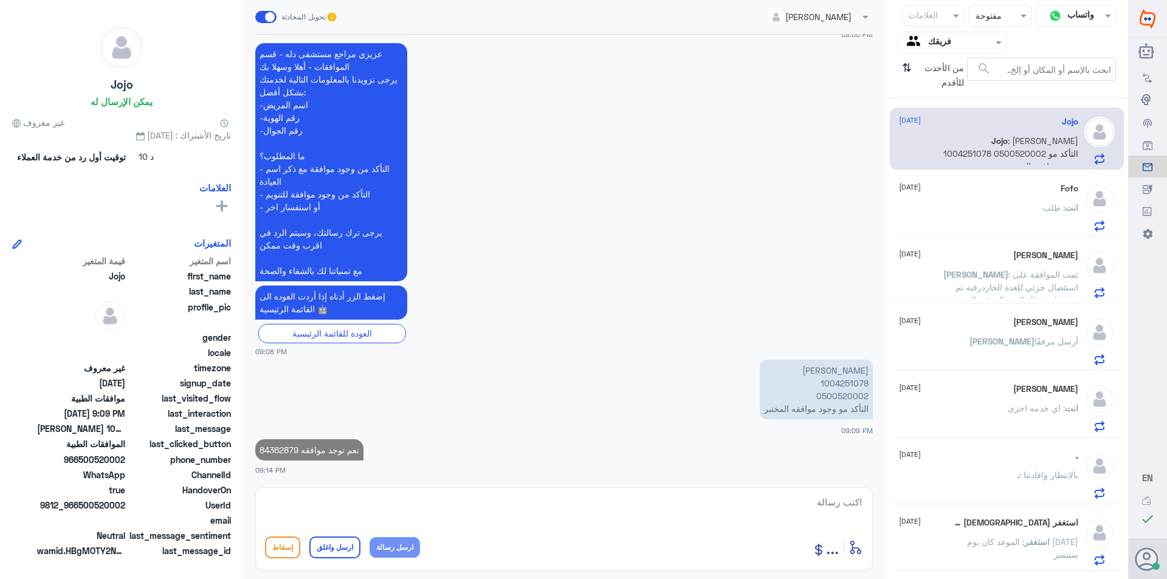
click at [489, 510] on textarea at bounding box center [564, 509] width 598 height 30
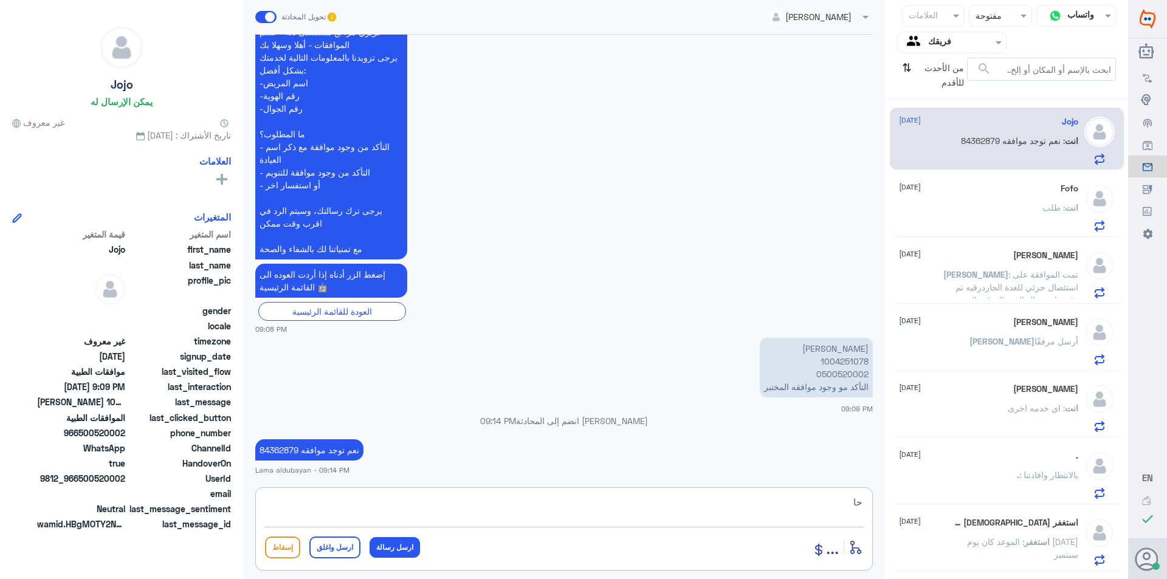
scroll to position [833, 0]
type textarea "ح"
type textarea "تحاليل واشعه"
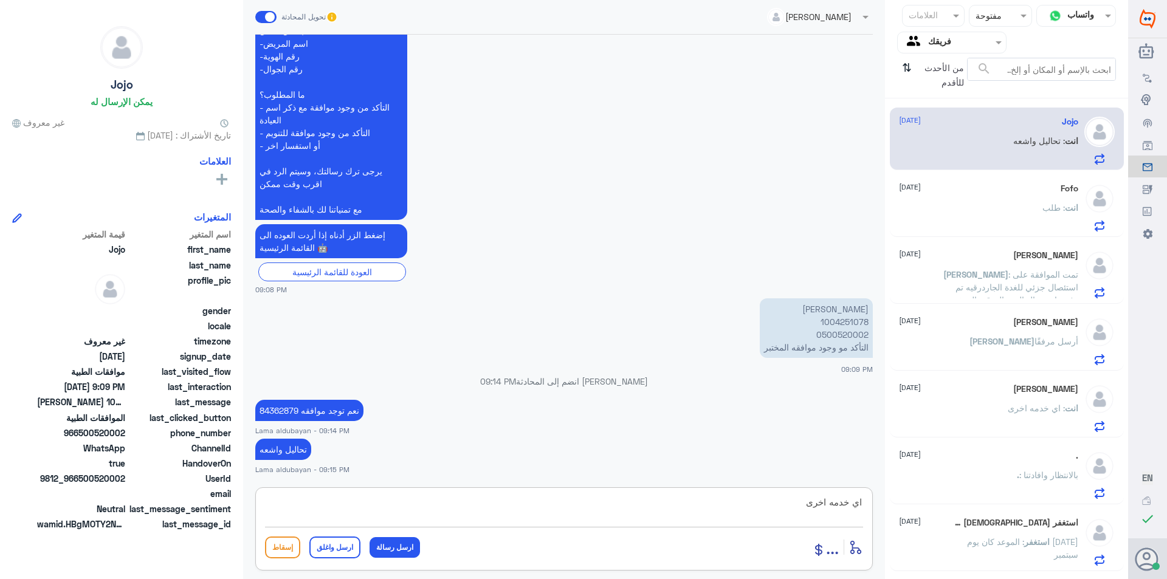
type textarea "اي خدمه اخرى ؟"
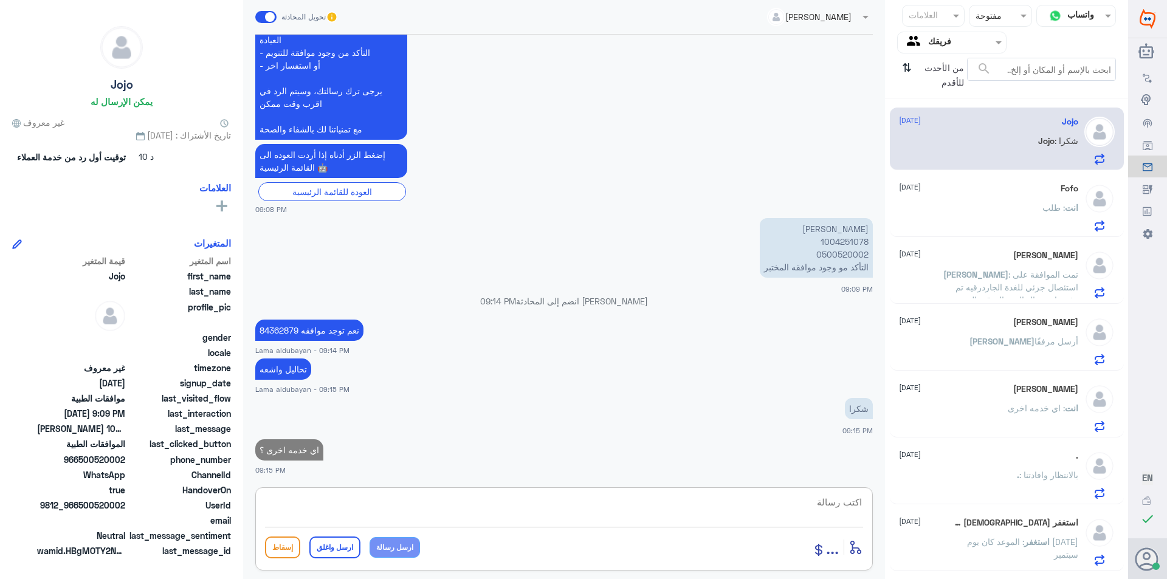
scroll to position [952, 0]
click at [1043, 368] on div "Ahmad 18 September Ahmad أرسل مرفقًا" at bounding box center [1007, 339] width 234 height 63
click at [1025, 351] on p "[PERSON_NAME] أرسل مرفقًا" at bounding box center [1023, 350] width 109 height 30
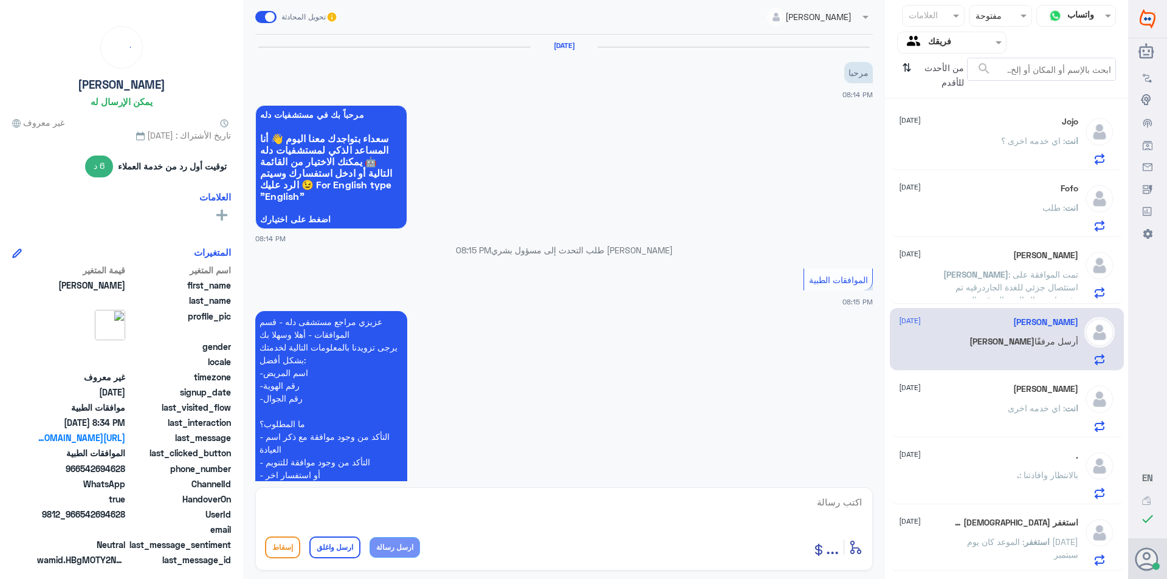
scroll to position [475, 0]
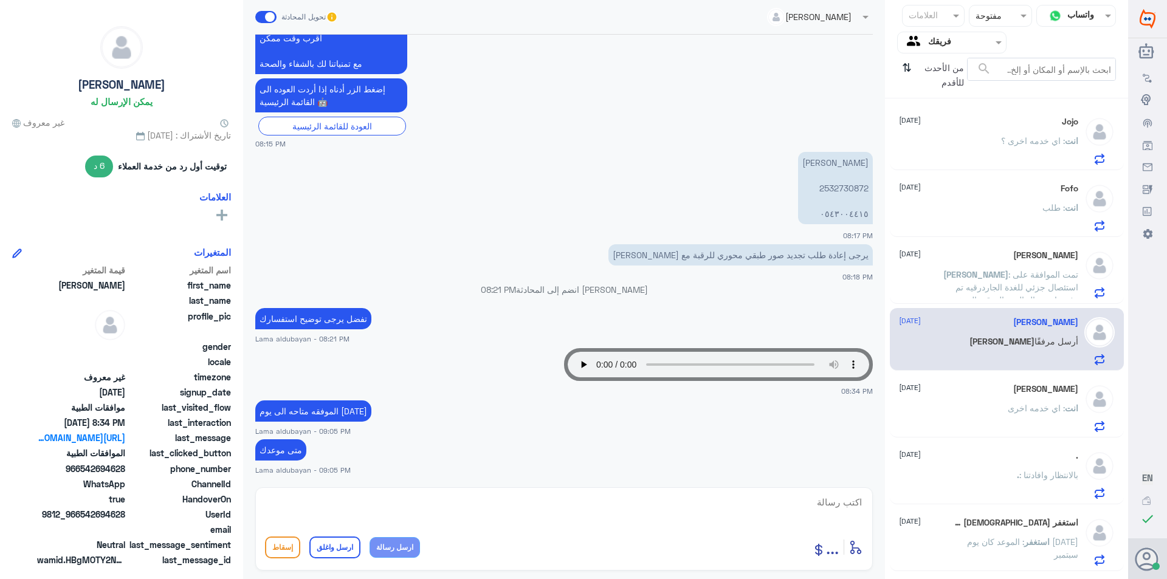
click at [1010, 422] on p "انت : اي خدمه اخرى" at bounding box center [1043, 417] width 71 height 30
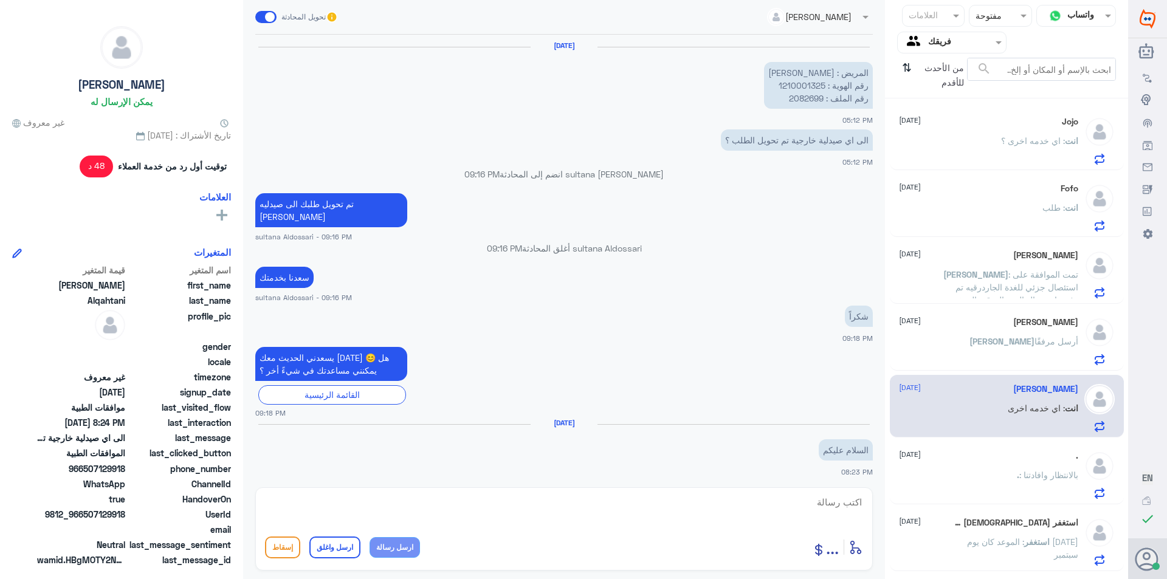
scroll to position [774, 0]
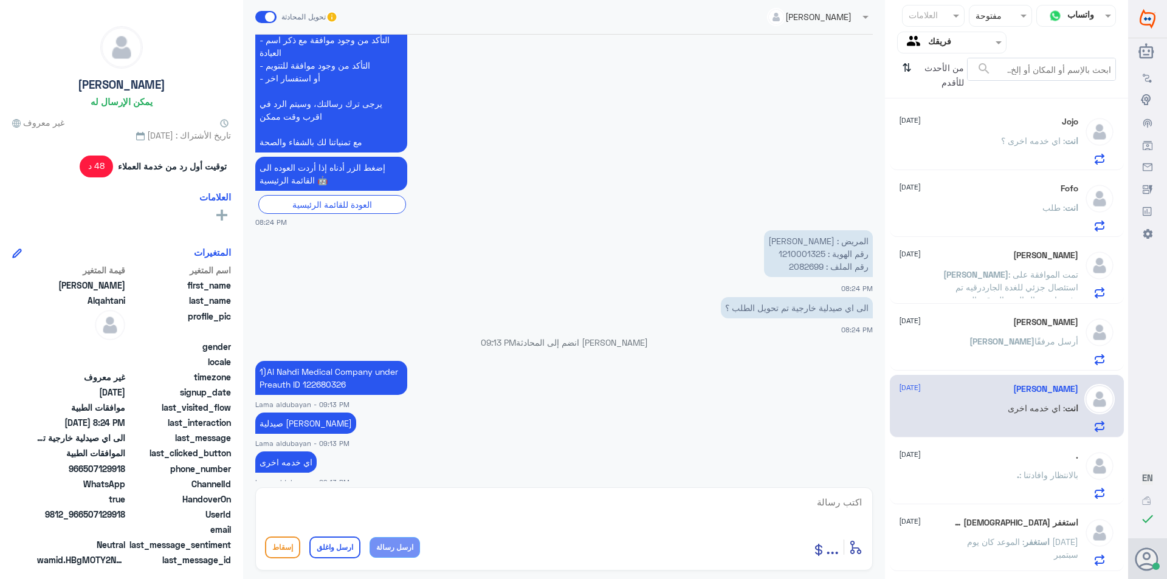
drag, startPoint x: 537, startPoint y: 506, endPoint x: 376, endPoint y: 570, distance: 173.3
click at [537, 506] on textarea at bounding box center [564, 509] width 598 height 30
paste textarea "نشكر تواصلك مع مستشفيات دلة"
type textarea "نشكر تواصلك مع مستشفيات دلة"
drag, startPoint x: 323, startPoint y: 545, endPoint x: 412, endPoint y: 542, distance: 88.8
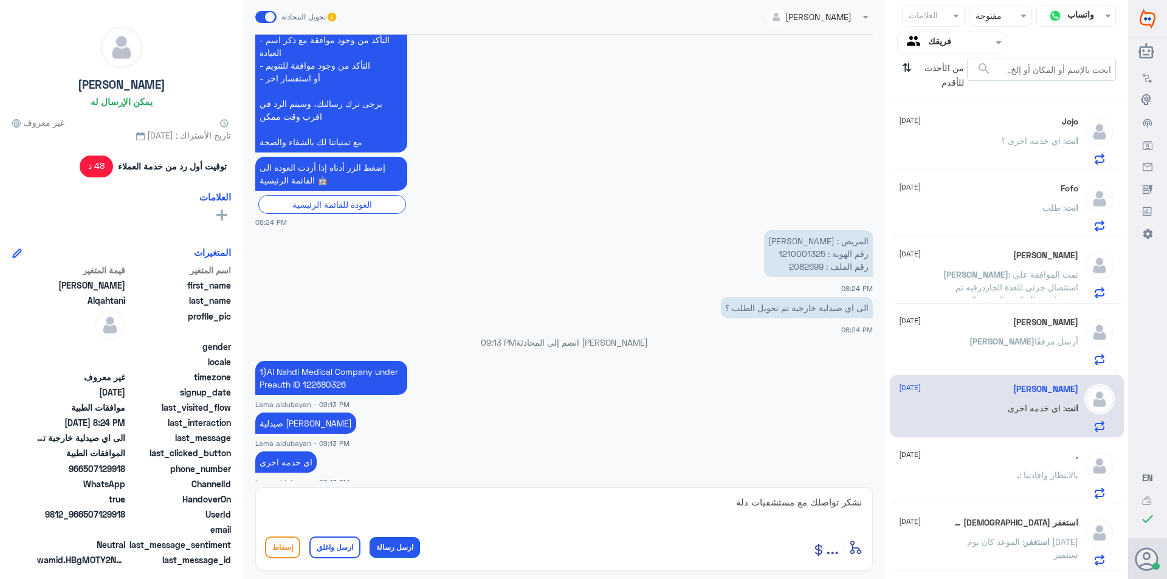
click at [324, 545] on button "ارسل واغلق" at bounding box center [334, 548] width 51 height 22
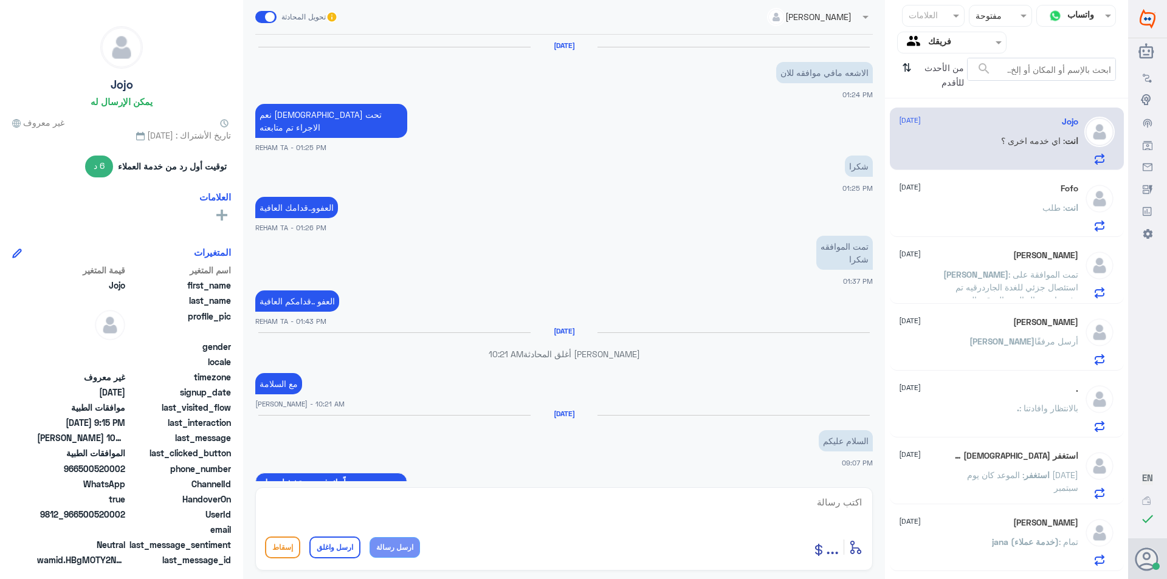
scroll to position [777, 0]
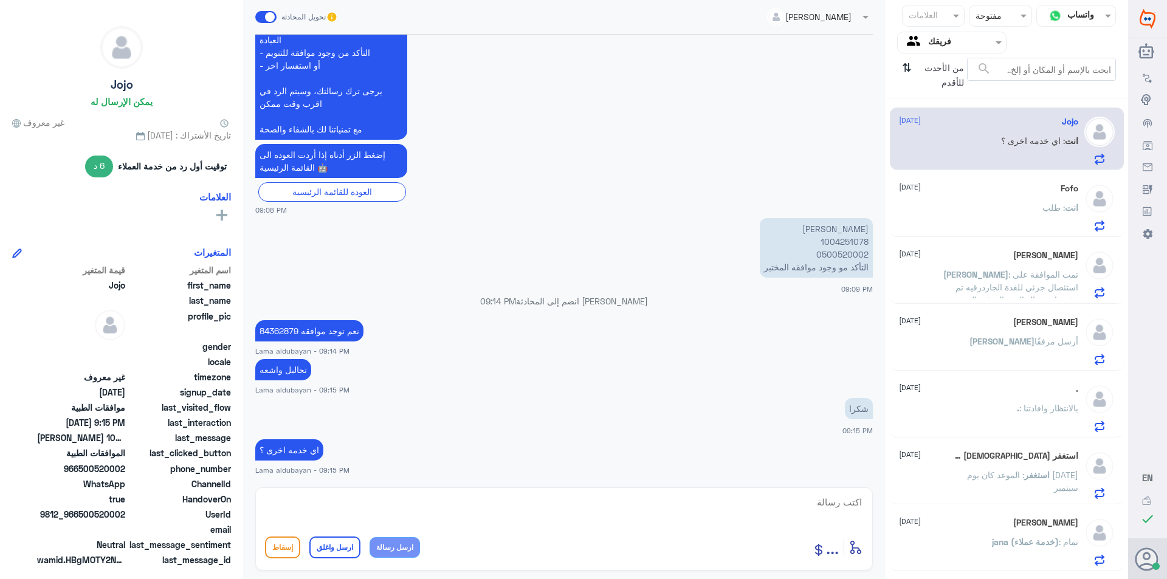
click at [984, 340] on div "[PERSON_NAME] أرسل مرفقًا" at bounding box center [988, 351] width 179 height 27
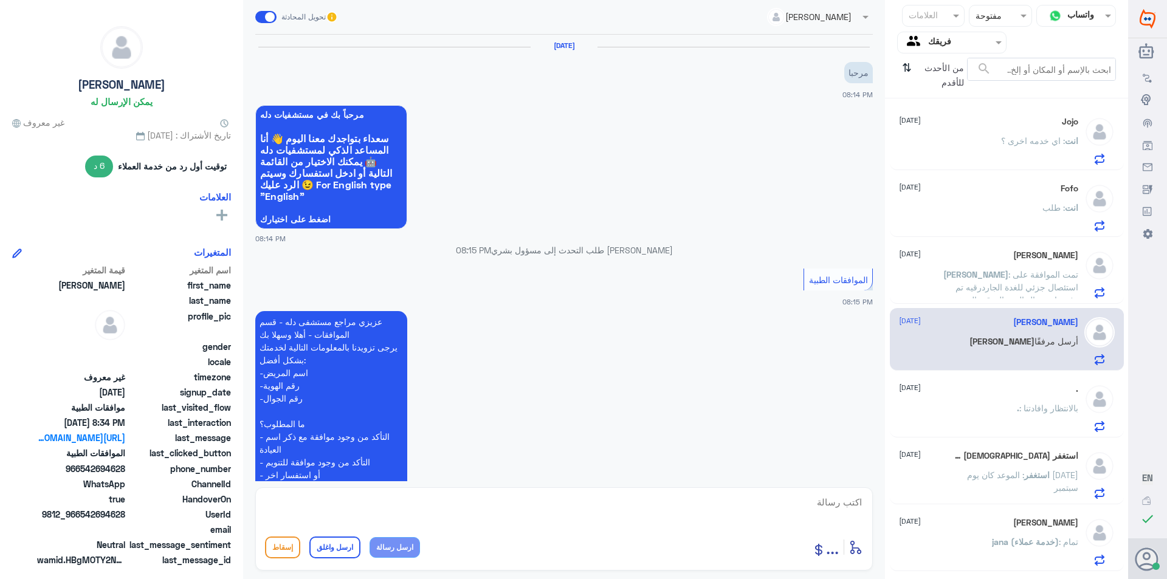
scroll to position [475, 0]
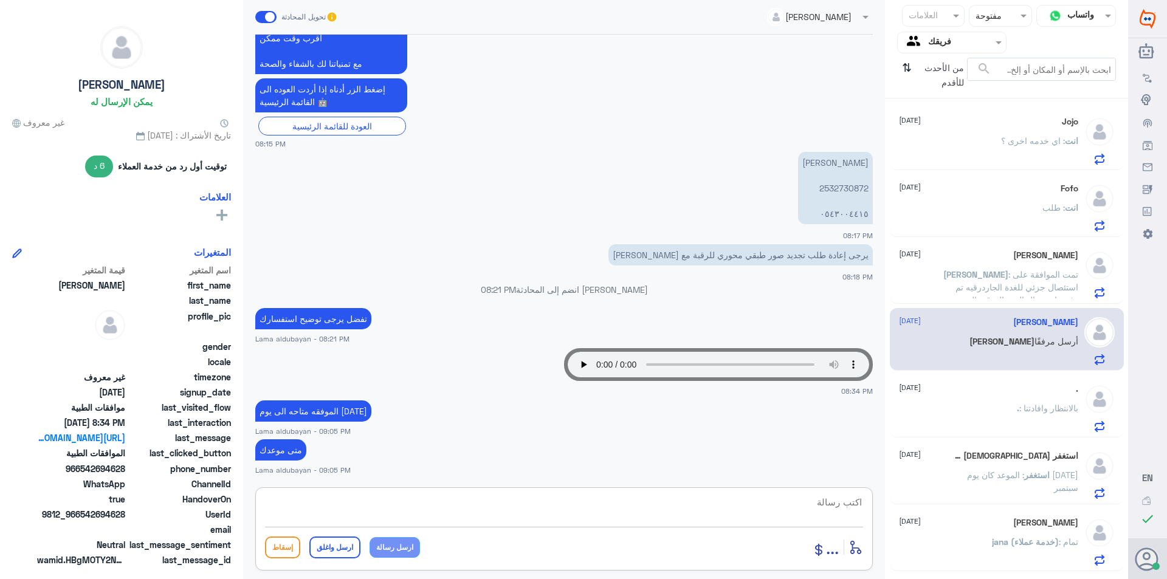
click at [421, 505] on textarea at bounding box center [564, 509] width 598 height 30
type textarea "في حال موعدك بعد 25.9 يتم اعادة الرسال الموافقه للتحديث"
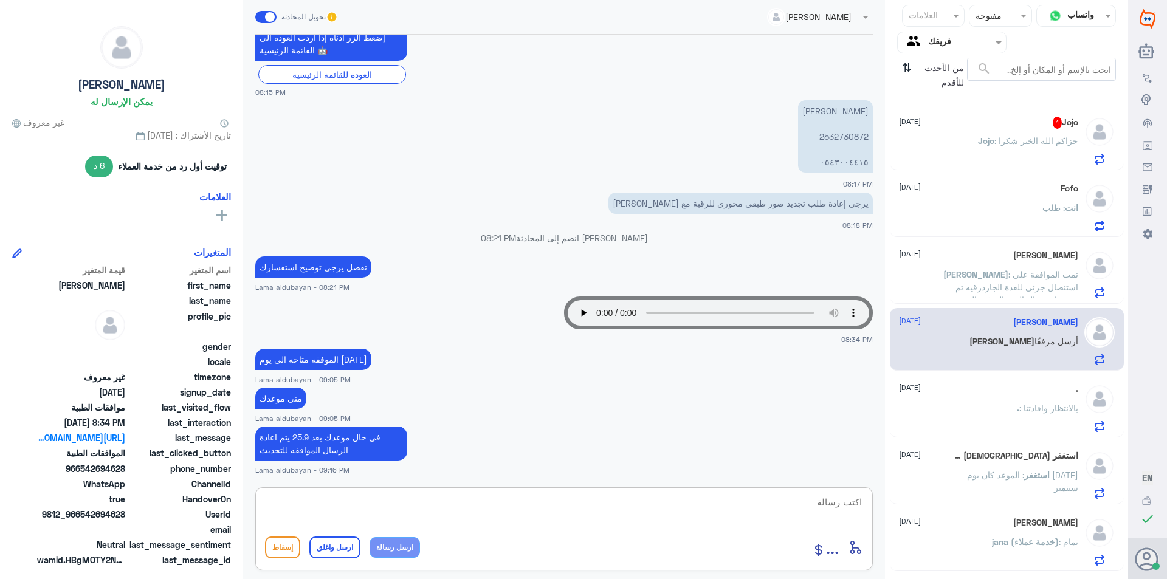
click at [421, 489] on div "أدخل اسم مجموعة الرسائل ... إسقاط ارسل واغلق ارسل رسالة" at bounding box center [564, 528] width 618 height 83
click at [432, 507] on textarea at bounding box center [564, 509] width 598 height 30
paste textarea "نشكر تواصلك مع مستشفيات دلة"
type textarea "نشكر تواصلك مع مستشفيات دلة"
click at [331, 546] on button "ارسل واغلق" at bounding box center [334, 548] width 51 height 22
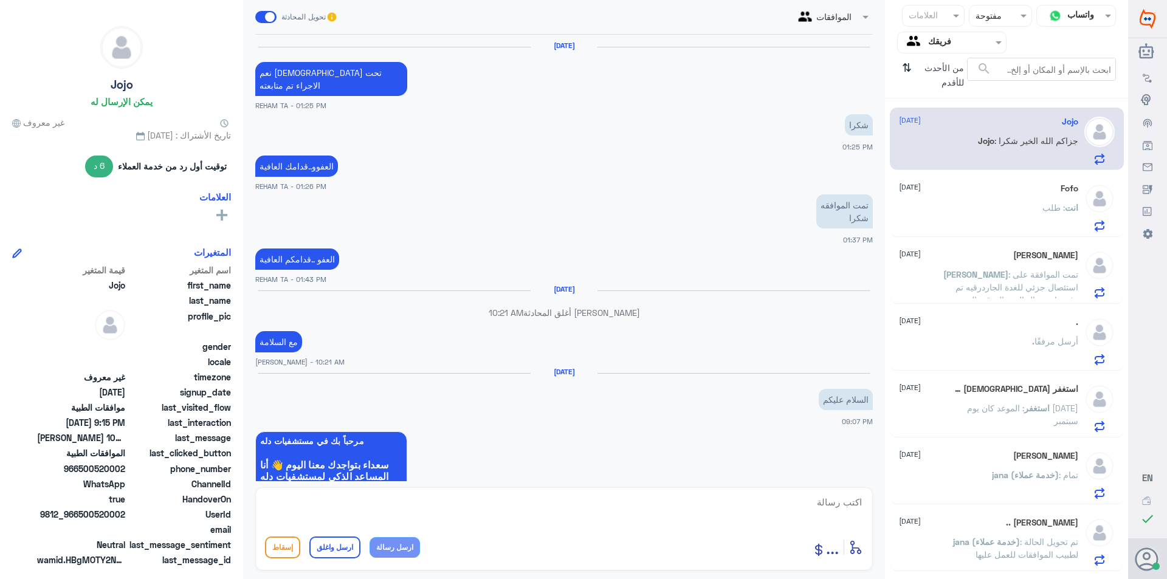
scroll to position [790, 0]
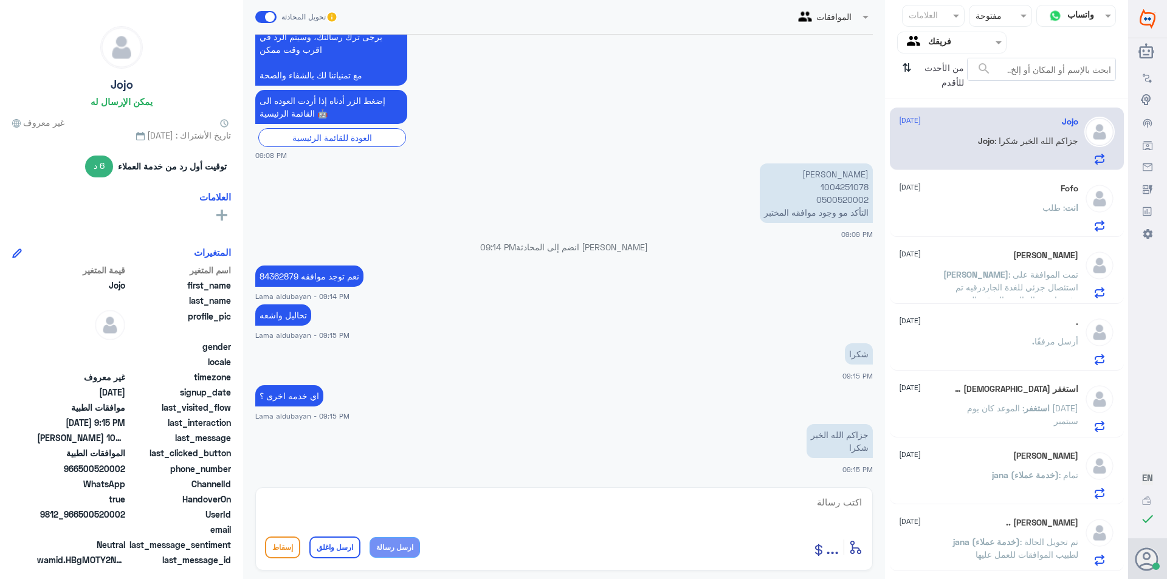
click at [963, 148] on div "Jojo : جزاكم الله الخير شكرا" at bounding box center [988, 150] width 179 height 27
click at [506, 510] on textarea at bounding box center [564, 509] width 598 height 30
paste textarea "نشكر تواصلك مع مستشفيات دلة"
type textarea "نشكر تواصلك مع مستشفيات دلة"
drag, startPoint x: 303, startPoint y: 553, endPoint x: 314, endPoint y: 553, distance: 11.0
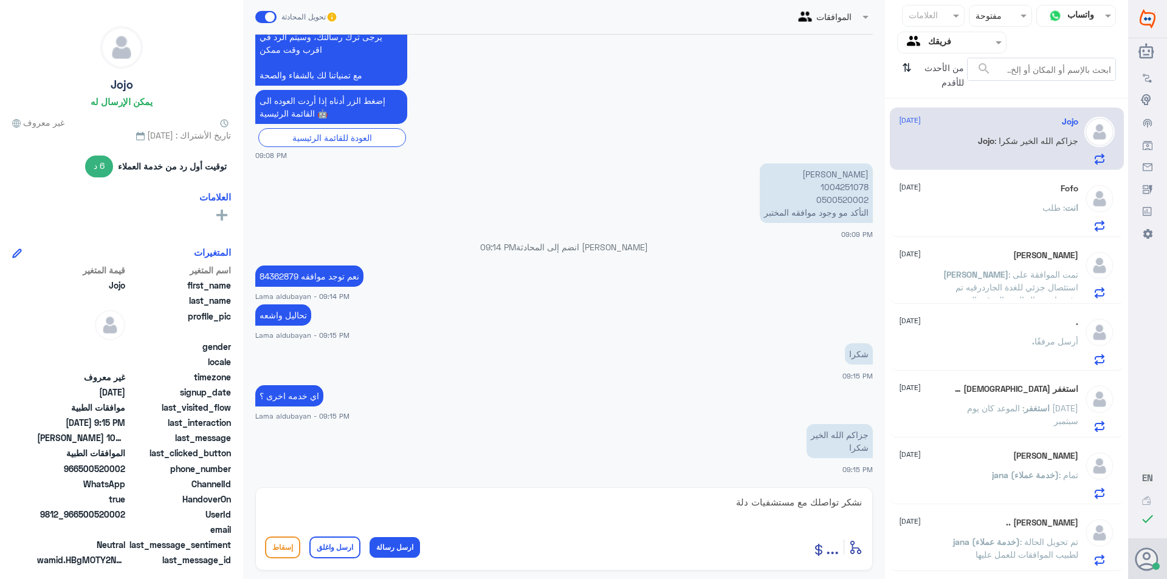
click at [308, 554] on div "إسقاط ارسل واغلق ارسل رسالة" at bounding box center [342, 548] width 155 height 22
click at [317, 552] on button "ارسل واغلق" at bounding box center [334, 548] width 51 height 22
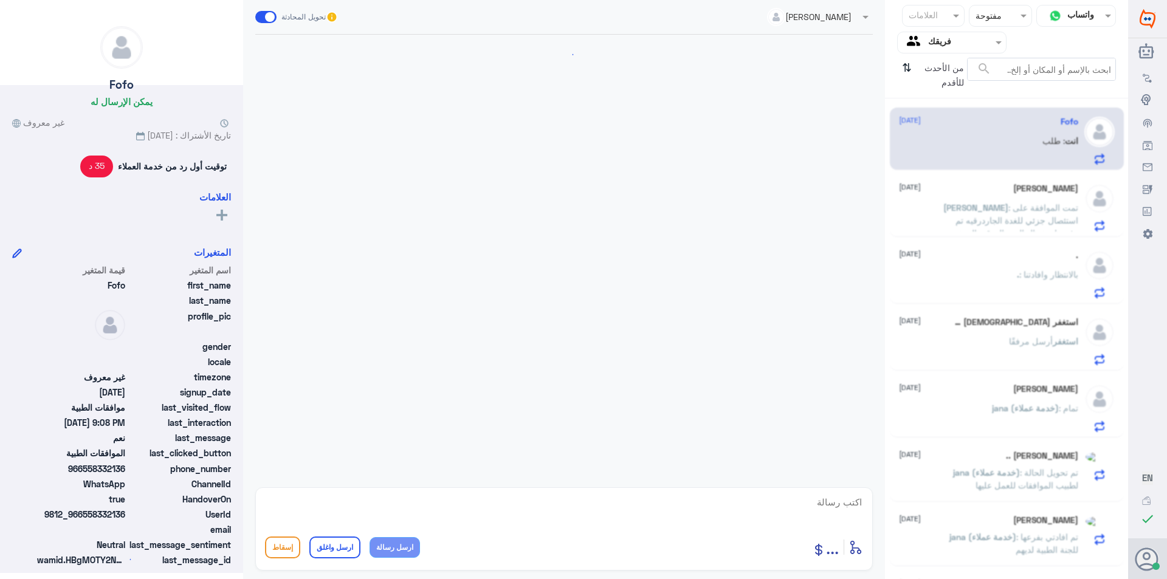
scroll to position [422, 0]
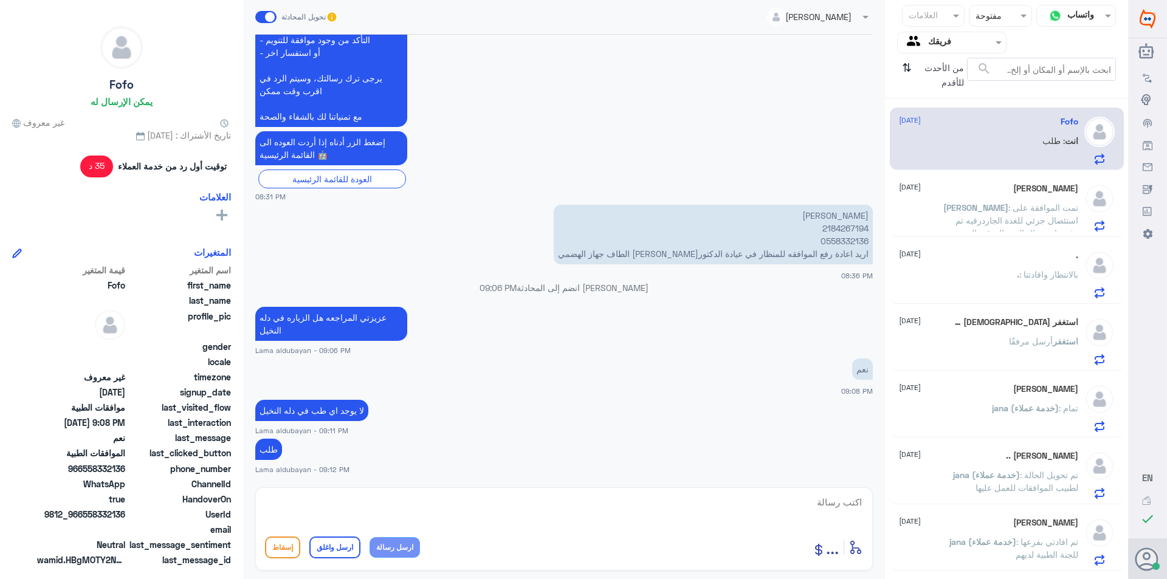
click at [1047, 204] on span ": تمت الموافقة على استئصال جزئي للغدة الجاردرقيه تم رفض استئصال الغدة الدرقية ا…" at bounding box center [1010, 252] width 136 height 100
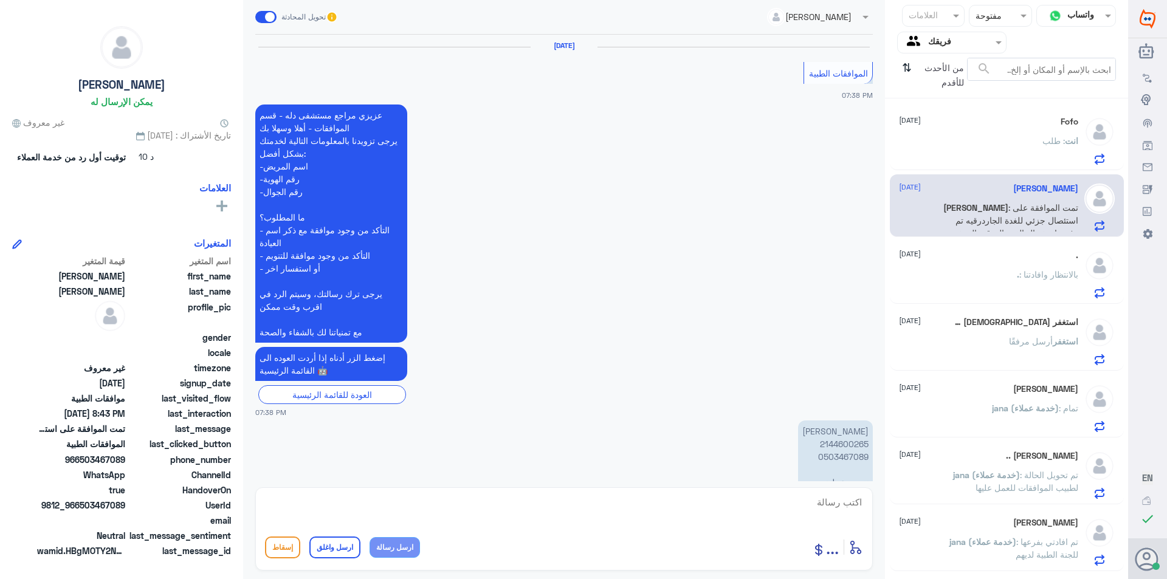
scroll to position [1509, 0]
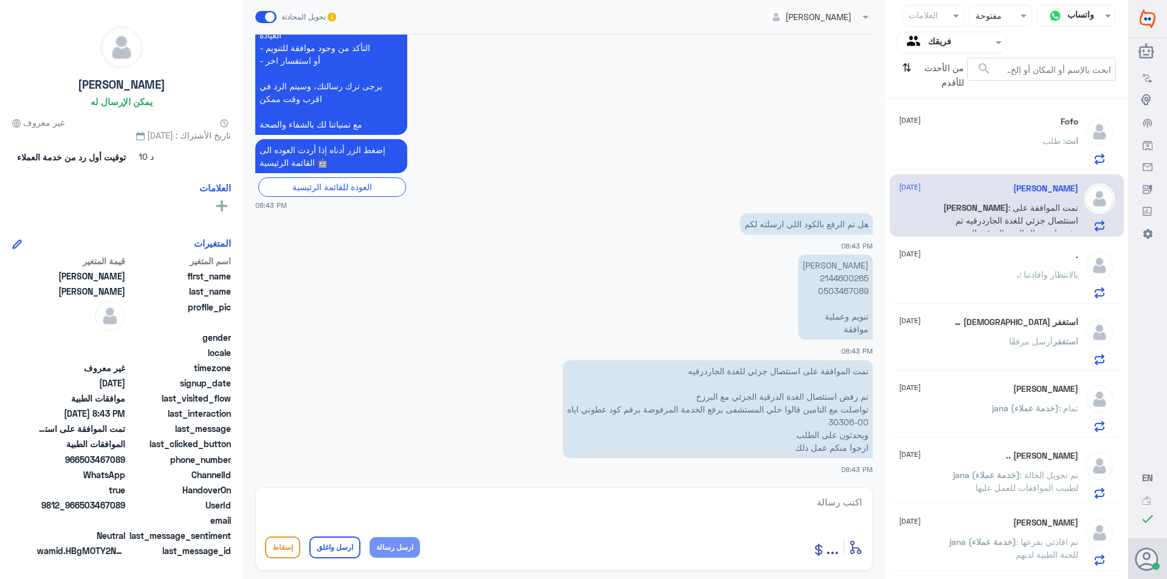
click at [1057, 152] on p "انت : طلب" at bounding box center [1060, 149] width 36 height 30
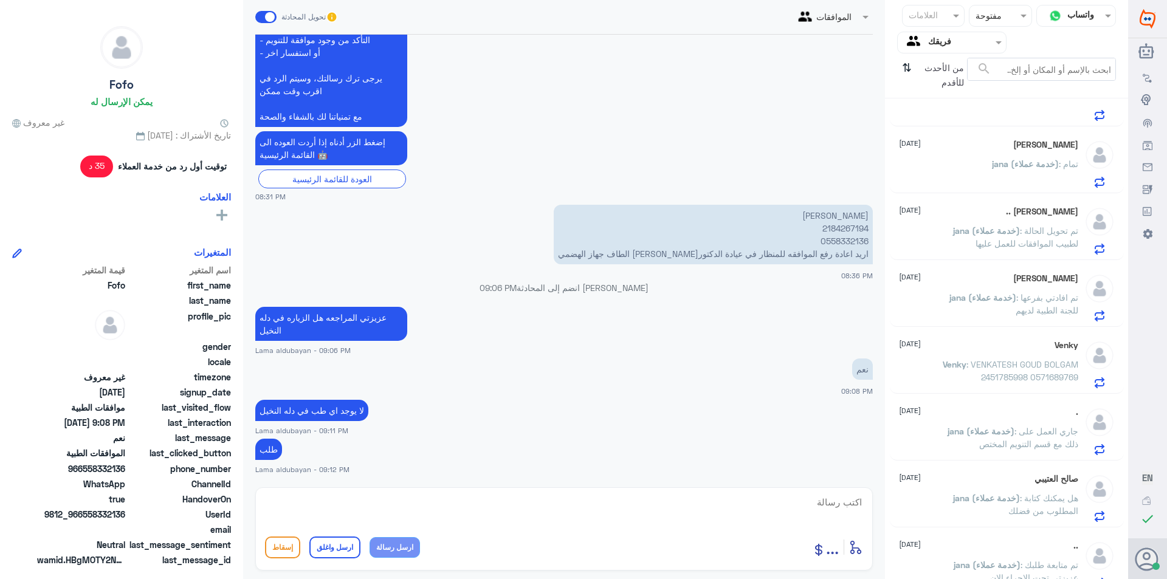
scroll to position [199, 0]
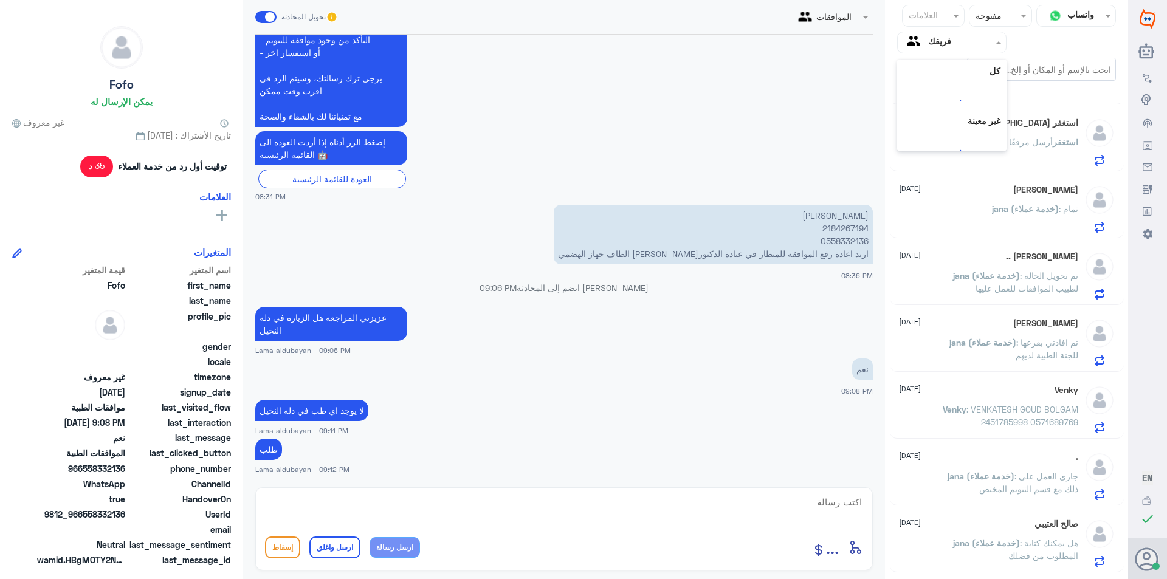
click at [937, 39] on input "text" at bounding box center [961, 42] width 67 height 14
click at [959, 112] on لديك "الوارد لديك" at bounding box center [957, 107] width 38 height 10
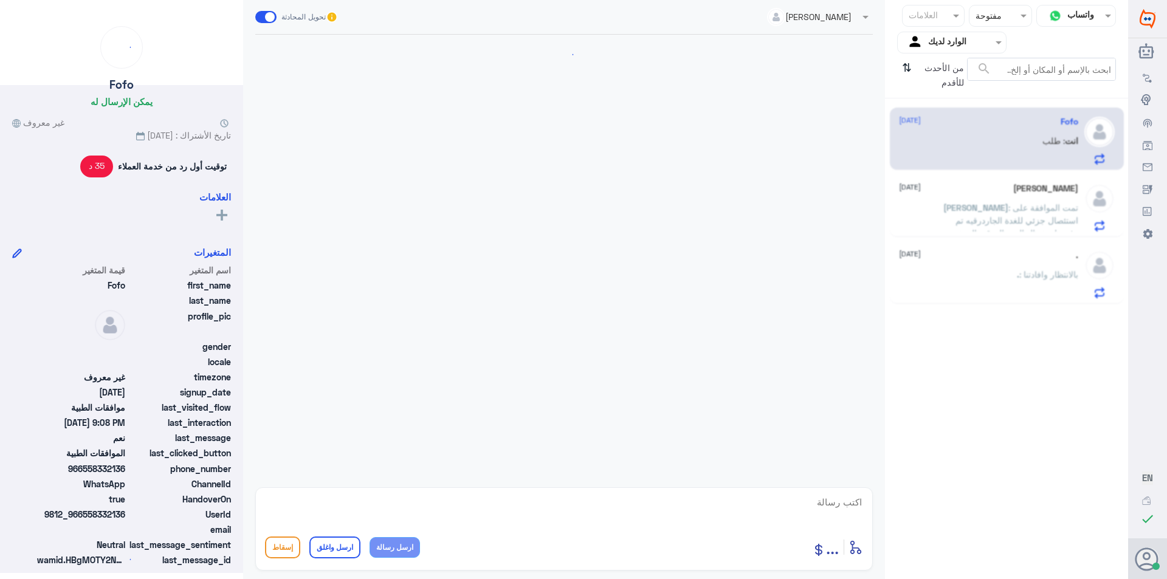
scroll to position [422, 0]
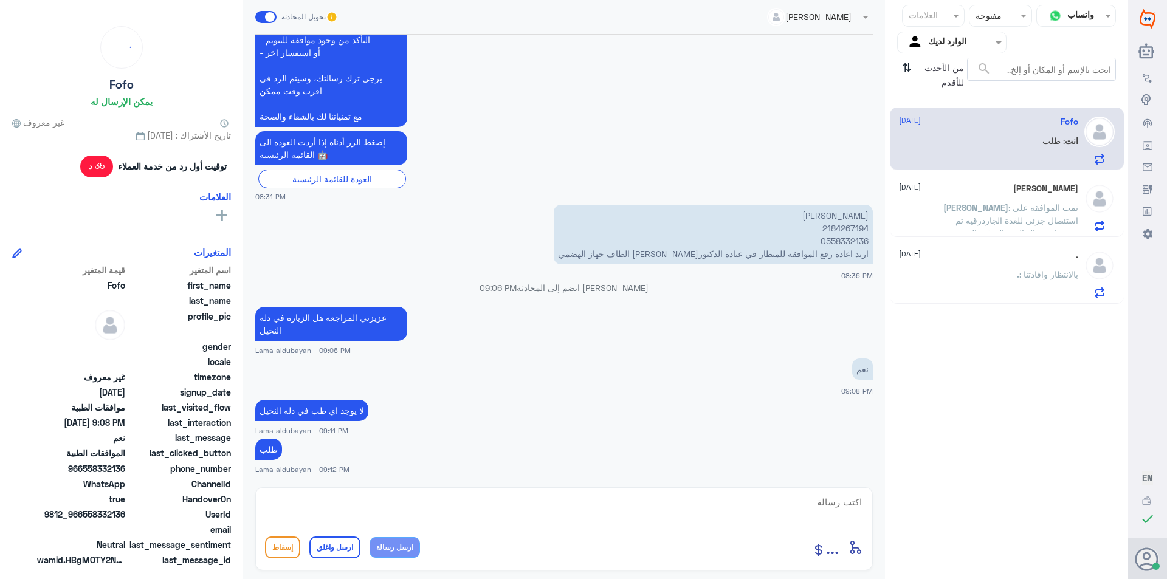
click at [987, 208] on span ": تمت الموافقة على استئصال جزئي للغدة الجاردرقيه تم رفض استئصال الغدة الدرقية ا…" at bounding box center [1010, 252] width 136 height 100
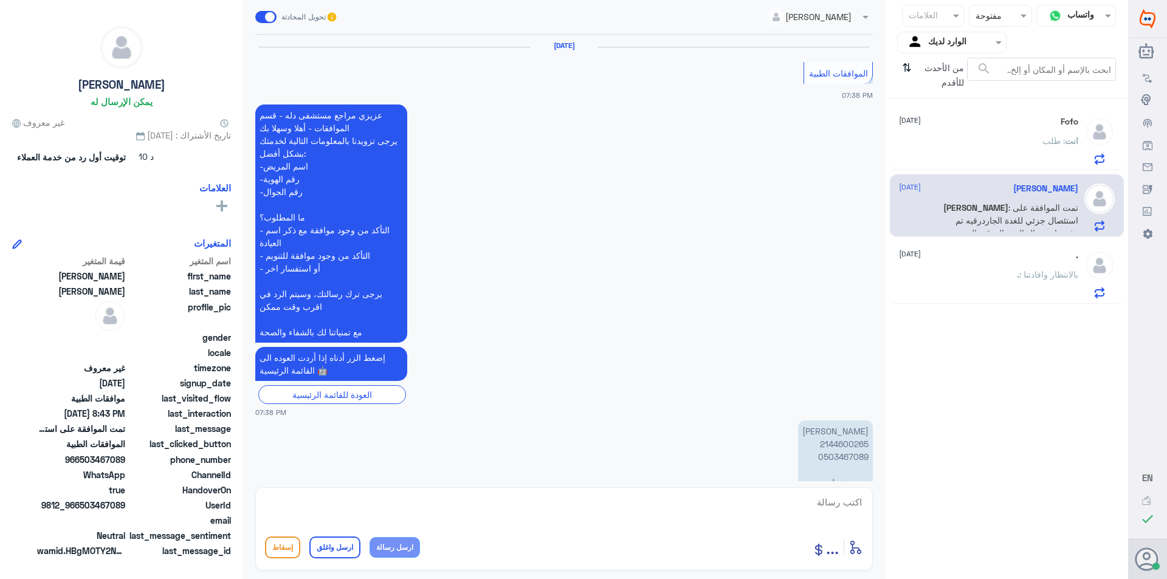
scroll to position [1509, 0]
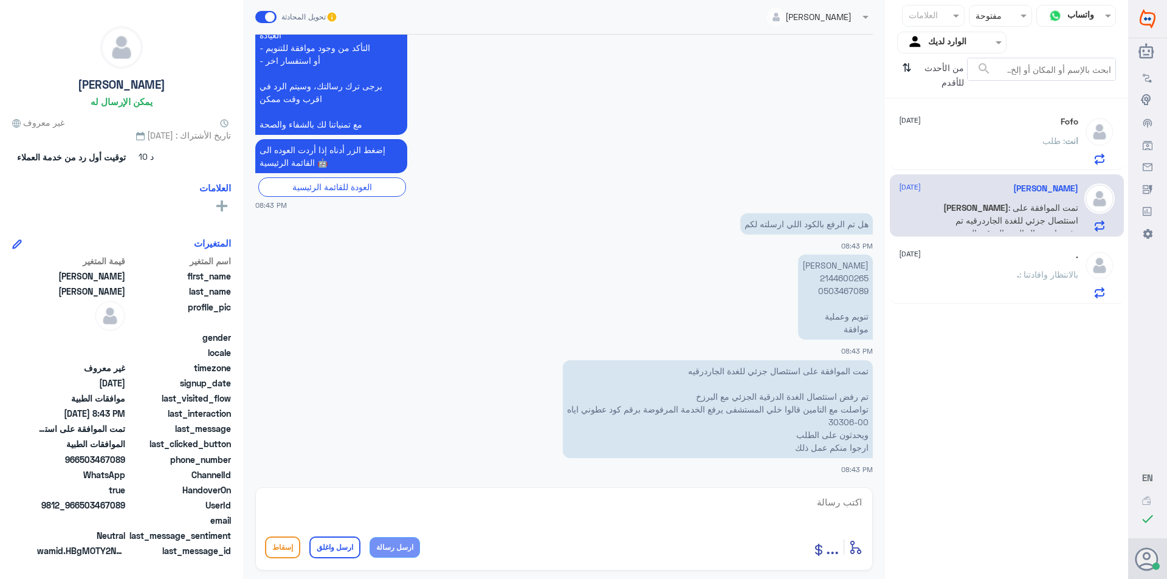
click at [978, 264] on div ". [DATE] . : بالانتظار وافادتنا" at bounding box center [988, 274] width 179 height 48
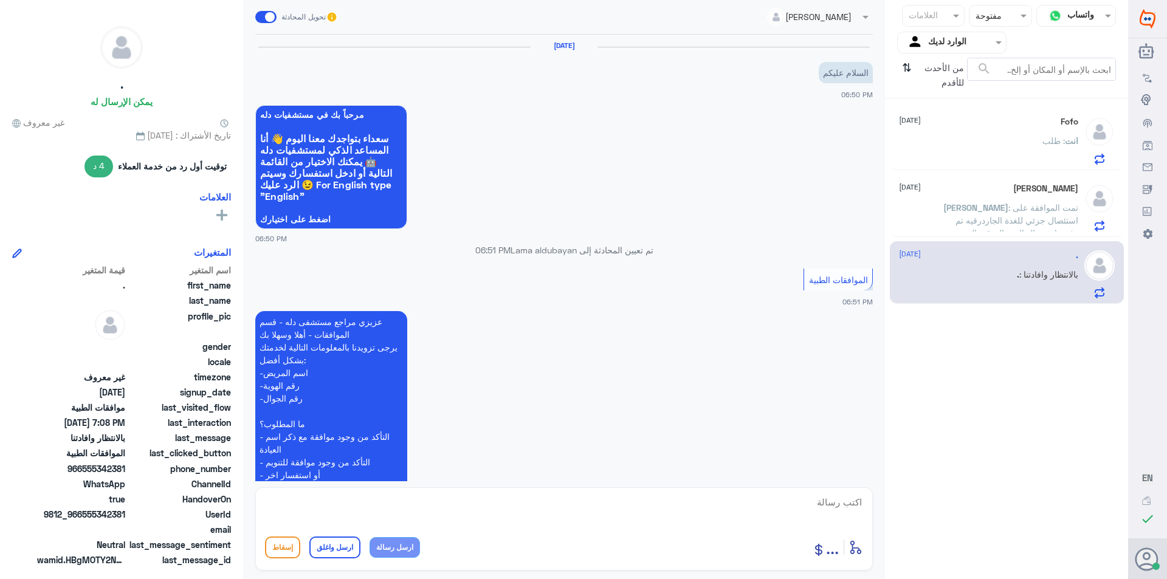
scroll to position [516, 0]
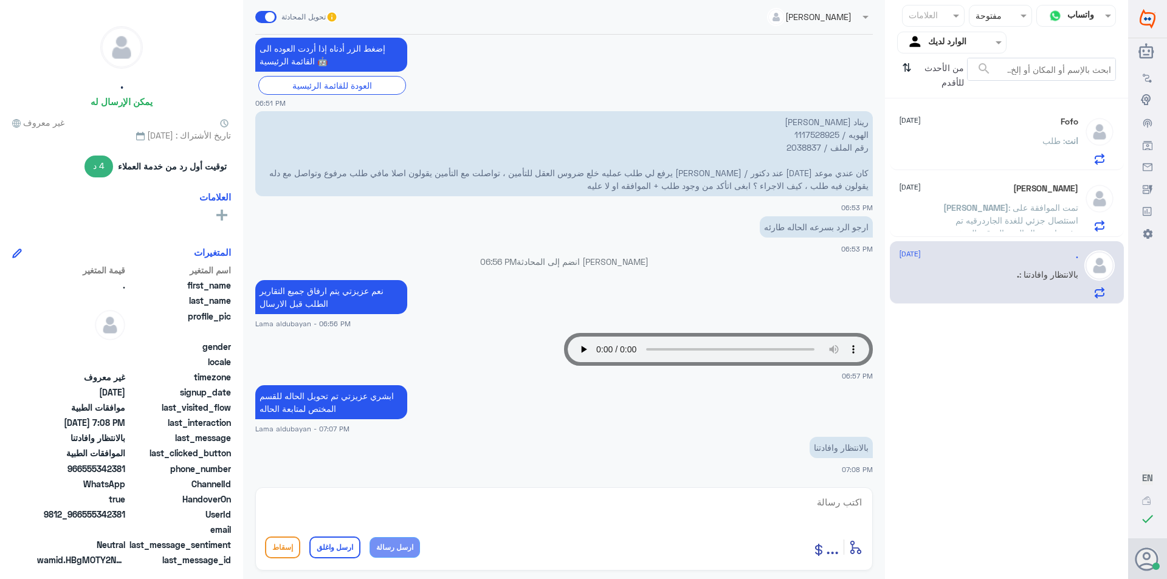
click at [997, 155] on div "انت : طلب" at bounding box center [988, 150] width 179 height 27
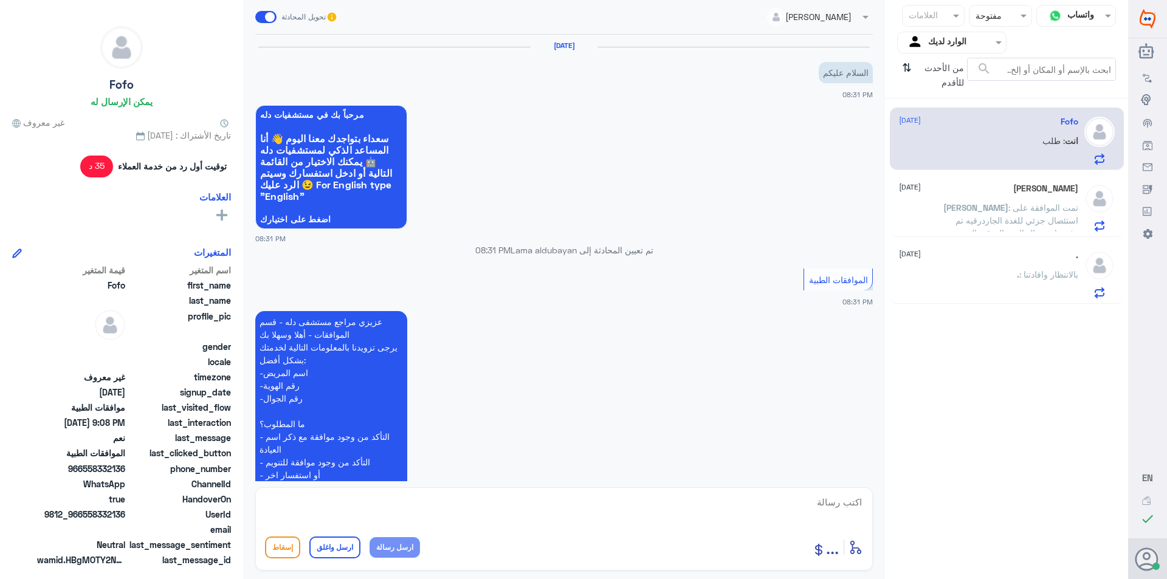
scroll to position [422, 0]
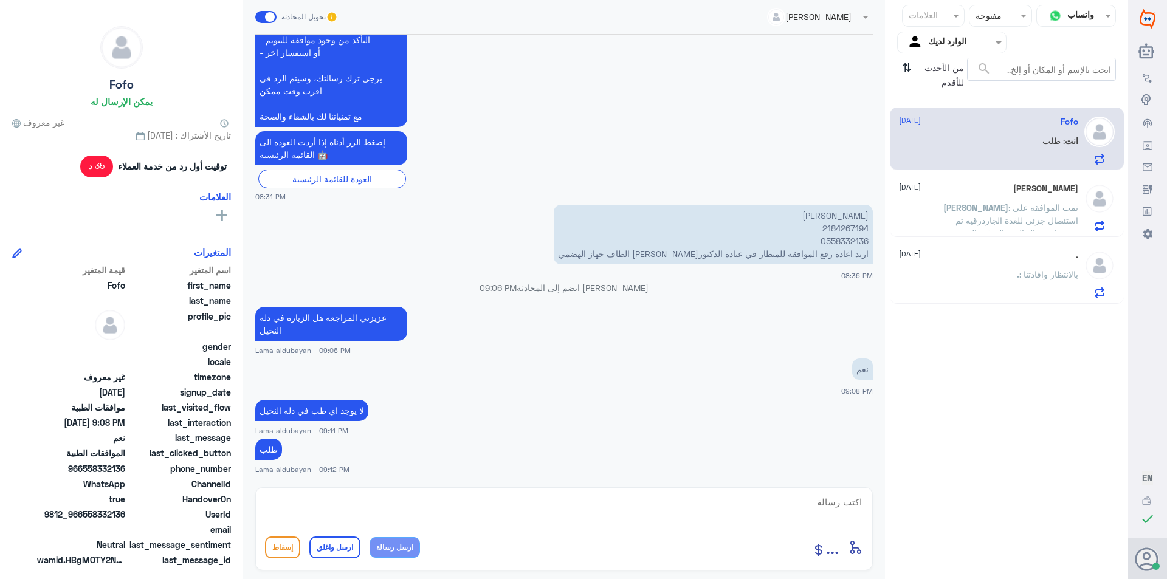
click at [942, 216] on p "Omar : تمت الموافقة على استئصال جزئي للغدة الجاردرقيه تم رفض استئصال الغدة الدر…" at bounding box center [1010, 216] width 137 height 30
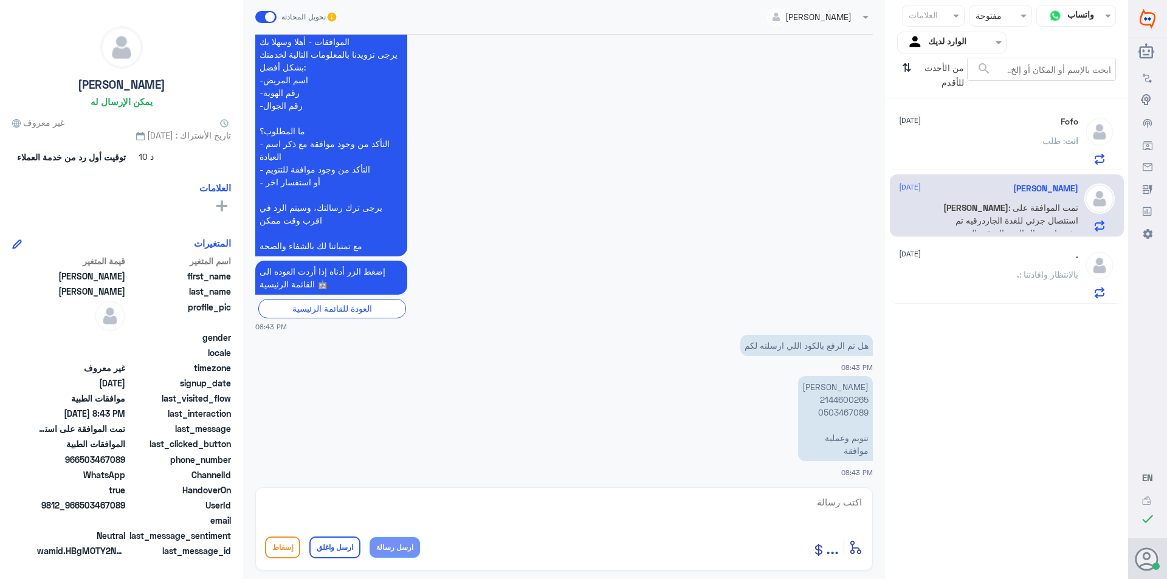
scroll to position [1509, 0]
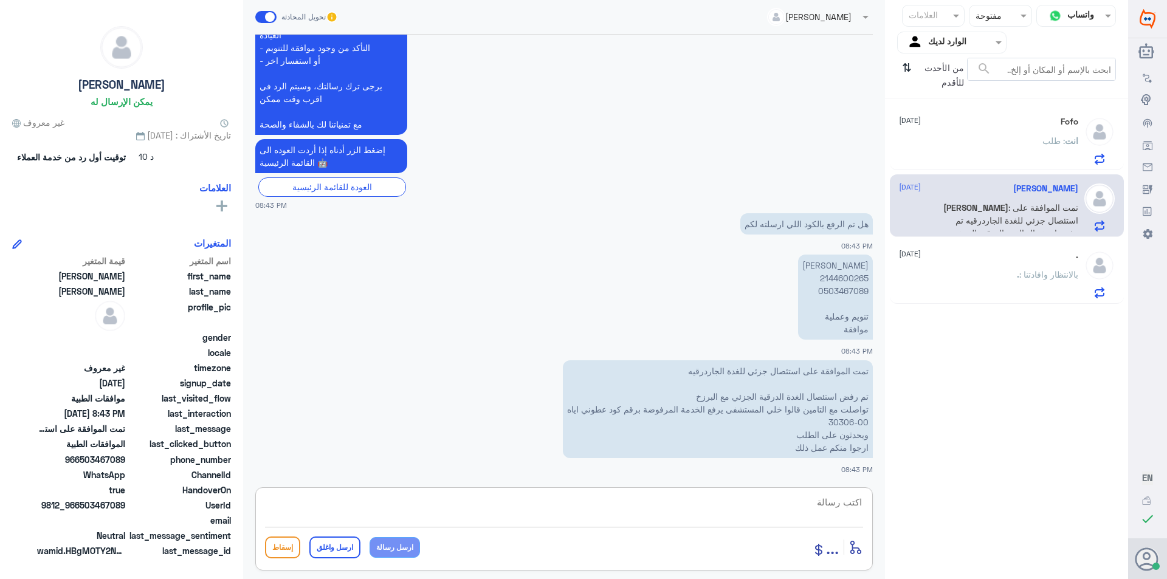
click at [779, 500] on textarea at bounding box center [564, 509] width 598 height 30
type textarea "م"
type textarea "نعم عزيزتي تم رفع الحاله مع الكواد المطوبه"
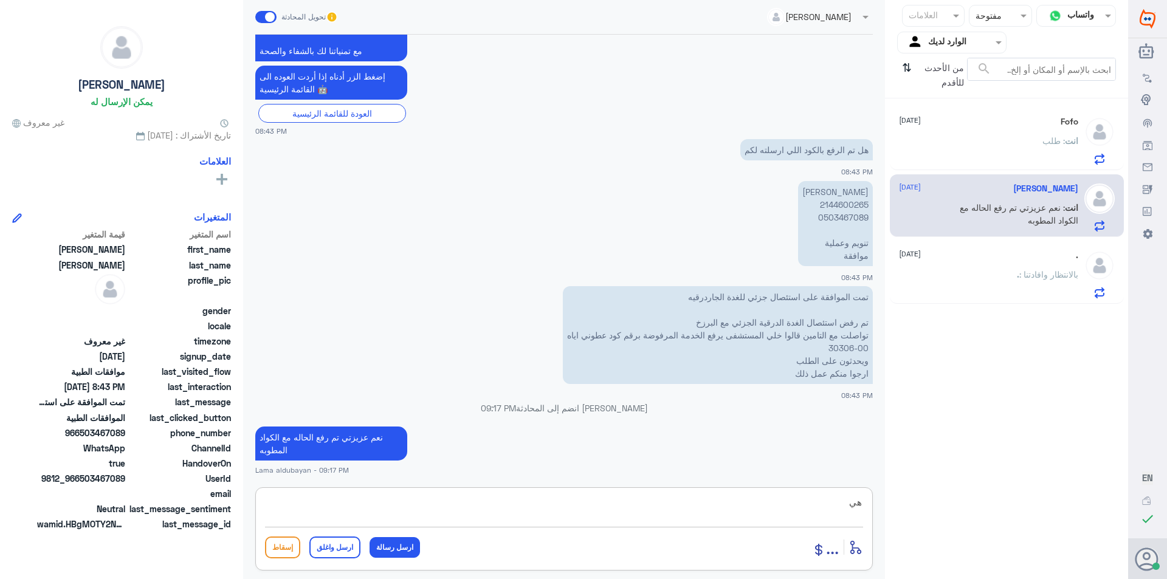
type textarea "ه"
type textarea "يتم التحقق منها سوف يتم التواصل معك فيه حال تحديث الموافقه"
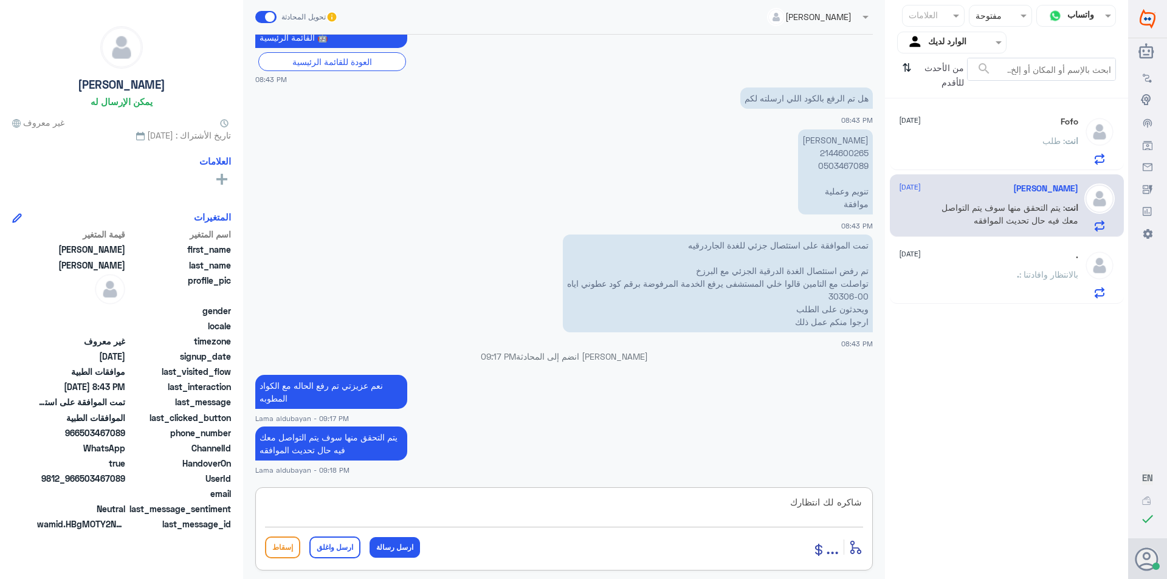
type textarea "شاكره لك انتظارك"
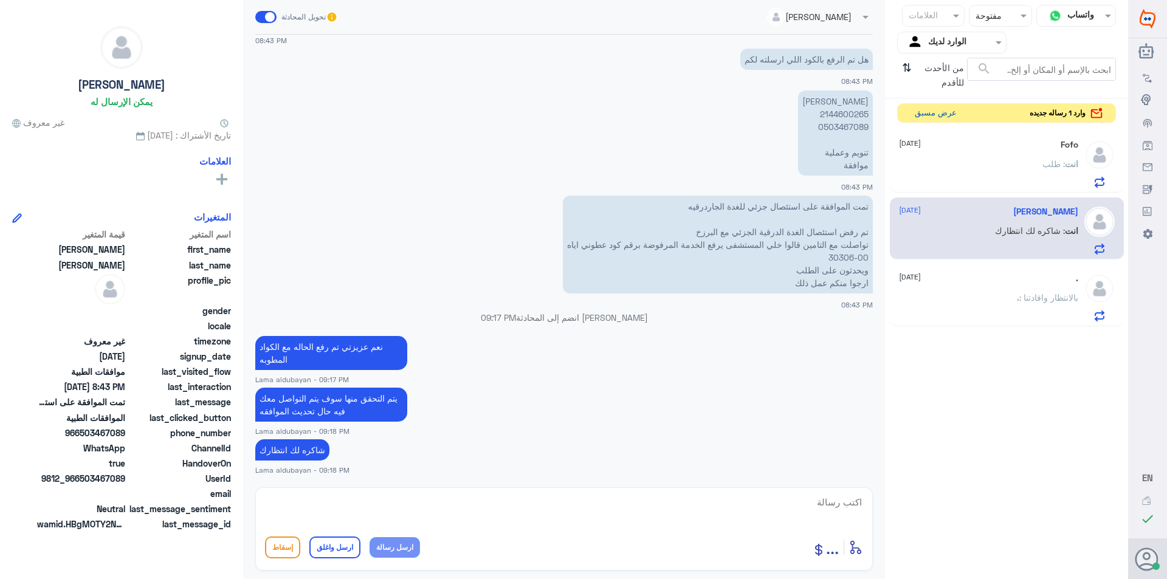
click at [929, 111] on button "عرض مسبق" at bounding box center [935, 113] width 51 height 19
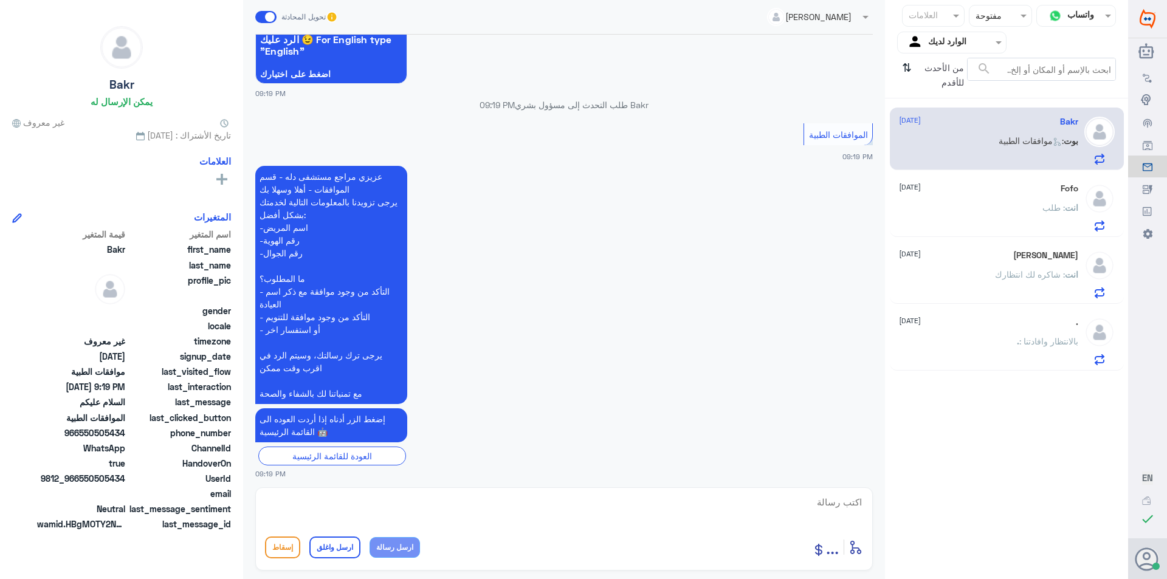
scroll to position [149, 0]
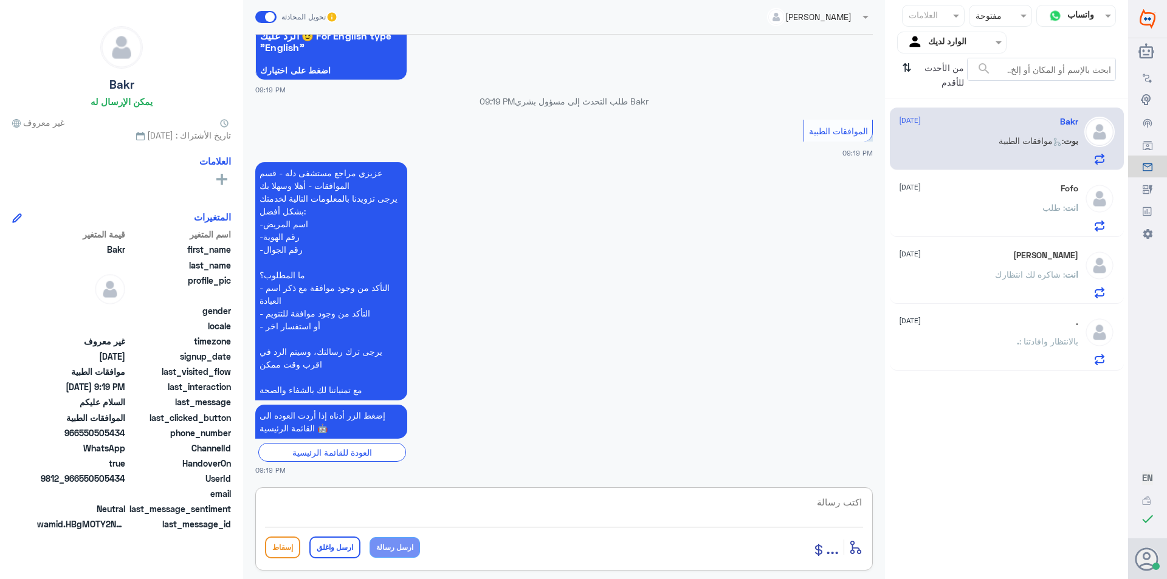
click at [742, 494] on textarea at bounding box center [564, 509] width 598 height 30
type textarea "تفض كيف اقدر اساعدك"
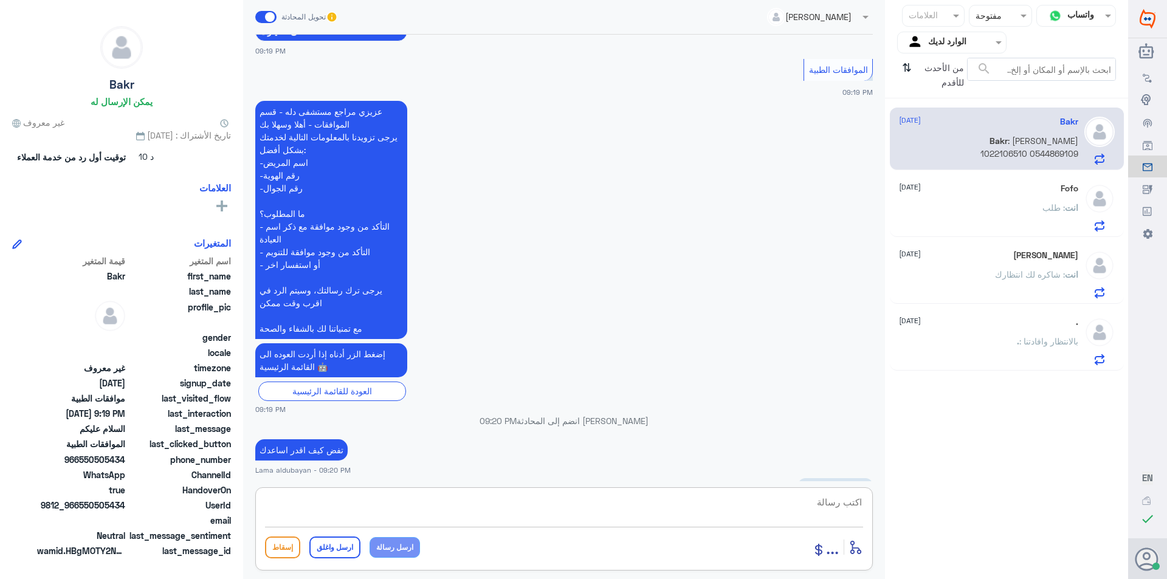
scroll to position [255, 0]
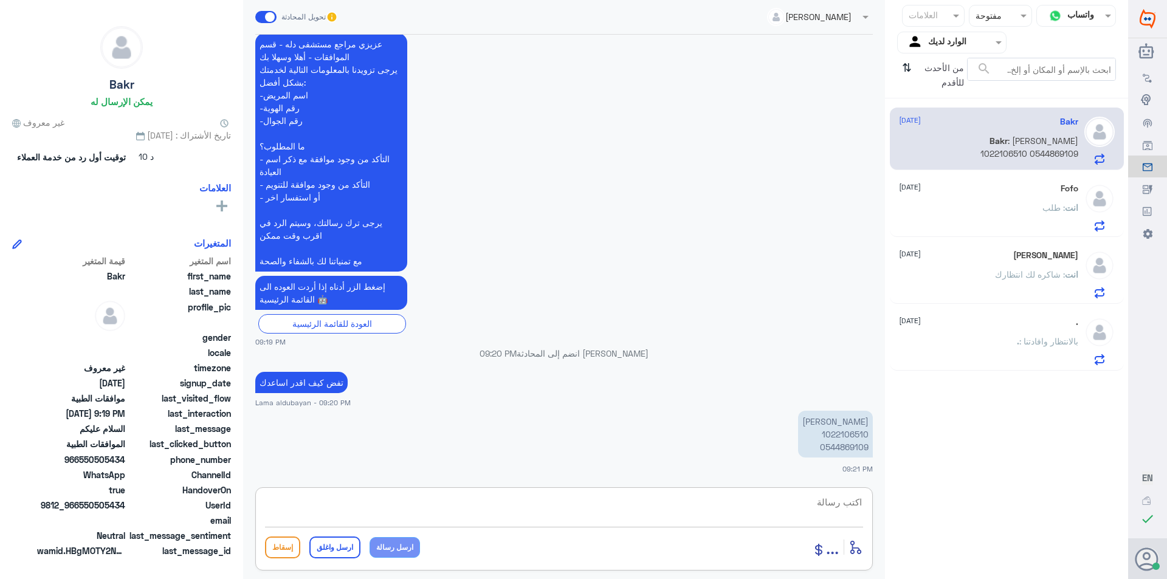
click at [856, 435] on p "نوره احمد الغامدي 1022106510 ‭0544869109" at bounding box center [835, 434] width 75 height 47
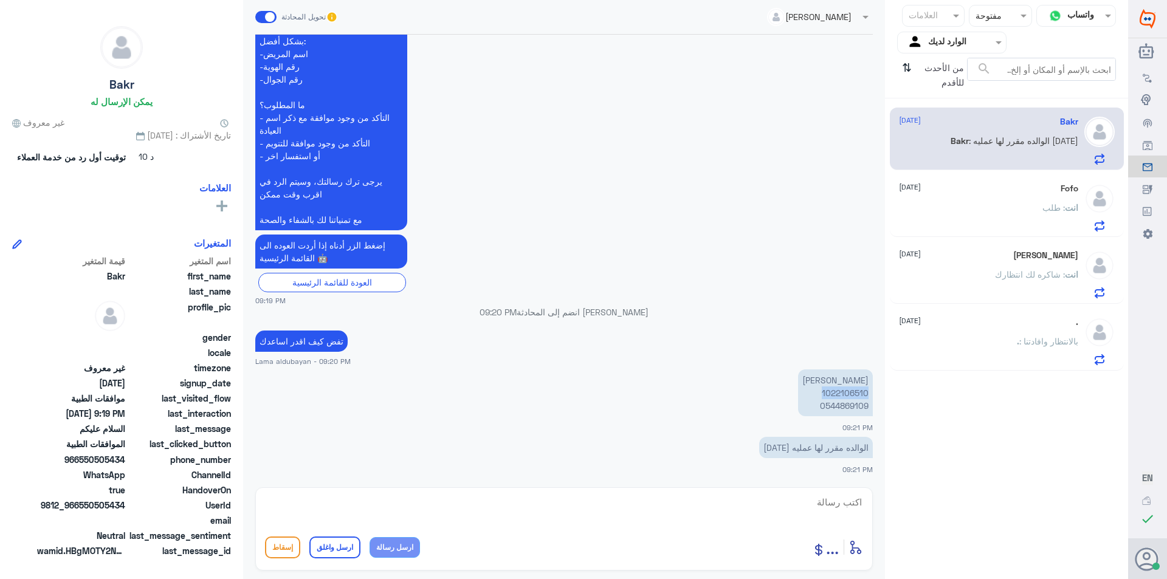
copy p "1022106510"
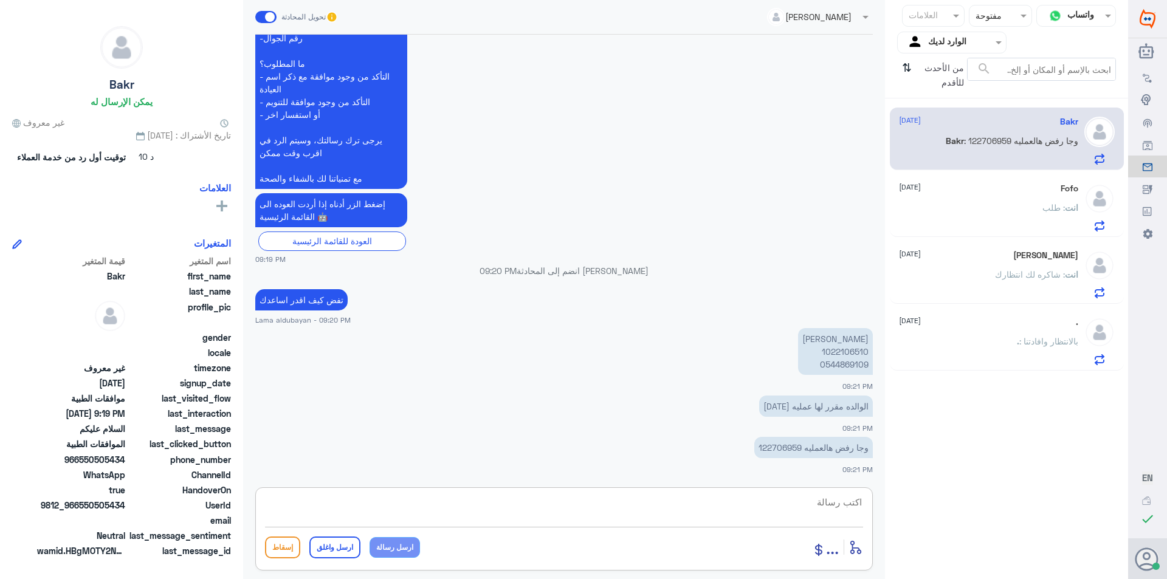
click at [783, 511] on textarea at bounding box center [564, 509] width 598 height 30
type textarea "سوف يتم تحويل الطلب للقسم المختص لمتابعة مرة اخرى بالتقارير المطلوبه"
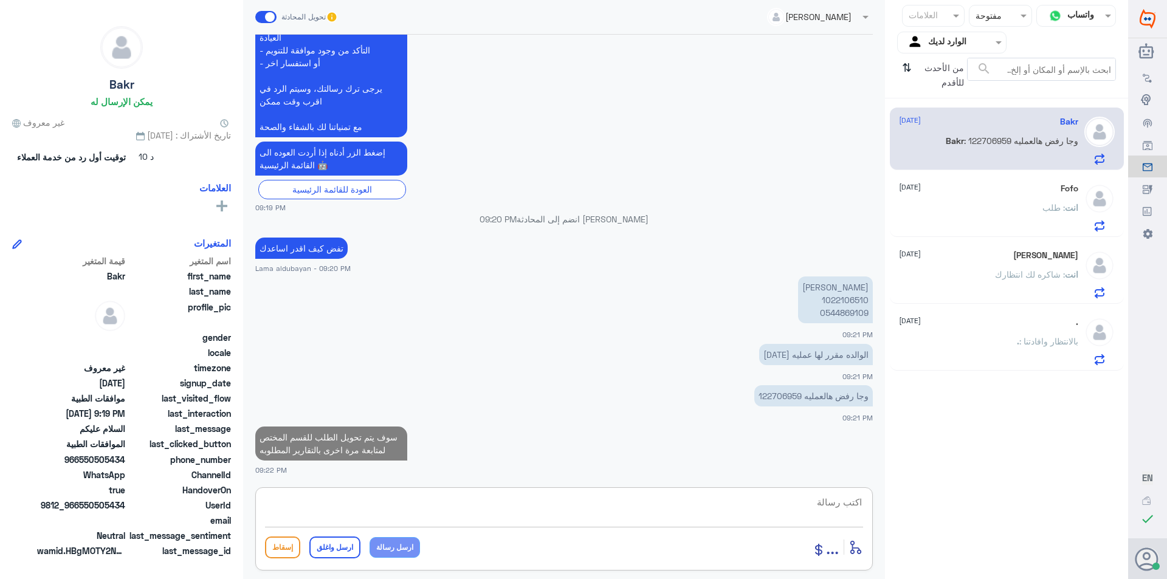
drag, startPoint x: 797, startPoint y: 394, endPoint x: 540, endPoint y: 381, distance: 258.1
click at [540, 381] on div "18 سبتمبر 2025 السلام عليكم 09:19 PM مرحباً بك في مستشفيات دله سعداء بتواجدك مع…" at bounding box center [564, 258] width 630 height 447
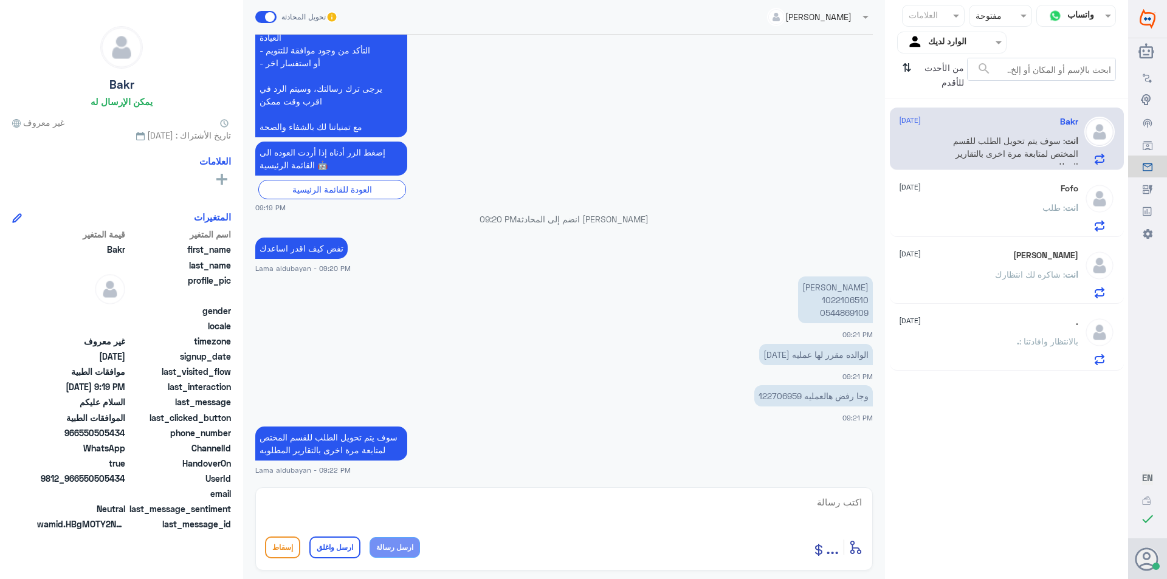
click at [796, 396] on p "وجا رفض هالعمليه 122706959" at bounding box center [813, 395] width 119 height 21
drag, startPoint x: 797, startPoint y: 395, endPoint x: 577, endPoint y: 381, distance: 220.5
click at [577, 381] on div "18 سبتمبر 2025 السلام عليكم 09:19 PM مرحباً بك في مستشفيات دله سعداء بتواجدك مع…" at bounding box center [564, 258] width 630 height 447
click at [765, 394] on p "وجا رفض هالعمليه 122706959" at bounding box center [813, 395] width 119 height 21
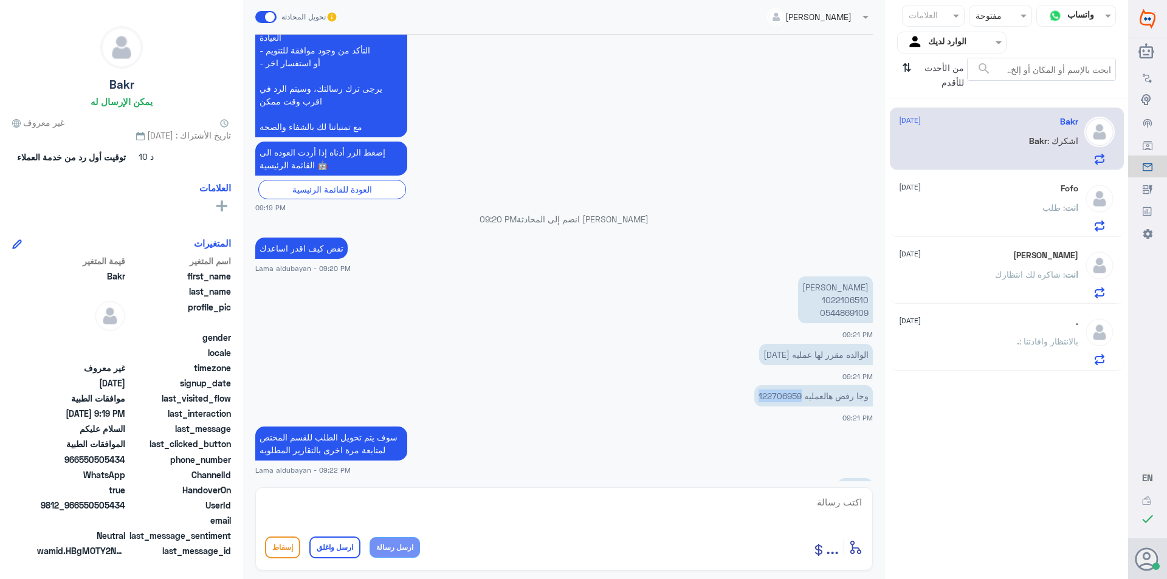
scroll to position [432, 0]
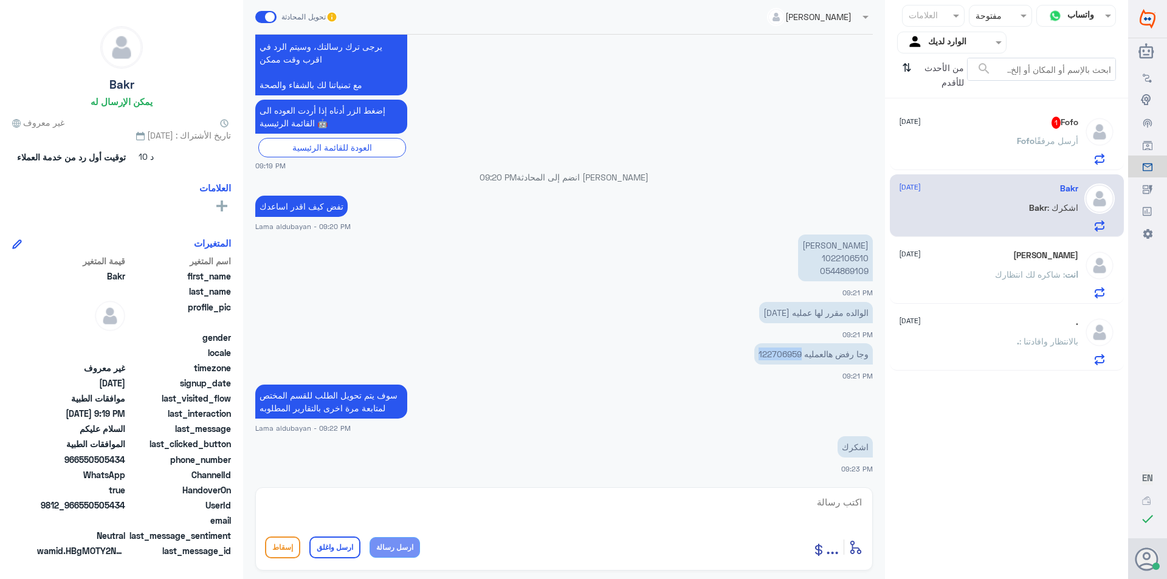
click at [475, 516] on textarea at bounding box center [564, 509] width 598 height 30
type textarea "بالخدمه"
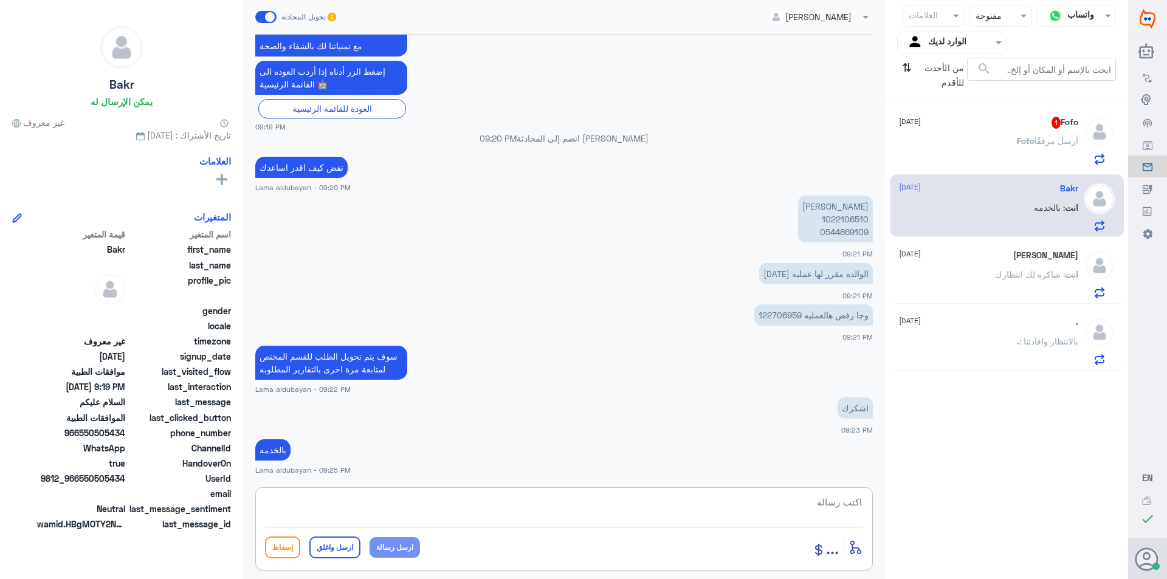
drag, startPoint x: 579, startPoint y: 512, endPoint x: 581, endPoint y: 505, distance: 7.5
click at [579, 508] on textarea at bounding box center [564, 509] width 598 height 30
type textarea "شاكرين انتظارك في حال التحديث سوف يتم التواصل معكم"
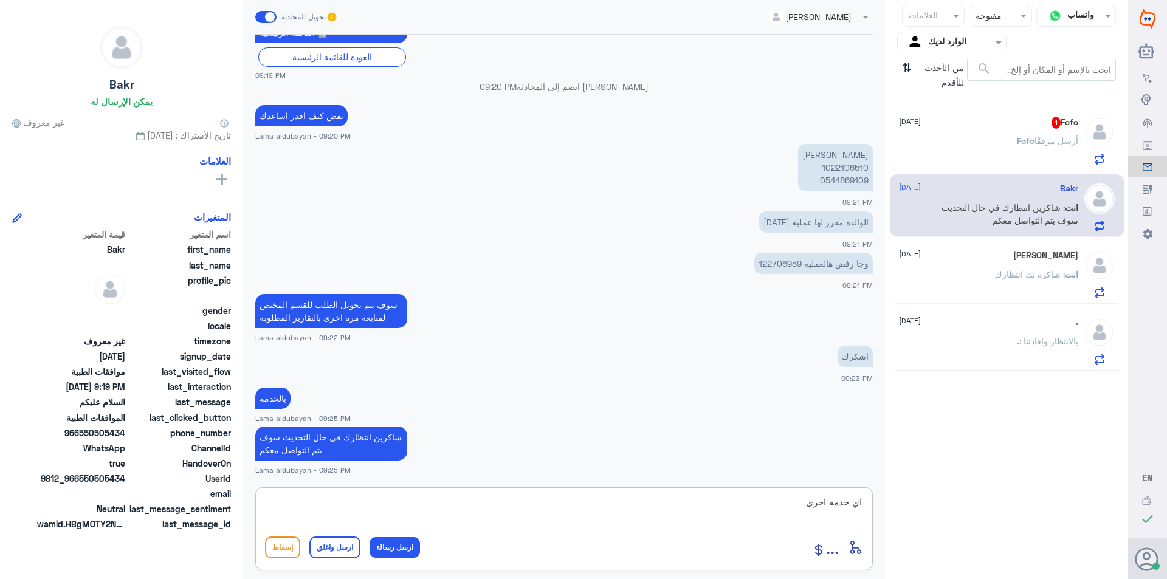
type textarea "اي خدمه اخرى"
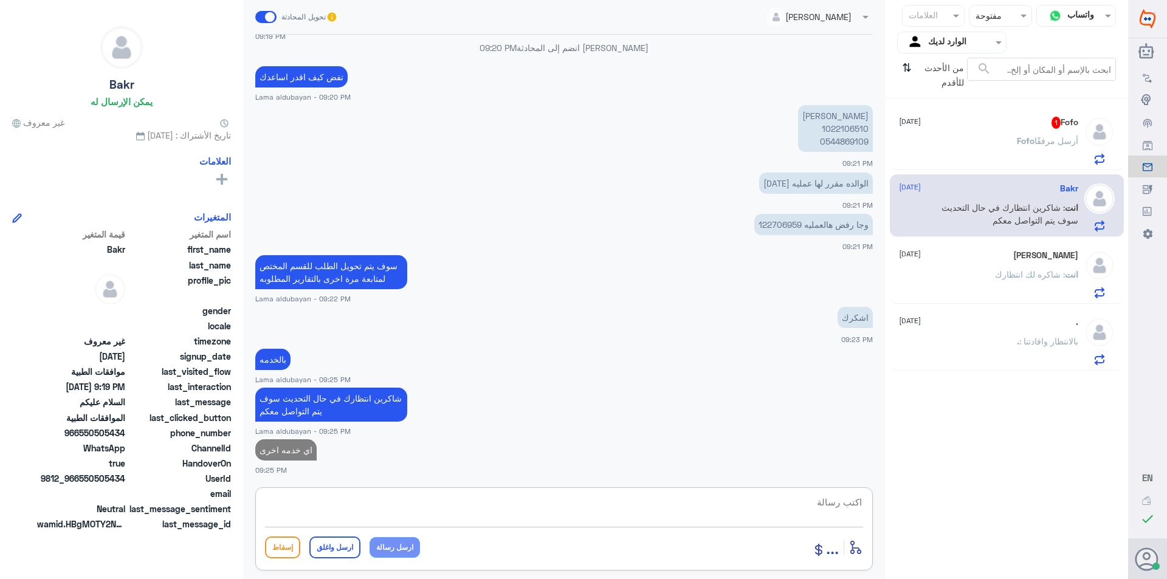
click at [977, 134] on div "Fofo 1 18 September Fofo أرسل مرفقًا" at bounding box center [988, 141] width 179 height 48
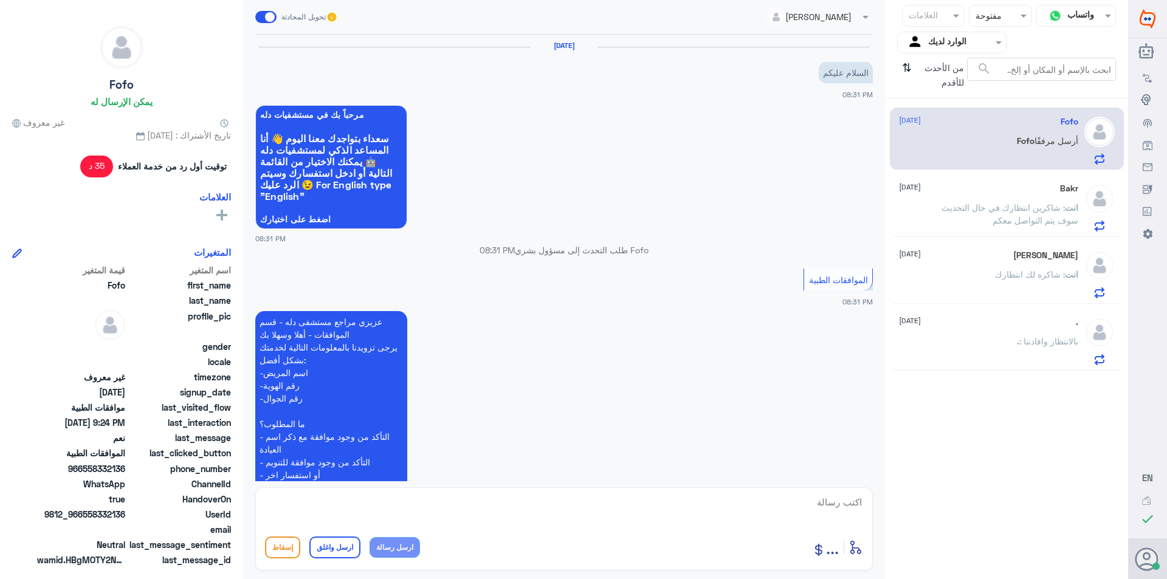
scroll to position [590, 0]
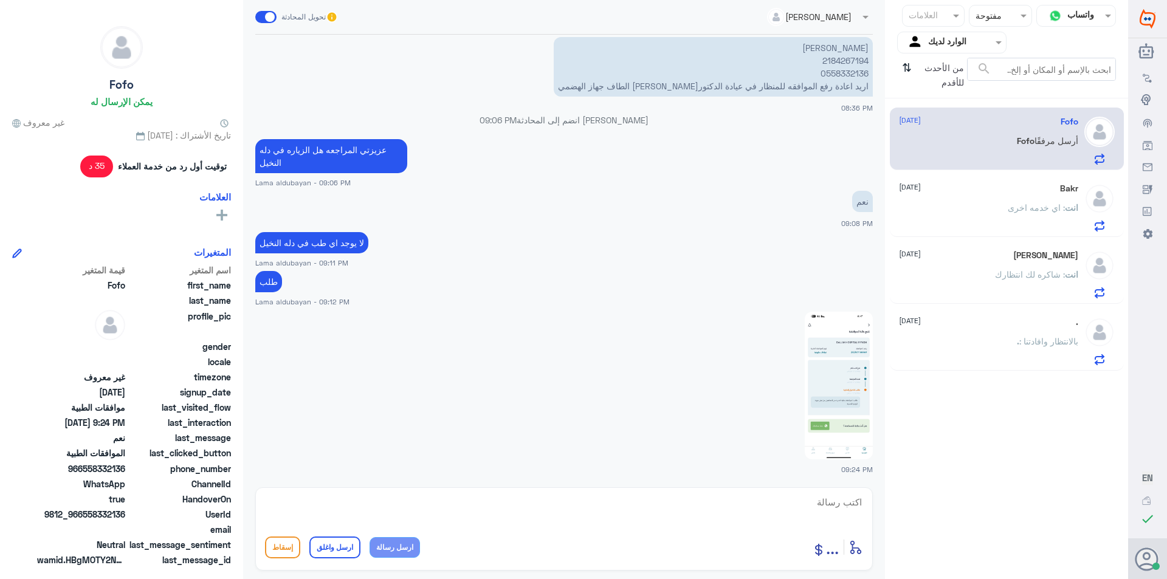
click at [851, 391] on img at bounding box center [839, 386] width 68 height 148
click at [714, 518] on textarea at bounding box center [564, 509] width 598 height 30
type textarea "تم مراجعة الطلب"
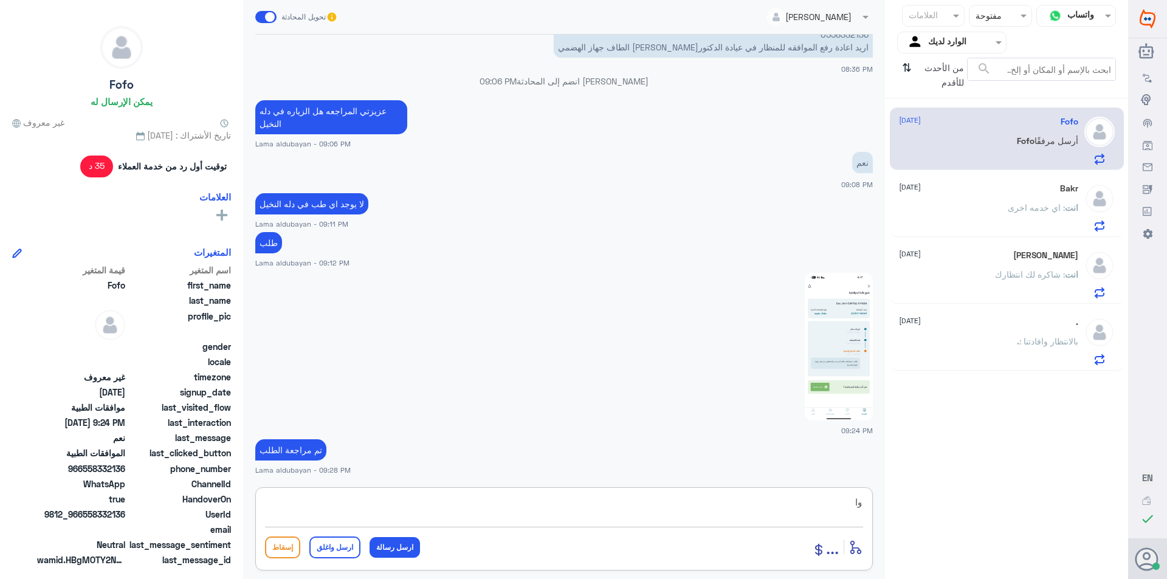
type textarea "و"
type textarea "وارفاق تقرير الدكتوره والاشعه"
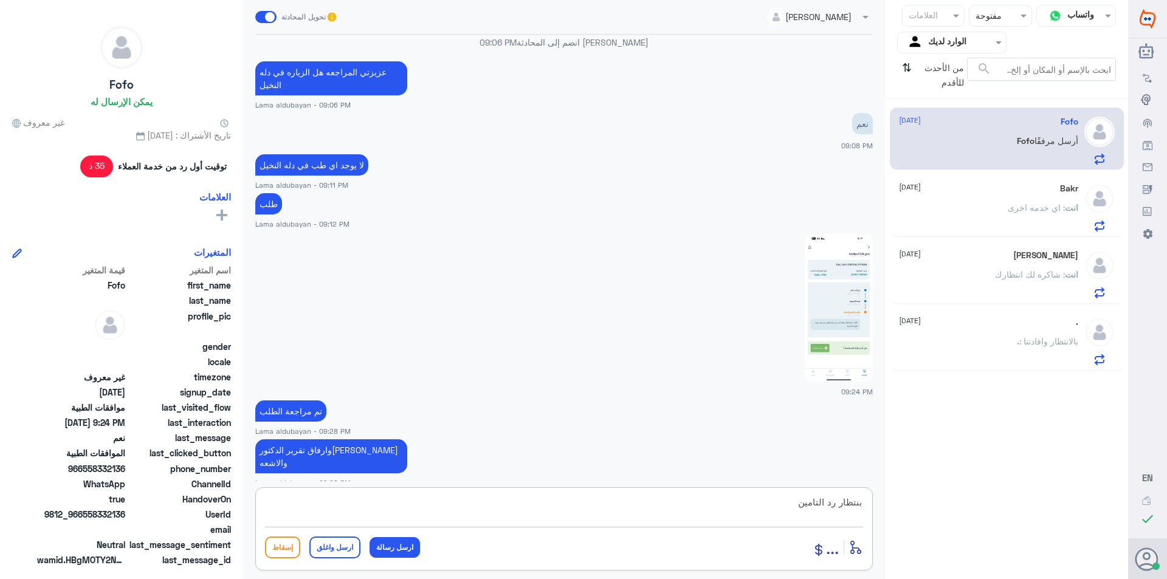
click at [863, 501] on textarea "بنتظار رد التامين" at bounding box center [564, 509] width 598 height 30
drag, startPoint x: 771, startPoint y: 503, endPoint x: 777, endPoint y: 509, distance: 8.2
click at [771, 505] on textarea "الطلب تحت الاجراء بنتظار رد التامين" at bounding box center [564, 509] width 598 height 30
drag, startPoint x: 771, startPoint y: 502, endPoint x: 762, endPoint y: 502, distance: 9.7
click at [762, 502] on textarea "الطلب تحت الاجراء بنتظار رد التامين" at bounding box center [564, 509] width 598 height 30
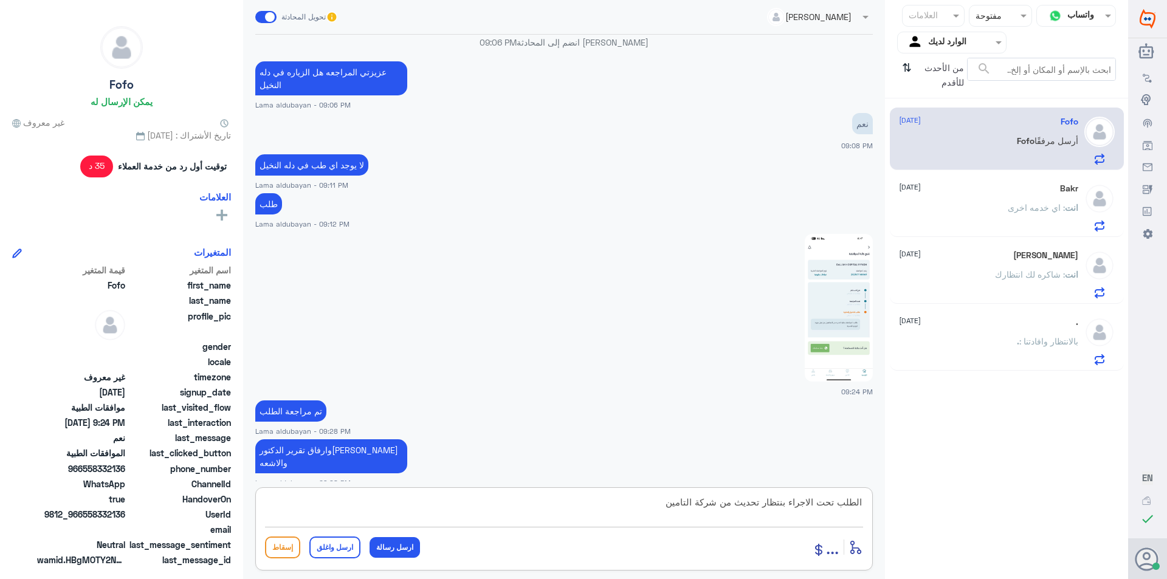
click at [653, 497] on textarea "الطلب تحت الاجراء بنتظار تحديث من شركة التامين" at bounding box center [564, 509] width 598 height 30
type textarea "الطلب تحت الاجراء بنتظار تحديث من شركة التامين الخاصه بكم"
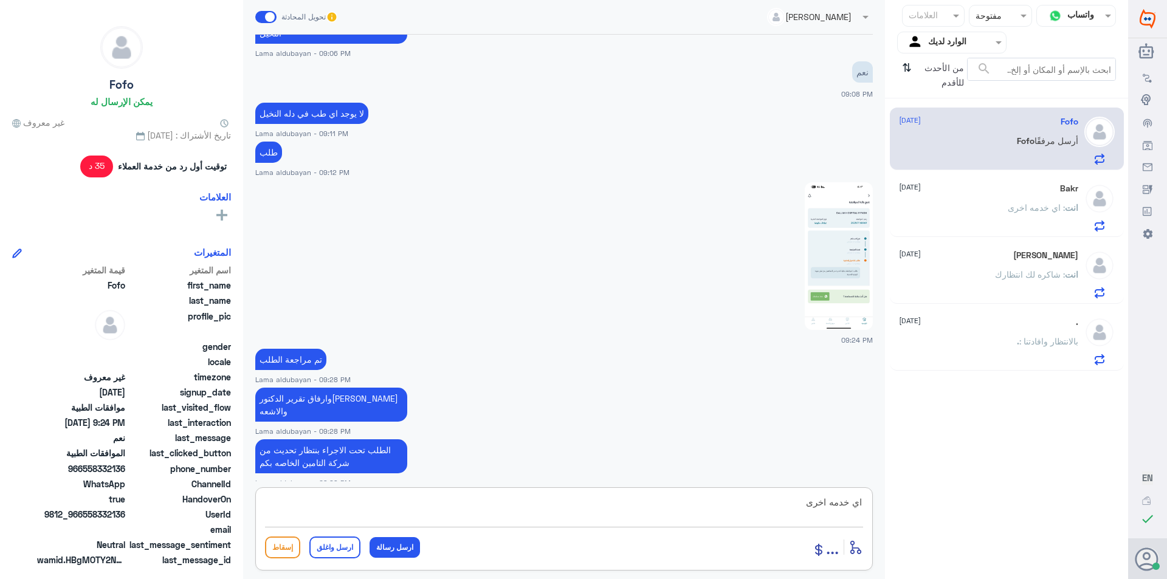
type textarea "اي خدمه اخرى؟"
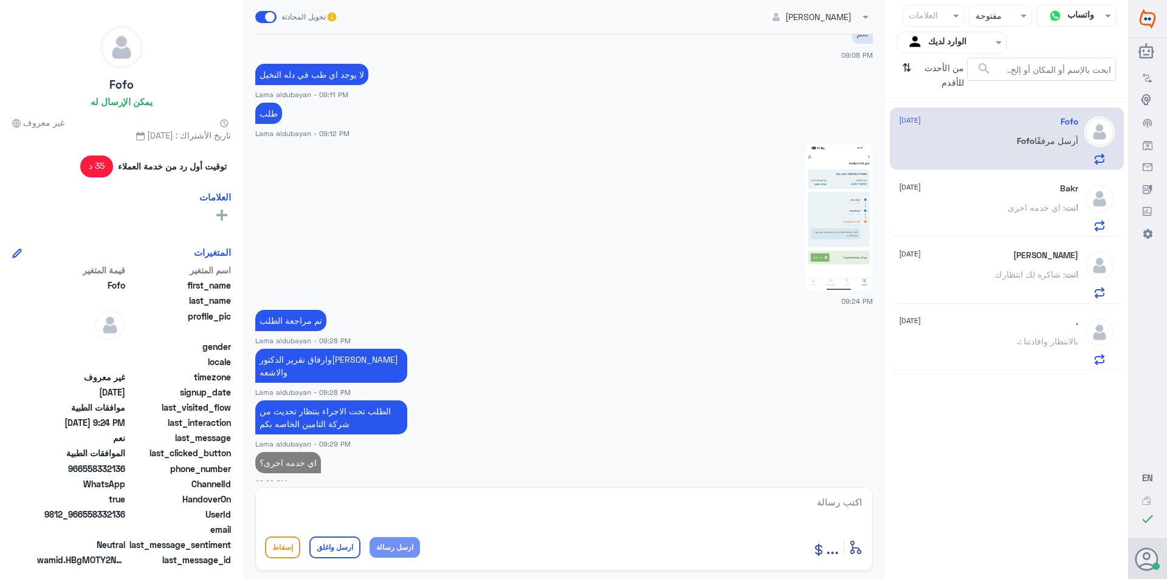
click at [969, 224] on div "انت : اي خدمه اخرى" at bounding box center [988, 217] width 179 height 27
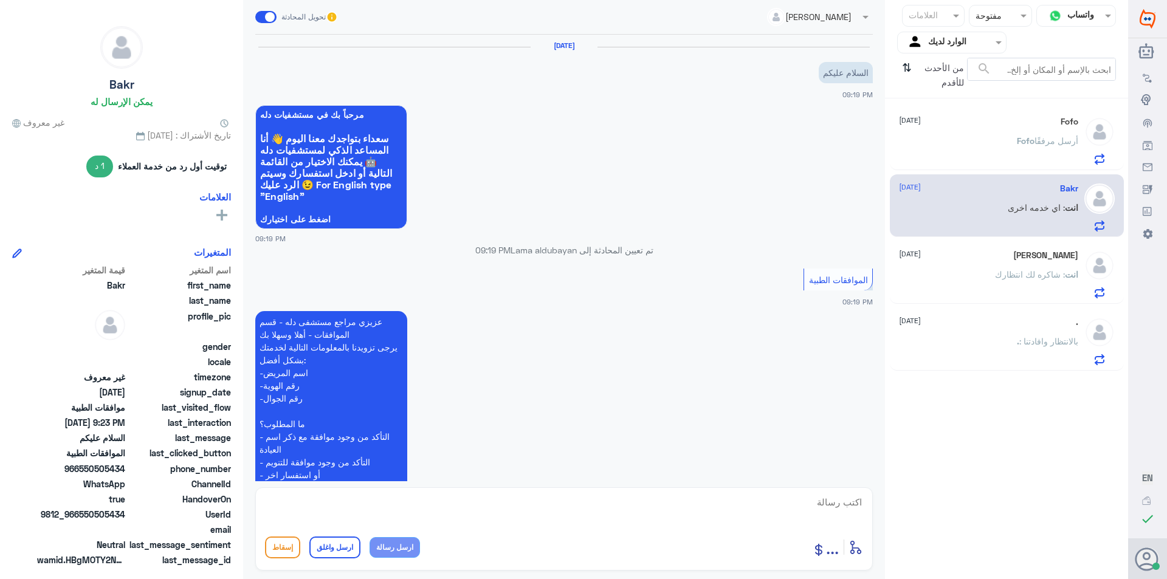
scroll to position [584, 0]
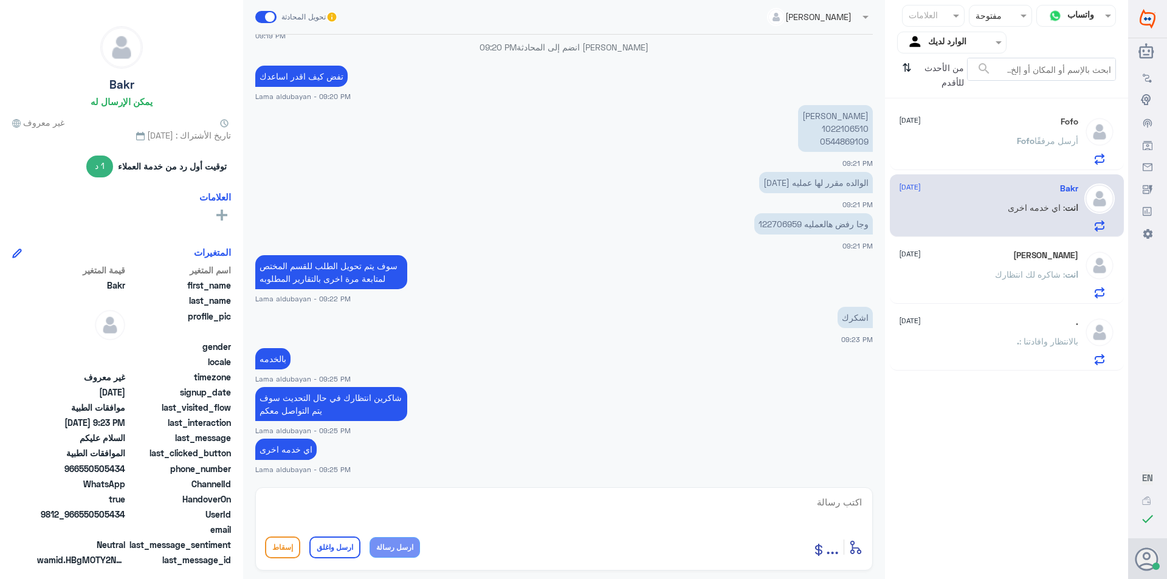
click at [518, 498] on textarea at bounding box center [564, 509] width 598 height 30
paste textarea "نشكر تواصلك مع مستشفيات دلة"
type textarea "نشكر تواصلك مع مستشفيات دلة"
drag, startPoint x: 331, startPoint y: 552, endPoint x: 433, endPoint y: 525, distance: 105.1
click at [331, 551] on button "ارسل واغلق" at bounding box center [334, 548] width 51 height 22
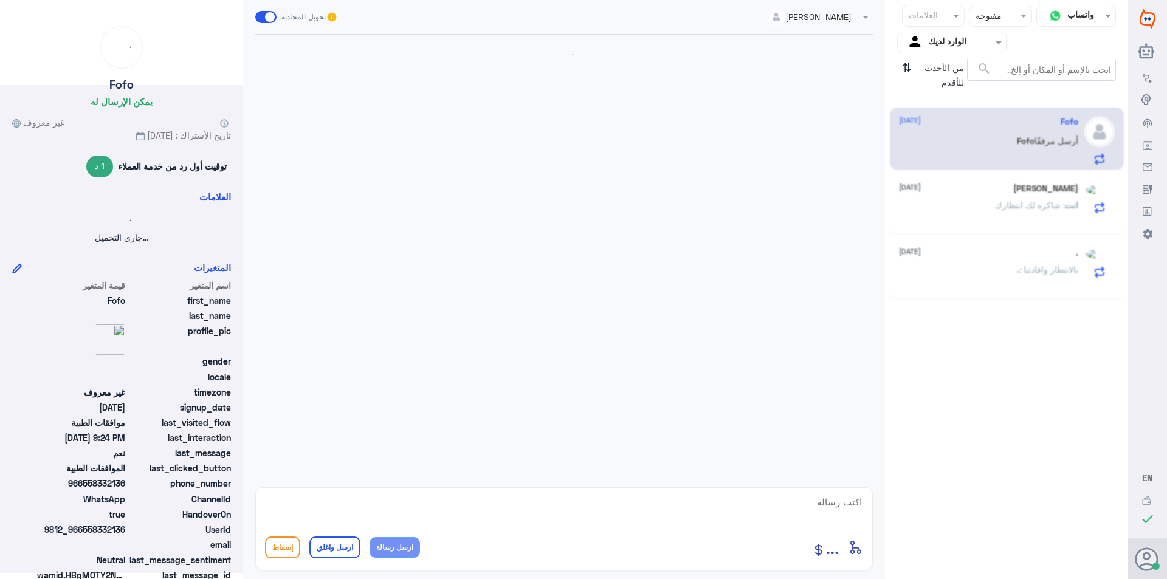
scroll to position [0, 0]
click at [1050, 275] on span ": بالانتظار وافادتنا" at bounding box center [1048, 269] width 59 height 10
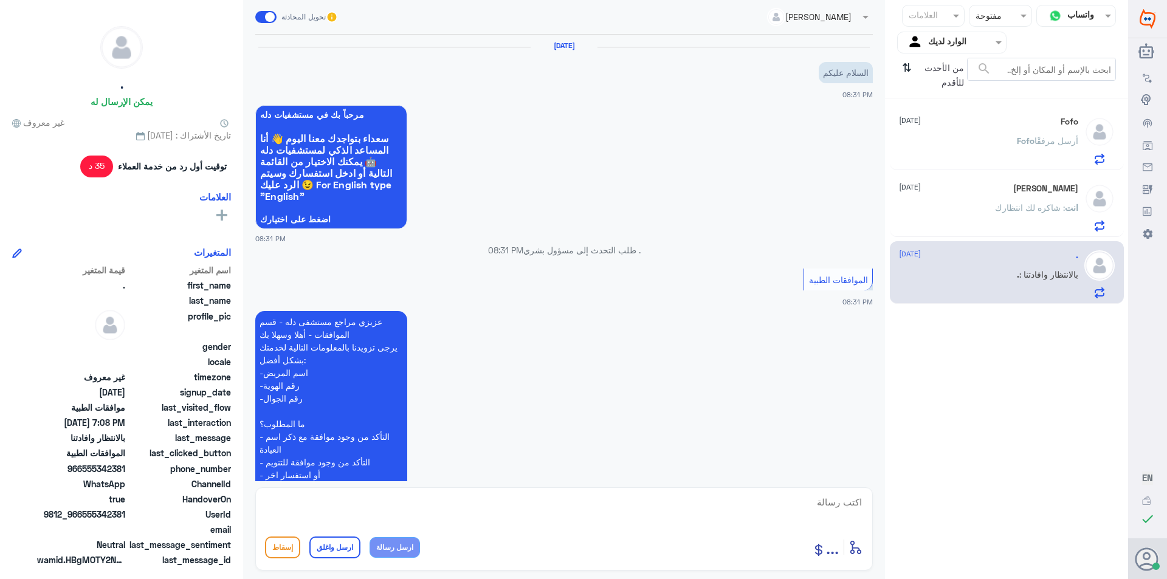
scroll to position [759, 0]
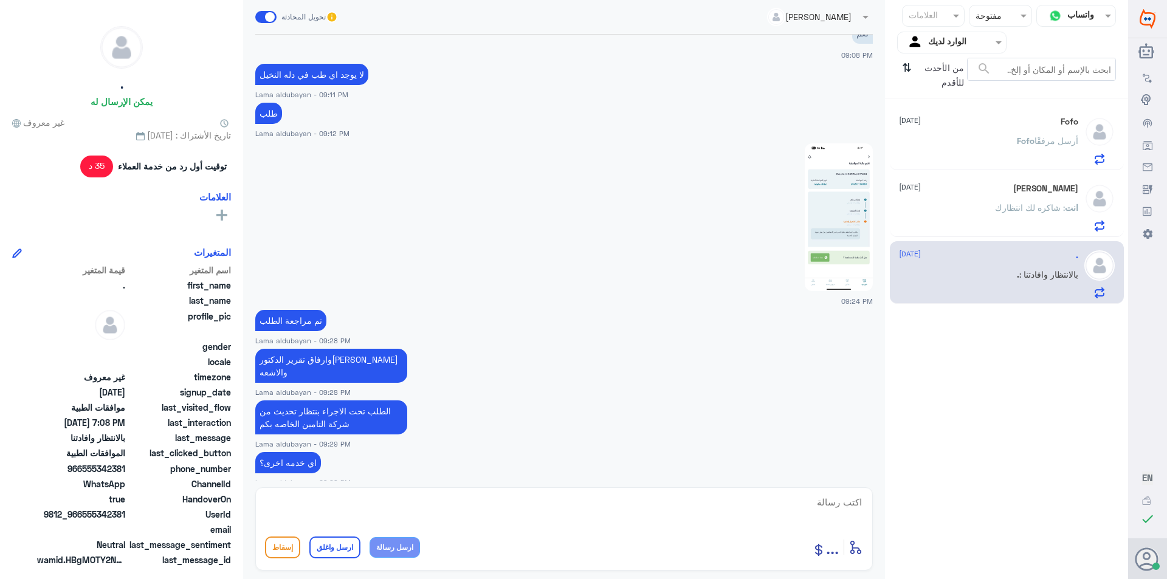
click at [999, 213] on p "انت : شاكره لك انتظارك" at bounding box center [1036, 216] width 83 height 30
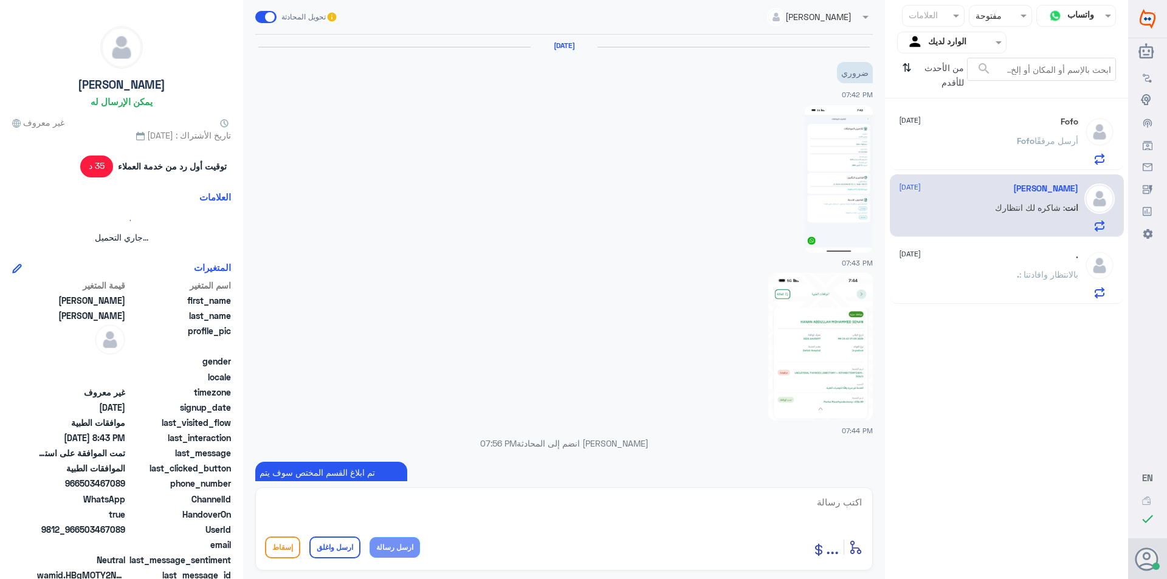
scroll to position [1091, 0]
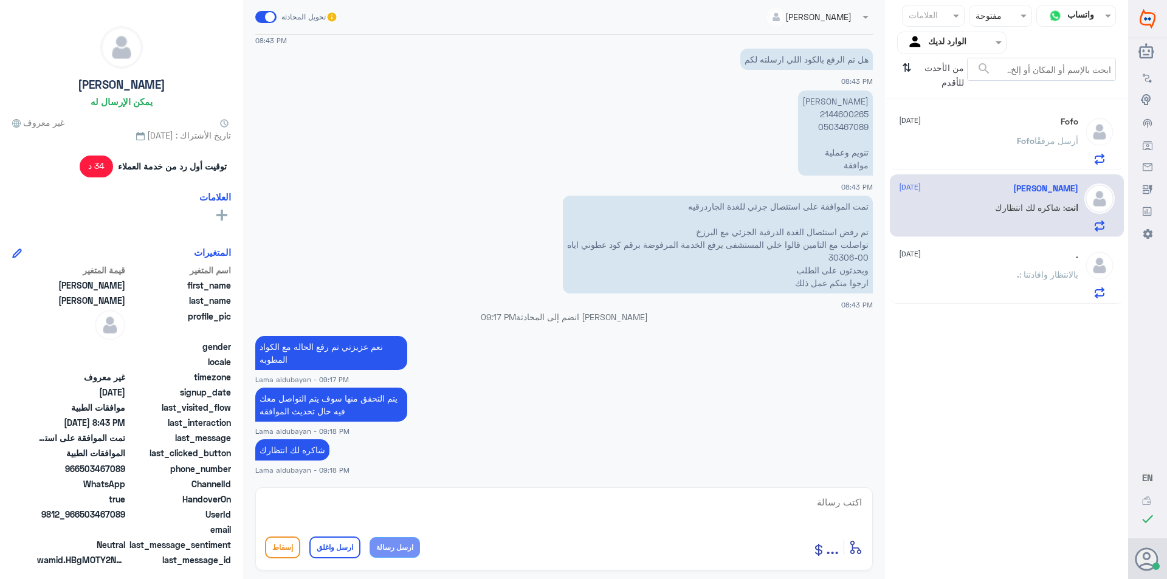
click at [425, 508] on textarea at bounding box center [564, 509] width 598 height 30
paste textarea "نشكر تواصلك مع مستشفيات دلة"
type textarea "نشكر تواصلك مع مستشفيات دلة"
click at [348, 552] on button "ارسل واغلق" at bounding box center [334, 548] width 51 height 22
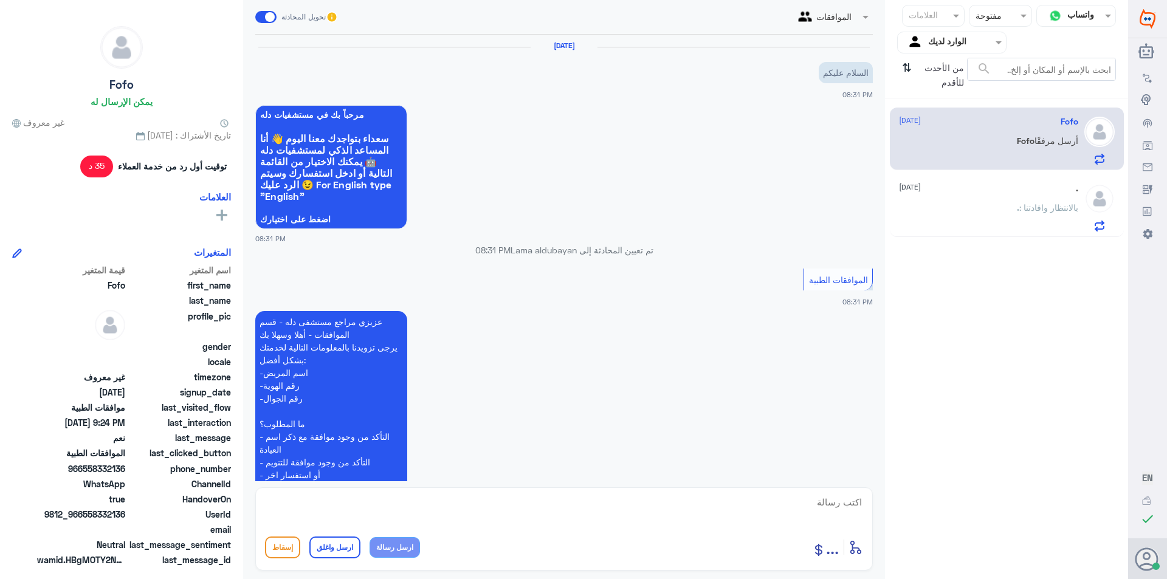
scroll to position [759, 0]
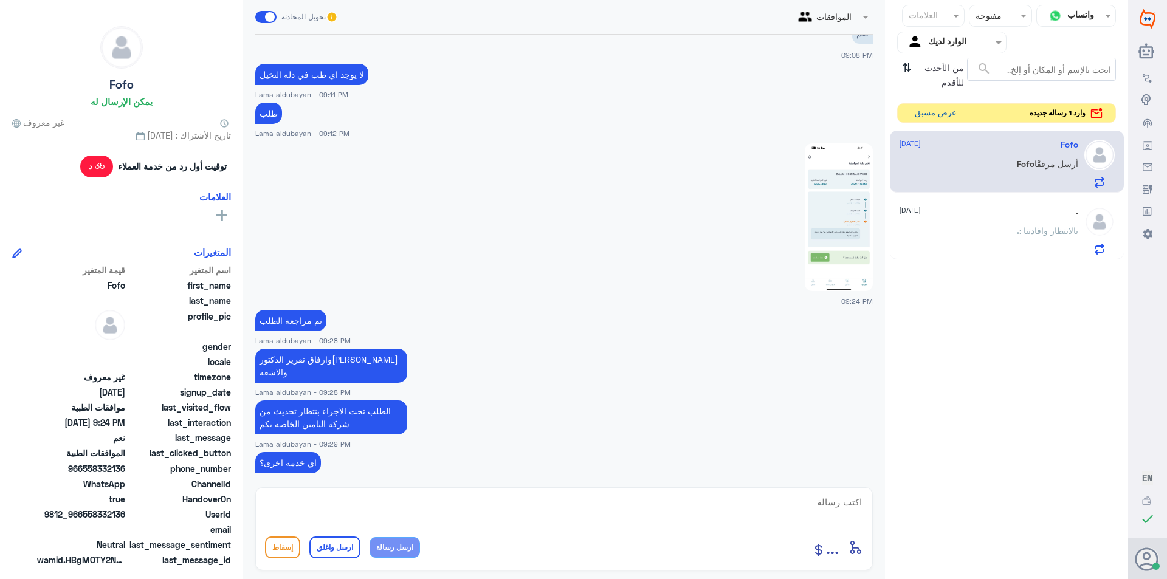
click at [937, 116] on button "عرض مسبق" at bounding box center [935, 113] width 51 height 19
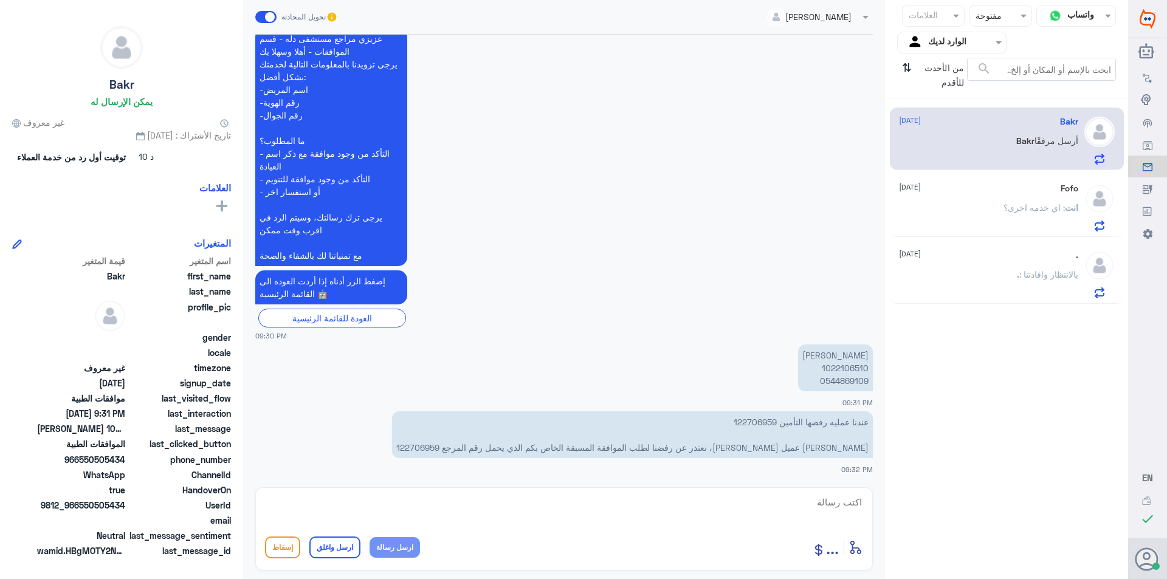
scroll to position [1219, 0]
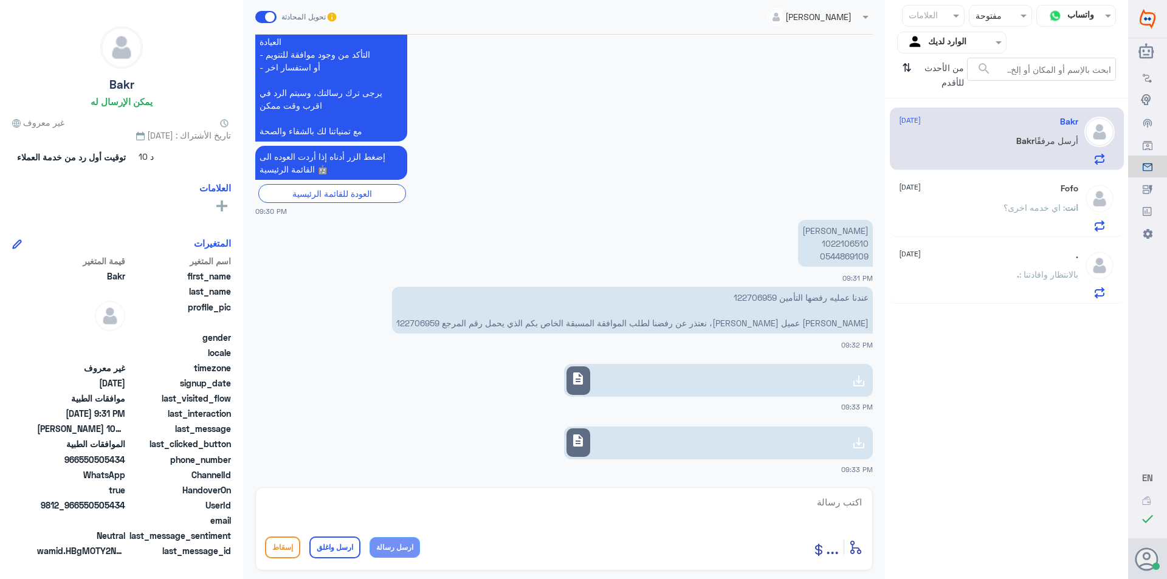
click at [856, 384] on icon at bounding box center [859, 381] width 15 height 15
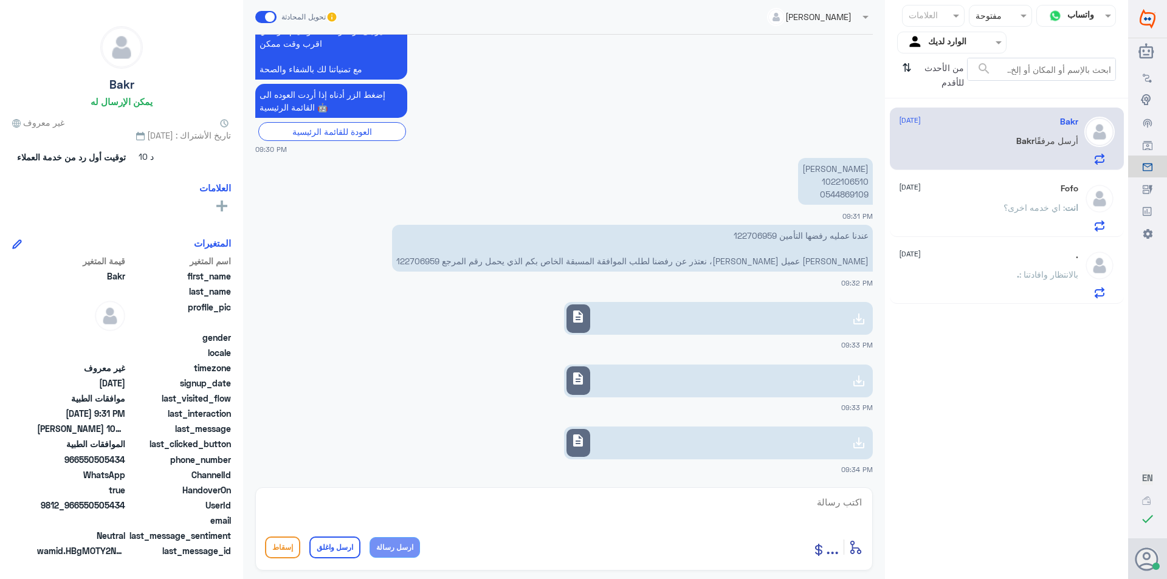
click at [960, 212] on div "انت : اي خدمه اخرى؟" at bounding box center [988, 217] width 179 height 27
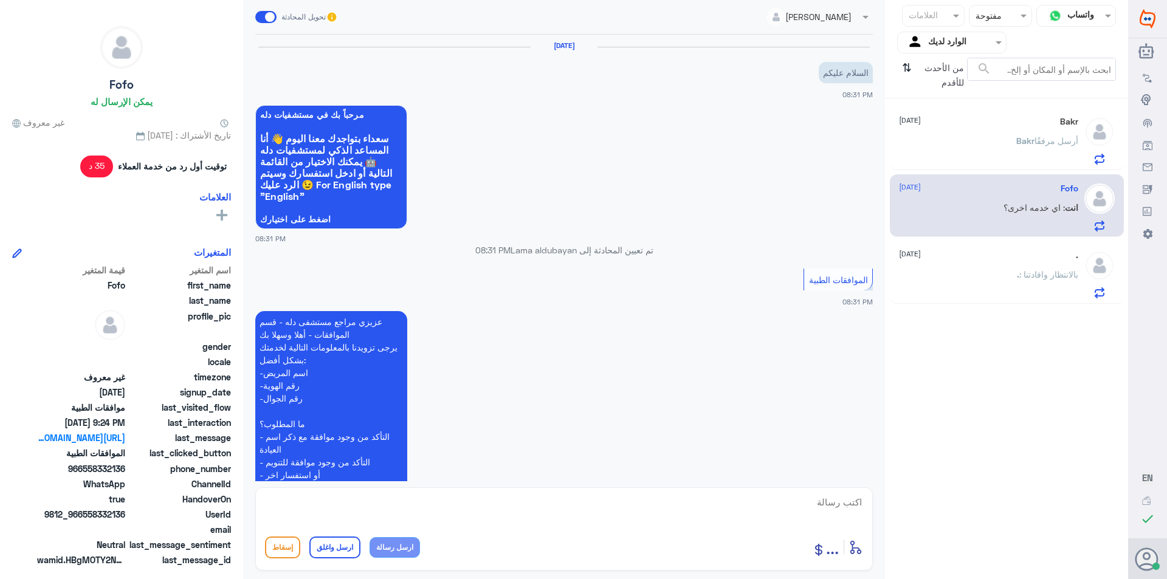
scroll to position [759, 0]
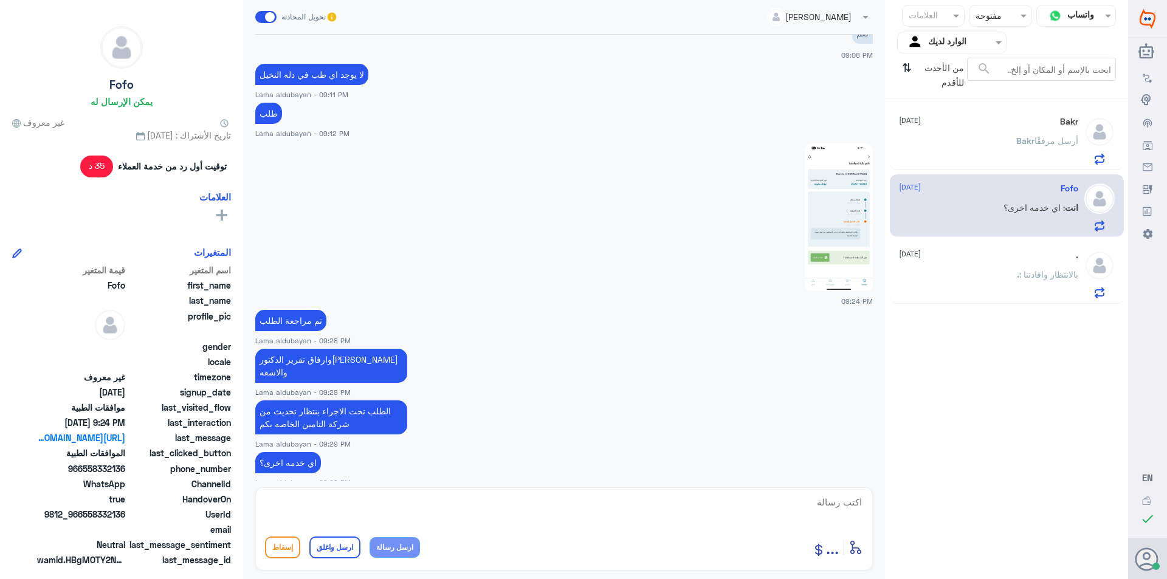
click at [1012, 286] on div ". : بالانتظار وافادتنا" at bounding box center [988, 284] width 179 height 27
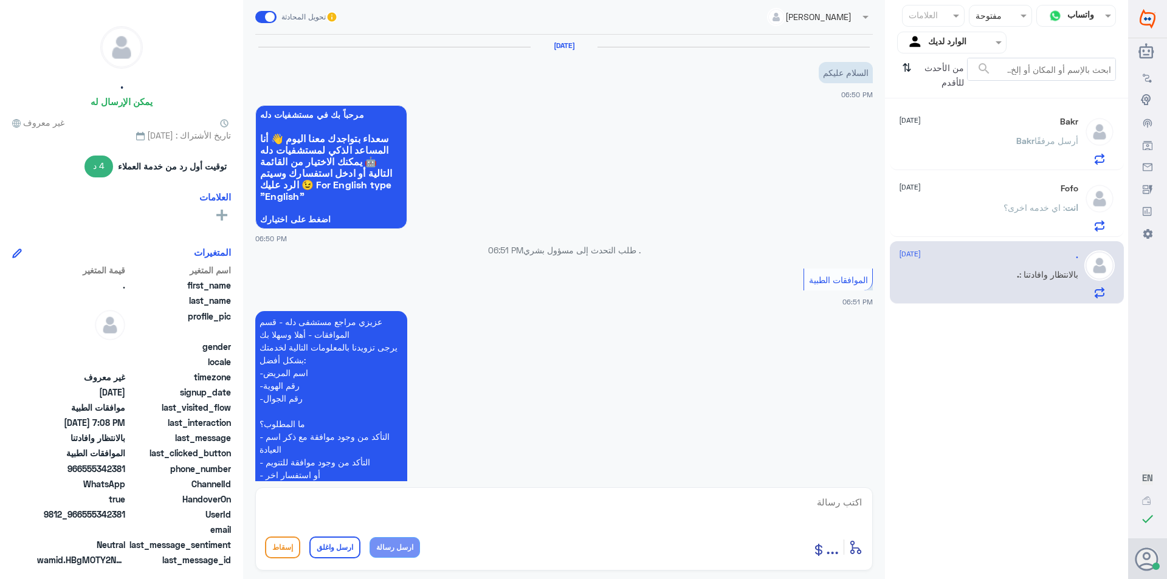
scroll to position [516, 0]
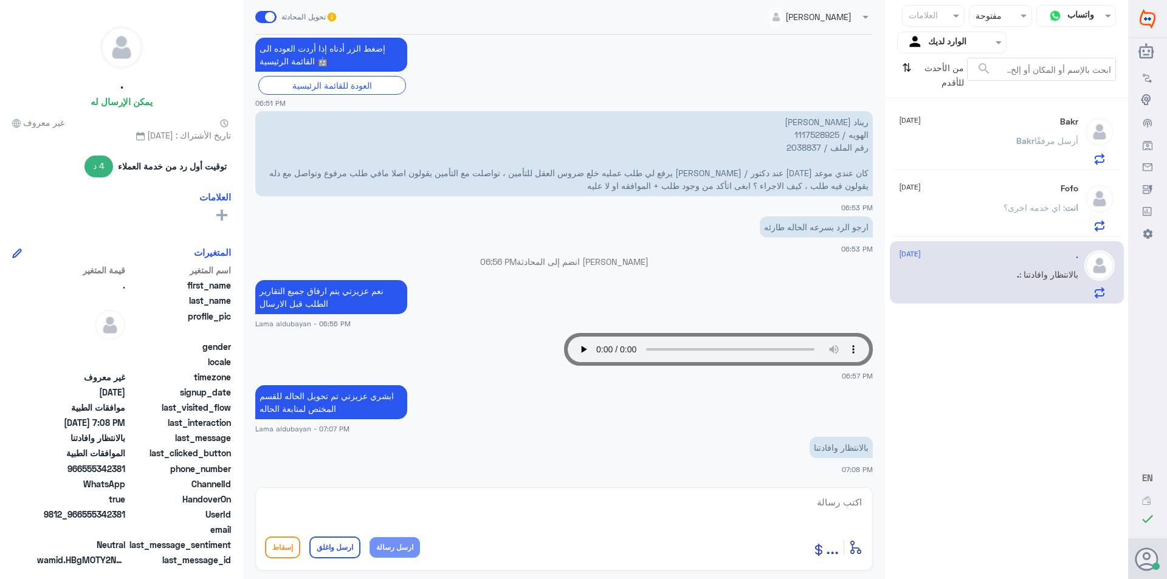
click at [967, 214] on div "انت : اي خدمه اخرى؟" at bounding box center [988, 217] width 179 height 27
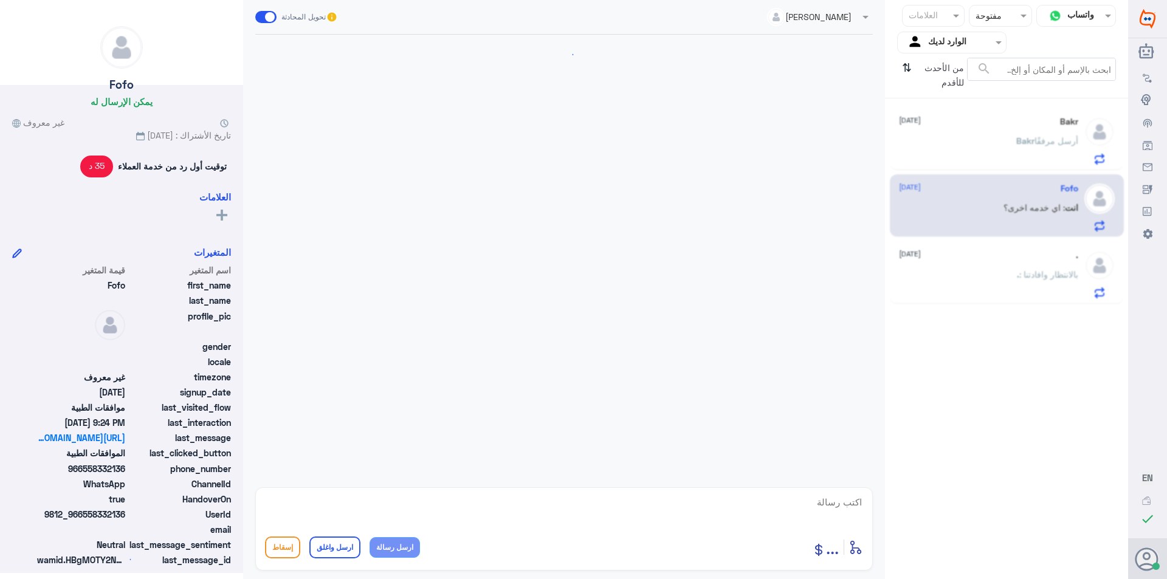
scroll to position [759, 0]
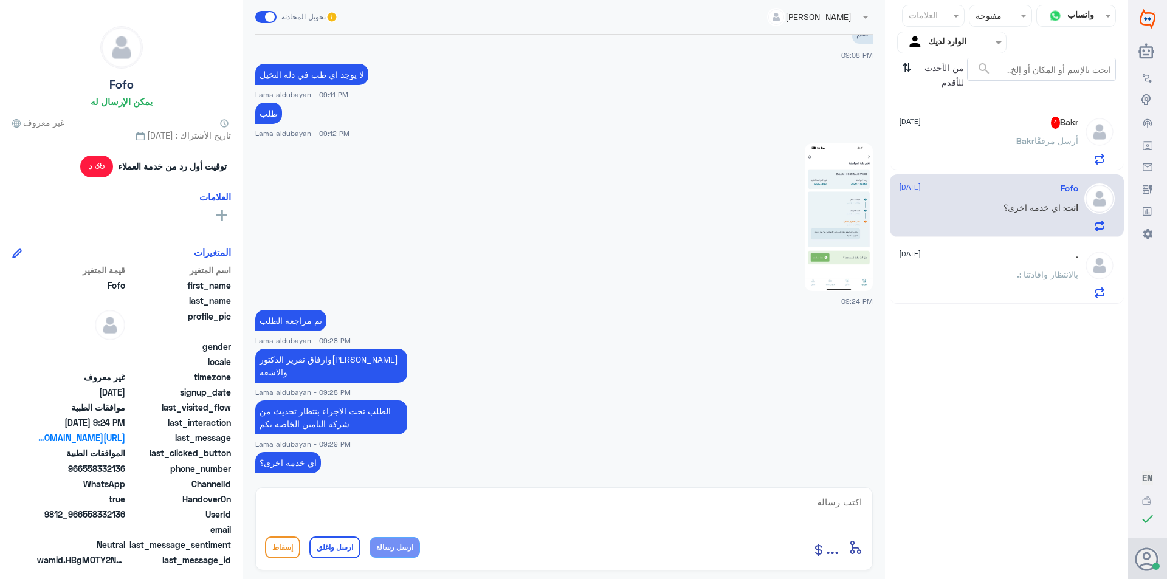
click at [1011, 138] on div "Bakr أرسل مرفقًا" at bounding box center [988, 150] width 179 height 27
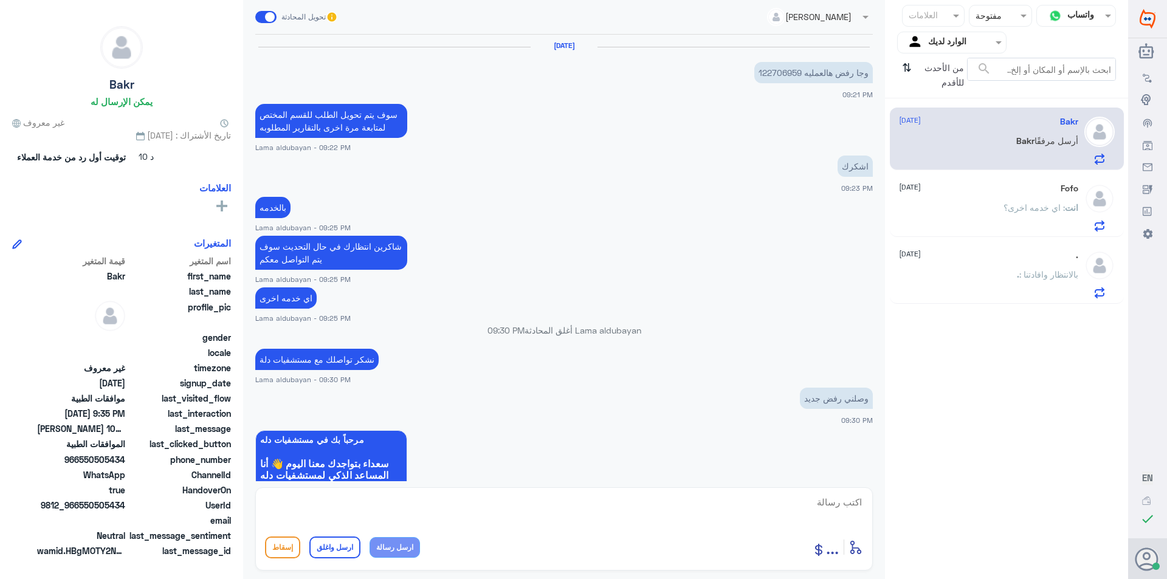
scroll to position [858, 0]
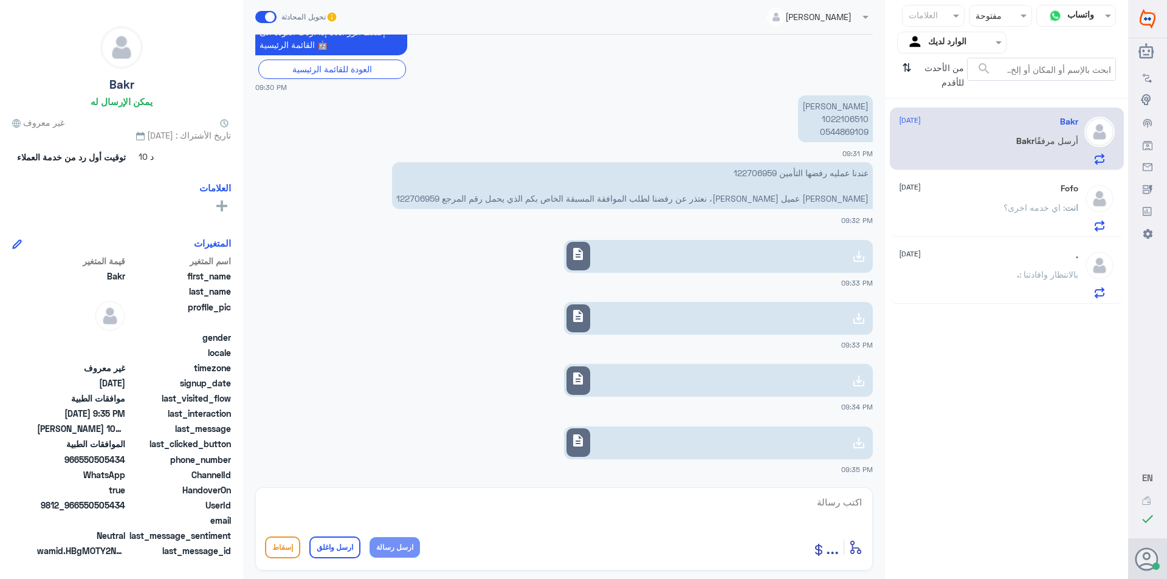
click at [787, 439] on link "description" at bounding box center [718, 443] width 309 height 33
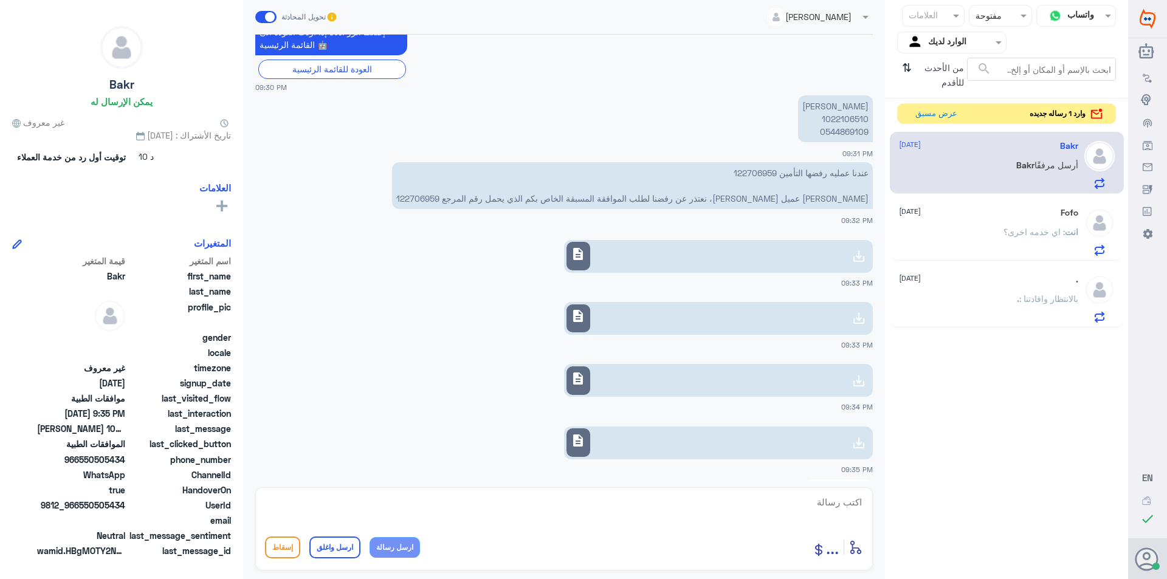
scroll to position [1067, 0]
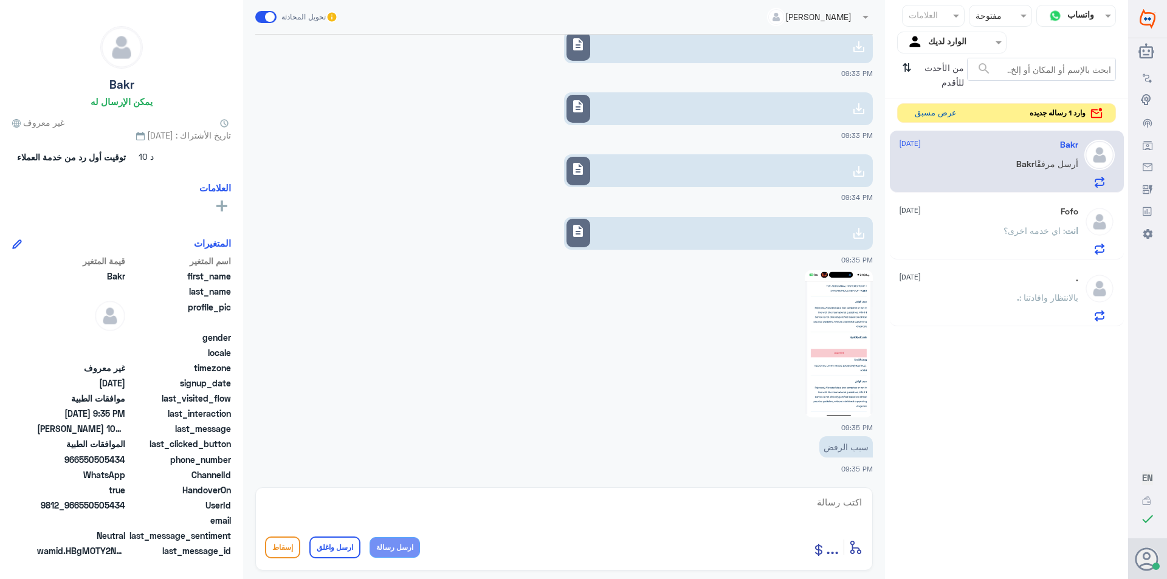
click at [936, 111] on button "عرض مسبق" at bounding box center [935, 113] width 51 height 19
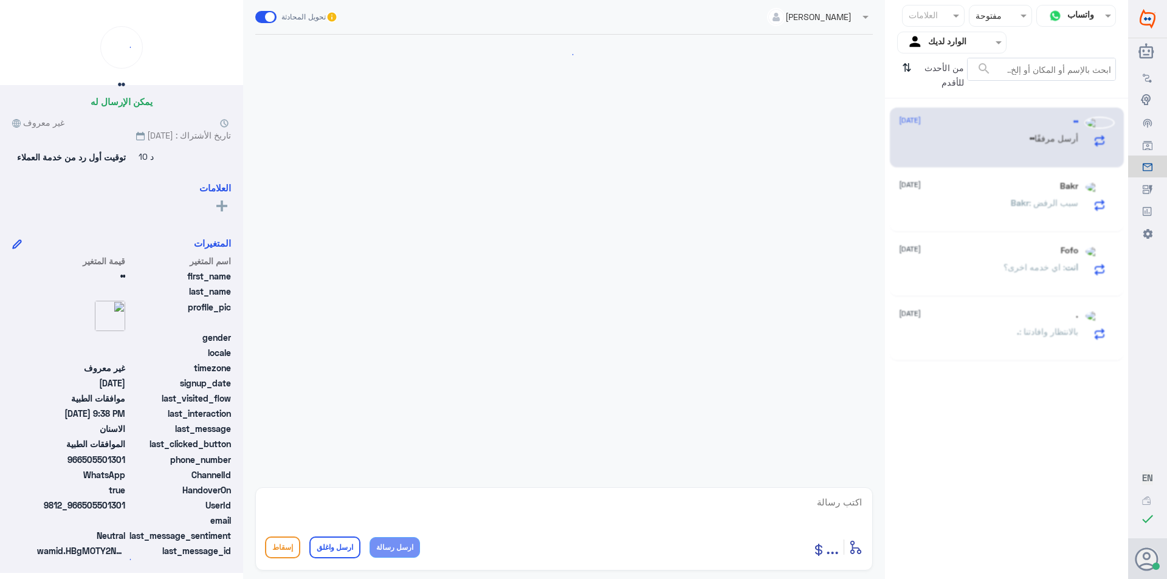
scroll to position [442, 0]
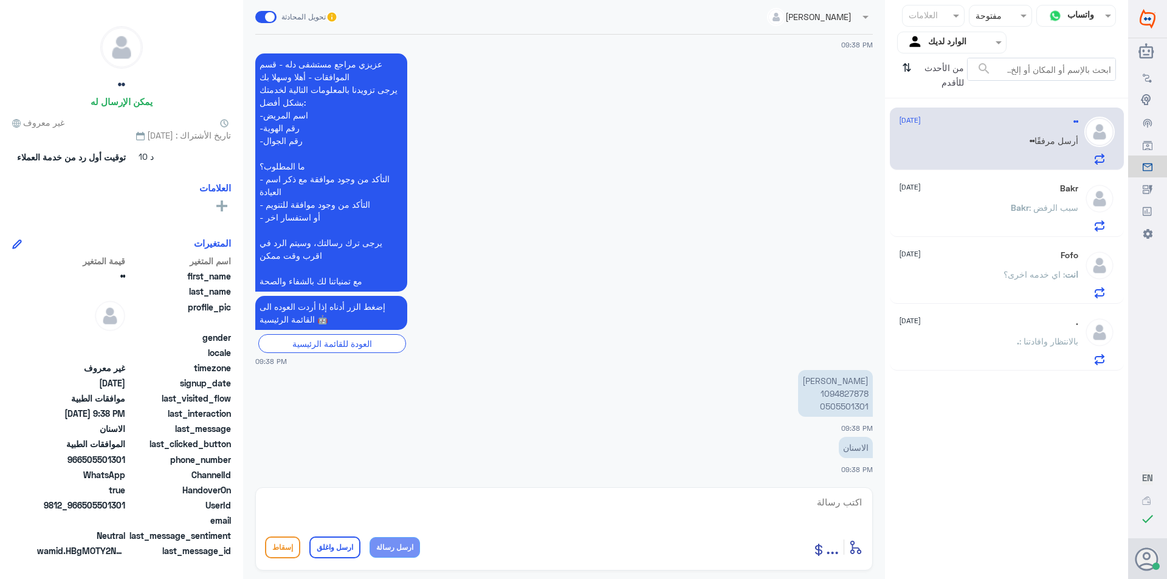
click at [848, 391] on p "شادن سليمان 1094827878 0505501301" at bounding box center [835, 393] width 75 height 47
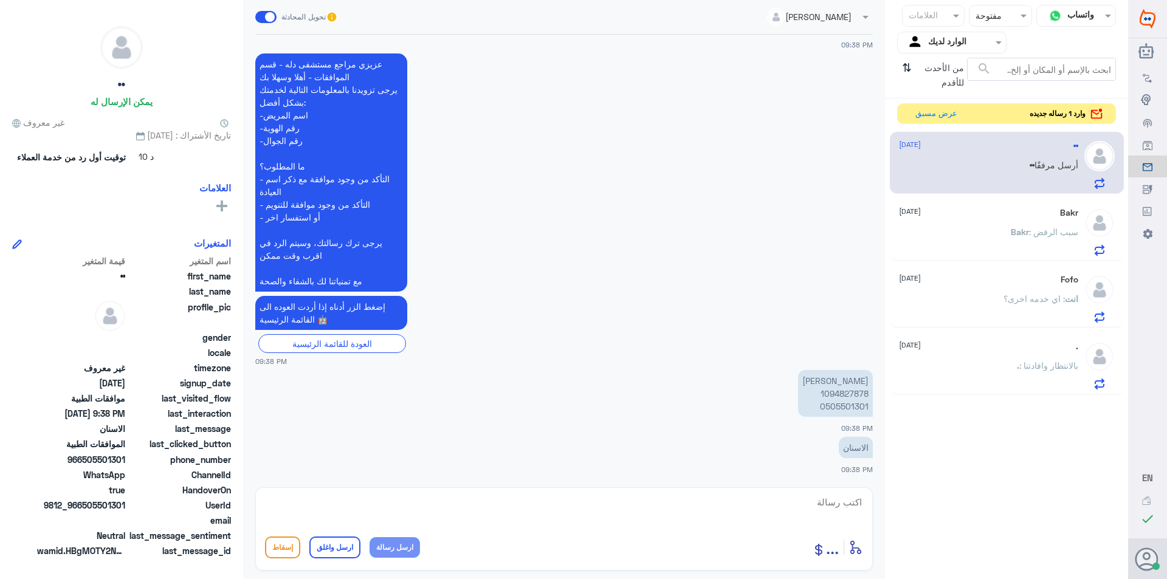
click at [800, 497] on textarea at bounding box center [564, 509] width 598 height 30
type textarea "تفضلي ممكن تضحين استفسارك"
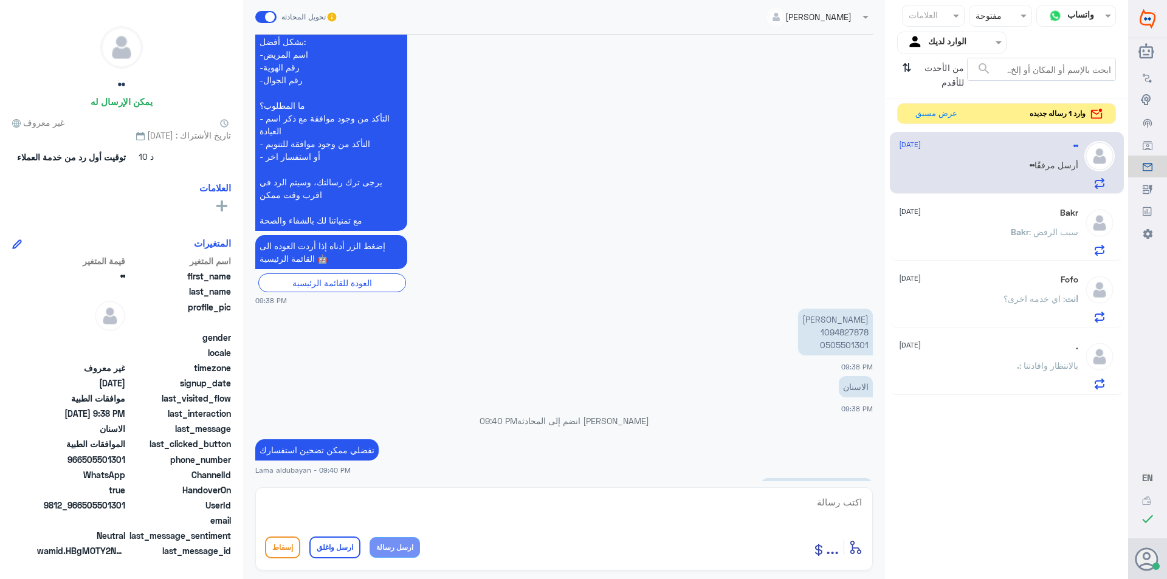
scroll to position [536, 0]
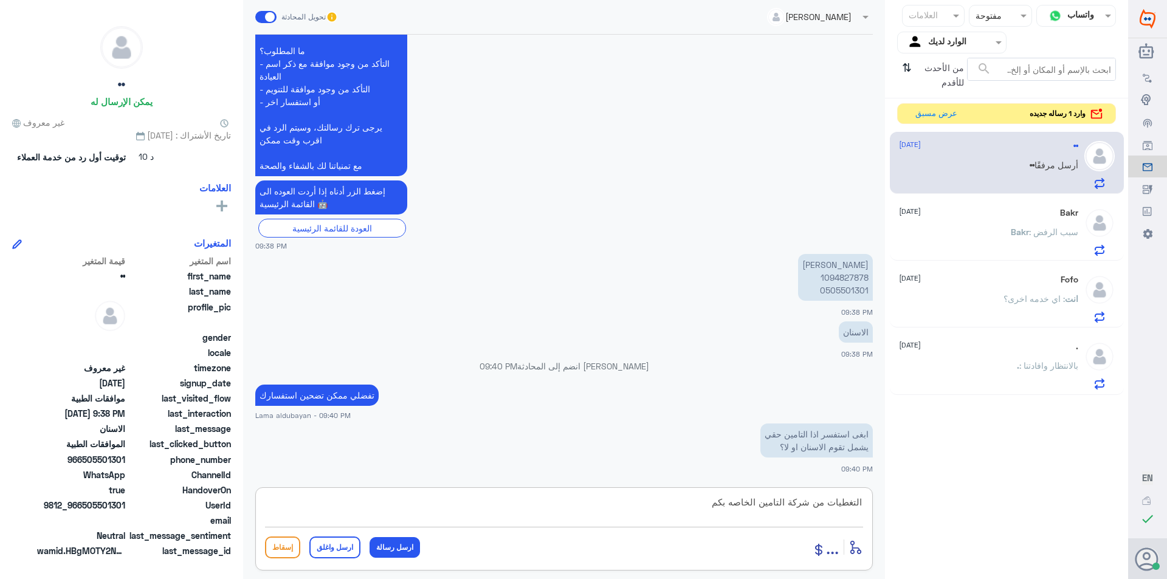
click at [863, 504] on div "التغطيات من شركة التامين الخاصه بكم أدخل اسم مجموعة الرسائل ... إسقاط ارسل واغل…" at bounding box center [564, 528] width 618 height 83
click at [862, 503] on textarea "التغطيات من شركة التامين الخاصه بكم" at bounding box center [564, 509] width 598 height 30
click at [663, 501] on textarea "استفسار التغطيات من شركة التامين الخاصه بكم" at bounding box center [564, 509] width 598 height 30
type textarea "استفسار التغطيات من شركة التامين الخاصه بكم على حسب عقدك"
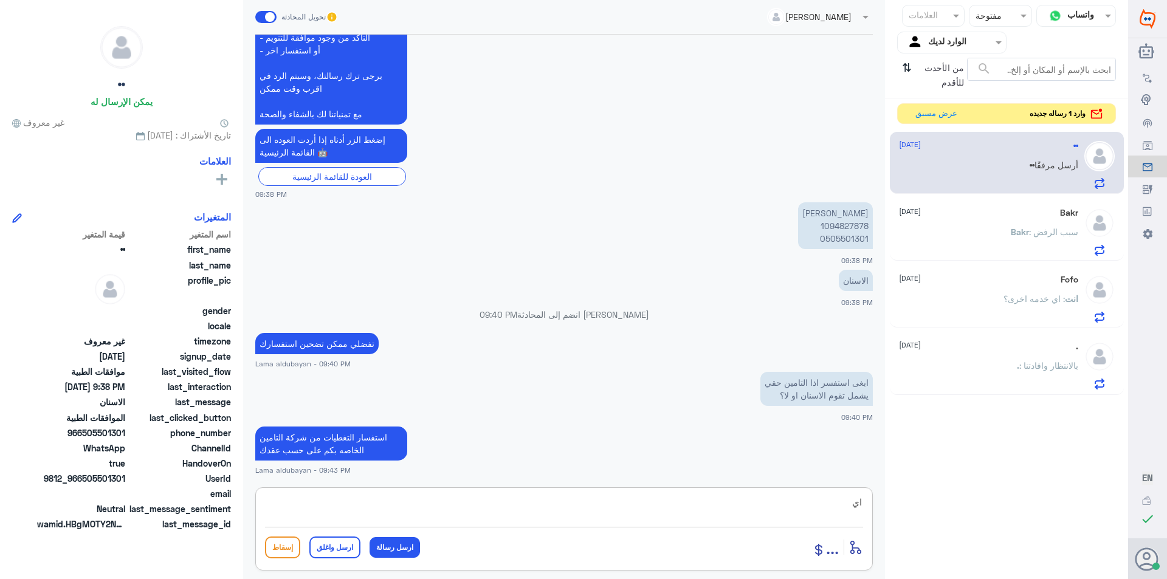
type textarea "ا"
click at [949, 112] on button "عرض مسبق" at bounding box center [935, 113] width 51 height 19
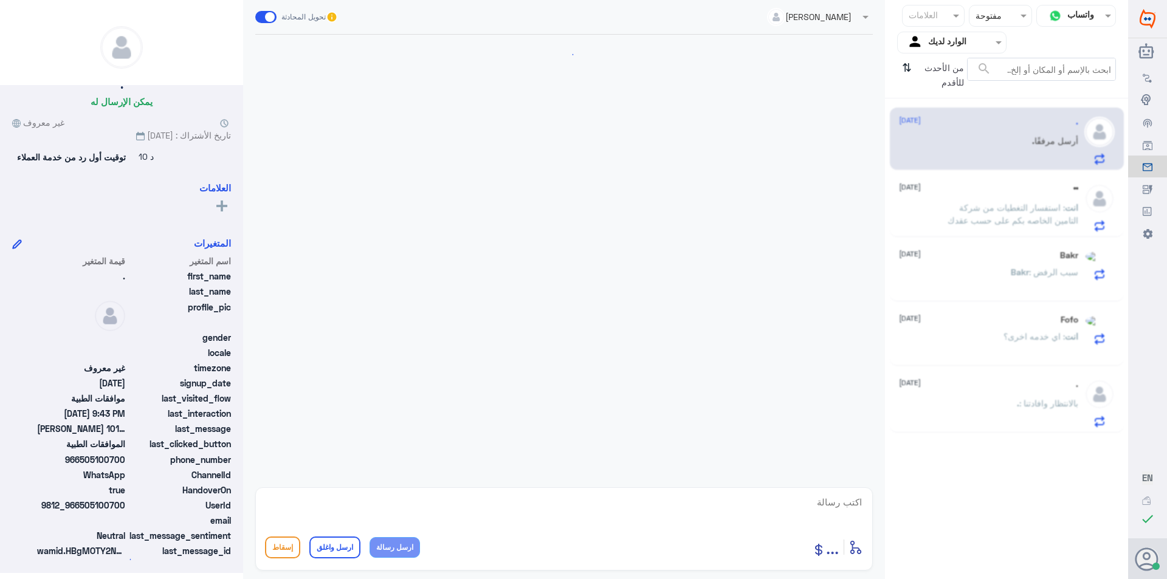
scroll to position [369, 0]
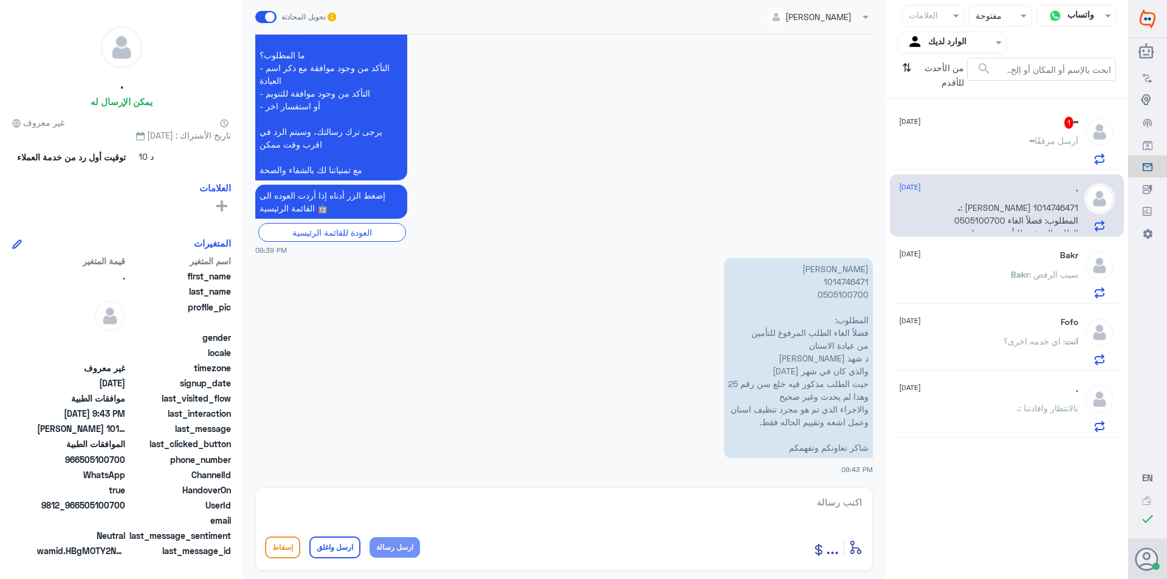
click at [1002, 131] on div "•• 1 18 September •• أرسل مرفقًا" at bounding box center [988, 141] width 179 height 48
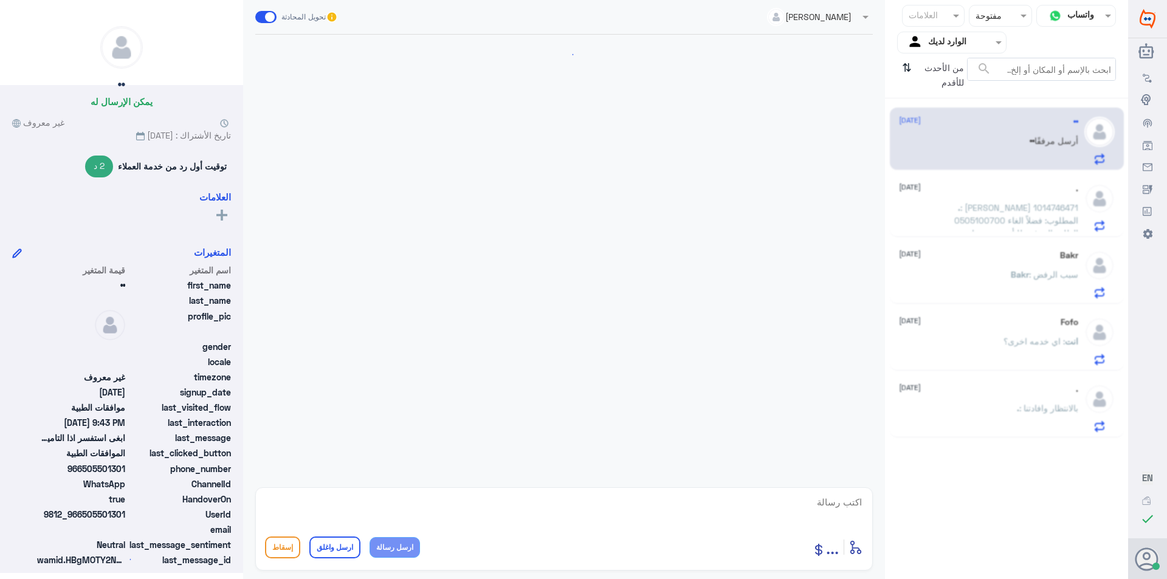
scroll to position [651, 0]
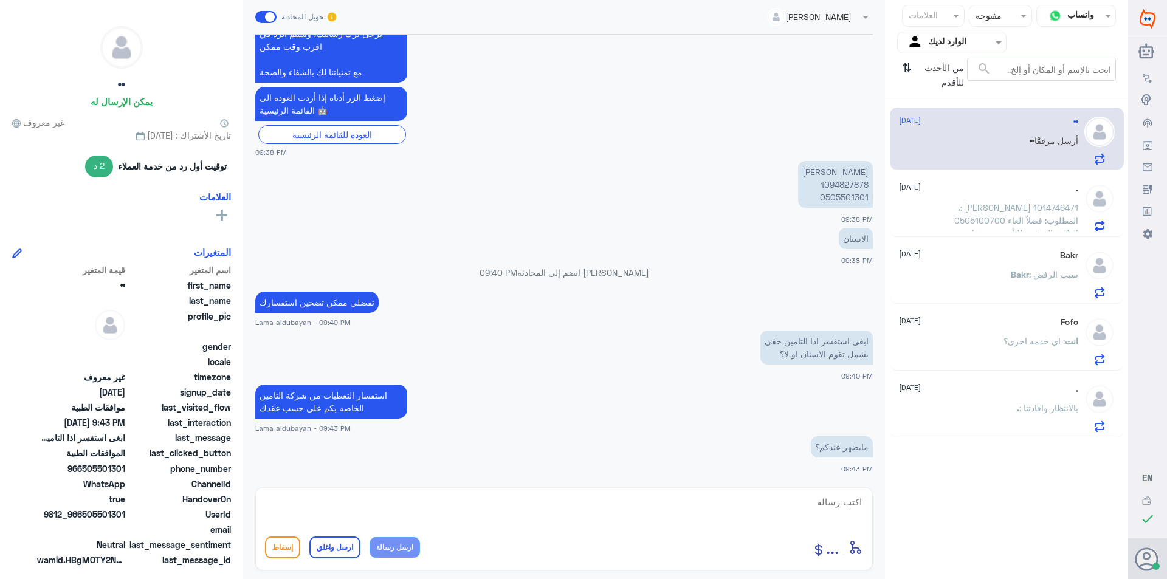
click at [808, 508] on textarea at bounding box center [564, 509] width 598 height 30
type textarea "لا تغطية التامين ما تظهر"
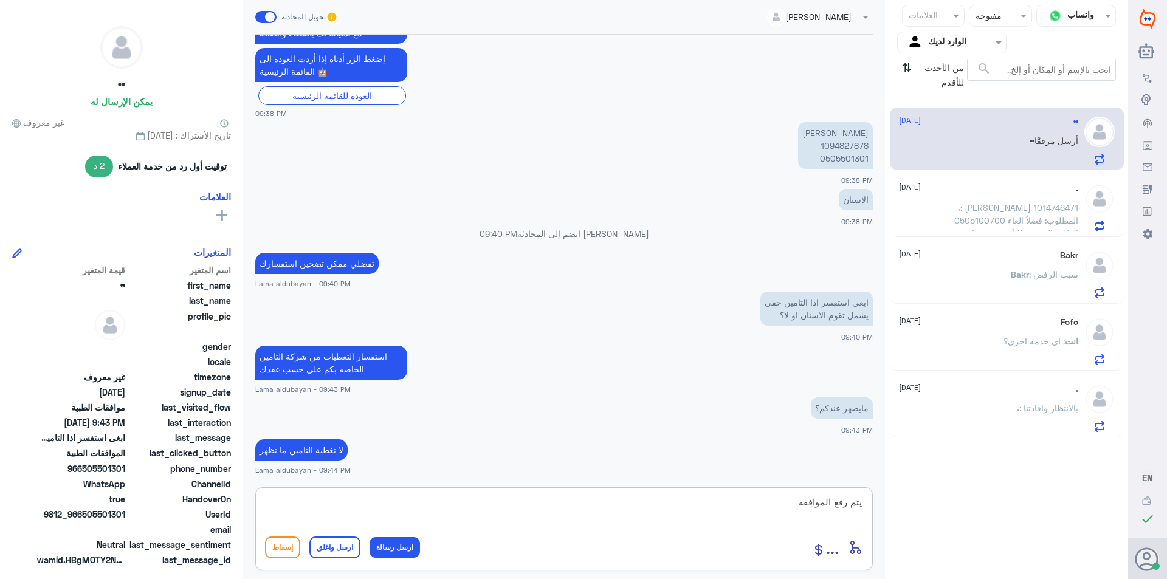
type textarea "يتم رفع الموافقه"
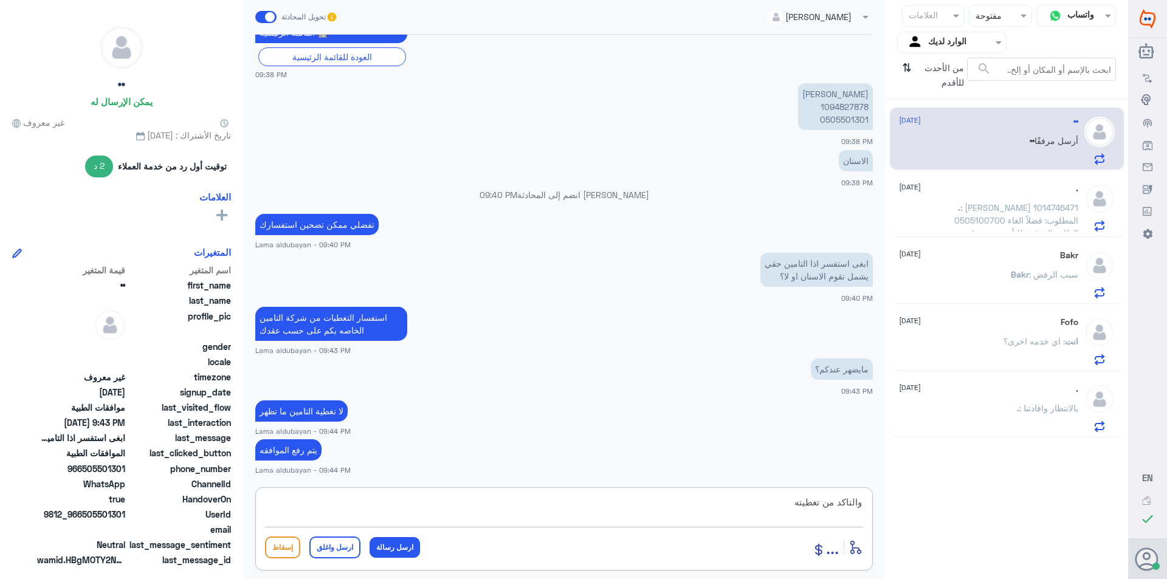
type textarea "والتاكد من تغطيتها"
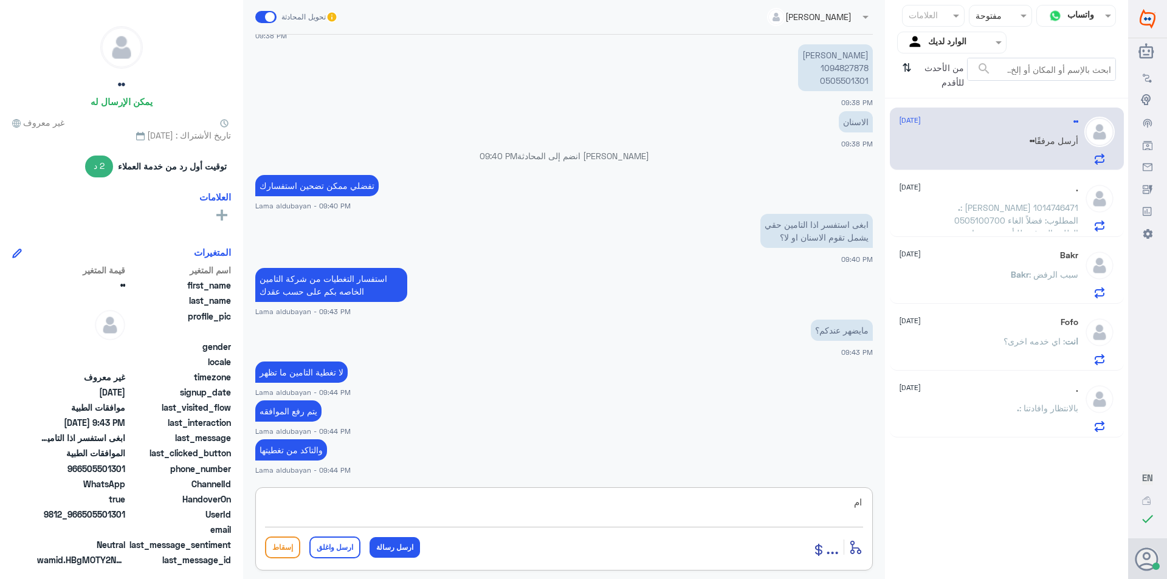
type textarea "ا"
click at [1044, 218] on span ": محمد الغامدي 1014746471 0505100700 المطلوب: فضلاً الغاء الطلب المرفوع للتأمين…" at bounding box center [1010, 258] width 137 height 112
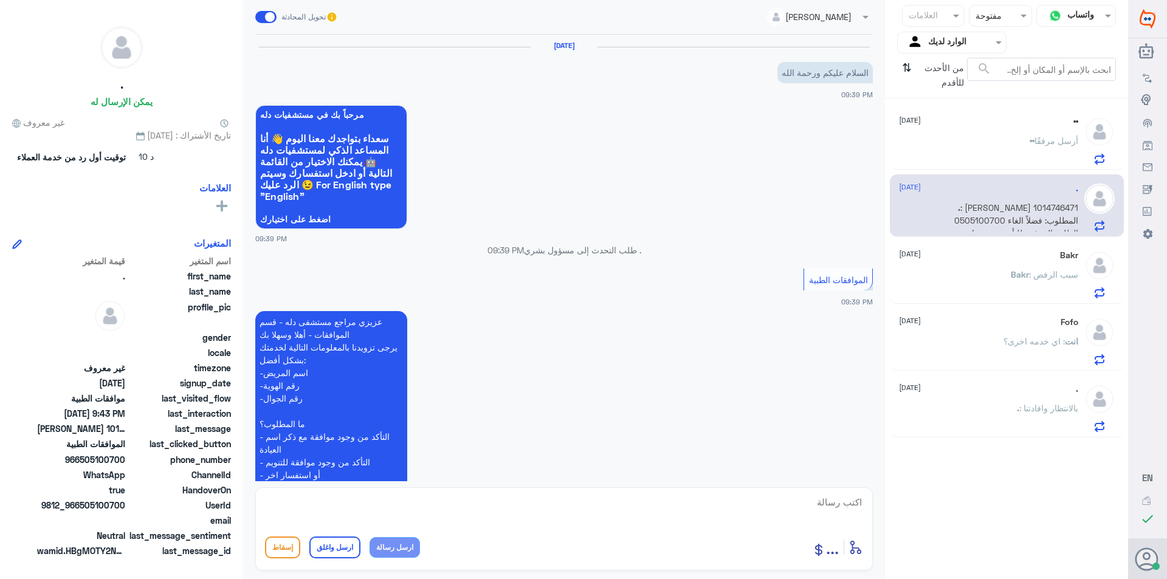
scroll to position [369, 0]
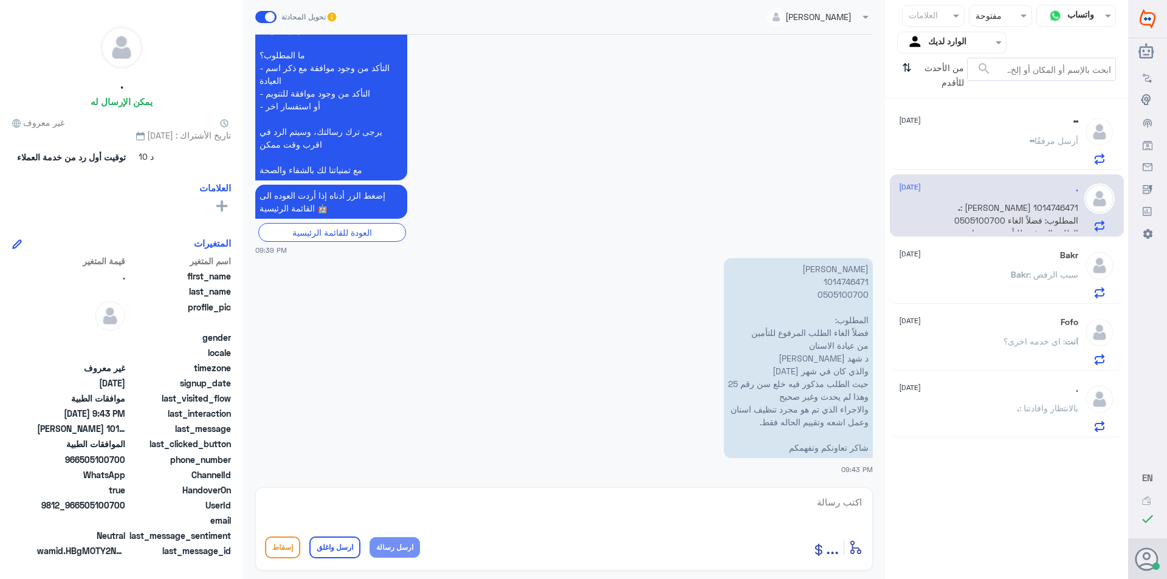
click at [855, 281] on p "محمد الغامدي 1014746471 0505100700 المطلوب: فضلاً الغاء الطلب المرفوع للتأمين م…" at bounding box center [798, 358] width 149 height 200
click at [655, 503] on textarea at bounding box center [564, 509] width 598 height 30
type textarea "لا يوجد اي موافقة خلع في دله"
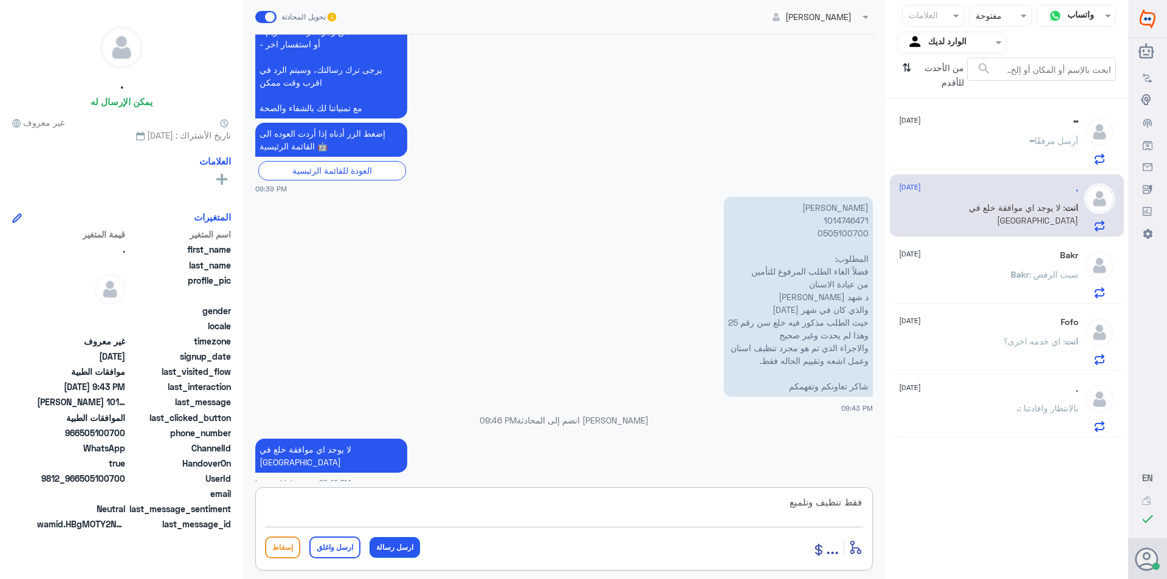
type textarea "فقط تنظيف وتلميع"
click at [388, 548] on button "ارسل رسالة" at bounding box center [395, 547] width 50 height 21
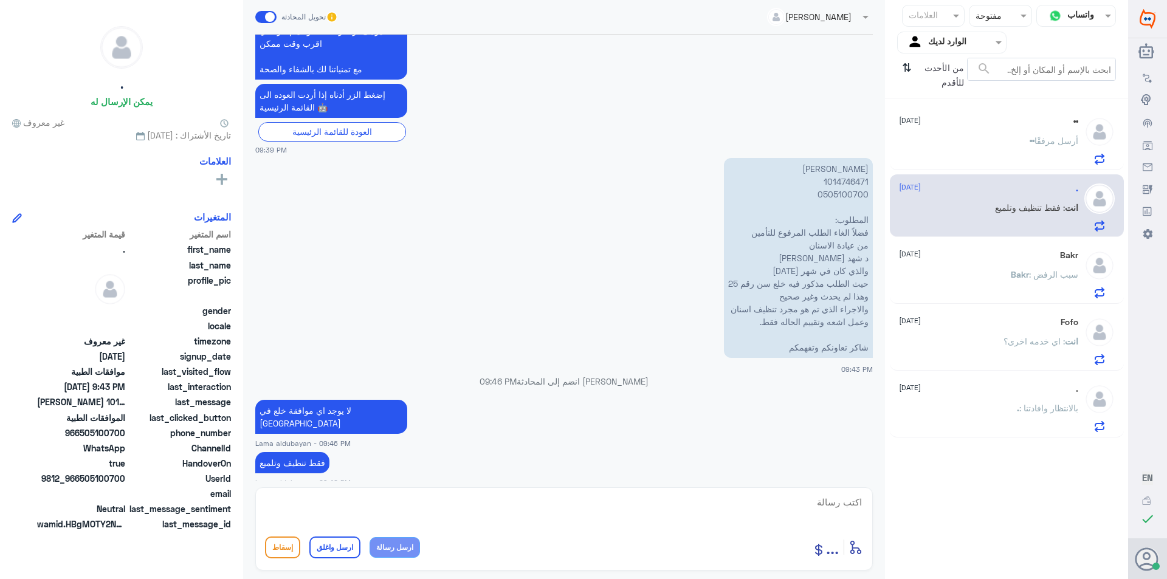
click at [429, 497] on textarea at bounding box center [564, 509] width 598 height 30
type textarea "ايضا الغسول"
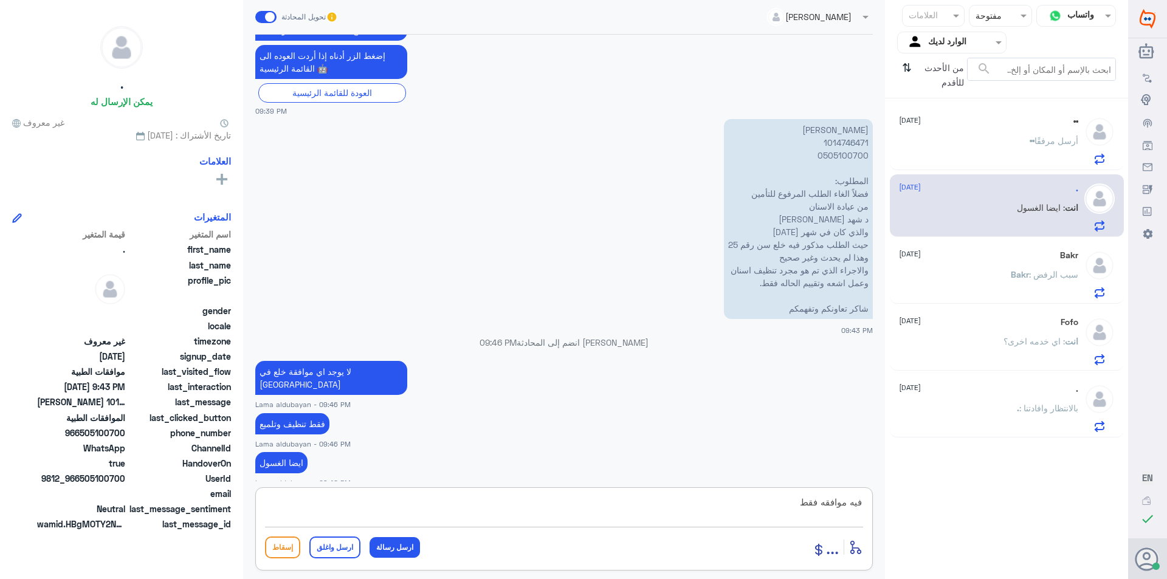
type textarea "فيه موافقه فقط"
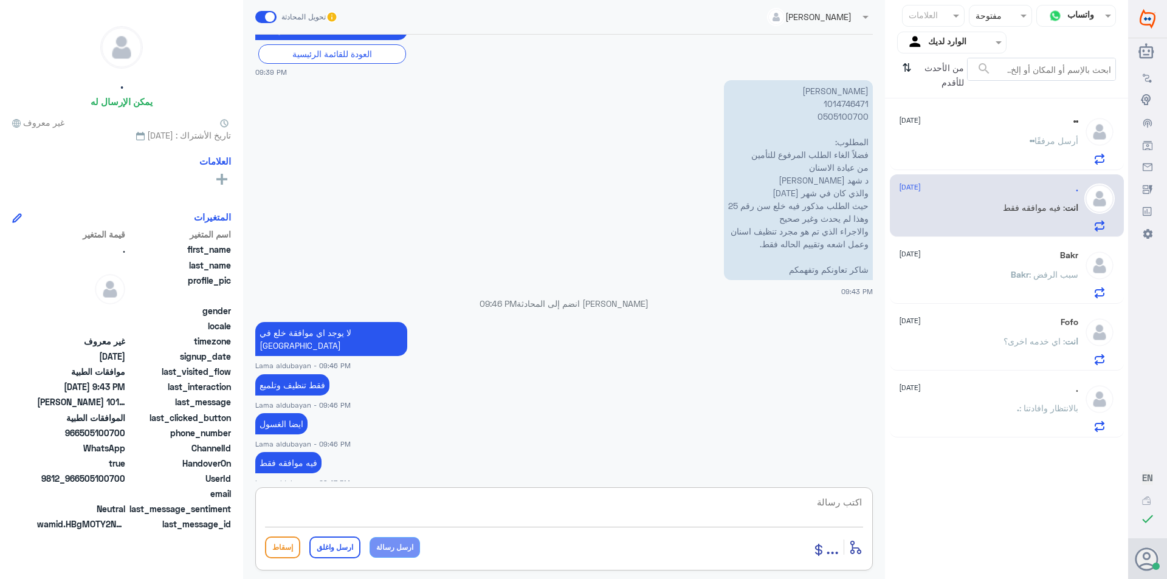
click at [956, 136] on div "•• 18 September •• أرسل مرفقًا" at bounding box center [988, 141] width 179 height 48
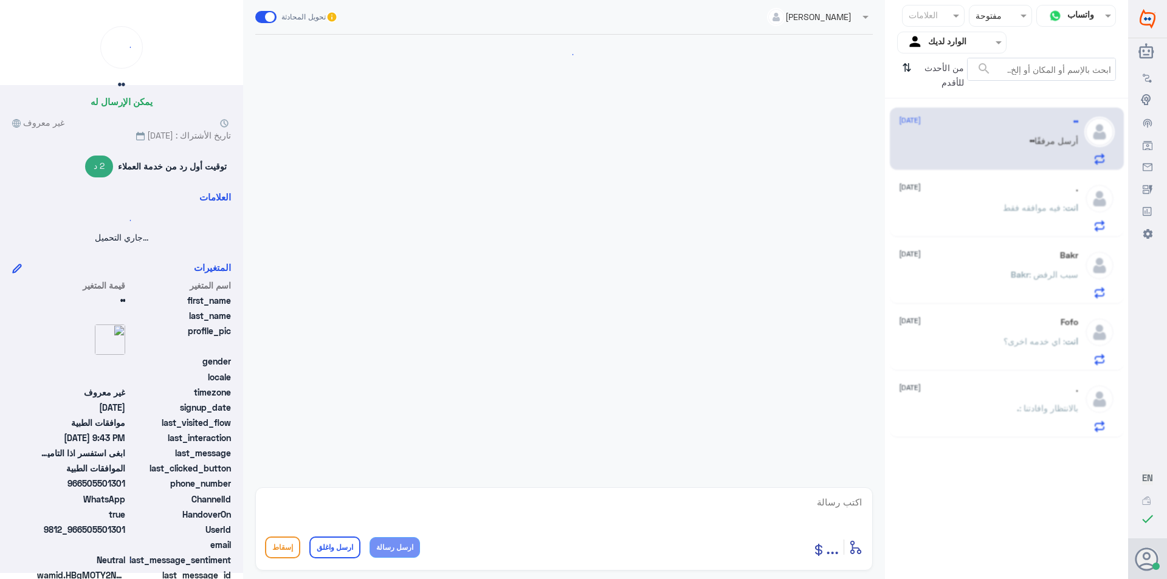
scroll to position [768, 0]
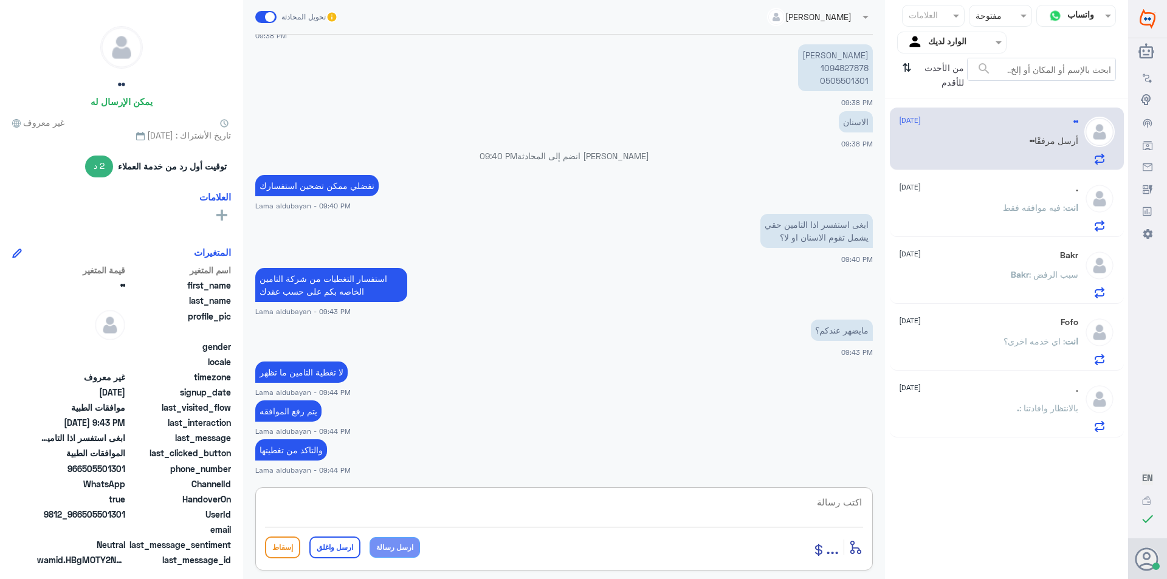
click at [494, 506] on textarea at bounding box center [564, 509] width 598 height 30
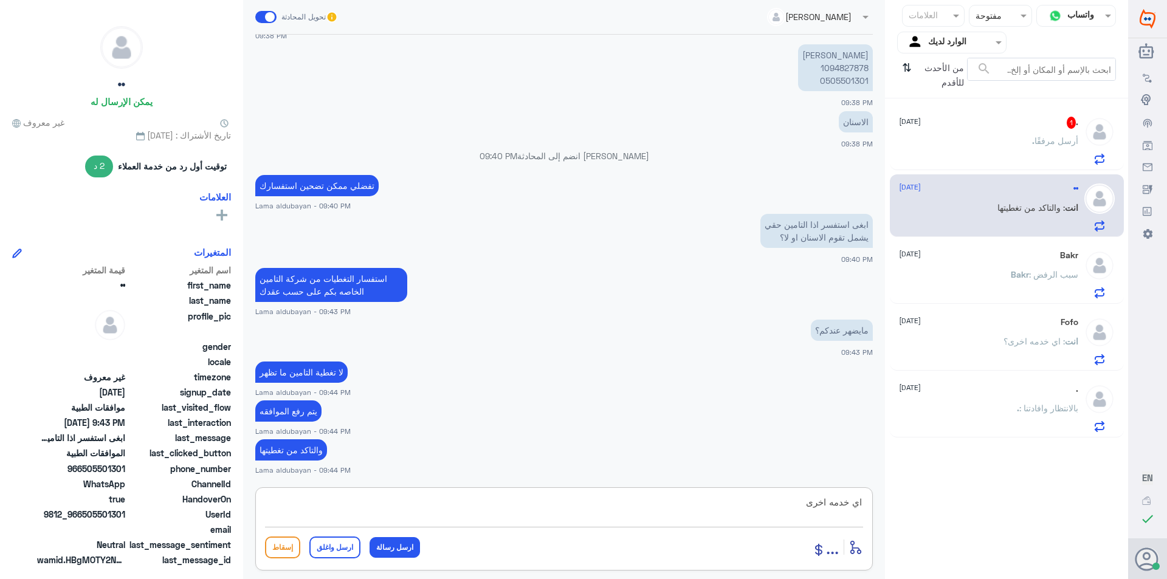
type textarea "اي خدمه اخرى؟"
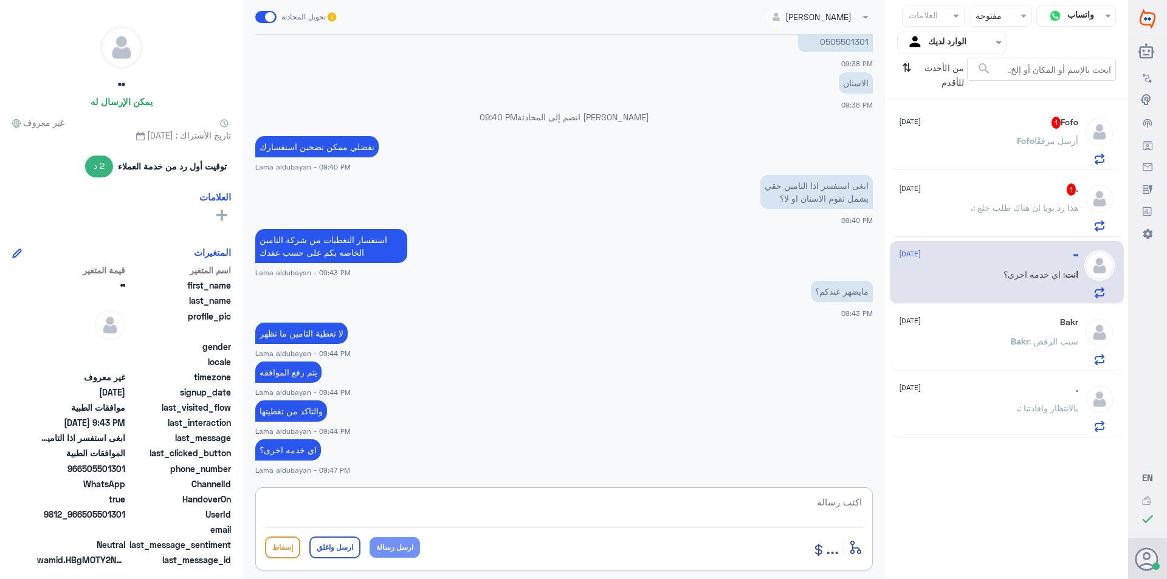
click at [999, 200] on div ". 1 18 September . : هذا رد بوبا ان هناك طلب خلع" at bounding box center [988, 208] width 179 height 48
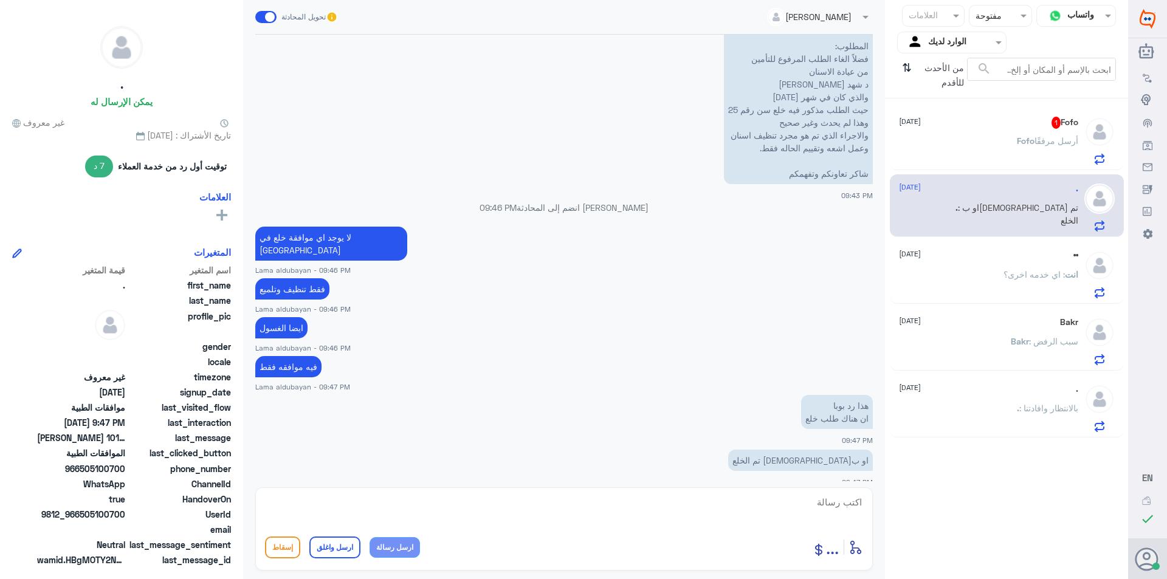
scroll to position [684, 0]
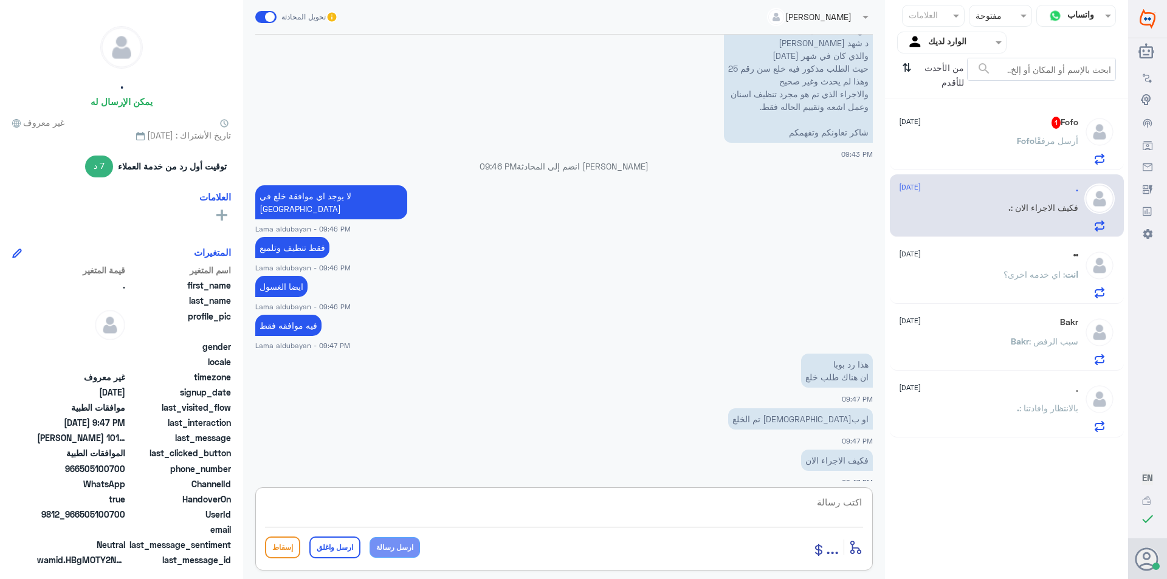
click at [802, 504] on textarea at bounding box center [564, 509] width 598 height 30
type textarea "لازم تتاكد من التامين وين الموافقه"
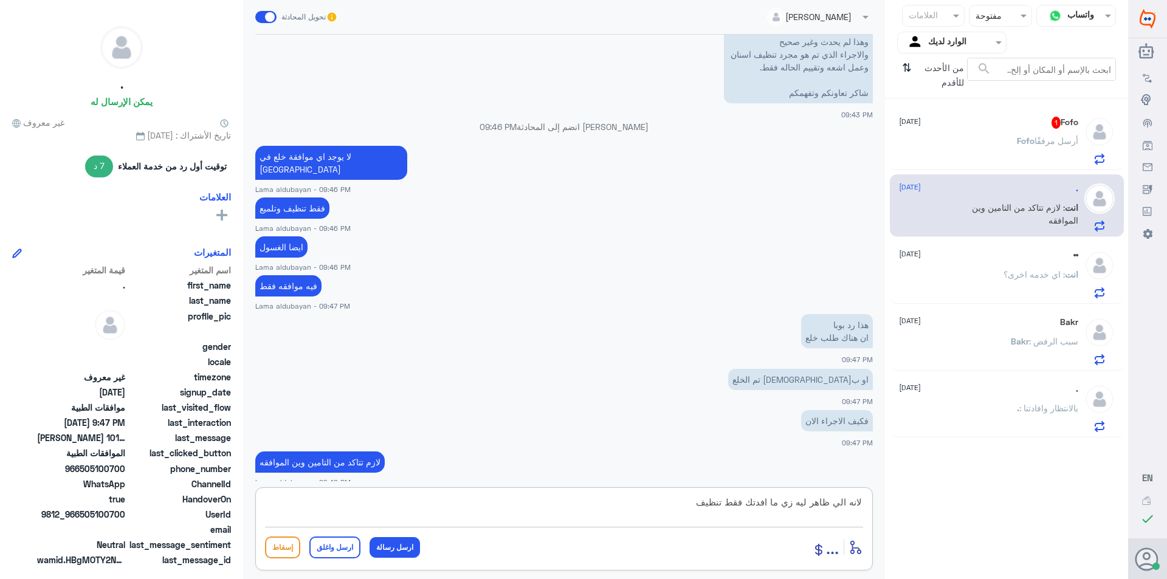
type textarea "لانه الي ظاهر ليه زي ما افدتك فقط تنظيف"
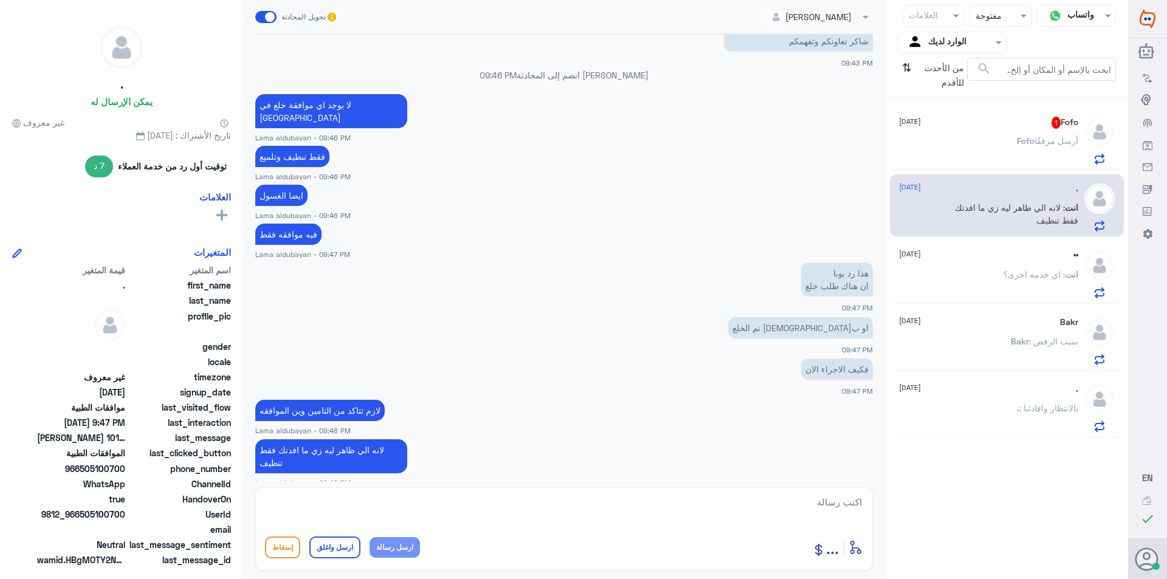
click at [991, 119] on div "Fofo 1 18 September" at bounding box center [988, 123] width 179 height 12
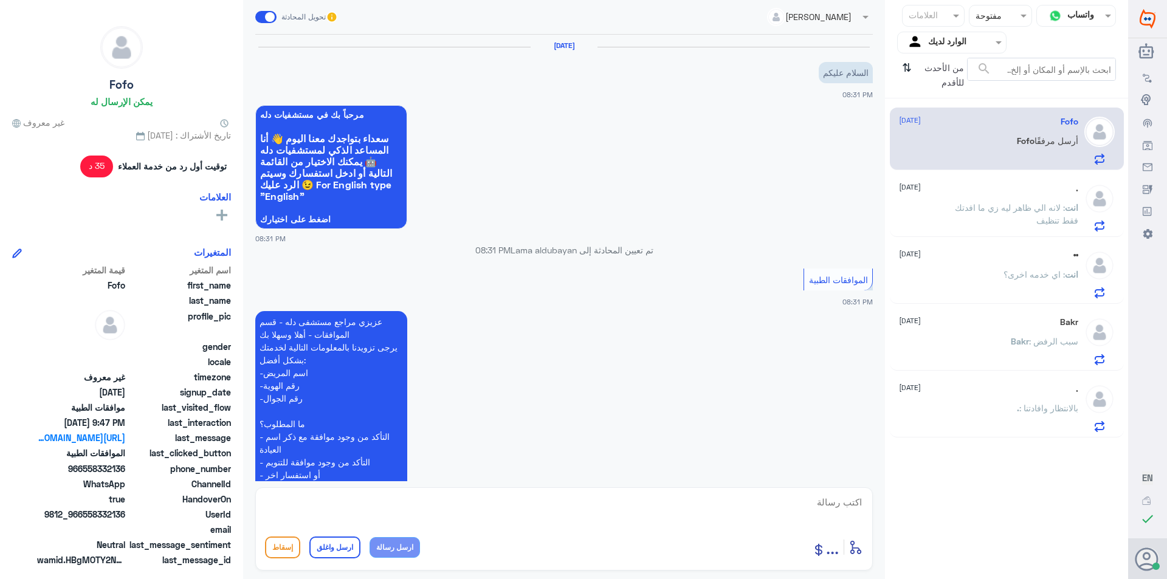
scroll to position [801, 0]
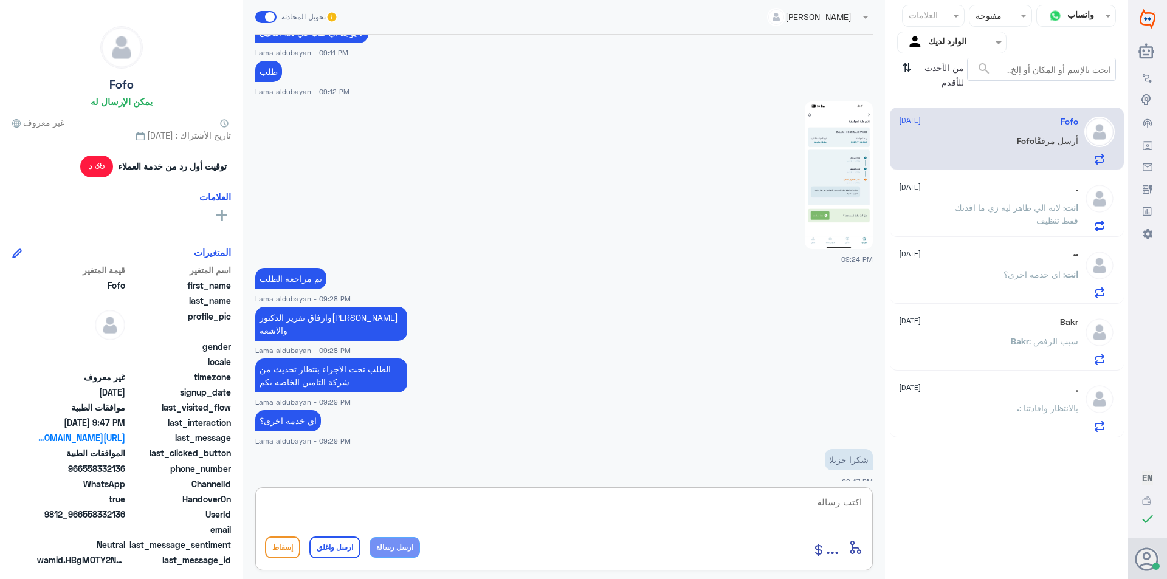
click at [649, 510] on textarea at bounding box center [564, 509] width 598 height 30
paste textarea "نشكر تواصلك مع مستشفيات دلة"
type textarea "نشكر تواصلك مع مستشفيات دلة"
click at [329, 540] on button "ارسل واغلق" at bounding box center [334, 548] width 51 height 22
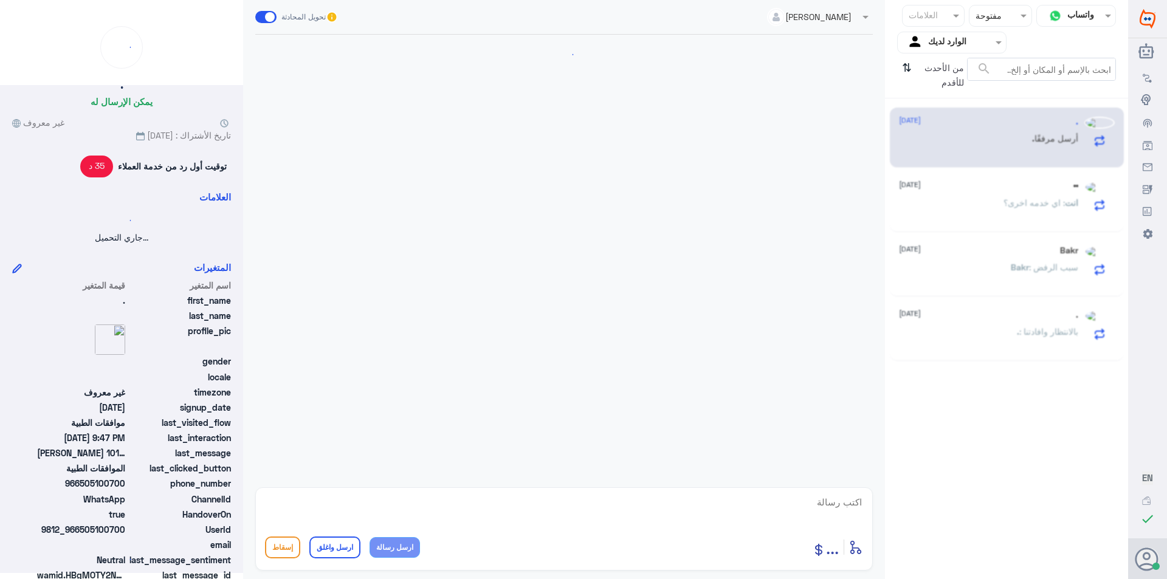
scroll to position [0, 0]
click at [983, 221] on div "انت : اي خدمه اخرى؟" at bounding box center [988, 212] width 179 height 27
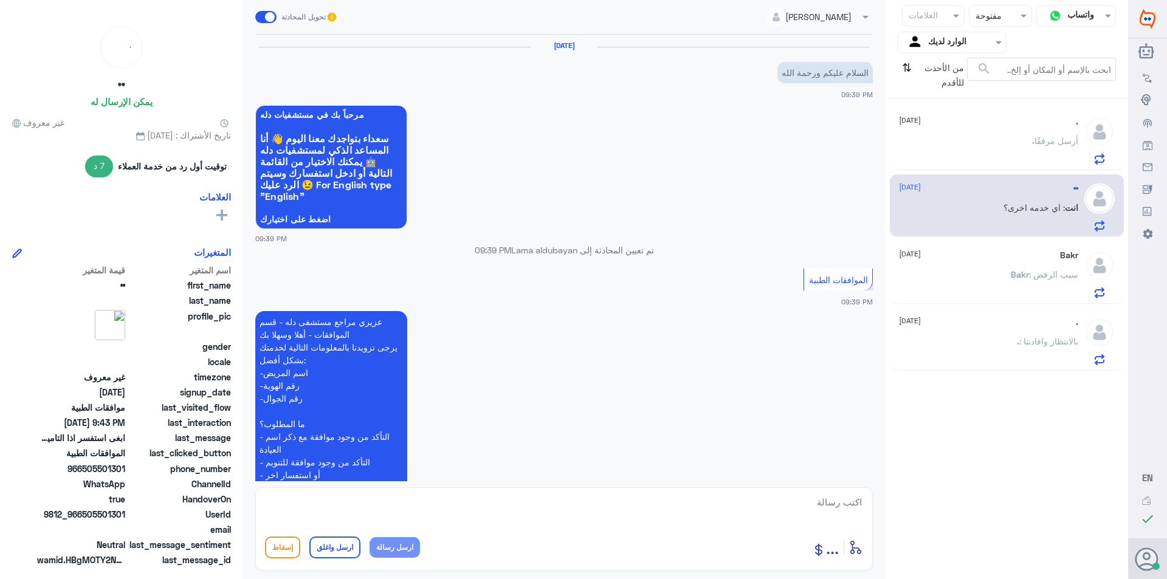
scroll to position [776, 0]
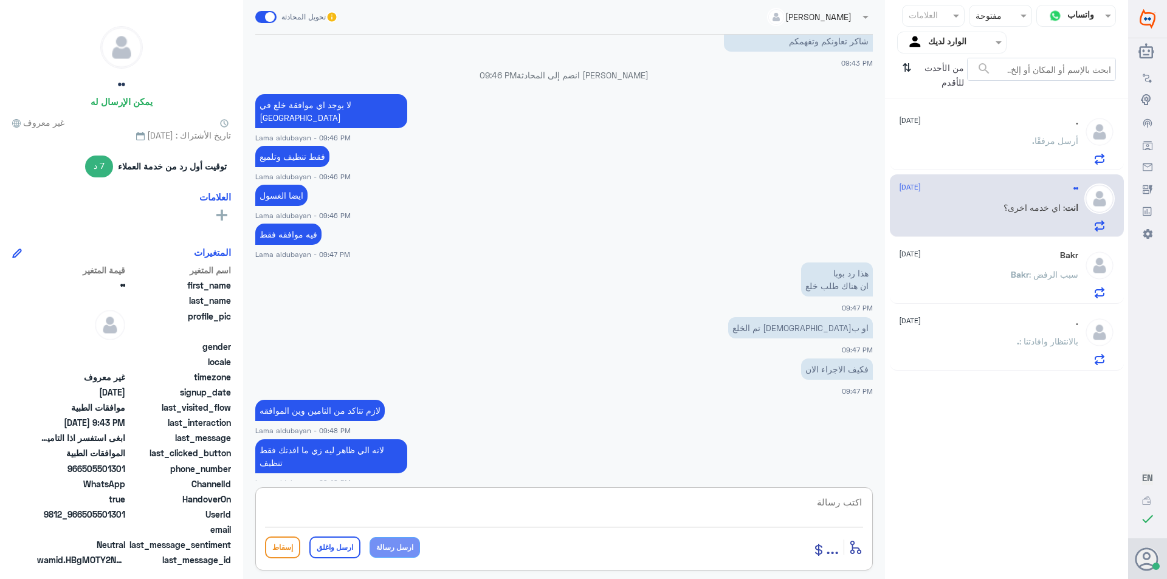
click at [366, 503] on textarea at bounding box center [564, 509] width 598 height 30
click at [1030, 282] on p "Bakr : سبب الرفض" at bounding box center [1044, 283] width 67 height 30
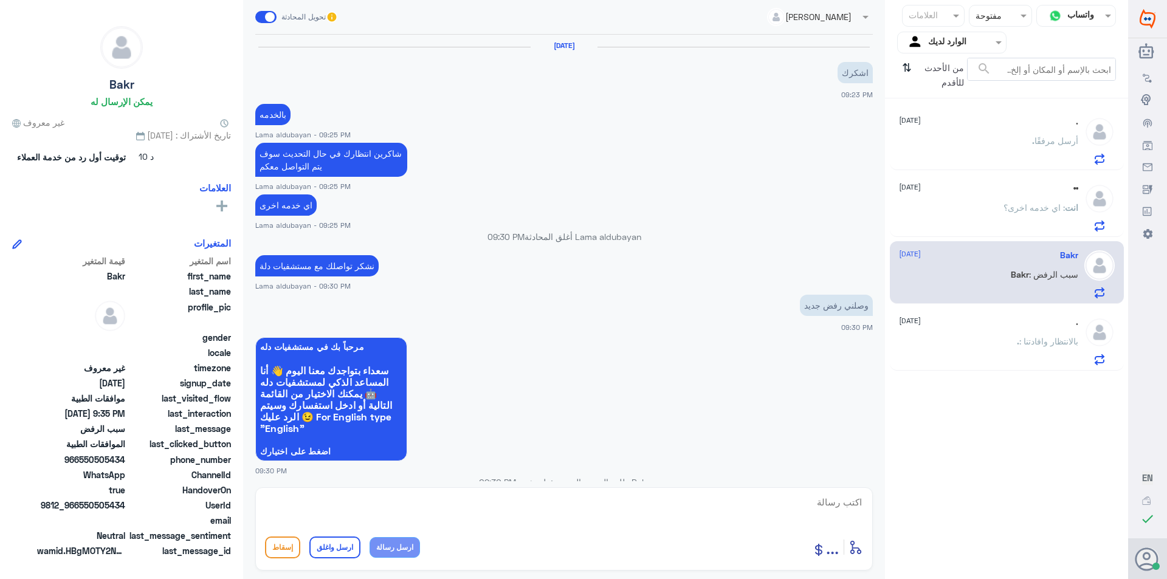
scroll to position [974, 0]
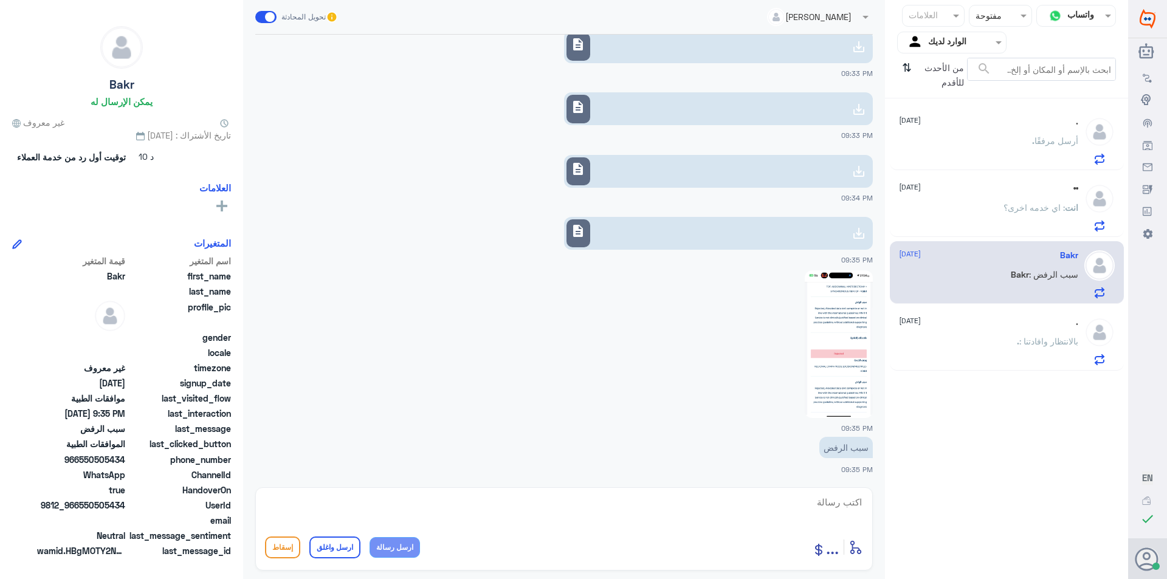
click at [1059, 145] on span "أرسل مرفقًا" at bounding box center [1057, 141] width 44 height 10
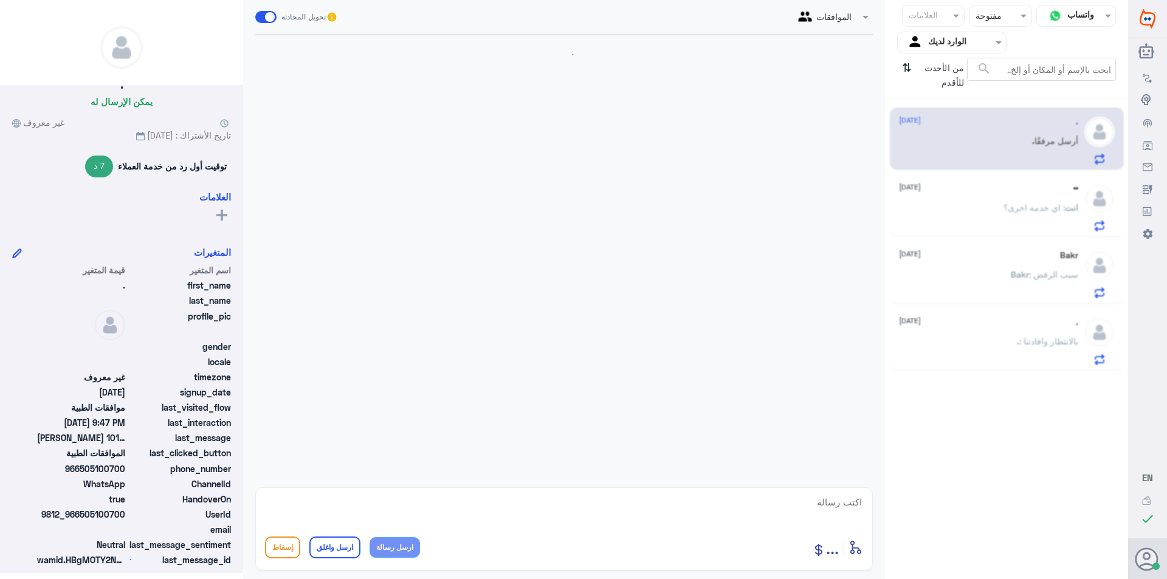
scroll to position [776, 0]
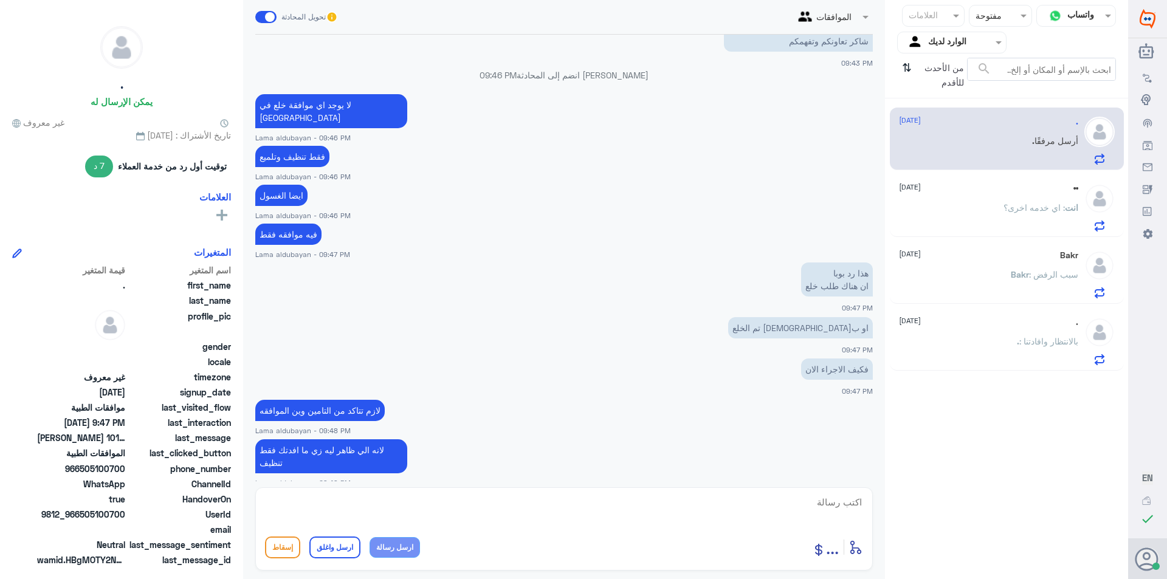
click at [1019, 323] on div ". [DATE]" at bounding box center [988, 322] width 179 height 10
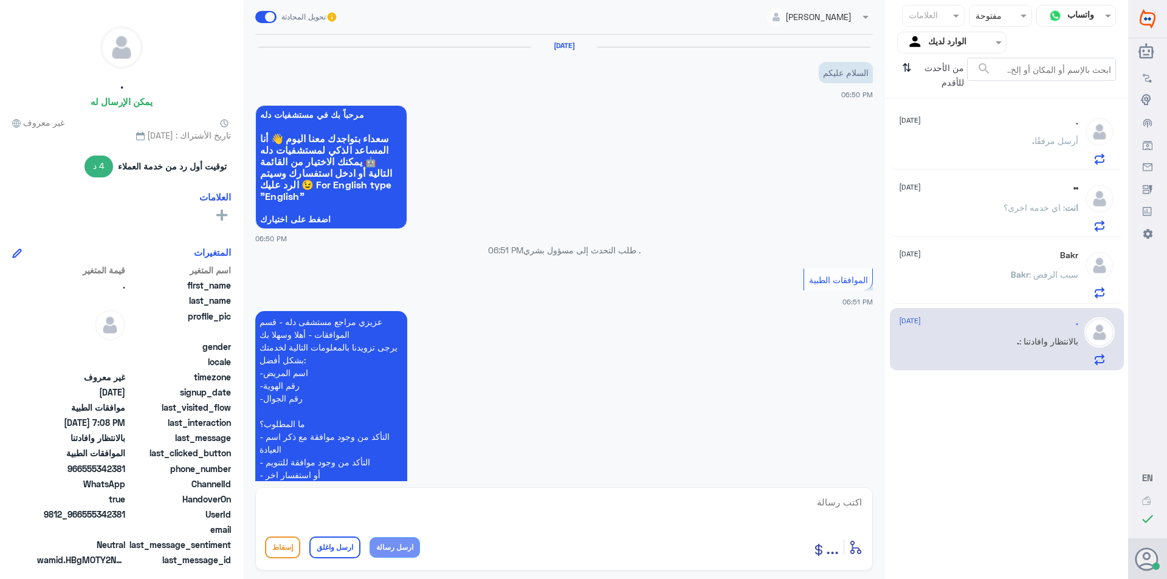
scroll to position [516, 0]
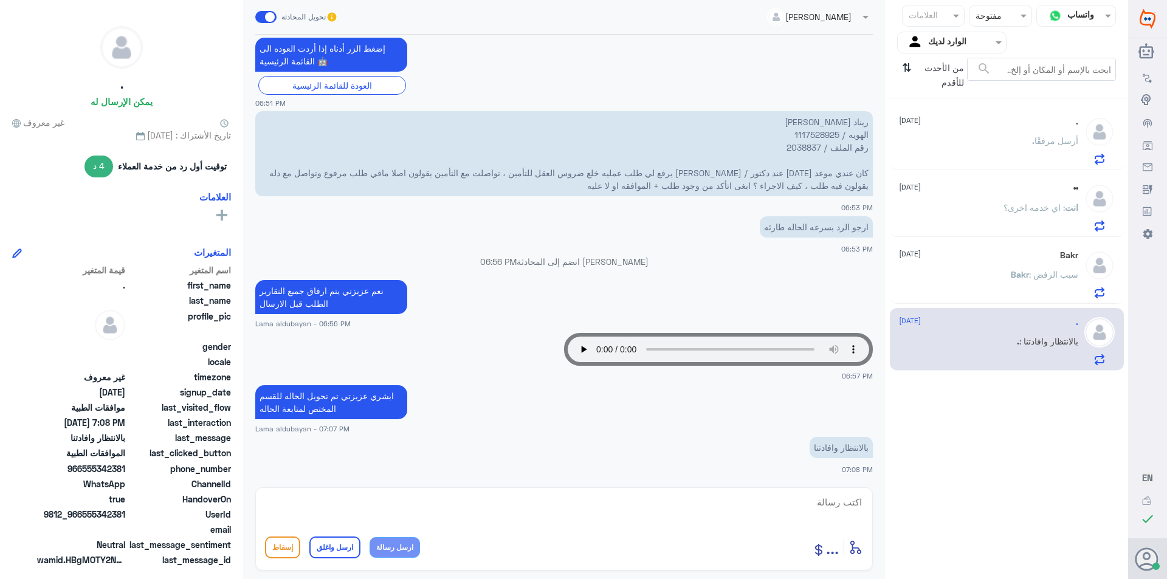
click at [980, 278] on div "Bakr : سبب الرفض" at bounding box center [988, 284] width 179 height 27
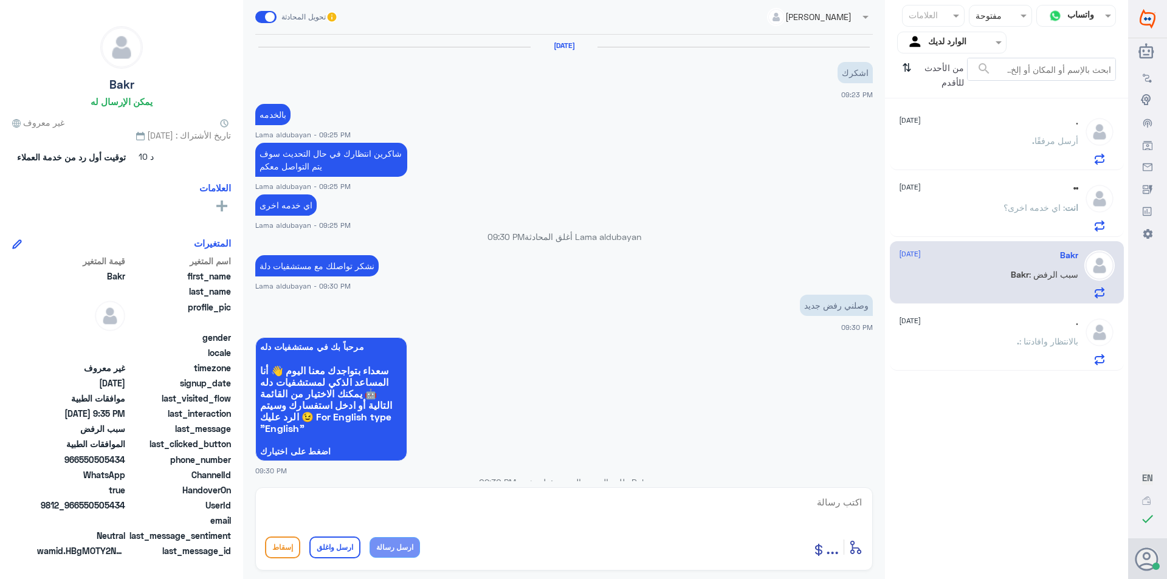
scroll to position [974, 0]
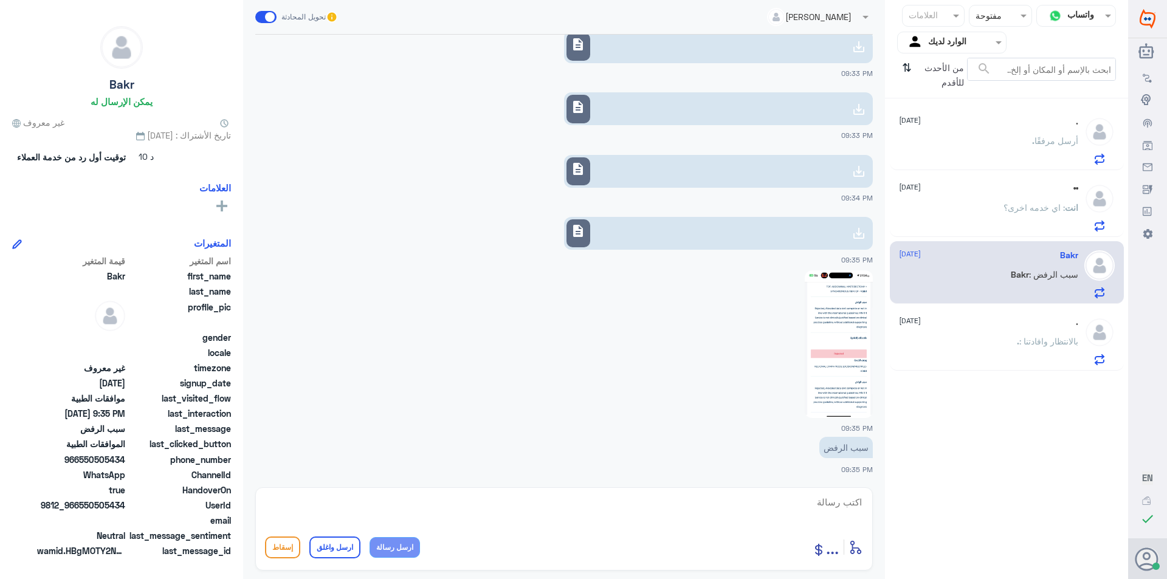
click at [993, 224] on div "انت : اي خدمه اخرى؟" at bounding box center [988, 217] width 179 height 27
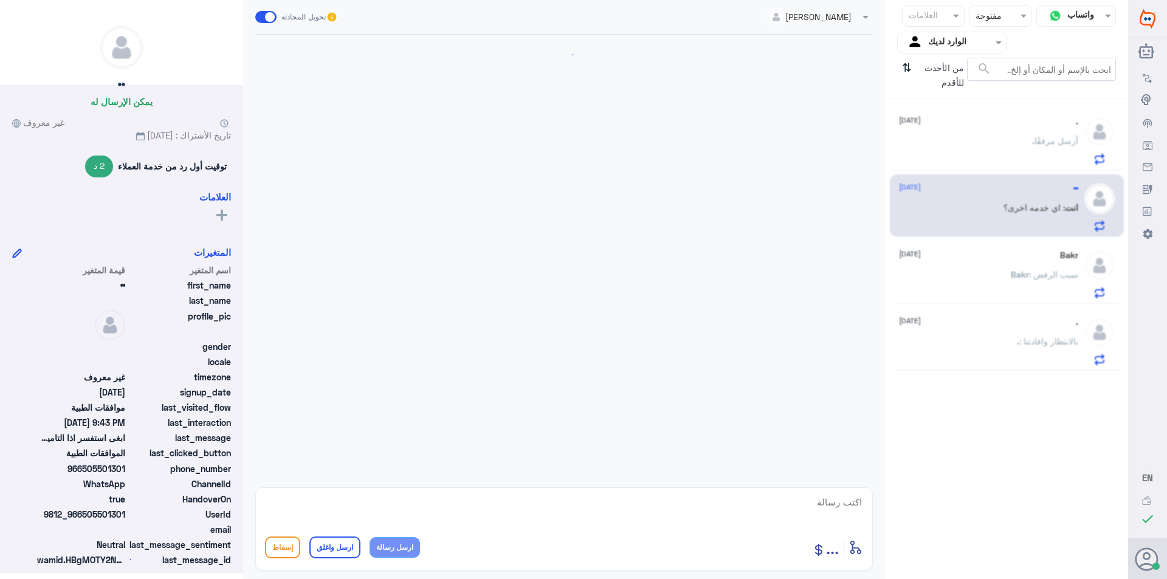
scroll to position [807, 0]
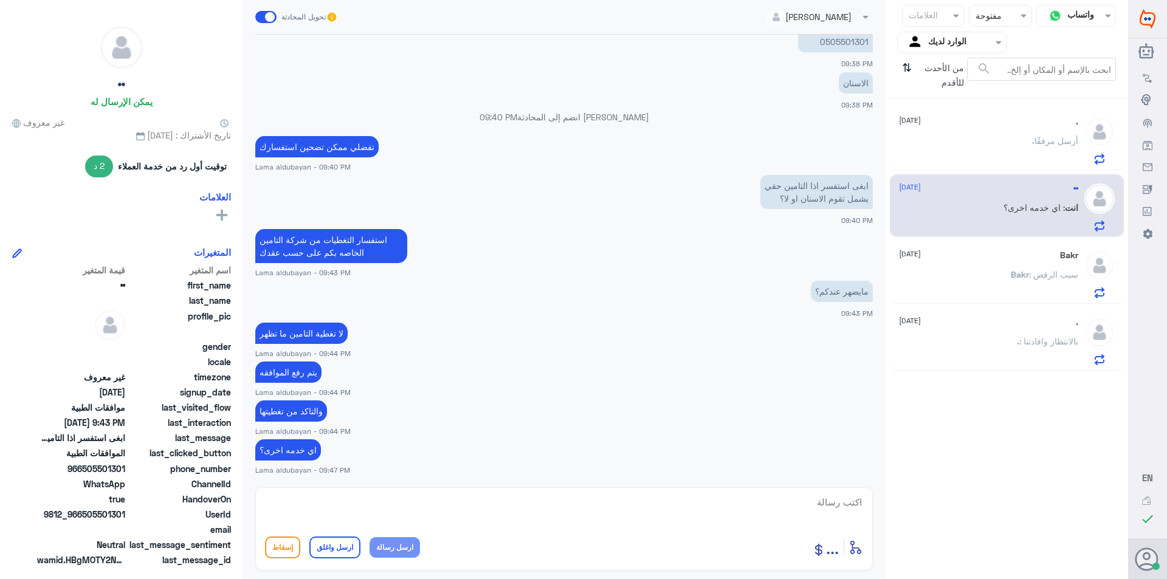
click at [1016, 143] on div ". أرسل مرفقًا" at bounding box center [988, 150] width 179 height 27
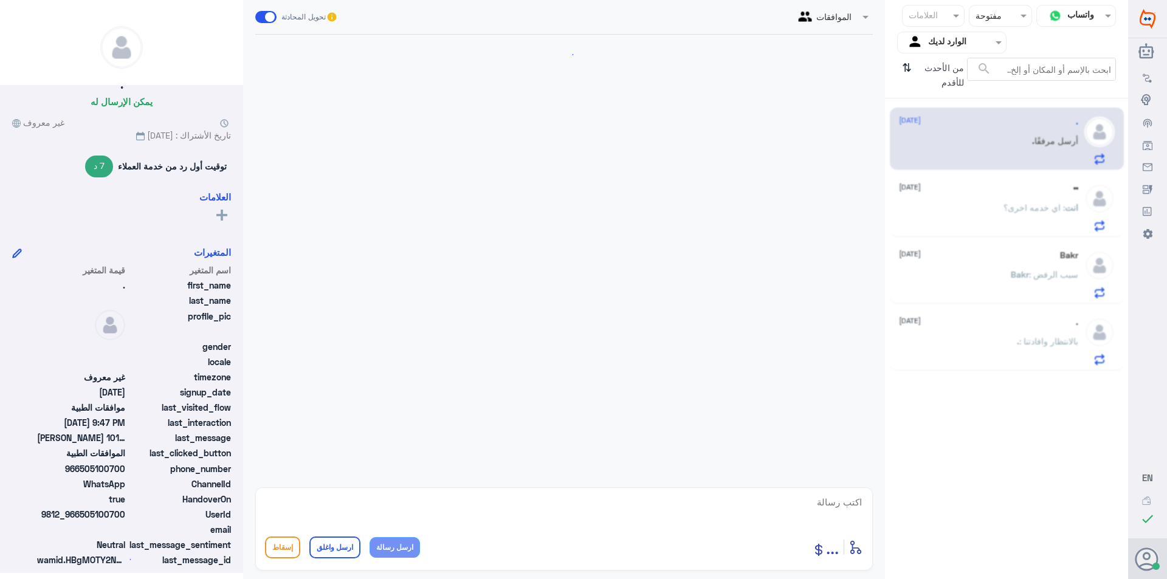
scroll to position [776, 0]
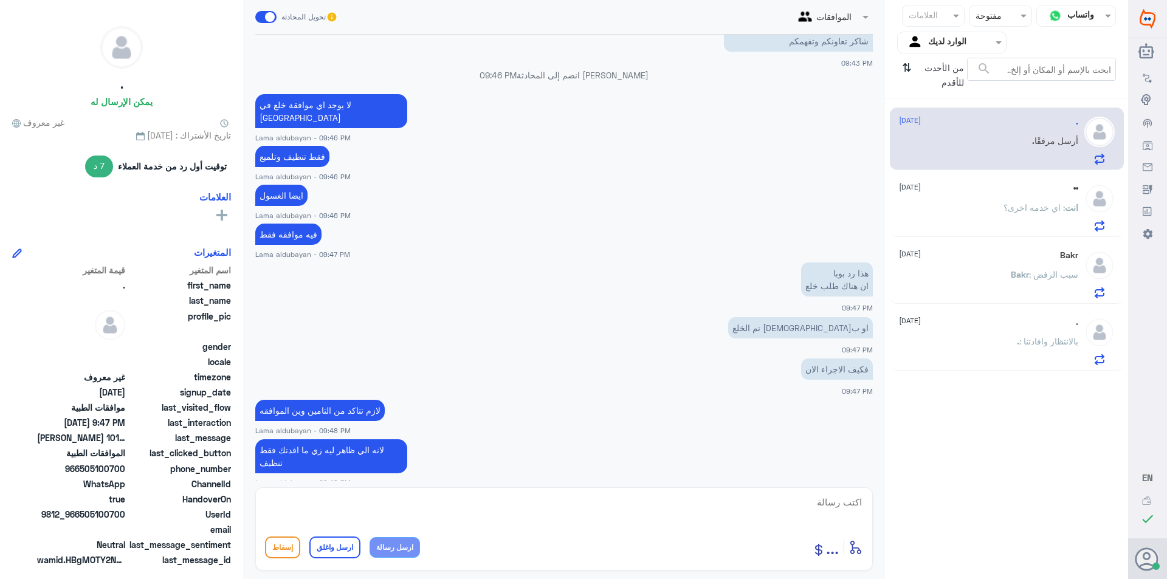
click at [990, 216] on div "انت : اي خدمه اخرى؟" at bounding box center [988, 217] width 179 height 27
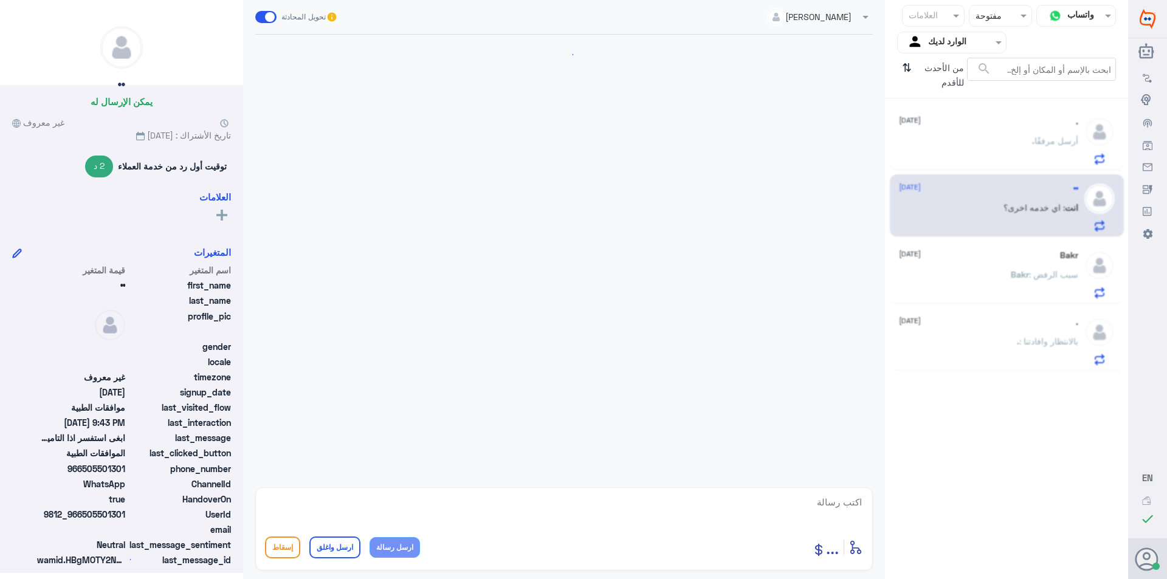
scroll to position [807, 0]
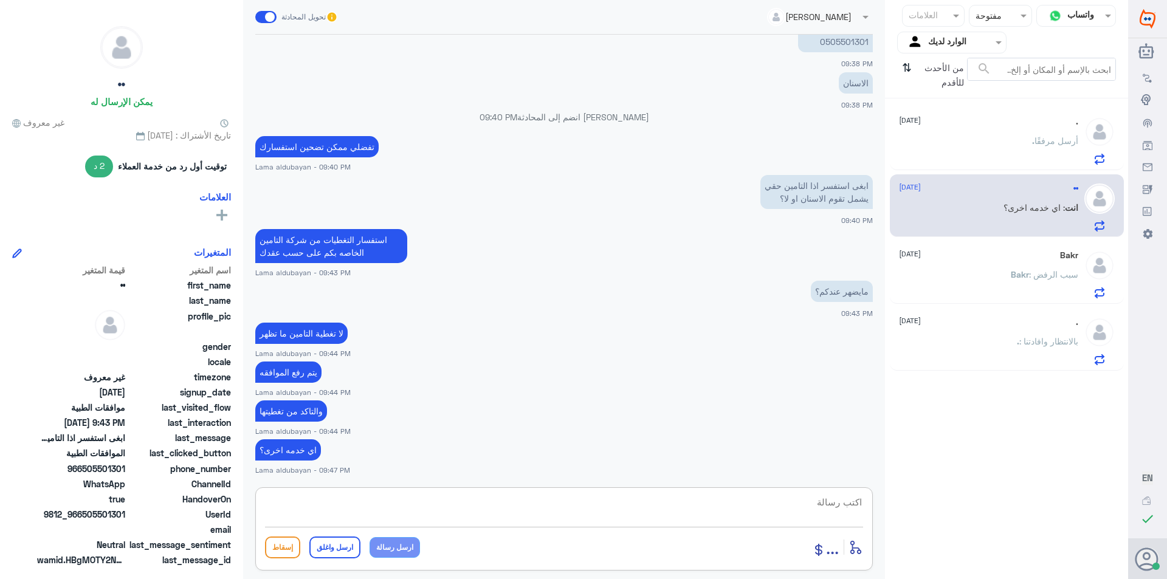
click at [619, 506] on textarea at bounding box center [564, 509] width 598 height 30
paste textarea "نشكر تواصلك مع مستشفيات دلة"
type textarea "نشكر تواصلك مع مستشفيات دلة"
click at [326, 559] on div "أدخل اسم مجموعة الرسائل ... إسقاط ارسل واغلق ارسل رسالة" at bounding box center [564, 547] width 598 height 27
click at [340, 553] on button "ارسل واغلق" at bounding box center [334, 548] width 51 height 22
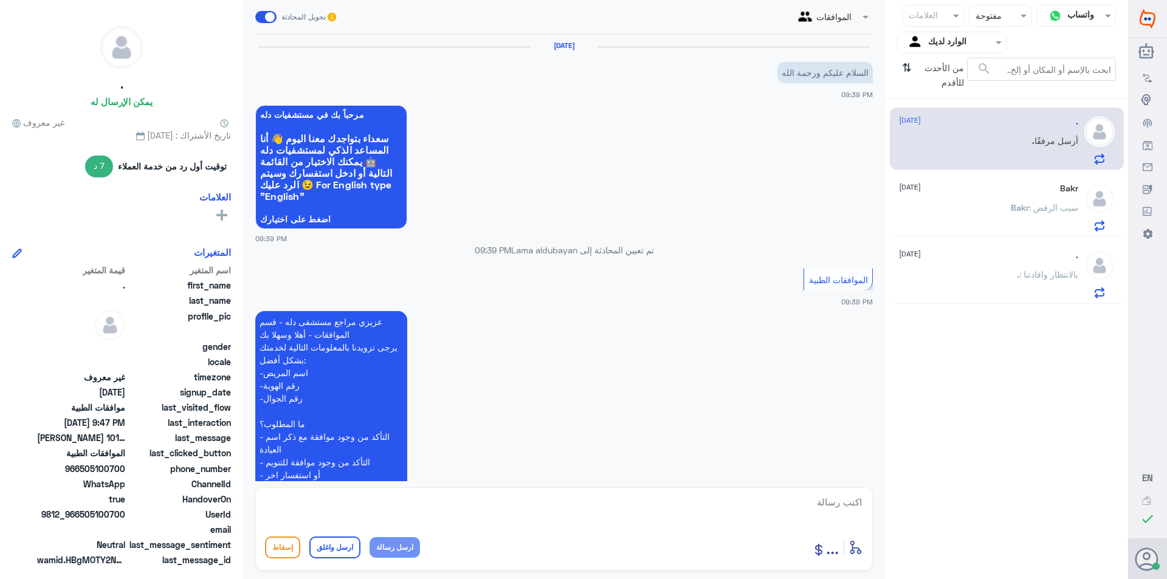
scroll to position [776, 0]
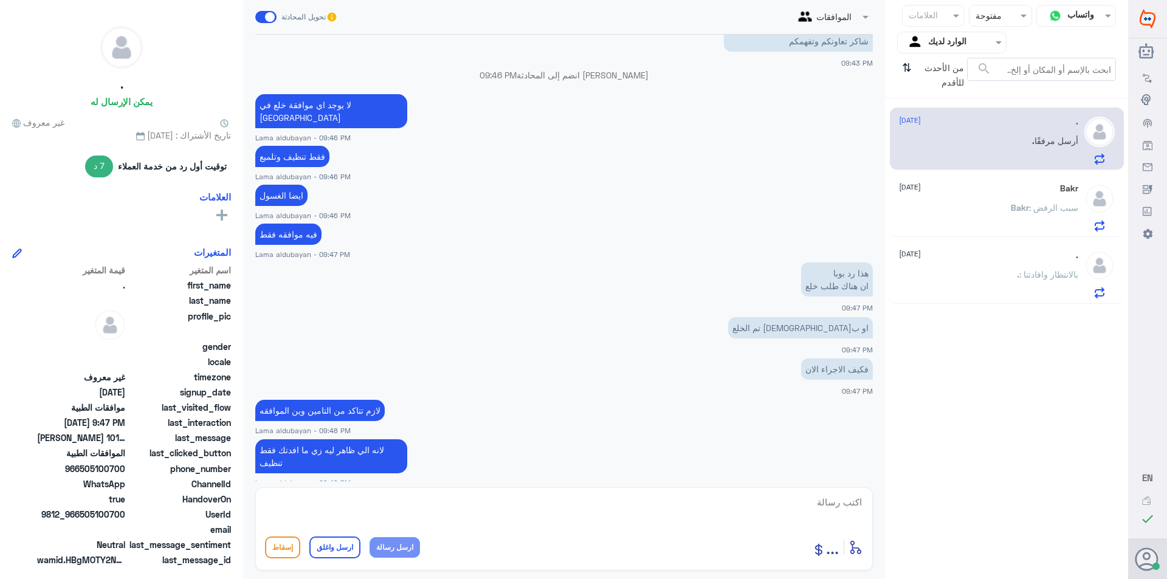
click at [1023, 198] on div "Bakr 18 September Bakr : سبب الرفض" at bounding box center [988, 208] width 179 height 48
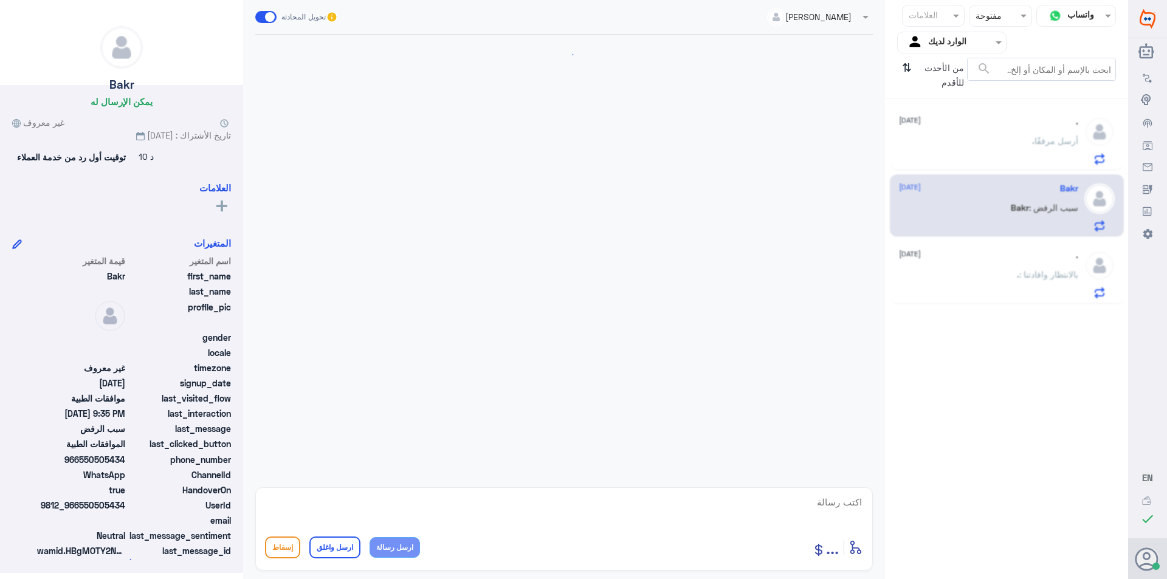
scroll to position [974, 0]
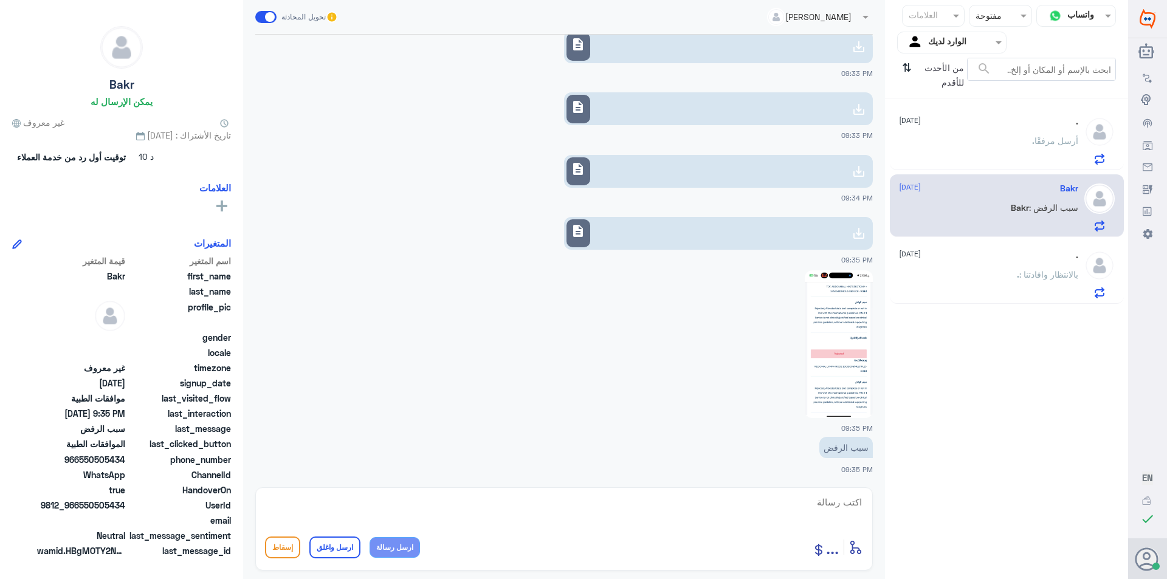
click at [1008, 143] on div ". أرسل مرفقًا" at bounding box center [988, 150] width 179 height 27
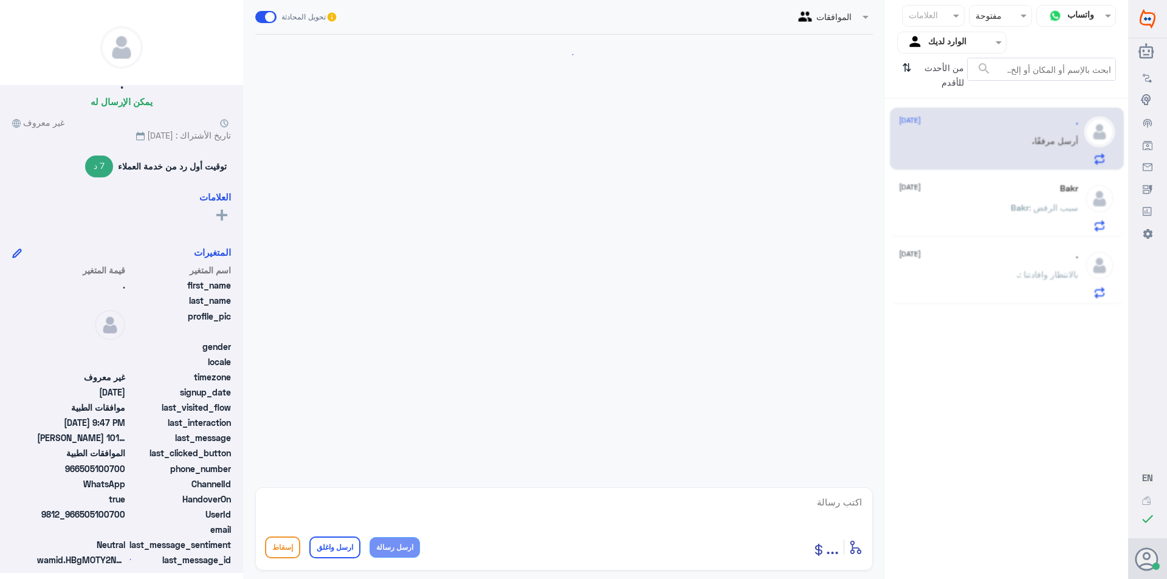
scroll to position [776, 0]
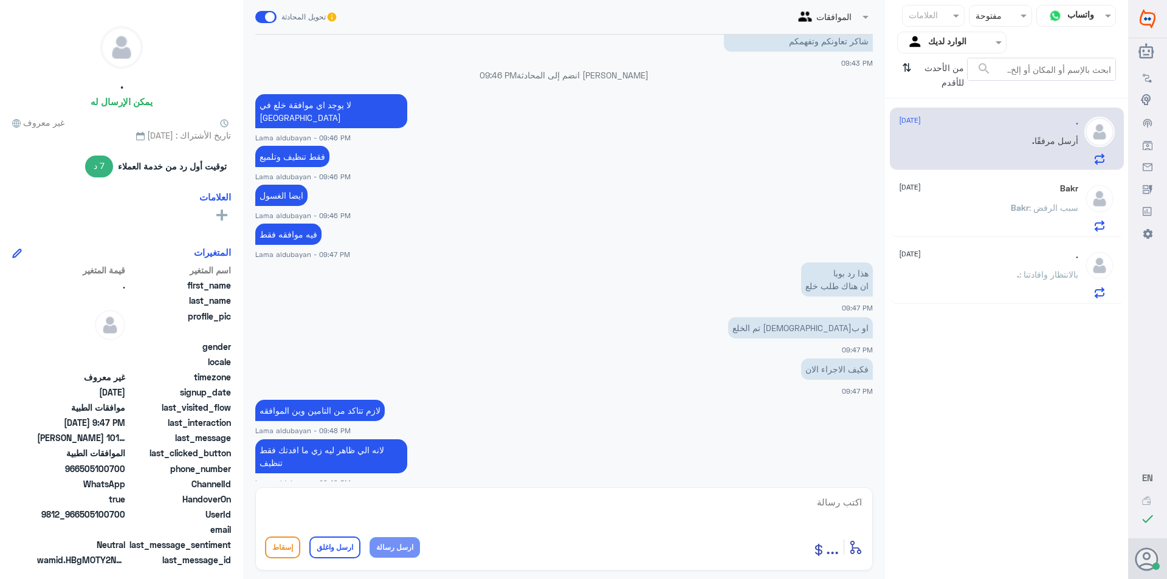
click at [985, 198] on div "Bakr 18 September Bakr : سبب الرفض" at bounding box center [988, 208] width 179 height 48
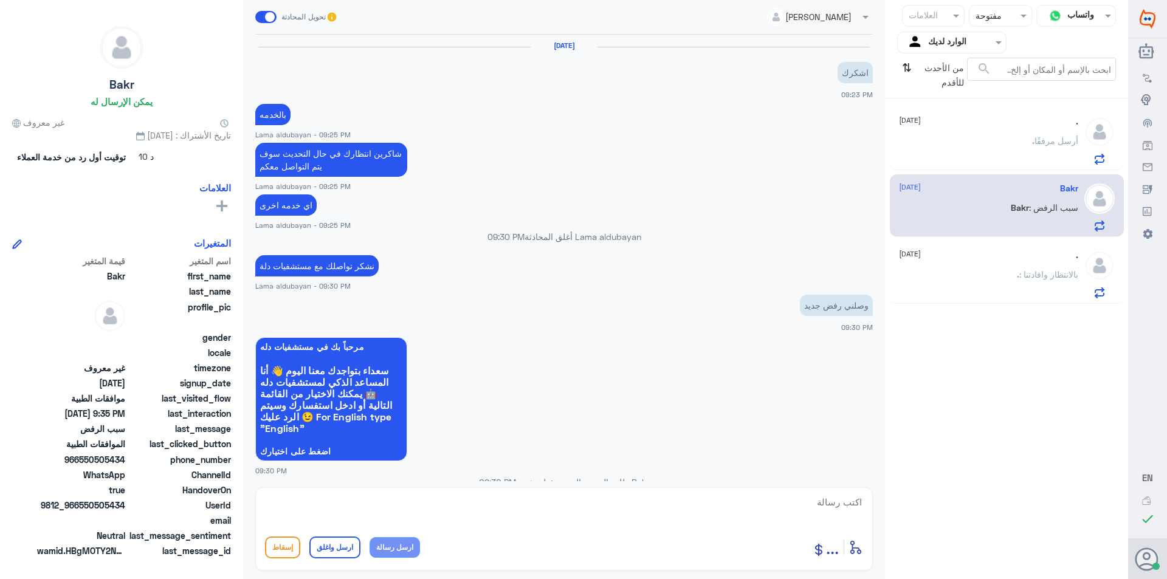
scroll to position [974, 0]
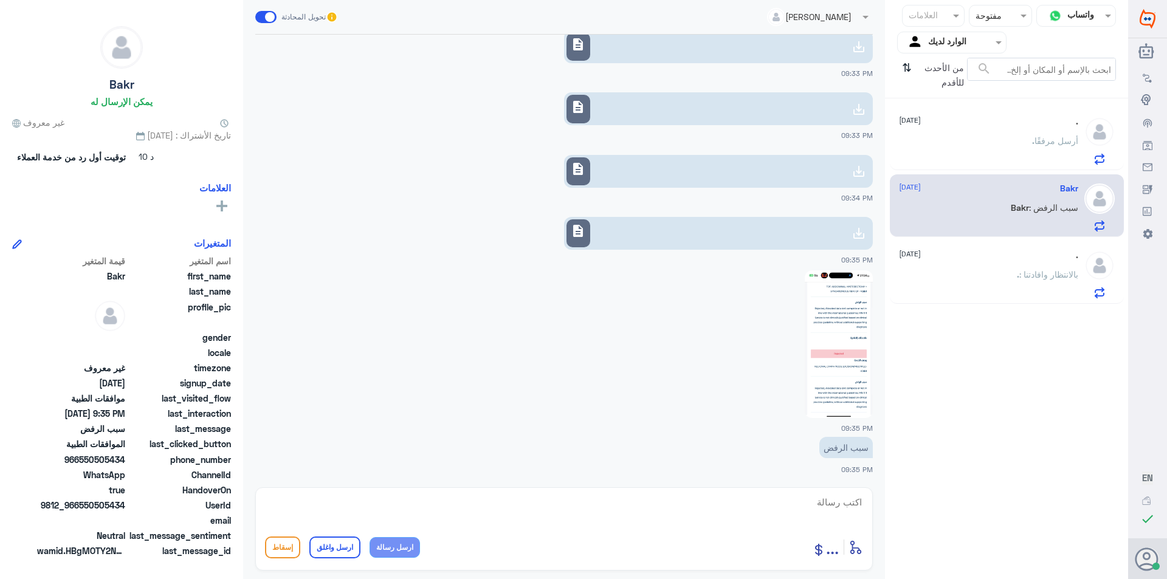
click at [835, 365] on img at bounding box center [839, 344] width 68 height 148
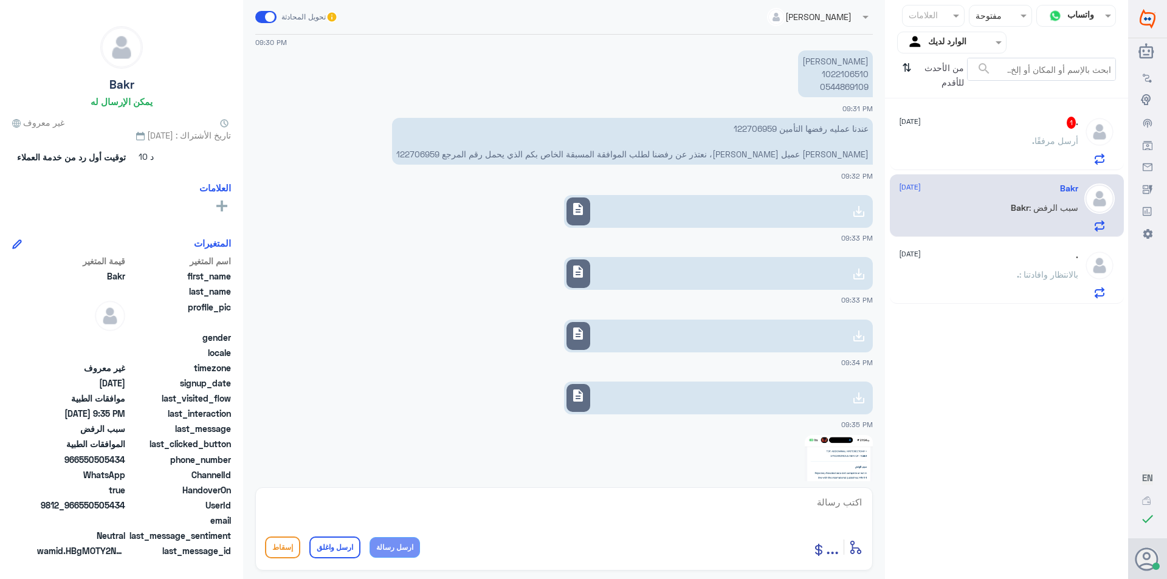
scroll to position [791, 0]
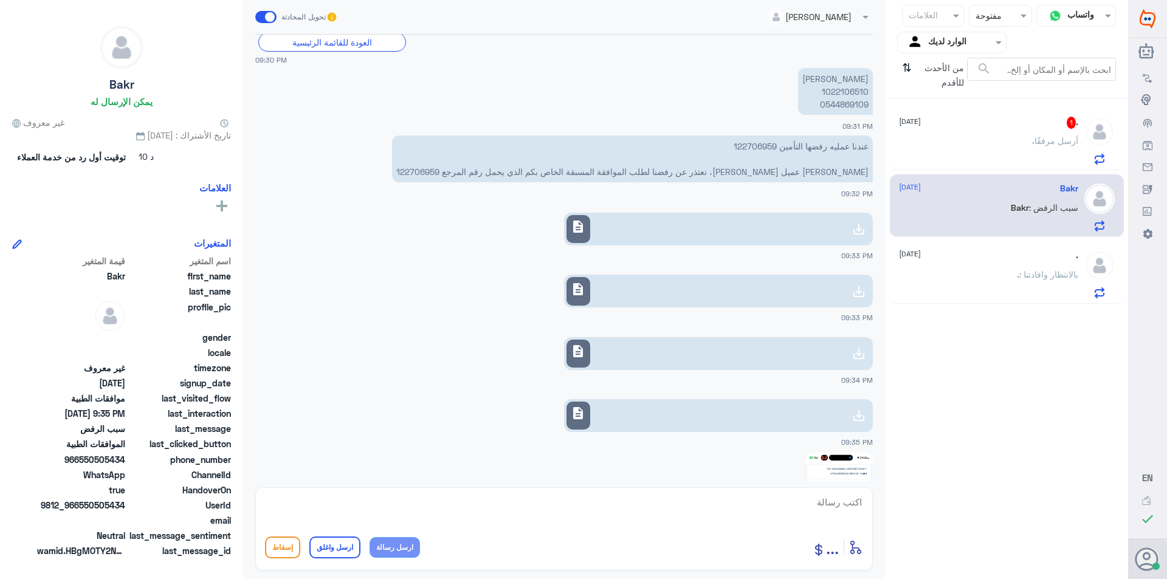
click at [847, 146] on p "عندنا عمليه رفضها التأمين 122706959 عزيزنا عميل بوبا، نعتذر عن رفضنا لطلب الموا…" at bounding box center [632, 159] width 481 height 47
click at [819, 172] on p "عندنا عمليه رفضها التأمين 122706959 عزيزنا عميل بوبا، نعتذر عن رفضنا لطلب الموا…" at bounding box center [632, 159] width 481 height 47
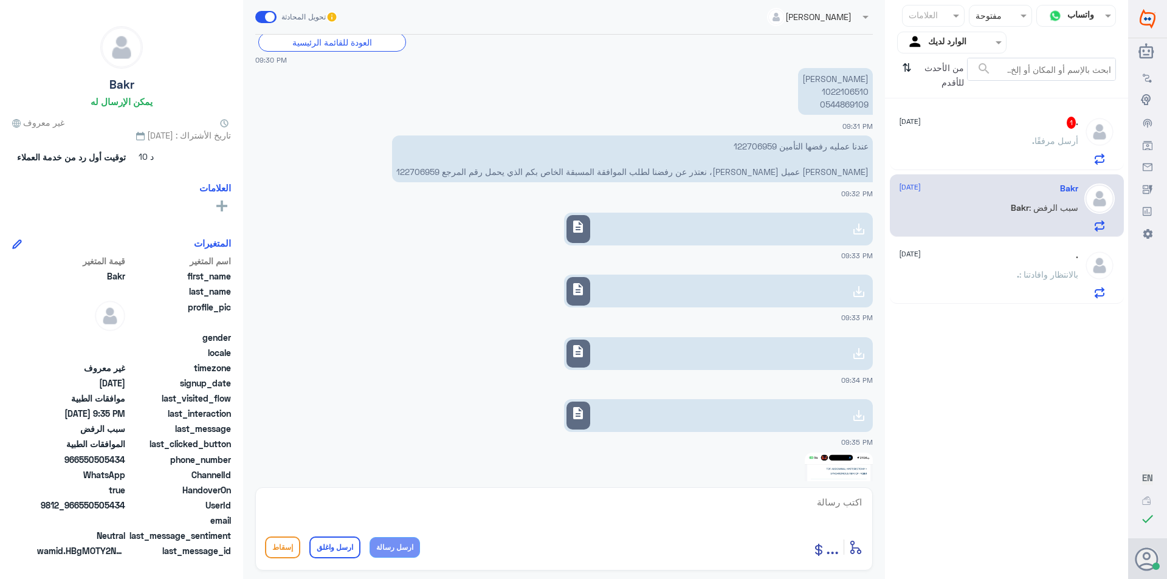
click at [980, 136] on div ". 1 [DATE] . أرسل مرفقًا" at bounding box center [988, 141] width 179 height 48
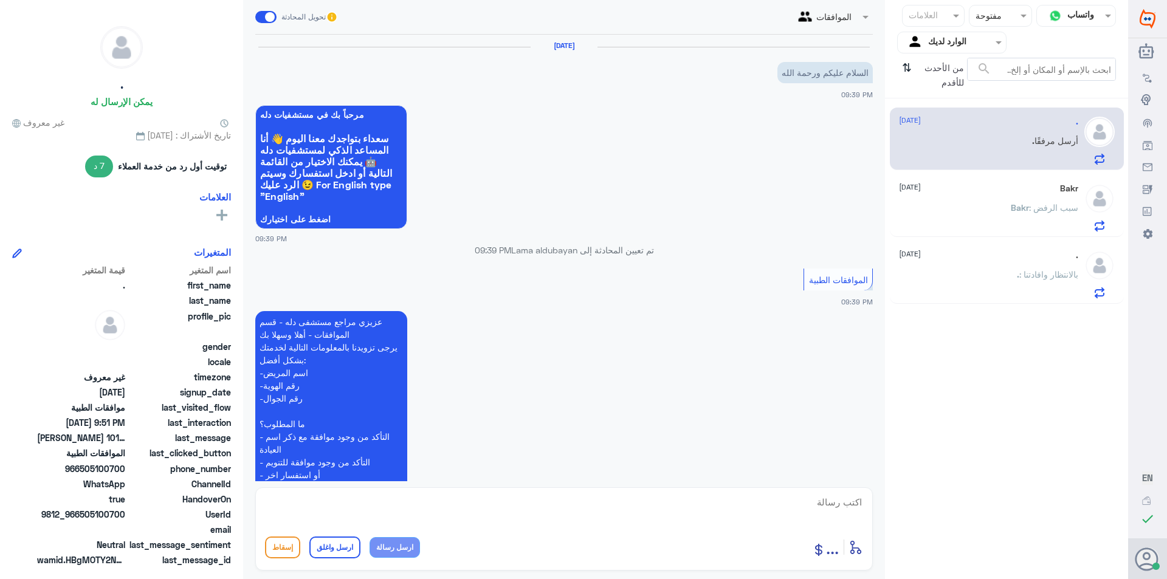
scroll to position [830, 0]
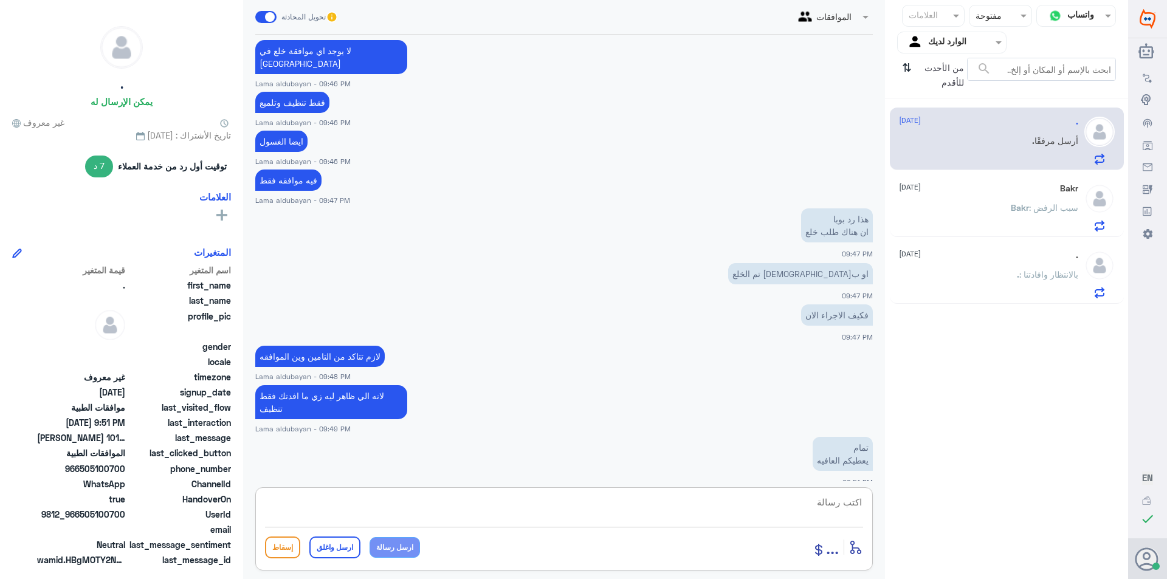
click at [764, 509] on textarea at bounding box center [564, 509] width 598 height 30
paste textarea "نشكر تواصلك مع مستشفيات دلة"
type textarea "نشكر تواصلك مع مستشفيات دلة"
click at [343, 545] on button "ارسل واغلق" at bounding box center [334, 548] width 51 height 22
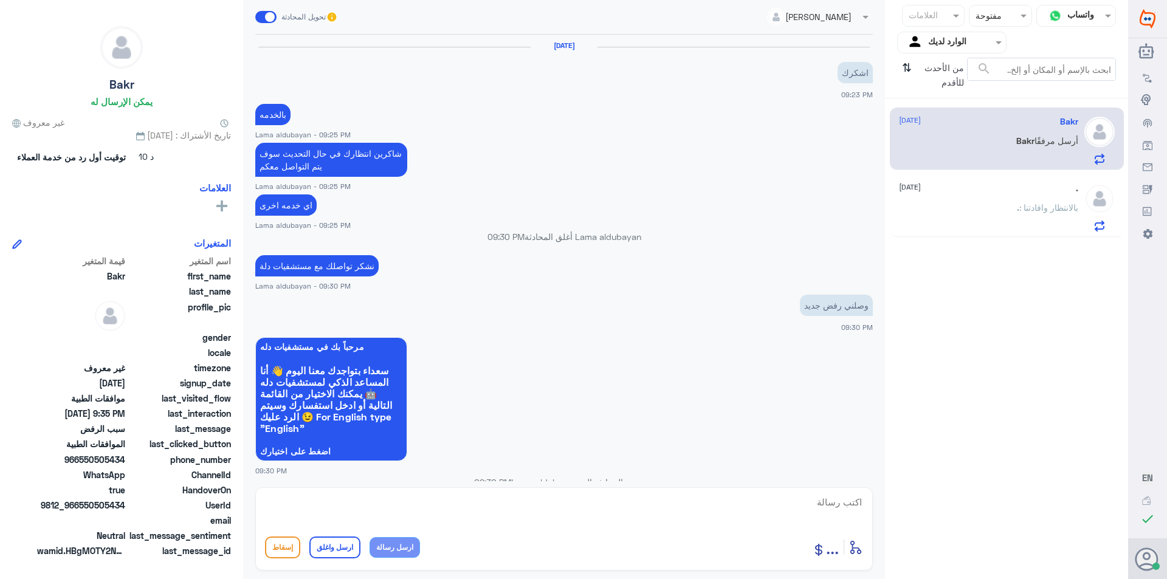
scroll to position [974, 0]
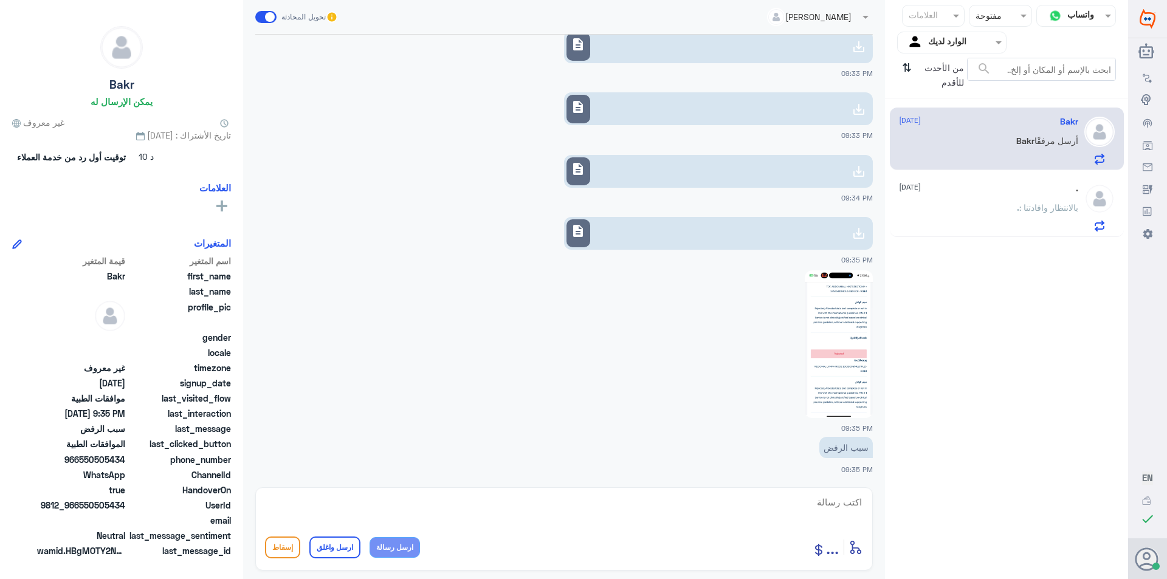
click at [954, 224] on div ". : بالانتظار وافادتنا" at bounding box center [988, 217] width 179 height 27
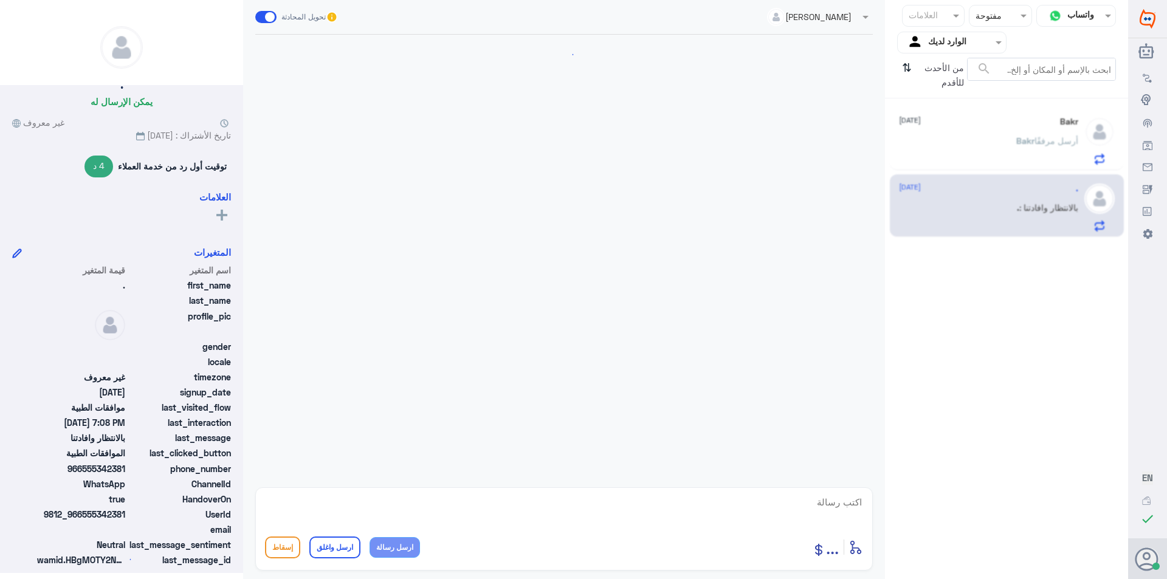
scroll to position [516, 0]
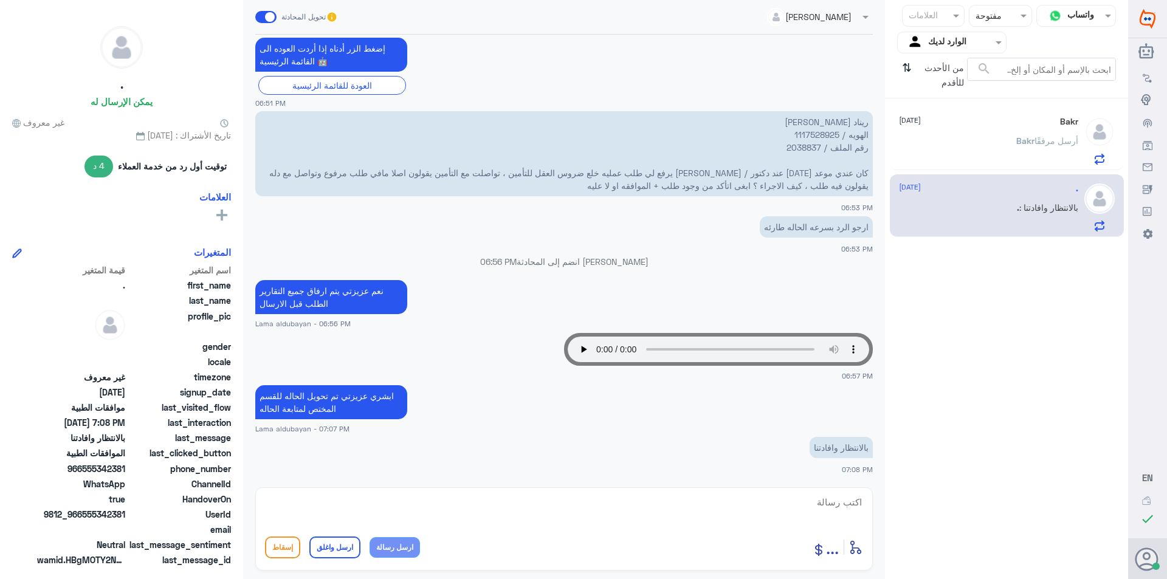
click at [724, 500] on textarea at bounding box center [564, 509] width 598 height 30
paste textarea "للخدمة بشكل افضل ارجو التواصل معنا في اوقات الدوام سعدنا بخدمتك"
click at [569, 500] on textarea "للخدمة بشكل افضل ارجو التواصل معنا في اوقات الدوام سعدنا بخدمتك" at bounding box center [564, 509] width 598 height 30
paste textarea "نشكر تواصلك مع مستشفيات دلة"
type textarea "للخدمة بشكل افضل ارجو التواصل معنا في اوقات الدوام سعدنا بخدمتك نشكر تواصلك مع …"
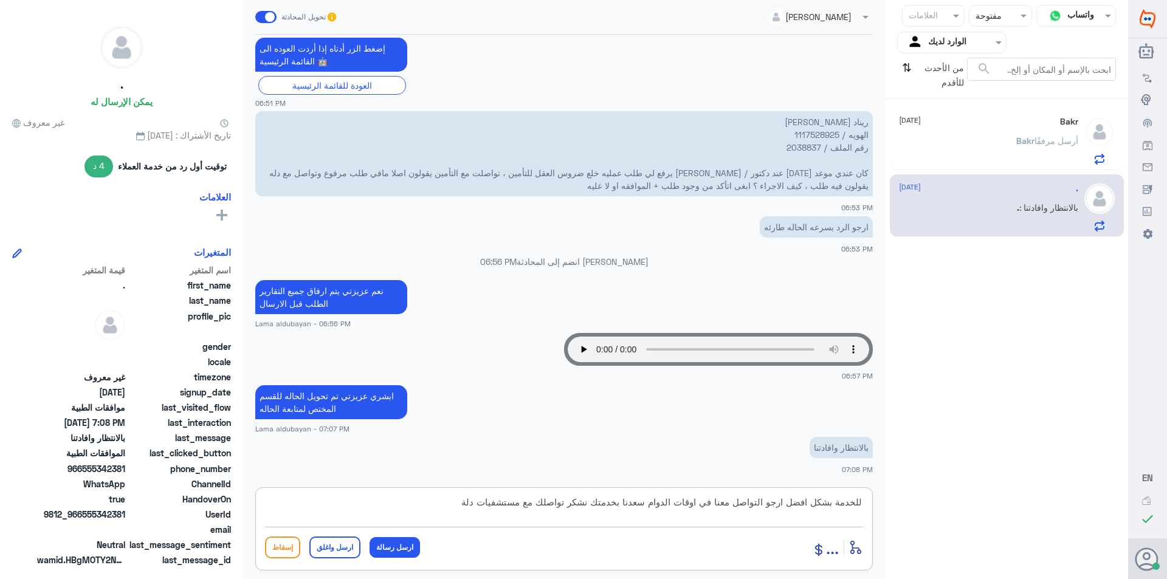
drag, startPoint x: 450, startPoint y: 503, endPoint x: 1009, endPoint y: 528, distance: 559.8
click at [1009, 528] on div "قناة واتساب Status × مفتوحة العلامات Agent Filter الوارد لديك search من الأحدث …" at bounding box center [564, 291] width 1128 height 583
click at [990, 117] on div "Bakr 18 September" at bounding box center [988, 122] width 179 height 10
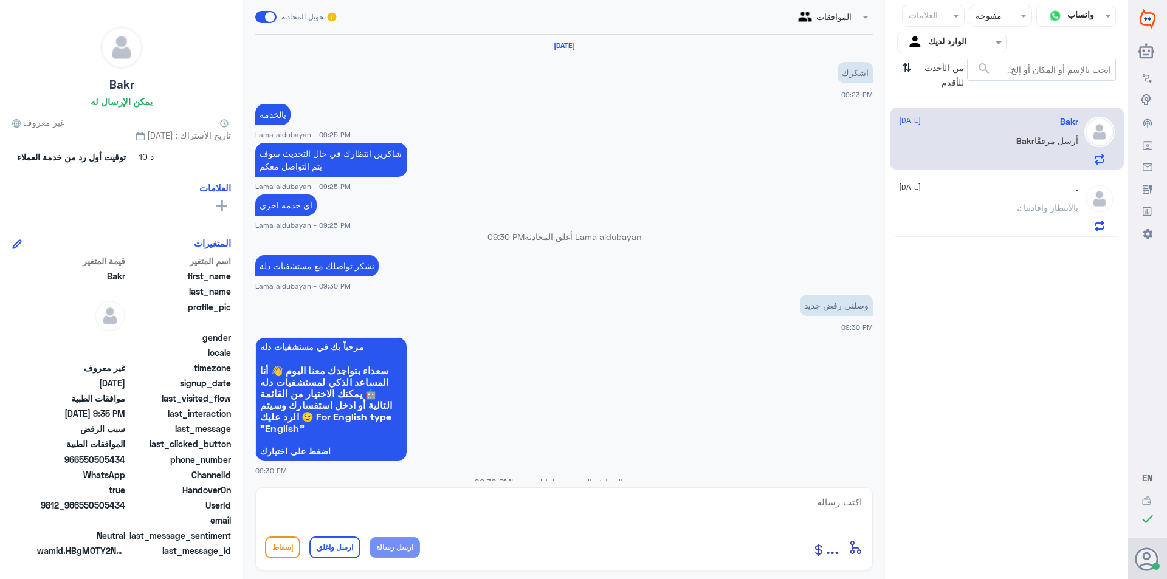
scroll to position [974, 0]
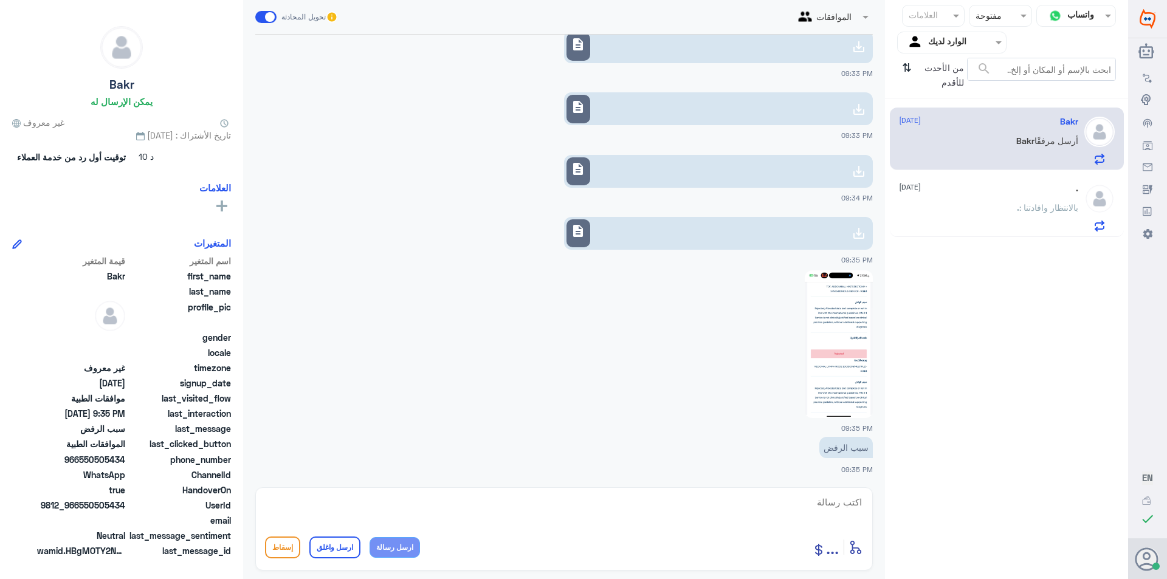
click at [782, 506] on textarea at bounding box center [564, 509] width 598 height 30
click at [610, 495] on textarea "ا" at bounding box center [564, 509] width 598 height 30
paste textarea "الحاله مع اللجنه الطبيه راح يتابعها مع التأمين"
drag, startPoint x: 858, startPoint y: 502, endPoint x: 873, endPoint y: 503, distance: 15.2
click at [873, 503] on div "الموافقات تحويل المحادثة 18 سبتمبر 2025 اشكرك 09:23 PM بالخدمه Lama aldubayan -…" at bounding box center [564, 291] width 642 height 583
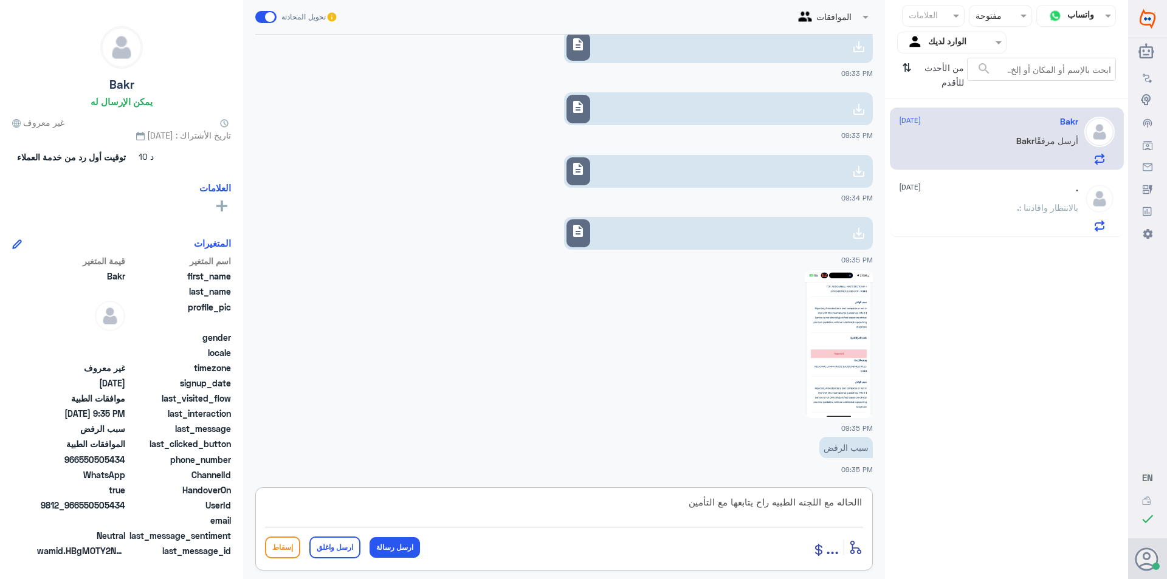
type textarea "الحاله مع اللجنه الطبيه راح يتابعها مع التأمين"
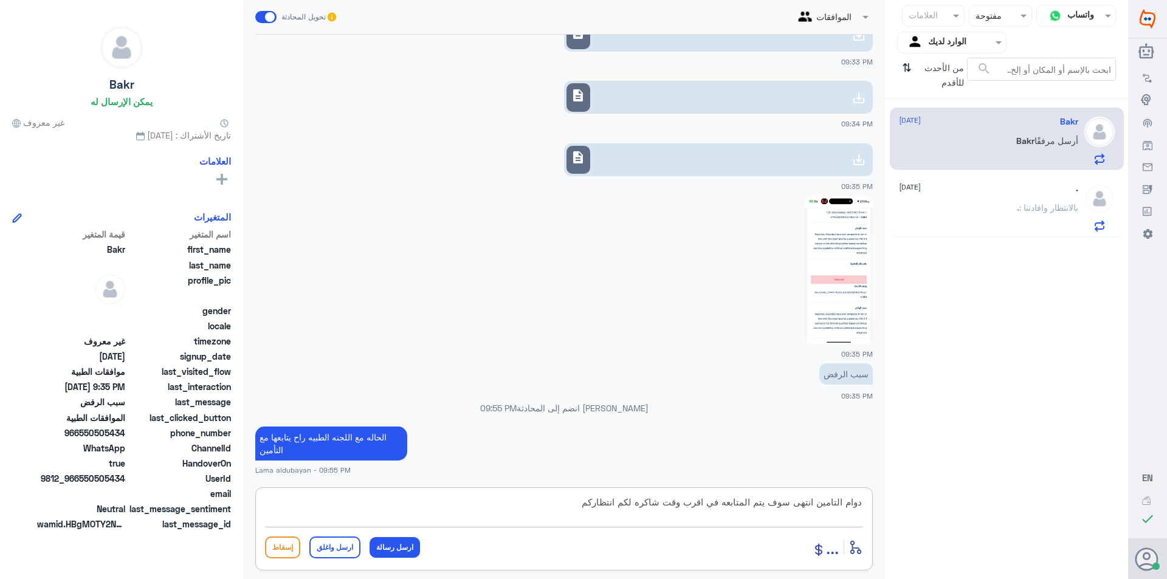
type textarea "دوام التامين انتهى سوف يتم المتابعه في اقرب وقت شاكره لكم انتظاركم"
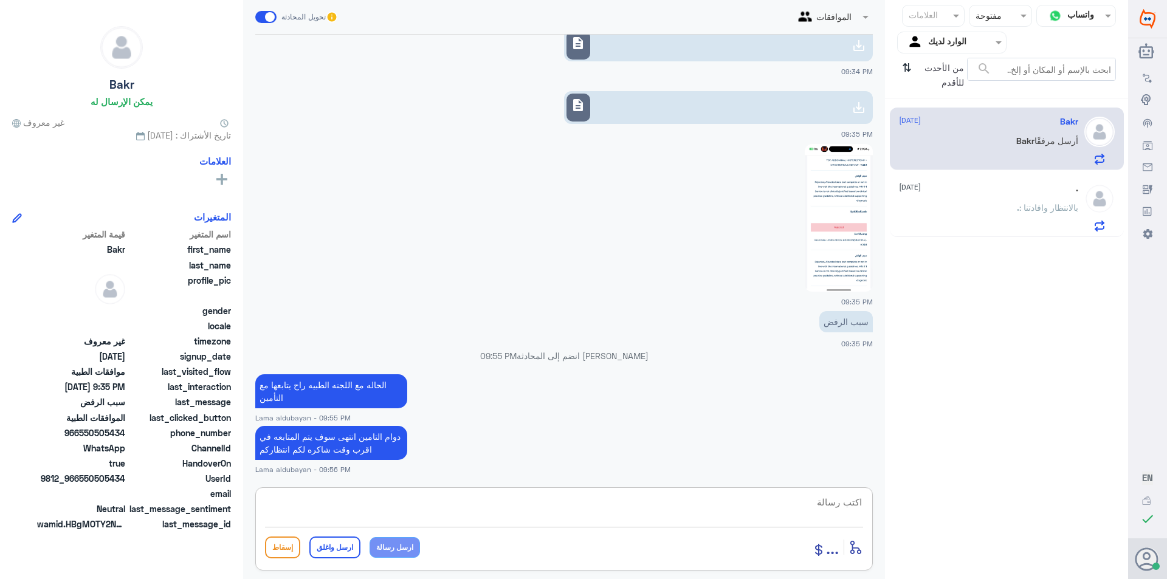
click at [1029, 202] on span ": بالانتظار وافادتنا" at bounding box center [1048, 207] width 59 height 10
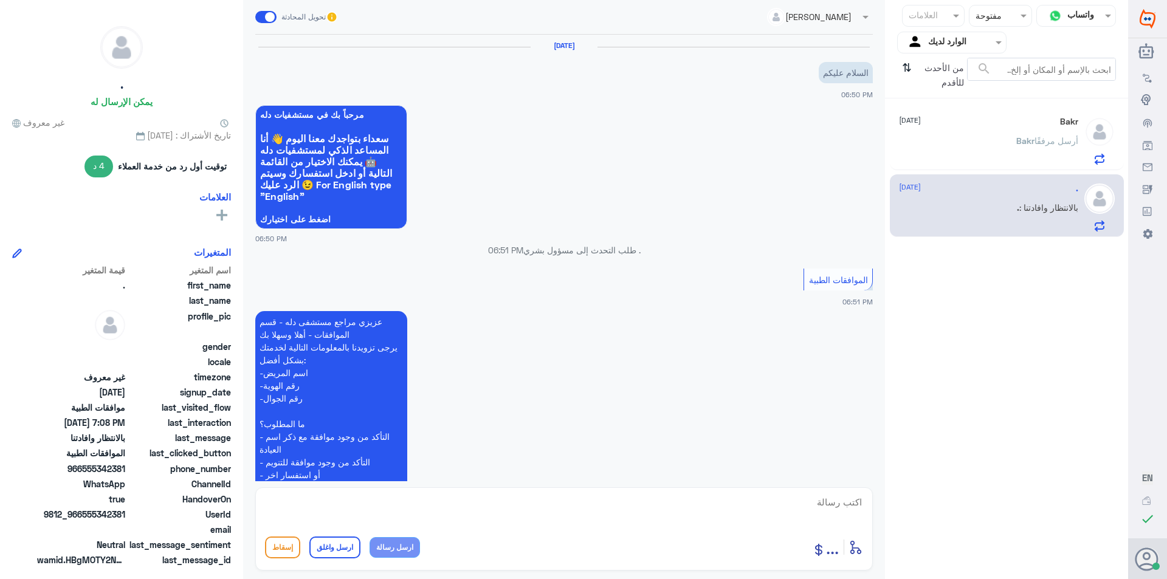
scroll to position [516, 0]
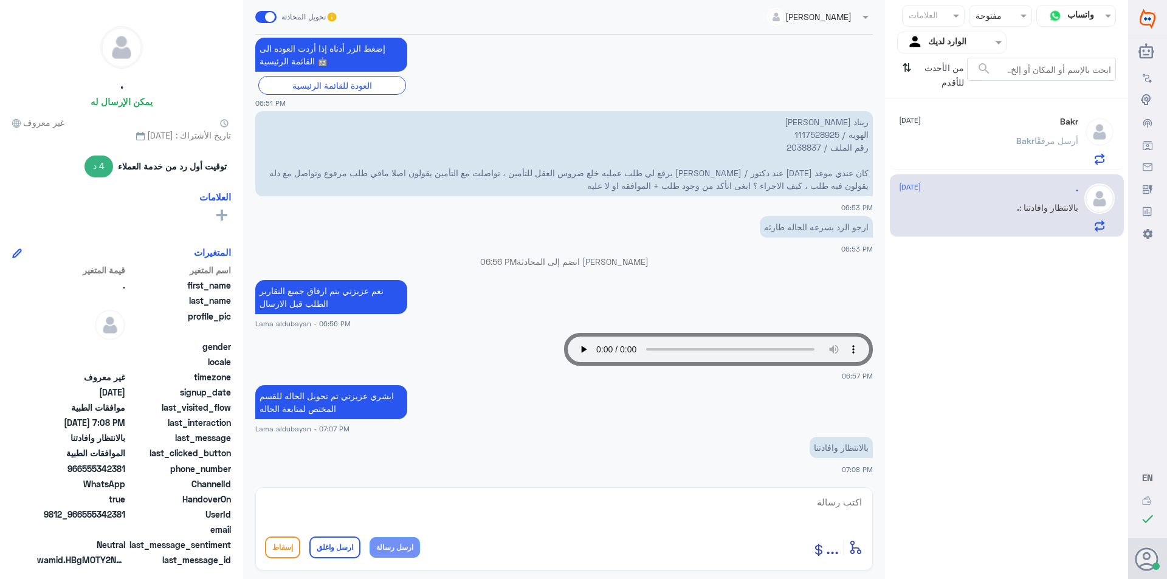
click at [1010, 148] on div "Bakr أرسل مرفقًا" at bounding box center [988, 150] width 179 height 27
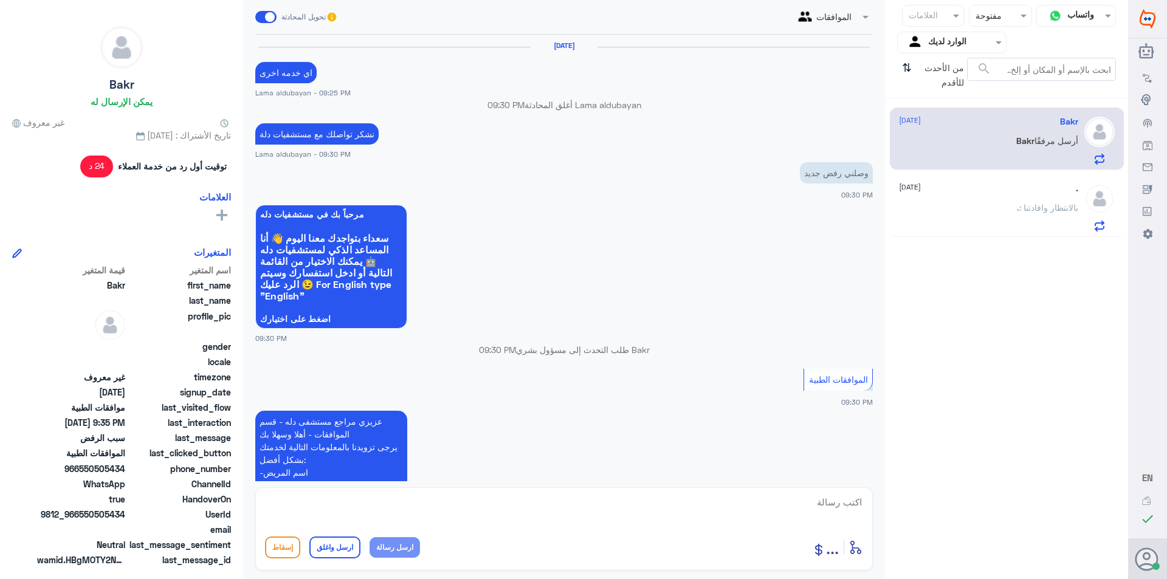
scroll to position [967, 0]
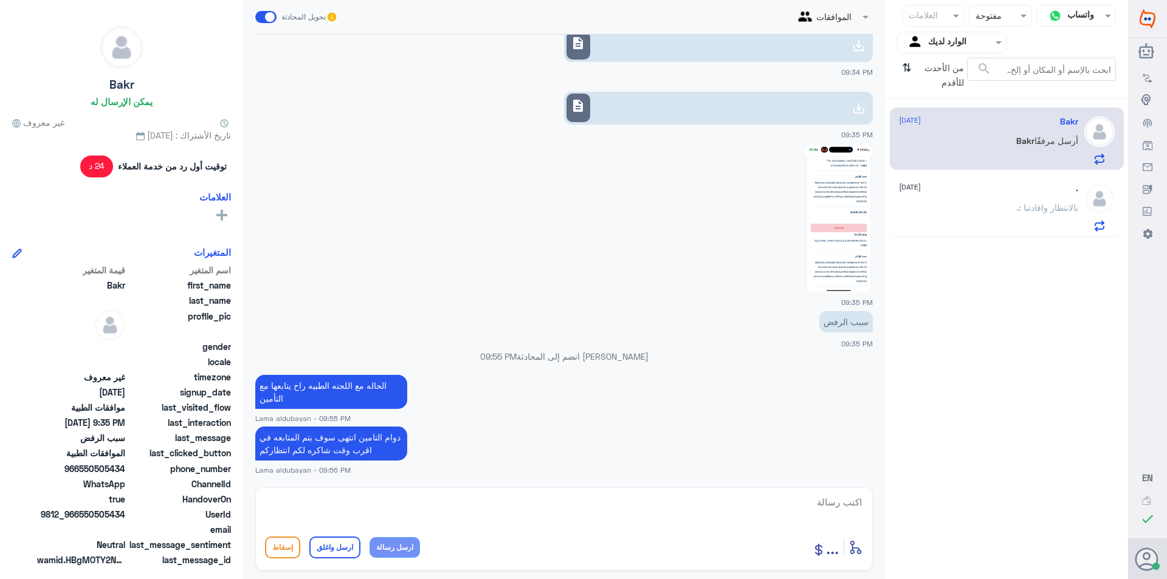
click at [1004, 206] on div ". : بالانتظار وافادتنا" at bounding box center [988, 217] width 179 height 27
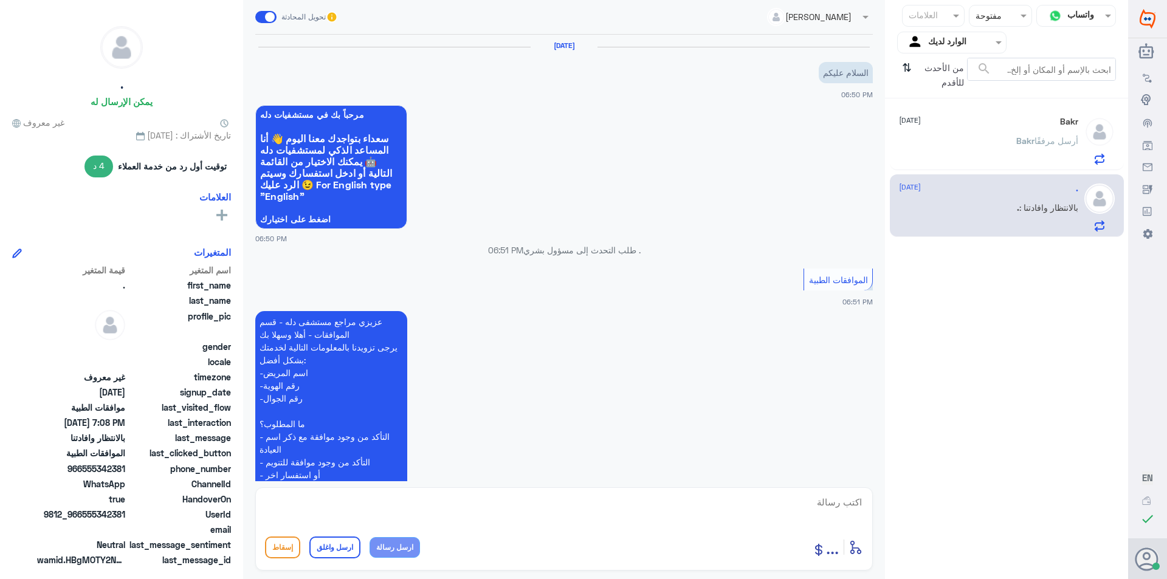
scroll to position [516, 0]
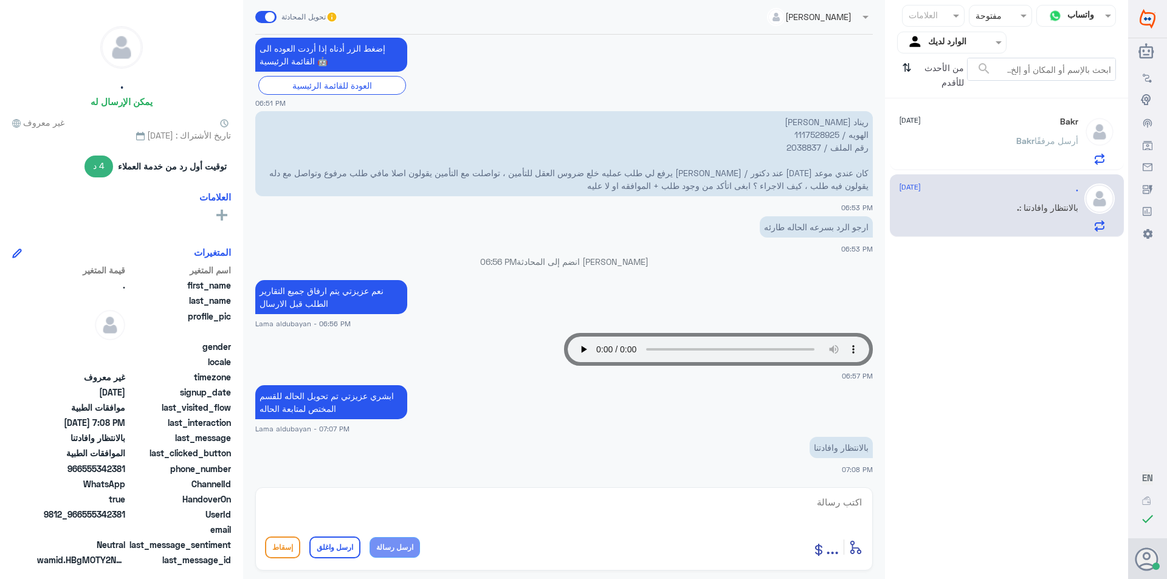
click at [755, 508] on textarea at bounding box center [564, 509] width 598 height 30
paste textarea "للخدمة بشكل افضل ارجو التواصل معنا في اوقات الدوام سعدنا بخدمتك نشكر تواصلك مع …"
type textarea "للخدمة بشكل افضل ارجو التواصل معنا في اوقات الدوام سعدنا بخدمتك نشكر تواصلك مع …"
click at [325, 548] on button "ارسل واغلق" at bounding box center [334, 548] width 51 height 22
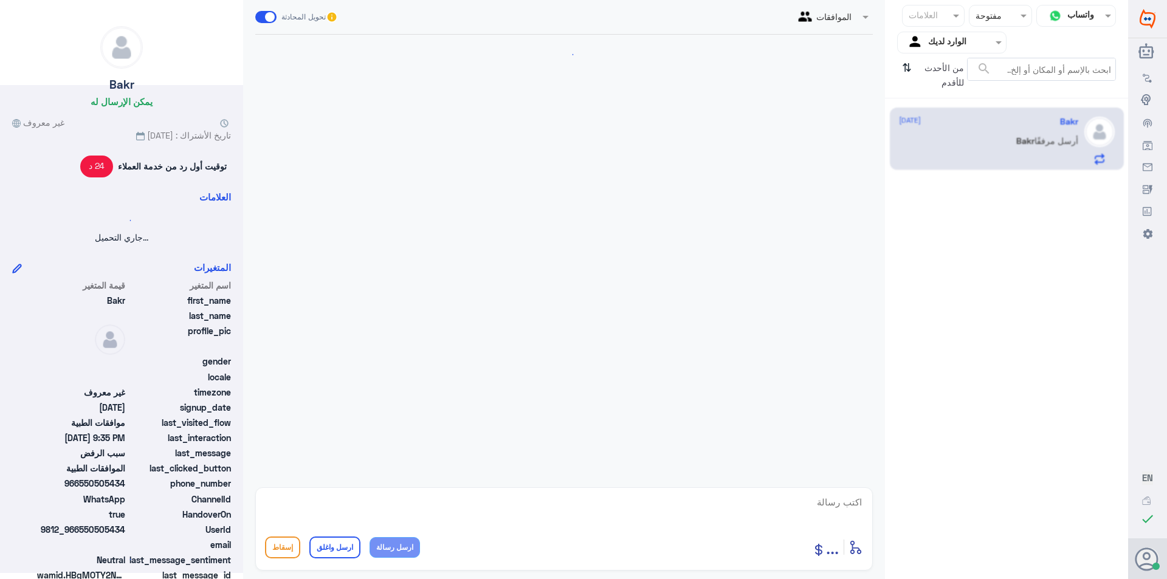
scroll to position [967, 0]
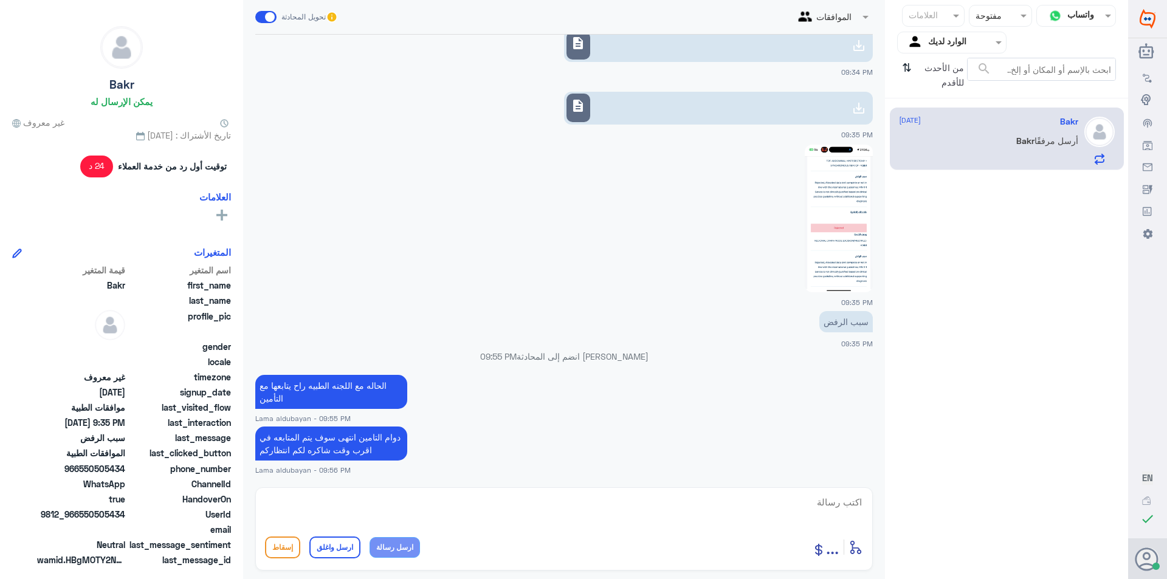
click at [473, 510] on textarea at bounding box center [564, 509] width 598 height 30
paste textarea "للخدمة بشكل افضل ارجو التواصل معنا في اوقات الدوام سعدنا بخدمتك نشكر تواصلك مع …"
type textarea "للخدمة بشكل افضل ارجو التواصل معنا في اوقات الدوام سعدنا بخدمتك نشكر تواصلك مع …"
click at [345, 548] on button "ارسل واغلق" at bounding box center [334, 548] width 51 height 22
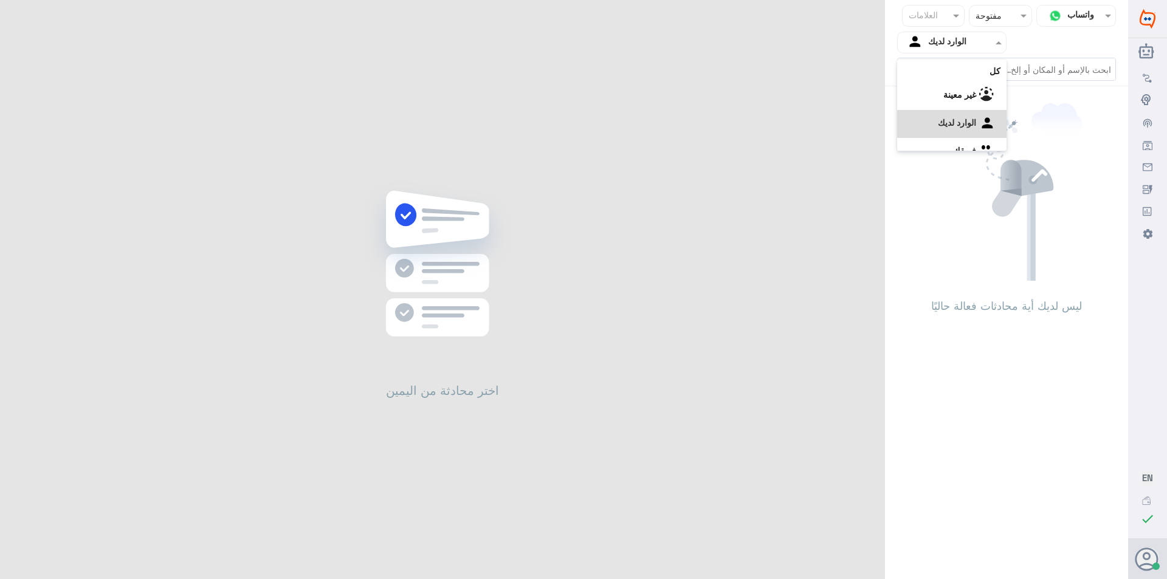
click at [981, 43] on input "text" at bounding box center [961, 42] width 67 height 14
click at [974, 137] on b "فريقك" at bounding box center [964, 135] width 23 height 10
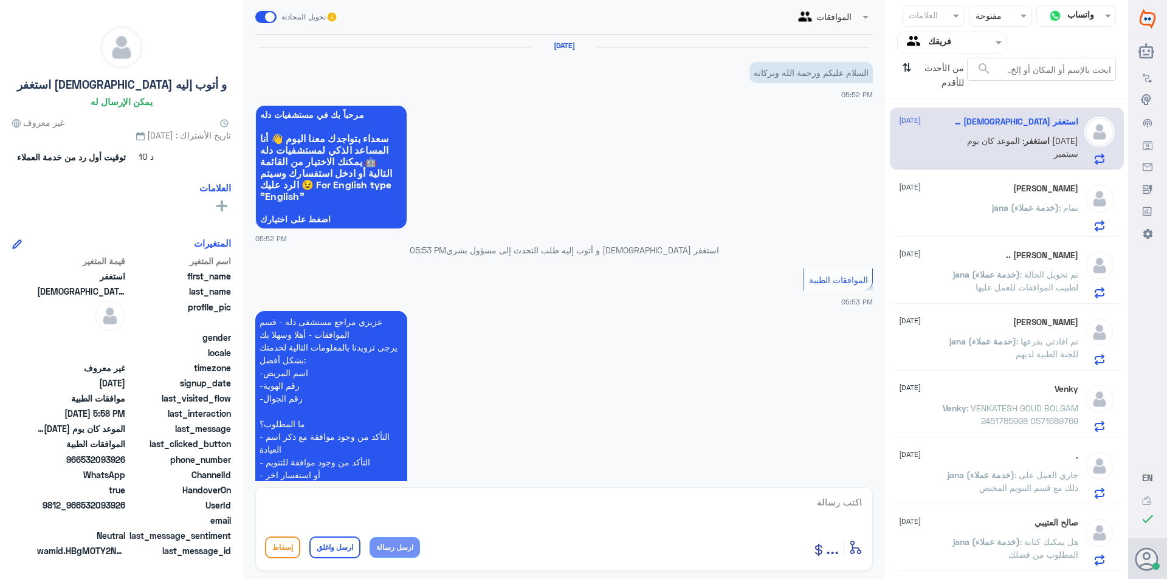
scroll to position [354, 0]
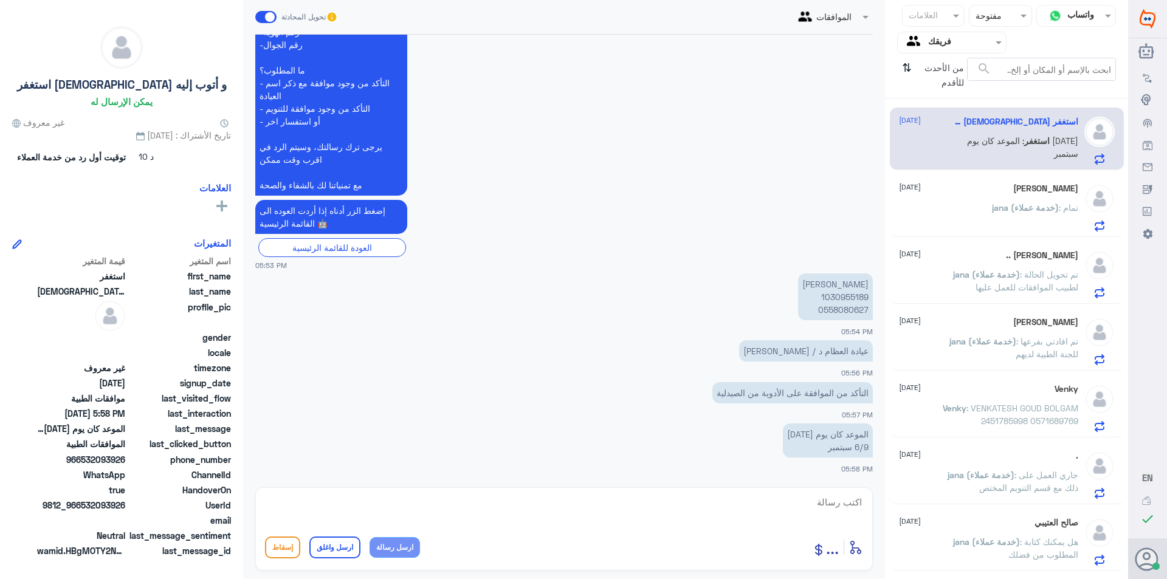
click at [942, 207] on div "jana (خدمة عملاء) : تمام" at bounding box center [988, 217] width 179 height 27
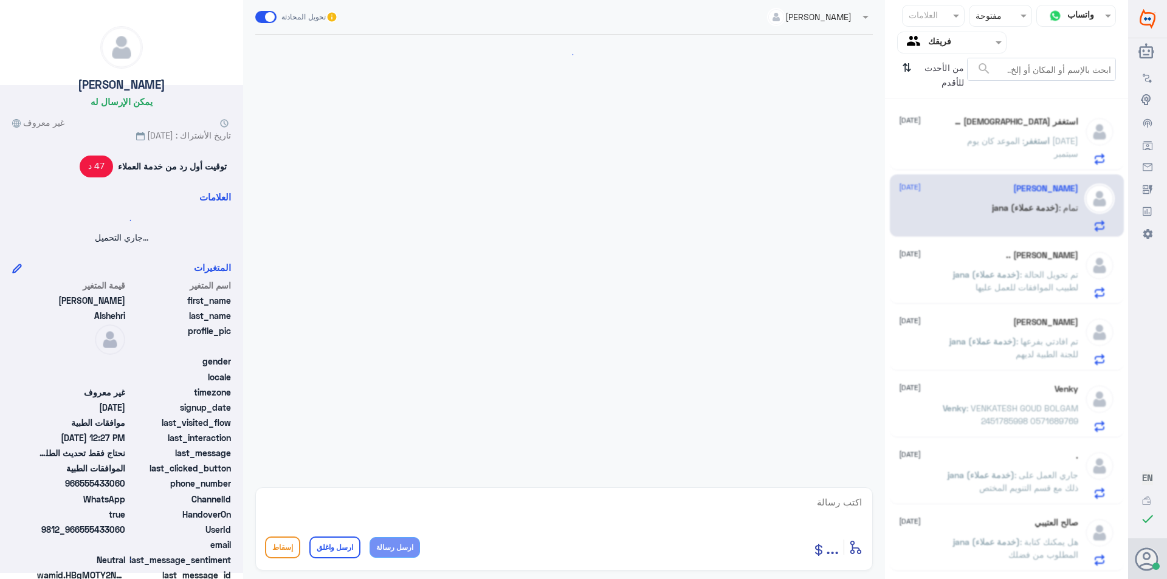
scroll to position [836, 0]
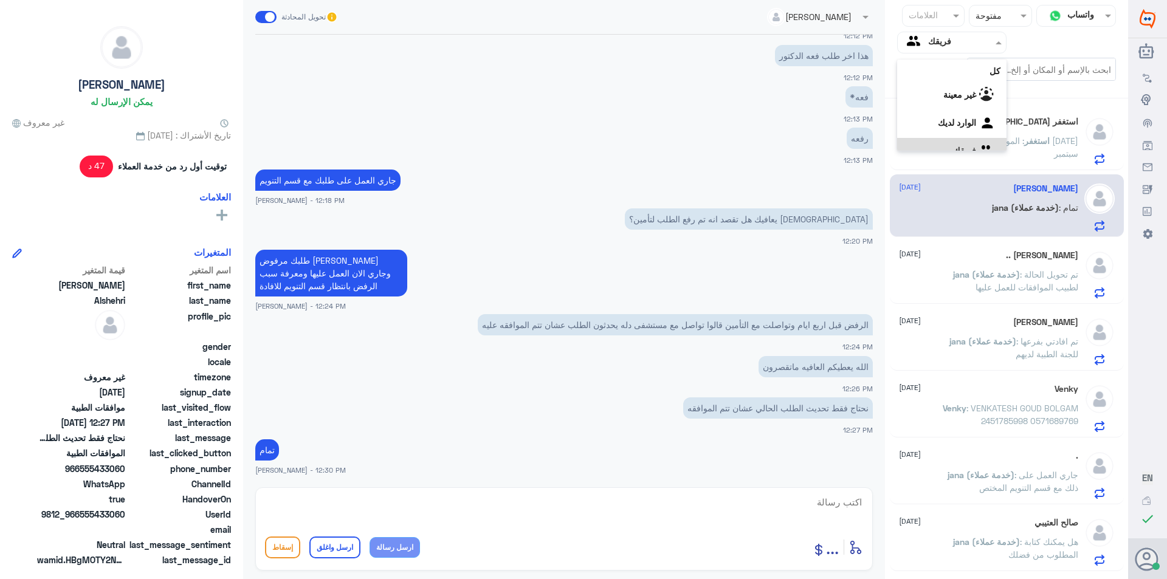
click at [949, 50] on div "فريقك" at bounding box center [927, 42] width 47 height 18
click at [951, 108] on لديك "الوارد لديك" at bounding box center [957, 107] width 38 height 10
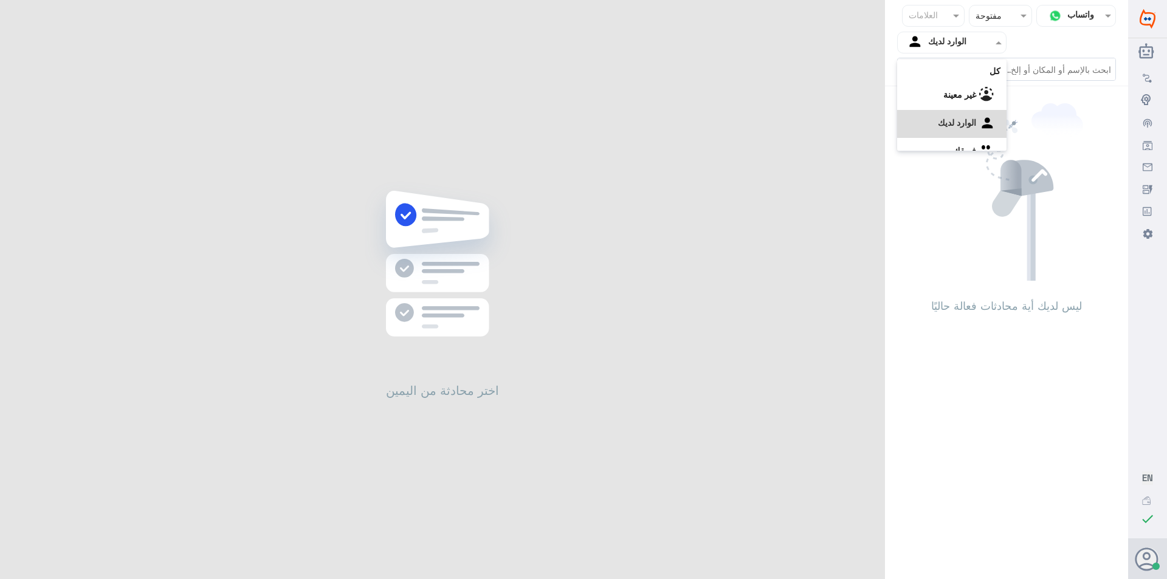
click at [994, 43] on span at bounding box center [998, 42] width 15 height 13
click at [976, 116] on div "الوارد لديك" at bounding box center [951, 109] width 109 height 28
click at [968, 40] on input "text" at bounding box center [961, 42] width 67 height 14
click at [966, 131] on b "فريقك" at bounding box center [964, 135] width 23 height 10
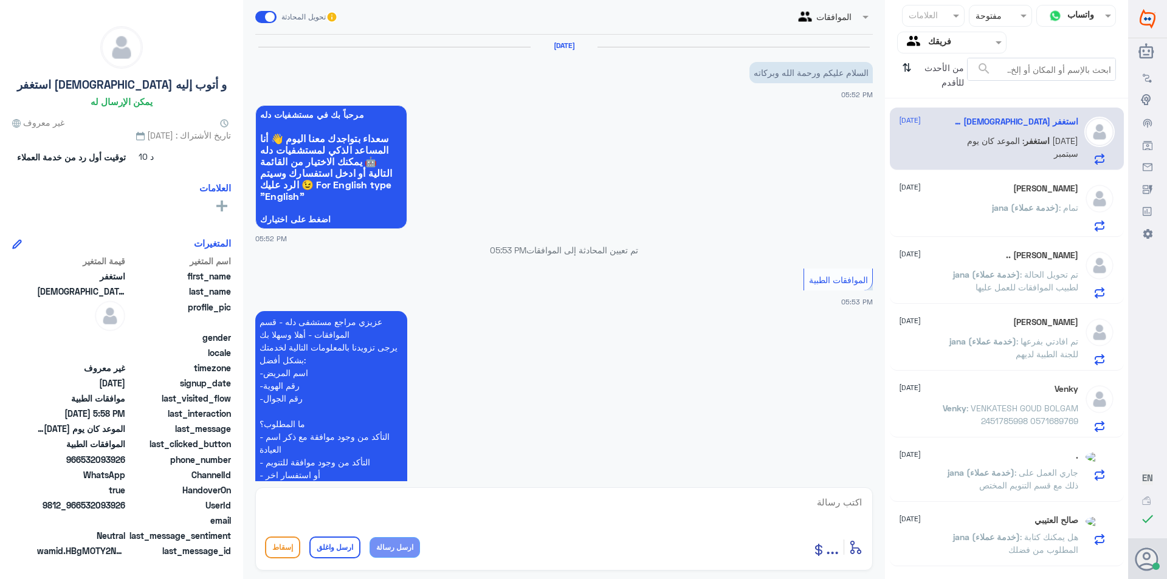
scroll to position [354, 0]
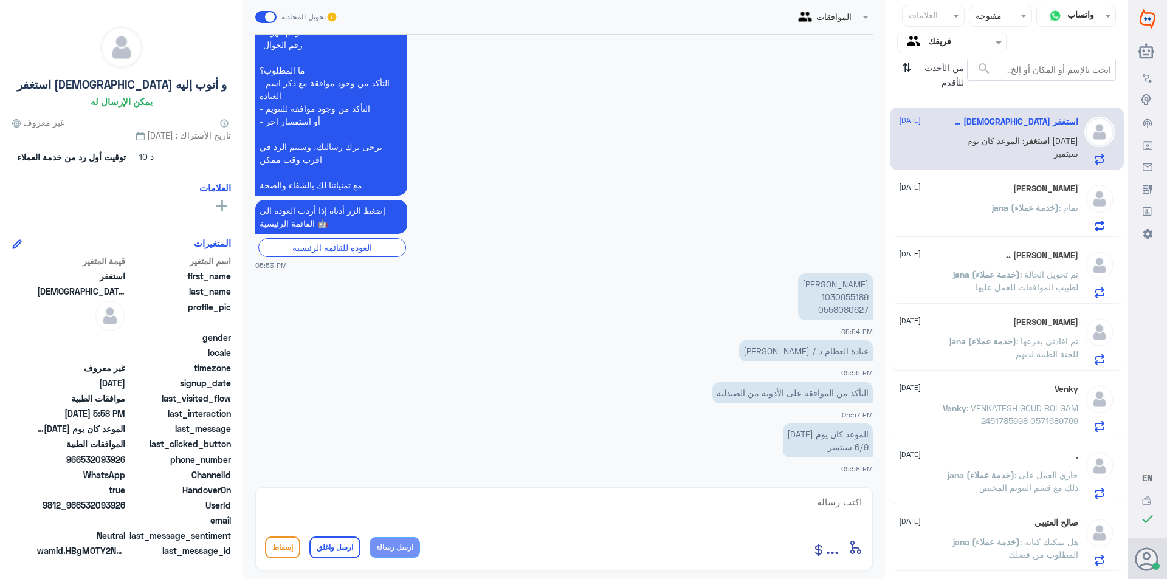
click at [992, 214] on p "jana (خدمة عملاء) : تمام" at bounding box center [1035, 216] width 86 height 30
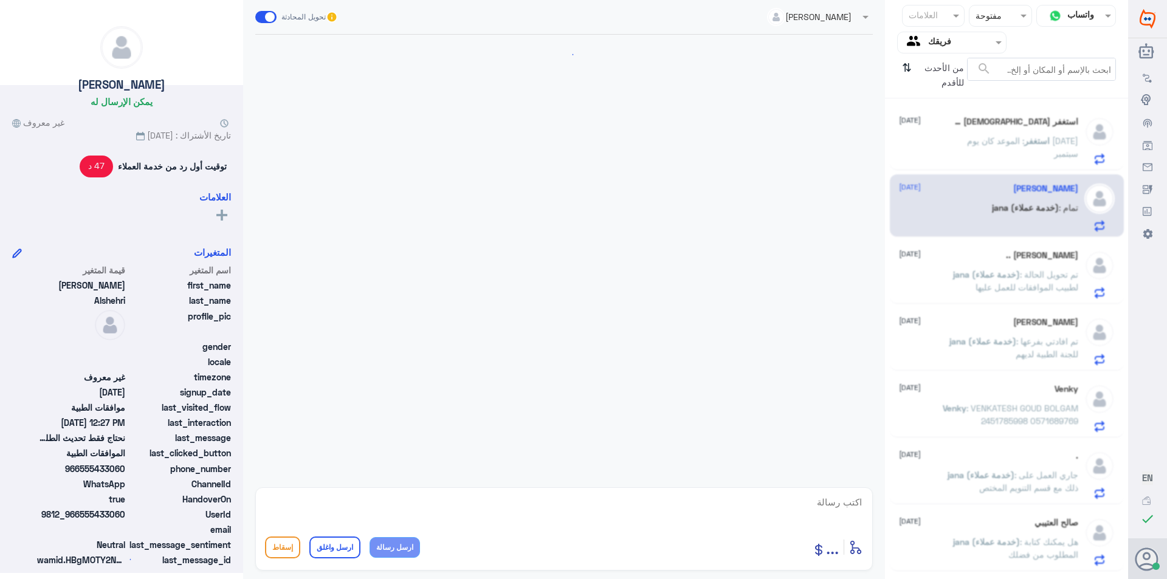
scroll to position [836, 0]
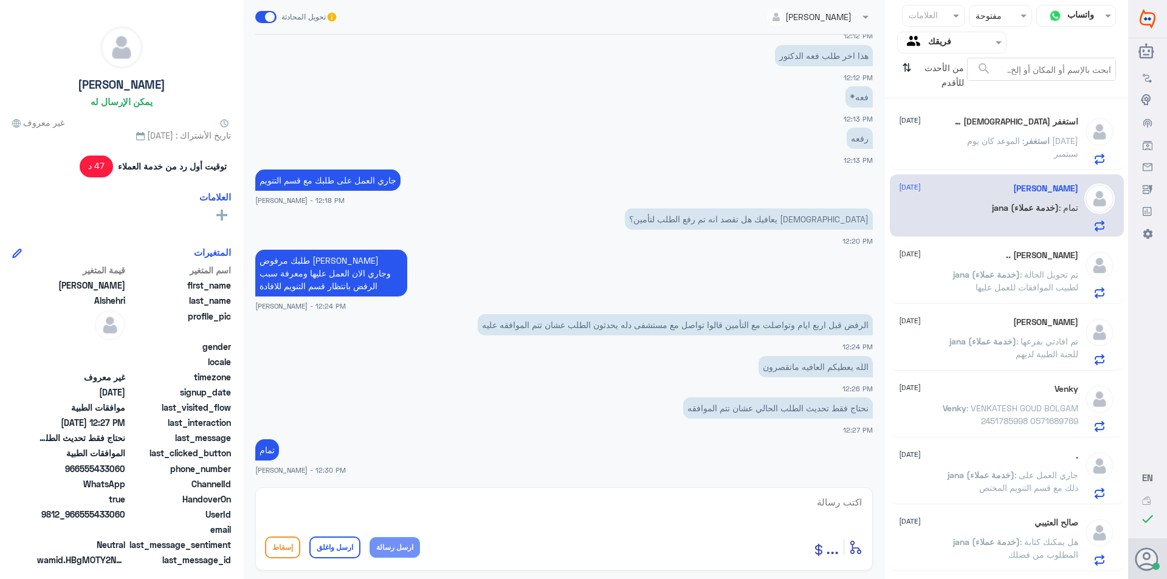
click at [673, 514] on textarea at bounding box center [564, 509] width 598 height 30
paste textarea "للخدمة بشكل افضل ارجو التواصل معنا في اوقات الدوام سعدنا بخدمتك نشكر تواصلك مع …"
type textarea "للخدمة بشكل افضل ارجو التواصل معنا في اوقات الدوام سعدنا بخدمتك نشكر تواصلك مع …"
click at [333, 542] on button "ارسل واغلق" at bounding box center [334, 548] width 51 height 22
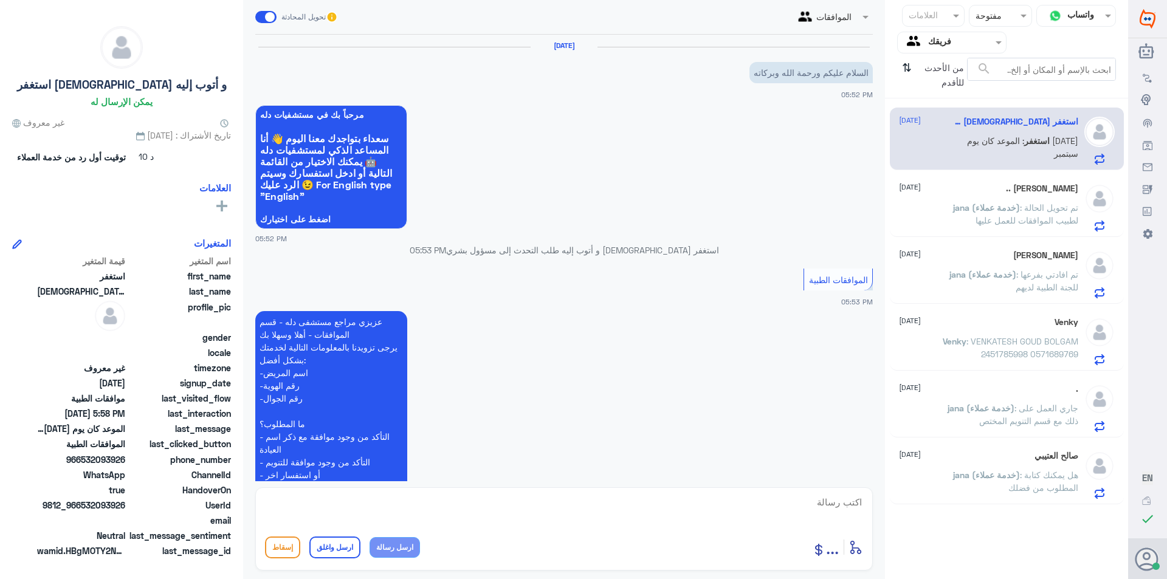
scroll to position [354, 0]
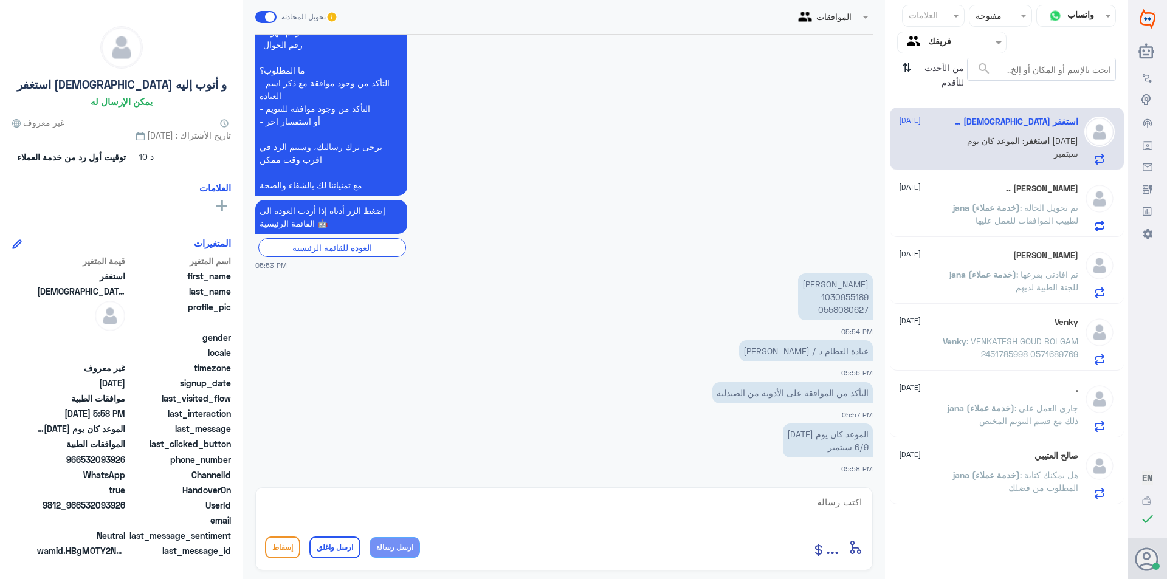
click at [969, 214] on p "jana (خدمة عملاء) : تم تحويل الحالة لطبيب الموافقات للعمل عليها" at bounding box center [1010, 216] width 137 height 30
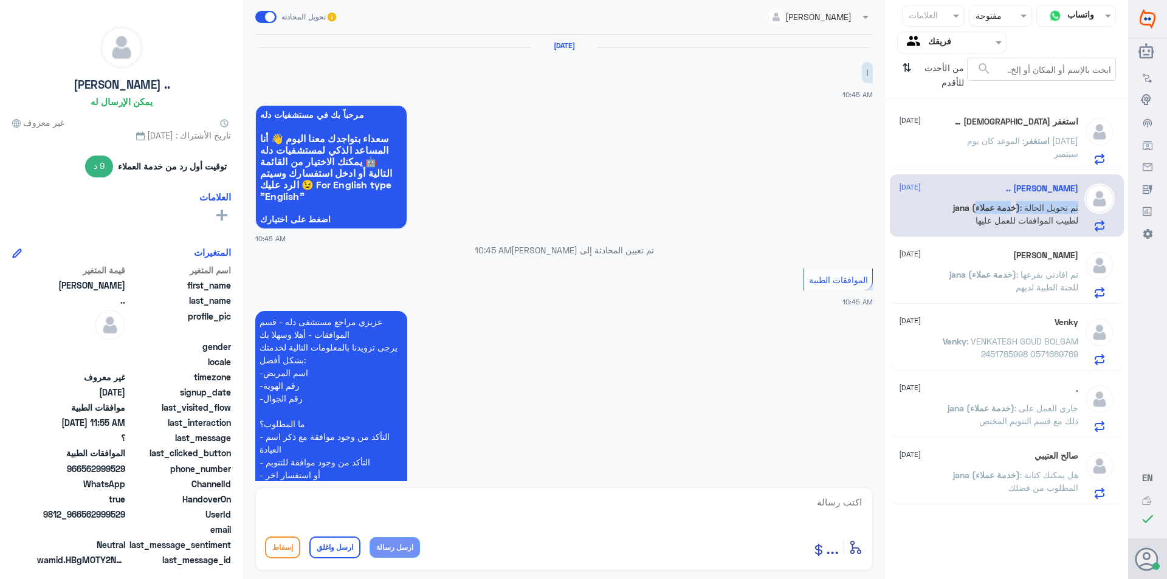
scroll to position [979, 0]
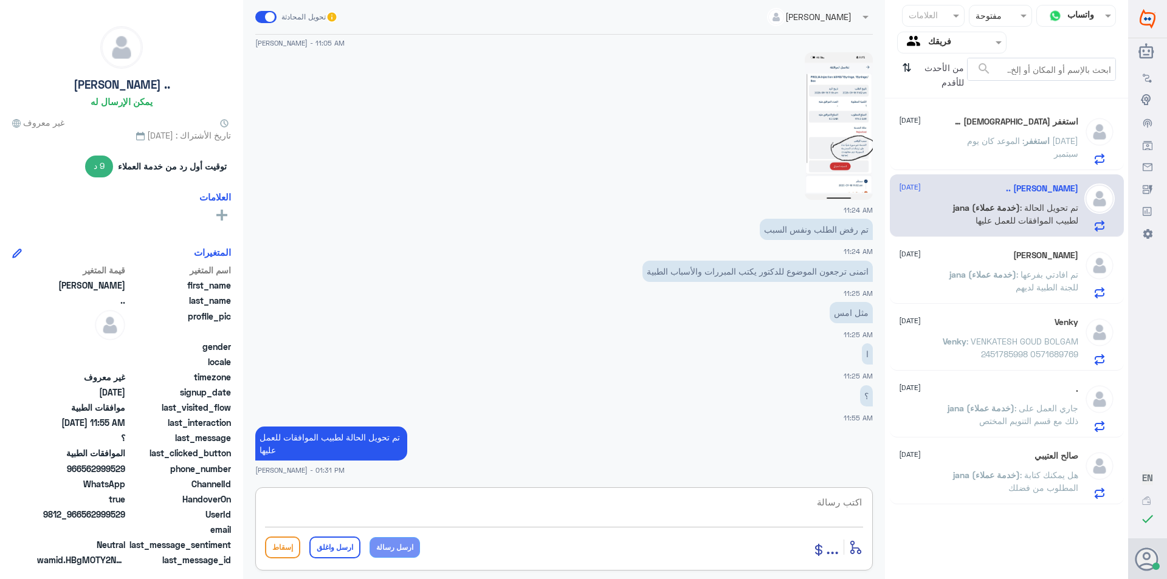
click at [664, 500] on textarea at bounding box center [564, 509] width 598 height 30
paste textarea "للخدمة بشكل افضل ارجو التواصل معنا في اوقات الدوام سعدنا بخدمتك نشكر تواصلك مع …"
type textarea "للخدمة بشكل افضل ارجو التواصل معنا في اوقات الدوام سعدنا بخدمتك نشكر تواصلك مع …"
click at [332, 551] on button "ارسل واغلق" at bounding box center [334, 548] width 51 height 22
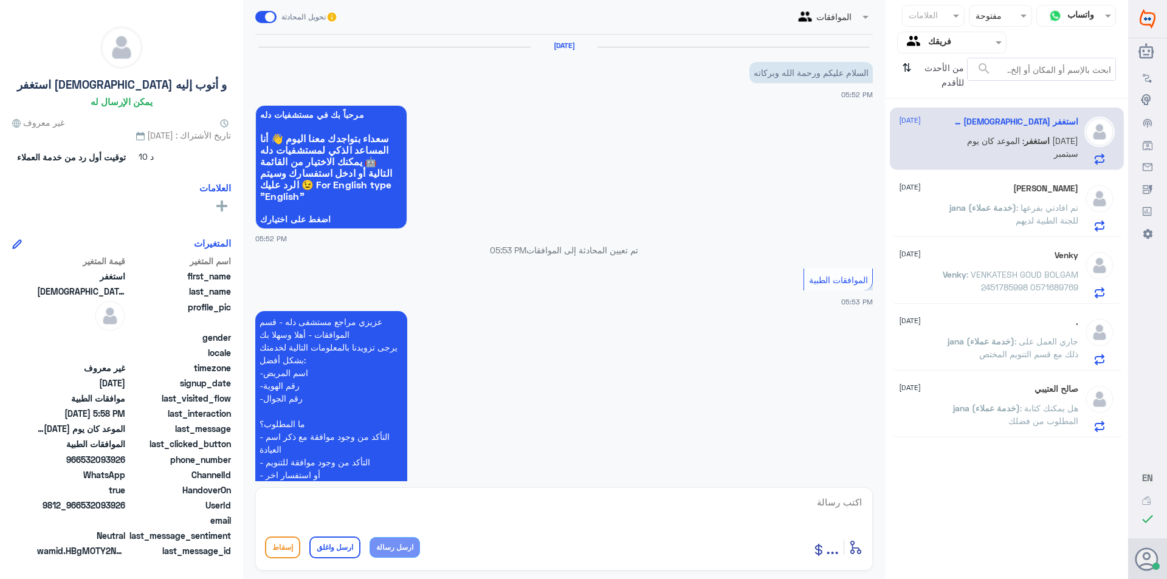
scroll to position [354, 0]
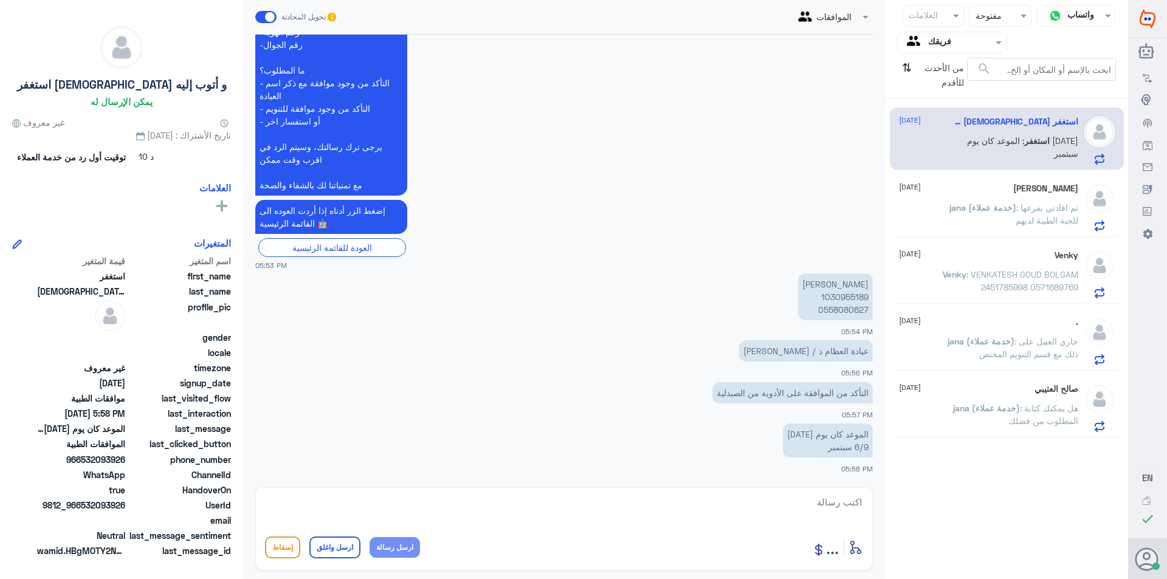
click at [1038, 218] on span ": تم افادتي بفرعها للجنة الطبية لديهم" at bounding box center [1047, 213] width 63 height 23
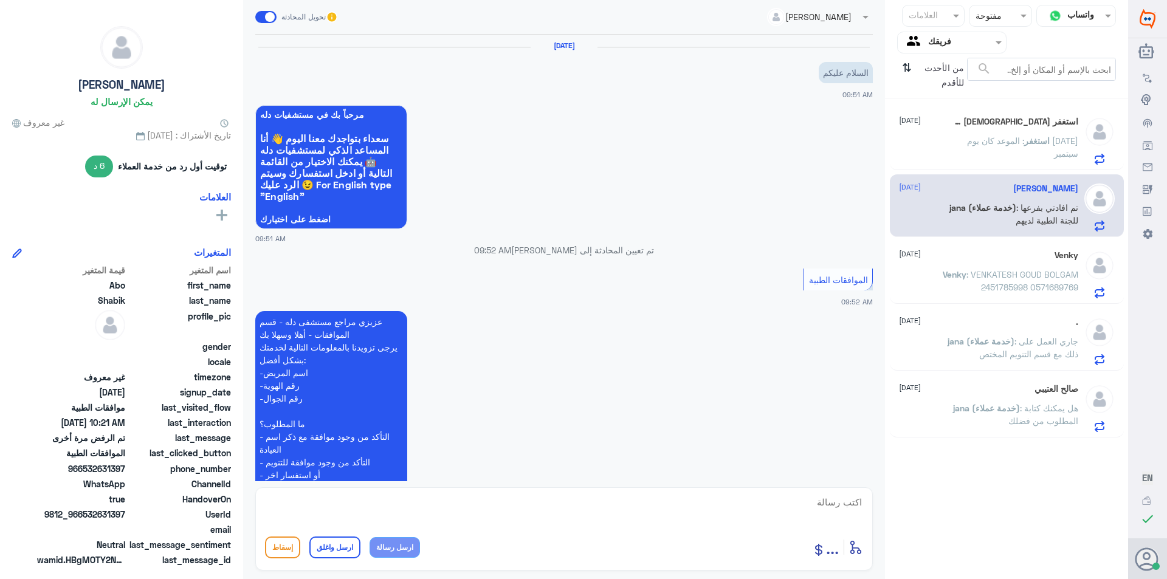
scroll to position [573, 0]
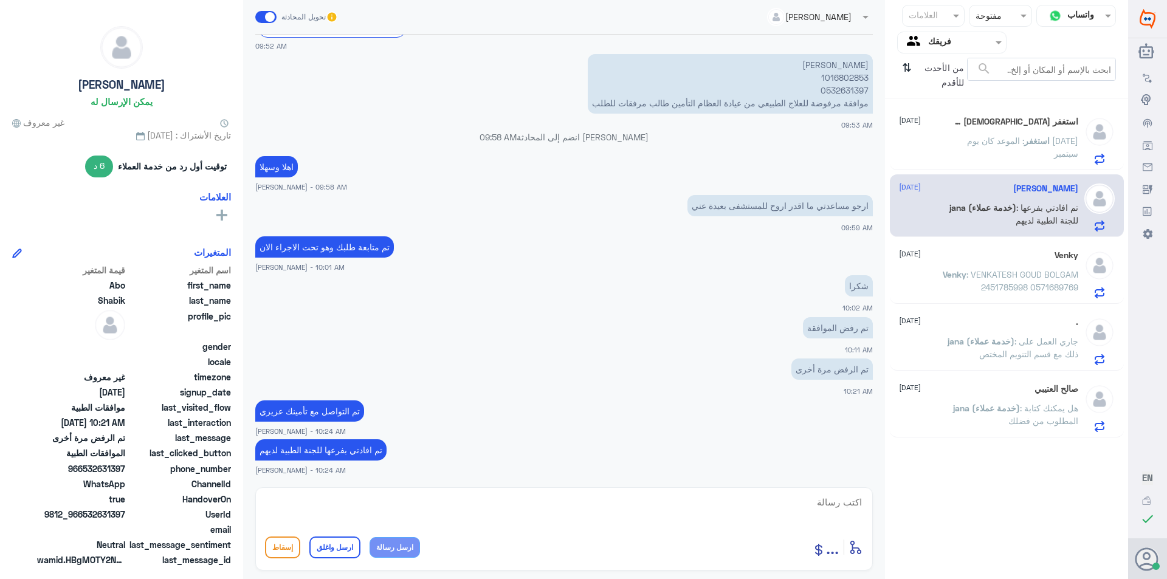
click at [401, 501] on textarea at bounding box center [564, 509] width 598 height 30
paste textarea "للخدمة بشكل افضل ارجو التواصل معنا في اوقات الدوام سعدنا بخدمتك نشكر تواصلك مع …"
type textarea "للخدمة بشكل افضل ارجو التواصل معنا في اوقات الدوام سعدنا بخدمتك نشكر تواصلك مع …"
click at [328, 550] on button "ارسل واغلق" at bounding box center [334, 548] width 51 height 22
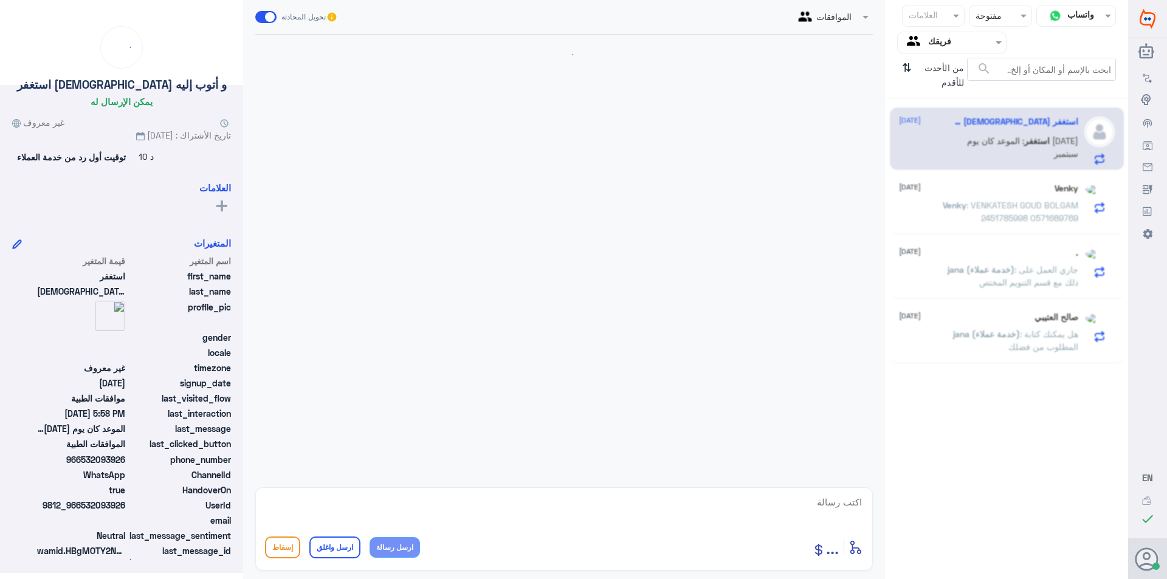
scroll to position [354, 0]
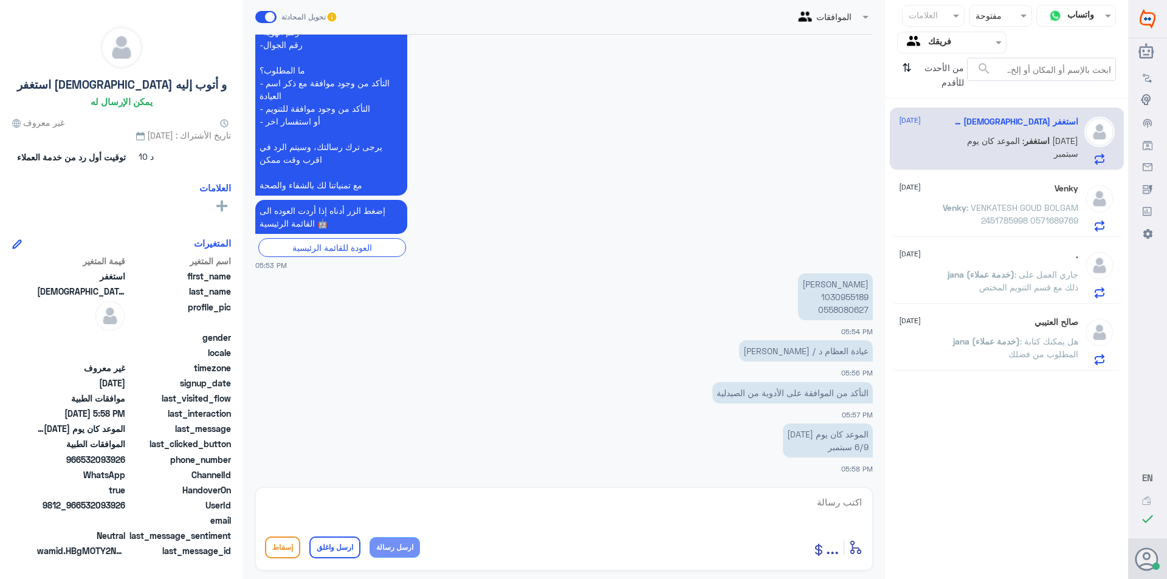
click at [1004, 356] on p "jana (خدمة عملاء) : هل يمكنك كتابة المطلوب من فضلك" at bounding box center [1010, 350] width 137 height 30
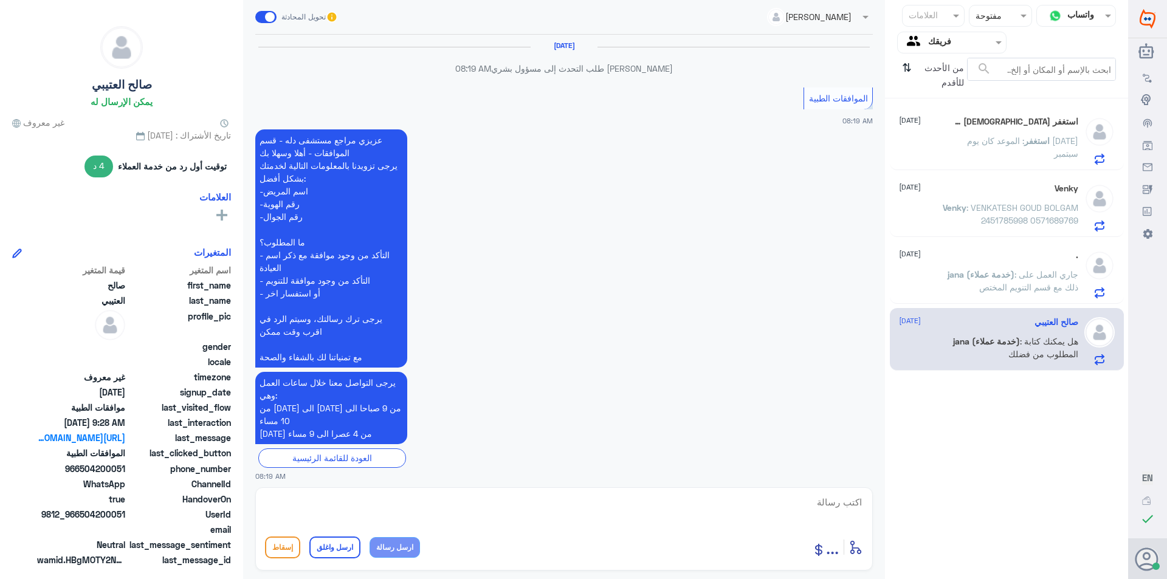
scroll to position [1219, 0]
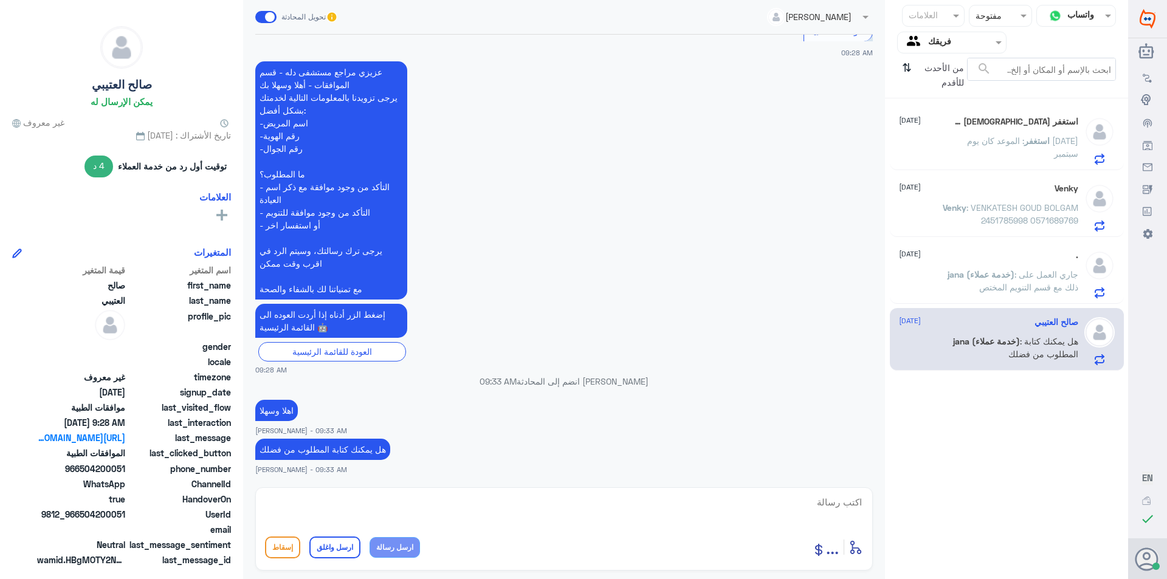
click at [534, 501] on textarea at bounding box center [564, 509] width 598 height 30
paste textarea "للخدمة بشكل افضل ارجو التواصل معنا في اوقات الدوام سعدنا بخدمتك نشكر تواصلك مع …"
type textarea "للخدمة بشكل افضل ارجو التواصل معنا في اوقات الدوام سعدنا بخدمتك نشكر تواصلك مع …"
click at [332, 546] on button "ارسل واغلق" at bounding box center [334, 548] width 51 height 22
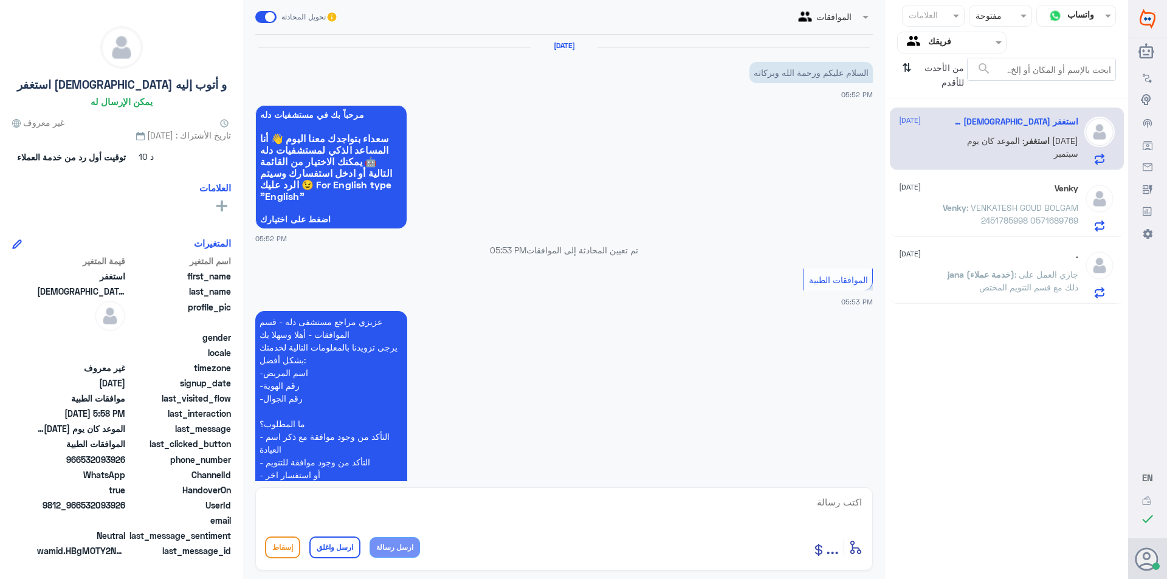
scroll to position [354, 0]
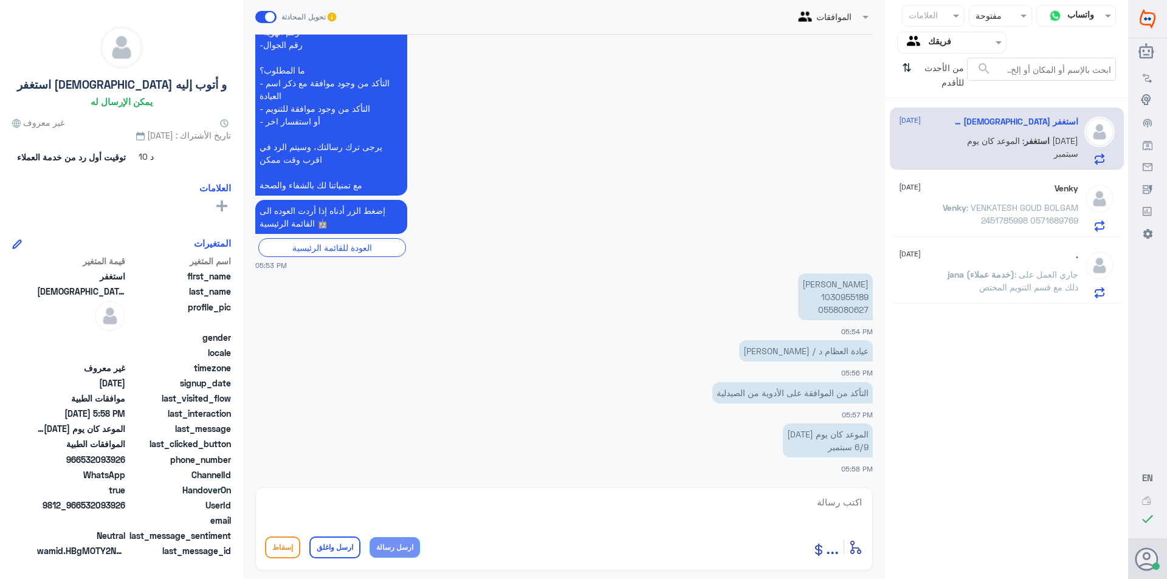
click at [1033, 278] on span ": جاري العمل على ذلك مع قسم التنويم المختص" at bounding box center [1028, 280] width 99 height 23
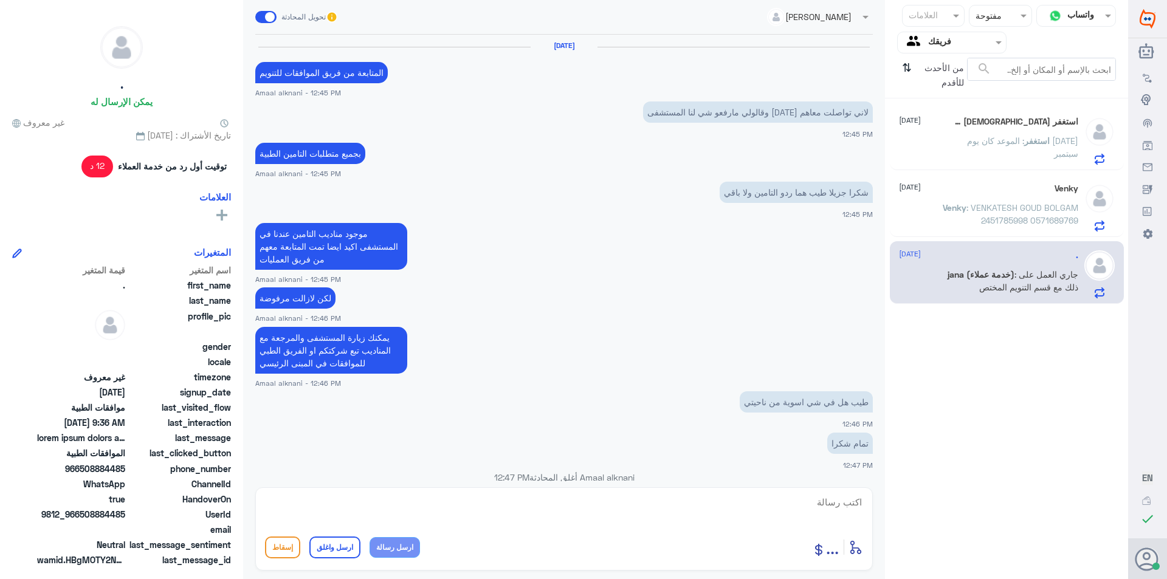
scroll to position [999, 0]
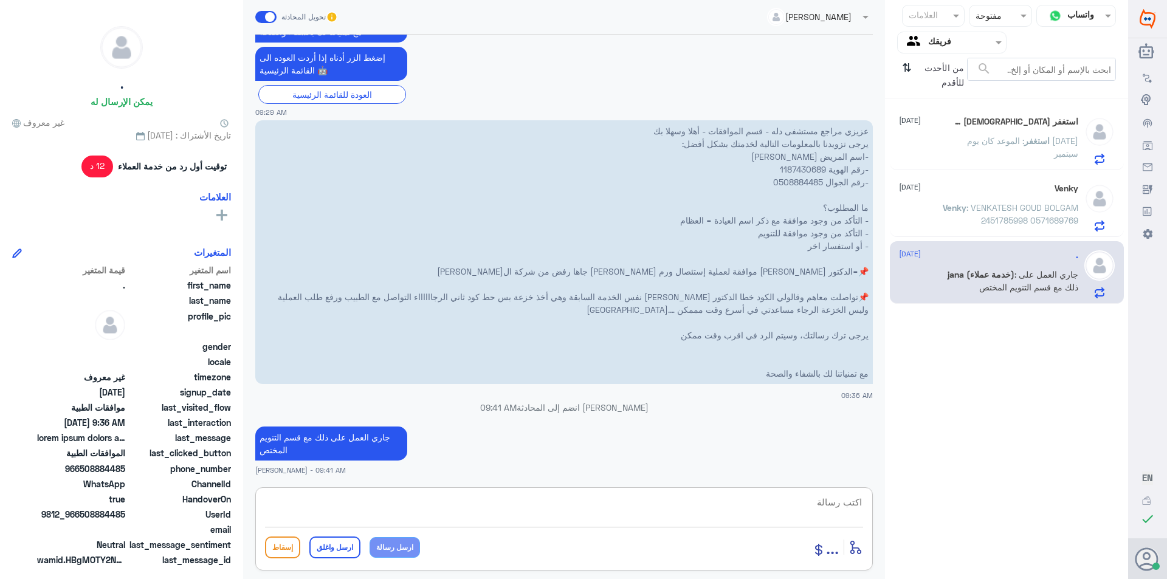
click at [359, 514] on textarea at bounding box center [564, 509] width 598 height 30
paste textarea "للخدمة بشكل افضل ارجو التواصل معنا في اوقات الدوام سعدنا بخدمتك نشكر تواصلك مع …"
type textarea "للخدمة بشكل افضل ارجو التواصل معنا في اوقات الدوام سعدنا بخدمتك نشكر تواصلك مع …"
click at [332, 543] on button "ارسل واغلق" at bounding box center [334, 548] width 51 height 22
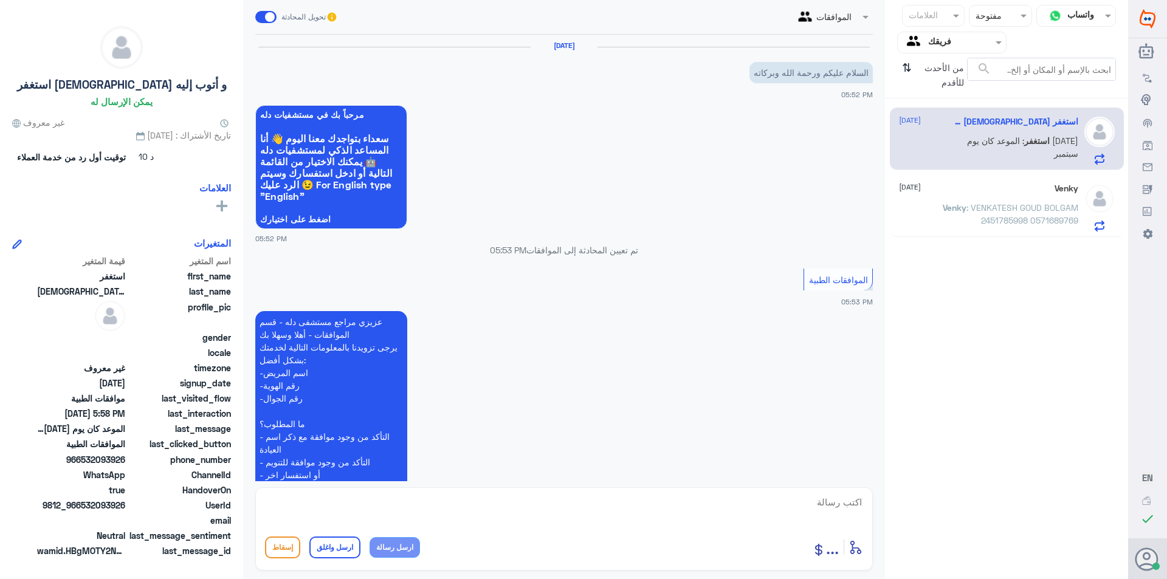
scroll to position [354, 0]
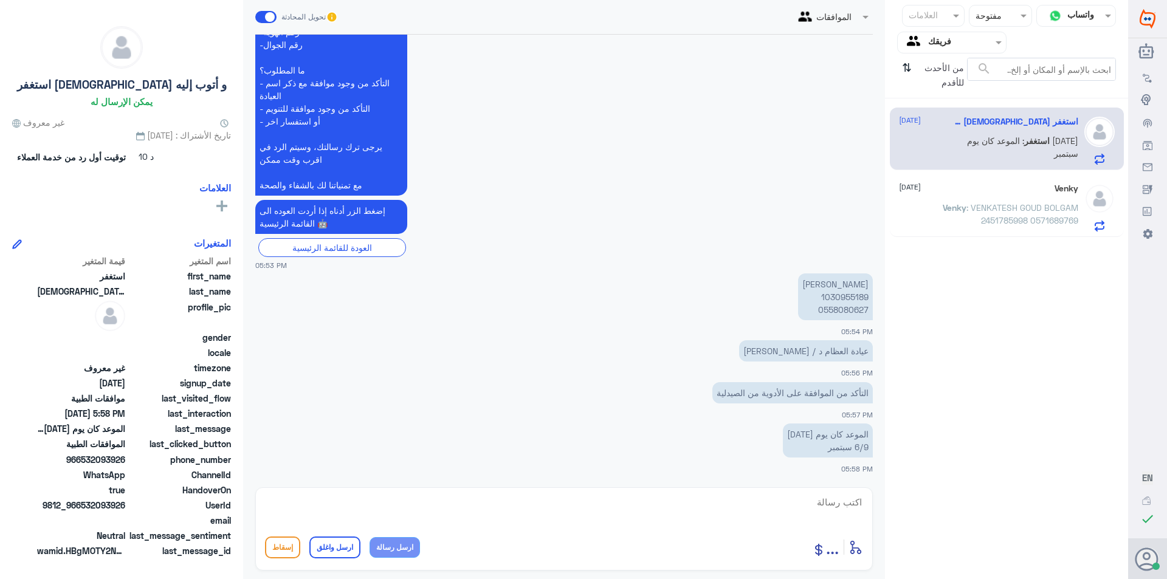
click at [1055, 201] on div "Venky [DATE] Venky : VENKATESH GOUD BOLGAM 2451785998 0571689769" at bounding box center [988, 208] width 179 height 48
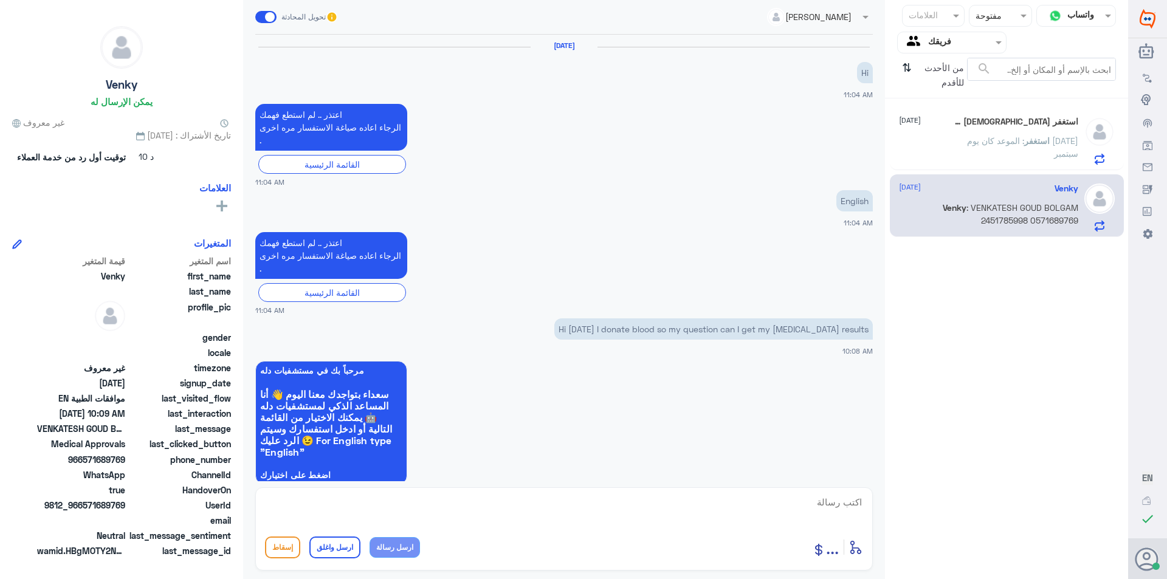
scroll to position [765, 0]
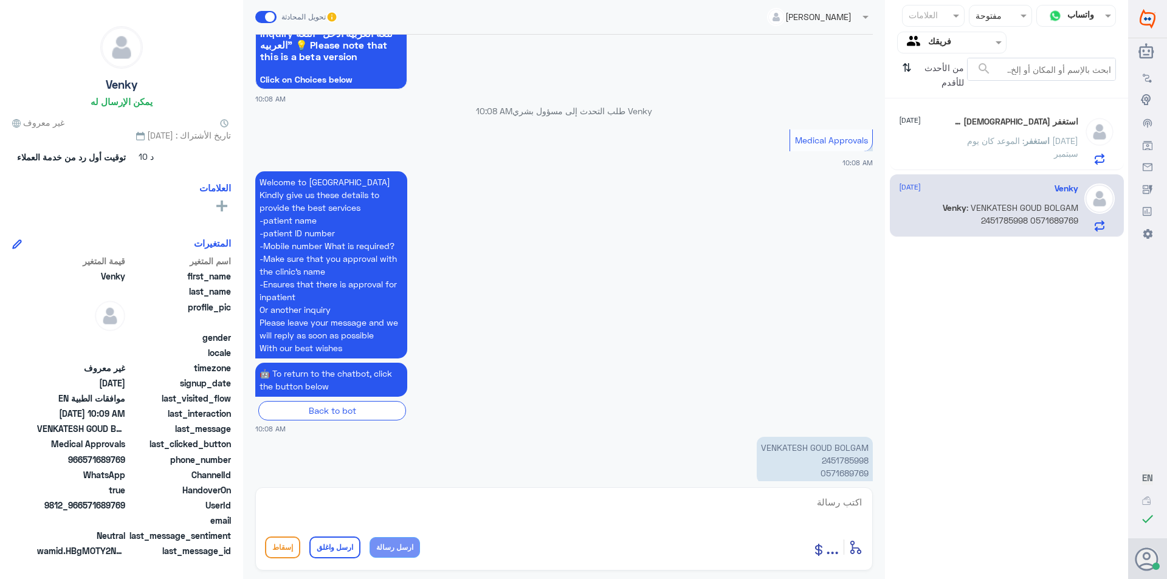
click at [1008, 150] on p "استغفر : الموعد كان يوم [DATE] سبتمبر" at bounding box center [1010, 149] width 137 height 30
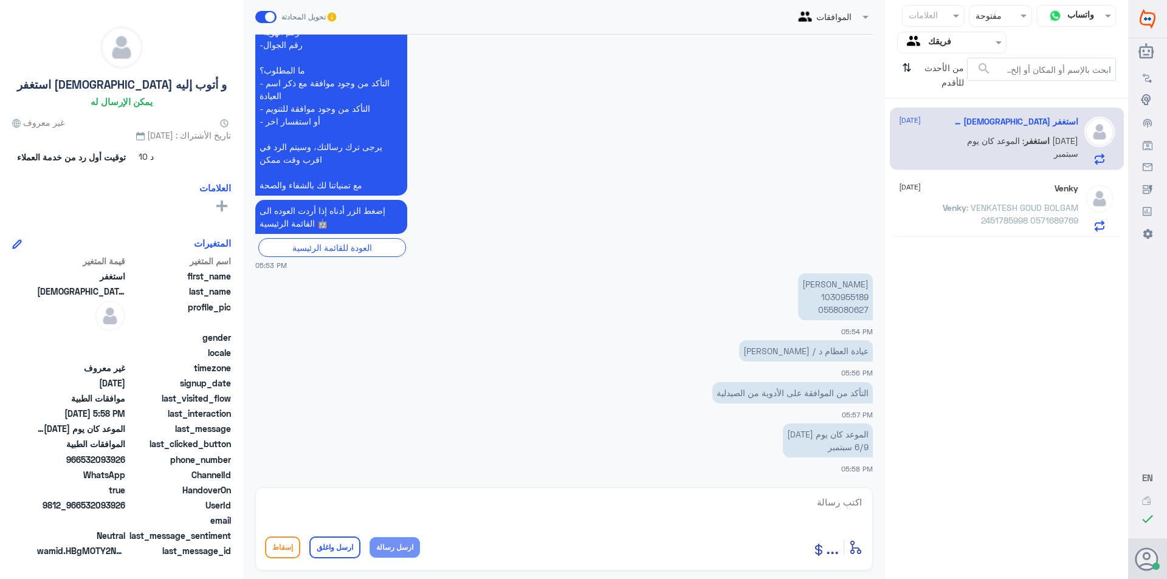
click at [974, 220] on p "Venky : VENKATESH GOUD BOLGAM 2451785998 0571689769" at bounding box center [1010, 216] width 137 height 30
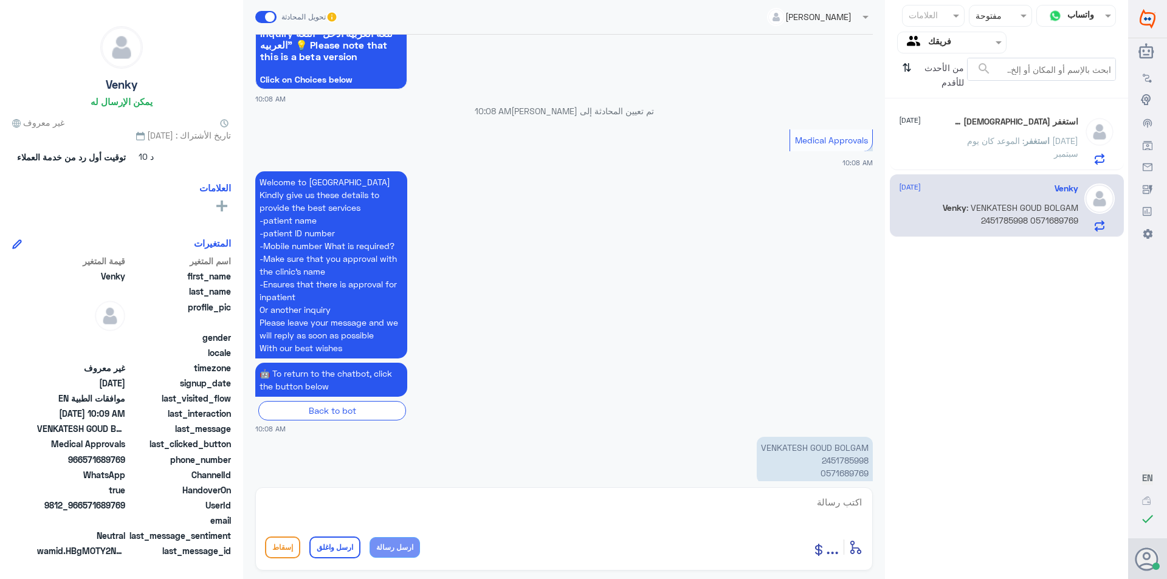
click at [845, 437] on p "VENKATESH GOUD BOLGAM 2451785998 0571689769" at bounding box center [815, 460] width 116 height 47
click at [902, 74] on icon "⇅" at bounding box center [907, 73] width 10 height 31
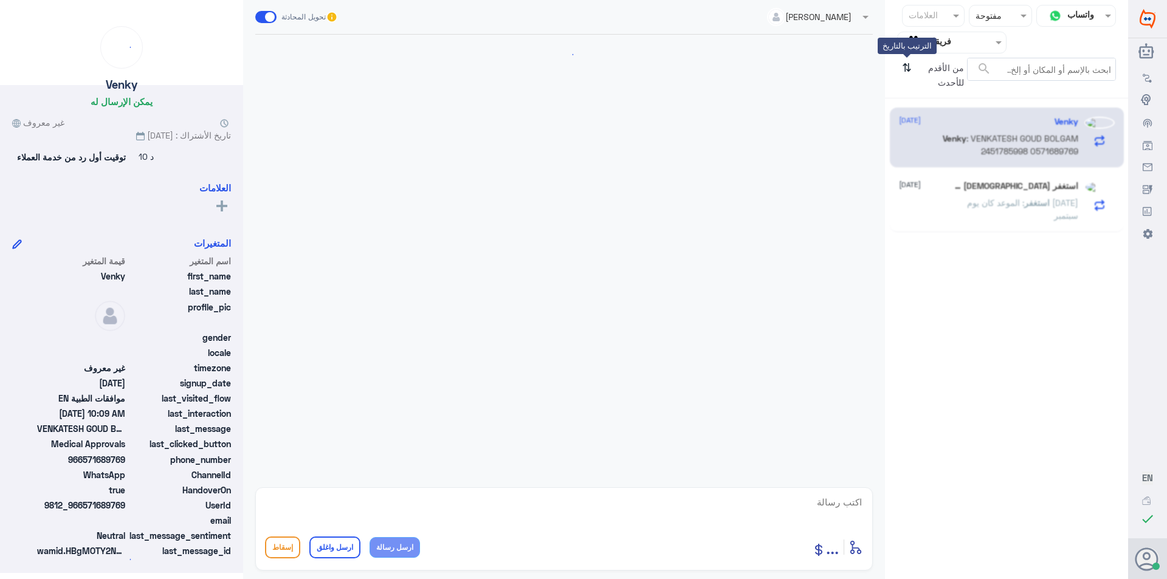
click at [904, 72] on icon "⇅" at bounding box center [907, 73] width 10 height 31
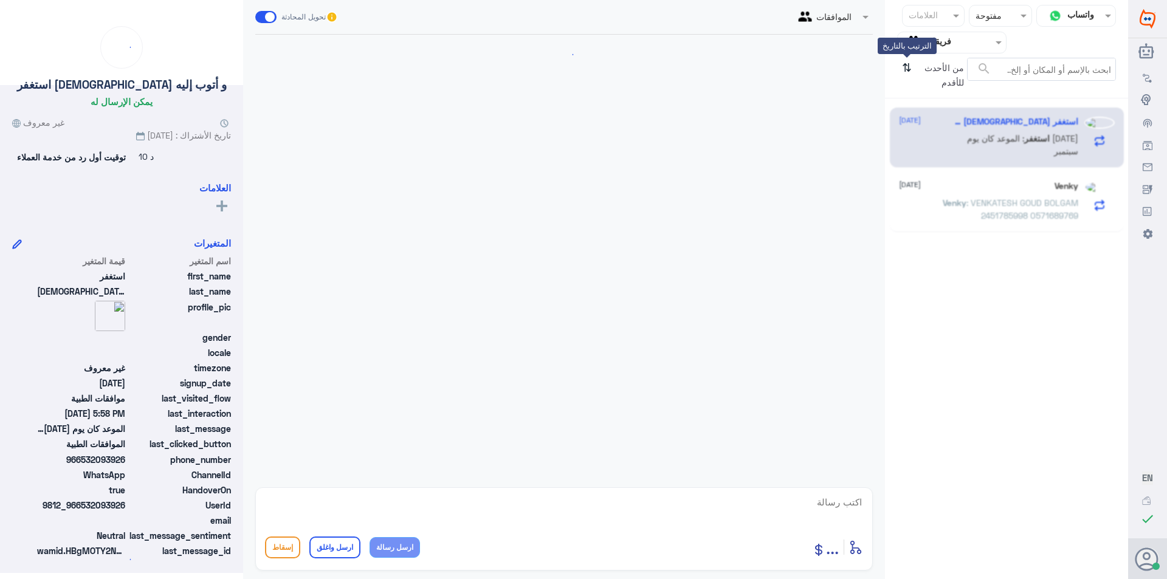
scroll to position [354, 0]
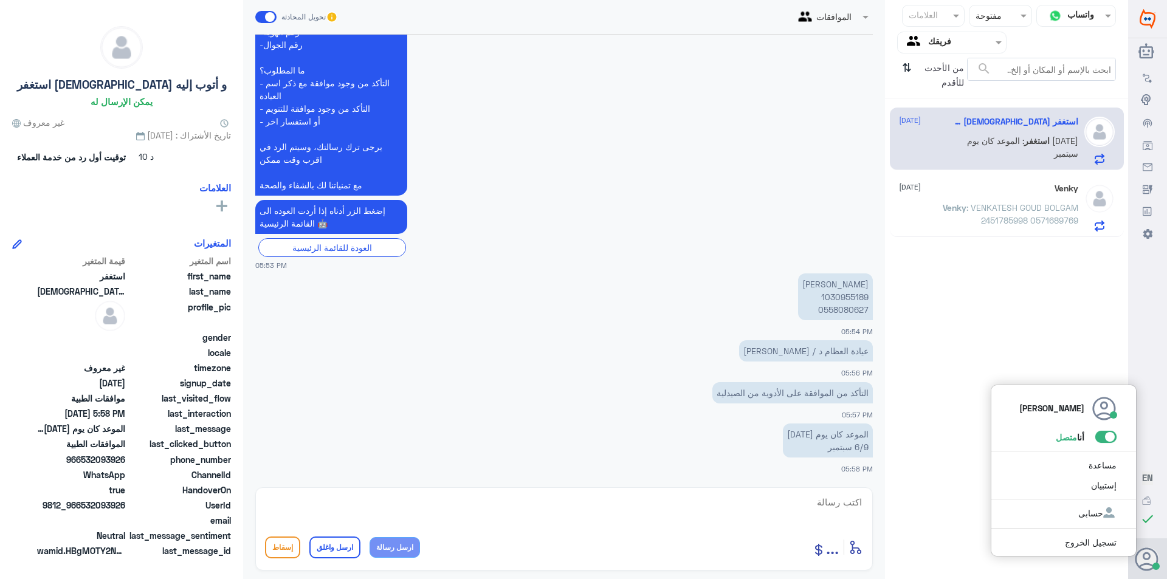
click at [1155, 553] on use at bounding box center [1146, 559] width 23 height 23
click at [1154, 565] on div at bounding box center [1155, 566] width 7 height 7
click at [1095, 437] on span at bounding box center [1105, 437] width 21 height 12
click at [0, 0] on input "checkbox" at bounding box center [0, 0] width 0 height 0
